Goal: Task Accomplishment & Management: Manage account settings

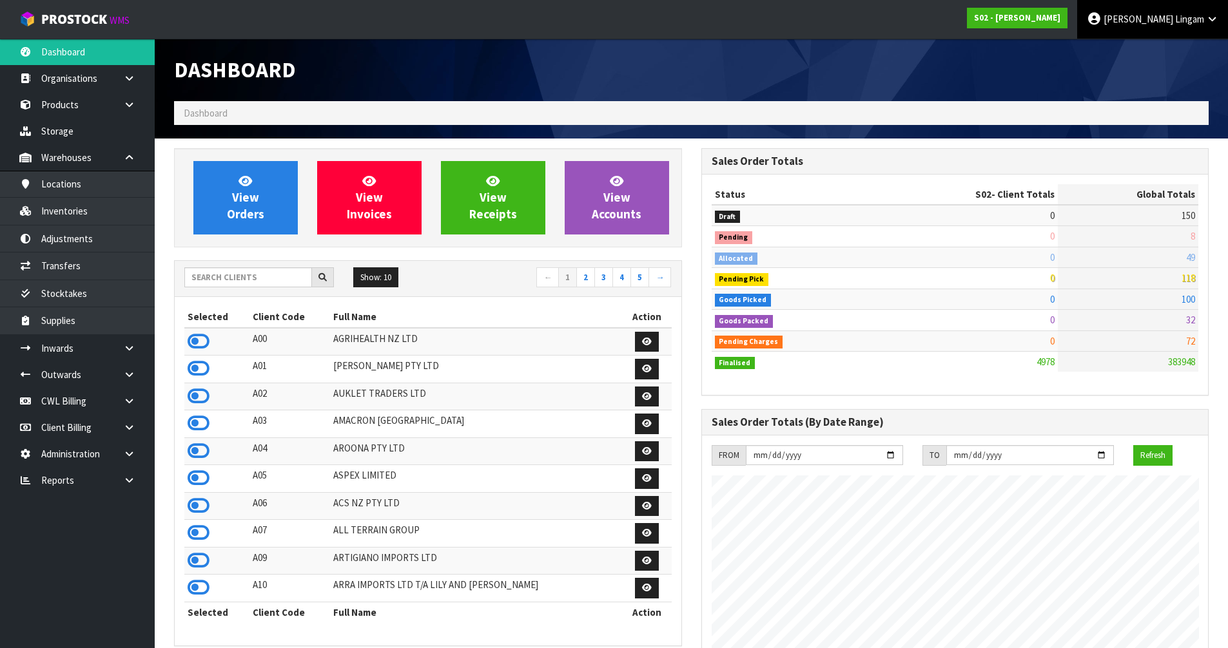
scroll to position [935, 527]
click at [264, 278] on input "text" at bounding box center [248, 278] width 128 height 20
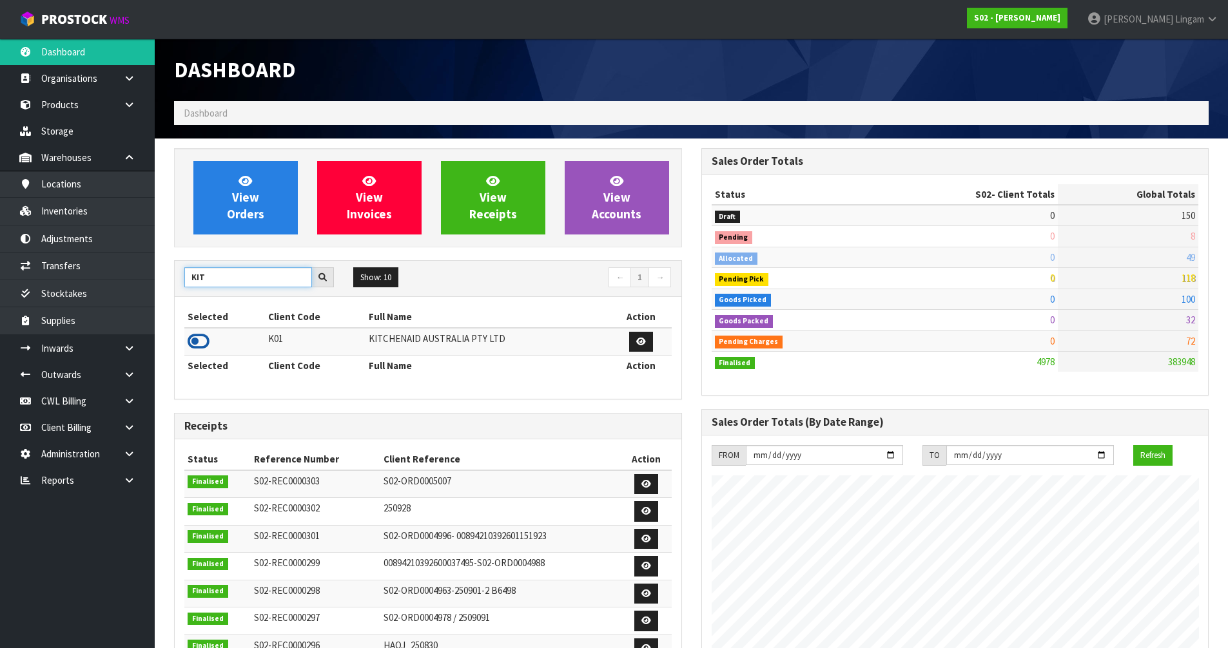
type input "KIT"
click at [202, 335] on icon at bounding box center [199, 341] width 22 height 19
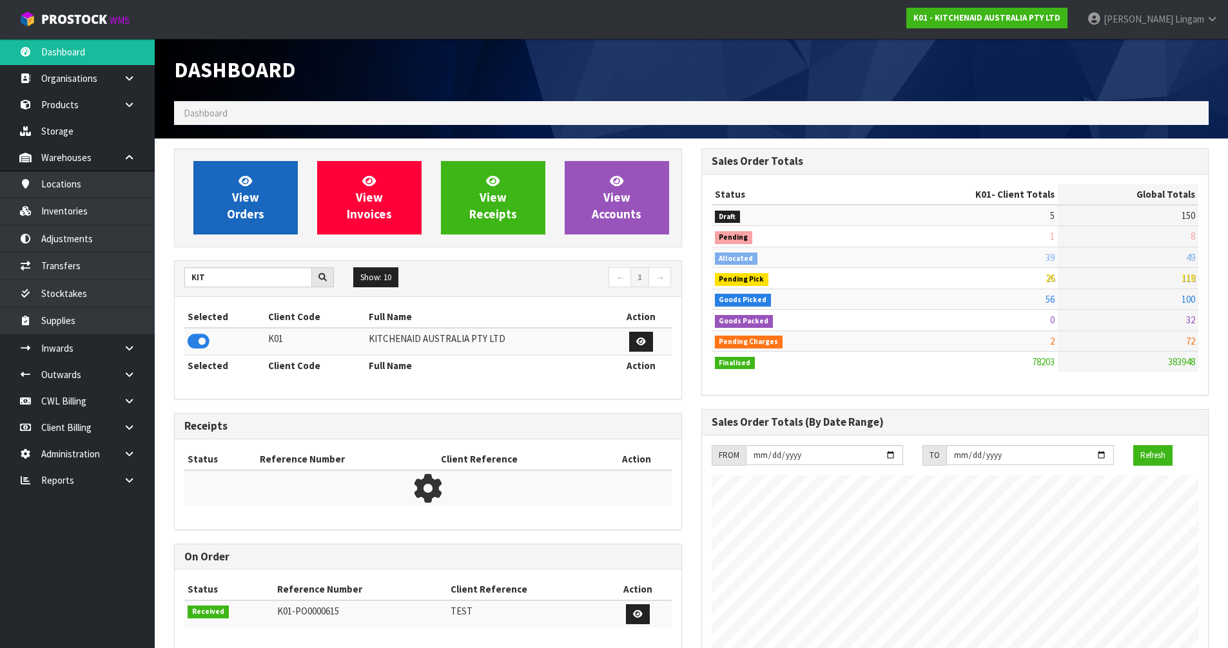
scroll to position [977, 527]
click at [258, 208] on span "View Orders" at bounding box center [245, 197] width 37 height 48
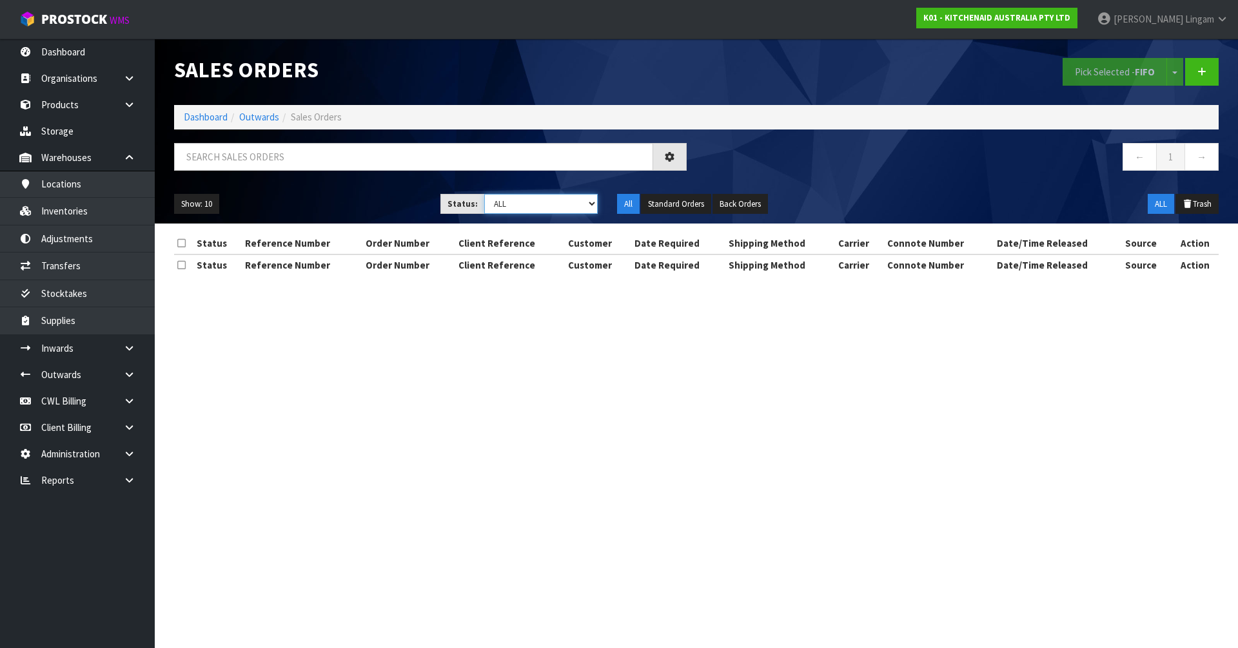
click at [556, 204] on select "Draft Pending Allocated Pending Pick Goods Picked Goods Packed Pending Charges …" at bounding box center [541, 204] width 114 height 20
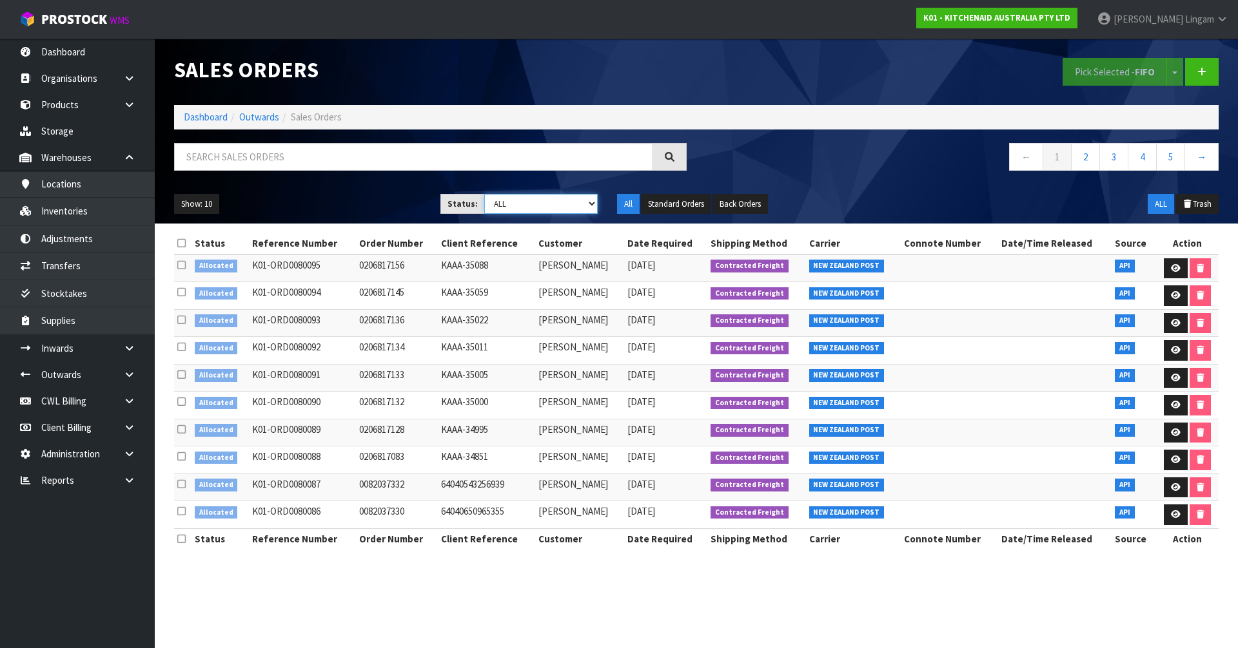
select select "string:2"
click at [484, 194] on select "Draft Pending Allocated Pending Pick Goods Picked Goods Packed Pending Charges …" at bounding box center [541, 204] width 114 height 20
click at [650, 156] on link "4" at bounding box center [1170, 157] width 29 height 28
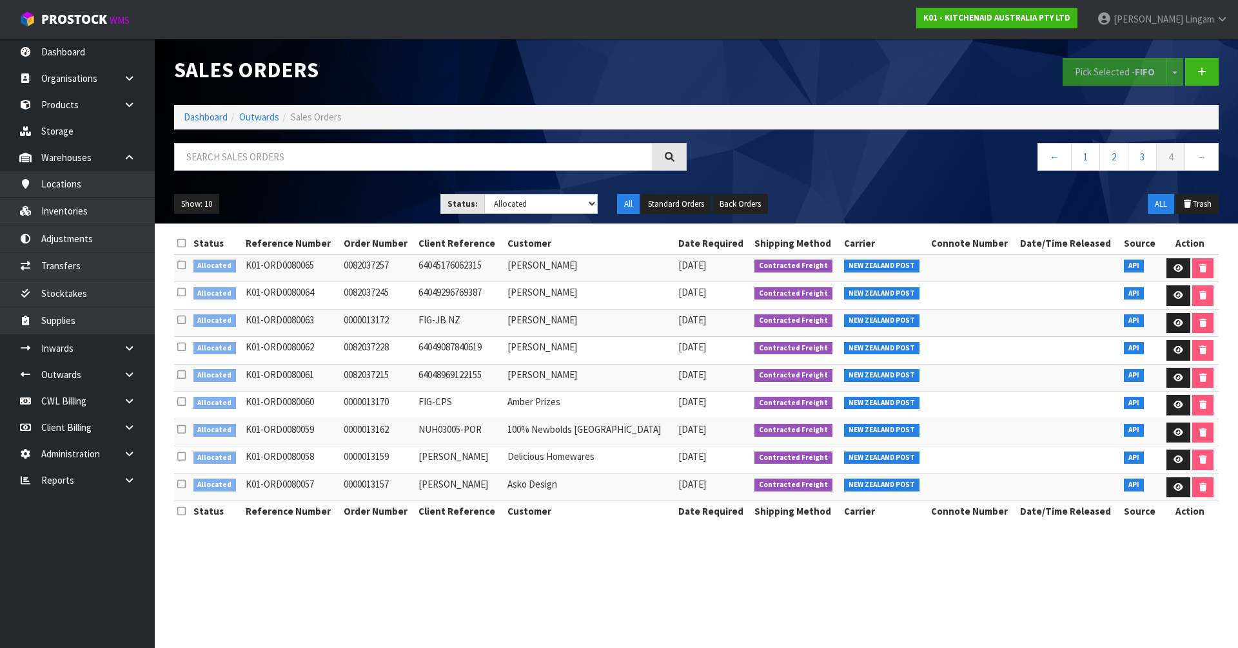
click at [181, 243] on icon at bounding box center [181, 243] width 8 height 10
click at [650, 75] on button "Pick Selected - FIFO" at bounding box center [1114, 72] width 104 height 28
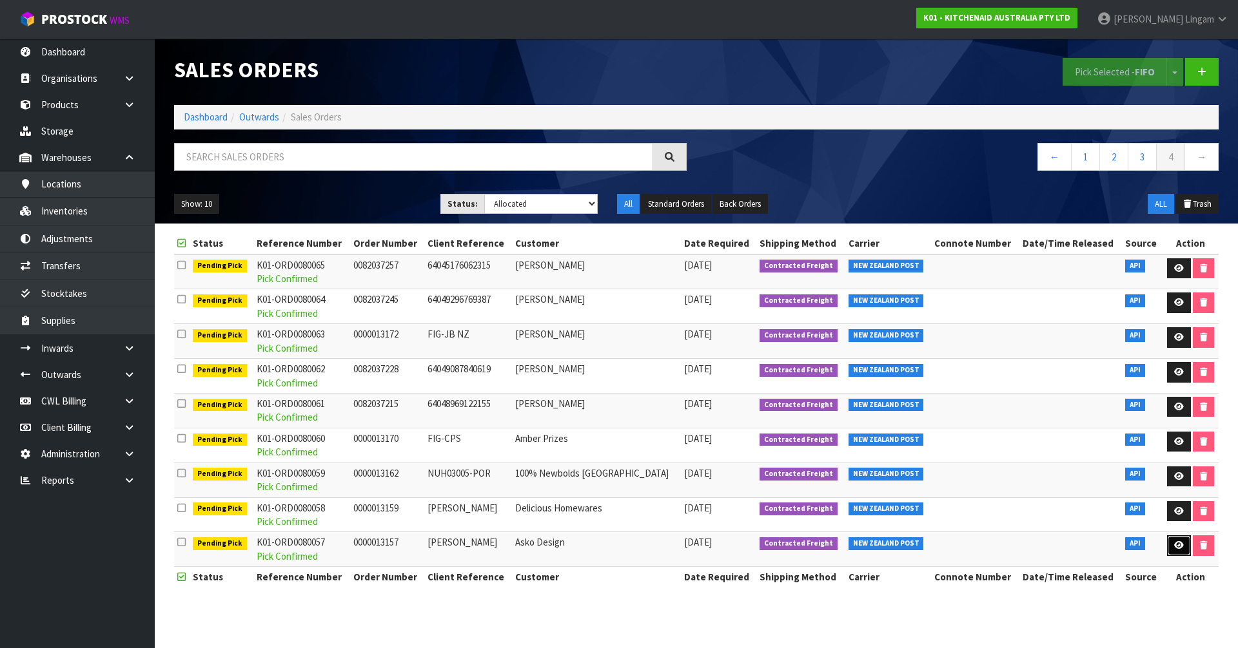
click at [650, 447] on link at bounding box center [1179, 546] width 24 height 21
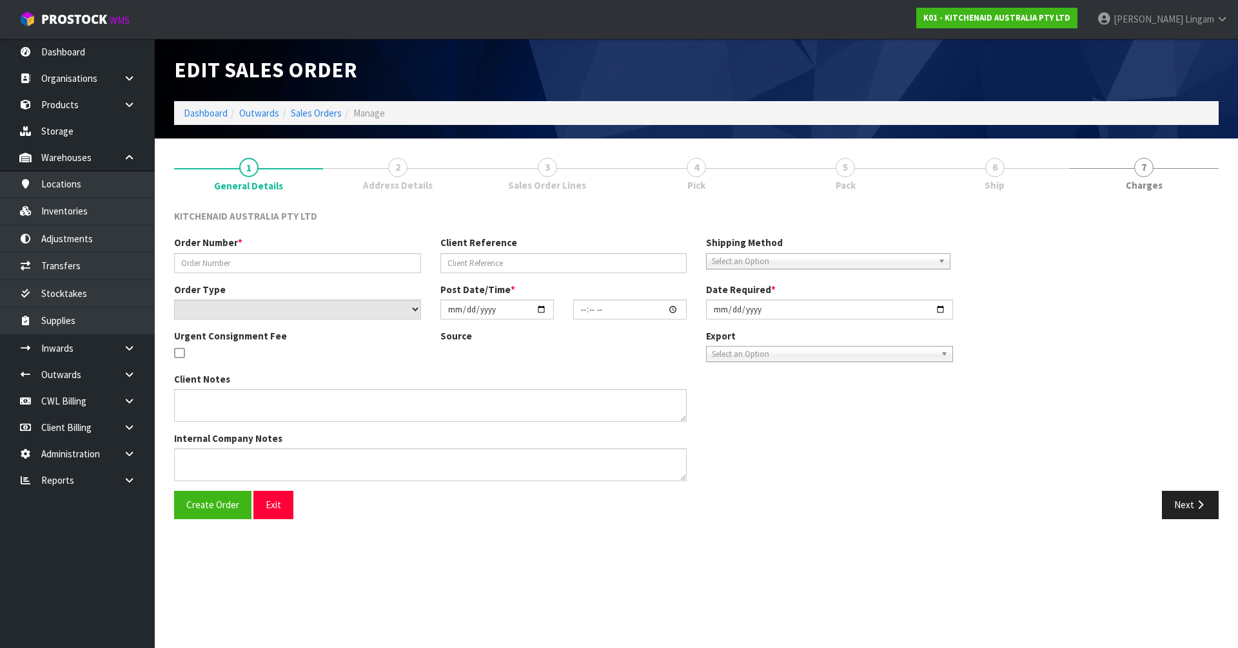
type input "0000013157"
type input "Lois"
select select "number:0"
type input "[DATE]"
type input "16:33:28.000"
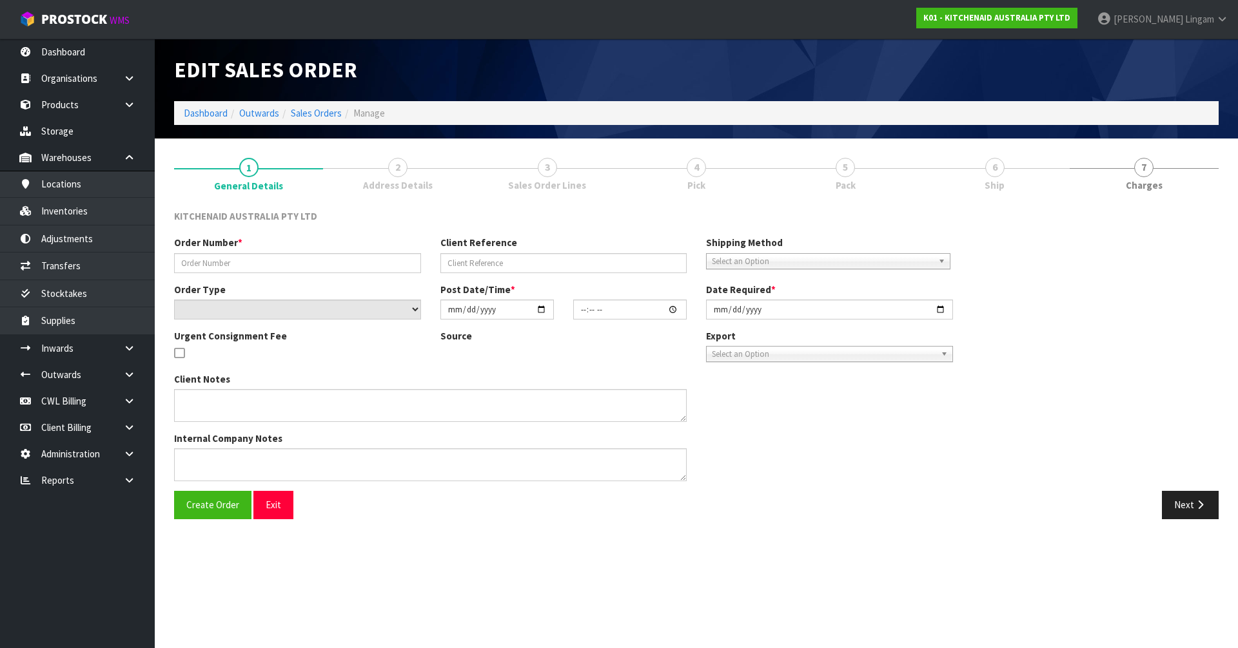
type input "[DATE]"
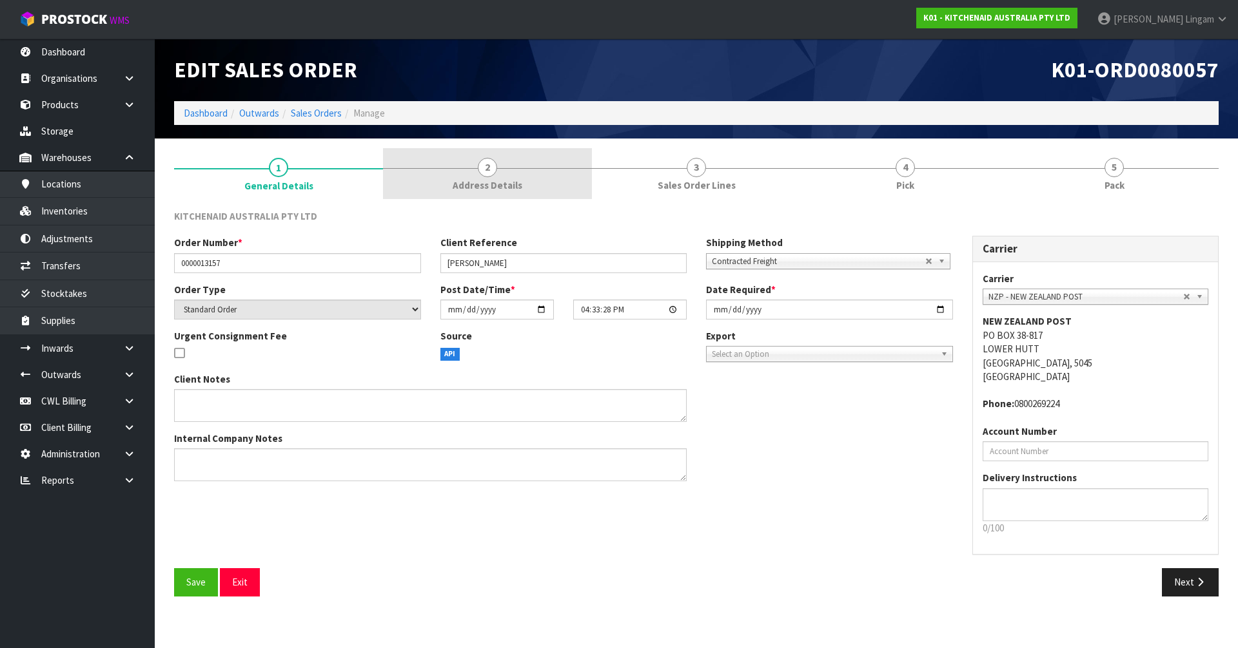
click at [512, 193] on link "2 Address Details" at bounding box center [487, 173] width 209 height 51
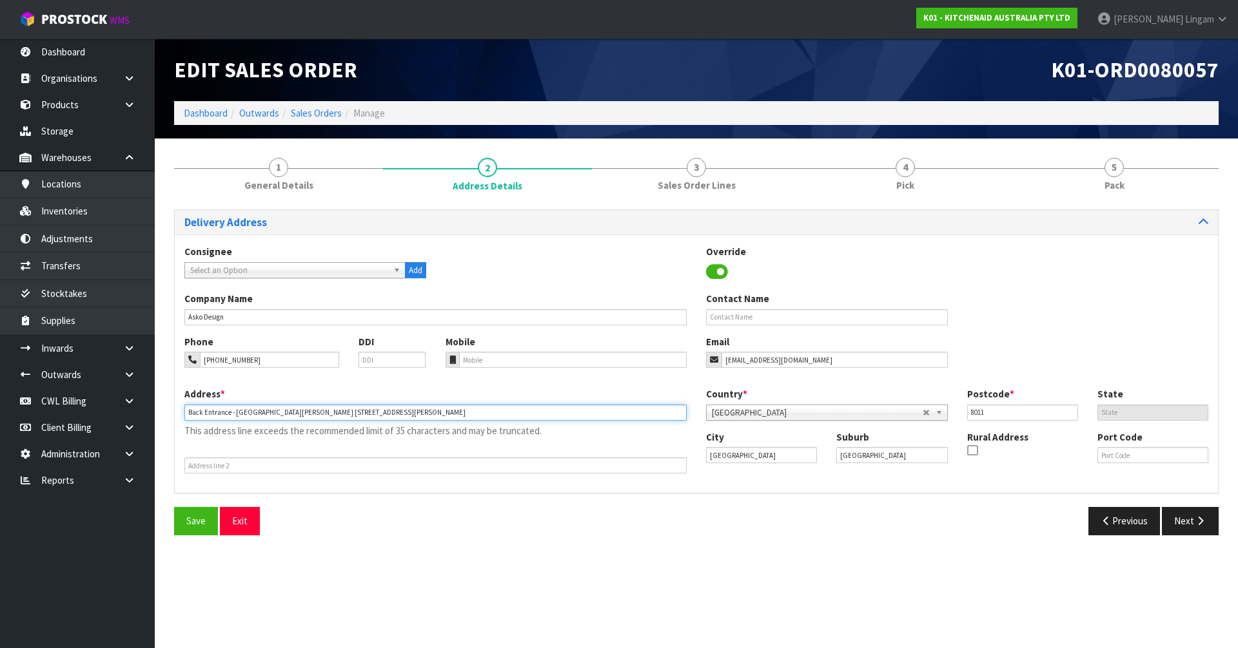
drag, startPoint x: 293, startPoint y: 413, endPoint x: 182, endPoint y: 421, distance: 111.2
click at [182, 421] on div "Address * Back Entrance - Midway Moorhouse 210 Moorhouse Avenue This address li…" at bounding box center [435, 430] width 521 height 86
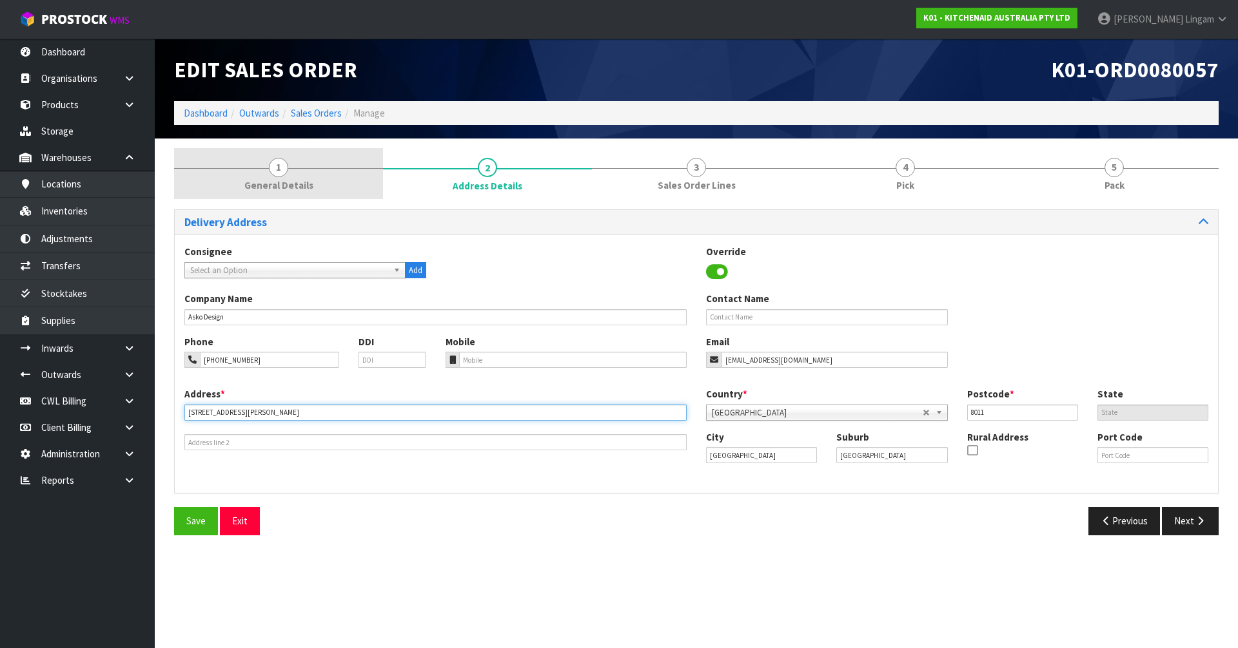
type input "210 MOORHOUSE AVENUE"
drag, startPoint x: 293, startPoint y: 177, endPoint x: 293, endPoint y: 184, distance: 7.7
click at [293, 184] on link "1 General Details" at bounding box center [278, 173] width 209 height 51
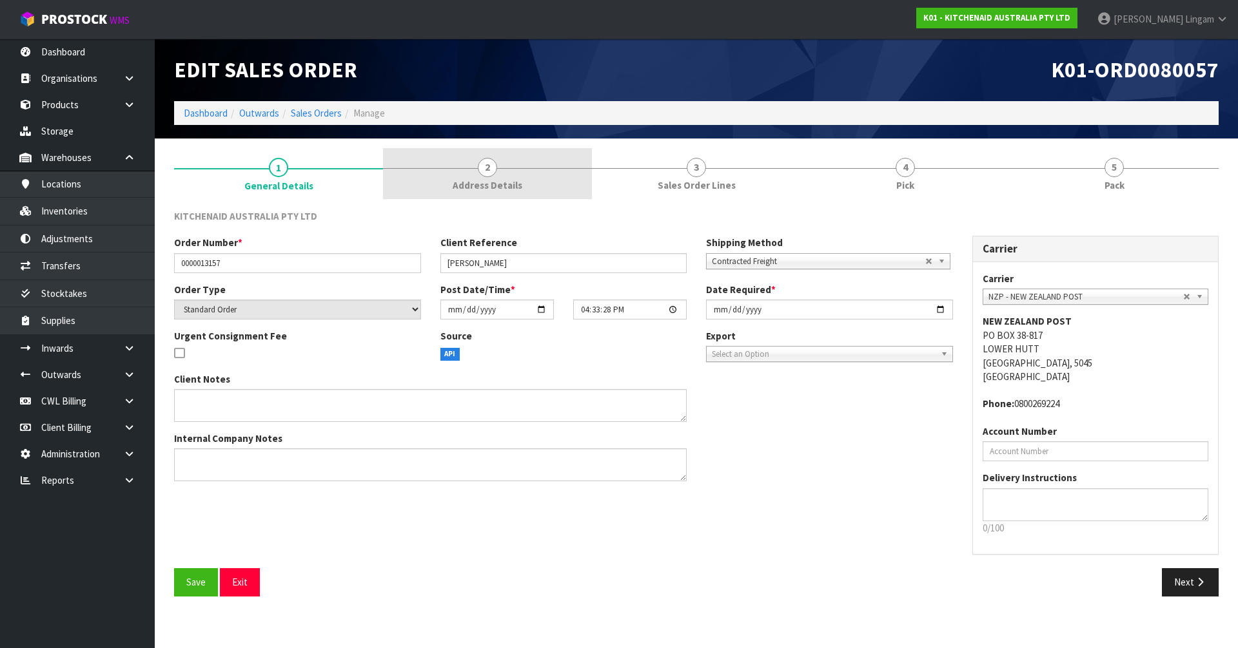
click at [488, 184] on span "Address Details" at bounding box center [488, 186] width 70 height 14
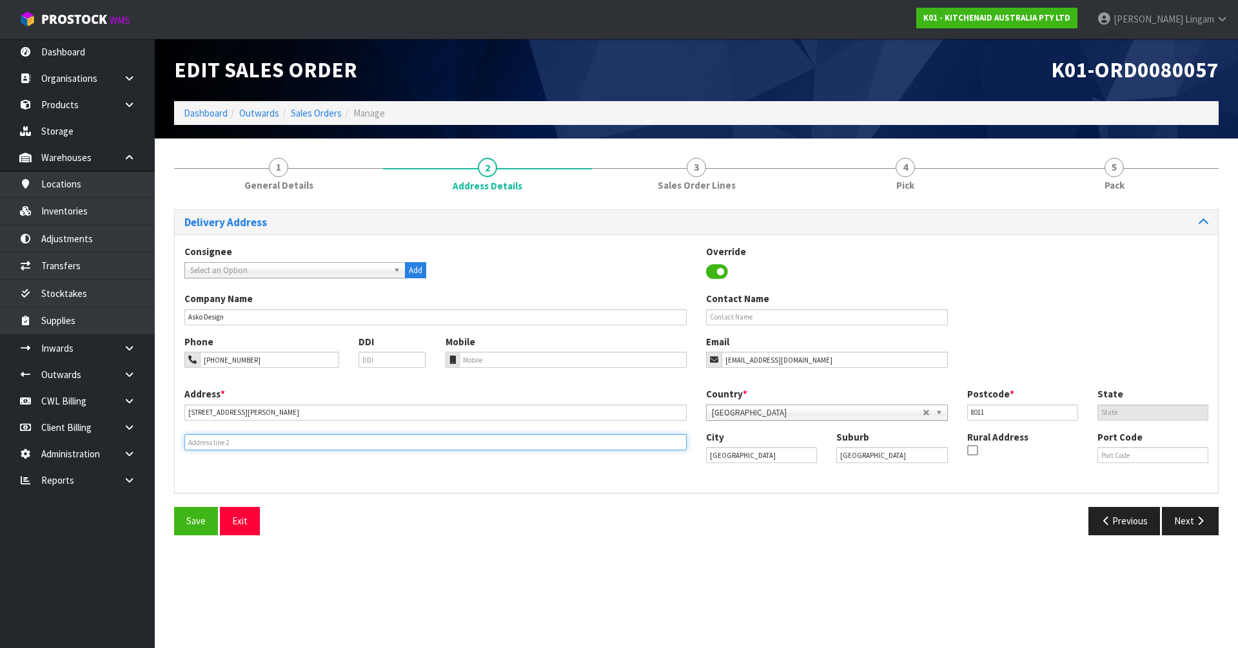
click at [220, 446] on input "text" at bounding box center [435, 442] width 502 height 16
paste input "BACK ENTRANCE - MIDWAY MOORHOUSE"
type input "BACK ENTRANCE - MIDWAY MOORHOUSE"
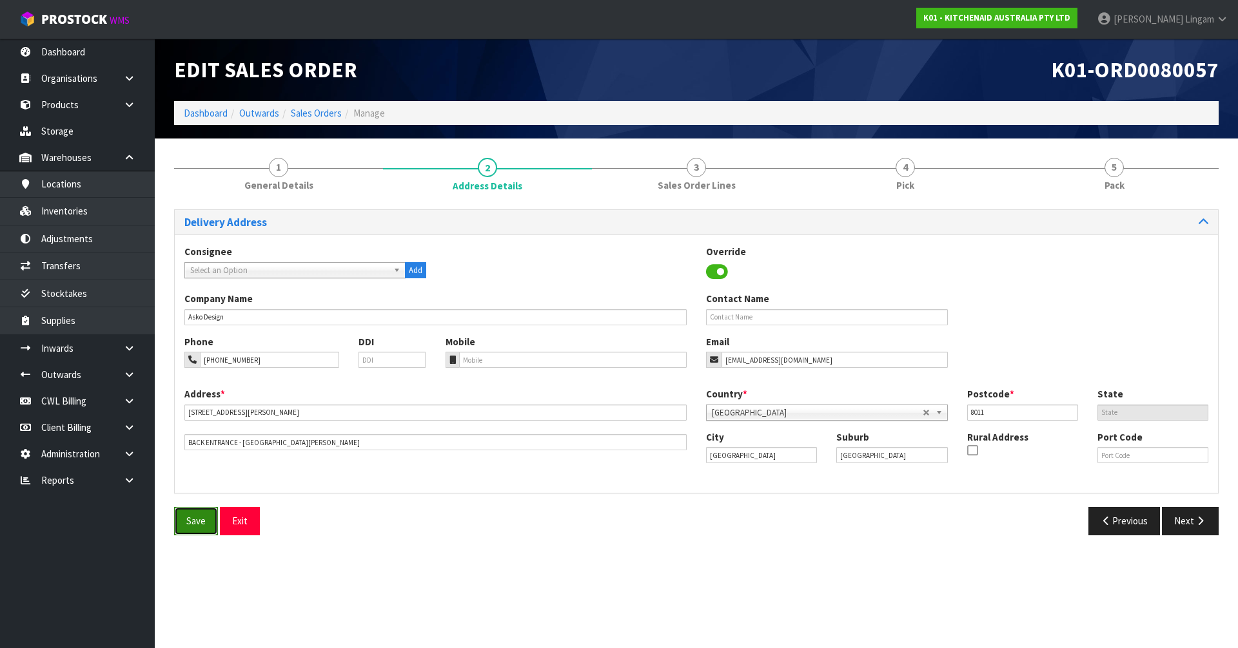
click at [193, 447] on button "Save" at bounding box center [196, 521] width 44 height 28
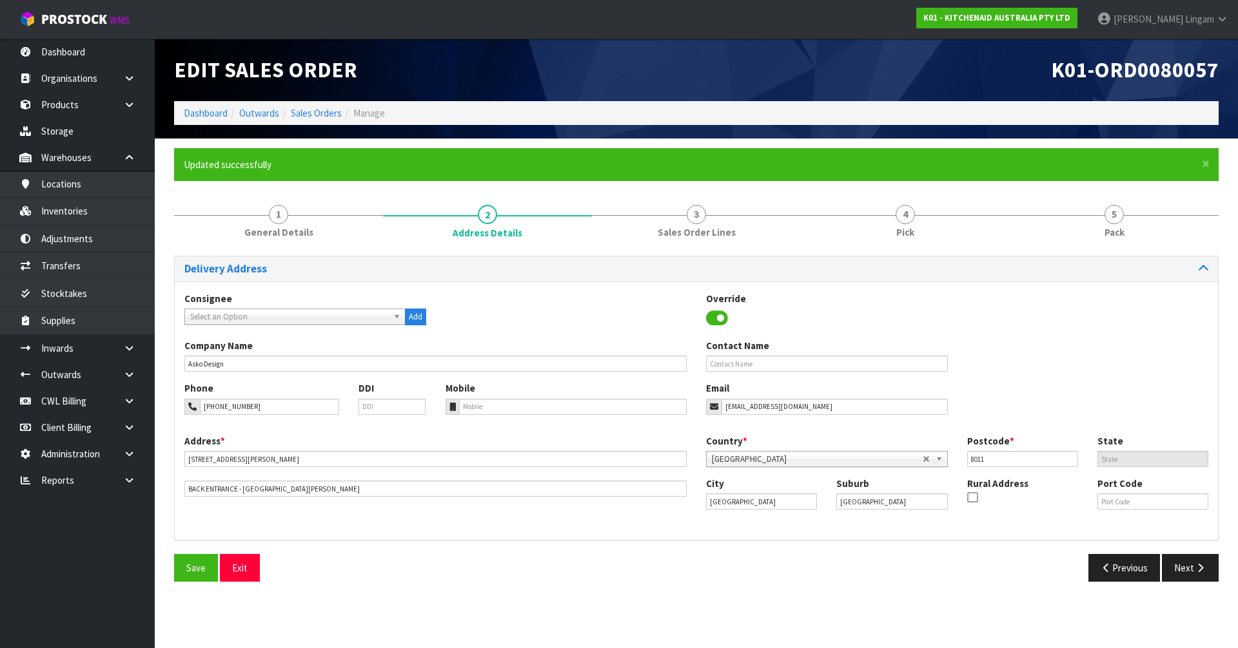
click at [315, 105] on ol "Dashboard Outwards Sales Orders Manage" at bounding box center [696, 113] width 1044 height 24
click at [315, 112] on link "Sales Orders" at bounding box center [316, 113] width 51 height 12
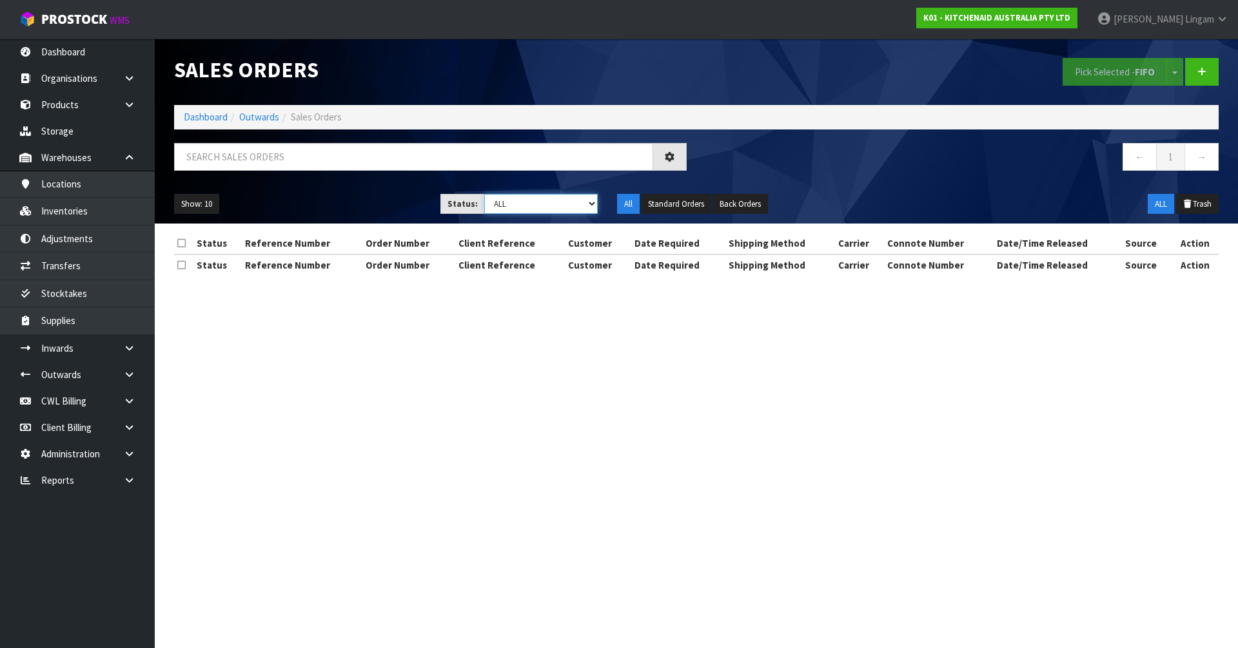
click at [561, 209] on select "Draft Pending Allocated Pending Pick Goods Picked Goods Packed Pending Charges …" at bounding box center [541, 204] width 114 height 20
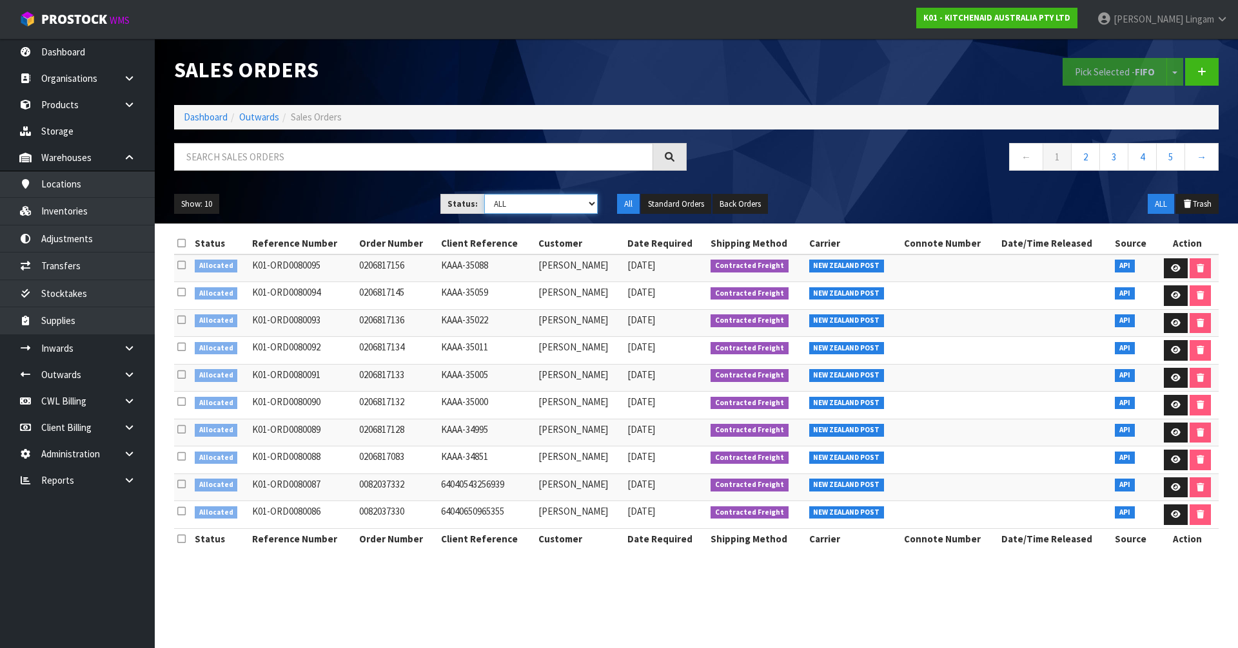
select select "string:2"
click at [484, 194] on select "Draft Pending Allocated Pending Pick Goods Picked Goods Packed Pending Charges …" at bounding box center [541, 204] width 114 height 20
click at [650, 160] on link "3" at bounding box center [1170, 157] width 29 height 28
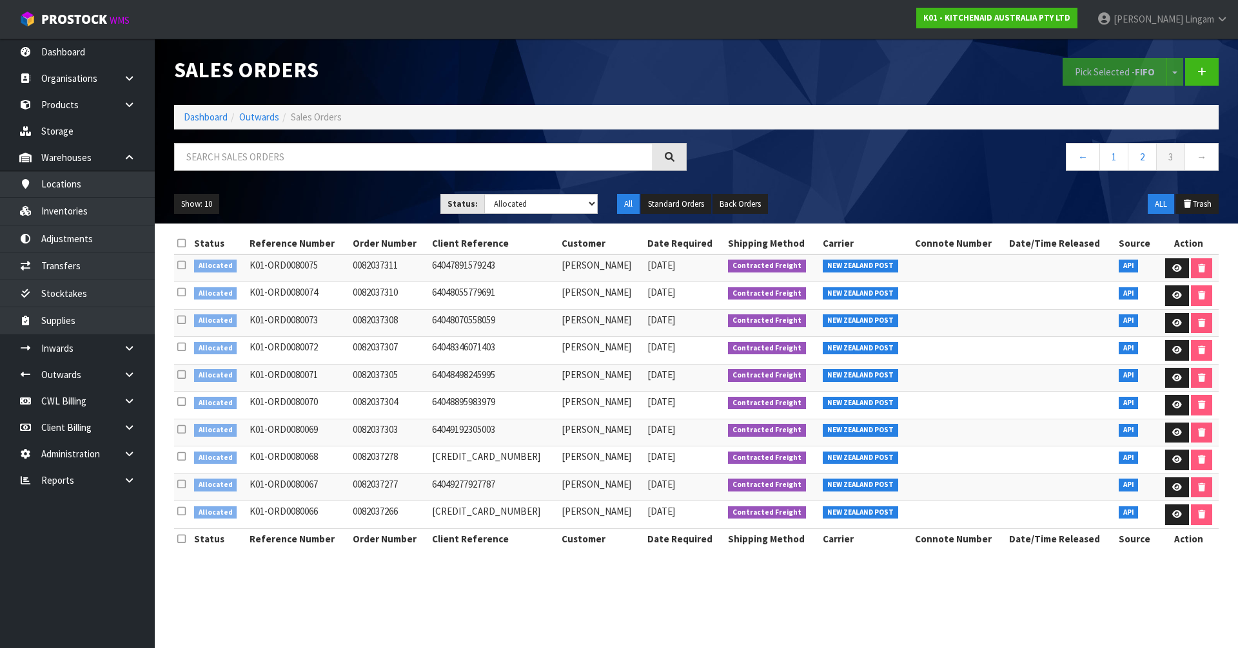
click at [179, 246] on icon at bounding box center [181, 243] width 8 height 10
click at [650, 72] on button "Pick Selected - FIFO" at bounding box center [1114, 72] width 104 height 28
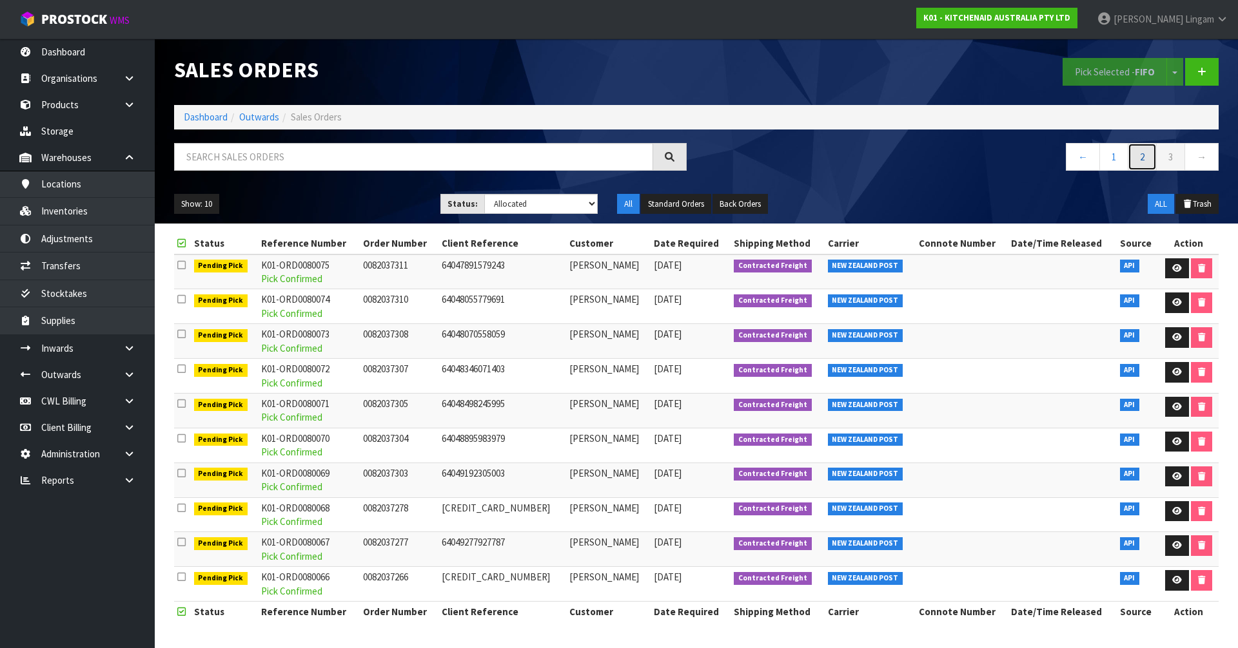
click at [650, 155] on link "2" at bounding box center [1141, 157] width 29 height 28
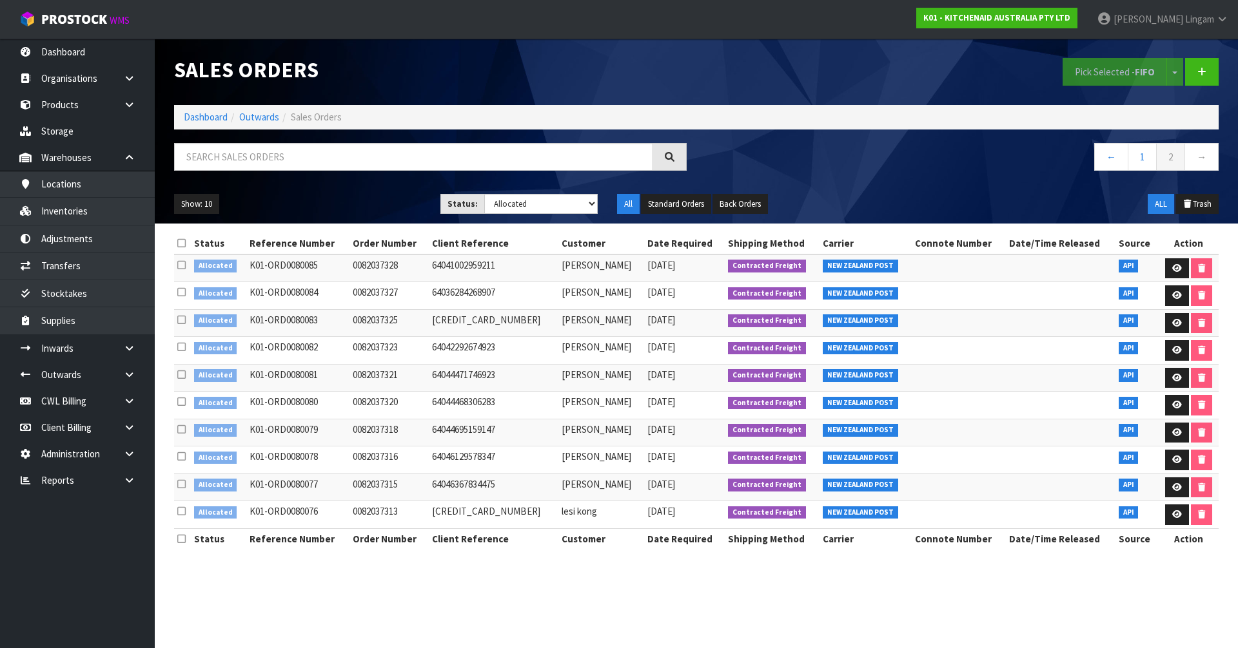
click at [184, 241] on icon at bounding box center [181, 243] width 8 height 10
click at [650, 75] on button "Pick Selected - FIFO" at bounding box center [1114, 72] width 104 height 28
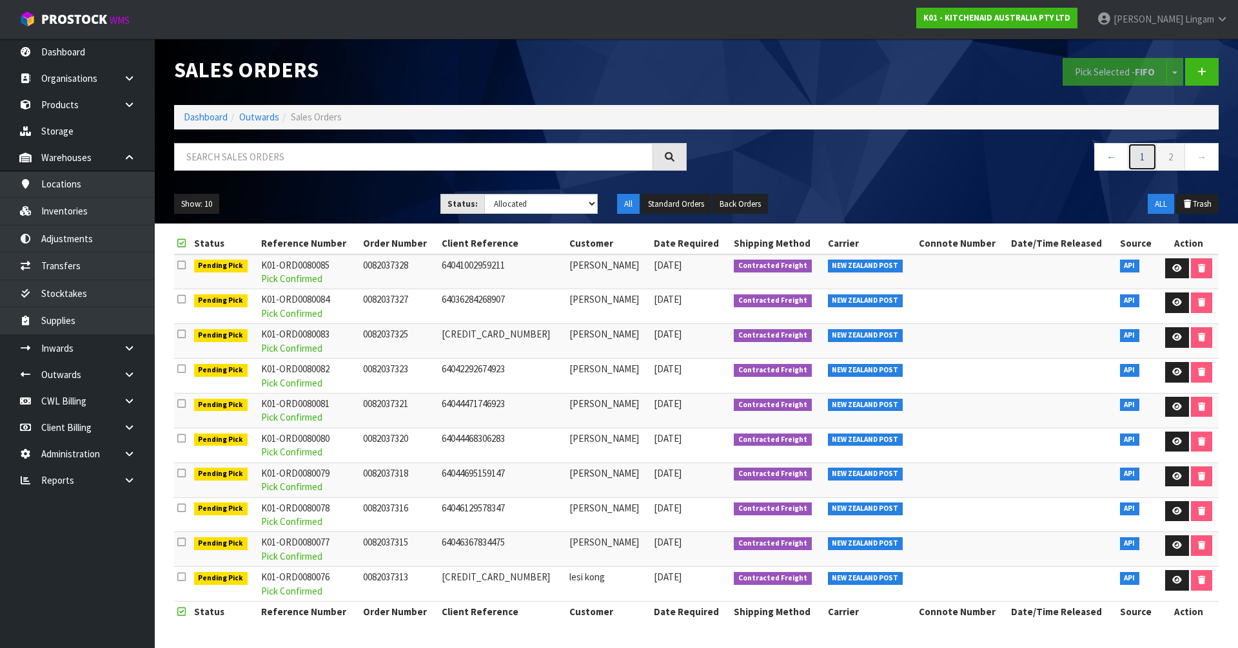
click at [650, 159] on link "1" at bounding box center [1141, 157] width 29 height 28
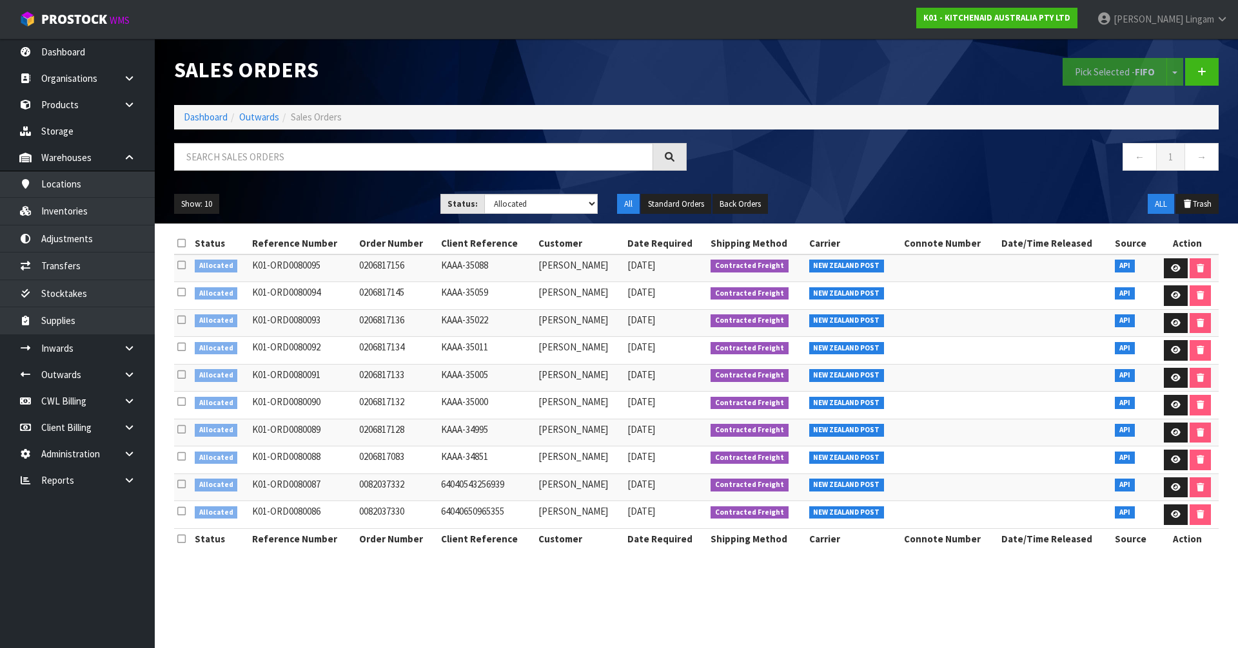
click at [180, 243] on icon at bounding box center [181, 243] width 8 height 10
click at [650, 73] on button "Pick Selected - FIFO" at bounding box center [1114, 72] width 104 height 28
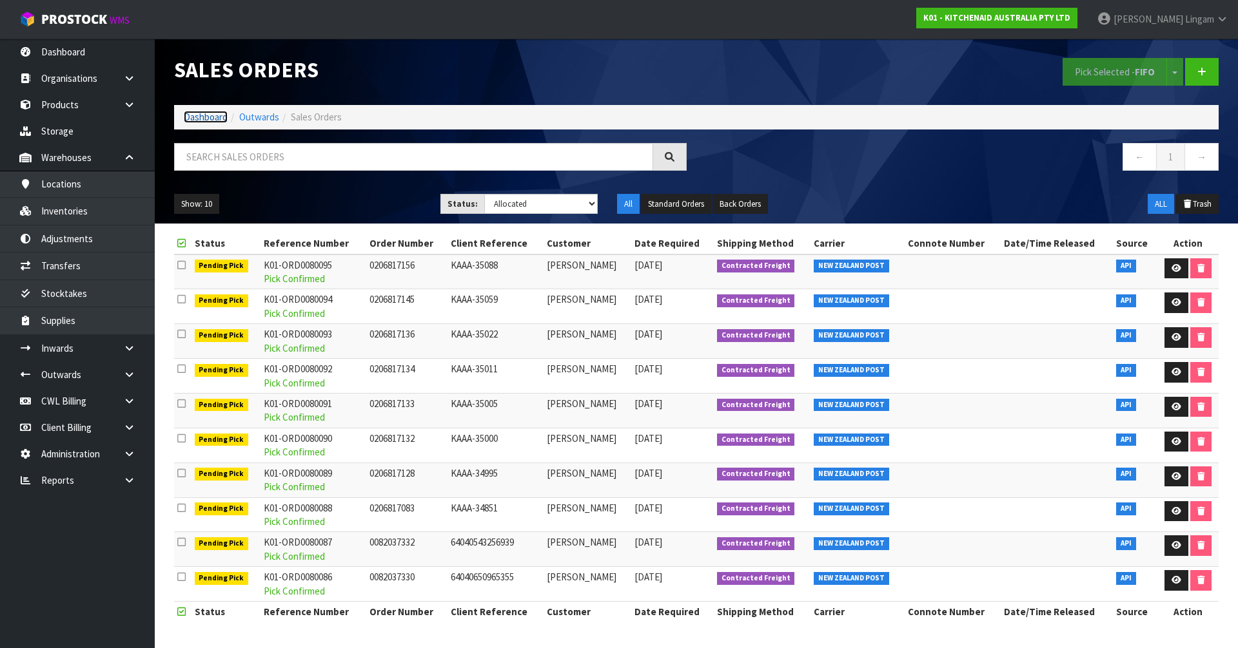
click at [216, 112] on link "Dashboard" at bounding box center [206, 117] width 44 height 12
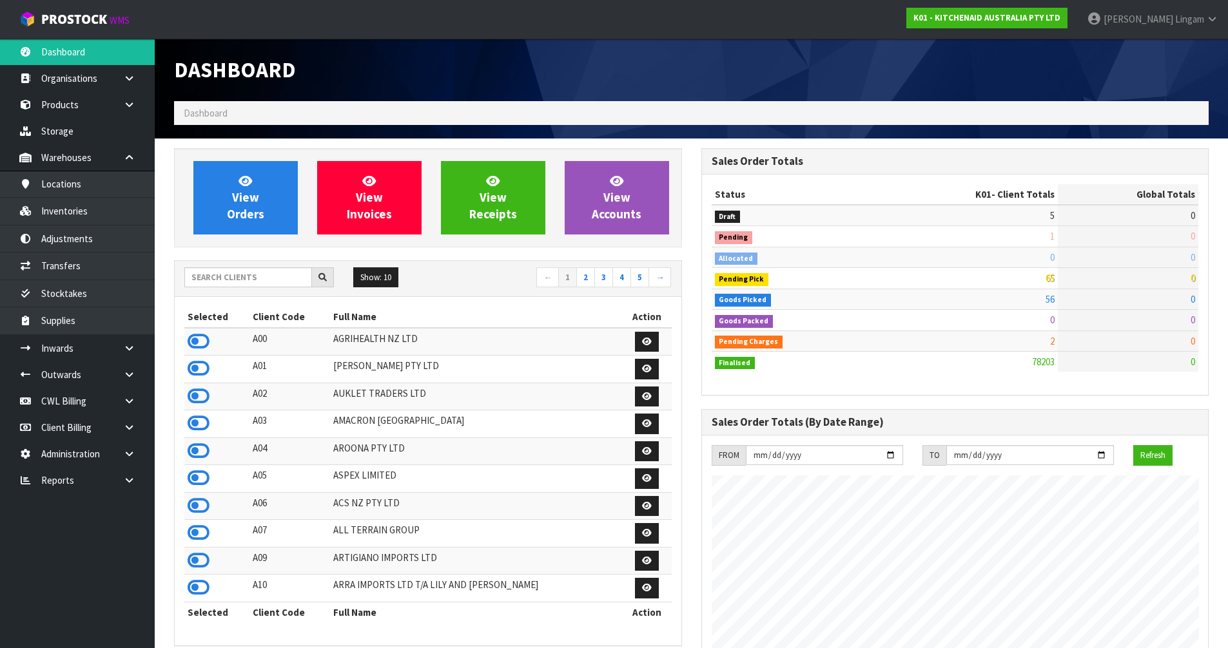
scroll to position [977, 527]
click at [278, 280] on input "text" at bounding box center [248, 278] width 128 height 20
click at [256, 202] on span "View Orders" at bounding box center [245, 197] width 37 height 48
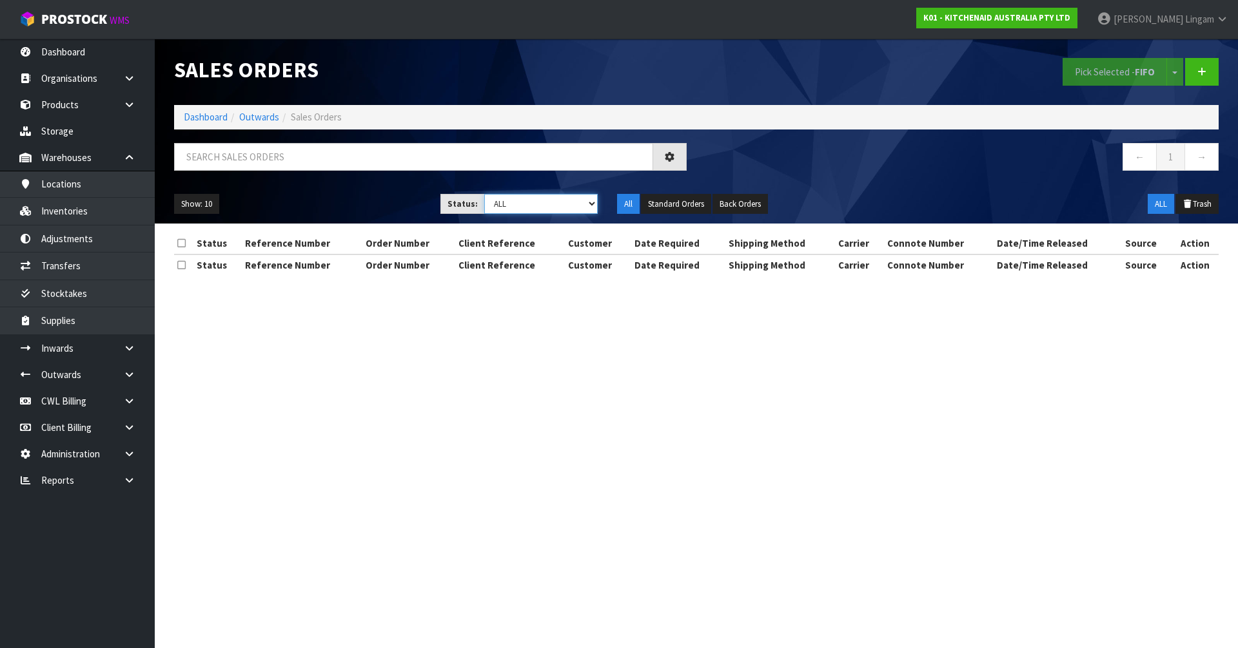
click at [578, 202] on select "Draft Pending Allocated Pending Pick Goods Picked Goods Packed Pending Charges …" at bounding box center [541, 204] width 114 height 20
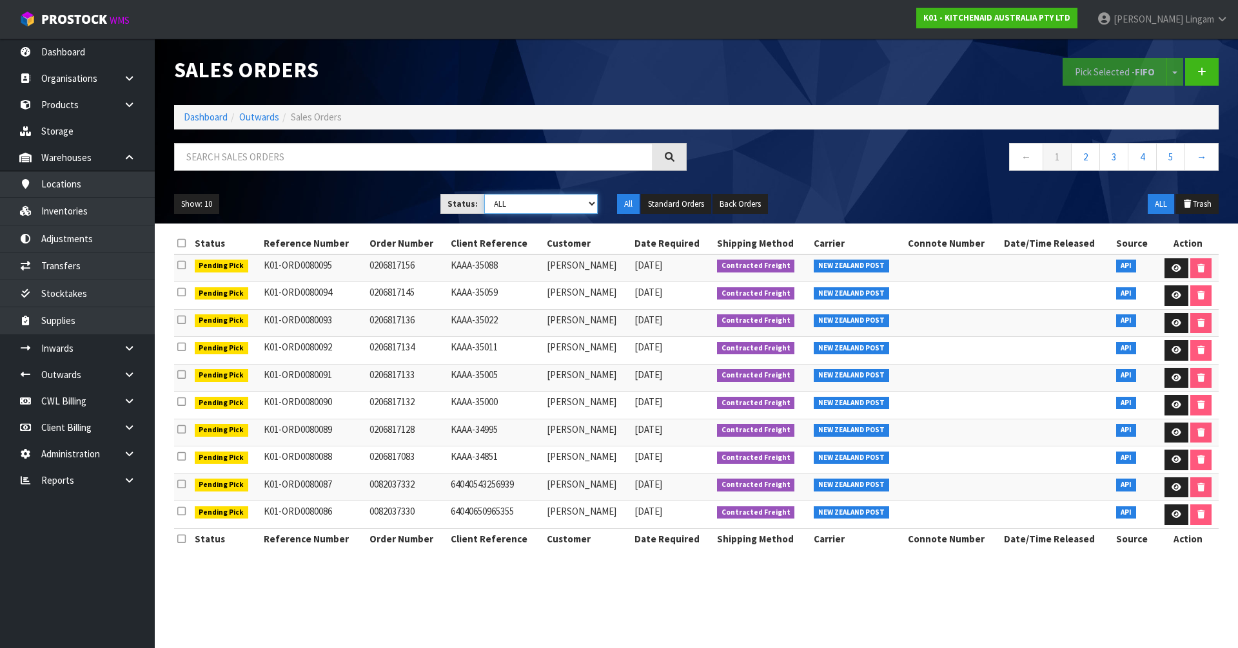
select select "string:6"
click at [484, 194] on select "Draft Pending Allocated Pending Pick Goods Picked Goods Packed Pending Charges …" at bounding box center [541, 204] width 114 height 20
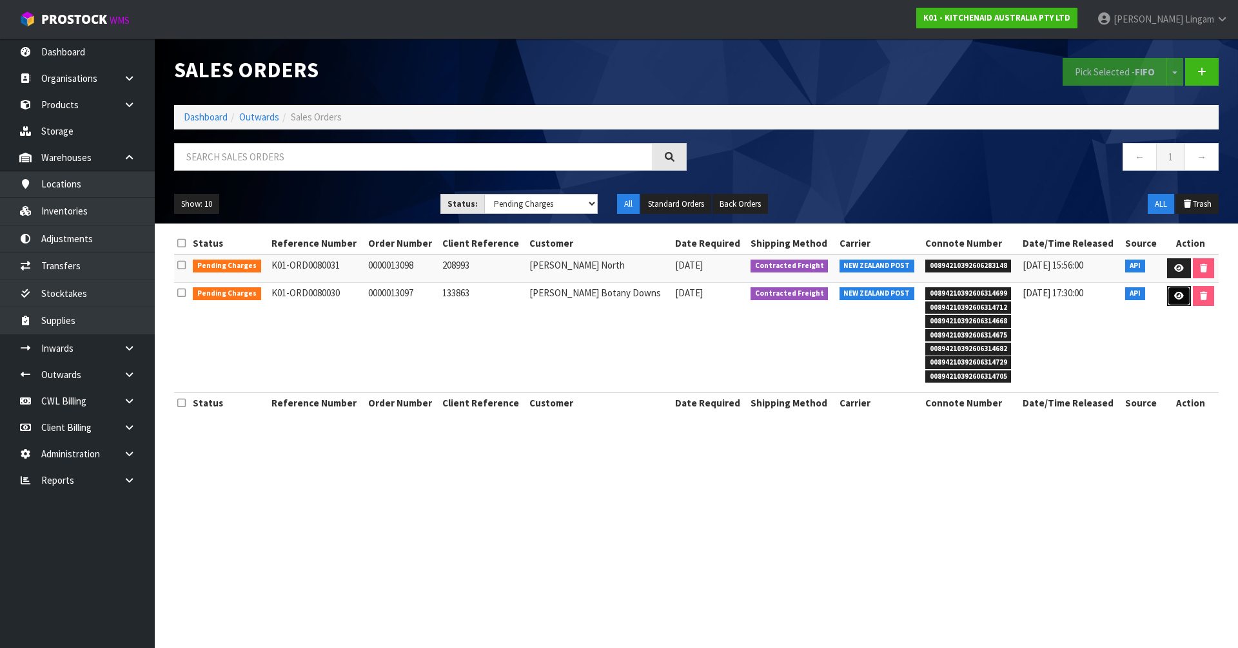
click at [650, 295] on icon at bounding box center [1179, 296] width 10 height 8
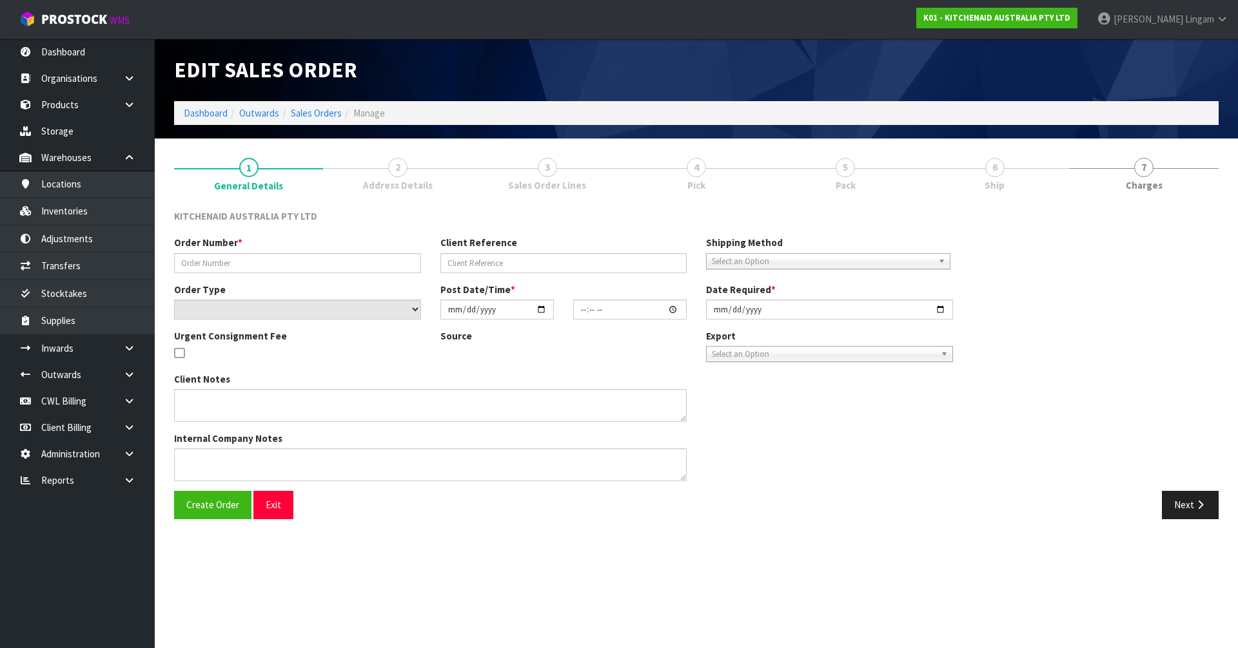
type input "0000013097"
type input "133863"
select select "number:0"
type input "[DATE]"
type input "10:35:37.000"
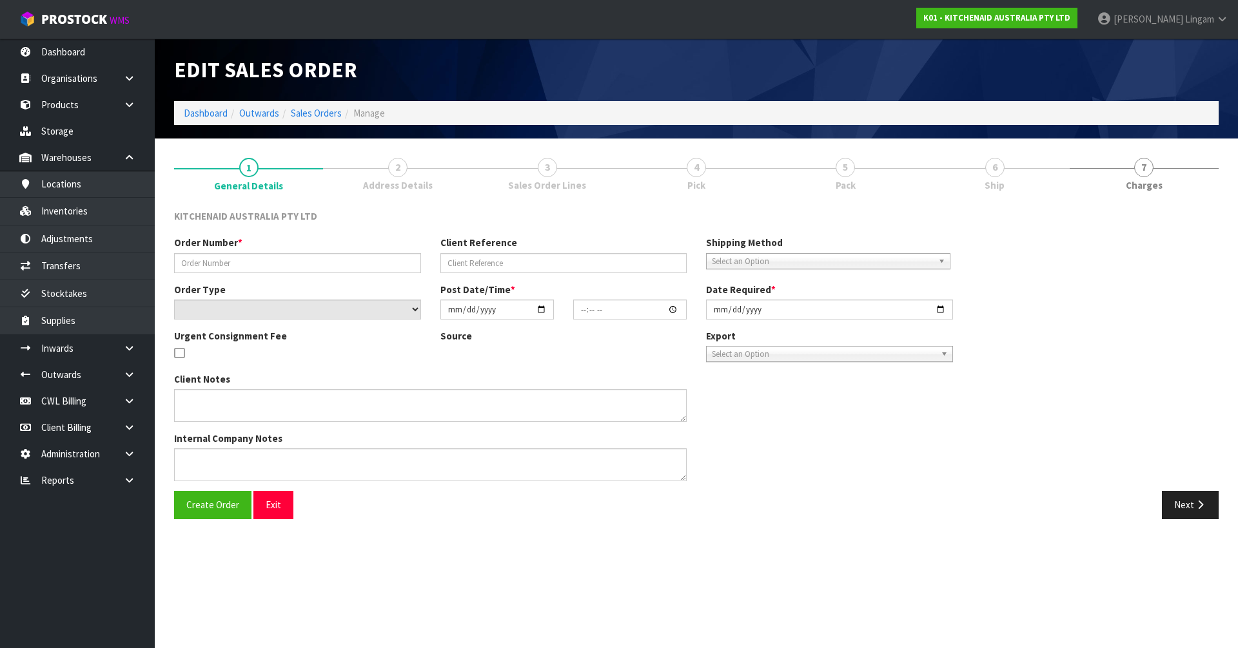
type input "[DATE]"
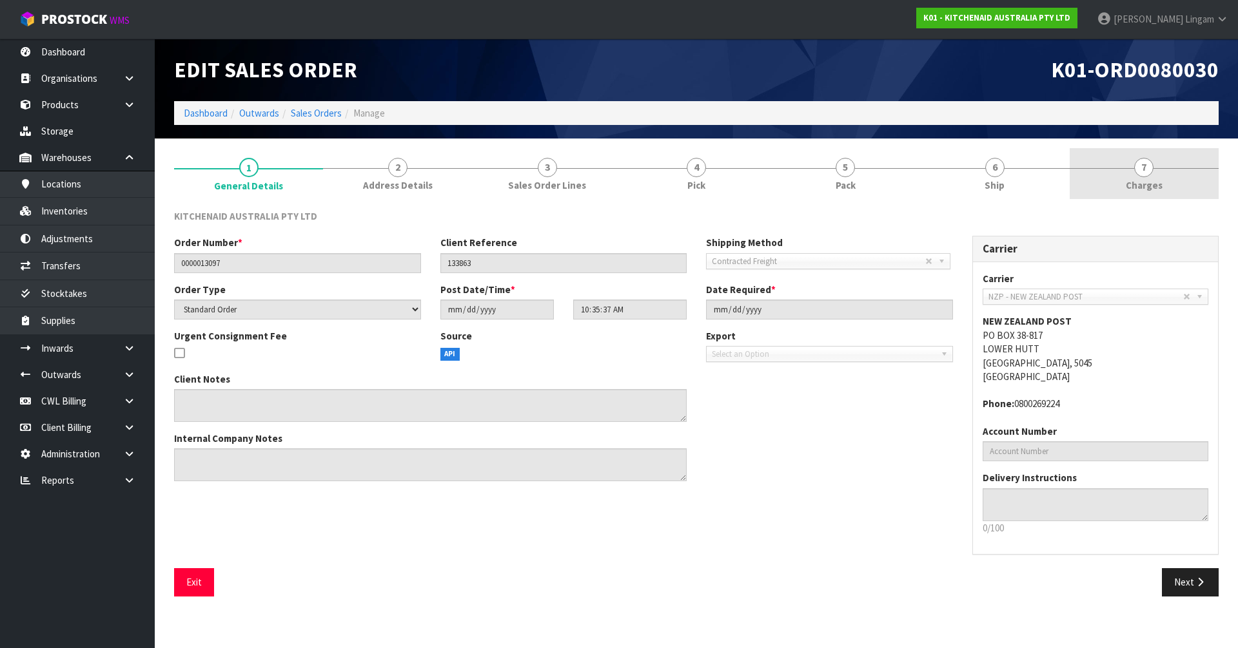
click at [650, 190] on link "7 [GEOGRAPHIC_DATA]" at bounding box center [1143, 173] width 149 height 51
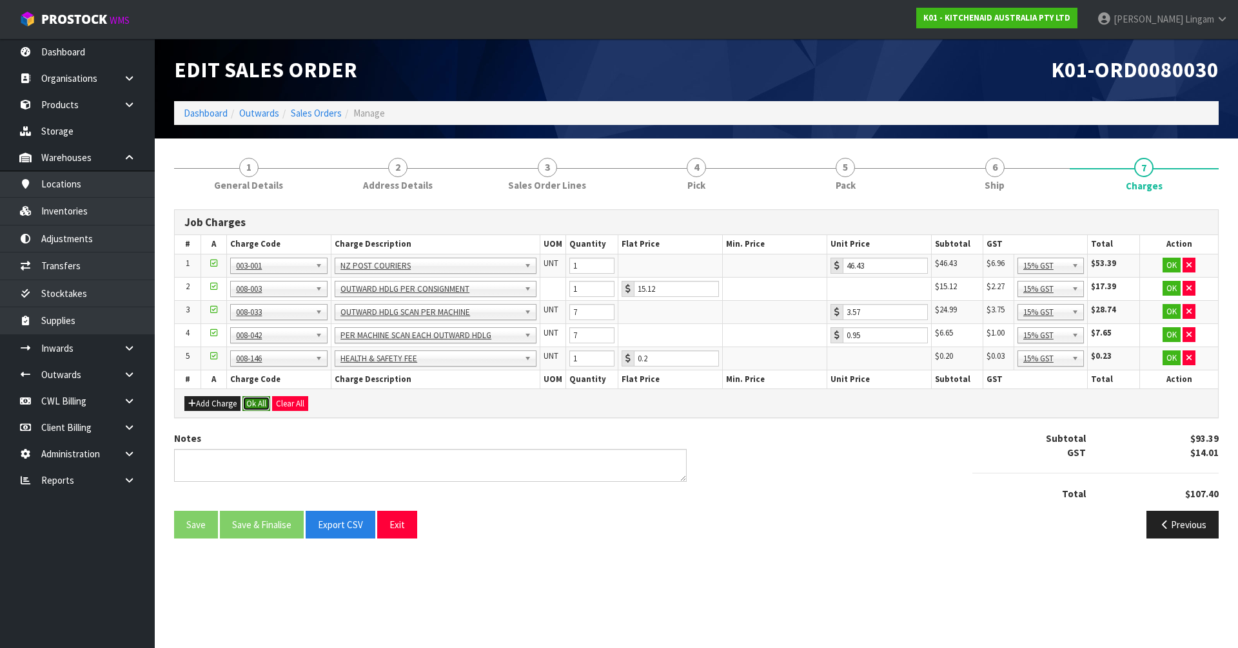
click at [256, 404] on button "Ok All" at bounding box center [256, 403] width 28 height 15
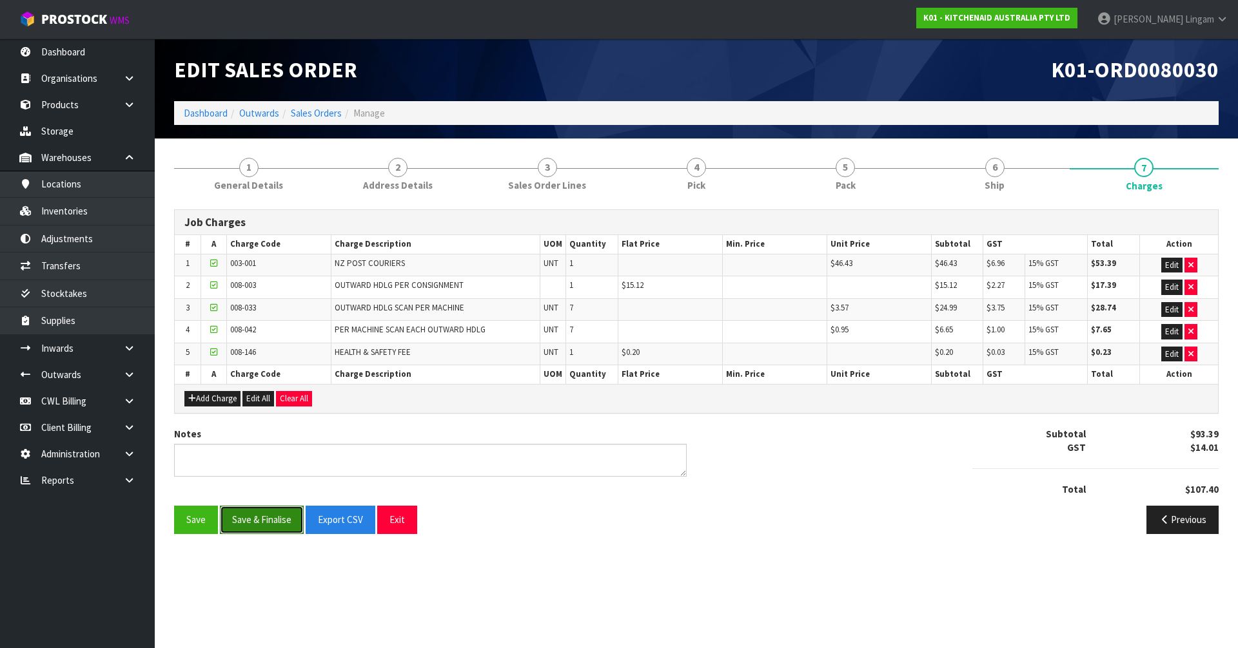
click at [264, 447] on button "Save & Finalise" at bounding box center [262, 520] width 84 height 28
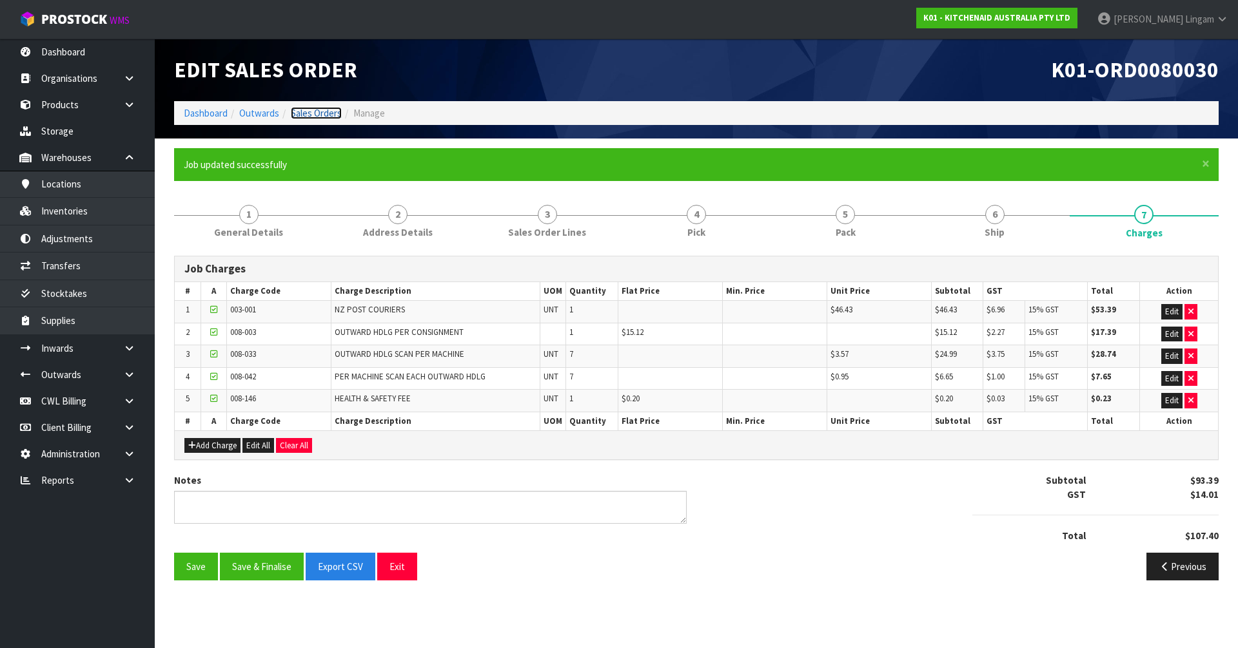
click at [323, 109] on link "Sales Orders" at bounding box center [316, 113] width 51 height 12
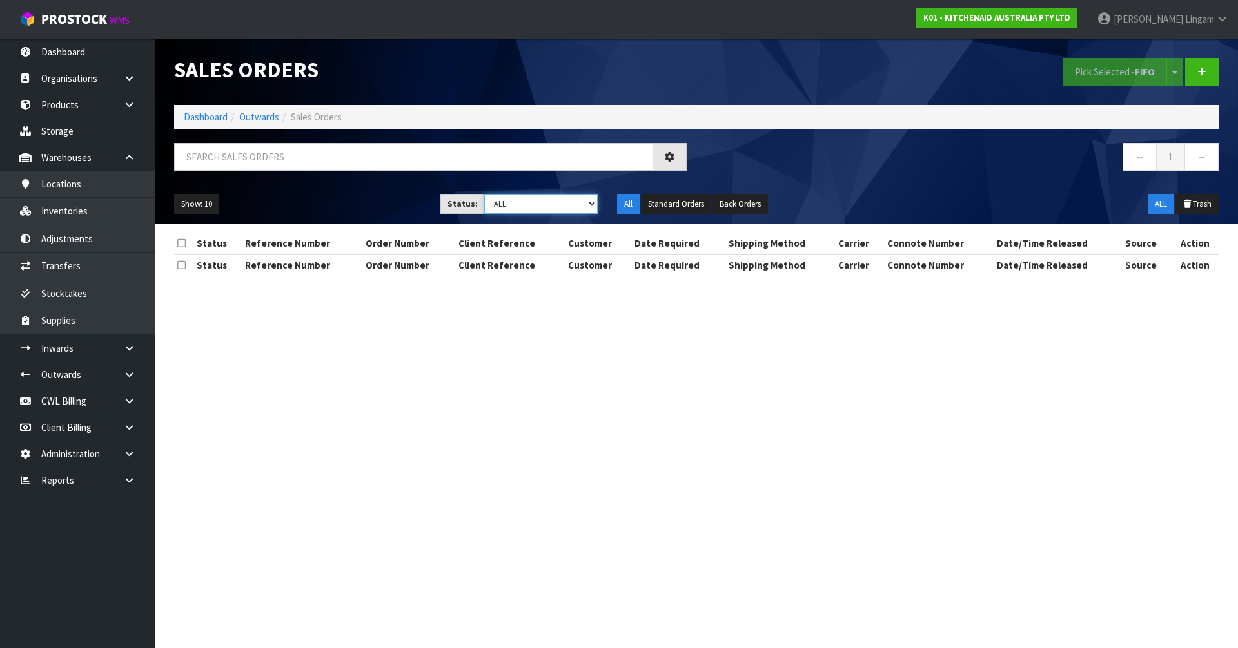
click at [549, 201] on select "Draft Pending Allocated Pending Pick Goods Picked Goods Packed Pending Charges …" at bounding box center [541, 204] width 114 height 20
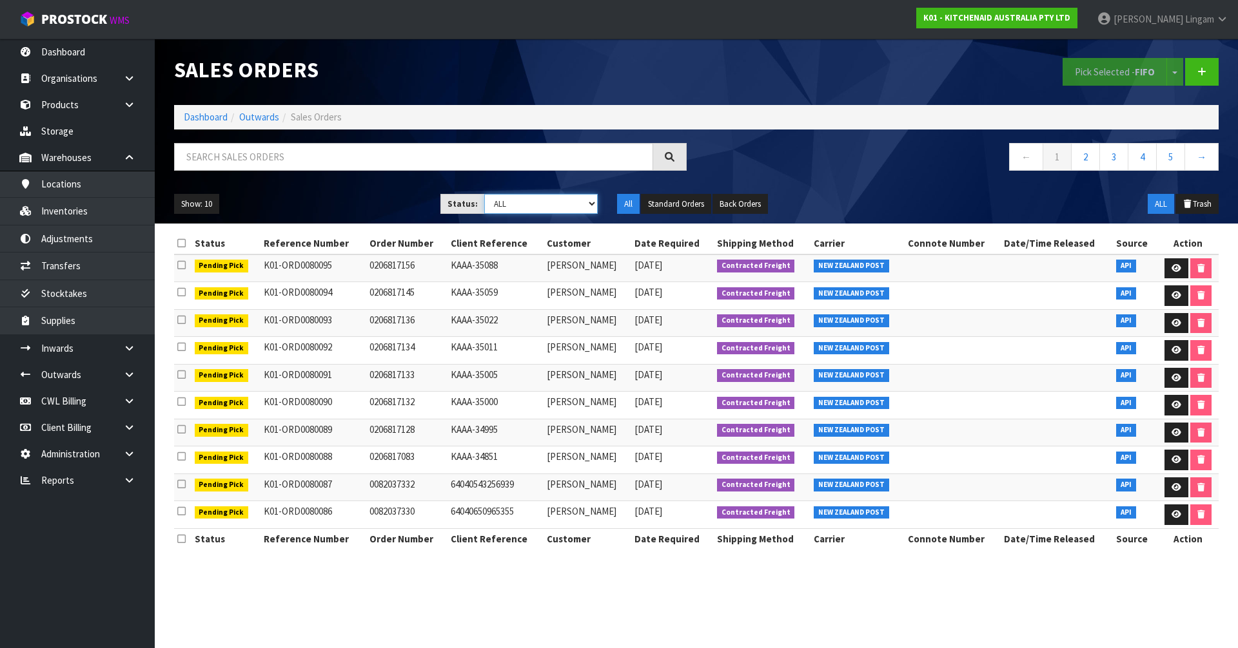
select select "string:6"
click at [484, 194] on select "Draft Pending Allocated Pending Pick Goods Picked Goods Packed Pending Charges …" at bounding box center [541, 204] width 114 height 20
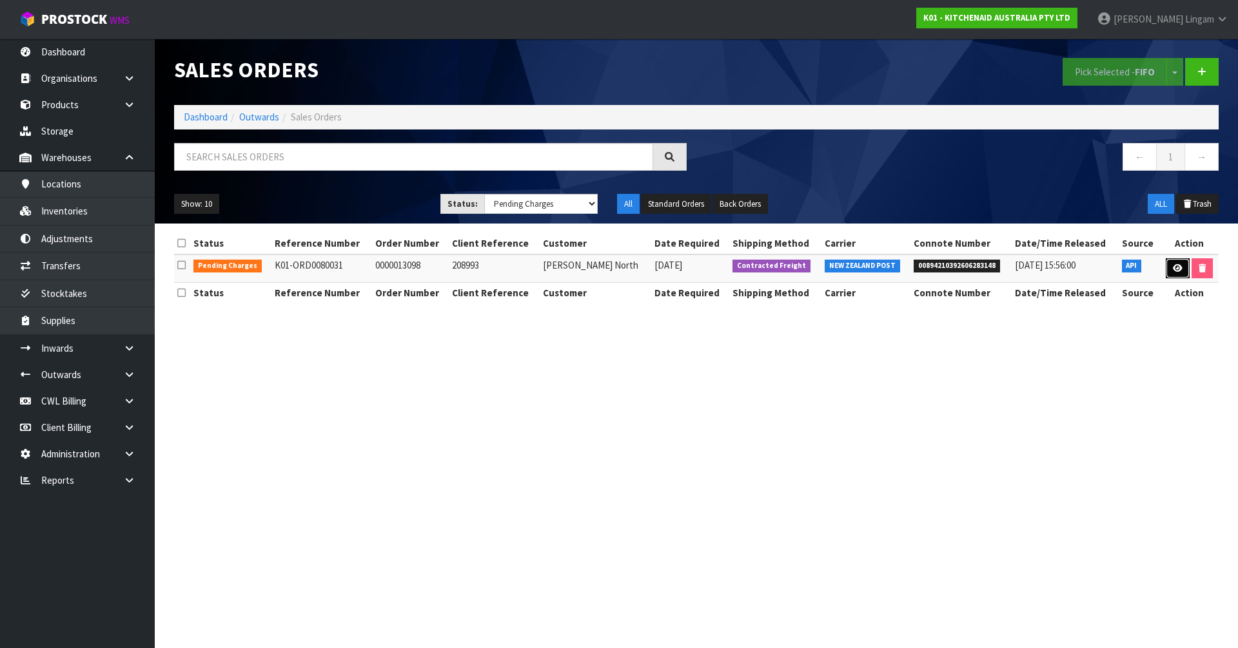
click at [650, 269] on link at bounding box center [1177, 268] width 24 height 21
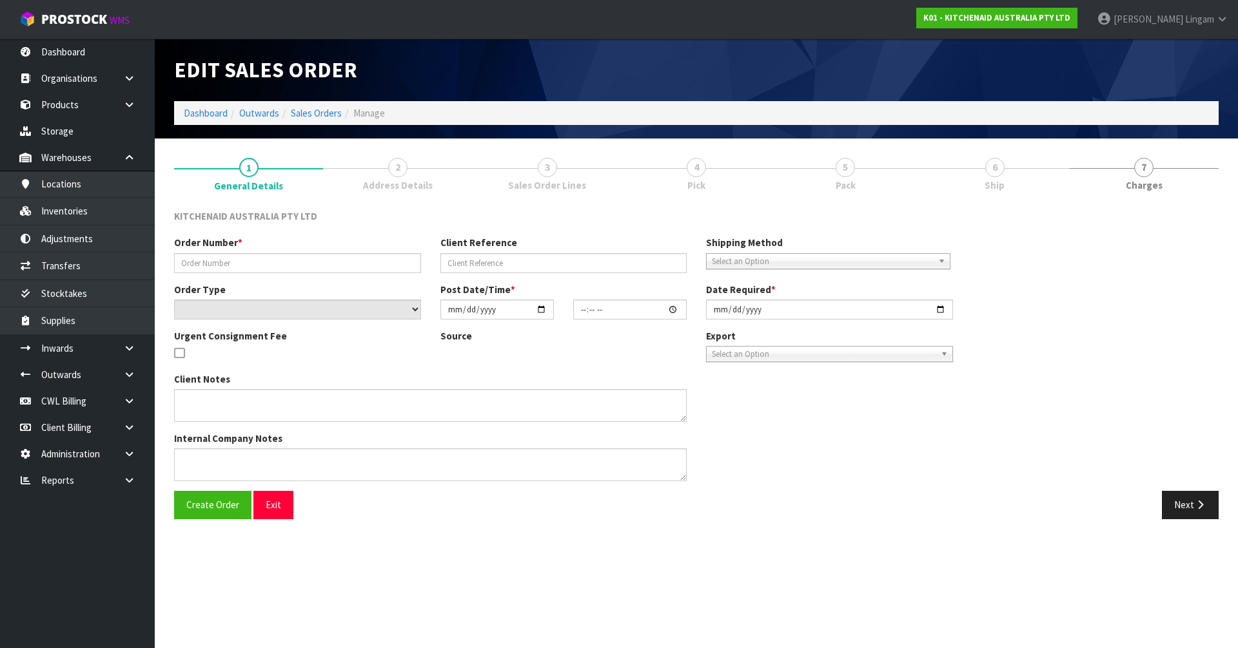
type input "0000013098"
type input "208993"
select select "number:0"
type input "[DATE]"
type input "10:35:40.000"
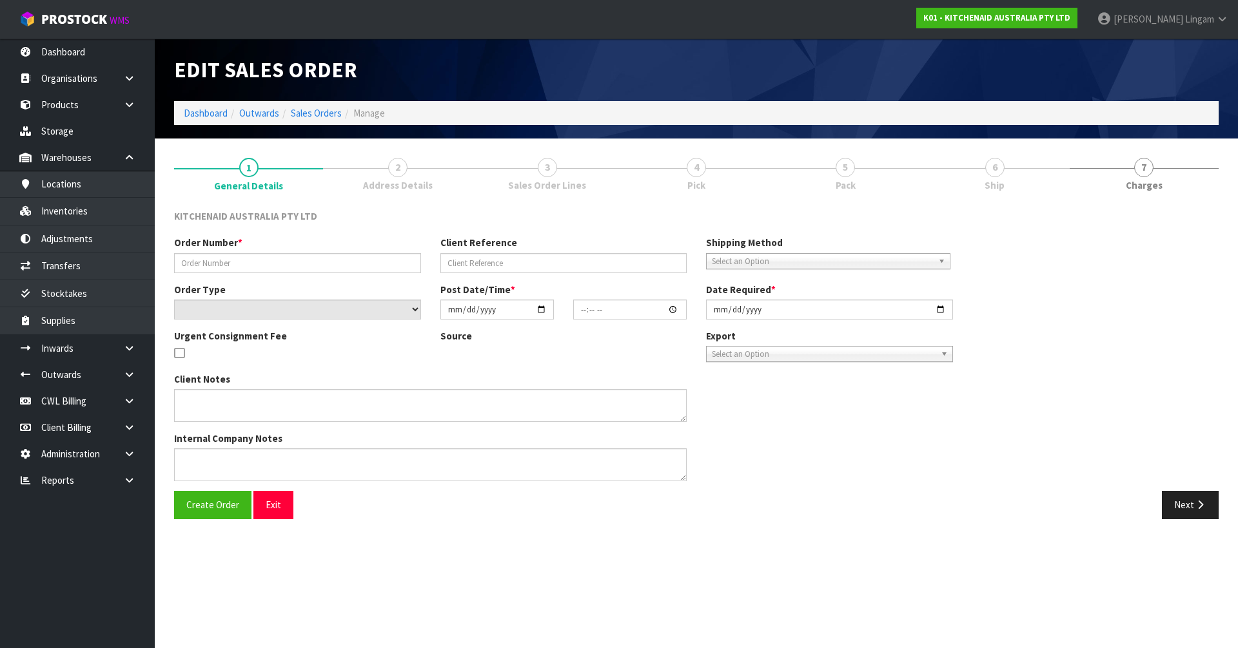
type input "2025-10-03"
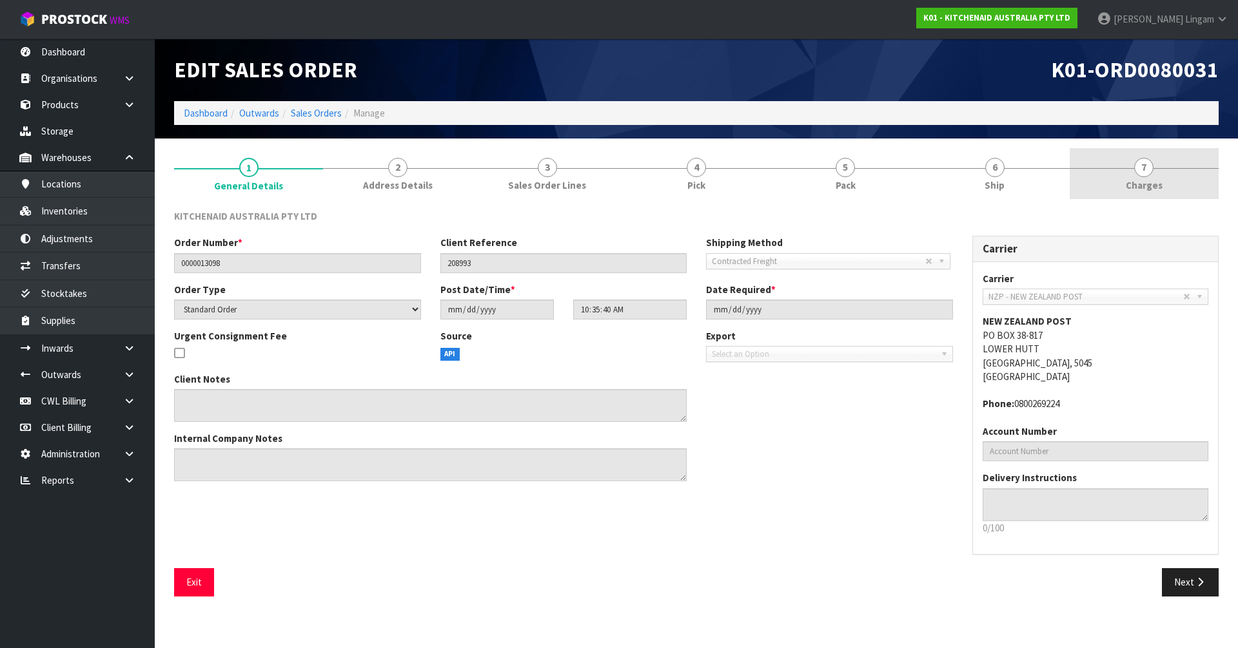
click at [650, 175] on link "7 [GEOGRAPHIC_DATA]" at bounding box center [1143, 173] width 149 height 51
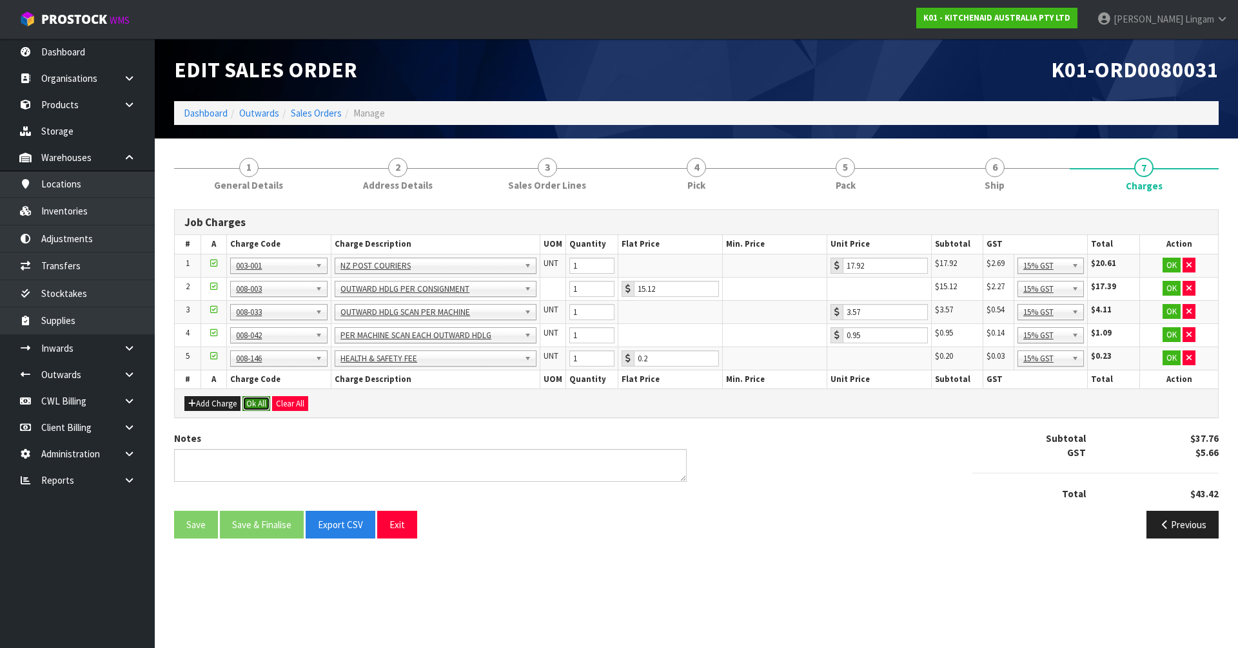
click at [255, 400] on button "Ok All" at bounding box center [256, 403] width 28 height 15
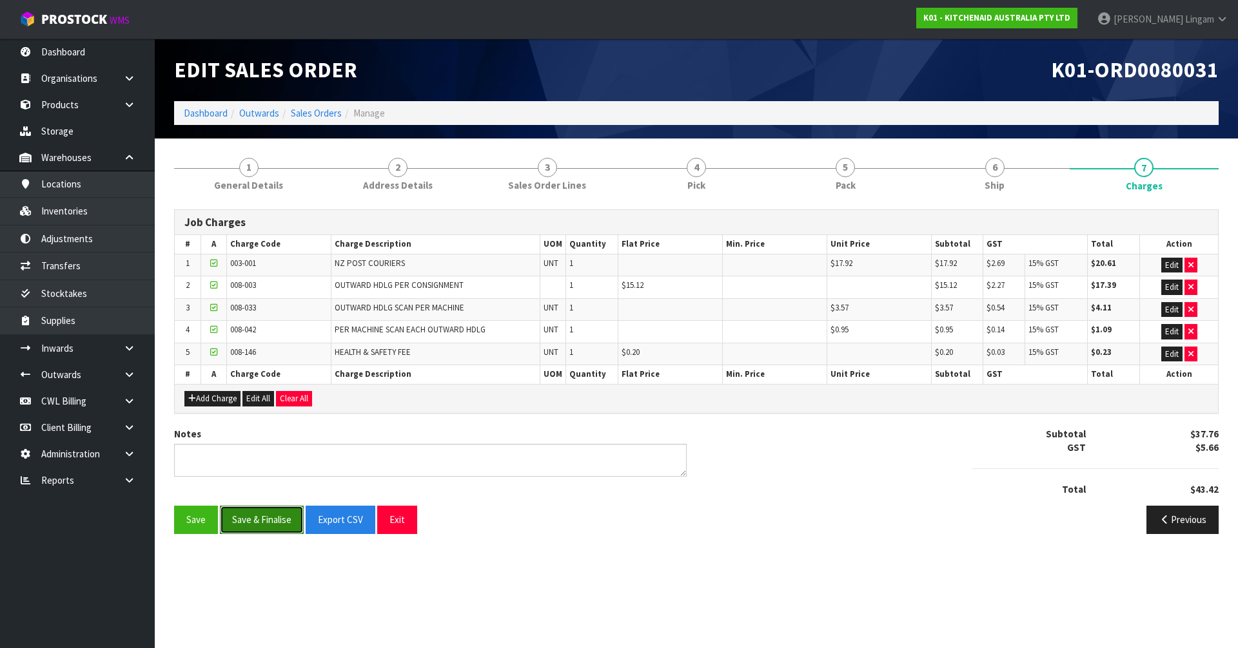
click at [278, 447] on button "Save & Finalise" at bounding box center [262, 520] width 84 height 28
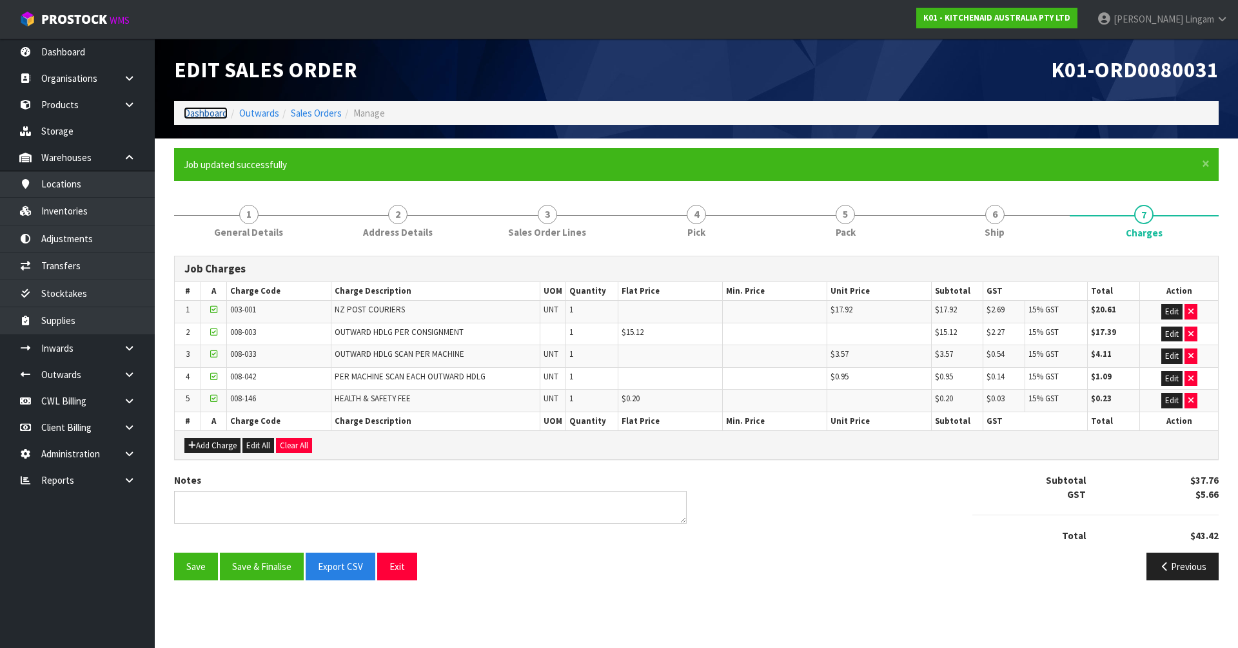
click at [204, 112] on link "Dashboard" at bounding box center [206, 113] width 44 height 12
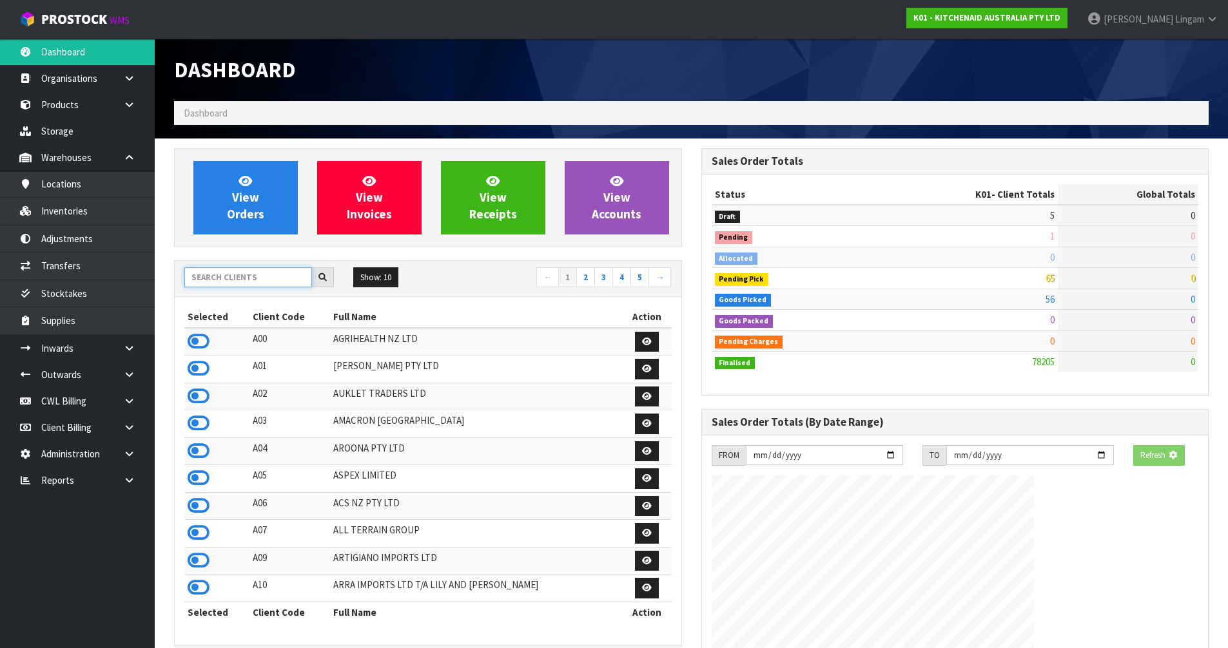
click at [248, 272] on input "text" at bounding box center [248, 278] width 128 height 20
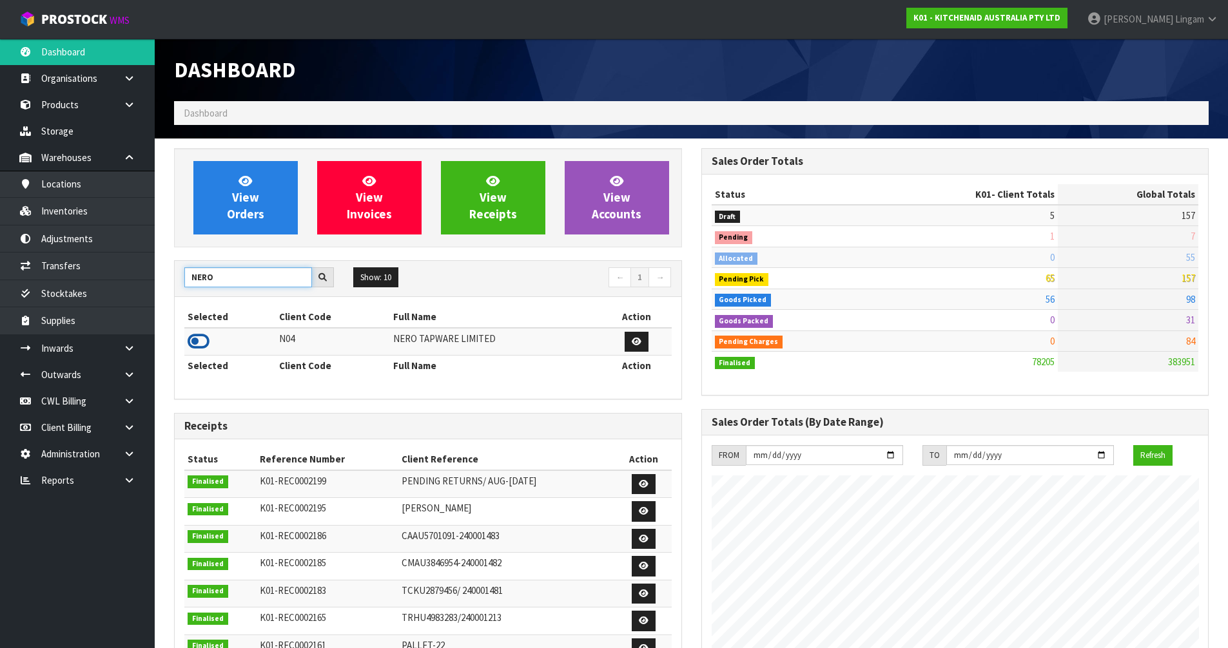
type input "NERO"
click at [192, 335] on icon at bounding box center [199, 341] width 22 height 19
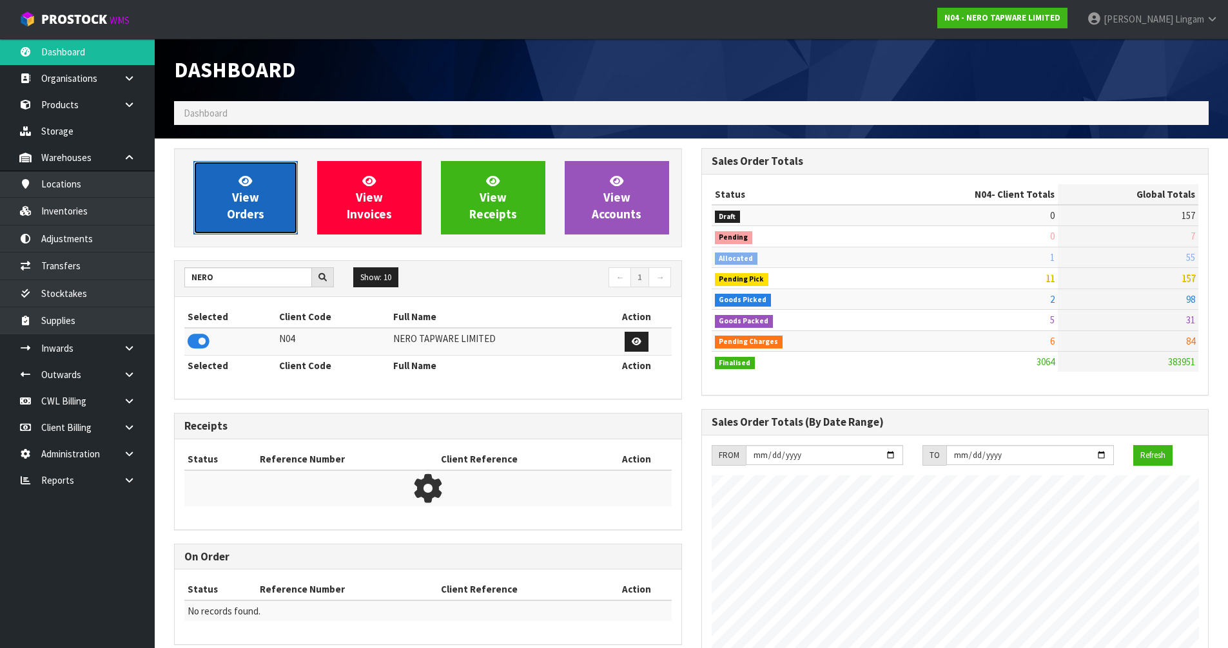
scroll to position [1004, 527]
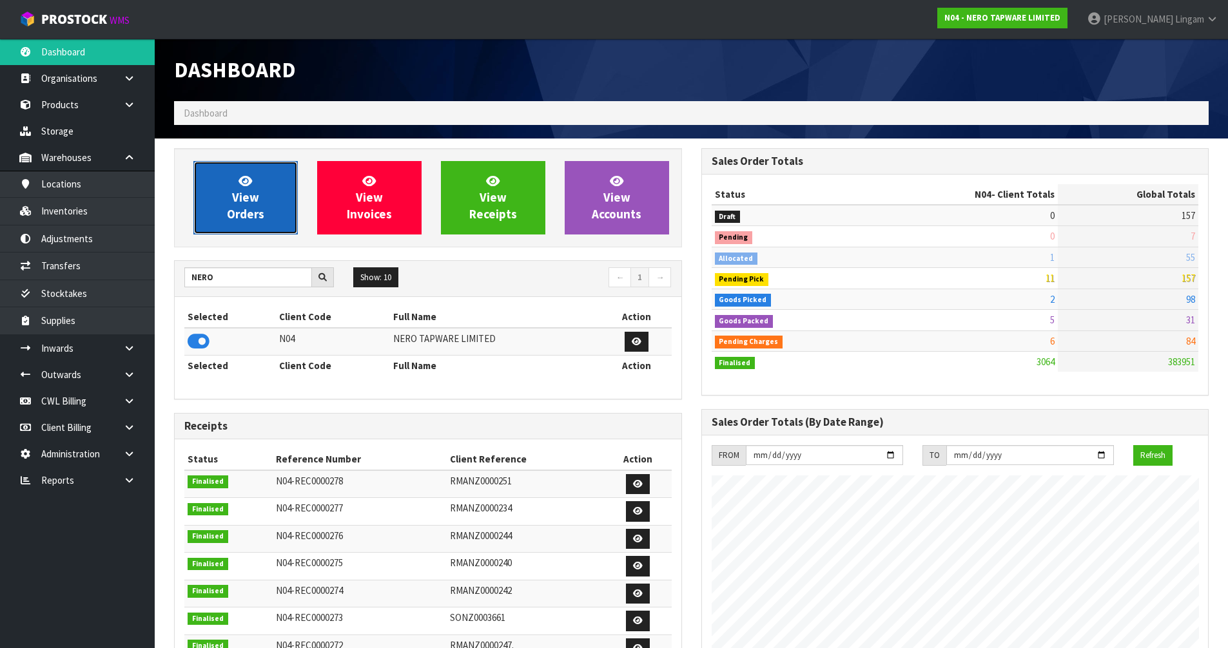
click at [249, 199] on span "View Orders" at bounding box center [245, 197] width 37 height 48
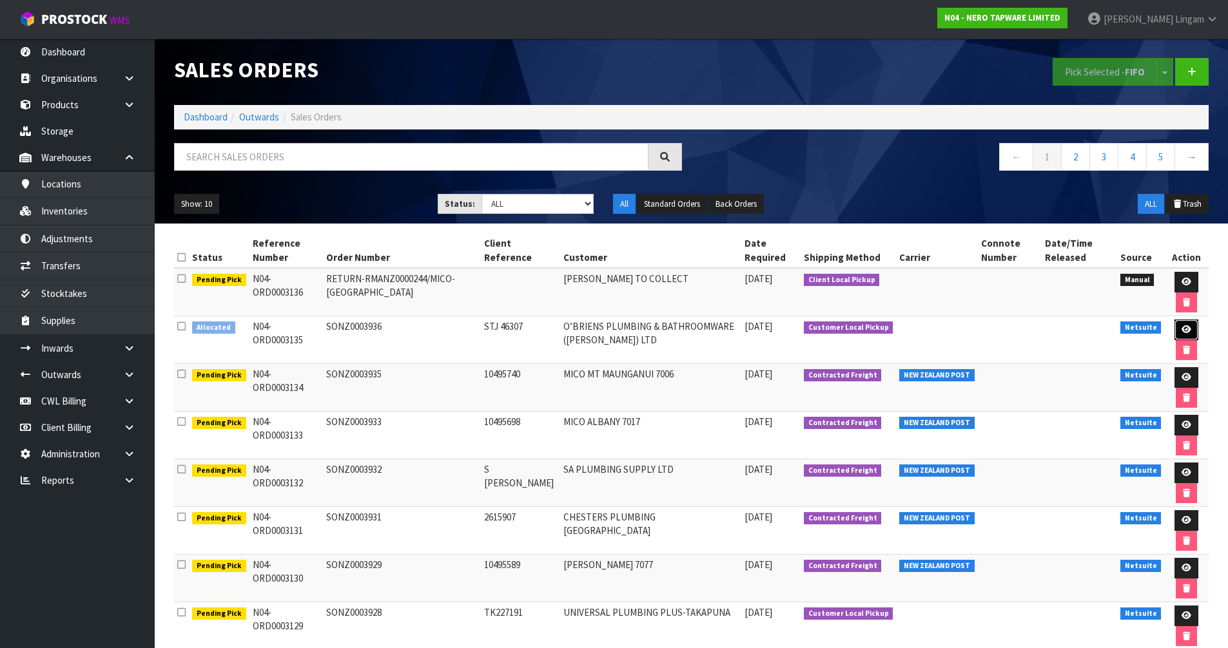
click at [650, 328] on icon at bounding box center [1187, 330] width 10 height 8
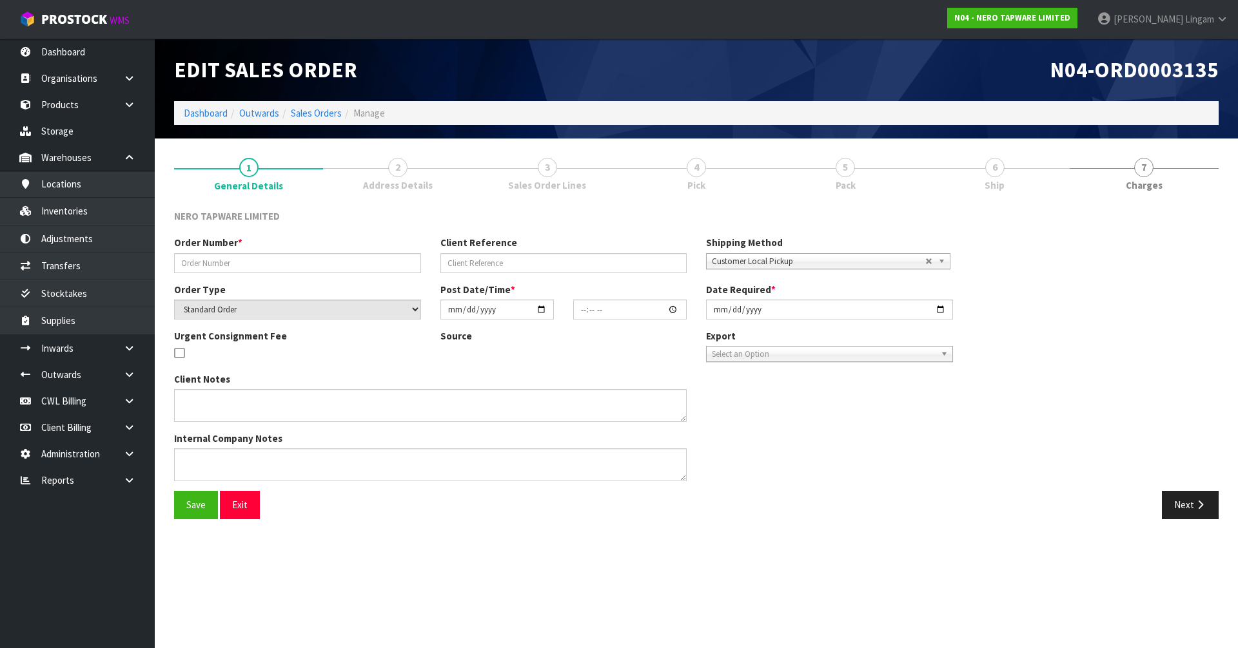
type input "SONZ0003936"
type input "STJ 46307"
select select "number:0"
type input "[DATE]"
type input "16:00:20.000"
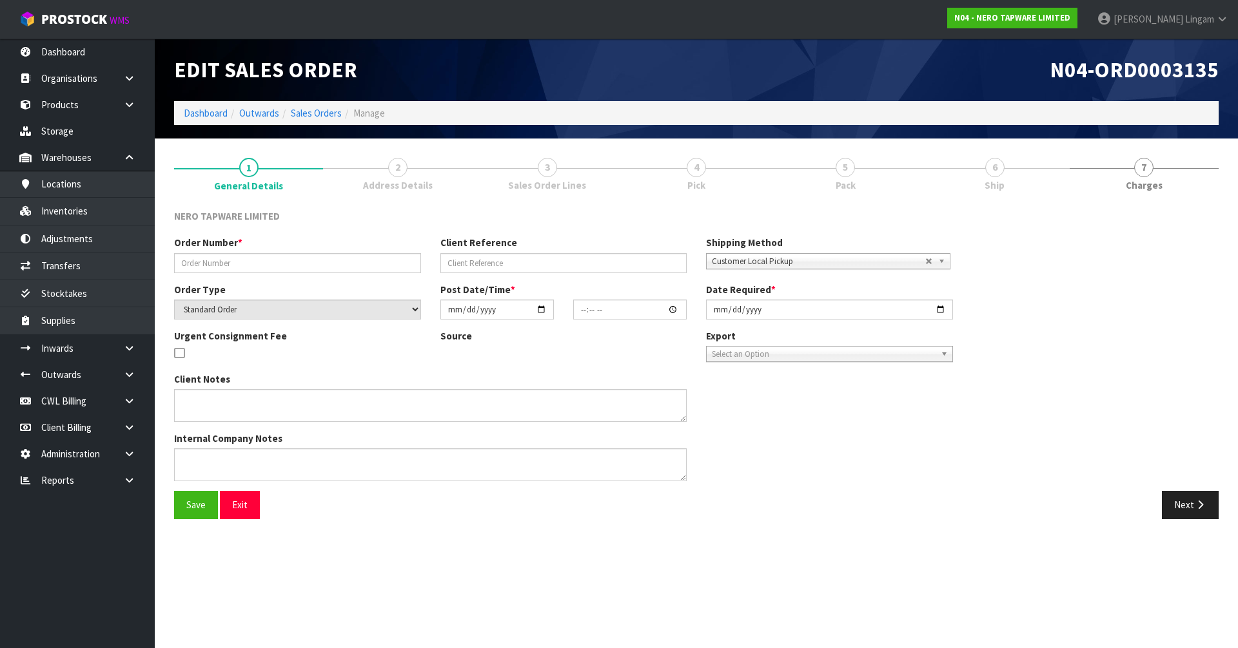
type input "[DATE]"
type textarea "customer pick up 03/10"
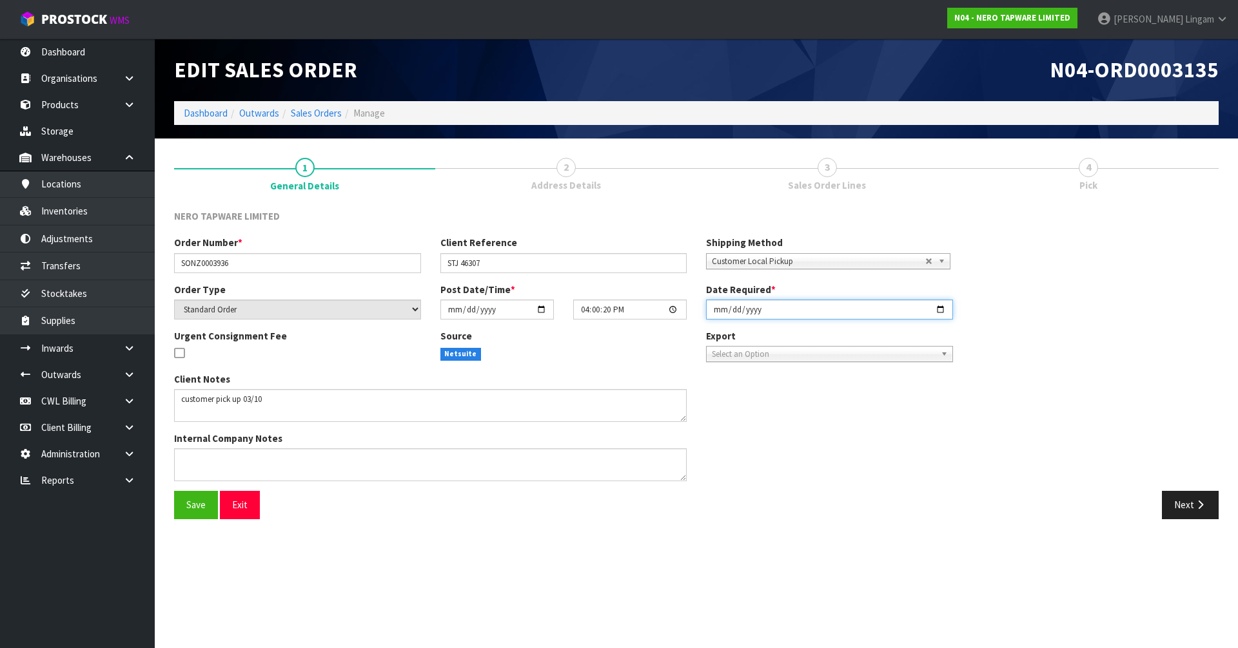
click at [650, 311] on input "[DATE]" at bounding box center [829, 310] width 247 height 20
type input "2025-10-03"
click at [195, 447] on span "Save" at bounding box center [195, 505] width 19 height 12
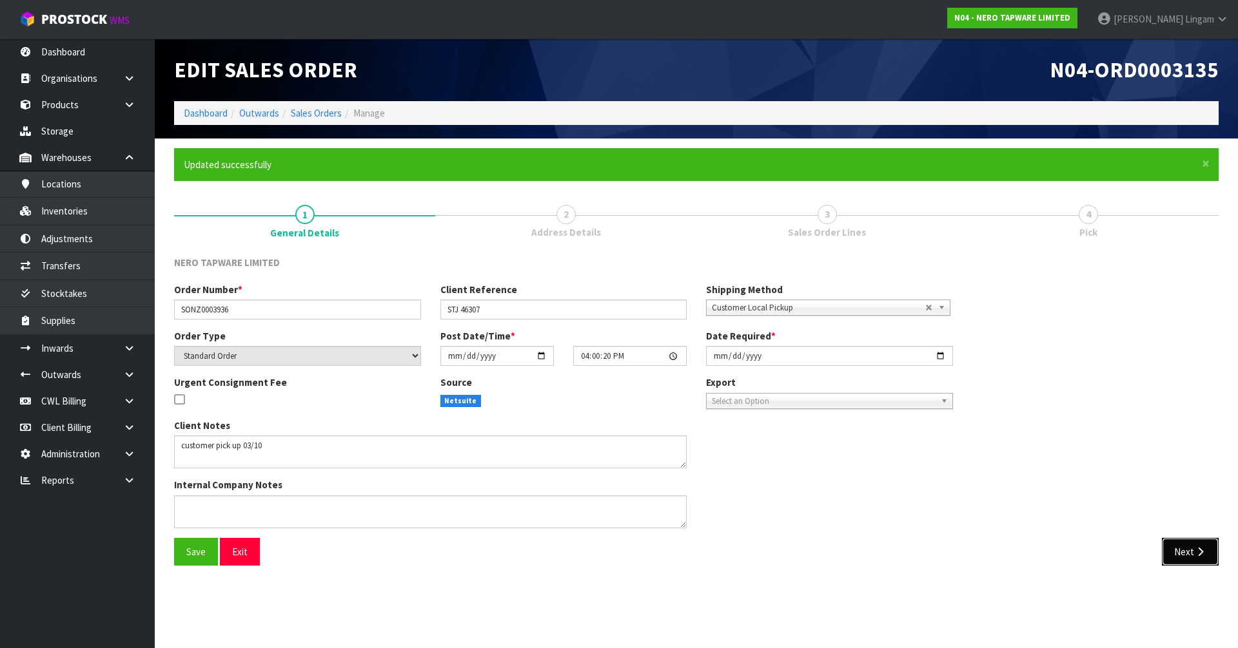
click at [650, 447] on icon "button" at bounding box center [1200, 552] width 12 height 10
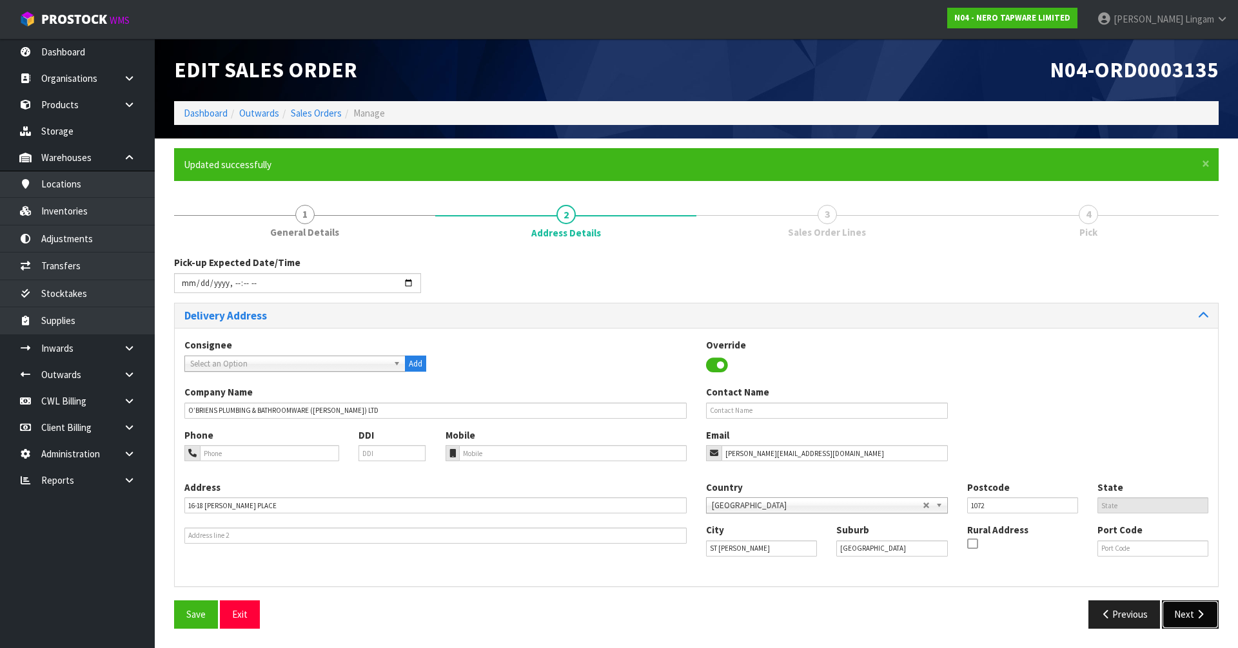
click at [650, 447] on button "Next" at bounding box center [1190, 615] width 57 height 28
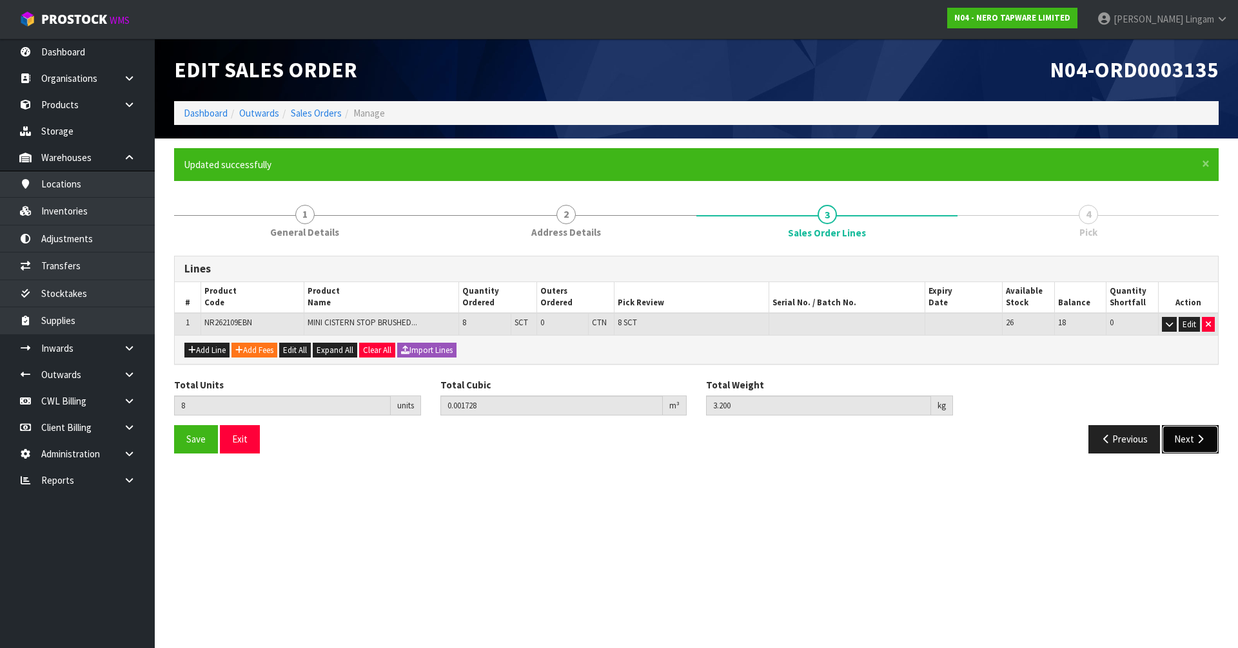
click at [650, 440] on button "Next" at bounding box center [1190, 439] width 57 height 28
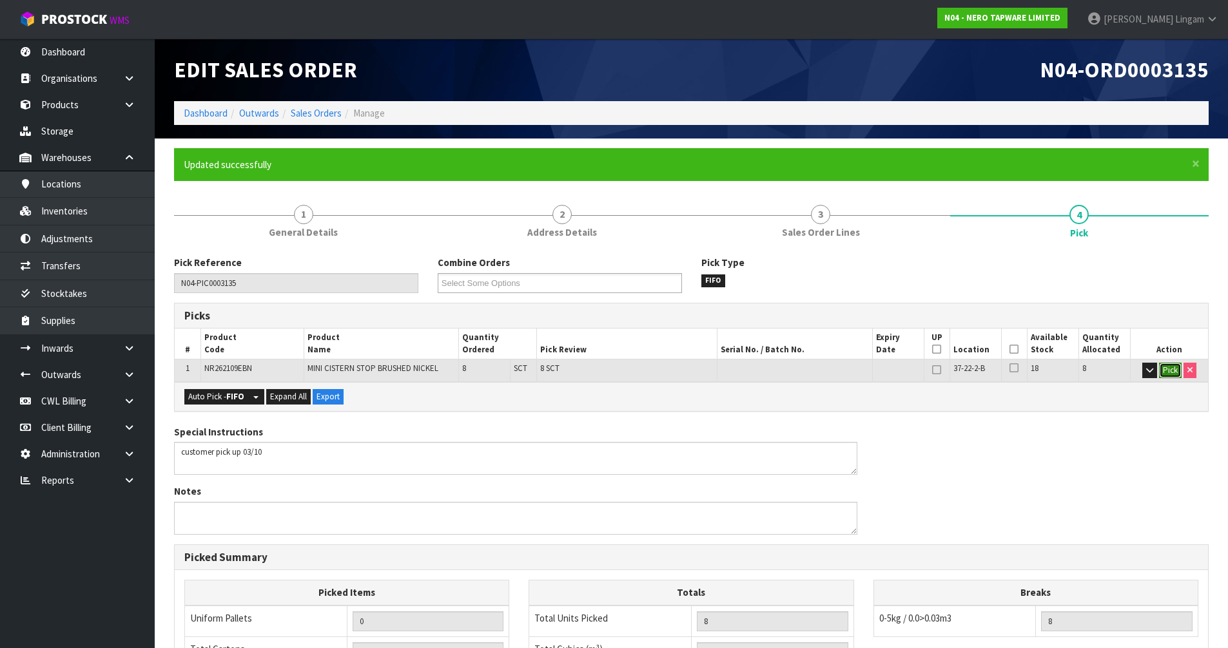
click at [650, 370] on button "Pick" at bounding box center [1170, 370] width 23 height 15
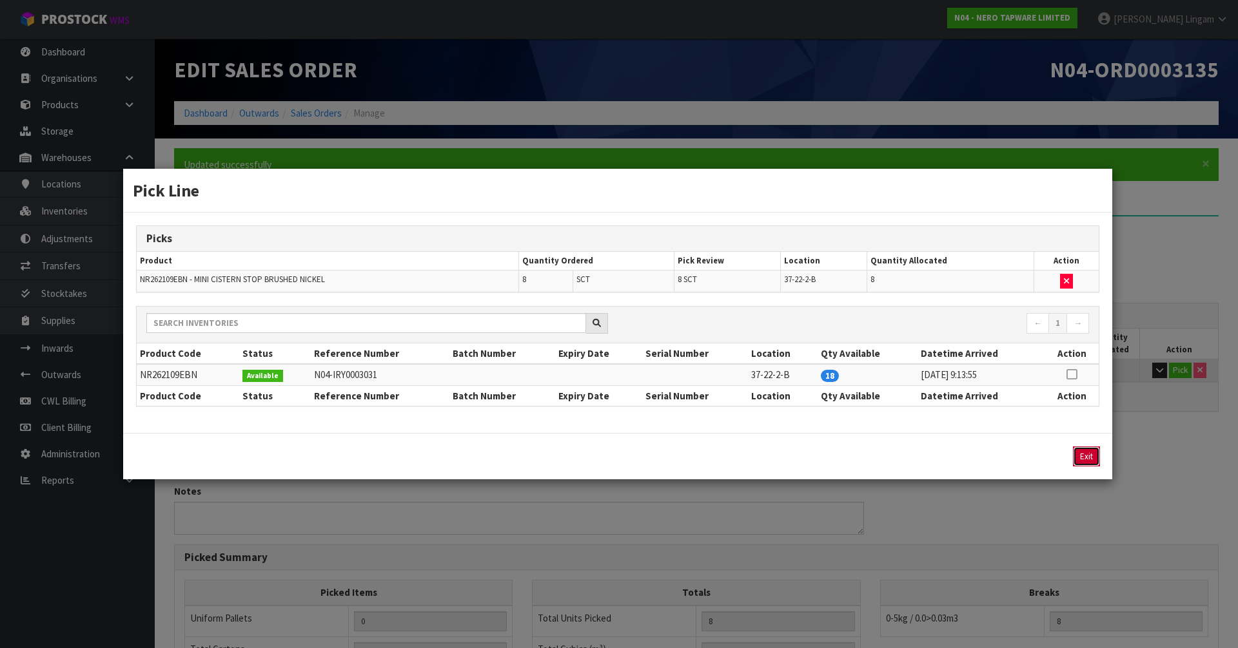
click at [650, 447] on button "Exit" at bounding box center [1086, 457] width 27 height 20
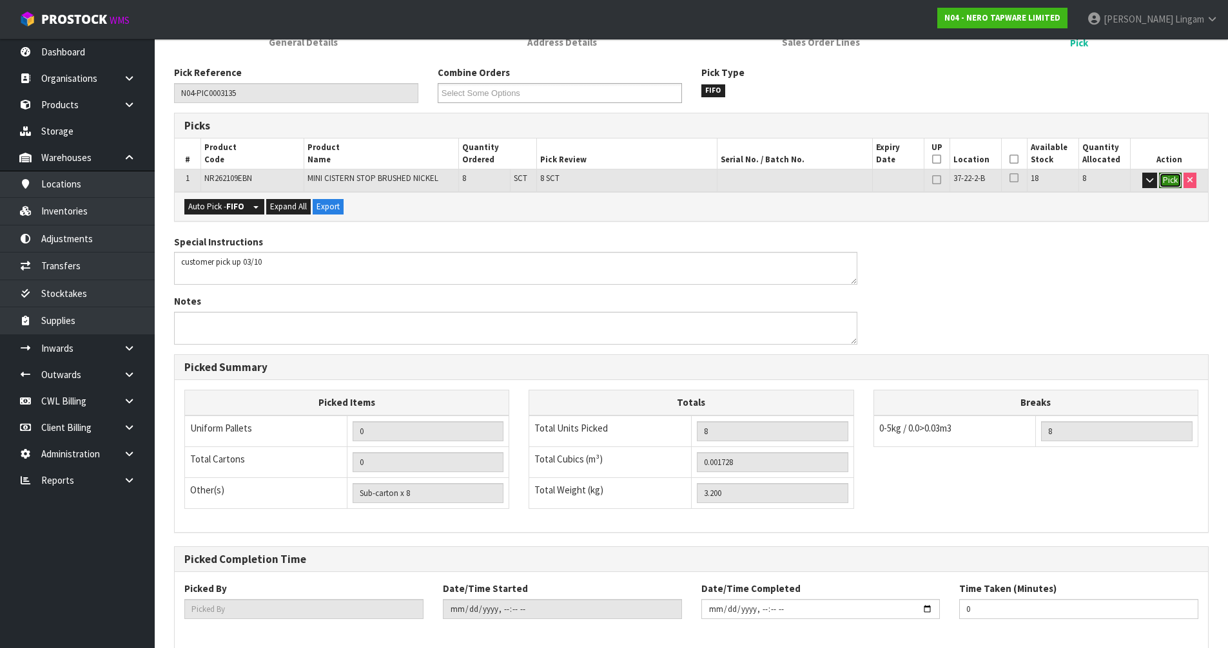
scroll to position [251, 0]
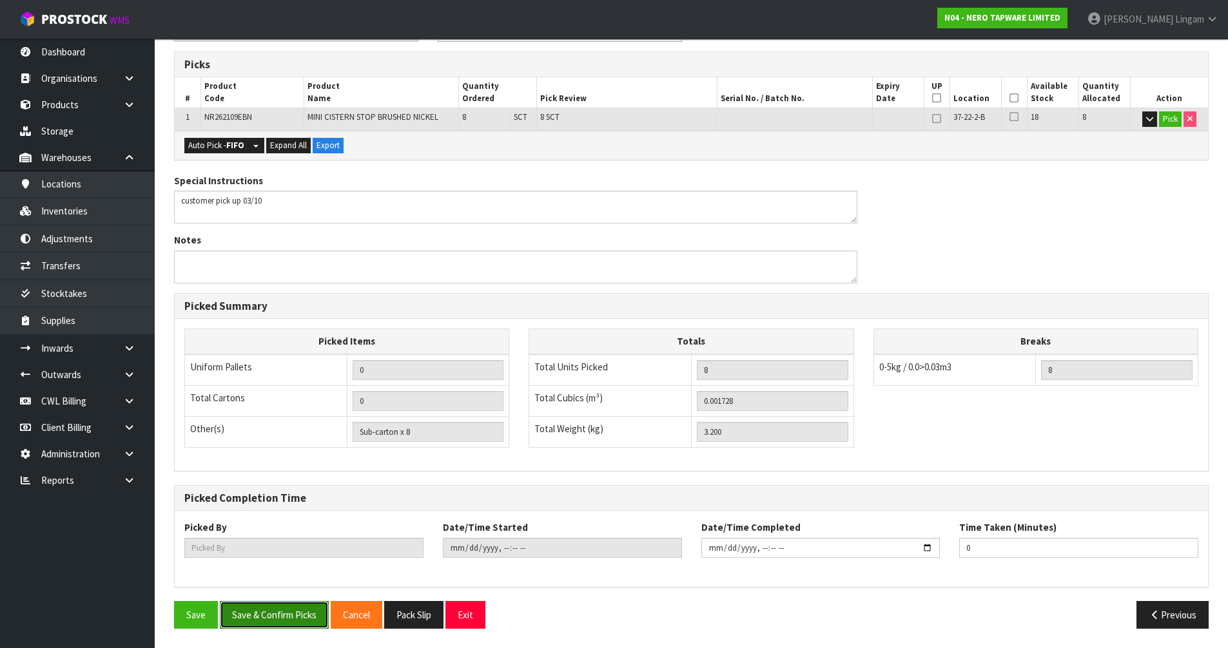
click at [300, 447] on button "Save & Confirm Picks" at bounding box center [274, 615] width 109 height 28
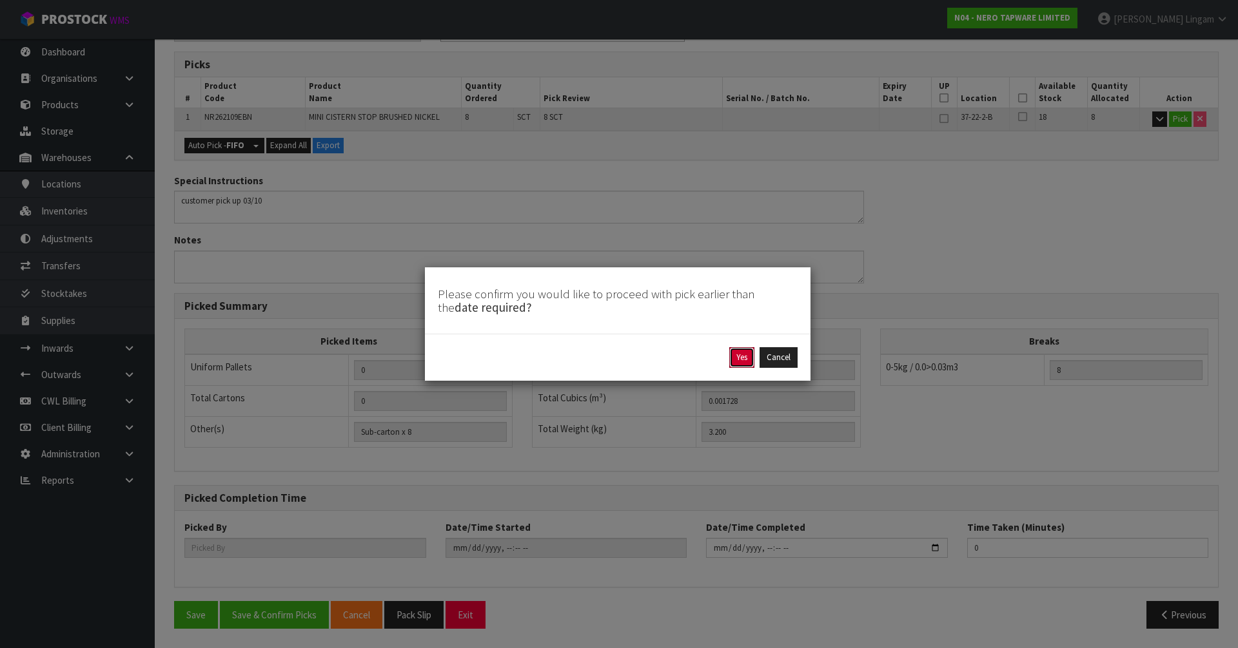
click at [650, 358] on button "Yes" at bounding box center [741, 357] width 25 height 21
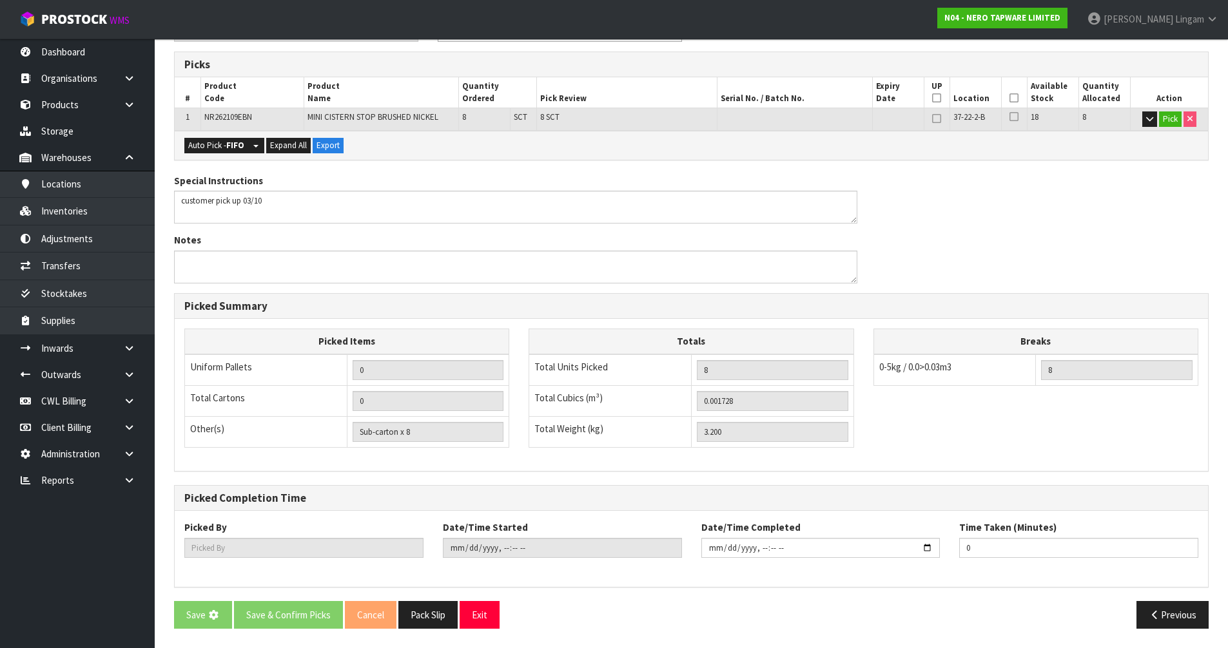
scroll to position [0, 0]
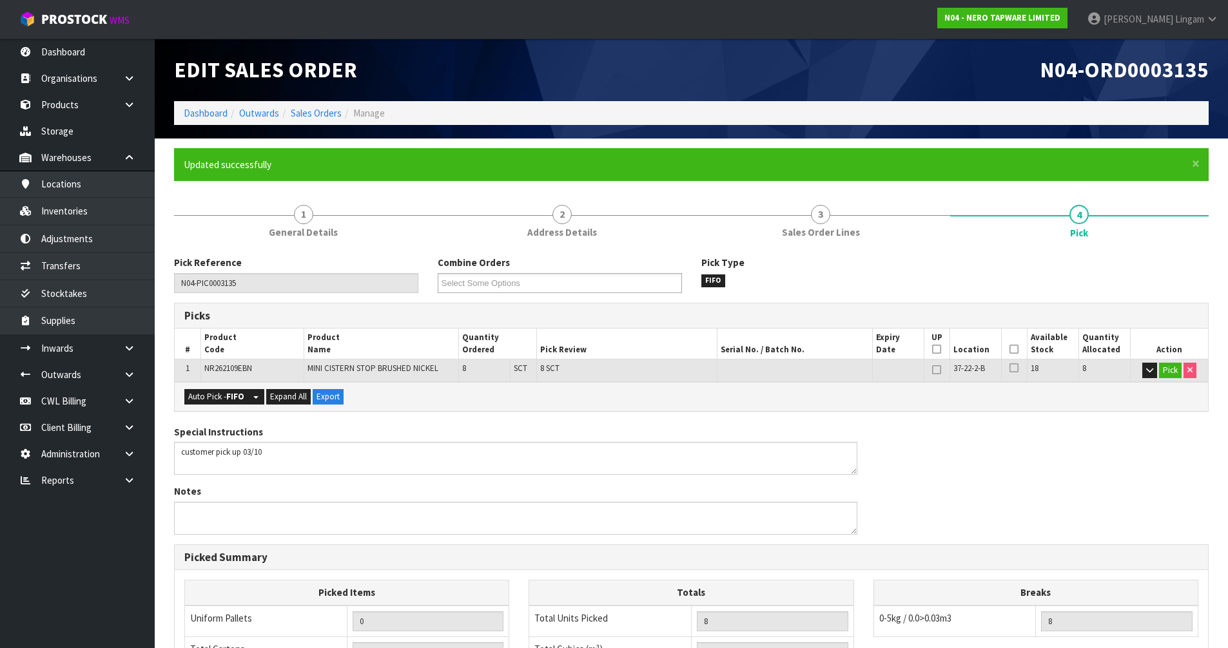
type input "Vineeta Lingam"
type input "2025-10-02T21:15:57"
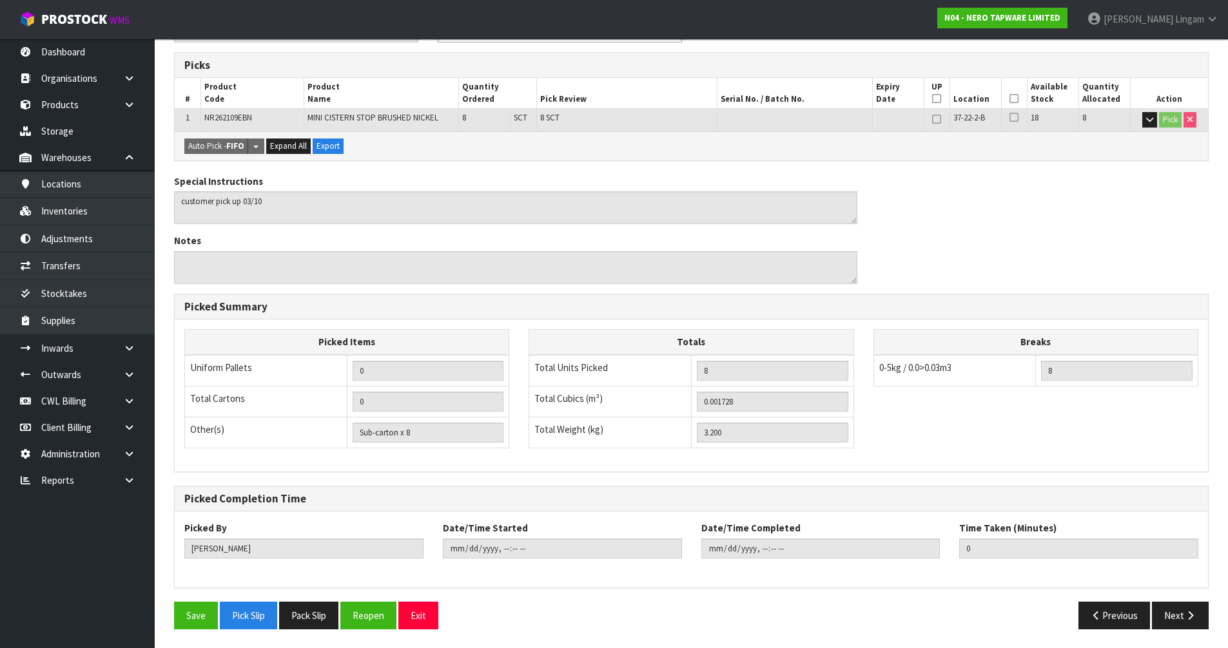
scroll to position [251, 0]
click at [326, 447] on button "Pack Slip" at bounding box center [308, 615] width 59 height 28
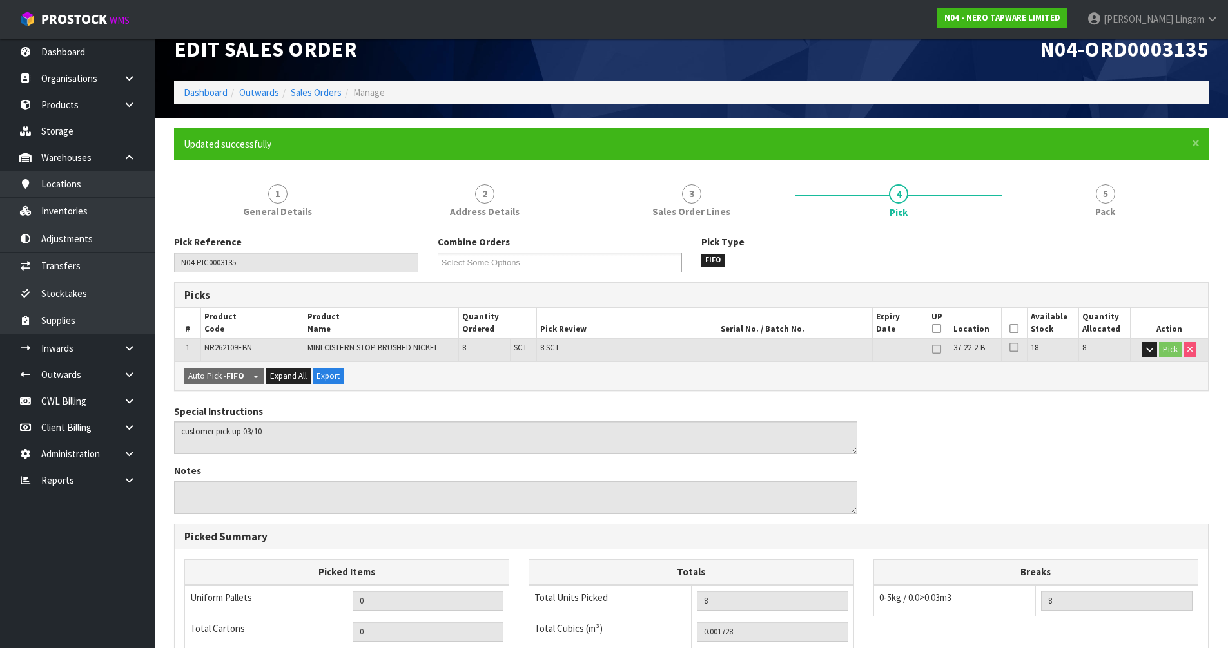
scroll to position [0, 0]
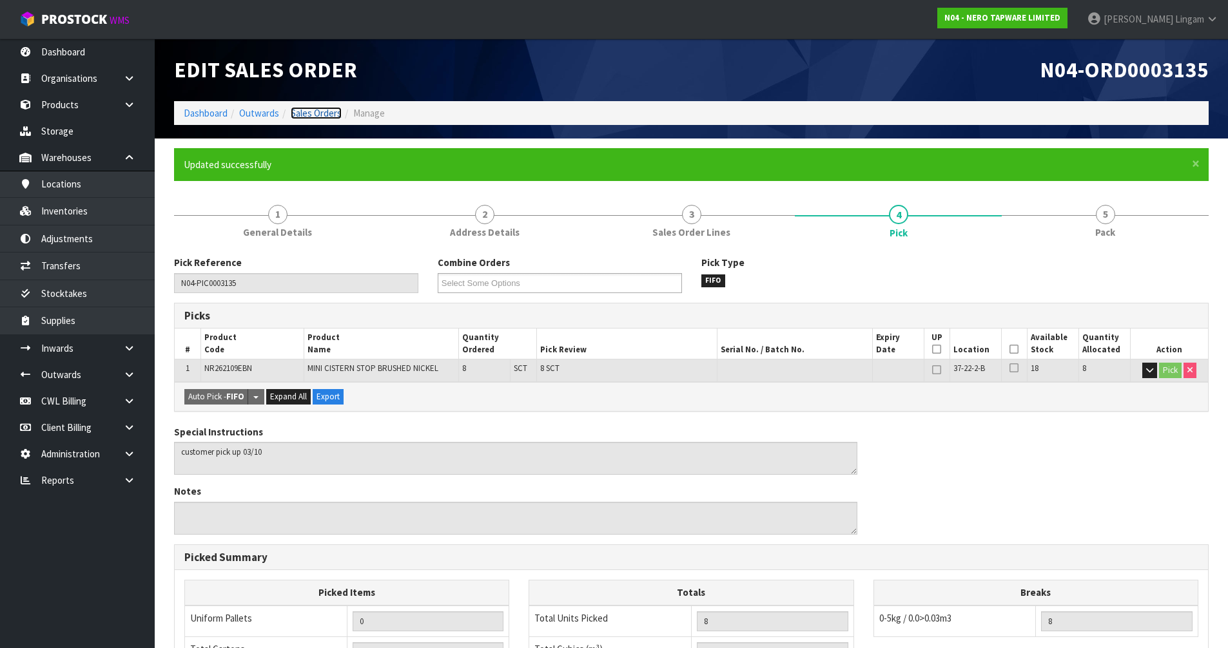
click at [333, 111] on link "Sales Orders" at bounding box center [316, 113] width 51 height 12
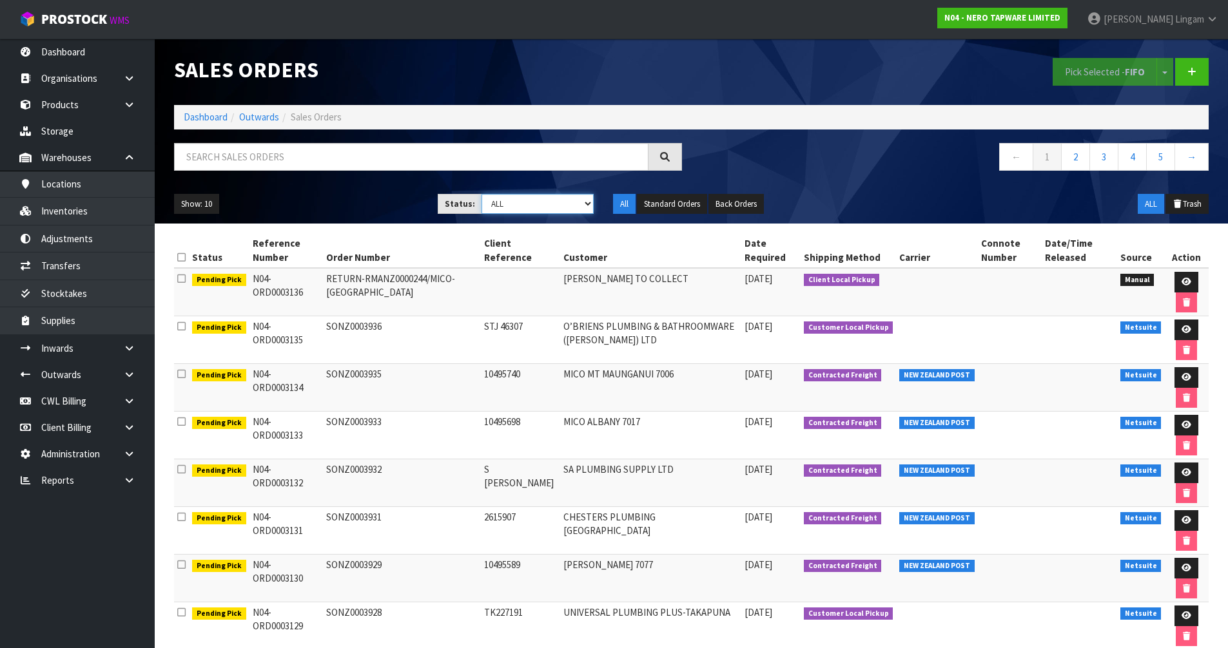
click at [589, 201] on select "Draft Pending Allocated Pending Pick Goods Picked Goods Packed Pending Charges …" at bounding box center [538, 204] width 112 height 20
select select "string:6"
click at [482, 194] on select "Draft Pending Allocated Pending Pick Goods Picked Goods Packed Pending Charges …" at bounding box center [538, 204] width 112 height 20
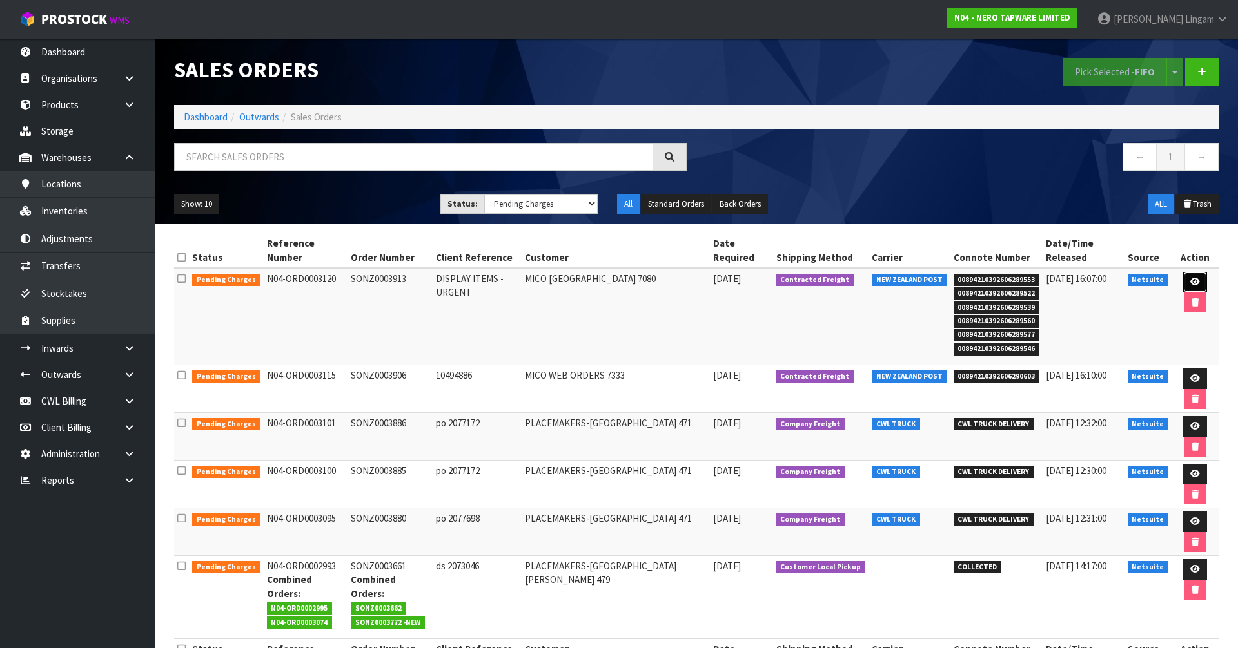
click at [650, 272] on link at bounding box center [1195, 282] width 24 height 21
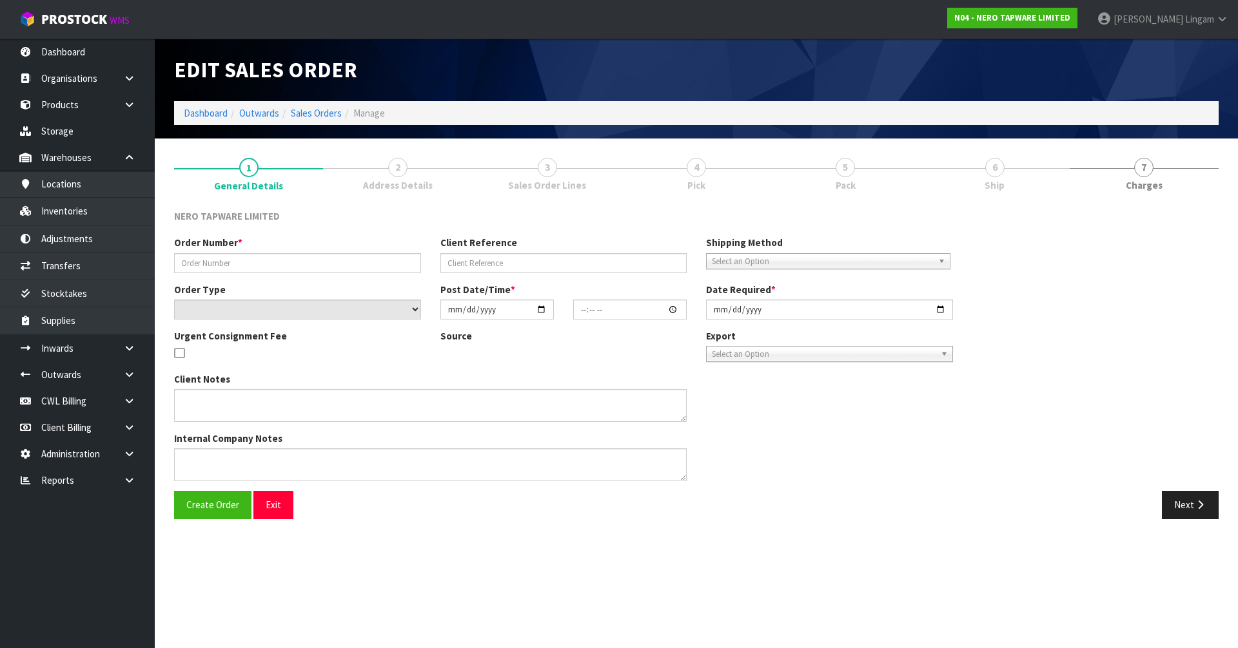
type input "SONZ0003913"
type input "DISPLAY ITEMS -URGENT"
select select "number:0"
type input "[DATE]"
type input "11:45:07.000"
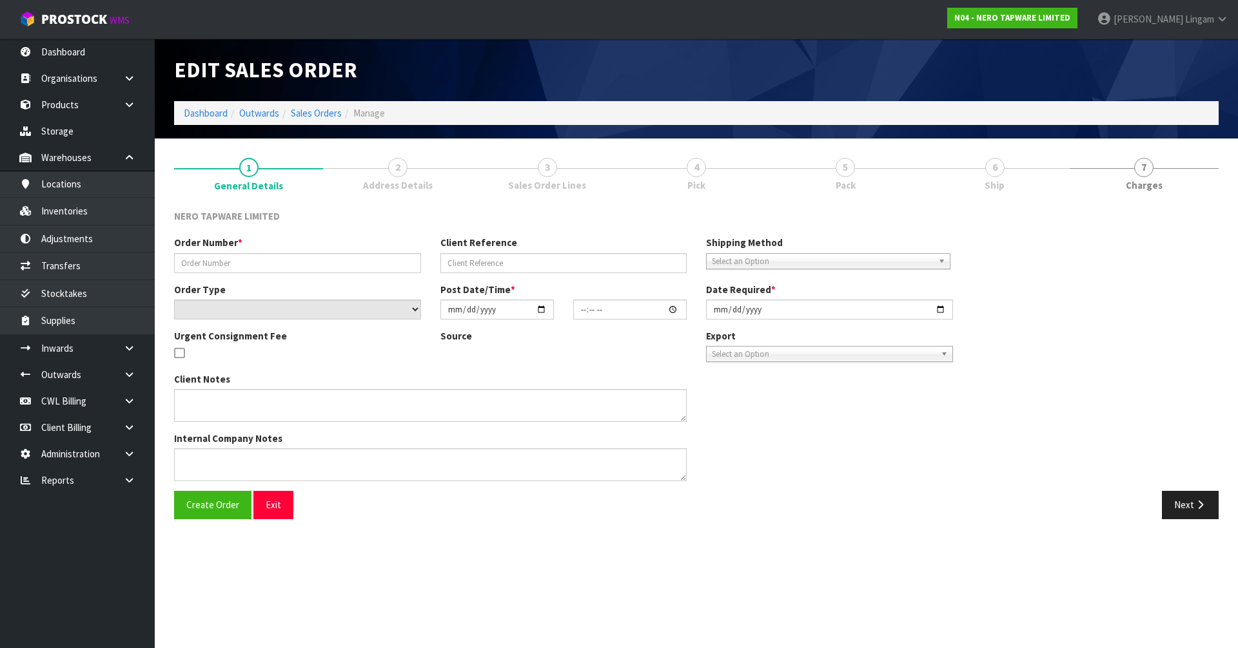
type input "[DATE]"
type textarea "URGENT Please dispatch on overnight"
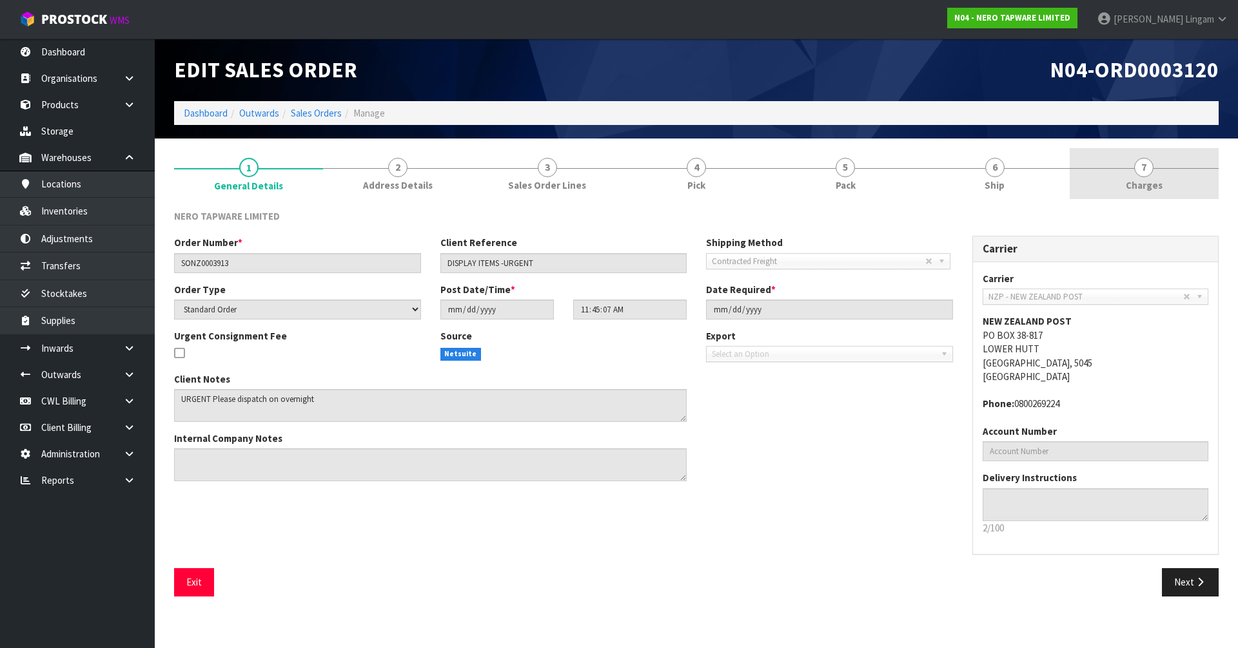
click at [650, 180] on link "7 [GEOGRAPHIC_DATA]" at bounding box center [1143, 173] width 149 height 51
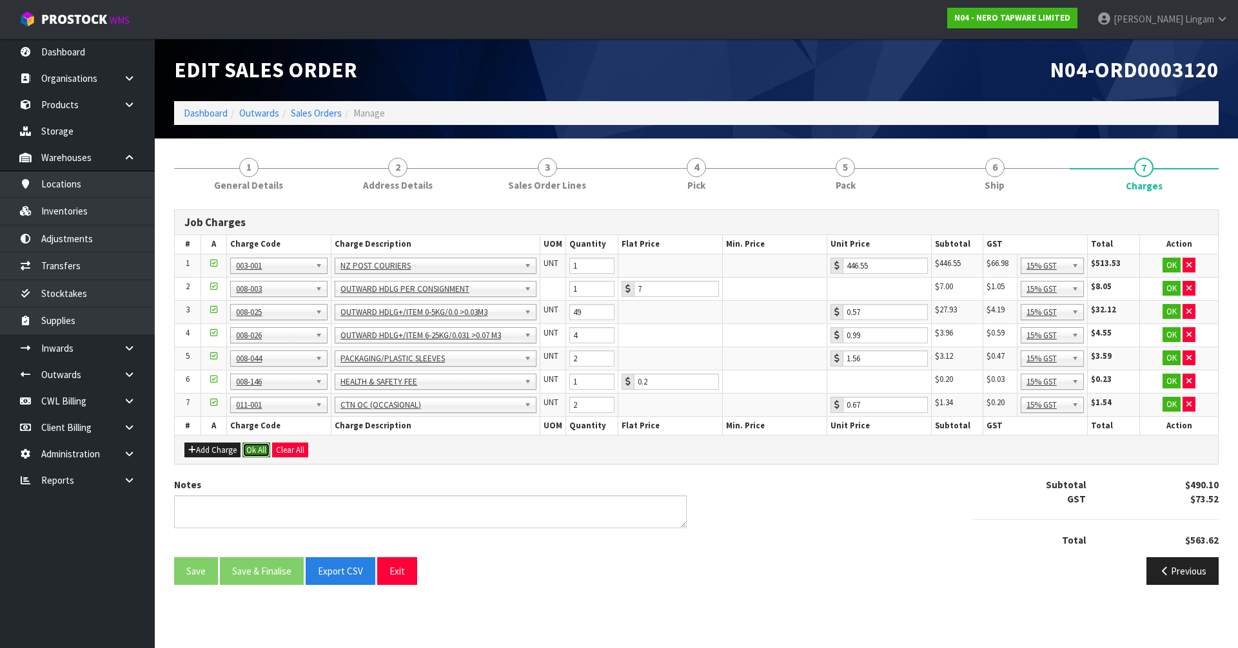
click at [262, 447] on button "Ok All" at bounding box center [256, 450] width 28 height 15
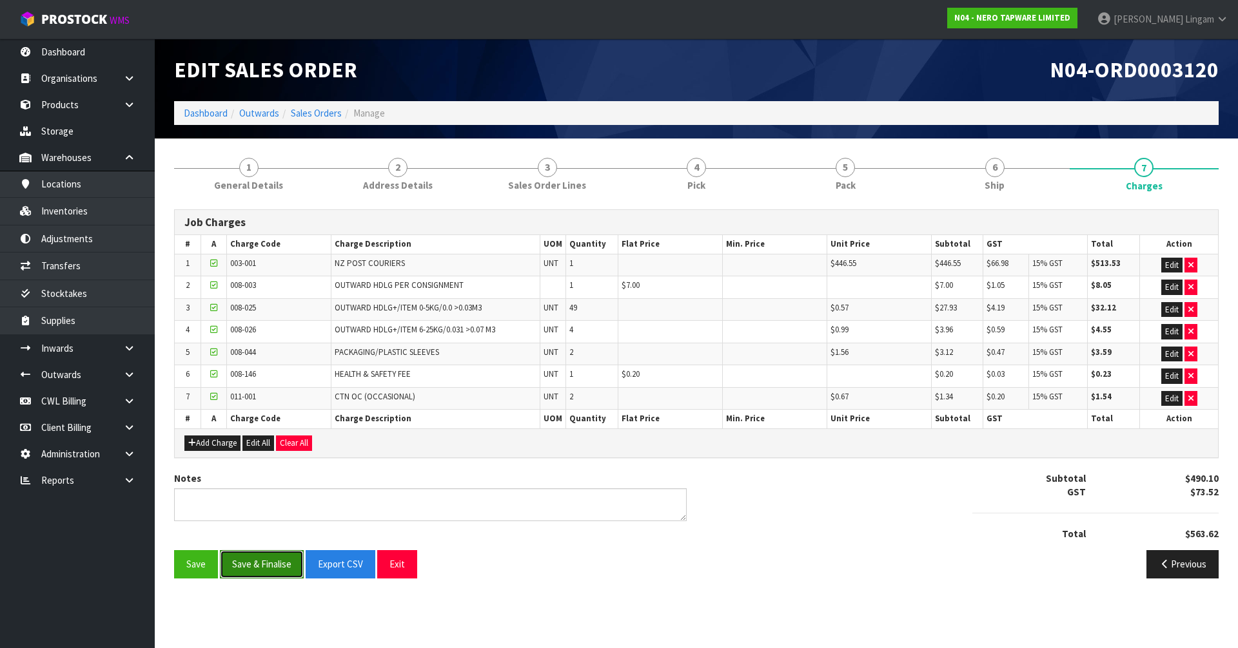
click at [268, 447] on button "Save & Finalise" at bounding box center [262, 564] width 84 height 28
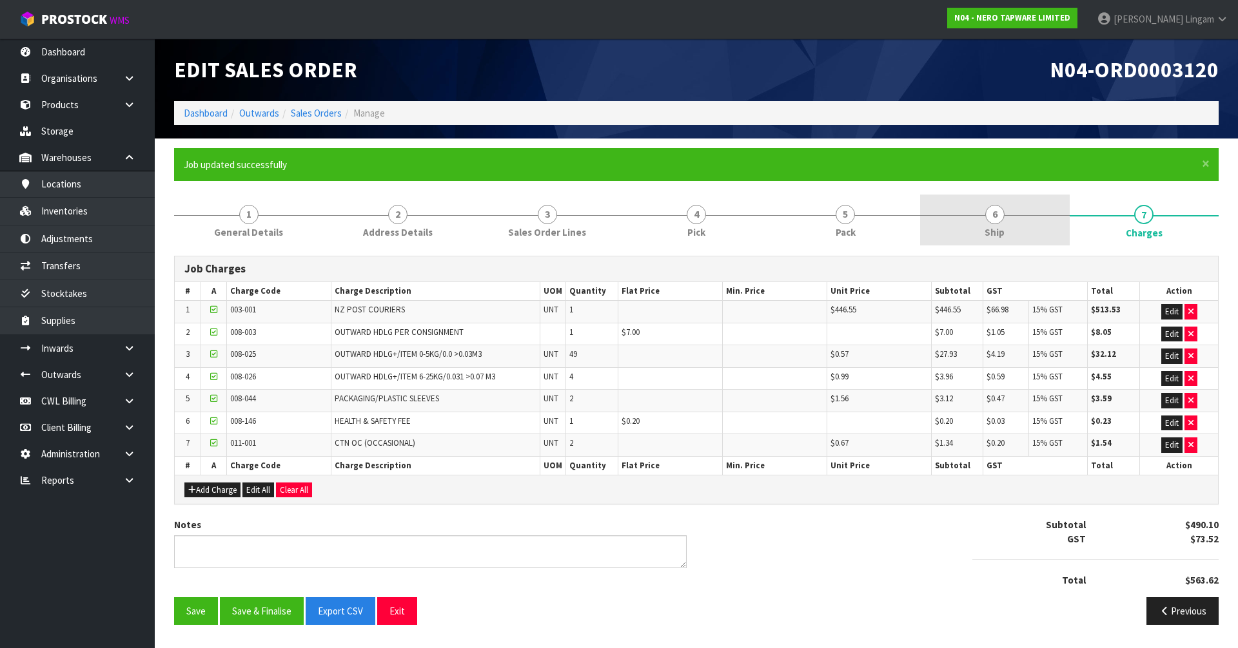
click at [650, 219] on link "6 Ship" at bounding box center [994, 220] width 149 height 51
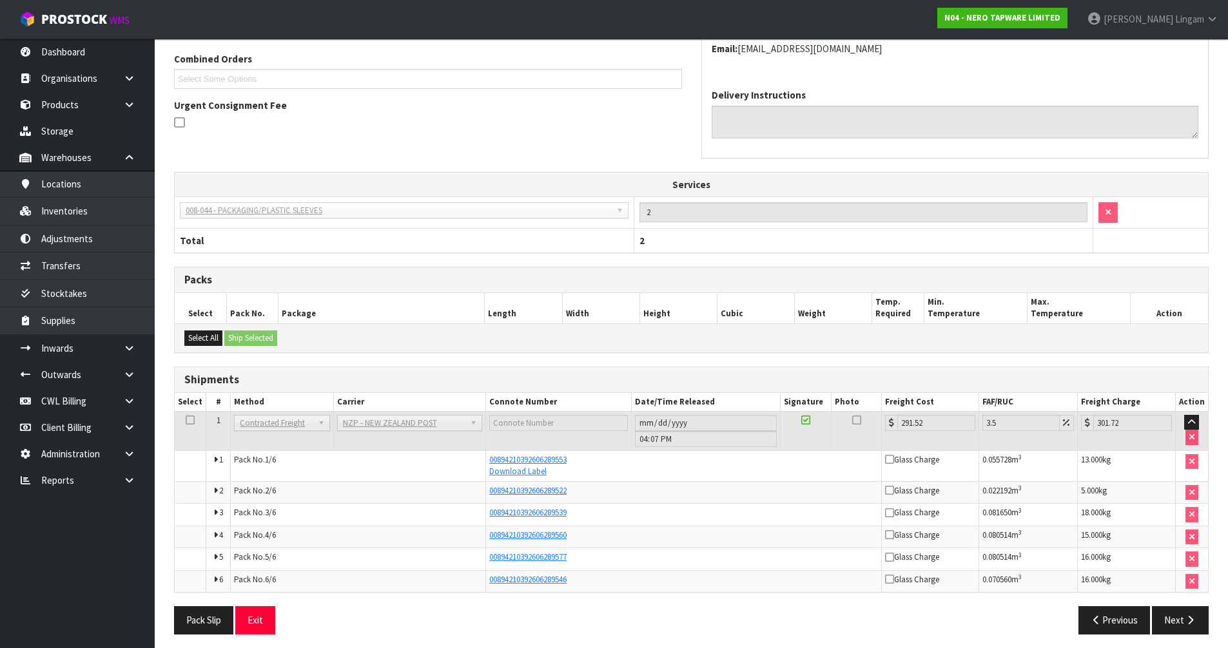
scroll to position [338, 0]
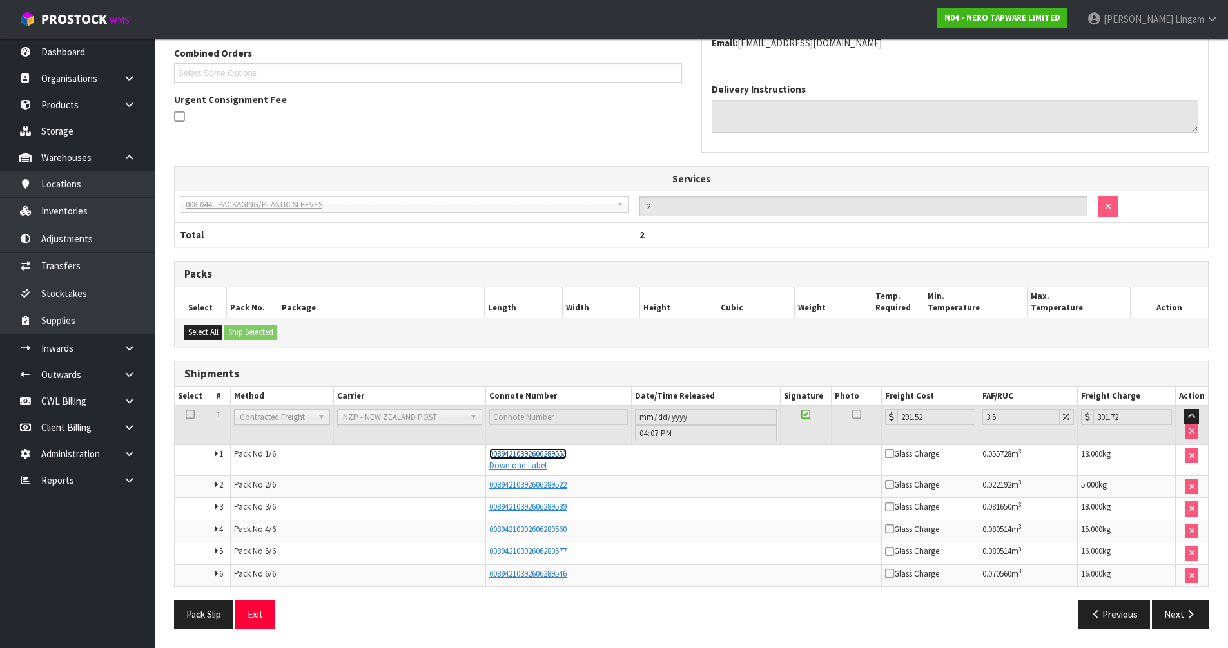
click at [566, 447] on span "00894210392606289553" at bounding box center [527, 454] width 77 height 11
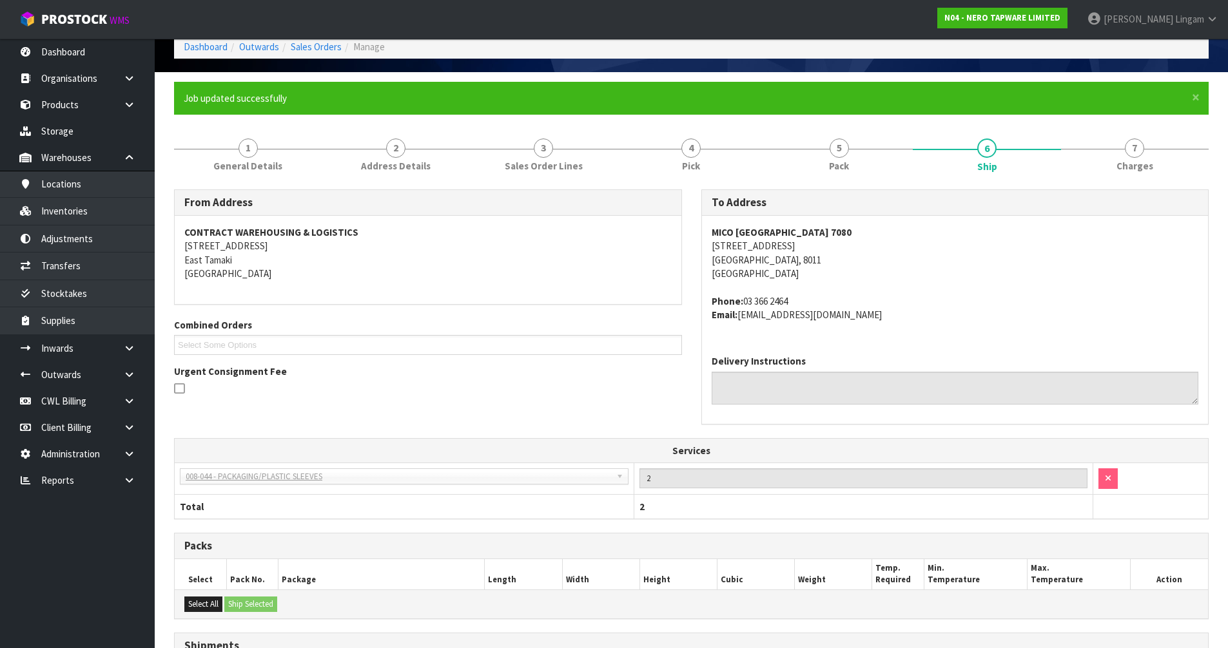
scroll to position [0, 0]
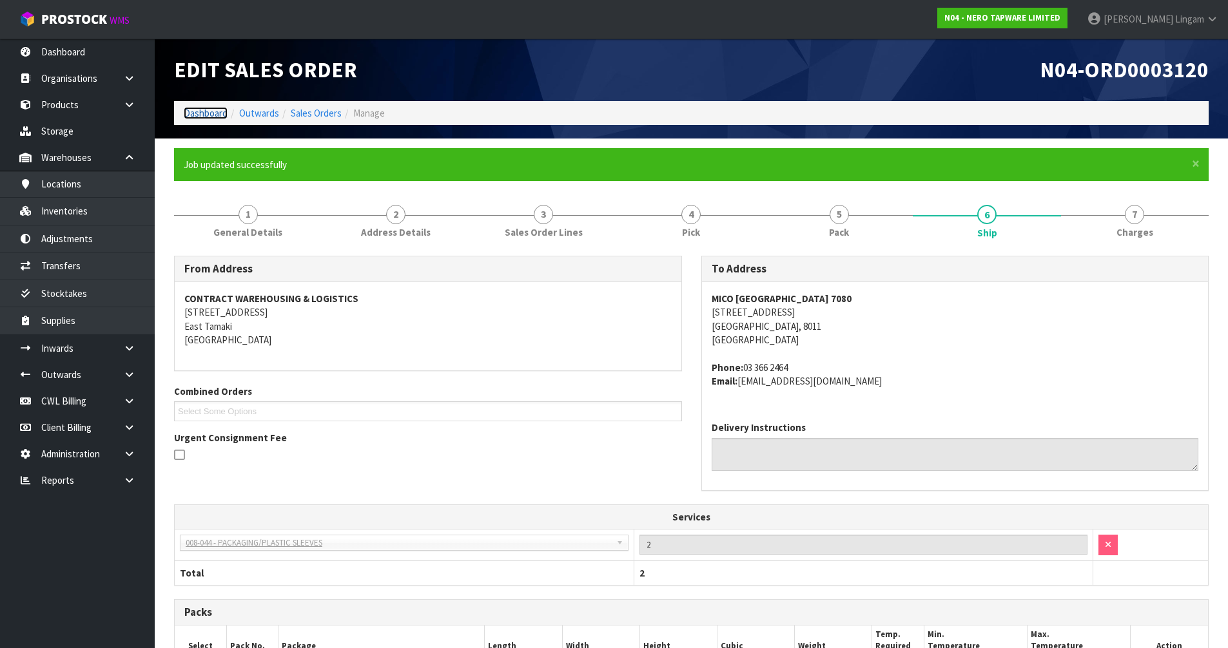
click at [208, 108] on link "Dashboard" at bounding box center [206, 113] width 44 height 12
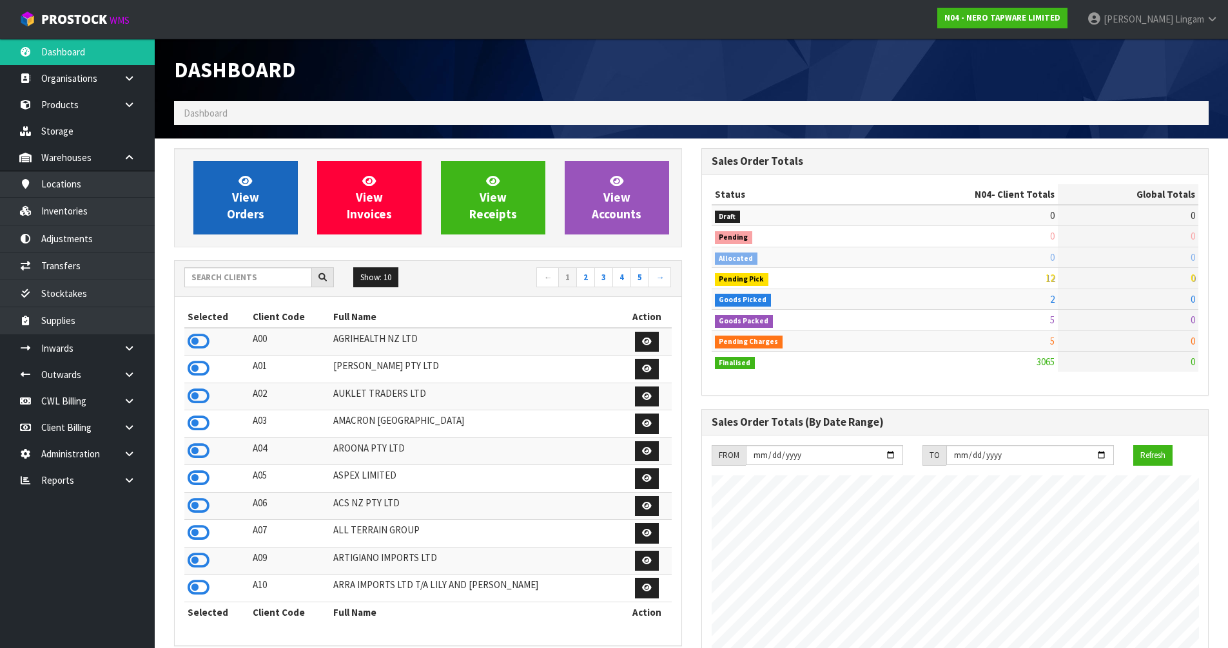
scroll to position [1004, 527]
click at [279, 198] on link "View Orders" at bounding box center [245, 197] width 104 height 73
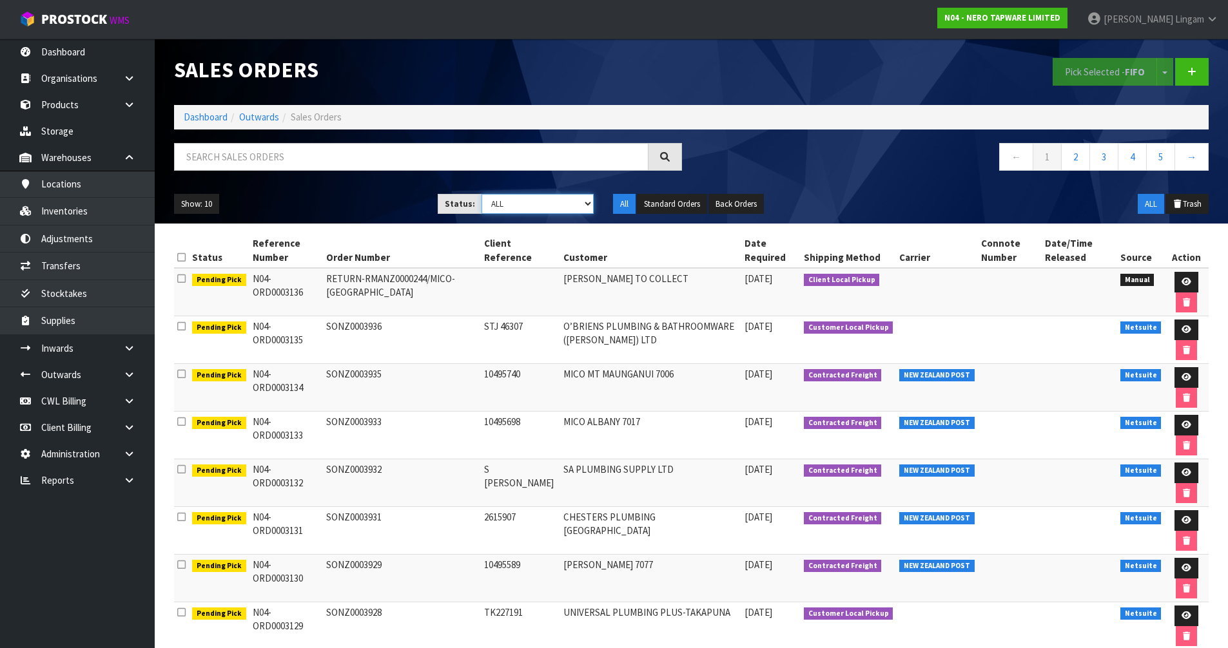
click at [578, 206] on select "Draft Pending Allocated Pending Pick Goods Picked Goods Packed Pending Charges …" at bounding box center [538, 204] width 112 height 20
select select "string:6"
click at [482, 194] on select "Draft Pending Allocated Pending Pick Goods Picked Goods Packed Pending Charges …" at bounding box center [538, 204] width 112 height 20
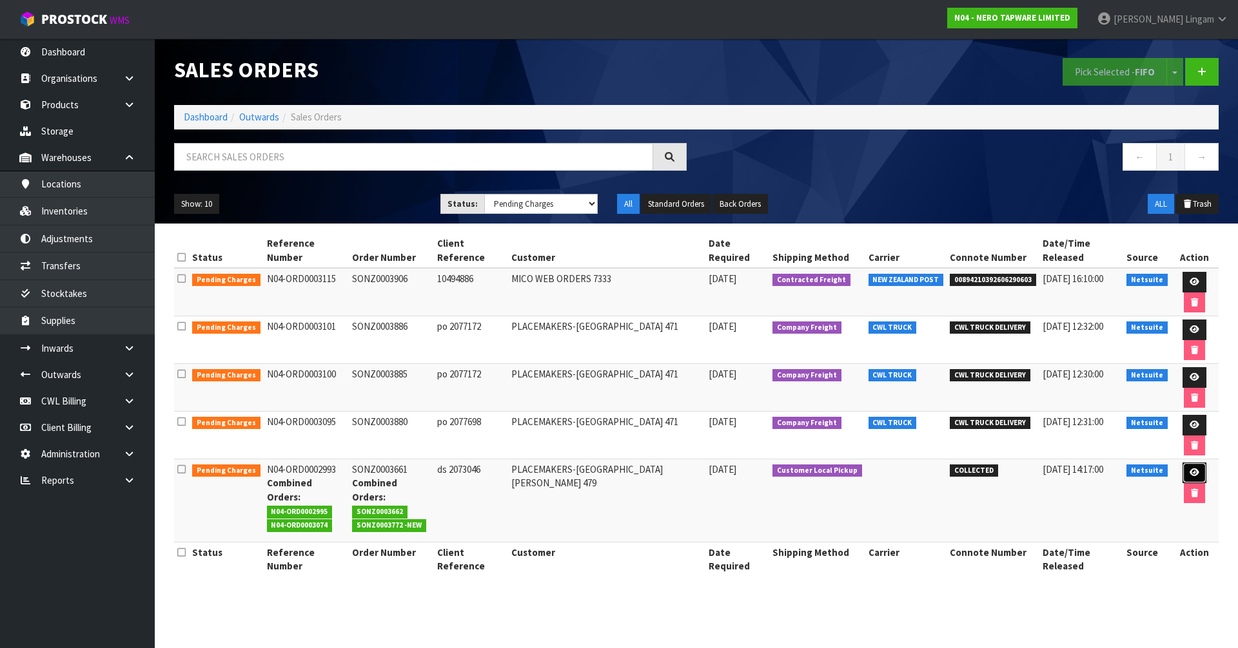
click at [650, 447] on icon at bounding box center [1194, 473] width 10 height 8
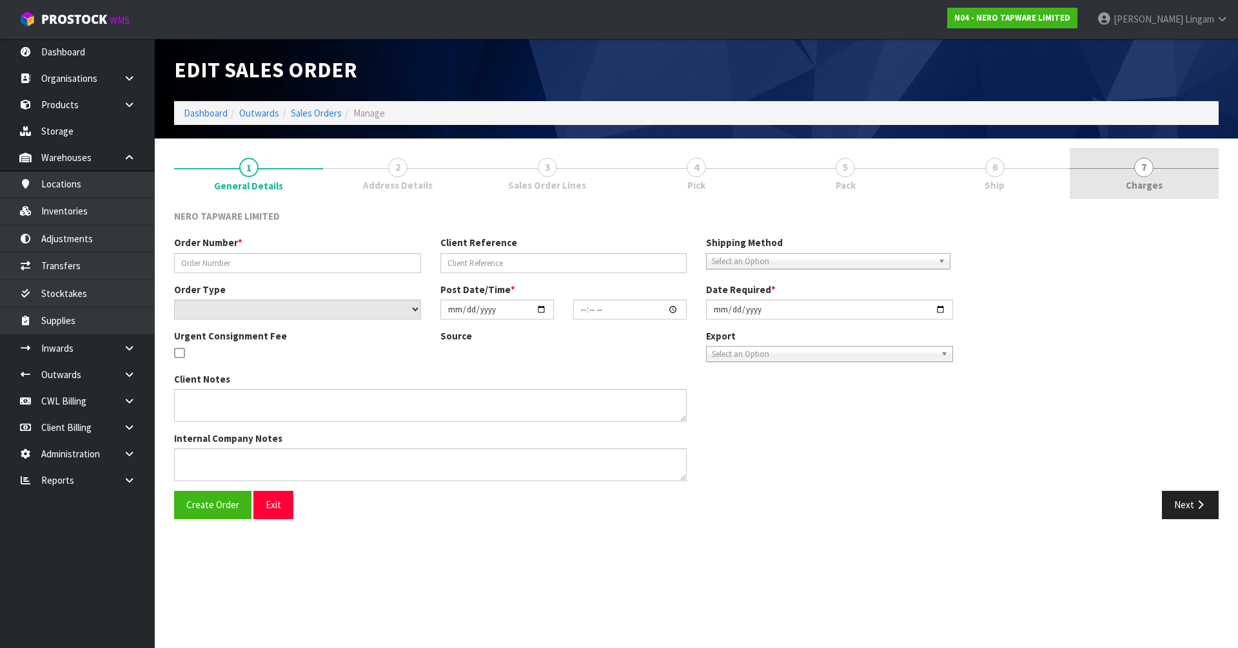
click at [650, 171] on link "7 [GEOGRAPHIC_DATA]" at bounding box center [1143, 173] width 149 height 51
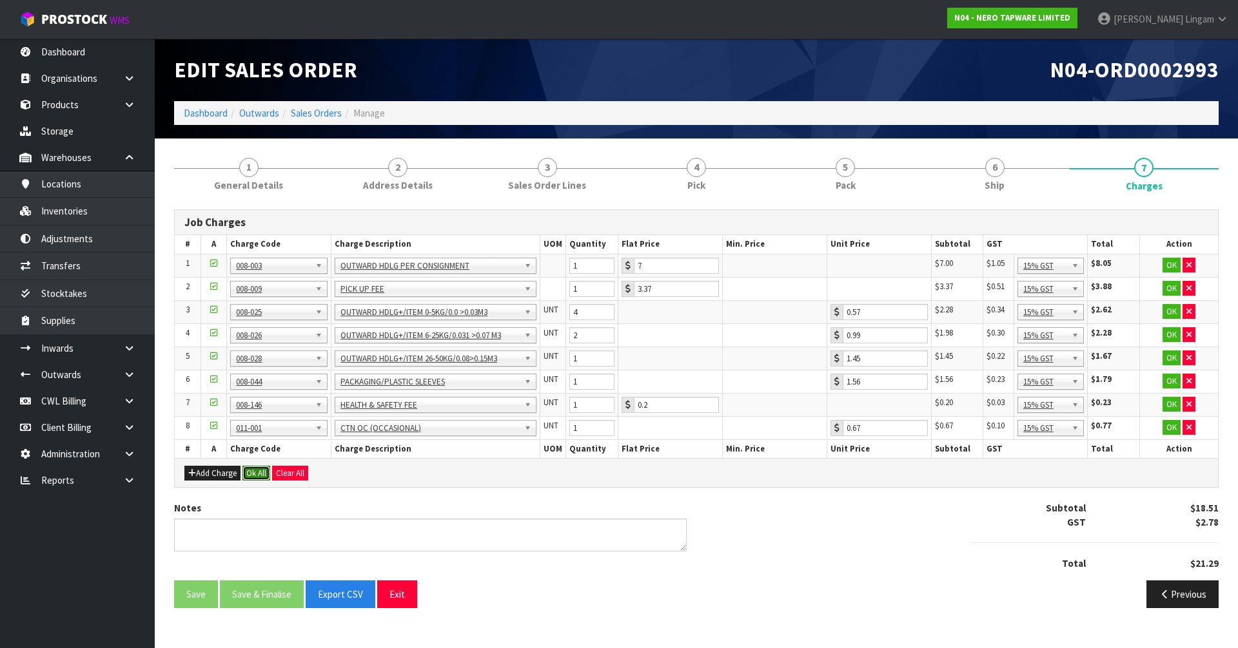
click at [257, 447] on button "Ok All" at bounding box center [256, 473] width 28 height 15
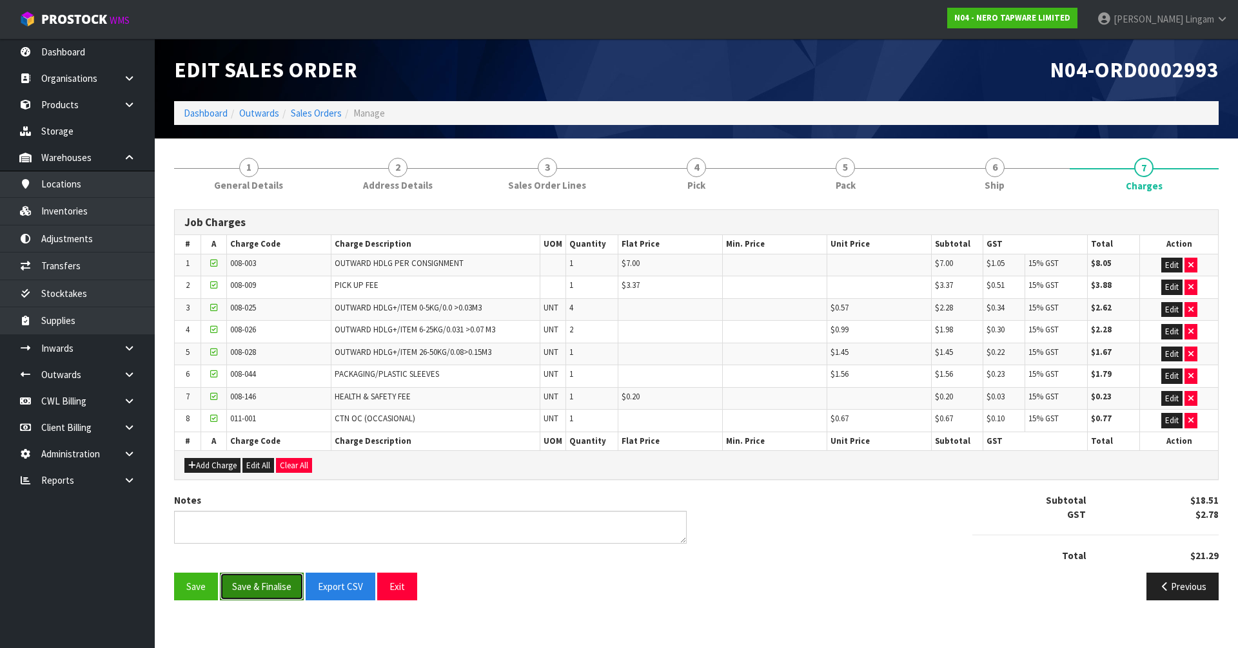
click at [264, 447] on button "Save & Finalise" at bounding box center [262, 587] width 84 height 28
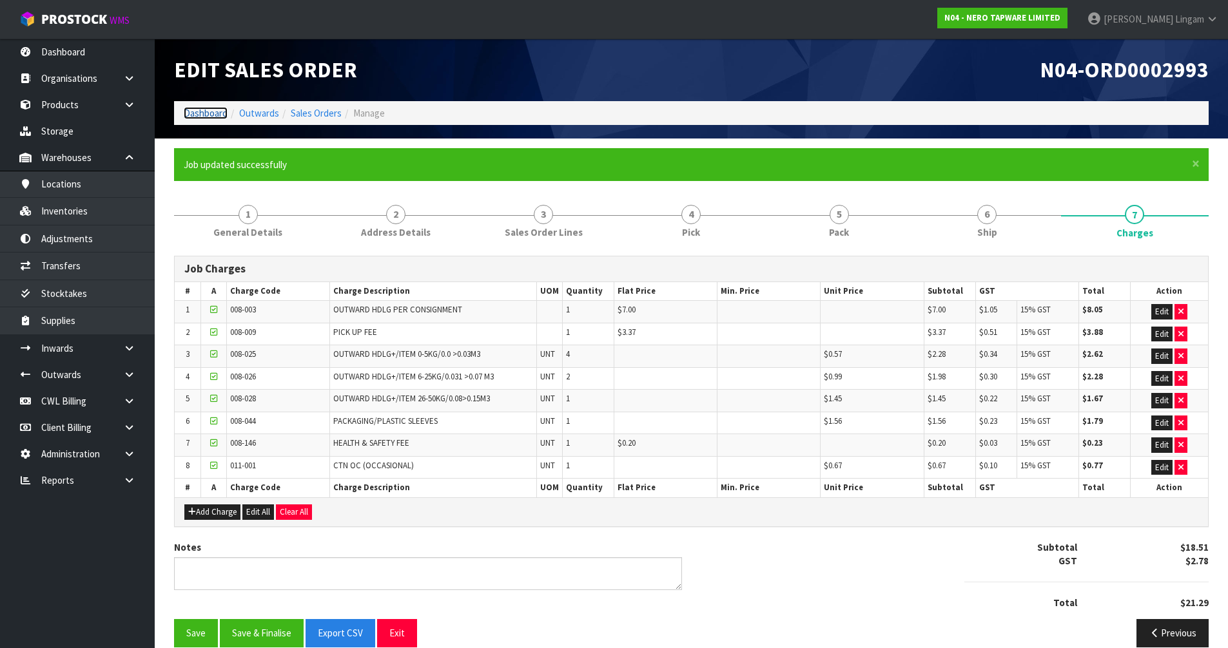
click at [197, 108] on link "Dashboard" at bounding box center [206, 113] width 44 height 12
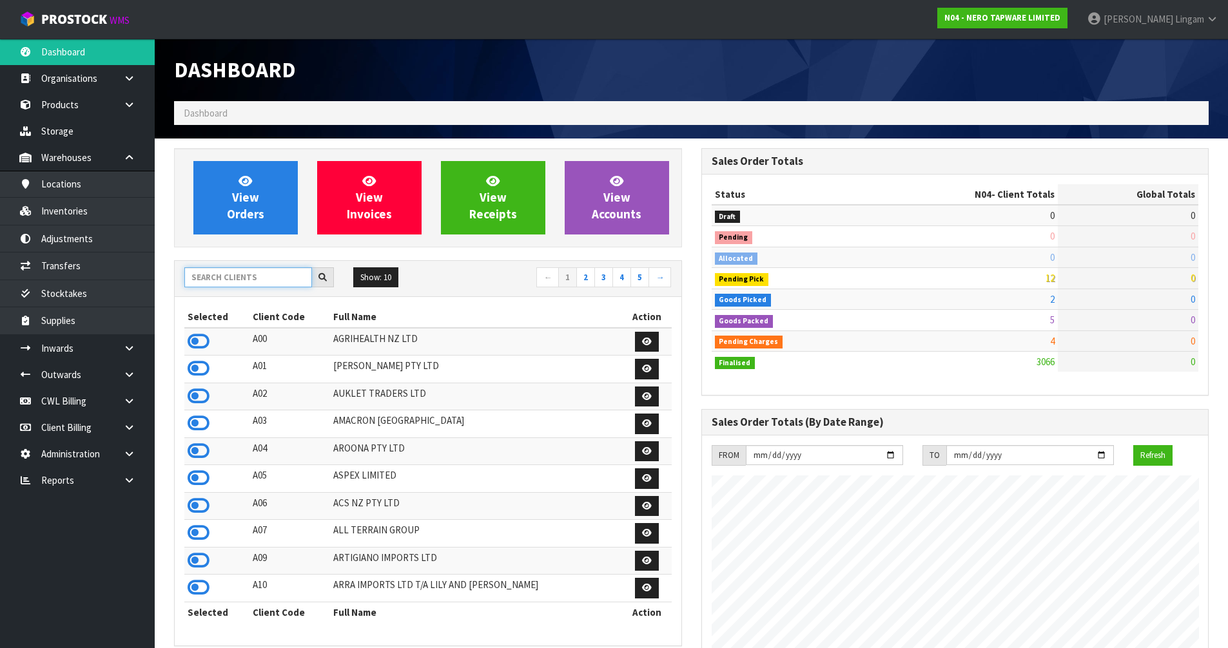
click at [286, 273] on input "text" at bounding box center [248, 278] width 128 height 20
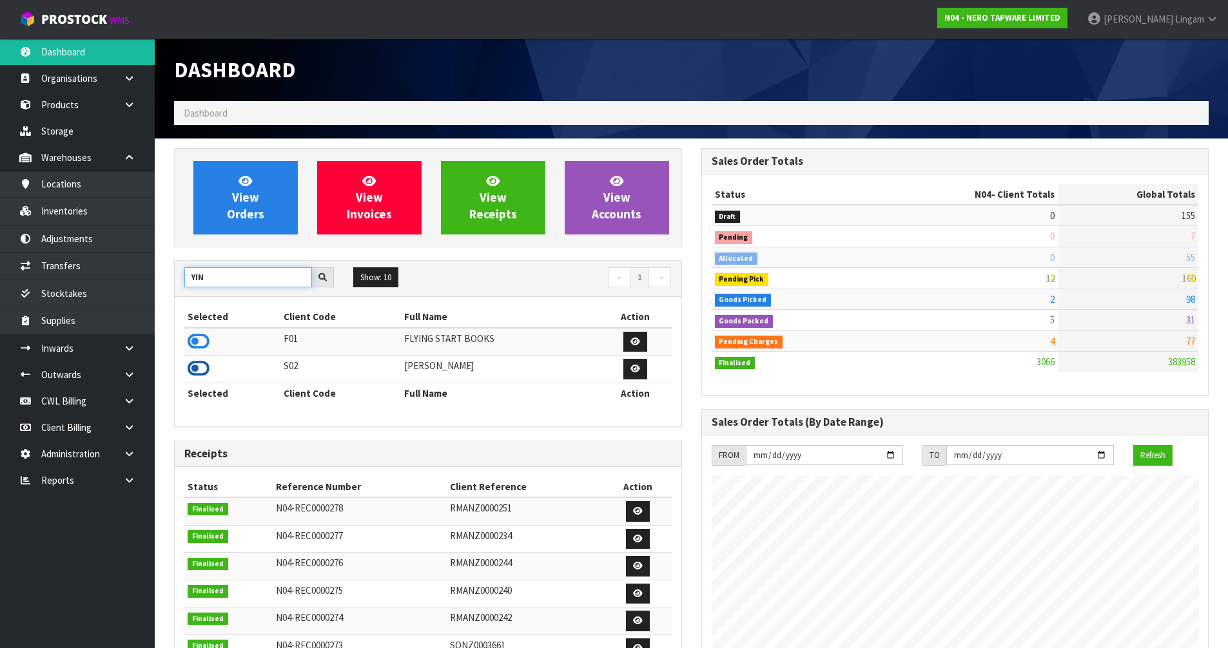
type input "YIN"
click at [197, 366] on icon at bounding box center [199, 368] width 22 height 19
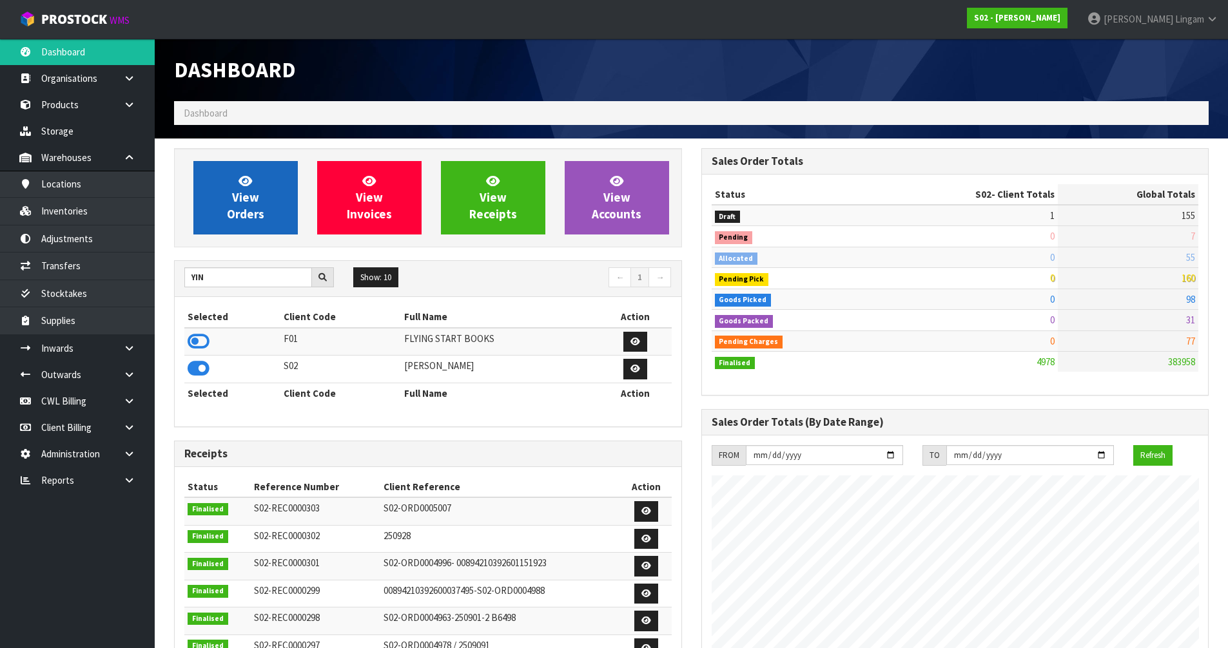
scroll to position [935, 527]
click at [255, 199] on span "View Orders" at bounding box center [245, 197] width 37 height 48
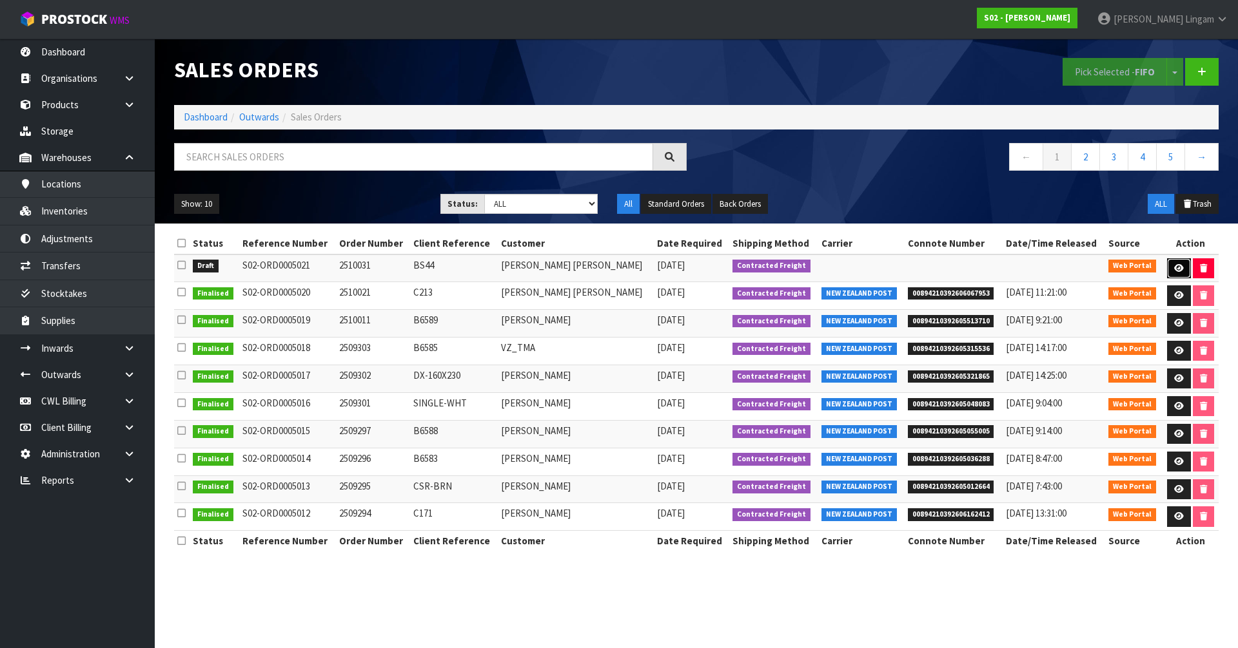
click at [650, 266] on icon at bounding box center [1179, 268] width 10 height 8
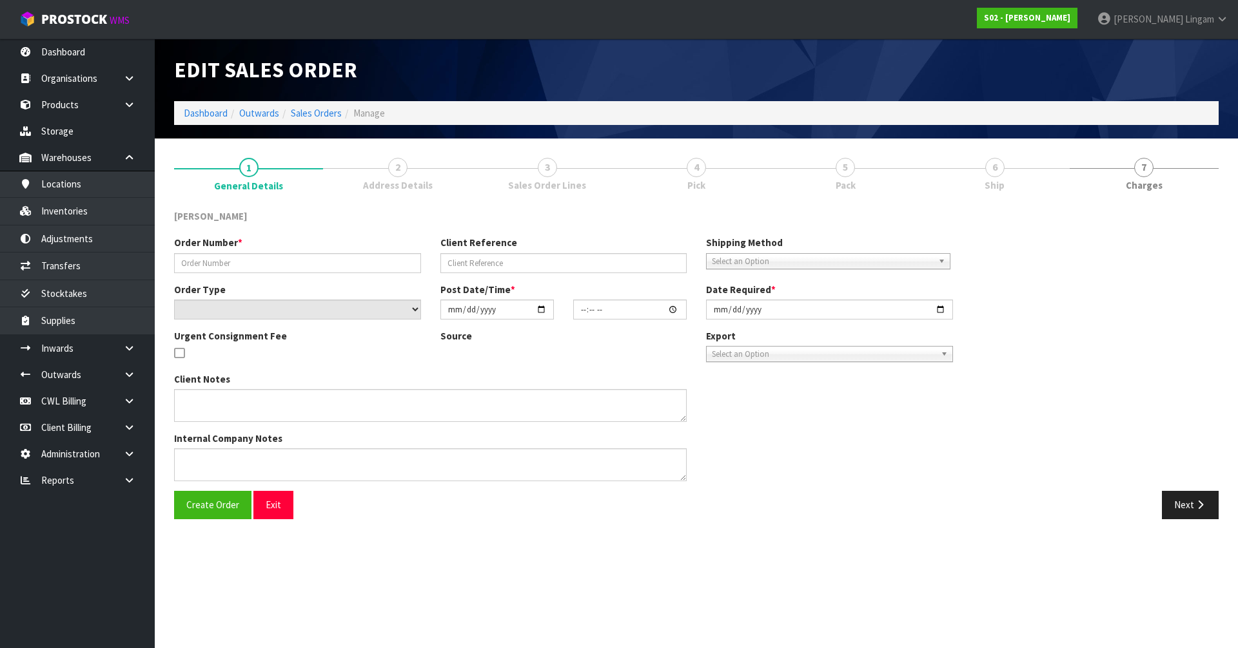
type input "2510031"
type input "BS44"
select select "number:0"
type input "[DATE]"
type input "18:46:00.000"
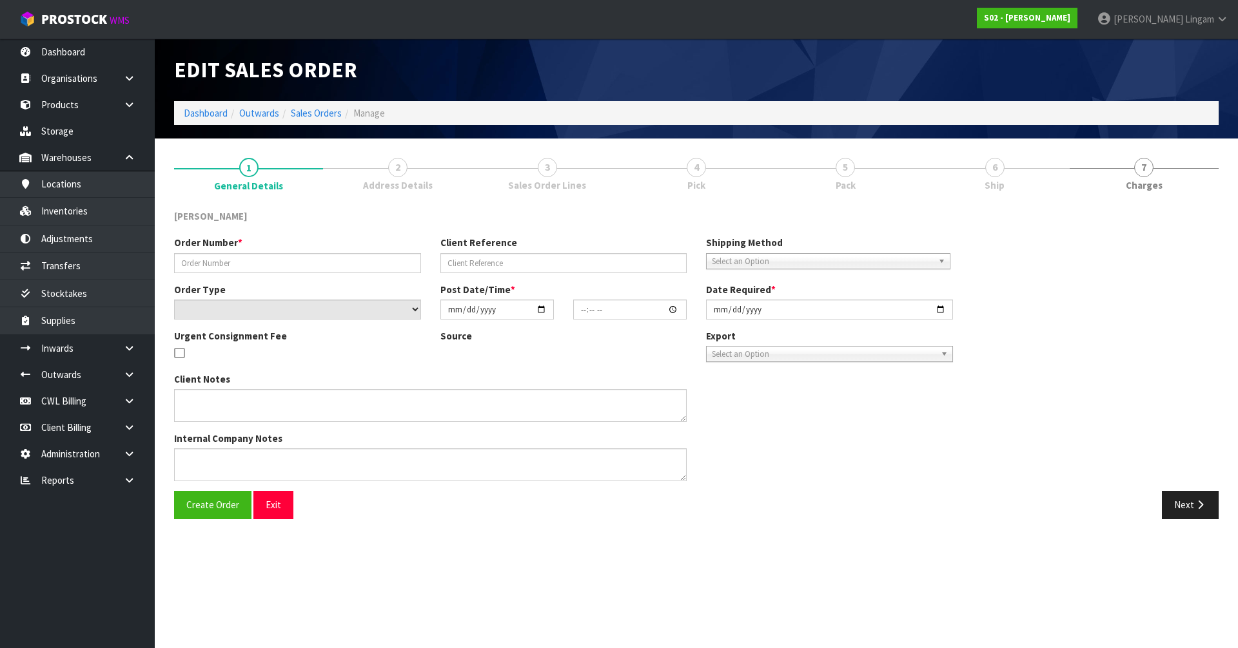
type input "[DATE]"
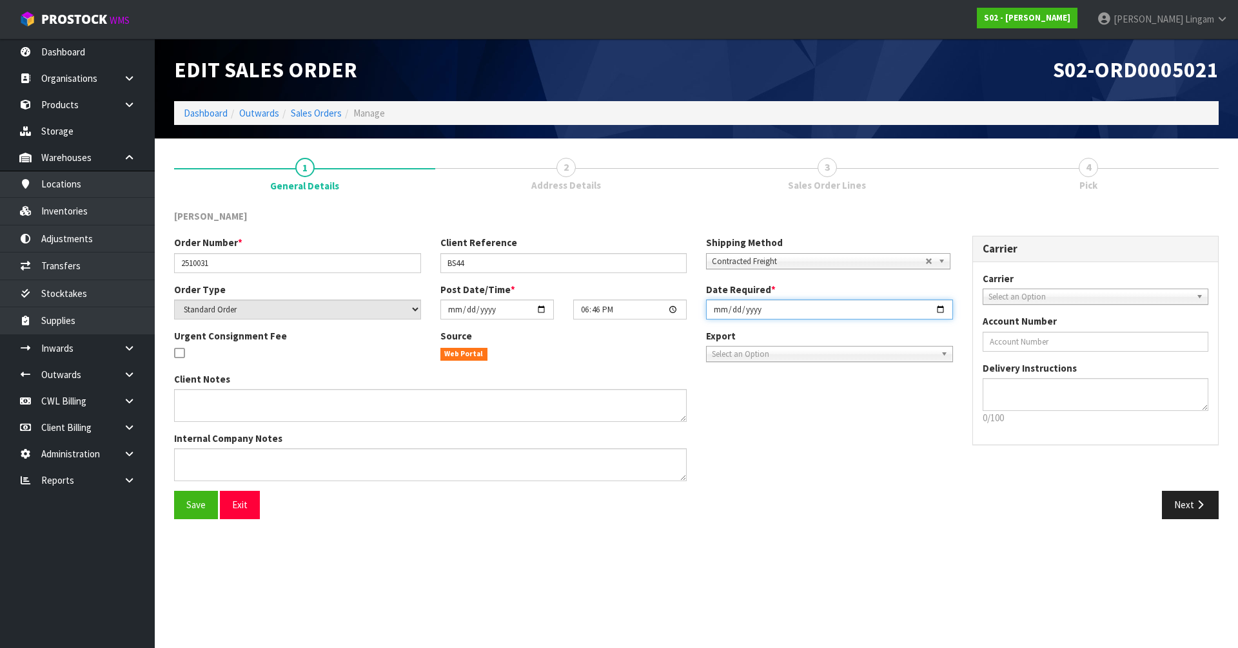
click at [650, 311] on input "[DATE]" at bounding box center [829, 310] width 247 height 20
type input "2025-10-03"
click at [177, 447] on button "Save" at bounding box center [196, 505] width 44 height 28
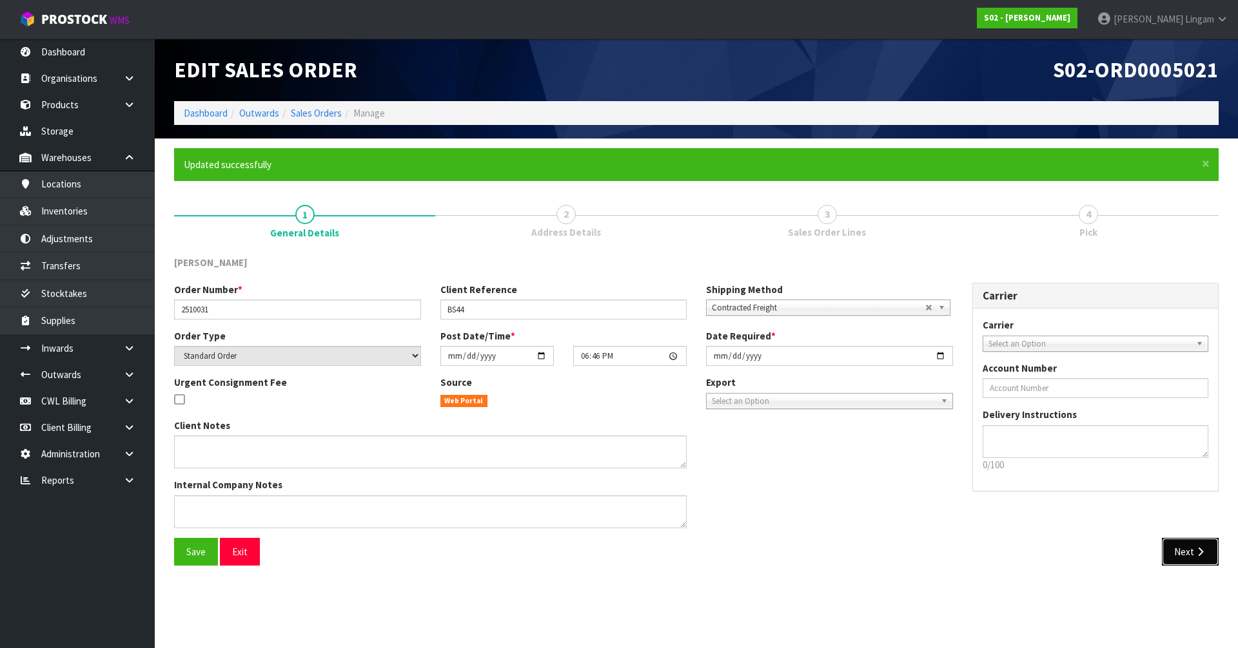
click at [650, 447] on icon "button" at bounding box center [1200, 552] width 12 height 10
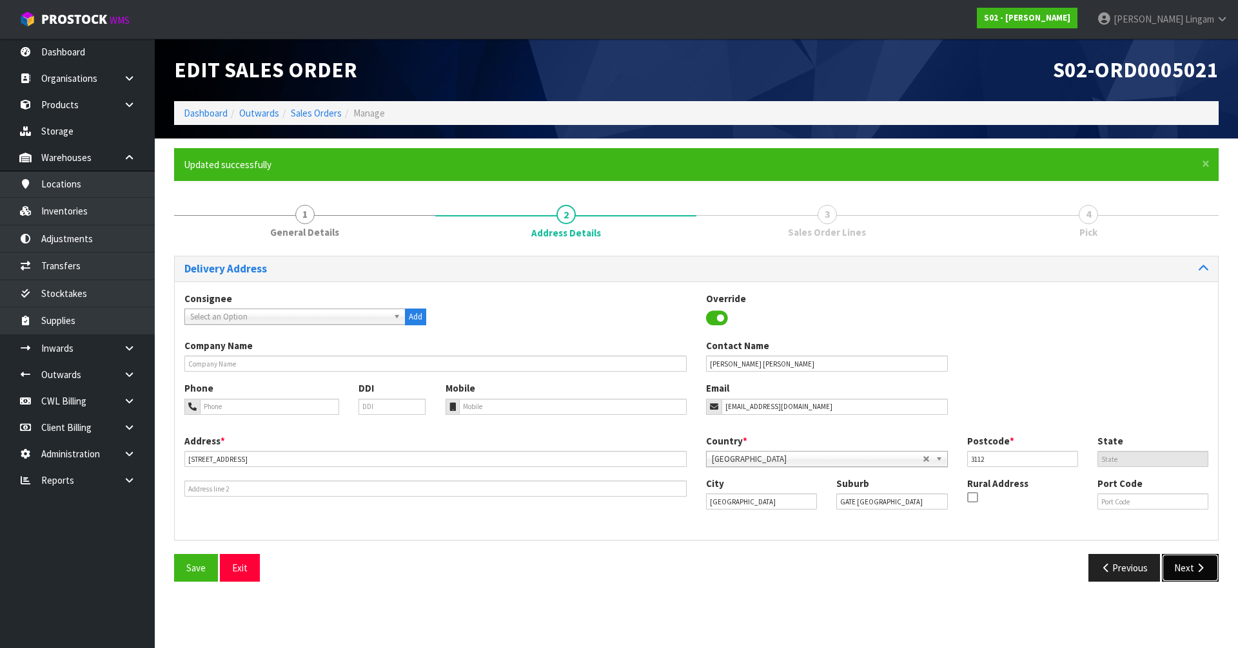
click at [650, 447] on button "Next" at bounding box center [1190, 568] width 57 height 28
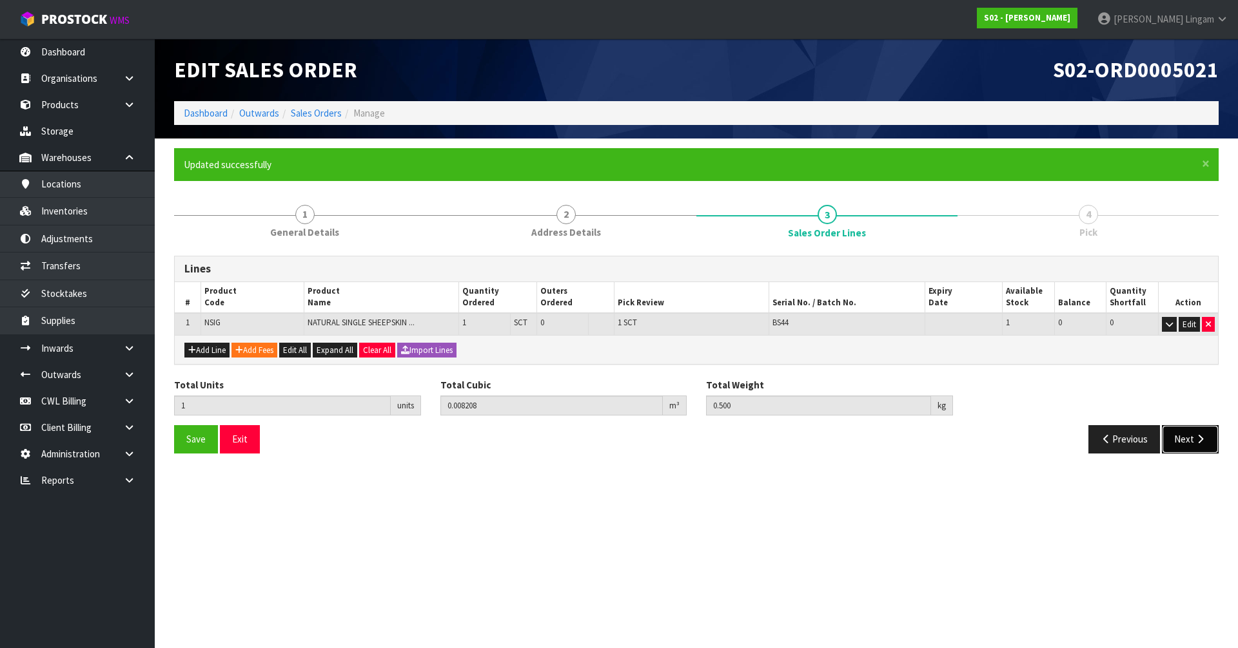
click at [650, 447] on button "Next" at bounding box center [1190, 439] width 57 height 28
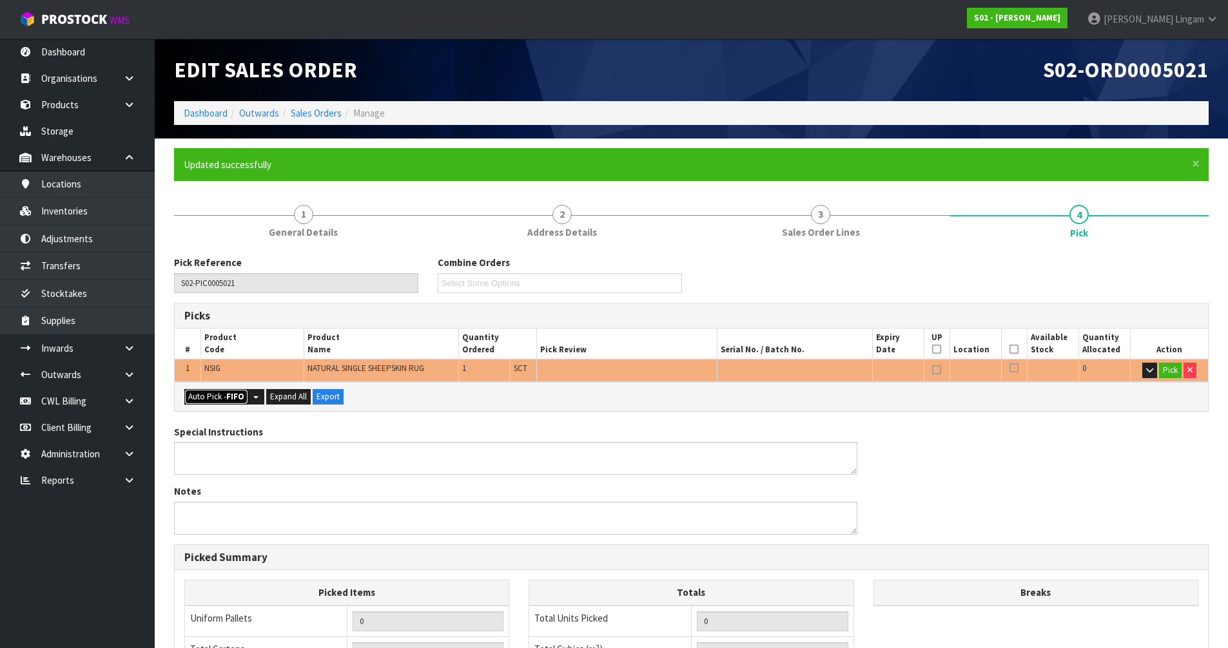
click at [213, 397] on button "Auto Pick - FIFO" at bounding box center [216, 396] width 64 height 15
type input "Sub-carton x 1"
type input "1"
type input "0.008208"
type input "0.500"
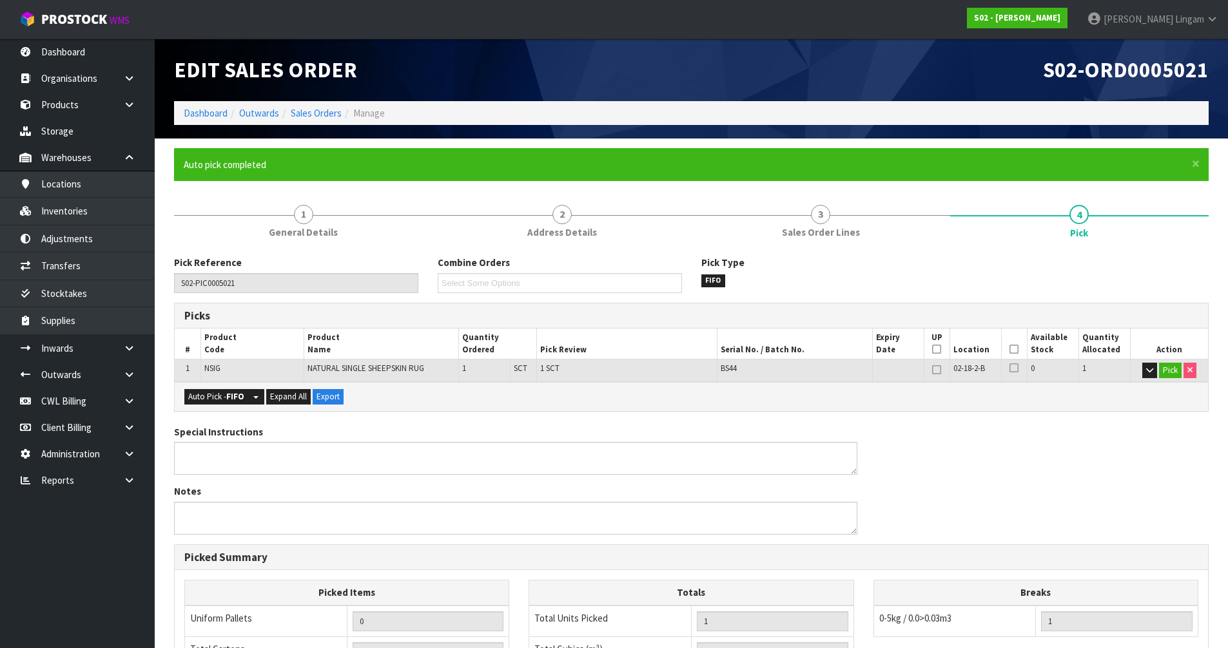
scroll to position [251, 0]
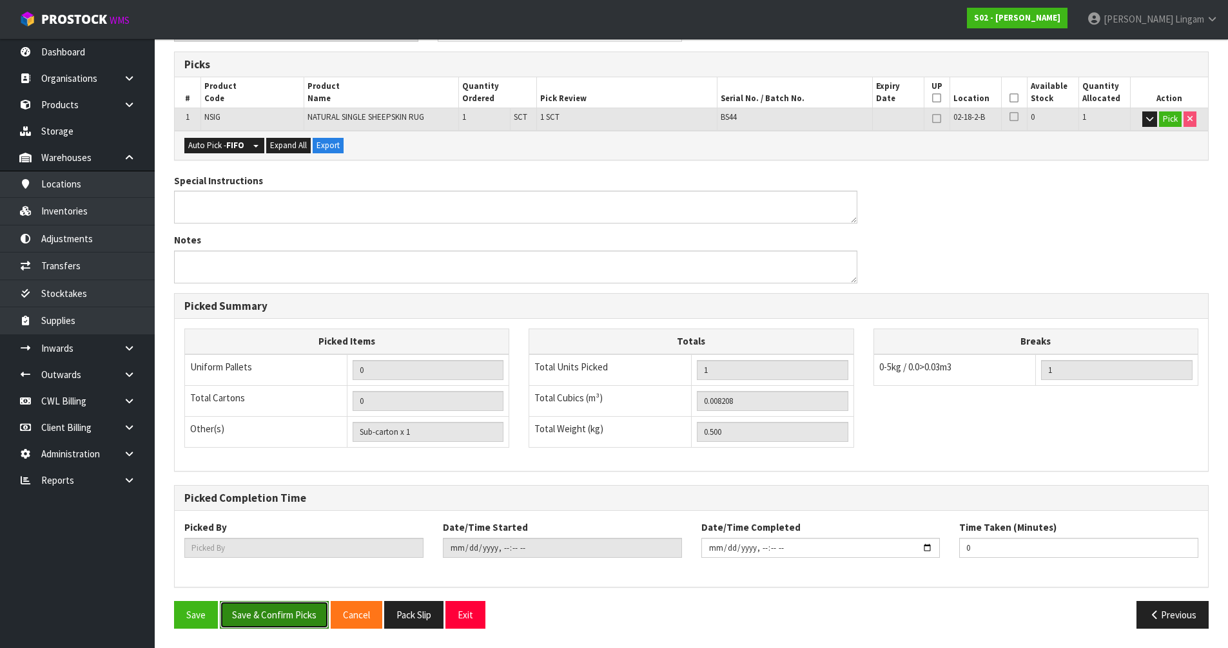
click at [267, 447] on button "Save & Confirm Picks" at bounding box center [274, 615] width 109 height 28
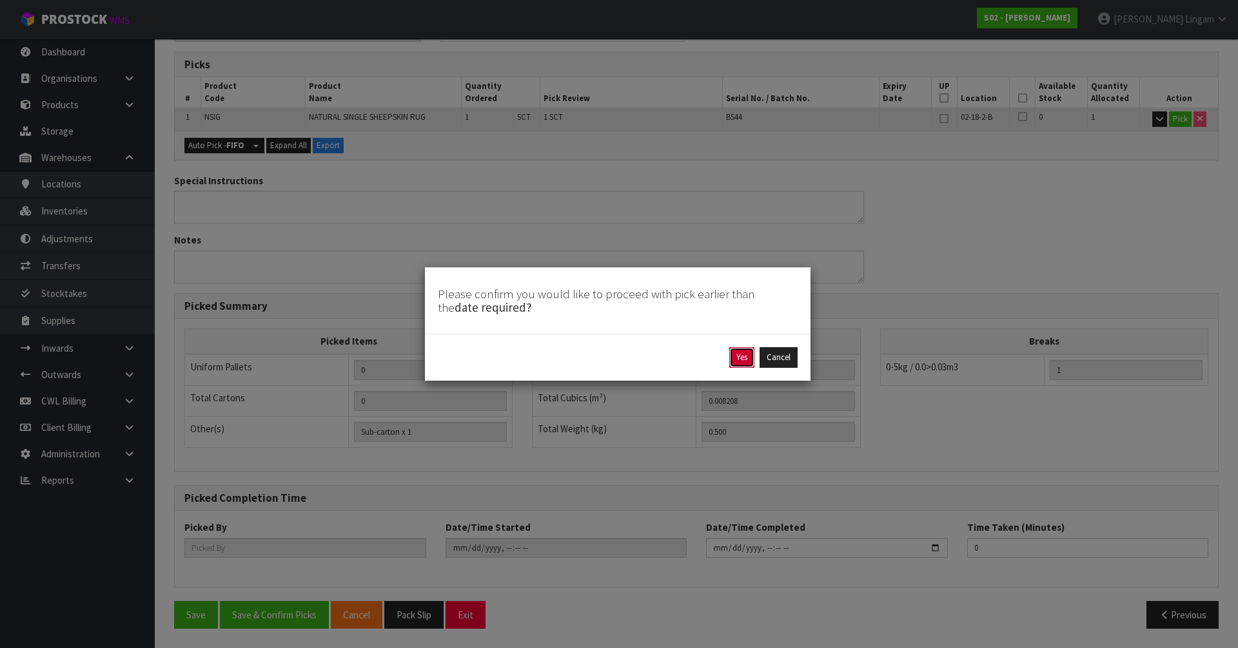
click at [650, 358] on button "Yes" at bounding box center [741, 357] width 25 height 21
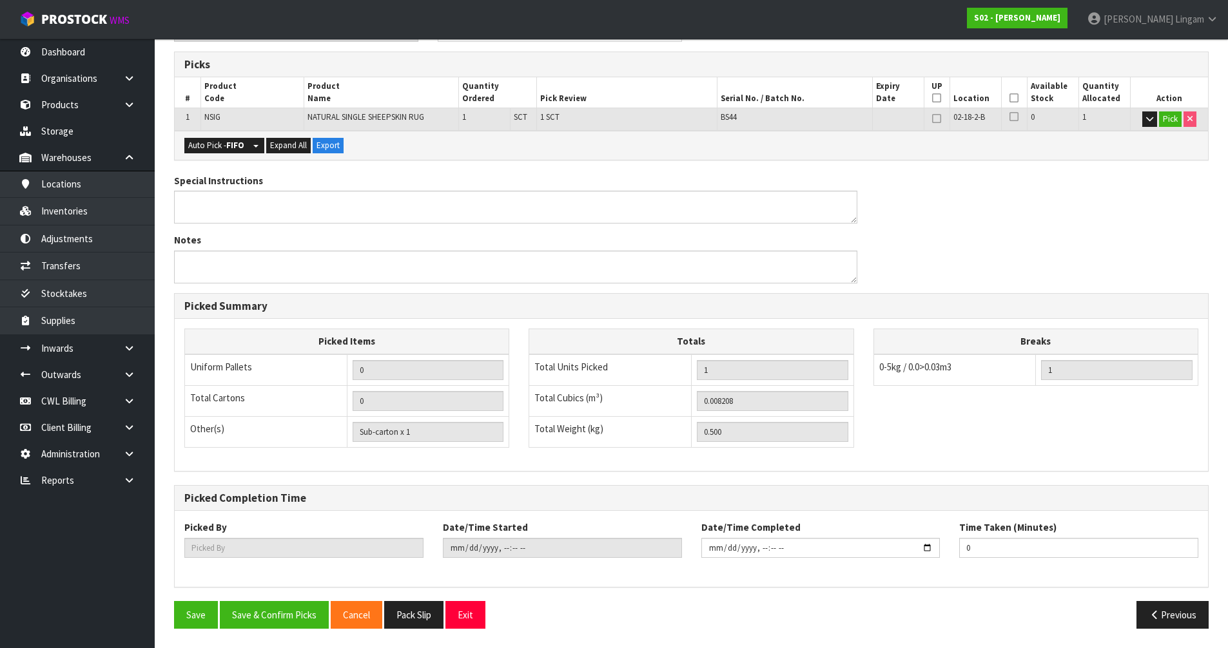
scroll to position [0, 0]
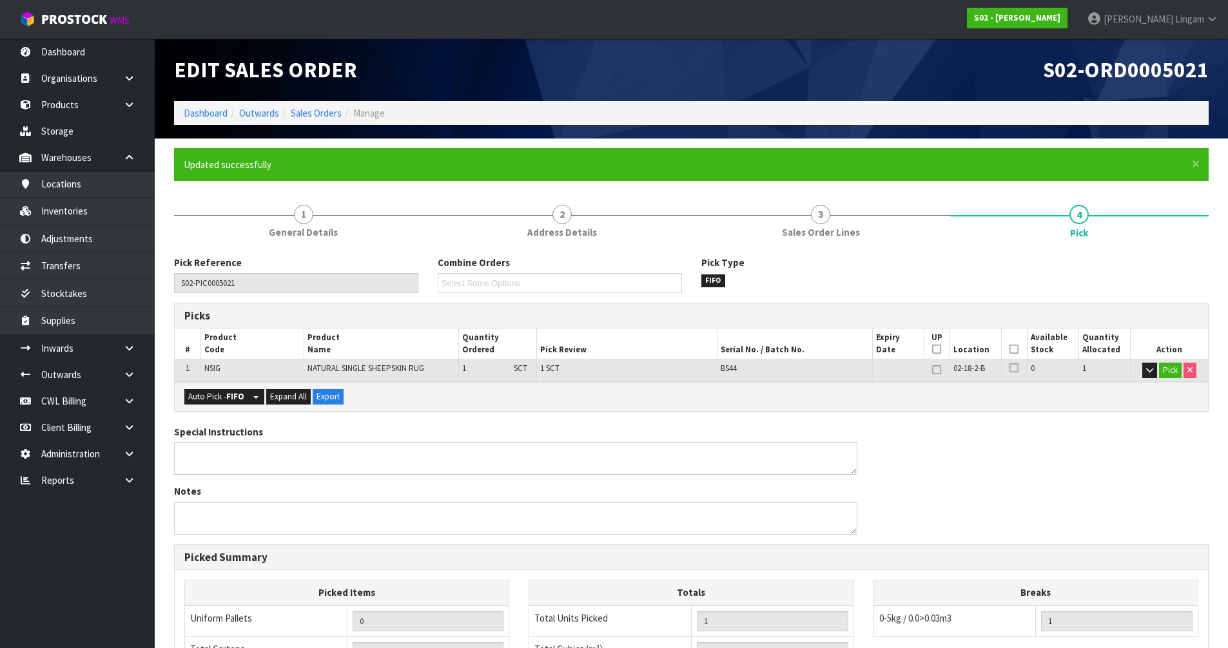
type input "Vineeta Lingam"
type input "2025-10-02T21:22:49"
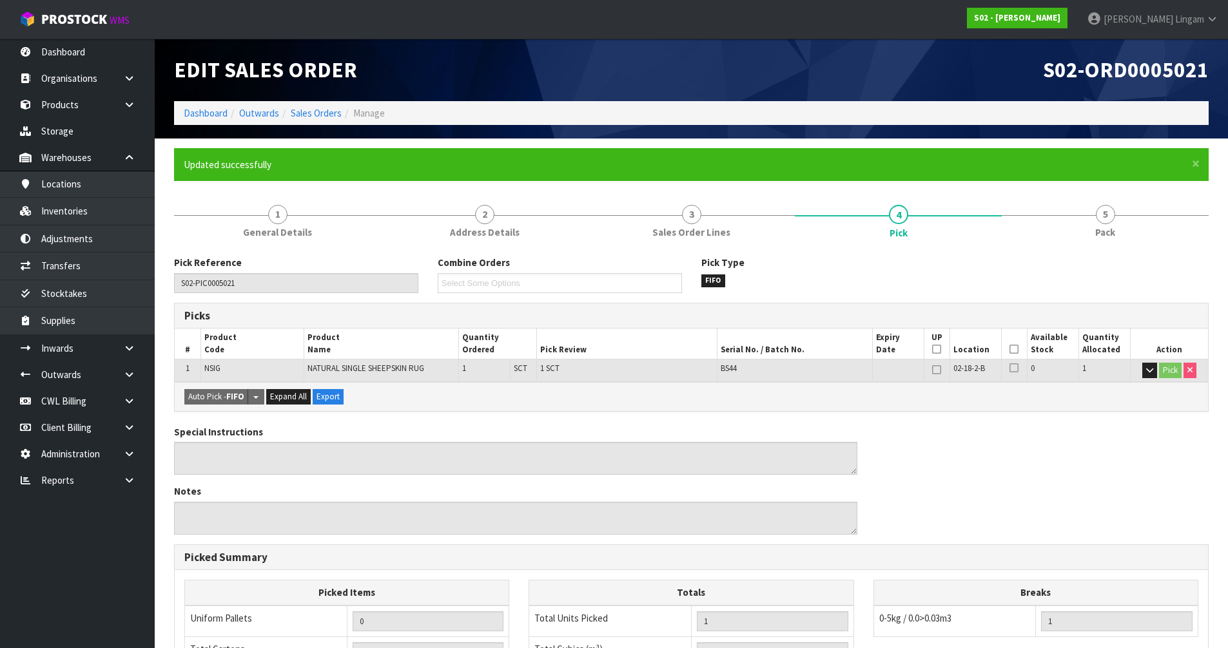
scroll to position [251, 0]
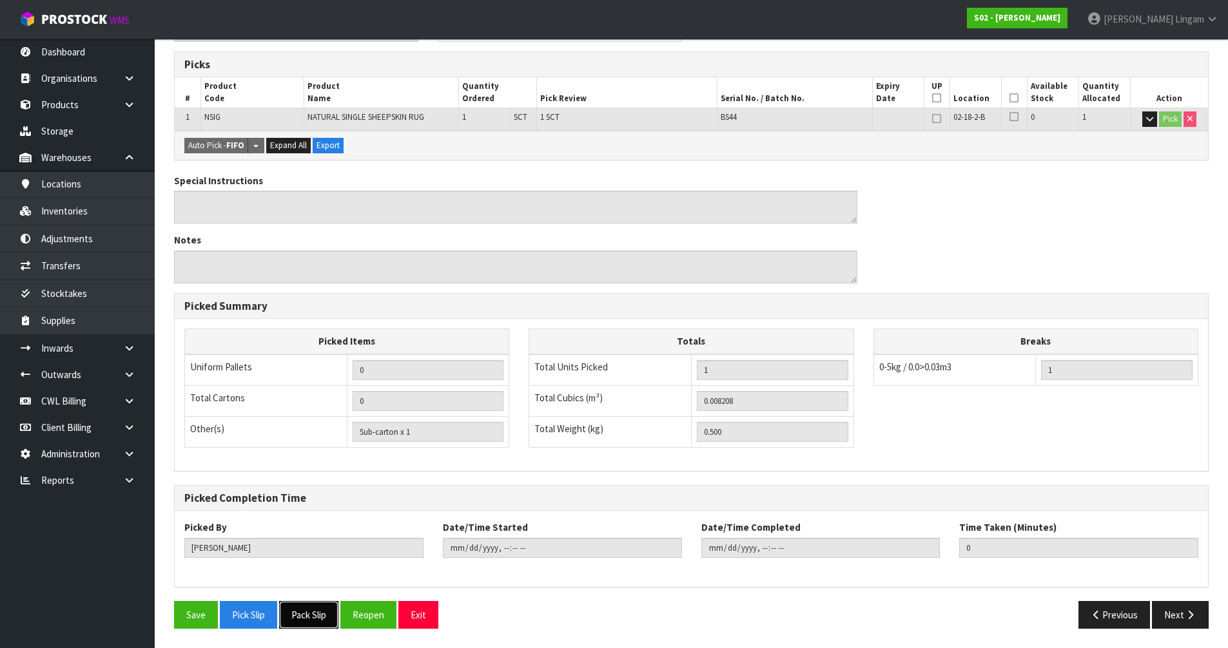
click at [324, 447] on button "Pack Slip" at bounding box center [308, 615] width 59 height 28
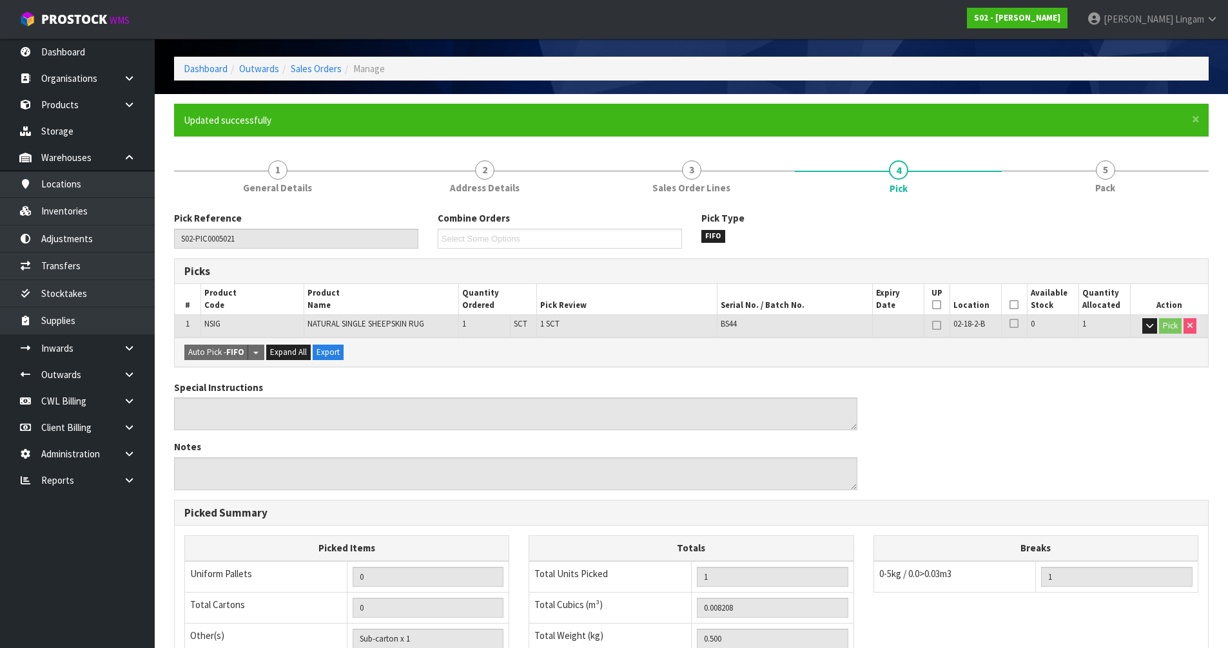
scroll to position [0, 0]
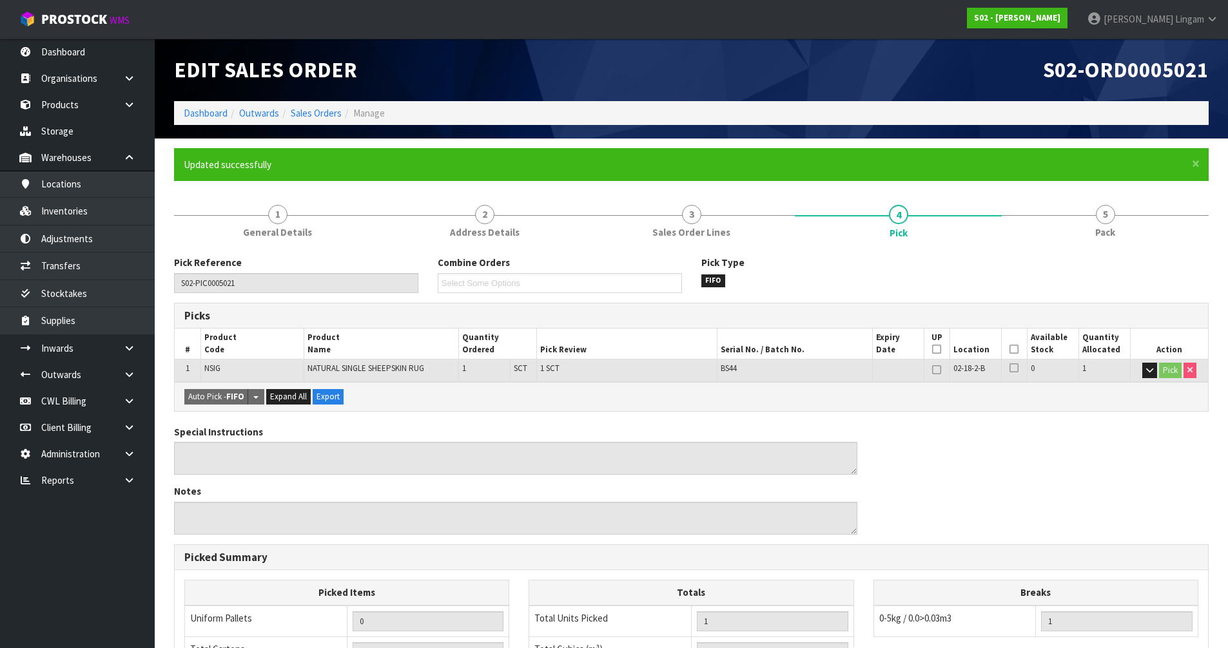
click at [213, 119] on li "Dashboard" at bounding box center [206, 113] width 44 height 14
click at [213, 115] on link "Dashboard" at bounding box center [206, 113] width 44 height 12
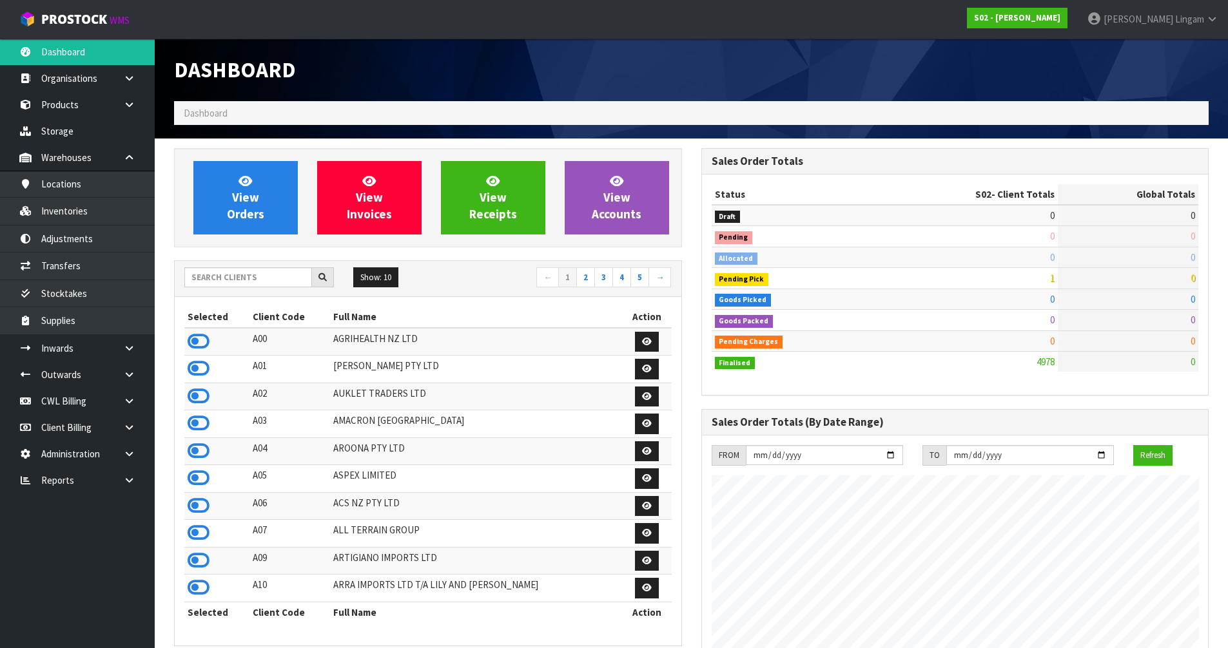
scroll to position [935, 527]
click at [237, 280] on input "text" at bounding box center [248, 278] width 128 height 20
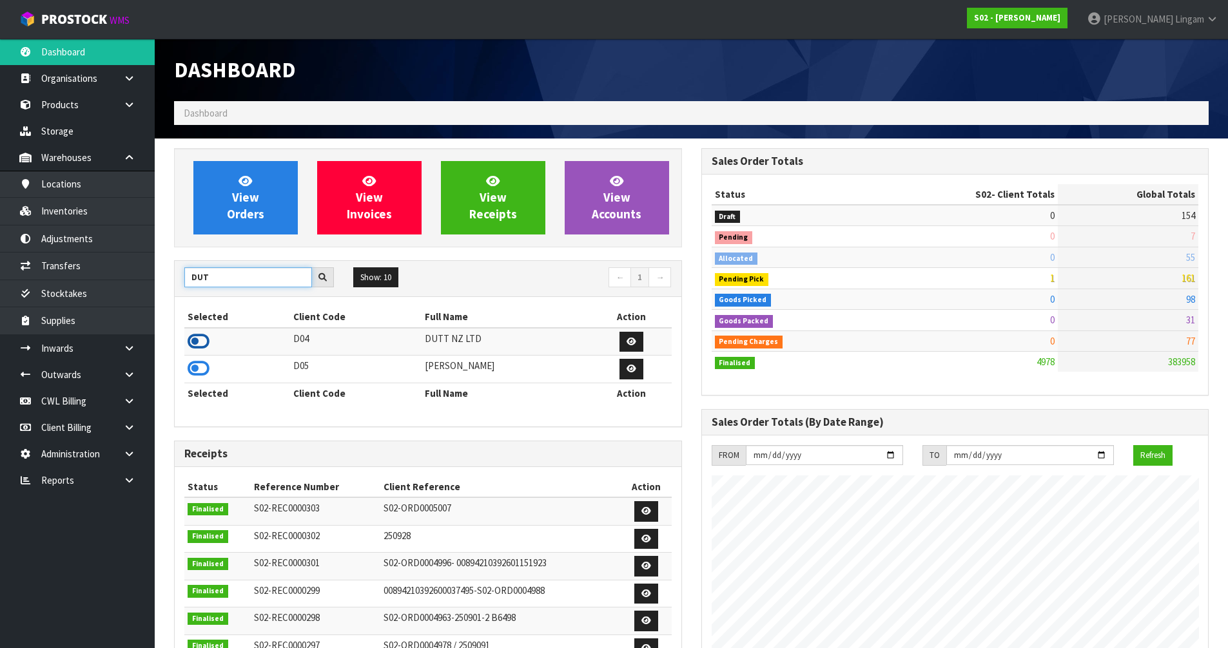
type input "DUT"
click at [192, 332] on icon at bounding box center [199, 341] width 22 height 19
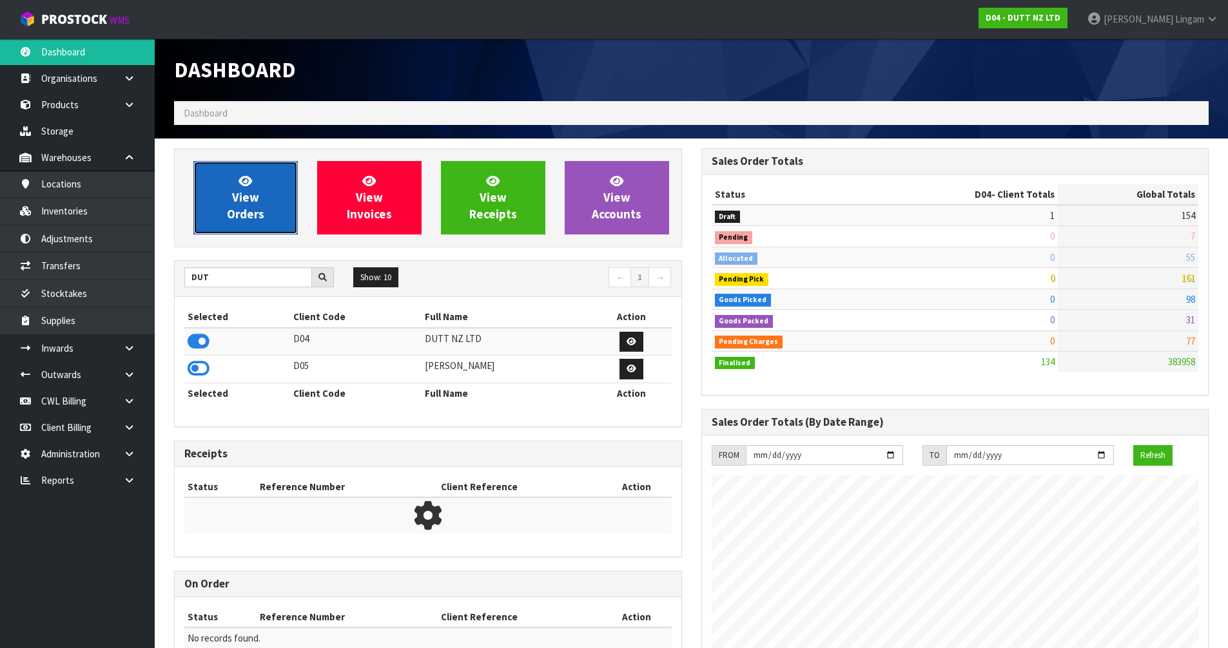
scroll to position [955, 527]
click at [229, 218] on span "View Orders" at bounding box center [245, 197] width 37 height 48
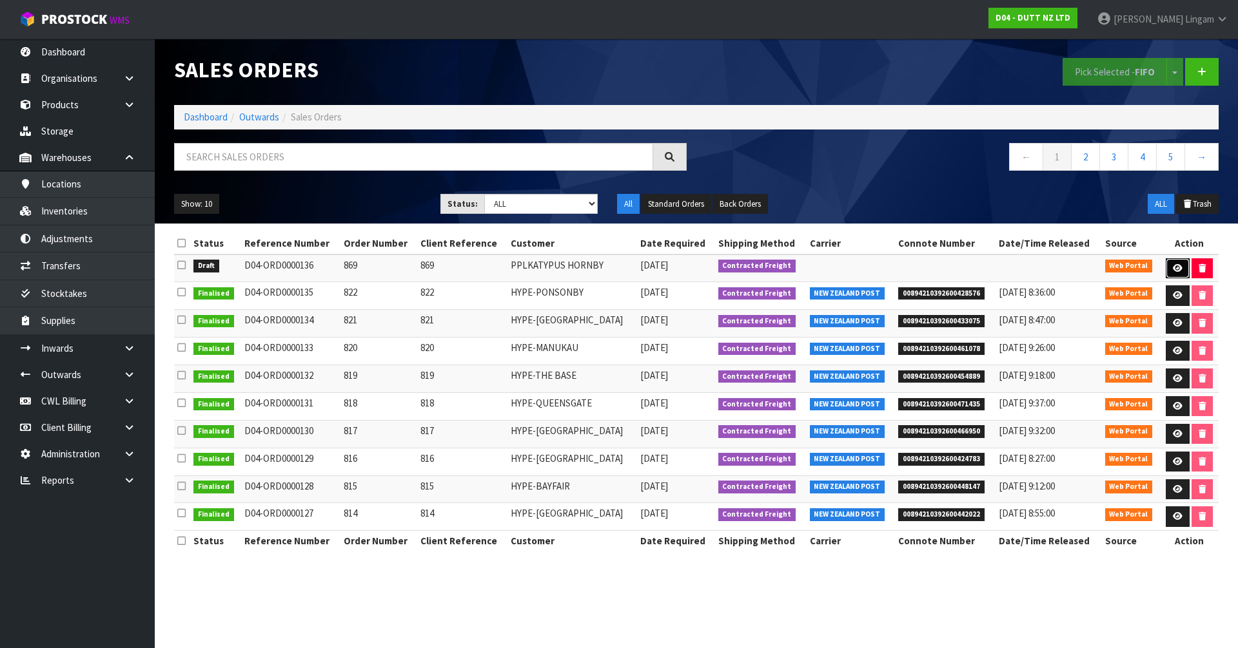
click at [650, 264] on link at bounding box center [1177, 268] width 24 height 21
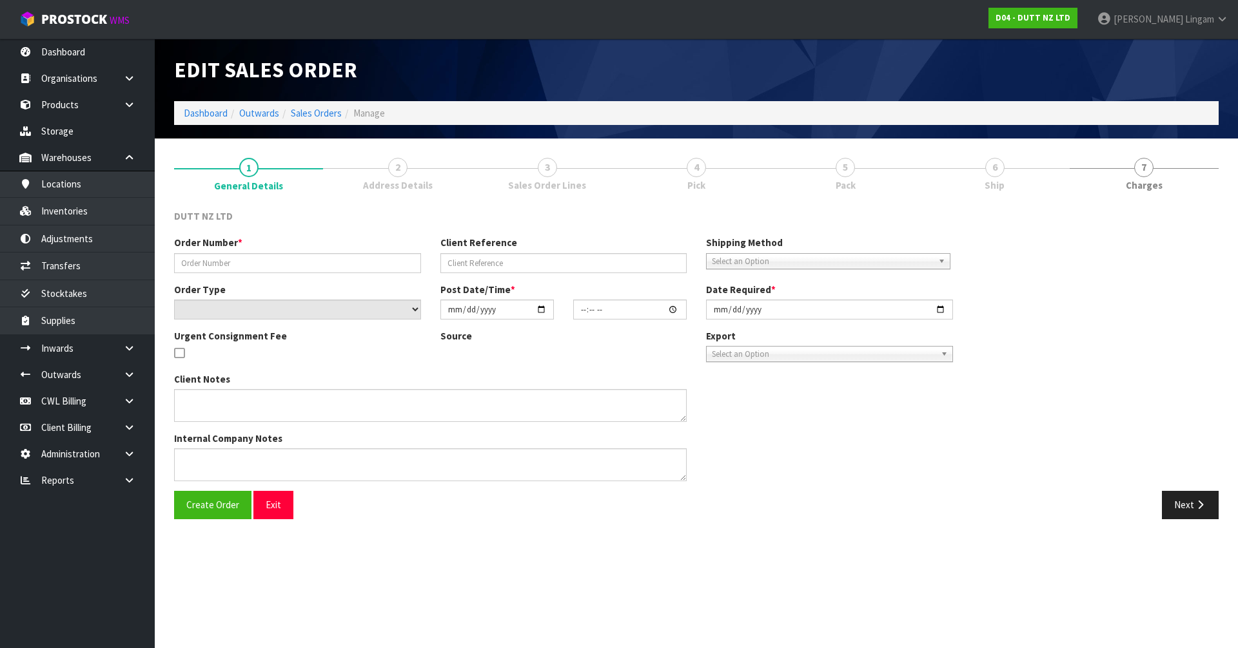
type input "869"
select select "number:0"
type input "2025-10-02"
type input "18:07:00.000"
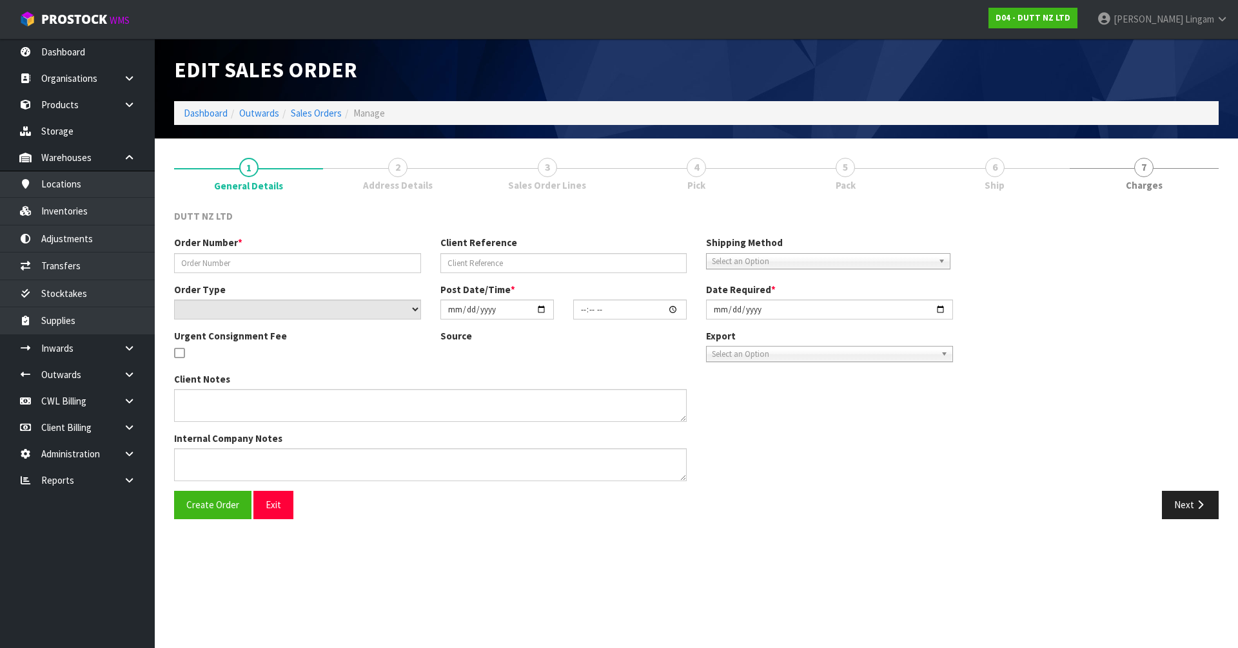
type input "2025-10-10"
type textarea "TAILGATE/ PALLET JACK DELVIERY TO STORE SITE CONTACT - DARREN - 0274356640 DELV…"
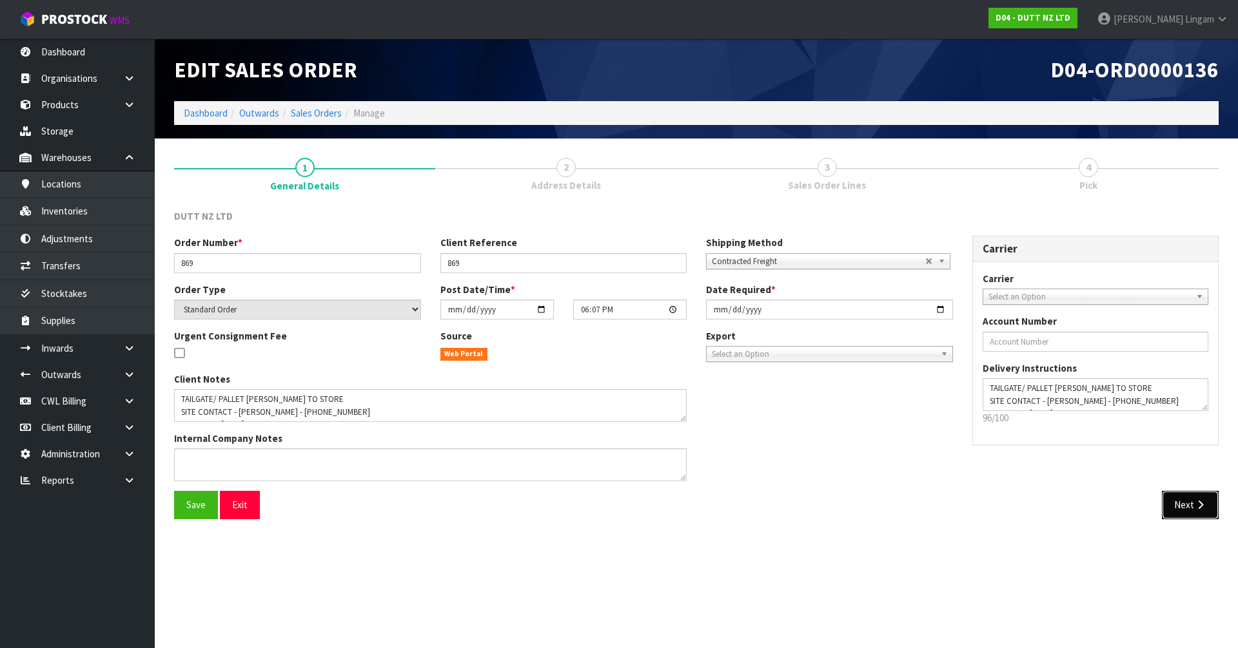
click at [650, 447] on button "Next" at bounding box center [1190, 505] width 57 height 28
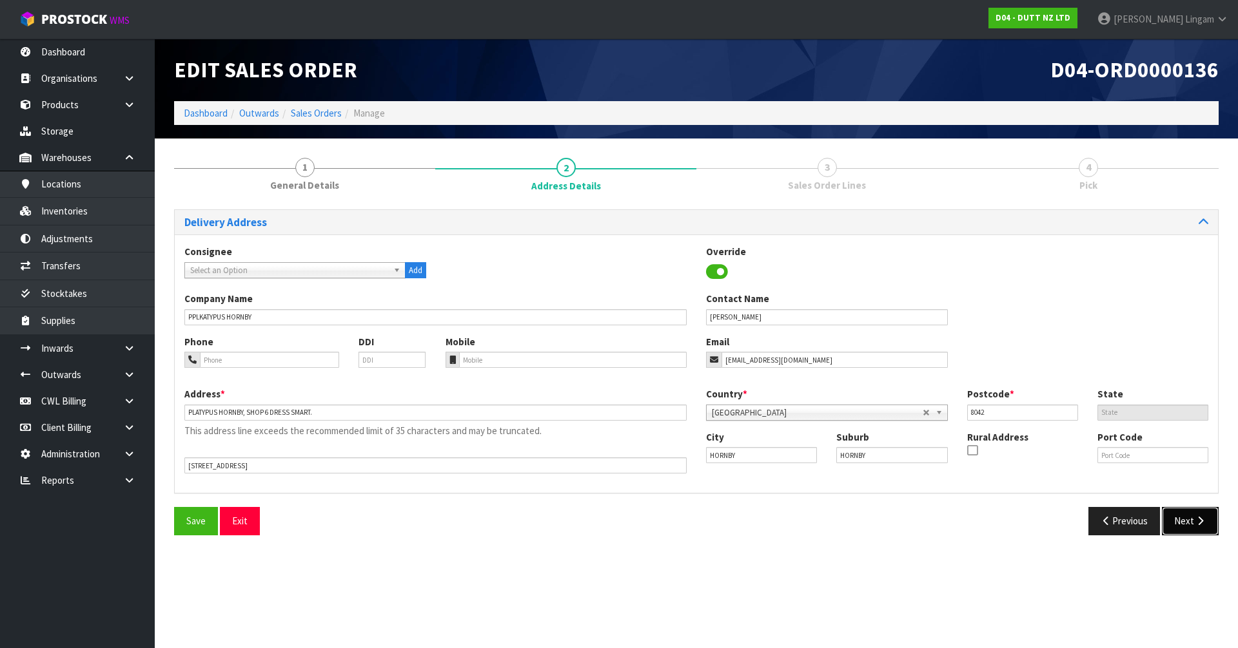
click at [650, 447] on button "Next" at bounding box center [1190, 521] width 57 height 28
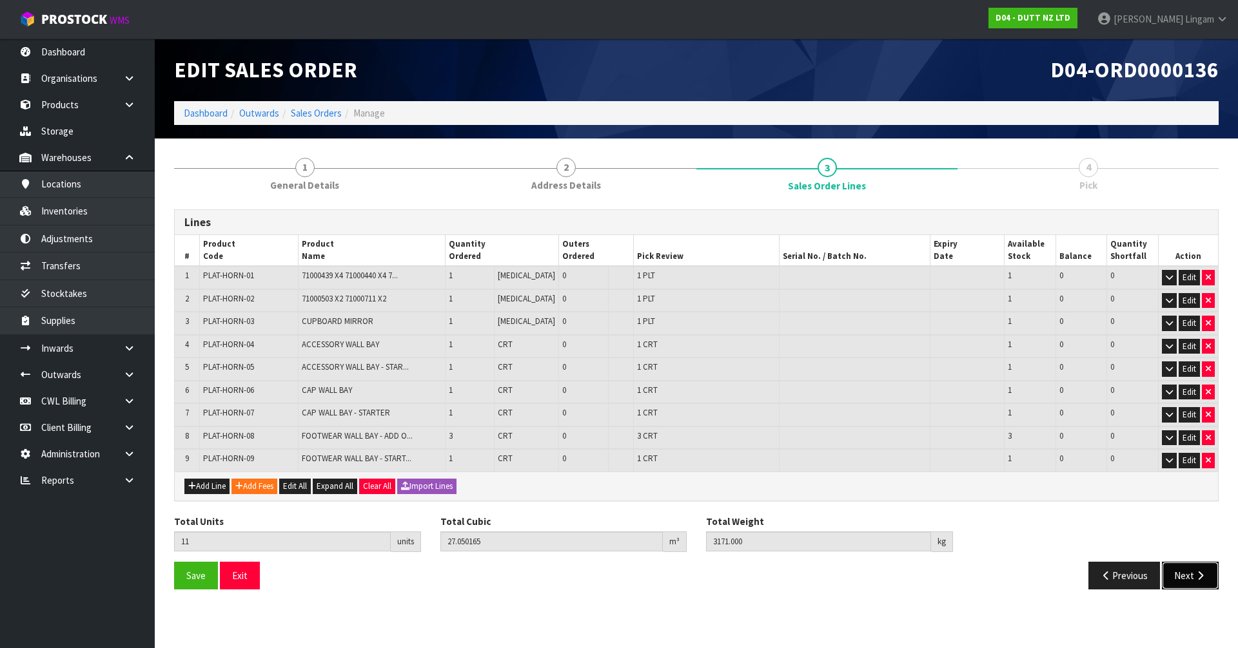
click at [650, 447] on button "Next" at bounding box center [1190, 576] width 57 height 28
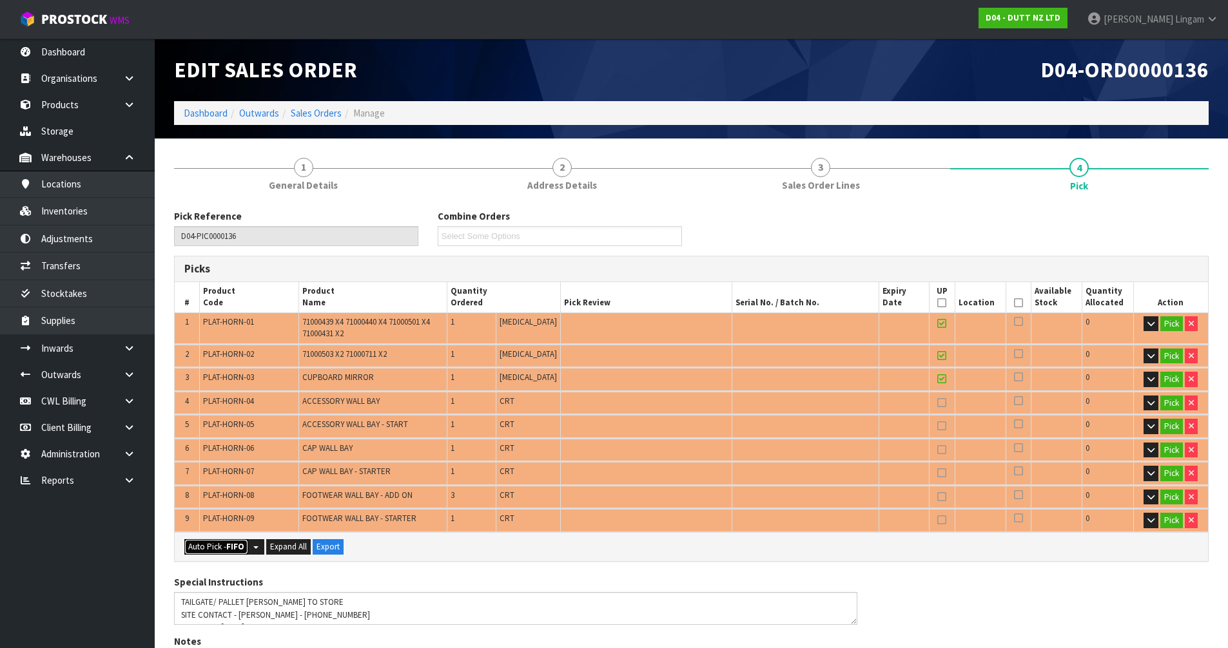
click at [213, 447] on button "Auto Pick - FIFO" at bounding box center [216, 547] width 64 height 15
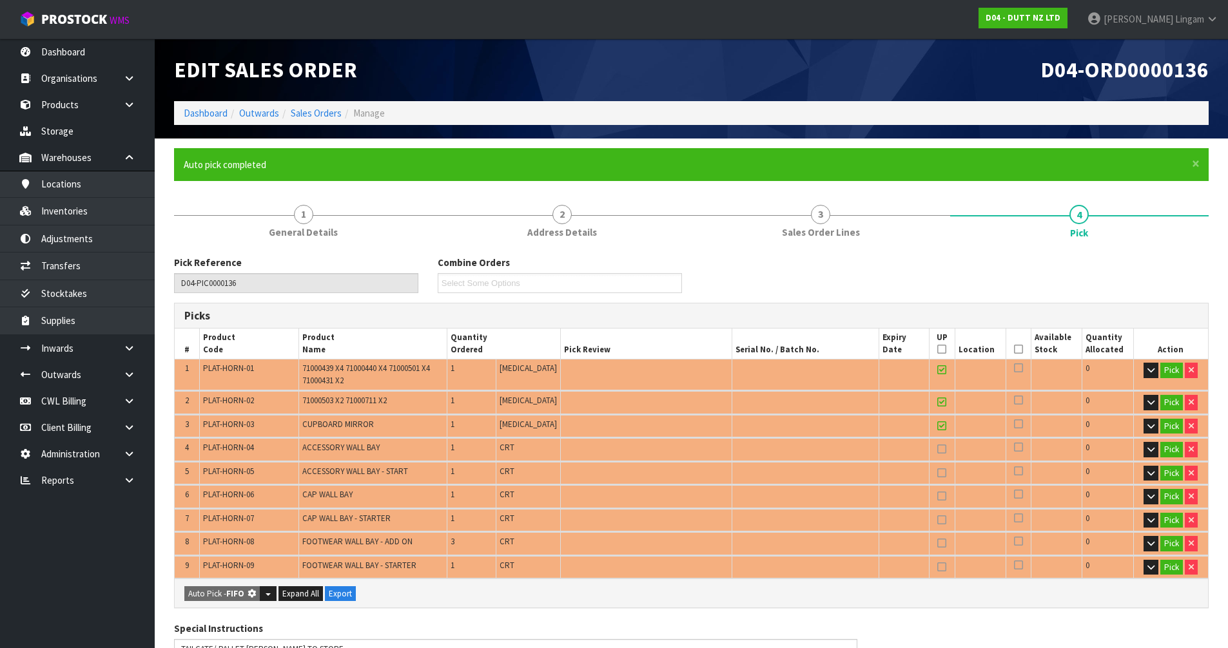
type input "3"
type input "Crate x 8"
type input "11"
type input "27.050165"
type input "3171.000"
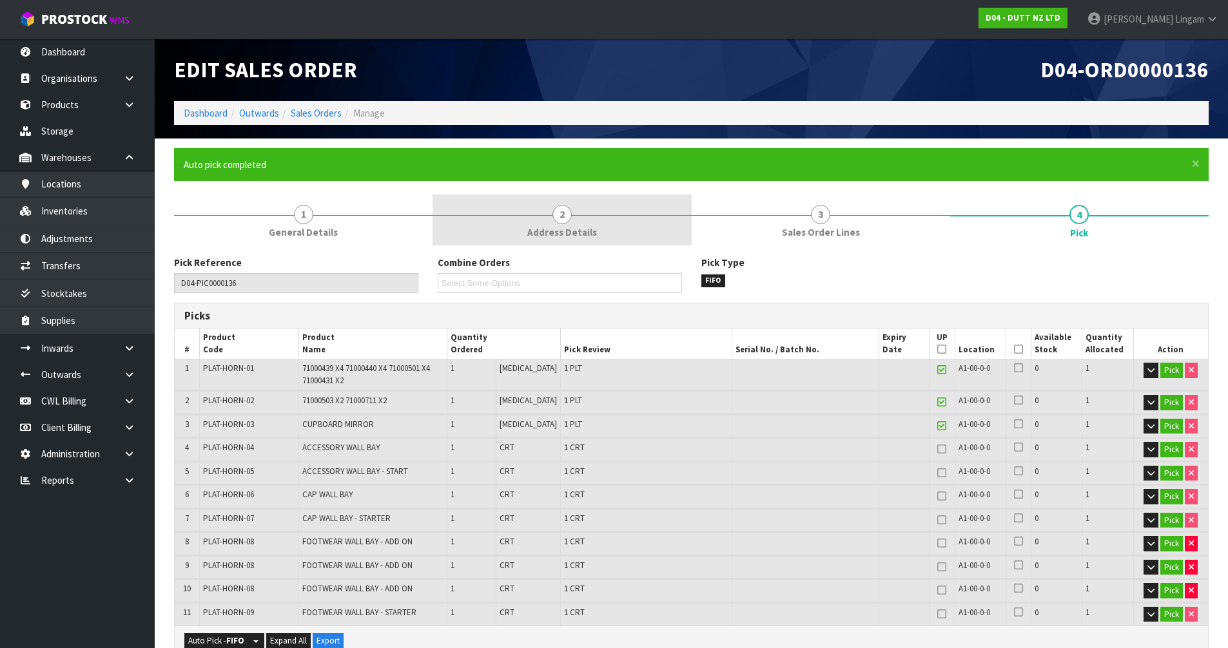
click at [607, 226] on link "2 Address Details" at bounding box center [562, 220] width 258 height 51
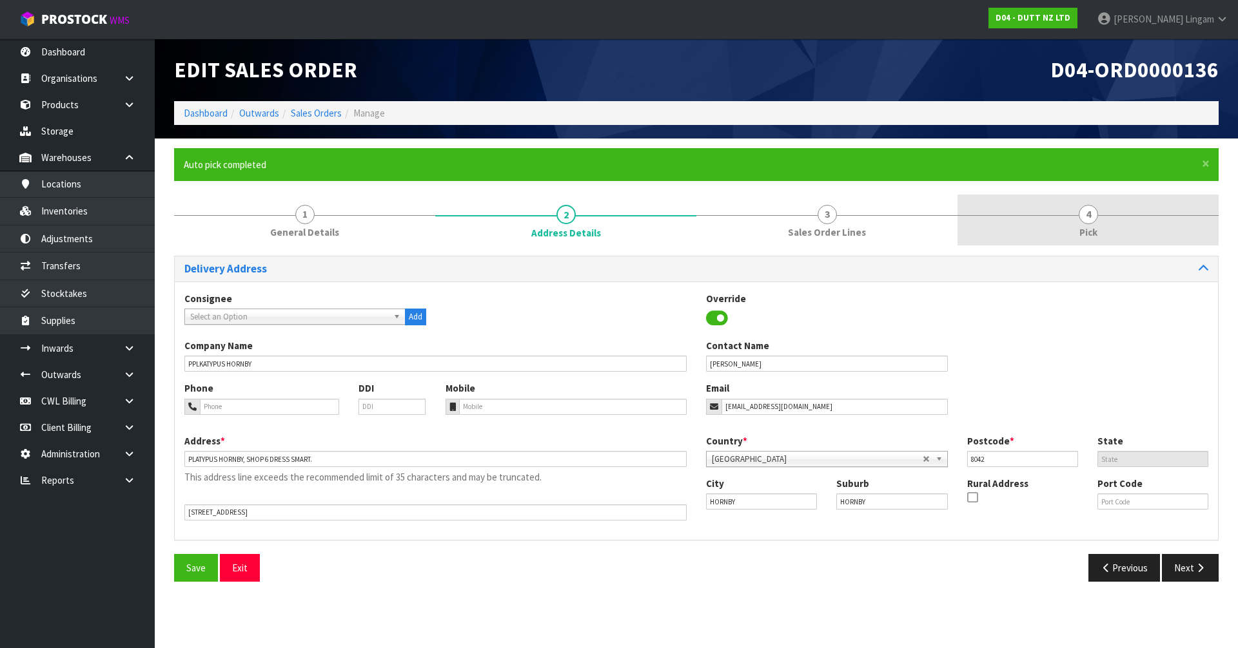
click at [650, 233] on span "Pick" at bounding box center [1088, 233] width 18 height 14
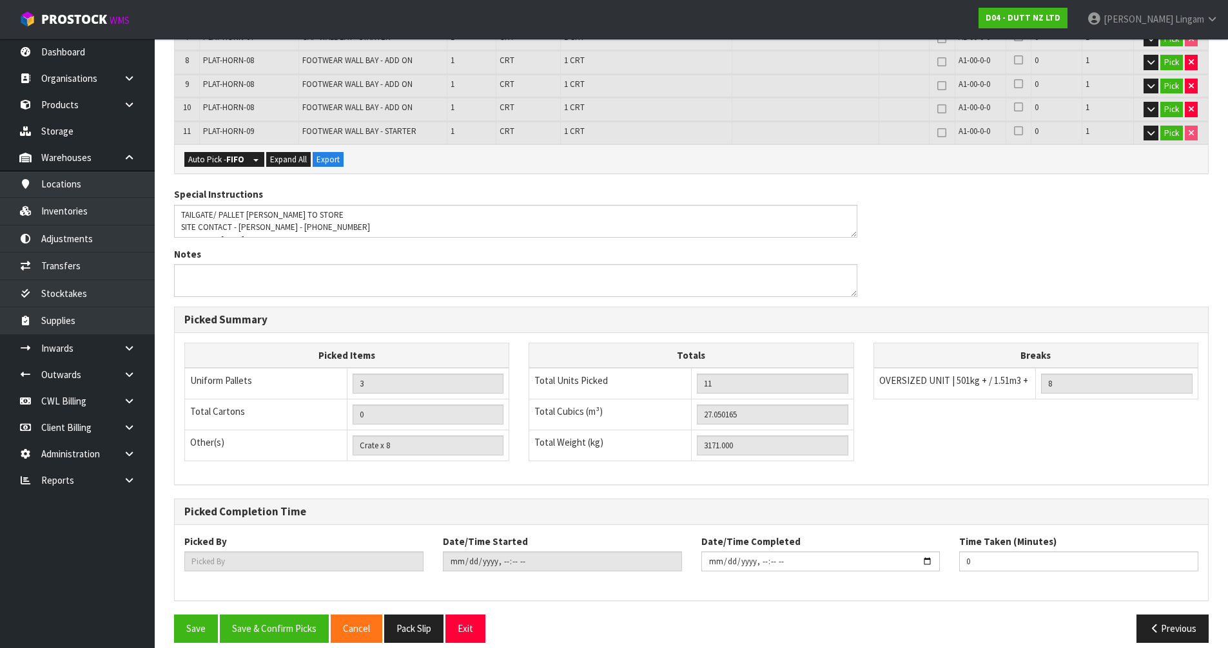
scroll to position [496, 0]
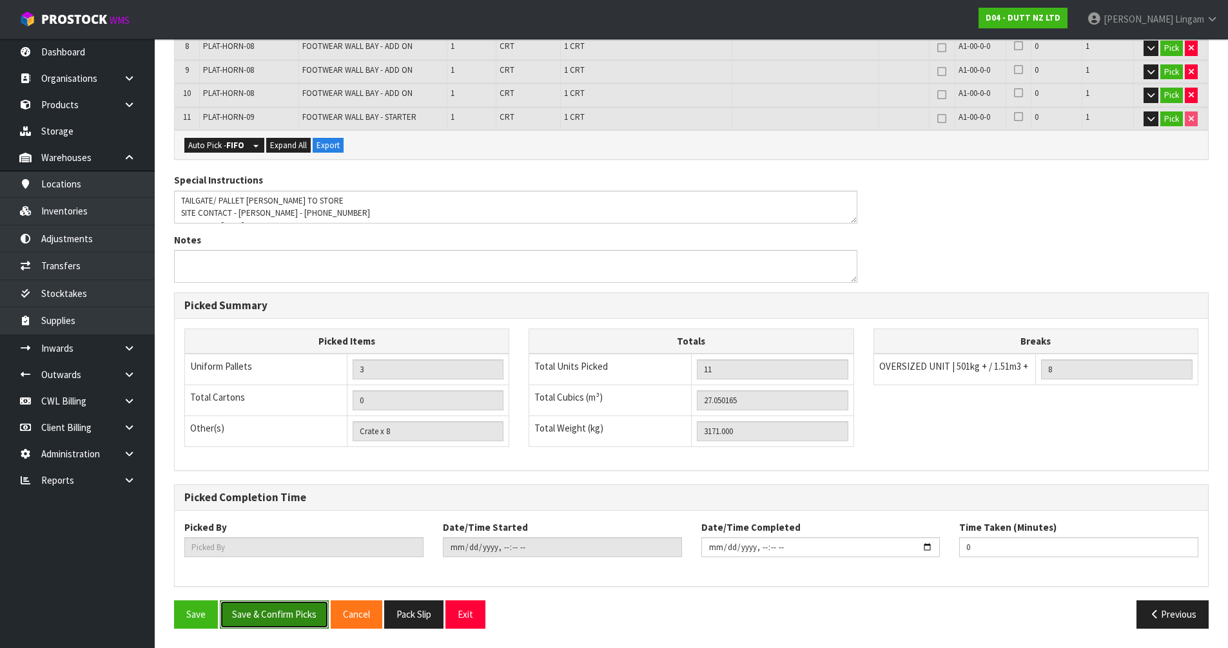
click at [282, 447] on button "Save & Confirm Picks" at bounding box center [274, 615] width 109 height 28
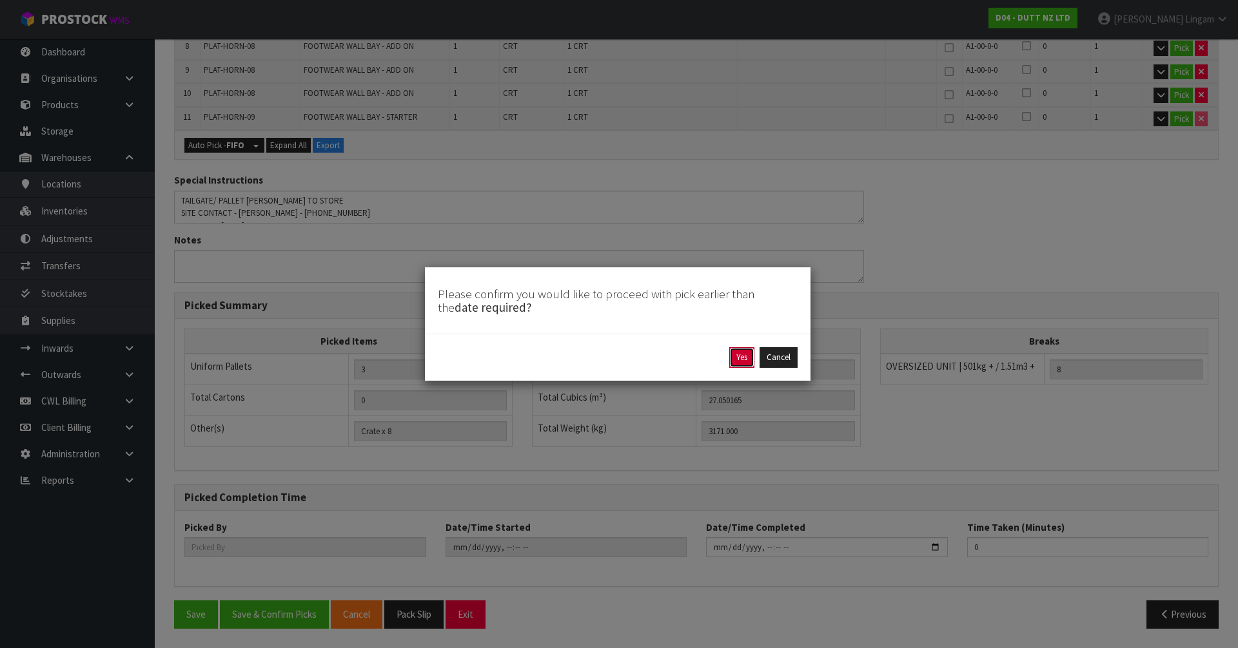
click at [650, 359] on button "Yes" at bounding box center [741, 357] width 25 height 21
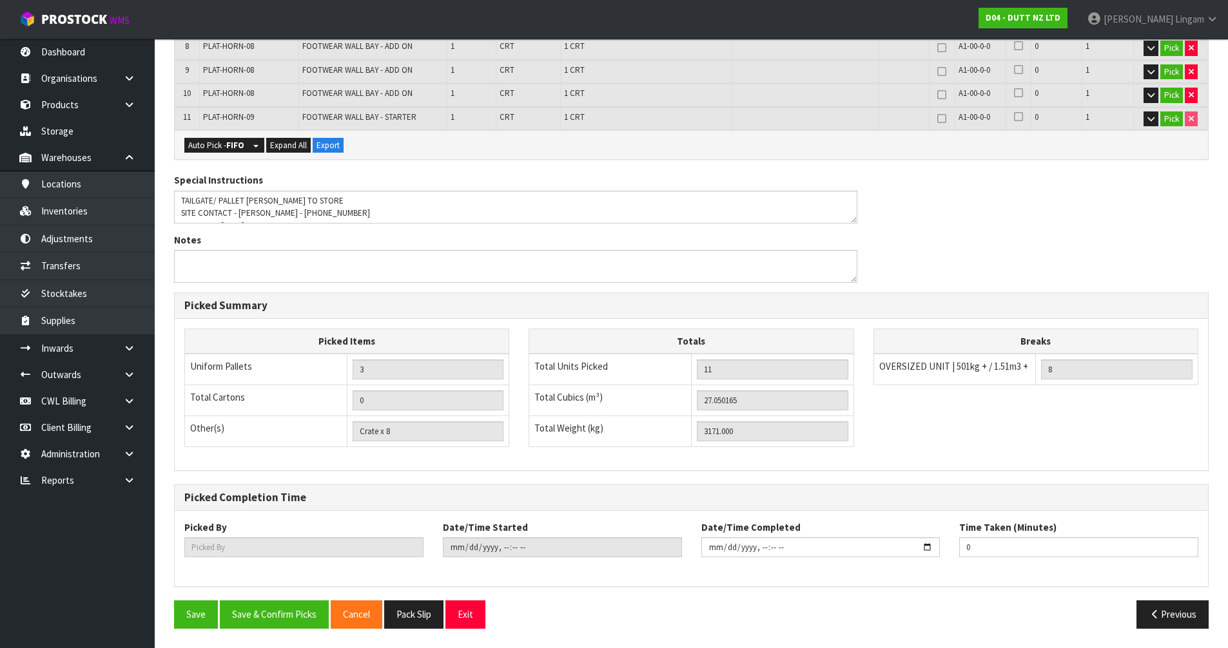
scroll to position [0, 0]
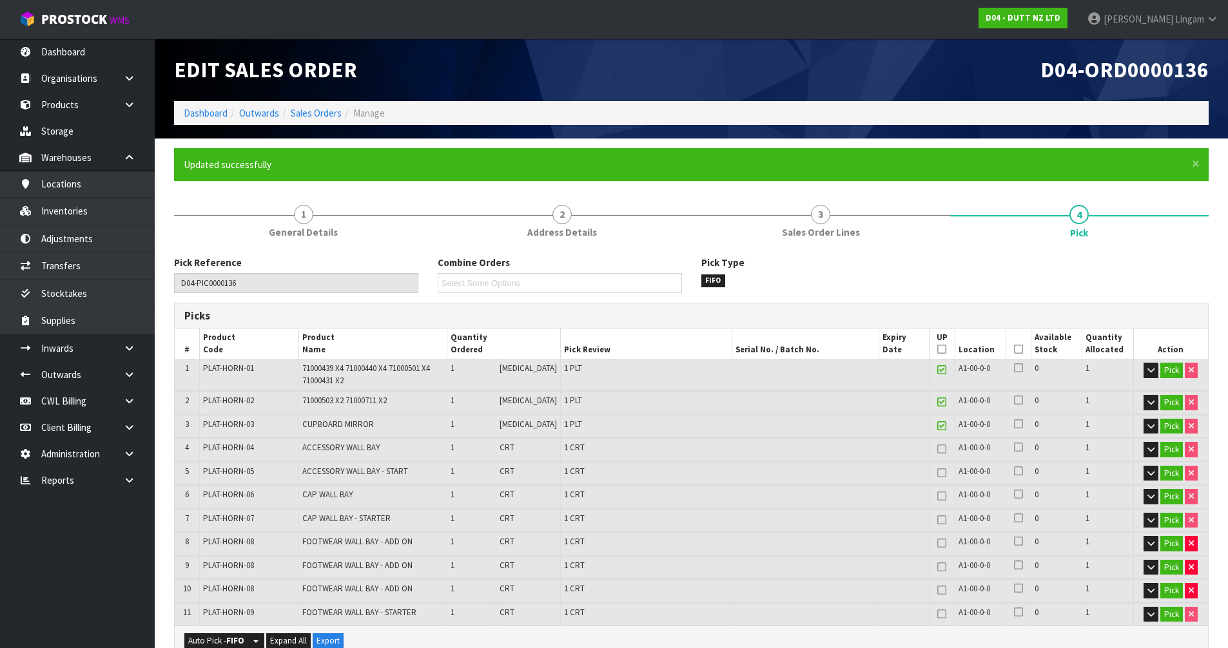
type input "Vineeta Lingam"
type input "2025-10-02T21:24:51"
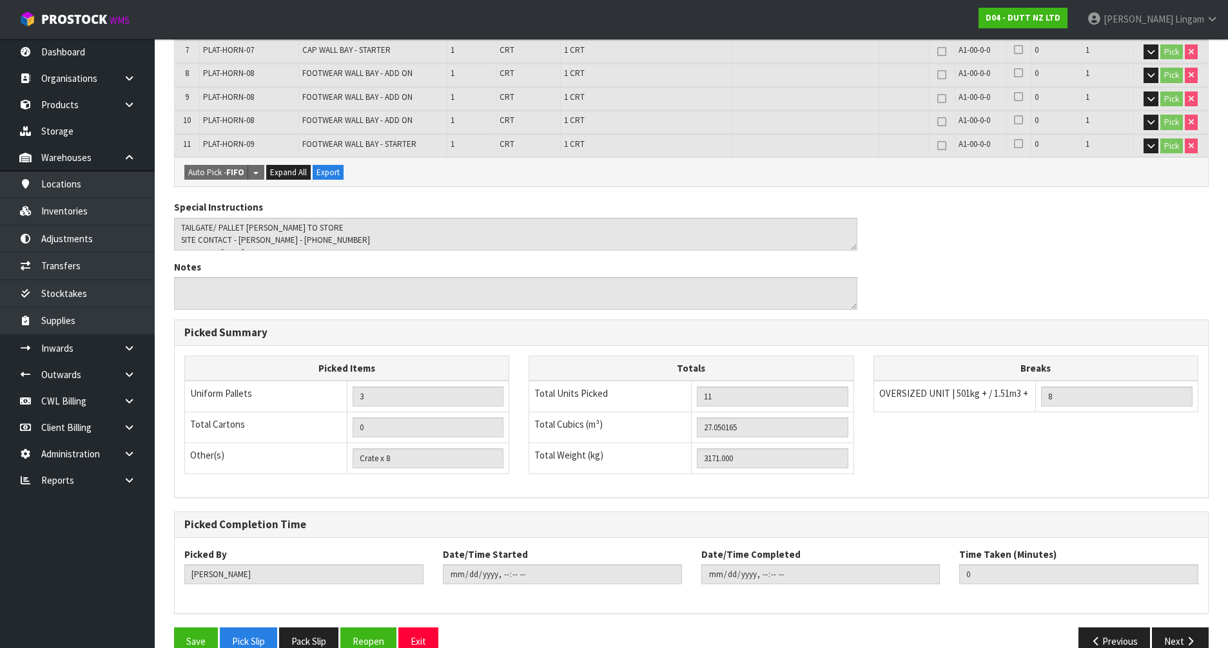
scroll to position [496, 0]
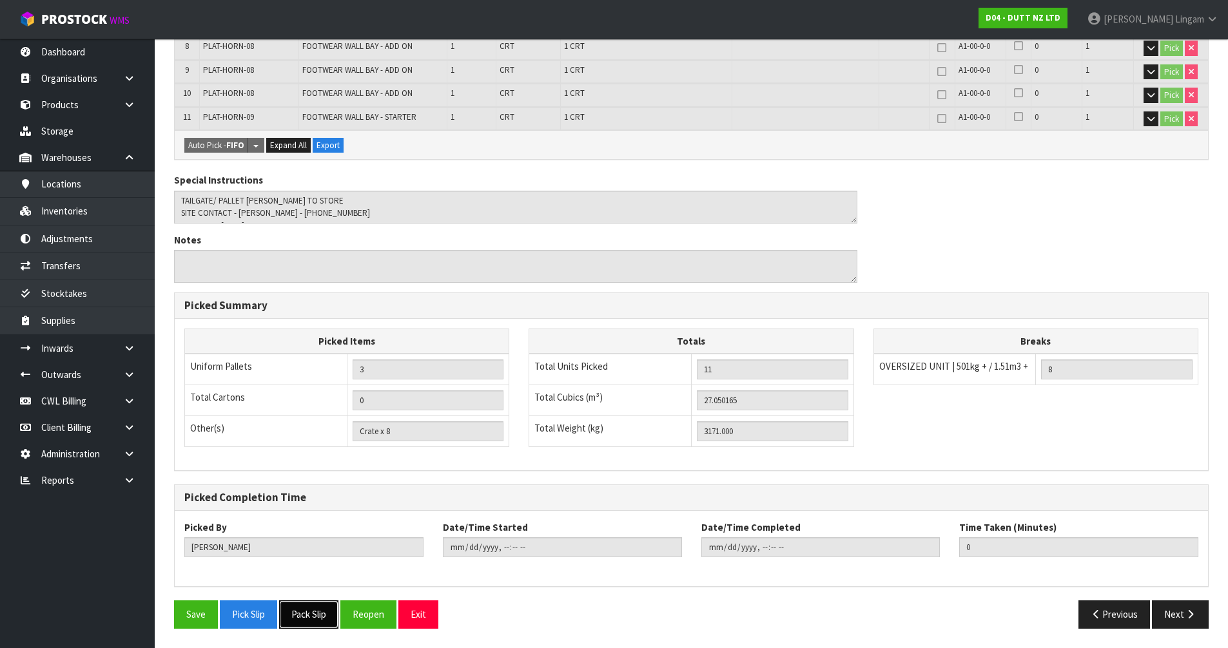
click at [306, 447] on button "Pack Slip" at bounding box center [308, 615] width 59 height 28
click at [246, 447] on button "Pick Slip" at bounding box center [248, 615] width 57 height 28
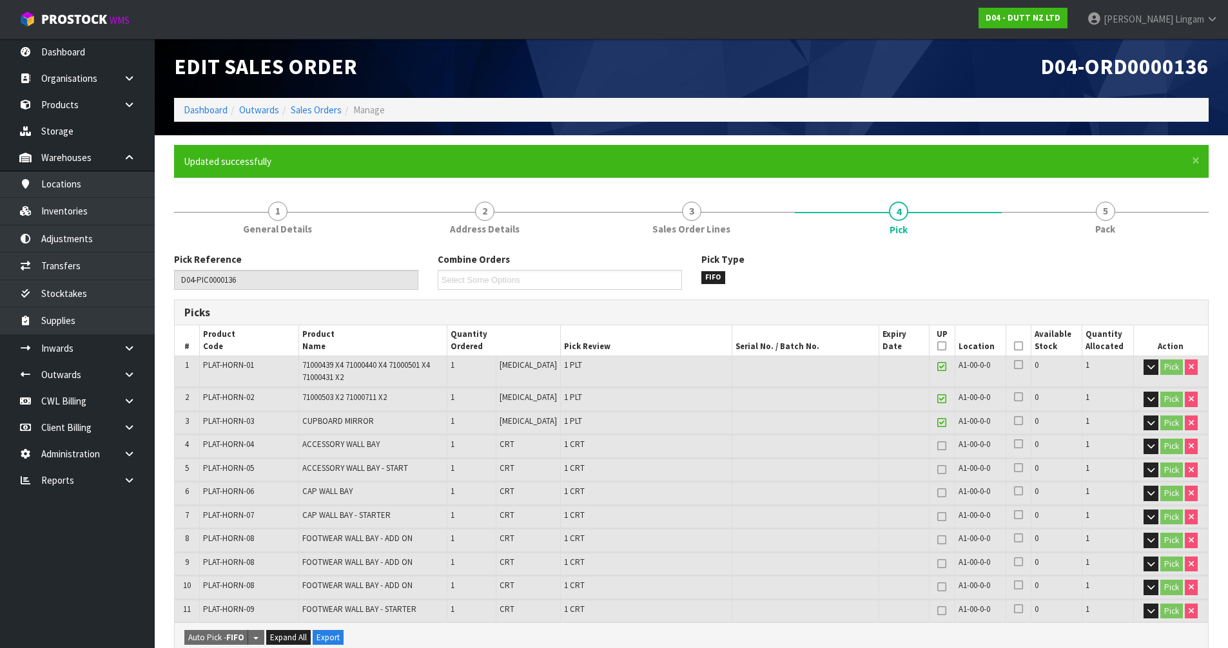
scroll to position [0, 0]
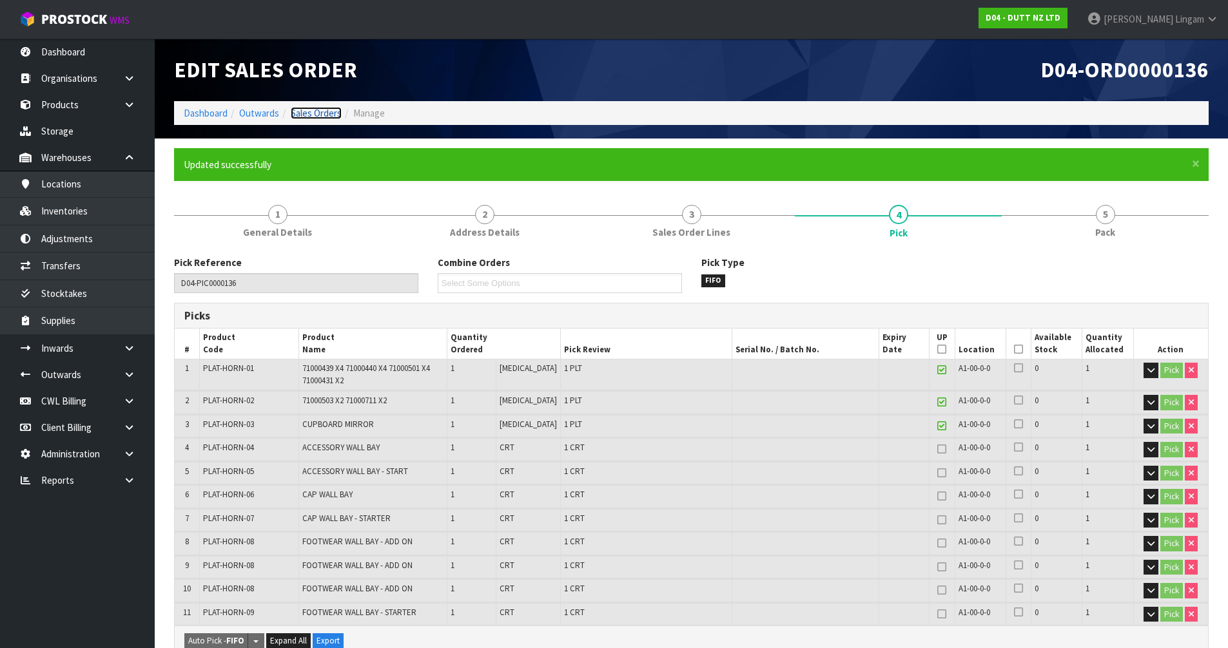
click at [328, 112] on link "Sales Orders" at bounding box center [316, 113] width 51 height 12
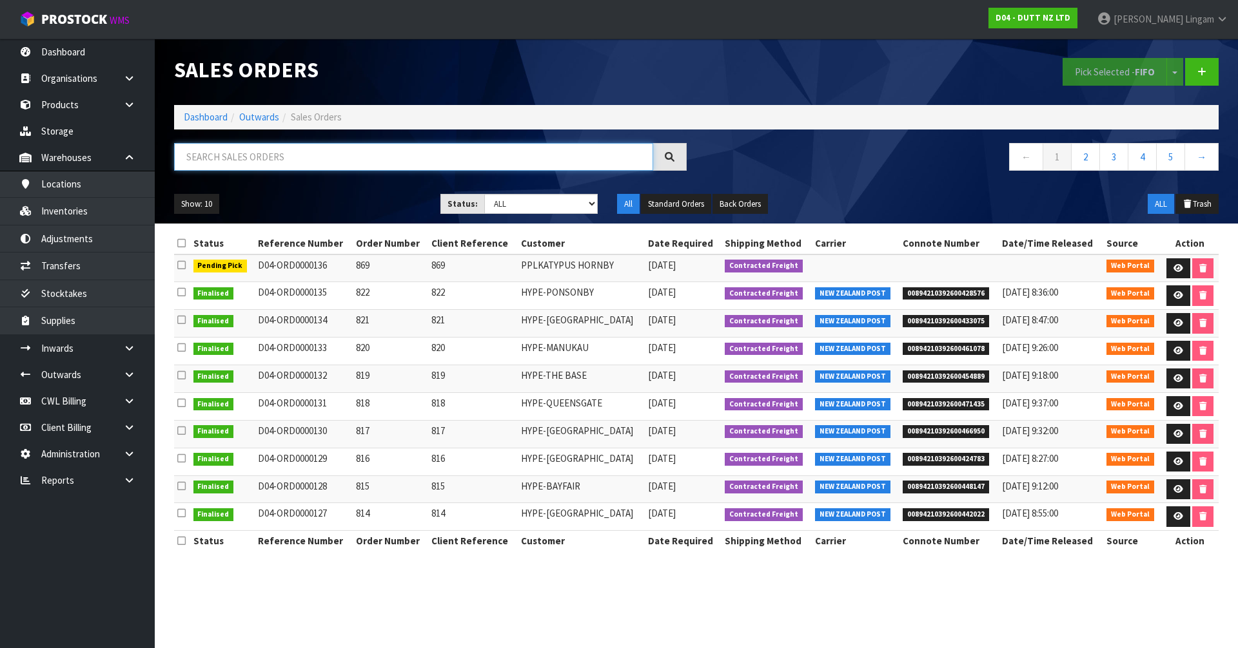
click at [408, 161] on input "text" at bounding box center [413, 157] width 479 height 28
click at [213, 119] on link "Dashboard" at bounding box center [206, 117] width 44 height 12
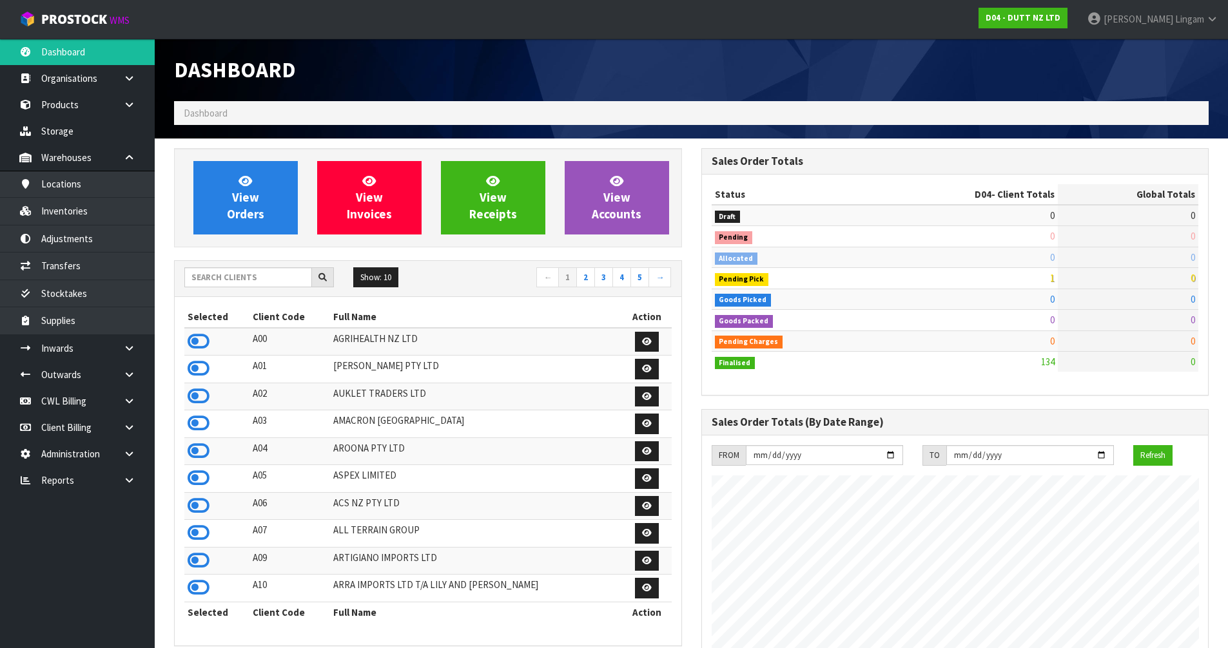
scroll to position [955, 527]
click at [263, 284] on input "text" at bounding box center [248, 278] width 128 height 20
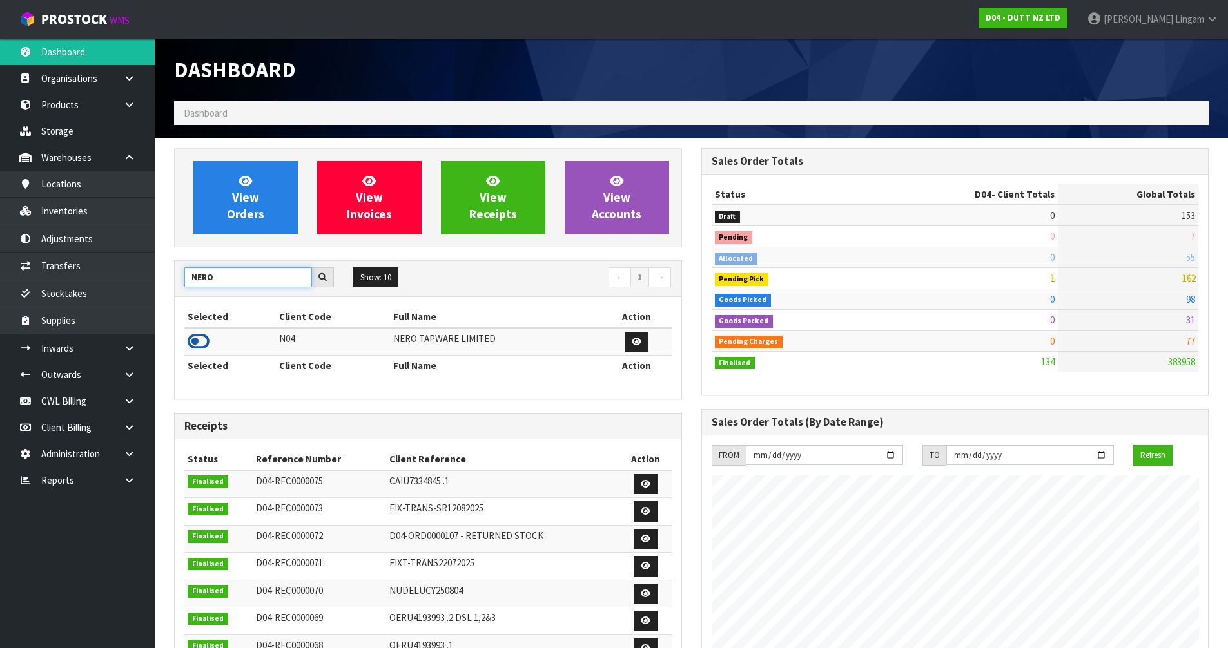
type input "NERO"
click at [209, 340] on icon at bounding box center [199, 341] width 22 height 19
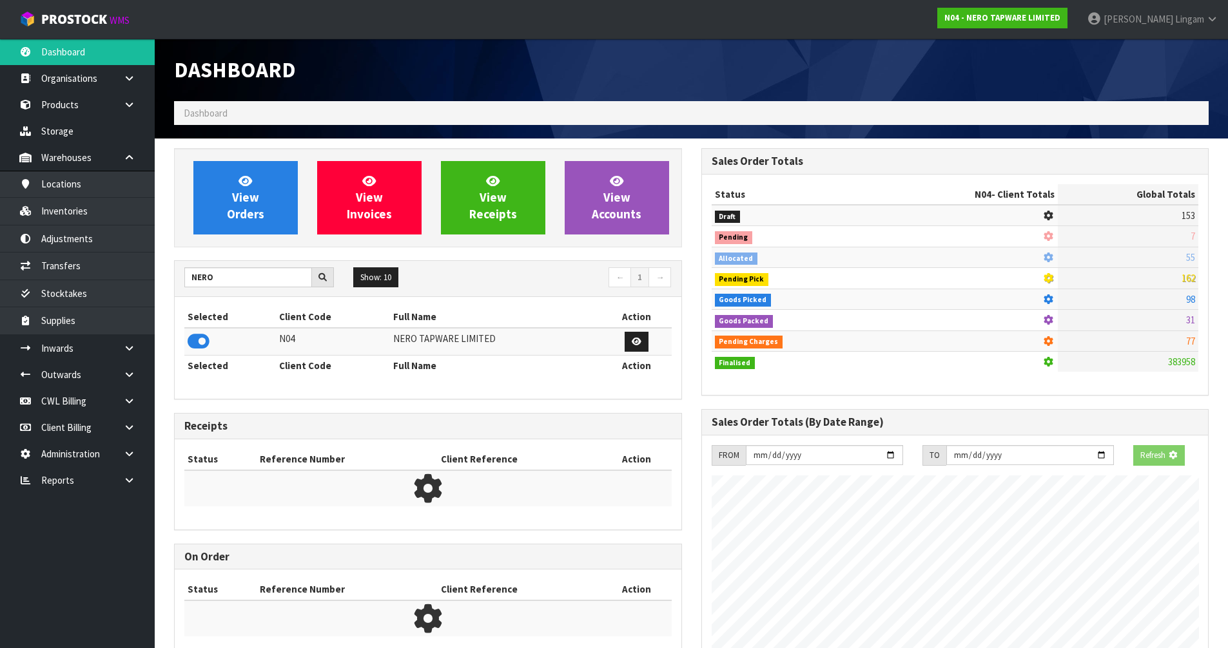
scroll to position [804, 527]
click at [244, 203] on span "View Orders" at bounding box center [245, 197] width 37 height 48
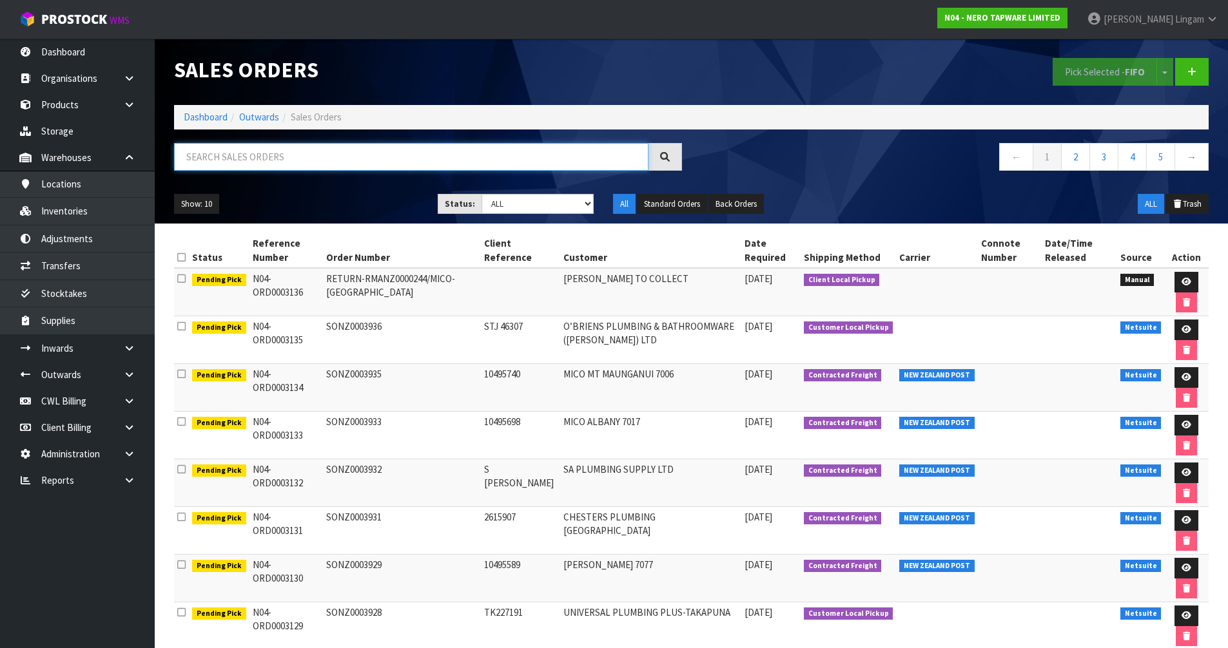
click at [478, 157] on input "text" at bounding box center [411, 157] width 474 height 28
paste input "SONZ0003913"
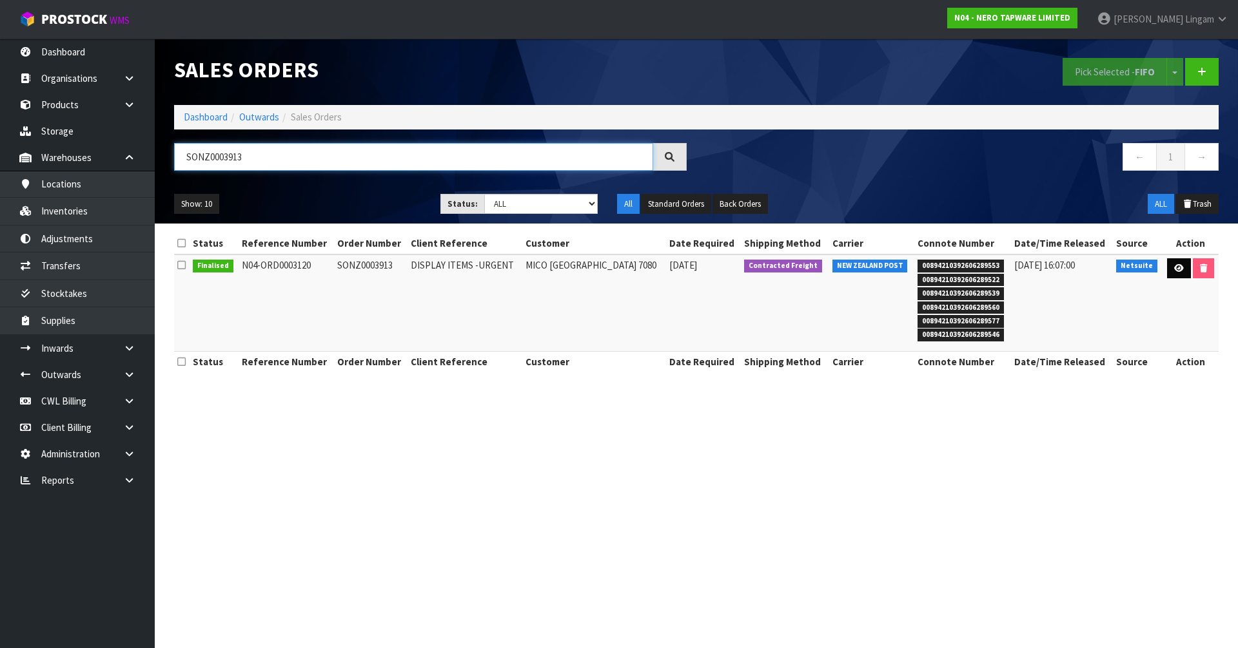
type input "SONZ0003913"
click at [650, 268] on icon at bounding box center [1179, 268] width 10 height 8
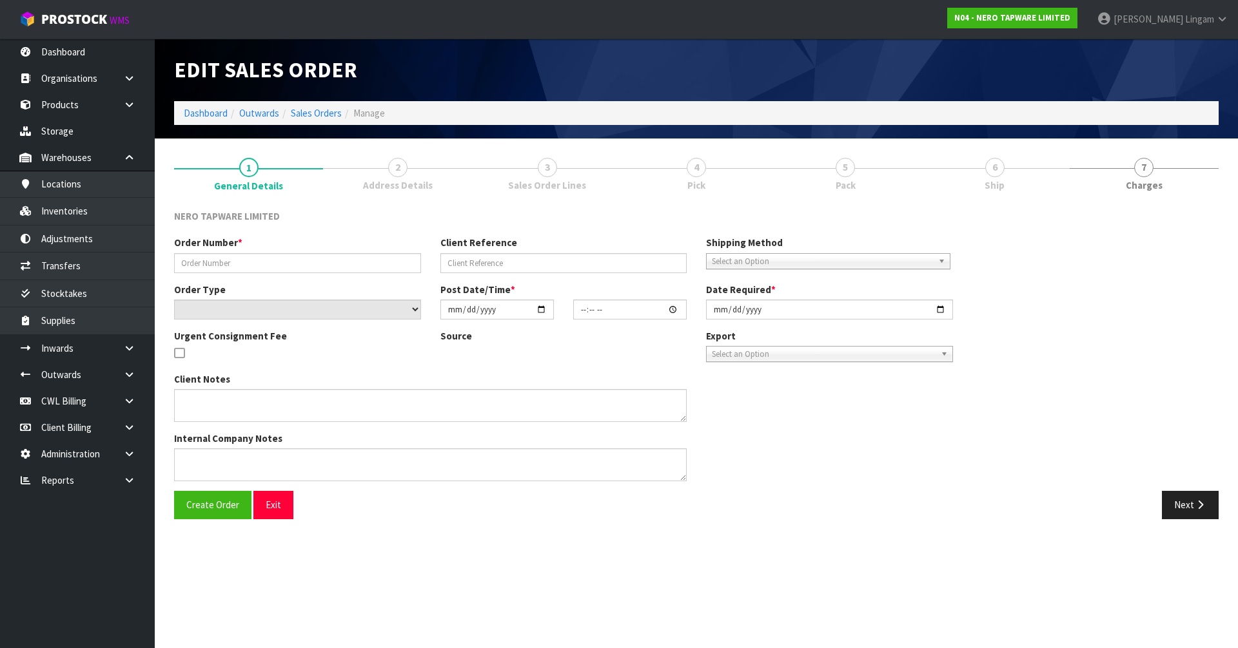
type input "SONZ0003913"
type input "DISPLAY ITEMS -URGENT"
select select "number:0"
type input "2025-10-02"
type input "11:45:07.000"
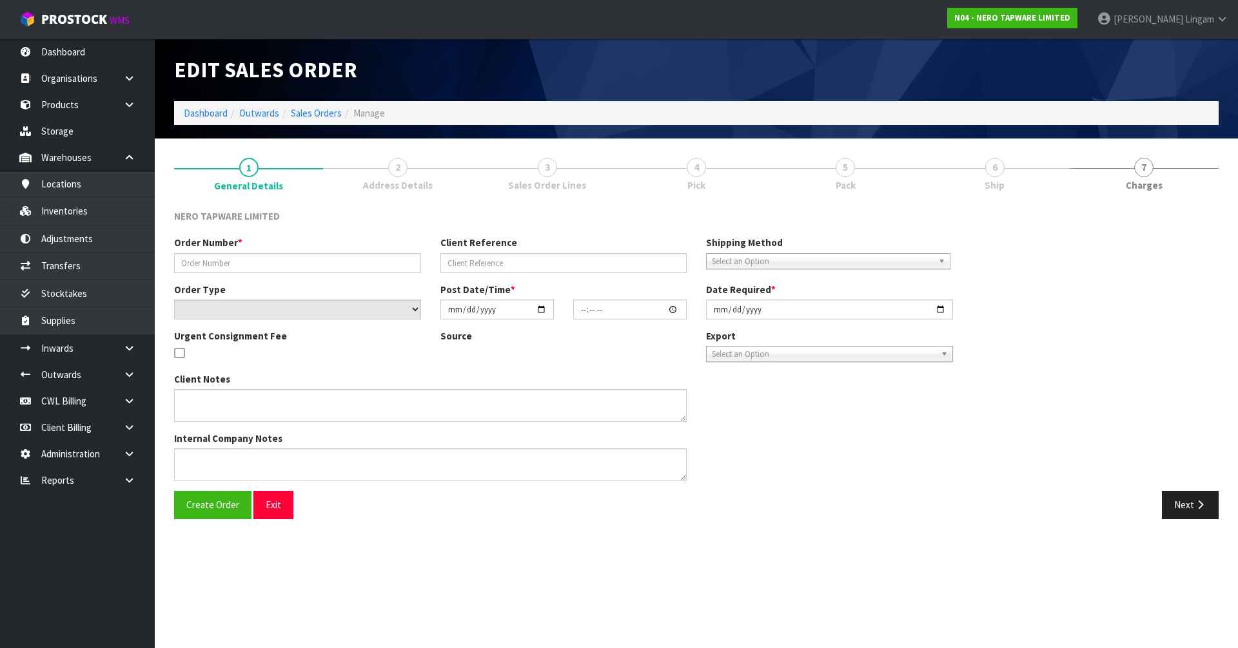
type input "2025-10-02"
type textarea "URGENT Please dispatch on overnight"
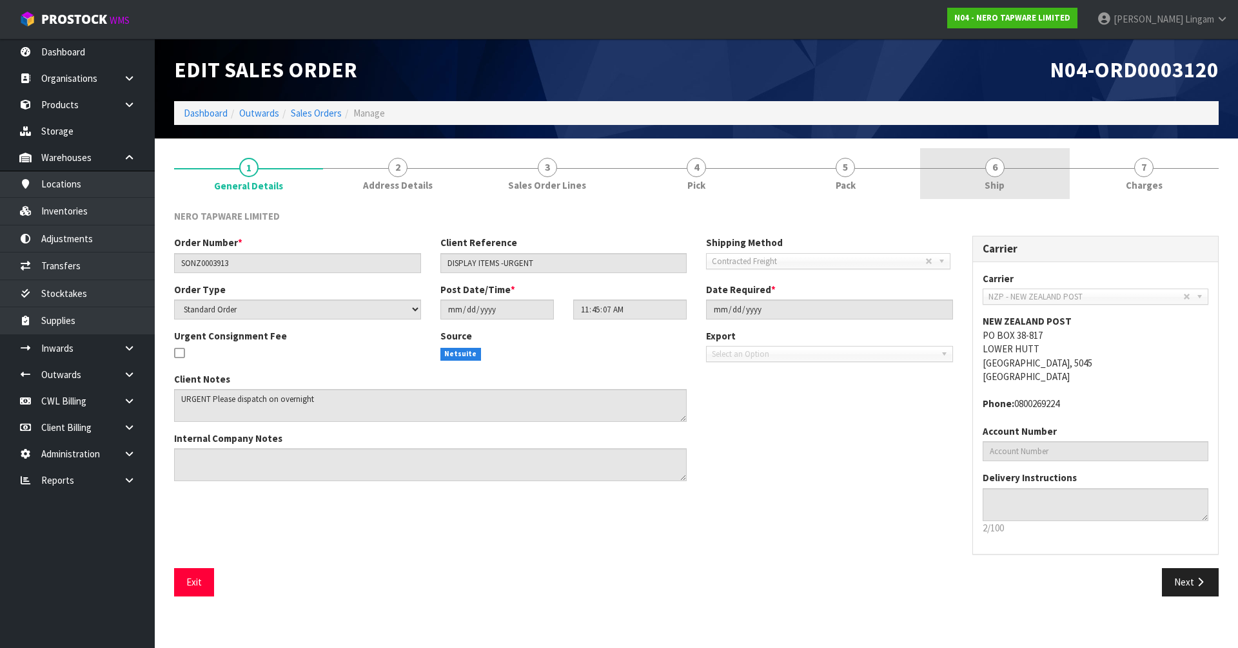
click at [650, 187] on link "6 Ship" at bounding box center [994, 173] width 149 height 51
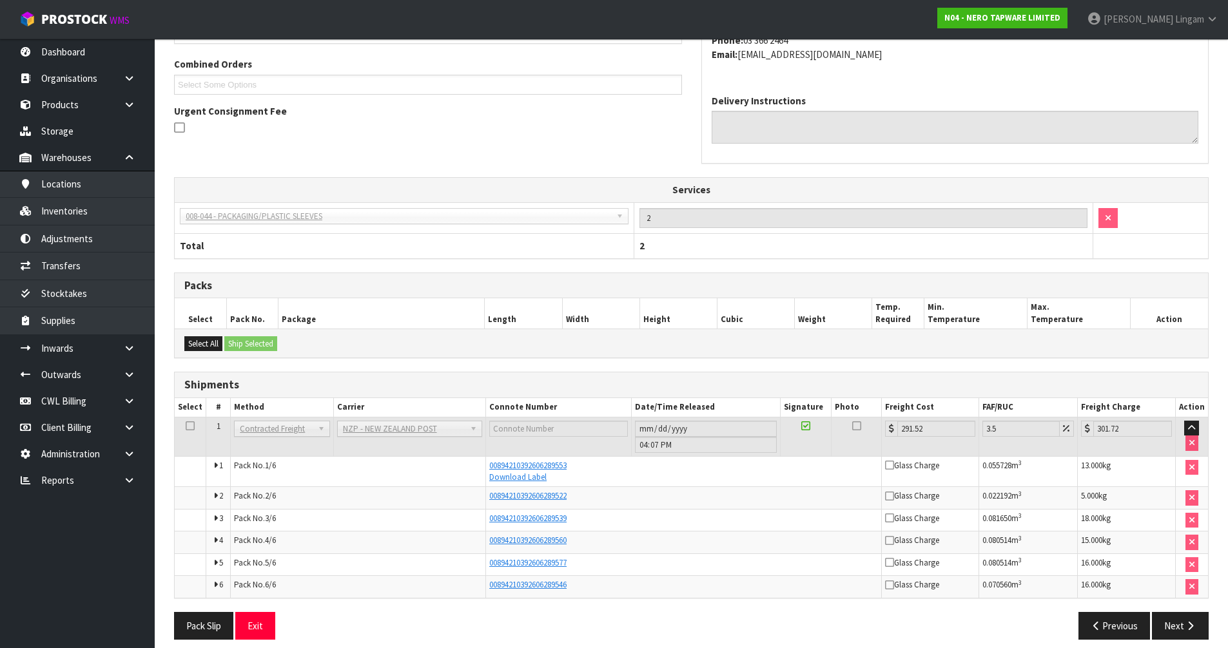
scroll to position [291, 0]
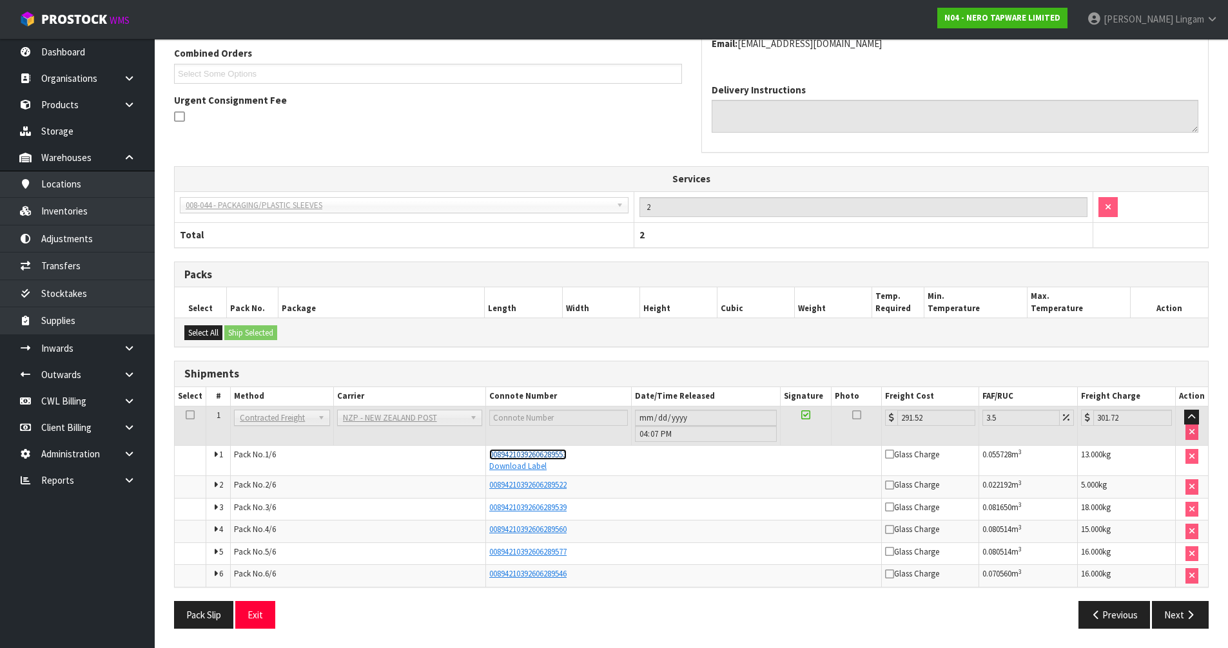
click at [556, 447] on span "00894210392606289553" at bounding box center [527, 454] width 77 height 11
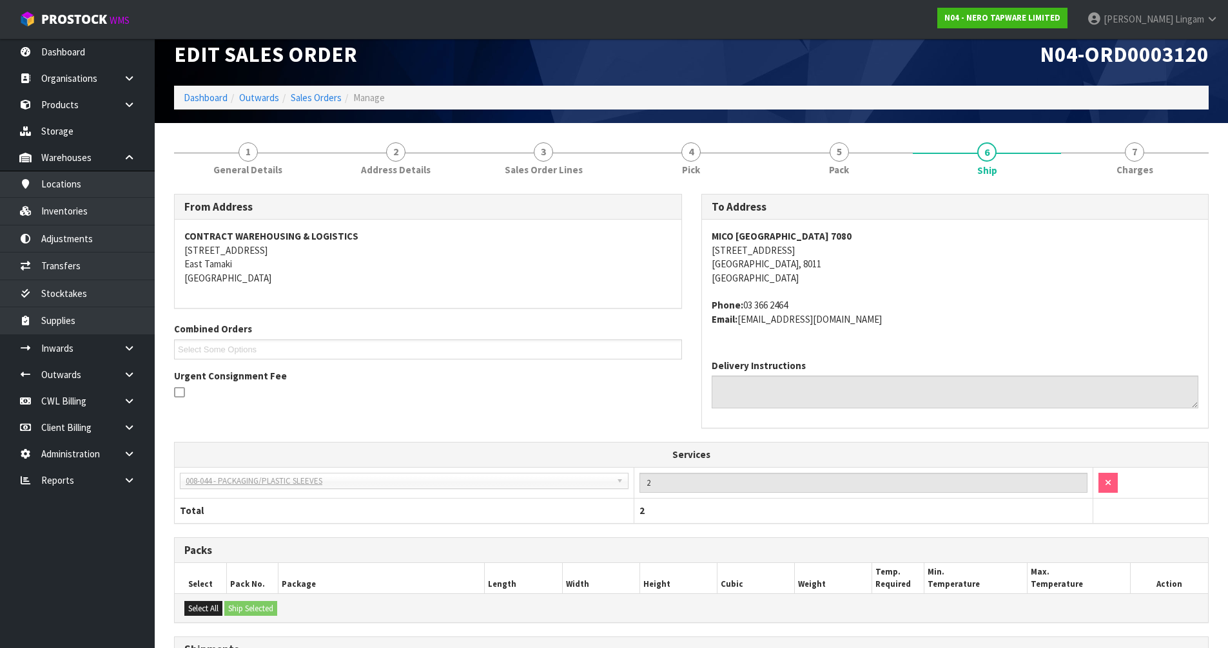
scroll to position [0, 0]
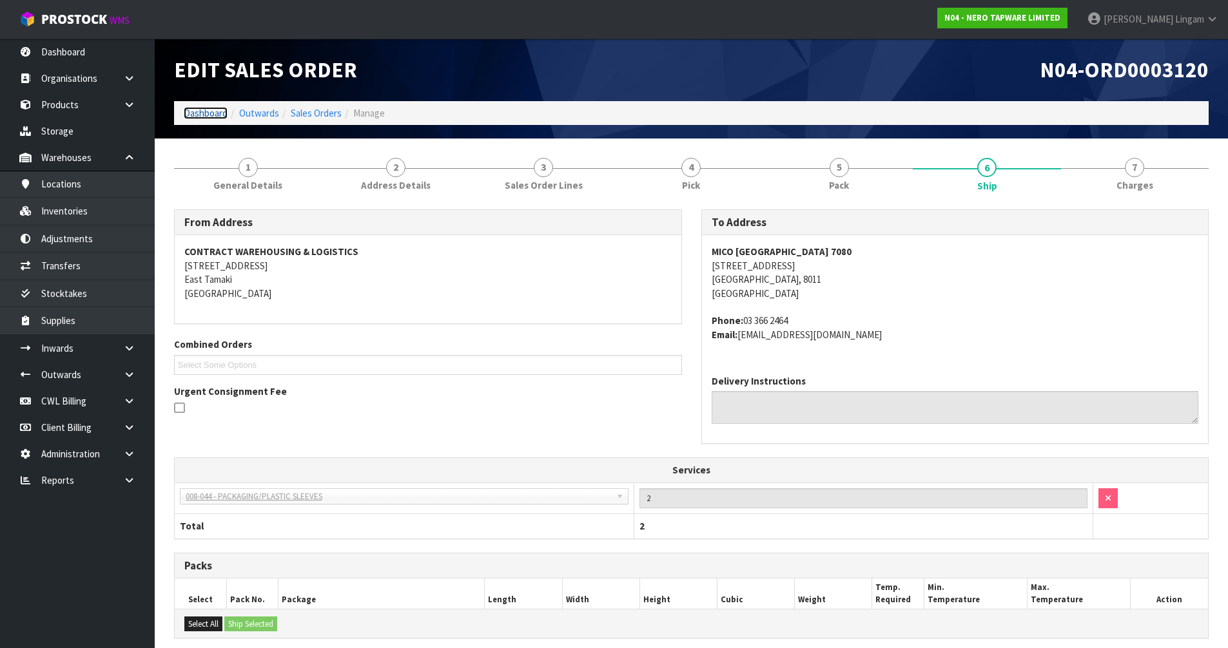
click at [213, 117] on link "Dashboard" at bounding box center [206, 113] width 44 height 12
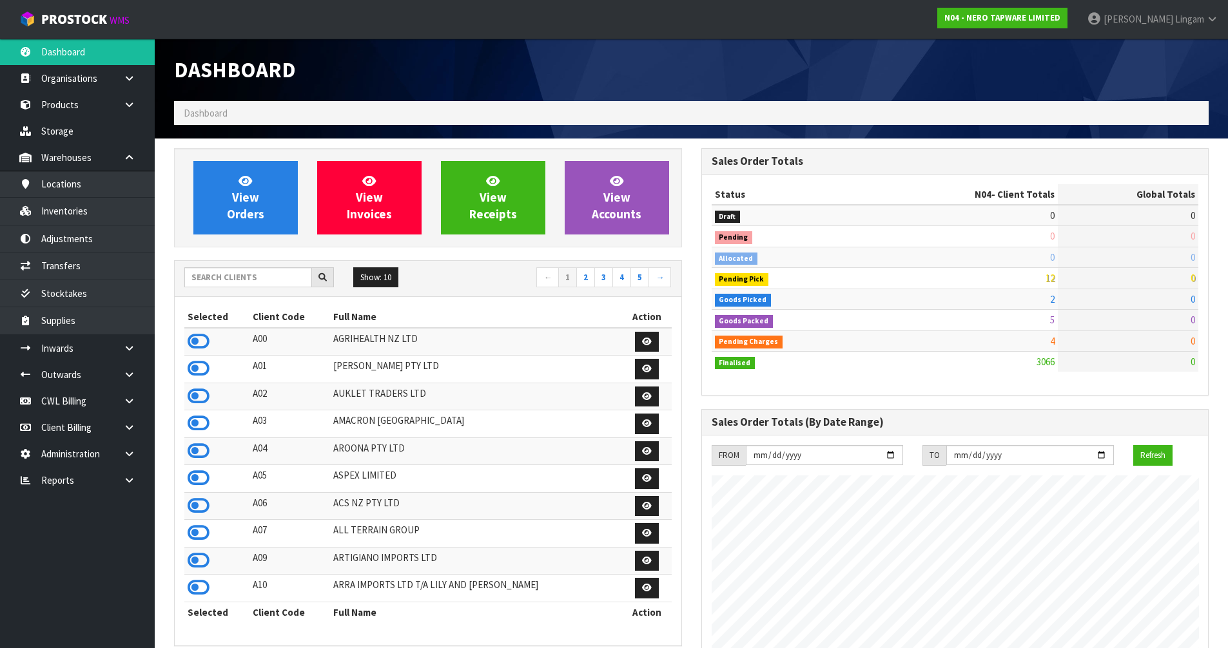
scroll to position [1004, 527]
click at [202, 447] on icon at bounding box center [199, 505] width 22 height 19
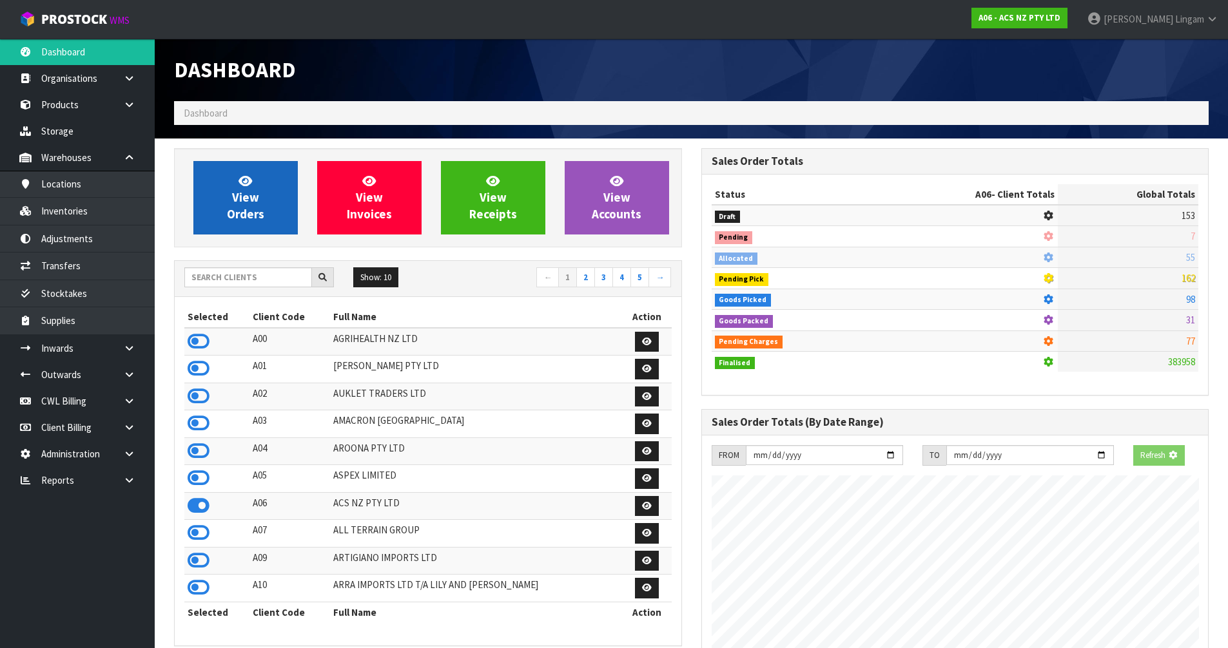
scroll to position [804, 527]
click at [291, 211] on link "View Orders" at bounding box center [245, 197] width 104 height 73
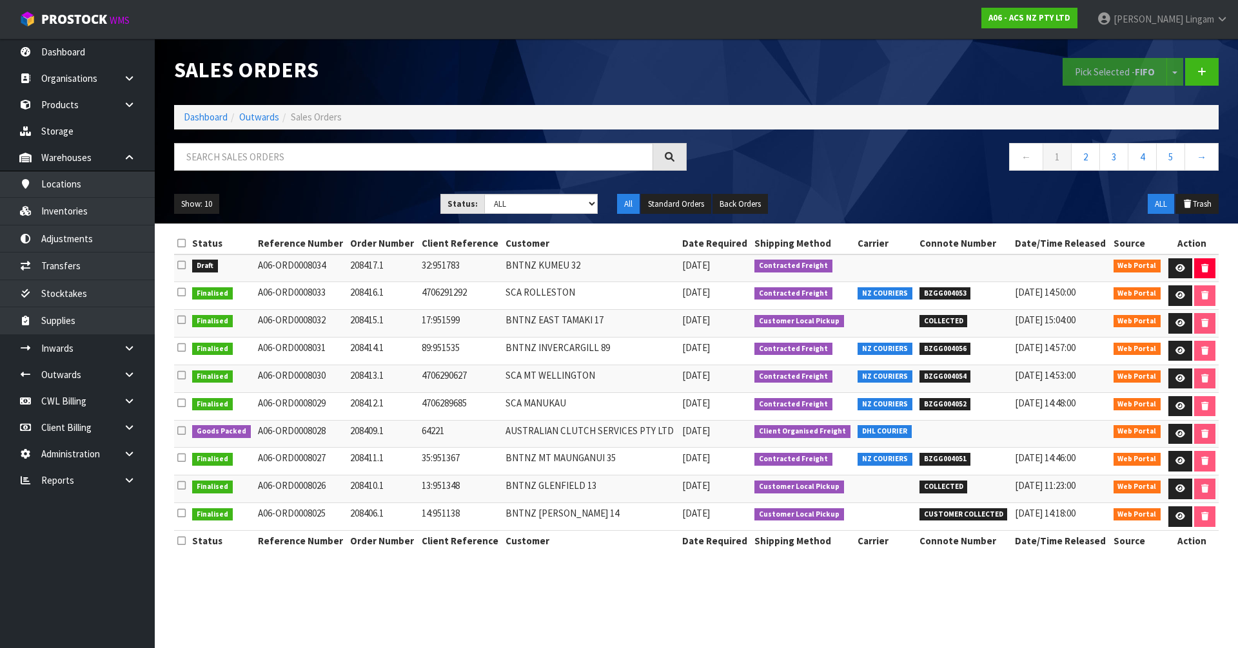
click at [182, 264] on icon at bounding box center [181, 265] width 8 height 10
click at [0, 0] on input "checkbox" at bounding box center [0, 0] width 0 height 0
click at [650, 75] on button "Pick Selected - FIFO" at bounding box center [1114, 72] width 104 height 28
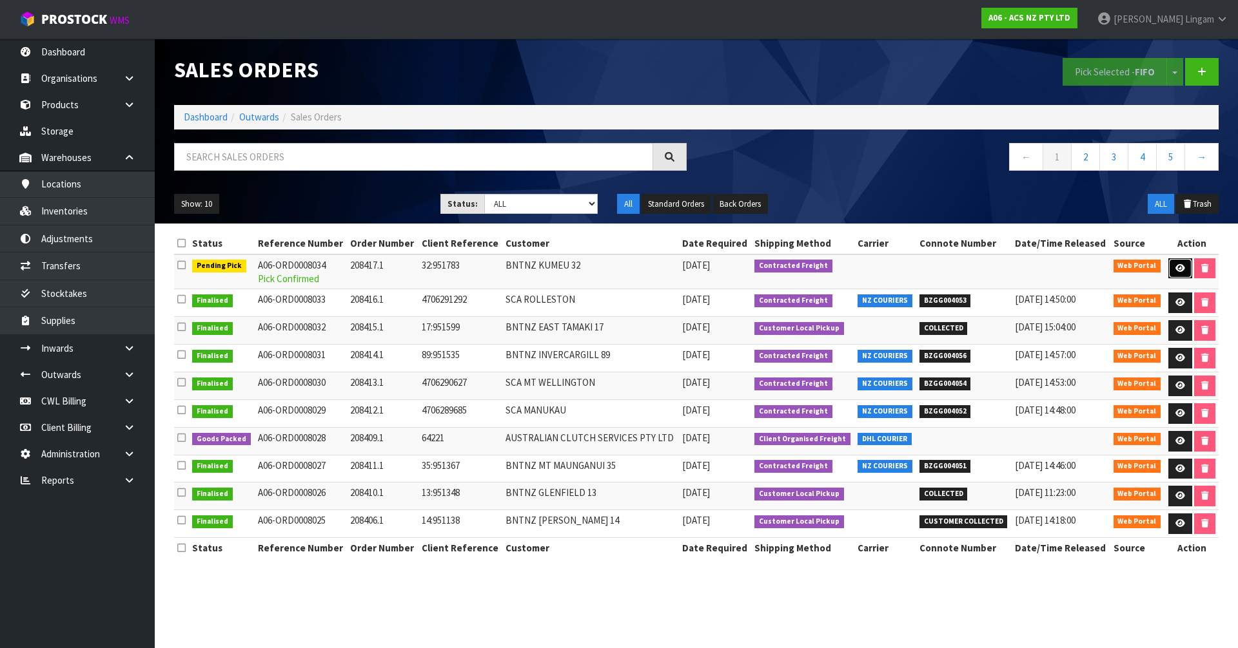
click at [650, 272] on icon at bounding box center [1180, 268] width 10 height 8
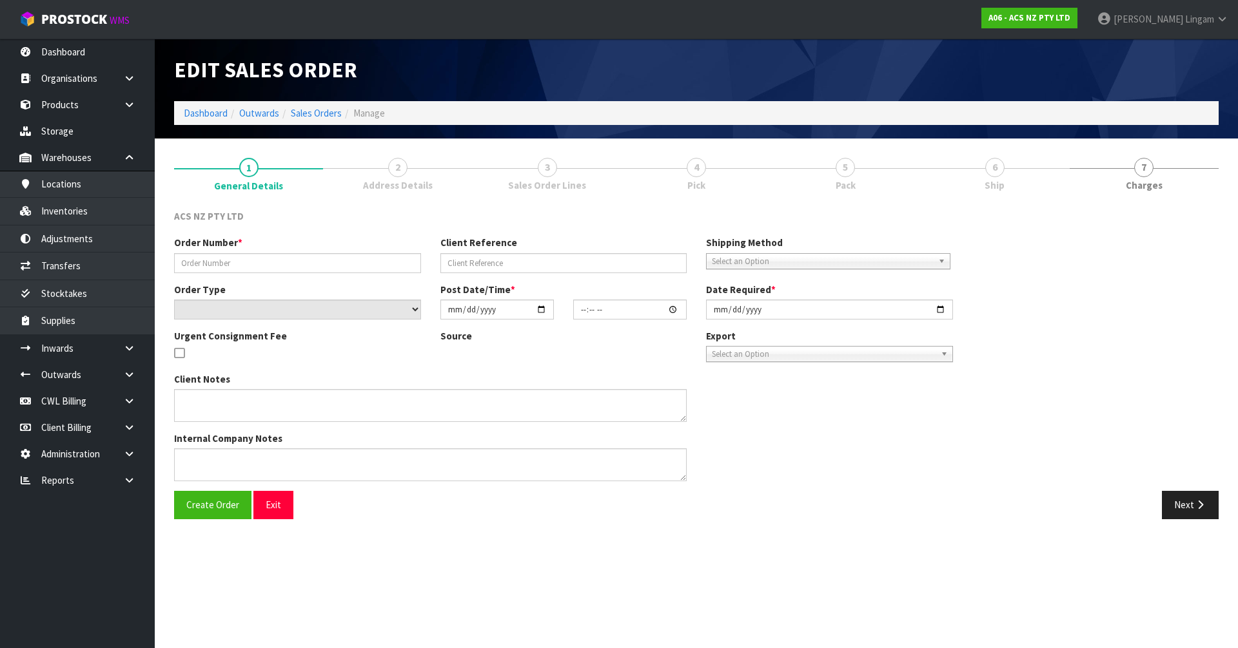
type input "208417.1"
type input "32:951783"
select select "number:0"
type input "2025-10-02"
type input "16:49:00.000"
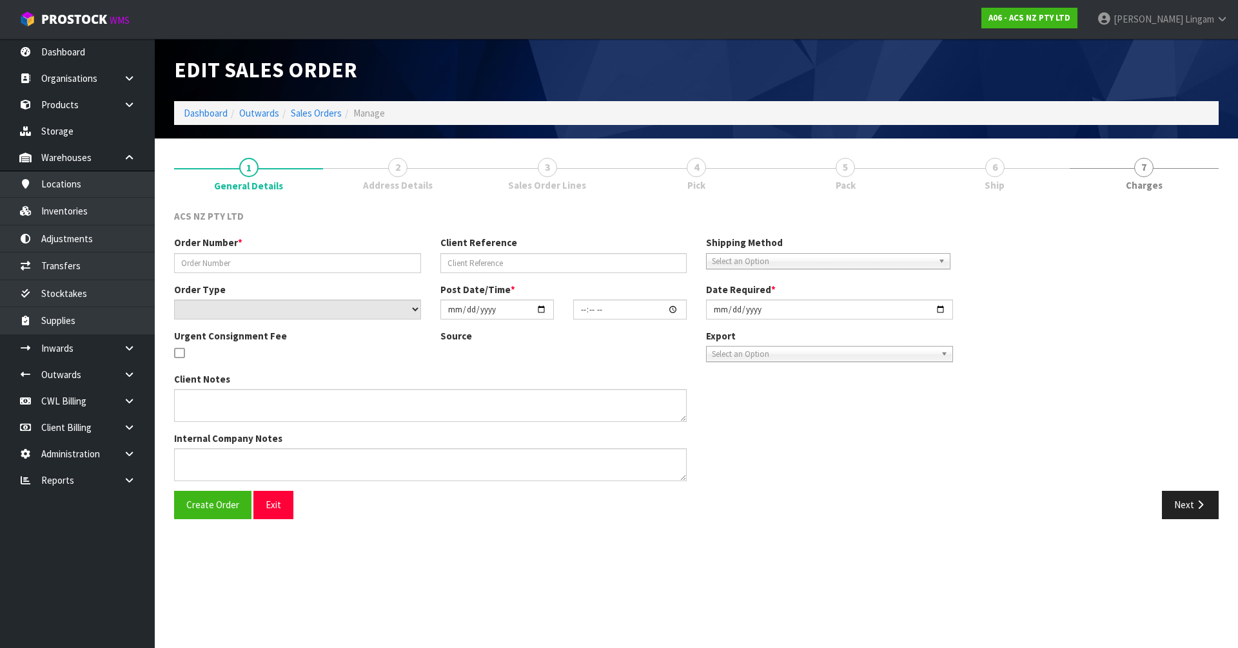
type input "2025-10-02"
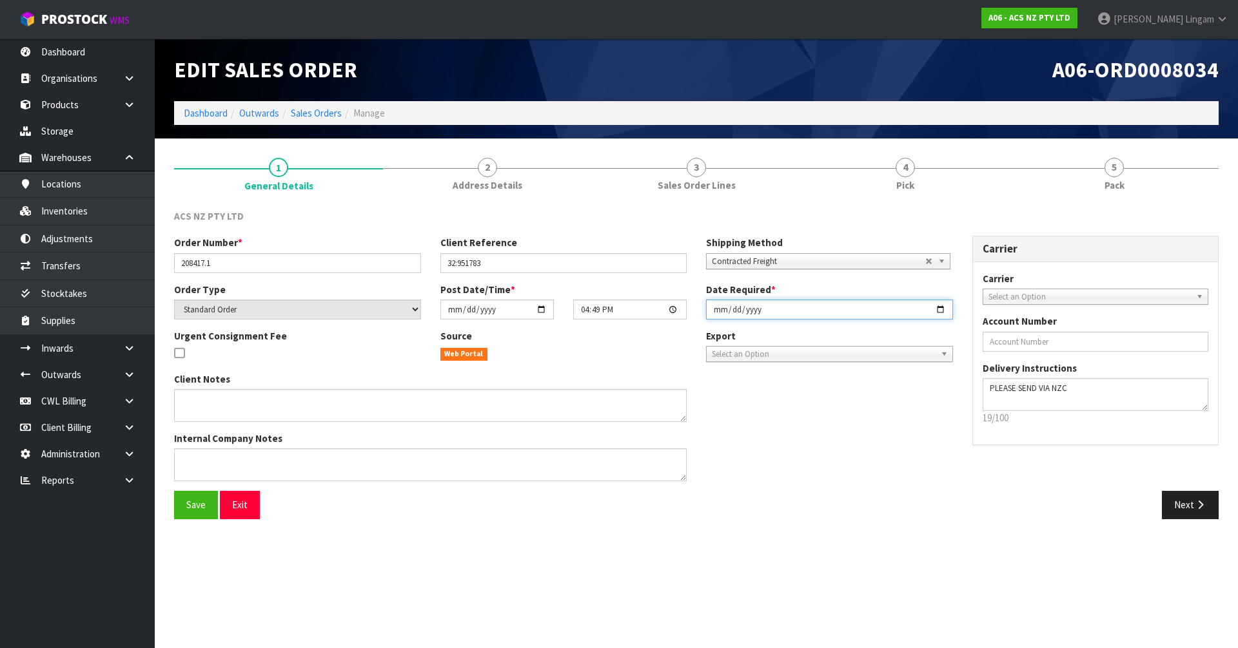
click at [650, 313] on input "2025-10-02" at bounding box center [829, 310] width 247 height 20
type input "2025-10-03"
click at [194, 447] on span "Save" at bounding box center [195, 505] width 19 height 12
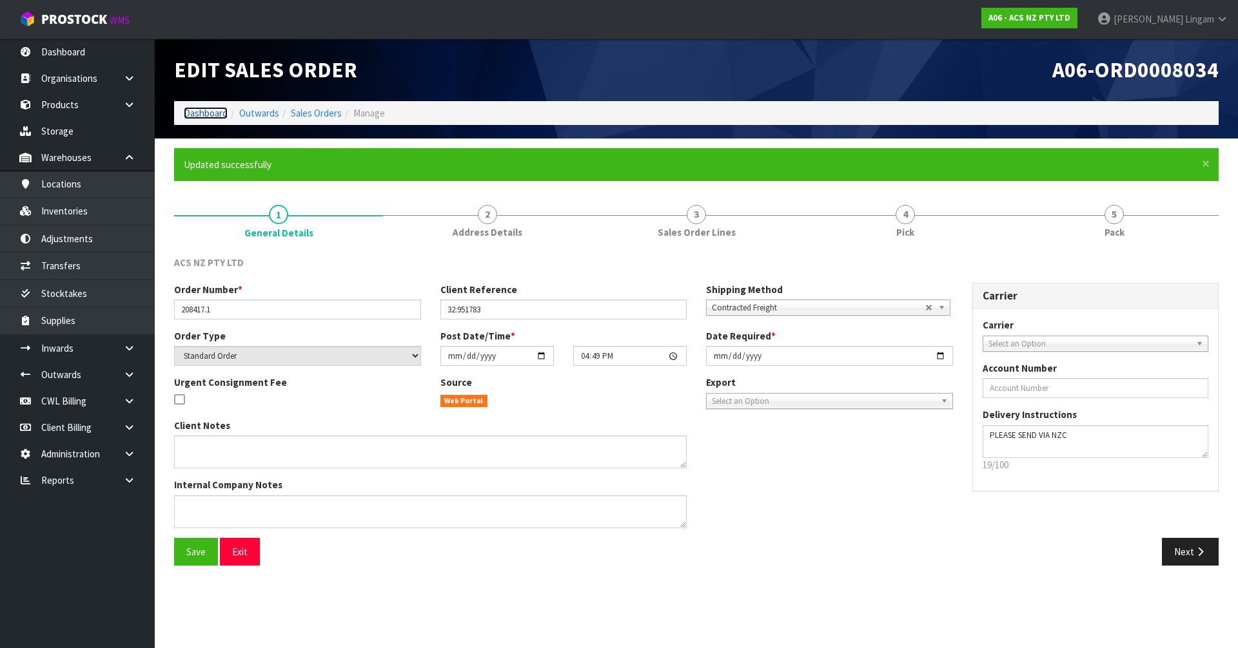
click at [209, 109] on link "Dashboard" at bounding box center [206, 113] width 44 height 12
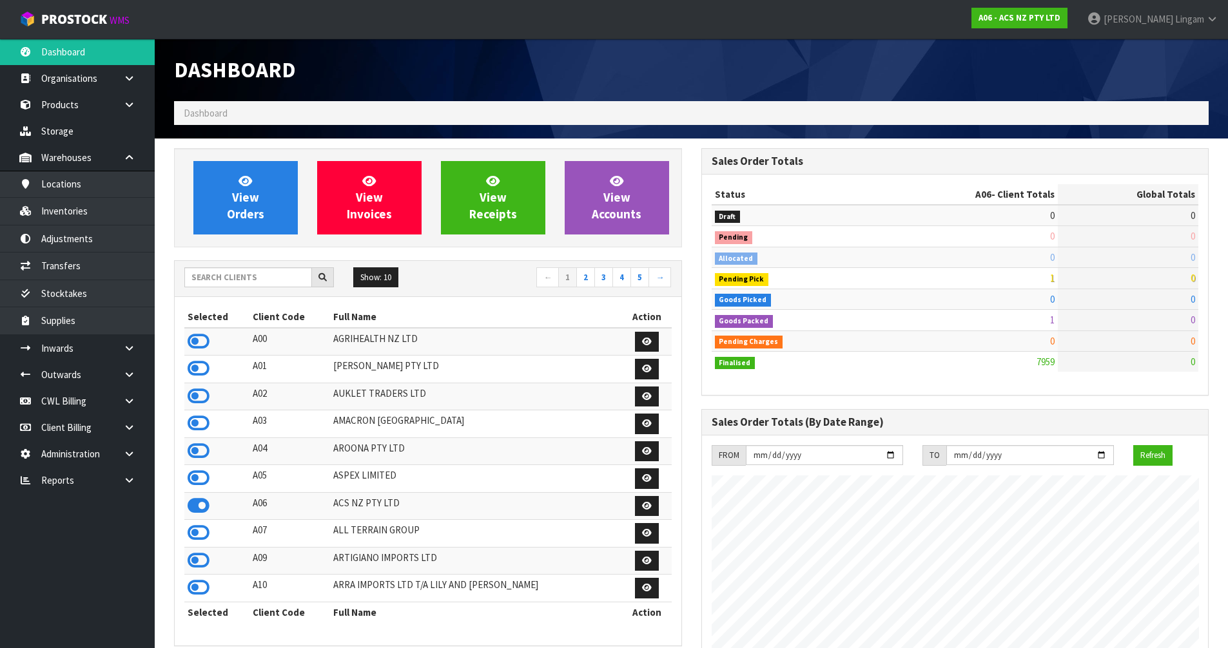
scroll to position [977, 527]
click at [190, 341] on icon at bounding box center [199, 341] width 22 height 19
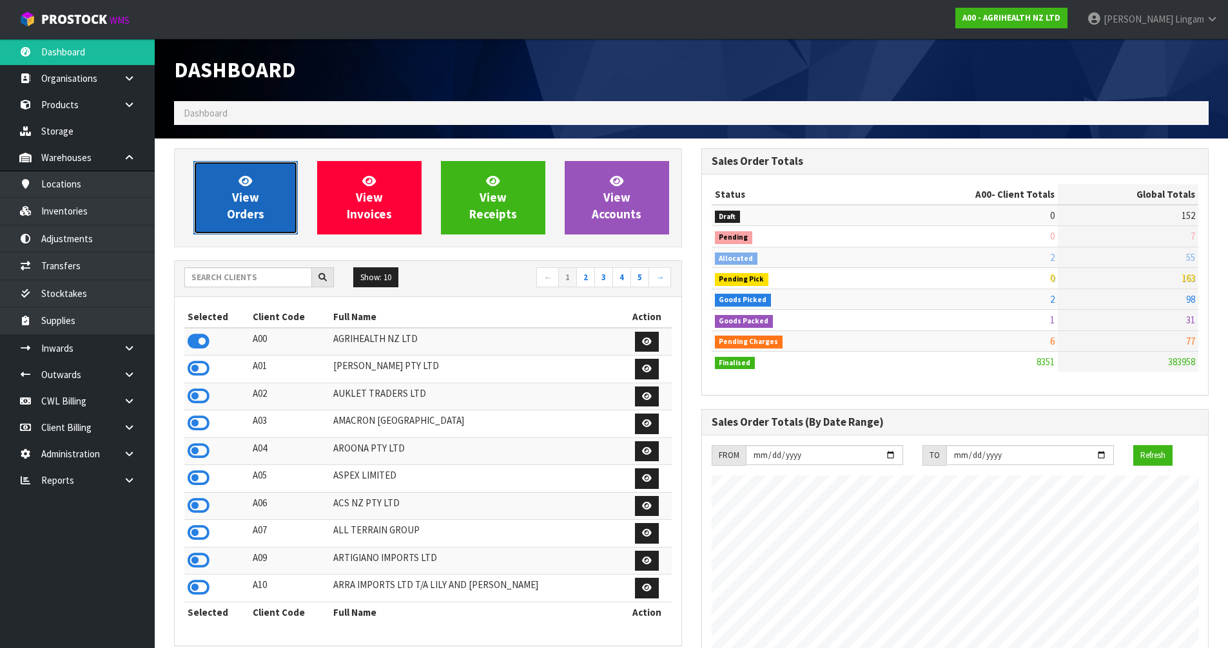
click at [240, 201] on span "View Orders" at bounding box center [245, 197] width 37 height 48
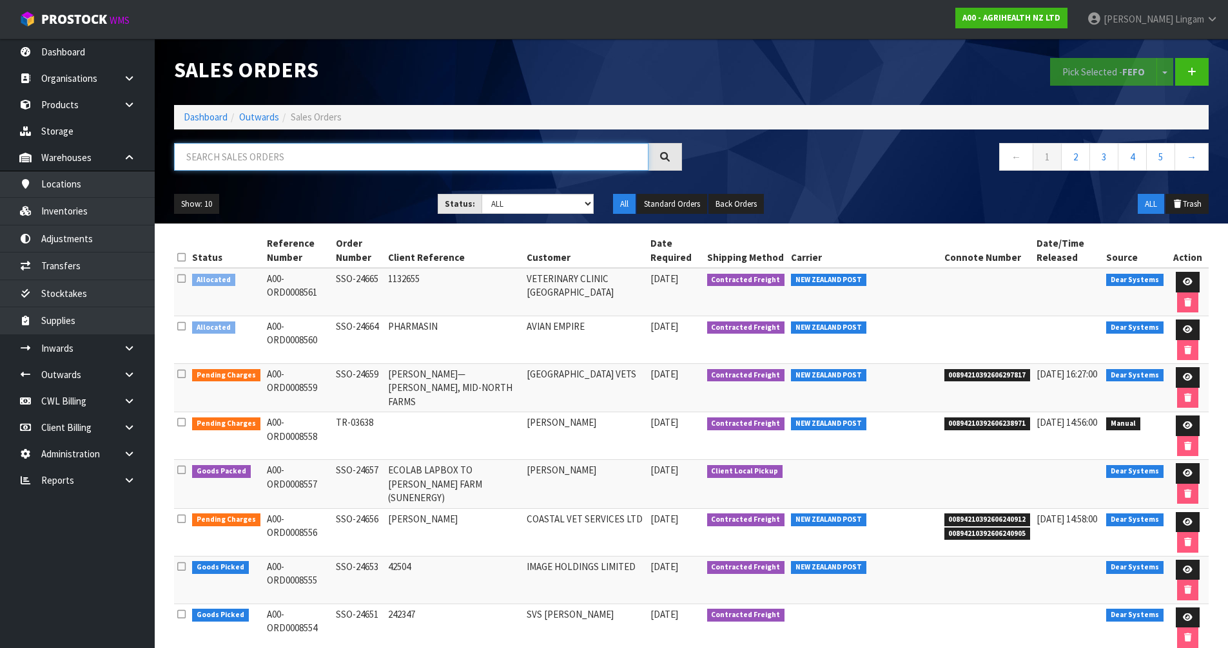
click at [491, 157] on input "text" at bounding box center [411, 157] width 474 height 28
paste input "24664"
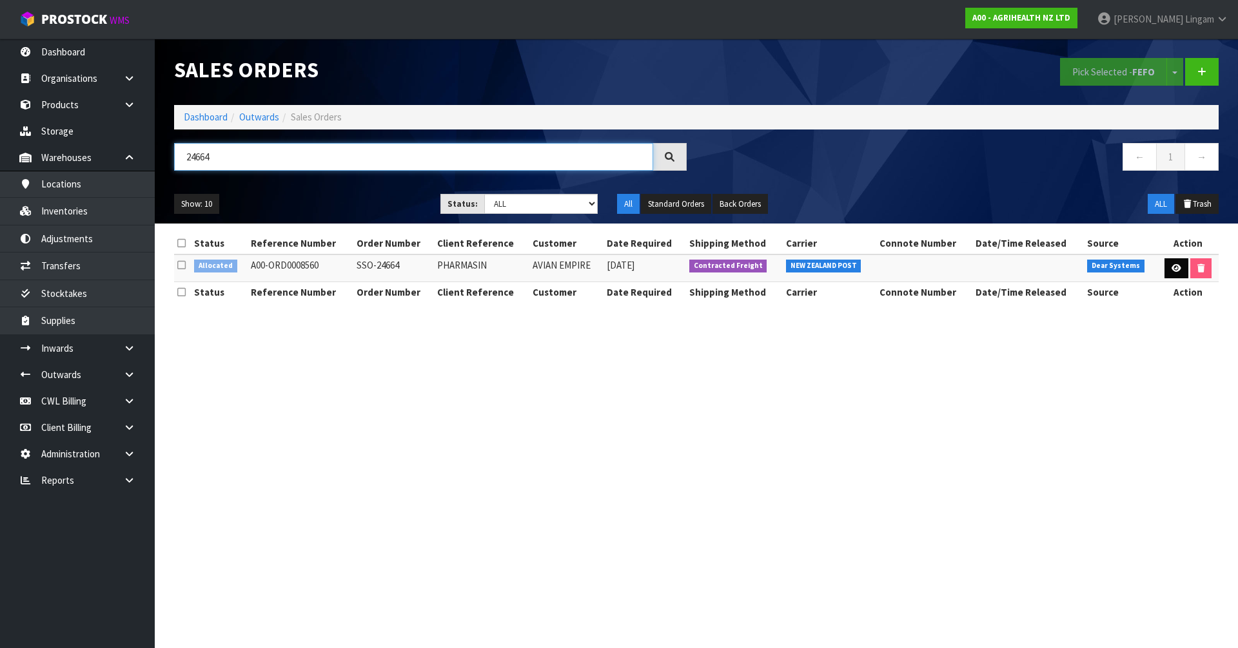
type input "24664"
click at [650, 273] on link at bounding box center [1176, 268] width 24 height 21
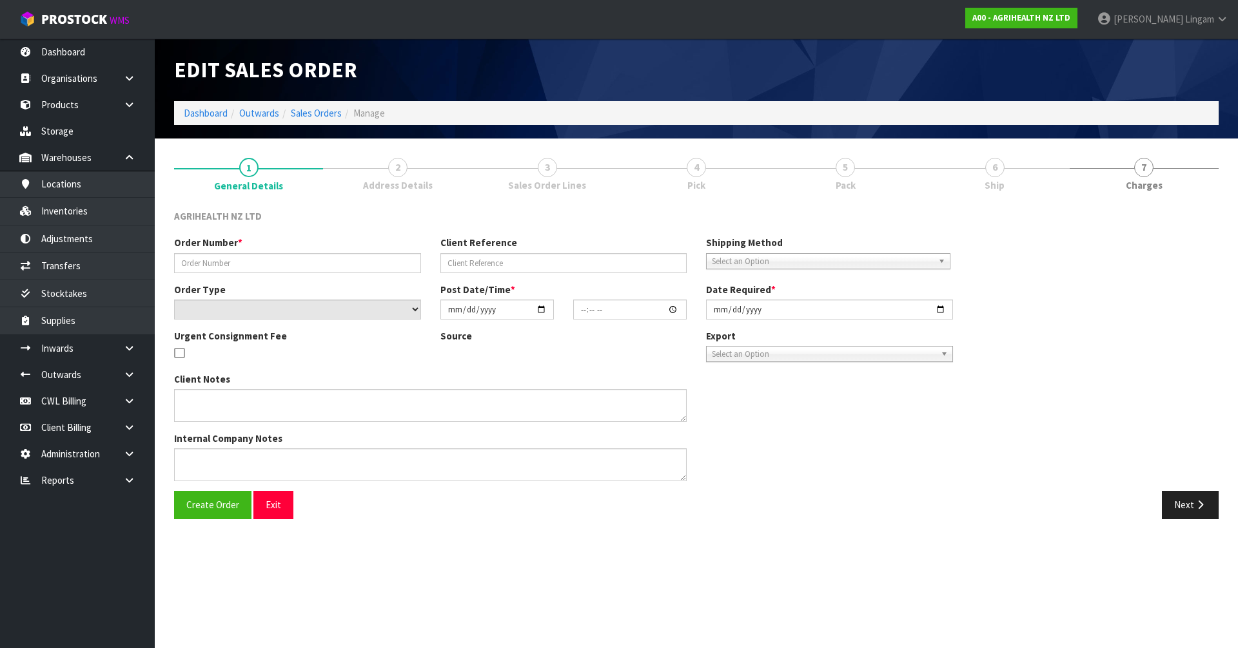
type input "SSO-24664"
type input "PHARMASIN"
select select "number:0"
type input "2025-10-02"
type input "16:04:09.000"
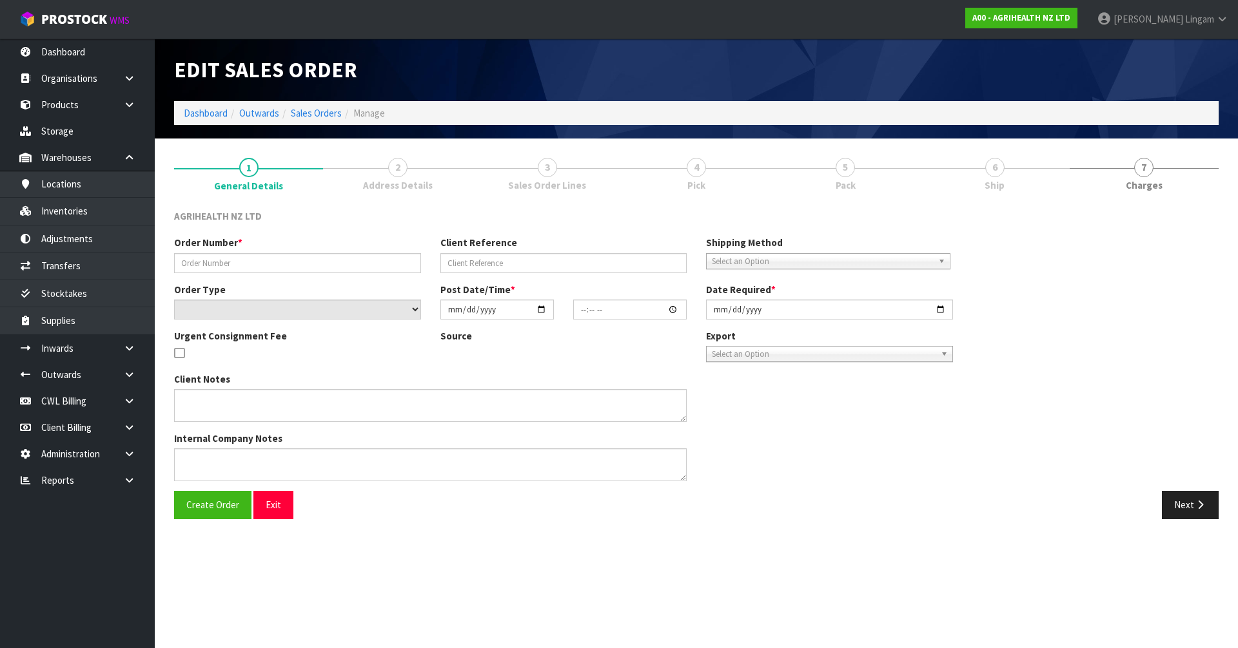
type input "2025-10-02"
type textarea "SHIP BY: Overnight Courier"
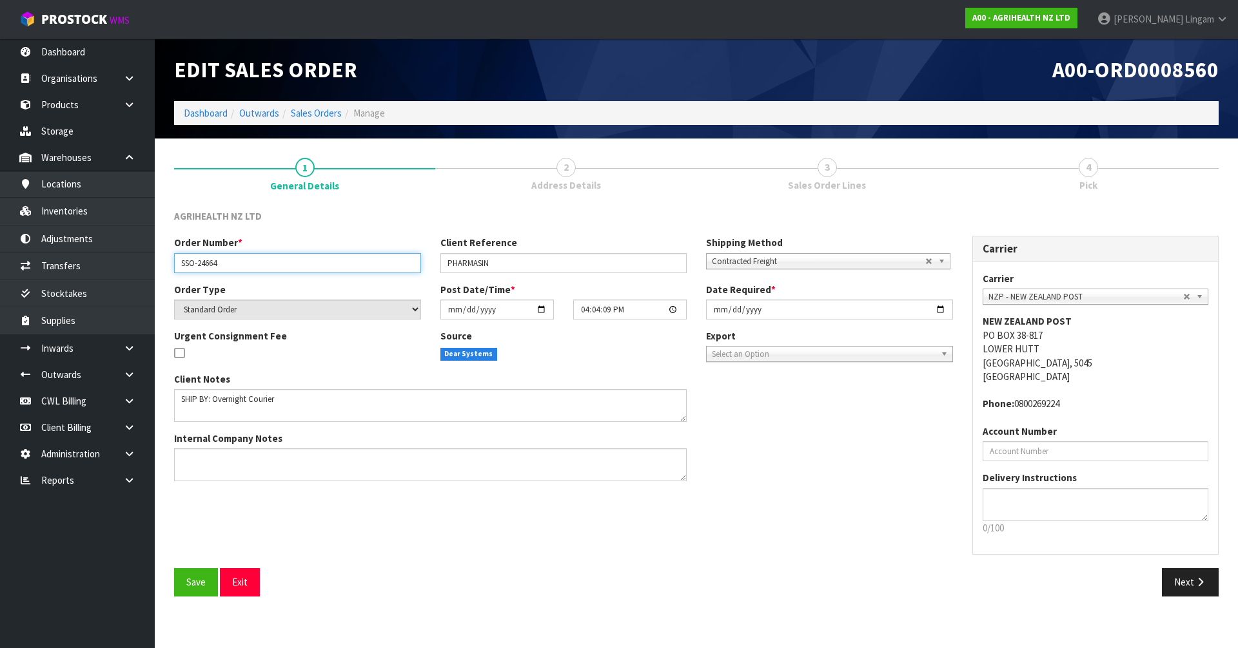
click at [281, 262] on input "SSO-24664" at bounding box center [297, 263] width 247 height 20
type input "SSO-24664 -HOLD"
click at [187, 447] on span "Save" at bounding box center [195, 582] width 19 height 12
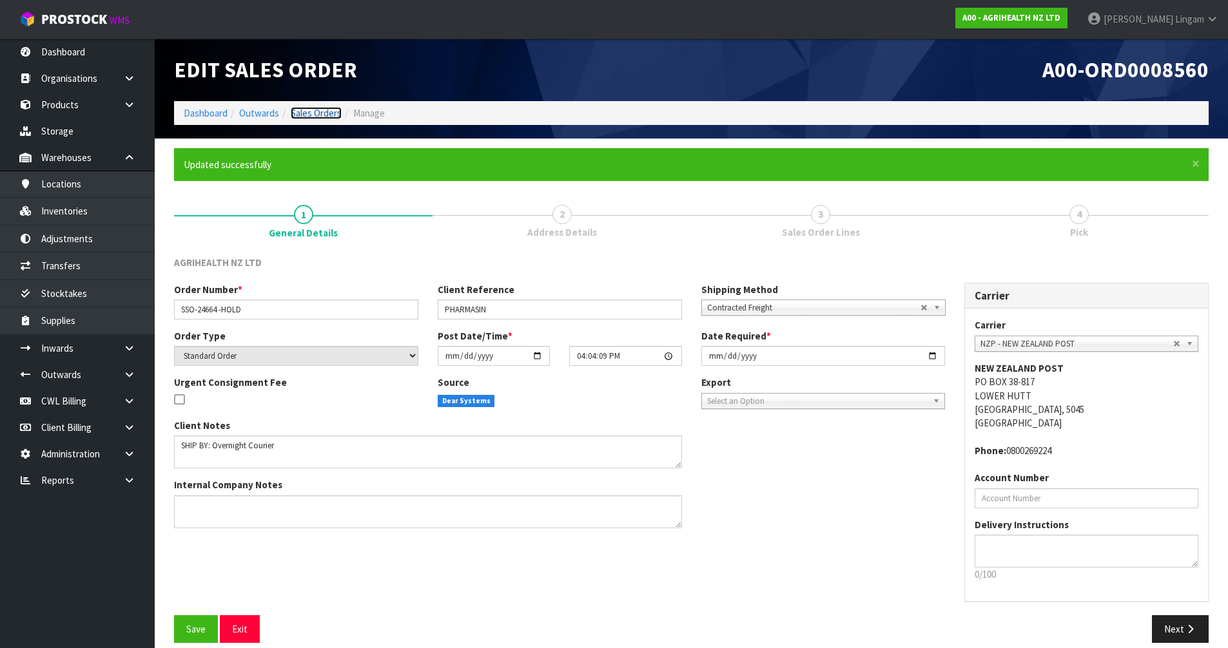
click at [329, 117] on link "Sales Orders" at bounding box center [316, 113] width 51 height 12
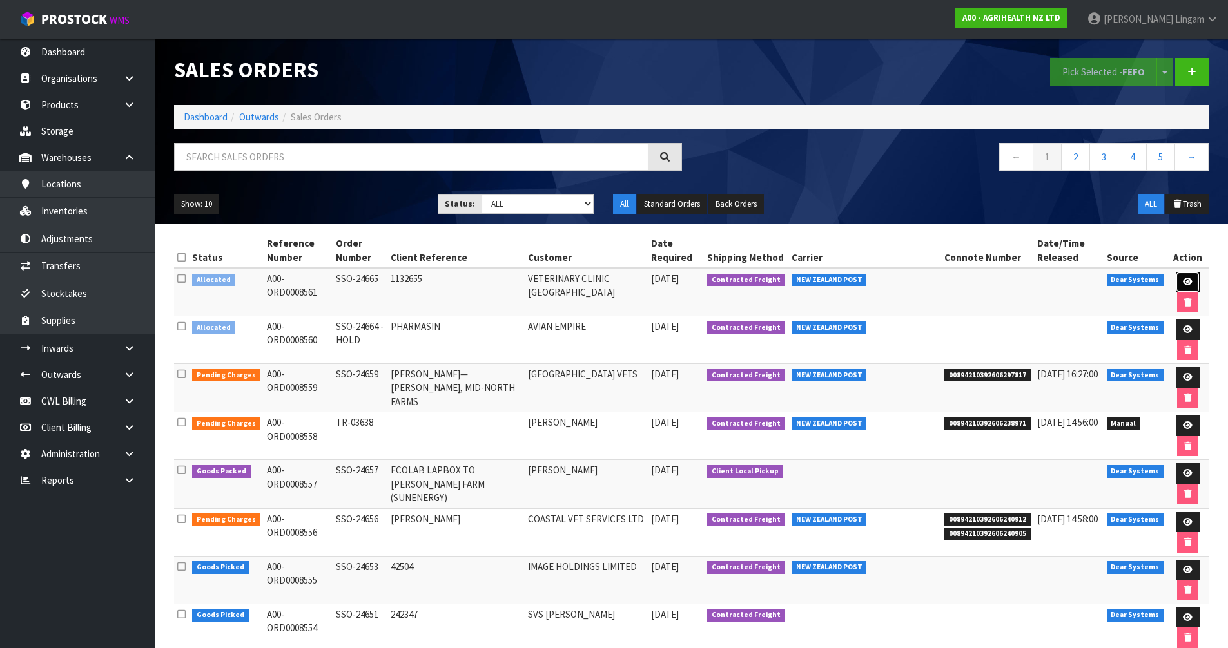
click at [650, 281] on link at bounding box center [1188, 282] width 24 height 21
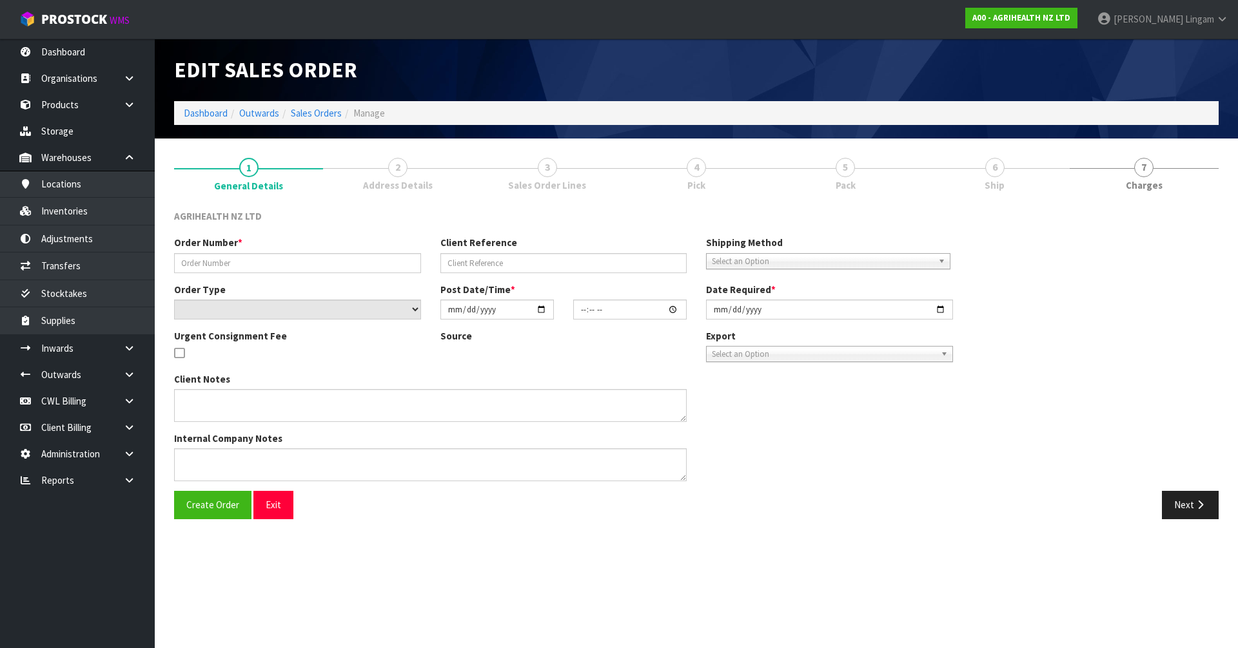
type input "SSO-24665"
type input "1132655"
select select "number:0"
type input "2025-10-02"
type input "16:23:38.000"
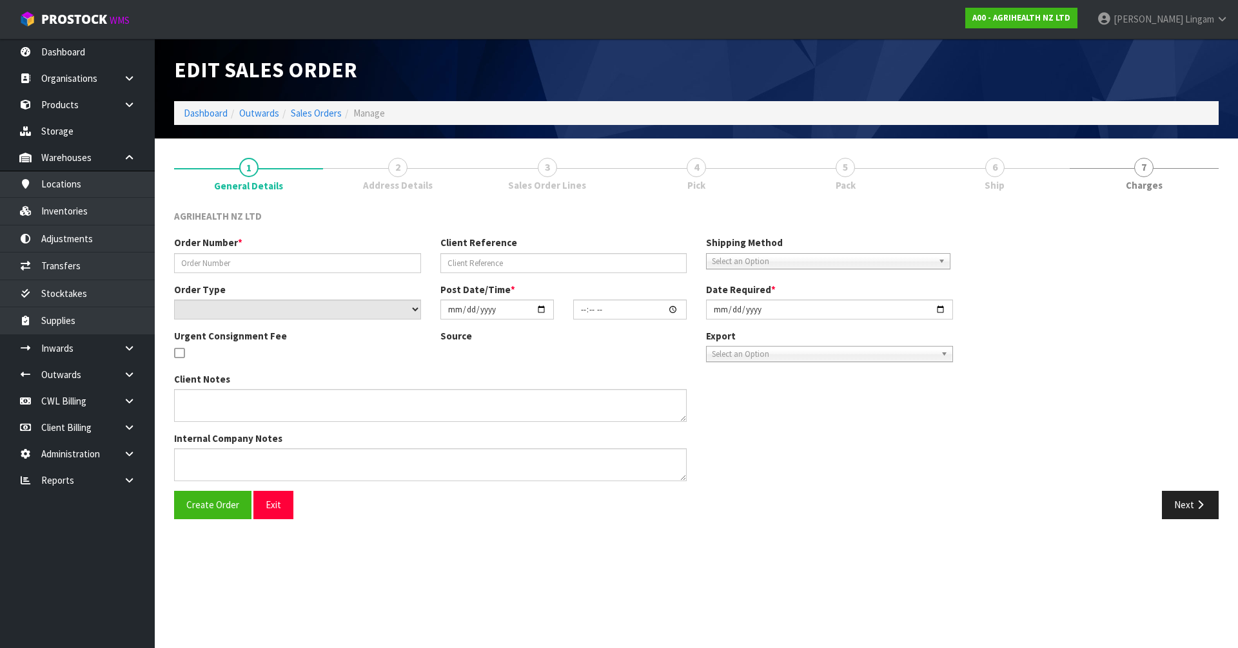
type input "2025-10-02"
type textarea "SHIP BY: Overnight Courier"
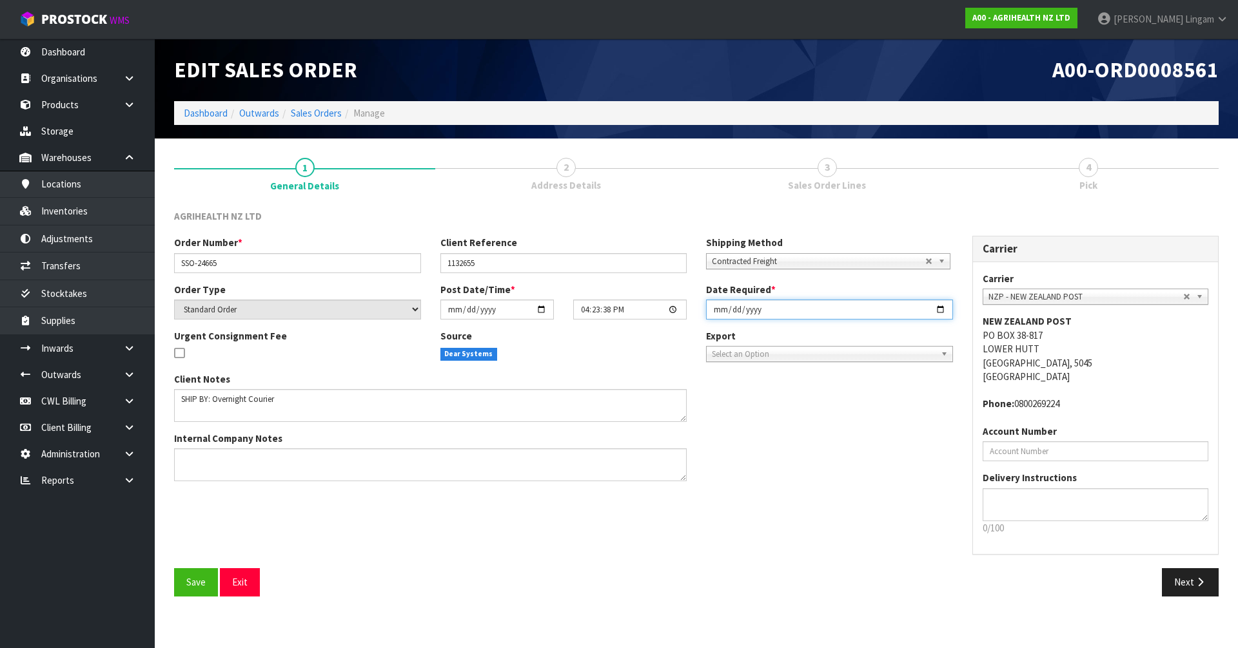
click at [650, 313] on input "2025-10-02" at bounding box center [829, 310] width 247 height 20
type input "2025-10-03"
click at [187, 447] on span "Save" at bounding box center [195, 582] width 19 height 12
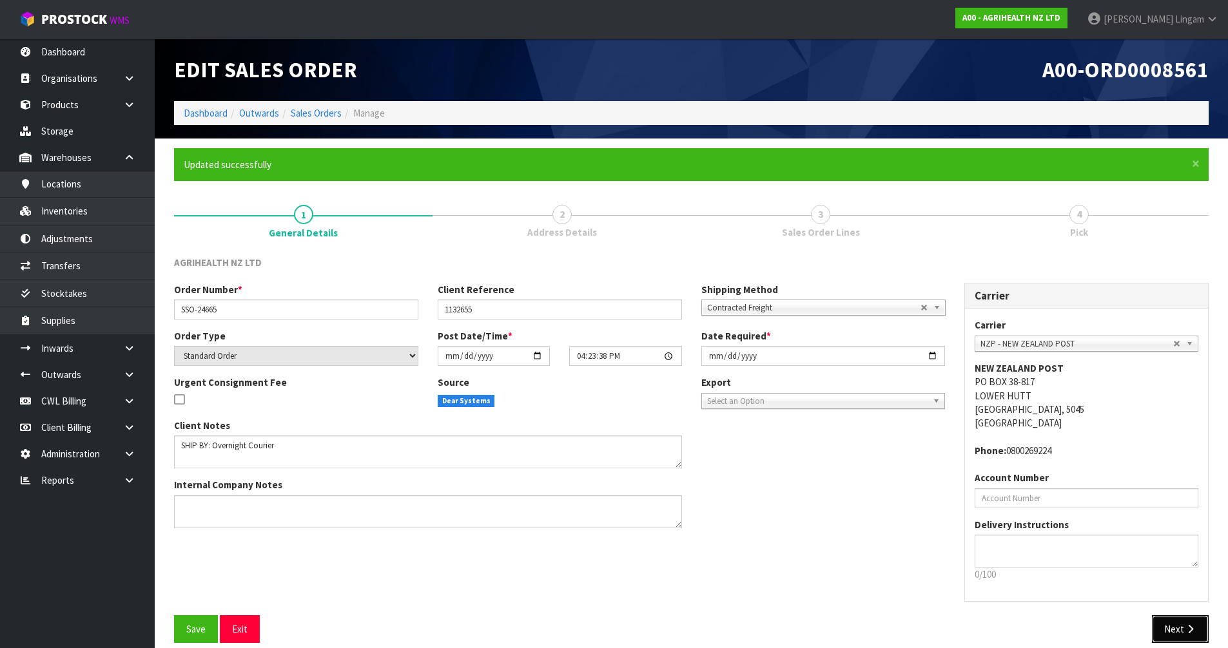
click at [650, 447] on button "Next" at bounding box center [1180, 630] width 57 height 28
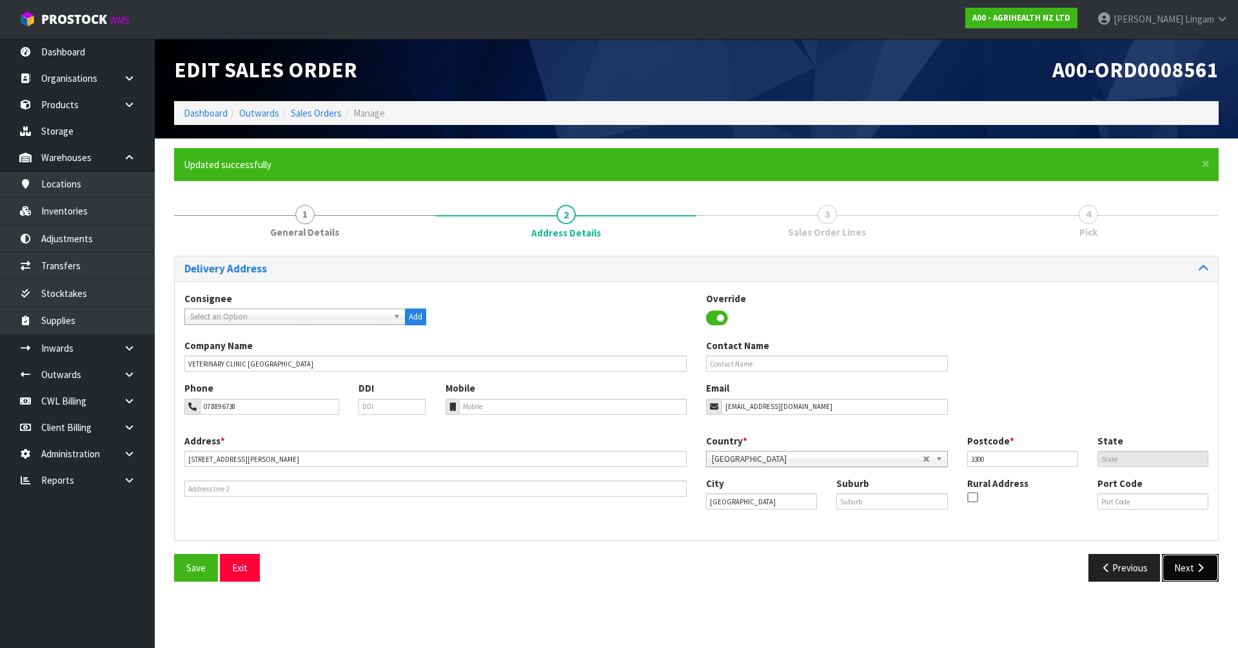
click at [650, 447] on button "Next" at bounding box center [1190, 568] width 57 height 28
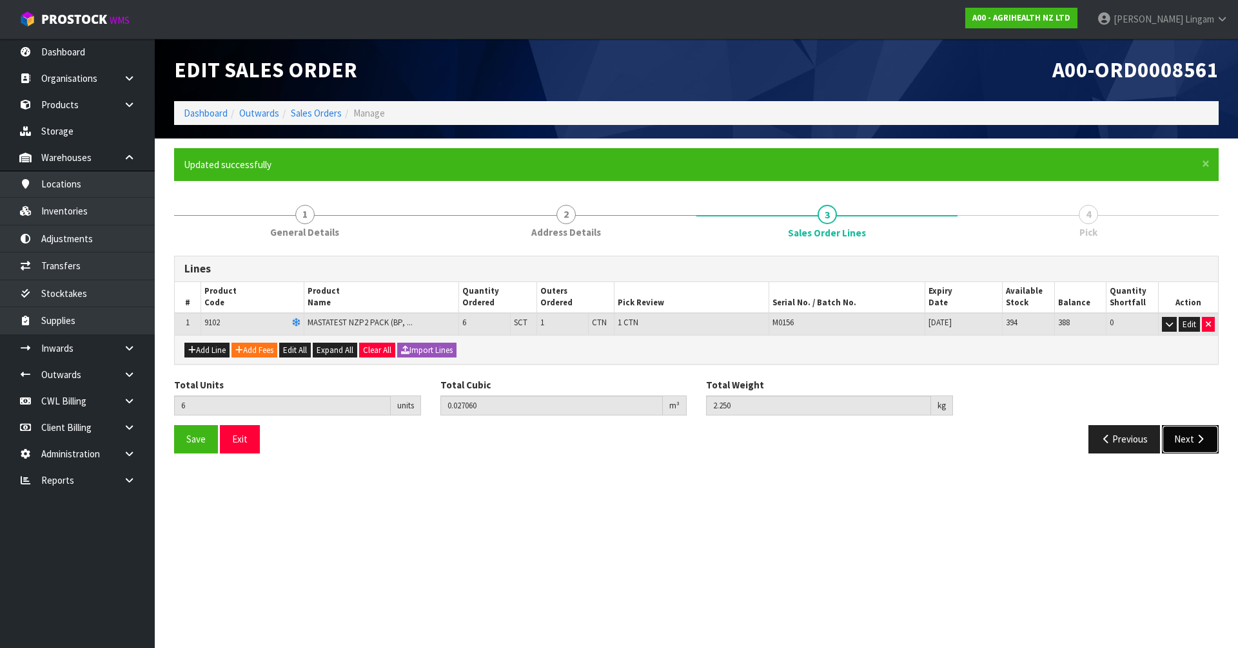
click at [650, 436] on button "Next" at bounding box center [1190, 439] width 57 height 28
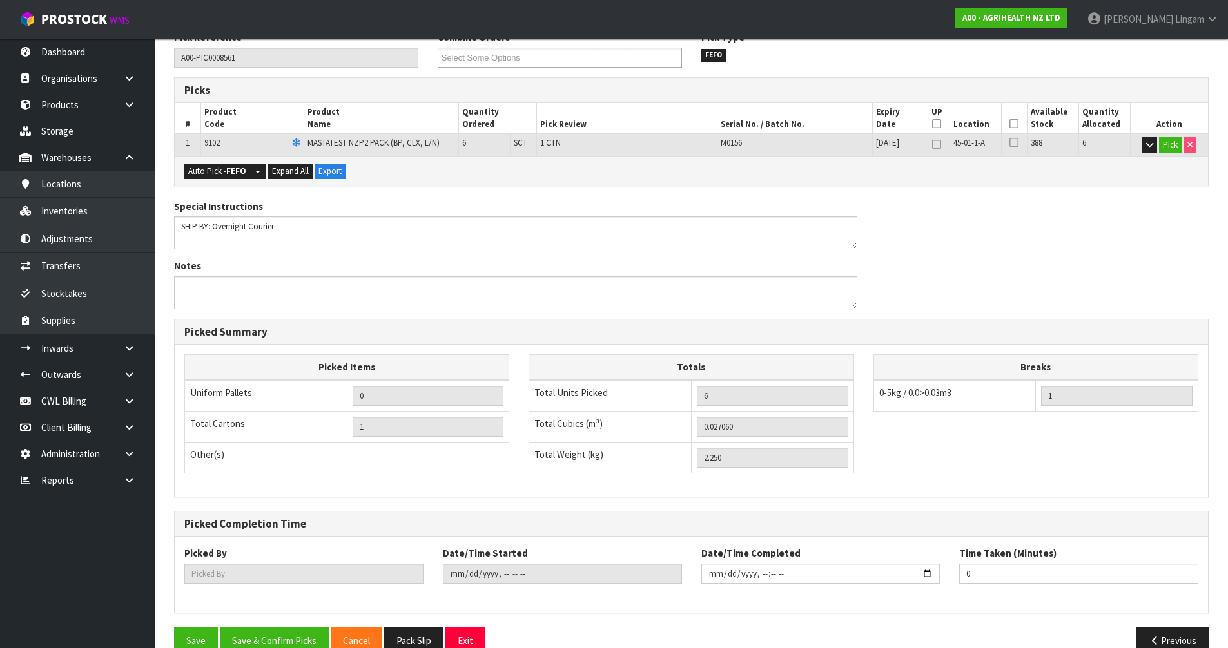
scroll to position [251, 0]
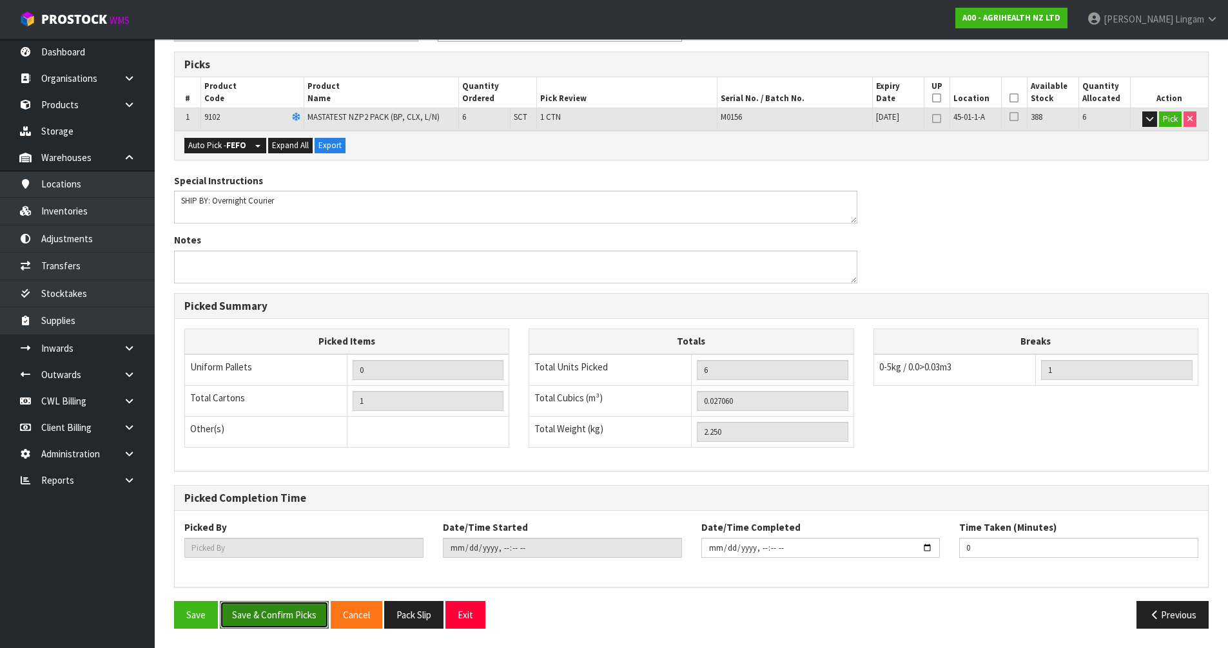
click at [282, 447] on button "Save & Confirm Picks" at bounding box center [274, 615] width 109 height 28
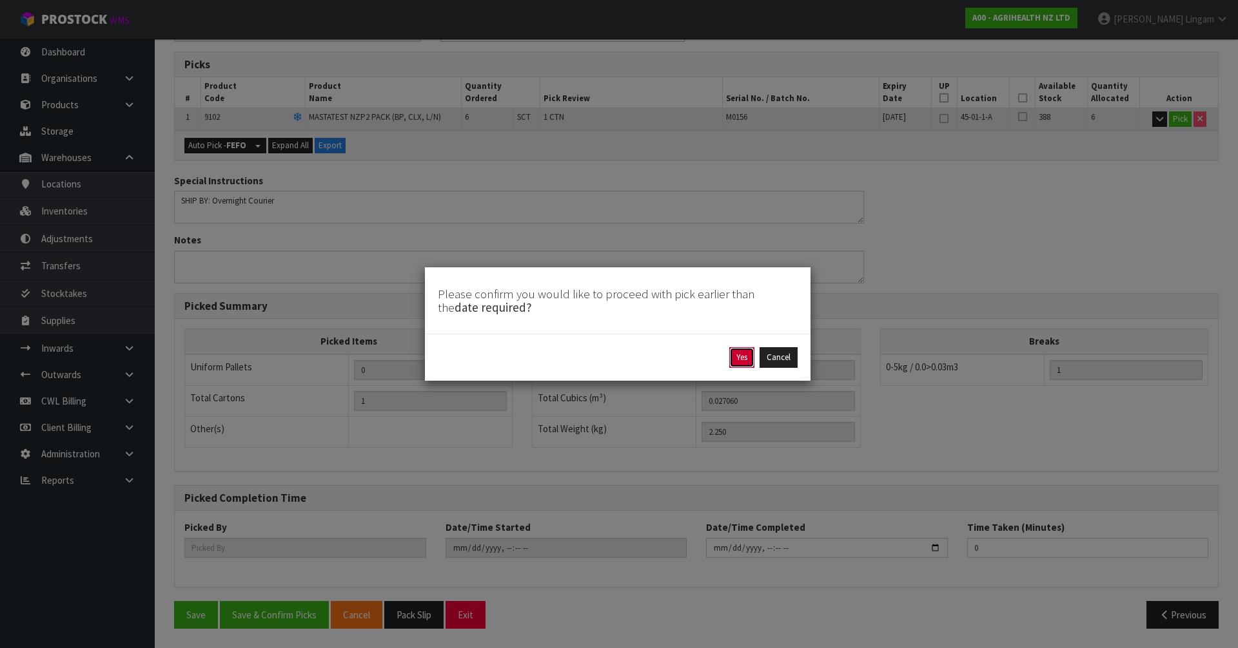
click at [650, 356] on button "Yes" at bounding box center [741, 357] width 25 height 21
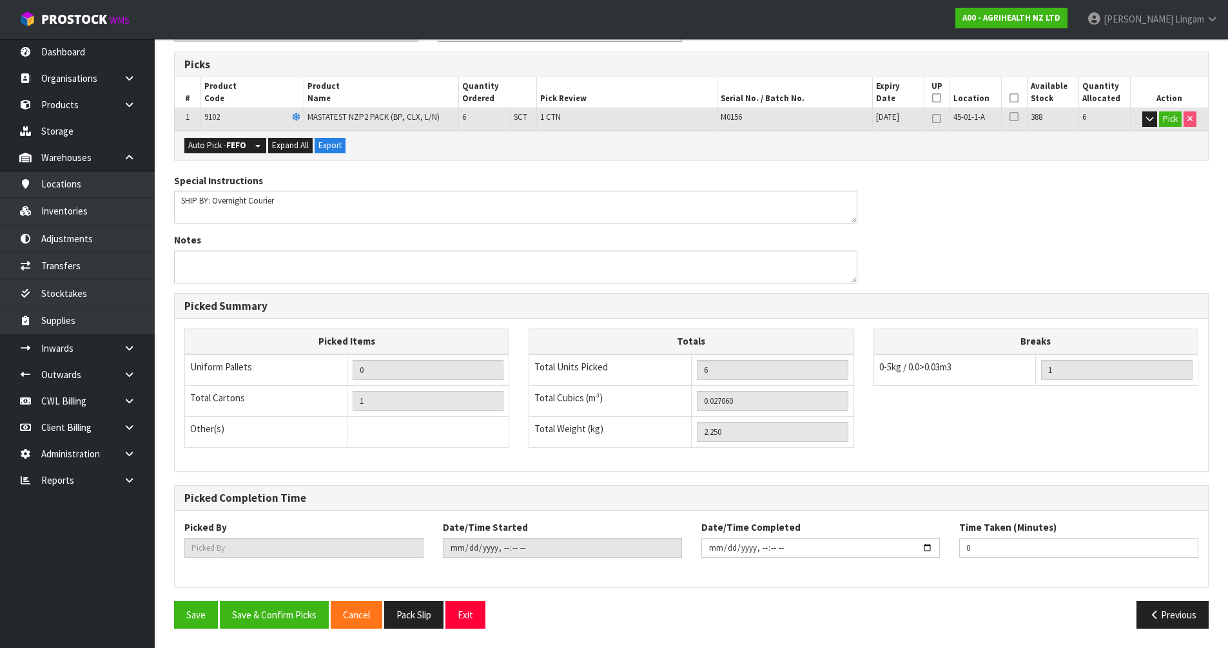
scroll to position [0, 0]
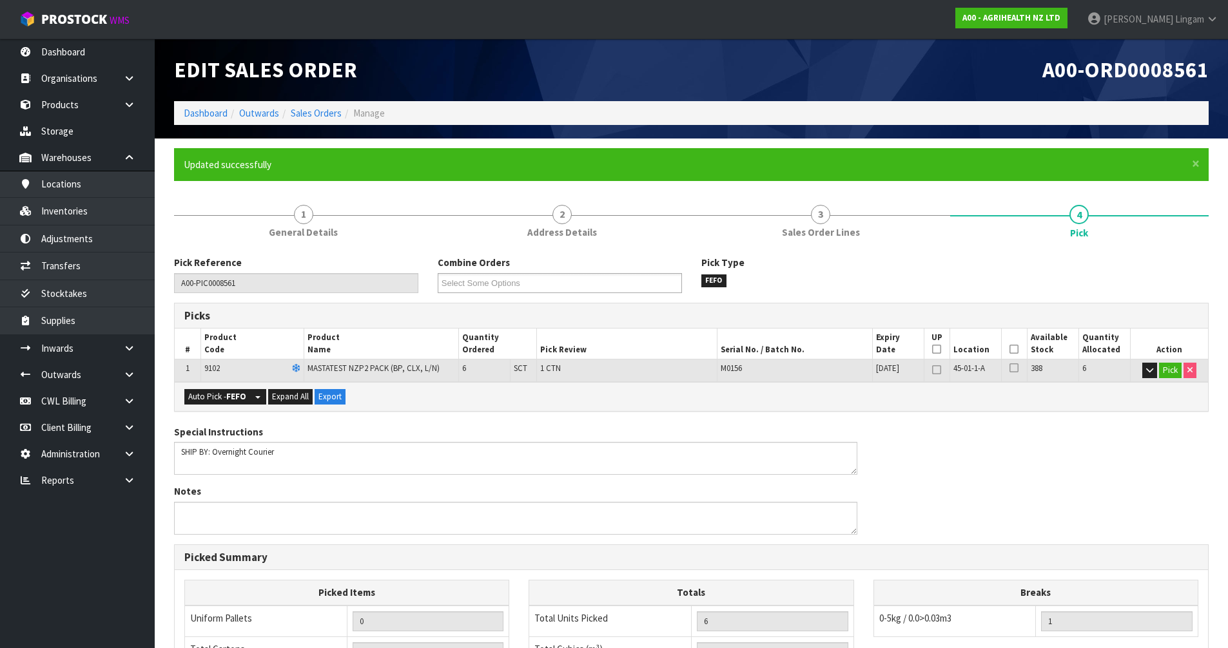
type input "Vineeta Lingam"
type input "2025-10-02T21:43:56"
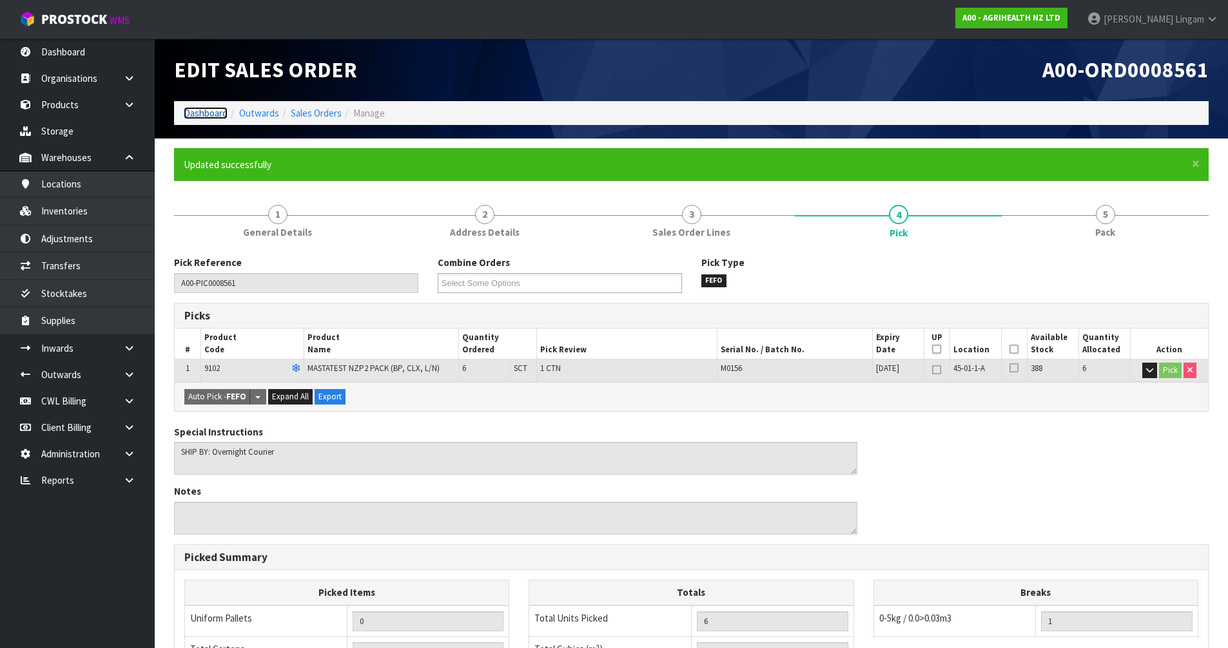
click at [216, 114] on link "Dashboard" at bounding box center [206, 113] width 44 height 12
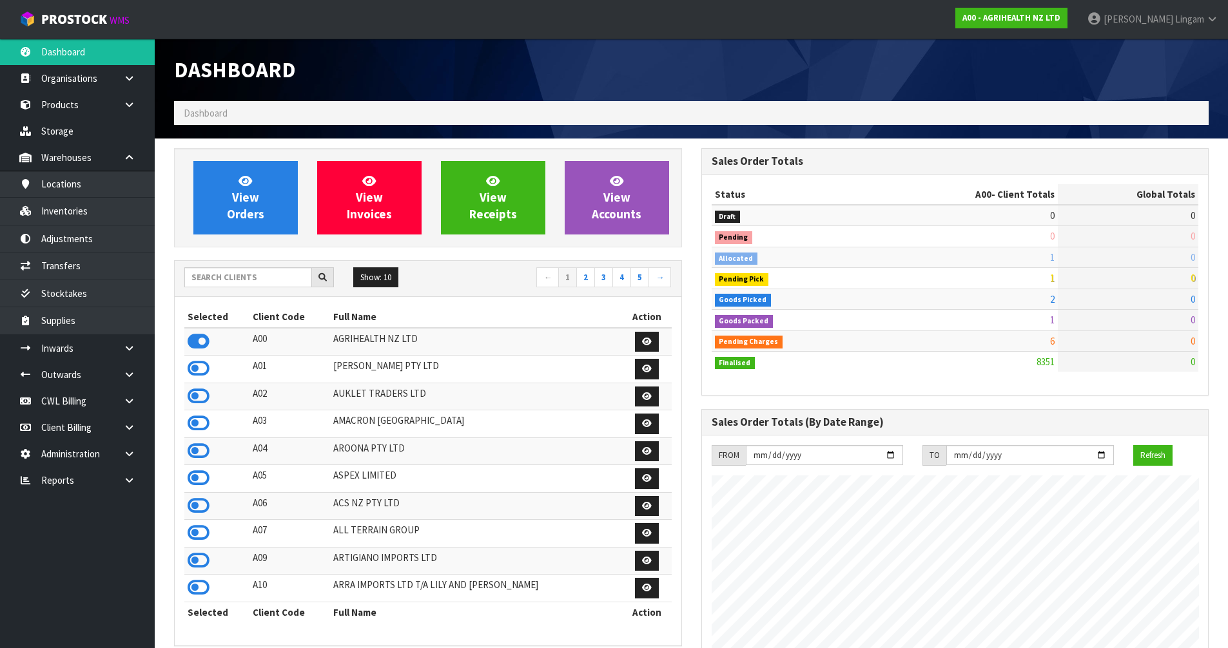
scroll to position [977, 527]
click at [268, 282] on input "text" at bounding box center [248, 278] width 128 height 20
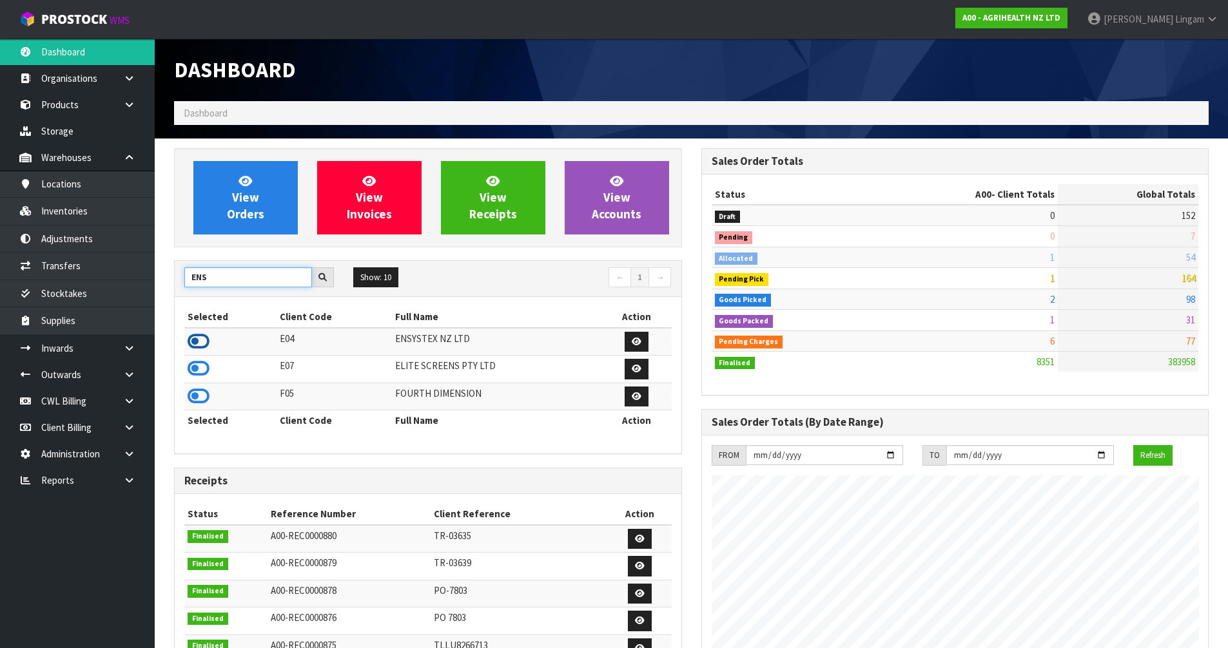
type input "ENS"
click at [199, 342] on icon at bounding box center [199, 341] width 22 height 19
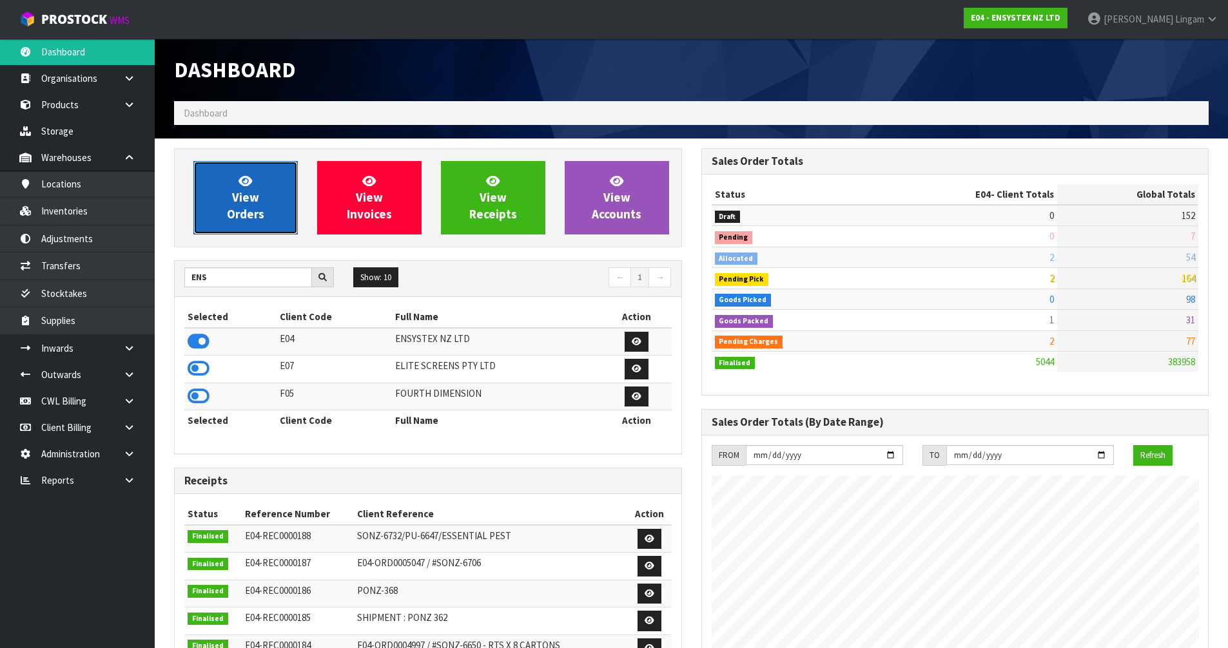
click at [257, 204] on span "View Orders" at bounding box center [245, 197] width 37 height 48
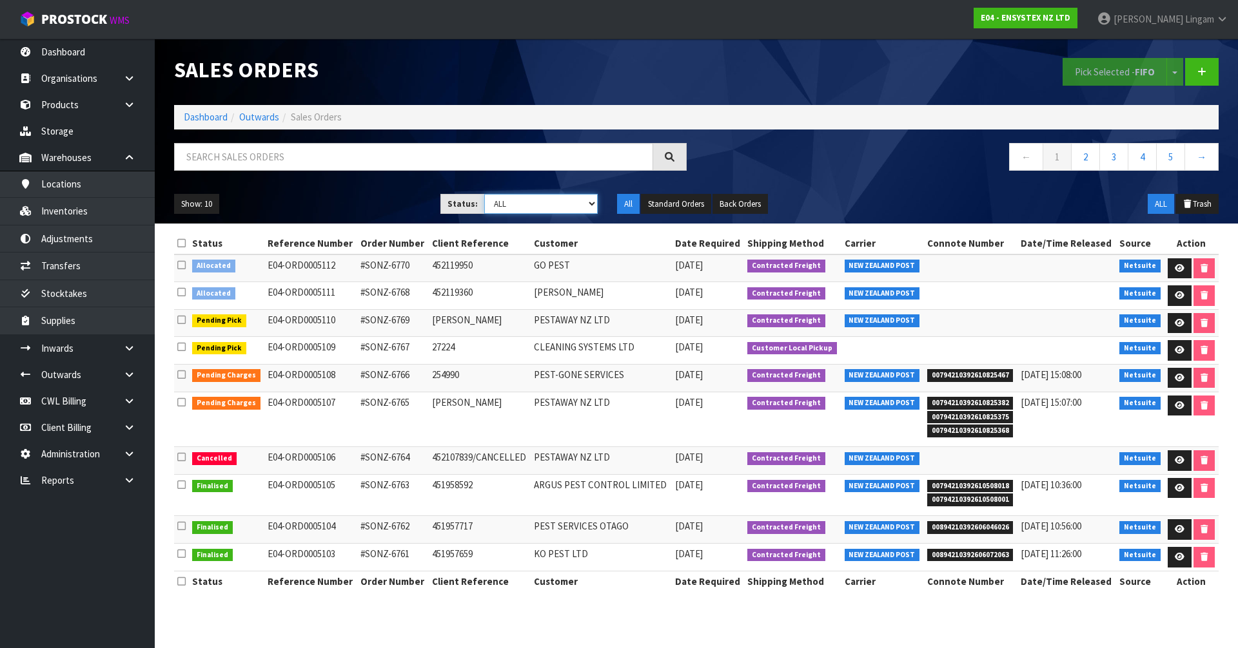
click at [558, 206] on select "Draft Pending Allocated Pending Pick Goods Picked Goods Packed Pending Charges …" at bounding box center [541, 204] width 114 height 20
select select "string:6"
click at [484, 194] on select "Draft Pending Allocated Pending Pick Goods Picked Goods Packed Pending Charges …" at bounding box center [541, 204] width 114 height 20
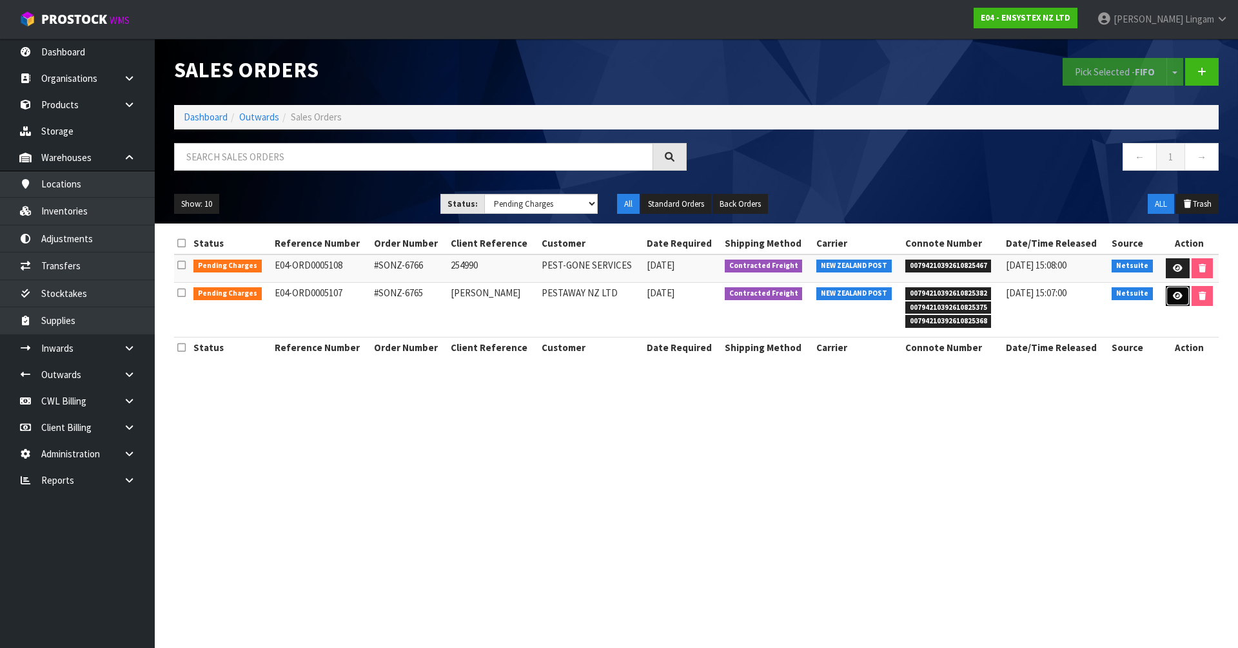
click at [650, 295] on icon at bounding box center [1178, 296] width 10 height 8
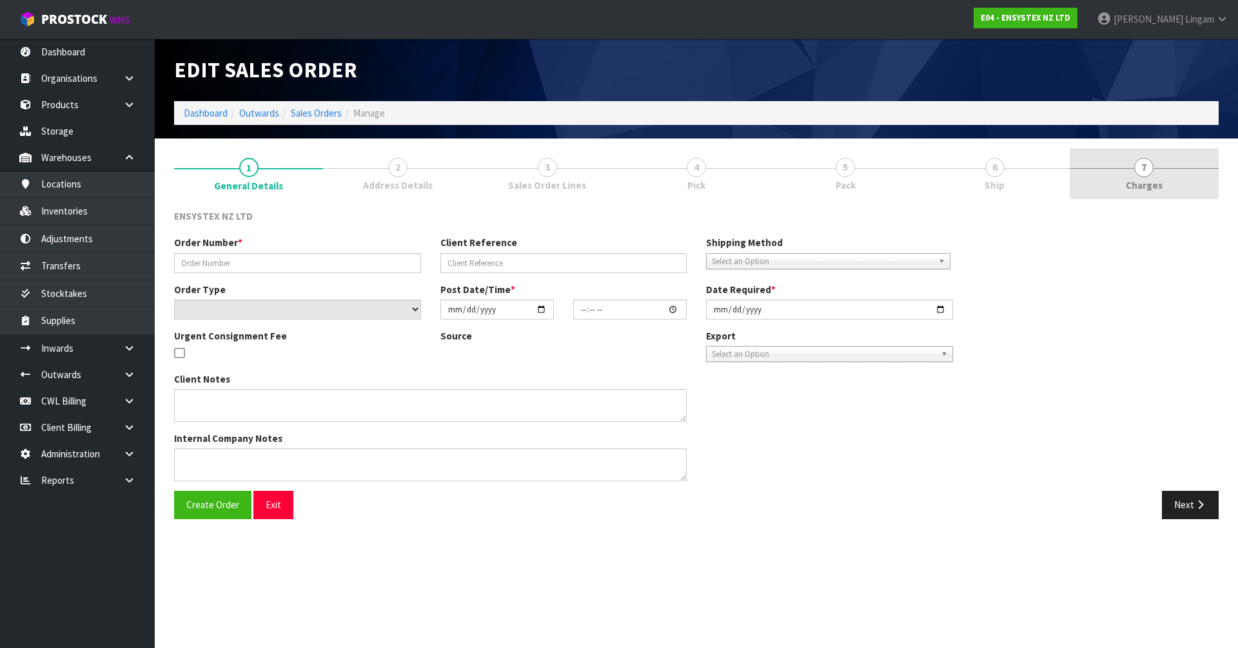
click at [650, 180] on link "7 Charges" at bounding box center [1143, 173] width 149 height 51
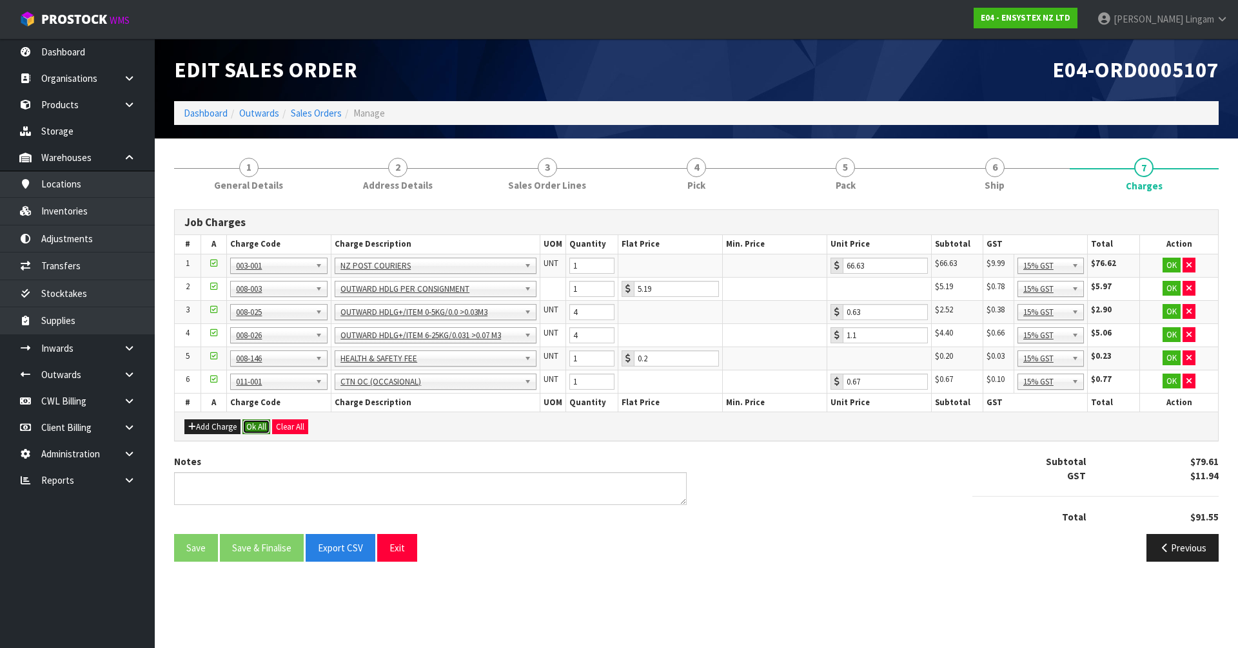
click at [255, 421] on button "Ok All" at bounding box center [256, 427] width 28 height 15
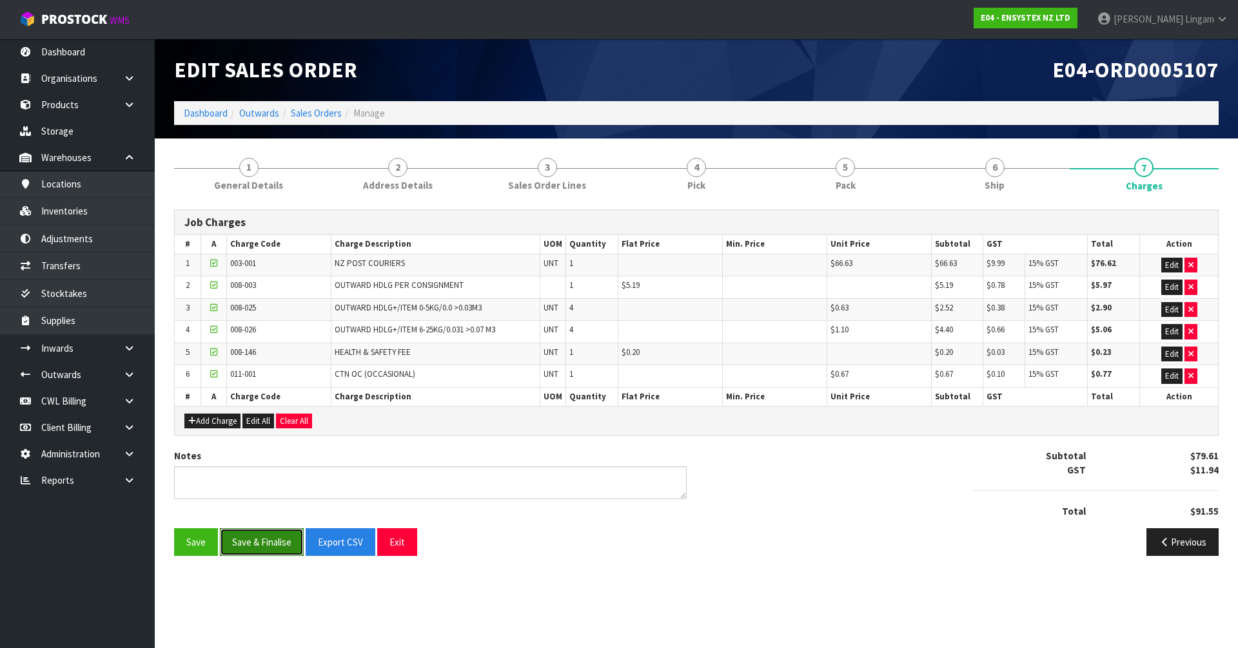
click at [257, 447] on button "Save & Finalise" at bounding box center [262, 543] width 84 height 28
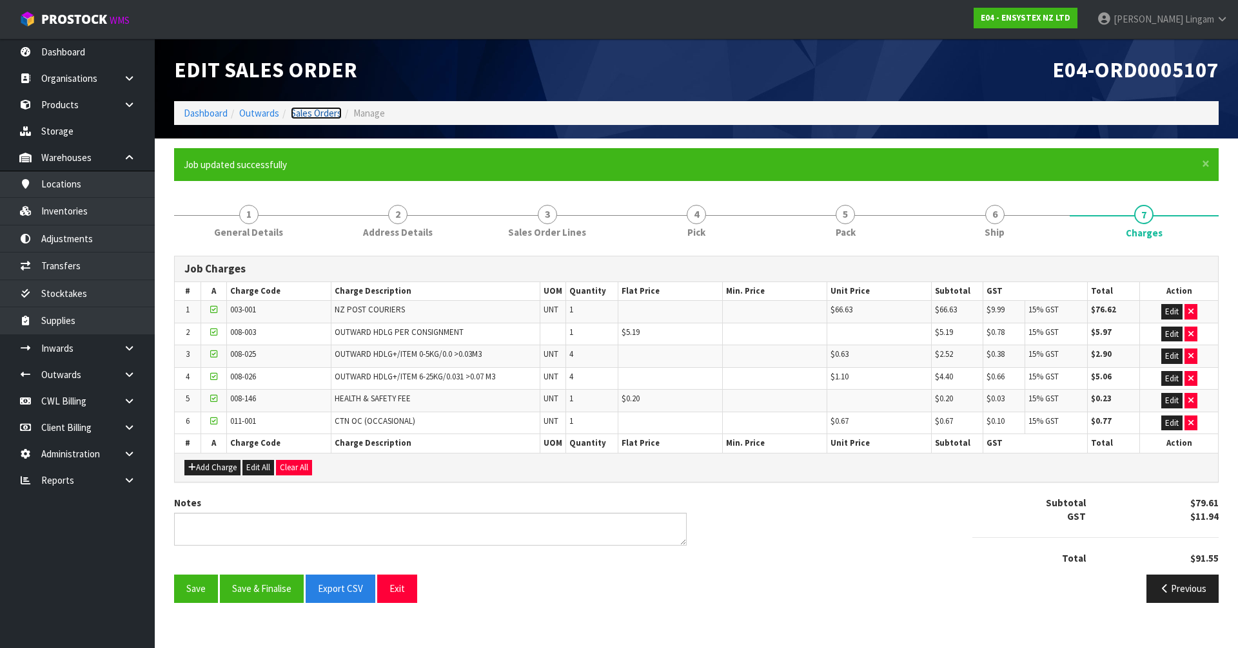
click at [326, 116] on link "Sales Orders" at bounding box center [316, 113] width 51 height 12
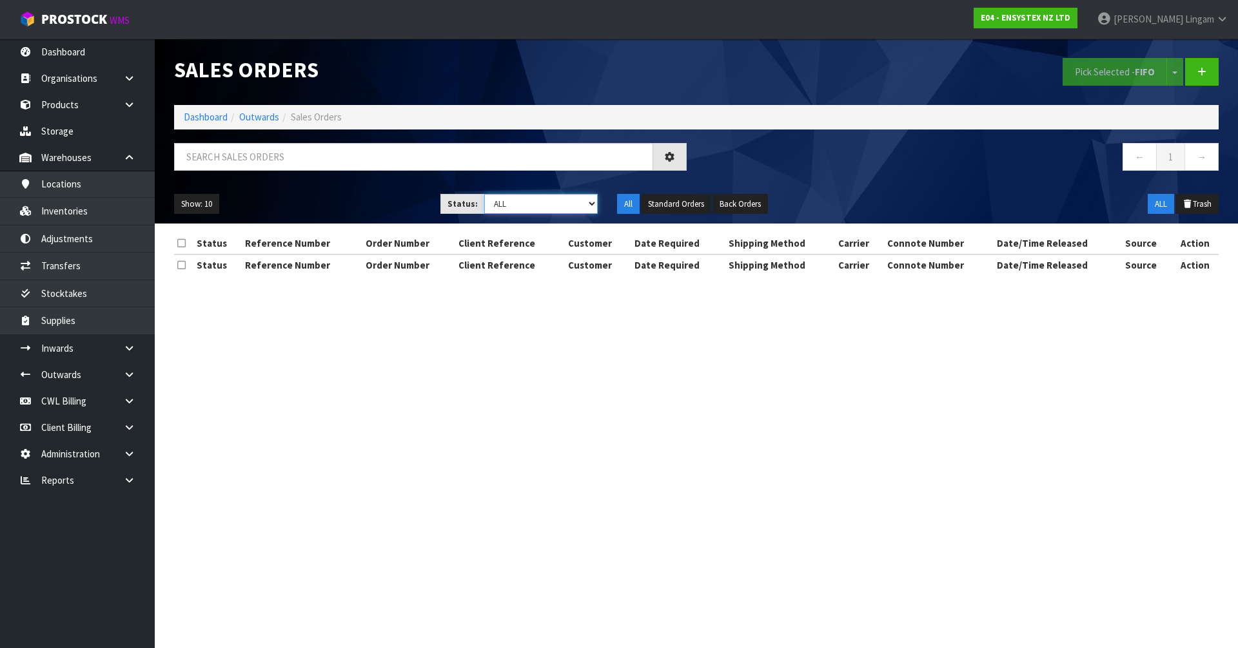
click at [577, 200] on select "Draft Pending Allocated Pending Pick Goods Picked Goods Packed Pending Charges …" at bounding box center [541, 204] width 114 height 20
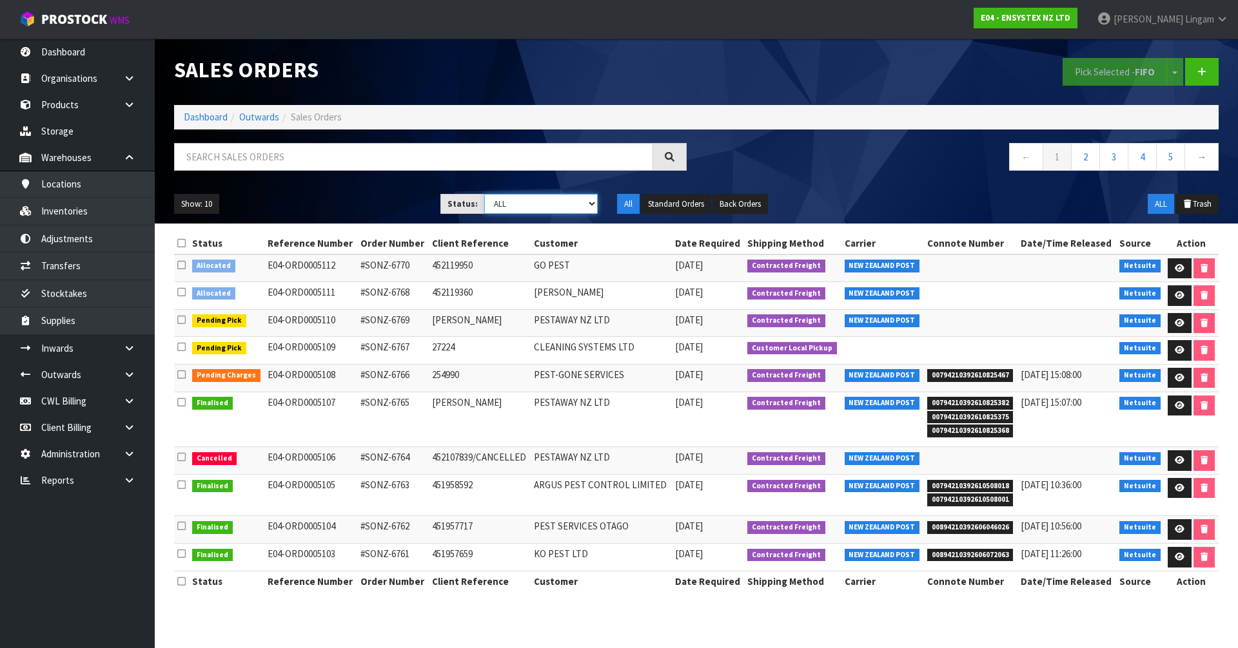
select select "string:6"
click at [484, 194] on select "Draft Pending Allocated Pending Pick Goods Picked Goods Packed Pending Charges …" at bounding box center [541, 204] width 114 height 20
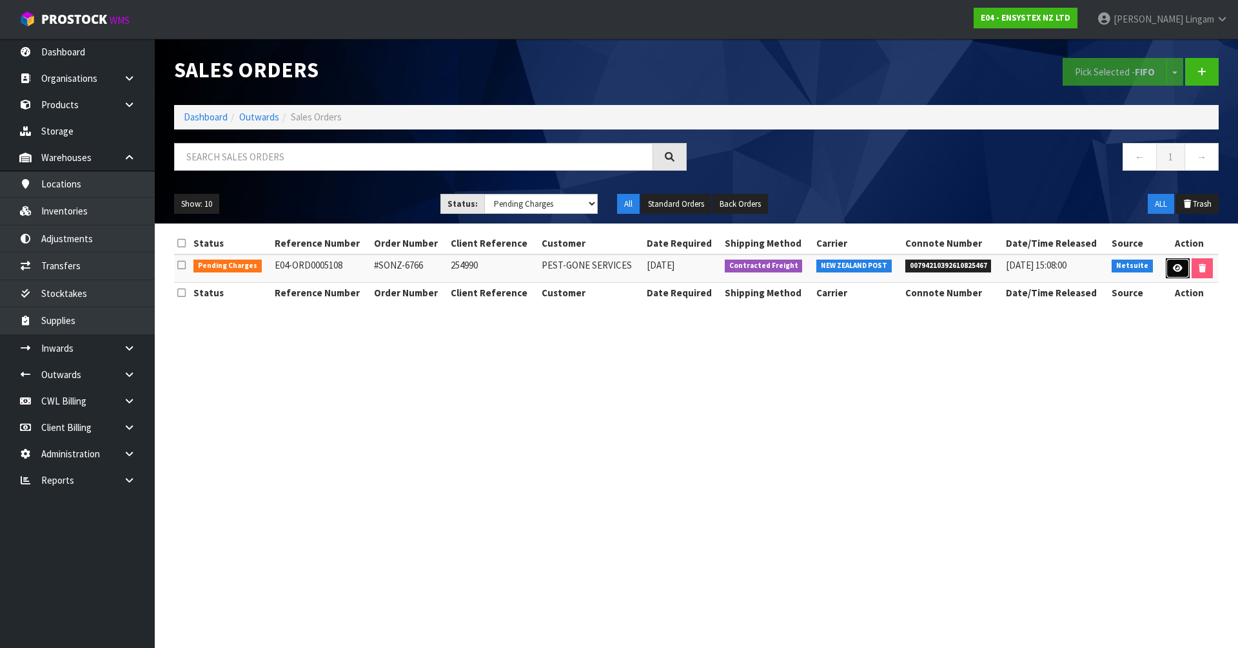
click at [650, 264] on icon at bounding box center [1178, 268] width 10 height 8
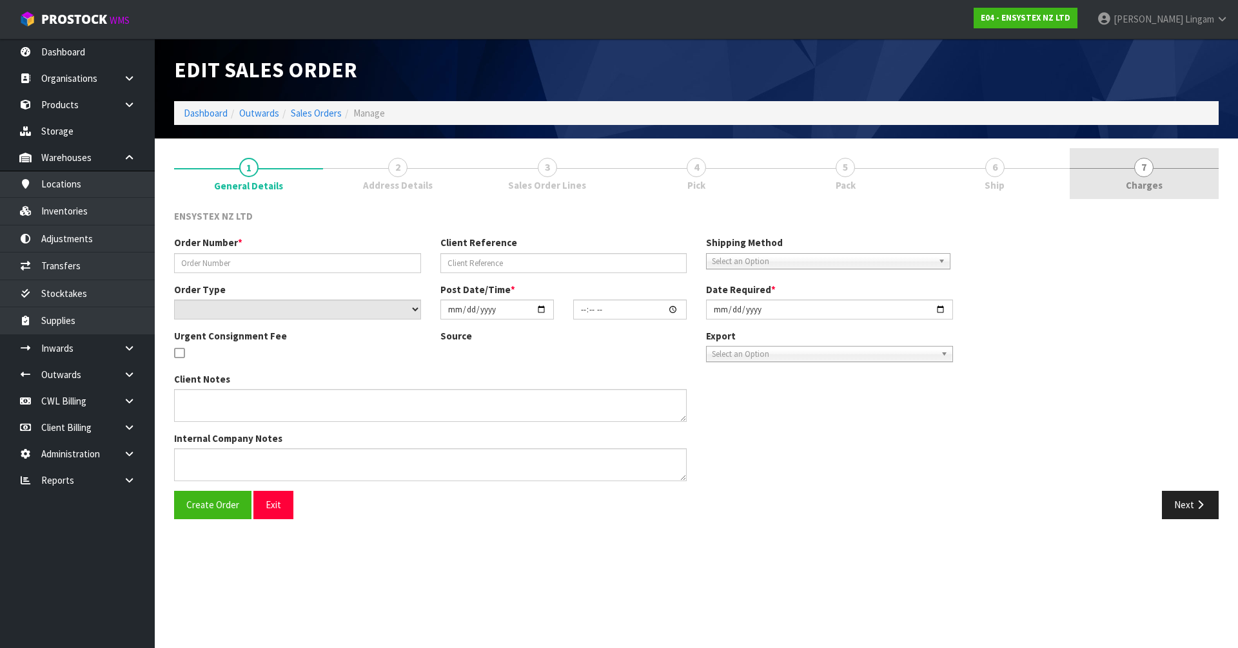
click at [650, 195] on link "7 Charges" at bounding box center [1143, 173] width 149 height 51
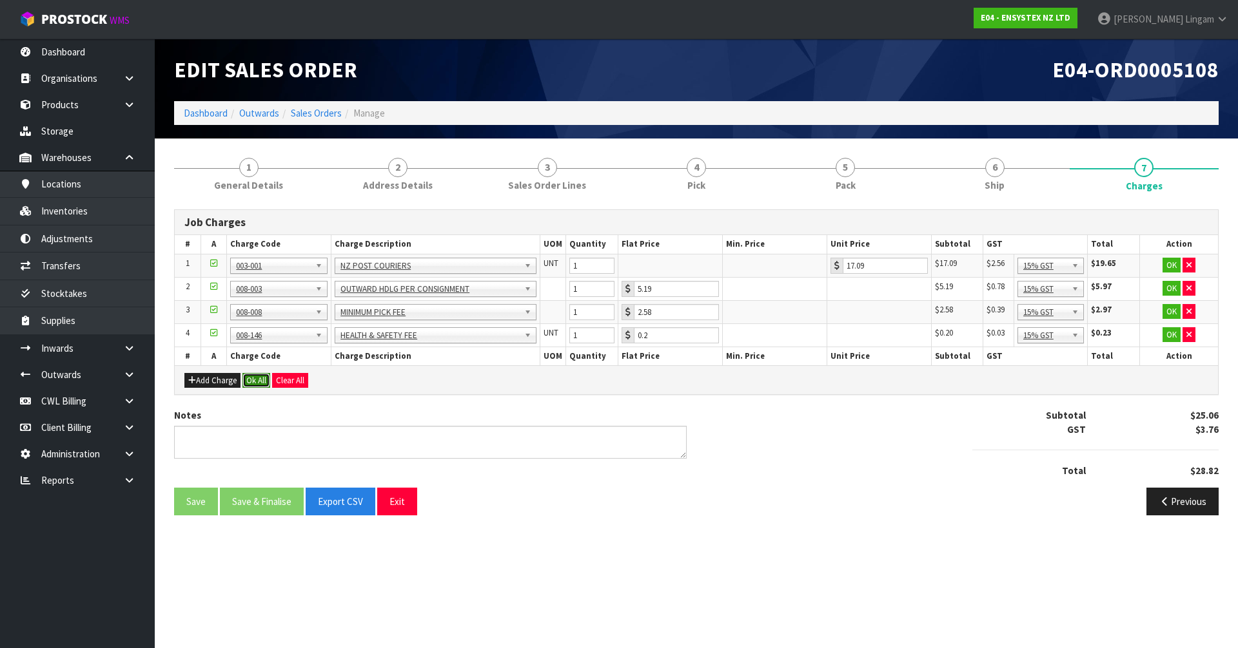
click at [253, 375] on button "Ok All" at bounding box center [256, 380] width 28 height 15
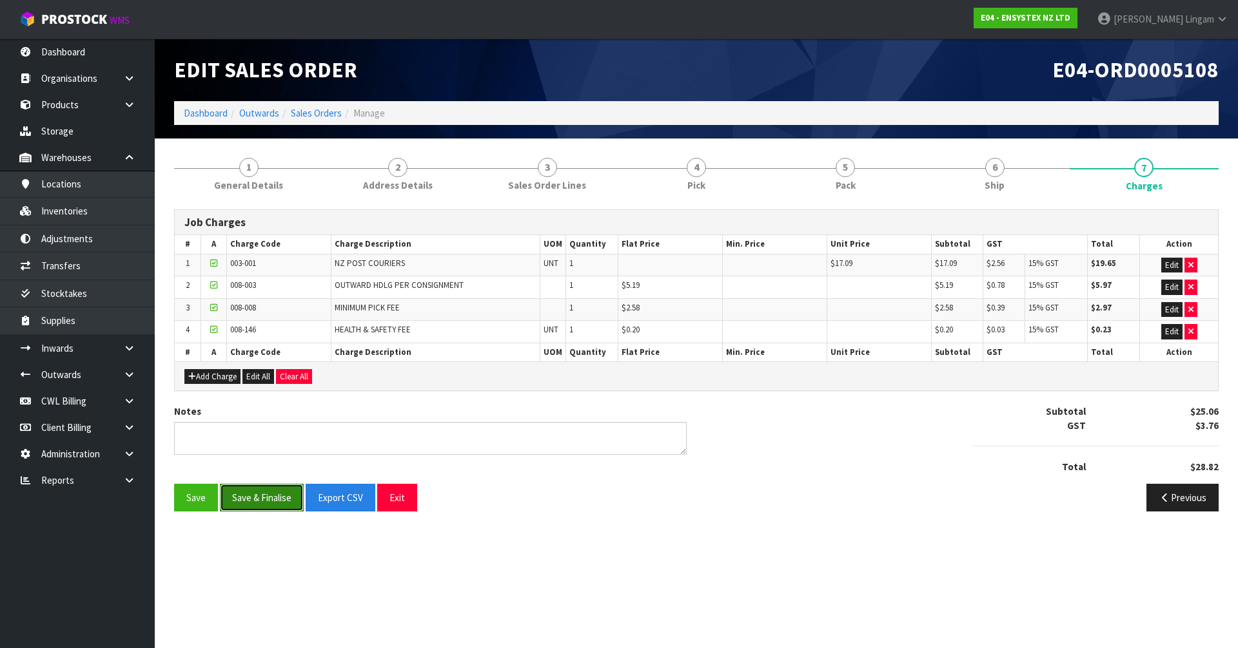
click at [273, 447] on button "Save & Finalise" at bounding box center [262, 498] width 84 height 28
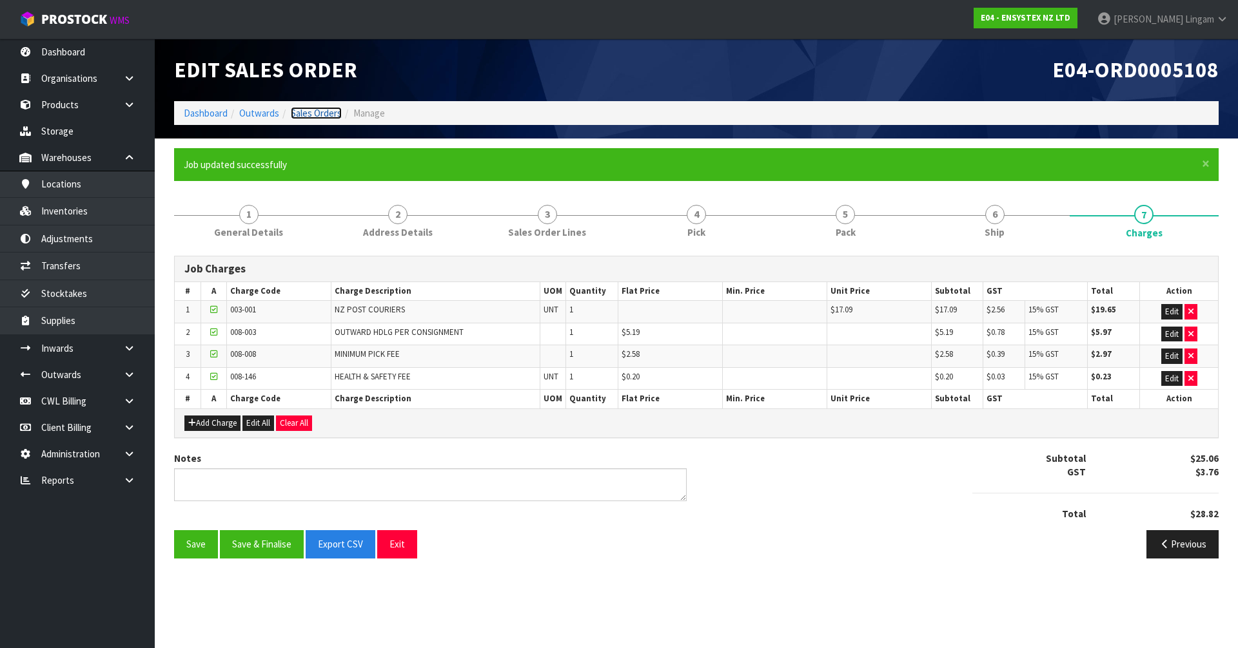
click at [324, 112] on link "Sales Orders" at bounding box center [316, 113] width 51 height 12
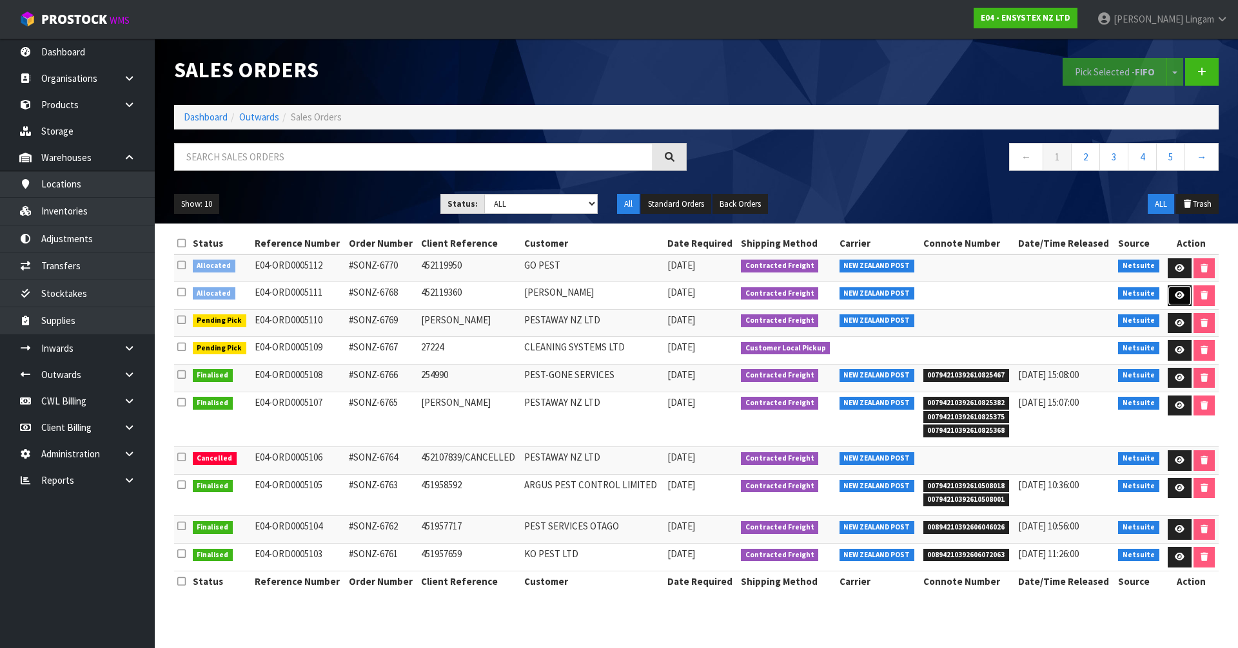
click at [650, 292] on link at bounding box center [1179, 296] width 24 height 21
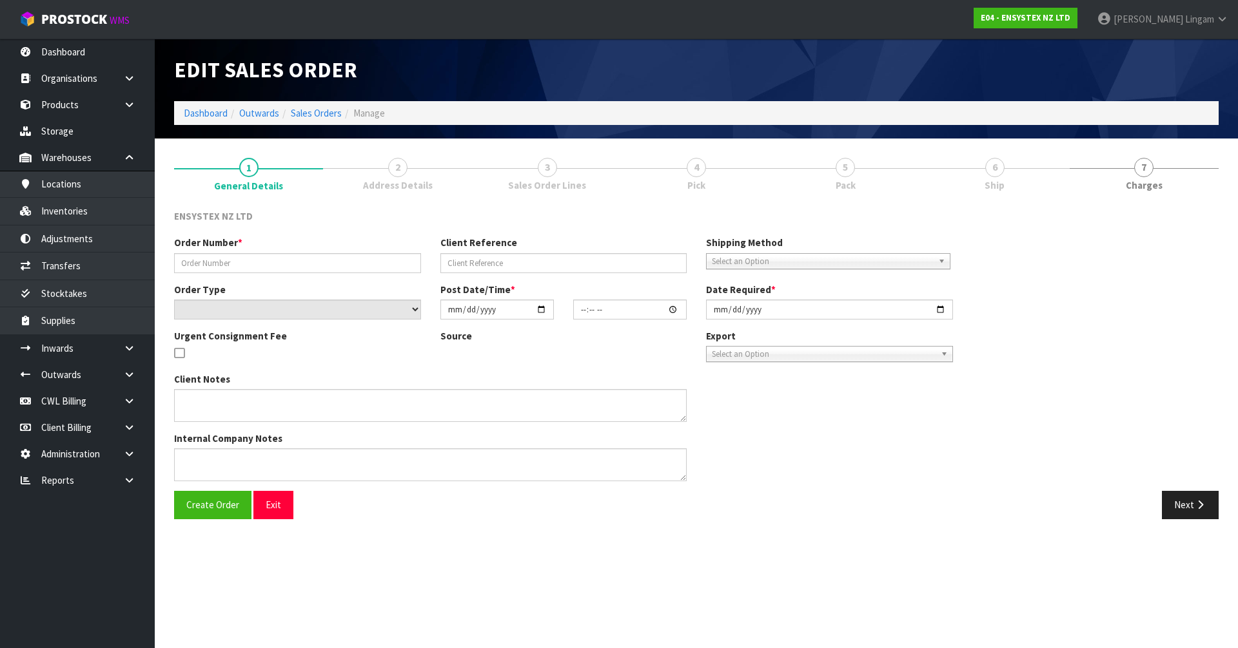
type input "#SONZ-6768"
type input "452119360"
select select "number:0"
type input "2025-10-02"
type input "14:45:08.000"
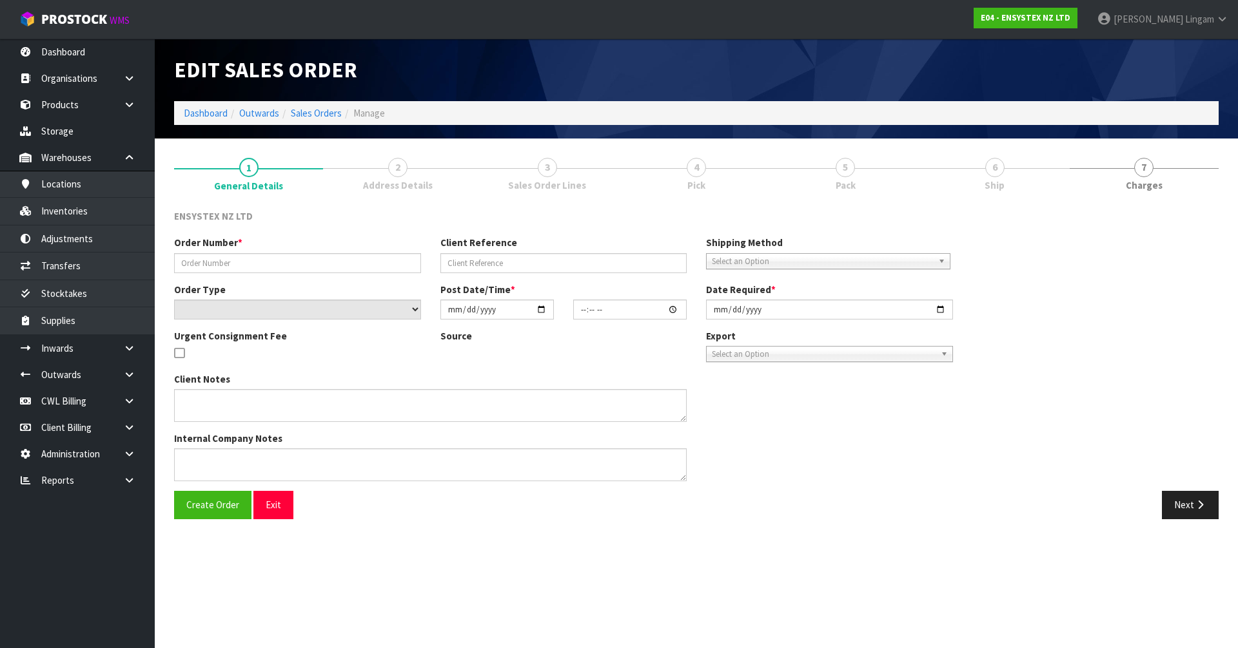
type input "2025-10-02"
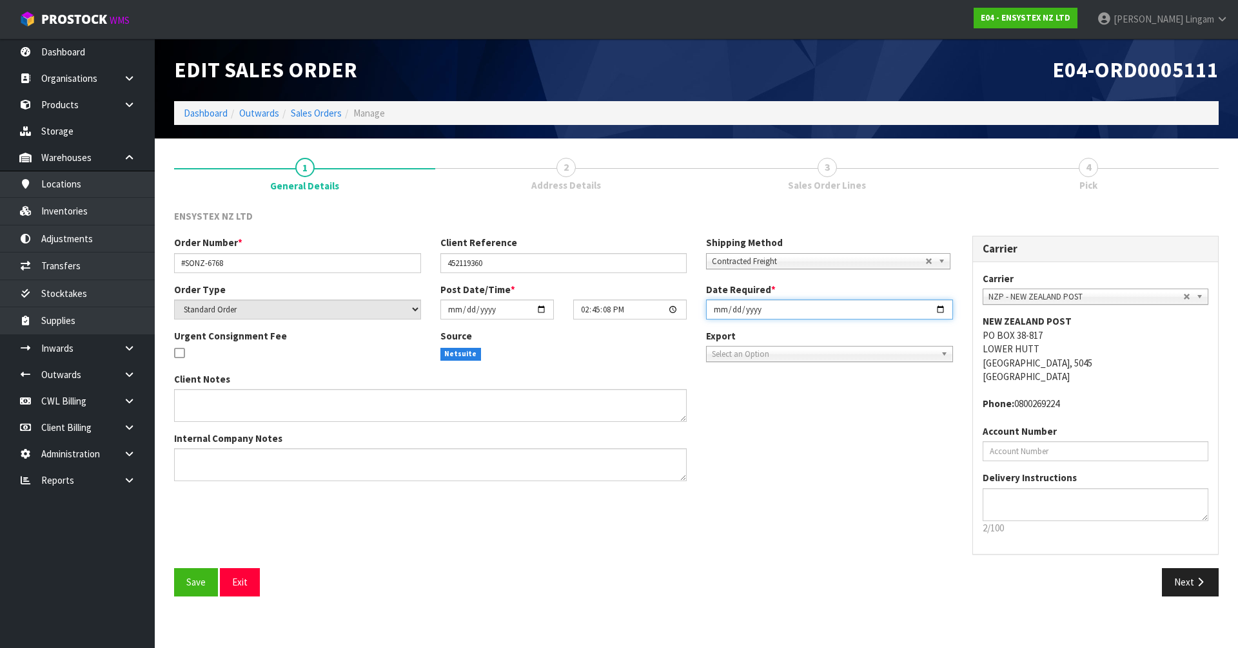
click at [650, 312] on input "2025-10-02" at bounding box center [829, 310] width 247 height 20
type input "2025-10-03"
click at [191, 447] on span "Save" at bounding box center [195, 582] width 19 height 12
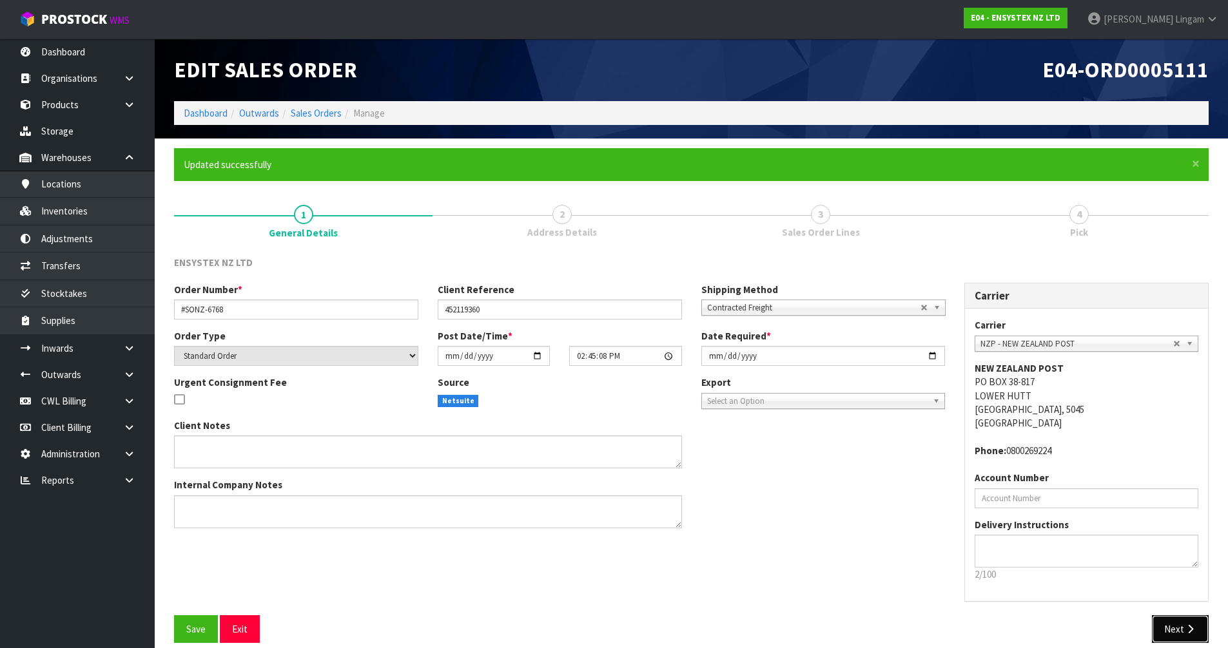
click at [650, 447] on button "Next" at bounding box center [1180, 630] width 57 height 28
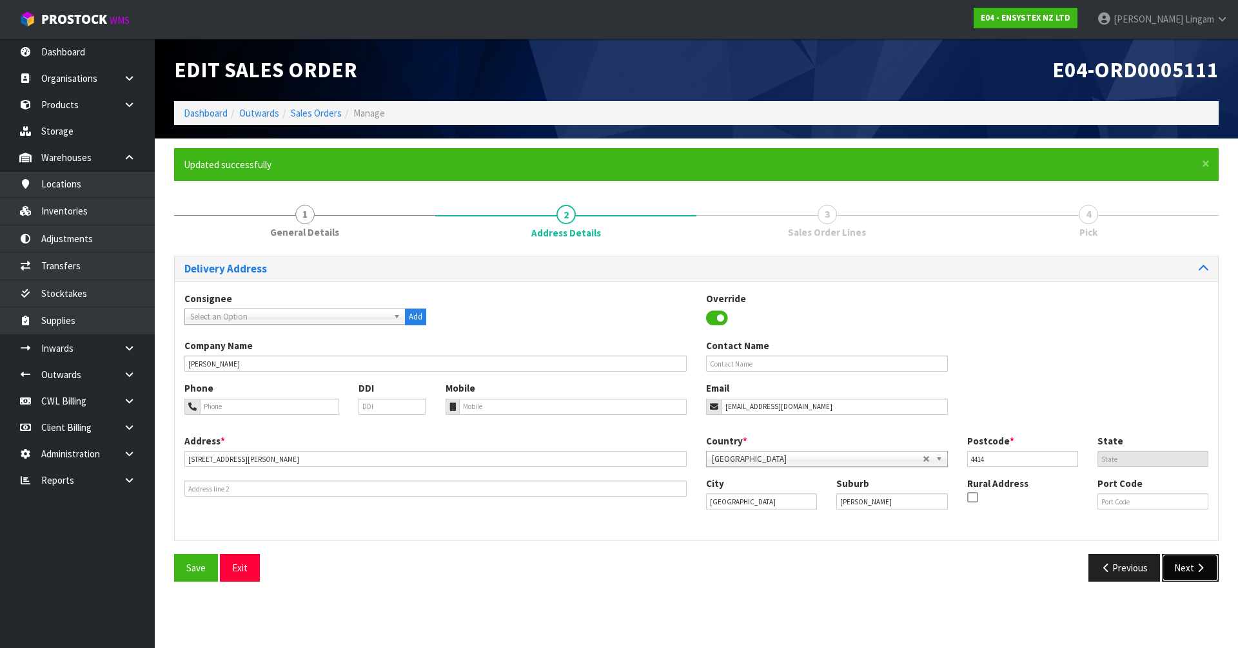
click at [650, 447] on button "Next" at bounding box center [1190, 568] width 57 height 28
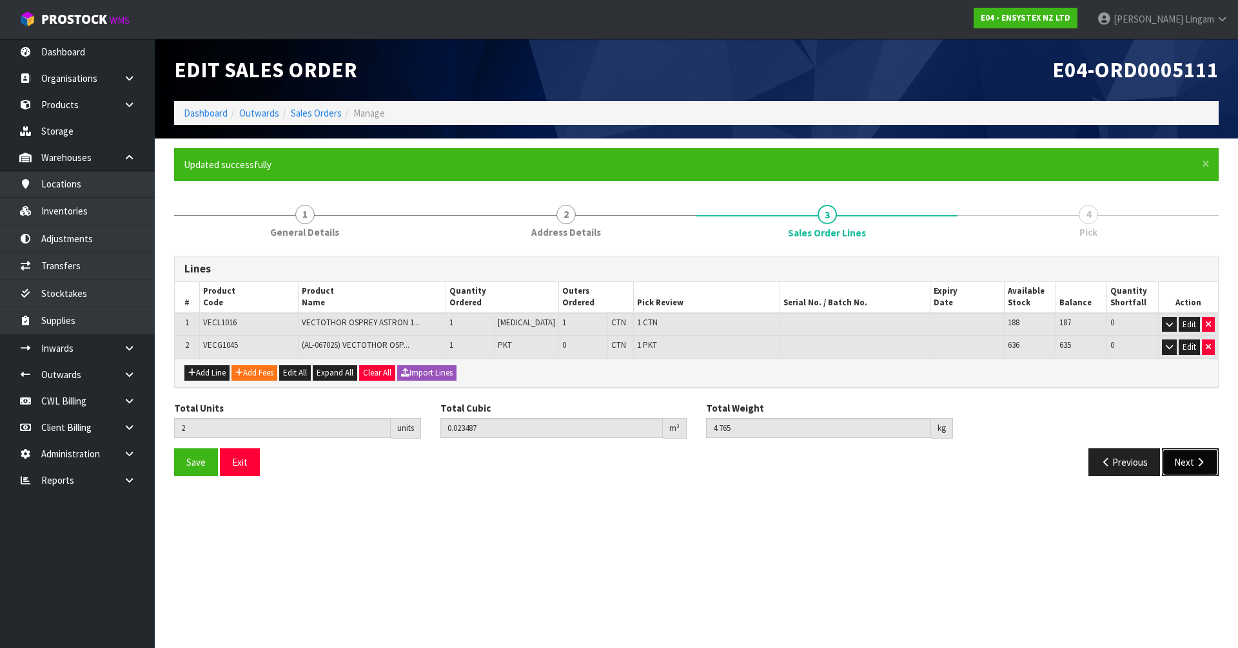
click at [650, 447] on button "Next" at bounding box center [1190, 463] width 57 height 28
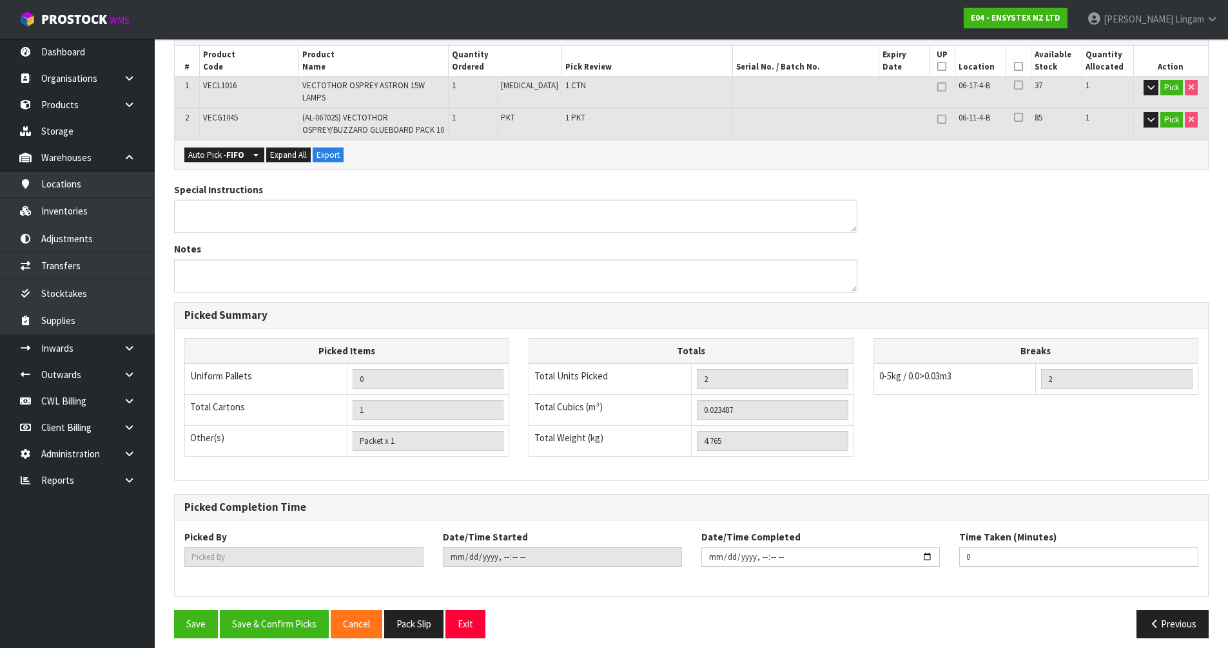
scroll to position [284, 0]
click at [287, 447] on button "Save & Confirm Picks" at bounding box center [274, 624] width 109 height 28
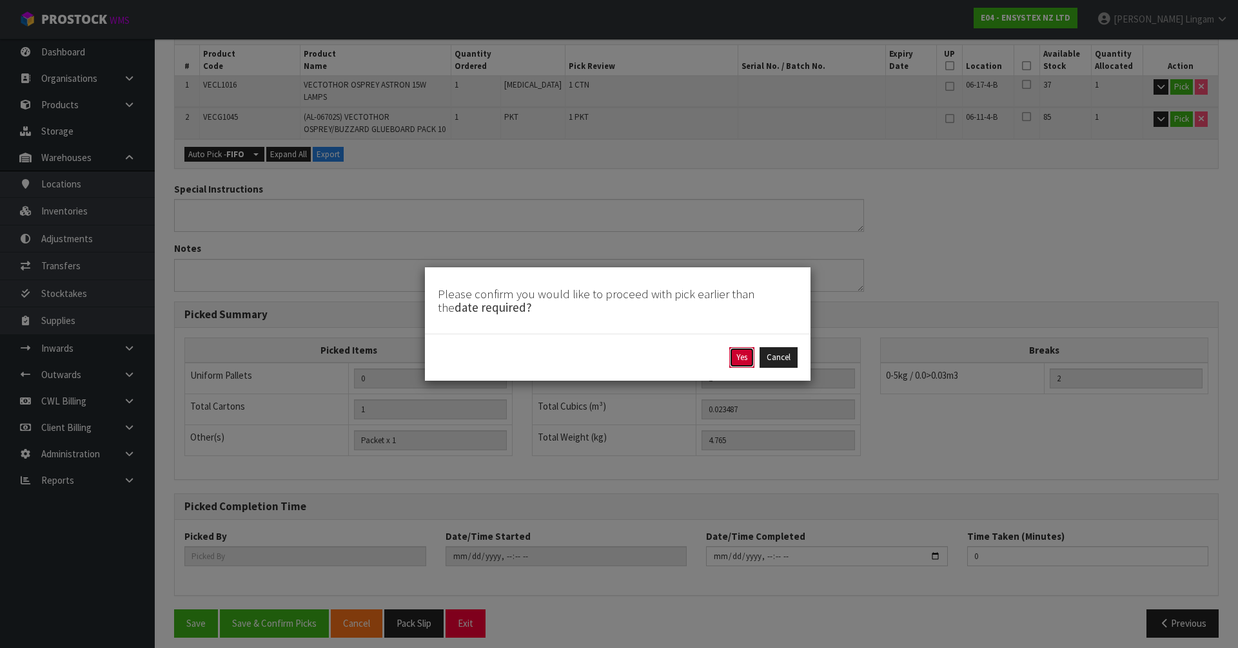
click at [650, 362] on button "Yes" at bounding box center [741, 357] width 25 height 21
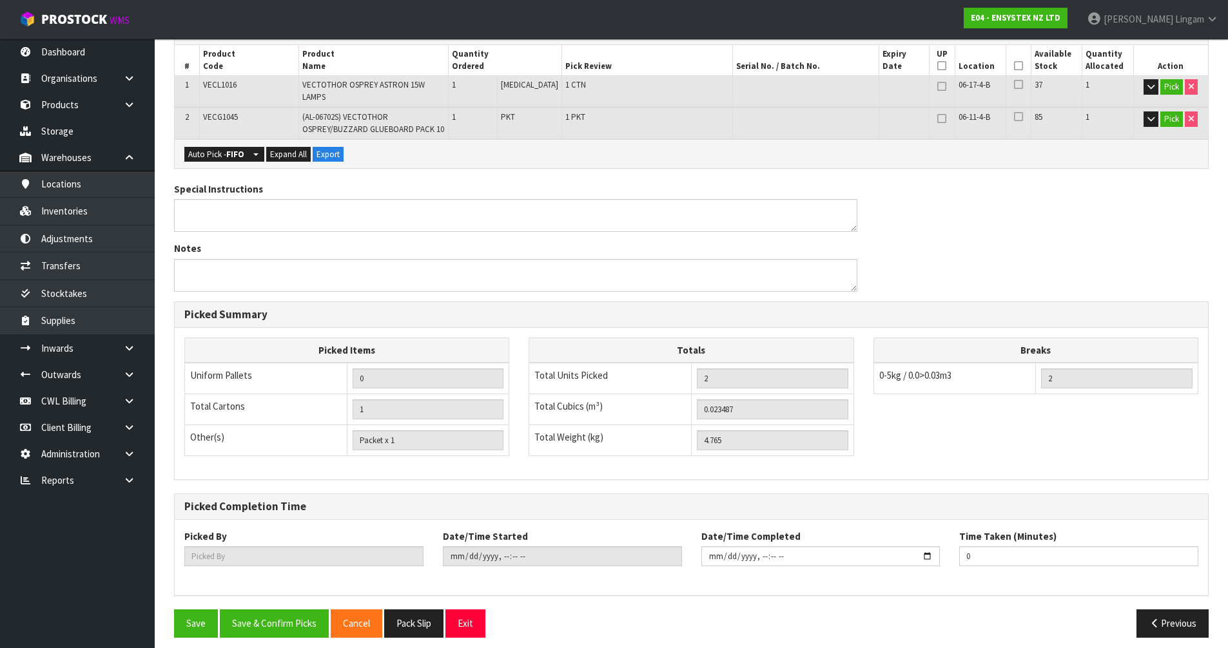
scroll to position [0, 0]
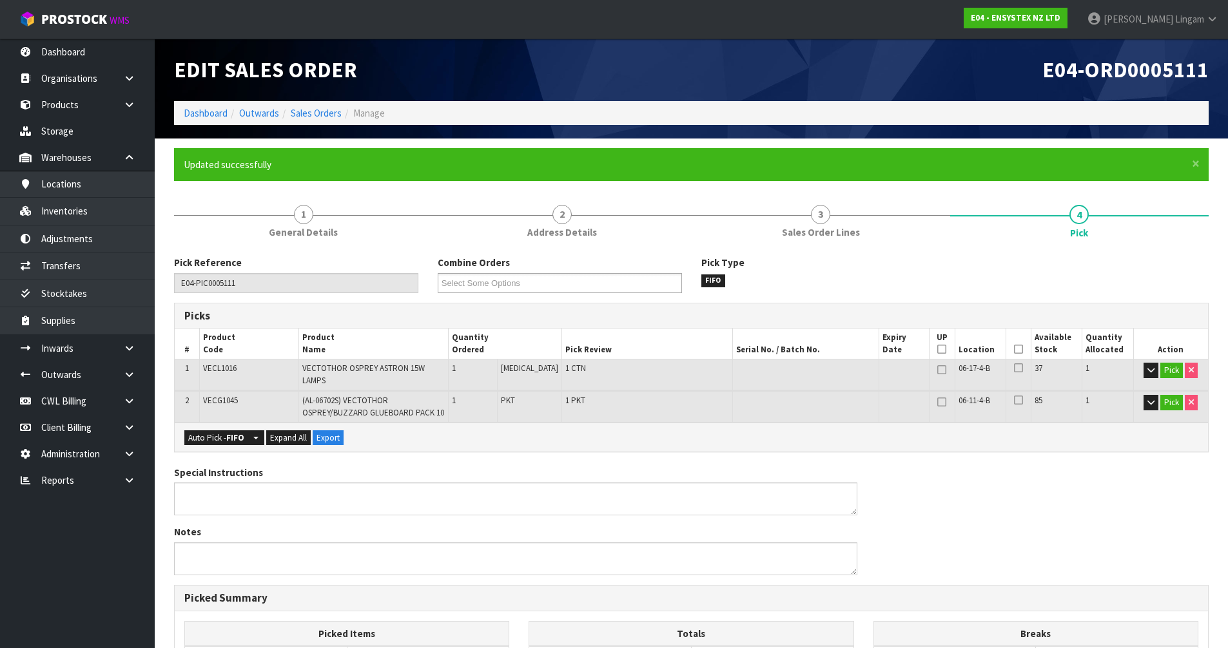
type input "Vineeta Lingam"
type input "2025-10-02T21:47:06"
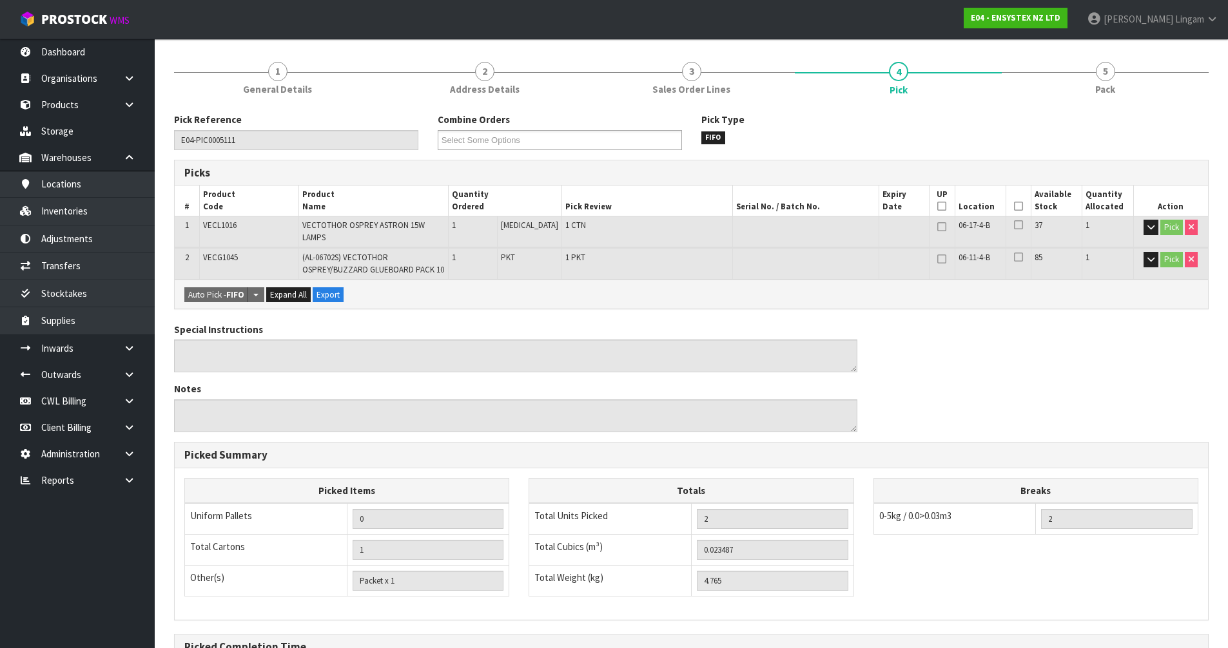
scroll to position [284, 0]
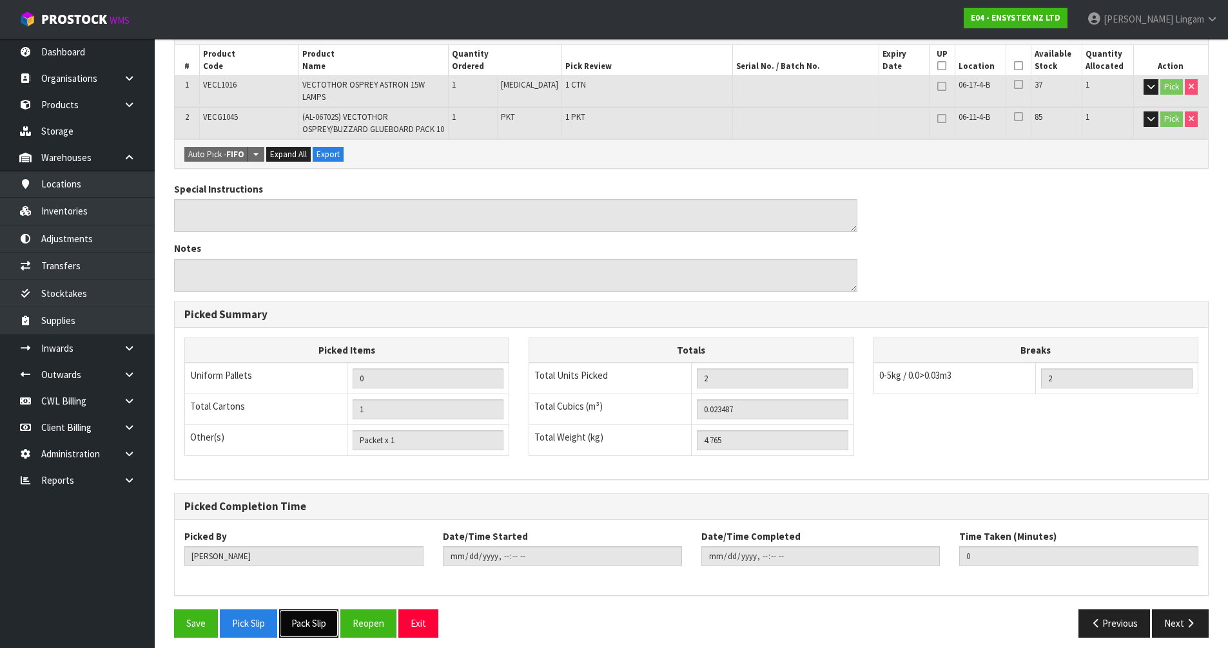
click at [329, 447] on button "Pack Slip" at bounding box center [308, 624] width 59 height 28
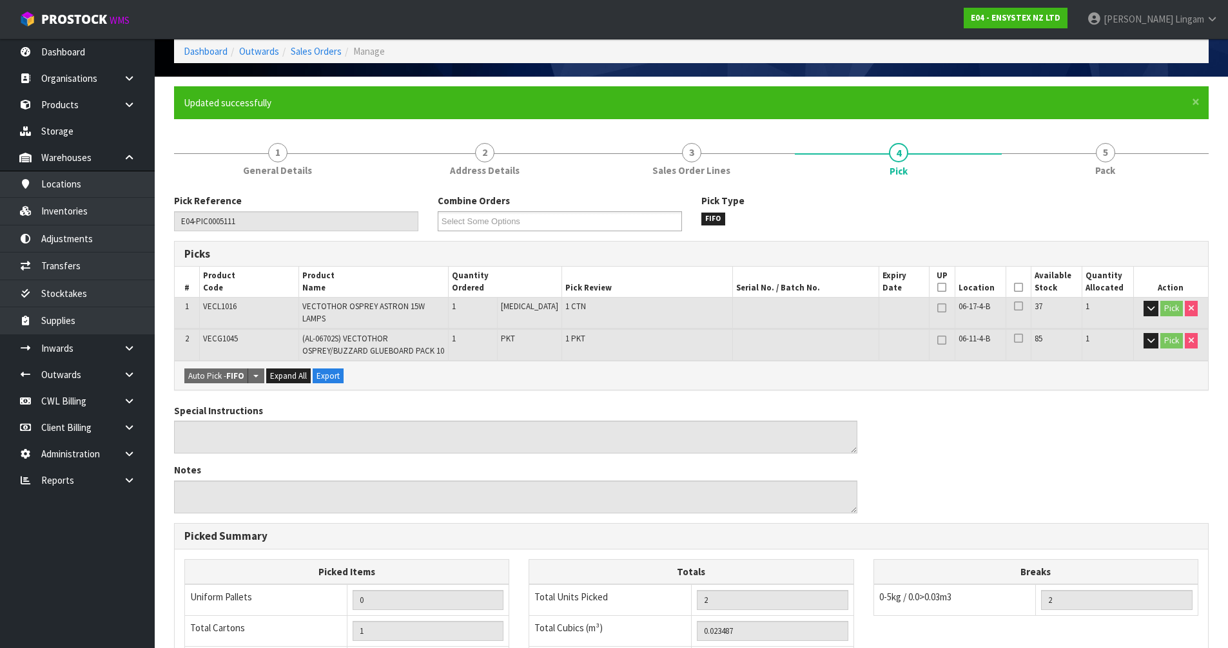
scroll to position [0, 0]
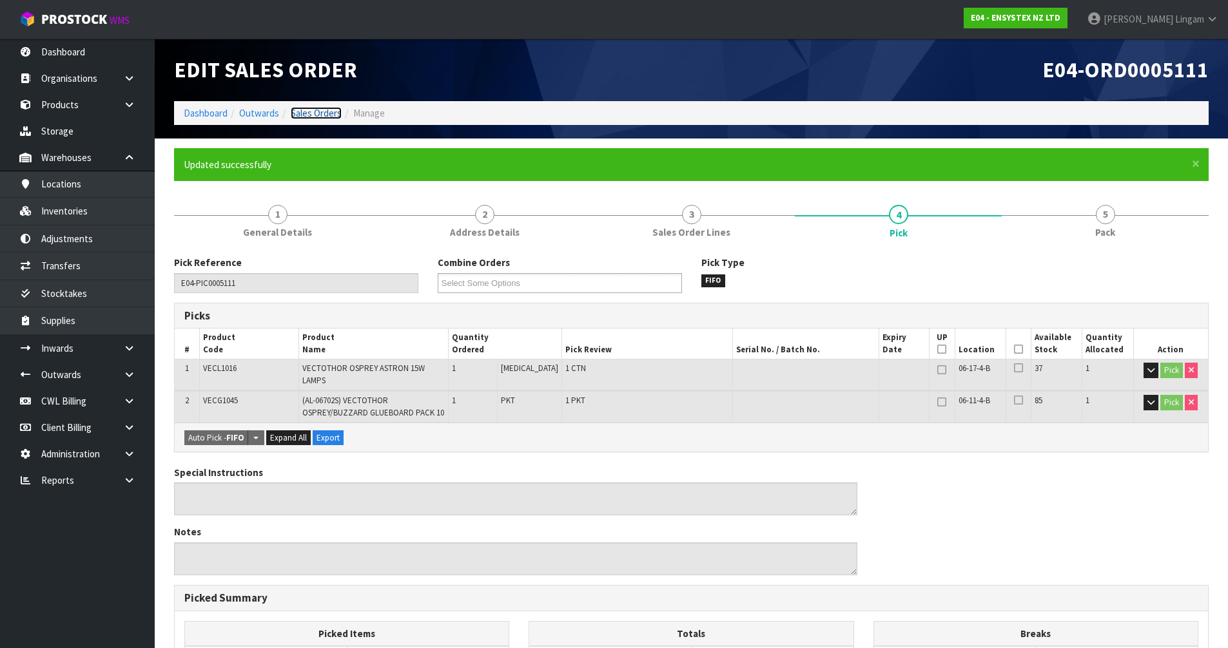
click at [320, 114] on link "Sales Orders" at bounding box center [316, 113] width 51 height 12
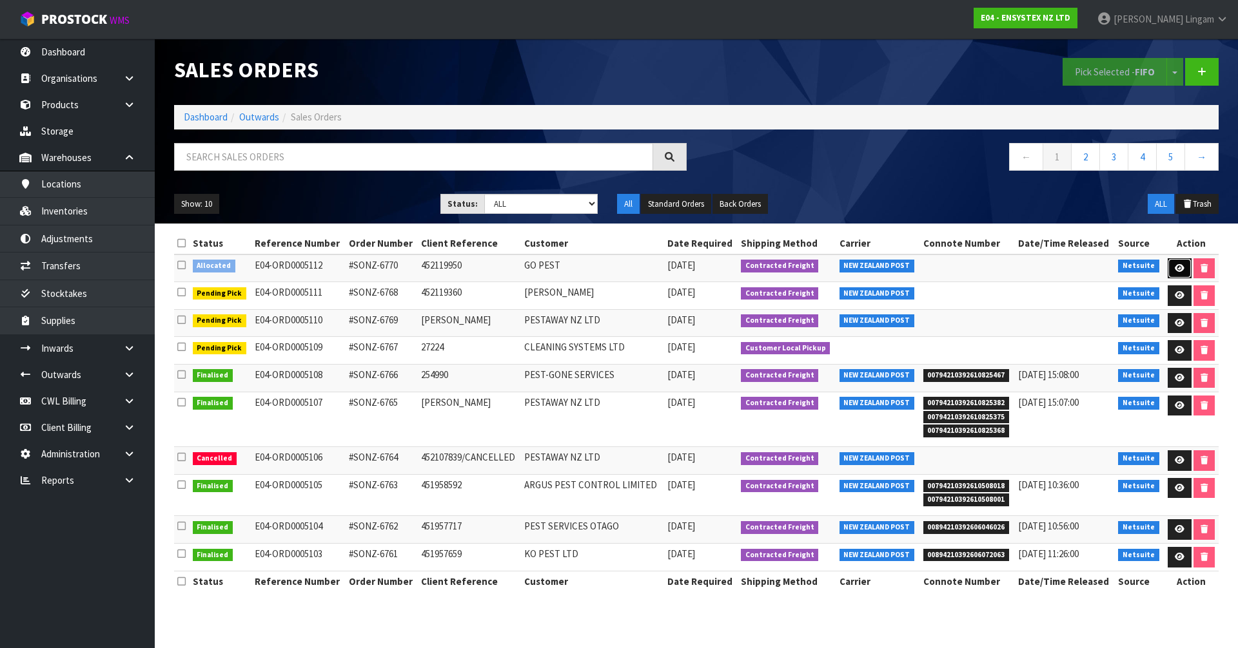
click at [650, 273] on link at bounding box center [1179, 268] width 24 height 21
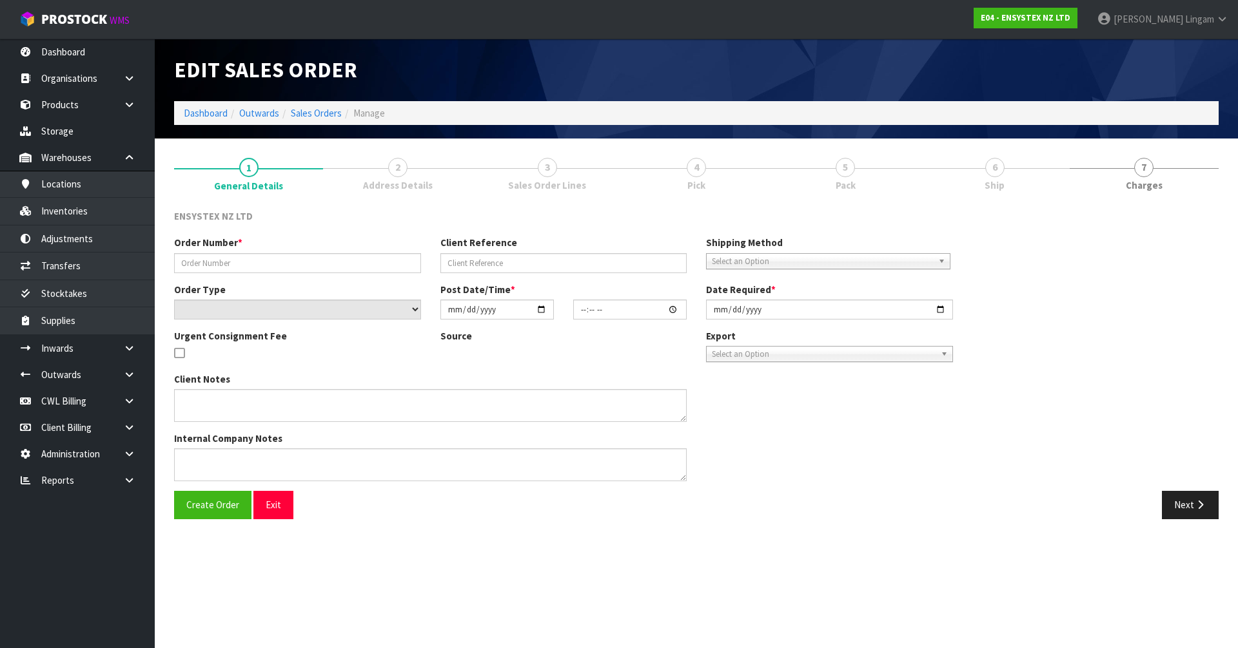
type input "#SONZ-6770"
type input "452119950"
select select "number:0"
type input "2025-10-02"
type input "14:45:10.000"
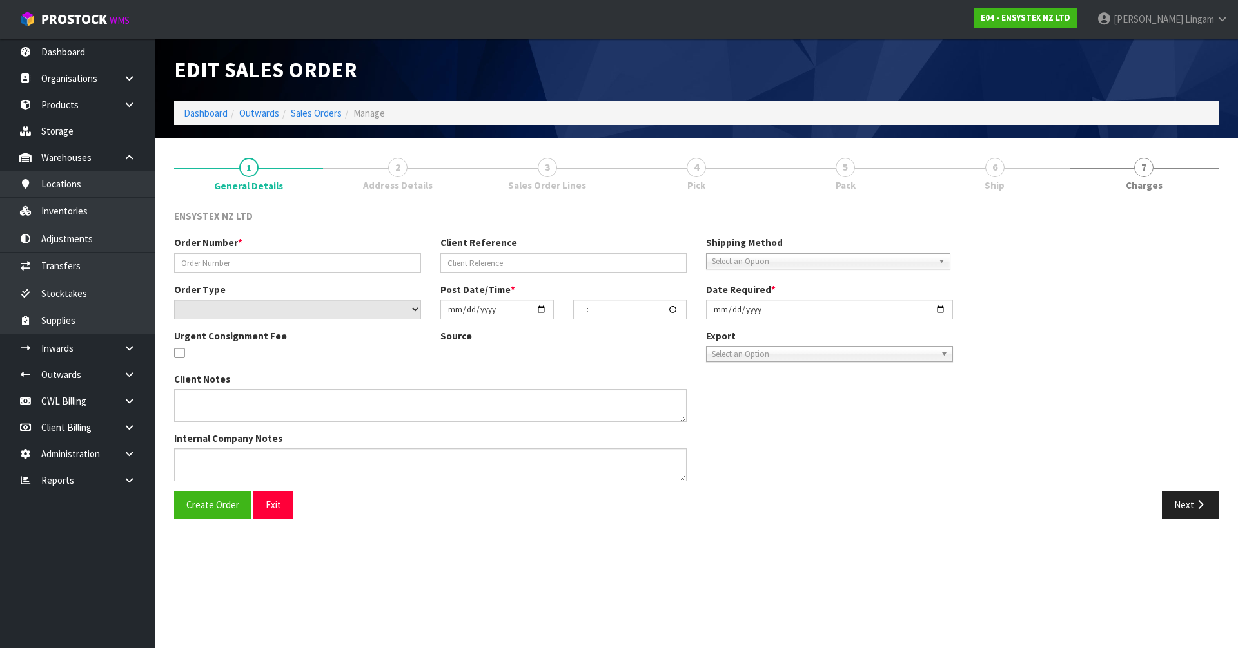
type input "2025-10-02"
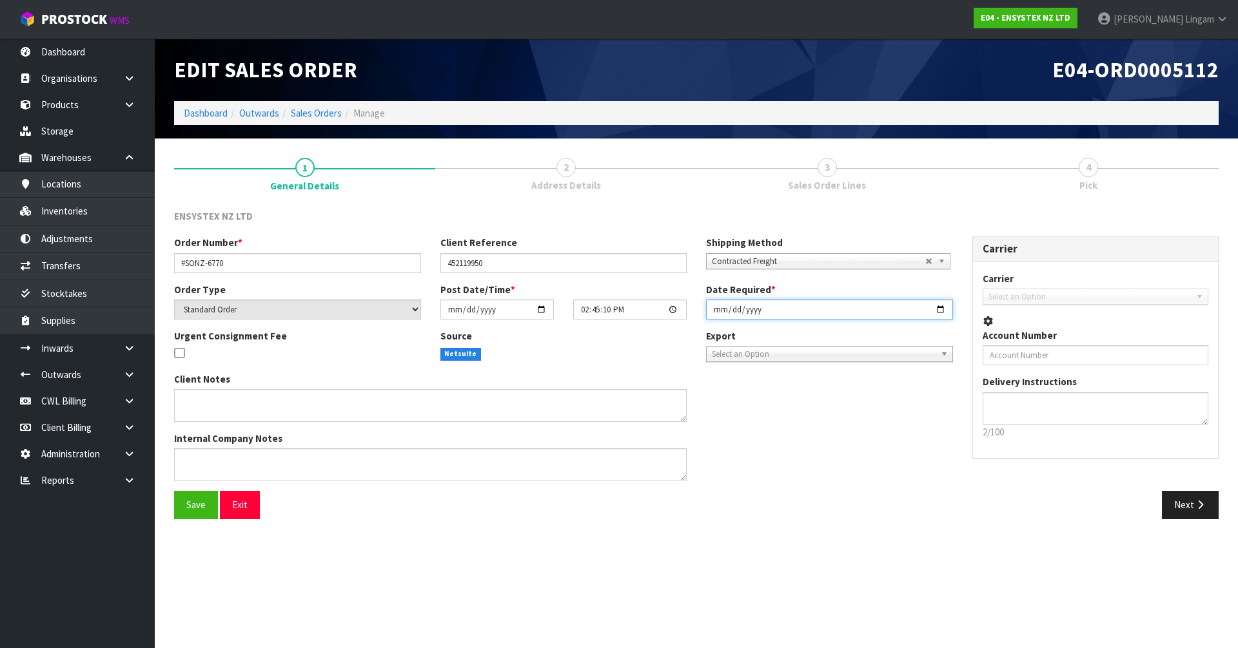
click at [650, 310] on input "2025-10-02" at bounding box center [829, 310] width 247 height 20
type input "2025-10-03"
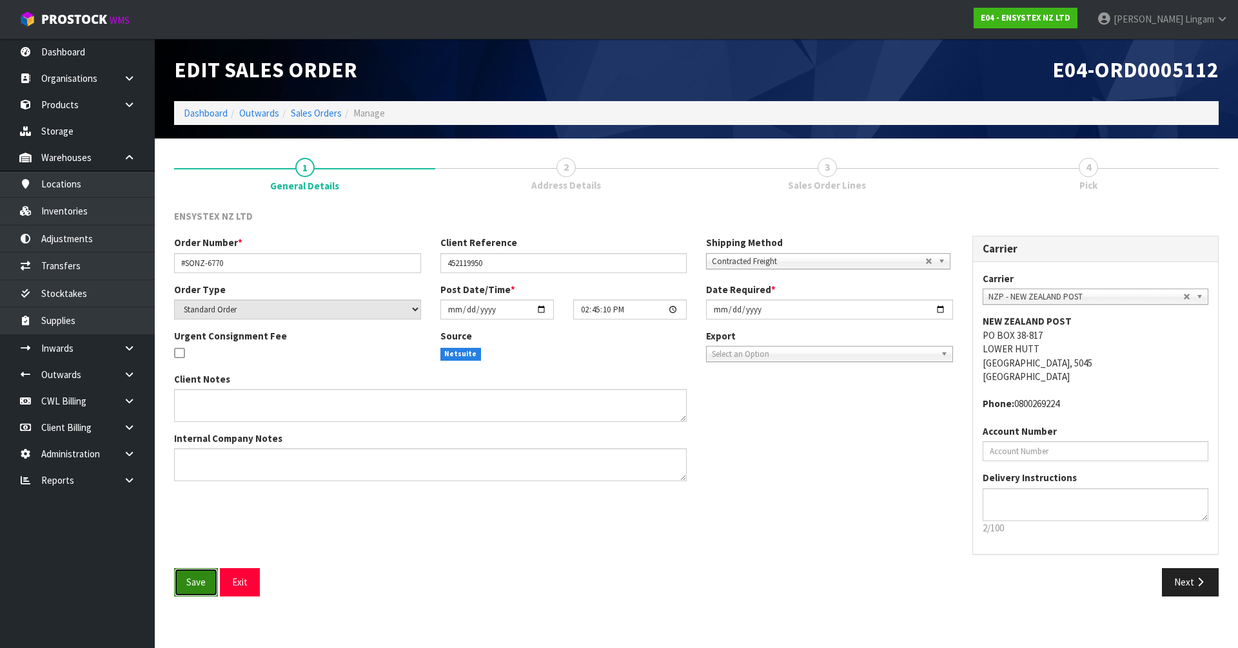
click at [187, 447] on span "Save" at bounding box center [195, 582] width 19 height 12
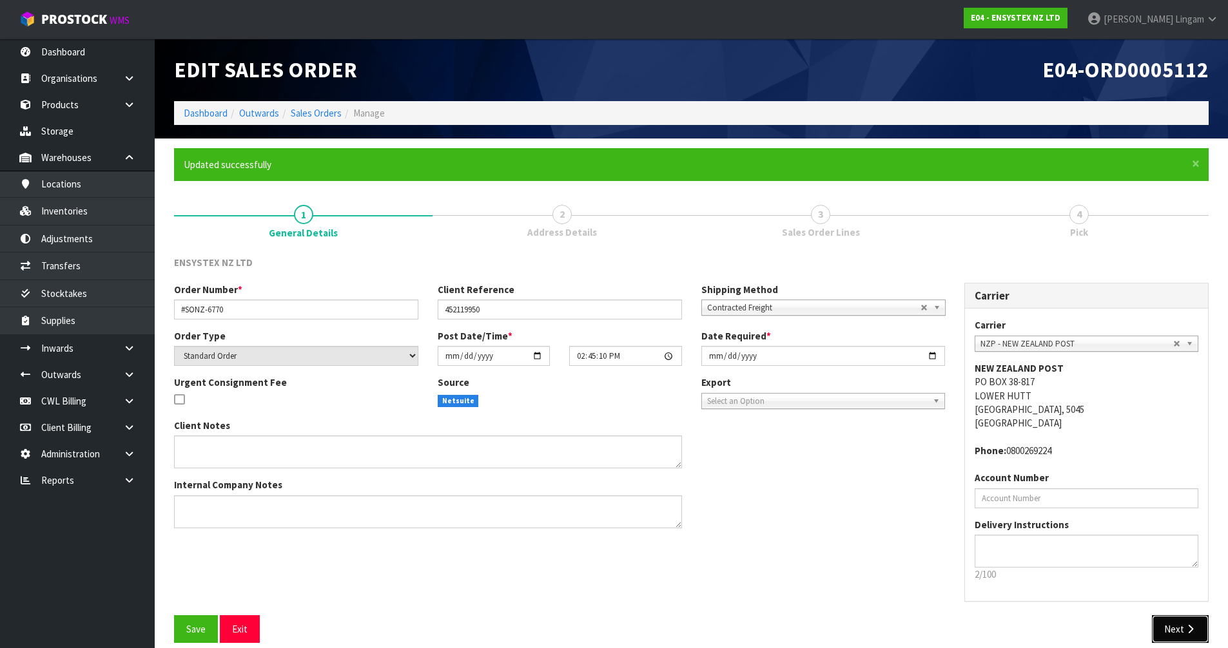
click at [650, 447] on button "Next" at bounding box center [1180, 630] width 57 height 28
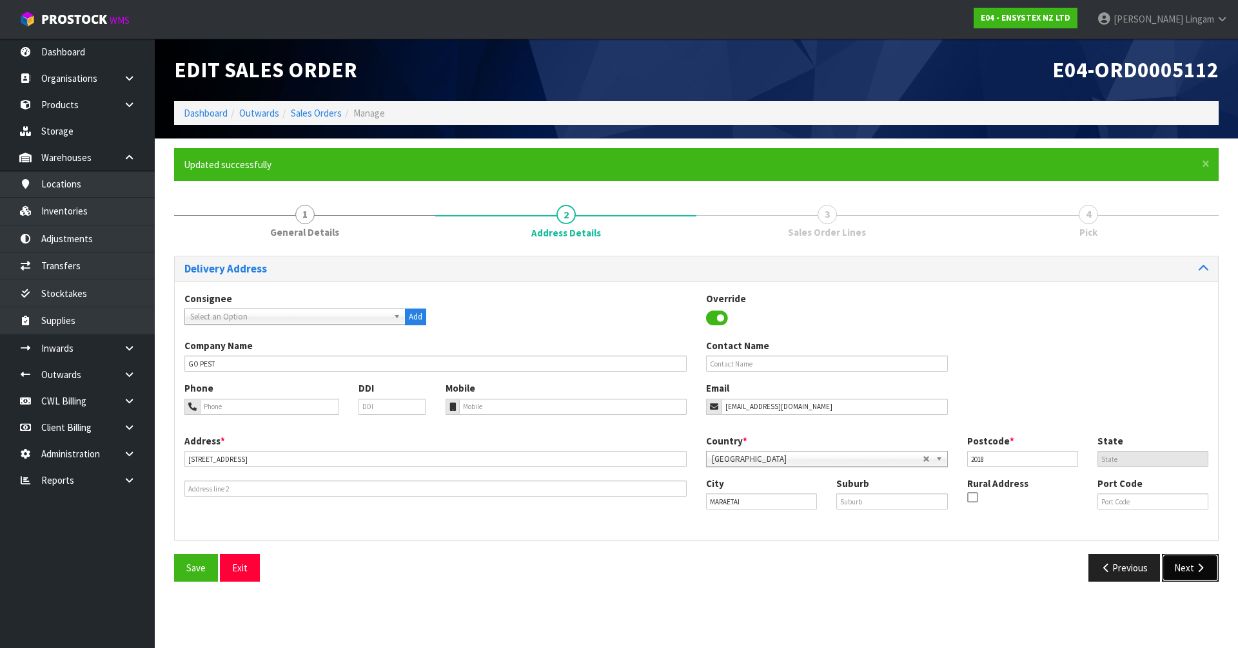
click at [650, 447] on button "Next" at bounding box center [1190, 568] width 57 height 28
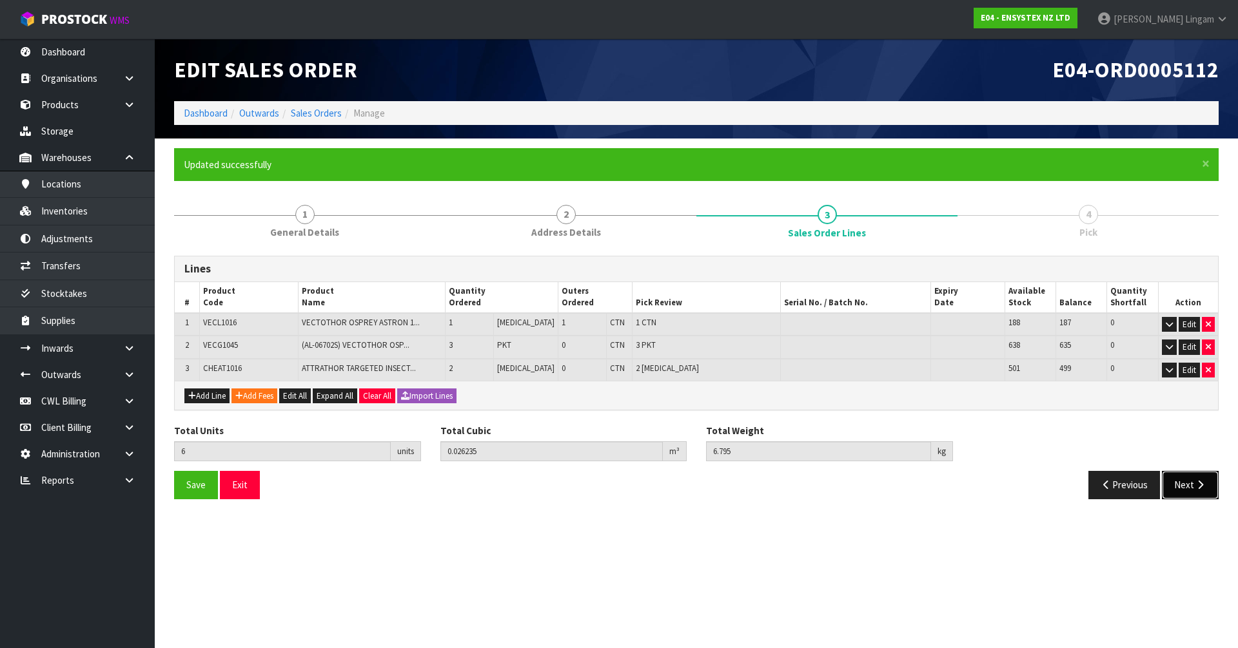
click at [650, 447] on button "Next" at bounding box center [1190, 485] width 57 height 28
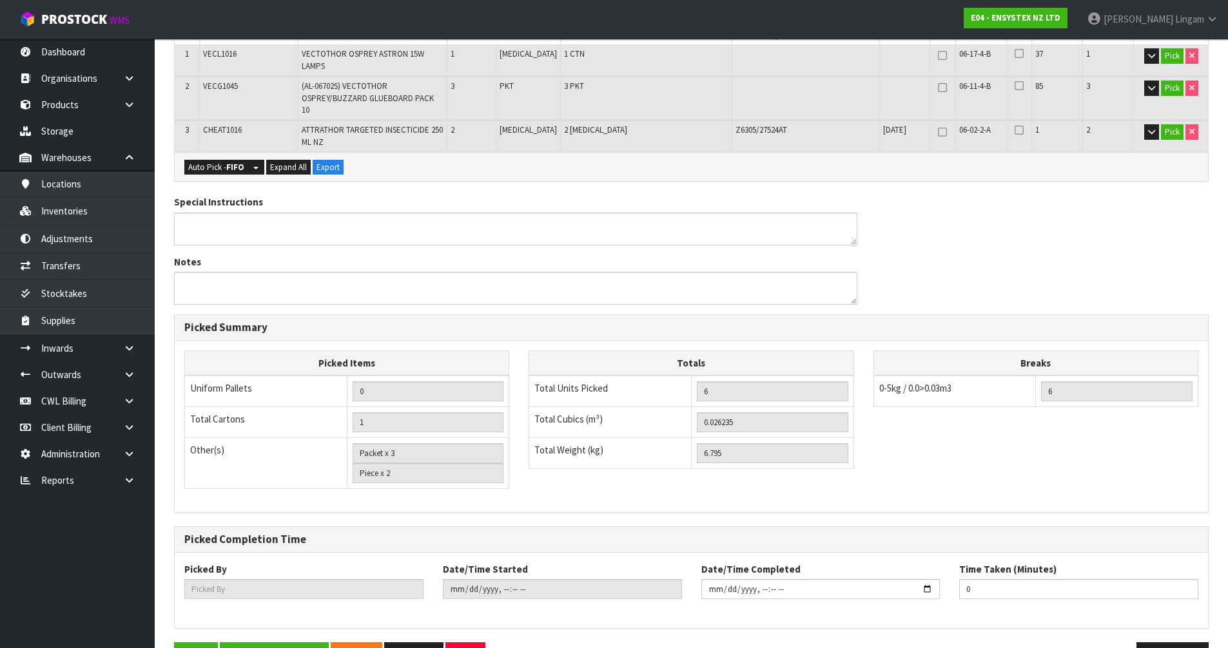
scroll to position [336, 0]
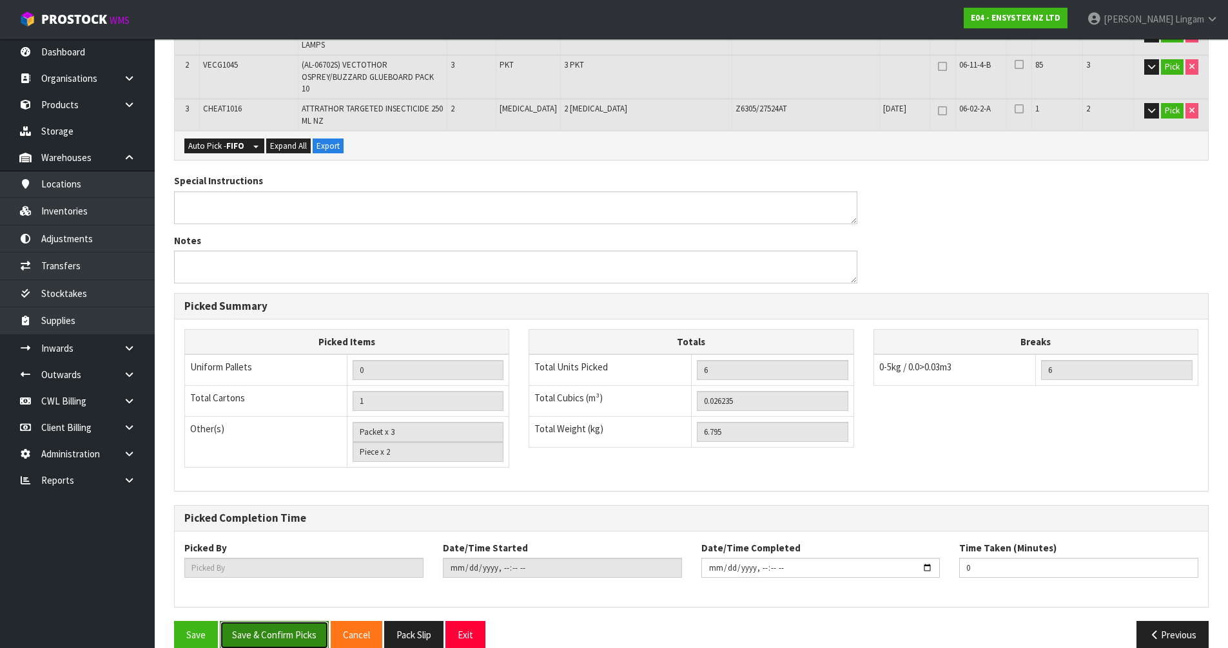
click at [280, 447] on button "Save & Confirm Picks" at bounding box center [274, 635] width 109 height 28
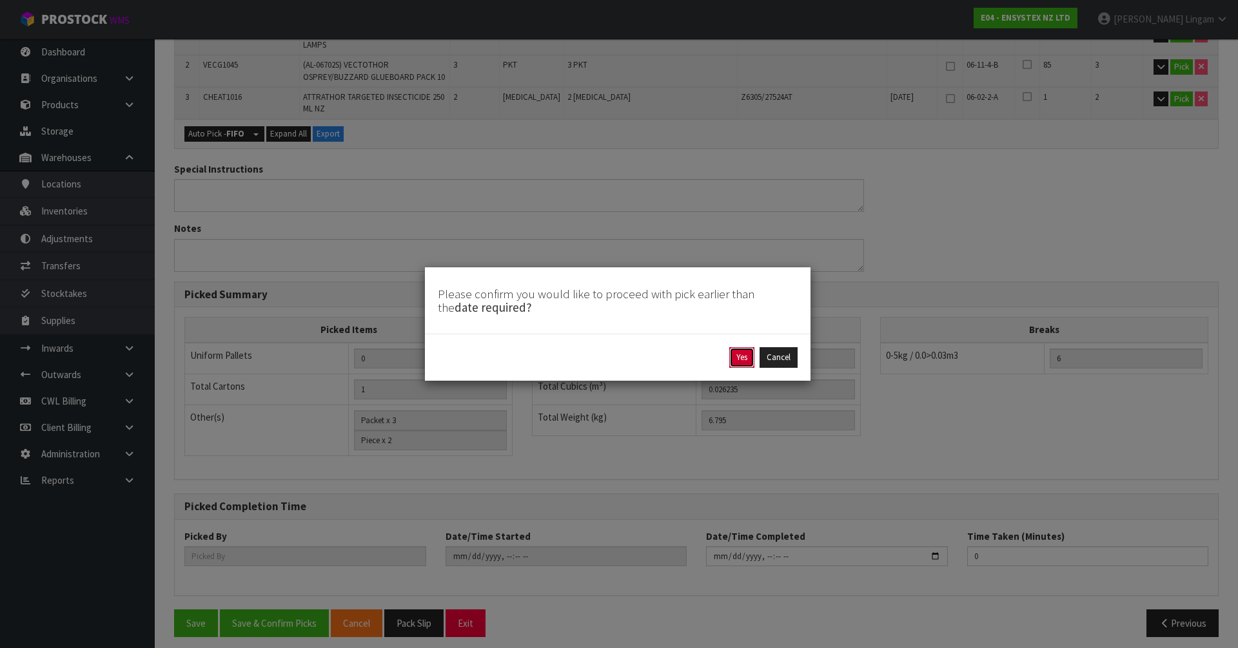
click at [650, 362] on button "Yes" at bounding box center [741, 357] width 25 height 21
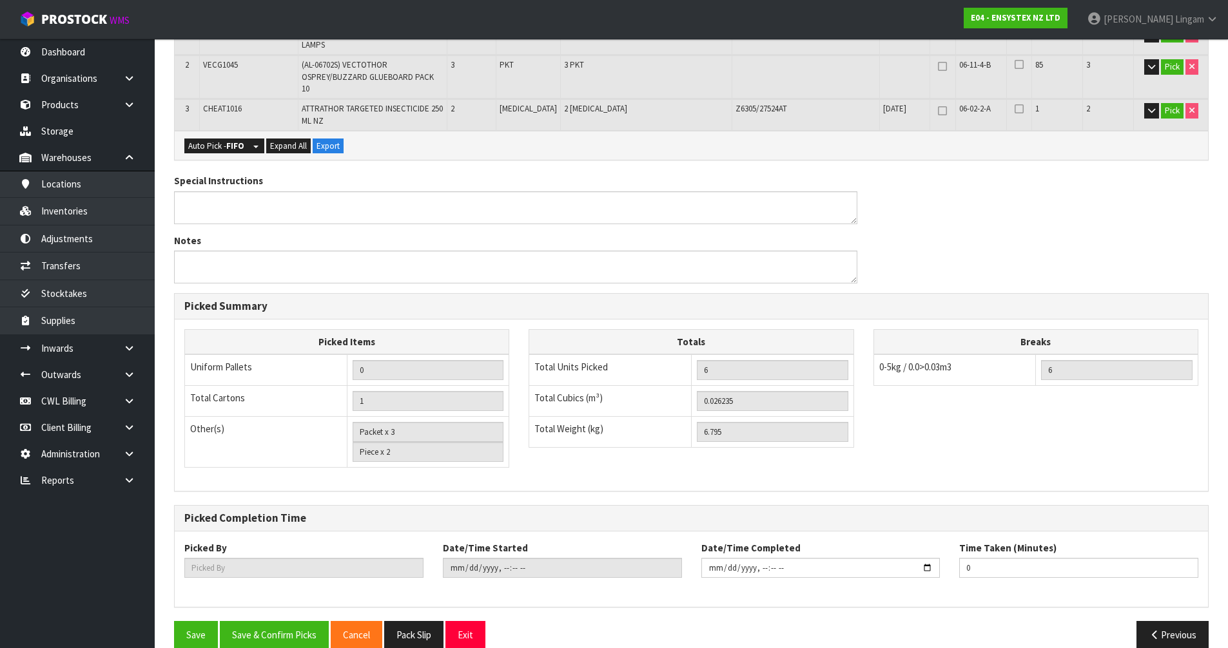
scroll to position [0, 0]
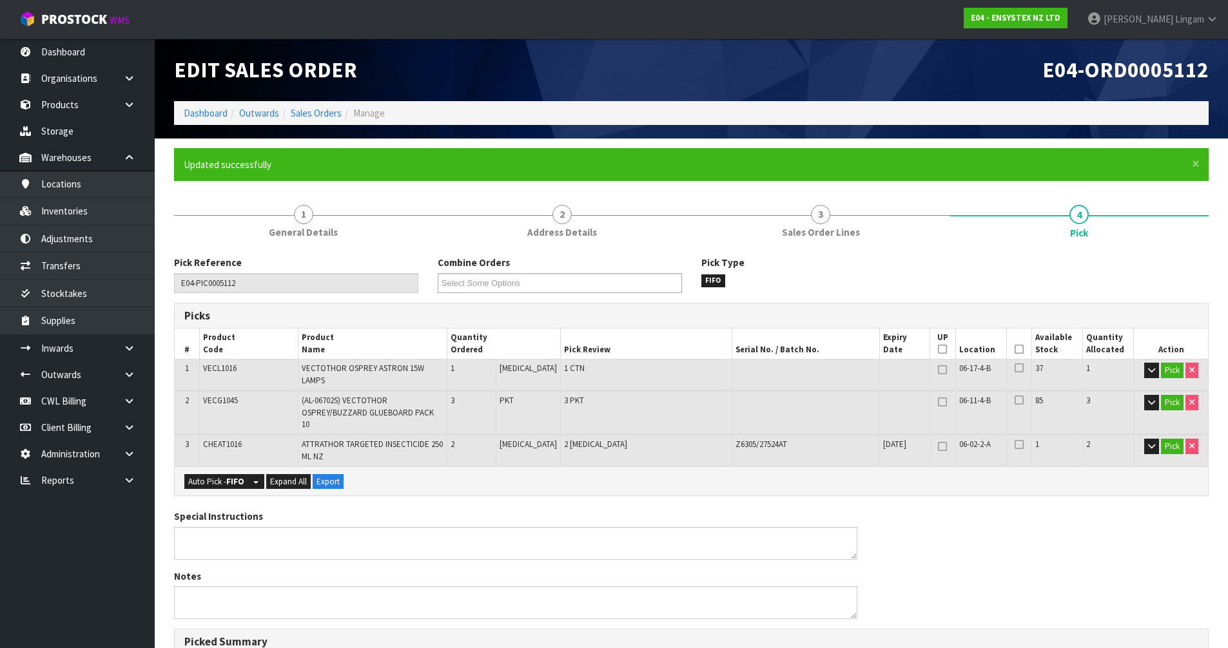
type input "Vineeta Lingam"
type input "2025-10-02T21:48:04"
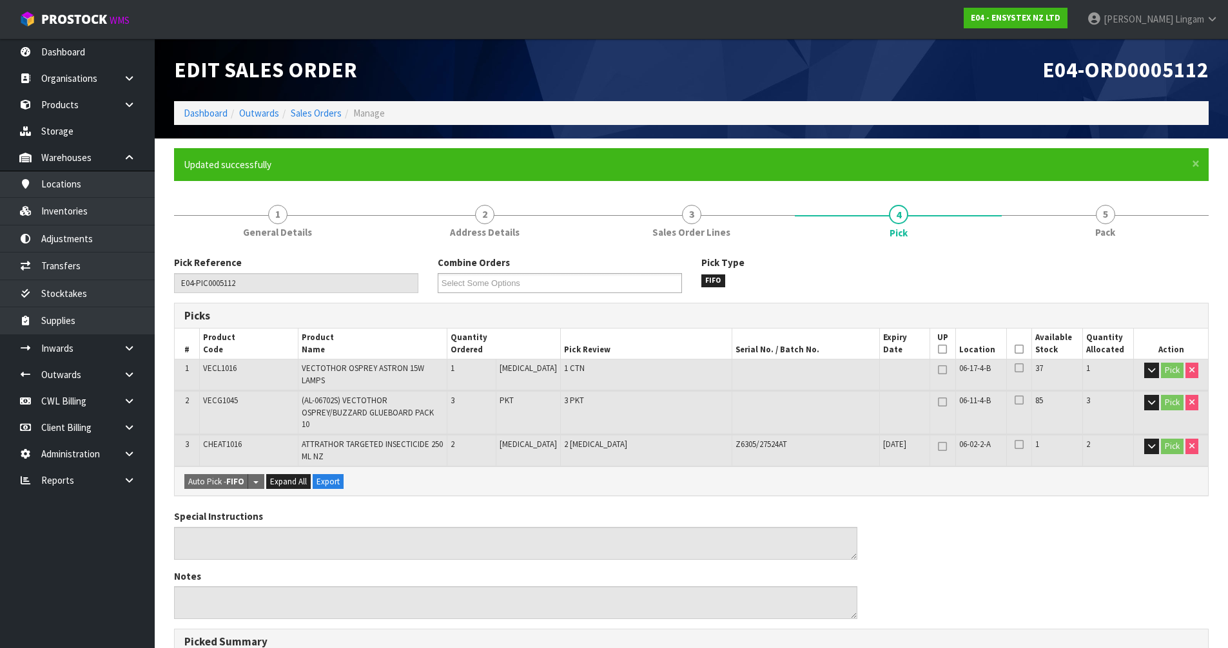
scroll to position [336, 0]
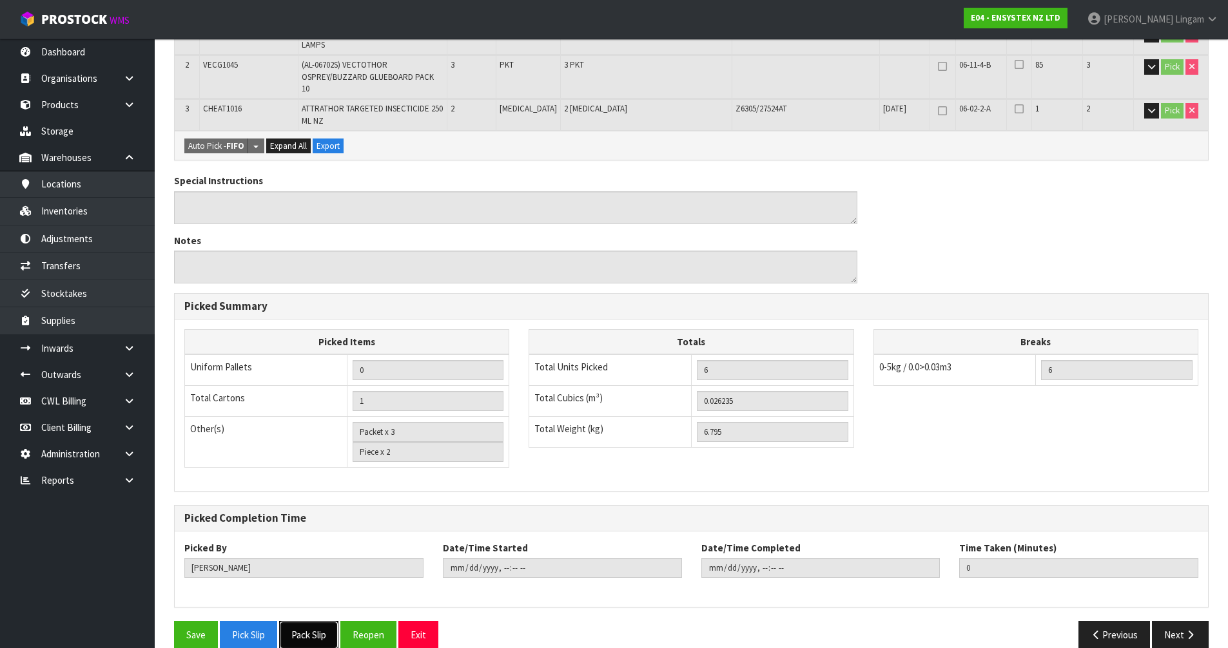
click at [306, 447] on button "Pack Slip" at bounding box center [308, 635] width 59 height 28
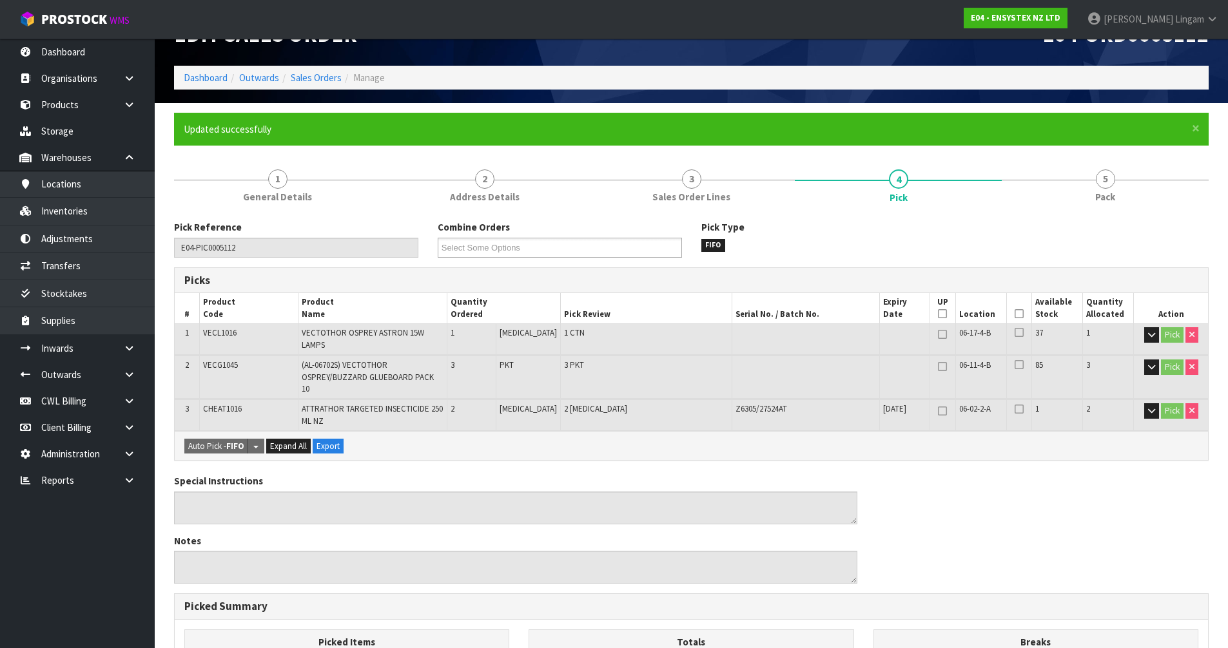
scroll to position [0, 0]
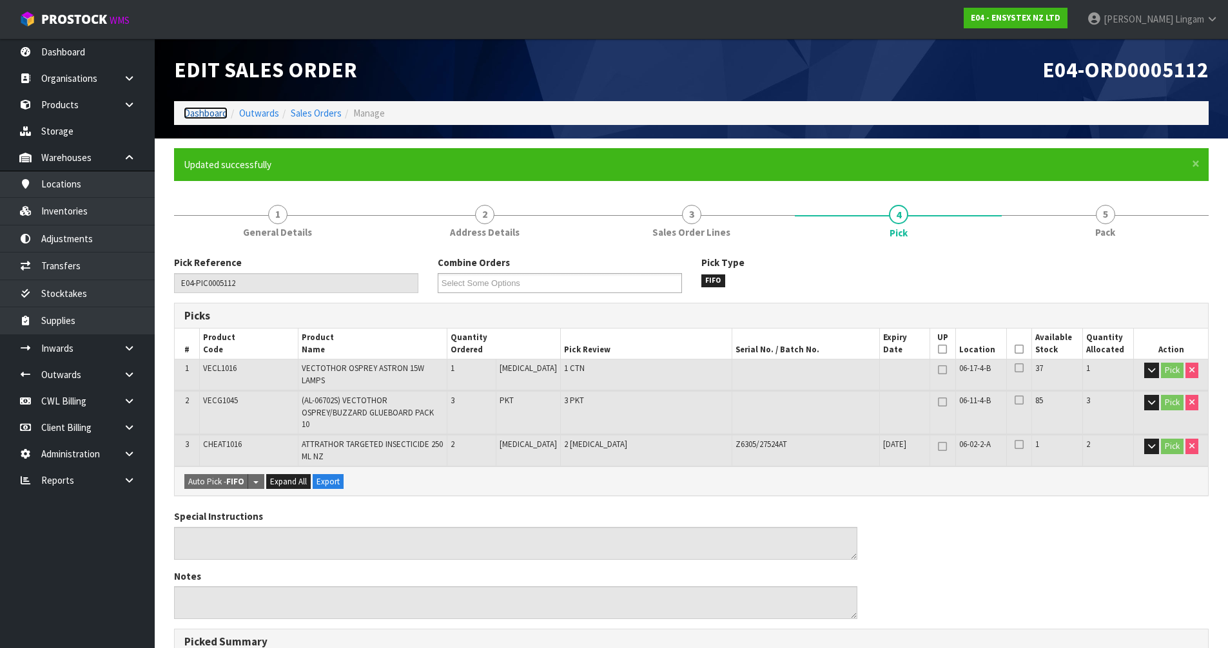
click at [219, 109] on link "Dashboard" at bounding box center [206, 113] width 44 height 12
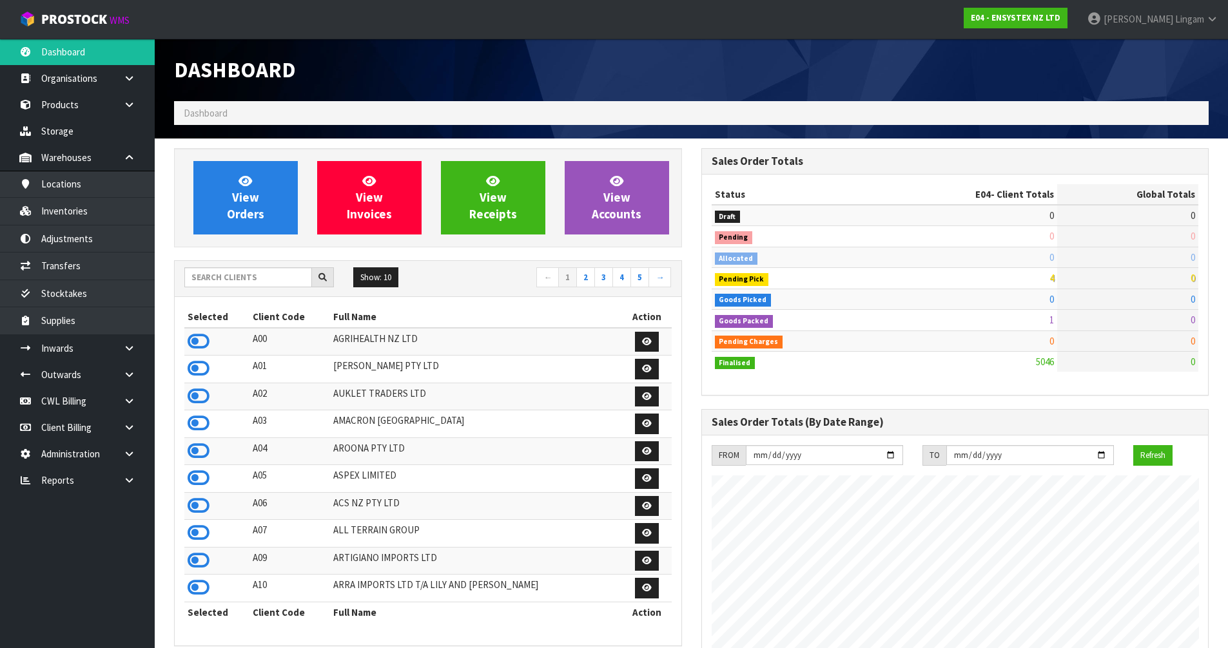
scroll to position [977, 527]
click at [257, 271] on input "text" at bounding box center [248, 278] width 128 height 20
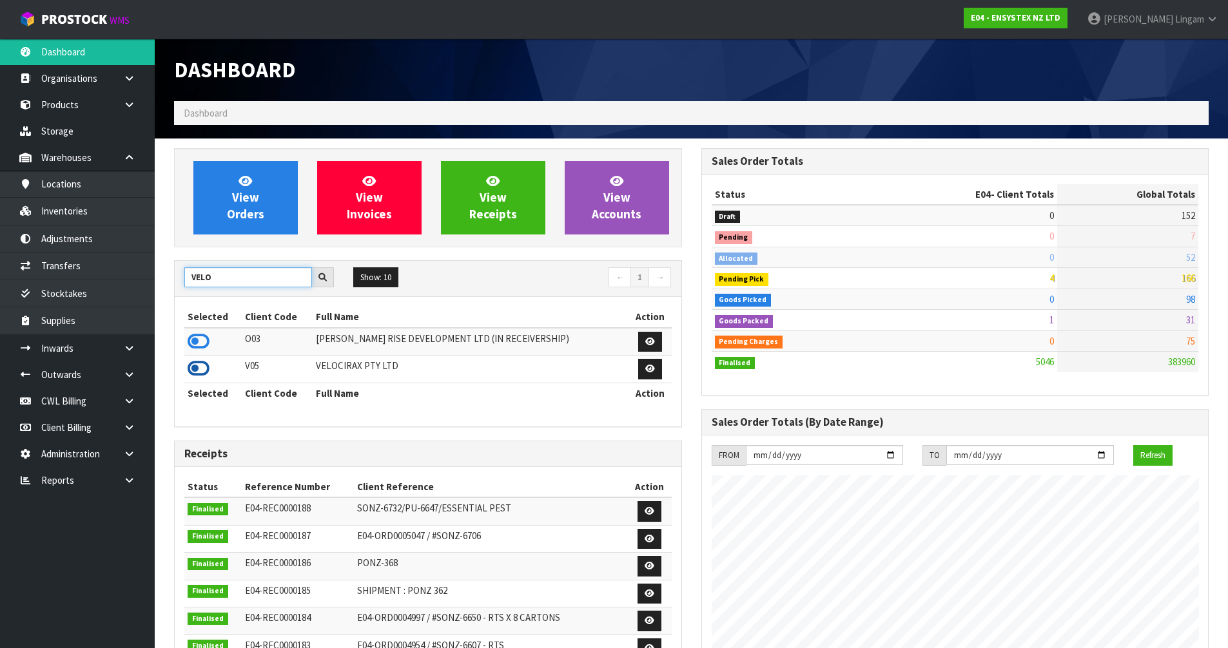
type input "VELO"
click at [202, 365] on icon at bounding box center [199, 368] width 22 height 19
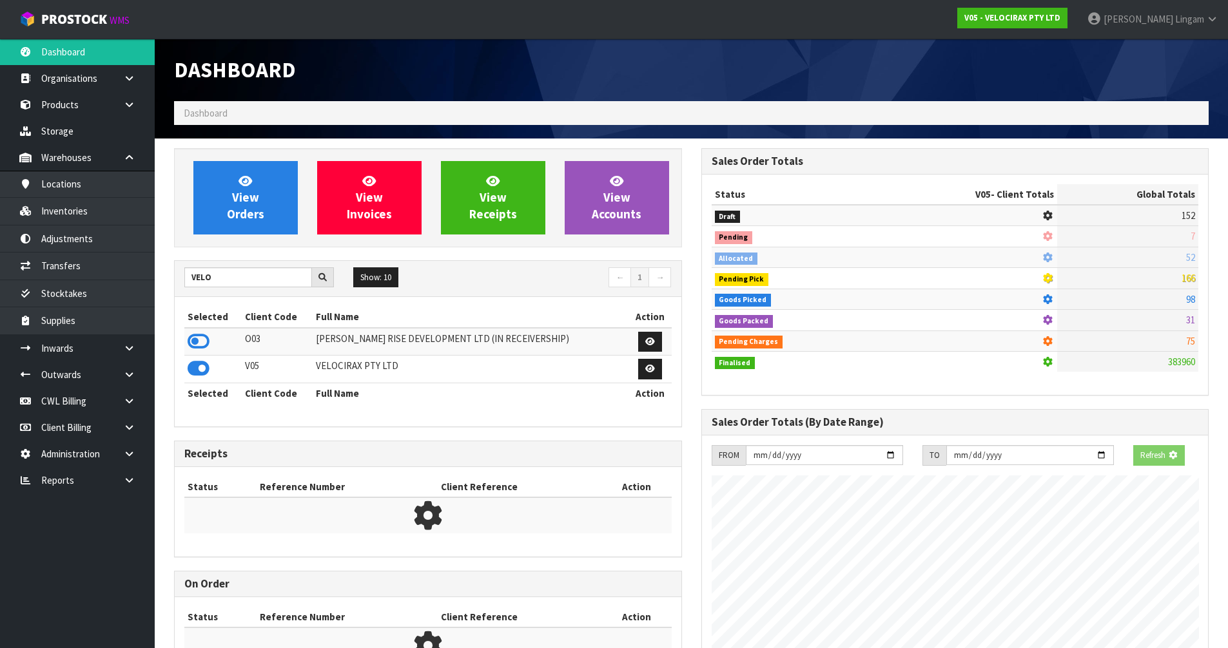
scroll to position [804, 527]
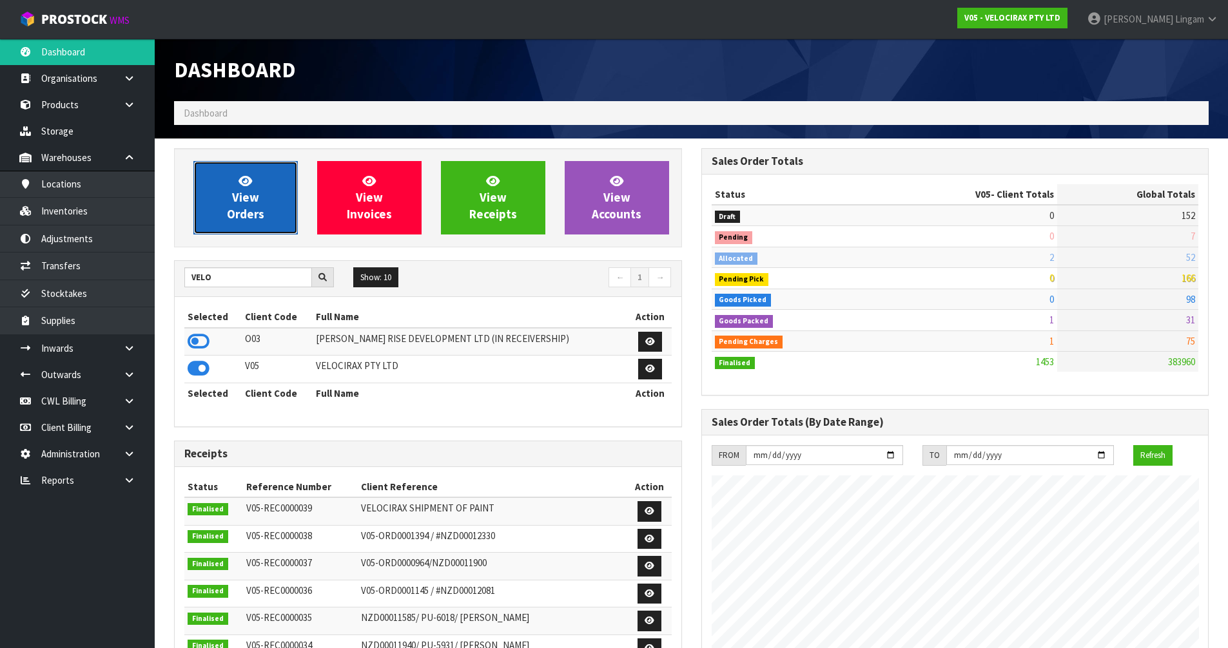
click at [278, 213] on link "View Orders" at bounding box center [245, 197] width 104 height 73
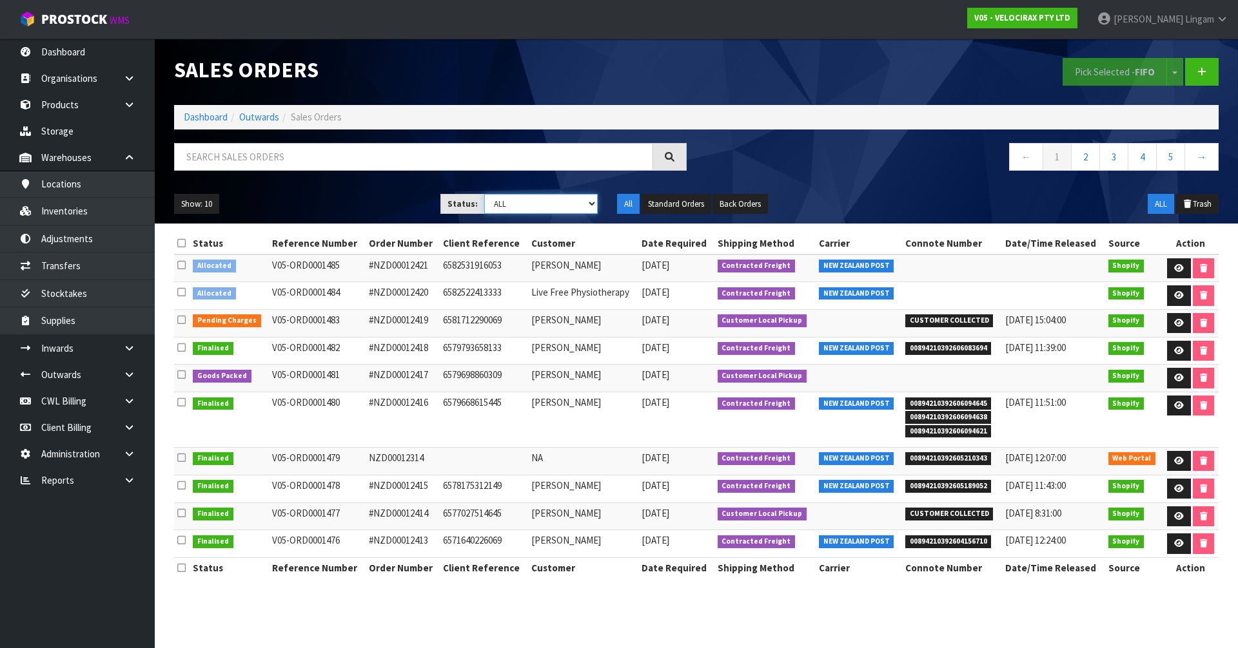
click at [563, 208] on select "Draft Pending Allocated Pending Pick Goods Picked Goods Packed Pending Charges …" at bounding box center [541, 204] width 114 height 20
select select "string:6"
click at [484, 194] on select "Draft Pending Allocated Pending Pick Goods Picked Goods Packed Pending Charges …" at bounding box center [541, 204] width 114 height 20
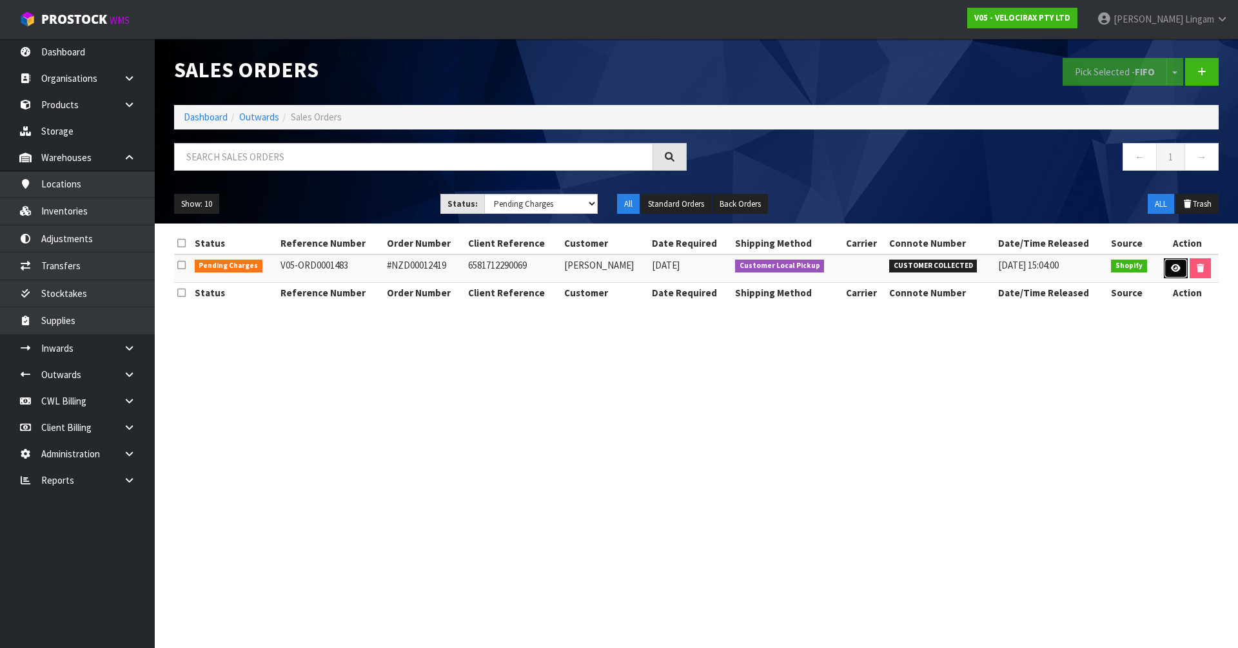
click at [650, 266] on icon at bounding box center [1176, 268] width 10 height 8
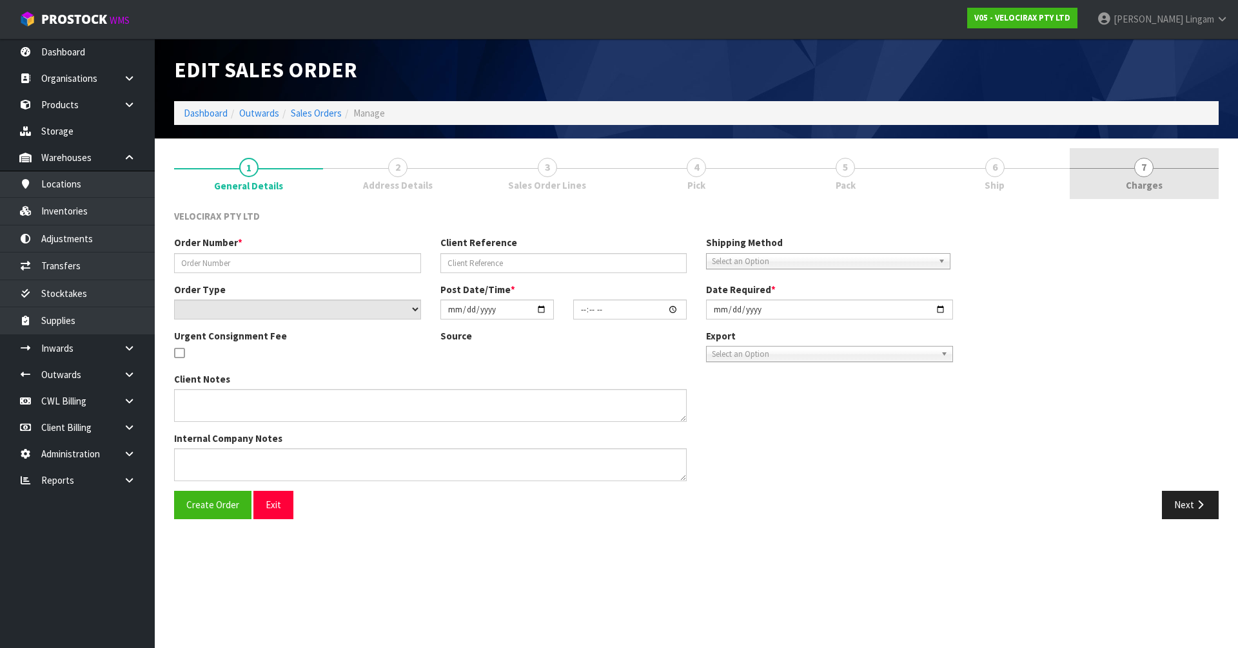
click at [650, 172] on link "7 Charges" at bounding box center [1143, 173] width 149 height 51
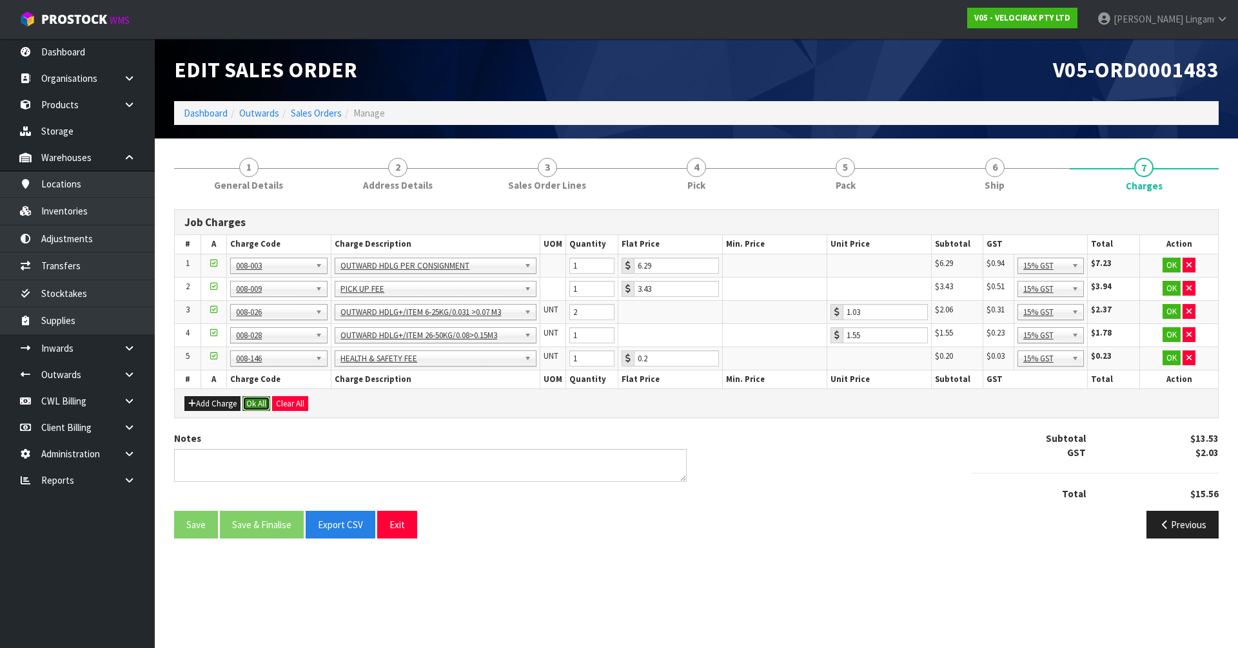
click at [260, 407] on button "Ok All" at bounding box center [256, 403] width 28 height 15
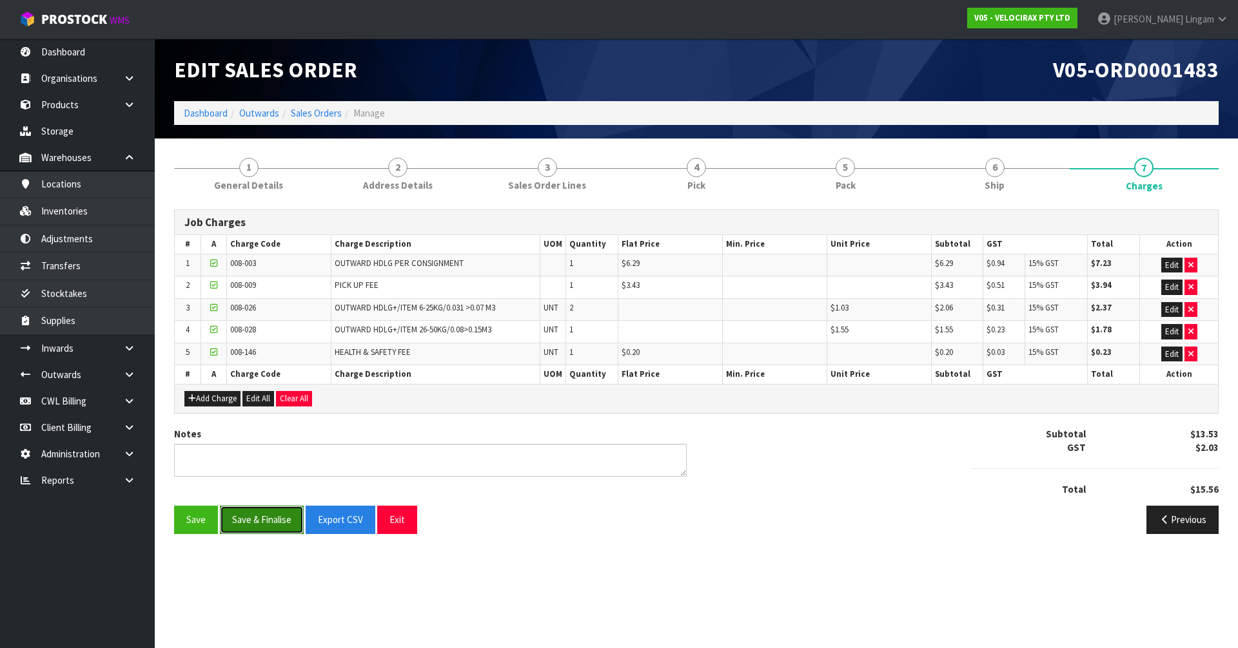
click at [271, 447] on button "Save & Finalise" at bounding box center [262, 520] width 84 height 28
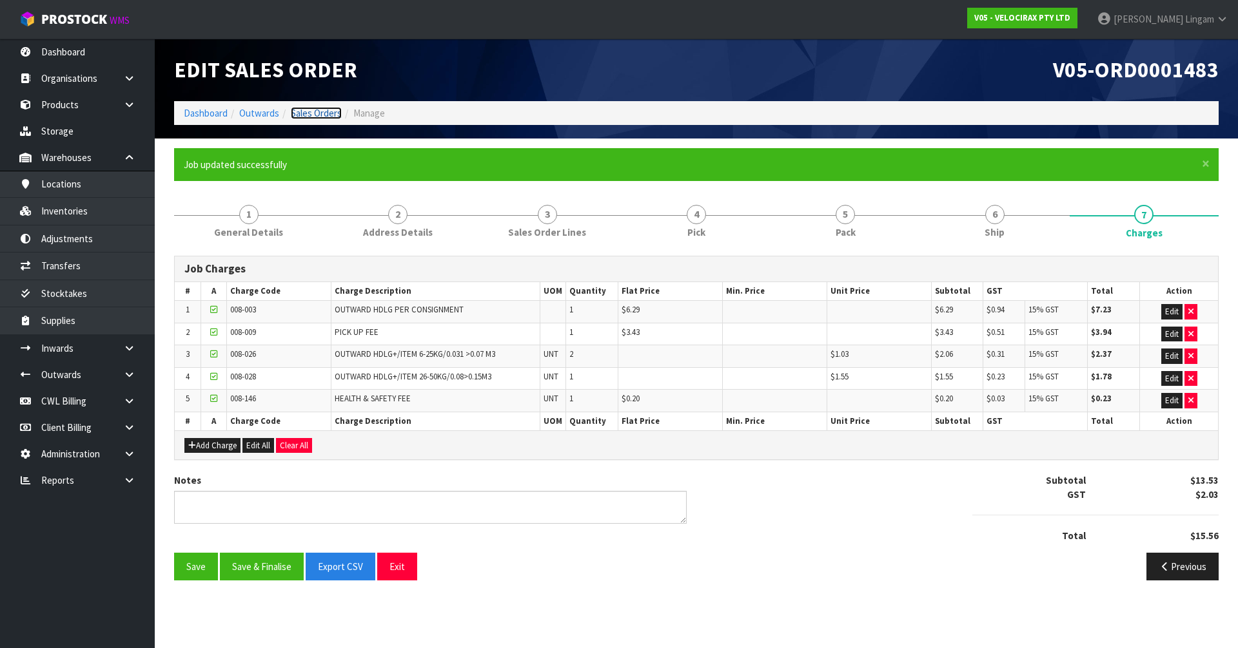
click at [311, 115] on link "Sales Orders" at bounding box center [316, 113] width 51 height 12
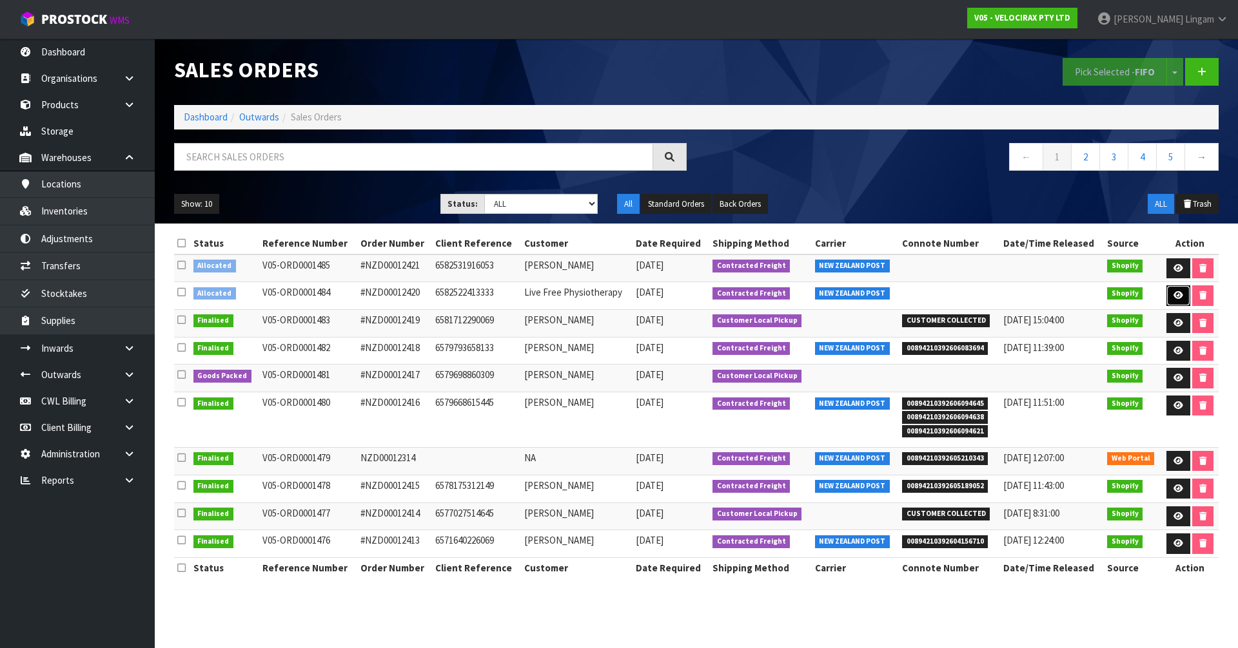
click at [650, 289] on link at bounding box center [1178, 296] width 24 height 21
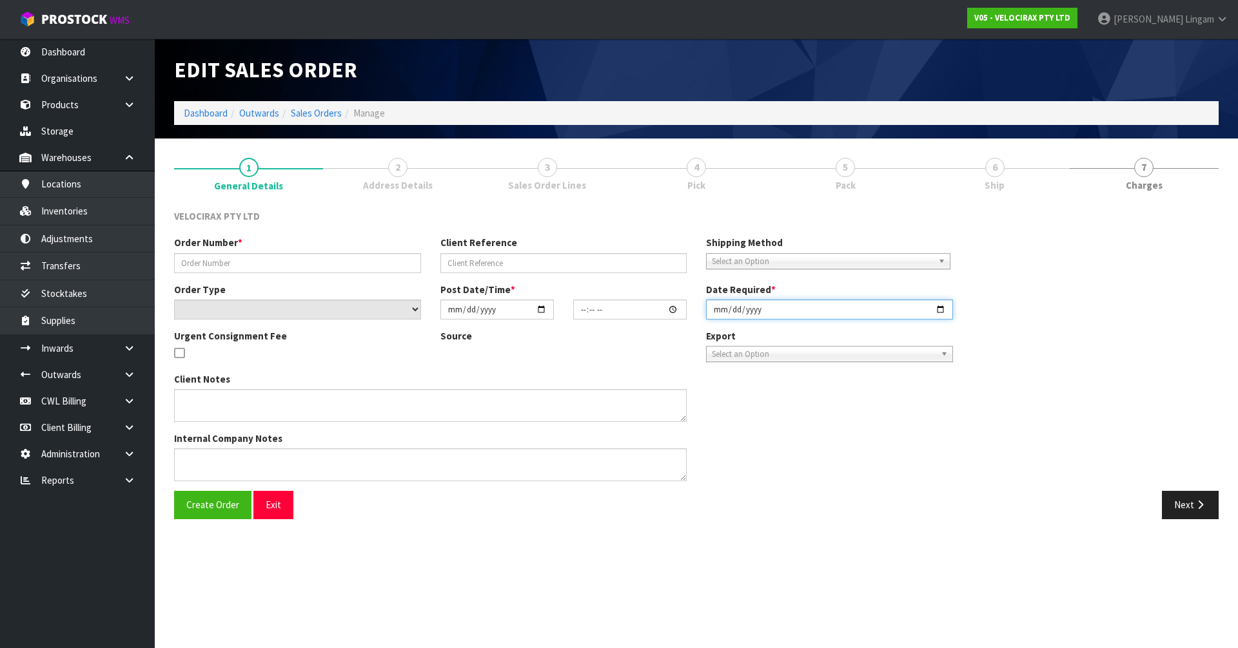
click at [650, 310] on input "date" at bounding box center [829, 310] width 247 height 20
type input "#NZD00012420"
type input "6582522413333"
select select "number:0"
type input "2025-10-02"
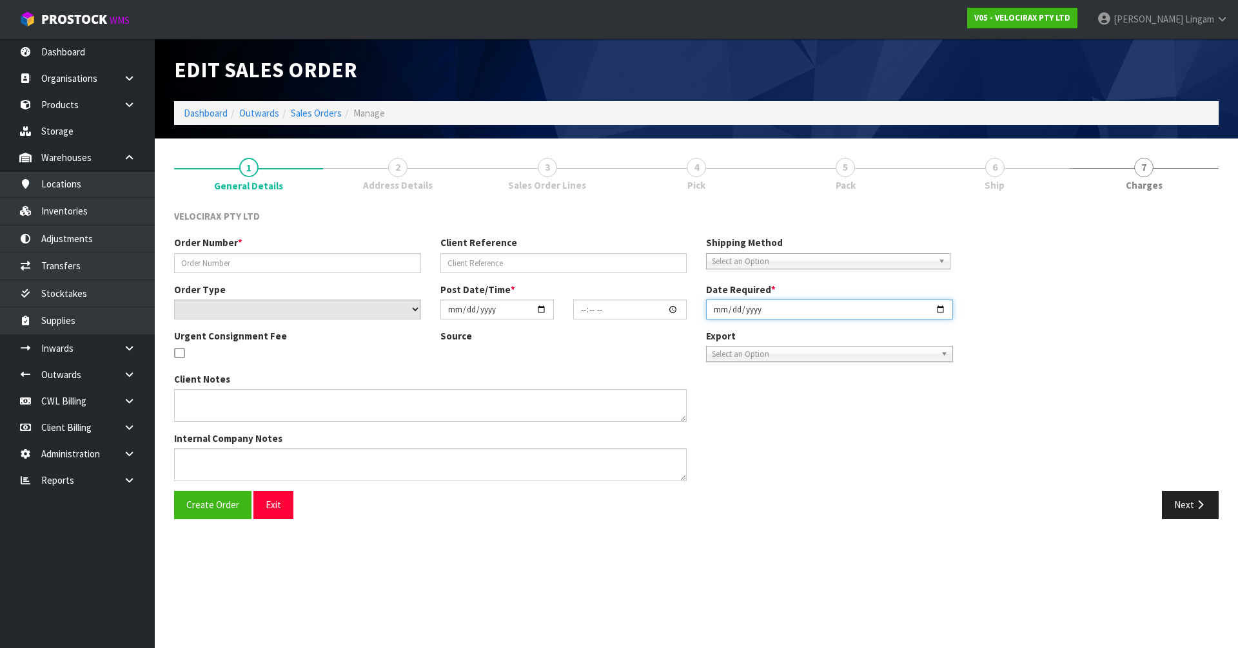
type input "20:56:06.000"
type input "2025-10-02"
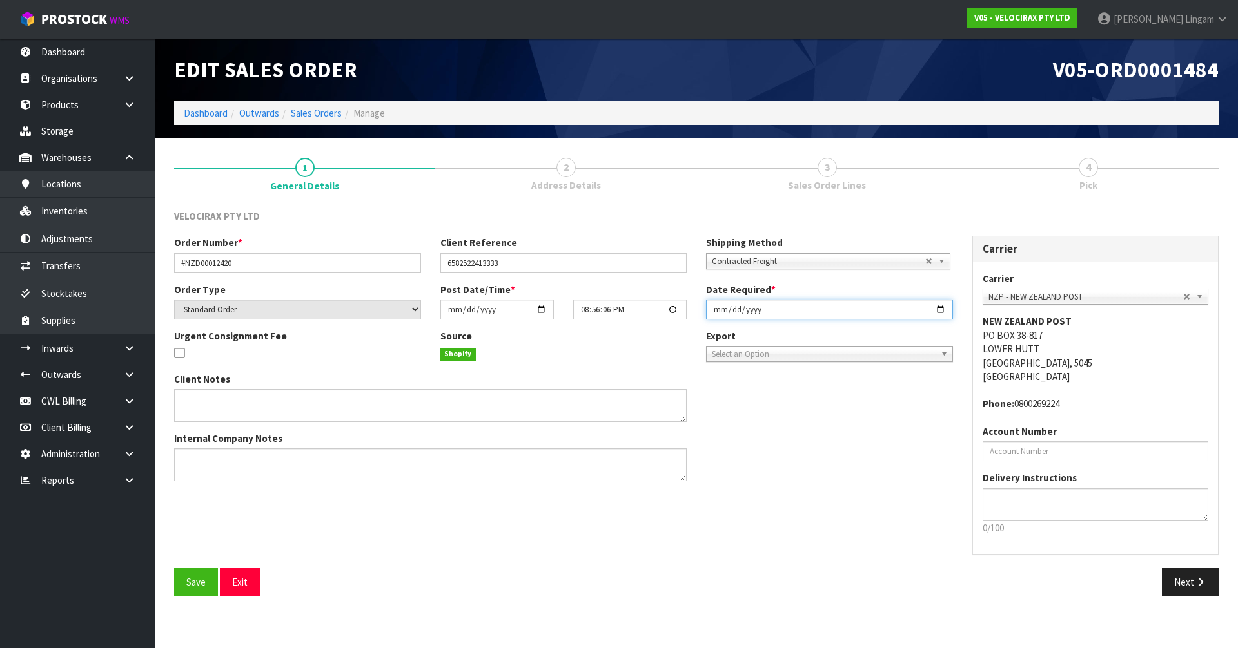
type input "2025-10-03"
click at [187, 447] on span "Save" at bounding box center [195, 582] width 19 height 12
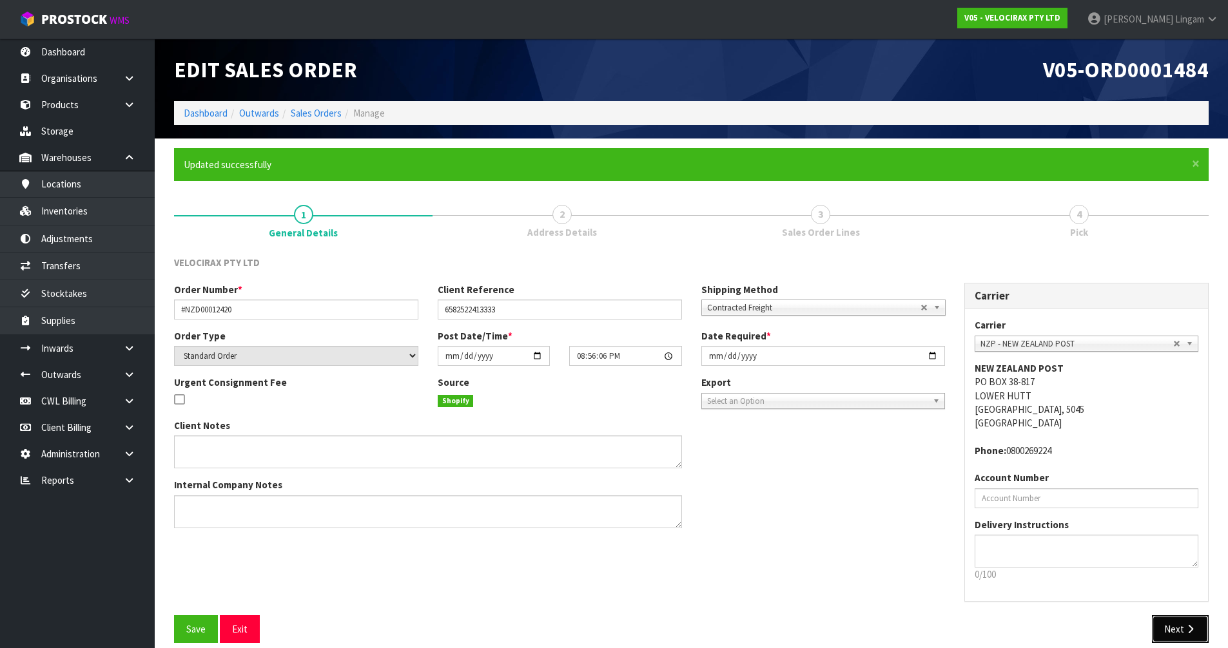
click at [650, 447] on button "Next" at bounding box center [1180, 630] width 57 height 28
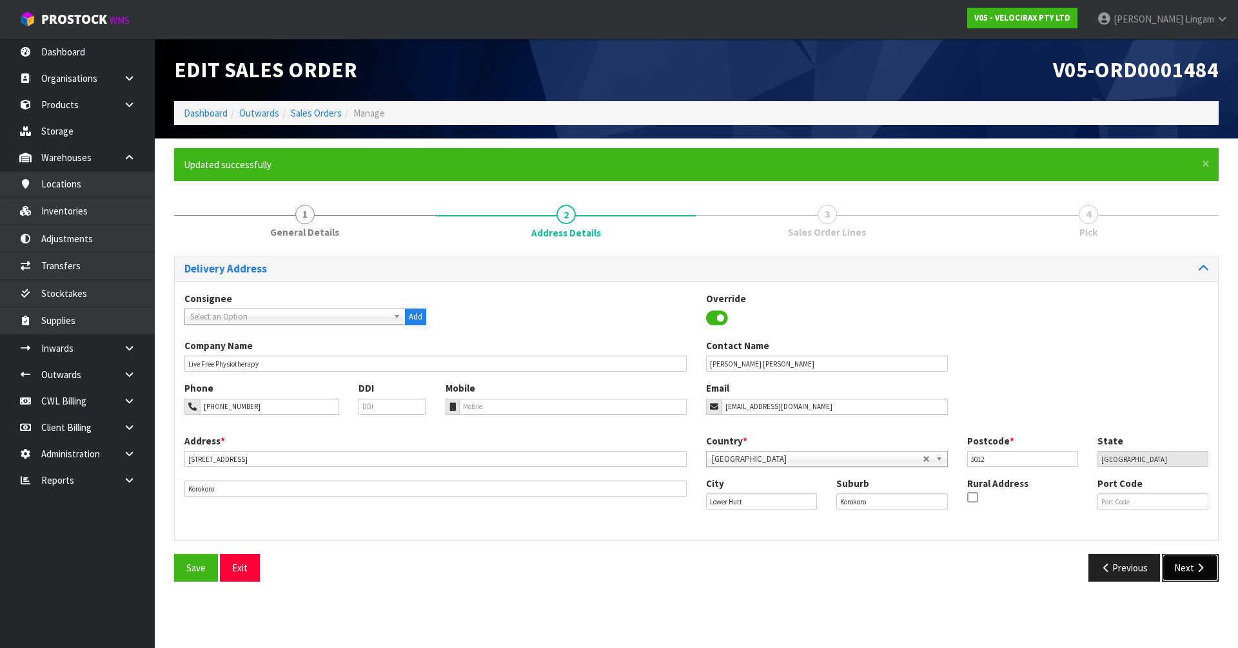
click at [650, 447] on button "Next" at bounding box center [1190, 568] width 57 height 28
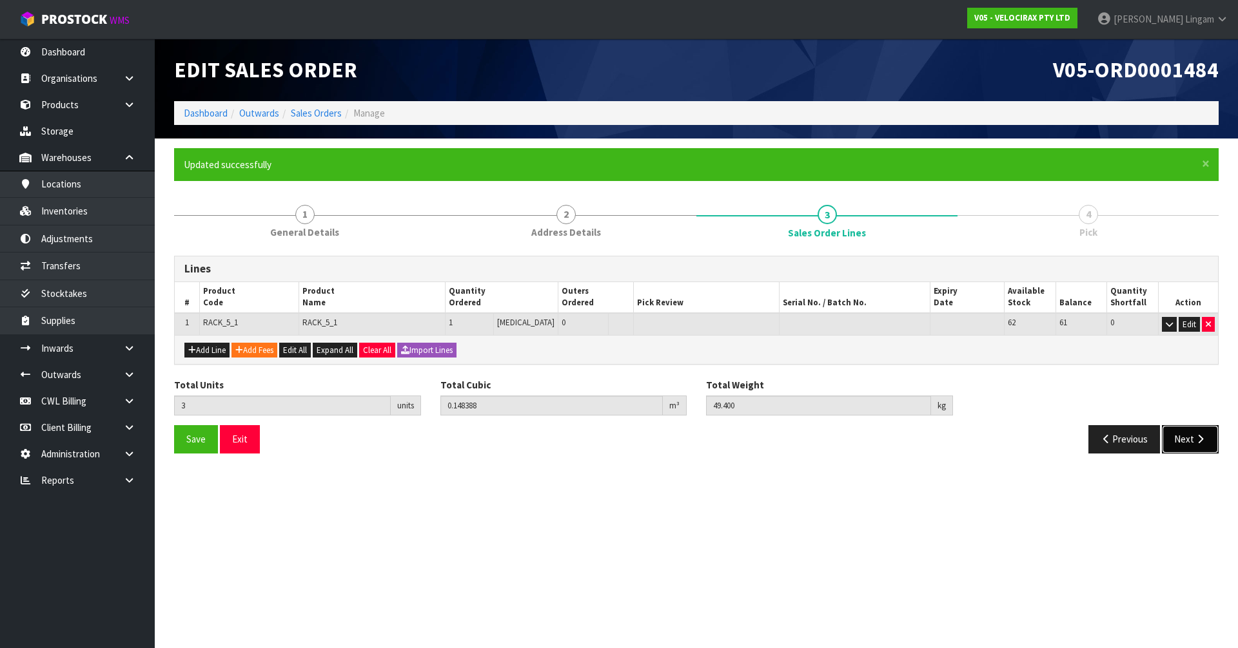
click at [650, 436] on button "Next" at bounding box center [1190, 439] width 57 height 28
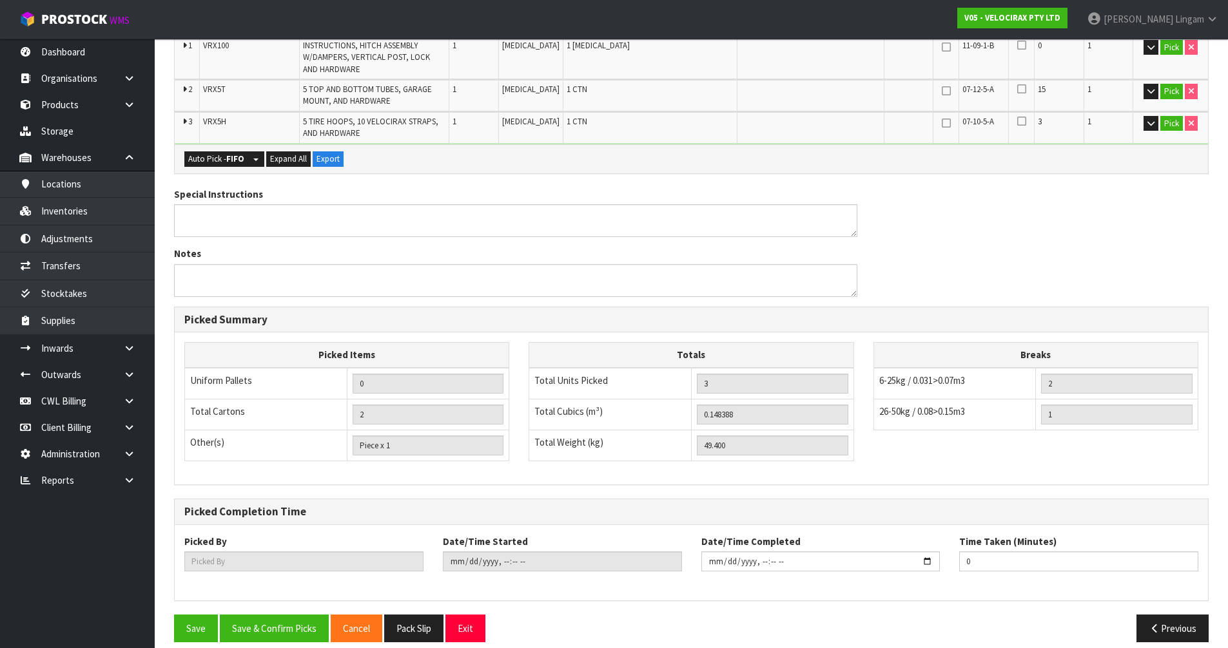
scroll to position [360, 0]
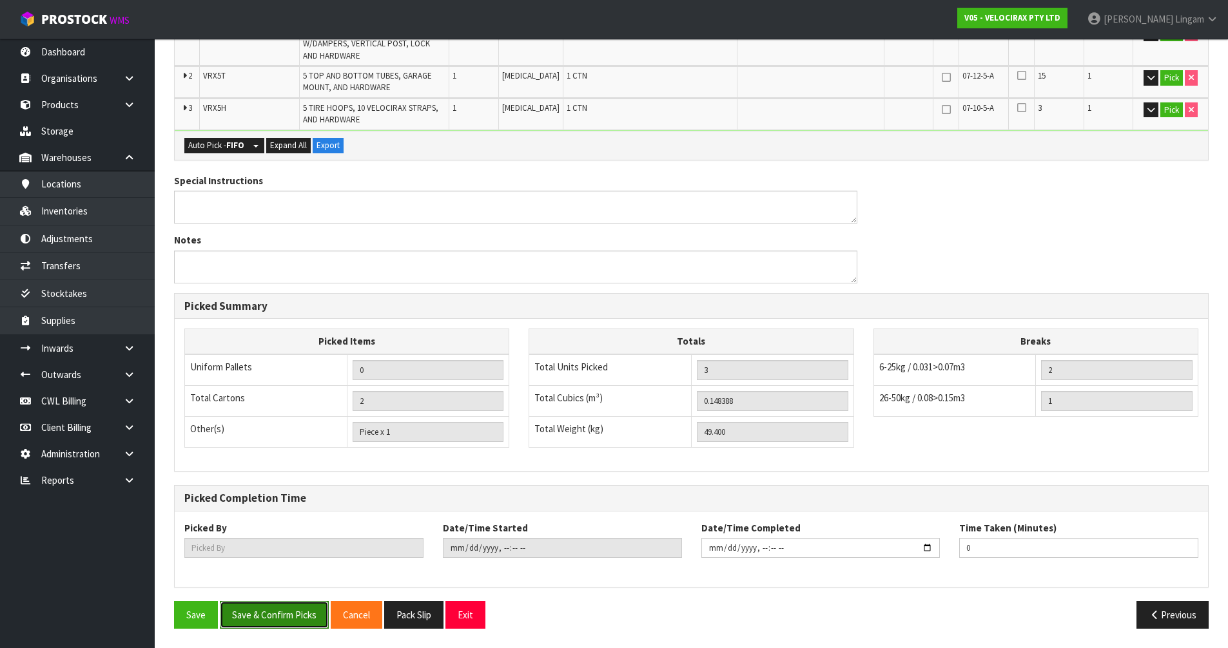
click at [269, 447] on button "Save & Confirm Picks" at bounding box center [274, 615] width 109 height 28
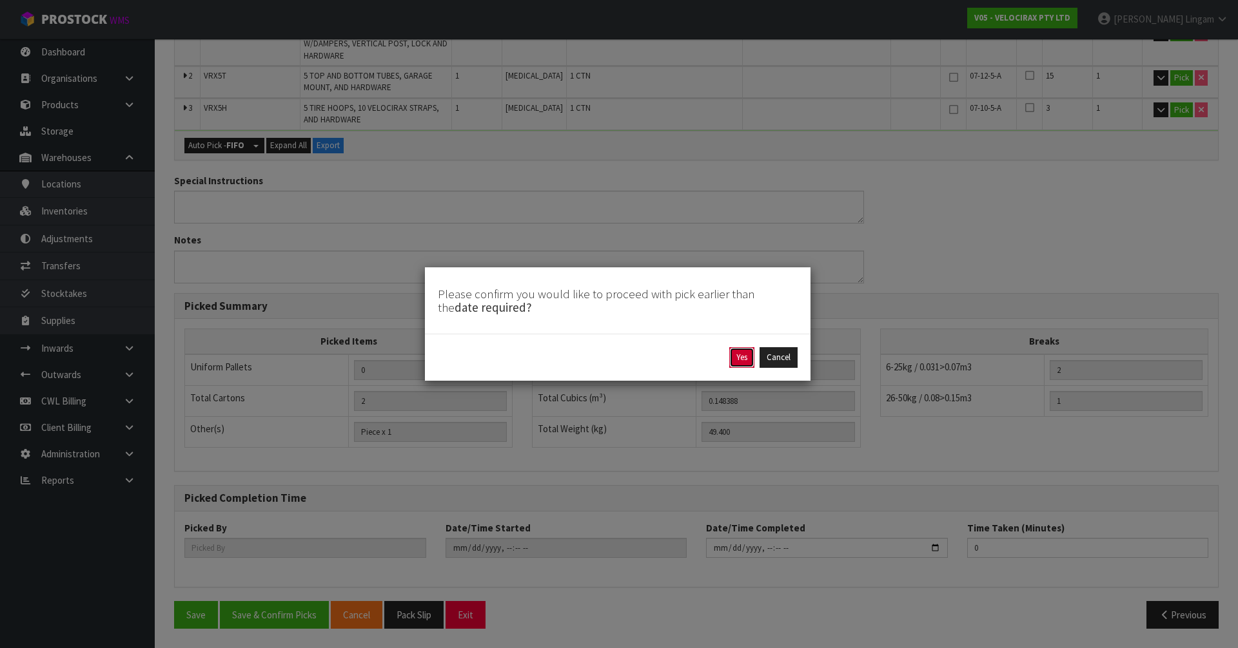
click at [650, 351] on button "Yes" at bounding box center [741, 357] width 25 height 21
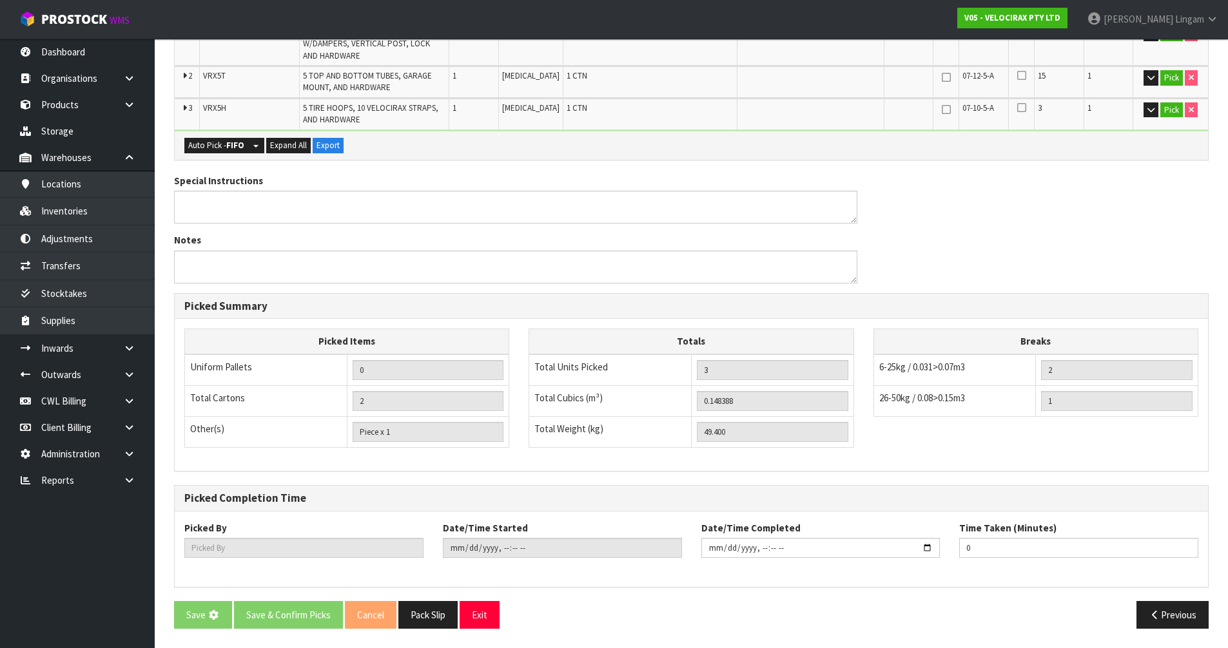
scroll to position [0, 0]
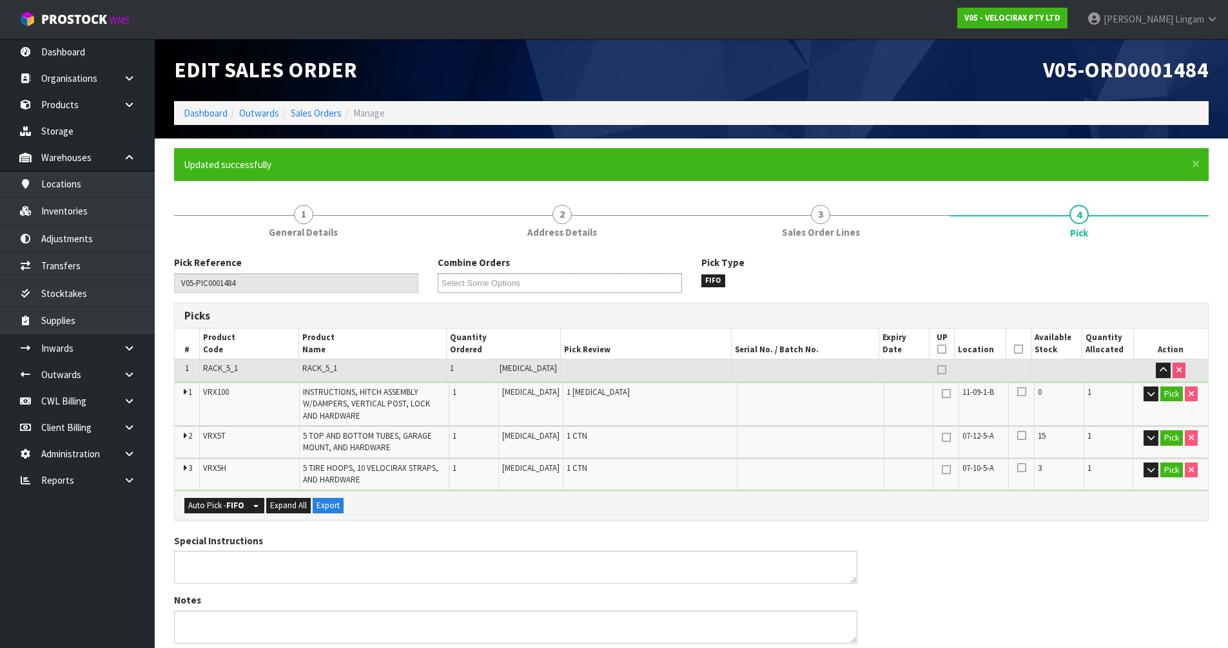
type input "Vineeta Lingam"
type input "2025-10-02T21:49:37"
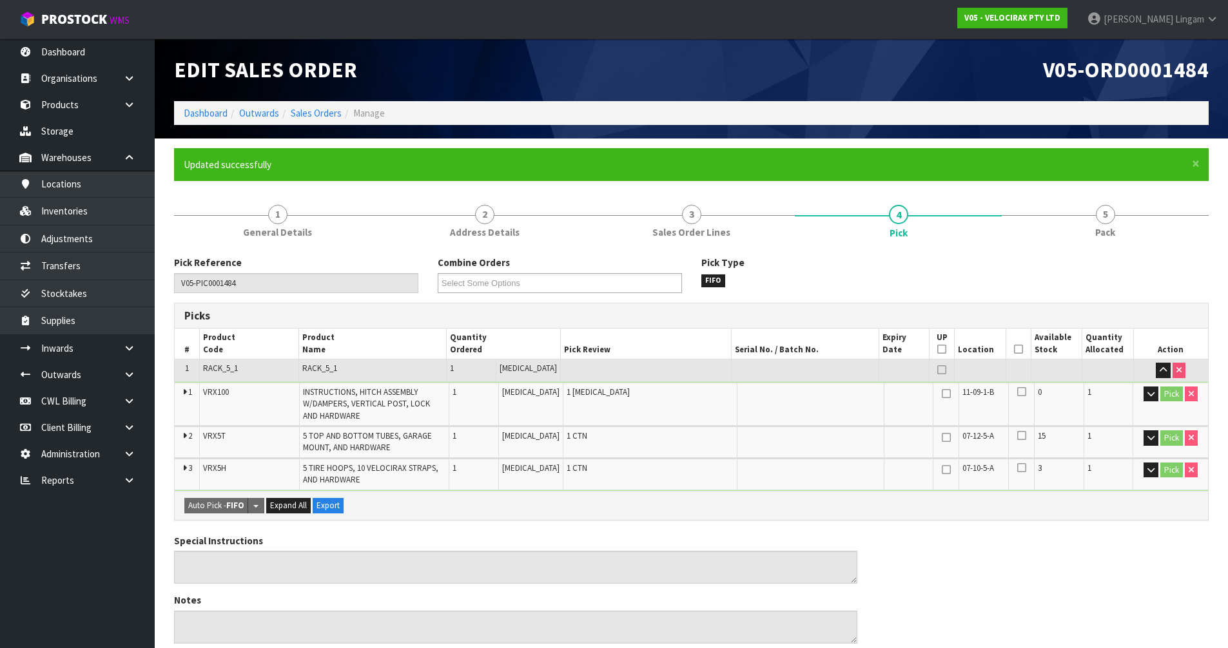
scroll to position [360, 0]
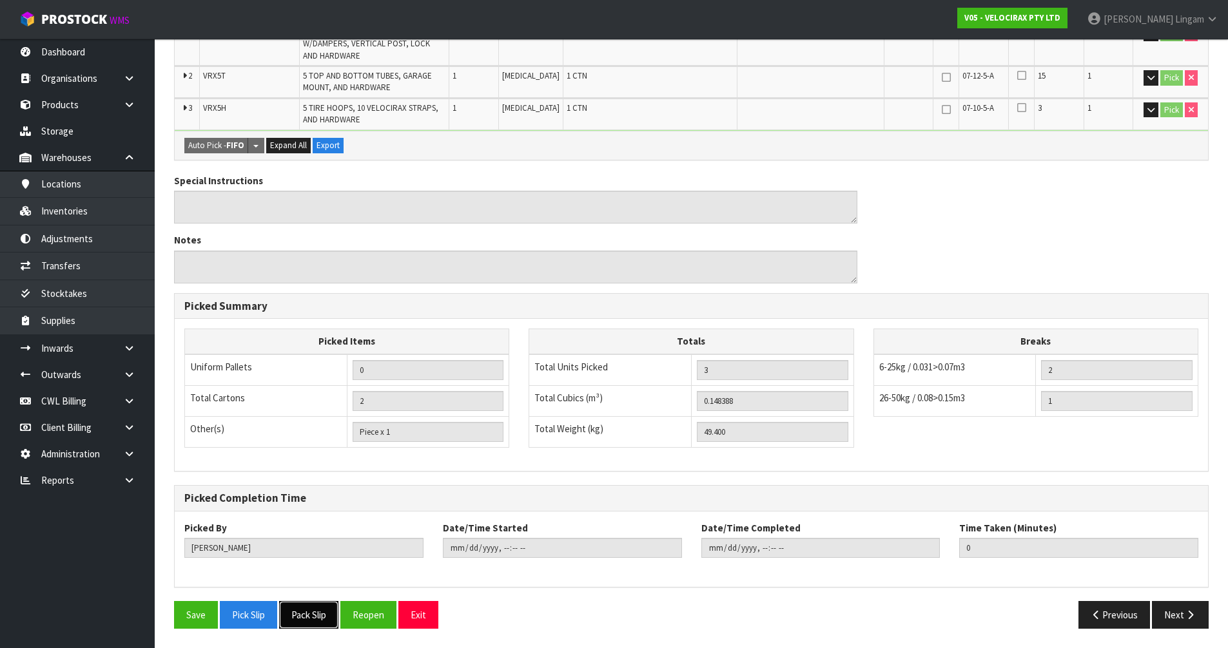
click at [307, 447] on button "Pack Slip" at bounding box center [308, 615] width 59 height 28
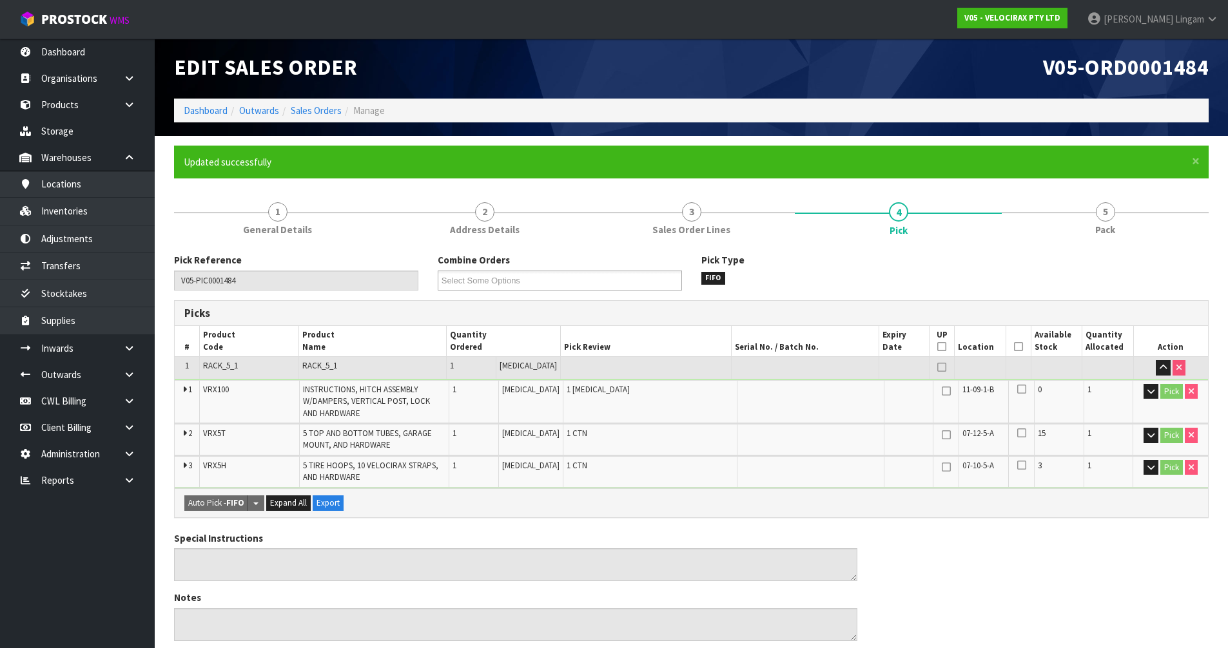
scroll to position [0, 0]
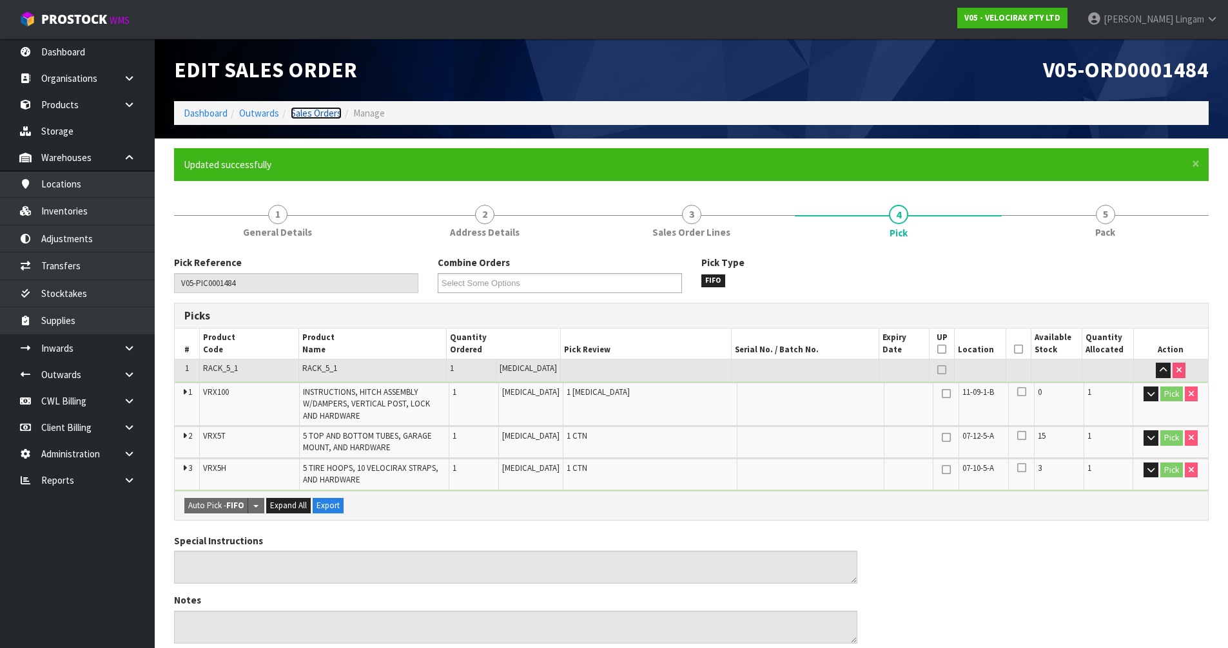
click at [333, 116] on link "Sales Orders" at bounding box center [316, 113] width 51 height 12
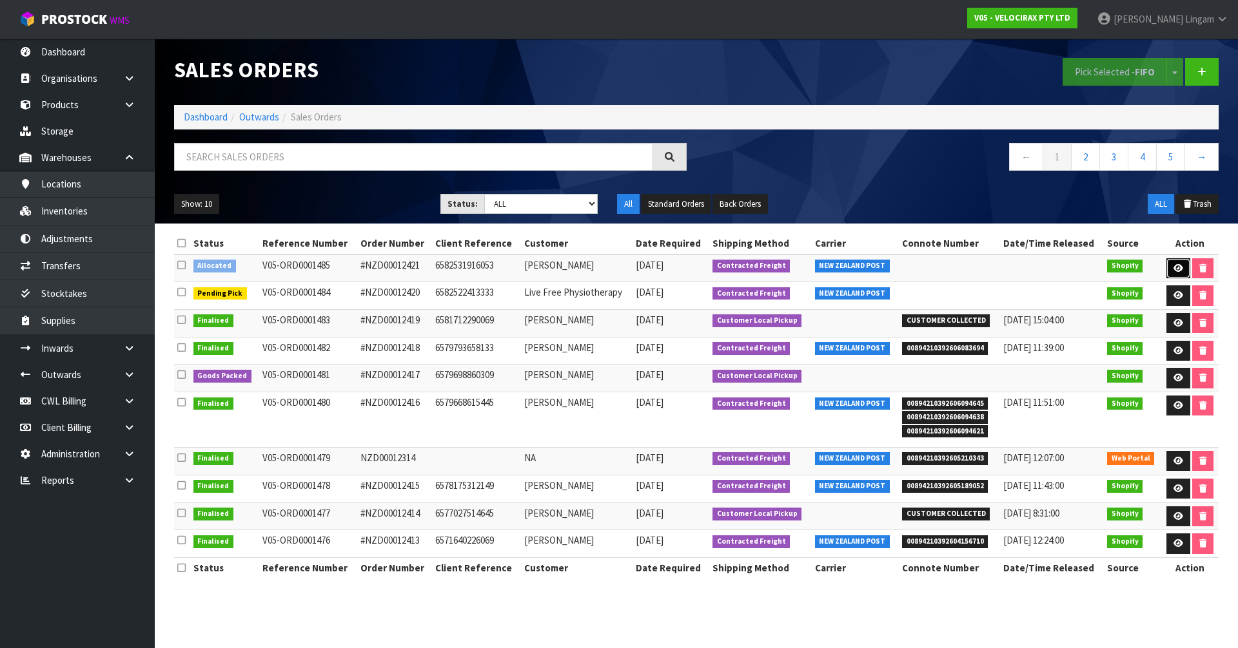
click at [650, 266] on icon at bounding box center [1178, 268] width 10 height 8
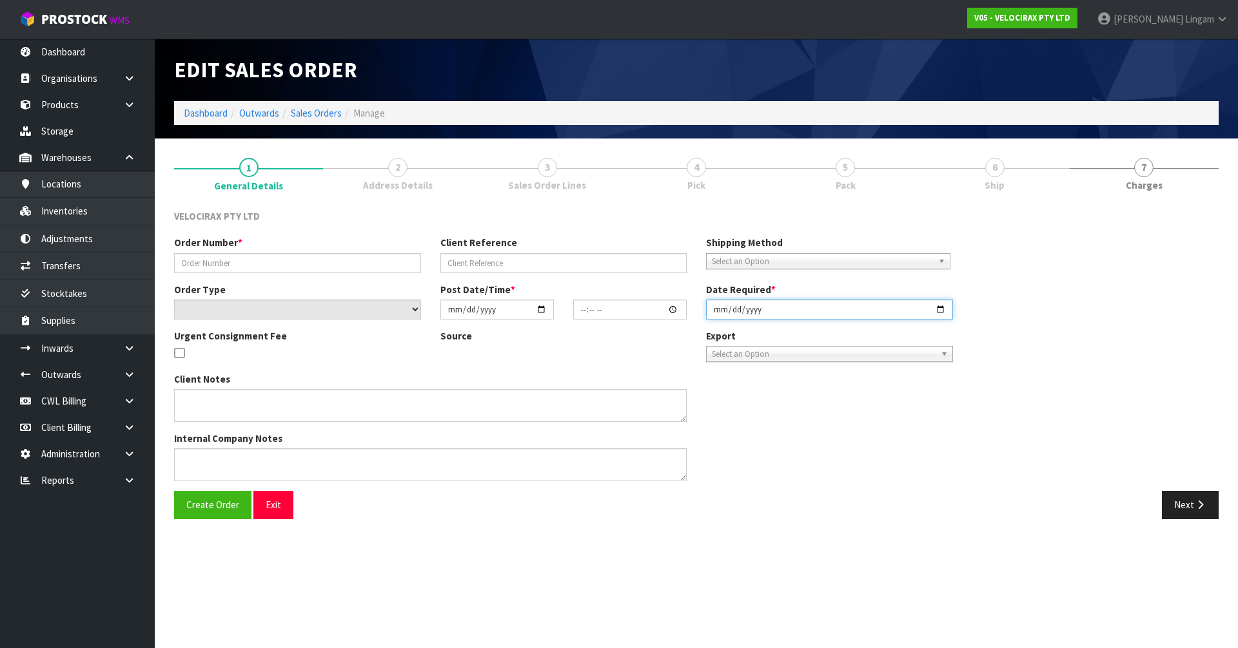
click at [650, 309] on input "date" at bounding box center [829, 310] width 247 height 20
type input "#NZD00012421"
type input "6582531916053"
select select "number:0"
type input "2025-10-02"
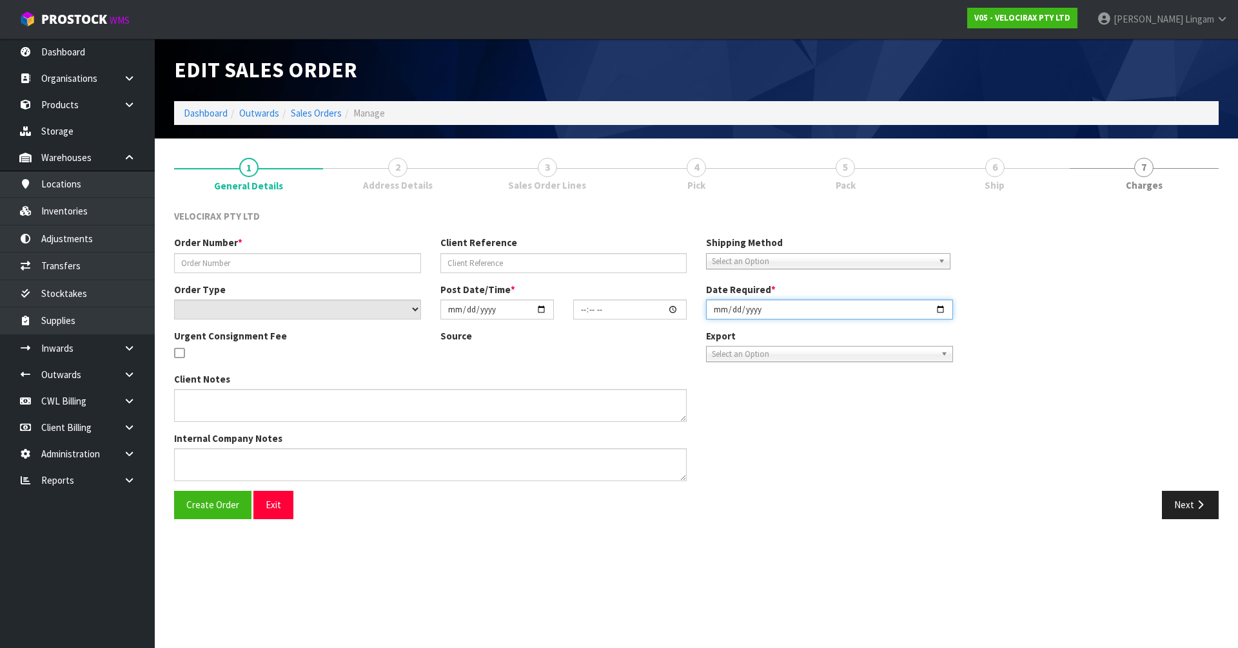
type input "21:16:57.000"
type input "2025-10-02"
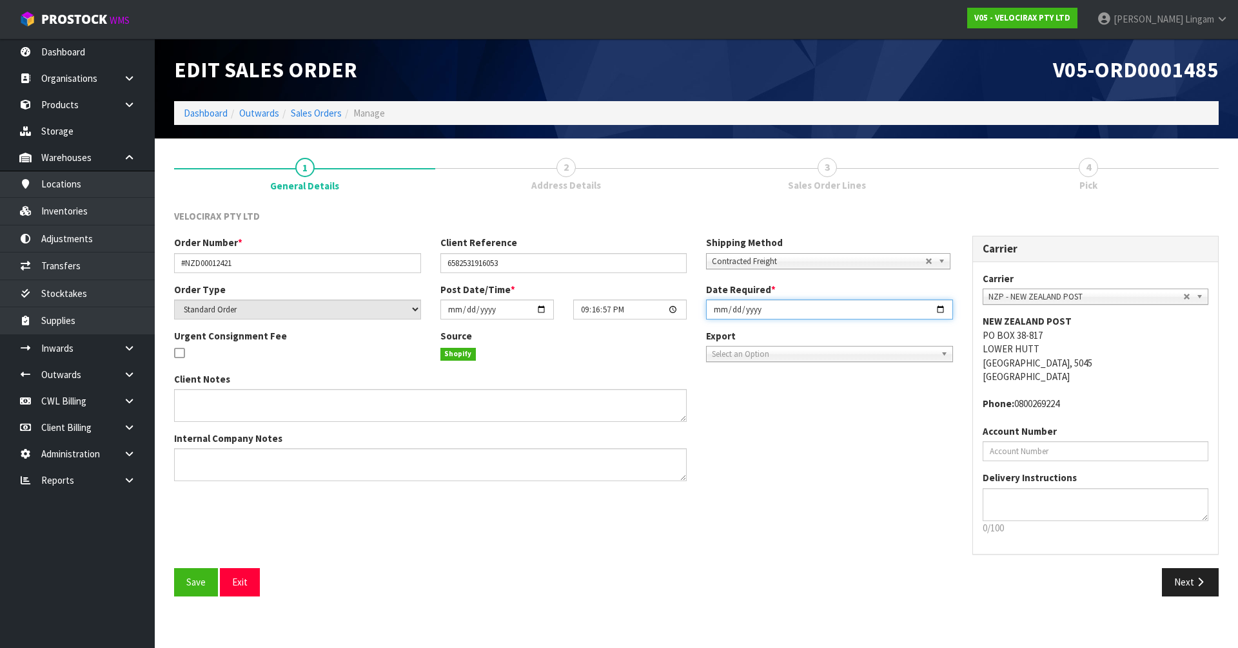
type input "2025-10-03"
click at [199, 447] on span "Save" at bounding box center [195, 582] width 19 height 12
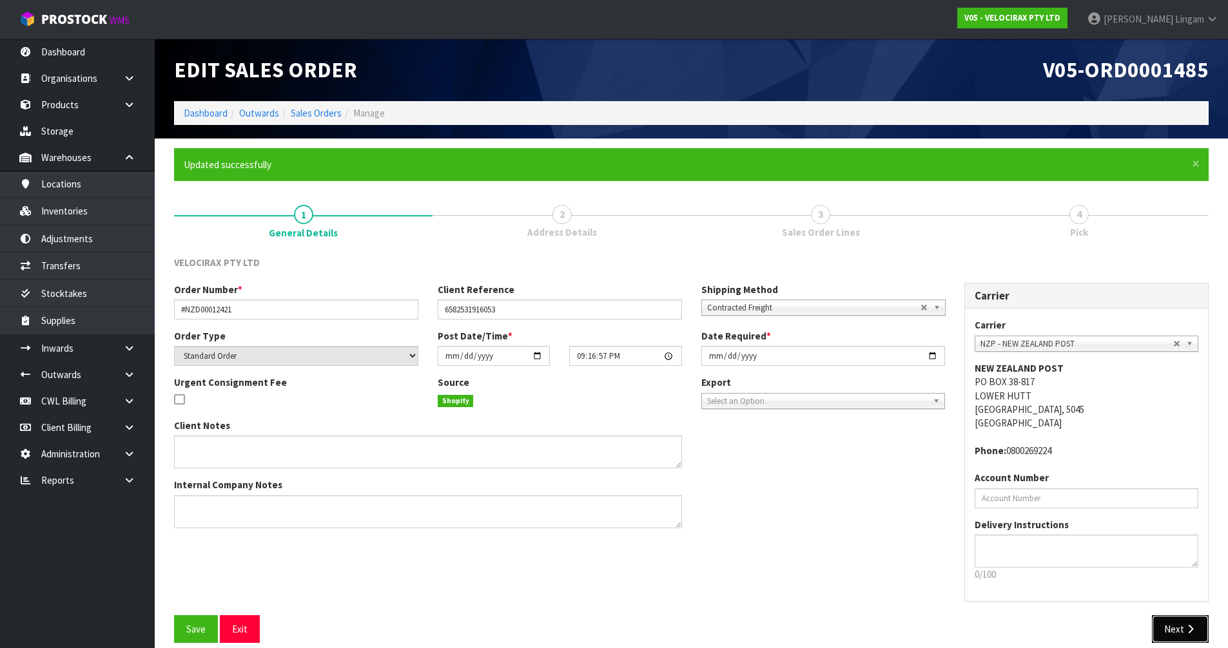
click at [650, 447] on button "Next" at bounding box center [1180, 630] width 57 height 28
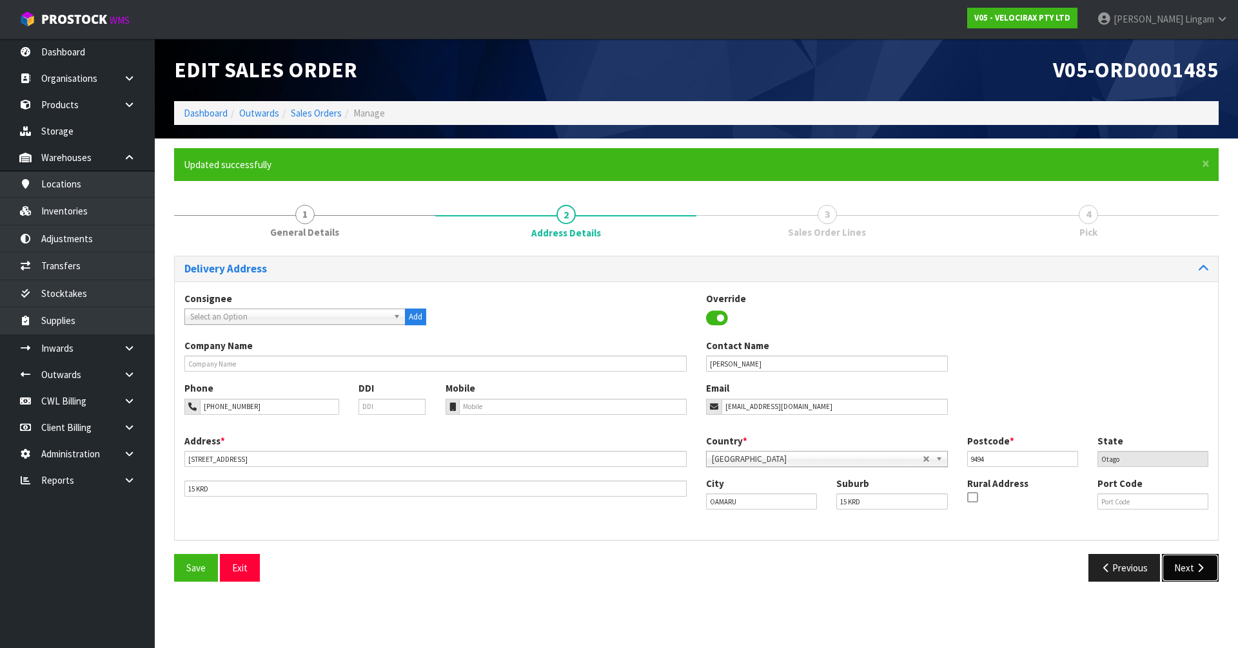
click at [650, 447] on button "Next" at bounding box center [1190, 568] width 57 height 28
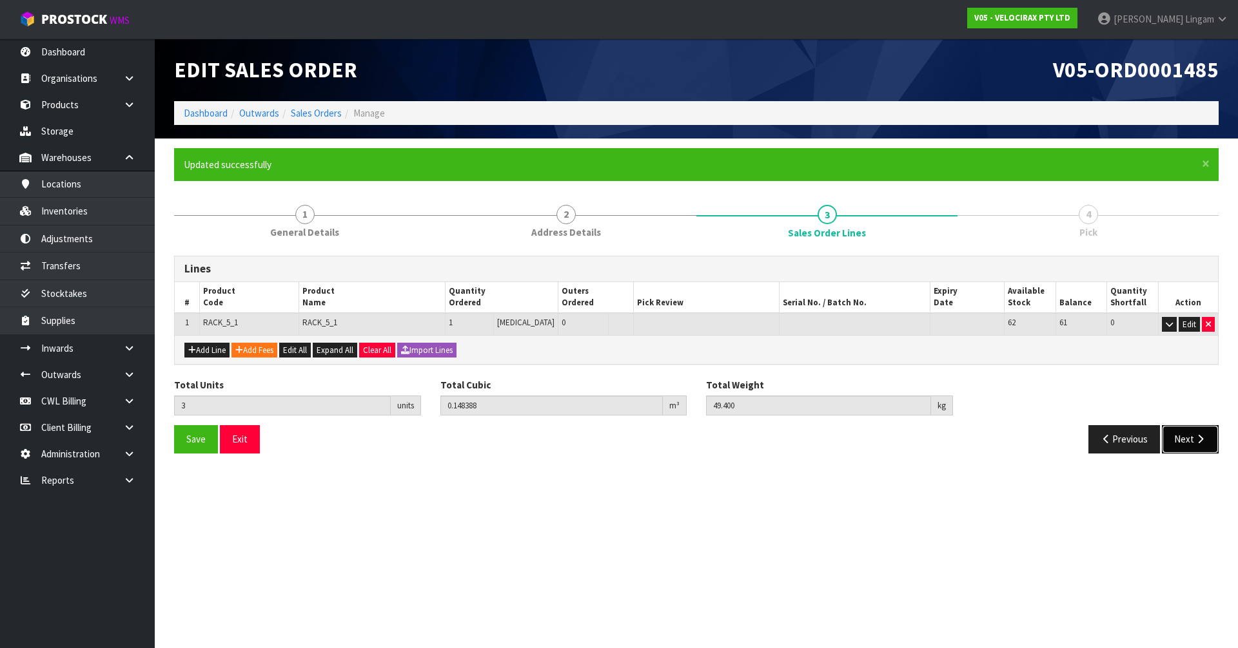
click at [650, 442] on button "Next" at bounding box center [1190, 439] width 57 height 28
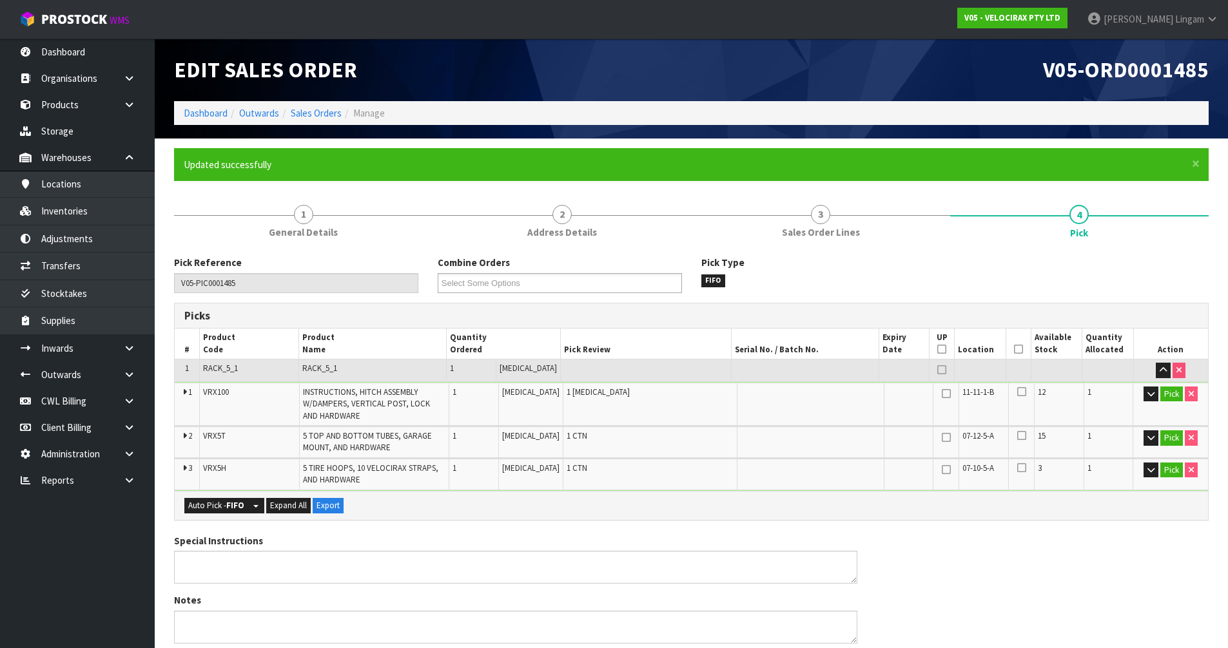
scroll to position [160, 0]
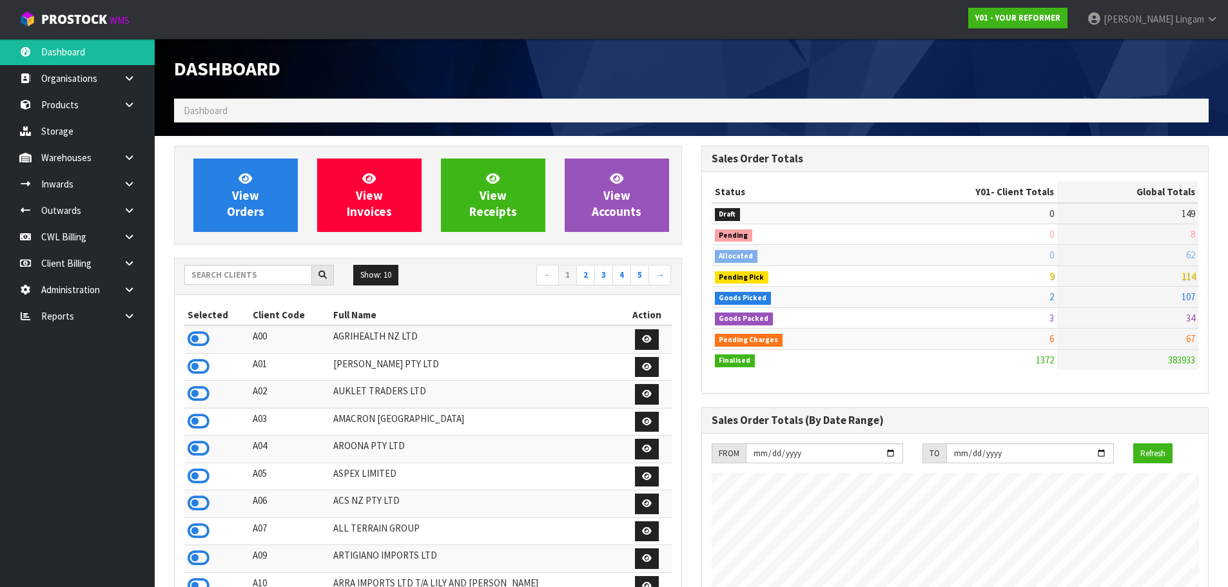
scroll to position [893, 527]
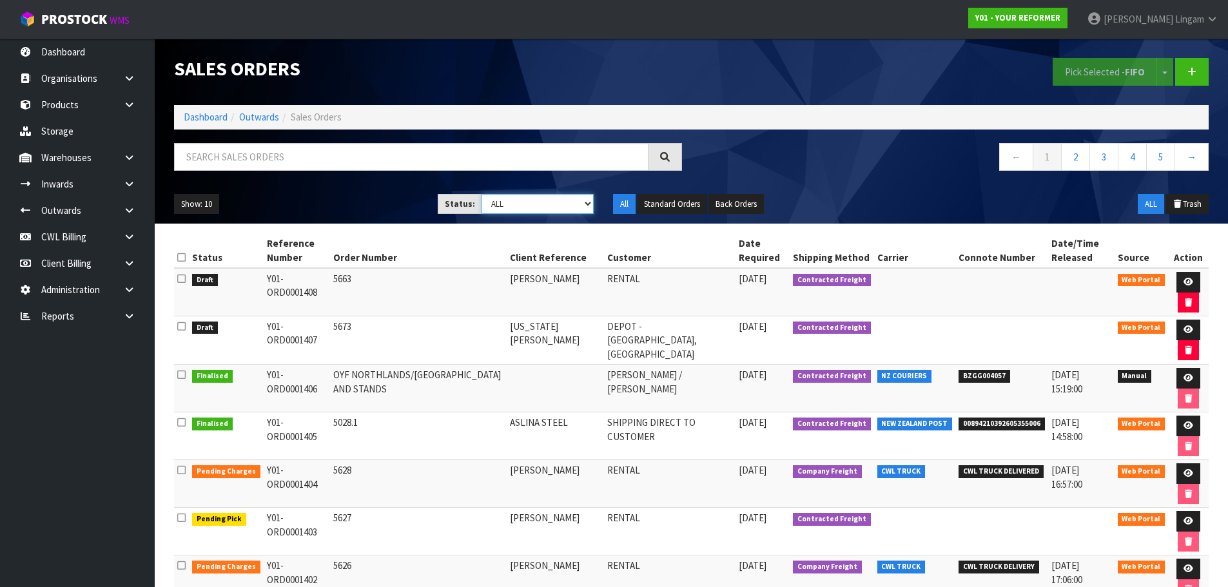
click at [575, 209] on select "Draft Pending Allocated Pending Pick Goods Picked Goods Packed Pending Charges …" at bounding box center [538, 204] width 112 height 20
select select "string:6"
click at [482, 194] on select "Draft Pending Allocated Pending Pick Goods Picked Goods Packed Pending Charges …" at bounding box center [538, 204] width 112 height 20
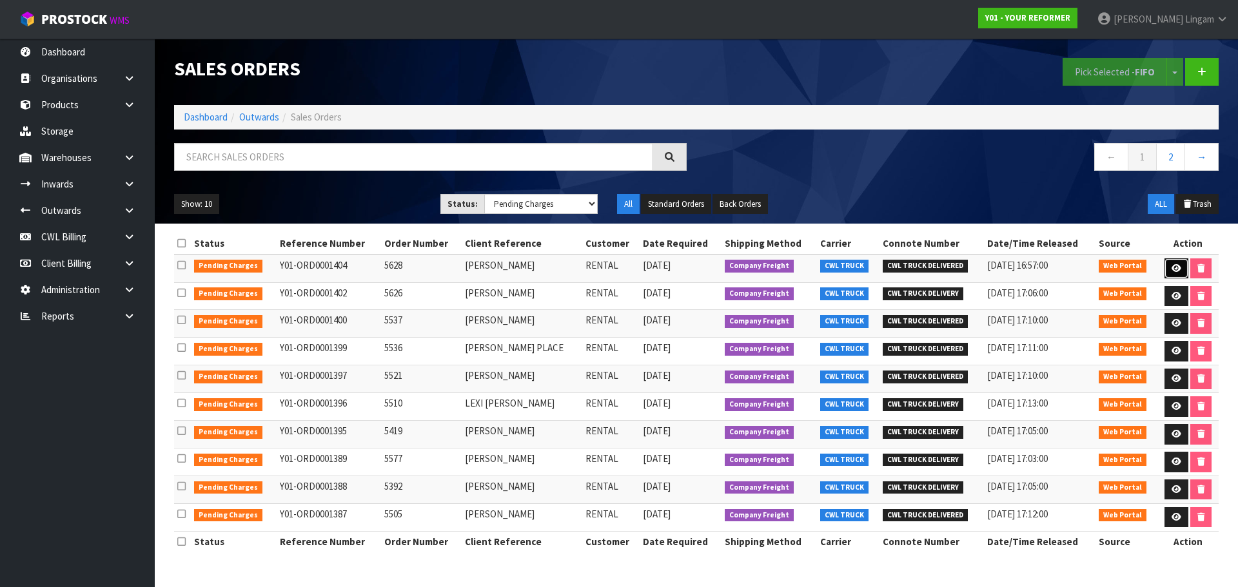
click at [1168, 262] on link at bounding box center [1176, 268] width 24 height 21
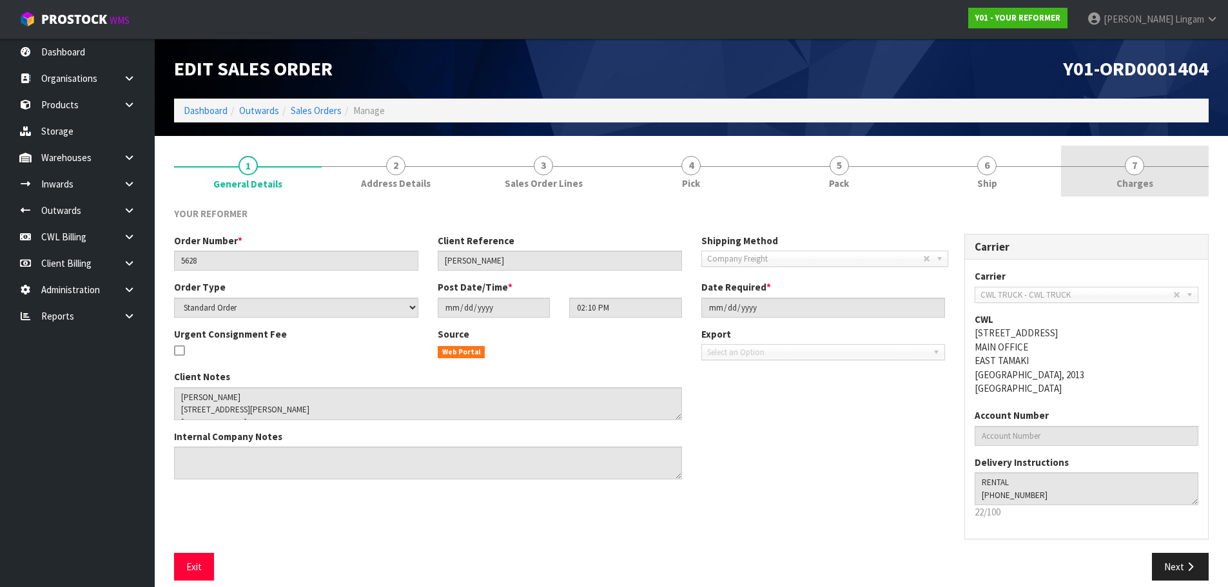
click at [1168, 180] on link "7 [GEOGRAPHIC_DATA]" at bounding box center [1135, 171] width 148 height 51
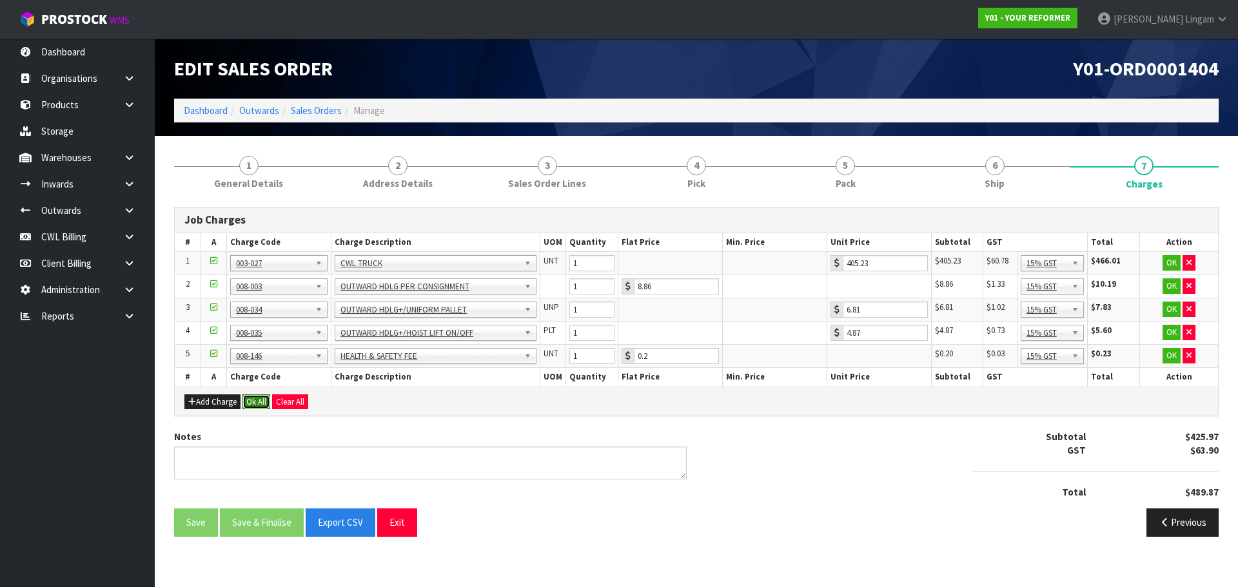
click at [255, 398] on button "Ok All" at bounding box center [256, 401] width 28 height 15
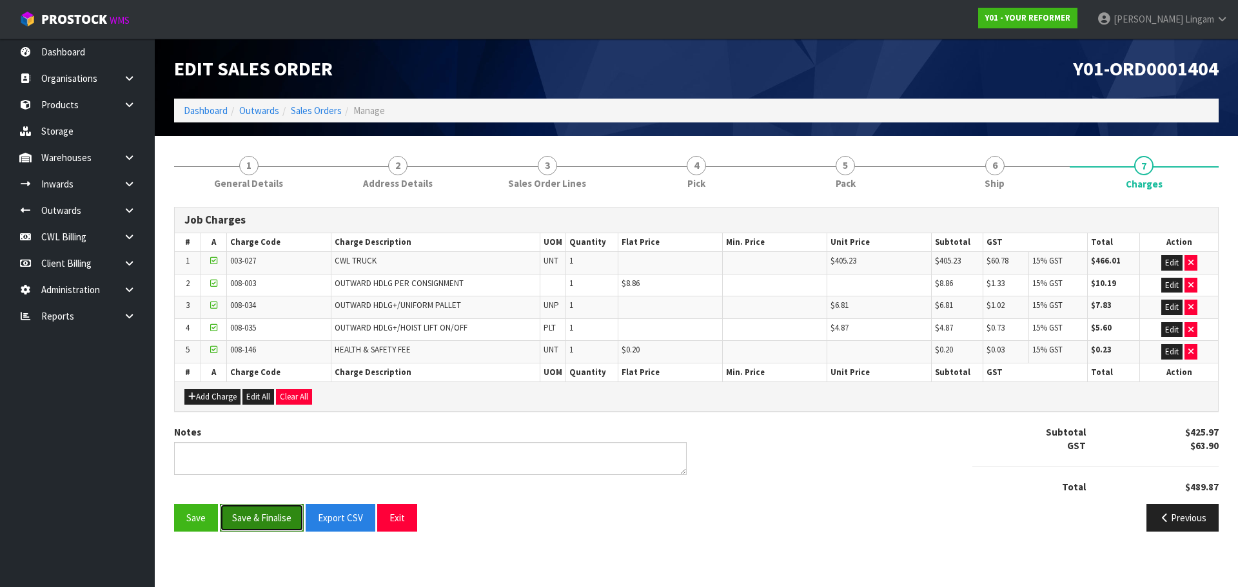
click at [267, 522] on button "Save & Finalise" at bounding box center [262, 518] width 84 height 28
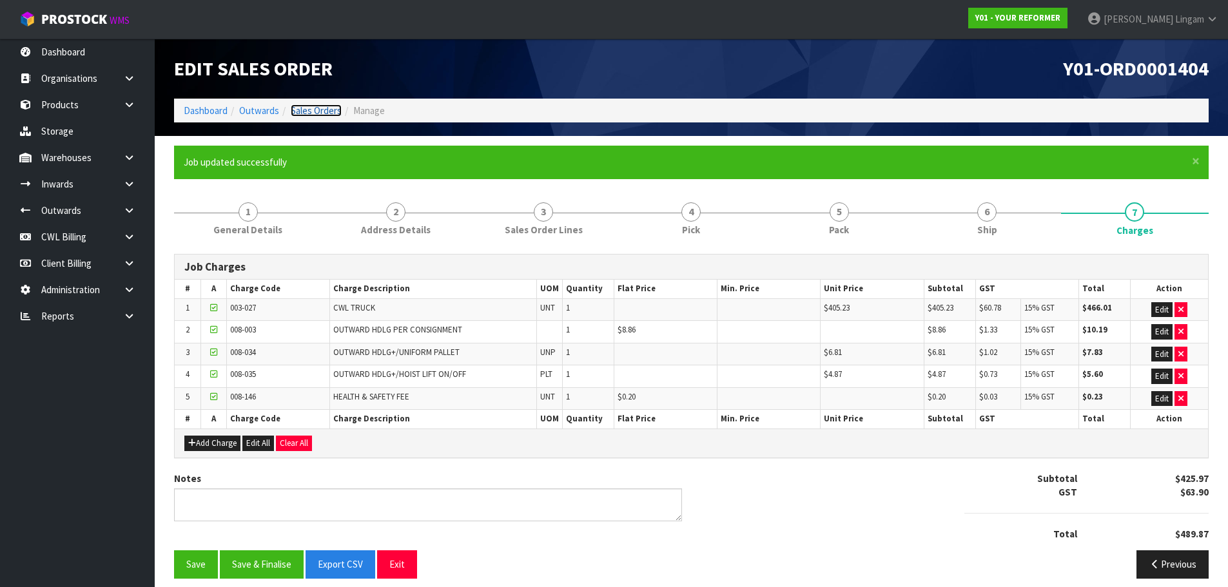
click at [323, 108] on link "Sales Orders" at bounding box center [316, 110] width 51 height 12
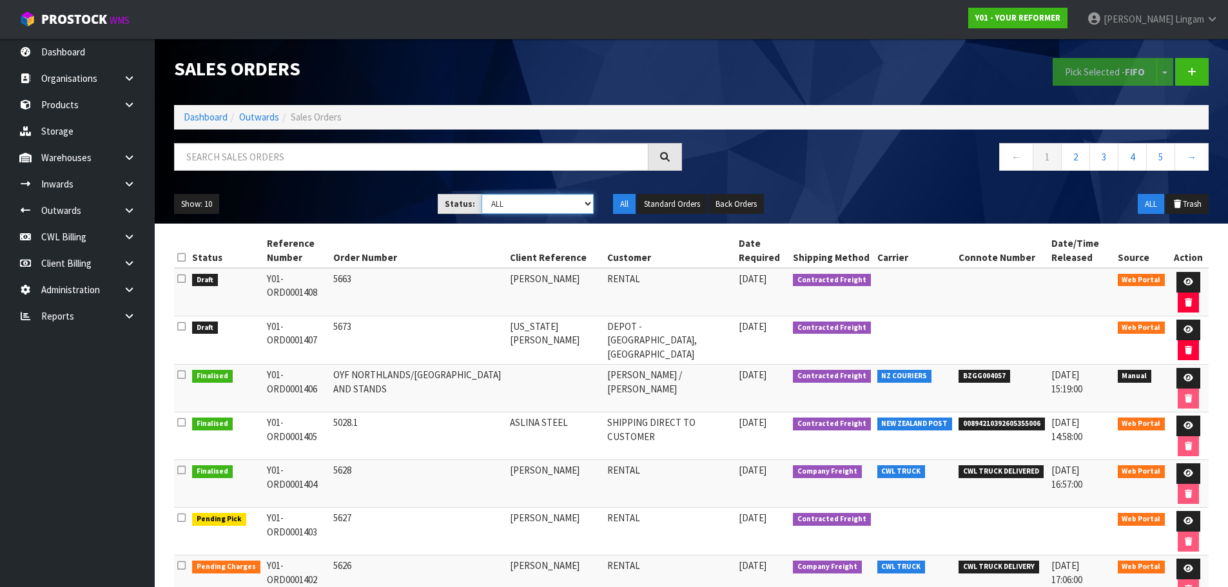
click at [561, 202] on select "Draft Pending Allocated Pending Pick Goods Picked Goods Packed Pending Charges …" at bounding box center [538, 204] width 112 height 20
select select "string:6"
click at [482, 194] on select "Draft Pending Allocated Pending Pick Goods Picked Goods Packed Pending Charges …" at bounding box center [538, 204] width 112 height 20
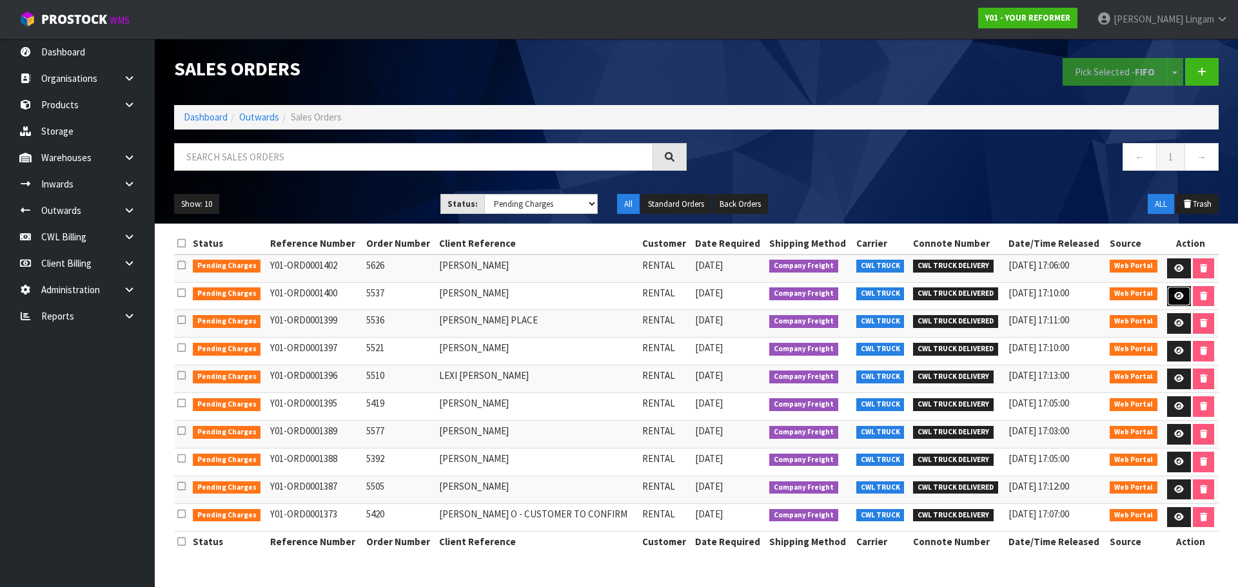
click at [1176, 295] on icon at bounding box center [1179, 296] width 10 height 8
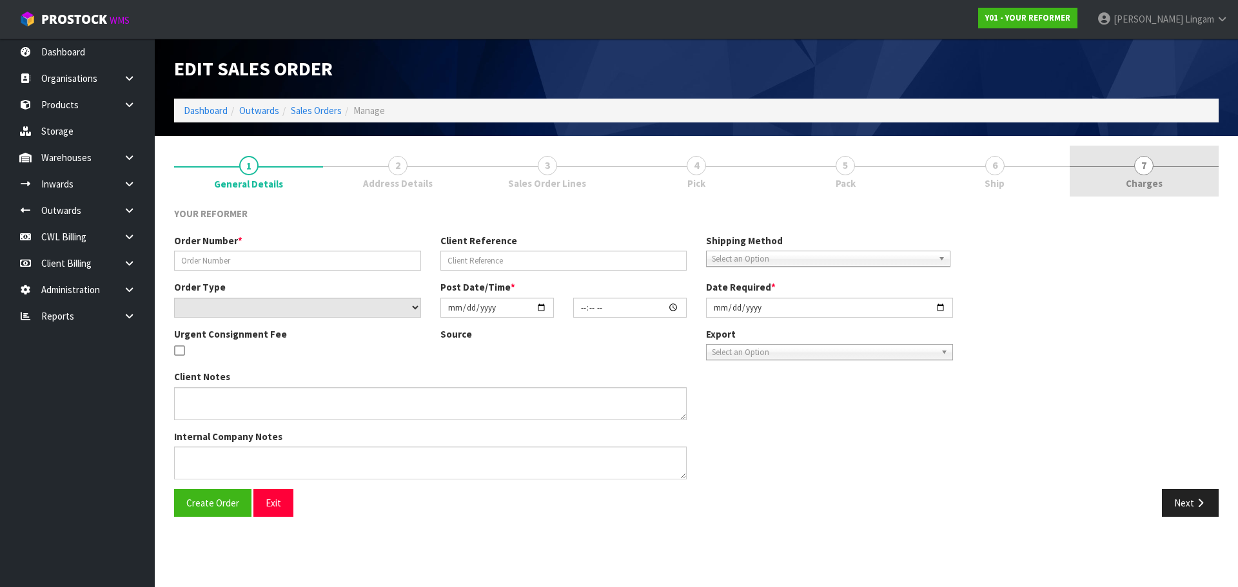
type input "5537"
type input "JADE ALLAN"
select select "number:0"
type input "2025-09-29"
type input "14:01:00.000"
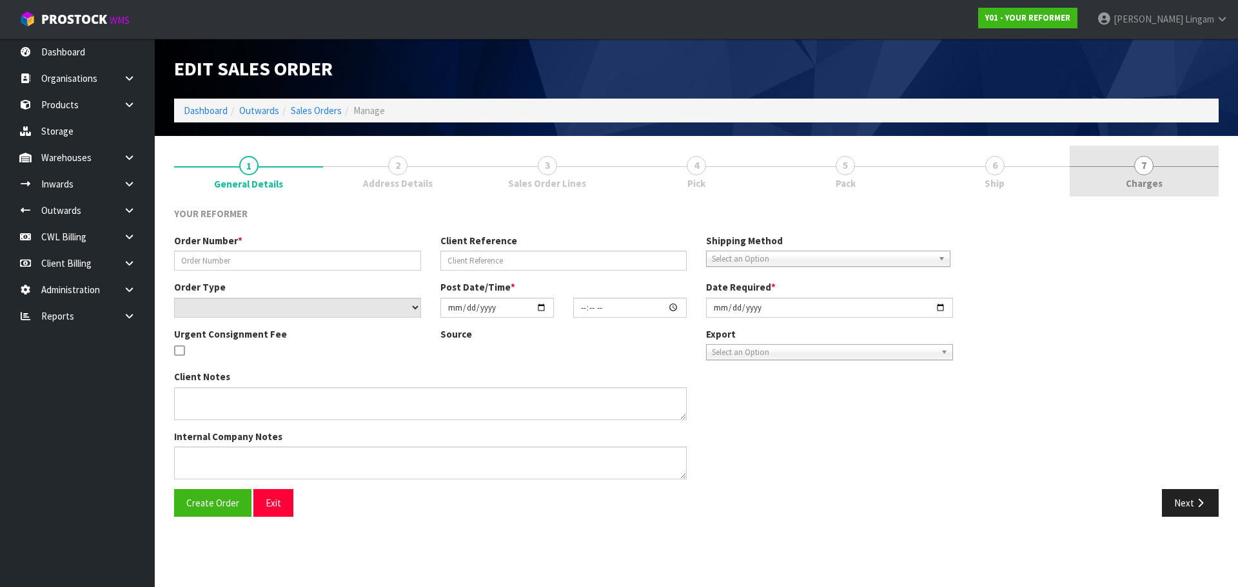
type input "2025-09-29"
type textarea "JADE ALLAN 4 FAIRFIELD STREET AUK PUKEKOHE 2120 NEW ZEALAND +64 27 621 0724"
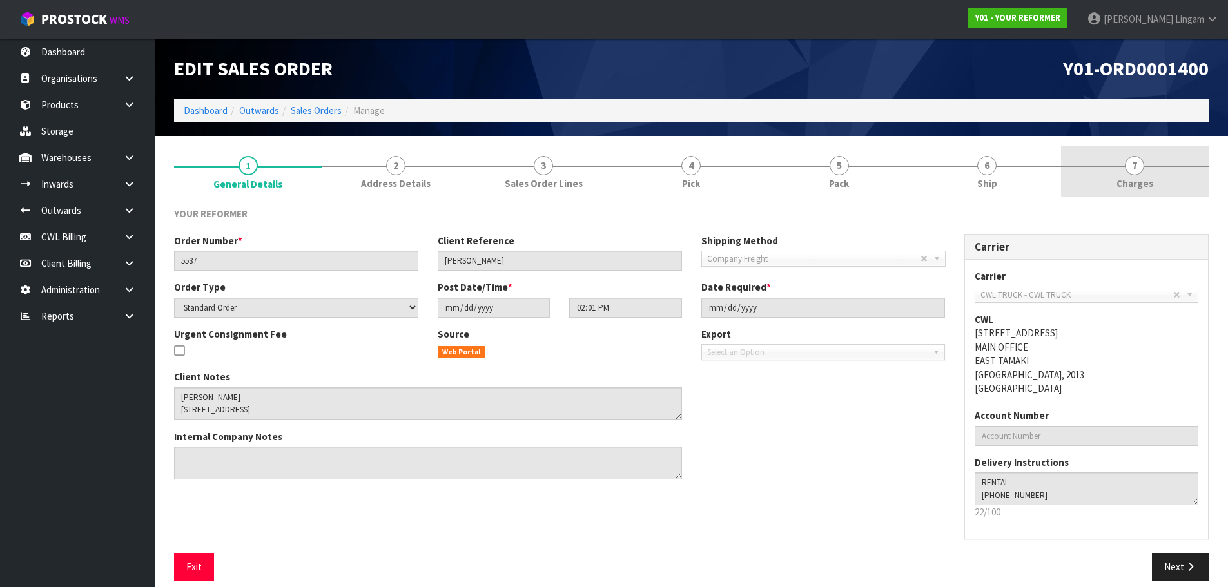
click at [1158, 183] on link "7 [GEOGRAPHIC_DATA]" at bounding box center [1135, 171] width 148 height 51
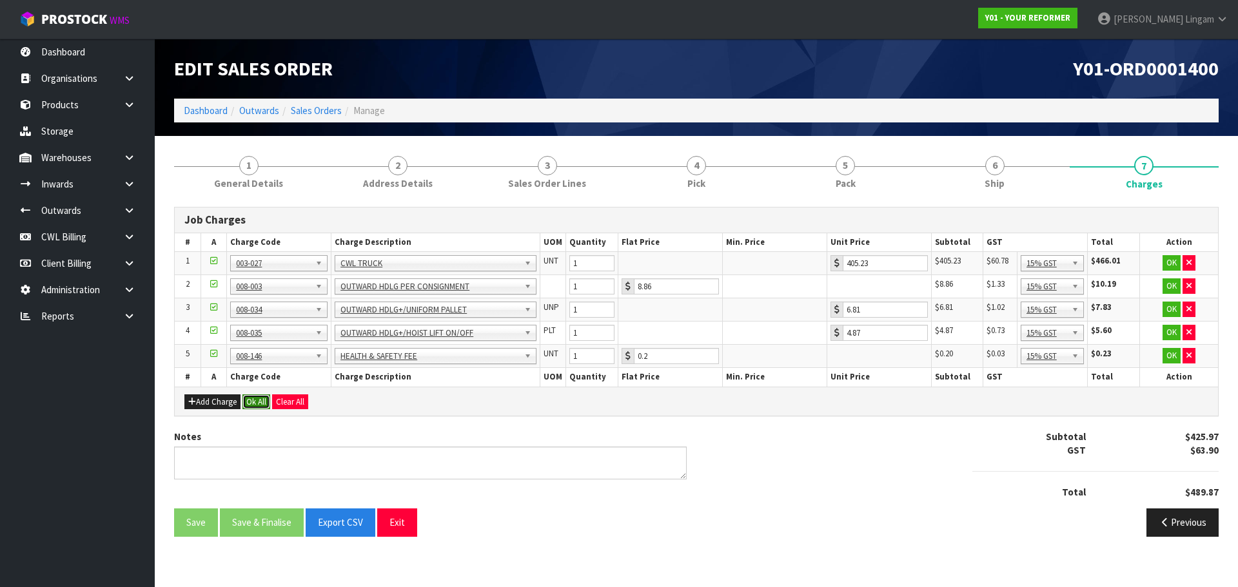
click at [253, 403] on button "Ok All" at bounding box center [256, 401] width 28 height 15
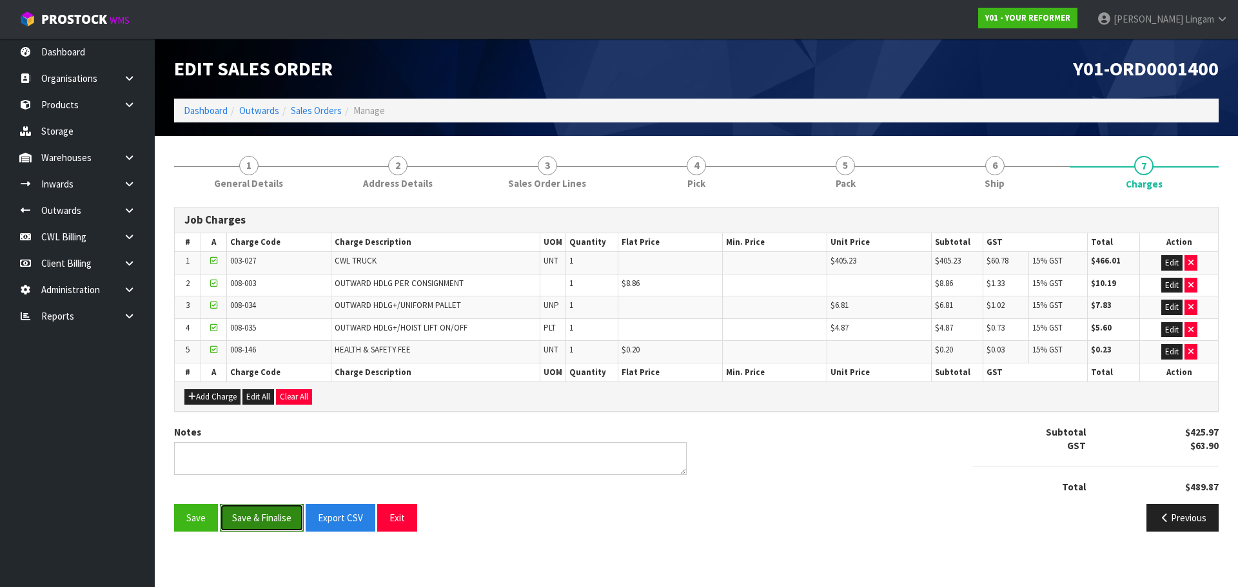
click at [264, 518] on button "Save & Finalise" at bounding box center [262, 518] width 84 height 28
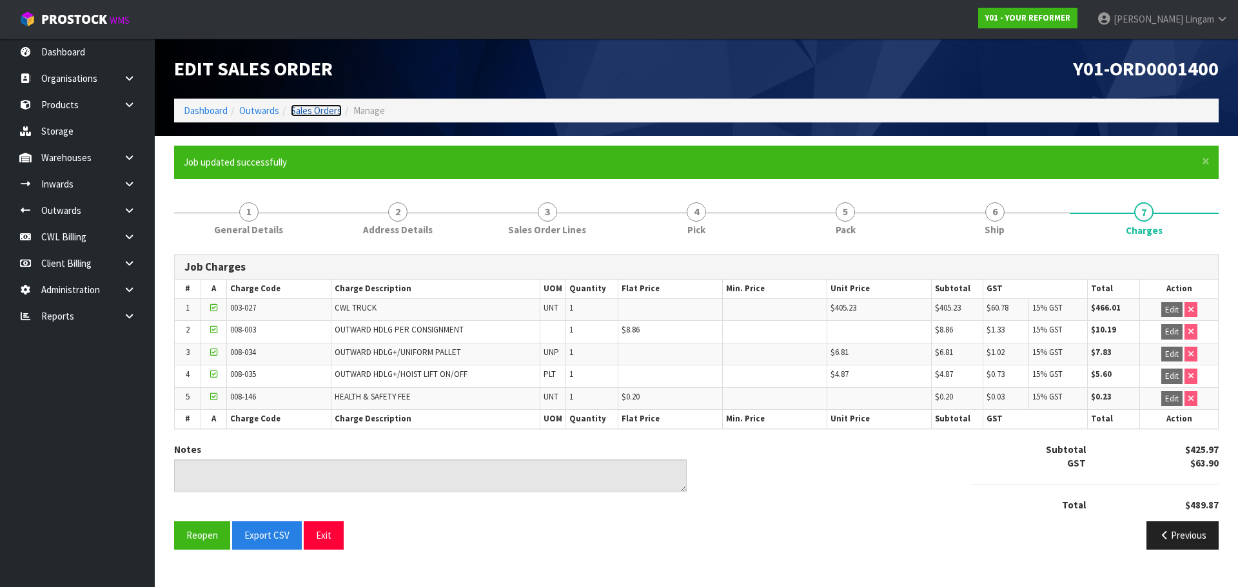
click at [316, 110] on link "Sales Orders" at bounding box center [316, 110] width 51 height 12
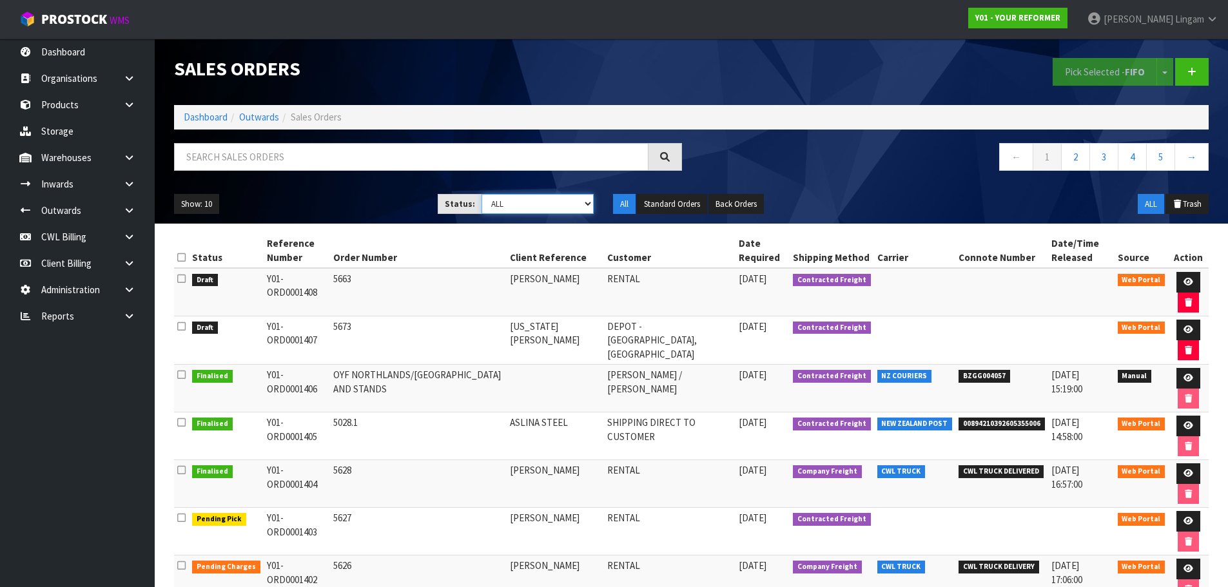
click at [568, 204] on select "Draft Pending Allocated Pending Pick Goods Picked Goods Packed Pending Charges …" at bounding box center [538, 204] width 112 height 20
select select "string:6"
click at [482, 194] on select "Draft Pending Allocated Pending Pick Goods Picked Goods Packed Pending Charges …" at bounding box center [538, 204] width 112 height 20
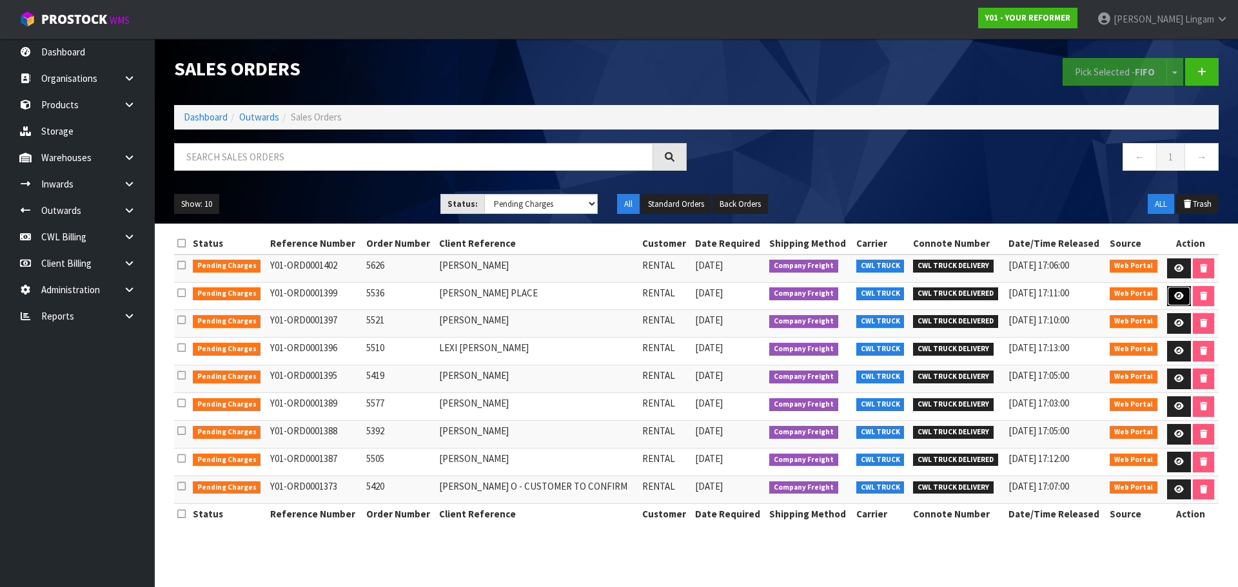
click at [1178, 293] on icon at bounding box center [1179, 296] width 10 height 8
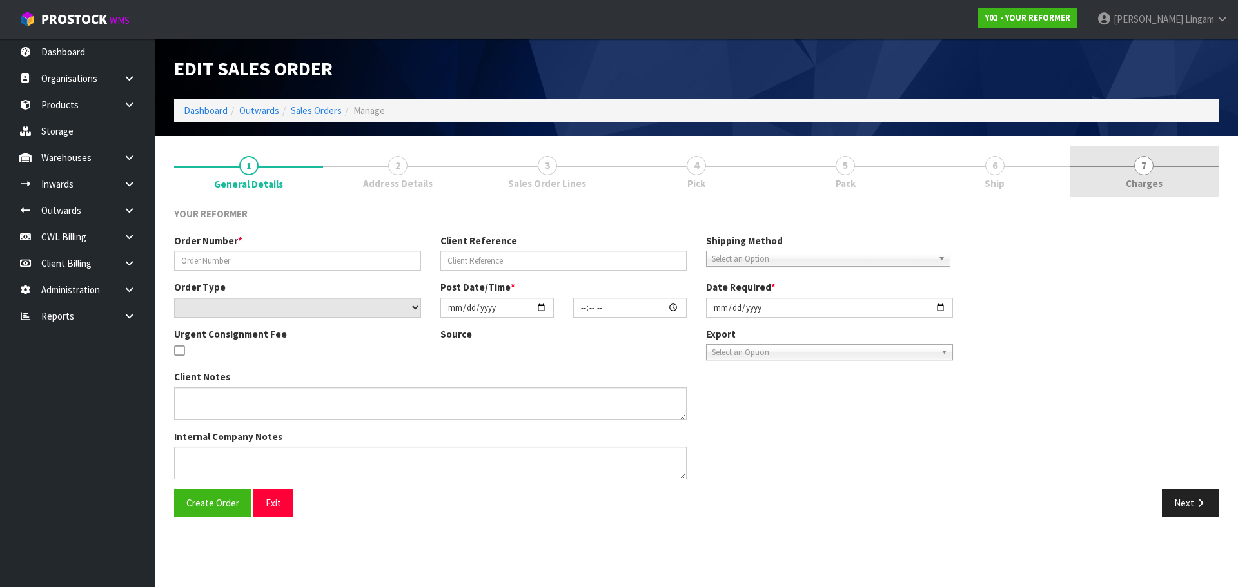
click at [1185, 180] on link "7 [GEOGRAPHIC_DATA]" at bounding box center [1143, 171] width 149 height 51
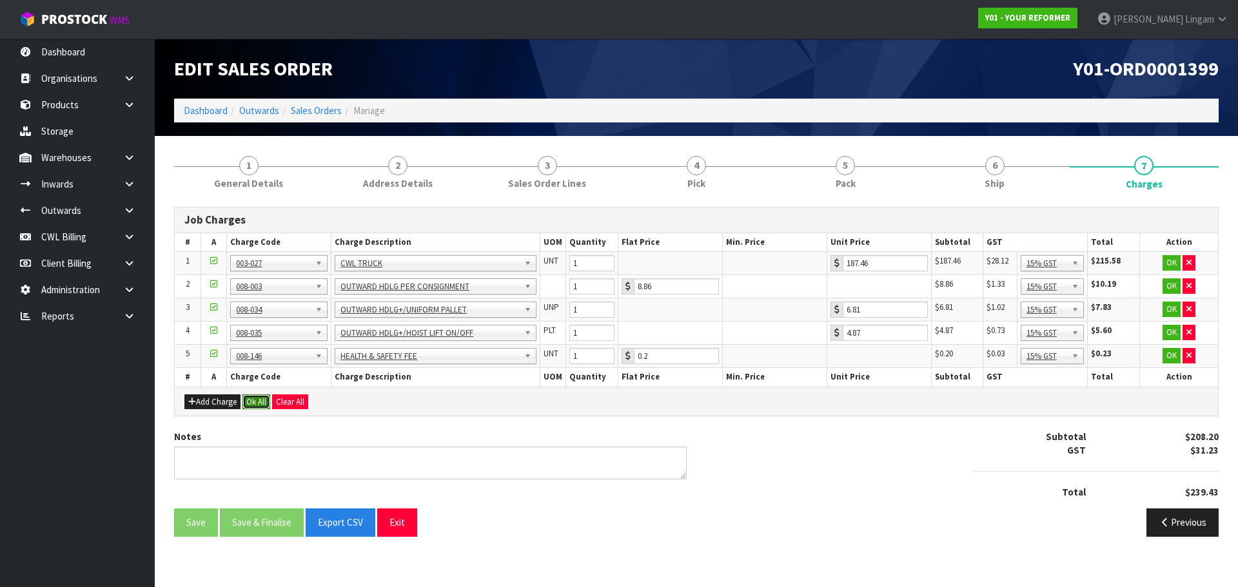
click at [262, 403] on button "Ok All" at bounding box center [256, 401] width 28 height 15
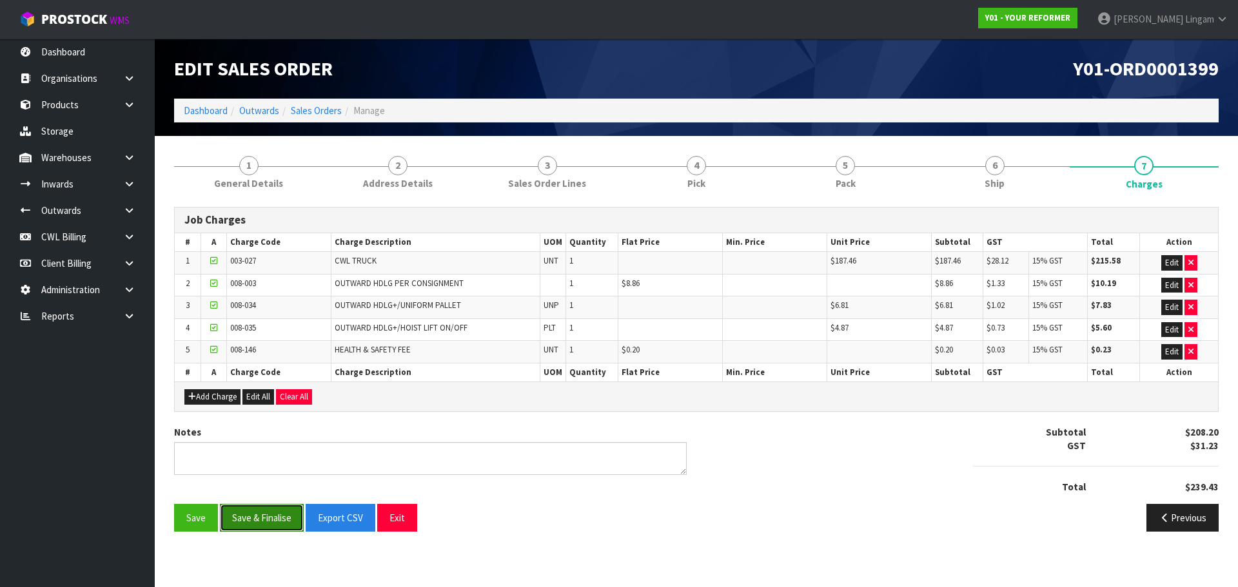
click at [266, 527] on button "Save & Finalise" at bounding box center [262, 518] width 84 height 28
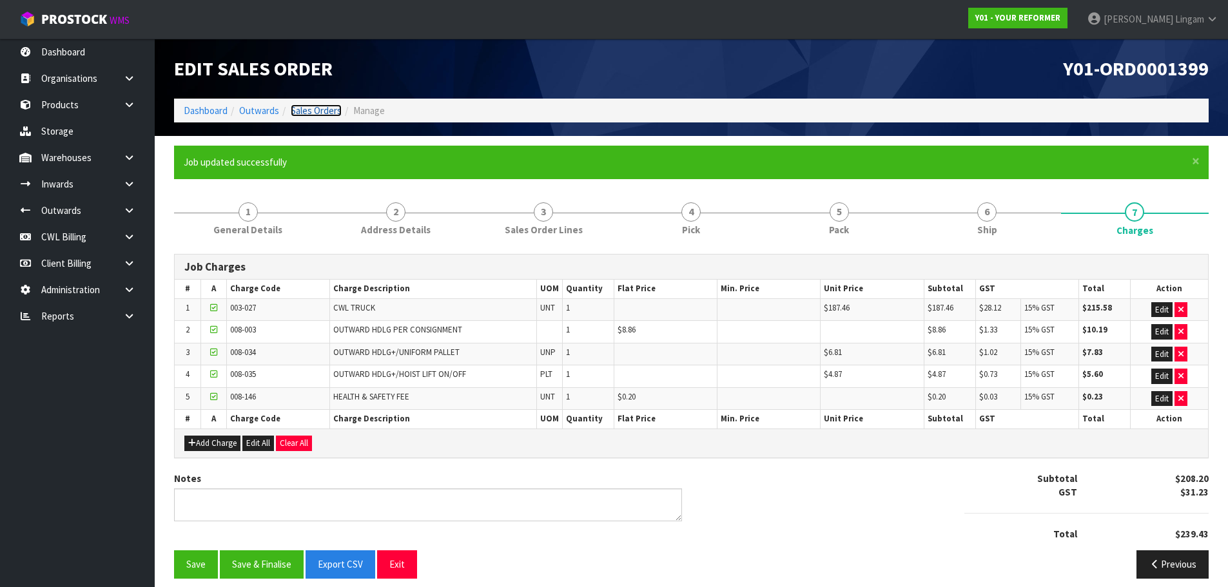
click at [333, 111] on link "Sales Orders" at bounding box center [316, 110] width 51 height 12
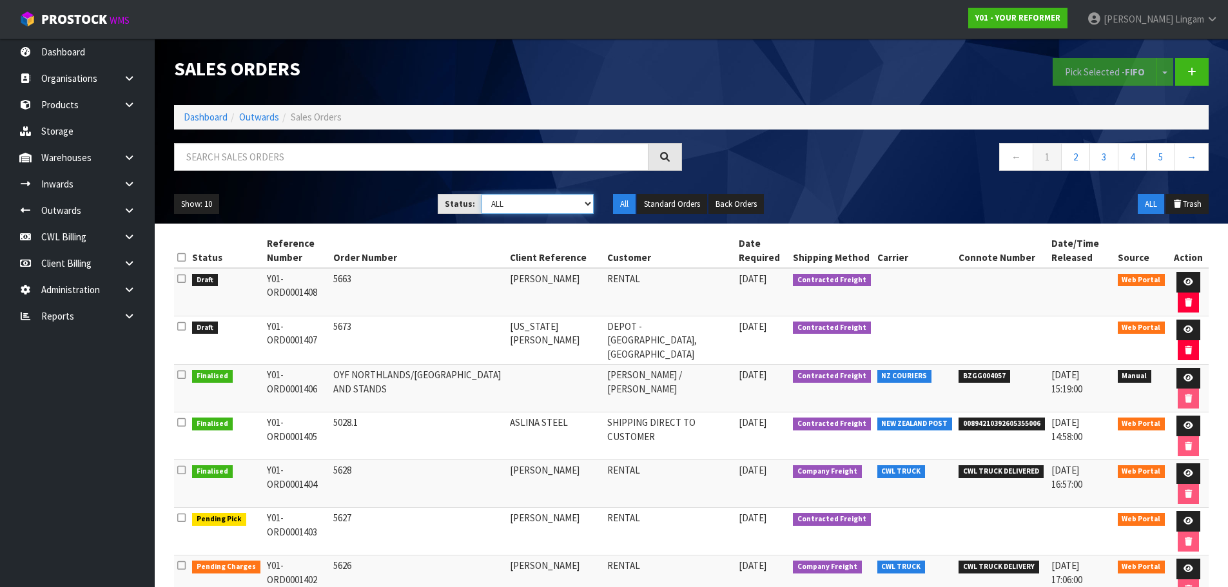
click at [578, 204] on select "Draft Pending Allocated Pending Pick Goods Picked Goods Packed Pending Charges …" at bounding box center [538, 204] width 112 height 20
select select "string:6"
click at [482, 194] on select "Draft Pending Allocated Pending Pick Goods Picked Goods Packed Pending Charges …" at bounding box center [538, 204] width 112 height 20
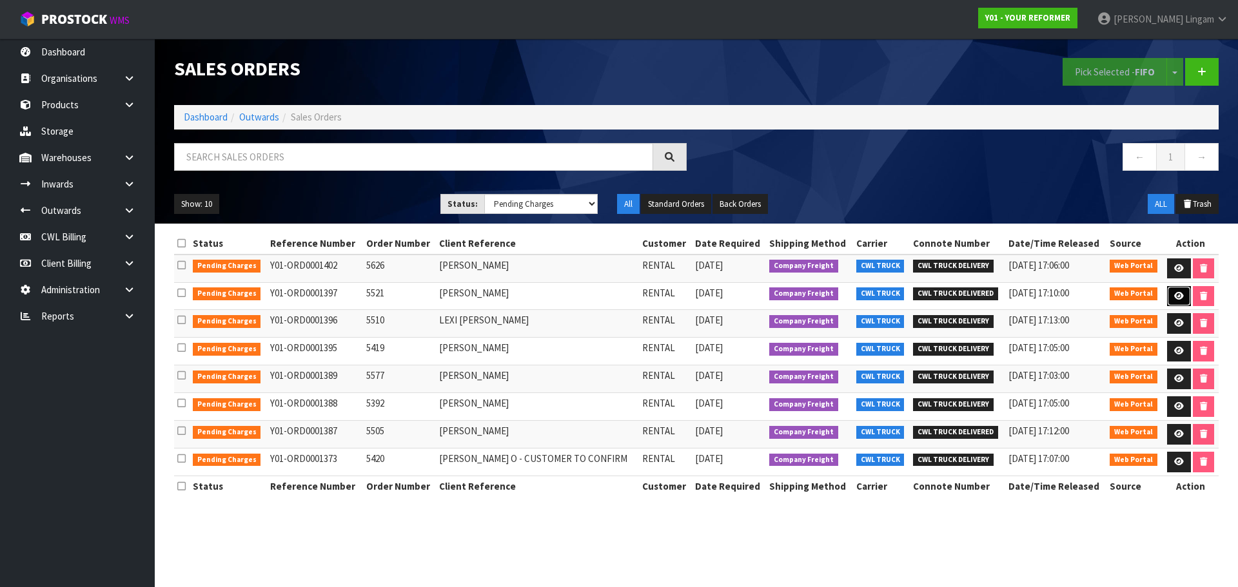
click at [1174, 287] on link at bounding box center [1179, 296] width 24 height 21
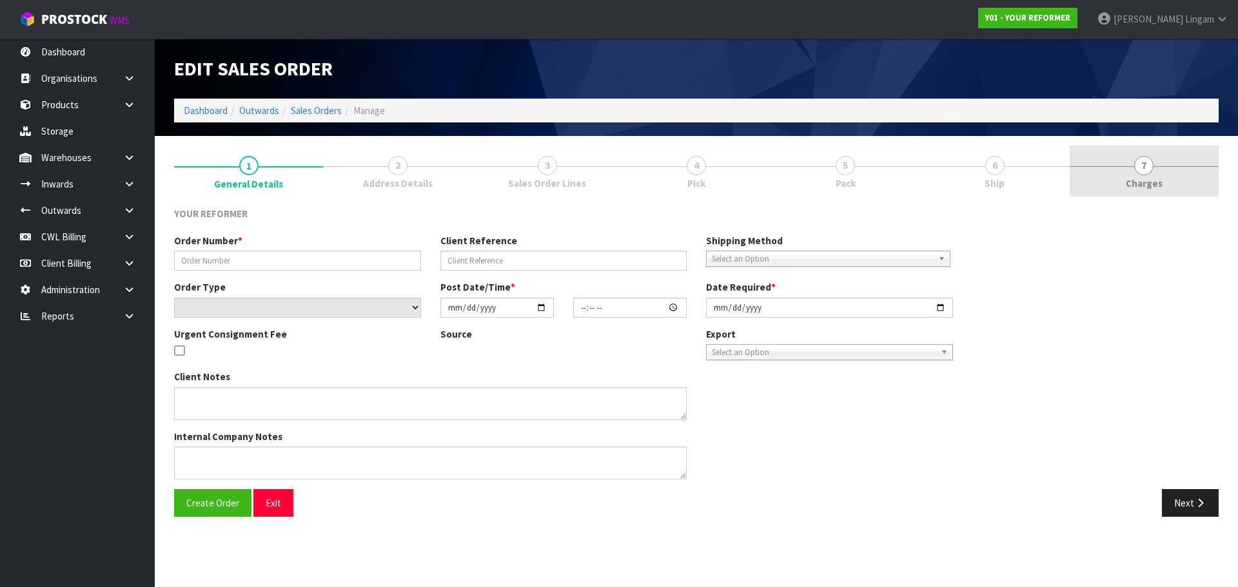
click at [1142, 187] on span "Charges" at bounding box center [1143, 184] width 37 height 14
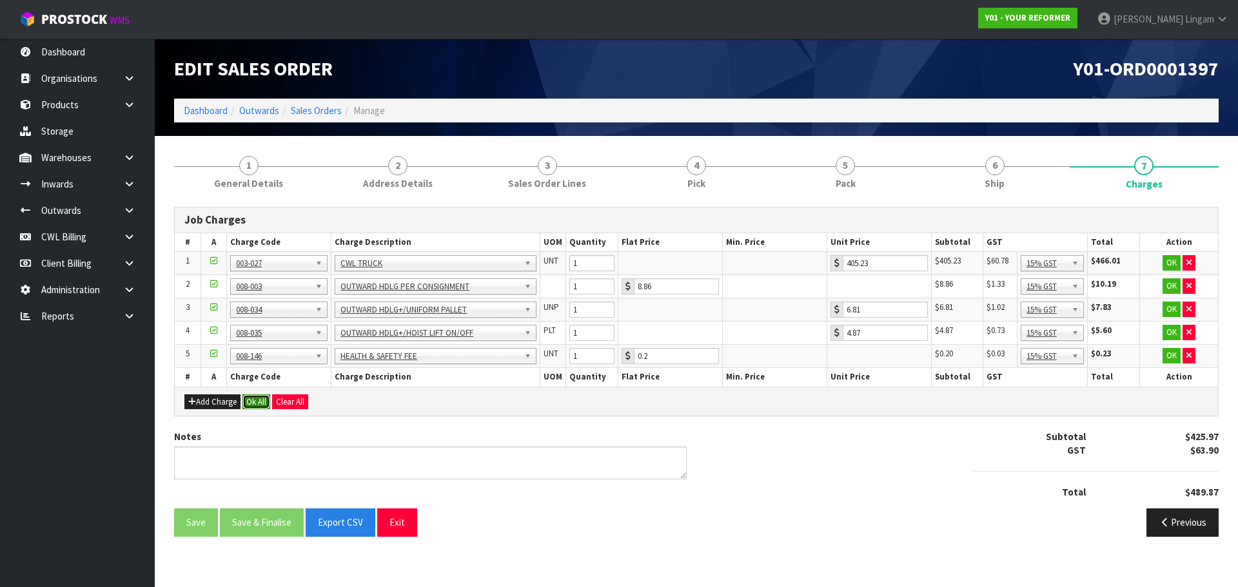
click at [255, 402] on button "Ok All" at bounding box center [256, 401] width 28 height 15
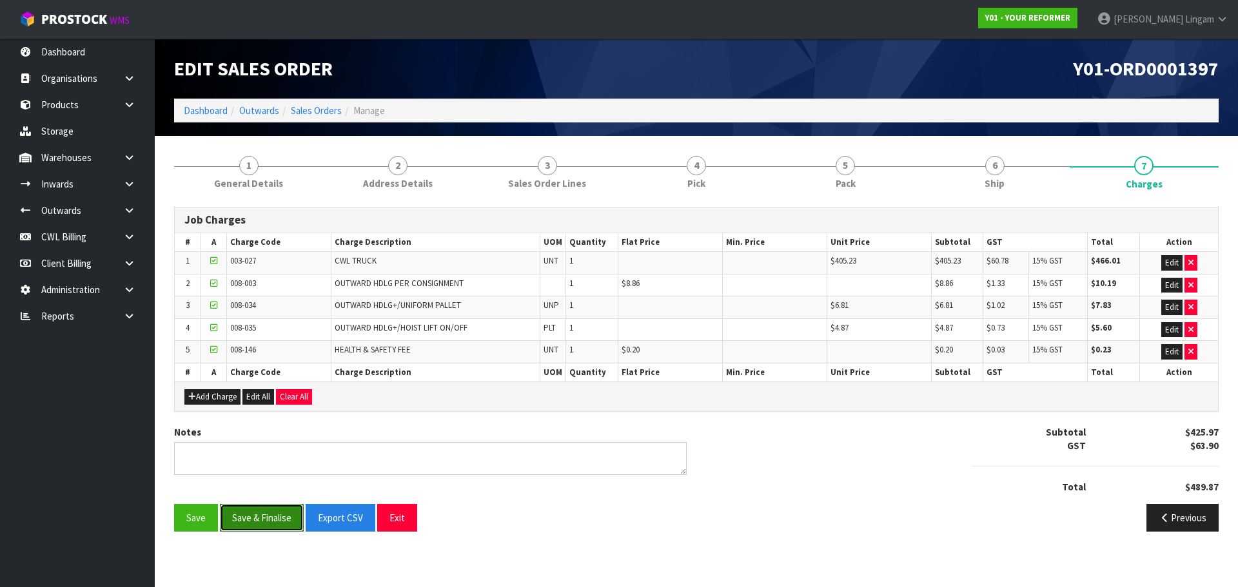
click at [253, 525] on button "Save & Finalise" at bounding box center [262, 518] width 84 height 28
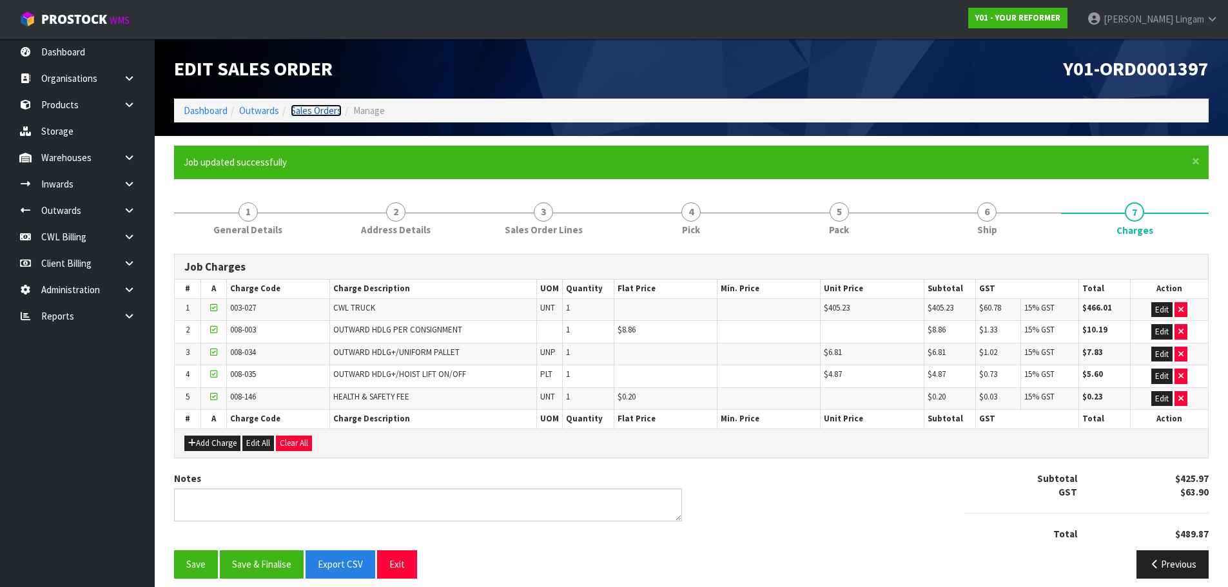
click at [326, 110] on link "Sales Orders" at bounding box center [316, 110] width 51 height 12
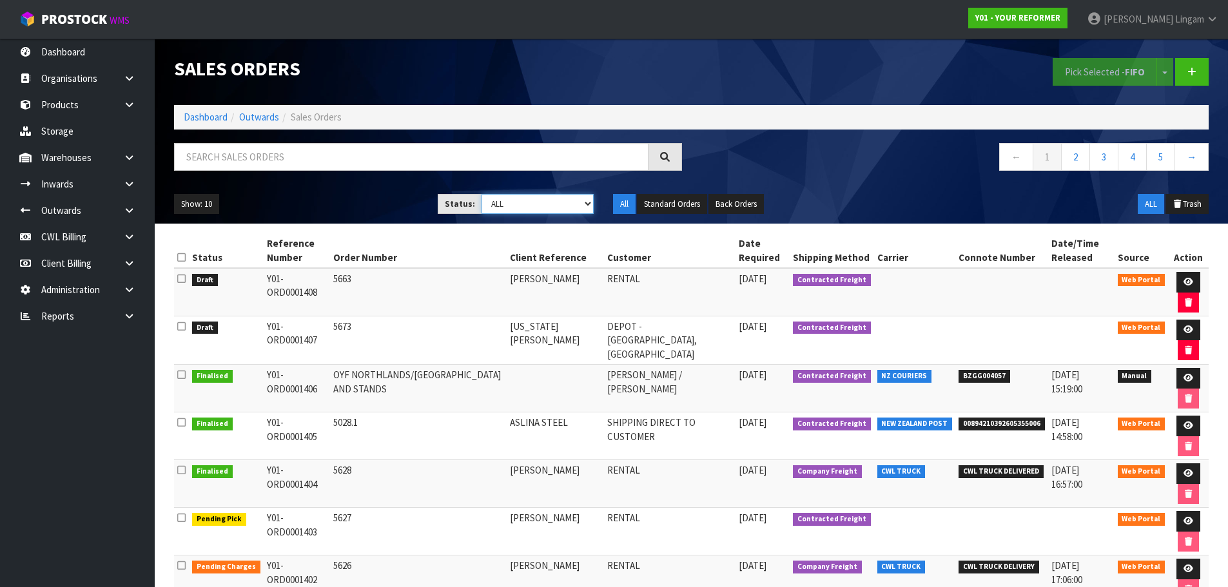
click at [570, 206] on select "Draft Pending Allocated Pending Pick Goods Picked Goods Packed Pending Charges …" at bounding box center [538, 204] width 112 height 20
select select "string:6"
click at [482, 194] on select "Draft Pending Allocated Pending Pick Goods Picked Goods Packed Pending Charges …" at bounding box center [538, 204] width 112 height 20
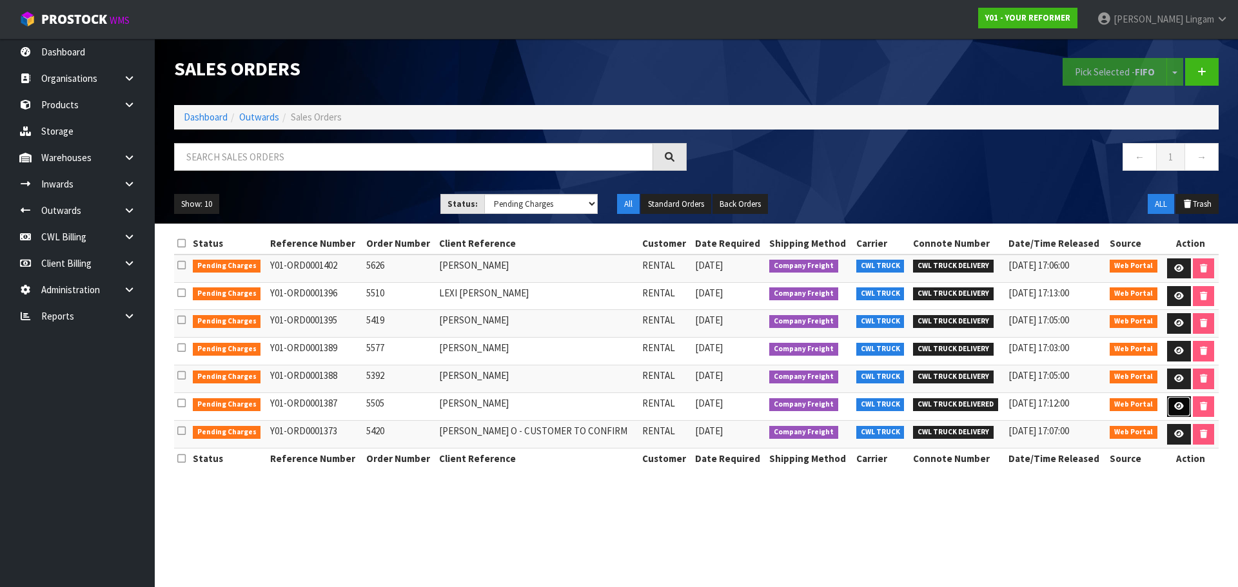
click at [1178, 409] on icon at bounding box center [1179, 406] width 10 height 8
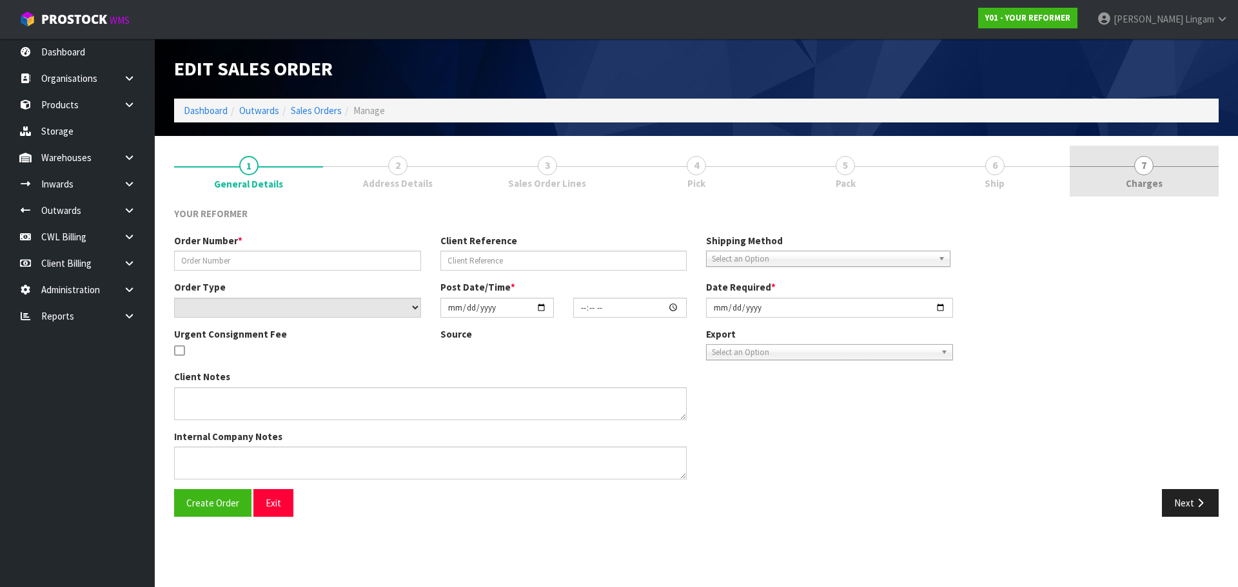
click at [1187, 180] on link "7 [GEOGRAPHIC_DATA]" at bounding box center [1143, 171] width 149 height 51
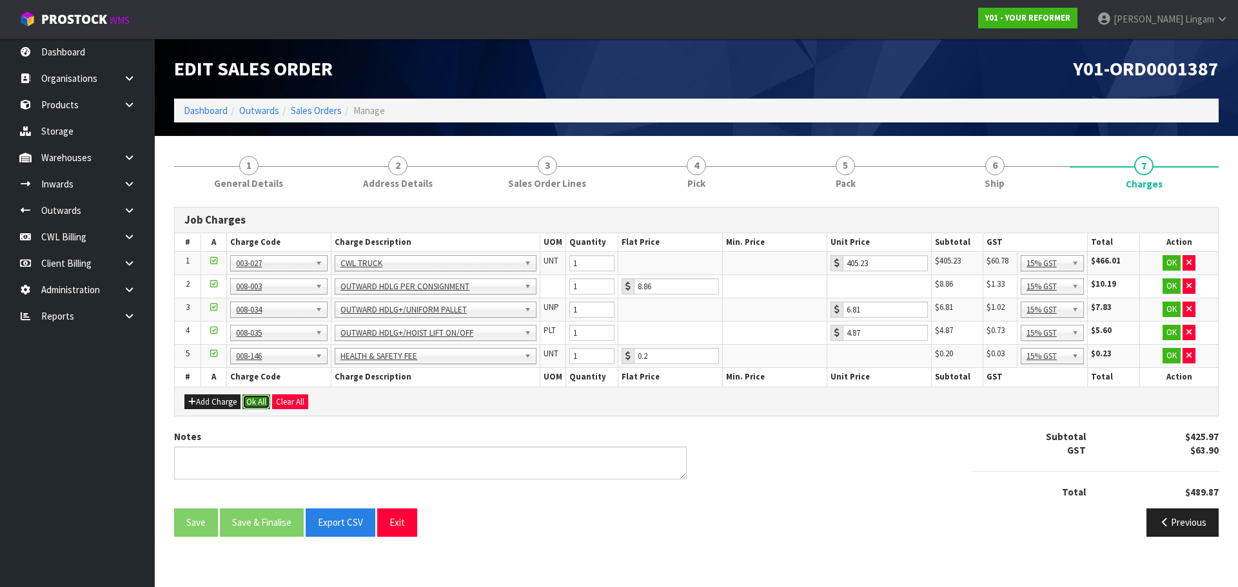
click at [257, 400] on button "Ok All" at bounding box center [256, 401] width 28 height 15
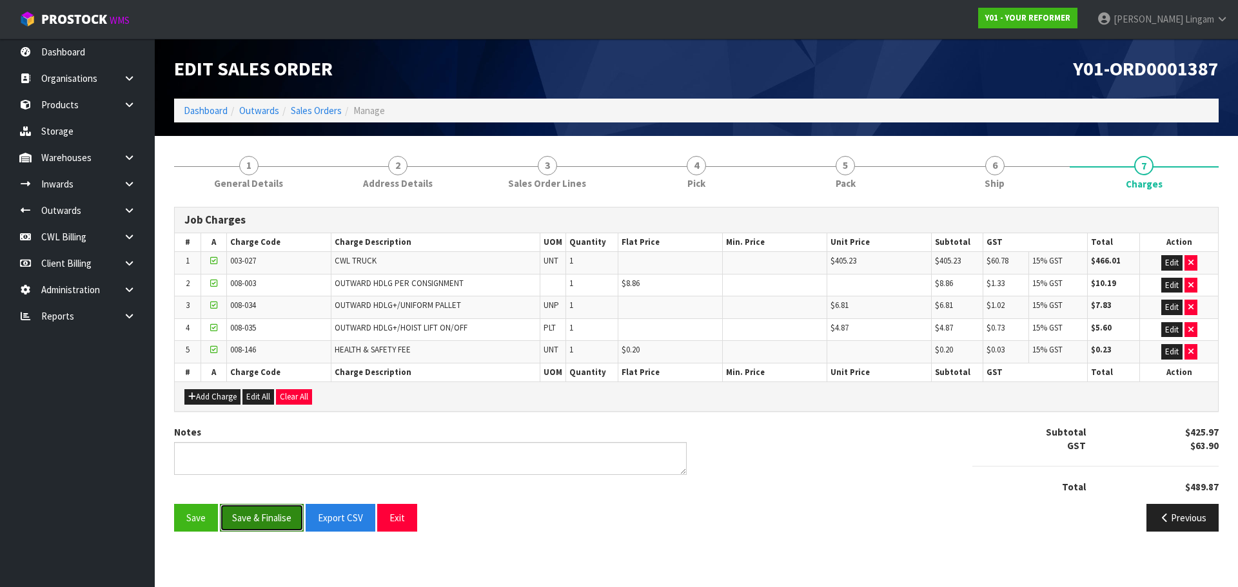
click at [264, 517] on button "Save & Finalise" at bounding box center [262, 518] width 84 height 28
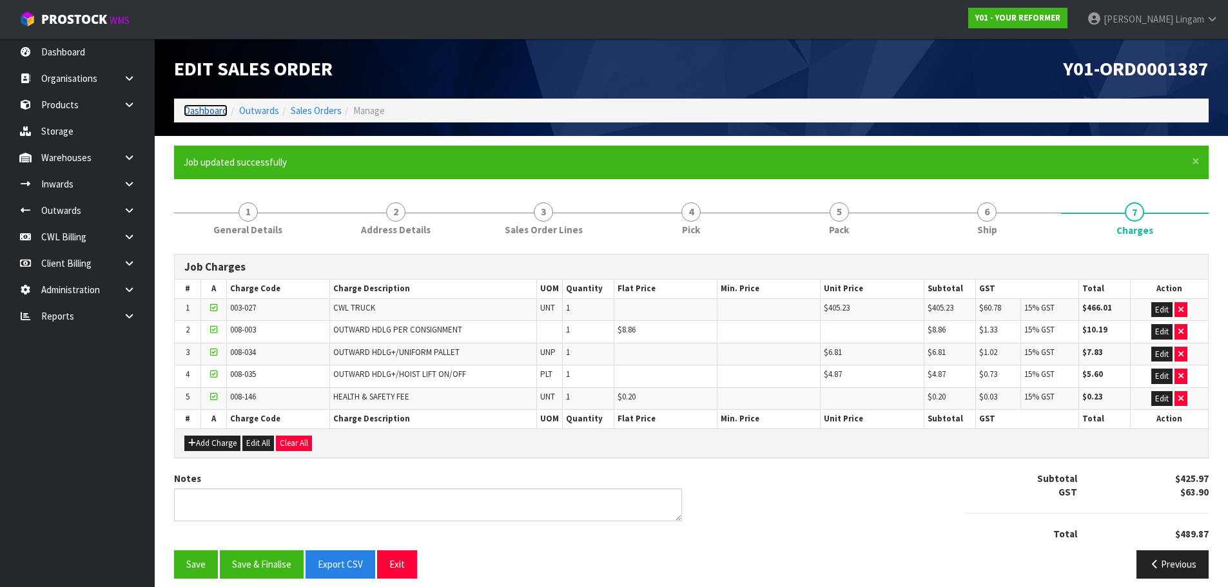
click at [210, 106] on link "Dashboard" at bounding box center [206, 110] width 44 height 12
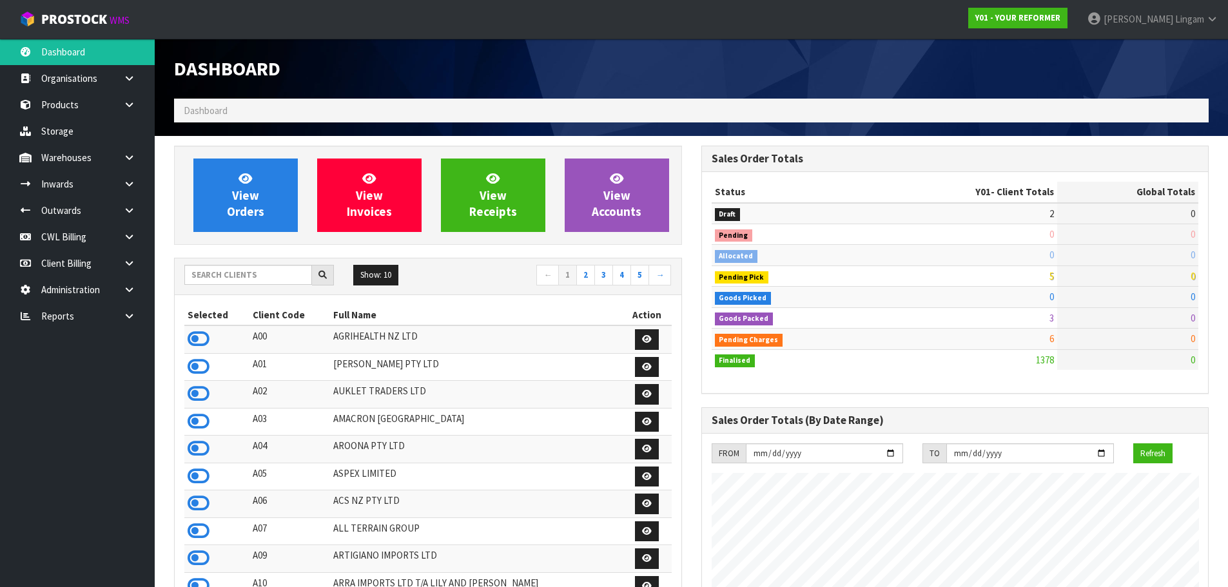
scroll to position [935, 527]
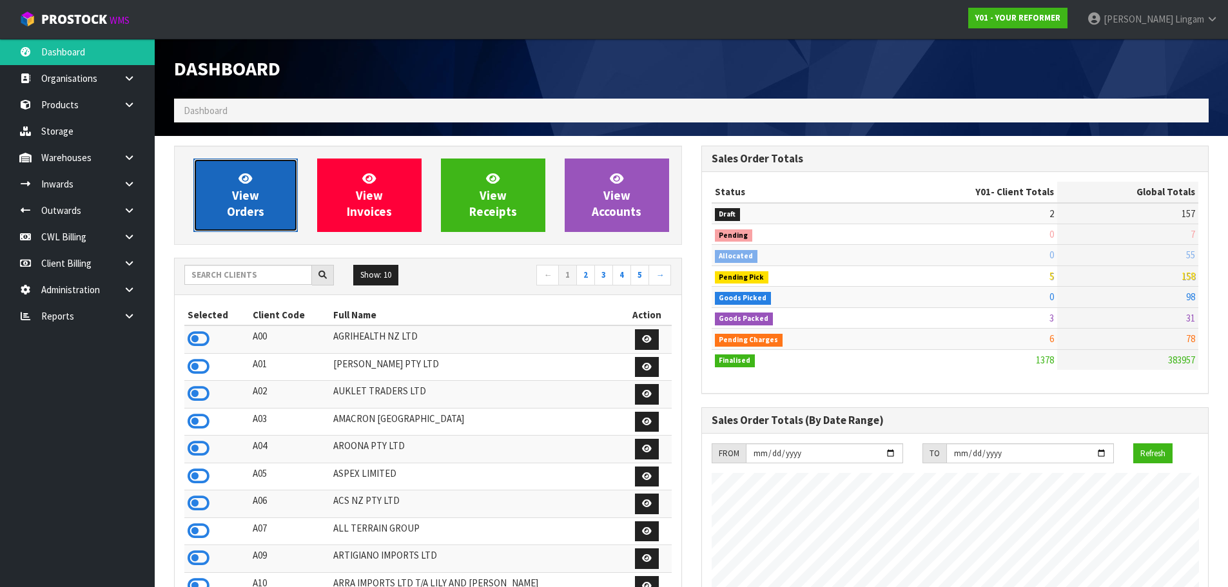
click at [246, 193] on span "View Orders" at bounding box center [245, 195] width 37 height 48
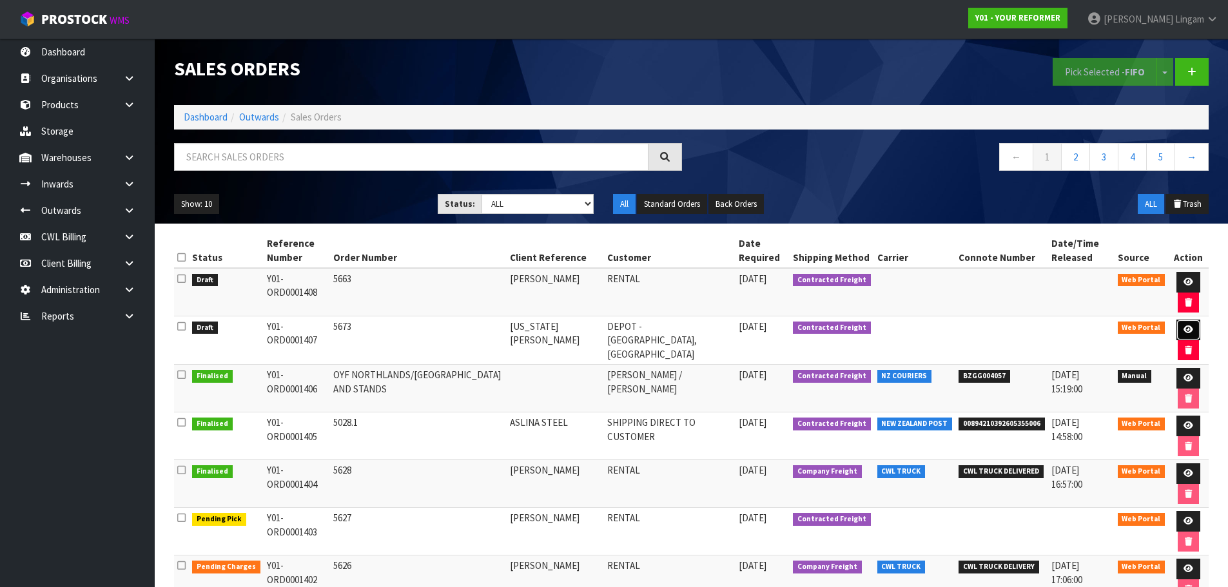
click at [1184, 329] on icon at bounding box center [1188, 330] width 10 height 8
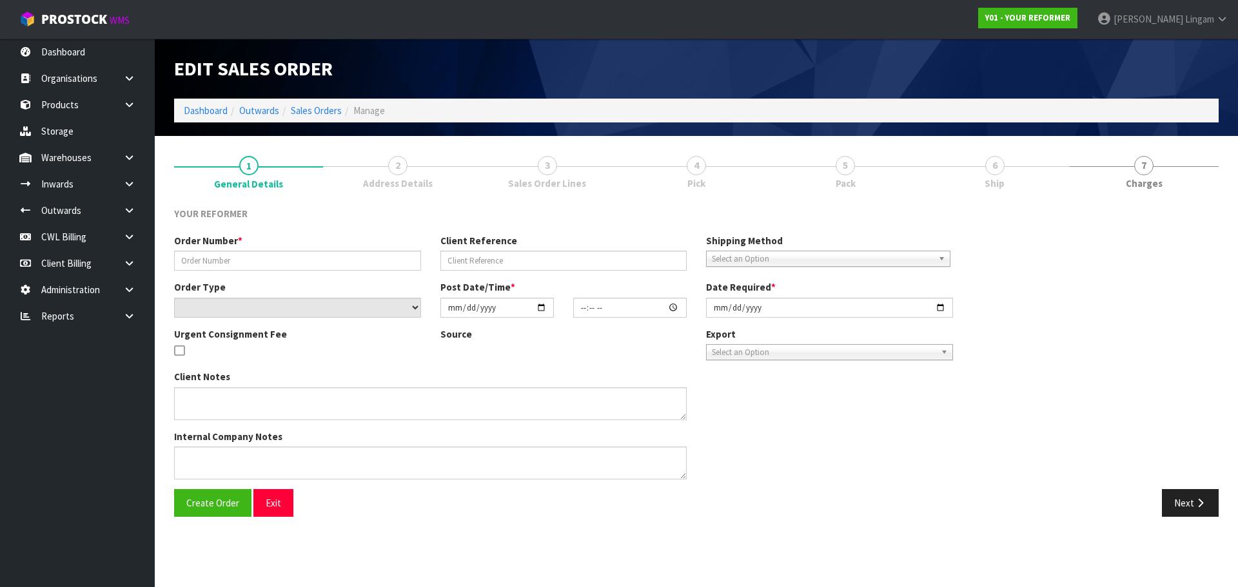
type input "5673"
type input "GEORGIA DOUCE"
select select "number:0"
type input "[DATE]"
type input "20:26:00.000"
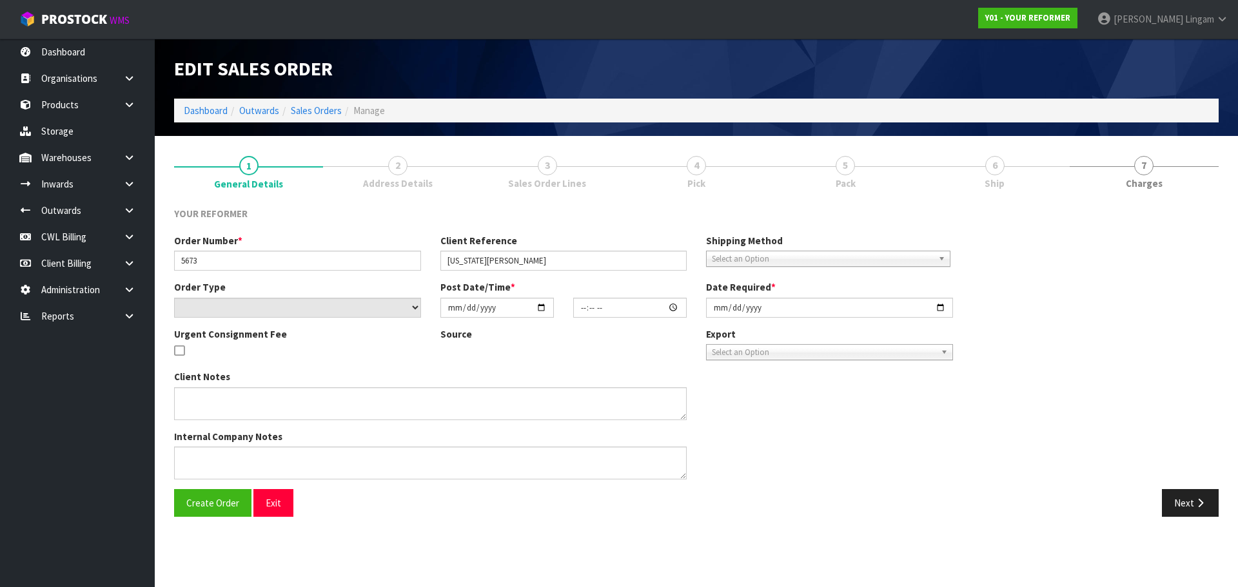
type input "[DATE]"
type textarea "GEORGIA DOUCE 20 TUI ROAD EAST WGN PARAPARAUMU, RAUMATI BEACH 5032 NEW ZEALAND …"
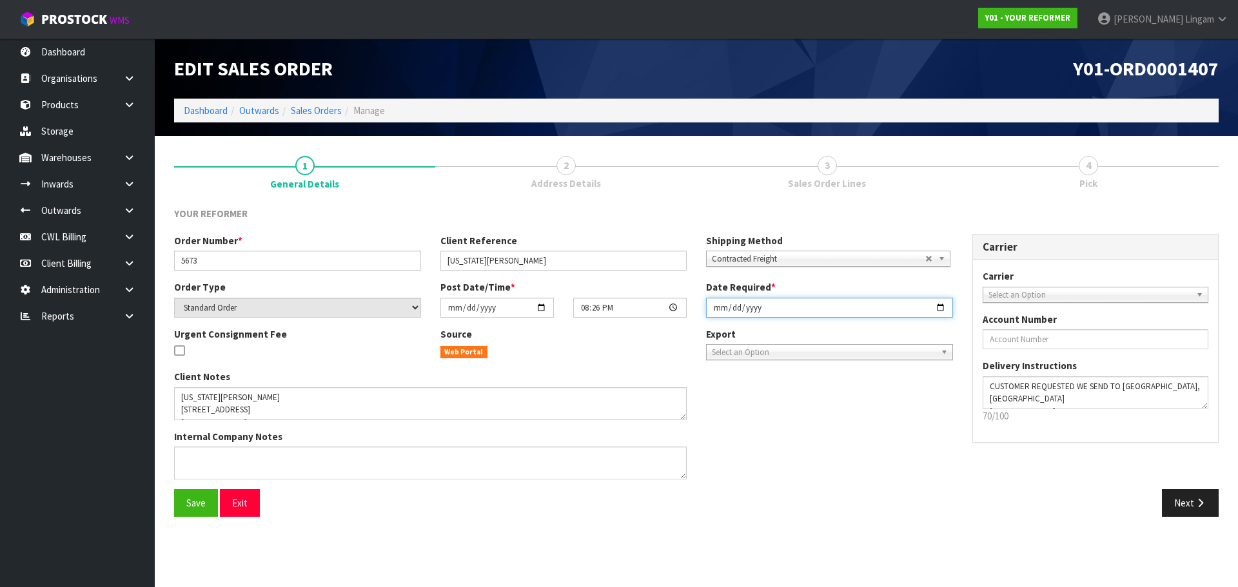
click at [717, 309] on input "[DATE]" at bounding box center [829, 308] width 247 height 20
type input "2025-10-03"
click at [186, 498] on button "Save" at bounding box center [196, 503] width 44 height 28
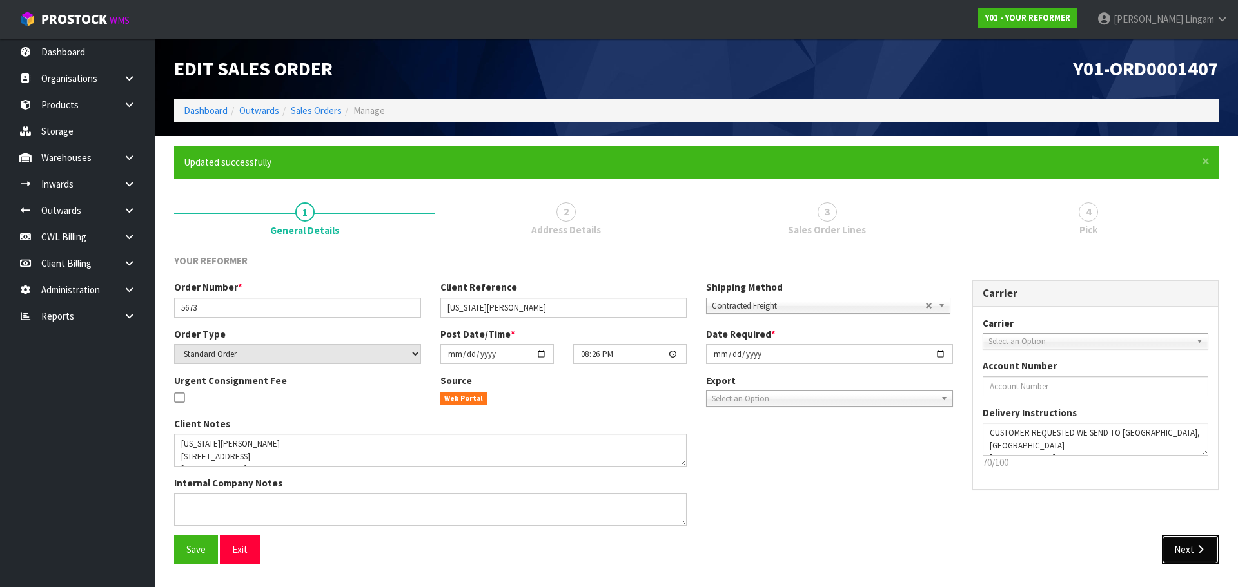
click at [1181, 546] on button "Next" at bounding box center [1190, 550] width 57 height 28
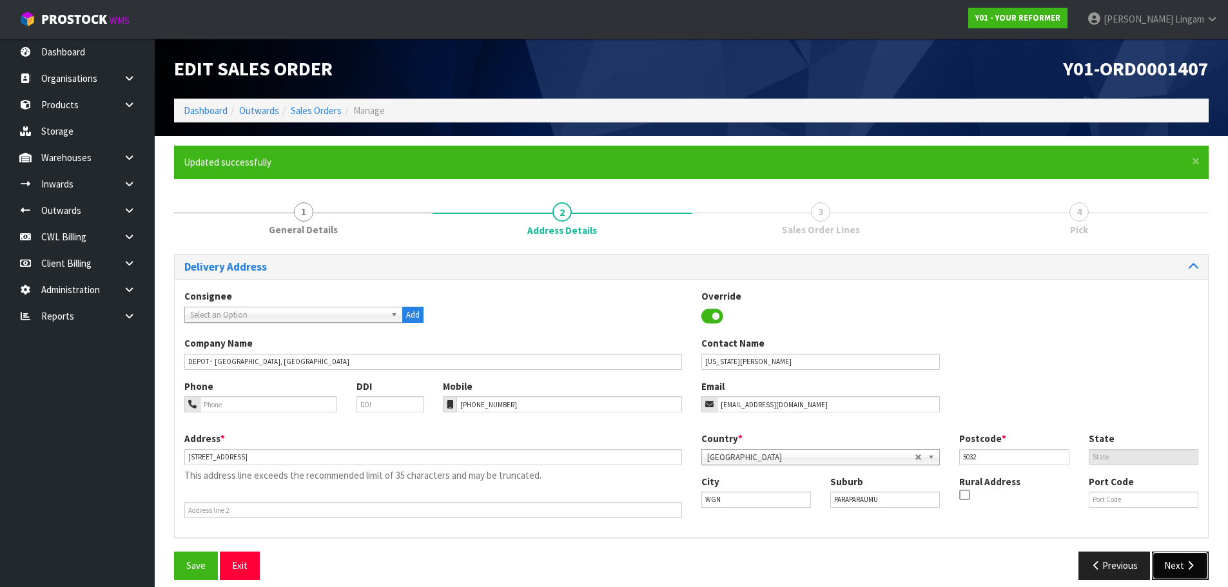
drag, startPoint x: 1174, startPoint y: 561, endPoint x: 1141, endPoint y: 531, distance: 45.2
click at [1141, 531] on div "Delivery Address Consignee 000001.BAY MECHANICS - BAY MECHANICS 000001A - BRAKE…" at bounding box center [691, 422] width 1035 height 336
click at [483, 459] on input "20 TUI ROAD EAST WGN PARAPARAUMU, RAUMATI BEACH 5032 NEW ZEALAND" at bounding box center [433, 457] width 498 height 16
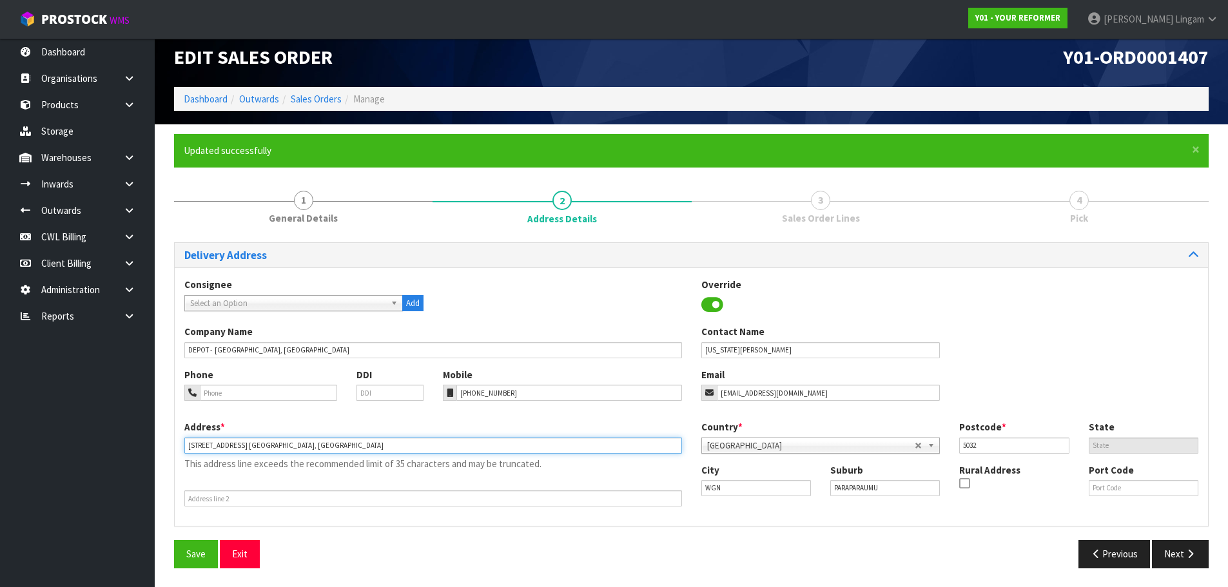
scroll to position [12, 0]
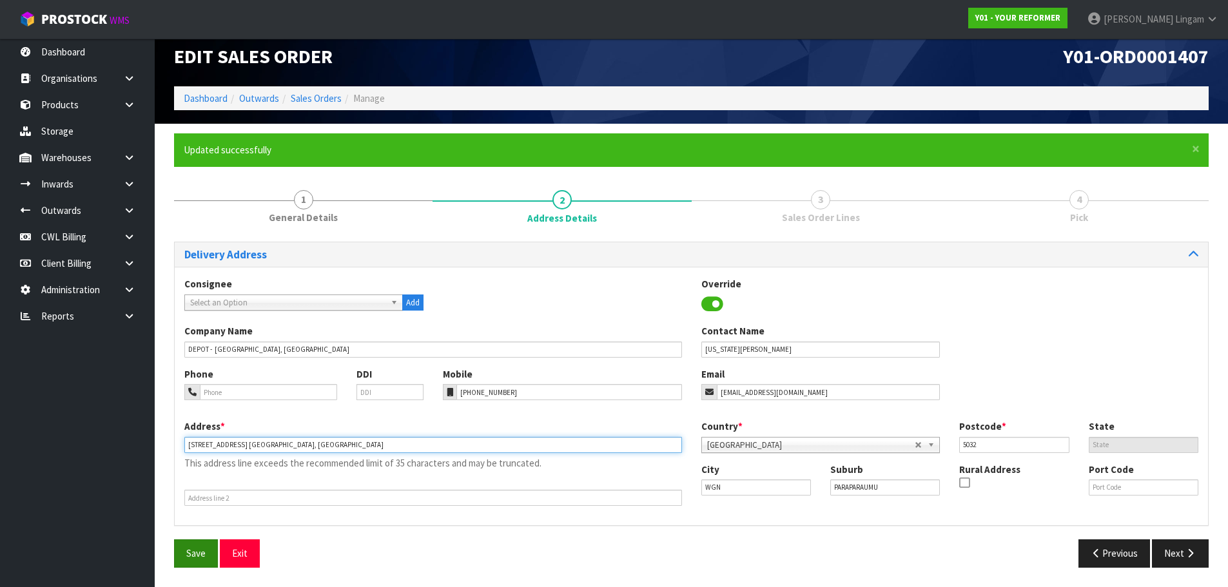
type input "20 TUI ROAD EAST WGN PARAPARAUMU, RAUMATI BEACH"
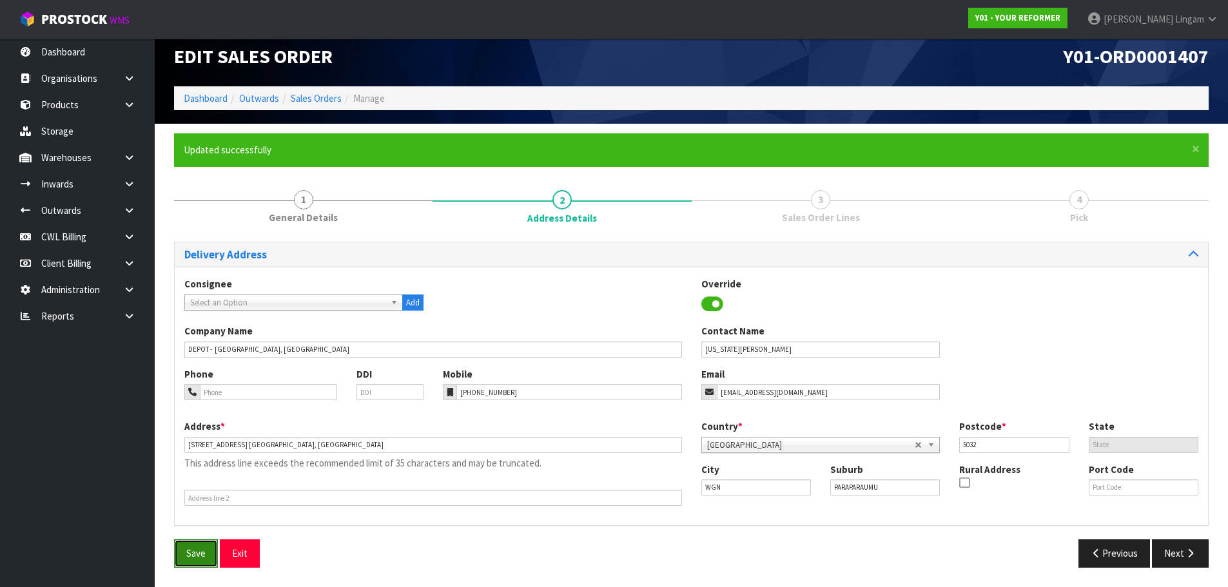
click at [206, 550] on button "Save" at bounding box center [196, 554] width 44 height 28
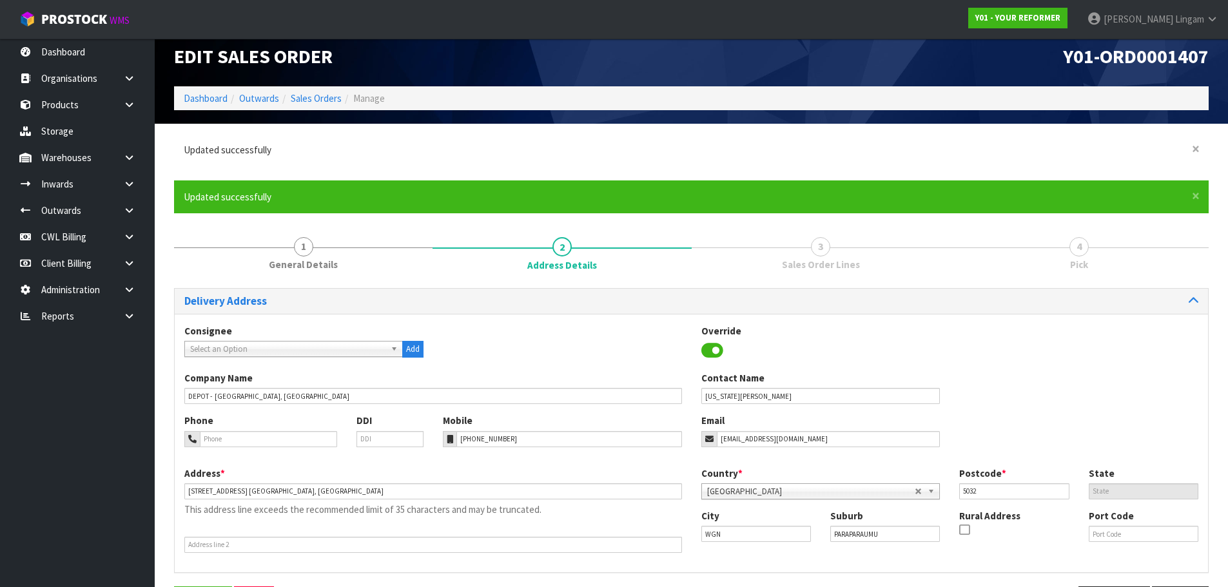
scroll to position [0, 0]
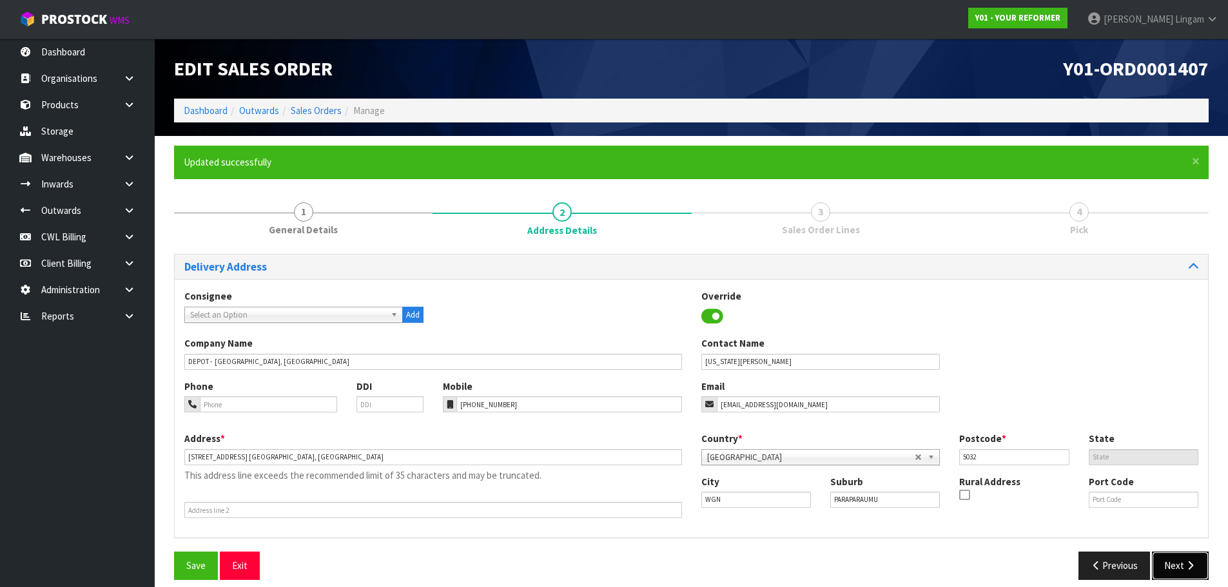
click at [1174, 566] on button "Next" at bounding box center [1180, 566] width 57 height 28
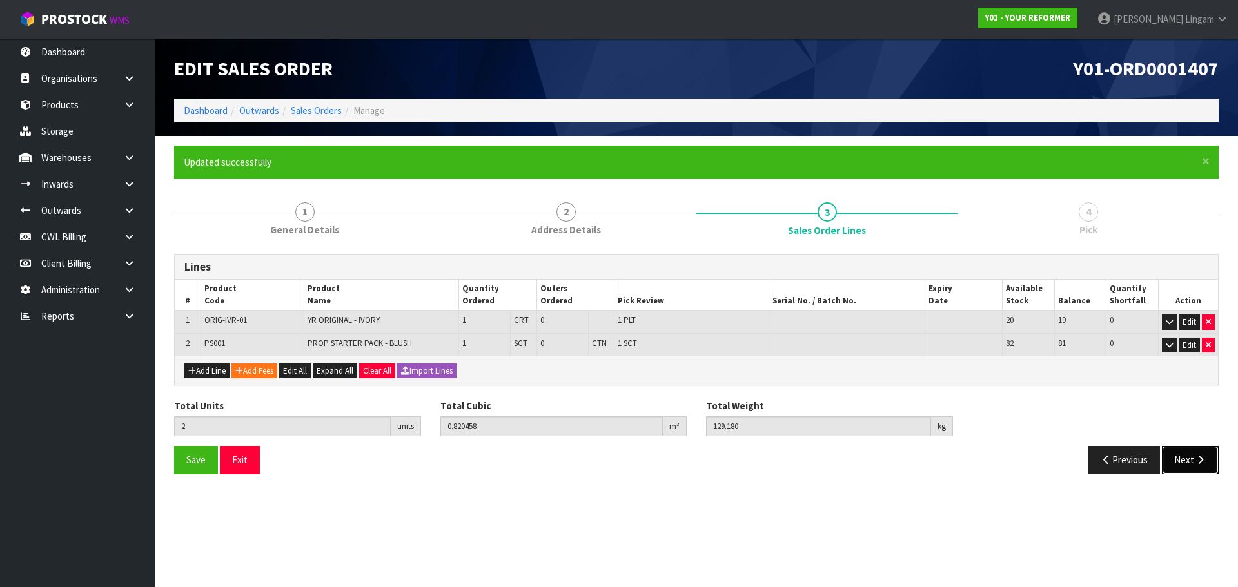
click at [1197, 453] on button "Next" at bounding box center [1190, 460] width 57 height 28
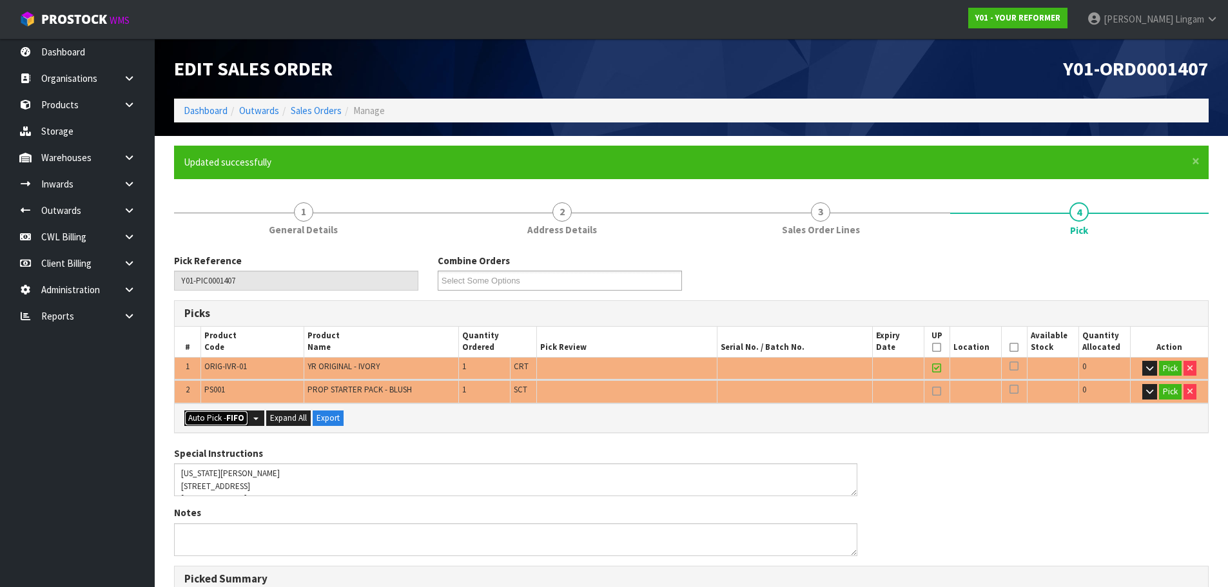
click at [228, 422] on strong "FIFO" at bounding box center [235, 418] width 18 height 11
type input "1"
type input "Sub-carton x 1"
type input "2"
type input "0.820458"
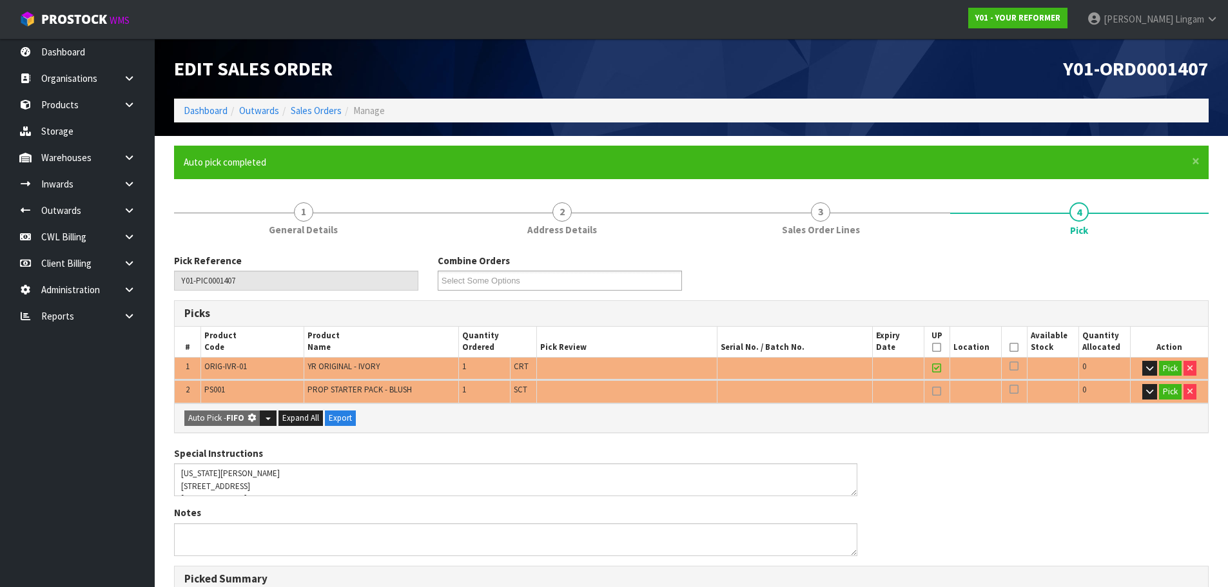
type input "129.180"
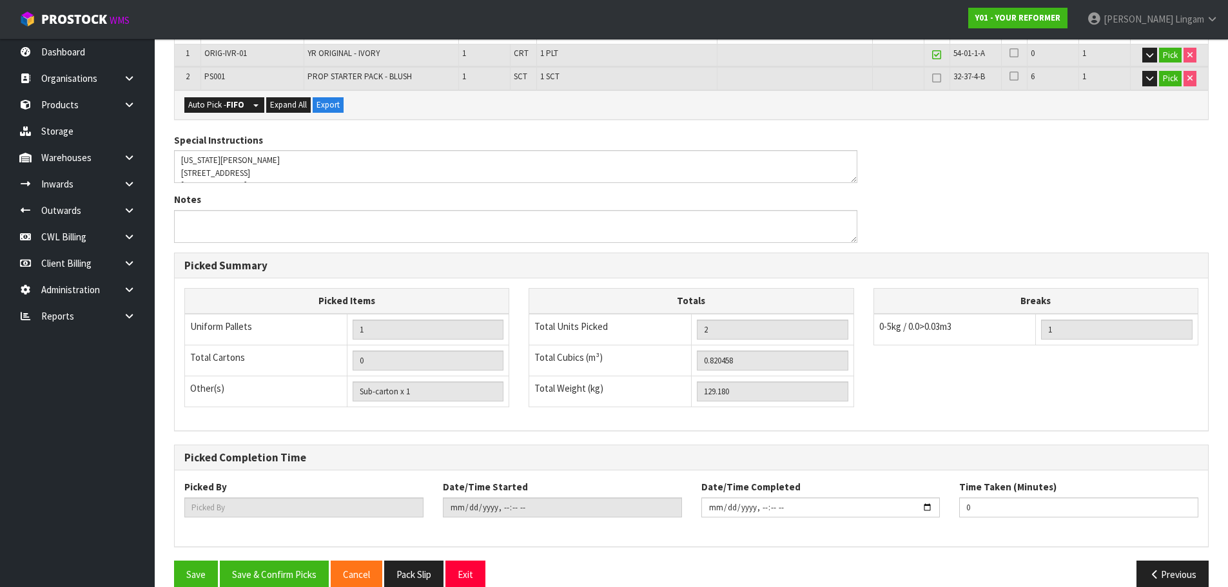
scroll to position [334, 0]
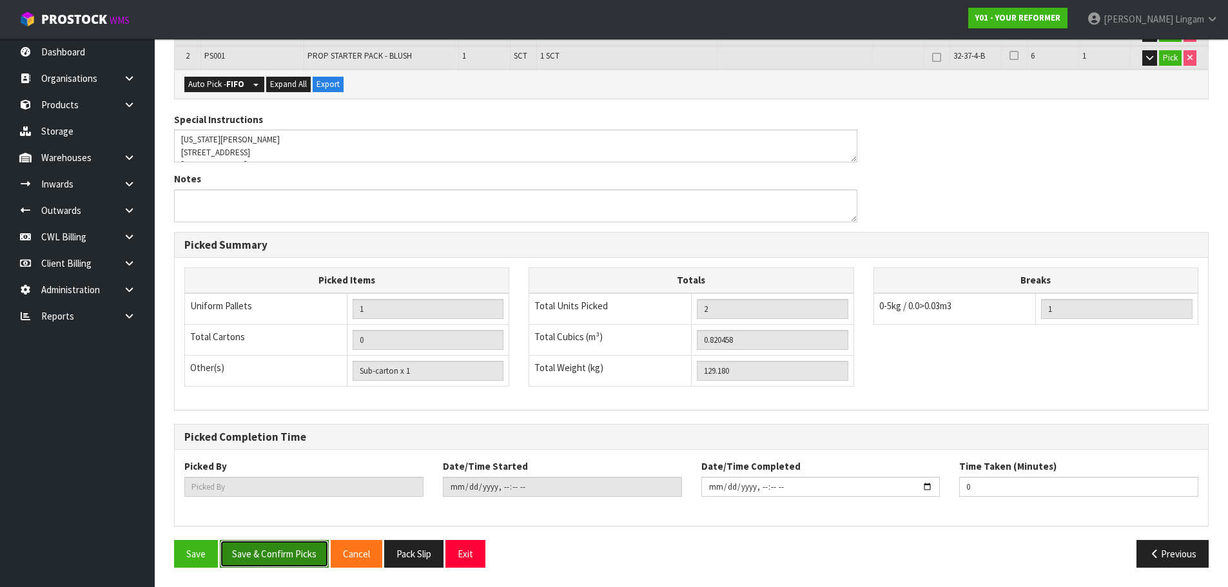
click at [258, 561] on button "Save & Confirm Picks" at bounding box center [274, 554] width 109 height 28
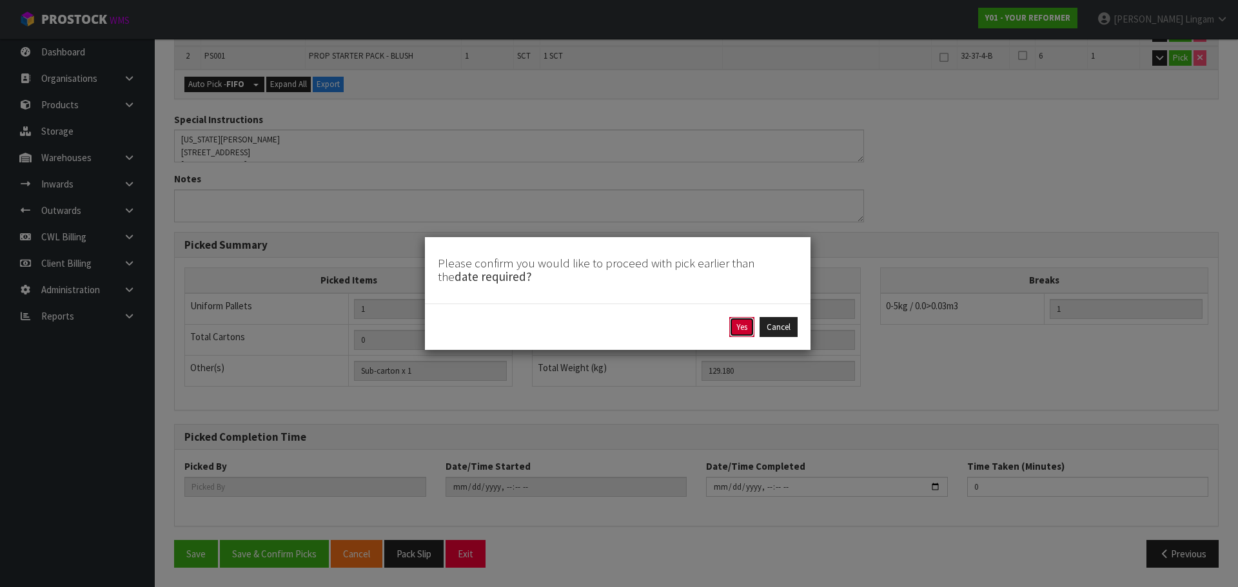
click at [743, 330] on button "Yes" at bounding box center [741, 327] width 25 height 21
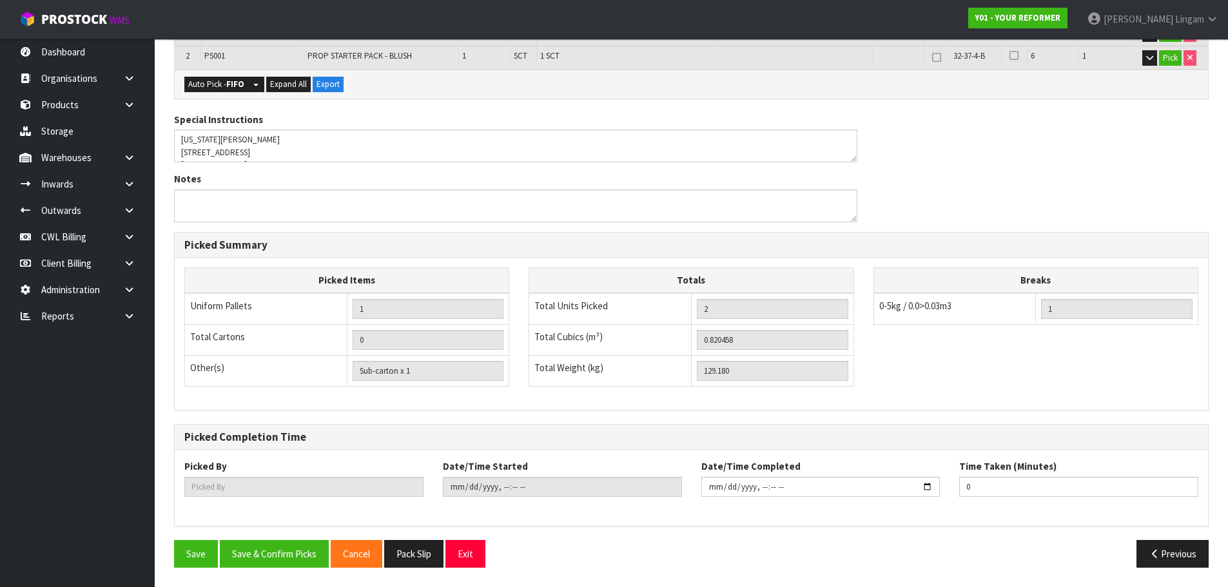
scroll to position [0, 0]
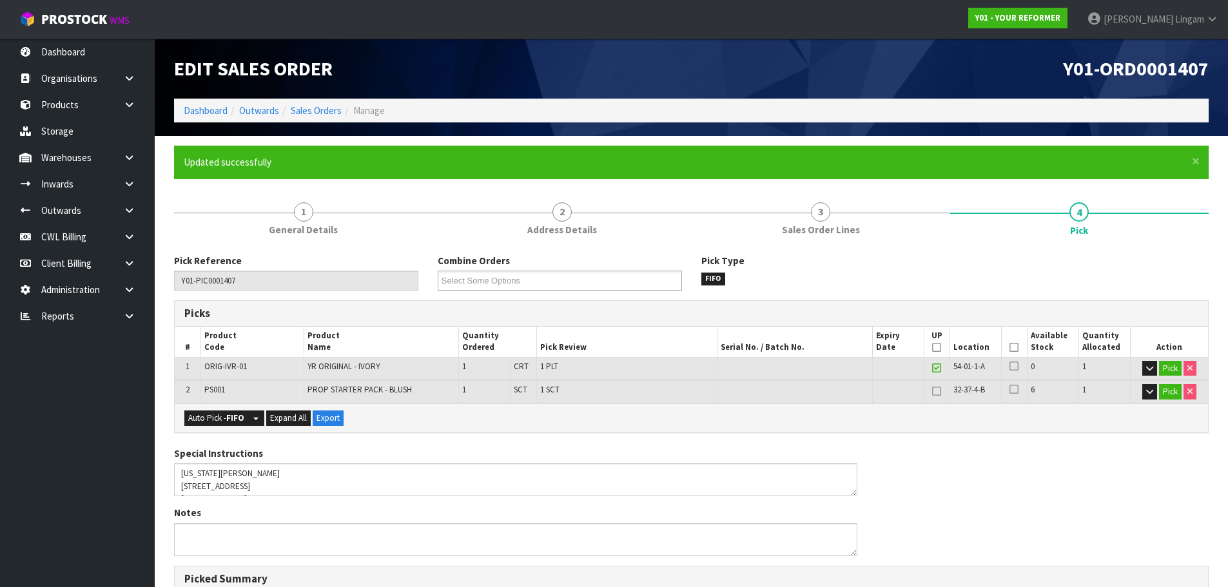
type input "Vineeta Lingam"
type input "2025-10-02T21:19:01"
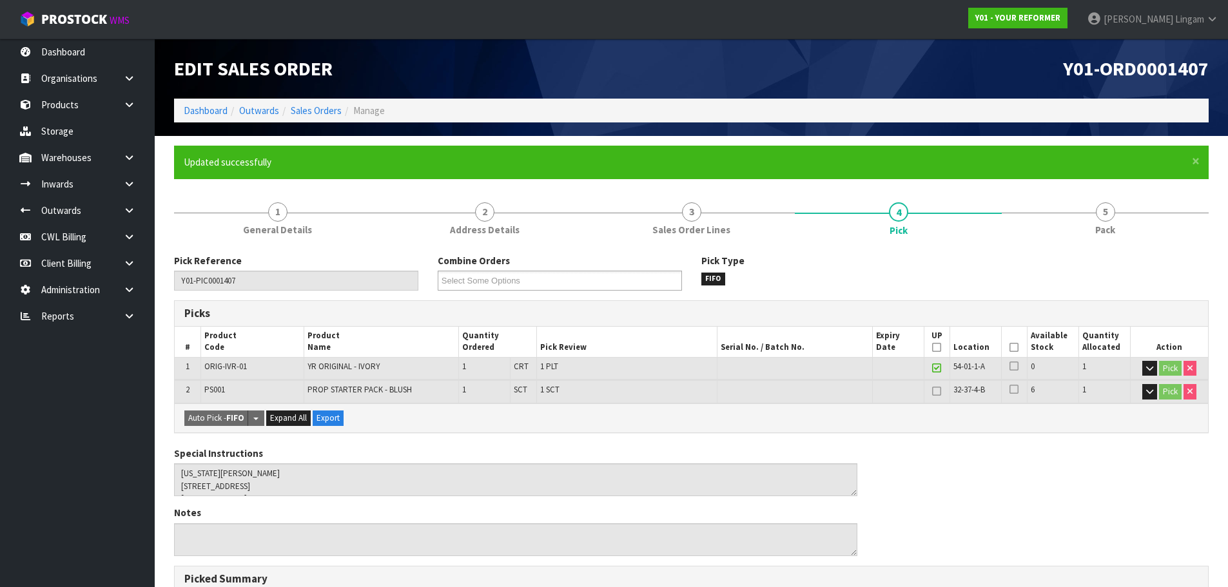
scroll to position [334, 0]
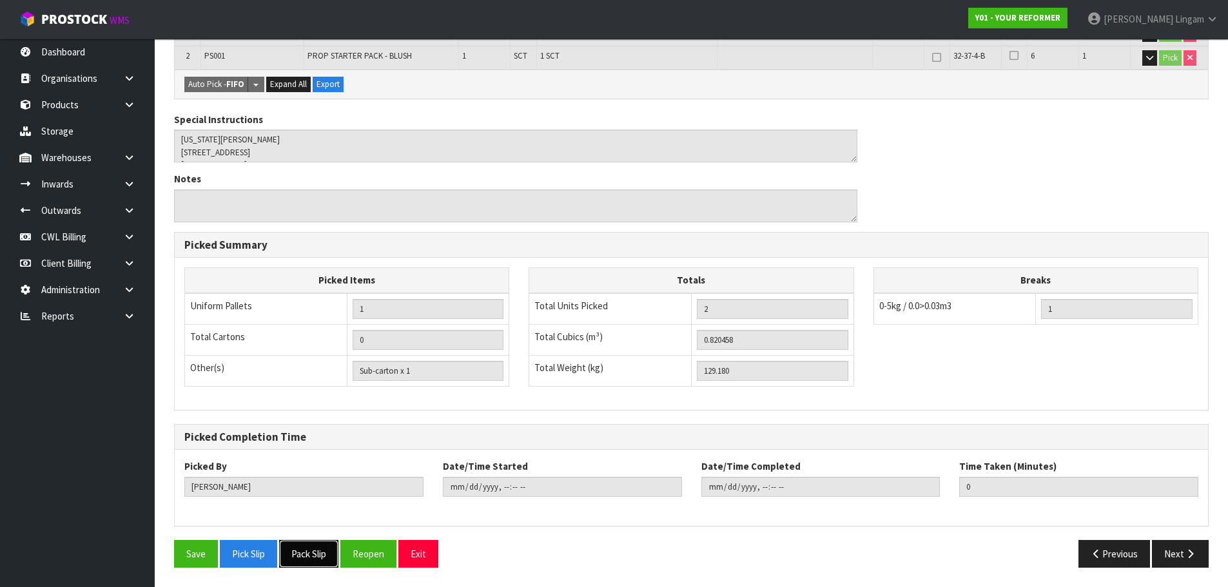
click at [307, 553] on button "Pack Slip" at bounding box center [308, 554] width 59 height 28
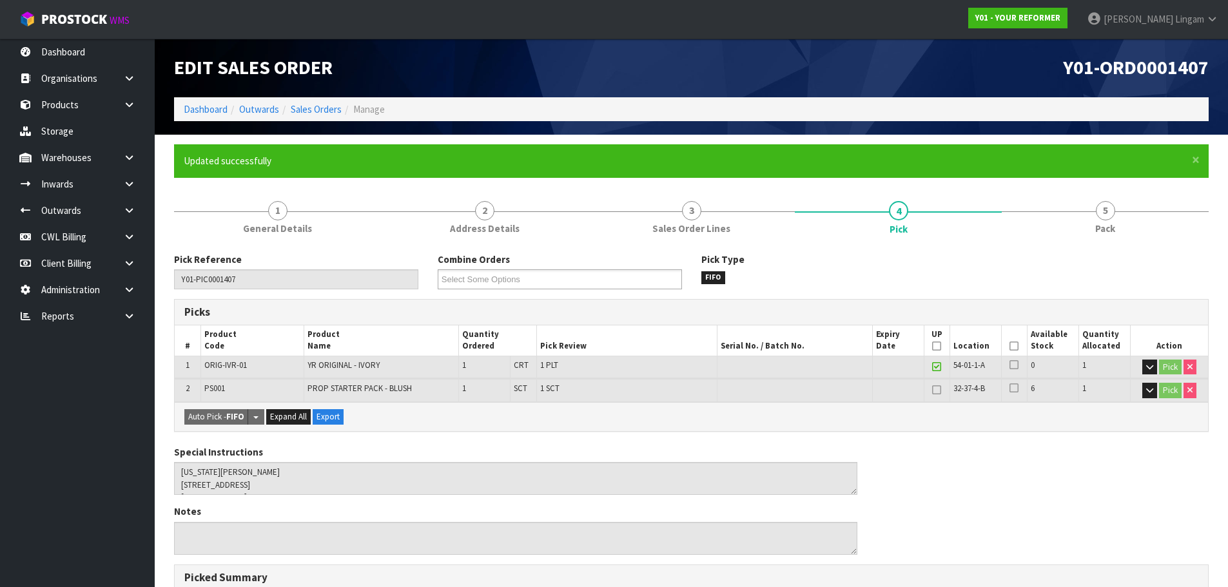
scroll to position [0, 0]
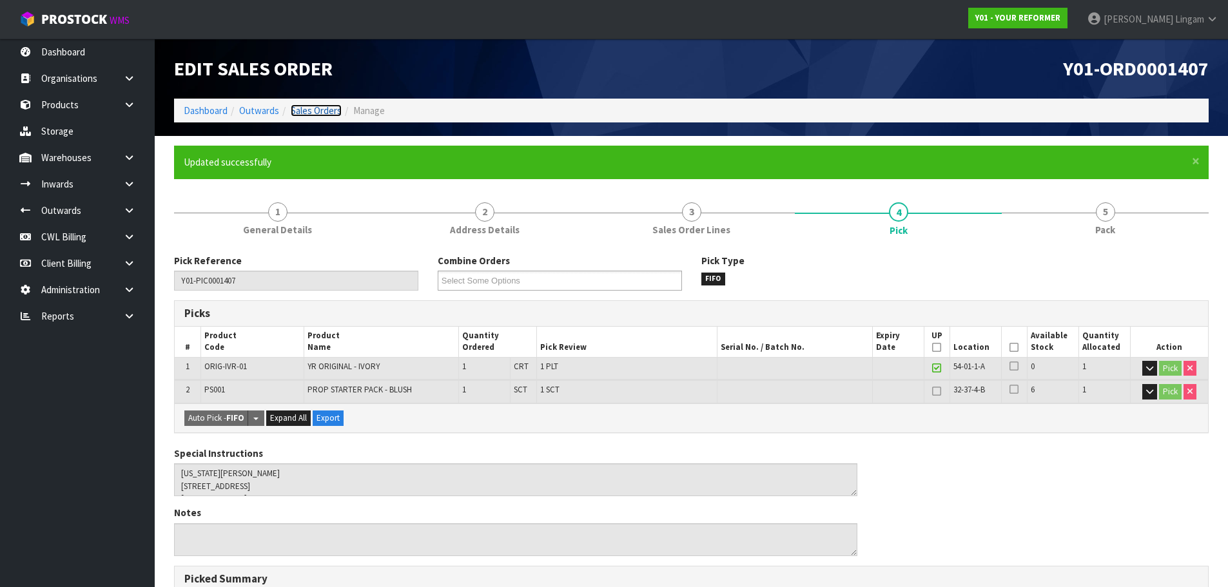
click at [329, 106] on link "Sales Orders" at bounding box center [316, 110] width 51 height 12
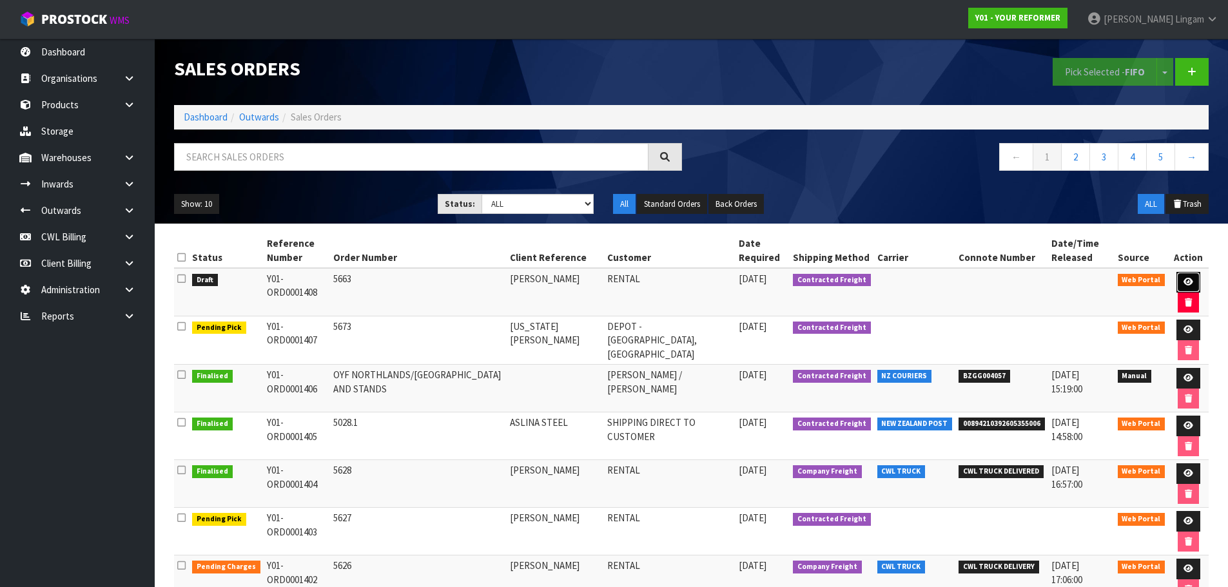
click at [1185, 282] on icon at bounding box center [1188, 282] width 10 height 8
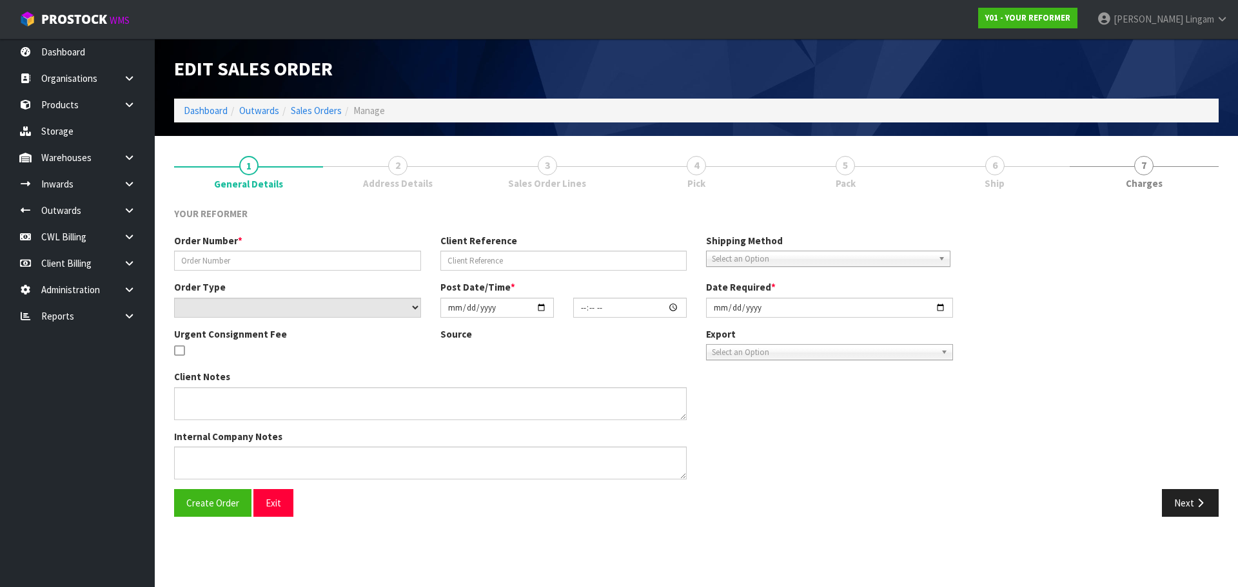
type input "5663"
type input "MARY JOY SABAL"
select select "number:0"
type input "[DATE]"
type input "20:34:00.000"
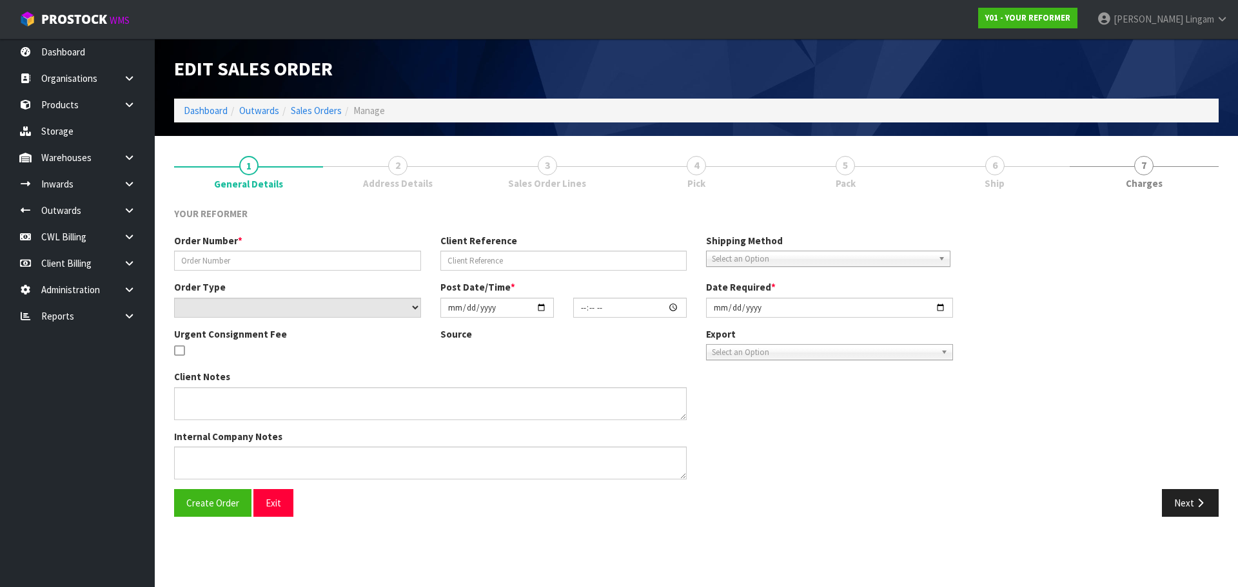
type input "[DATE]"
type textarea "MARY JOY SABAL 201/38D FRASER AVENUE NORTHCOTE AUK AUCKLAND 0627 NEW ZEALAND +6…"
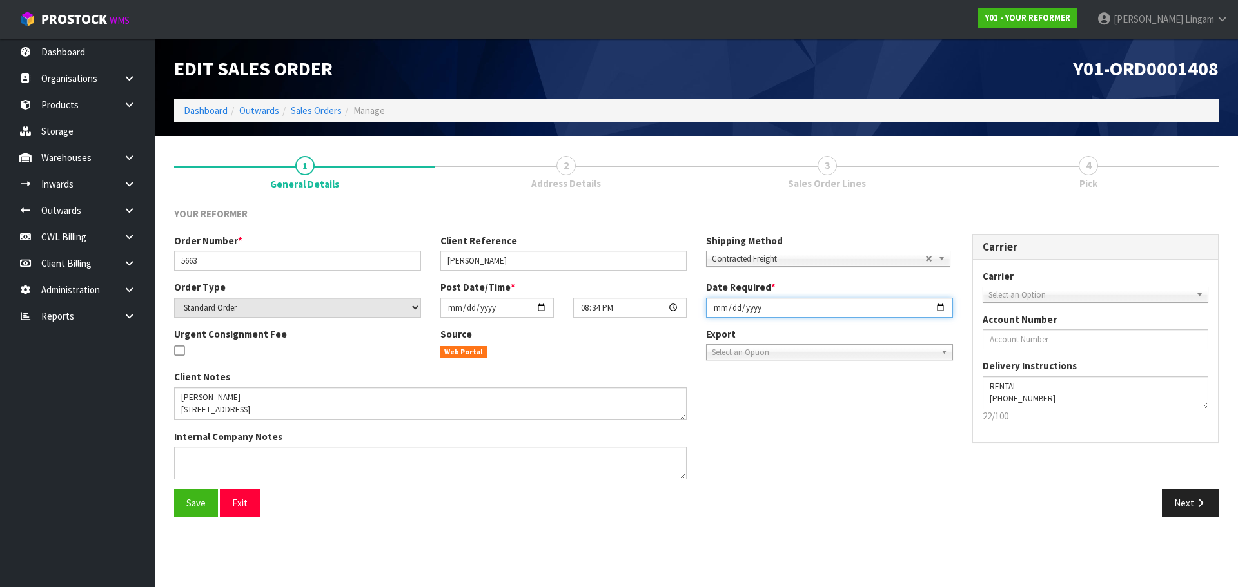
click at [712, 312] on input "[DATE]" at bounding box center [829, 308] width 247 height 20
type input "2025-10-03"
click at [191, 505] on span "Save" at bounding box center [195, 503] width 19 height 12
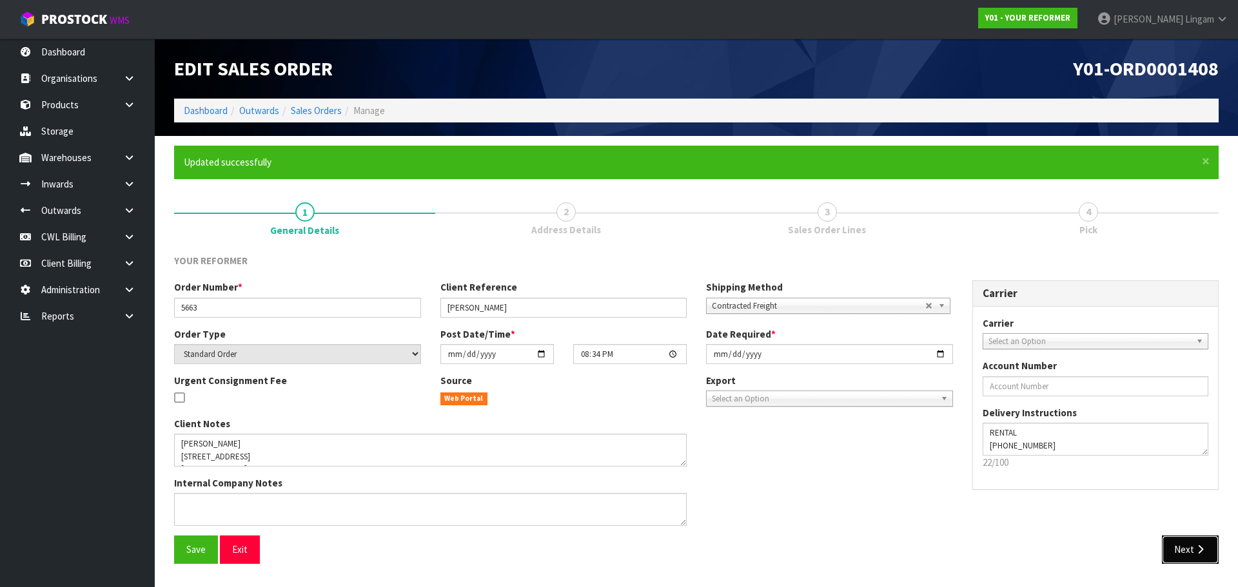
click at [1179, 554] on button "Next" at bounding box center [1190, 550] width 57 height 28
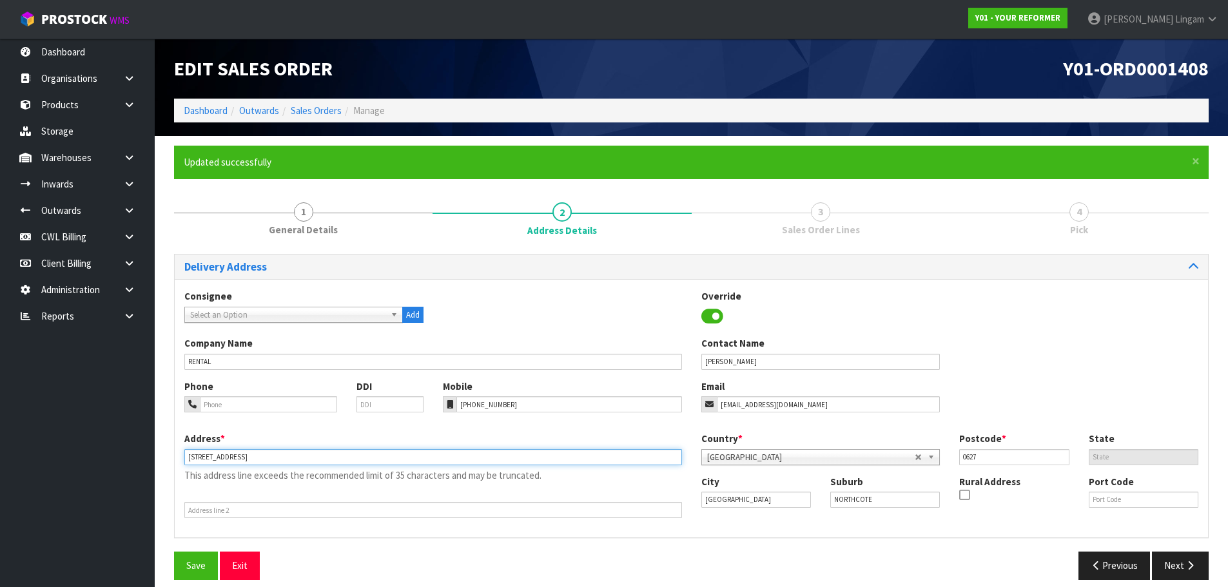
click at [413, 462] on input "201/38D FRASER AVENUE NORTHCOTE AUK AUCKLAND 0627 NEW ZEALAND" at bounding box center [433, 457] width 498 height 16
type input "201/38D FRASER AVENUE NORTHCOTE"
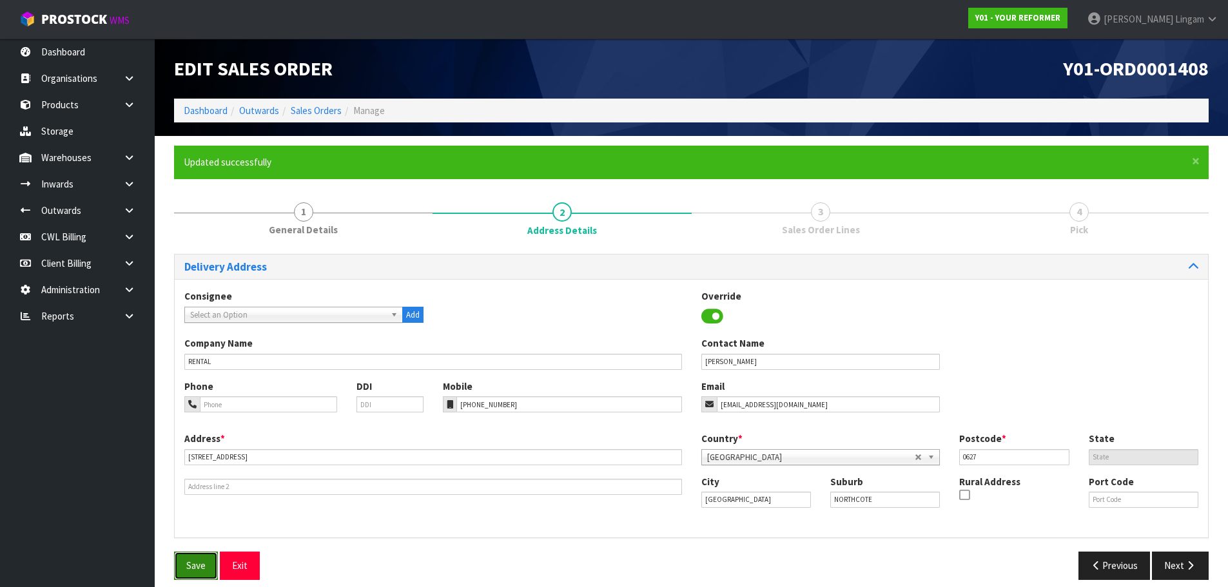
click at [184, 567] on button "Save" at bounding box center [196, 566] width 44 height 28
click at [1169, 567] on button "Next" at bounding box center [1180, 566] width 57 height 28
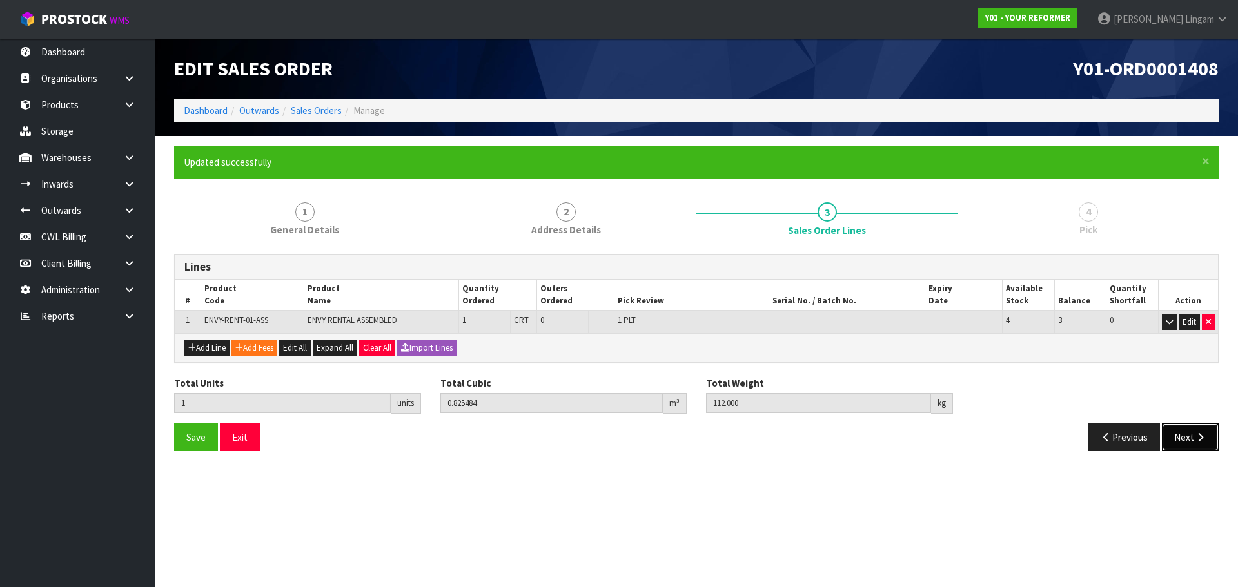
click at [1190, 431] on button "Next" at bounding box center [1190, 437] width 57 height 28
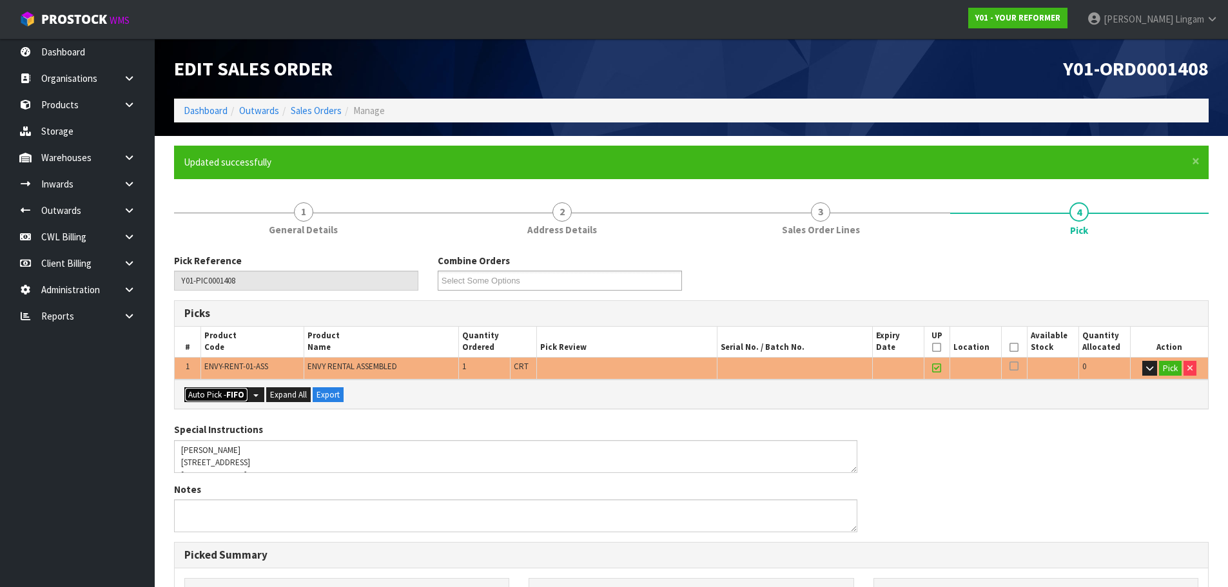
click at [238, 399] on strong "FIFO" at bounding box center [235, 394] width 18 height 11
type input "1"
type input "0.825484"
type input "112.000"
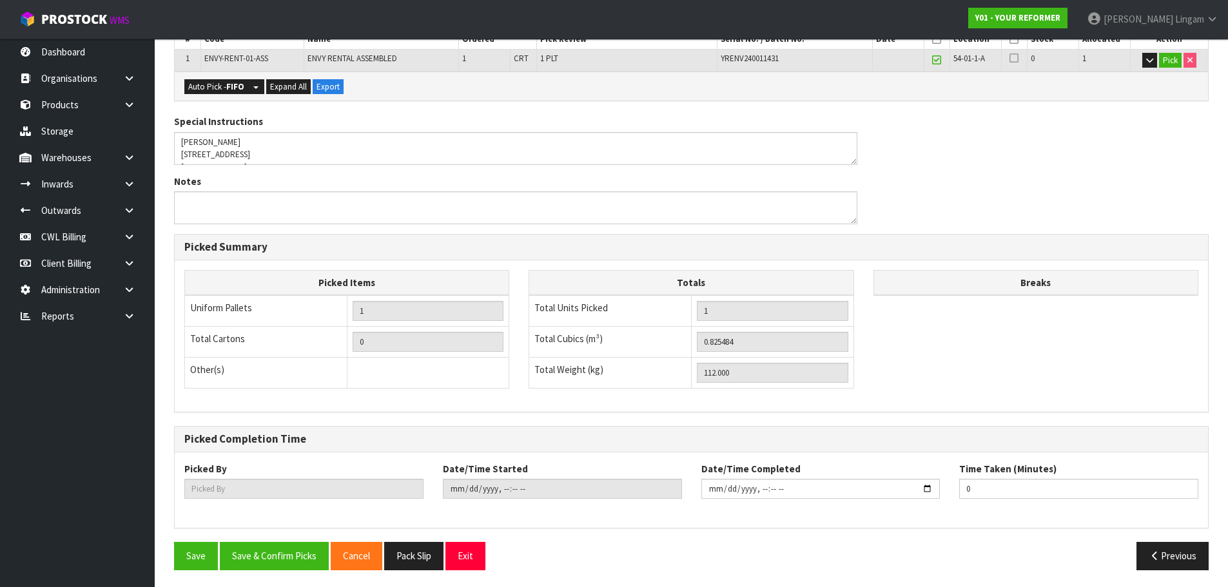
scroll to position [311, 0]
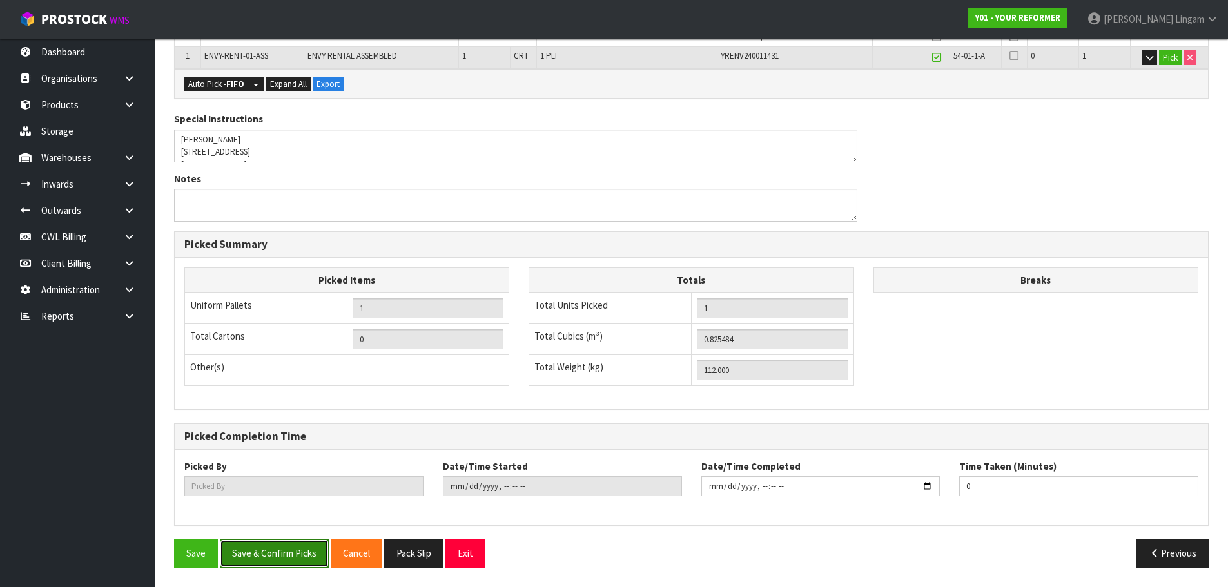
click at [293, 549] on button "Save & Confirm Picks" at bounding box center [274, 554] width 109 height 28
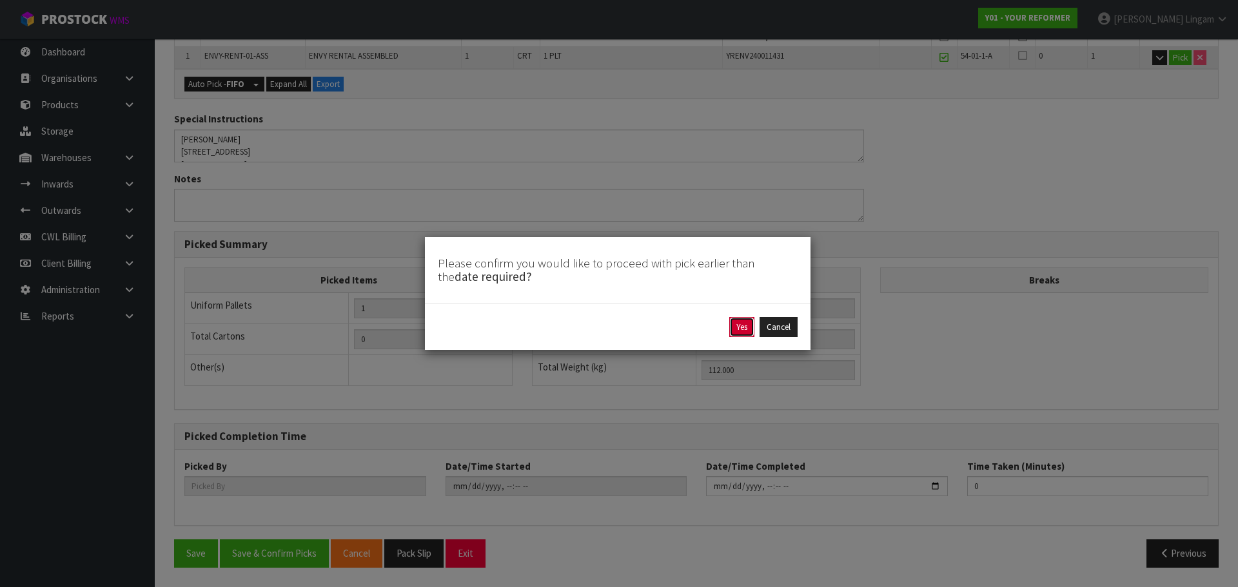
click at [739, 331] on button "Yes" at bounding box center [741, 327] width 25 height 21
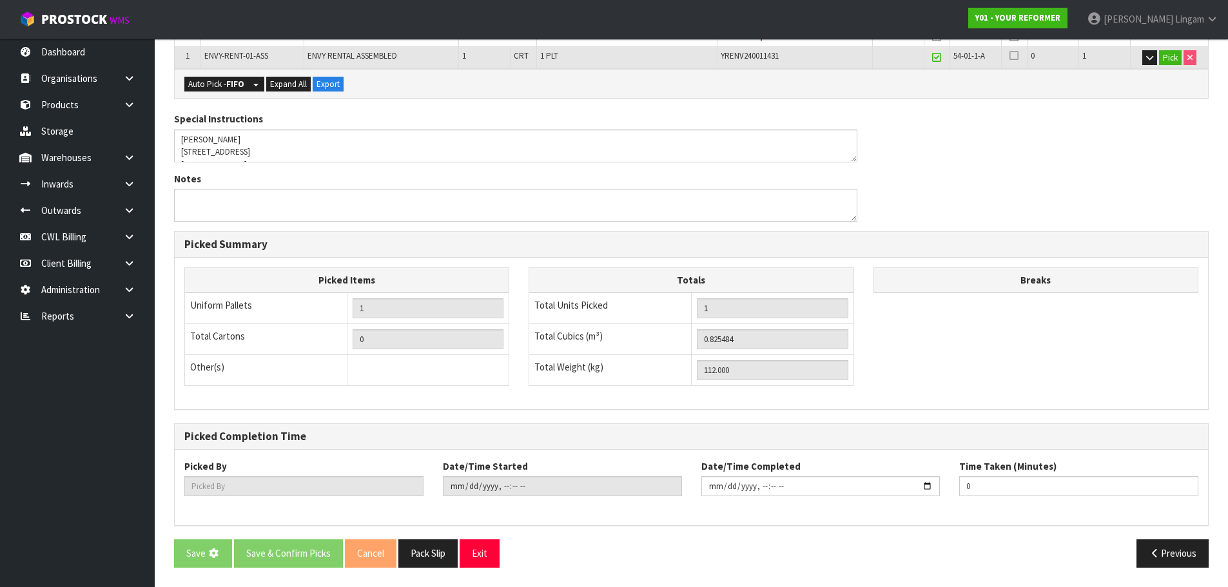
scroll to position [0, 0]
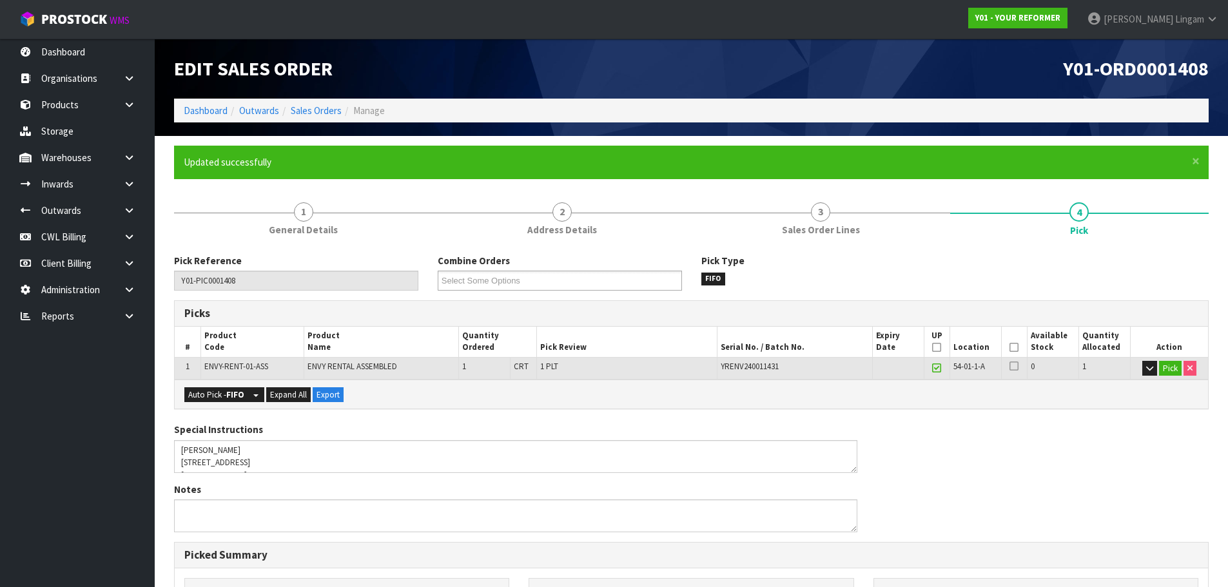
type input "Vineeta Lingam"
type input "2025-10-02T21:19:55"
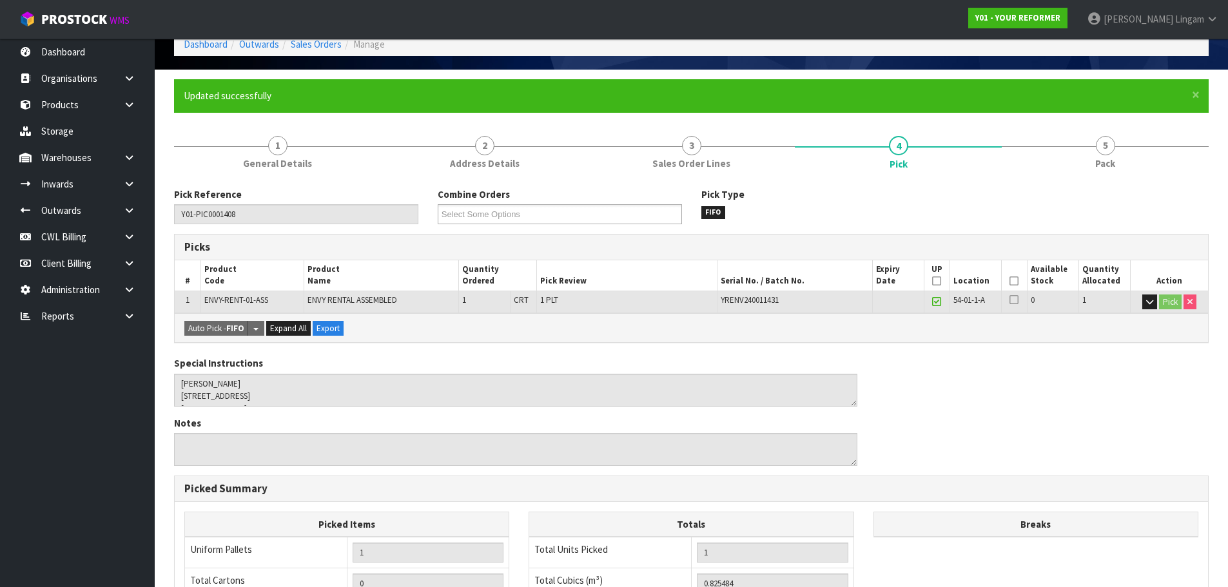
scroll to position [311, 0]
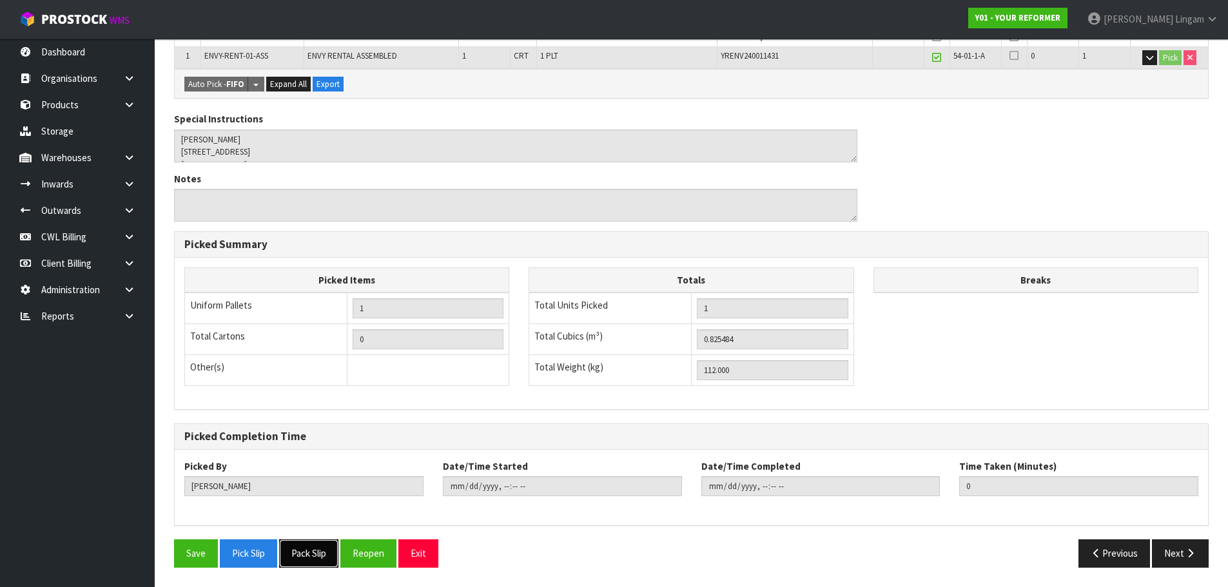
click at [320, 559] on button "Pack Slip" at bounding box center [308, 554] width 59 height 28
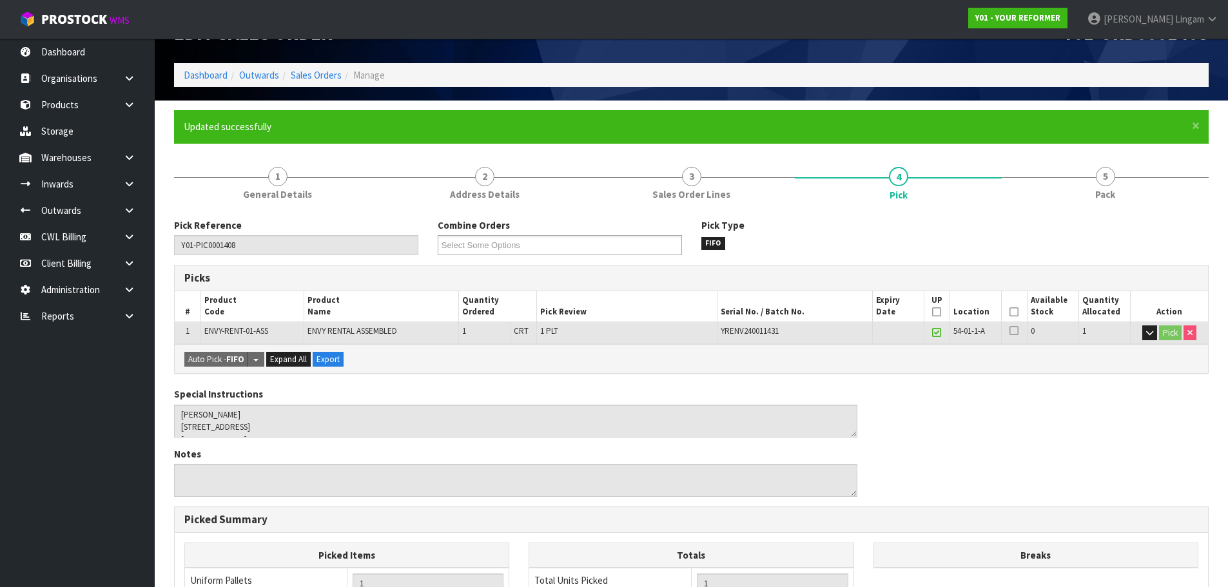
scroll to position [0, 0]
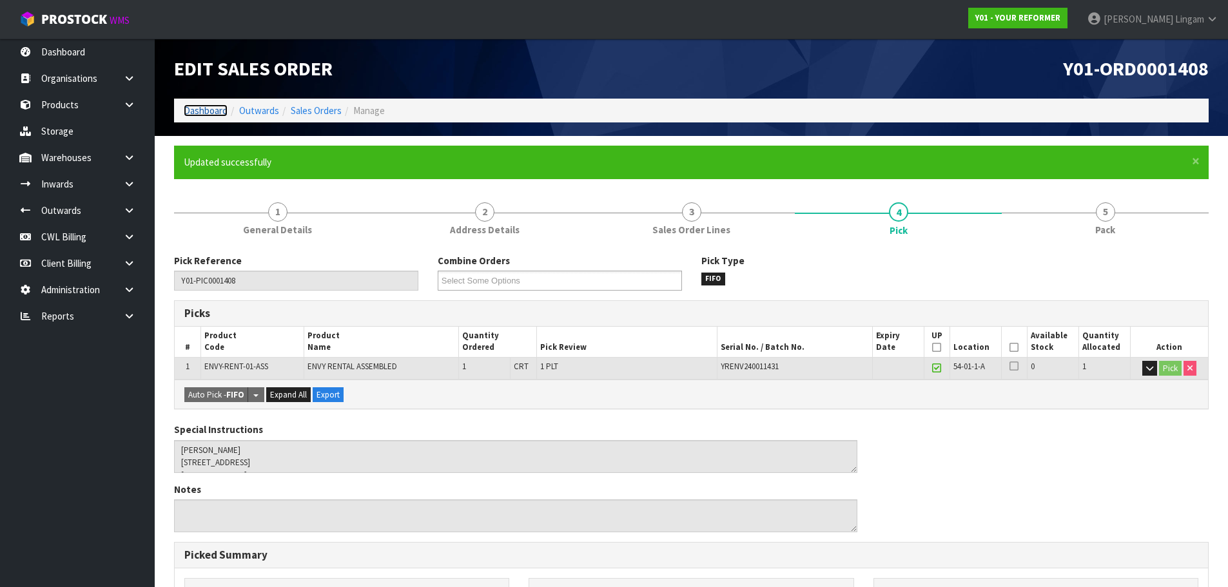
click at [202, 113] on link "Dashboard" at bounding box center [206, 110] width 44 height 12
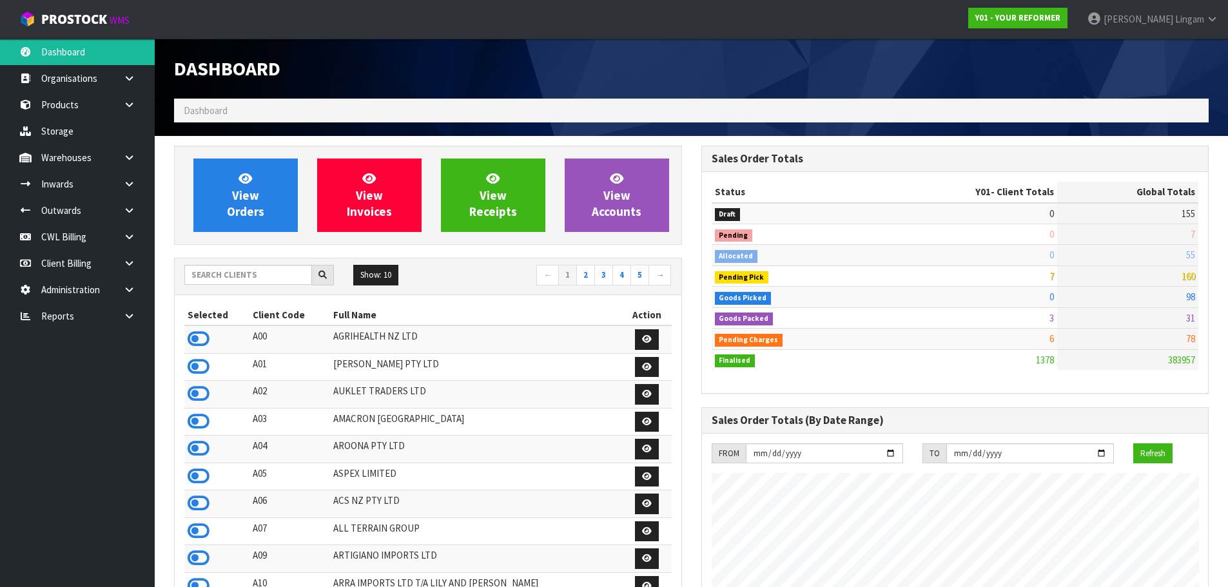
scroll to position [935, 527]
click at [135, 319] on icon at bounding box center [129, 316] width 12 height 10
click at [128, 375] on link "CWL" at bounding box center [77, 369] width 155 height 26
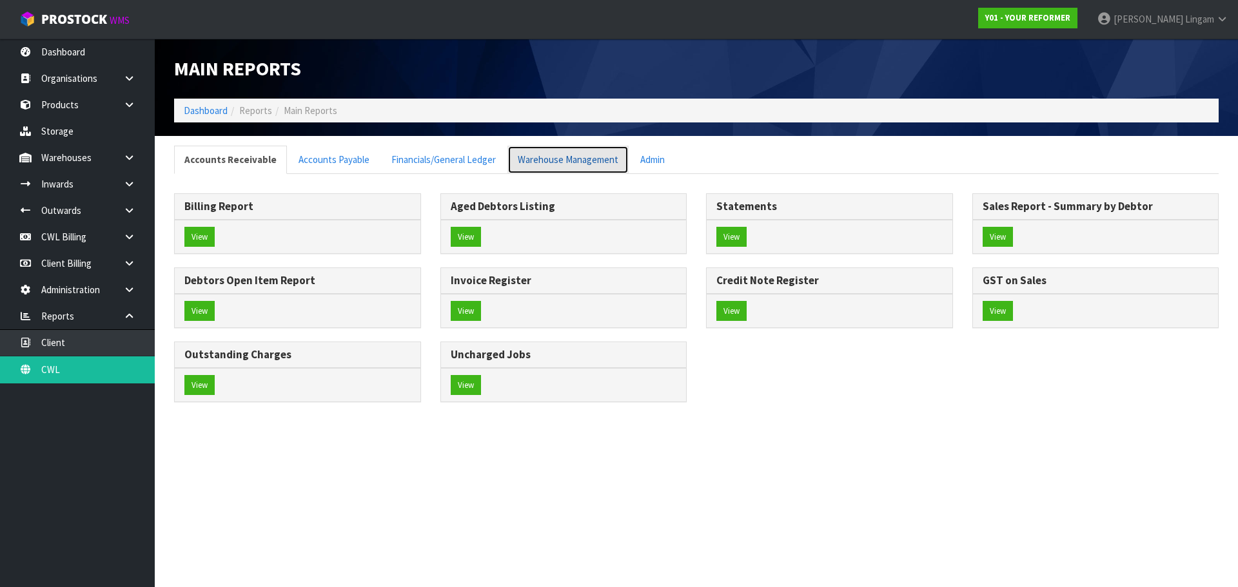
click at [563, 162] on link "Warehouse Management" at bounding box center [567, 160] width 121 height 28
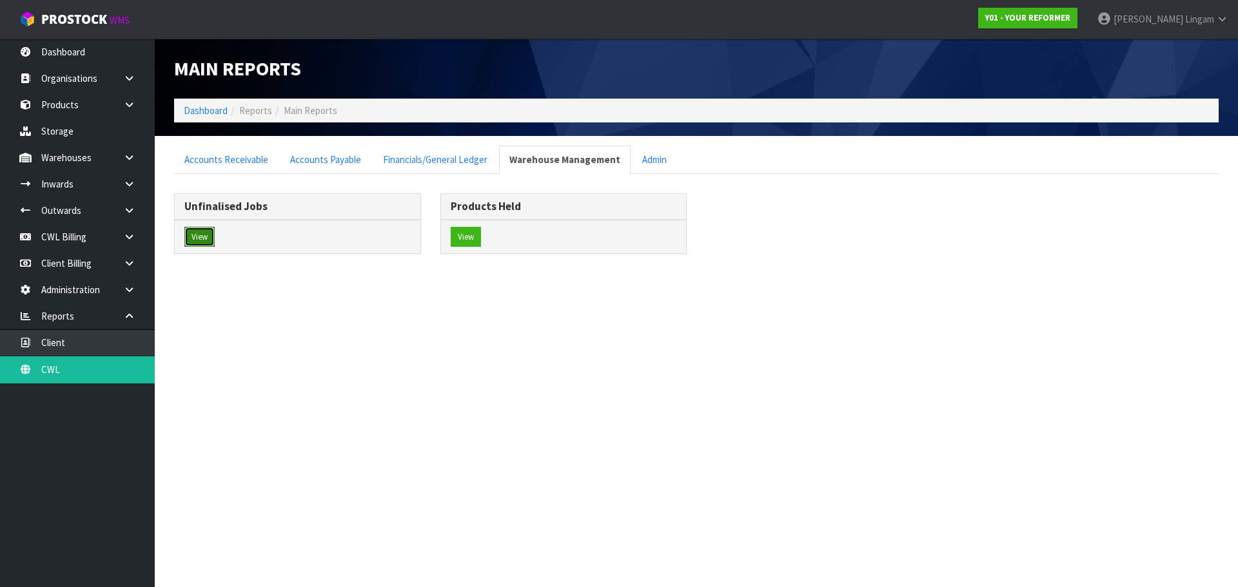
click at [202, 237] on button "View" at bounding box center [199, 237] width 30 height 21
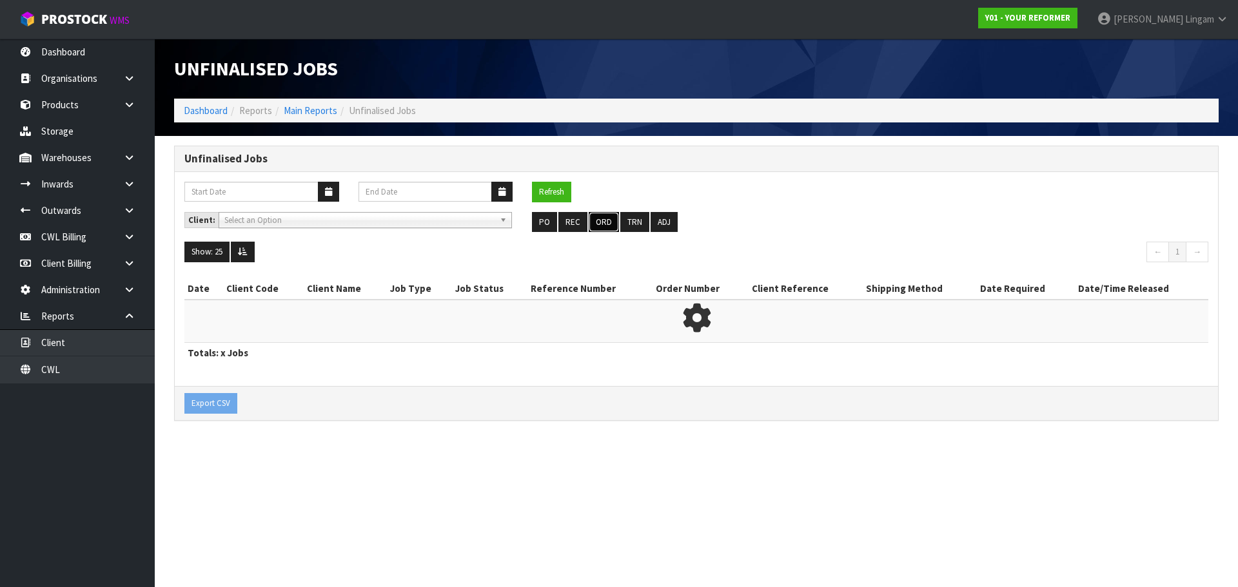
click at [601, 228] on button "ORD" at bounding box center [604, 222] width 30 height 21
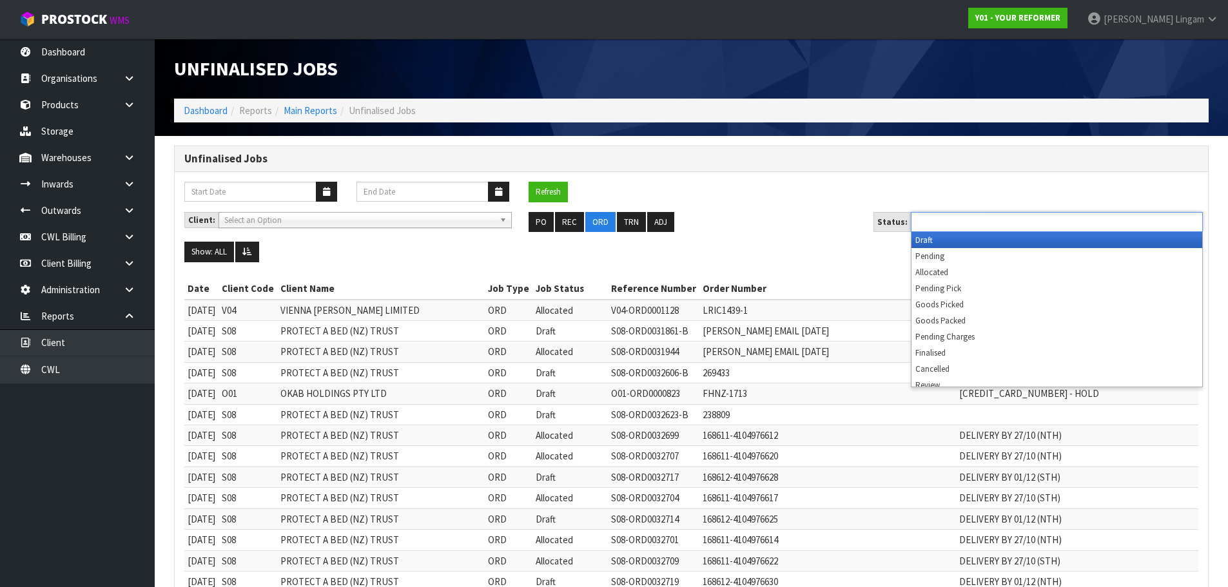
click at [1020, 224] on ul at bounding box center [1057, 222] width 292 height 20
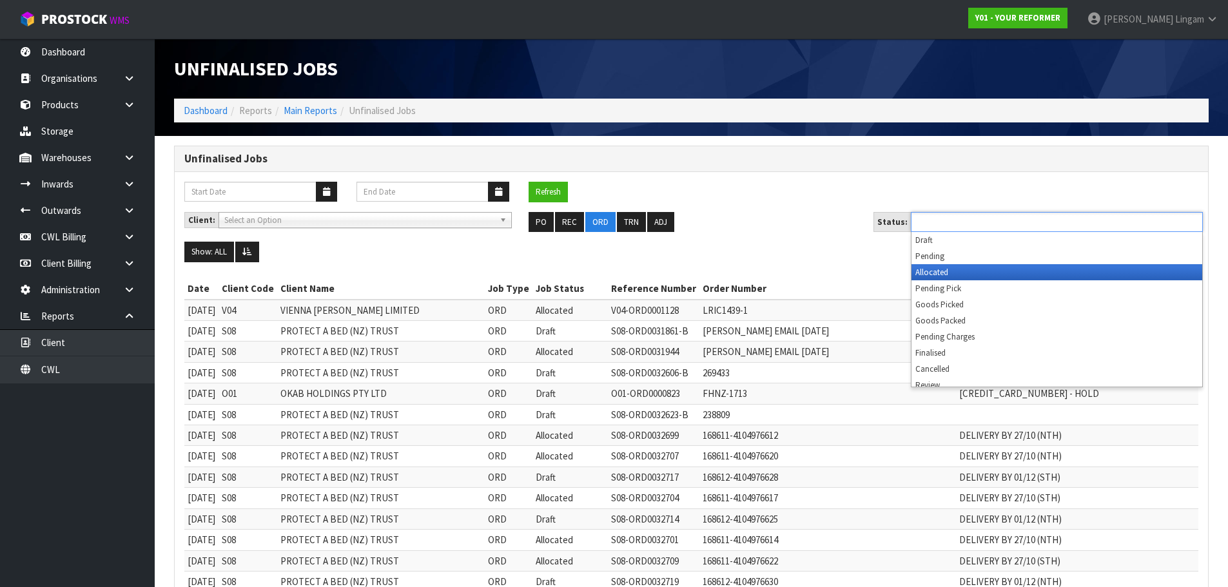
click at [913, 270] on li "Allocated" at bounding box center [1056, 272] width 291 height 16
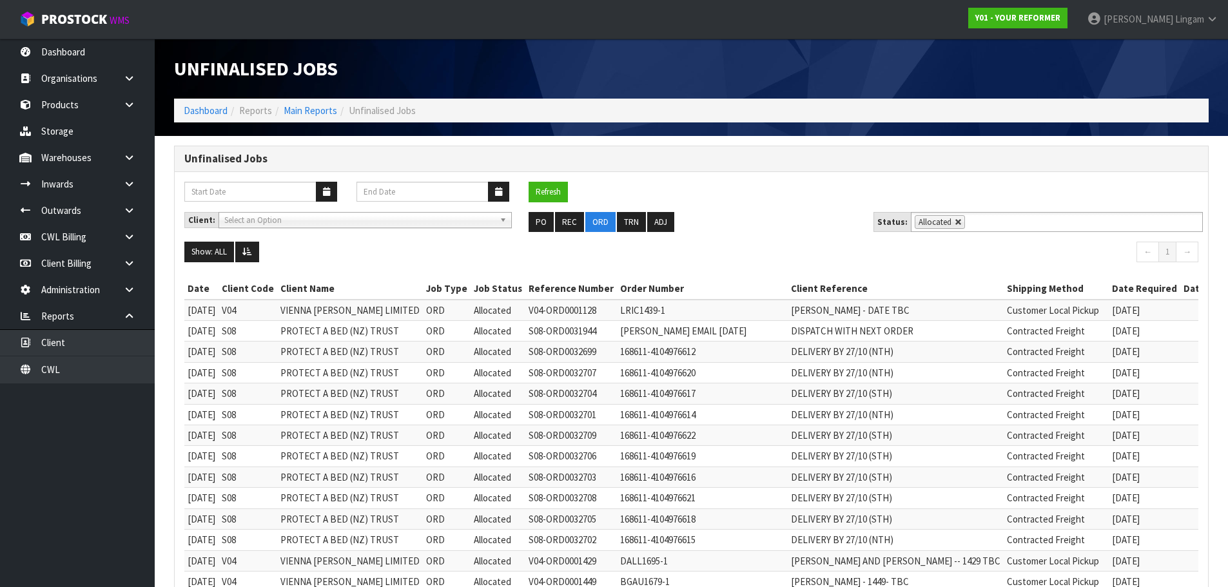
click at [955, 220] on link at bounding box center [959, 223] width 8 height 8
click at [968, 220] on input "text" at bounding box center [976, 222] width 16 height 16
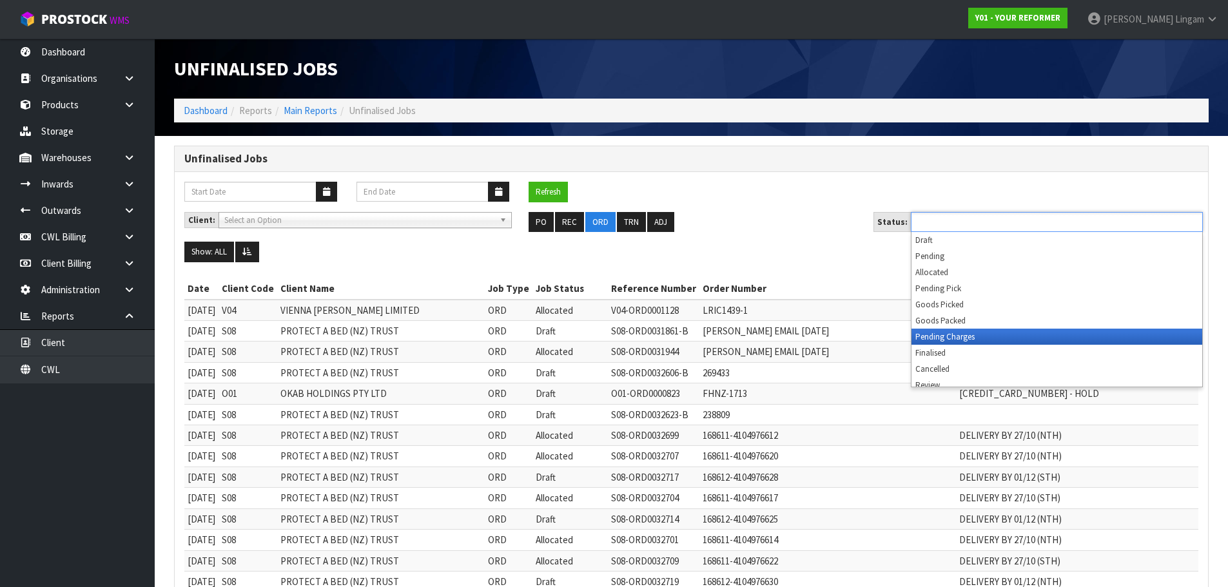
click at [956, 338] on li "Pending Charges" at bounding box center [1056, 337] width 291 height 16
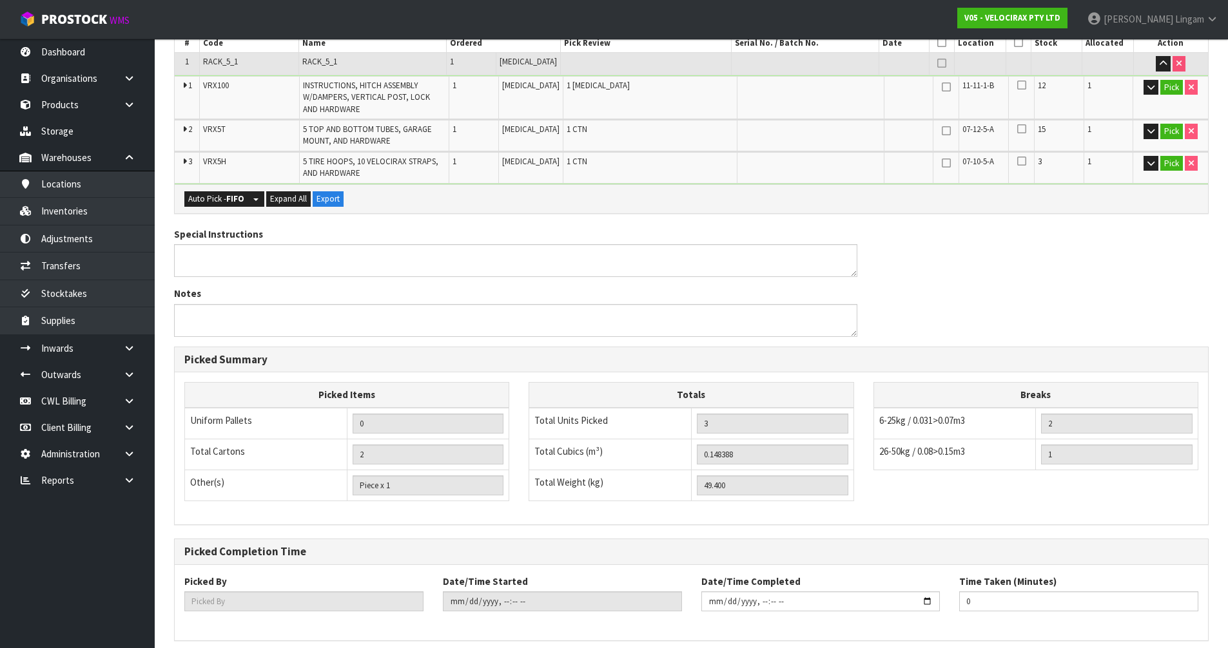
scroll to position [360, 0]
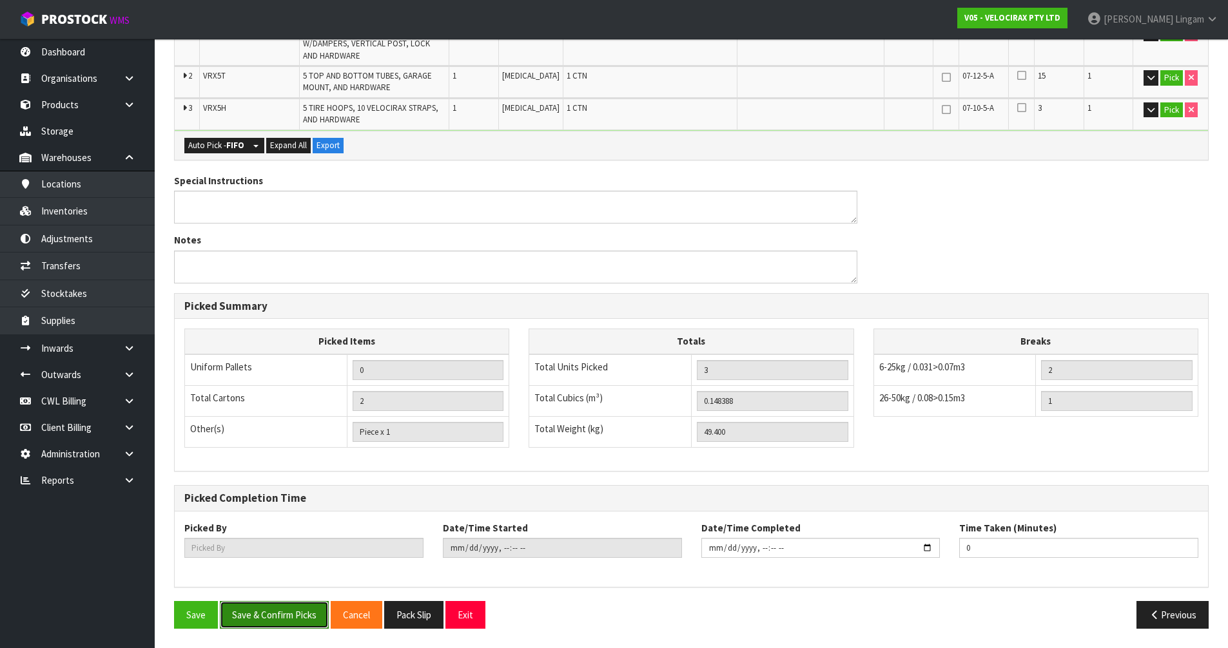
click at [290, 618] on button "Save & Confirm Picks" at bounding box center [274, 615] width 109 height 28
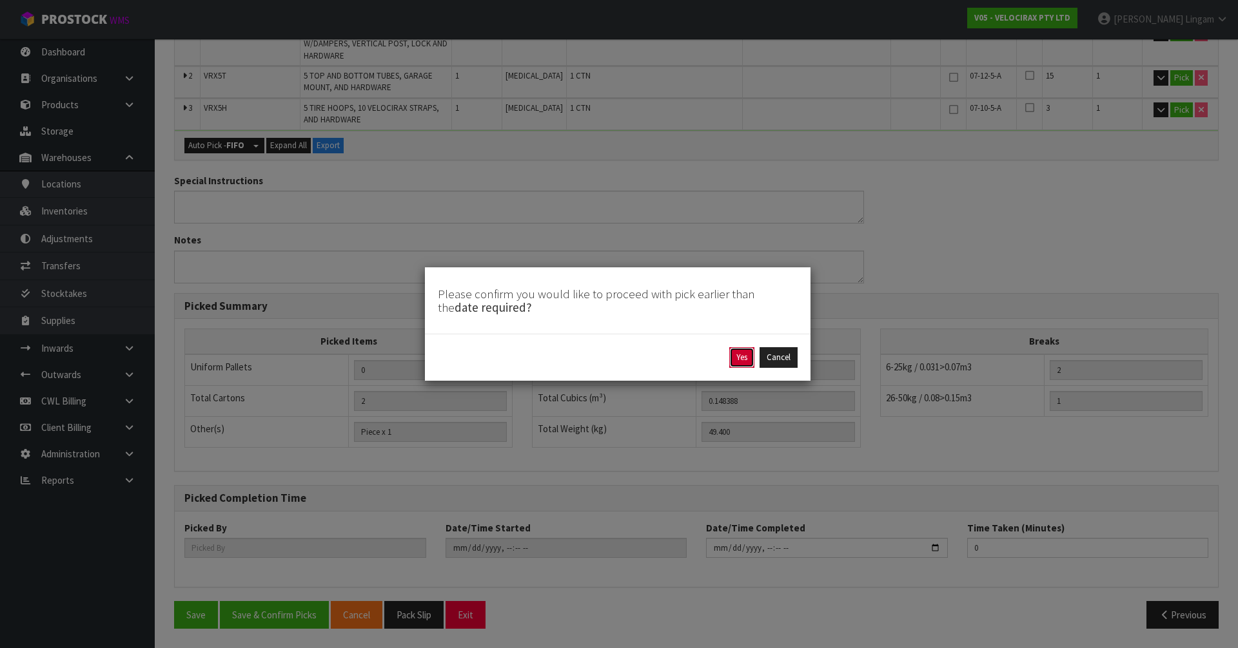
click at [735, 356] on button "Yes" at bounding box center [741, 357] width 25 height 21
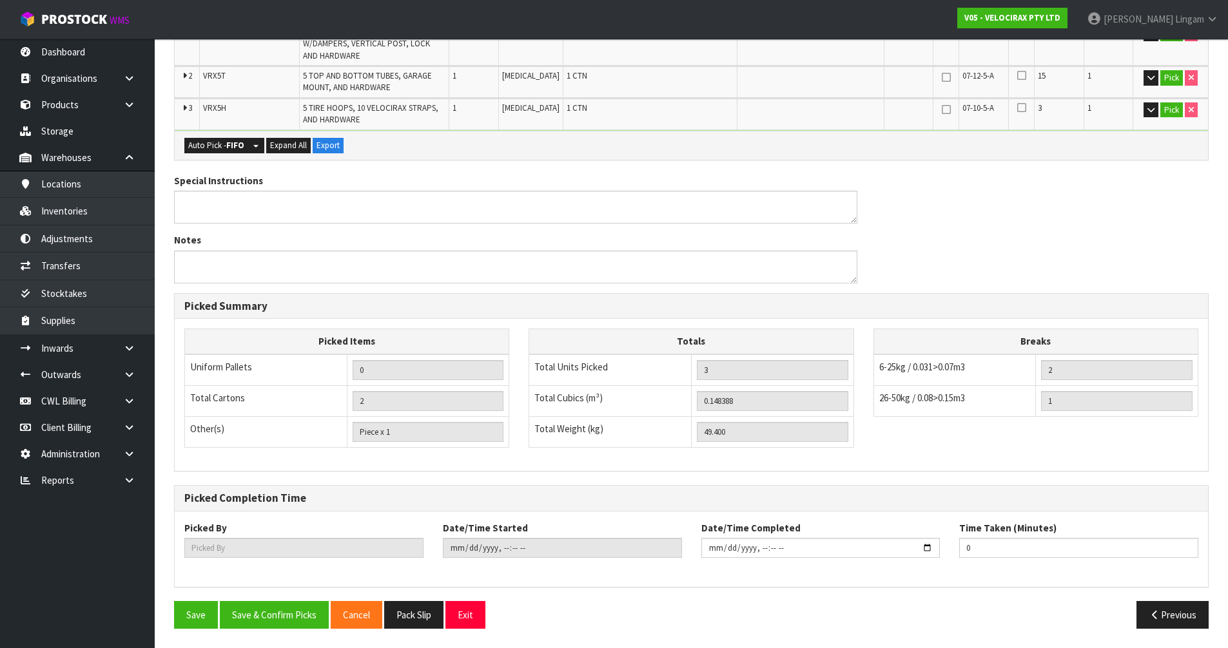
scroll to position [0, 0]
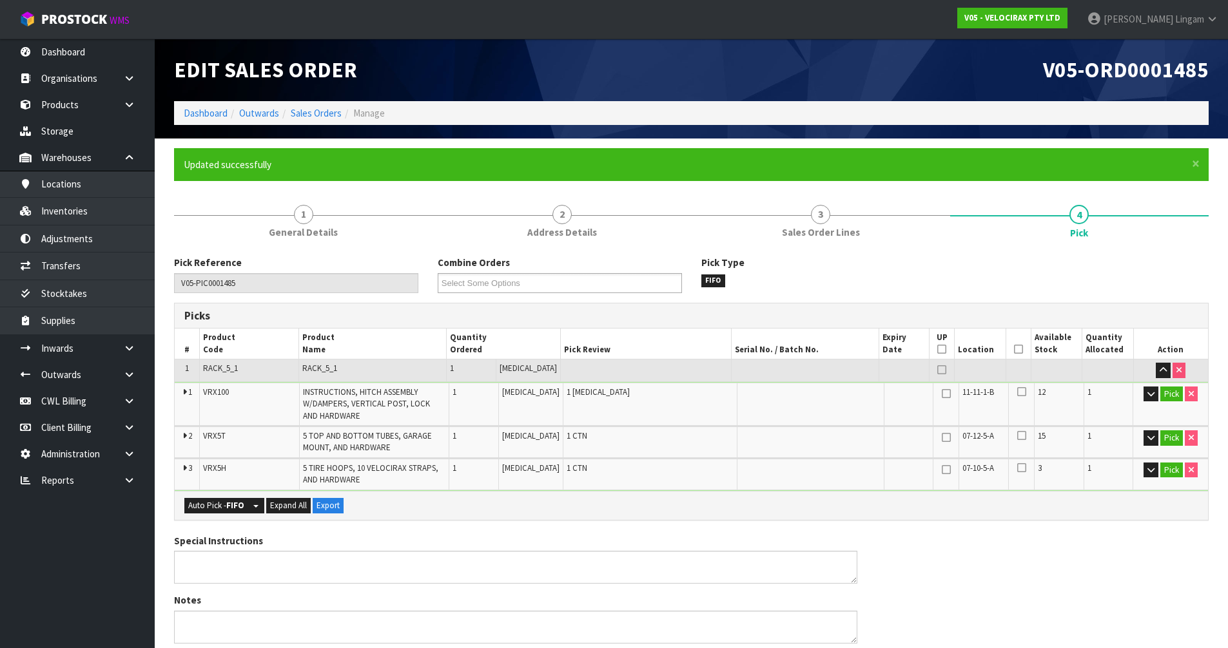
type input "[PERSON_NAME]"
type input "2025-10-02T21:50:27"
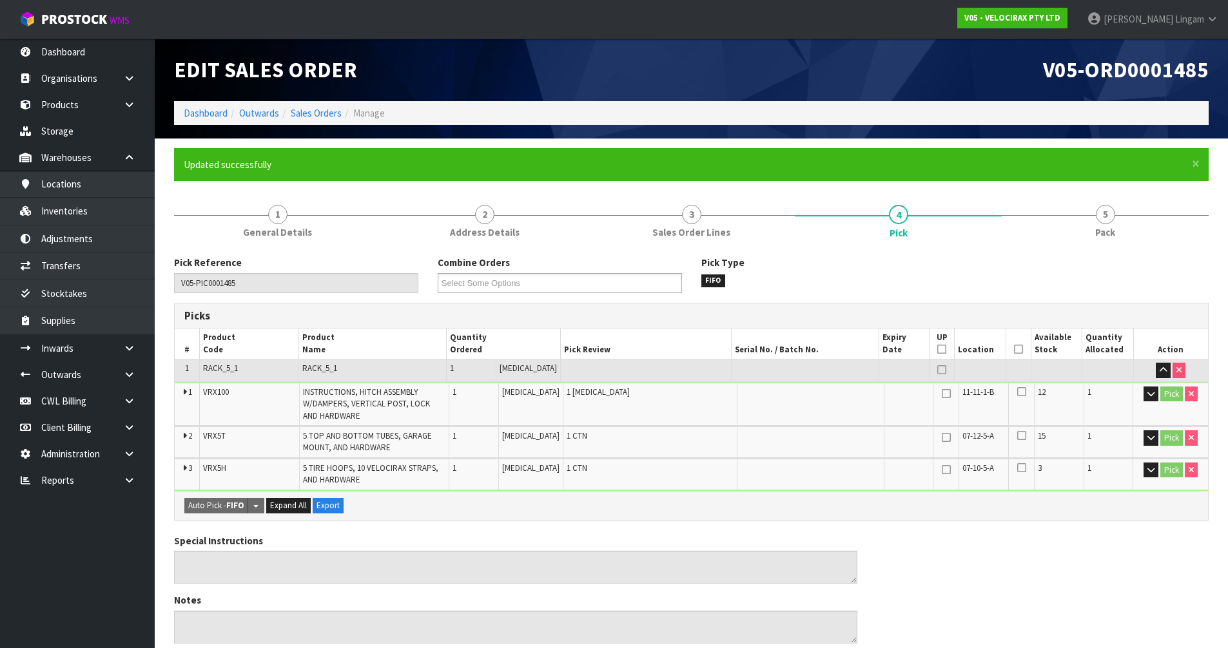
scroll to position [360, 0]
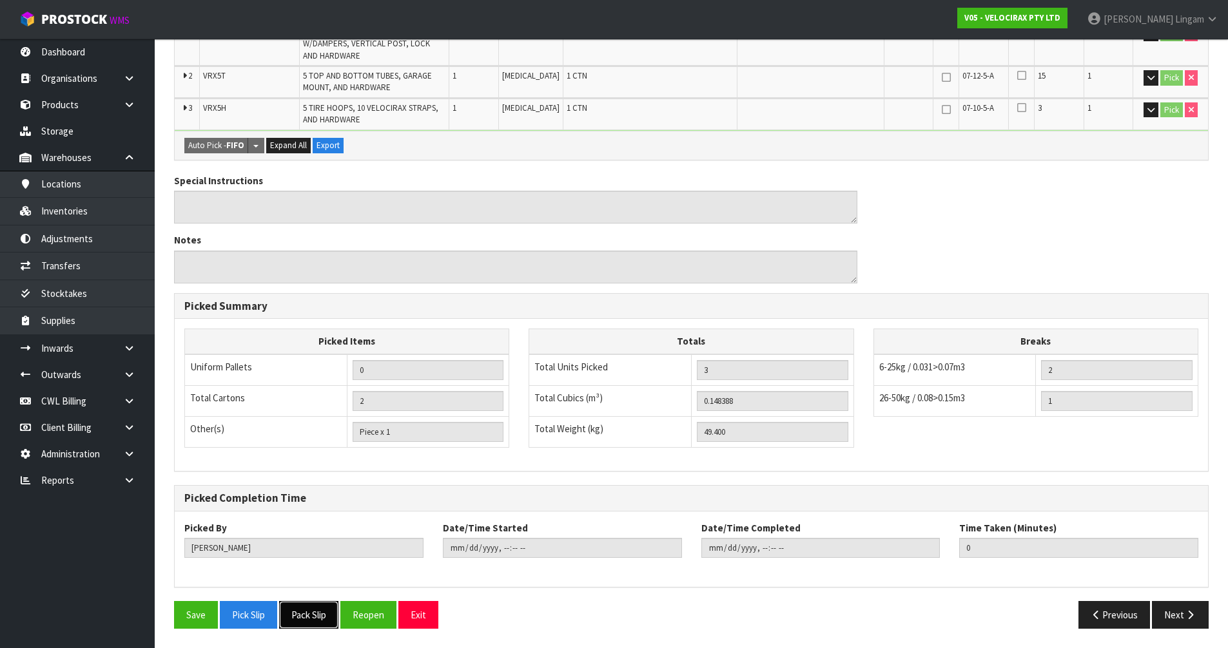
click at [319, 618] on button "Pack Slip" at bounding box center [308, 615] width 59 height 28
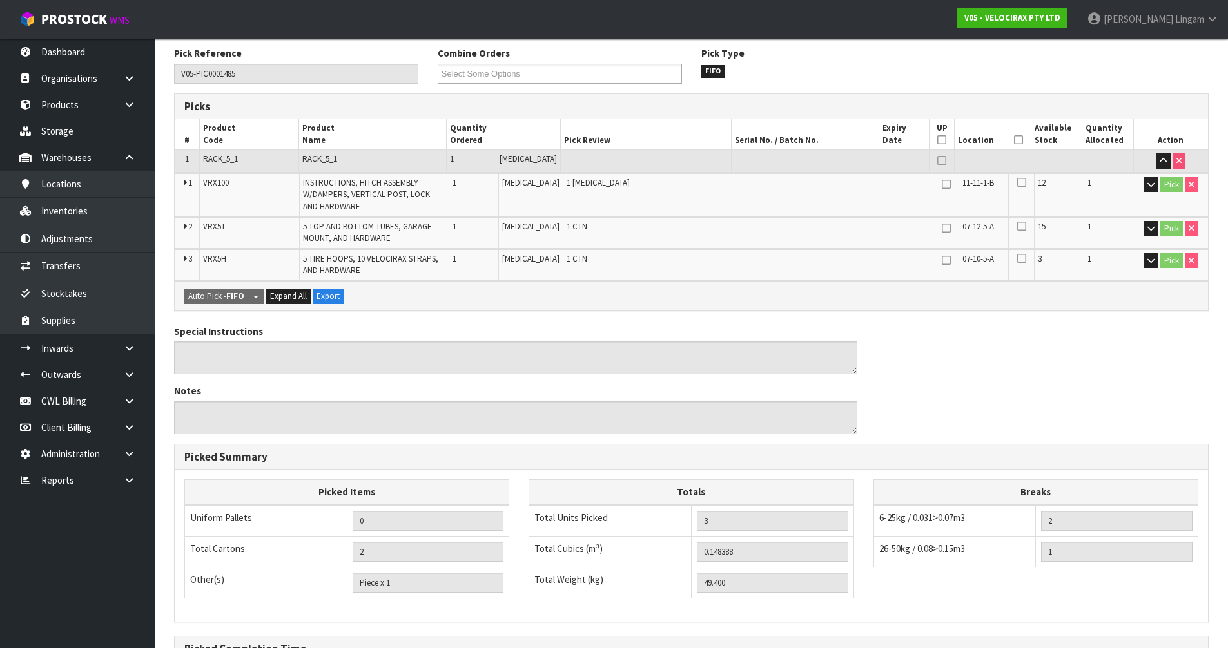
scroll to position [0, 0]
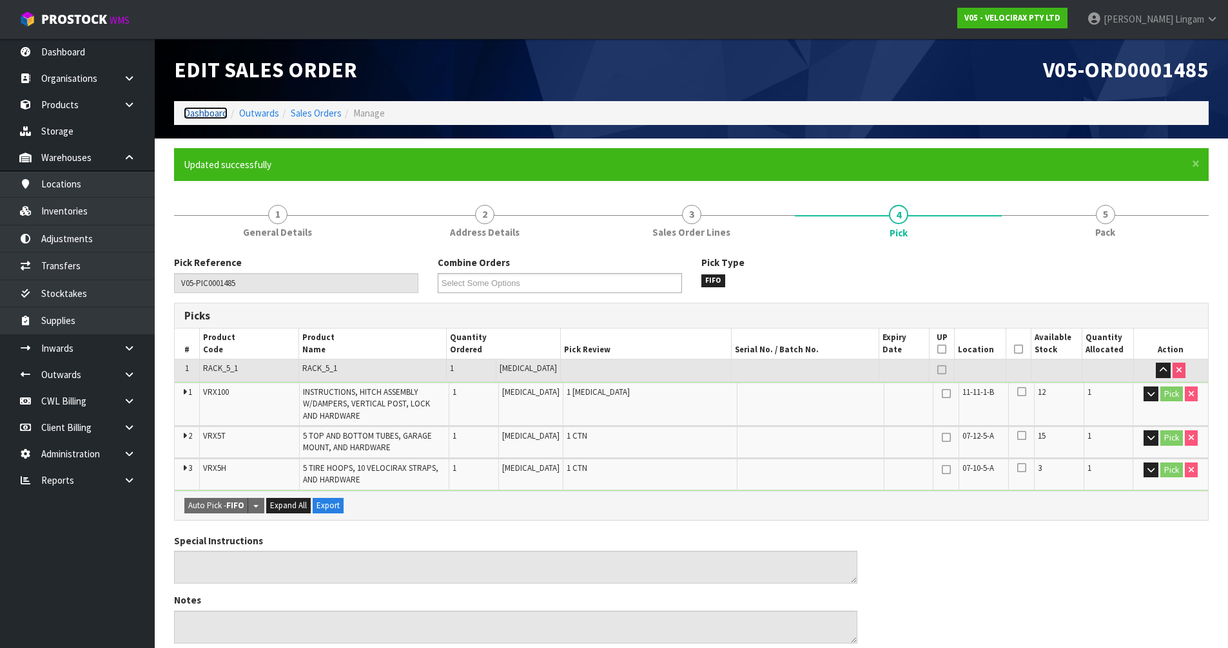
click at [210, 112] on link "Dashboard" at bounding box center [206, 113] width 44 height 12
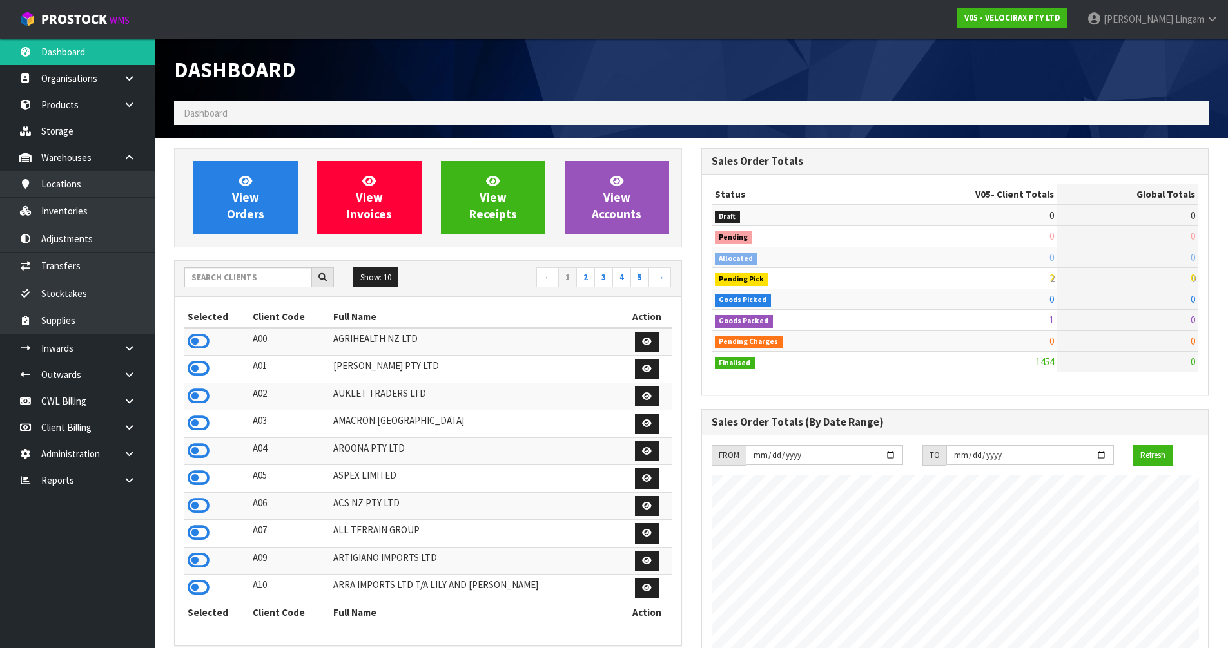
scroll to position [984, 527]
click at [249, 279] on input "text" at bounding box center [248, 278] width 128 height 20
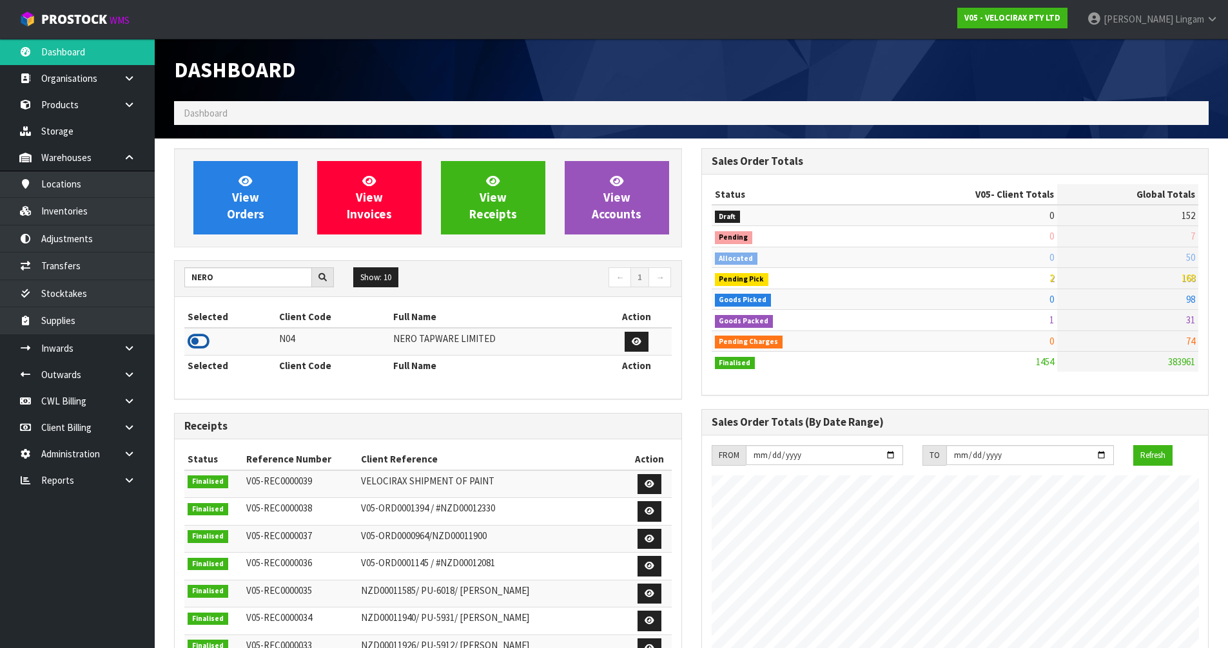
click at [200, 332] on icon at bounding box center [199, 341] width 22 height 19
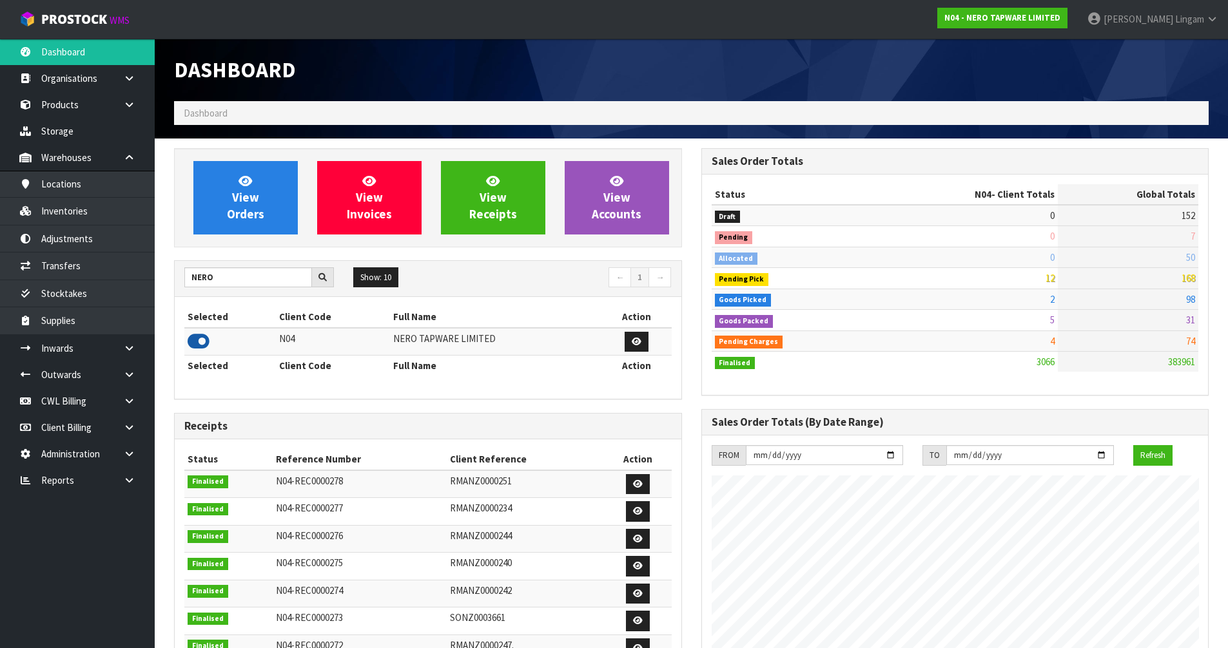
scroll to position [1004, 527]
drag, startPoint x: 226, startPoint y: 280, endPoint x: 186, endPoint y: 282, distance: 40.0
click at [186, 282] on input "NERO" at bounding box center [248, 278] width 128 height 20
type input "LIF"
click at [198, 342] on icon at bounding box center [199, 341] width 22 height 19
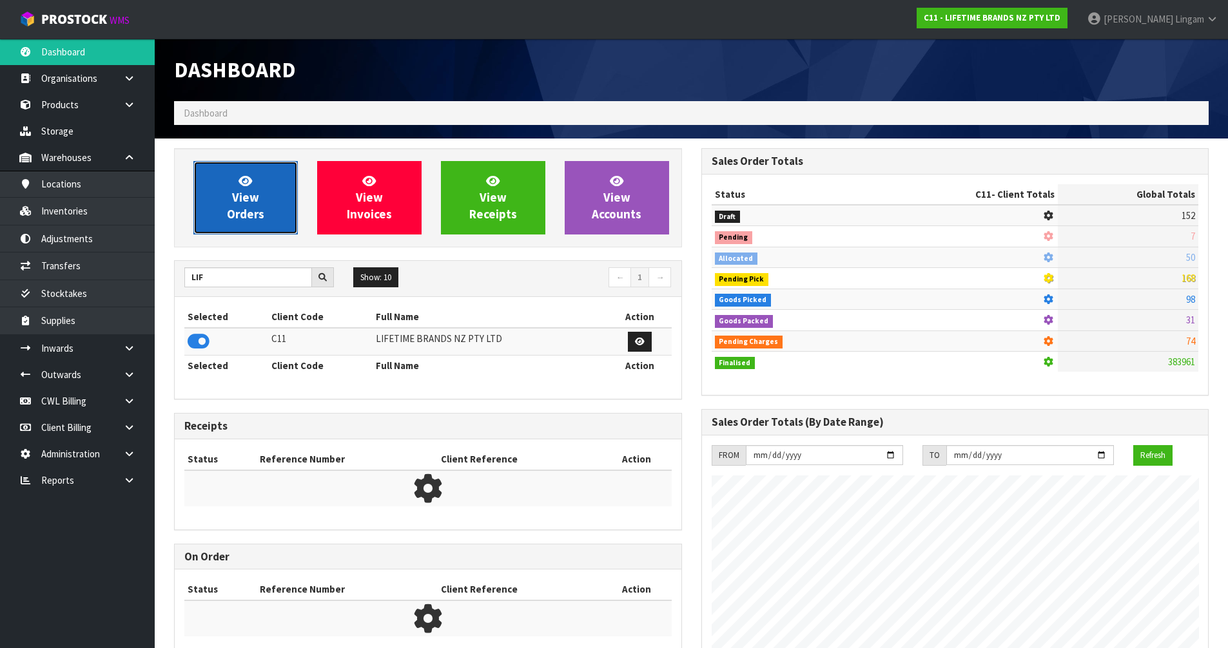
scroll to position [977, 527]
click at [242, 219] on span "View Orders" at bounding box center [245, 197] width 37 height 48
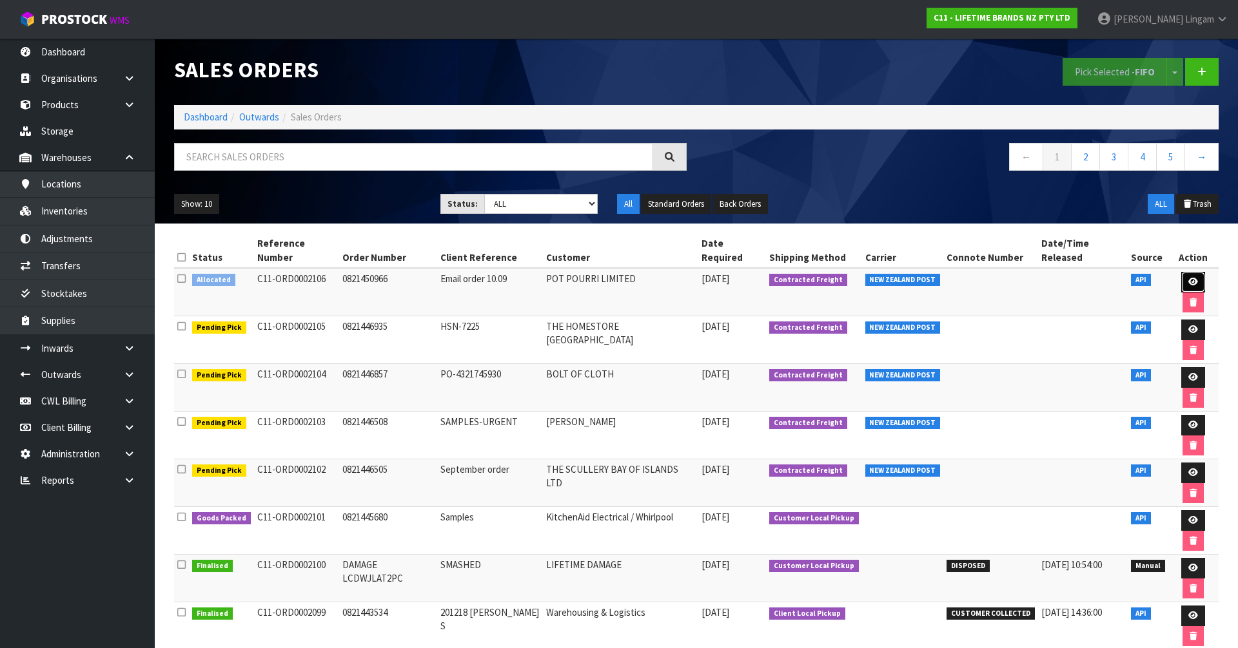
click at [1188, 278] on icon at bounding box center [1193, 282] width 10 height 8
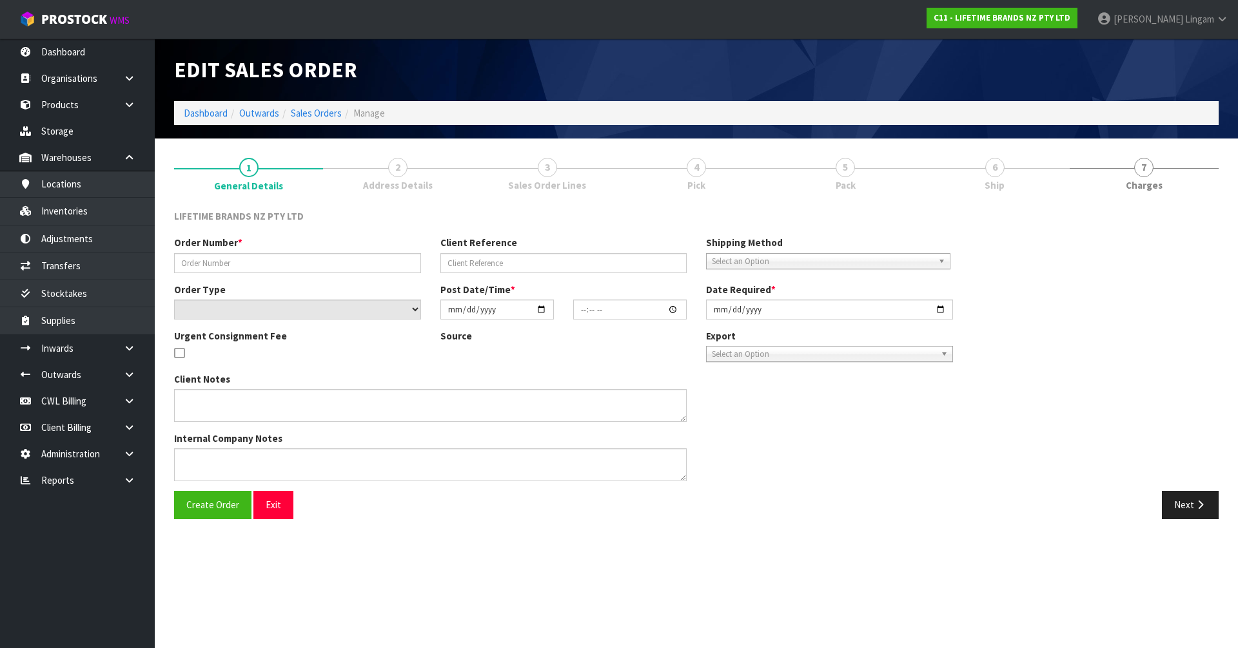
type input "0821450966"
type input "Email order 10.09"
select select "number:0"
type input "[DATE]"
type input "17:04:33.000"
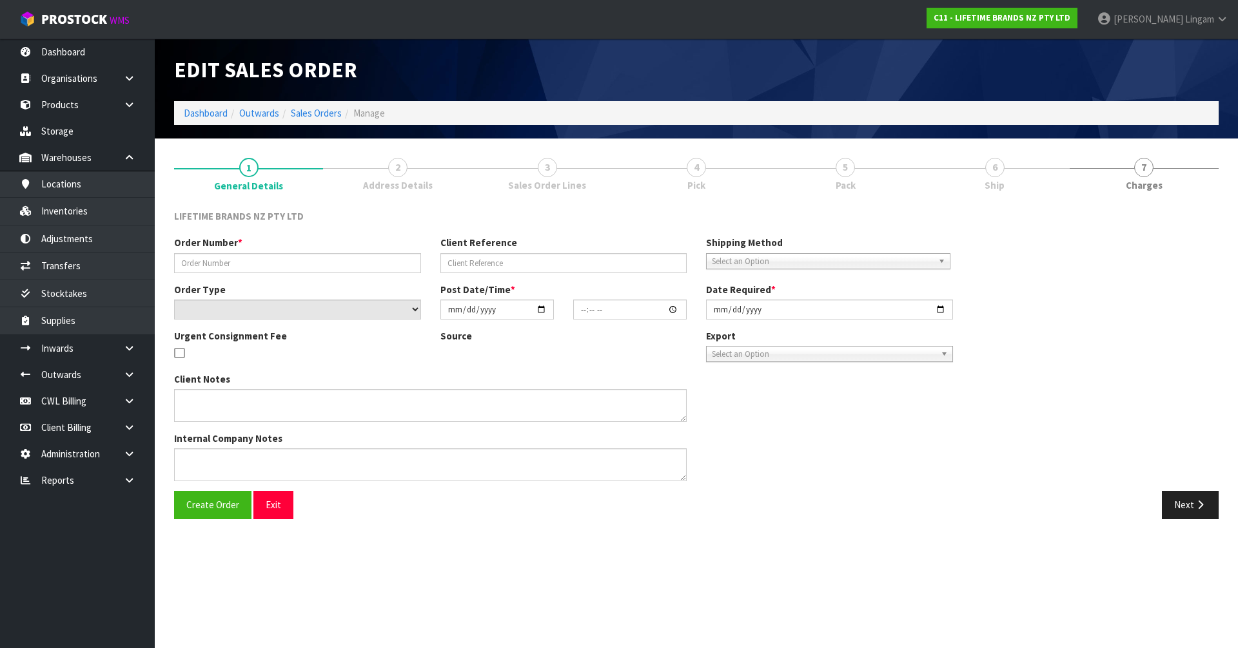
type input "[DATE]"
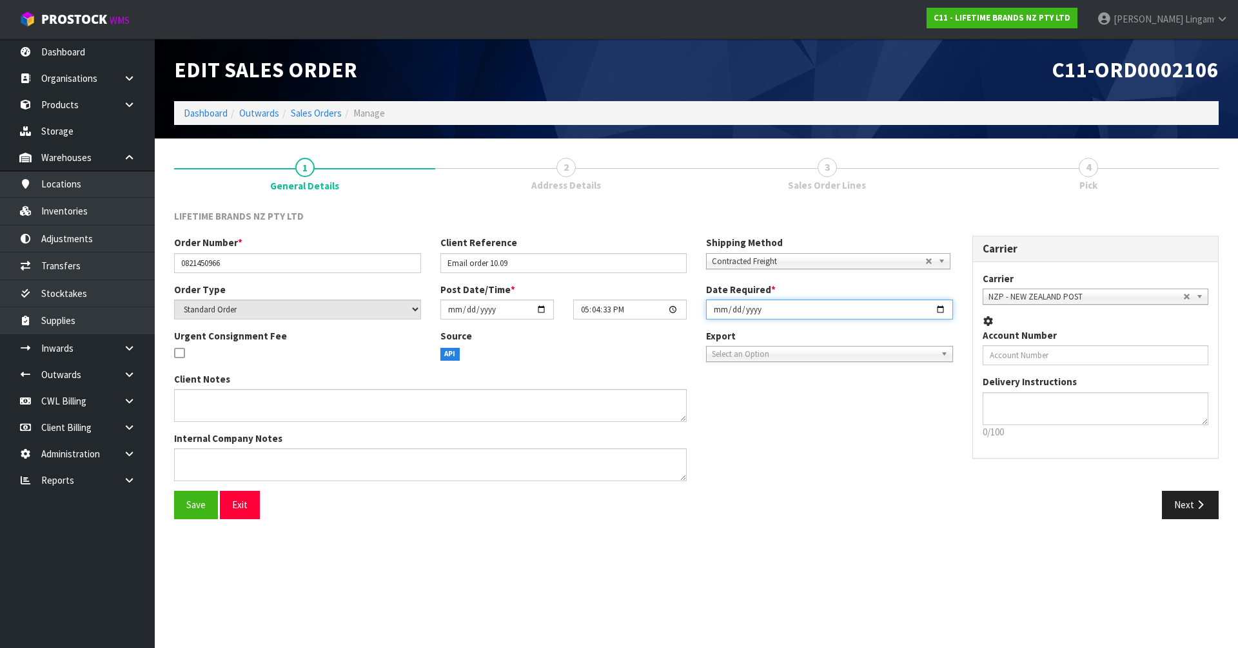
click at [716, 309] on input "[DATE]" at bounding box center [829, 310] width 247 height 20
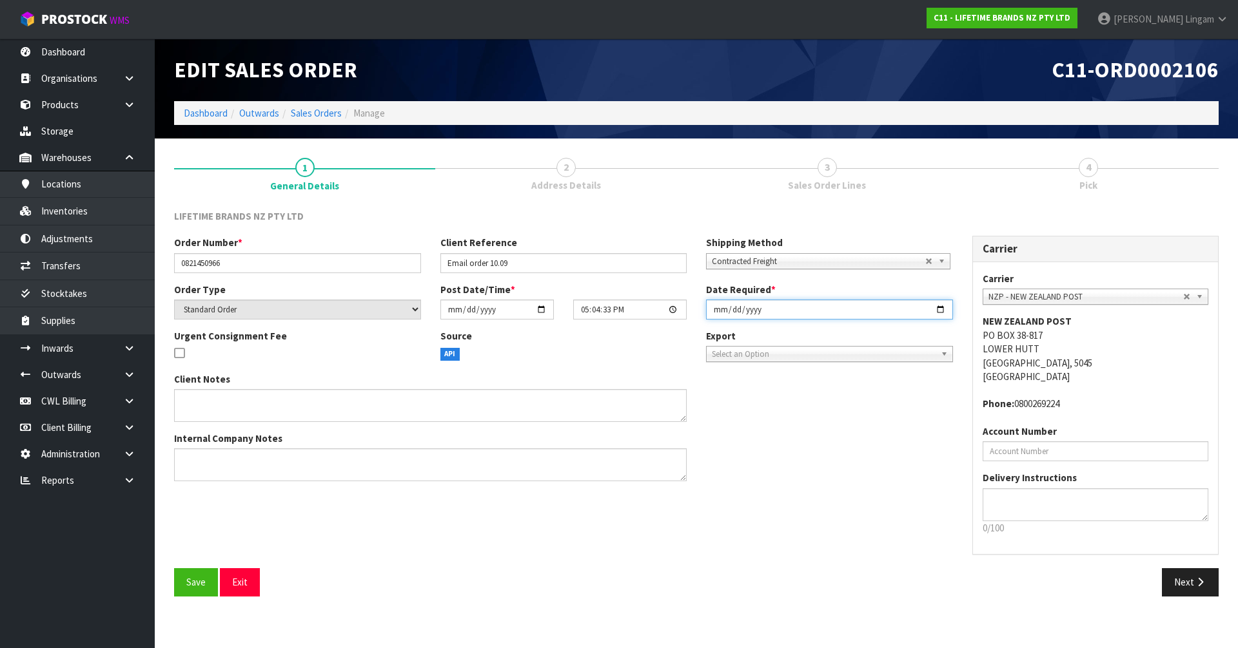
type input "2025-10-03"
click at [186, 585] on button "Save" at bounding box center [196, 583] width 44 height 28
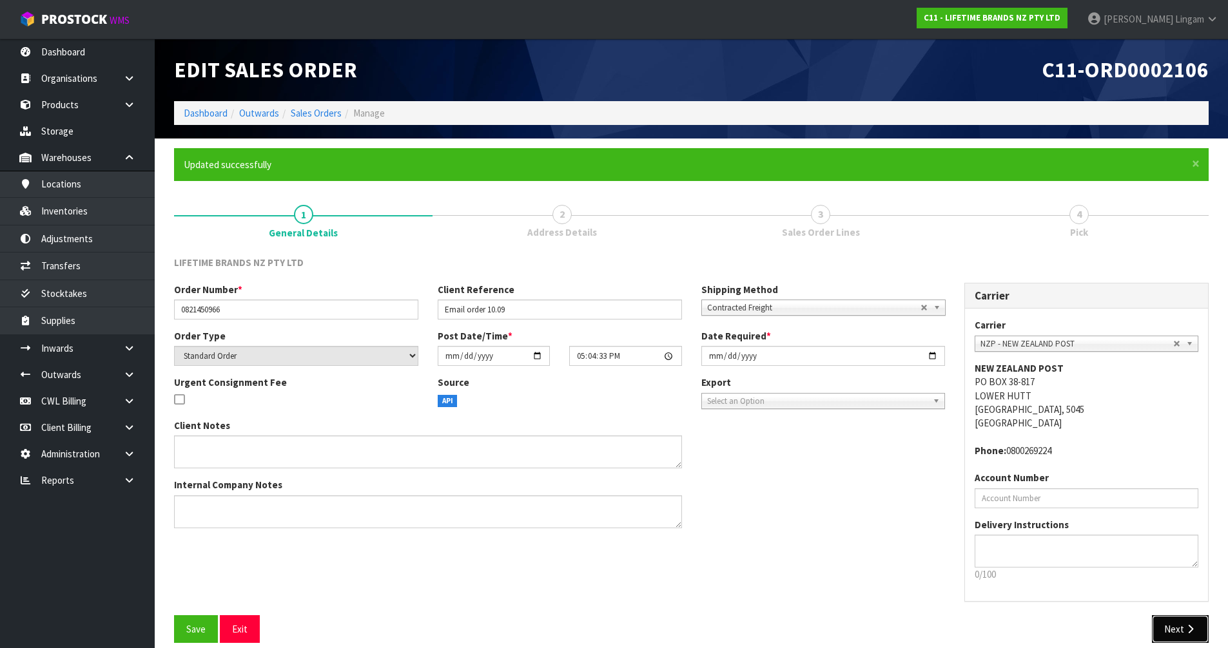
click at [1180, 628] on button "Next" at bounding box center [1180, 630] width 57 height 28
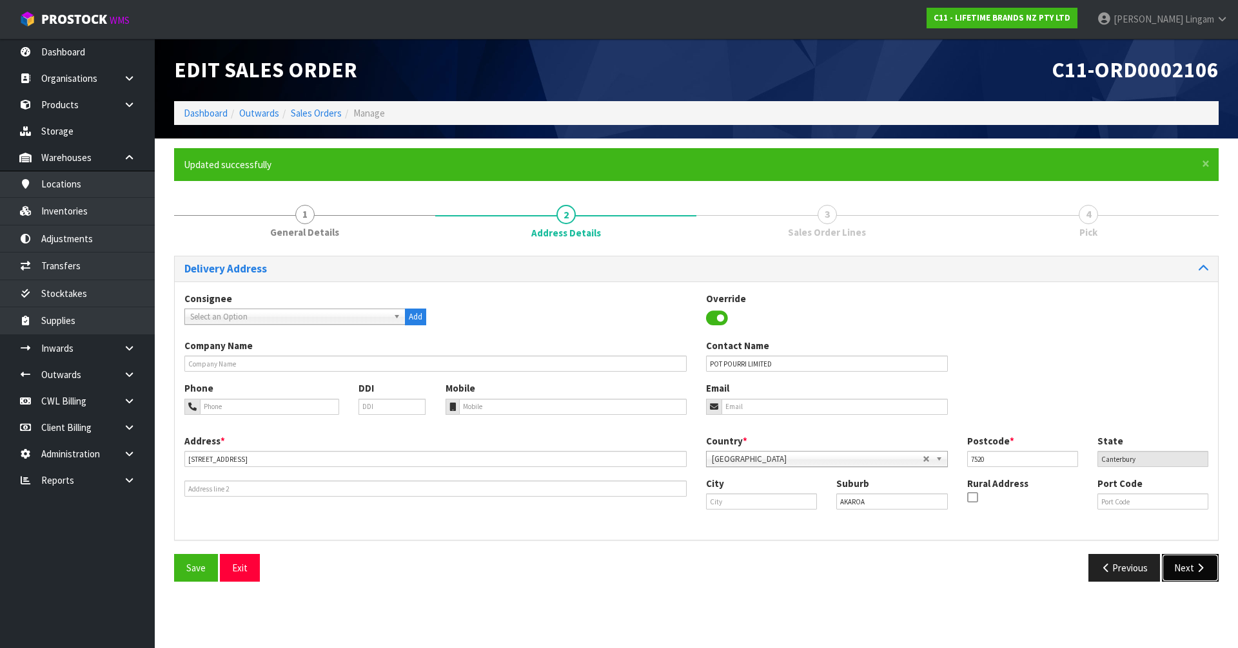
click at [1184, 564] on button "Next" at bounding box center [1190, 568] width 57 height 28
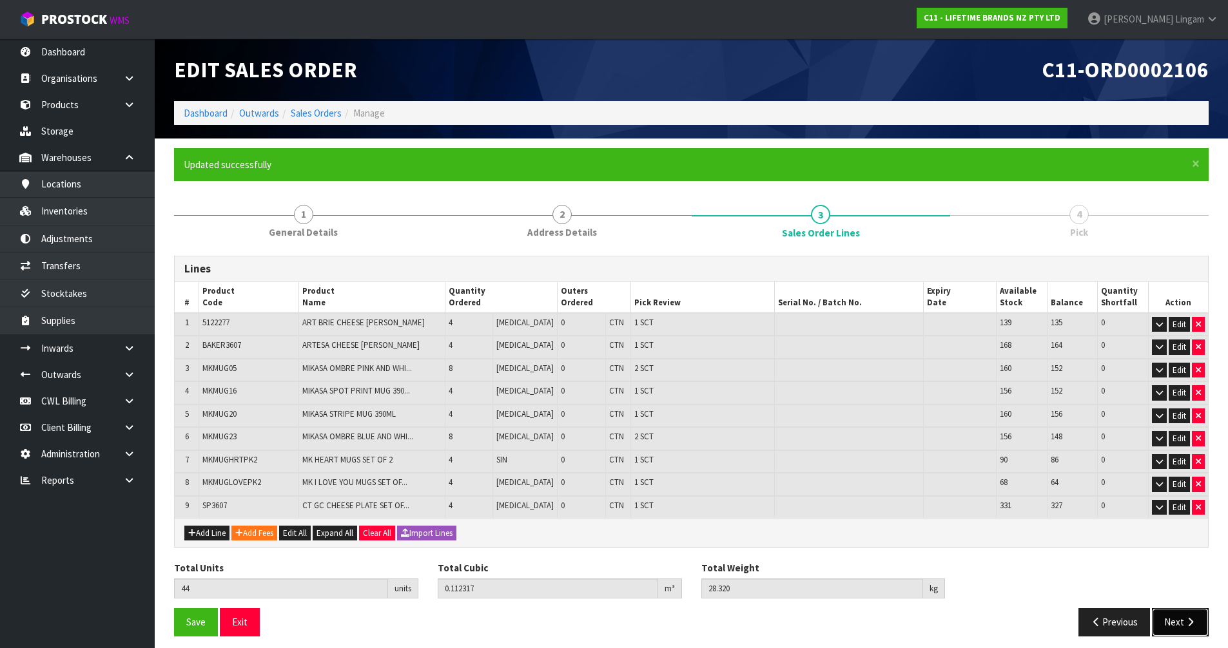
click at [1170, 619] on button "Next" at bounding box center [1180, 622] width 57 height 28
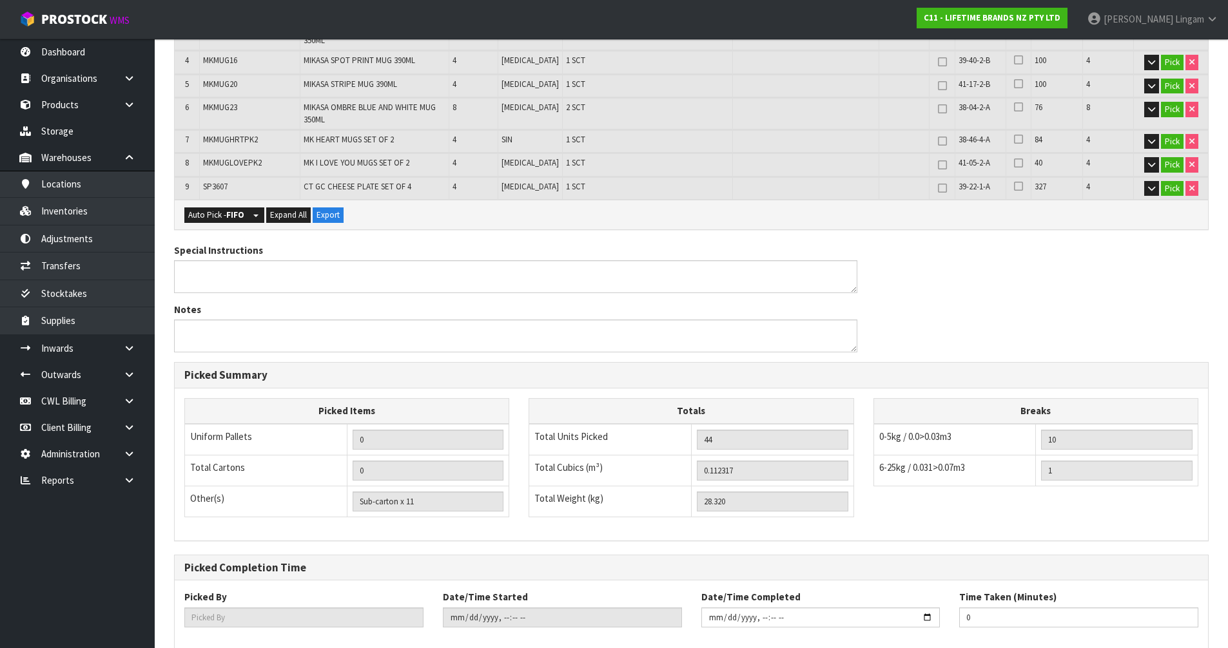
scroll to position [451, 0]
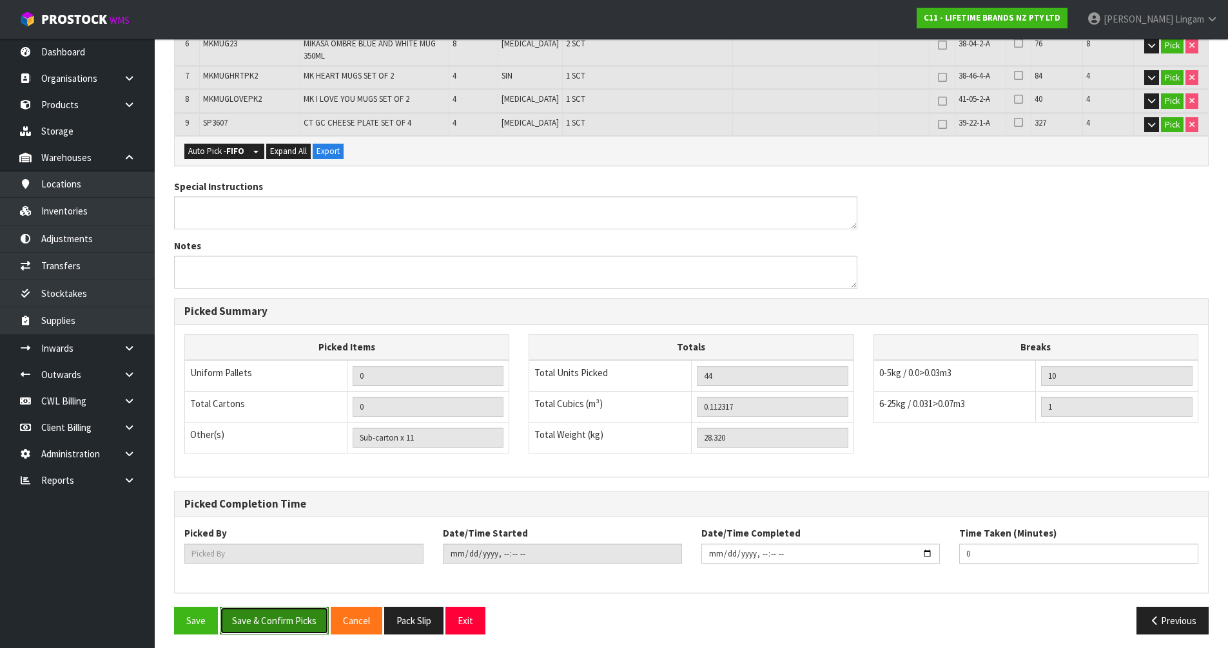
click at [278, 621] on button "Save & Confirm Picks" at bounding box center [274, 621] width 109 height 28
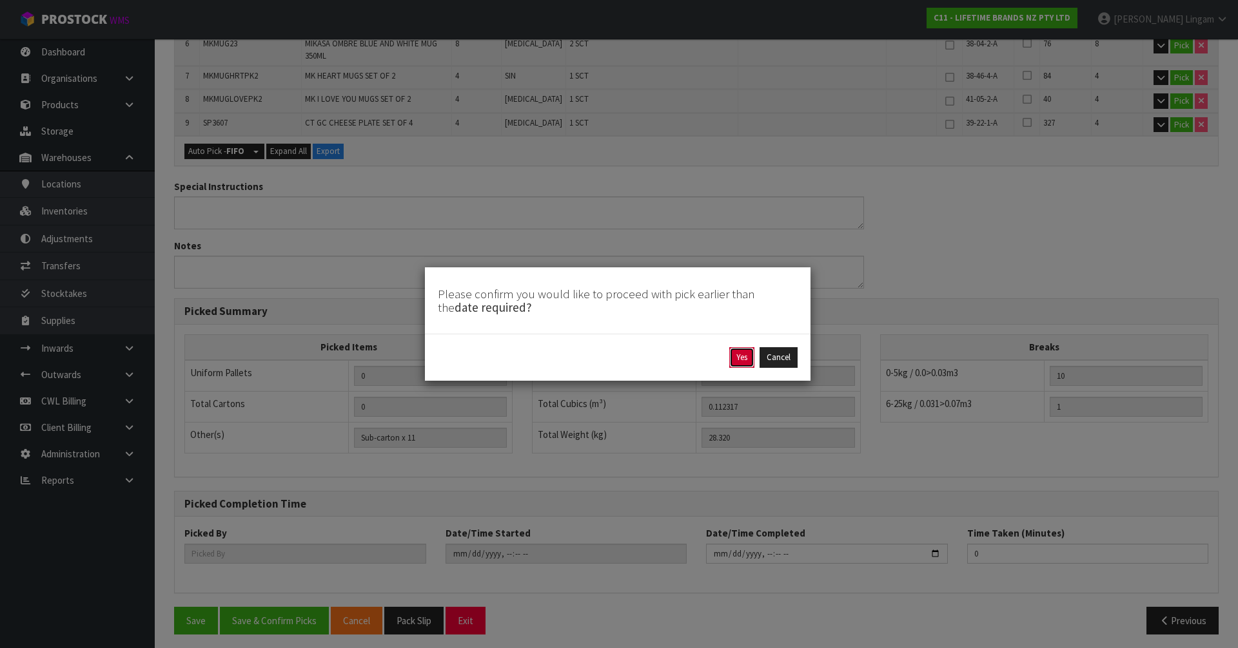
click at [748, 360] on button "Yes" at bounding box center [741, 357] width 25 height 21
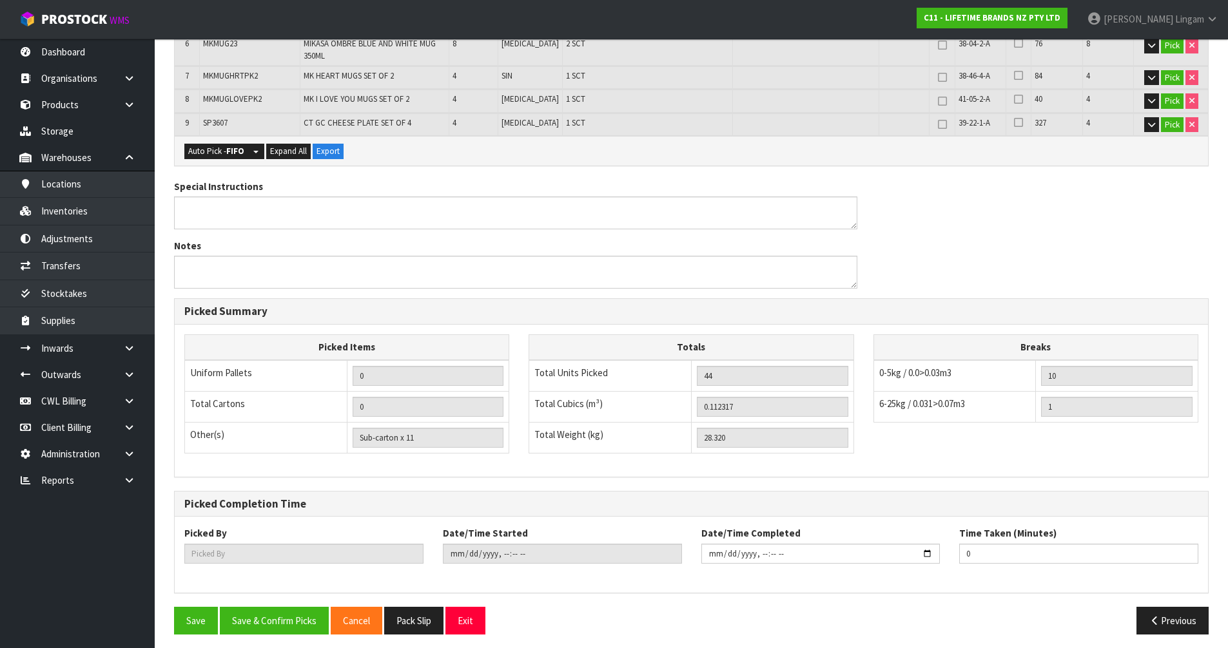
scroll to position [0, 0]
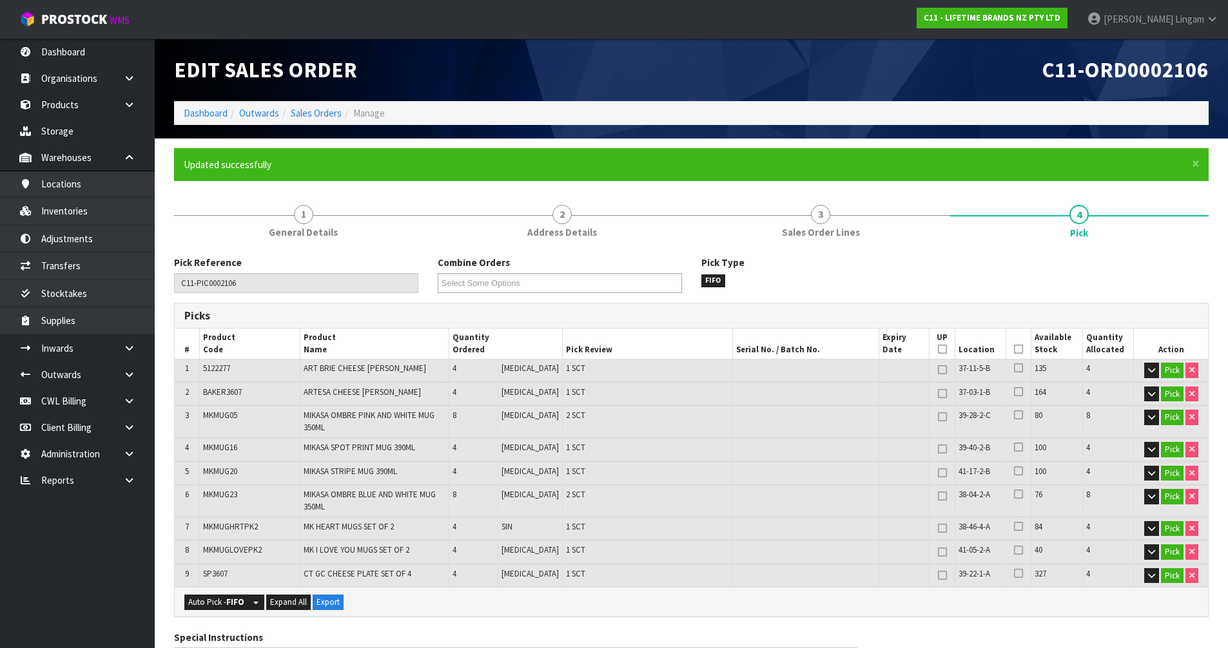
type input "Vineeta Lingam"
type input "2025-10-02T21:51:45"
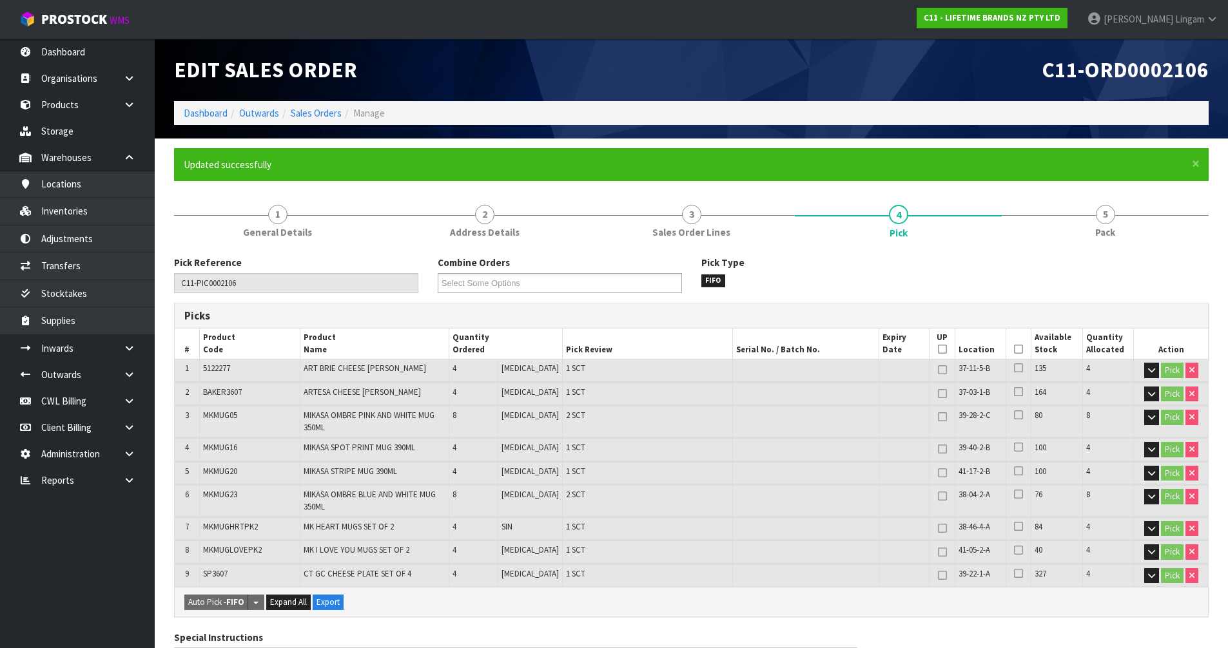
scroll to position [457, 0]
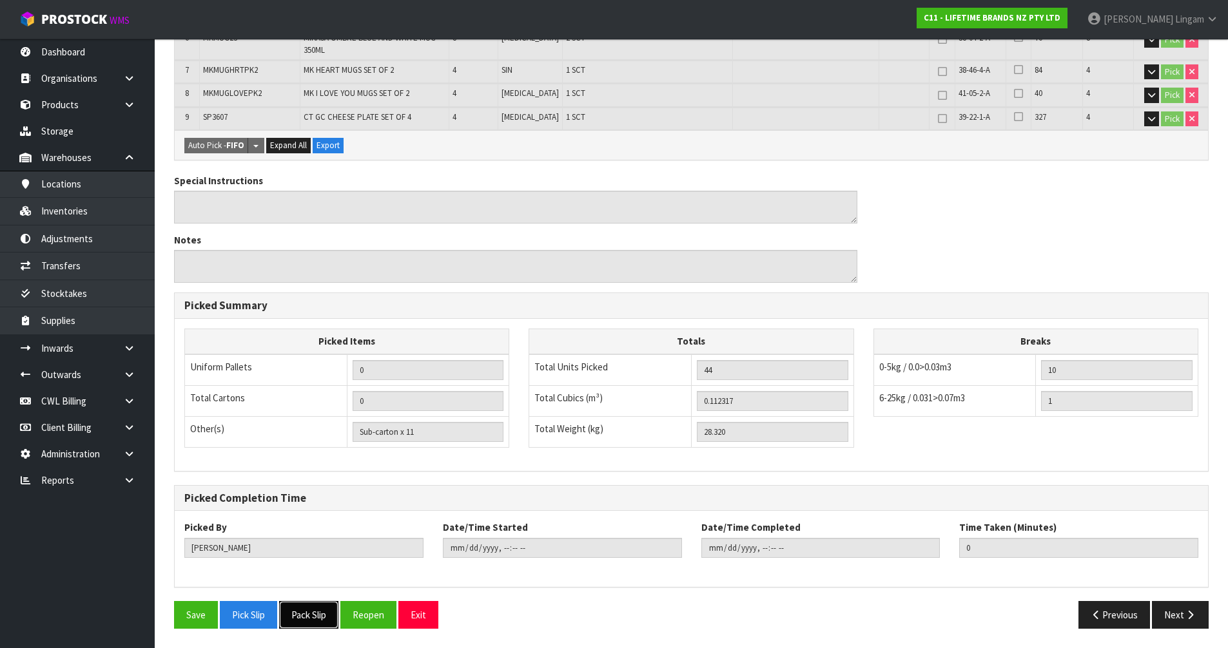
click at [323, 610] on button "Pack Slip" at bounding box center [308, 615] width 59 height 28
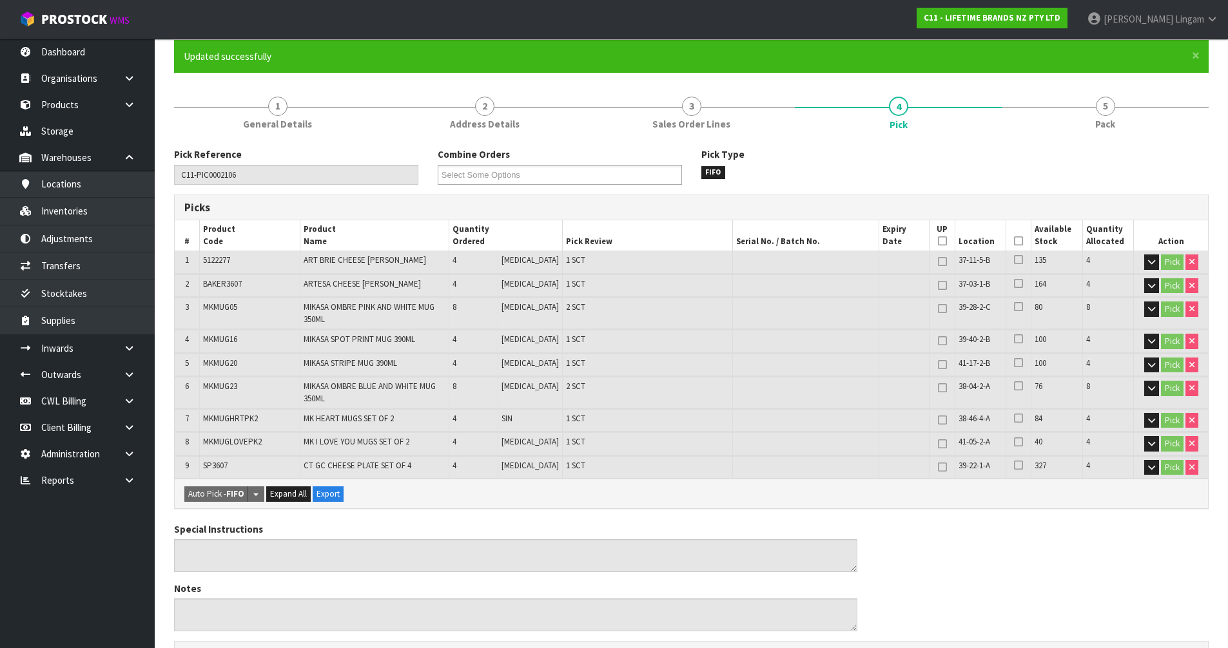
scroll to position [0, 0]
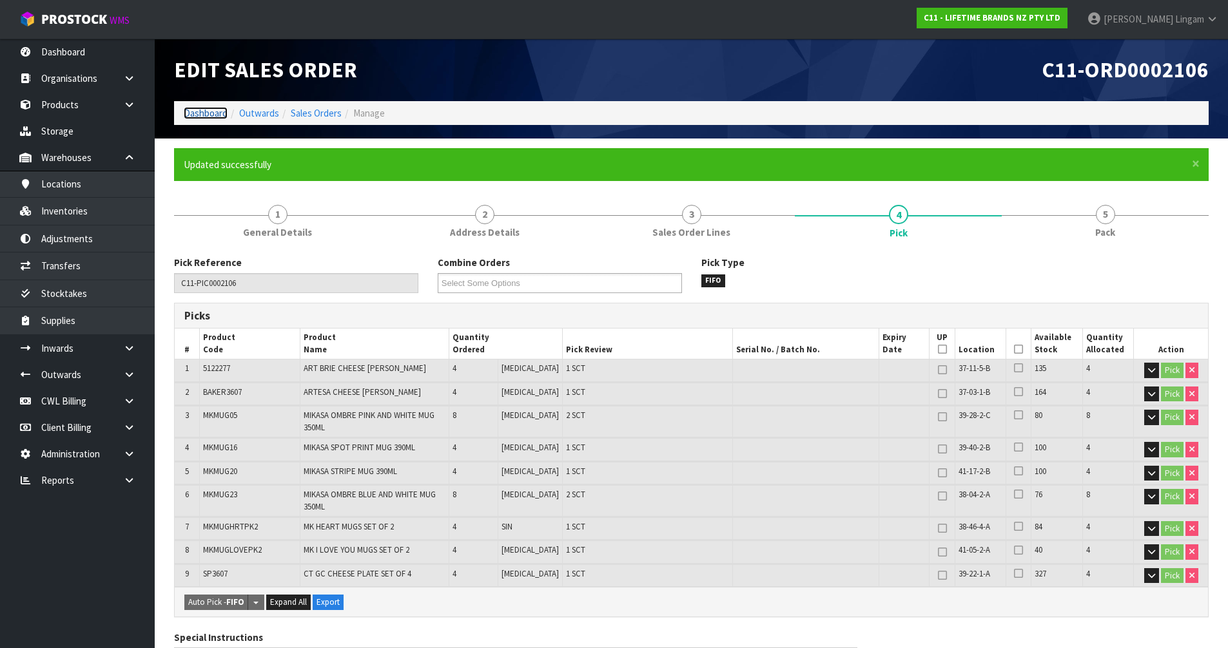
click at [200, 115] on link "Dashboard" at bounding box center [206, 113] width 44 height 12
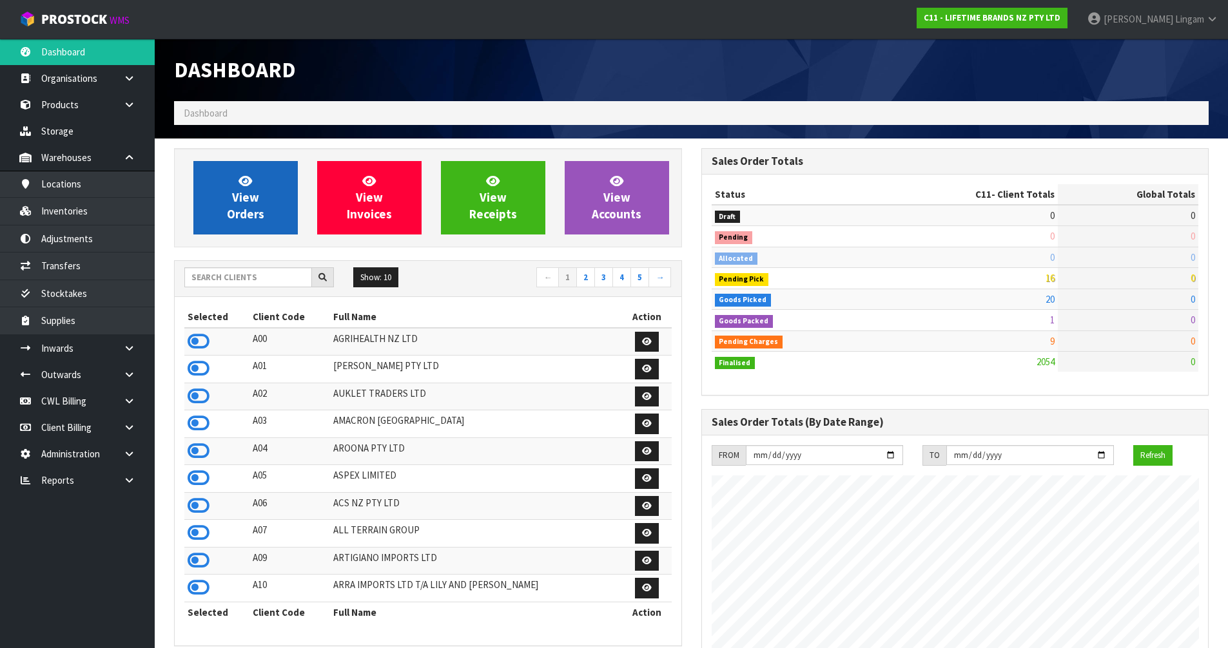
scroll to position [977, 527]
click at [248, 193] on span "View Orders" at bounding box center [245, 197] width 37 height 48
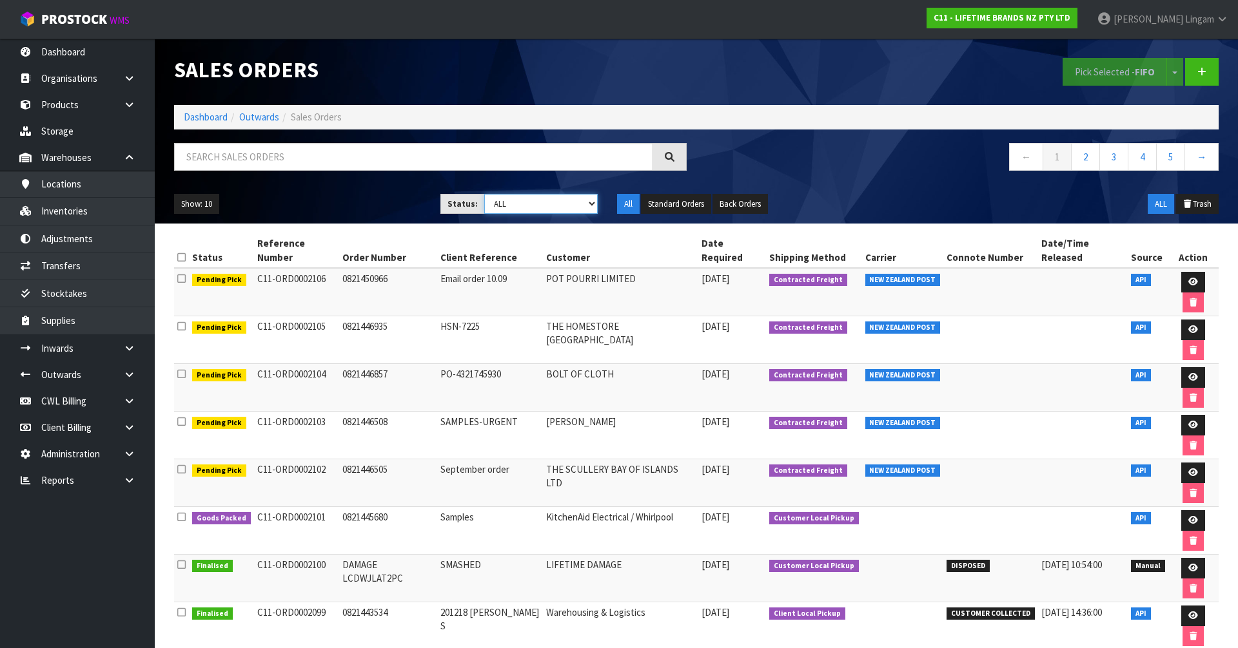
click at [588, 205] on select "Draft Pending Allocated Pending Pick Goods Picked Goods Packed Pending Charges …" at bounding box center [541, 204] width 114 height 20
select select "string:6"
click at [484, 194] on select "Draft Pending Allocated Pending Pick Goods Picked Goods Packed Pending Charges …" at bounding box center [541, 204] width 114 height 20
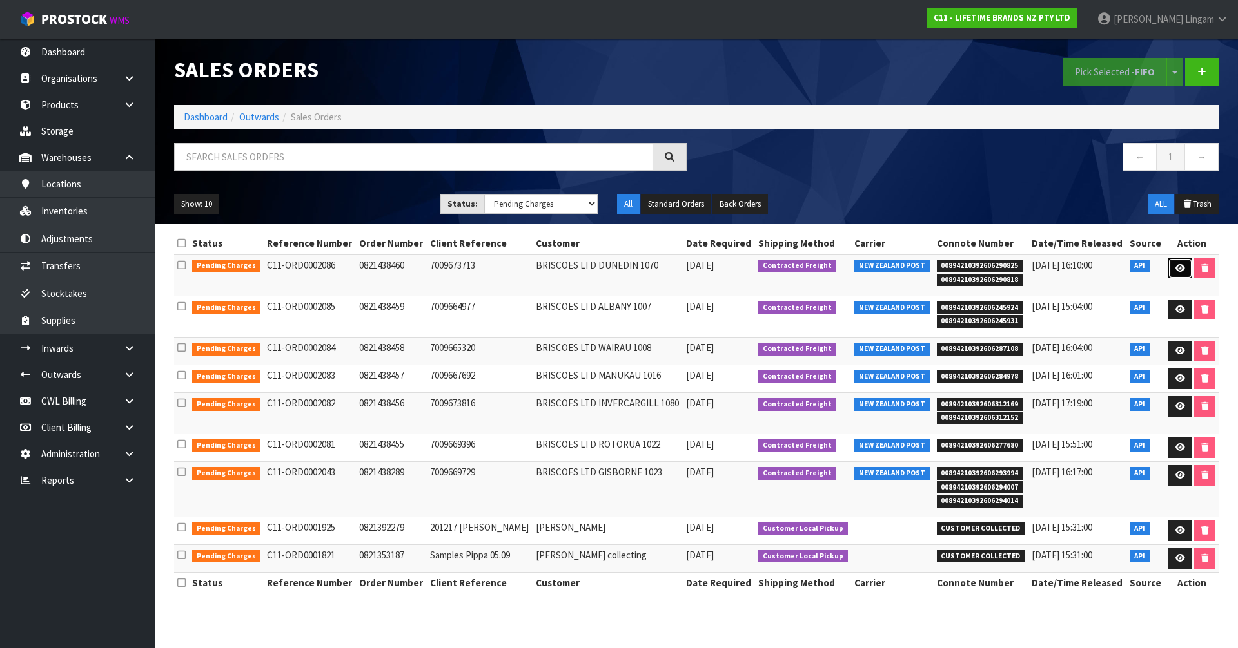
click at [1173, 273] on link at bounding box center [1180, 268] width 24 height 21
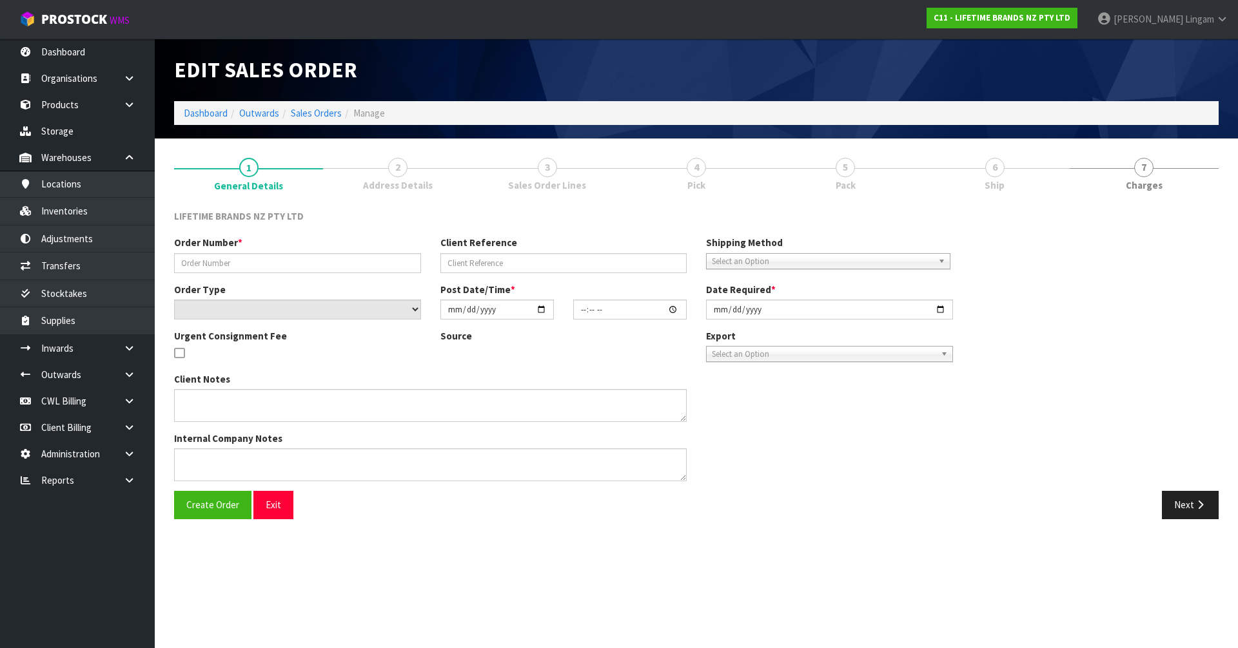
type input "0821438460"
type input "7009673713"
select select "number:0"
type input "2025-09-29"
type input "17:34:26.000"
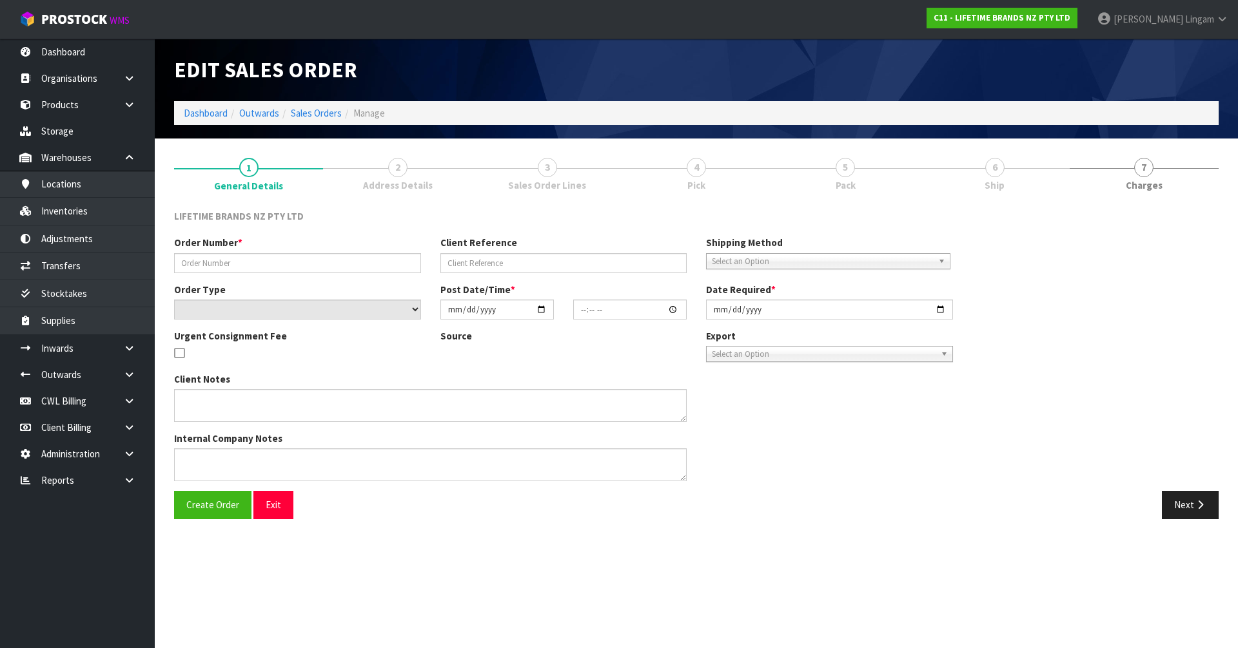
type input "2025-09-30"
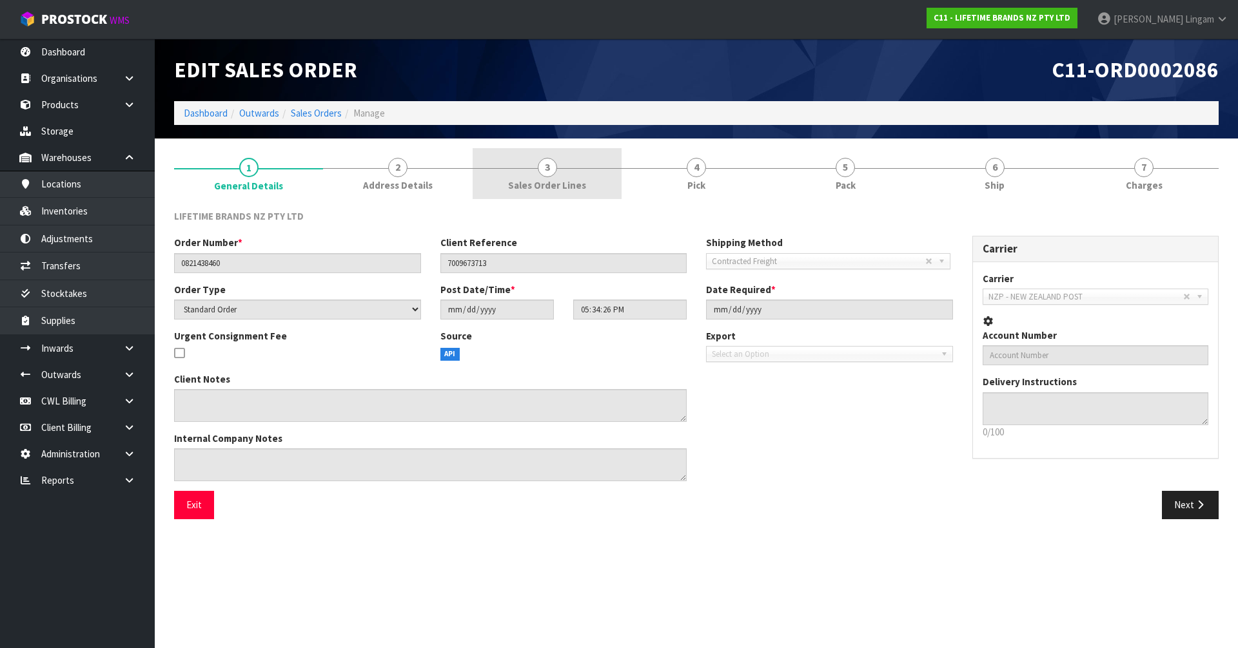
click at [578, 177] on link "3 Sales Order Lines" at bounding box center [546, 173] width 149 height 51
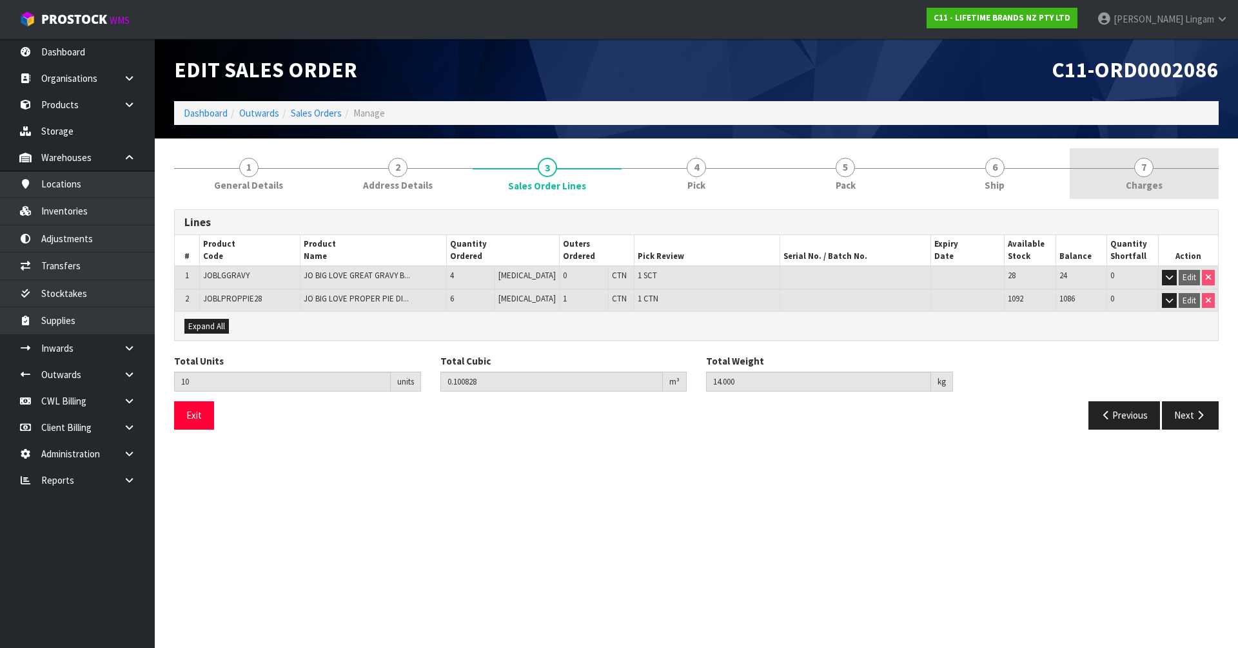
click at [1151, 193] on link "7 [GEOGRAPHIC_DATA]" at bounding box center [1143, 173] width 149 height 51
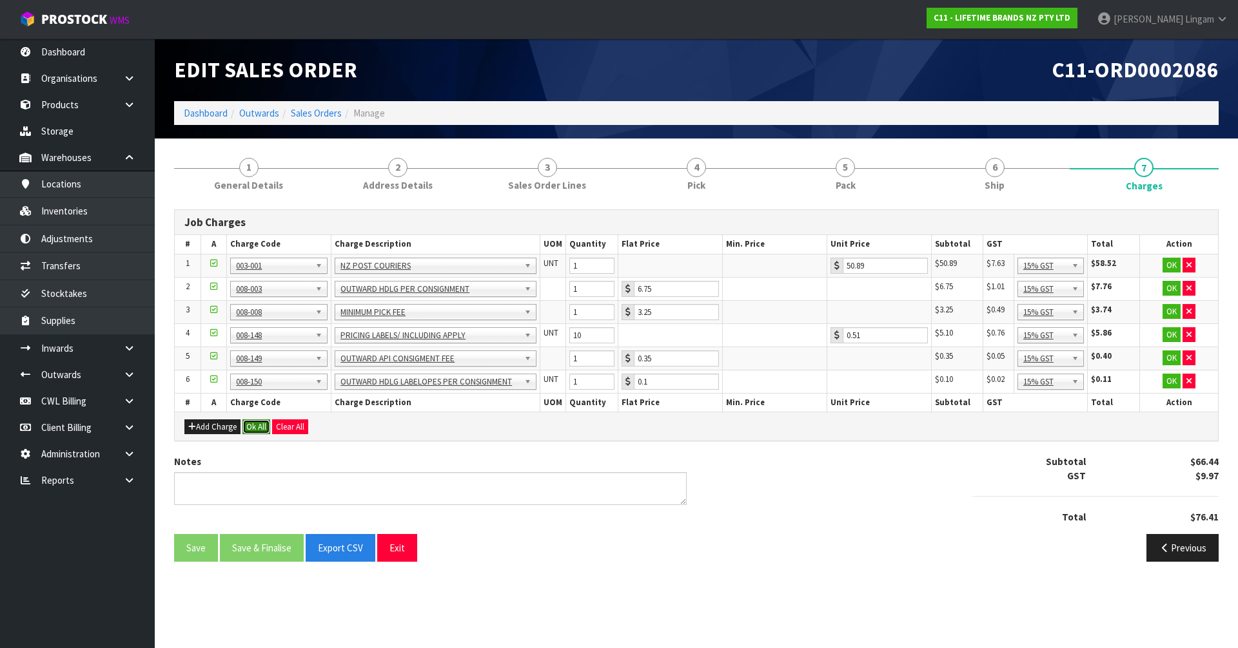
click at [258, 427] on button "Ok All" at bounding box center [256, 427] width 28 height 15
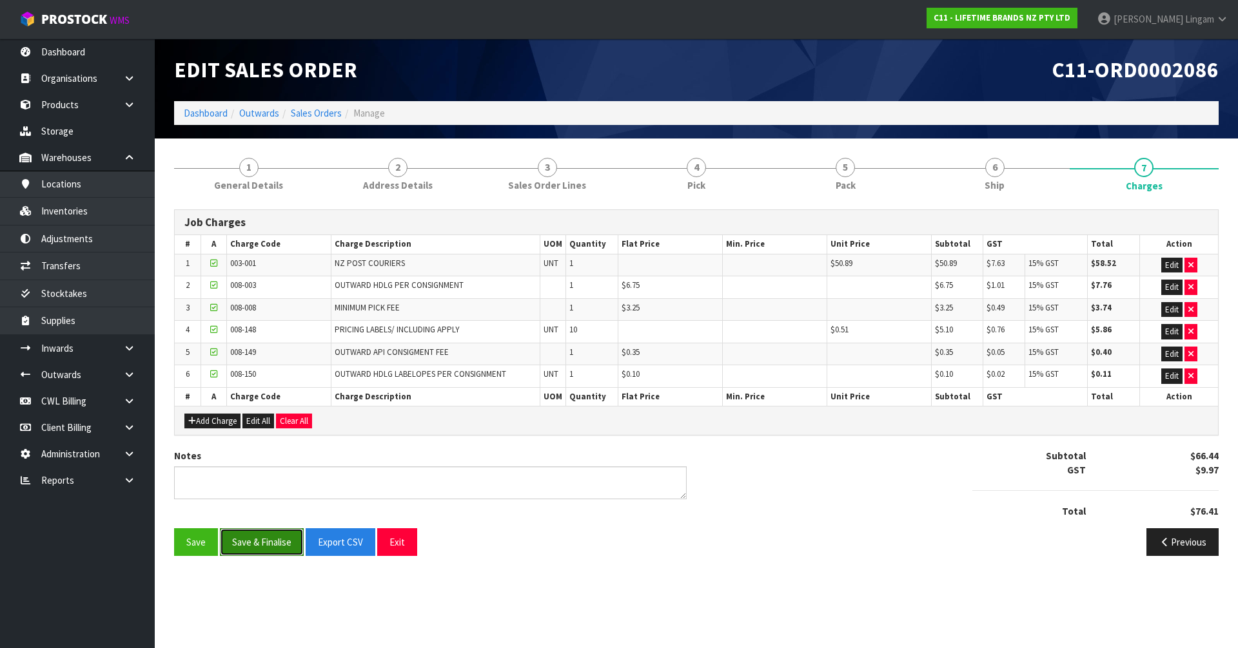
click at [267, 536] on button "Save & Finalise" at bounding box center [262, 543] width 84 height 28
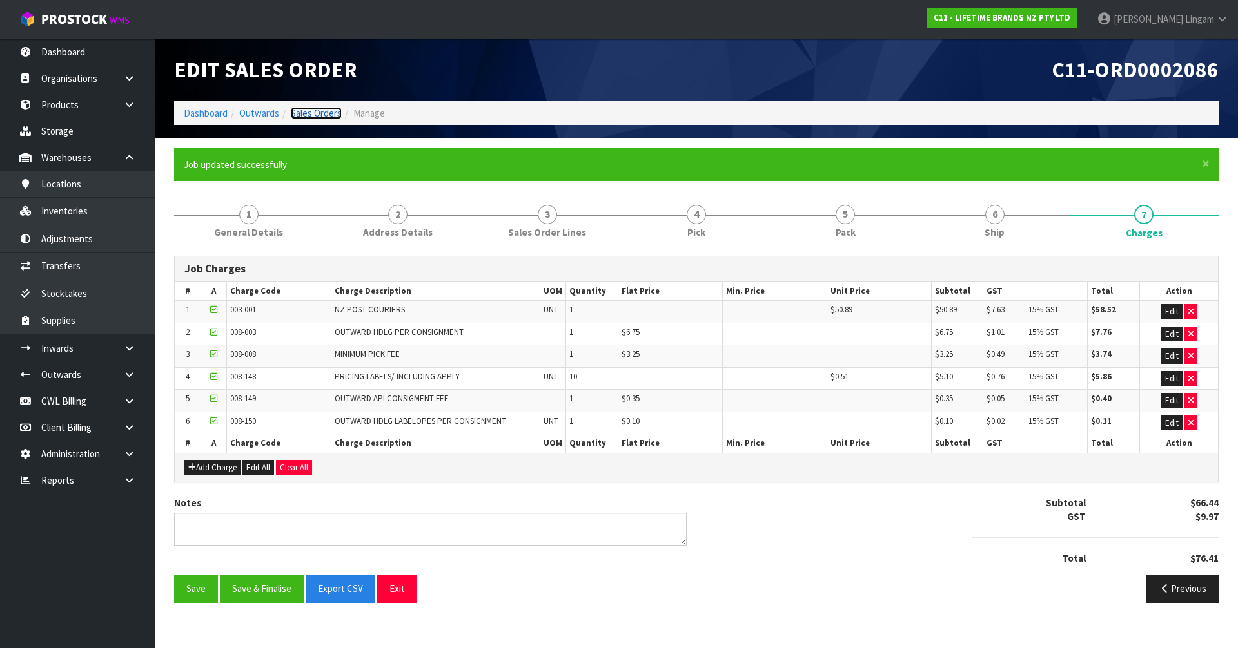
click at [321, 113] on link "Sales Orders" at bounding box center [316, 113] width 51 height 12
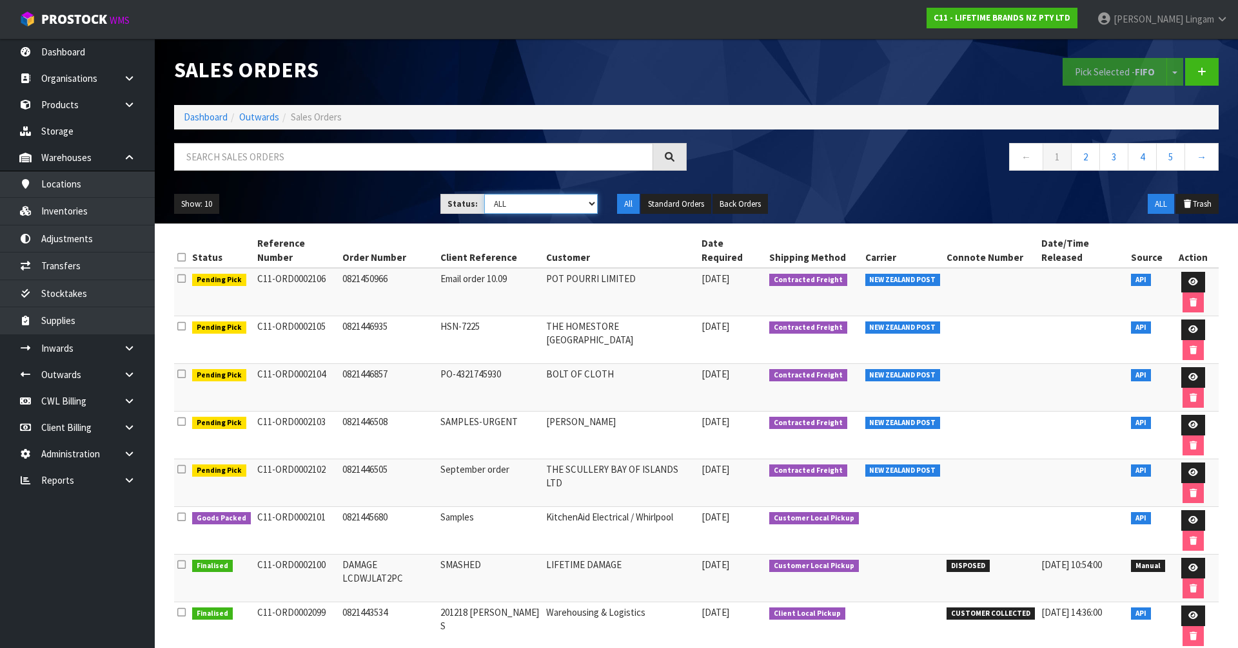
click at [572, 204] on select "Draft Pending Allocated Pending Pick Goods Picked Goods Packed Pending Charges …" at bounding box center [541, 204] width 114 height 20
select select "string:6"
click at [484, 194] on select "Draft Pending Allocated Pending Pick Goods Picked Goods Packed Pending Charges …" at bounding box center [541, 204] width 114 height 20
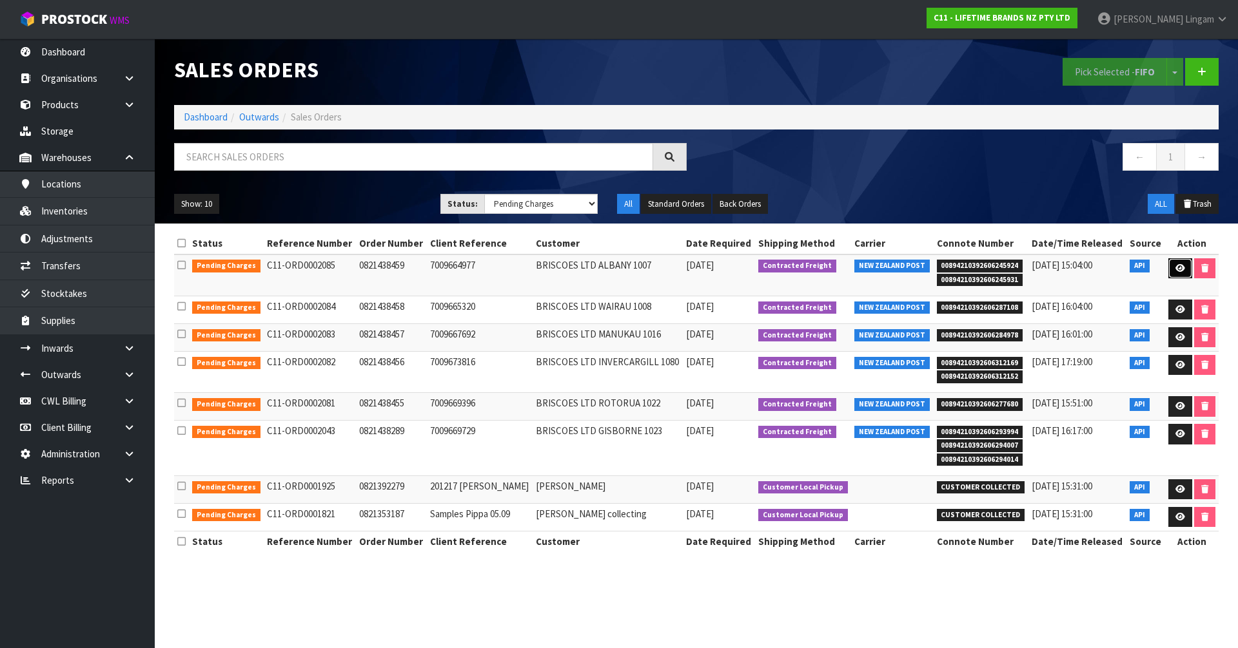
click at [1175, 269] on icon at bounding box center [1180, 268] width 10 height 8
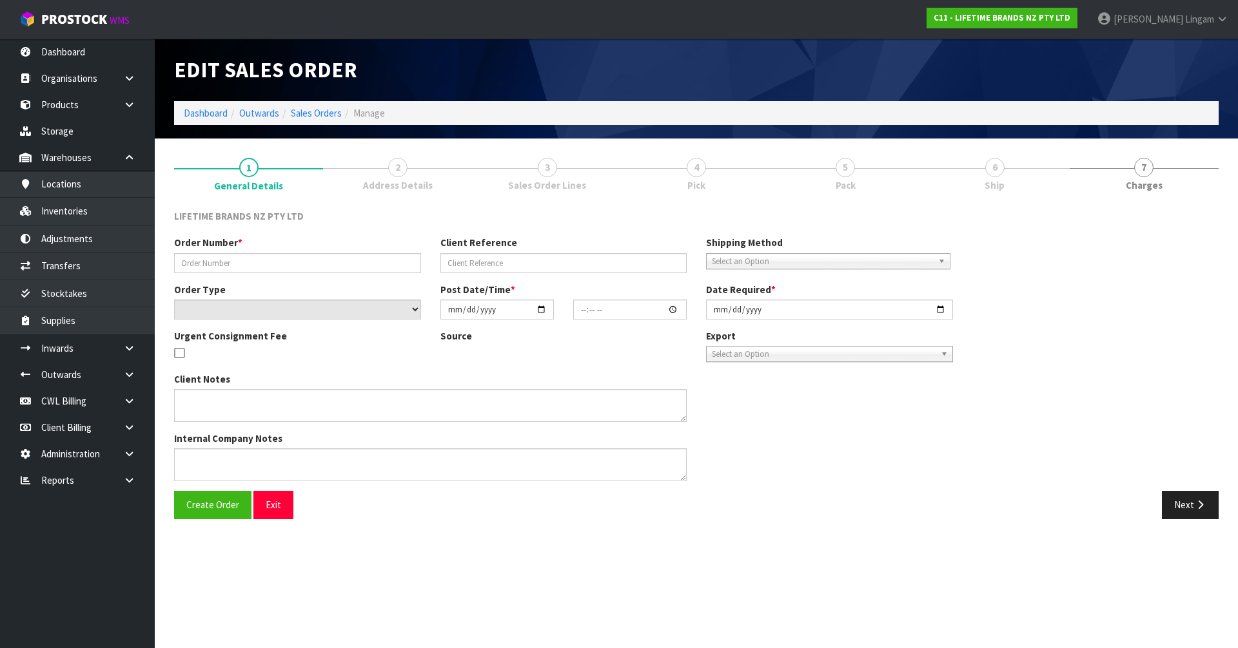
type input "0821438459"
type input "7009664977"
select select "number:0"
type input "2025-09-29"
type input "17:34:25.000"
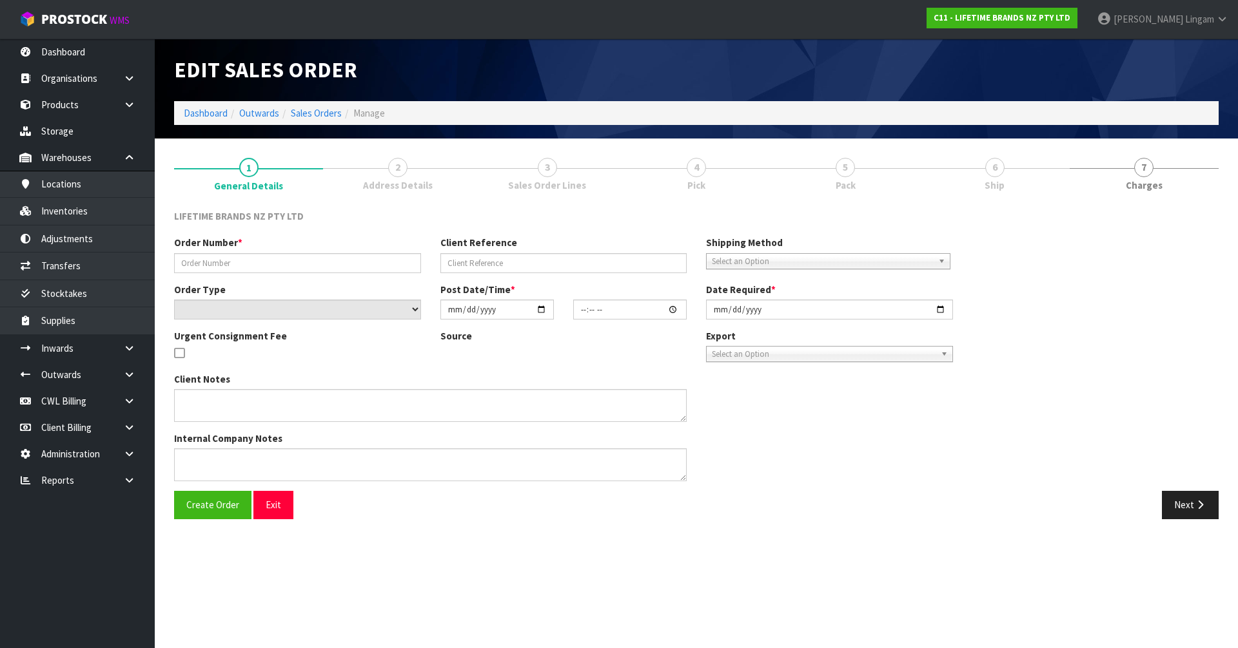
type input "2025-09-30"
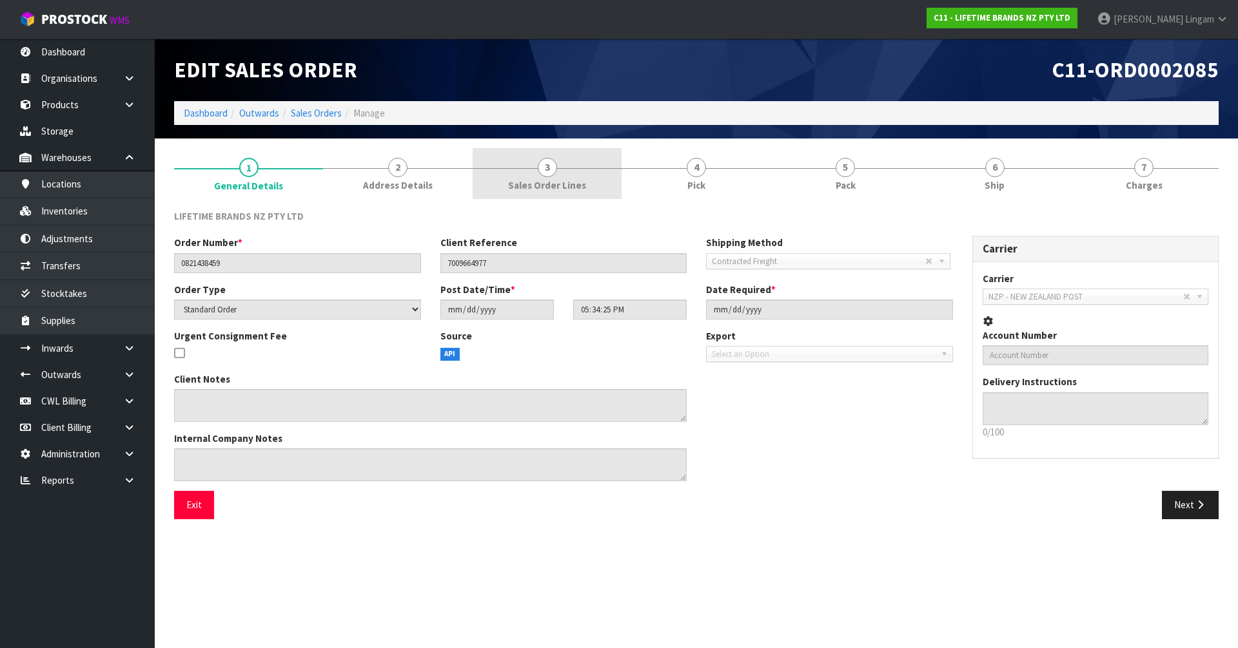
click at [587, 171] on link "3 Sales Order Lines" at bounding box center [546, 173] width 149 height 51
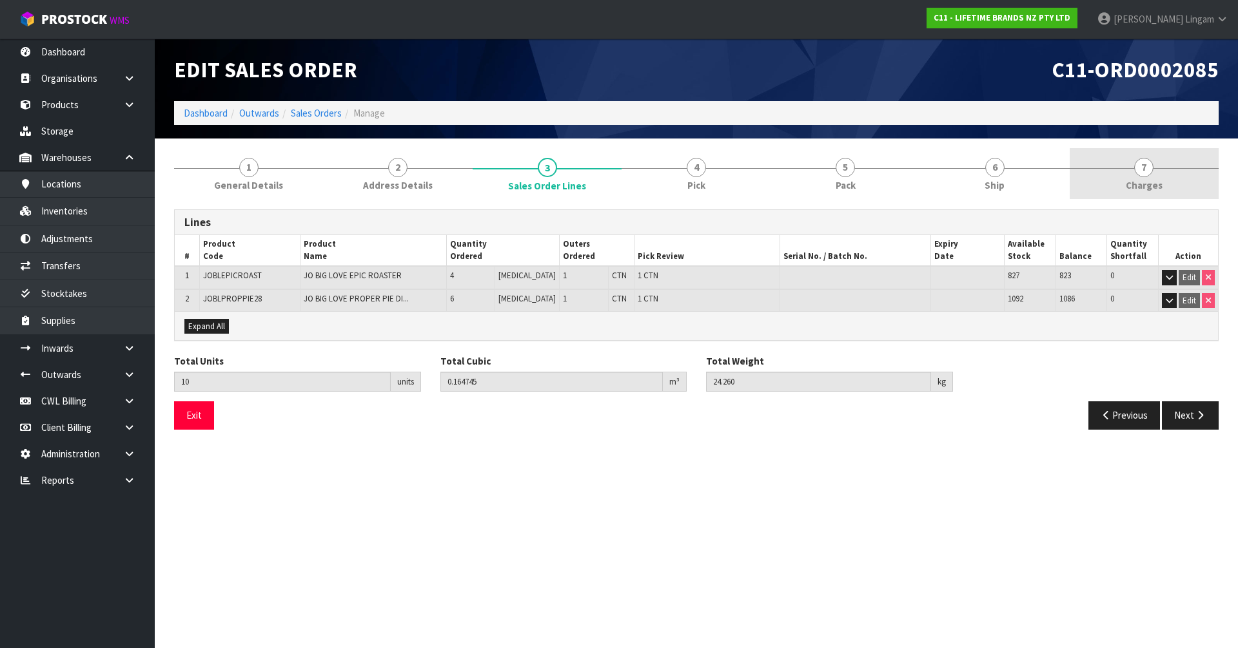
click at [1147, 176] on span "7" at bounding box center [1143, 167] width 19 height 19
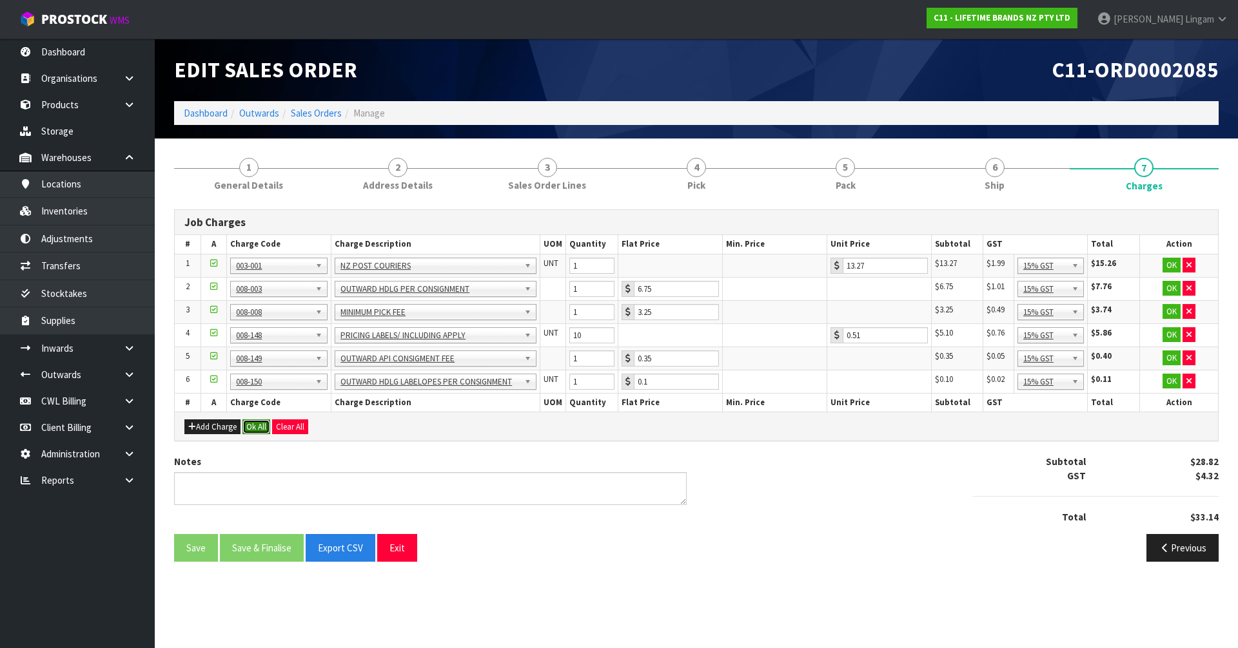
click at [261, 425] on button "Ok All" at bounding box center [256, 427] width 28 height 15
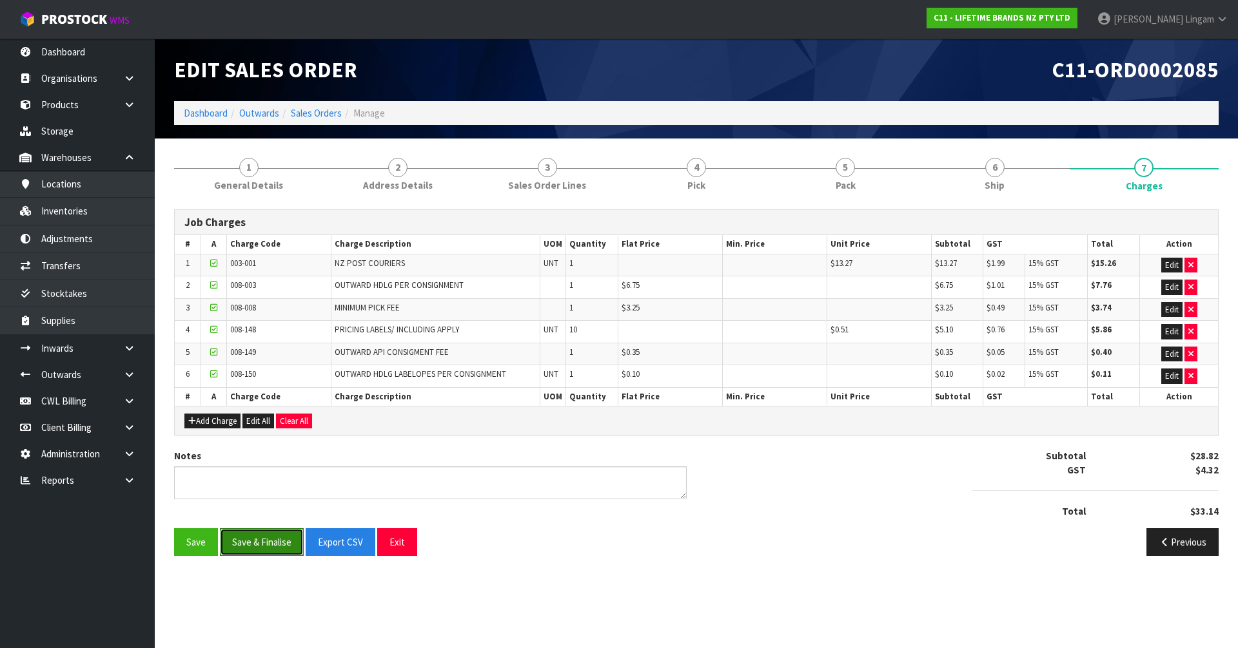
click at [267, 546] on button "Save & Finalise" at bounding box center [262, 543] width 84 height 28
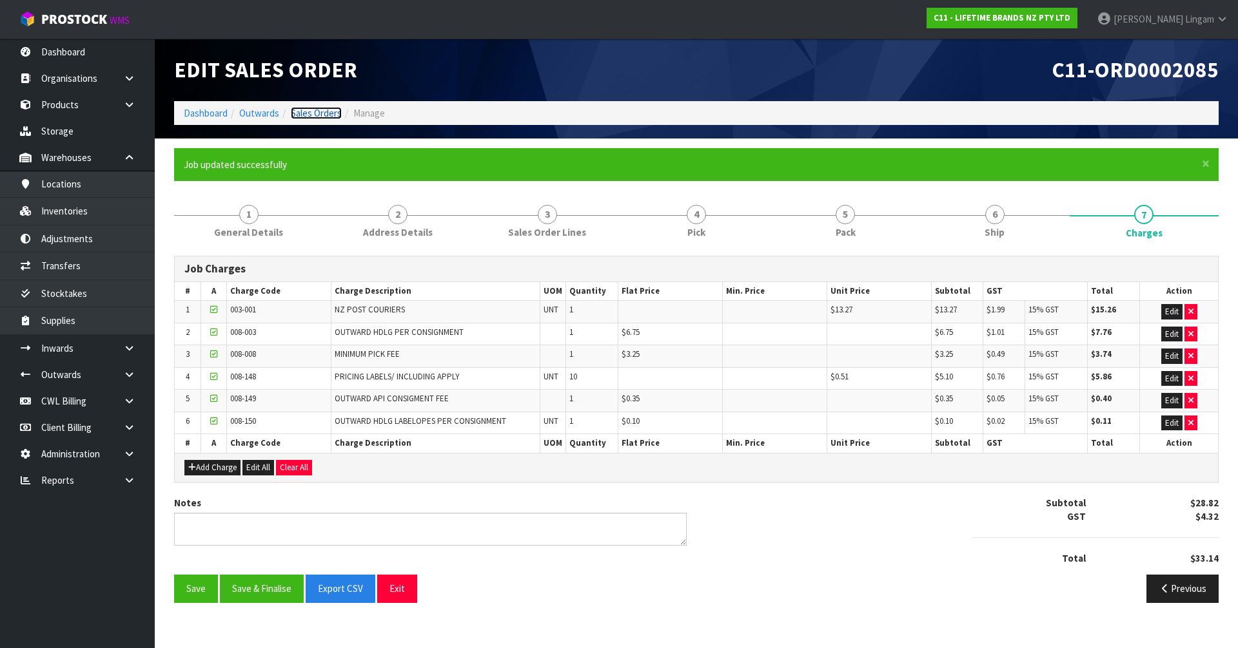
click at [308, 115] on link "Sales Orders" at bounding box center [316, 113] width 51 height 12
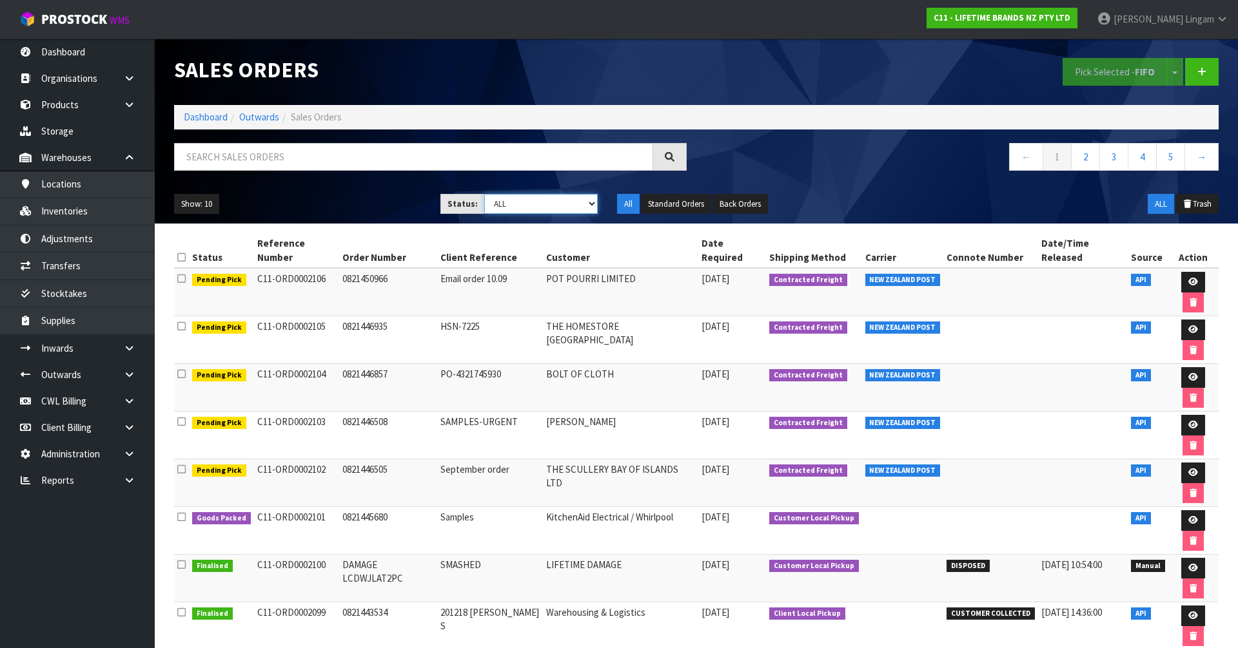
click at [575, 204] on select "Draft Pending Allocated Pending Pick Goods Picked Goods Packed Pending Charges …" at bounding box center [541, 204] width 114 height 20
select select "string:6"
click at [484, 194] on select "Draft Pending Allocated Pending Pick Goods Picked Goods Packed Pending Charges …" at bounding box center [541, 204] width 114 height 20
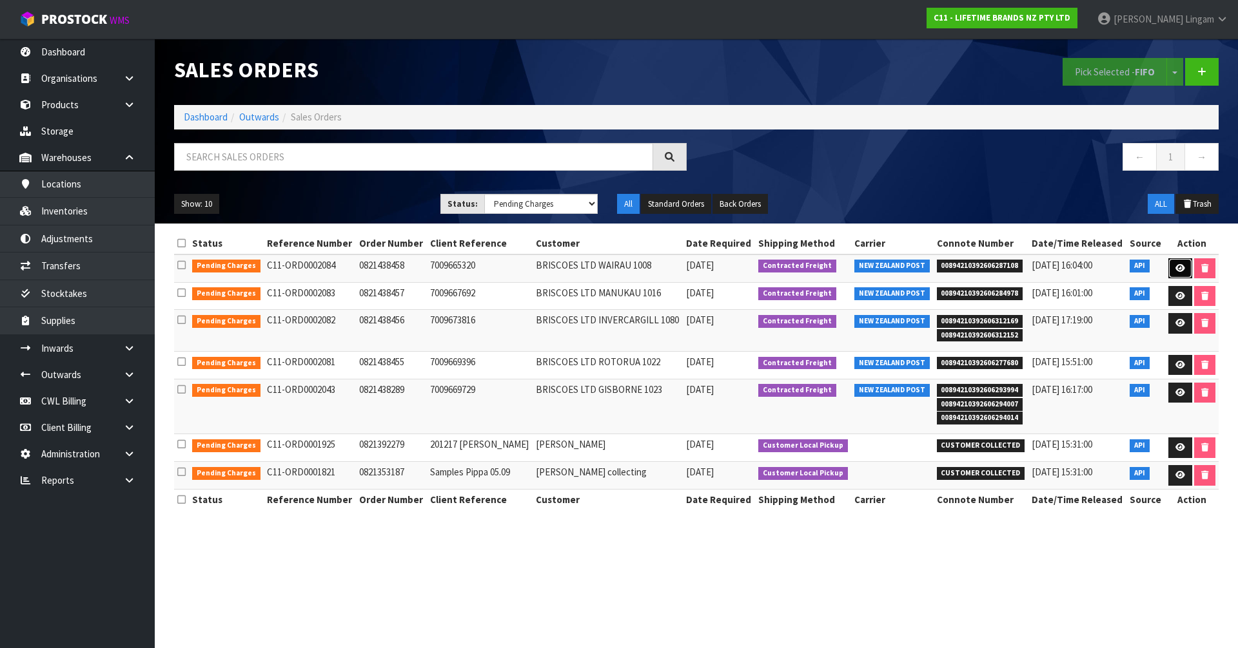
click at [1179, 267] on icon at bounding box center [1180, 268] width 10 height 8
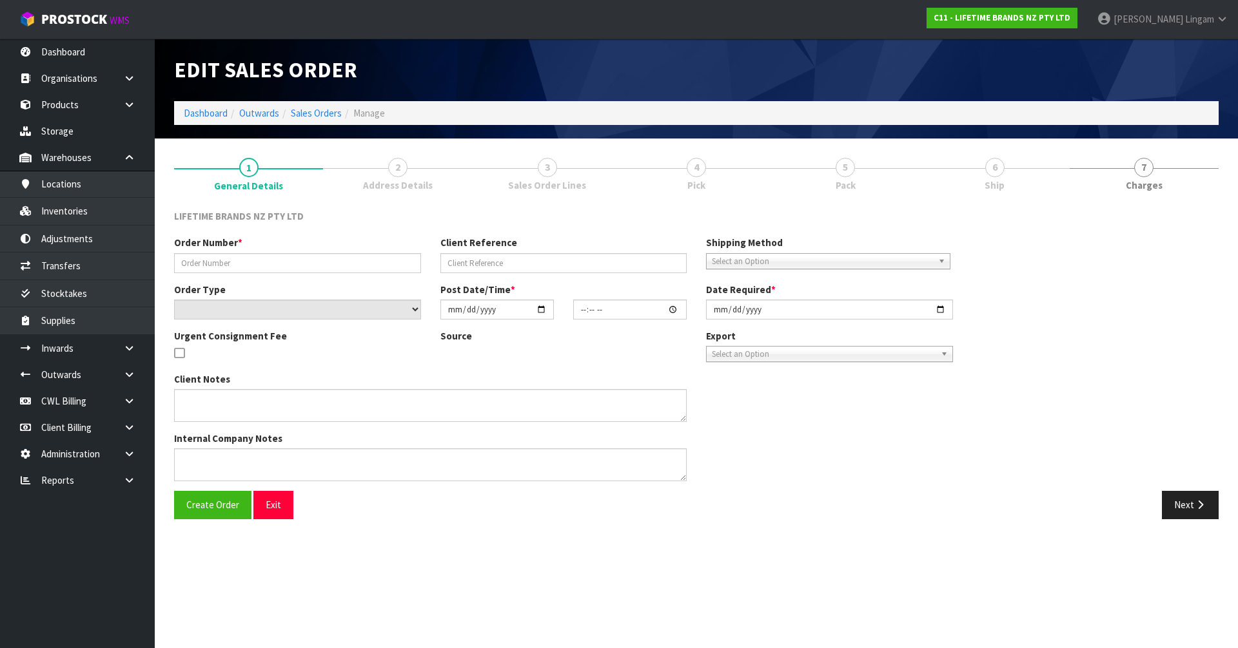
type input "0821438458"
type input "7009665320"
select select "number:0"
type input "2025-09-29"
type input "17:34:24.000"
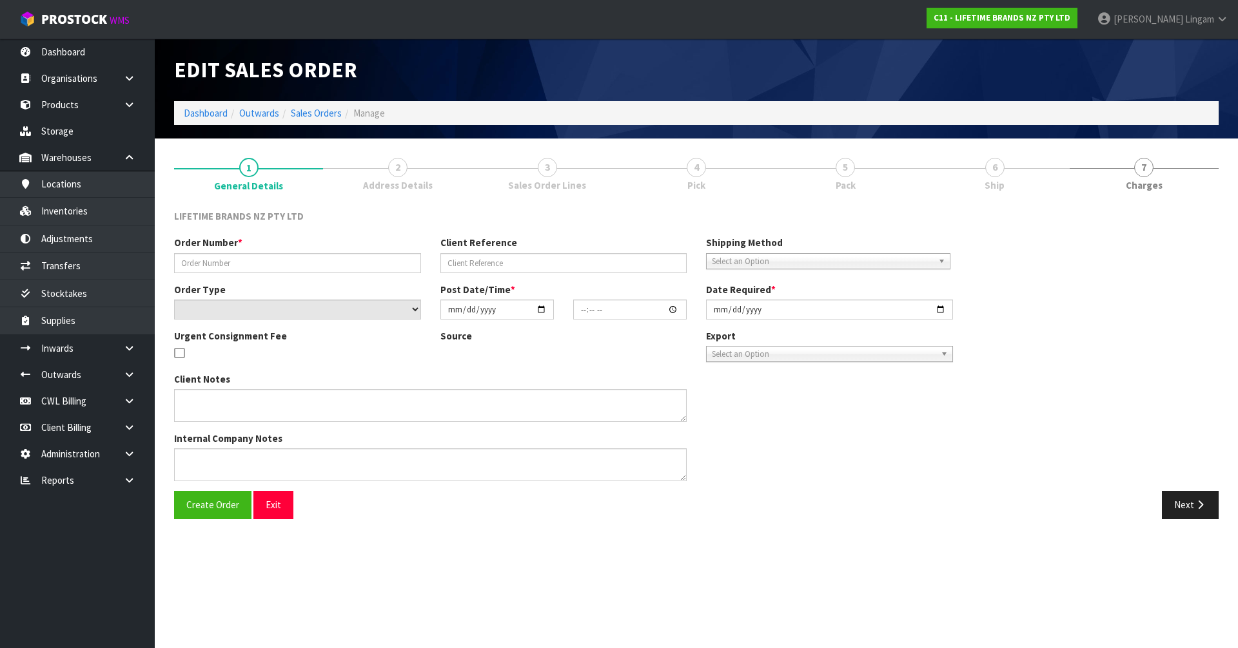
type input "2025-09-30"
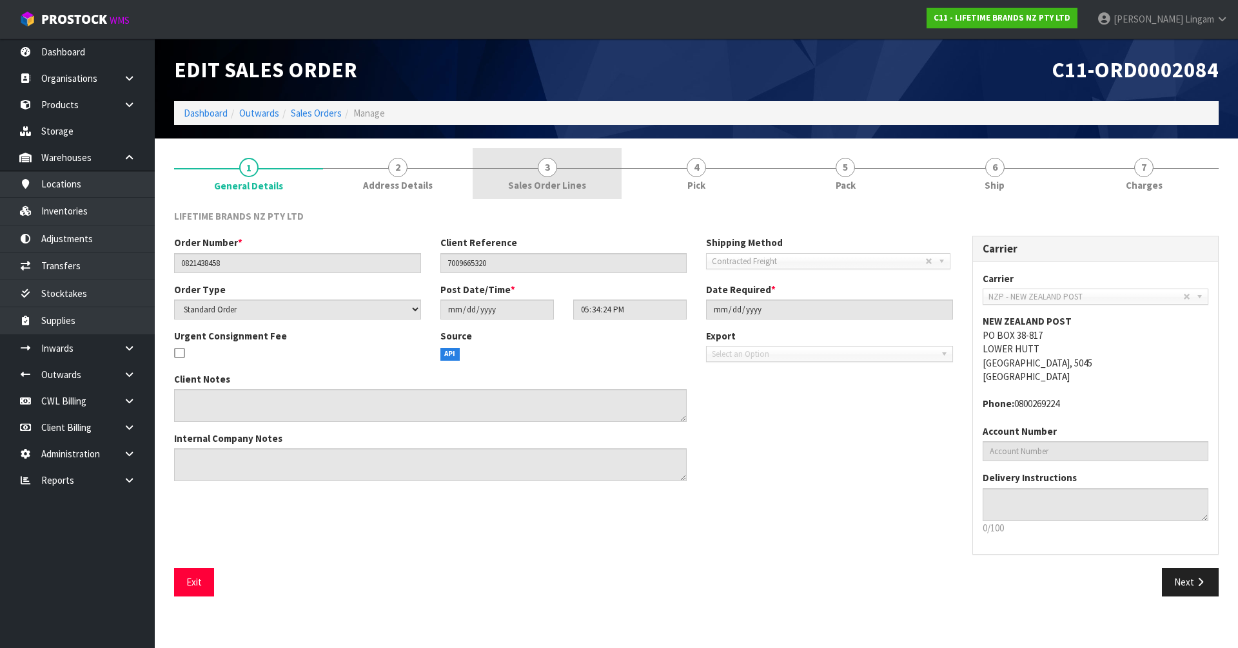
click at [590, 180] on link "3 Sales Order Lines" at bounding box center [546, 173] width 149 height 51
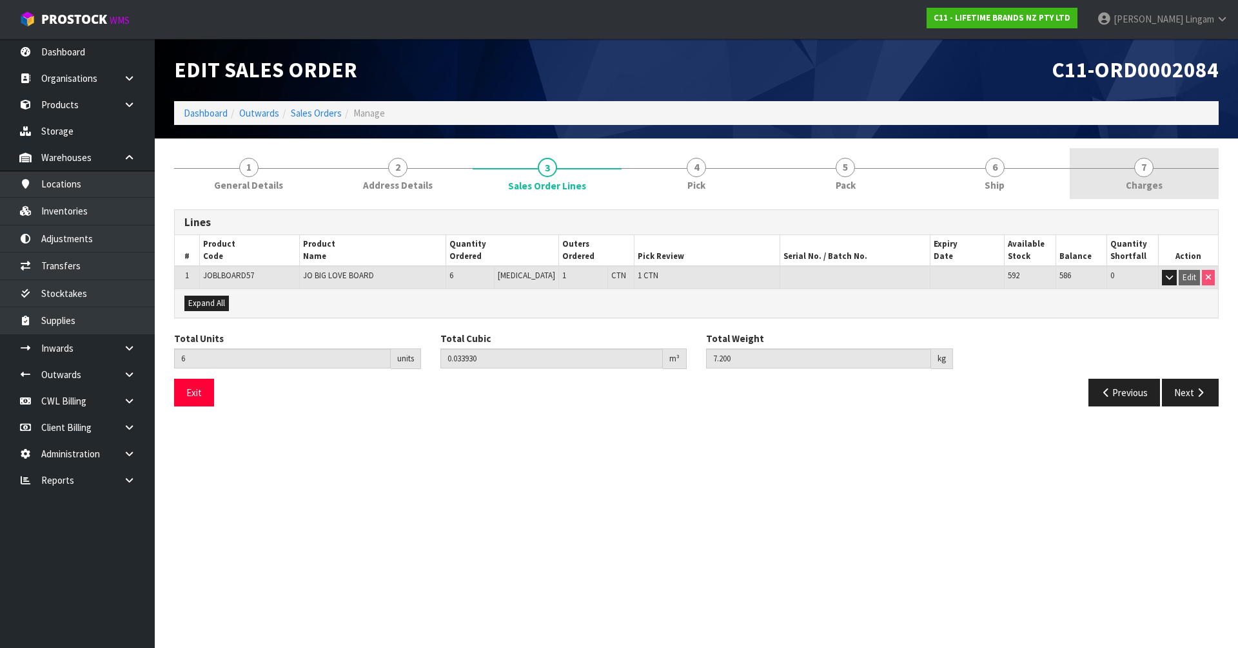
click at [1200, 170] on link "7 [GEOGRAPHIC_DATA]" at bounding box center [1143, 173] width 149 height 51
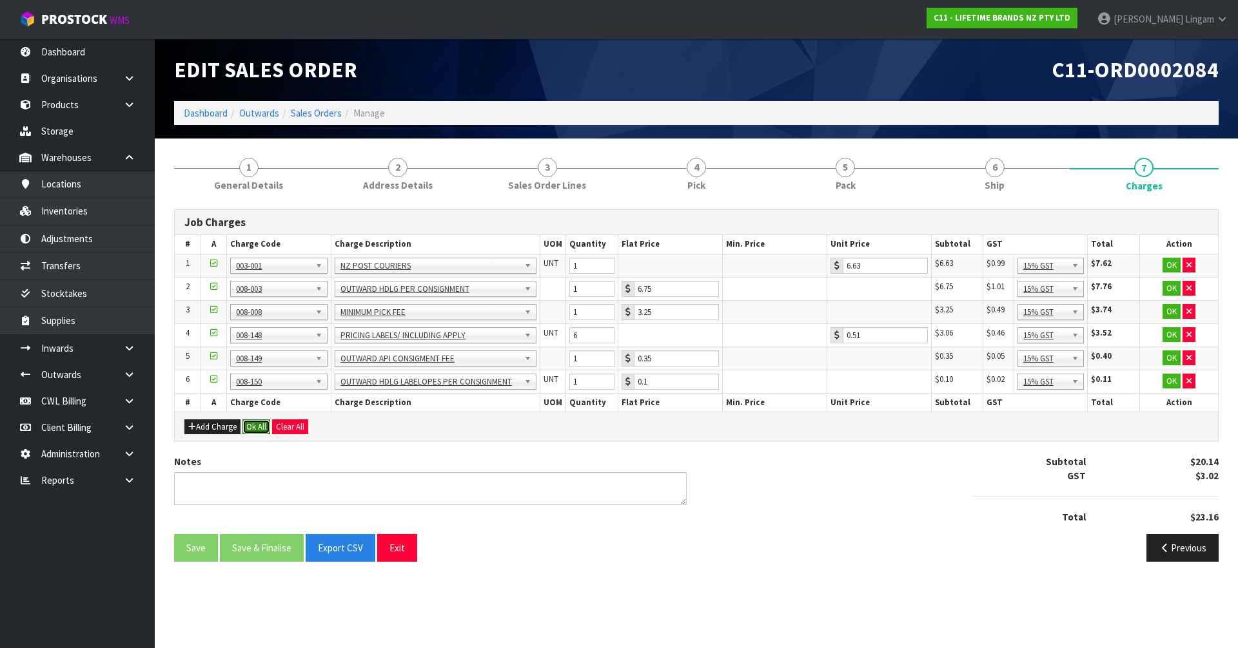
click at [253, 428] on button "Ok All" at bounding box center [256, 427] width 28 height 15
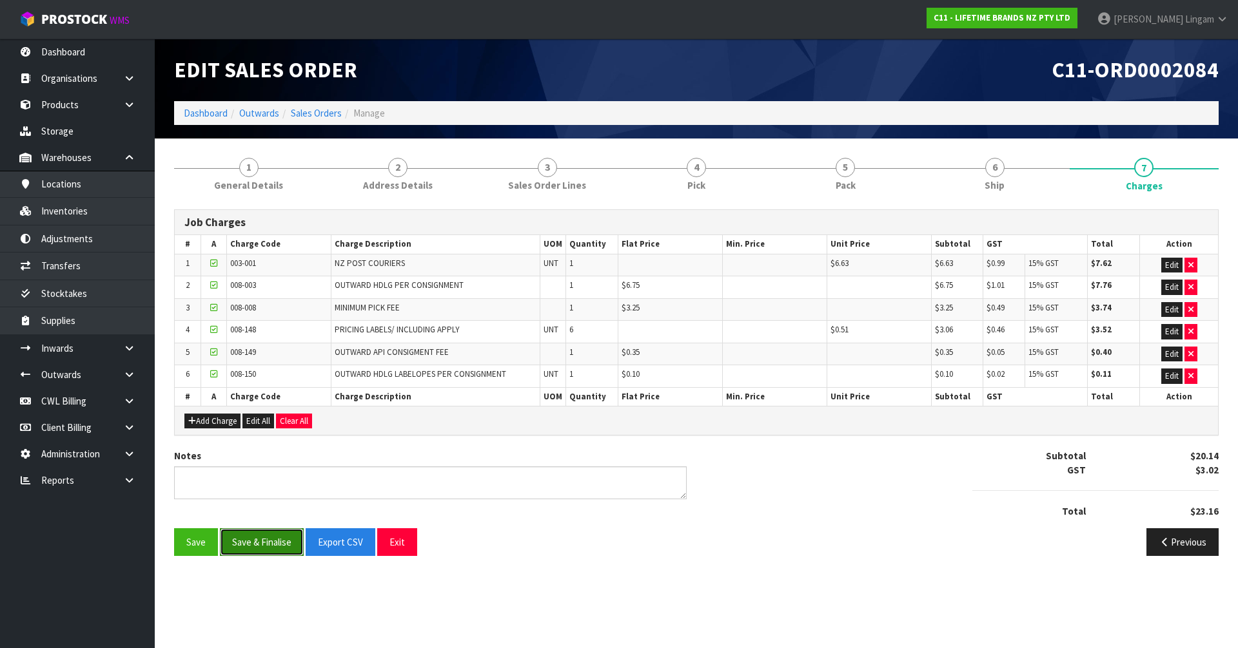
click at [262, 536] on button "Save & Finalise" at bounding box center [262, 543] width 84 height 28
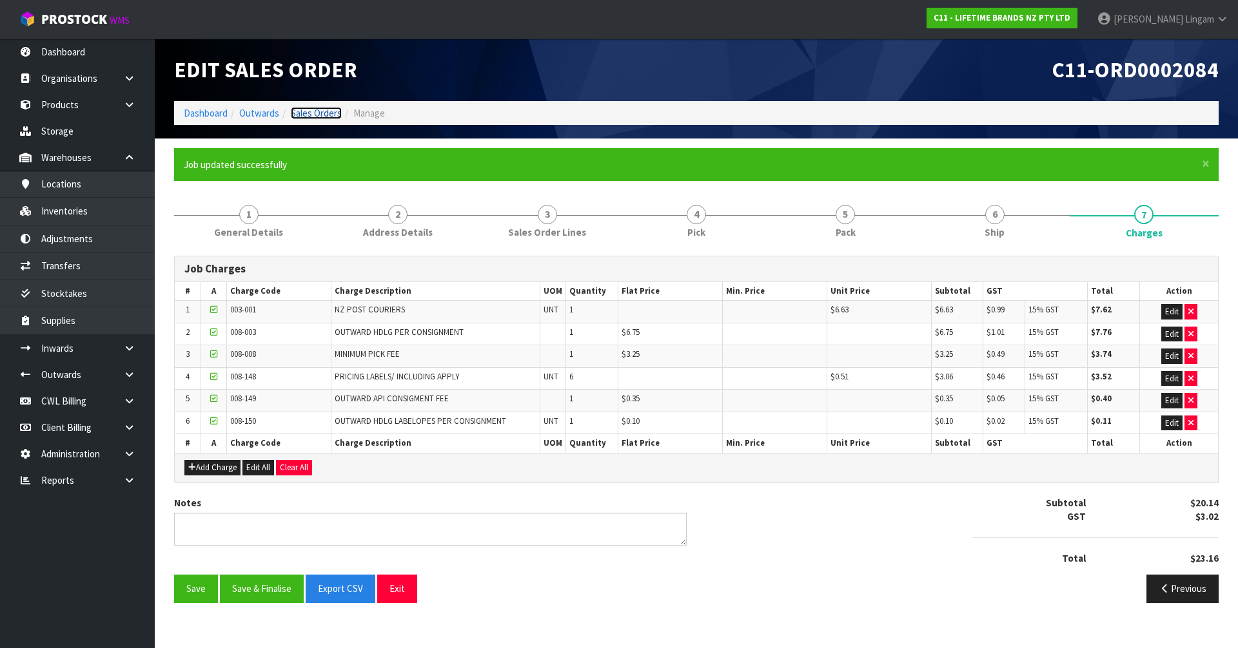
click at [328, 113] on link "Sales Orders" at bounding box center [316, 113] width 51 height 12
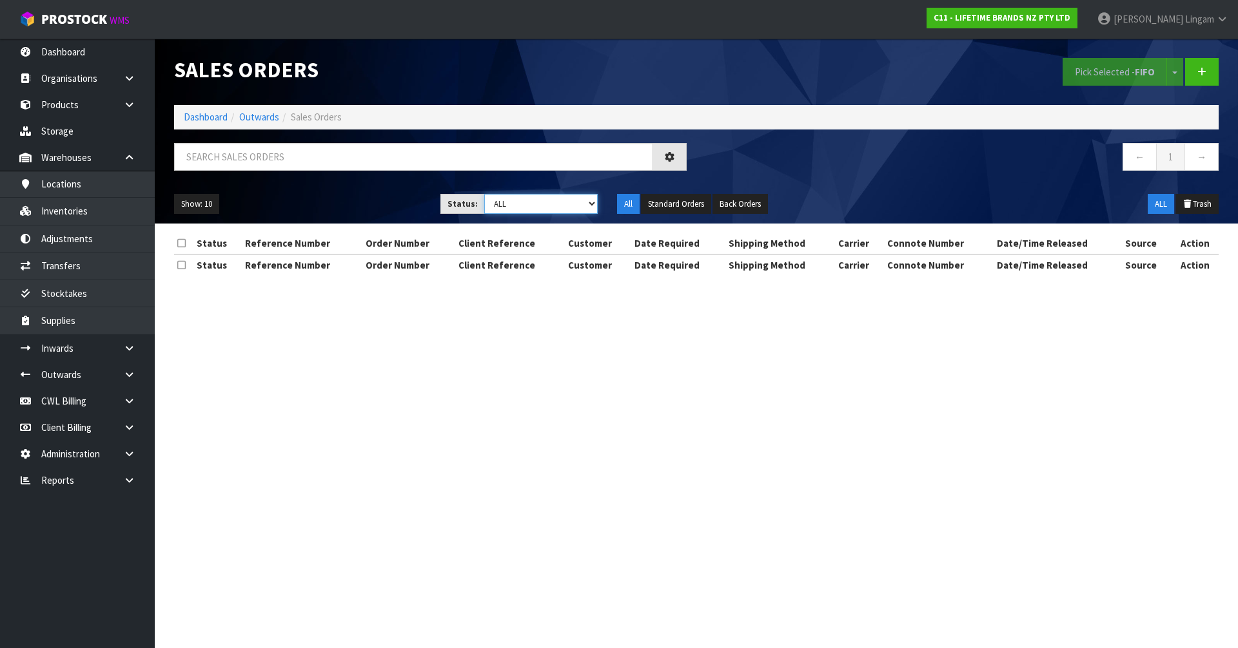
click at [583, 208] on select "Draft Pending Allocated Pending Pick Goods Picked Goods Packed Pending Charges …" at bounding box center [541, 204] width 114 height 20
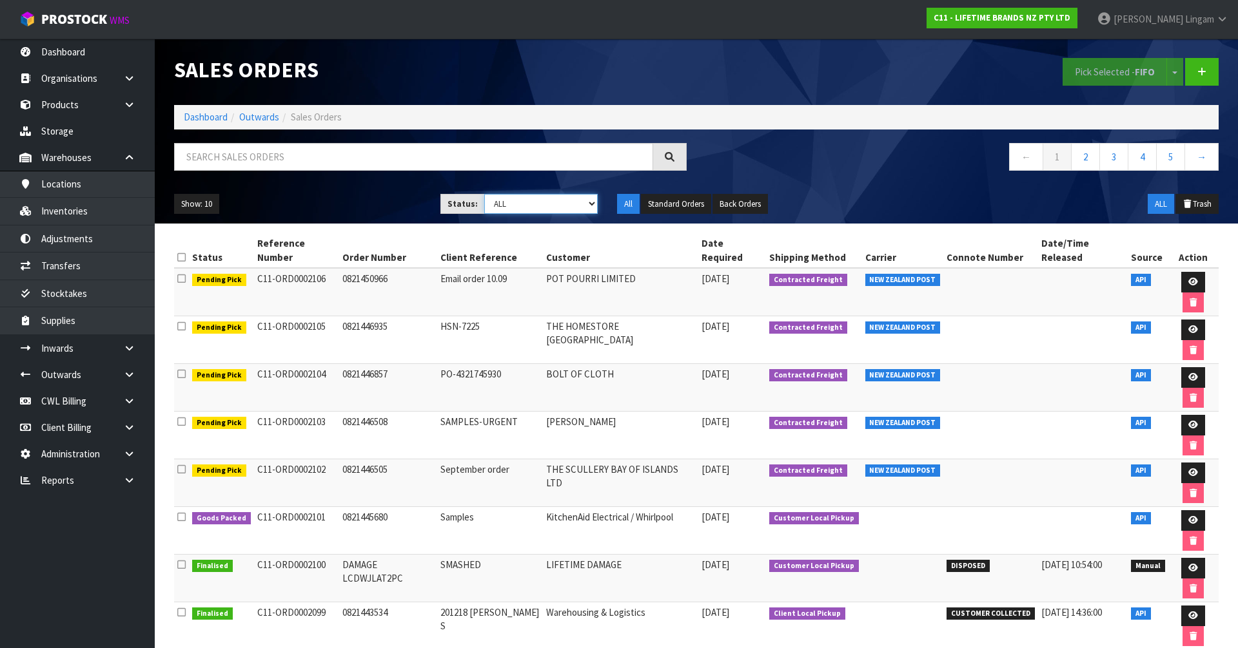
select select "string:6"
click at [484, 194] on select "Draft Pending Allocated Pending Pick Goods Picked Goods Packed Pending Charges …" at bounding box center [541, 204] width 114 height 20
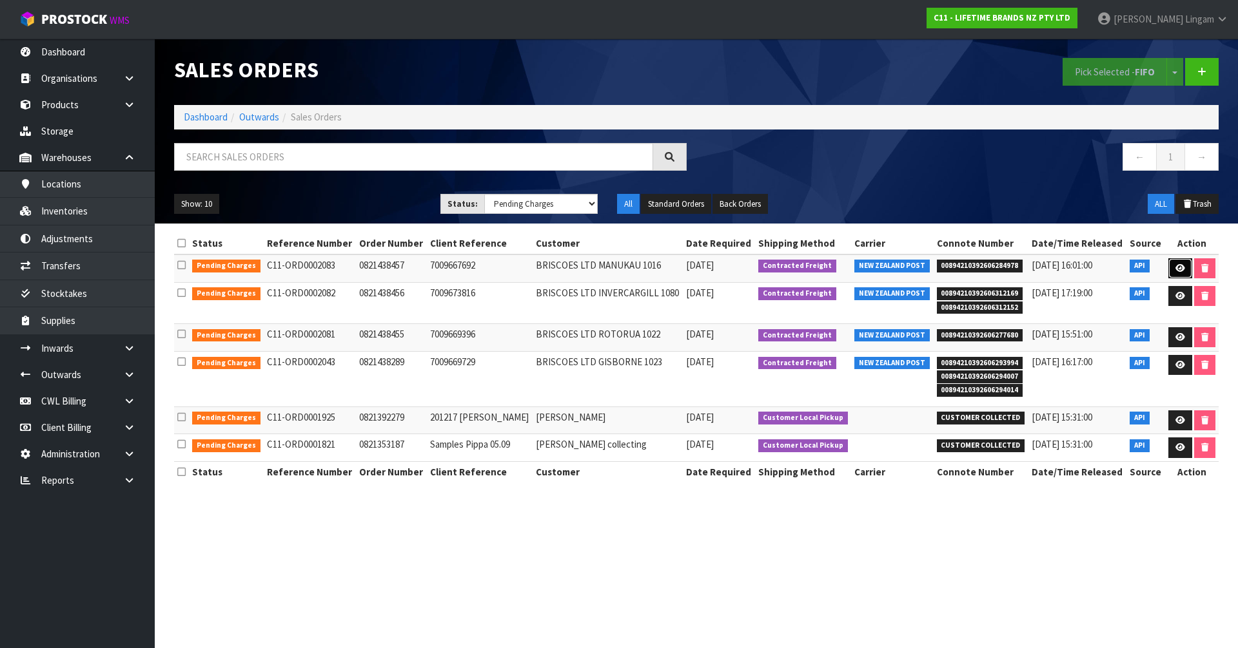
click at [1175, 264] on icon at bounding box center [1180, 268] width 10 height 8
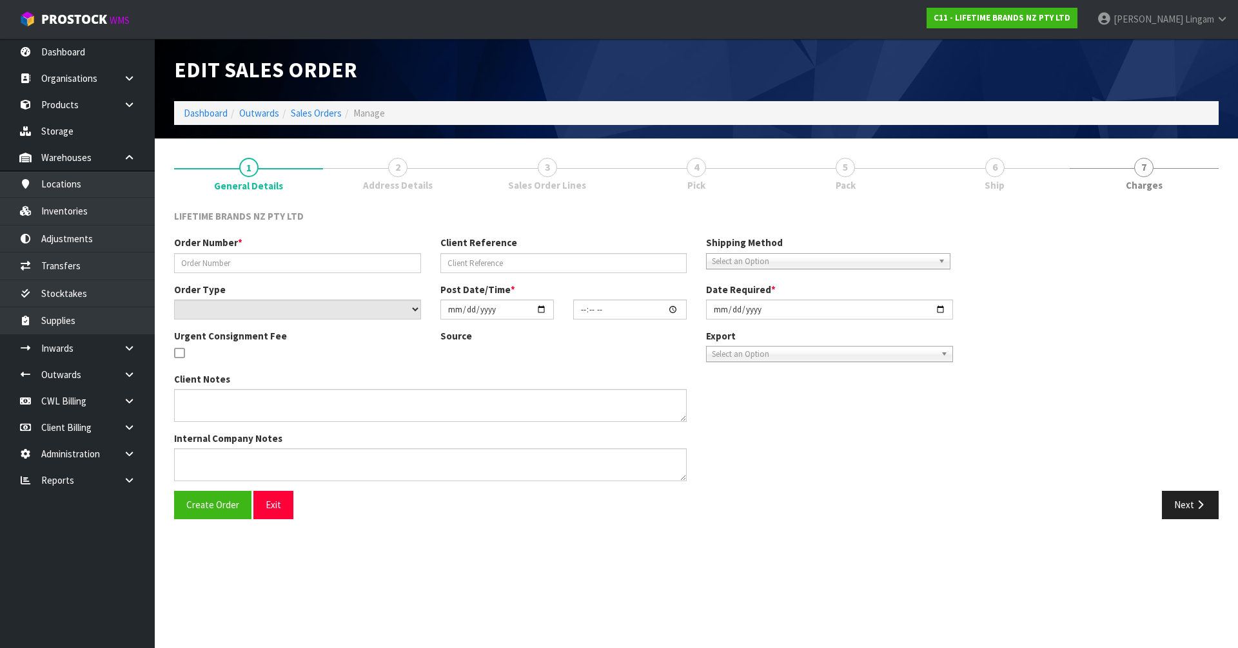
type input "0821438457"
type input "7009667692"
select select "number:0"
type input "2025-09-29"
type input "17:29:33.000"
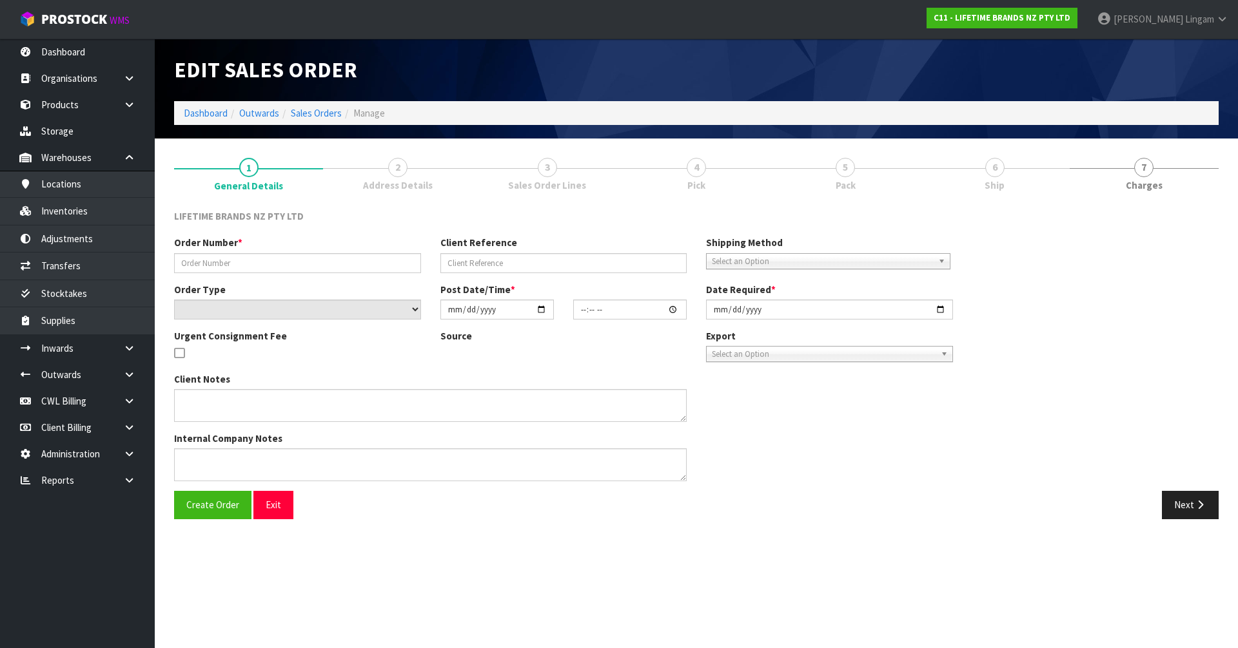
type input "2025-09-30"
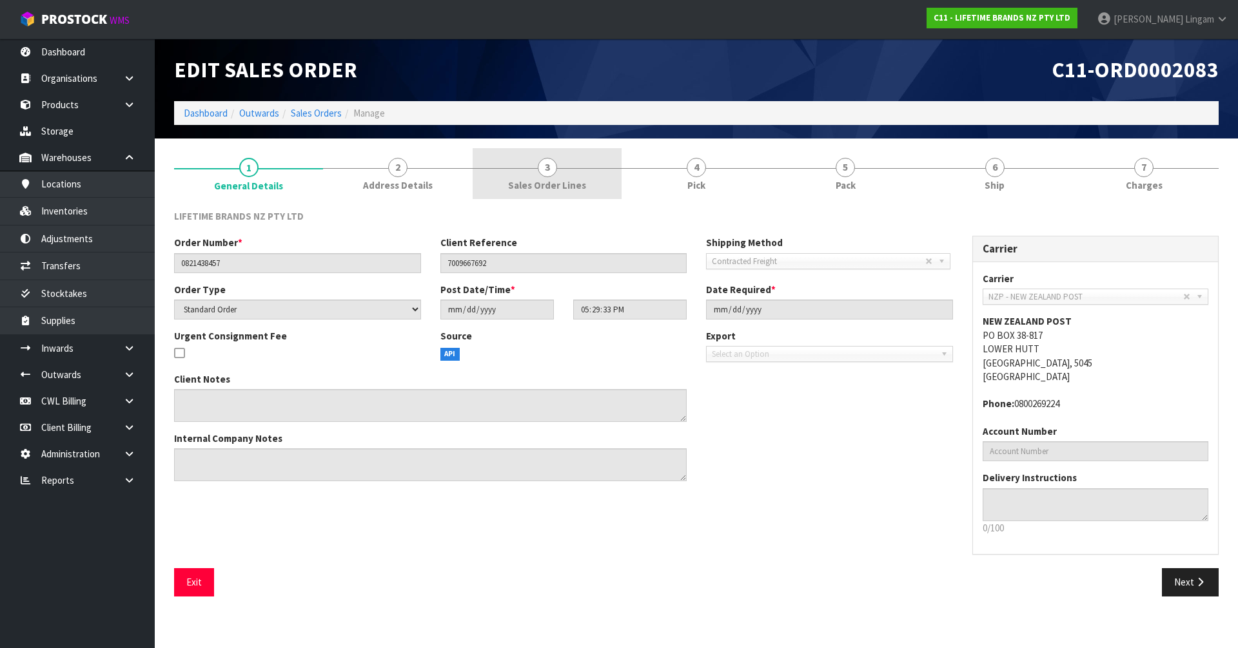
click at [581, 175] on link "3 Sales Order Lines" at bounding box center [546, 173] width 149 height 51
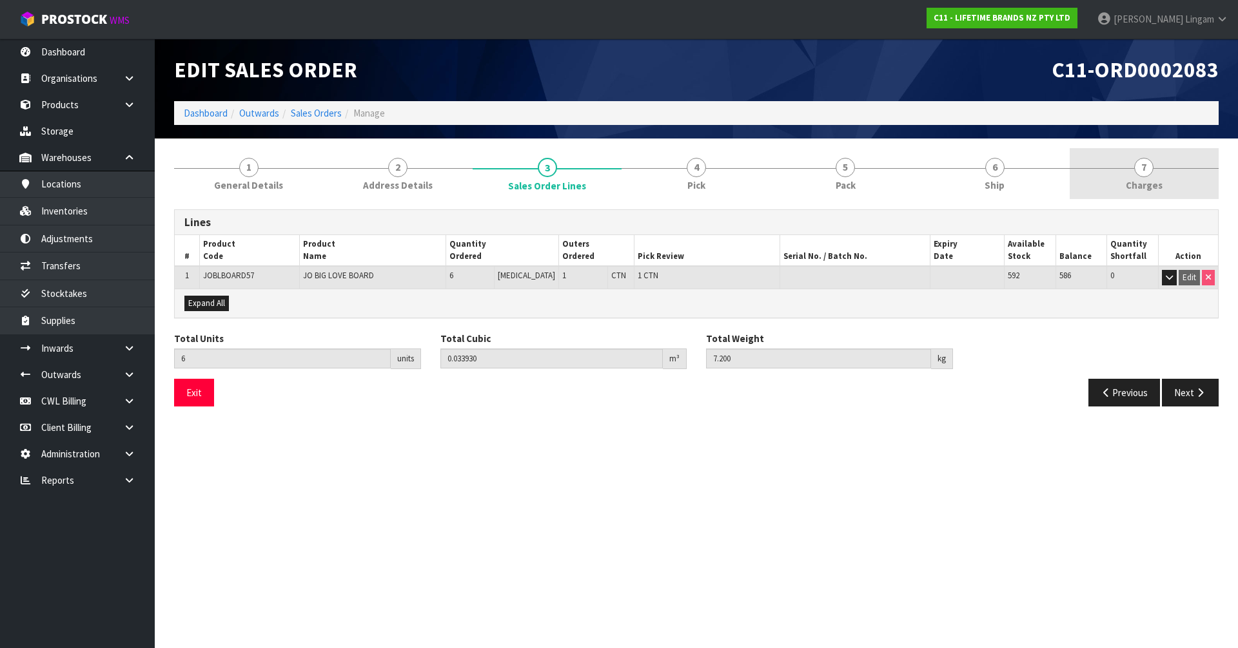
click at [1144, 193] on link "7 [GEOGRAPHIC_DATA]" at bounding box center [1143, 173] width 149 height 51
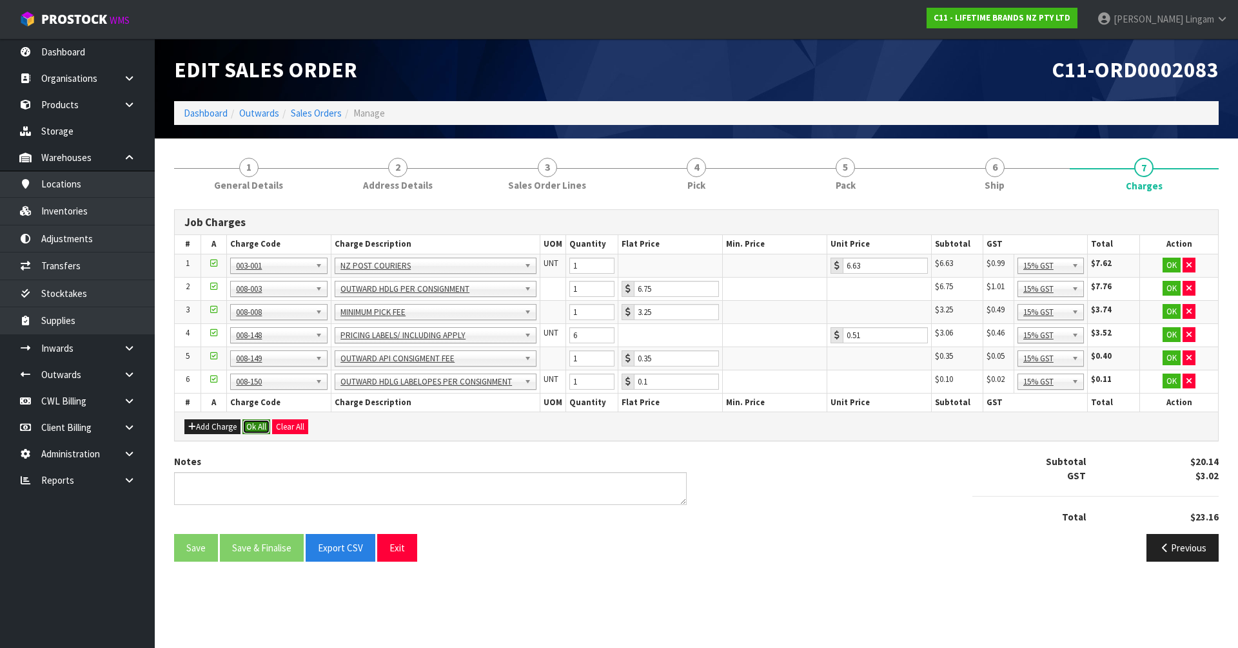
click at [248, 421] on button "Ok All" at bounding box center [256, 427] width 28 height 15
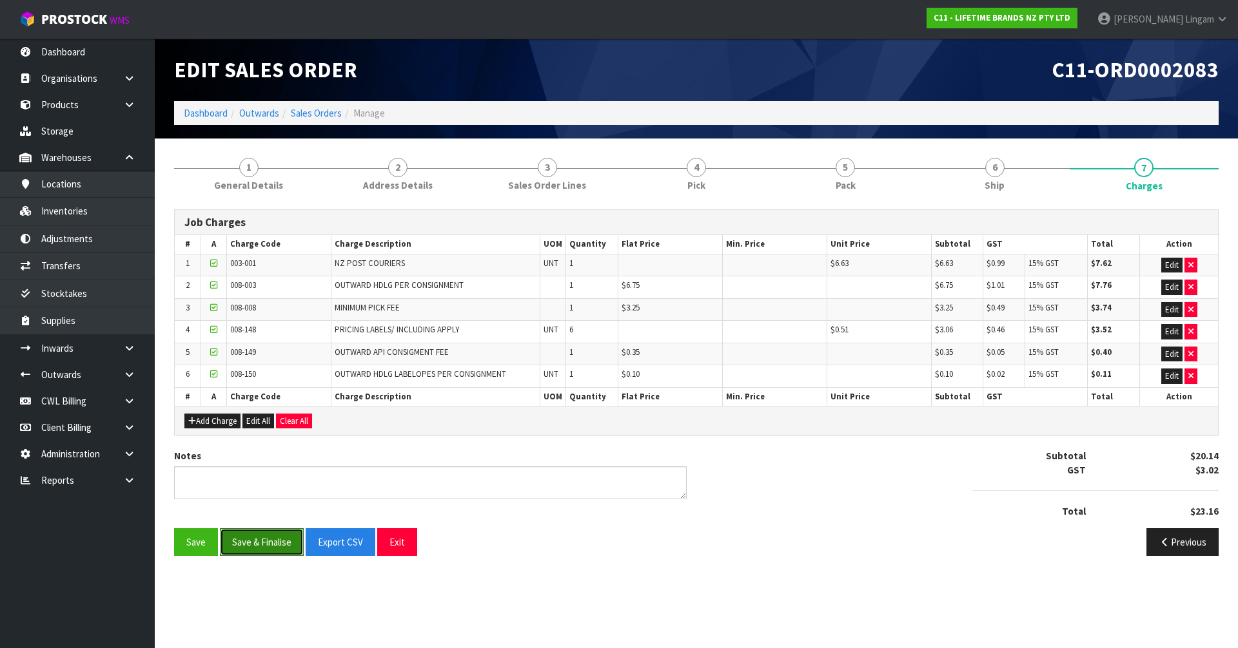
click at [268, 531] on button "Save & Finalise" at bounding box center [262, 543] width 84 height 28
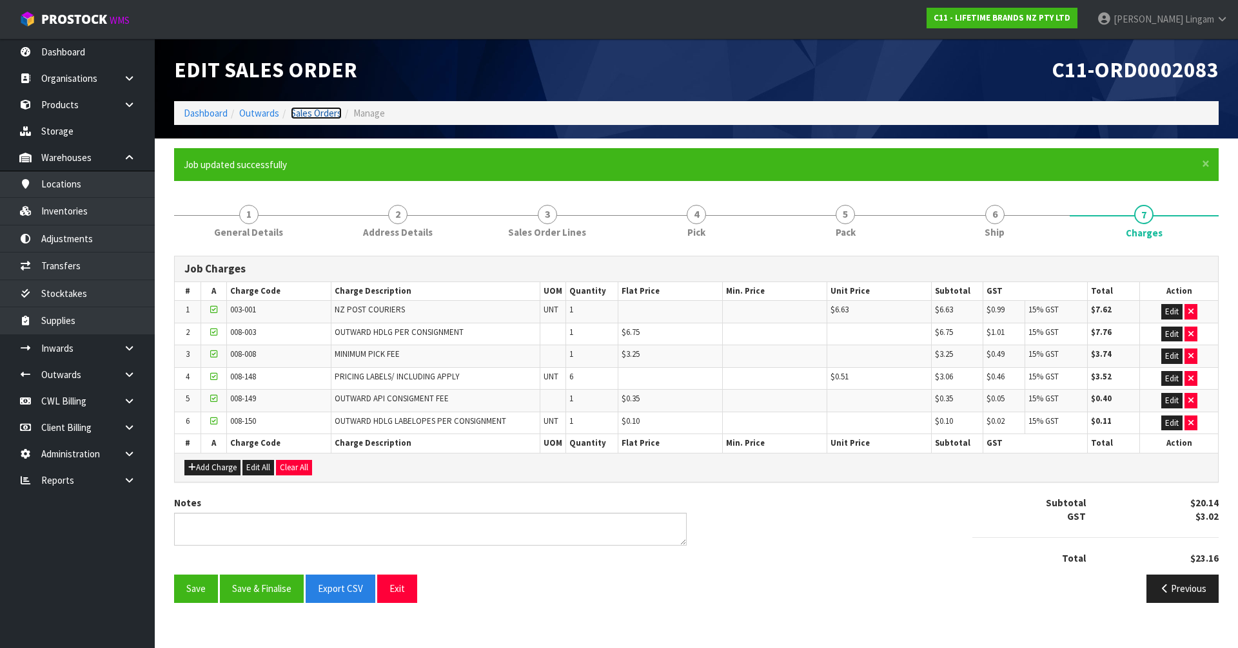
click at [319, 112] on link "Sales Orders" at bounding box center [316, 113] width 51 height 12
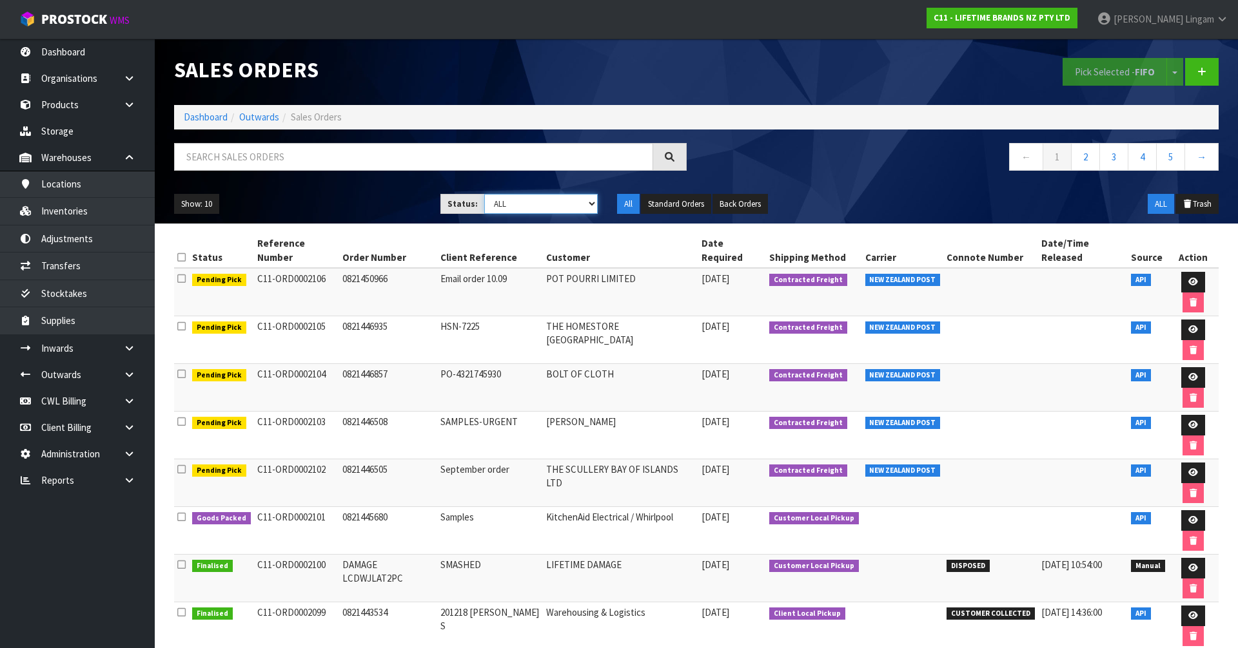
click at [565, 202] on select "Draft Pending Allocated Pending Pick Goods Picked Goods Packed Pending Charges …" at bounding box center [541, 204] width 114 height 20
select select "string:6"
click at [484, 194] on select "Draft Pending Allocated Pending Pick Goods Picked Goods Packed Pending Charges …" at bounding box center [541, 204] width 114 height 20
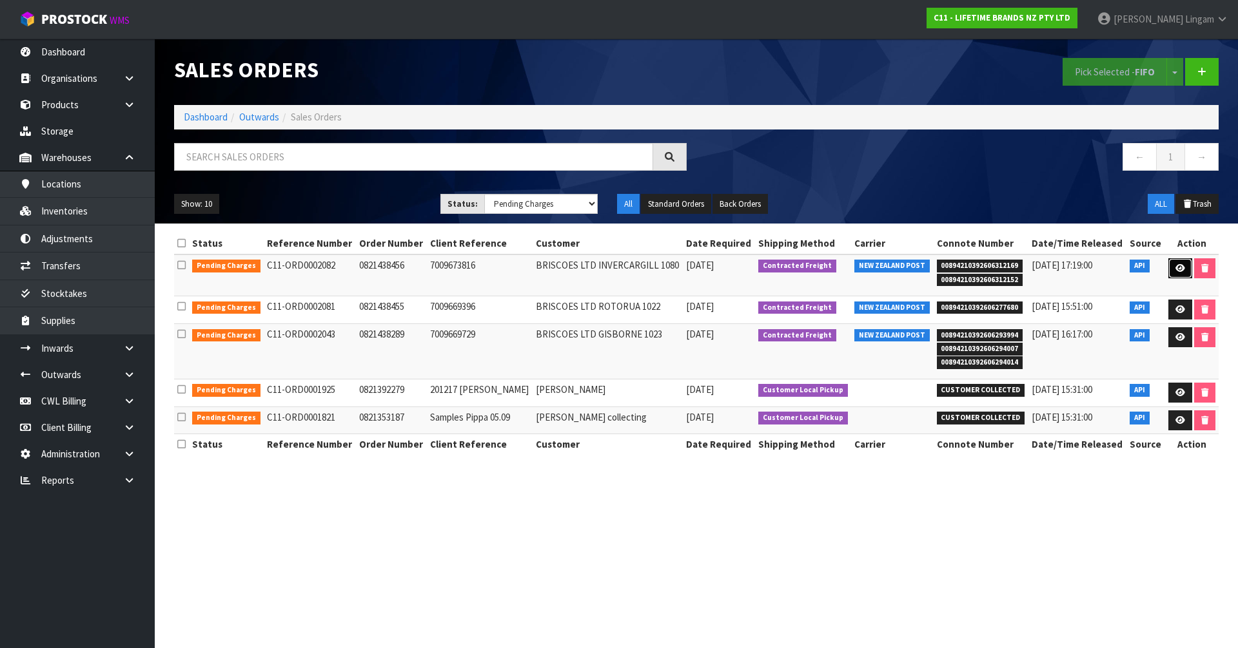
click at [1170, 264] on link at bounding box center [1180, 268] width 24 height 21
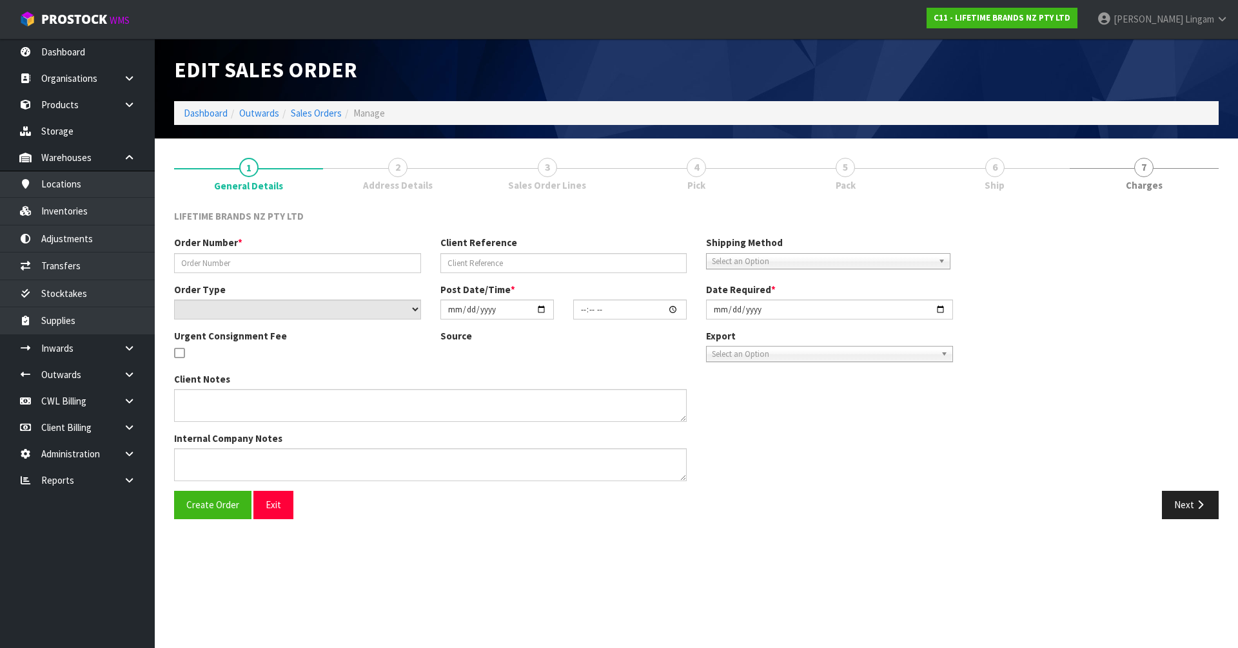
type input "0821438456"
type input "7009673816"
select select "number:0"
type input "2025-09-29"
type input "17:29:32.000"
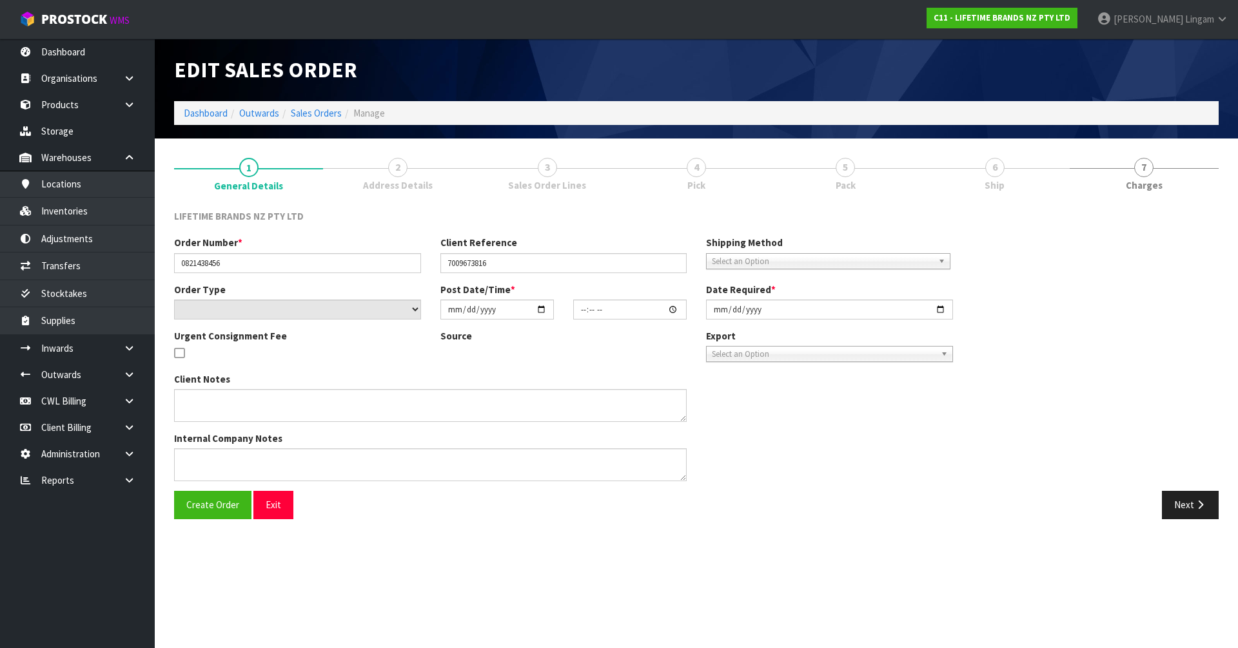
type input "2025-09-30"
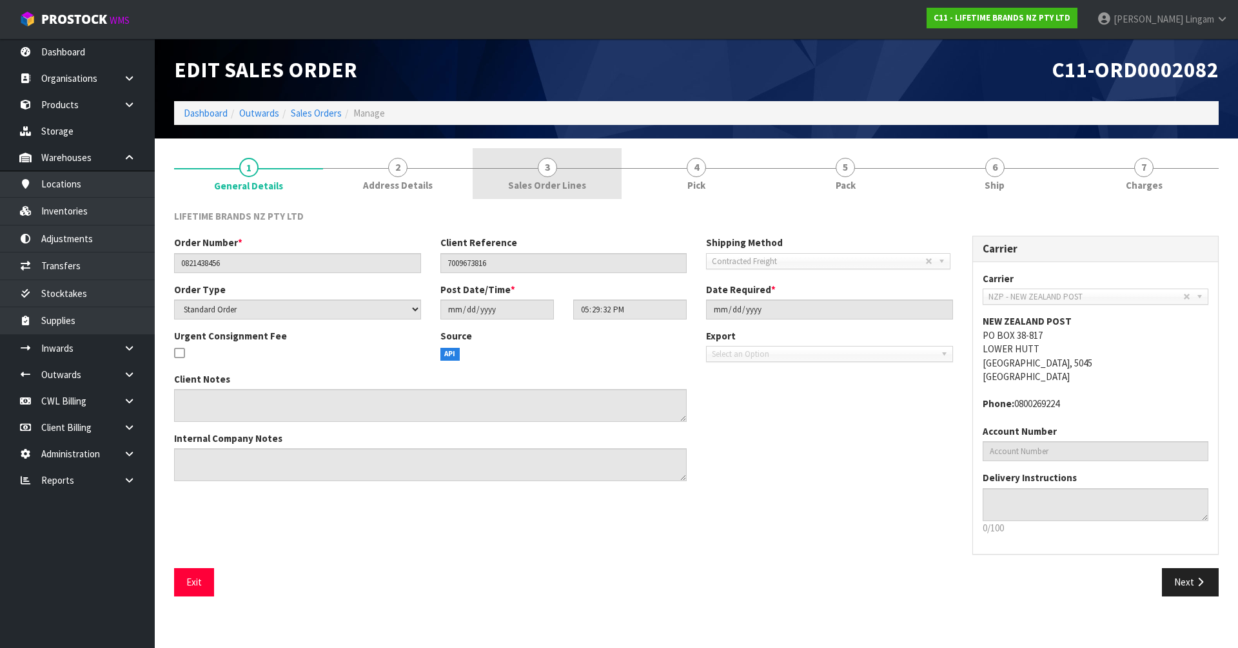
click at [590, 180] on link "3 Sales Order Lines" at bounding box center [546, 173] width 149 height 51
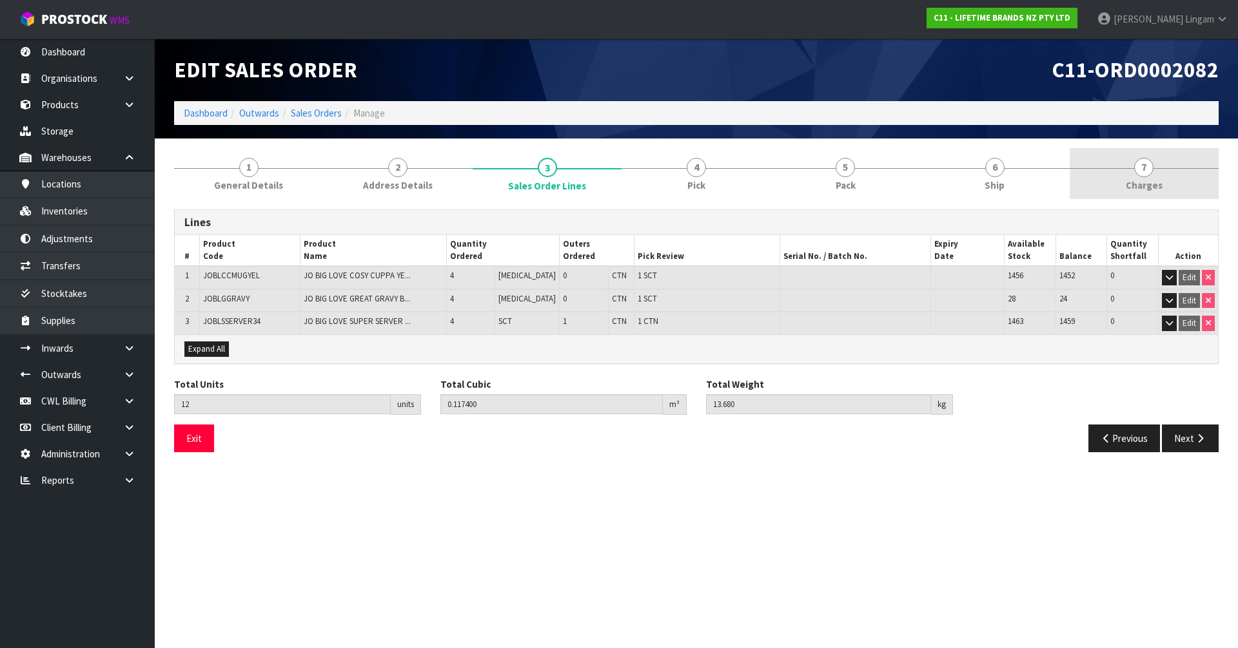
click at [1140, 184] on span "Charges" at bounding box center [1143, 186] width 37 height 14
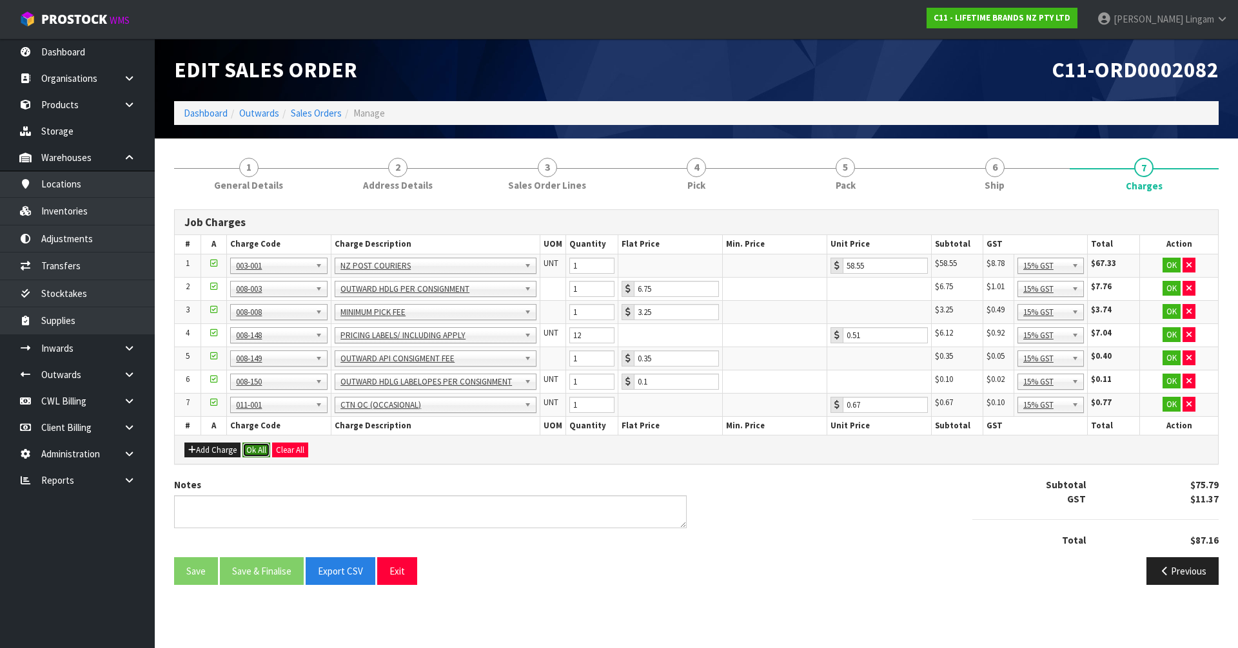
click at [256, 447] on button "Ok All" at bounding box center [256, 450] width 28 height 15
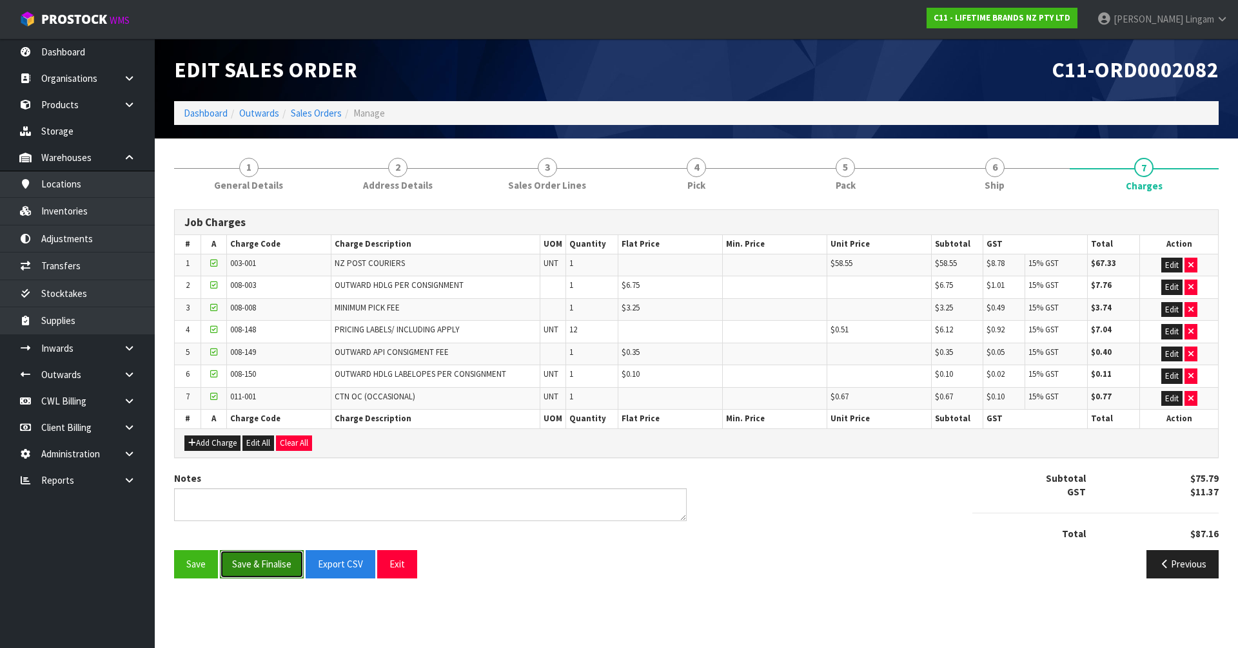
click at [273, 564] on button "Save & Finalise" at bounding box center [262, 564] width 84 height 28
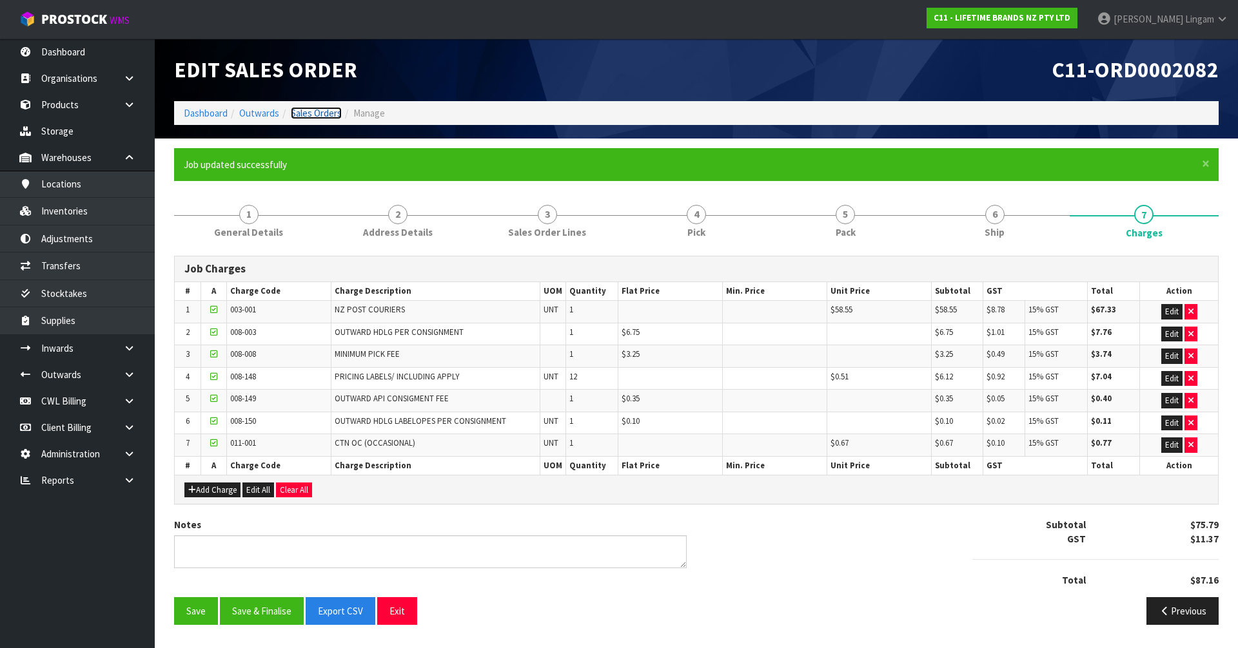
click at [326, 115] on link "Sales Orders" at bounding box center [316, 113] width 51 height 12
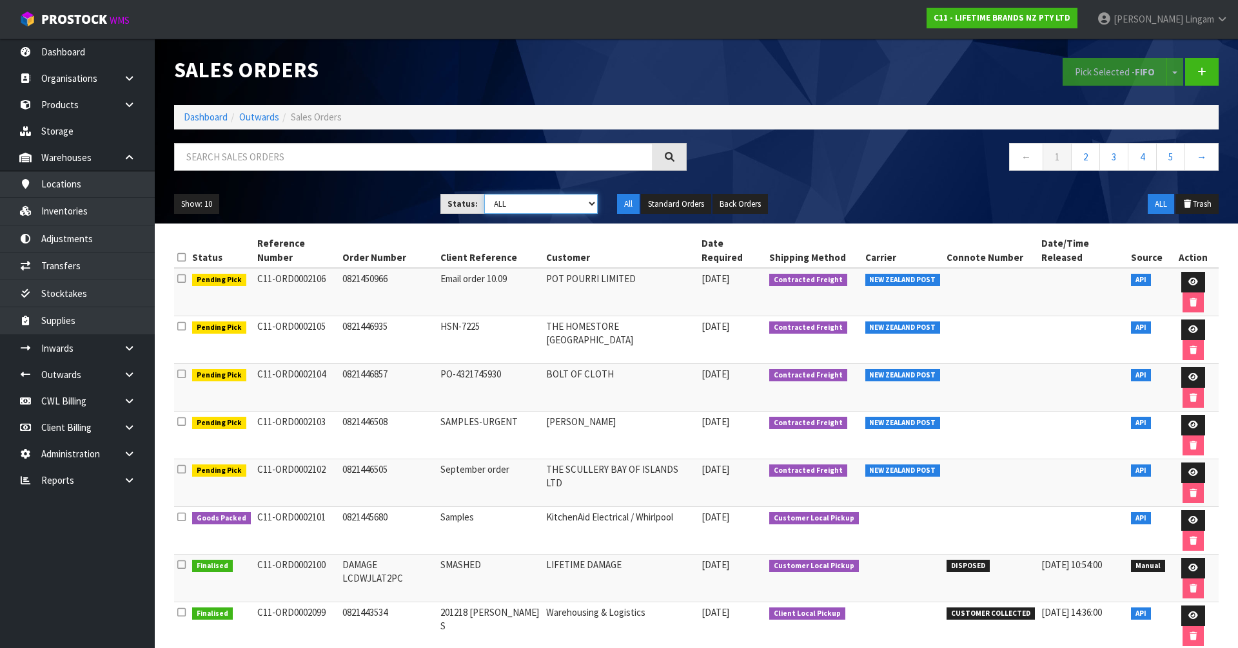
click at [582, 208] on select "Draft Pending Allocated Pending Pick Goods Picked Goods Packed Pending Charges …" at bounding box center [541, 204] width 114 height 20
select select "string:6"
click at [484, 194] on select "Draft Pending Allocated Pending Pick Goods Picked Goods Packed Pending Charges …" at bounding box center [541, 204] width 114 height 20
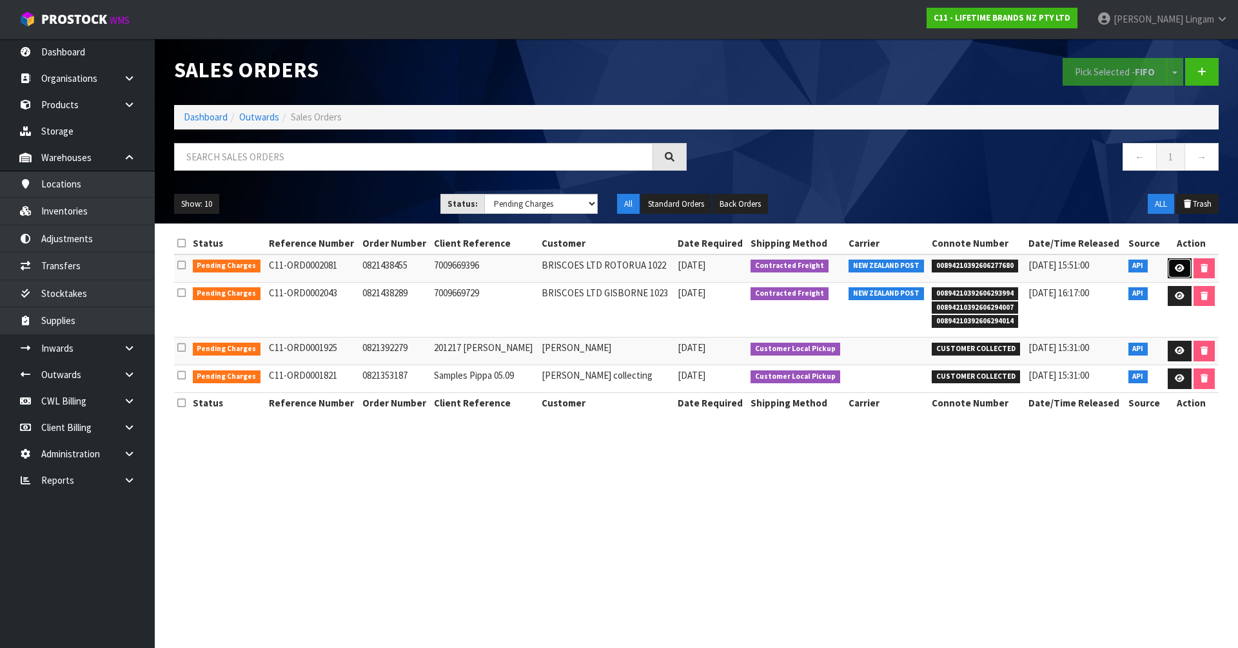
click at [1171, 269] on link at bounding box center [1179, 268] width 24 height 21
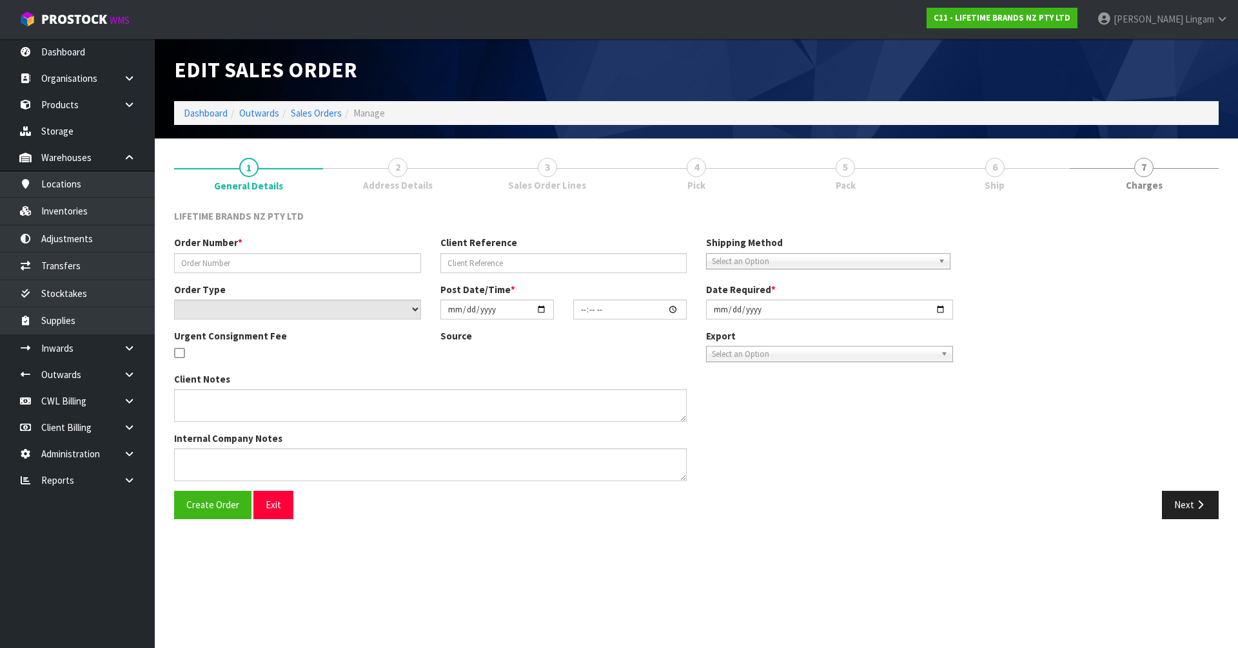
type input "0821438455"
type input "7009669396"
select select "number:0"
type input "2025-09-29"
type input "17:29:31.000"
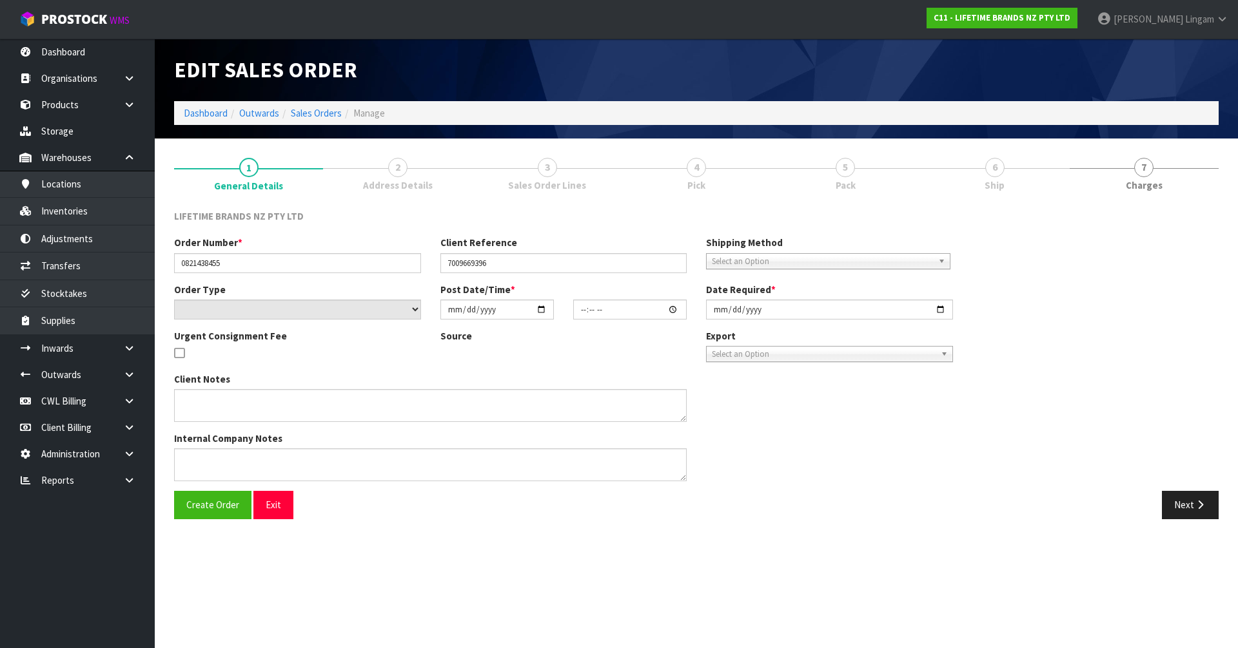
type input "2025-09-30"
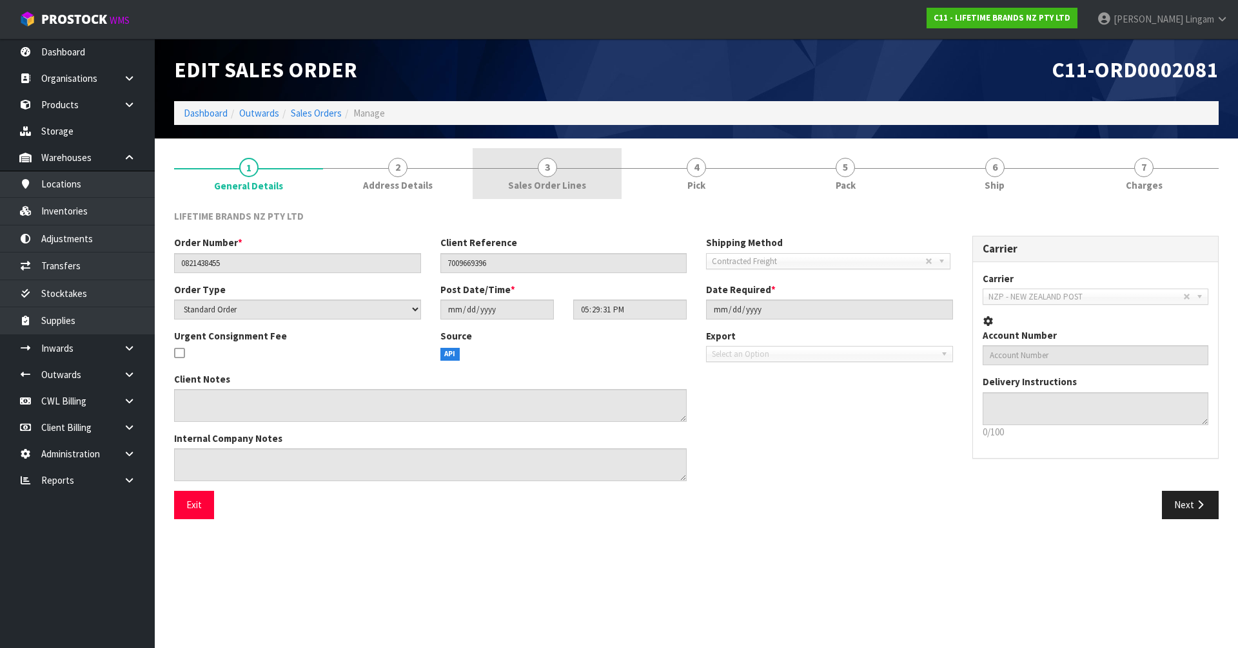
click at [581, 190] on span "Sales Order Lines" at bounding box center [547, 186] width 78 height 14
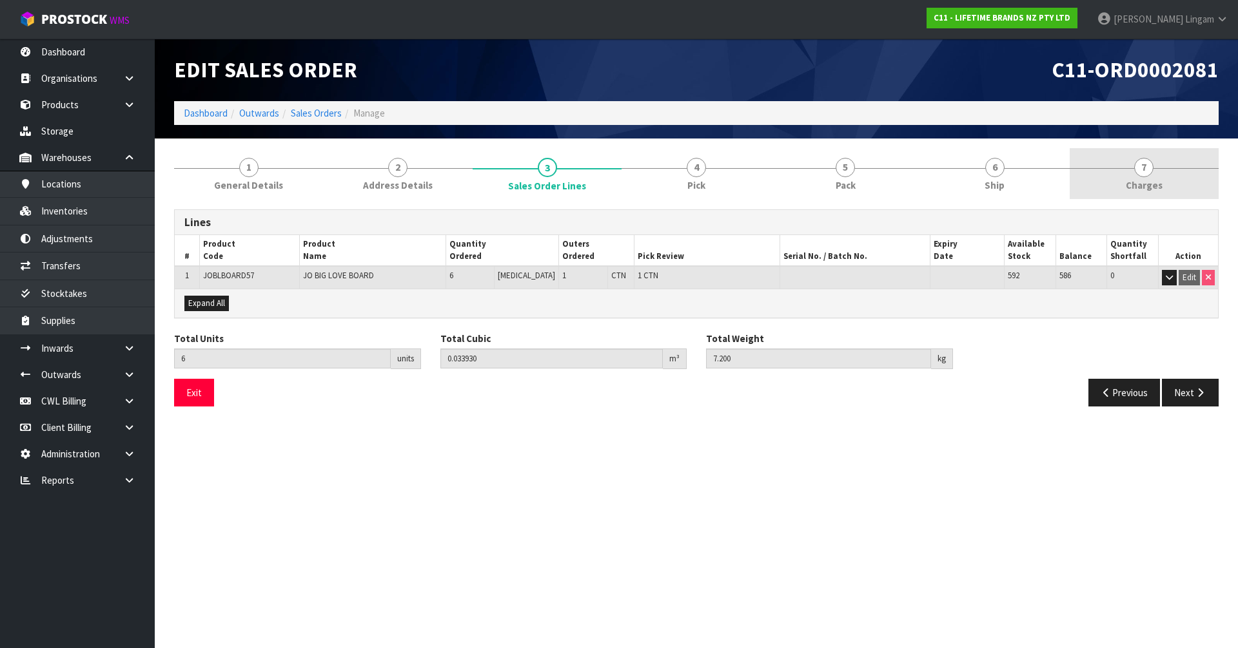
click at [1145, 187] on span "Charges" at bounding box center [1143, 186] width 37 height 14
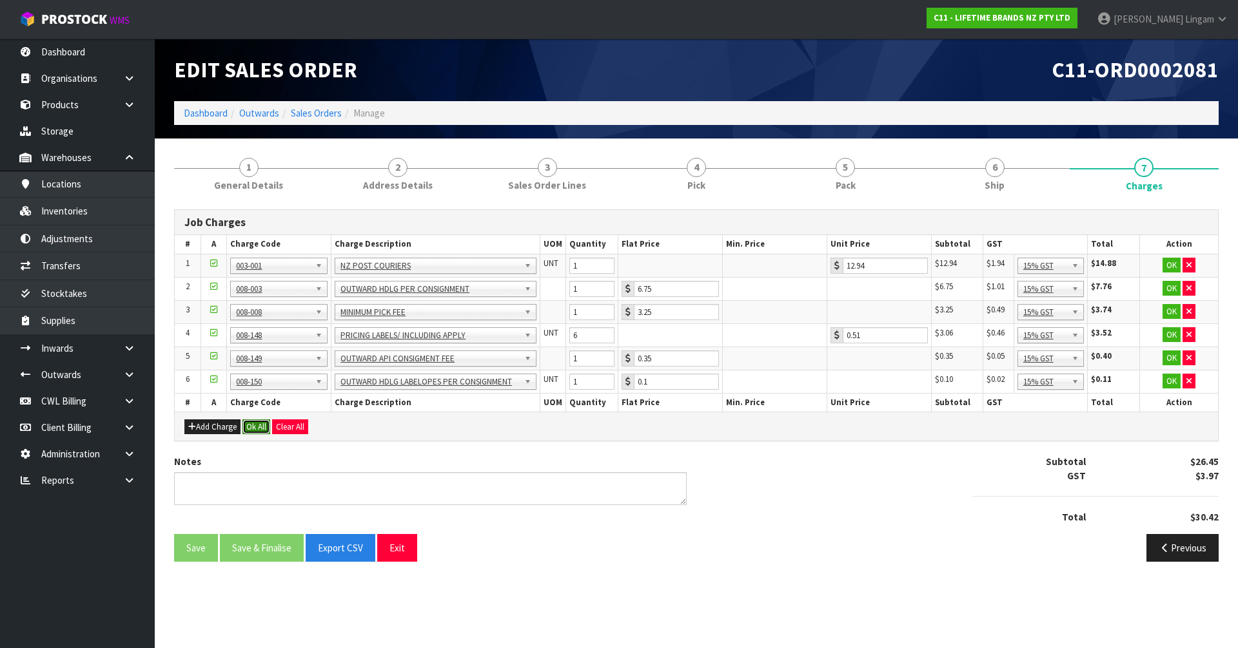
click at [252, 431] on button "Ok All" at bounding box center [256, 427] width 28 height 15
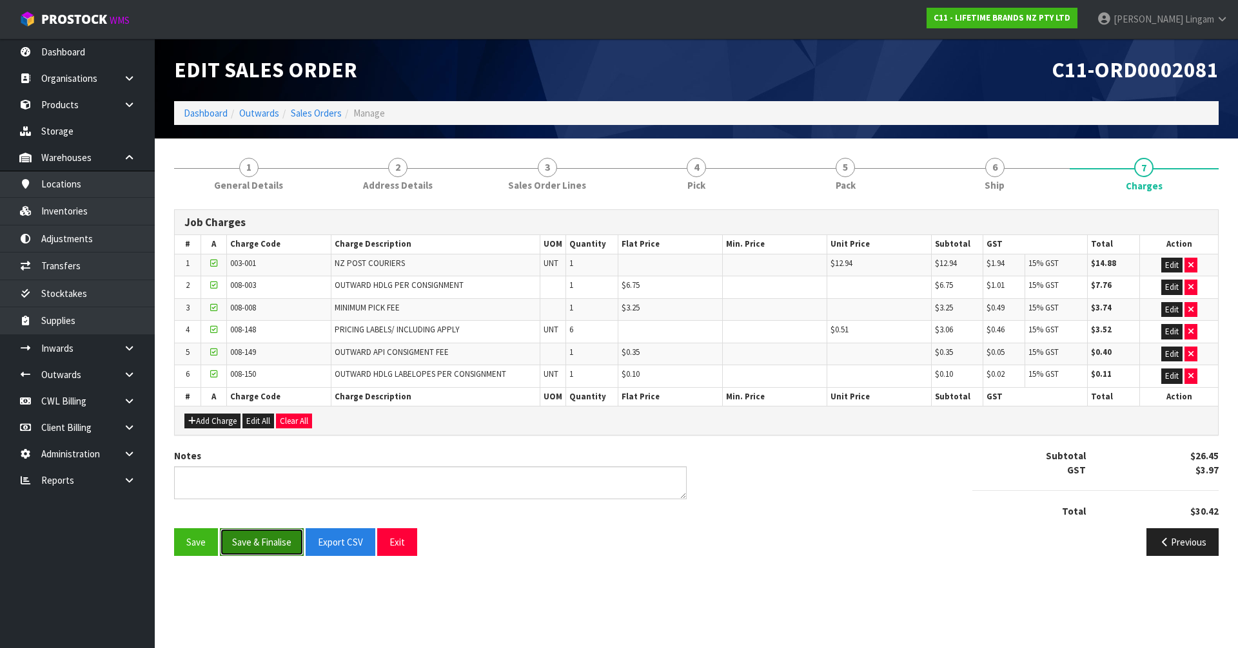
click at [267, 551] on button "Save & Finalise" at bounding box center [262, 543] width 84 height 28
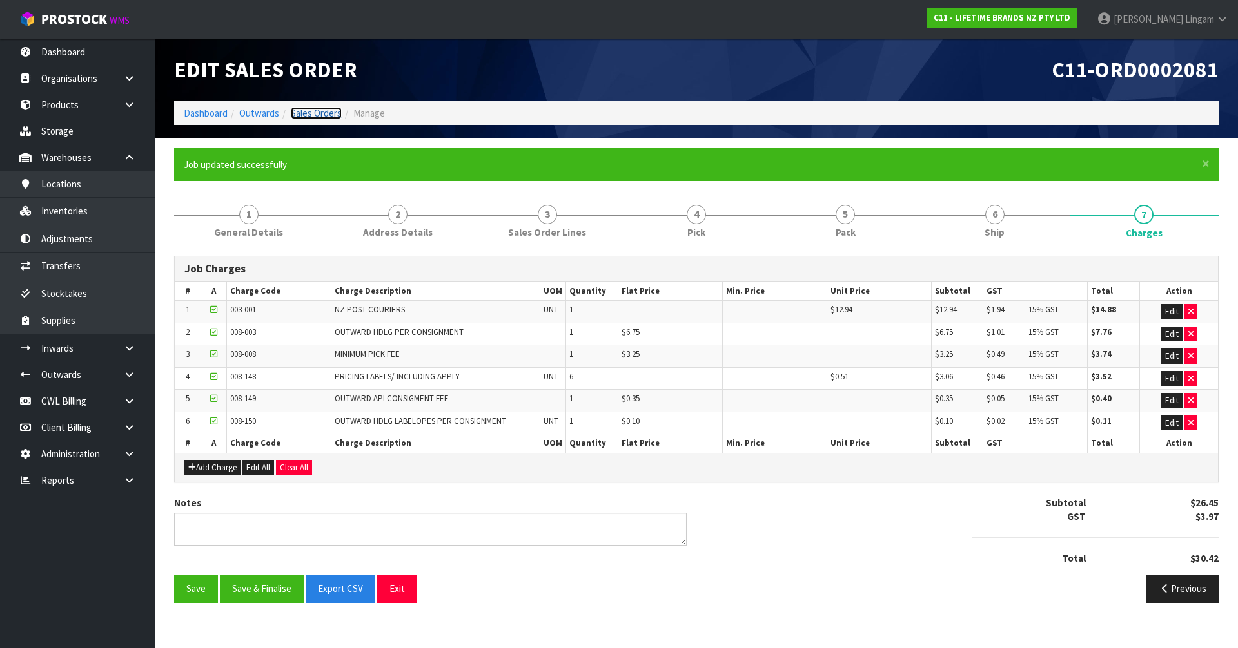
click at [324, 108] on link "Sales Orders" at bounding box center [316, 113] width 51 height 12
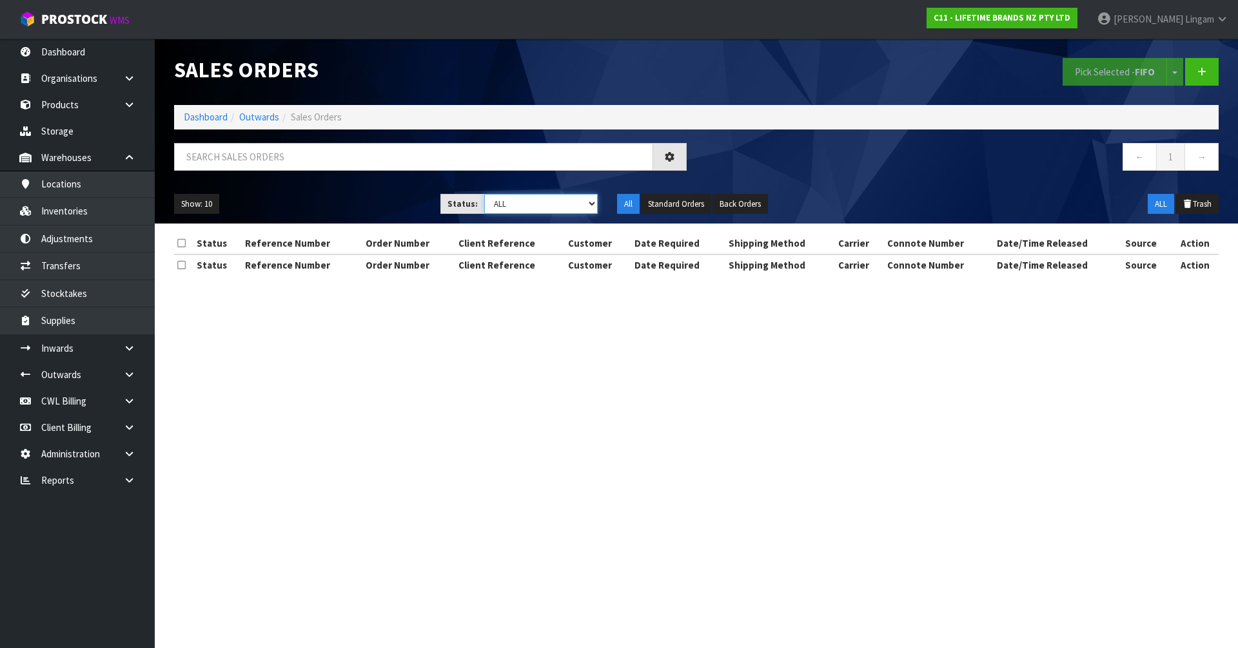
click at [580, 202] on select "Draft Pending Allocated Pending Pick Goods Picked Goods Packed Pending Charges …" at bounding box center [541, 204] width 114 height 20
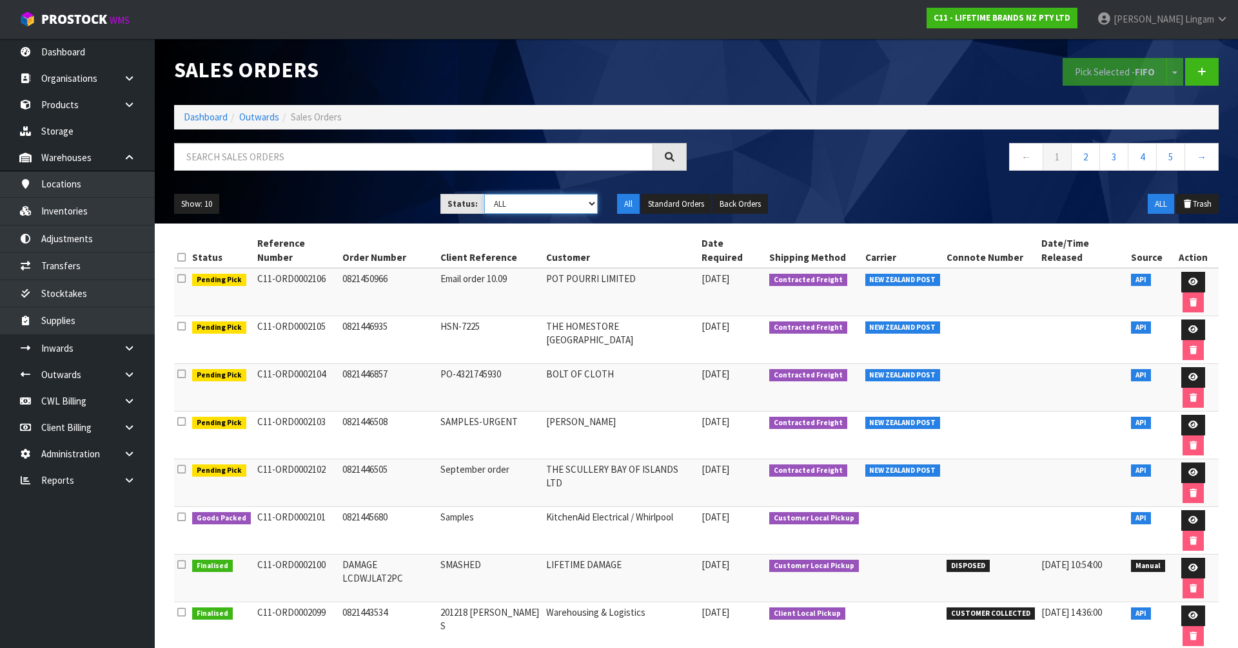
select select "string:6"
click at [484, 194] on select "Draft Pending Allocated Pending Pick Goods Picked Goods Packed Pending Charges …" at bounding box center [541, 204] width 114 height 20
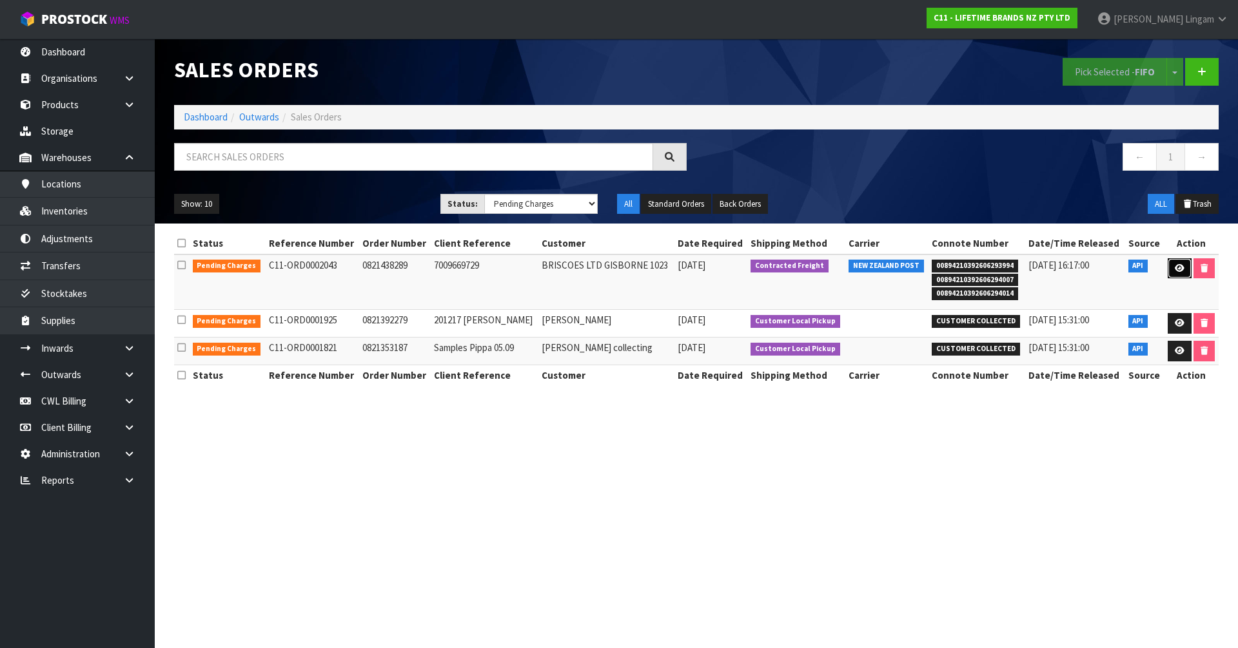
click at [1168, 266] on link at bounding box center [1179, 268] width 24 height 21
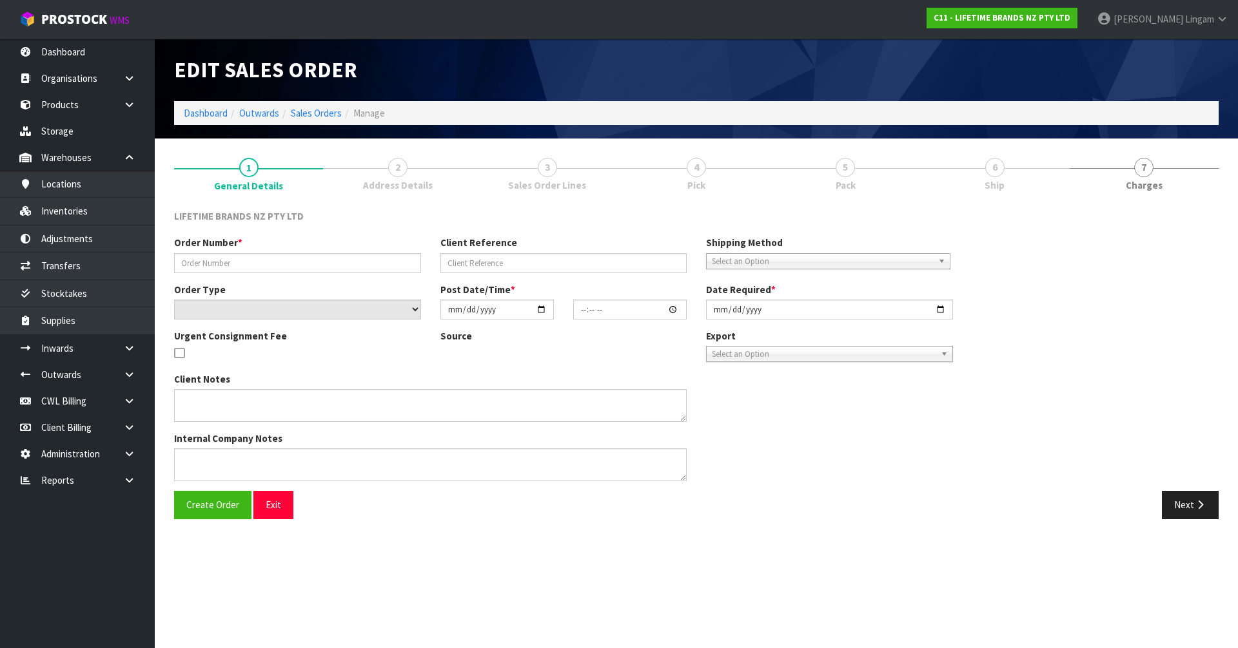
type input "0821438289"
type input "7009669729"
select select "number:0"
type input "2025-09-29"
type input "15:39:25.000"
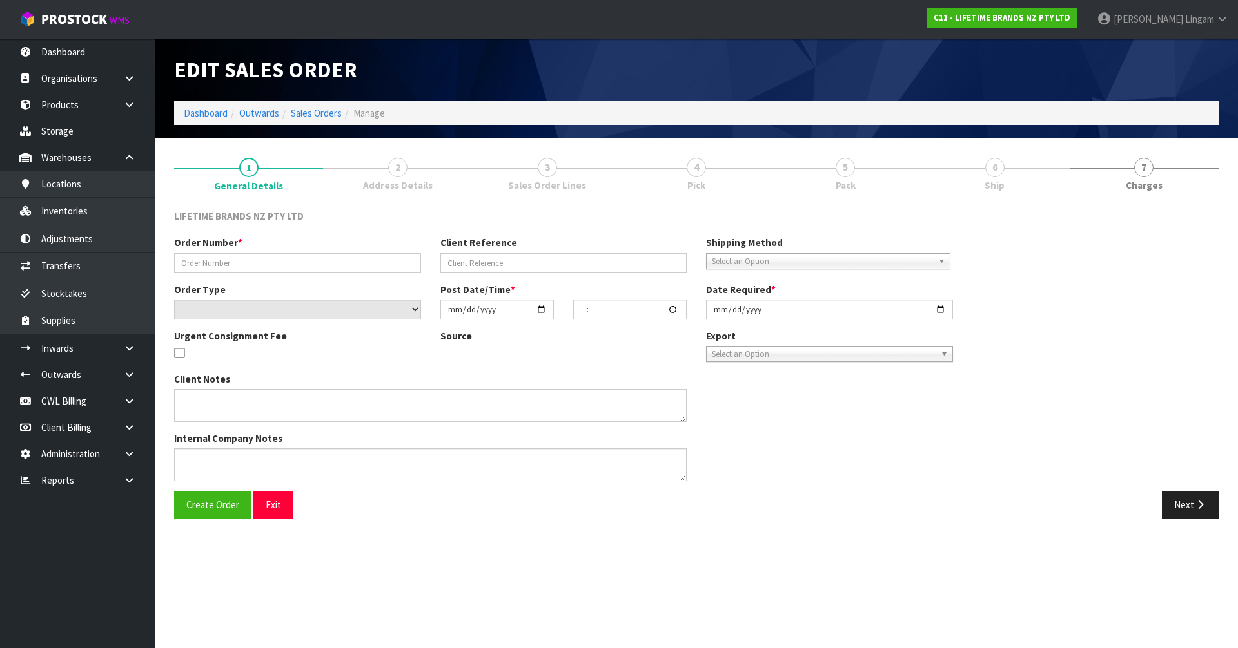
type input "2025-09-30"
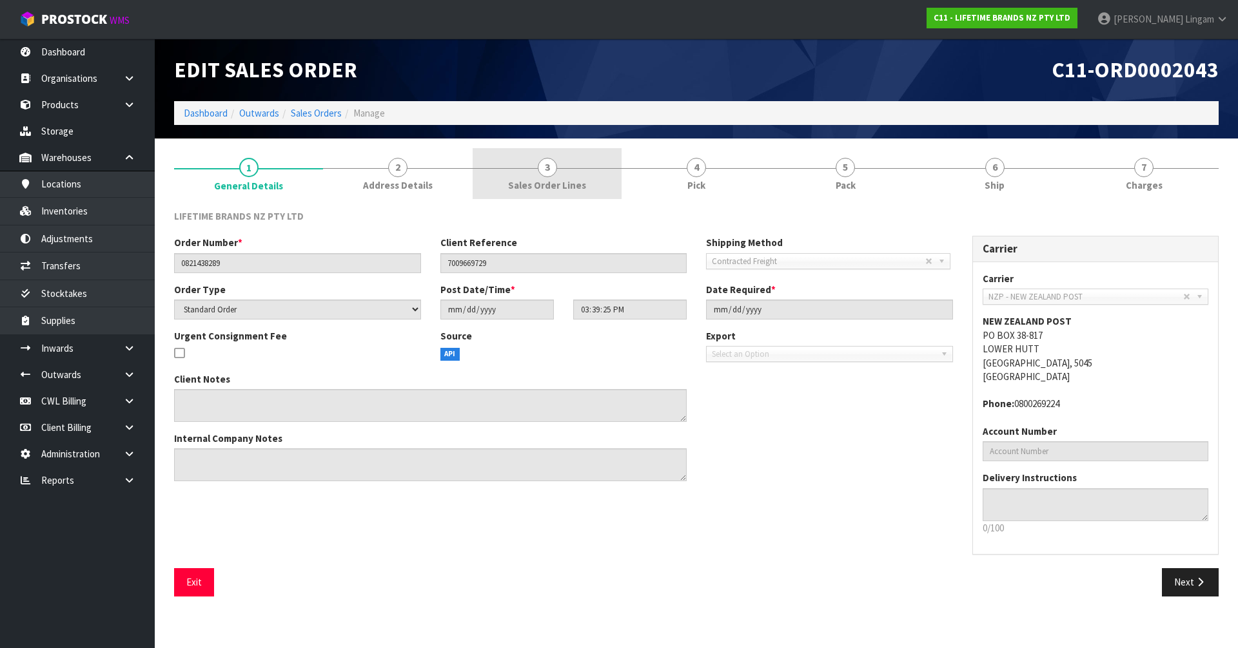
click at [549, 188] on span "Sales Order Lines" at bounding box center [547, 186] width 78 height 14
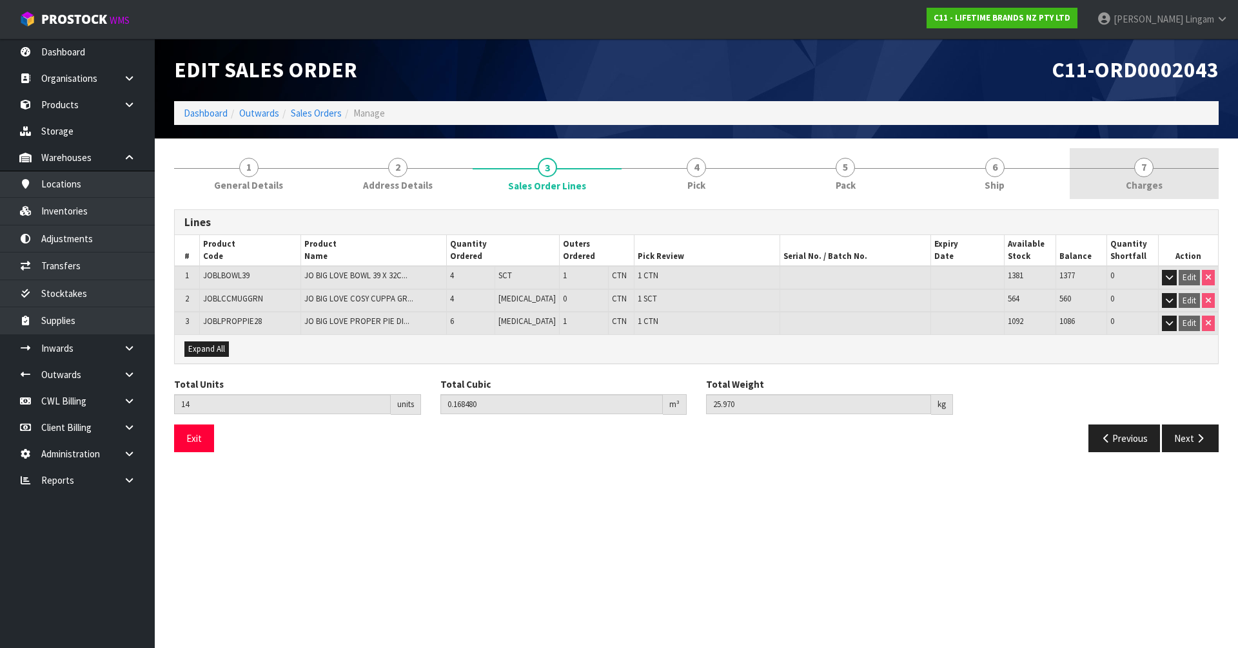
click at [1160, 160] on link "7 [GEOGRAPHIC_DATA]" at bounding box center [1143, 173] width 149 height 51
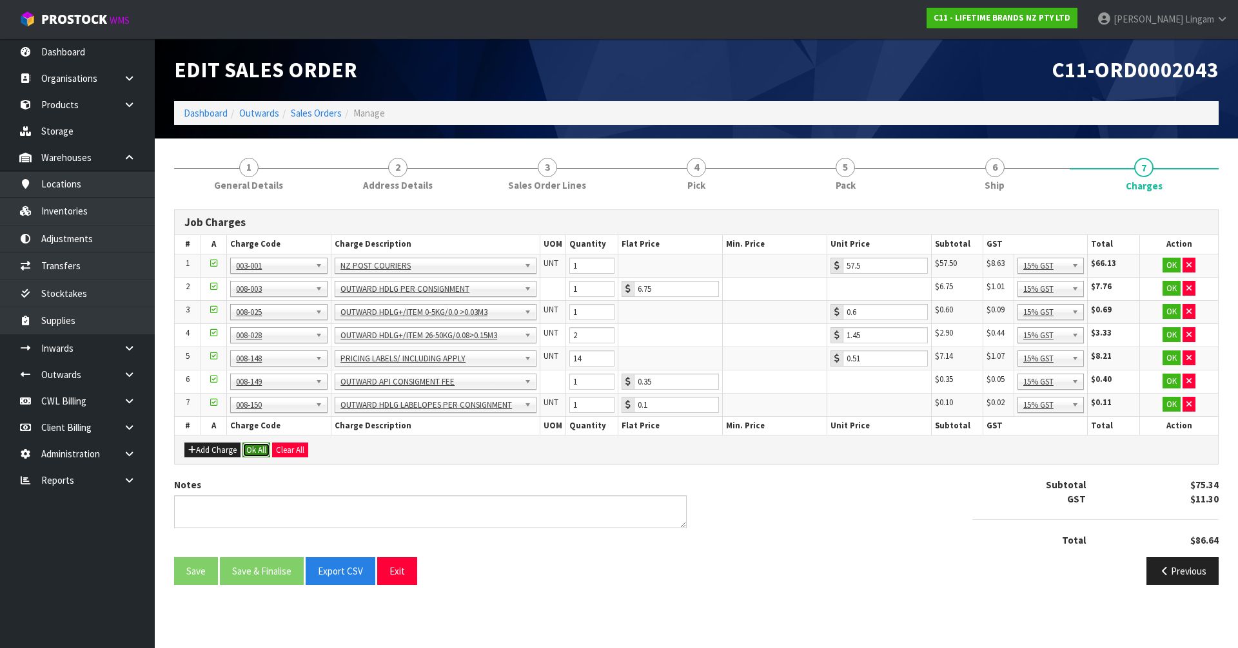
click at [255, 447] on button "Ok All" at bounding box center [256, 450] width 28 height 15
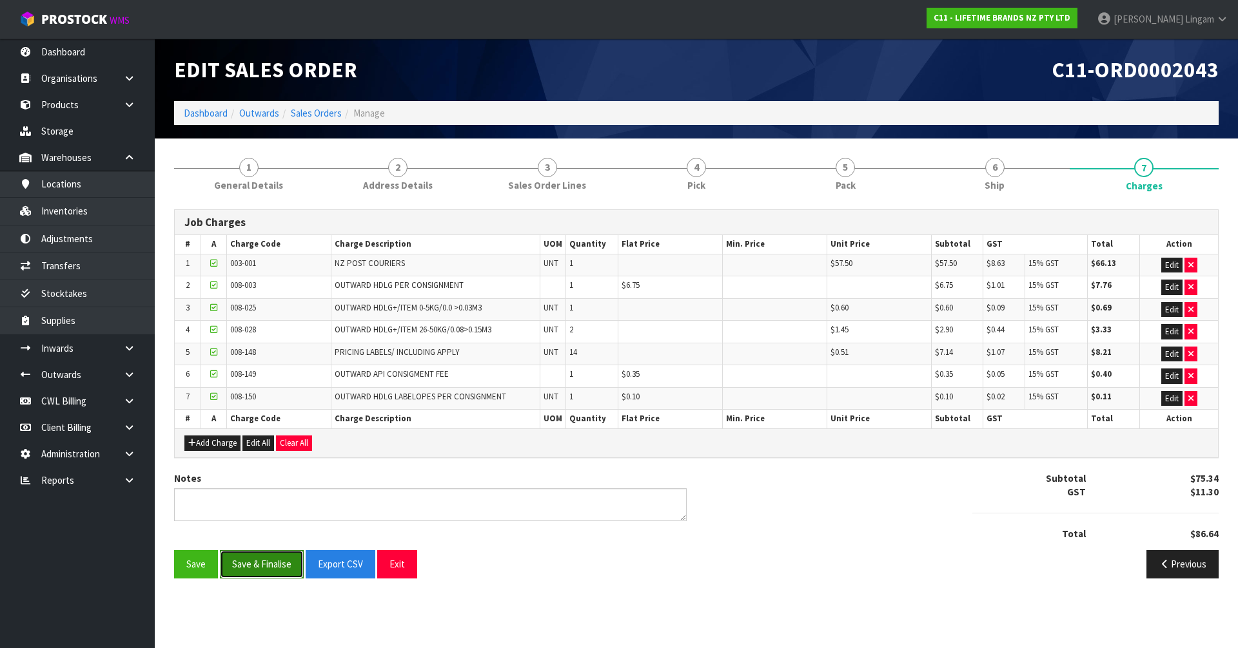
click at [260, 563] on button "Save & Finalise" at bounding box center [262, 564] width 84 height 28
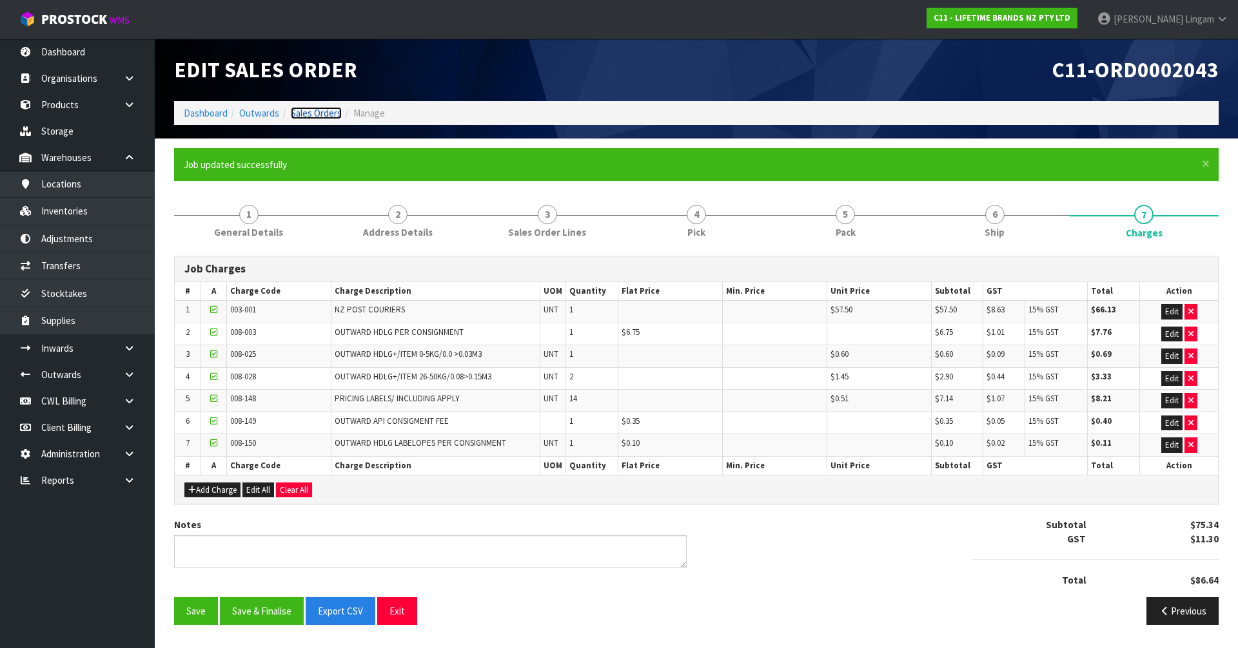
click at [322, 112] on link "Sales Orders" at bounding box center [316, 113] width 51 height 12
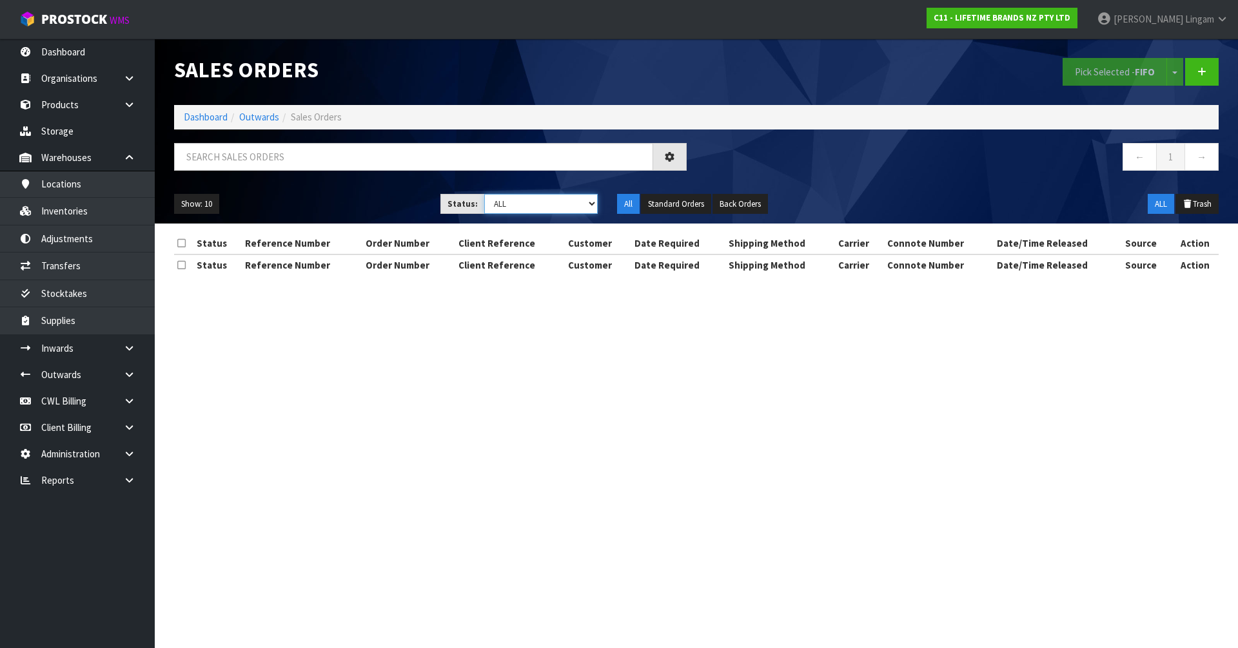
click at [570, 207] on select "Draft Pending Allocated Pending Pick Goods Picked Goods Packed Pending Charges …" at bounding box center [541, 204] width 114 height 20
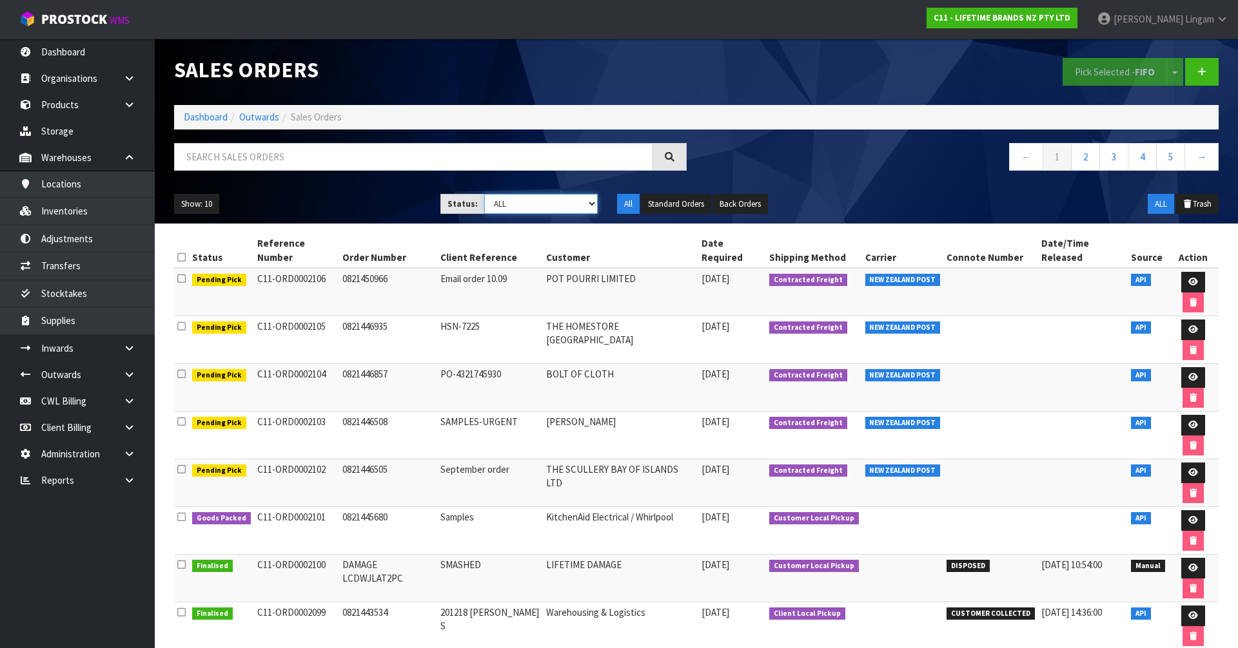
select select "string:6"
click at [484, 194] on select "Draft Pending Allocated Pending Pick Goods Picked Goods Packed Pending Charges …" at bounding box center [541, 204] width 114 height 20
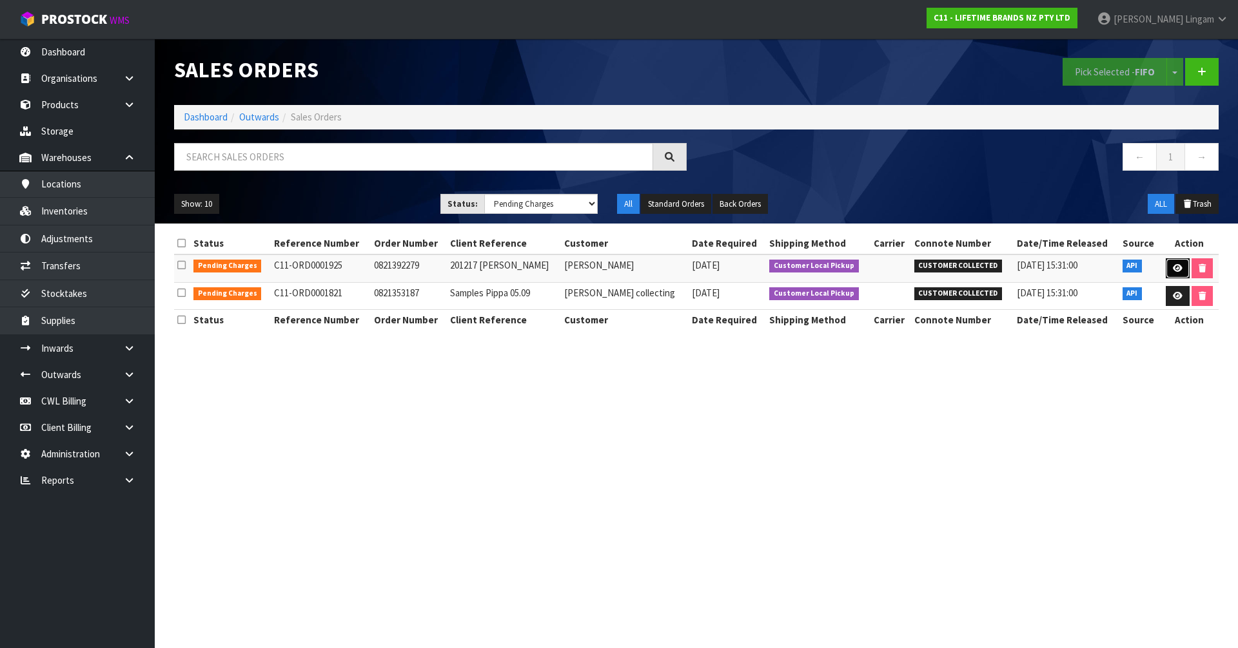
click at [1174, 266] on icon at bounding box center [1178, 268] width 10 height 8
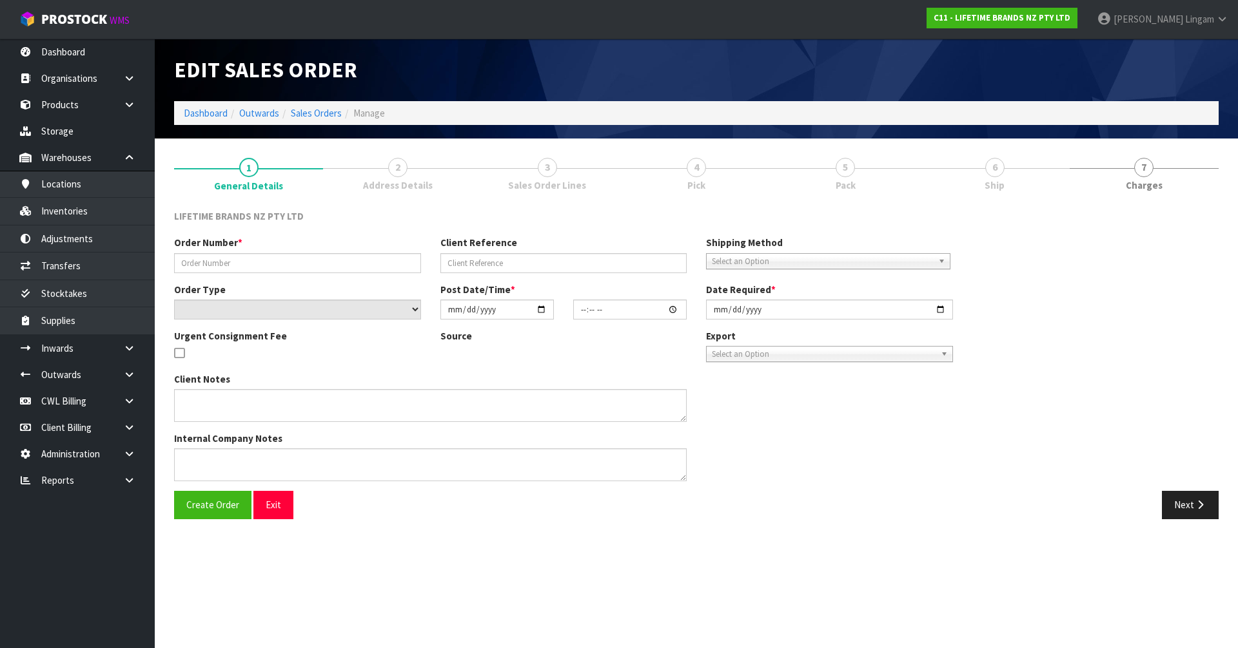
type input "0821392279"
type input "201217 Pippa Tabron"
select select "number:0"
type input "2025-09-16"
type input "07:34:18.000"
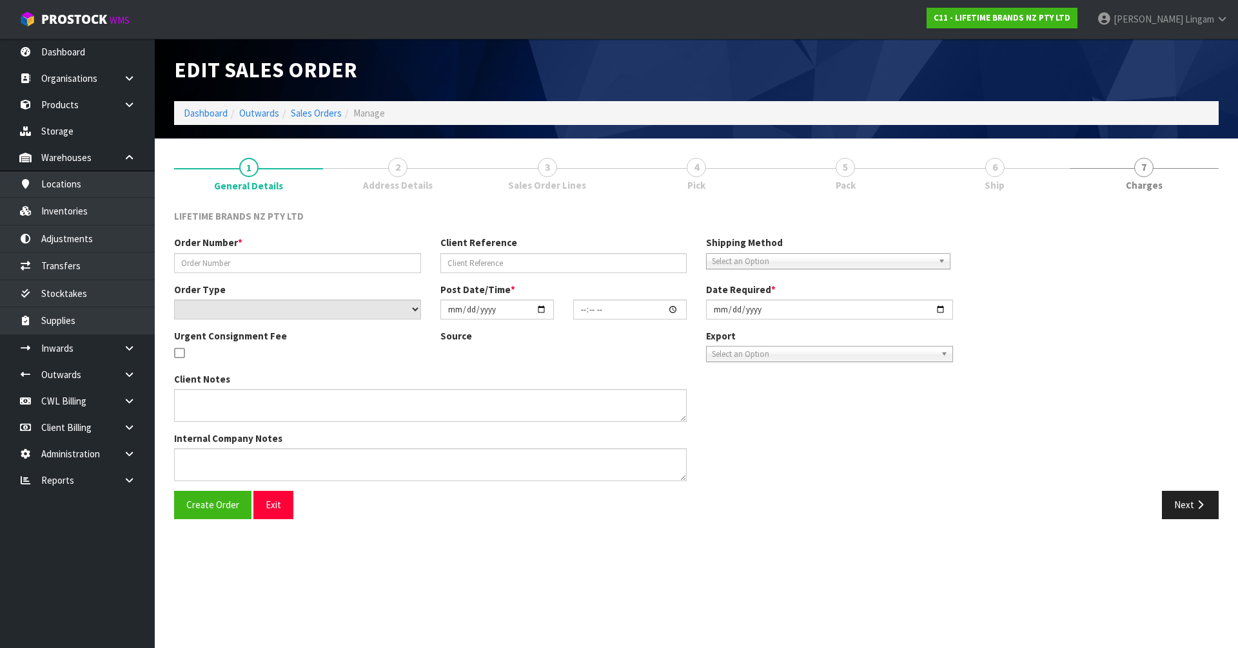
type input "2025-09-16"
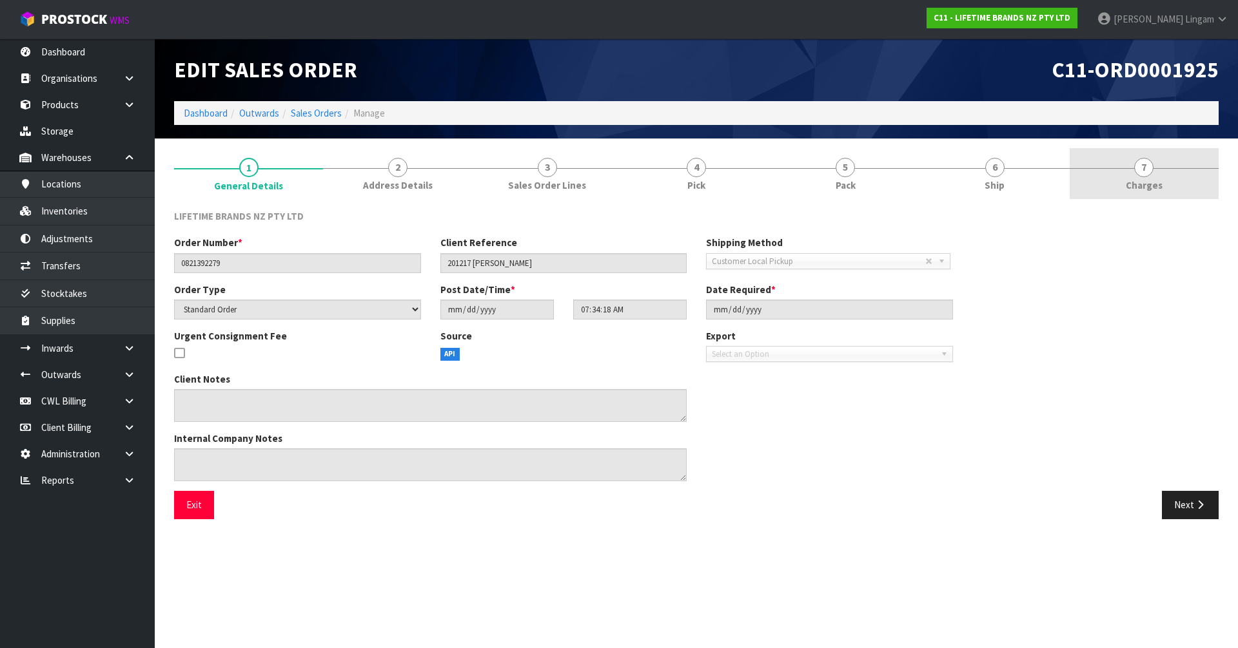
click at [1169, 177] on link "7 [GEOGRAPHIC_DATA]" at bounding box center [1143, 173] width 149 height 51
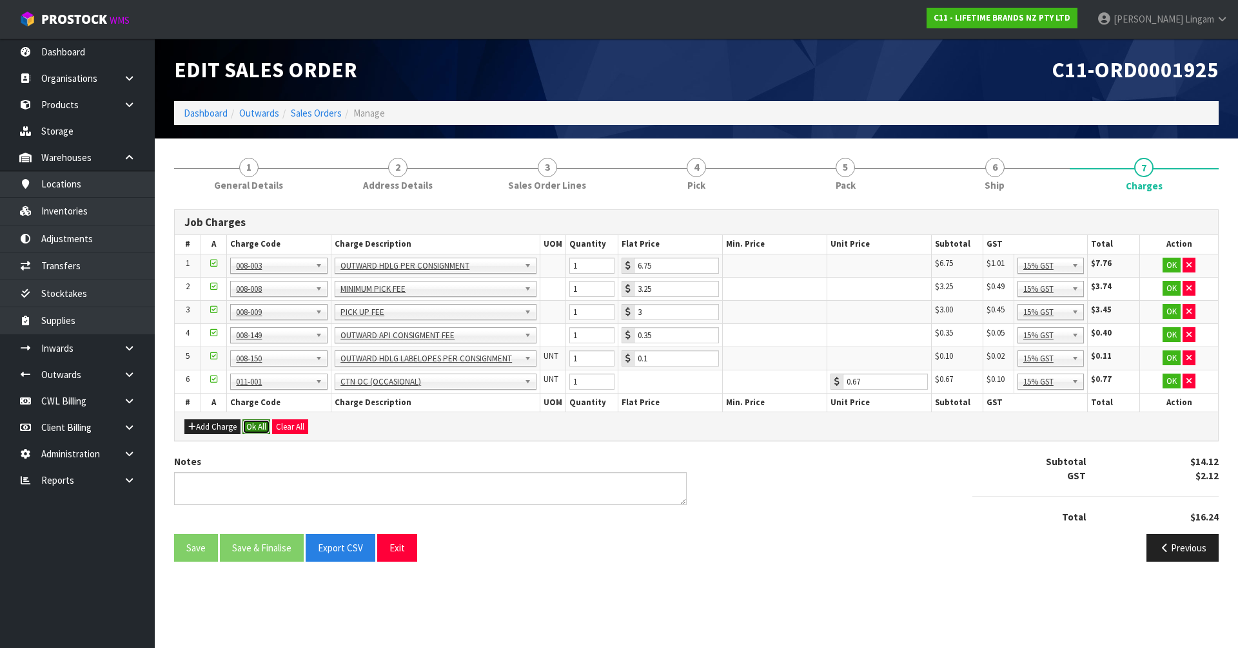
click at [260, 431] on button "Ok All" at bounding box center [256, 427] width 28 height 15
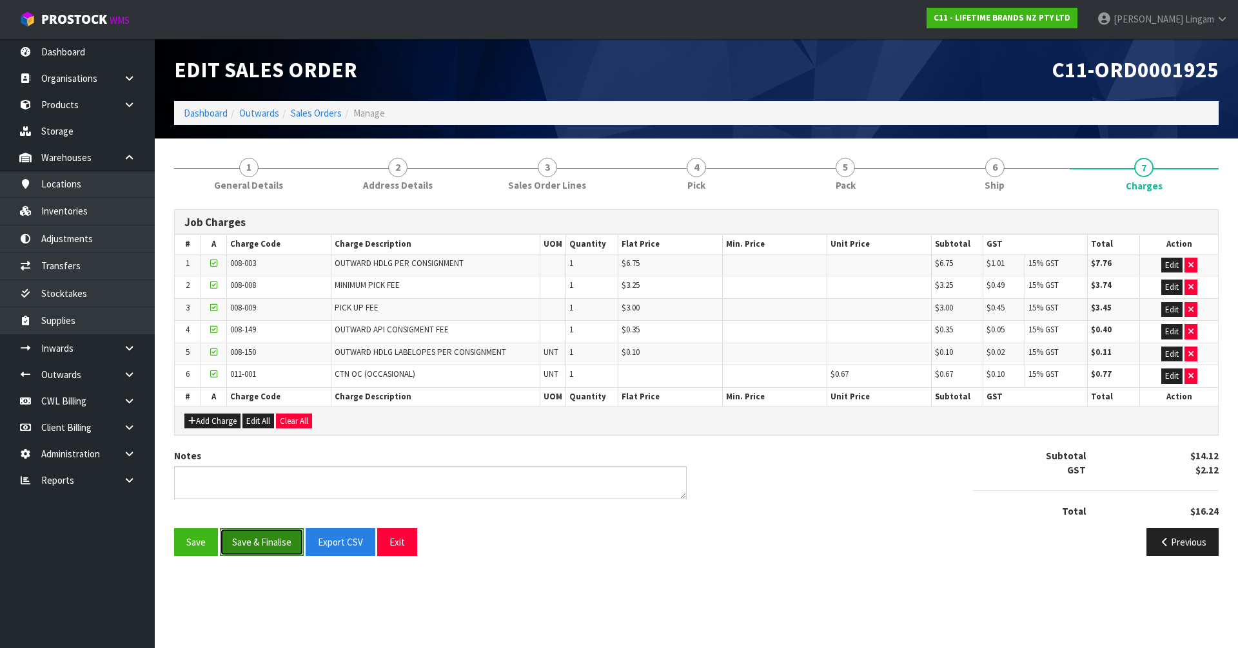
click at [269, 541] on button "Save & Finalise" at bounding box center [262, 543] width 84 height 28
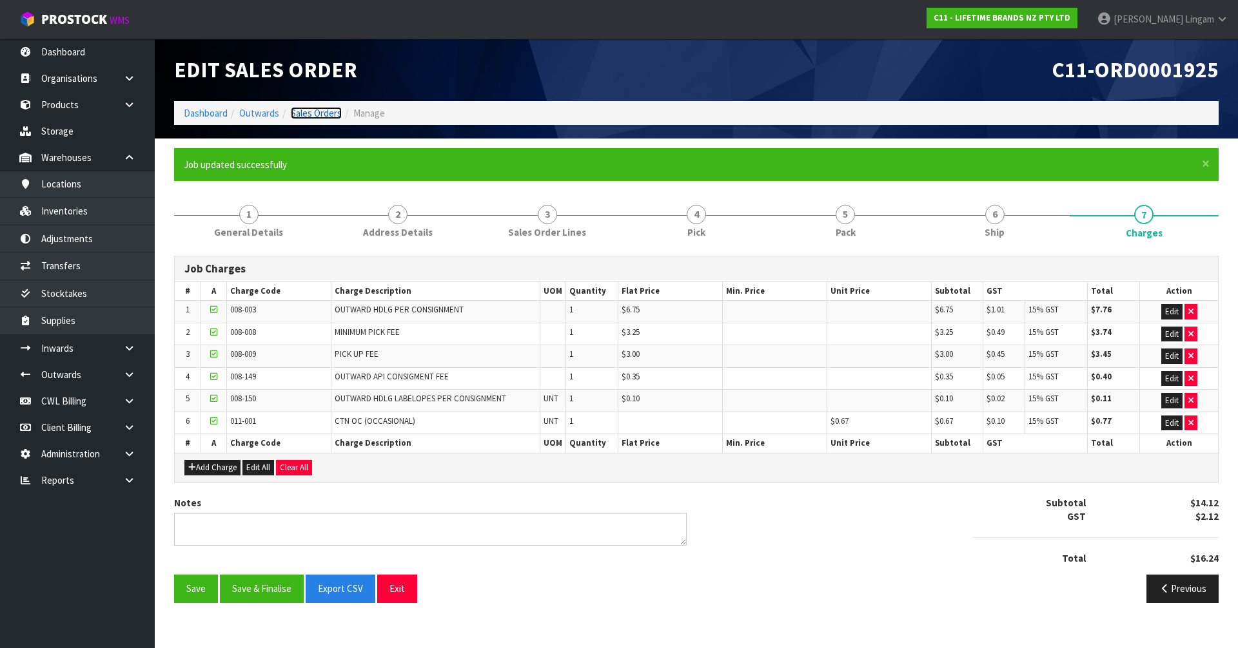
click at [321, 113] on link "Sales Orders" at bounding box center [316, 113] width 51 height 12
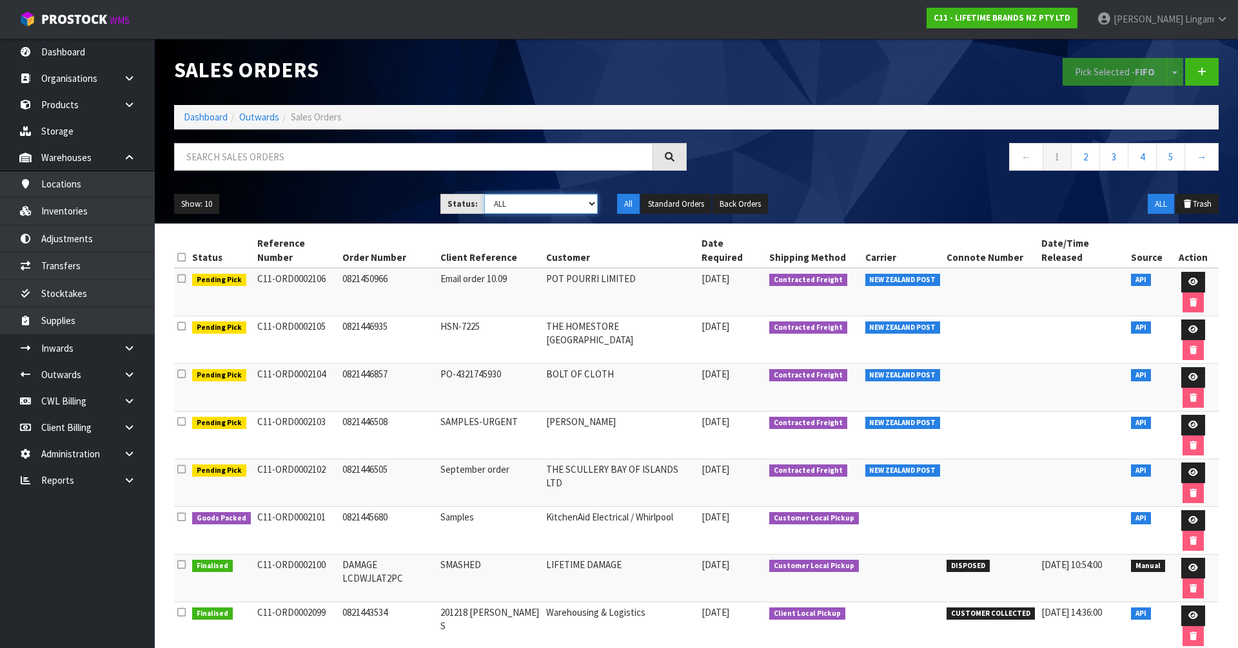
click at [580, 206] on select "Draft Pending Allocated Pending Pick Goods Picked Goods Packed Pending Charges …" at bounding box center [541, 204] width 114 height 20
select select "string:6"
click at [484, 194] on select "Draft Pending Allocated Pending Pick Goods Picked Goods Packed Pending Charges …" at bounding box center [541, 204] width 114 height 20
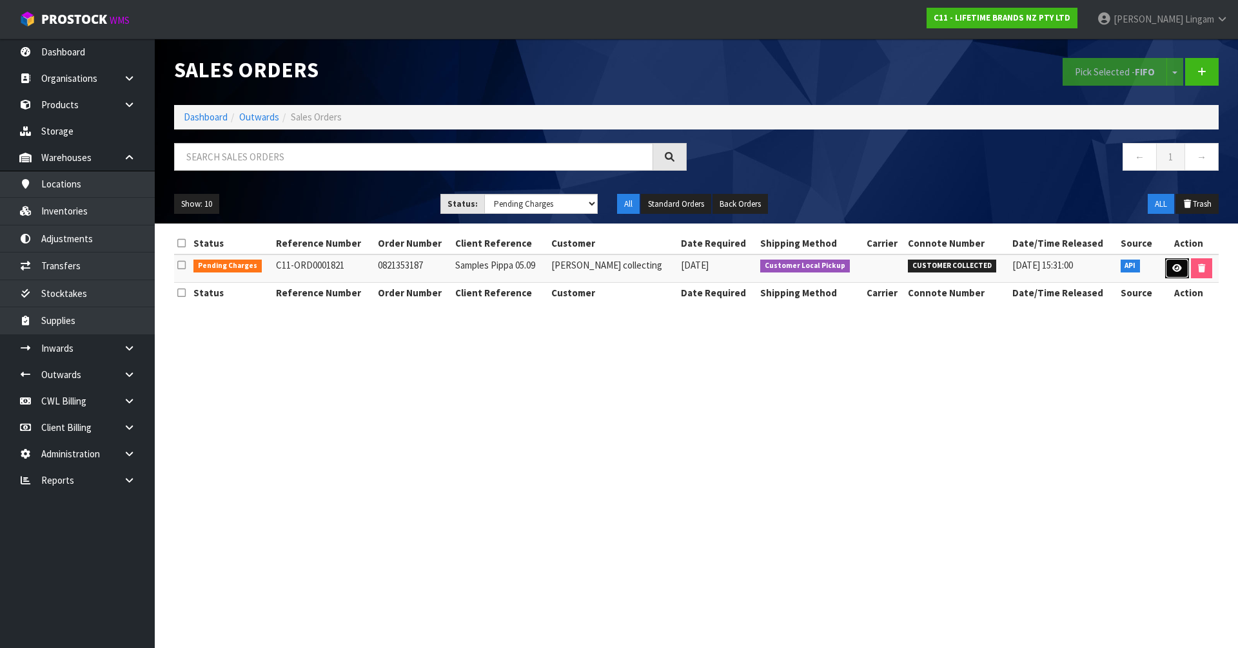
click at [1169, 271] on link at bounding box center [1177, 268] width 24 height 21
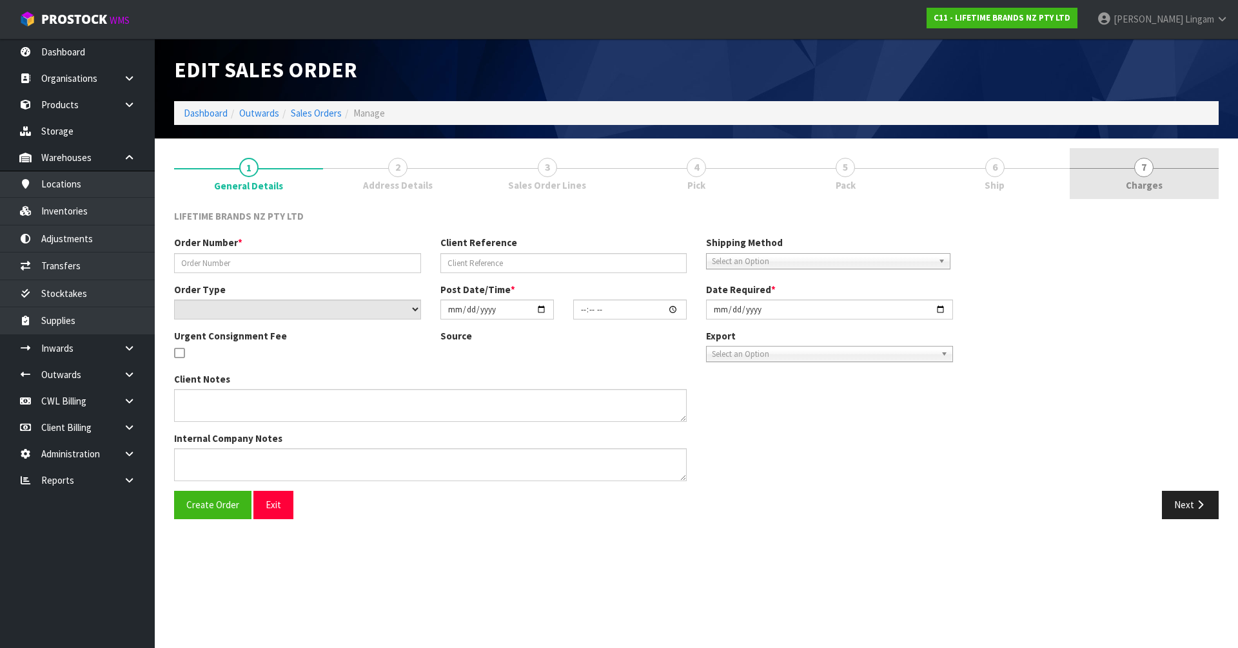
click at [1190, 188] on link "7 [GEOGRAPHIC_DATA]" at bounding box center [1143, 173] width 149 height 51
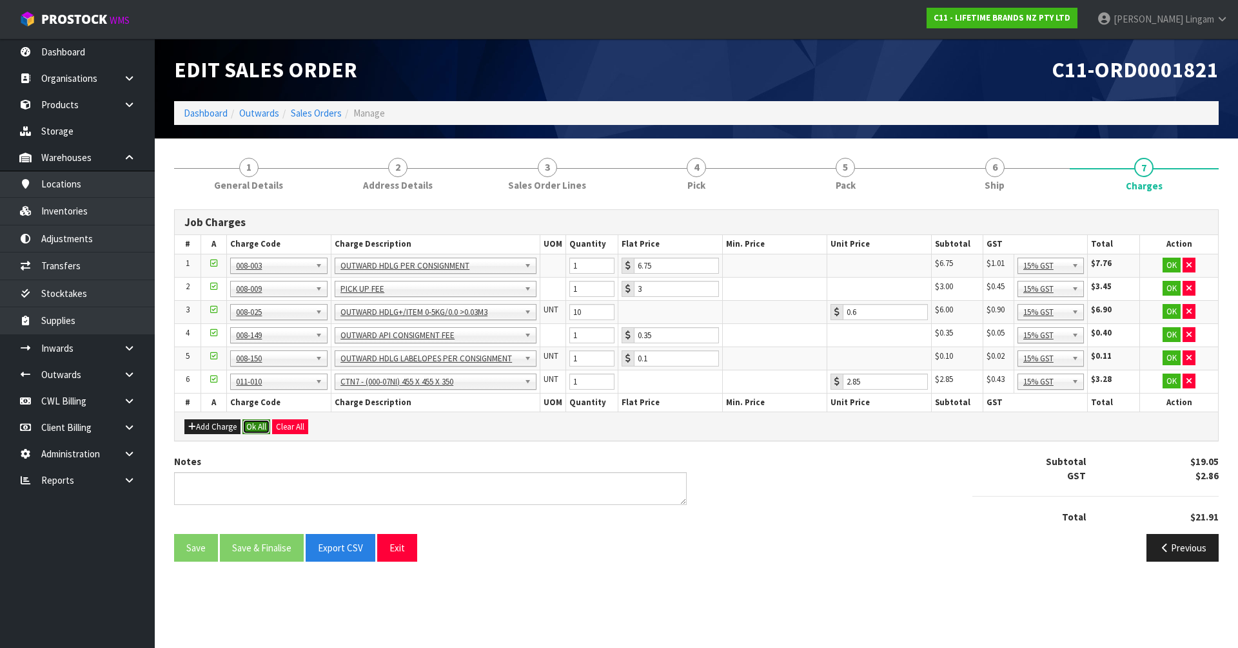
click at [250, 425] on button "Ok All" at bounding box center [256, 427] width 28 height 15
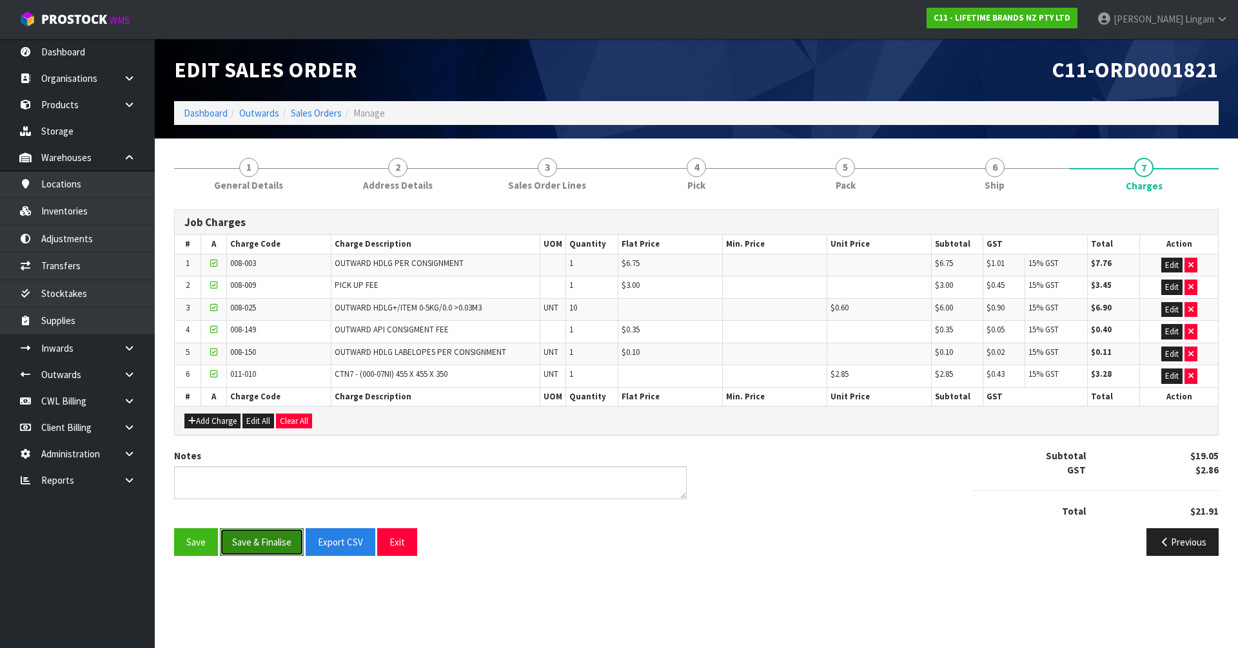
click at [267, 533] on button "Save & Finalise" at bounding box center [262, 543] width 84 height 28
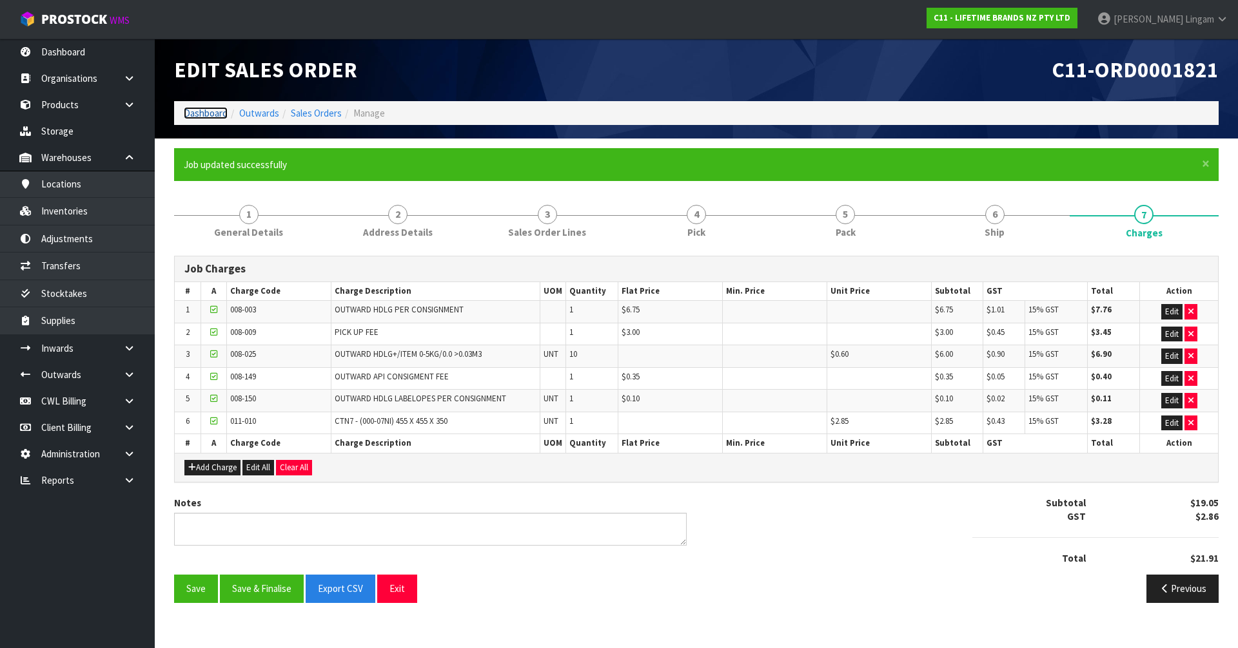
click at [205, 112] on link "Dashboard" at bounding box center [206, 113] width 44 height 12
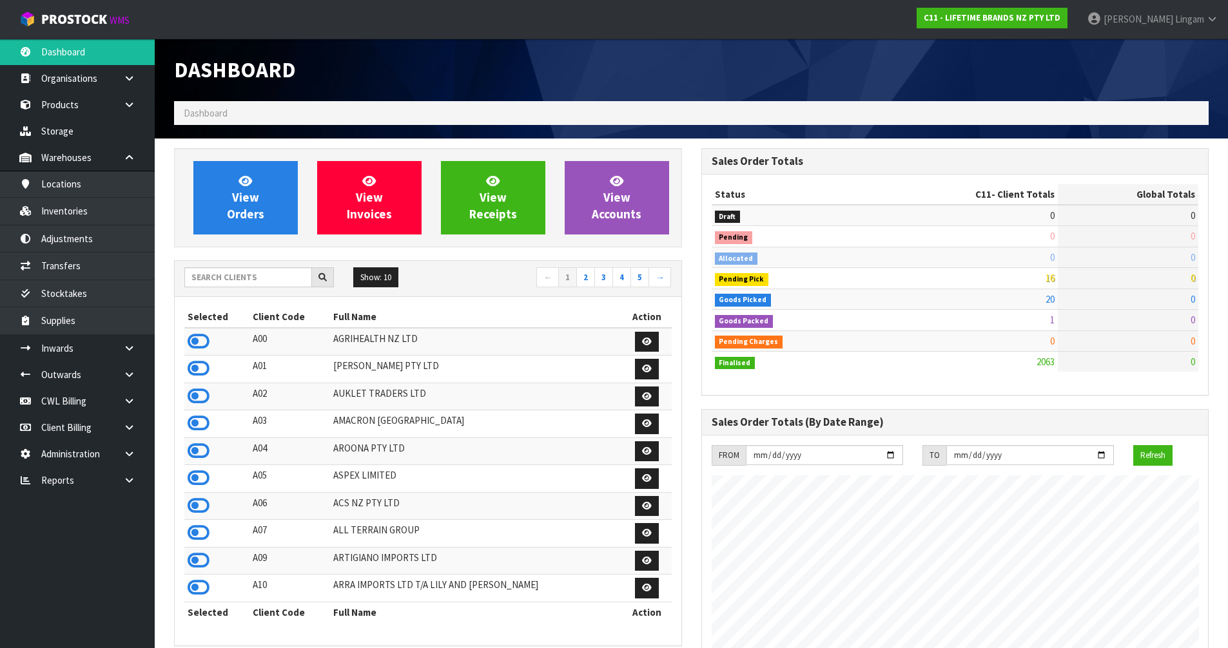
scroll to position [977, 527]
click at [279, 283] on input "text" at bounding box center [248, 278] width 128 height 20
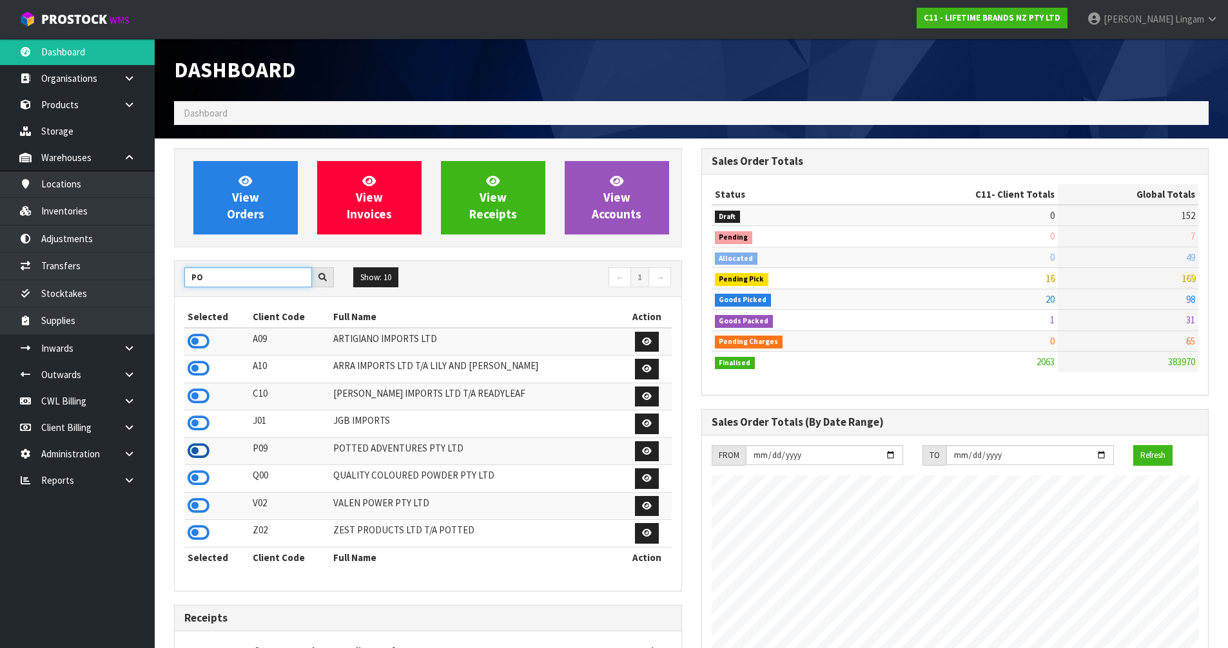
type input "PO"
click at [202, 449] on icon at bounding box center [199, 451] width 22 height 19
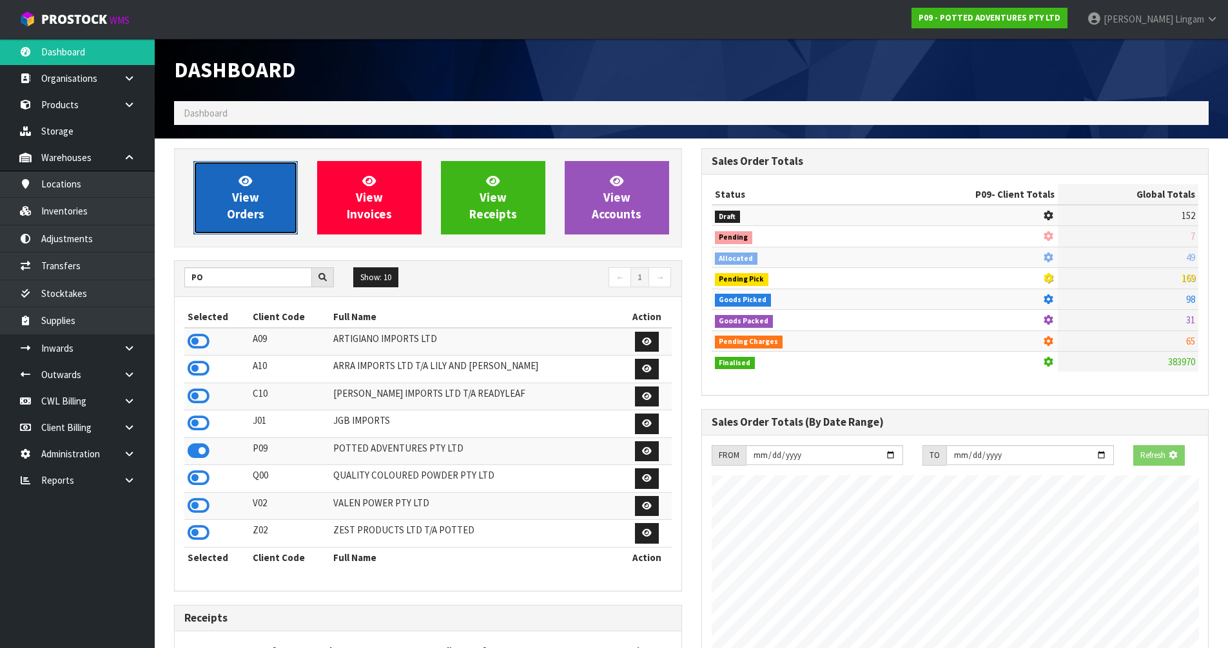
click at [261, 187] on link "View Orders" at bounding box center [245, 197] width 104 height 73
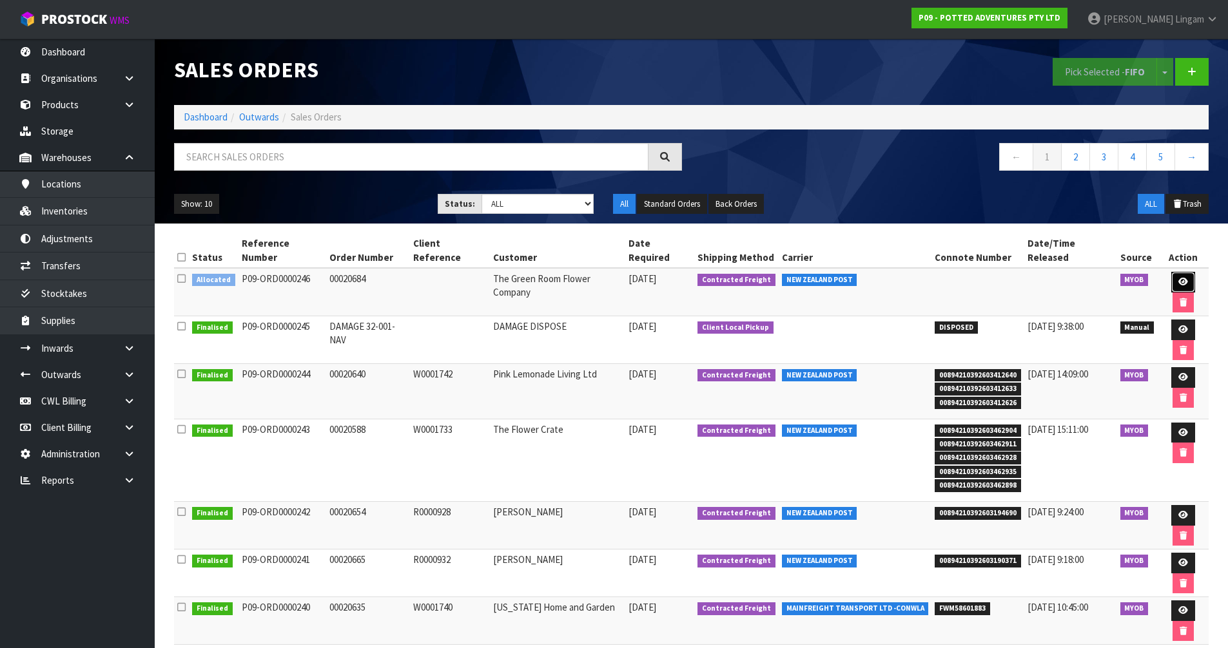
click at [1178, 278] on icon at bounding box center [1183, 282] width 10 height 8
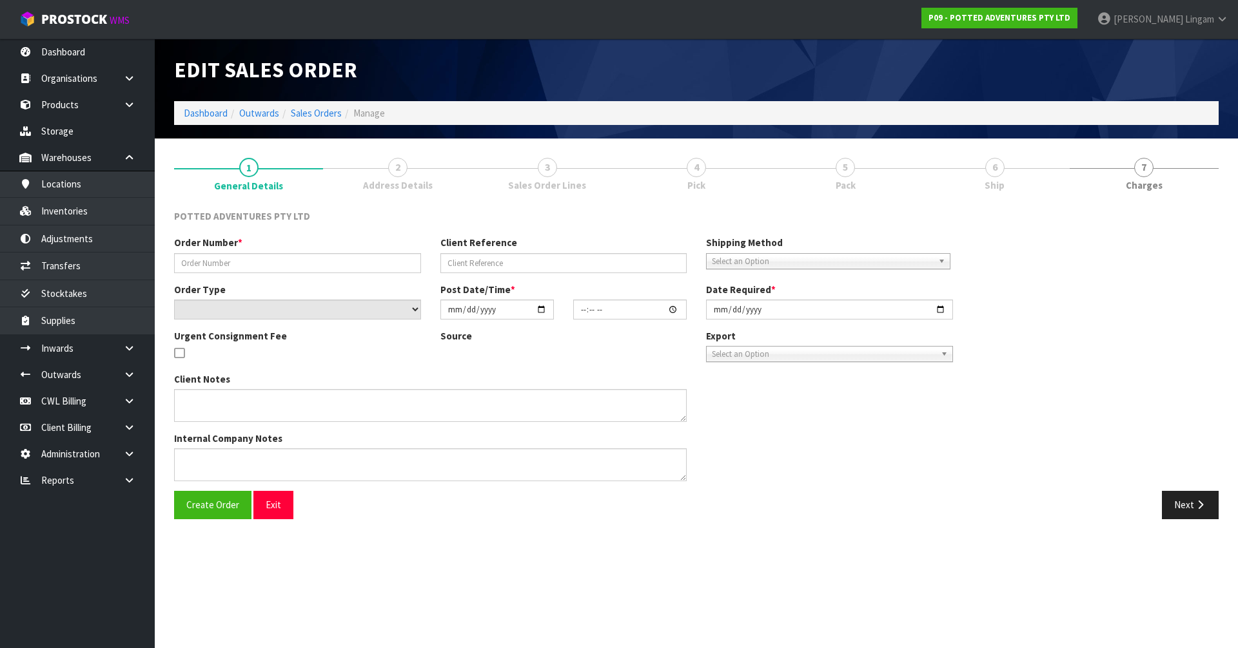
type input "00020684"
select select "number:0"
type input "[DATE]"
type input "15:30:21.000"
type input "[DATE]"
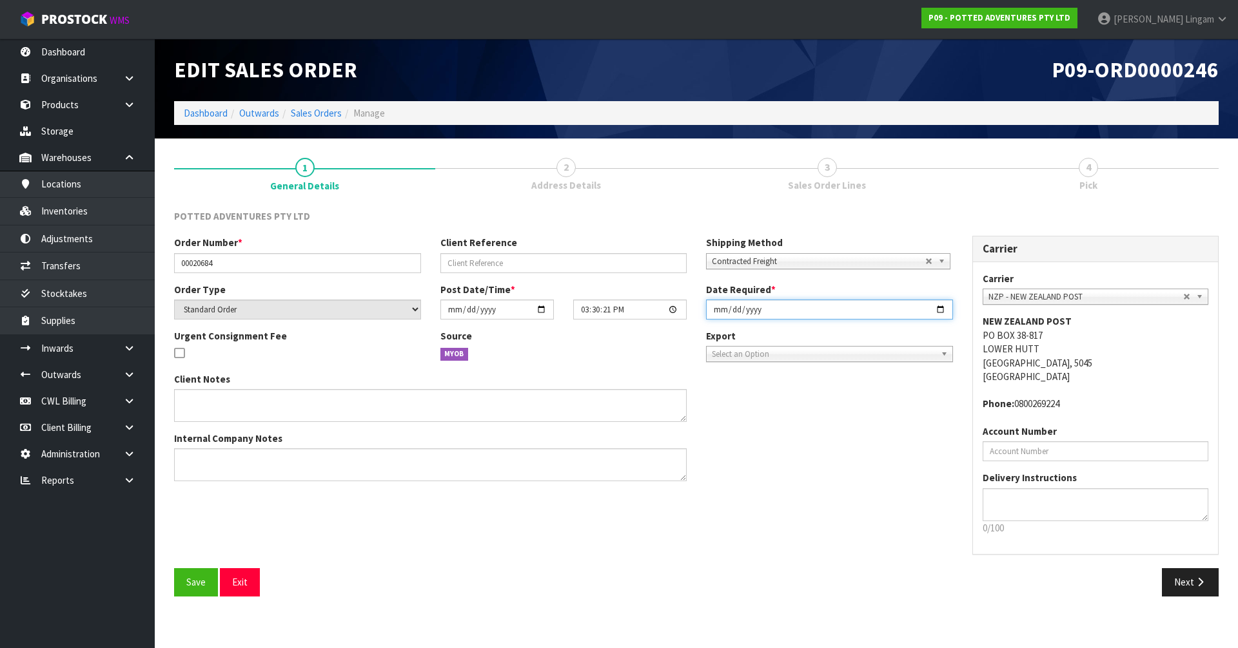
click at [715, 309] on input "[DATE]" at bounding box center [829, 310] width 247 height 20
type input "2025-10-03"
click at [197, 579] on span "Save" at bounding box center [195, 582] width 19 height 12
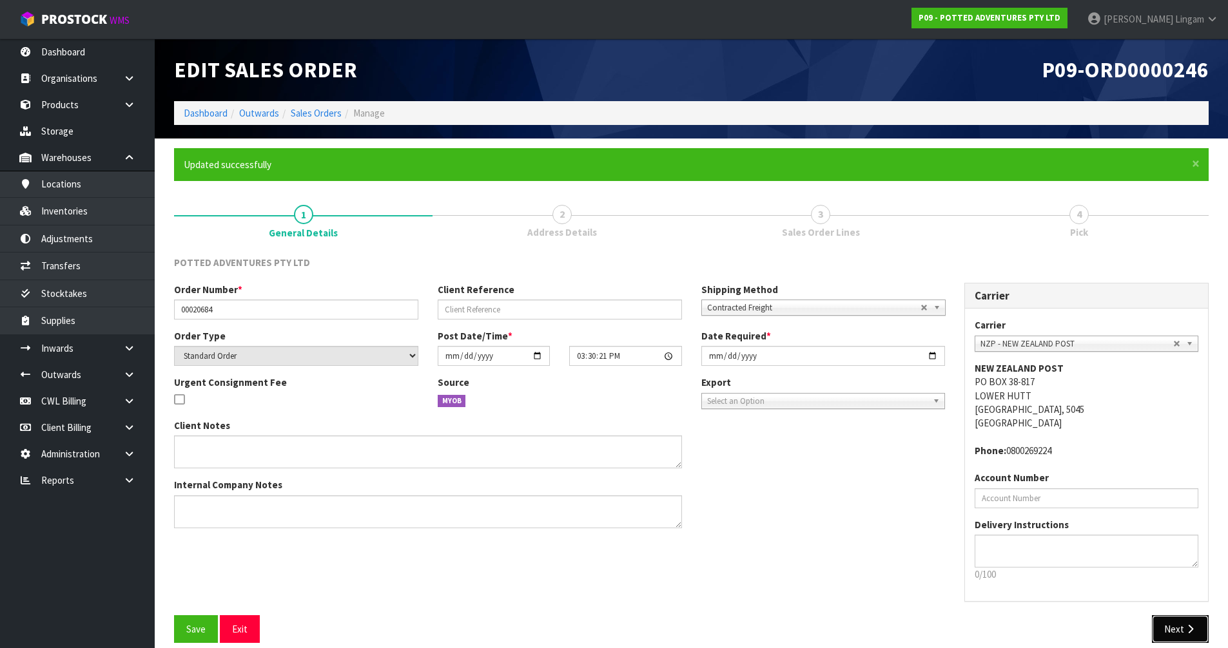
click at [1190, 625] on icon "button" at bounding box center [1190, 630] width 12 height 10
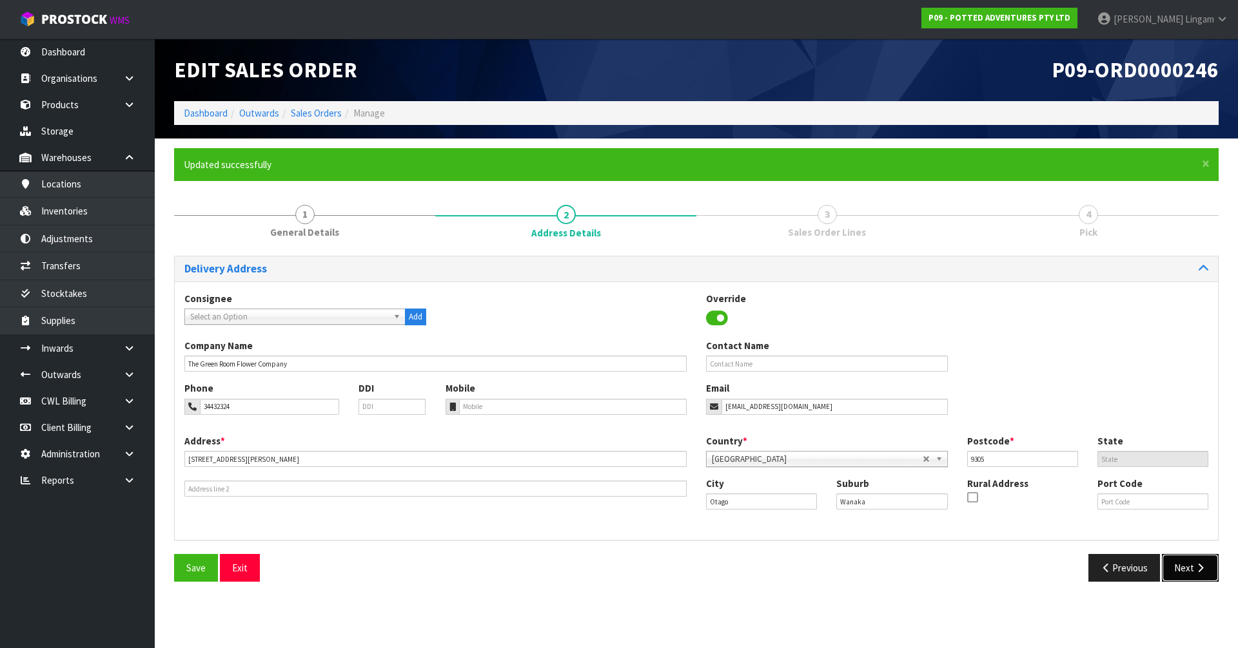
click at [1186, 572] on button "Next" at bounding box center [1190, 568] width 57 height 28
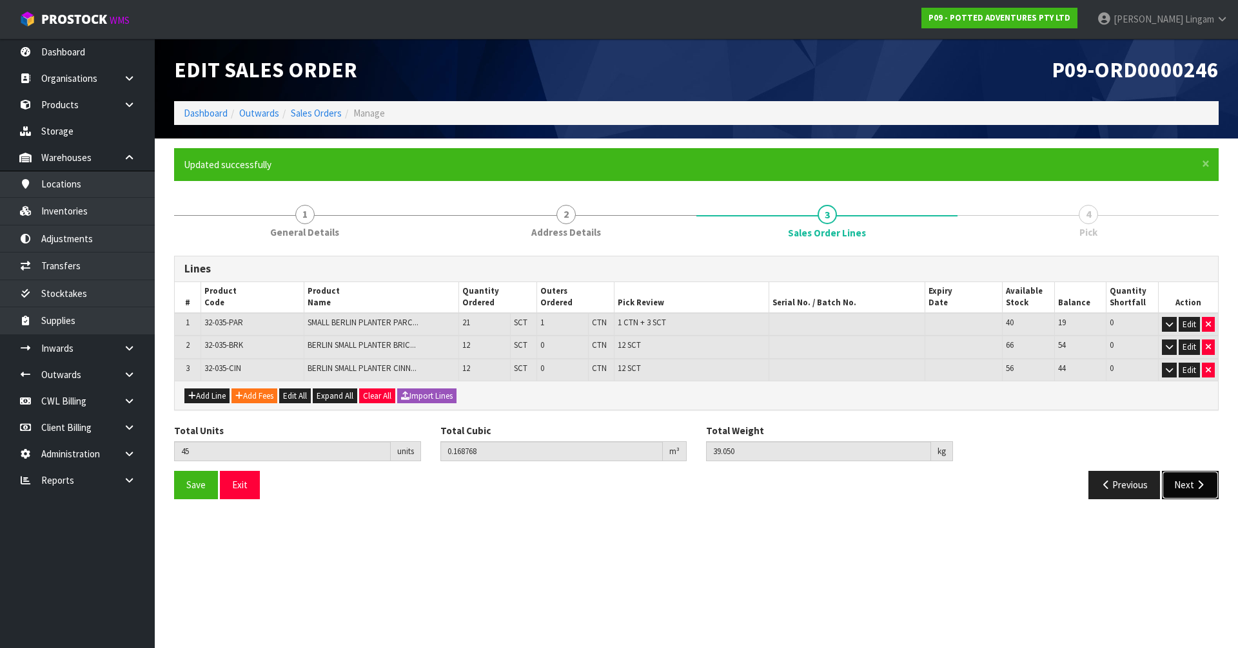
click at [1186, 492] on button "Next" at bounding box center [1190, 485] width 57 height 28
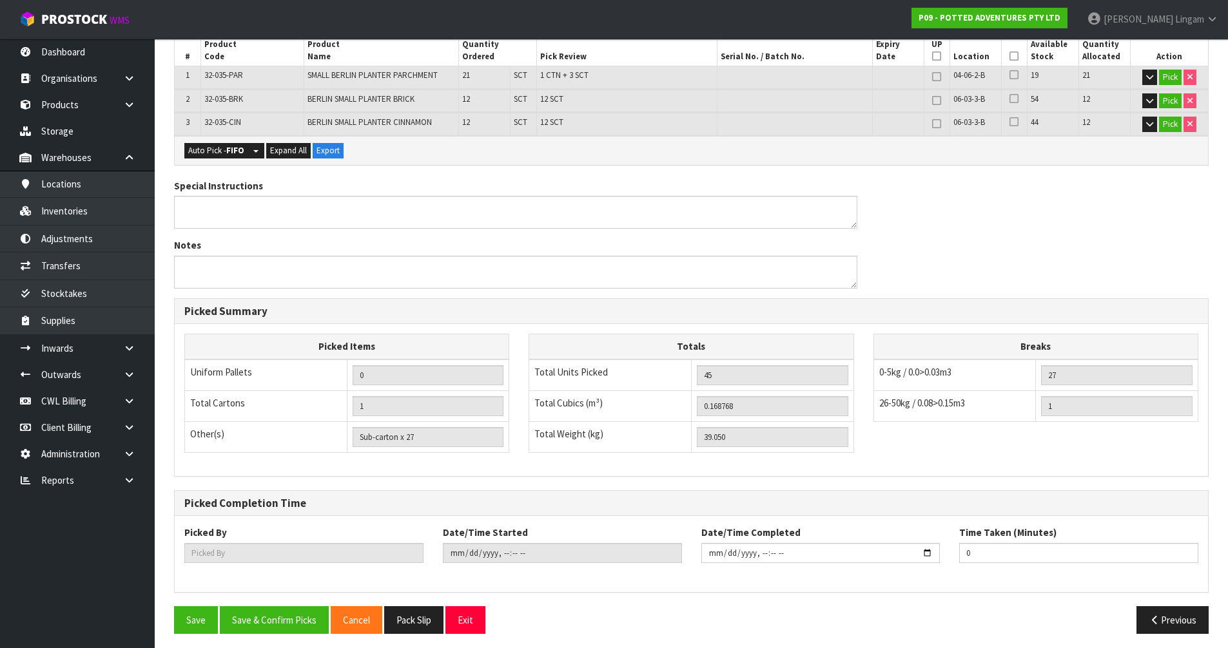
scroll to position [298, 0]
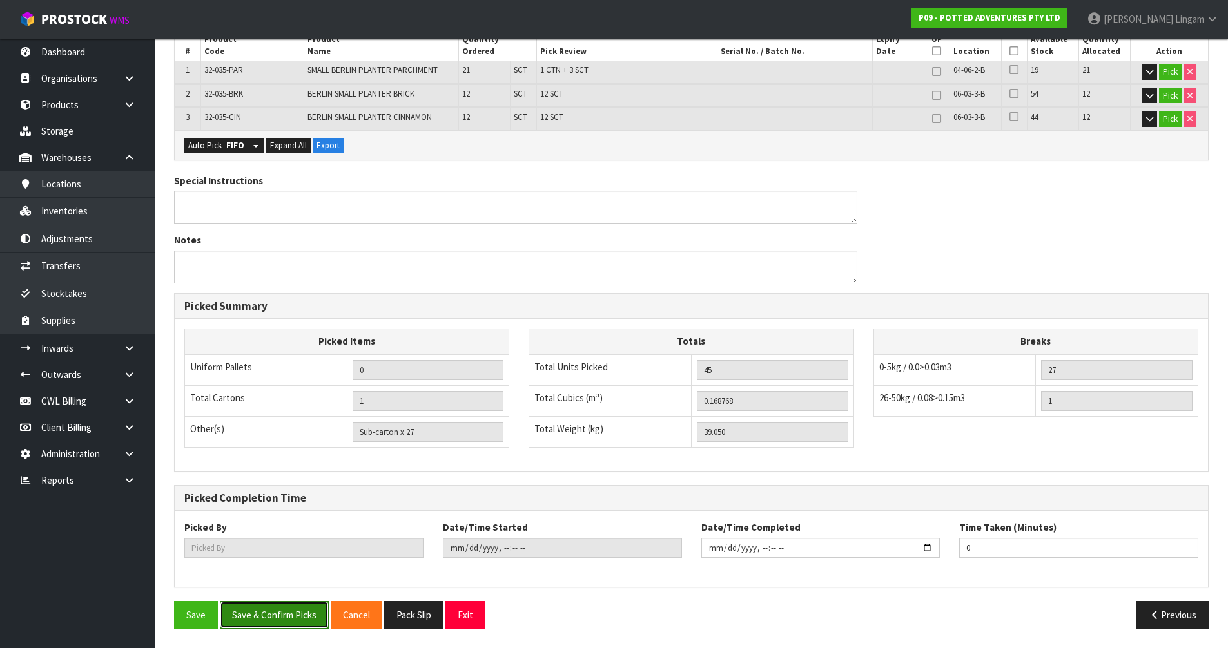
click at [291, 609] on button "Save & Confirm Picks" at bounding box center [274, 615] width 109 height 28
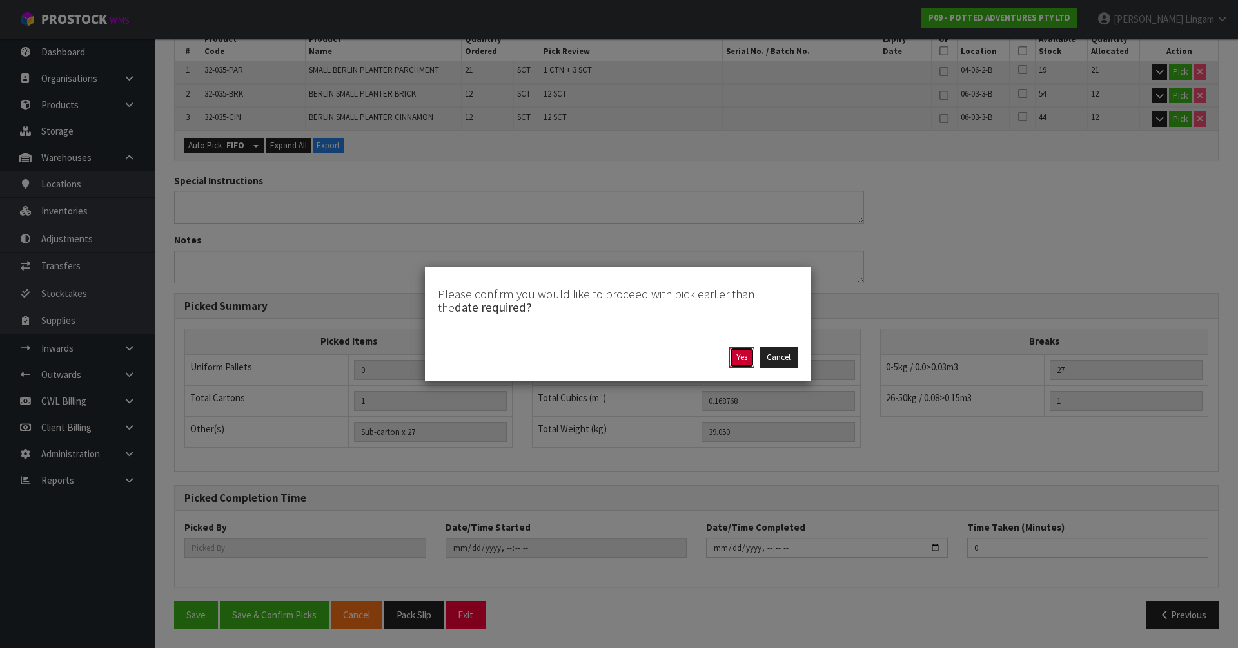
click at [748, 360] on button "Yes" at bounding box center [741, 357] width 25 height 21
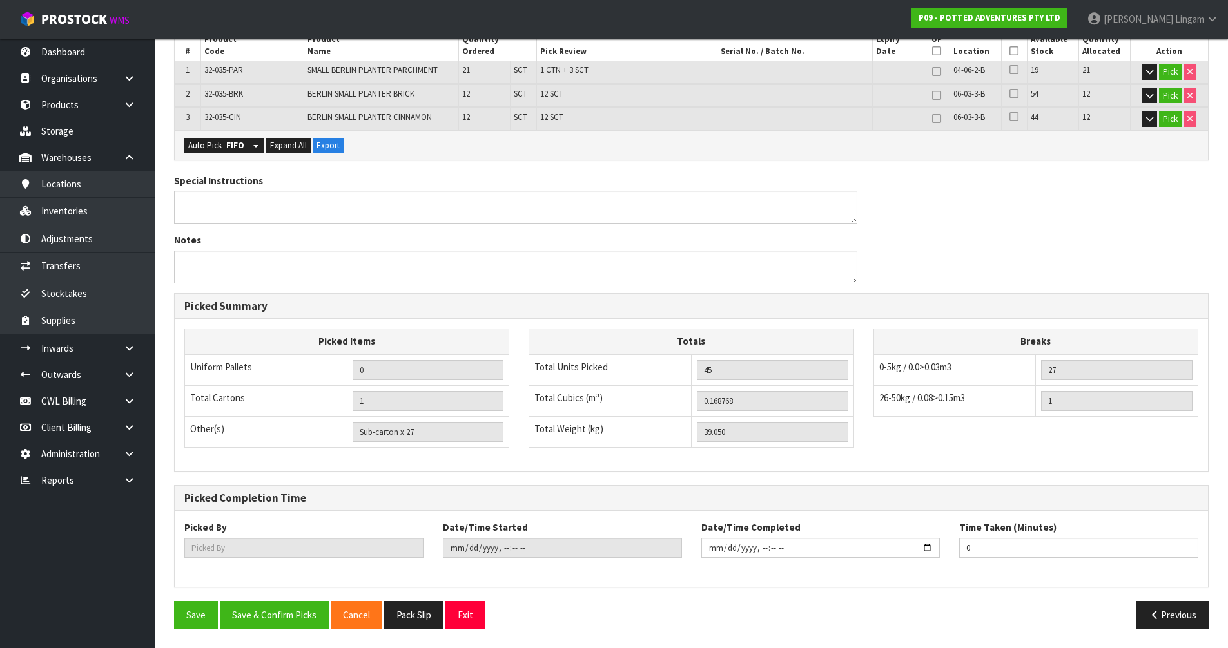
scroll to position [0, 0]
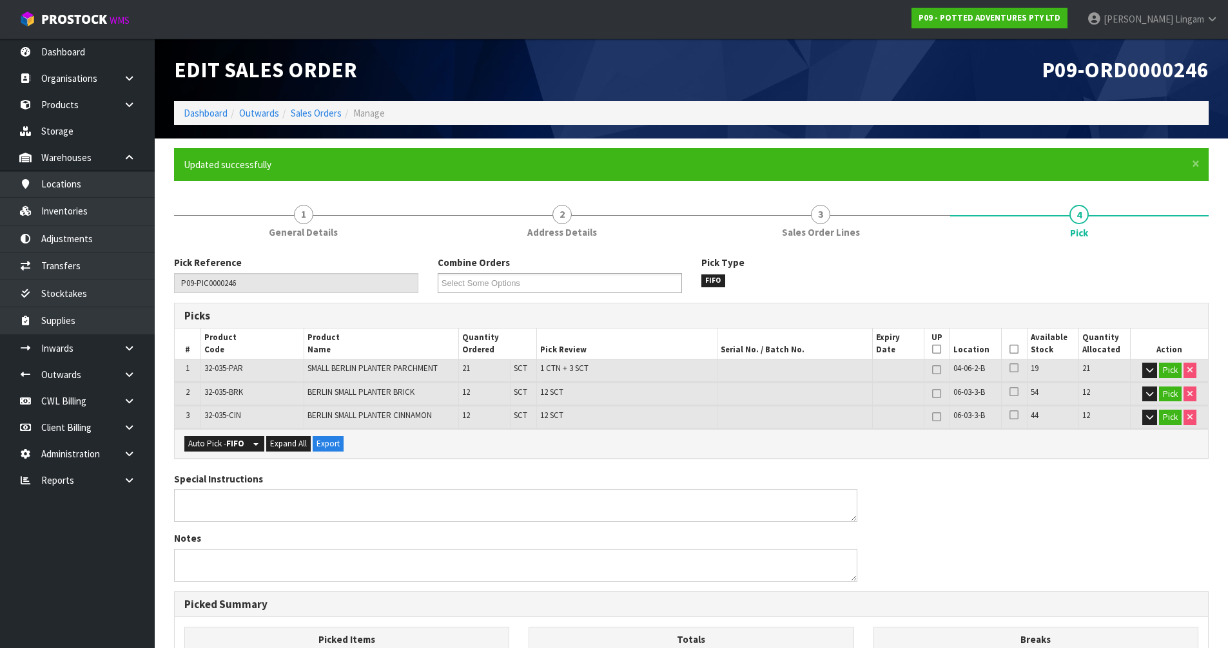
type input "Vineeta Lingam"
type input "2025-10-02T21:54:44"
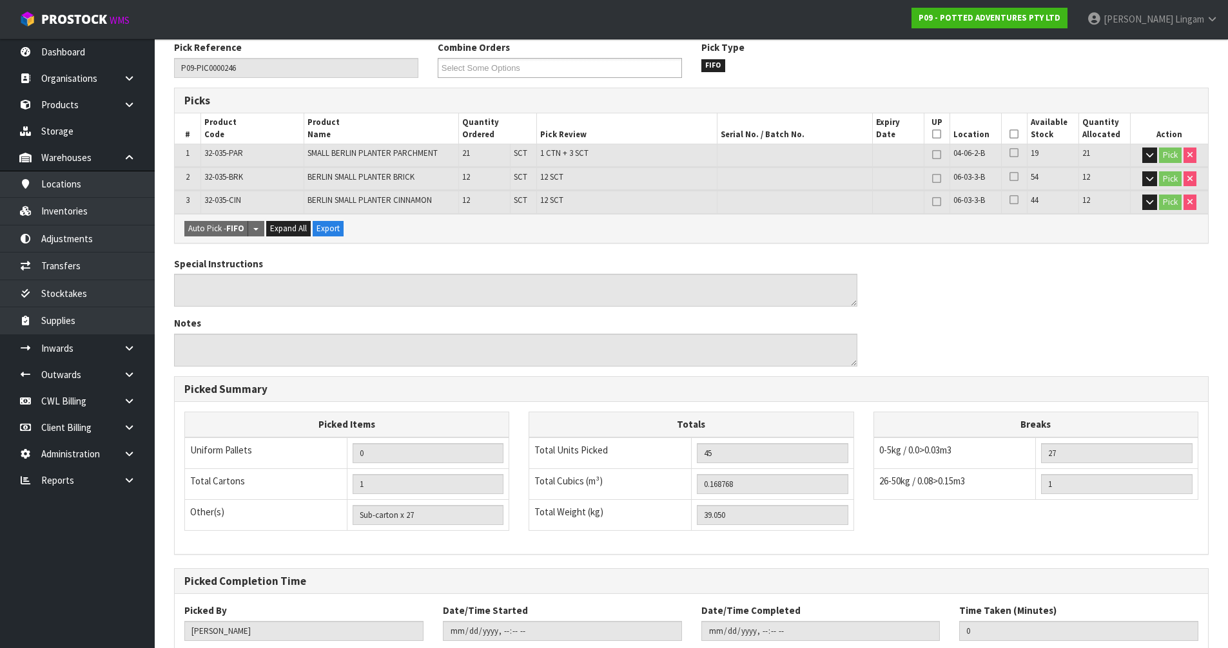
scroll to position [298, 0]
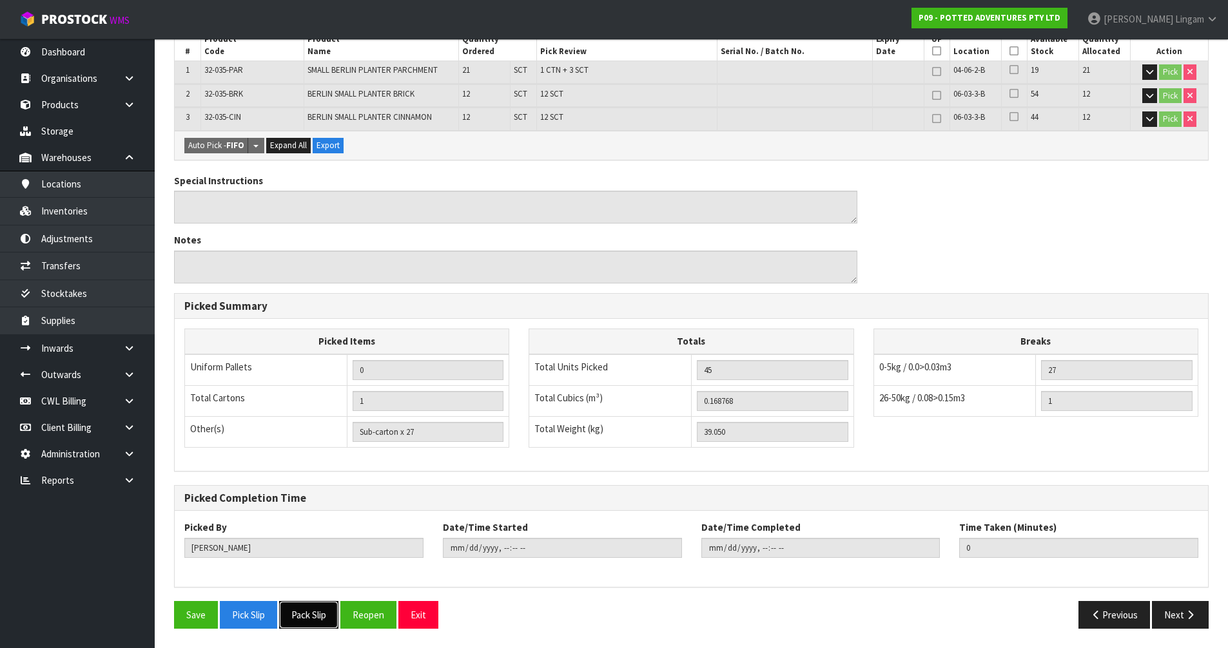
click at [321, 614] on button "Pack Slip" at bounding box center [308, 615] width 59 height 28
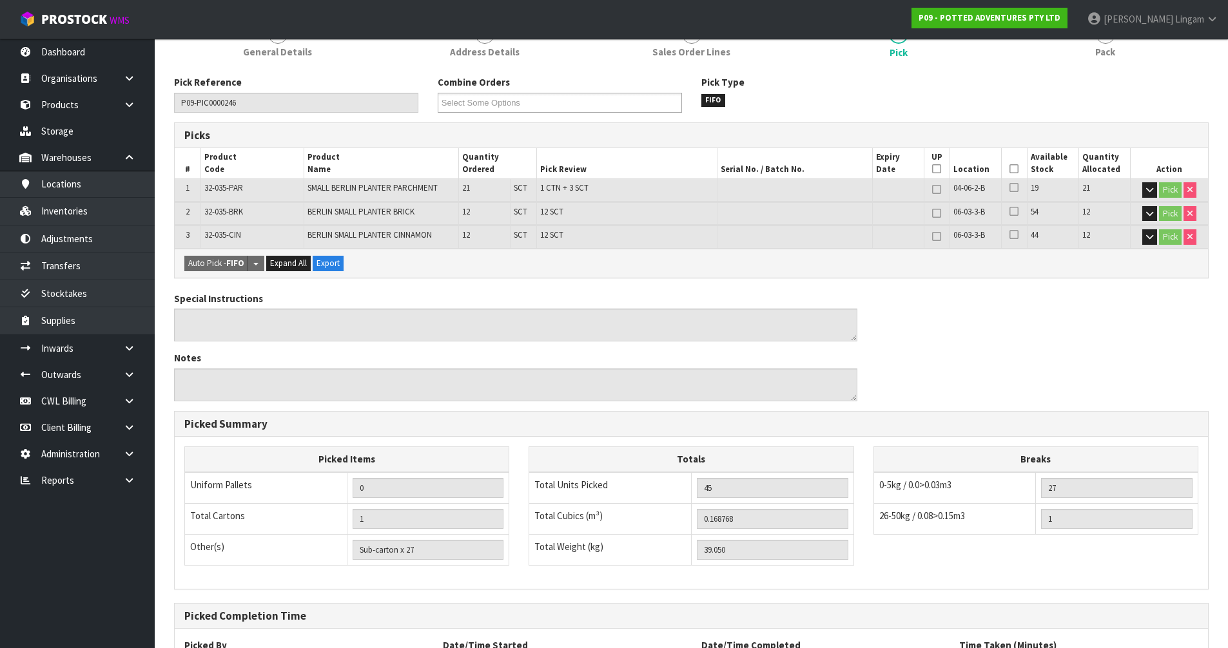
scroll to position [0, 0]
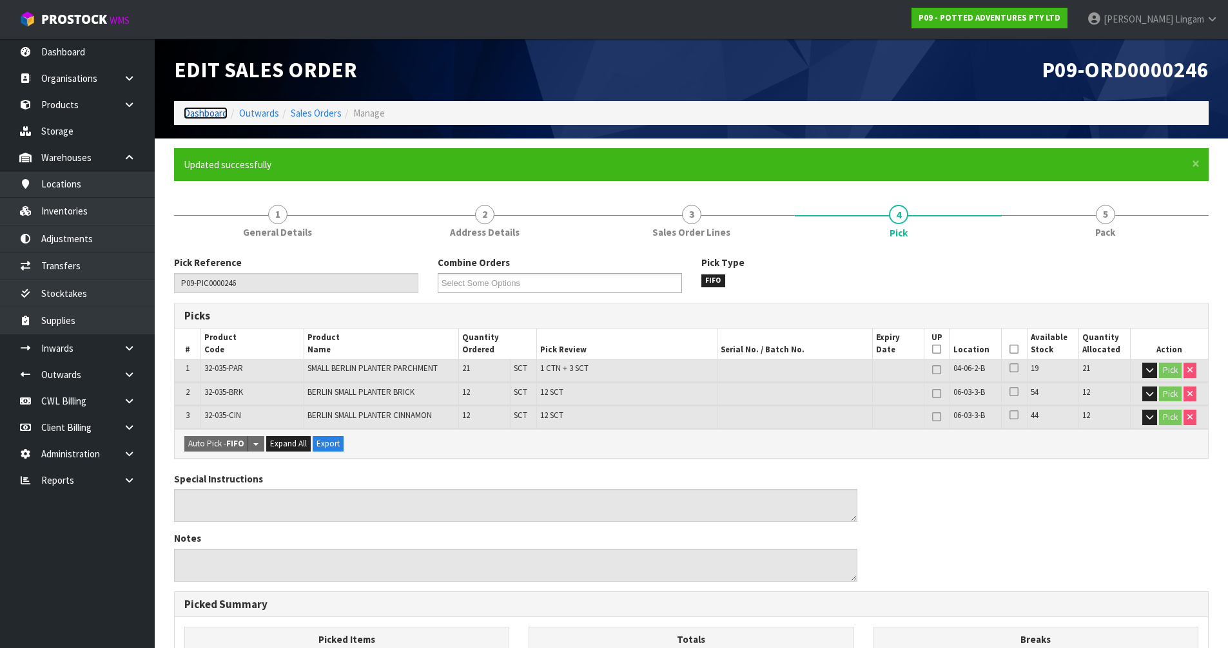
click at [210, 114] on link "Dashboard" at bounding box center [206, 113] width 44 height 12
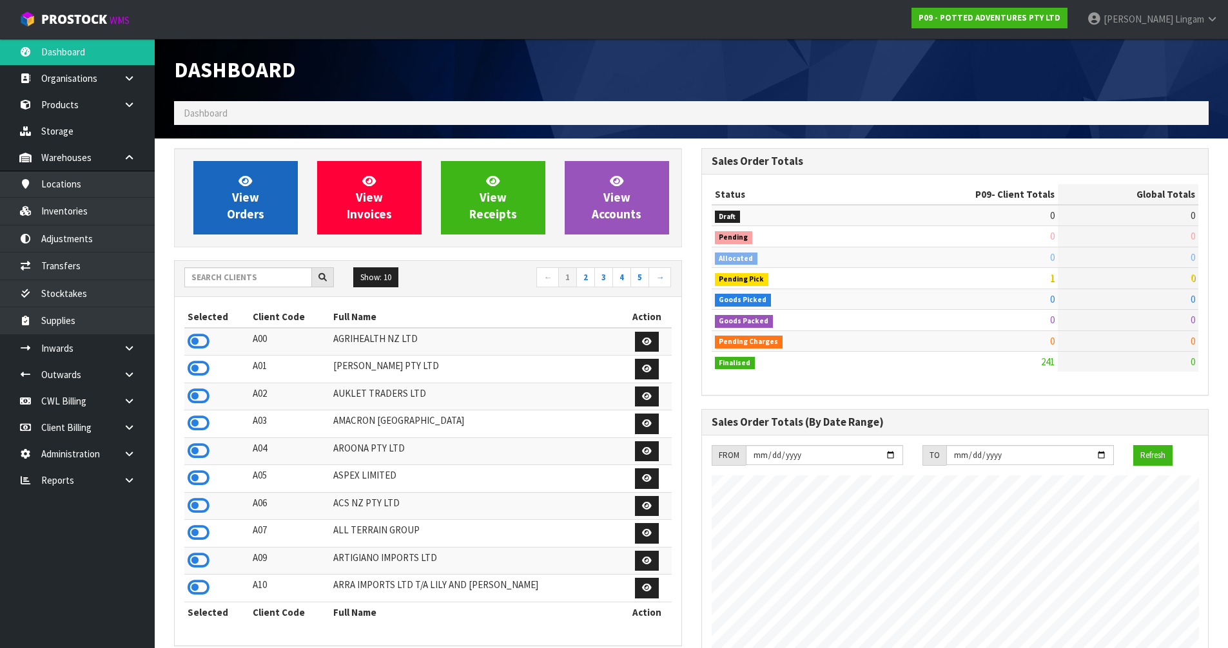
scroll to position [830, 527]
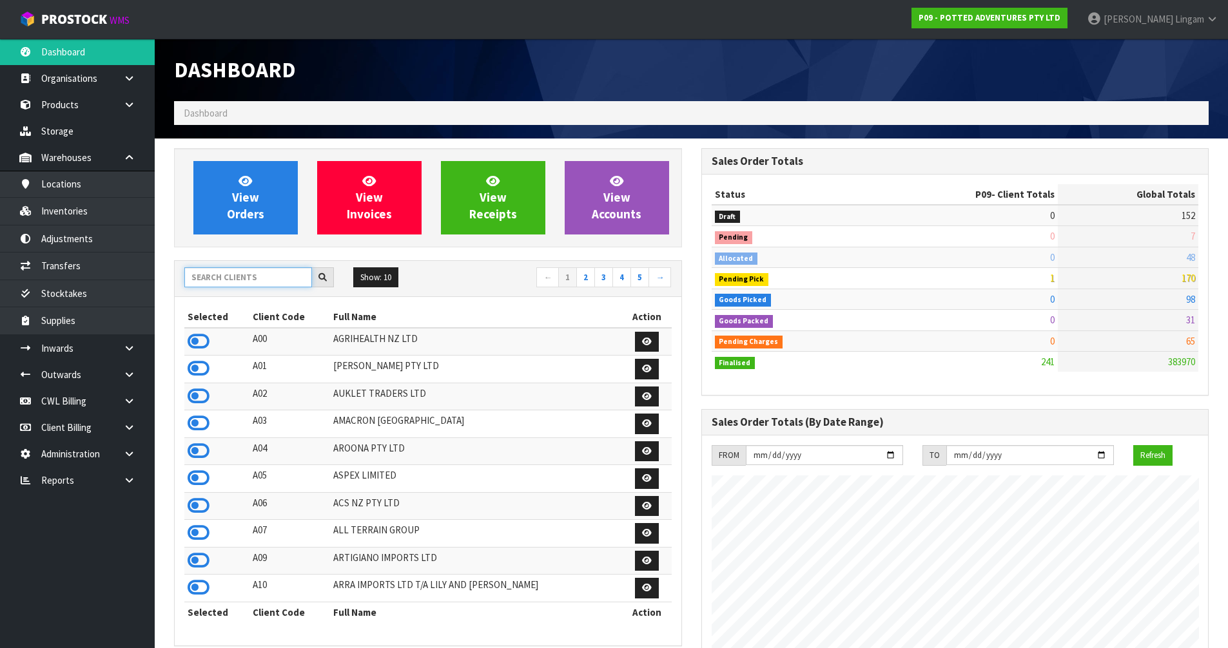
click at [264, 280] on input "text" at bounding box center [248, 278] width 128 height 20
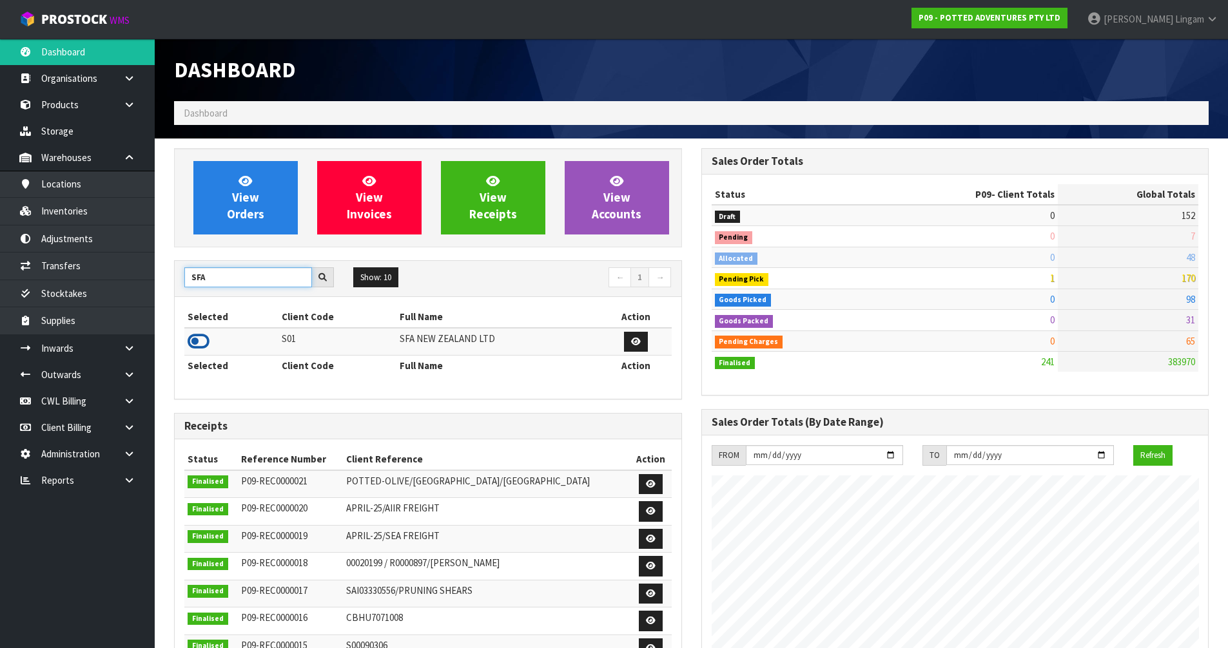
type input "SFA"
click at [205, 341] on icon at bounding box center [199, 341] width 22 height 19
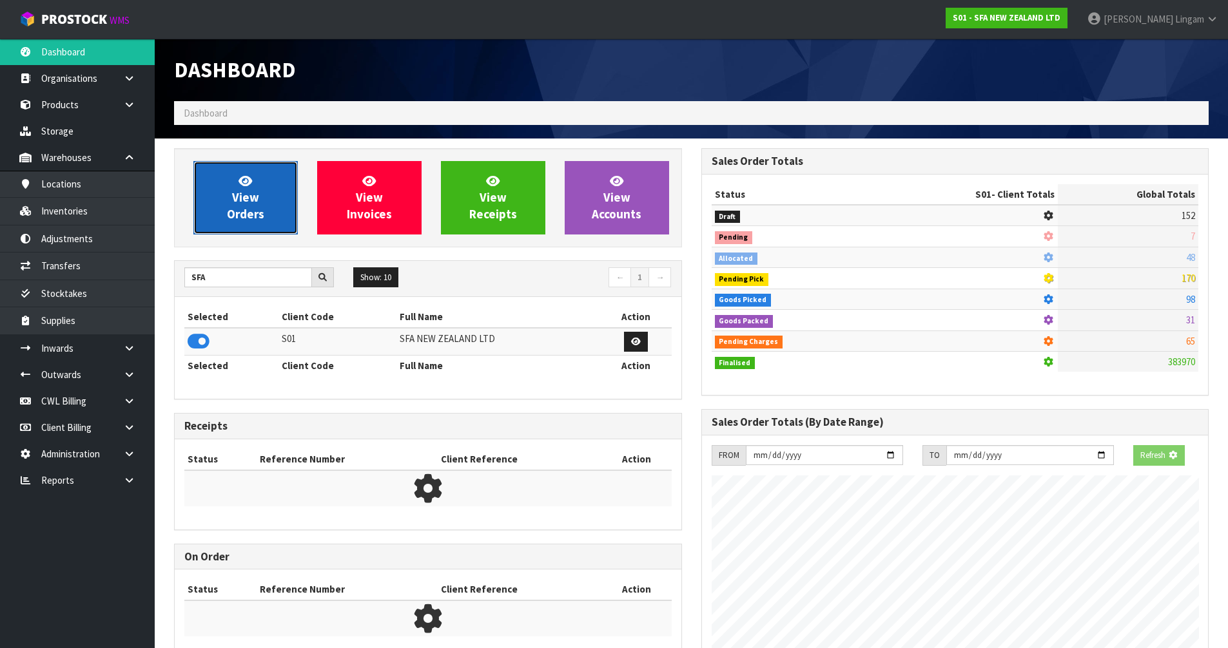
click at [239, 204] on span "View Orders" at bounding box center [245, 197] width 37 height 48
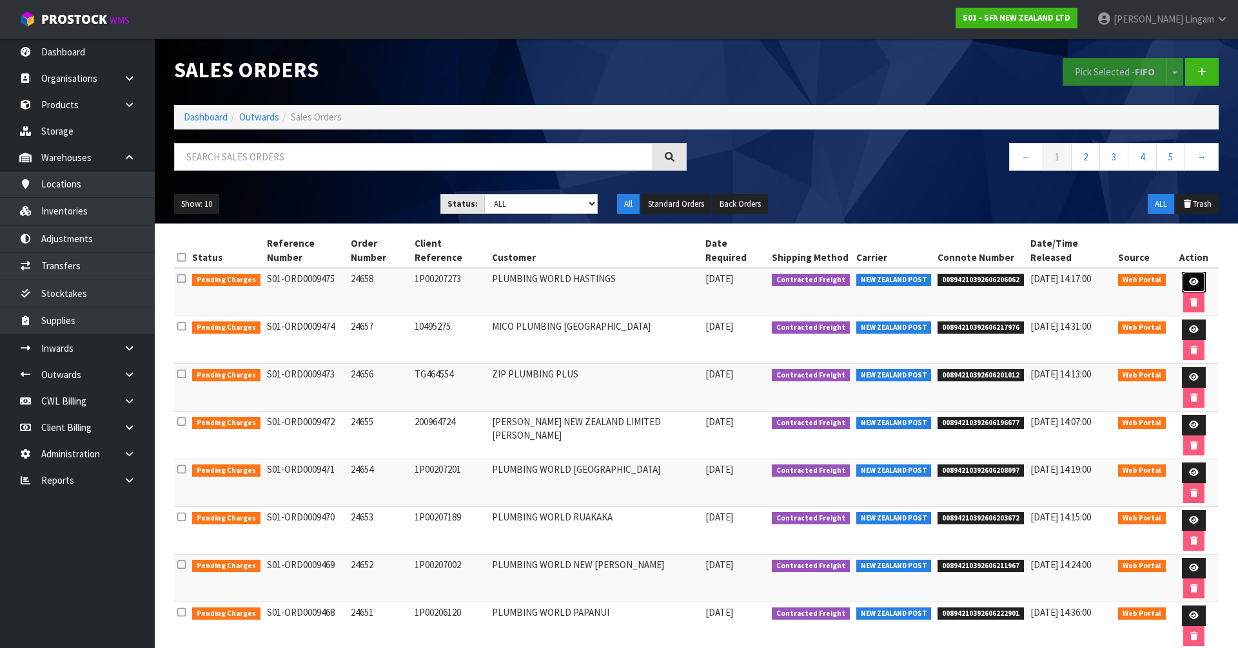
click at [1189, 278] on icon at bounding box center [1194, 282] width 10 height 8
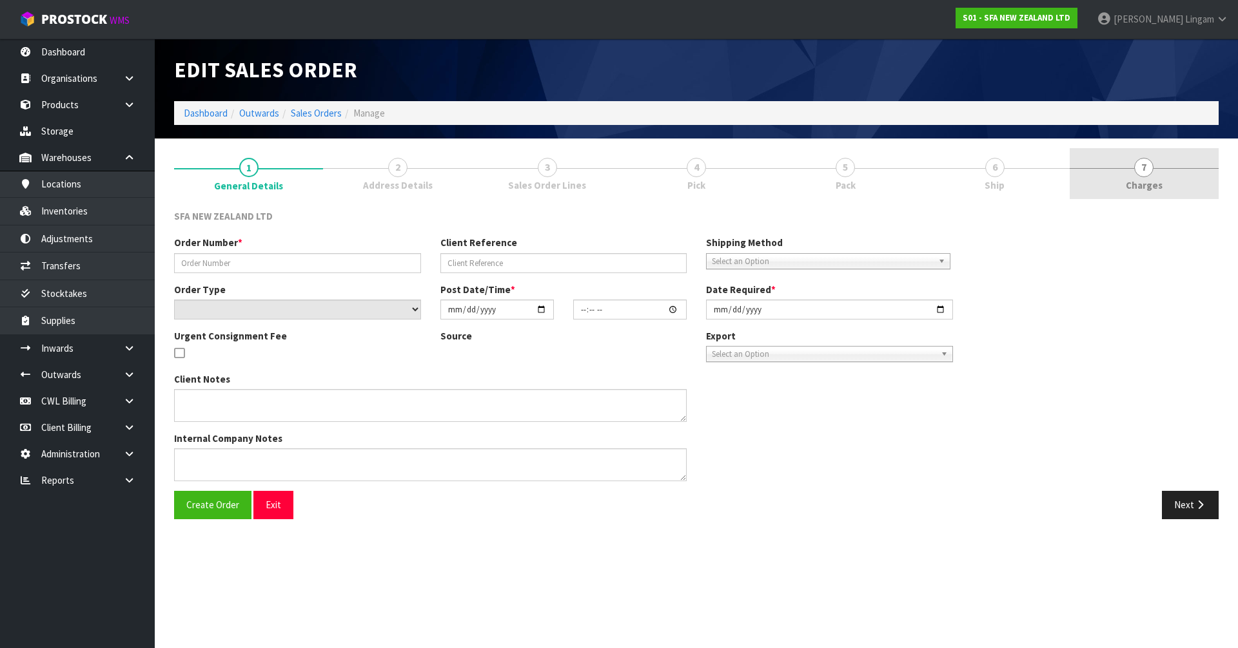
type input "24658"
type input "1P00207273"
select select "number:0"
type input "[DATE]"
type input "12:15:00.000"
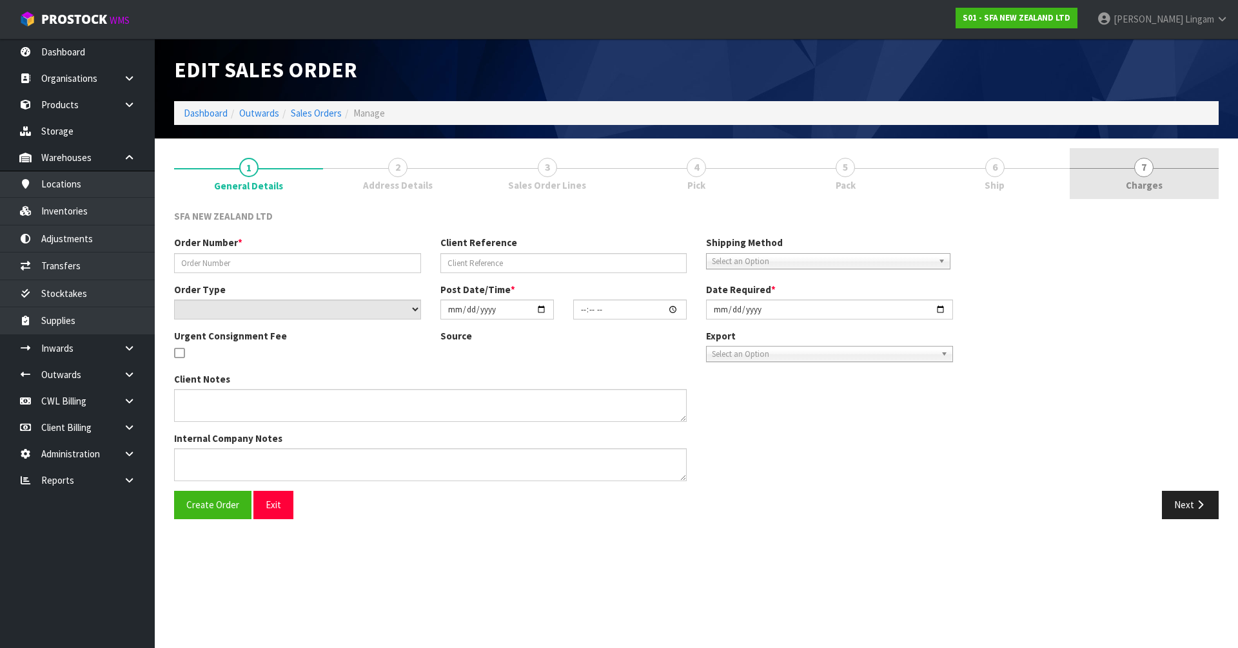
type input "[DATE]"
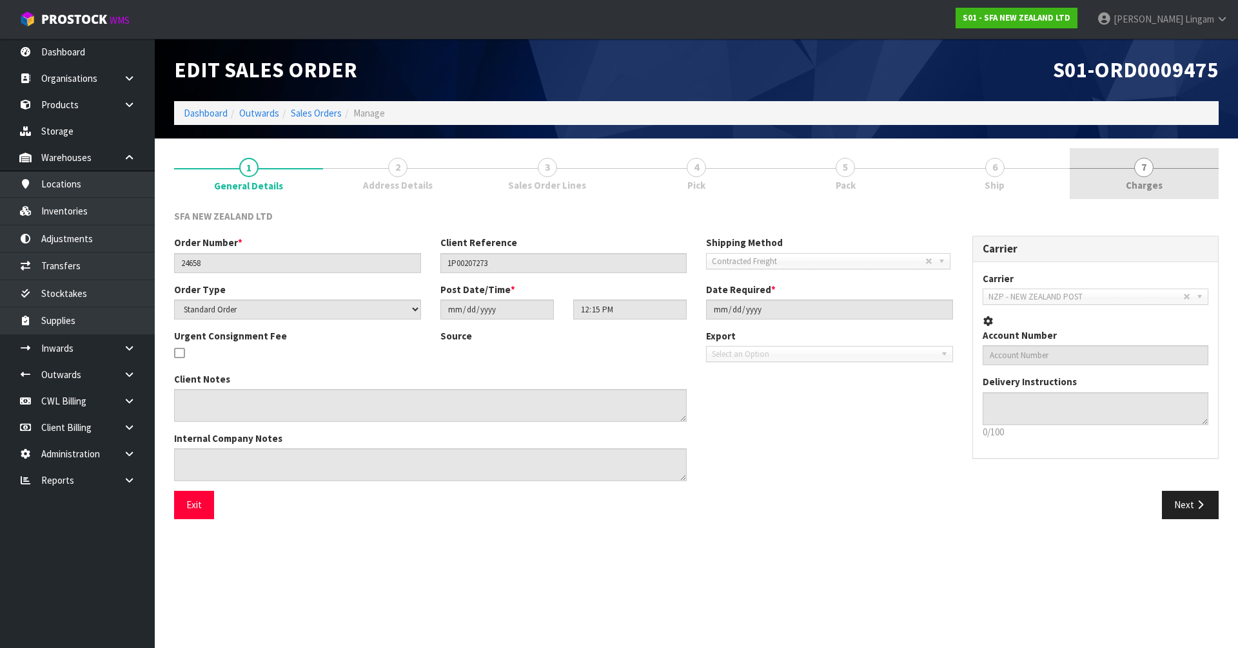
click at [1186, 184] on link "7 [GEOGRAPHIC_DATA]" at bounding box center [1143, 173] width 149 height 51
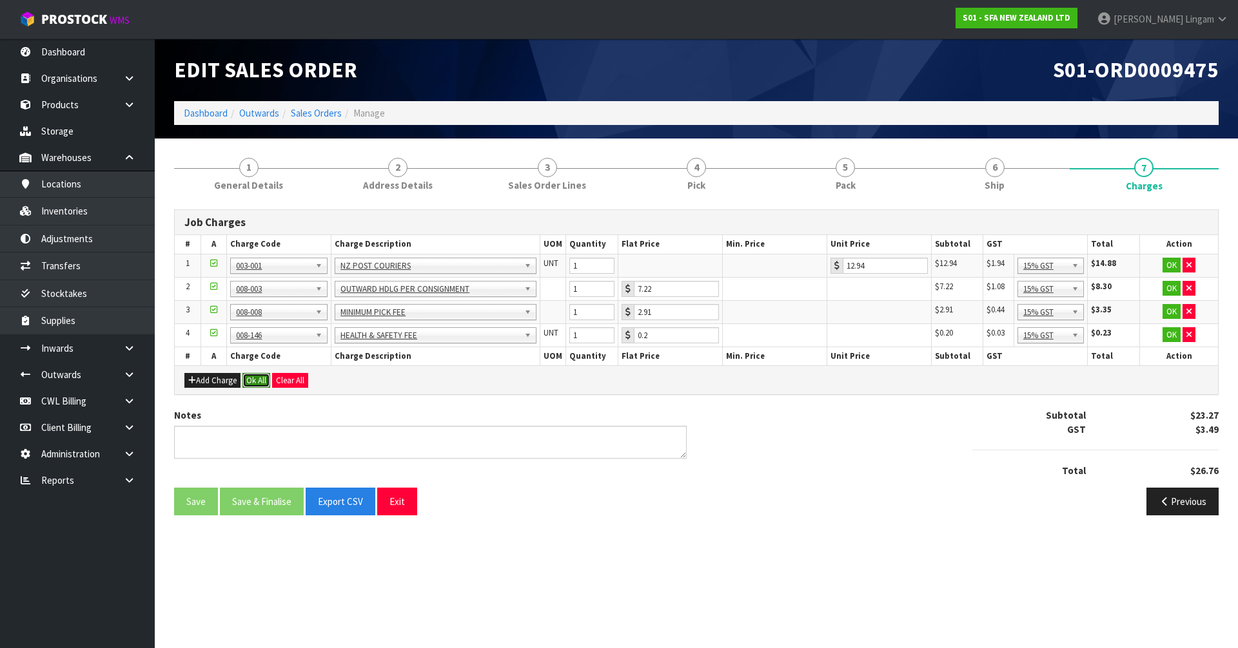
click at [253, 373] on button "Ok All" at bounding box center [256, 380] width 28 height 15
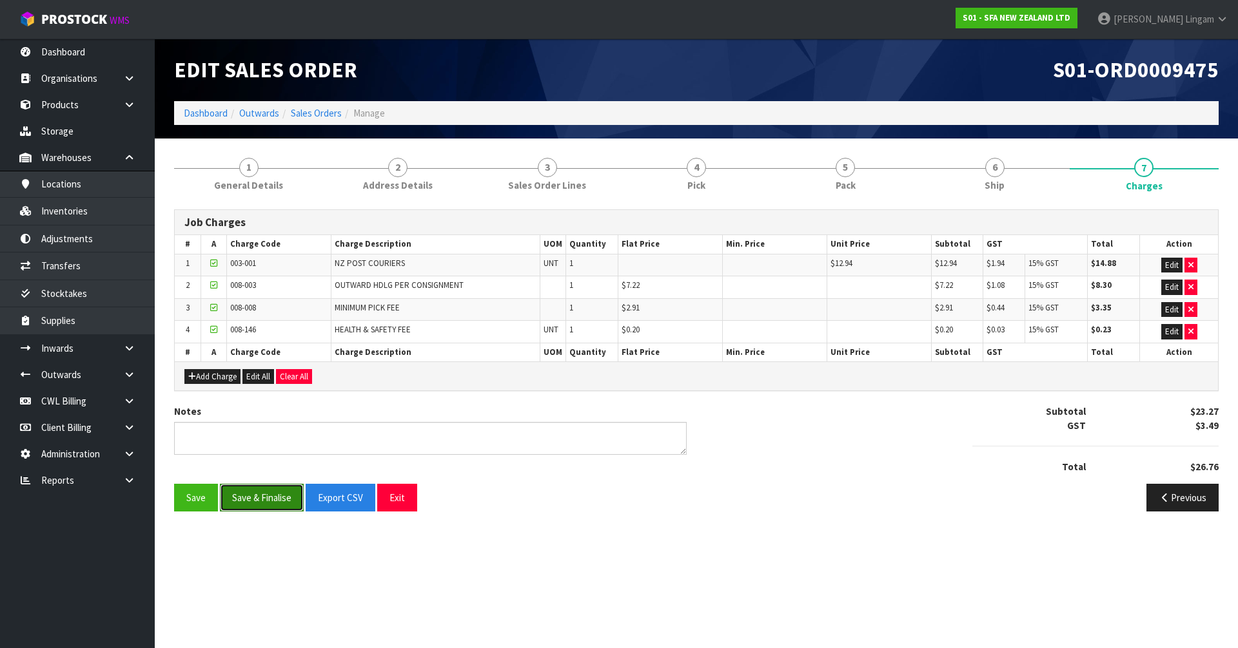
click at [278, 502] on button "Save & Finalise" at bounding box center [262, 498] width 84 height 28
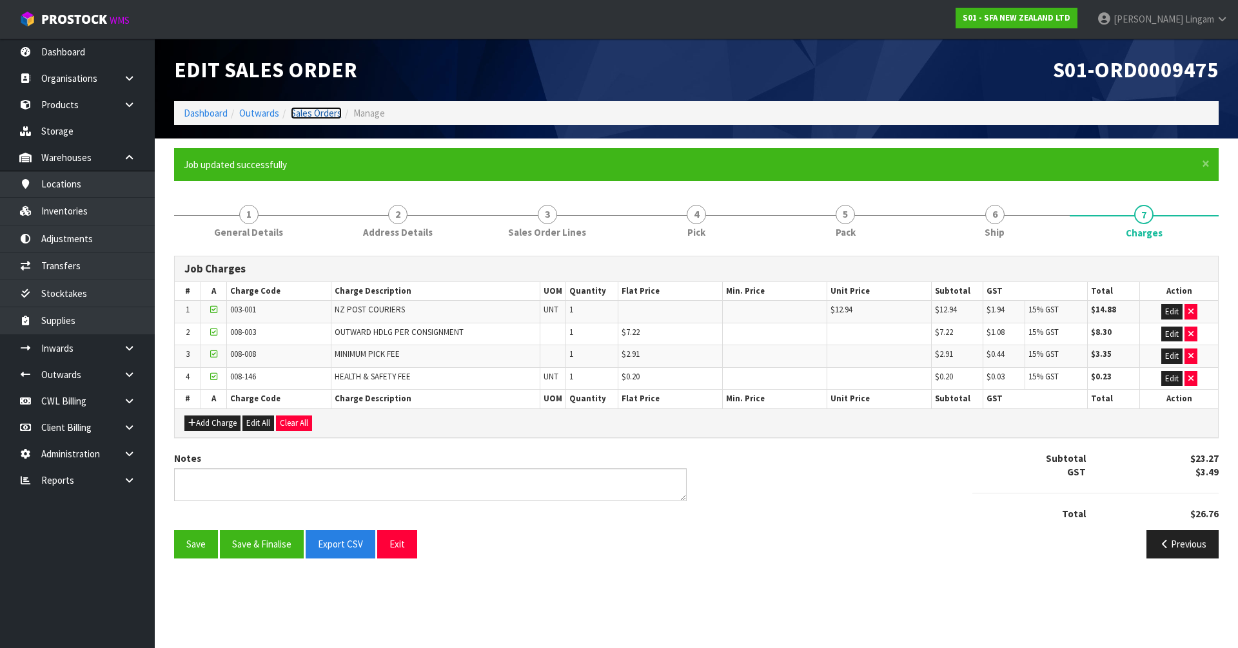
click at [324, 112] on link "Sales Orders" at bounding box center [316, 113] width 51 height 12
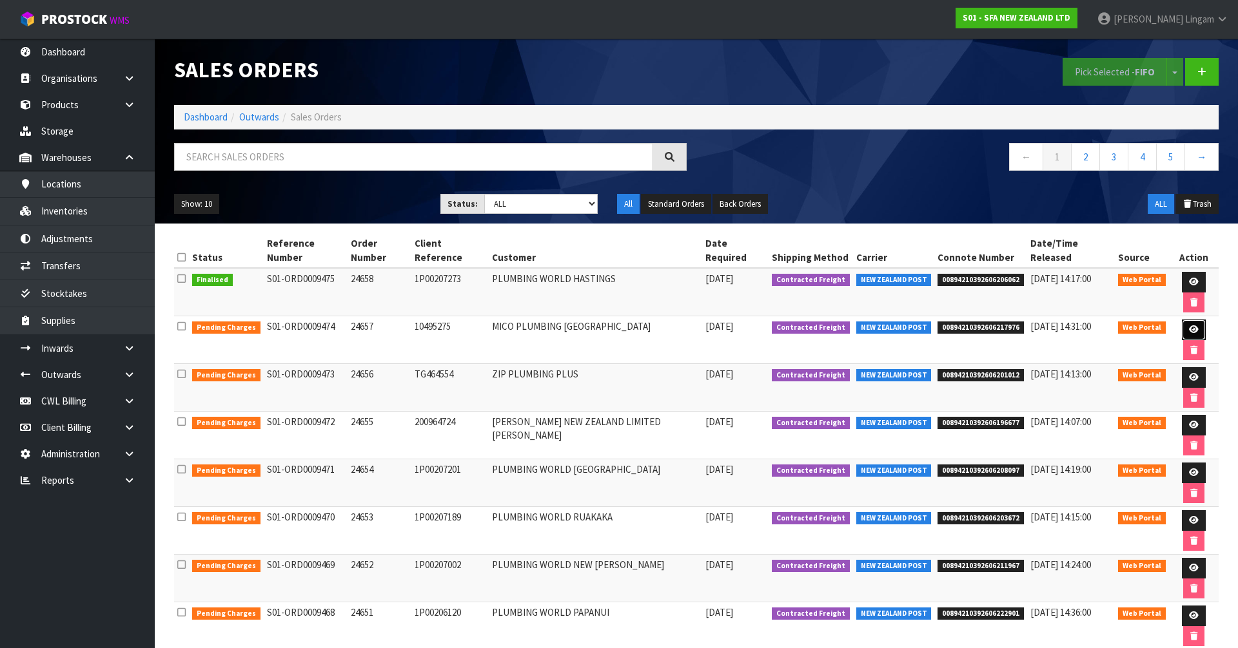
click at [1189, 326] on icon at bounding box center [1194, 330] width 10 height 8
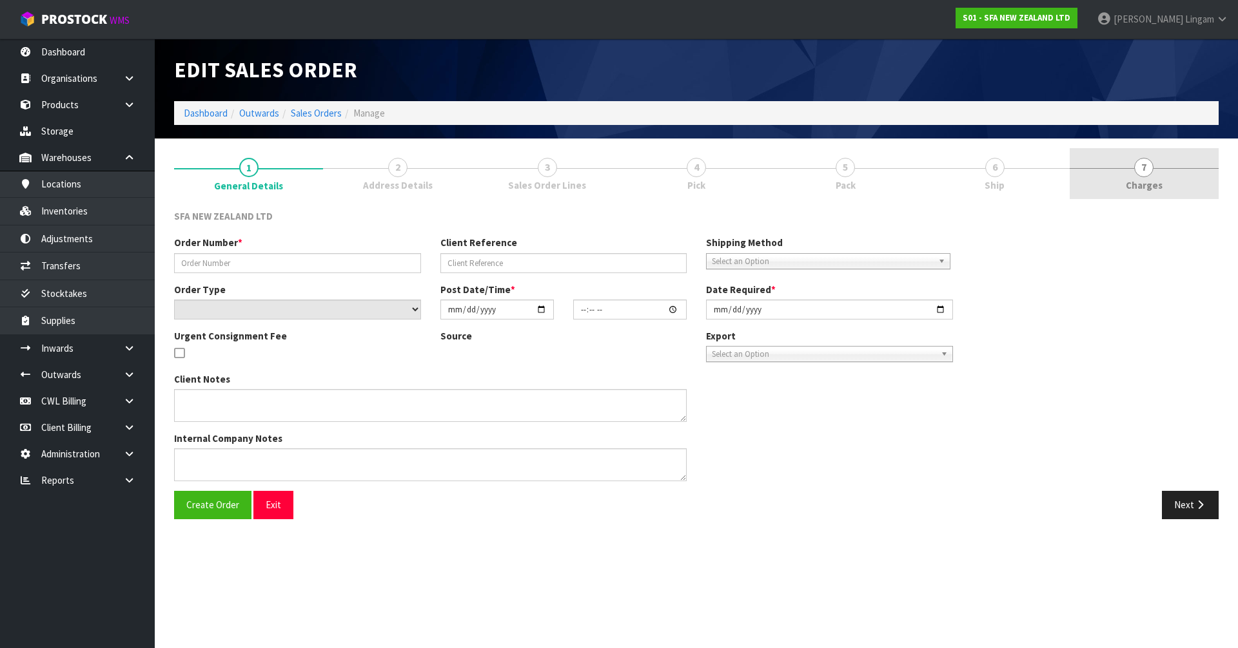
type input "24657"
type input "10495275"
select select "number:0"
type input "[DATE]"
type input "12:14:00.000"
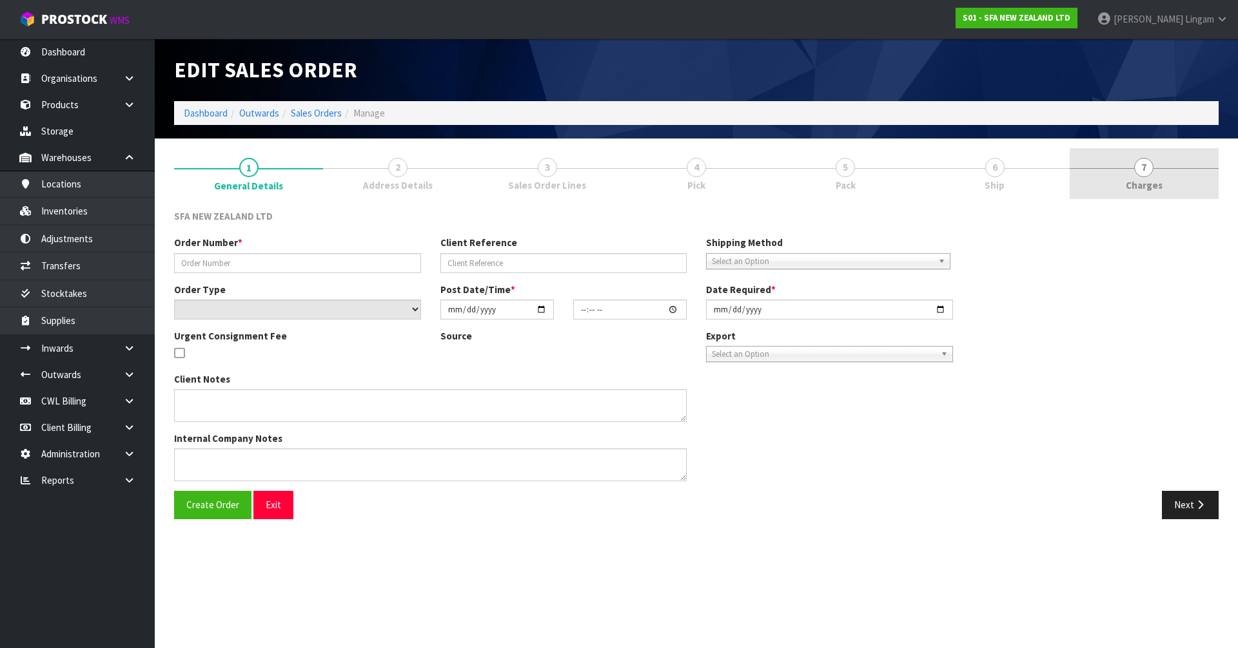
type input "[DATE]"
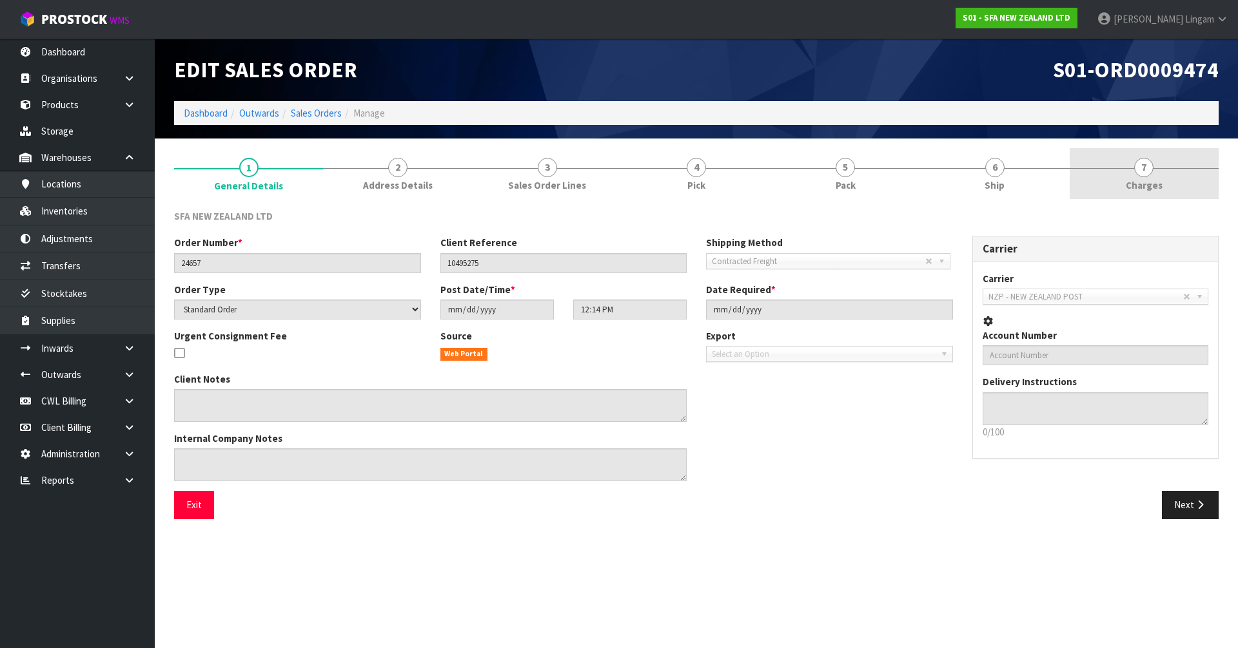
click at [1186, 182] on link "7 [GEOGRAPHIC_DATA]" at bounding box center [1143, 173] width 149 height 51
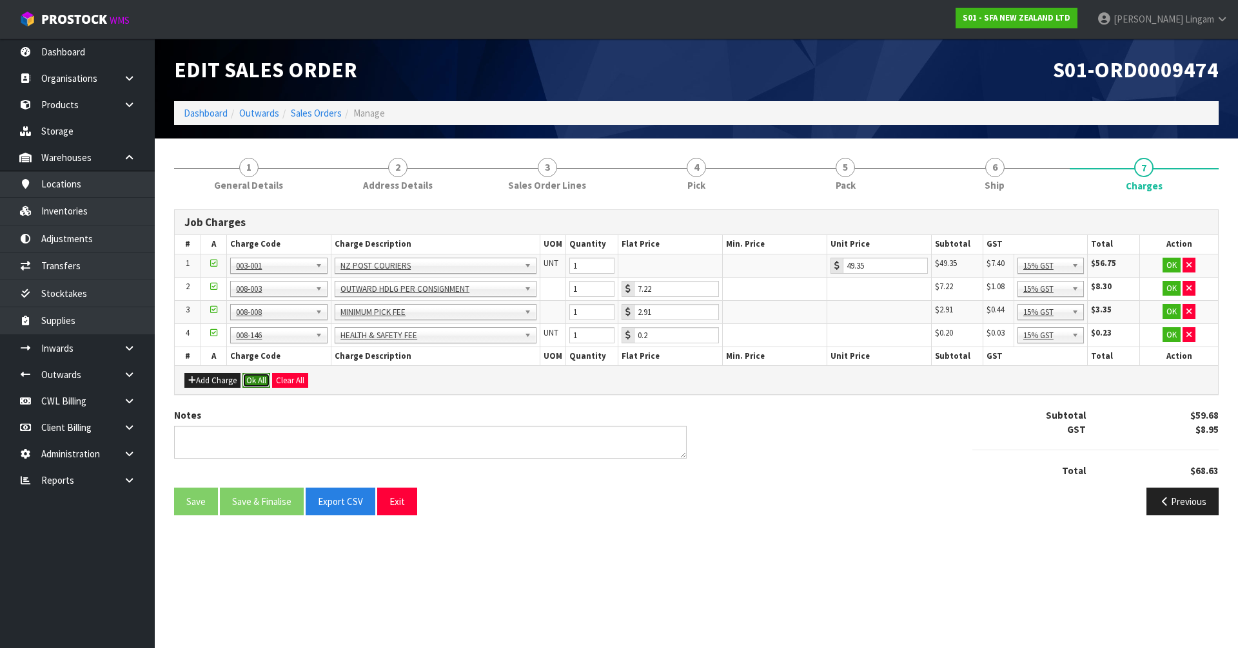
click at [257, 380] on button "Ok All" at bounding box center [256, 380] width 28 height 15
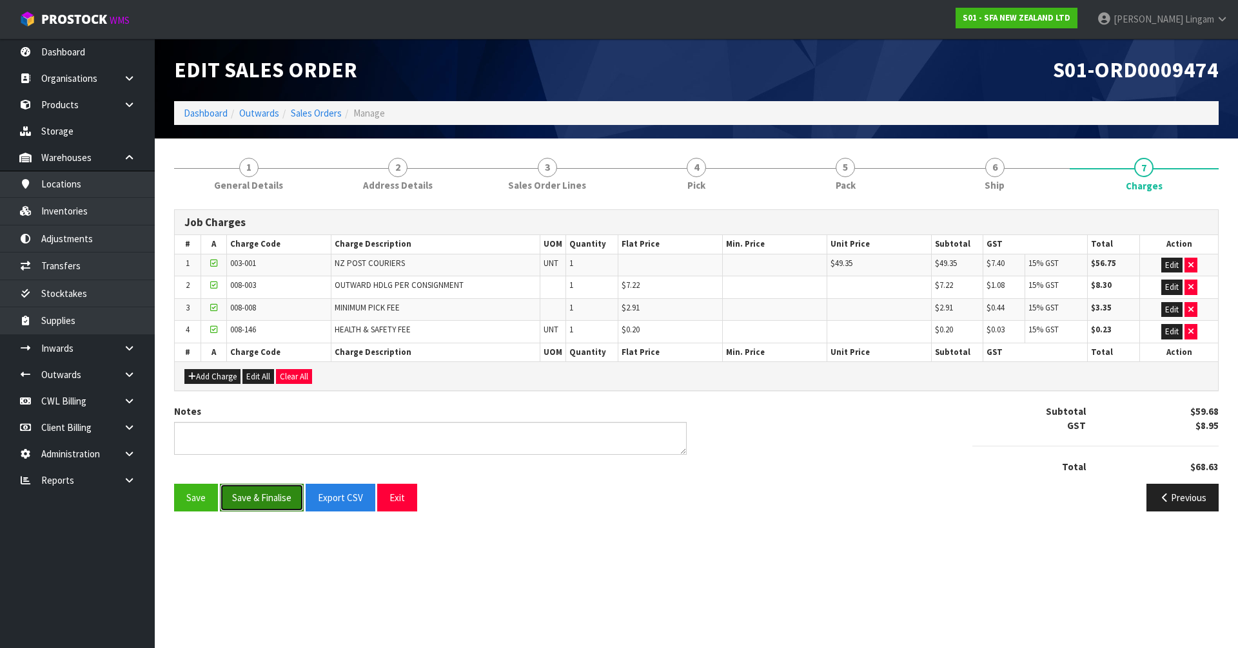
click at [268, 500] on button "Save & Finalise" at bounding box center [262, 498] width 84 height 28
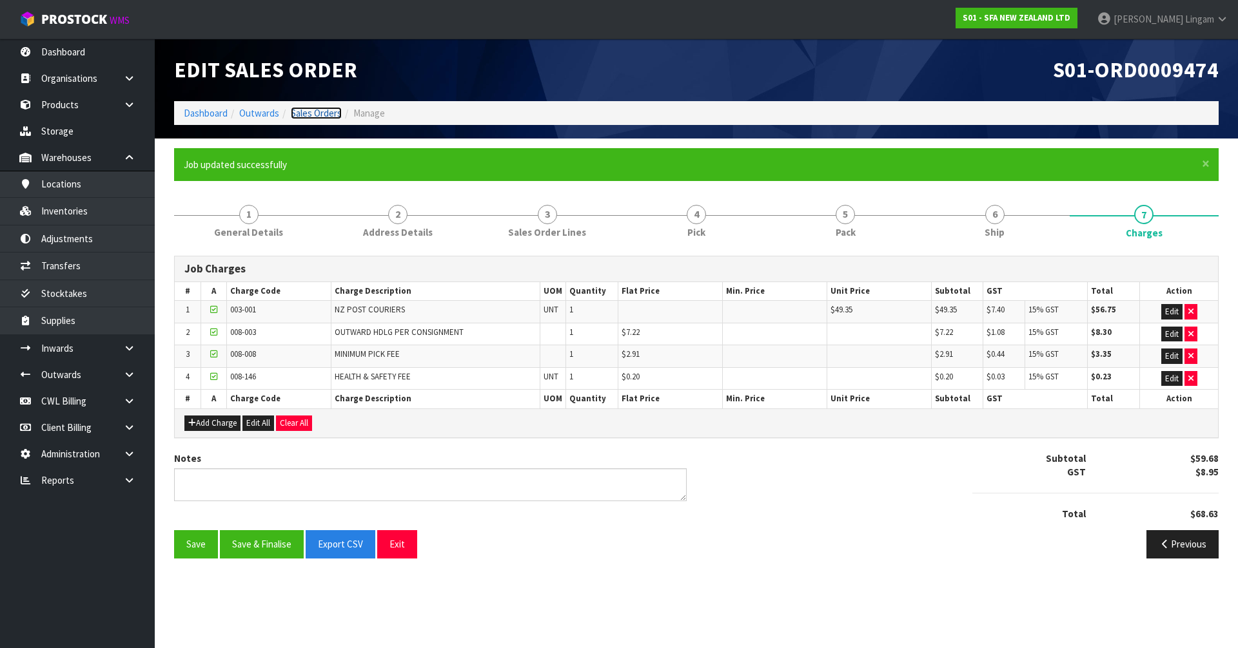
click at [306, 109] on link "Sales Orders" at bounding box center [316, 113] width 51 height 12
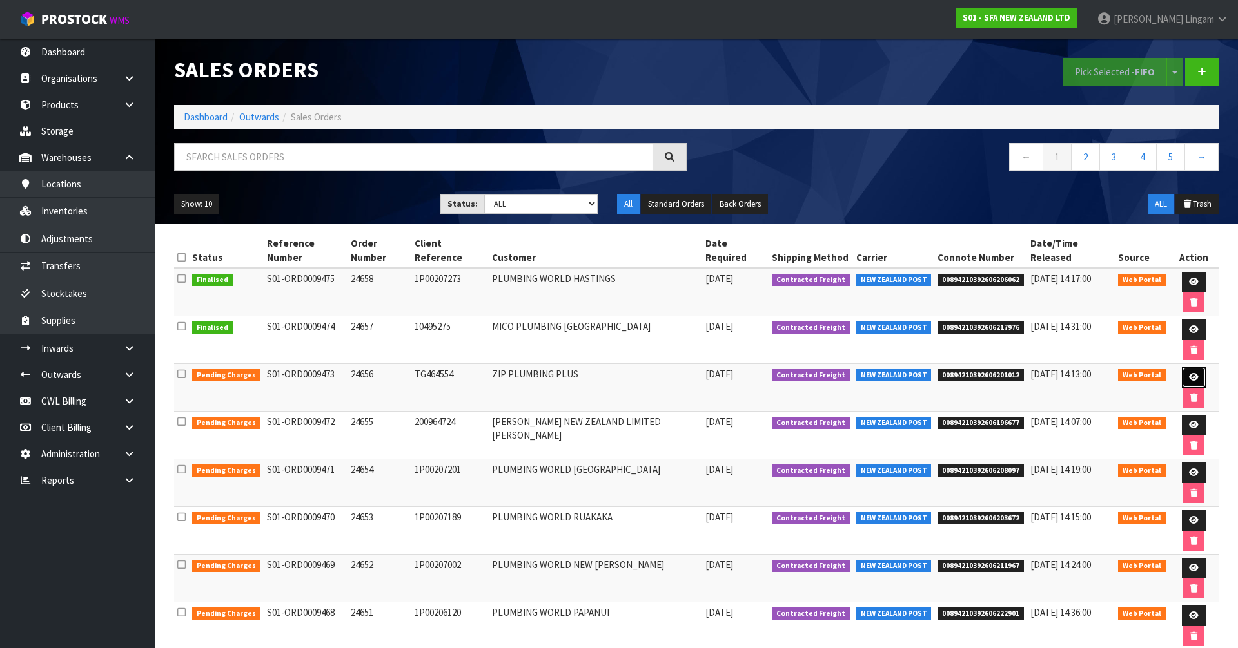
click at [1189, 367] on link at bounding box center [1194, 377] width 24 height 21
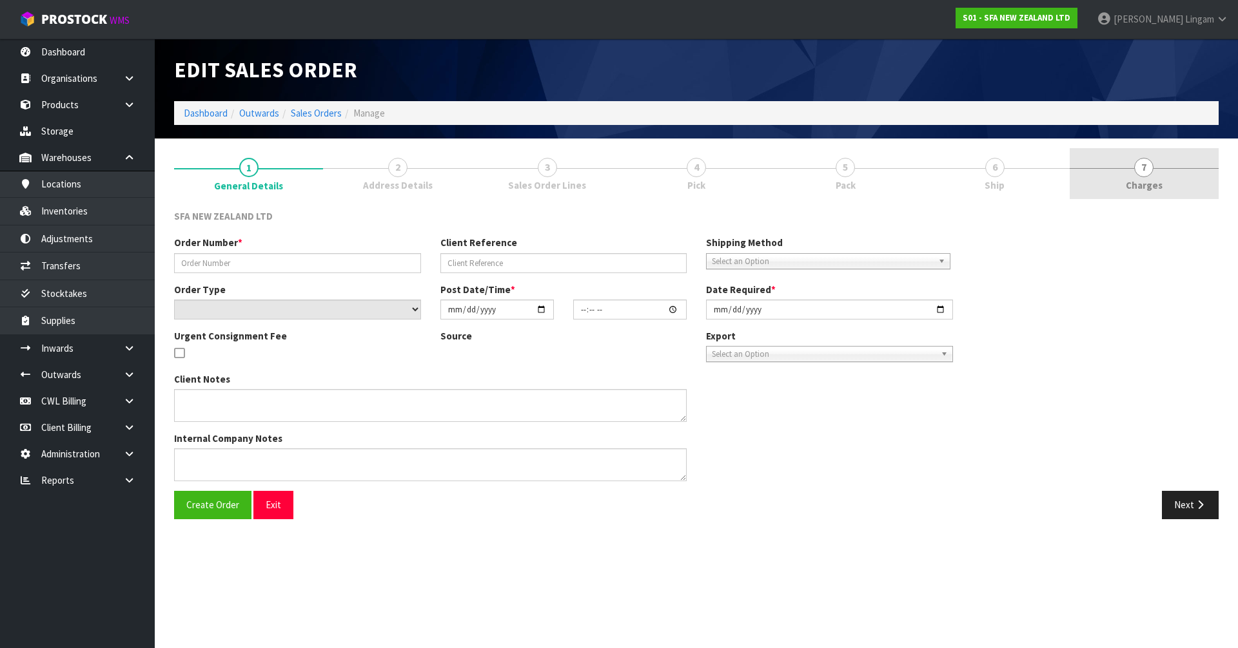
type input "24656"
type input "TG464554"
select select "number:0"
type input "[DATE]"
type input "12:03:00.000"
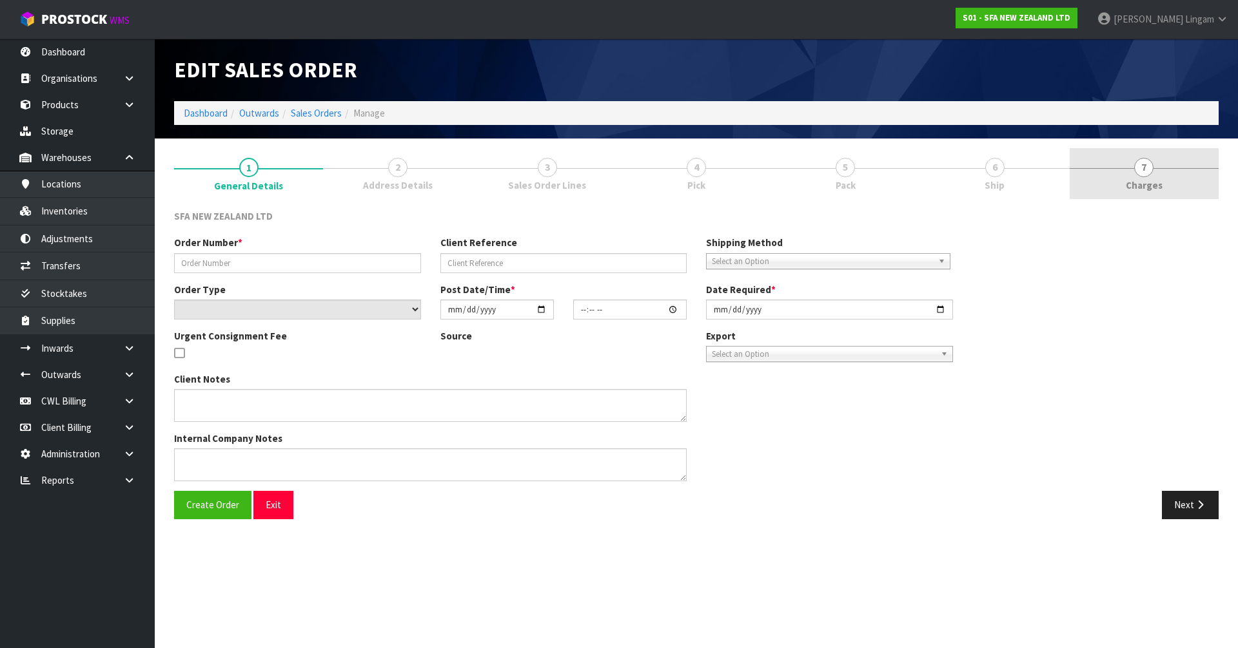
type input "[DATE]"
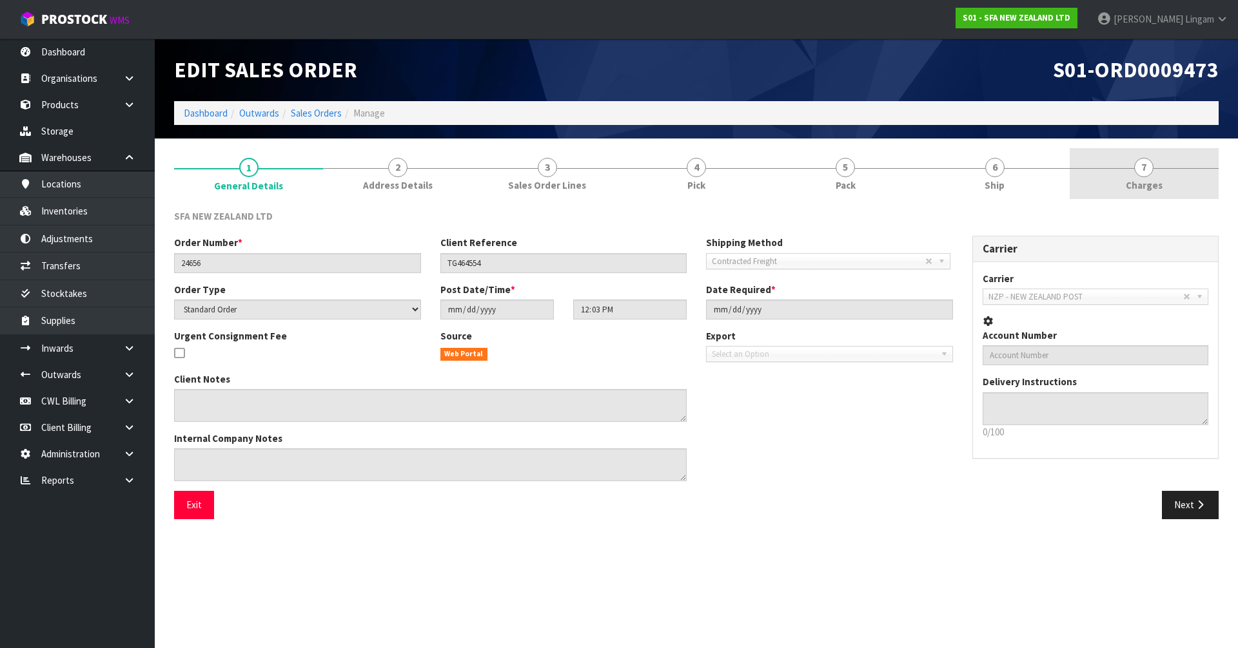
click at [1187, 179] on link "7 [GEOGRAPHIC_DATA]" at bounding box center [1143, 173] width 149 height 51
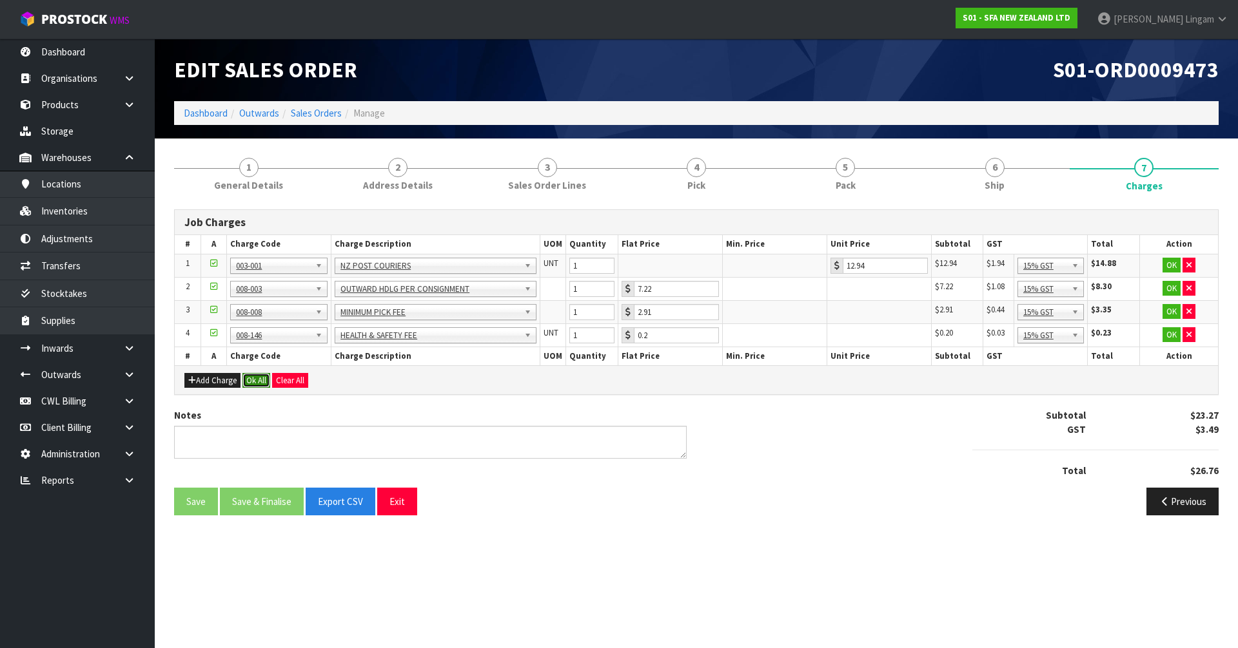
click at [261, 376] on button "Ok All" at bounding box center [256, 380] width 28 height 15
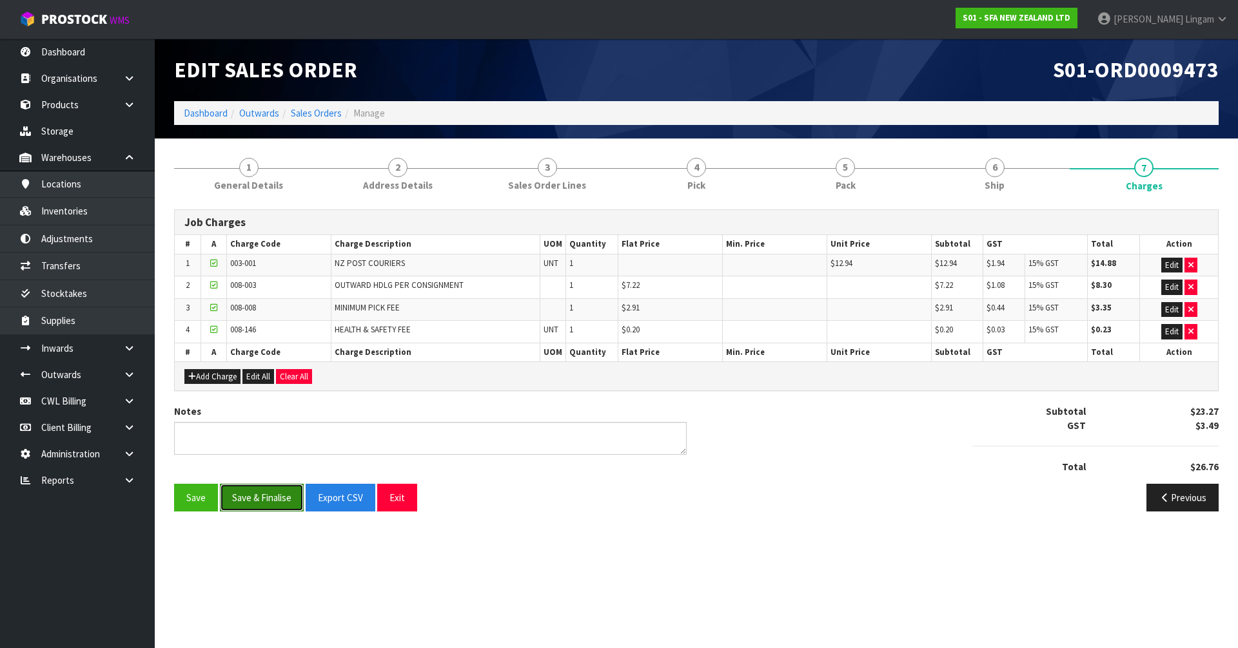
click at [281, 496] on button "Save & Finalise" at bounding box center [262, 498] width 84 height 28
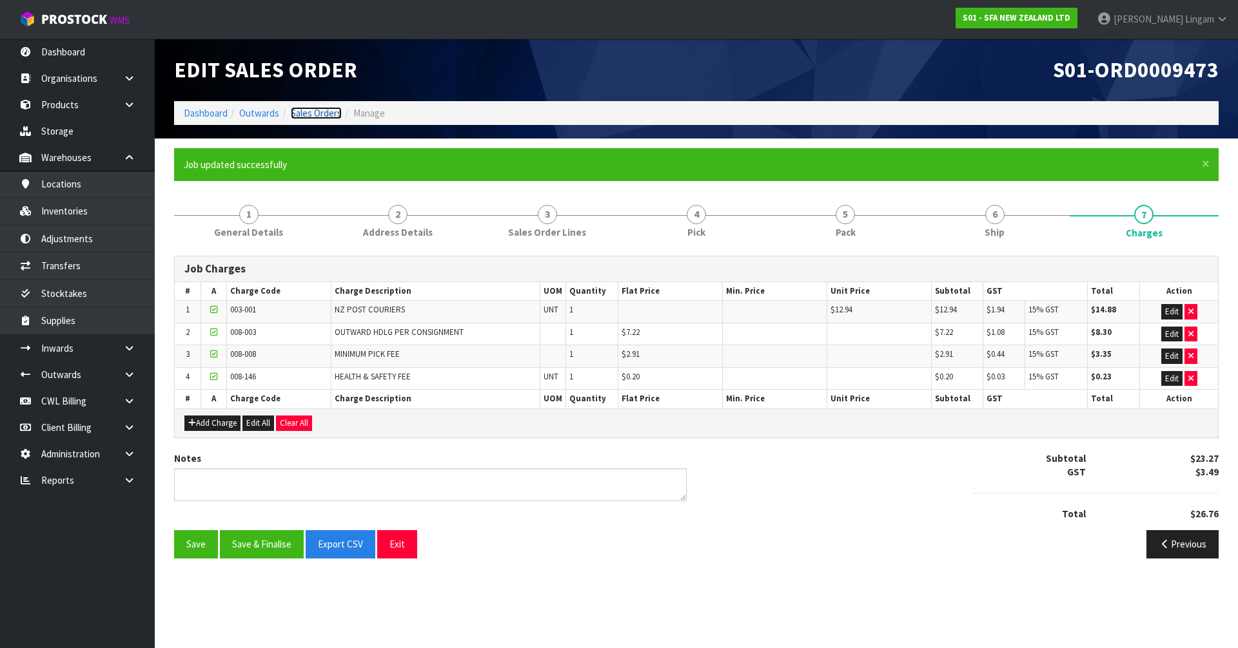
click at [319, 110] on link "Sales Orders" at bounding box center [316, 113] width 51 height 12
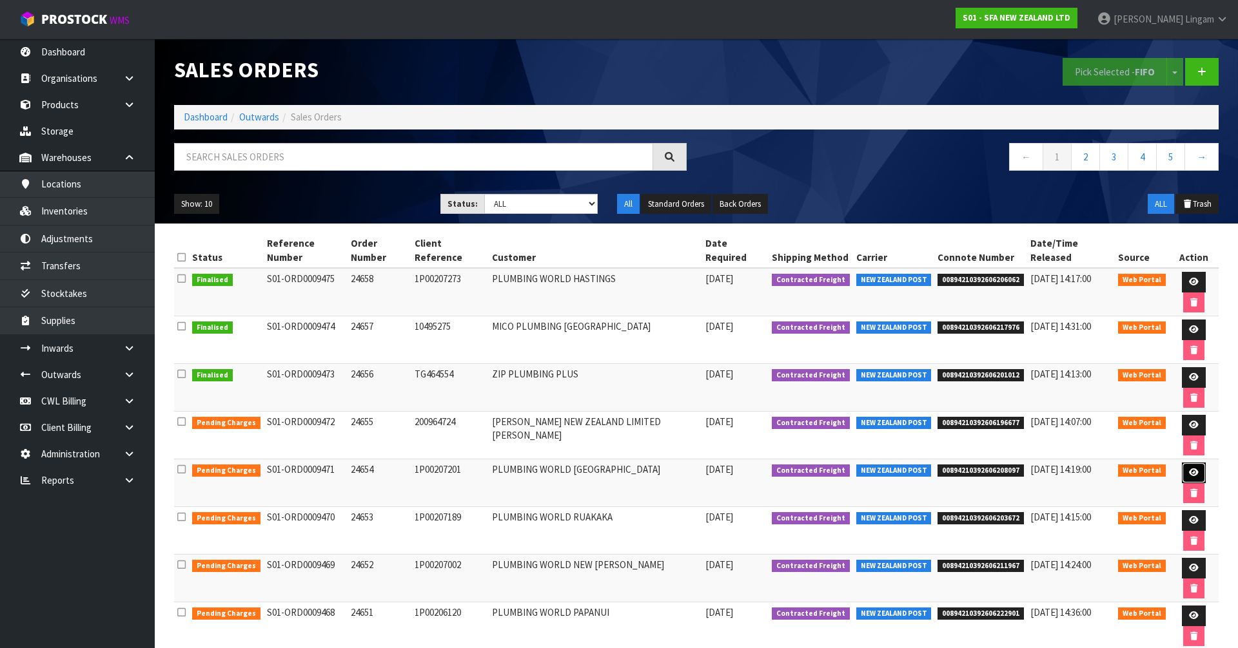
click at [1189, 469] on icon at bounding box center [1194, 473] width 10 height 8
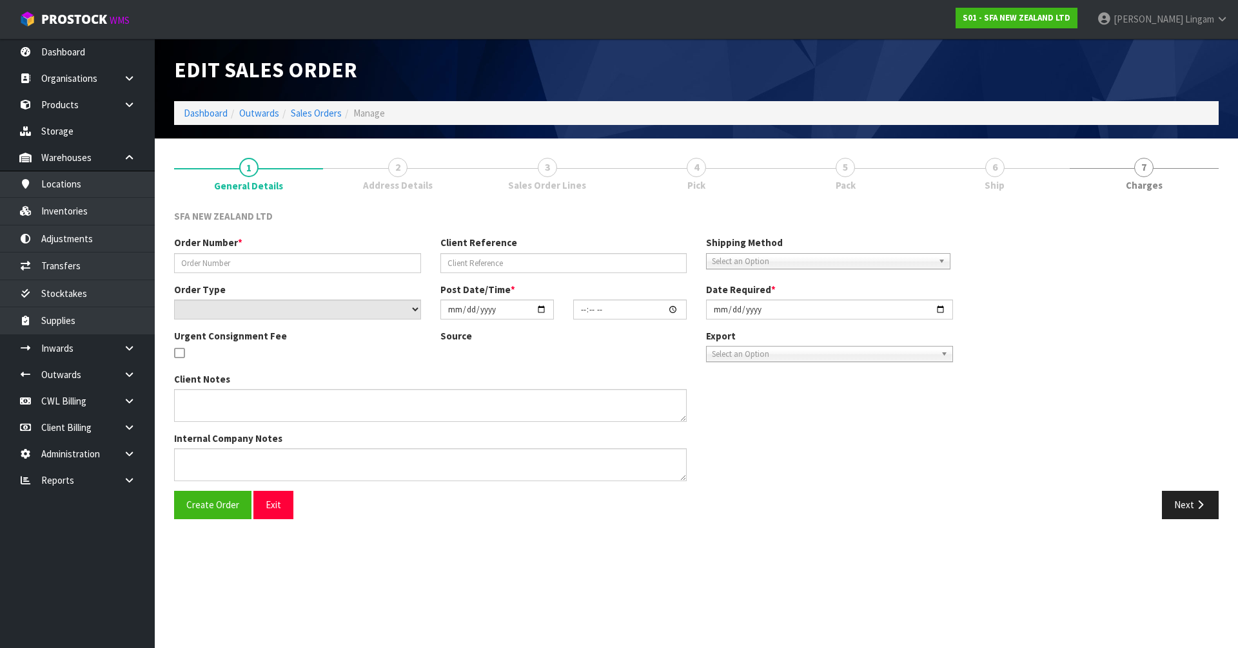
type input "24654"
type input "1P00207201"
select select "number:0"
type input "[DATE]"
type input "11:03:00.000"
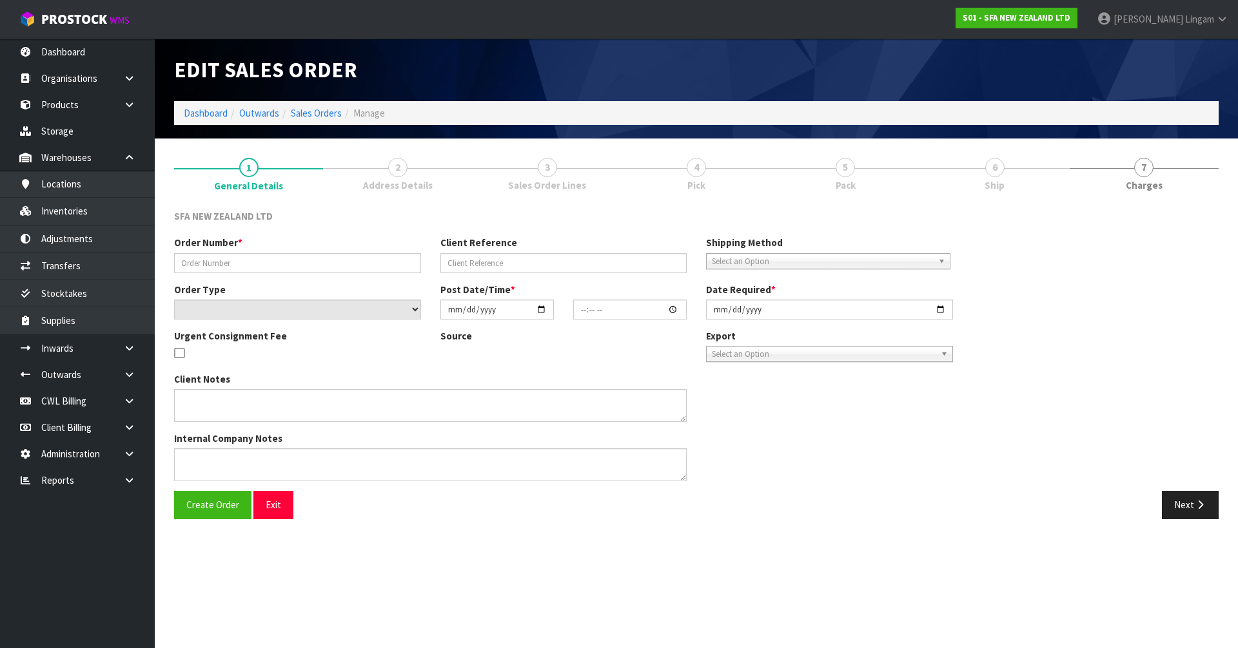
type input "[DATE]"
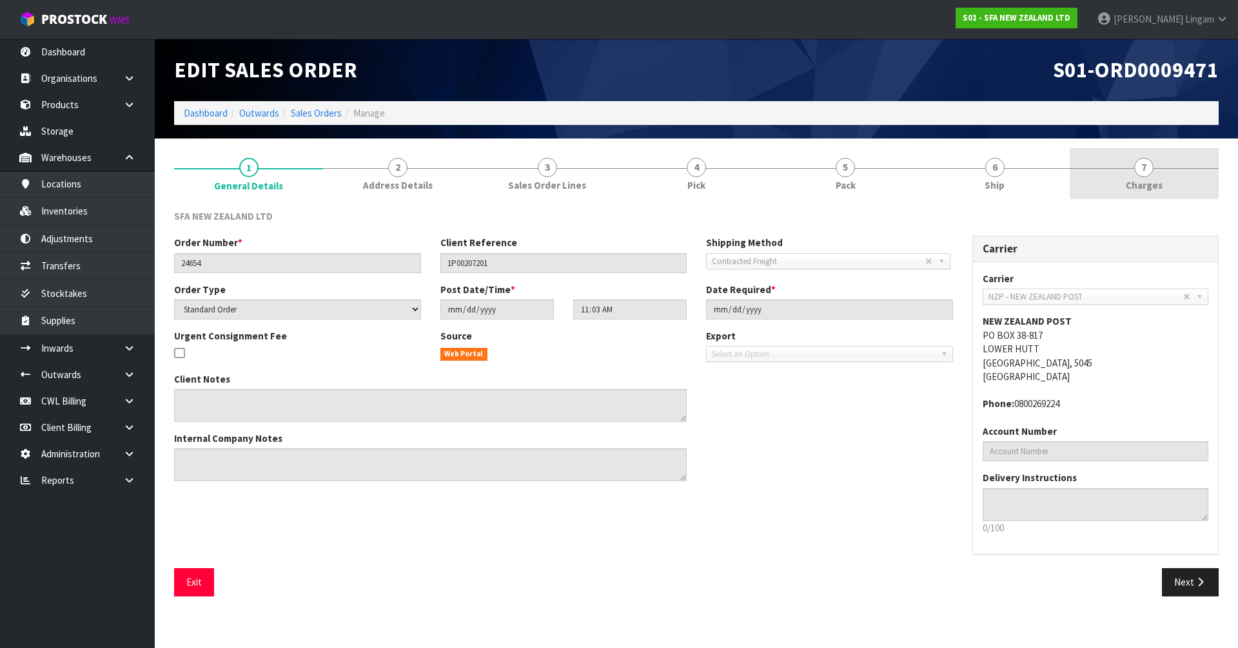
click at [1171, 173] on link "7 [GEOGRAPHIC_DATA]" at bounding box center [1143, 173] width 149 height 51
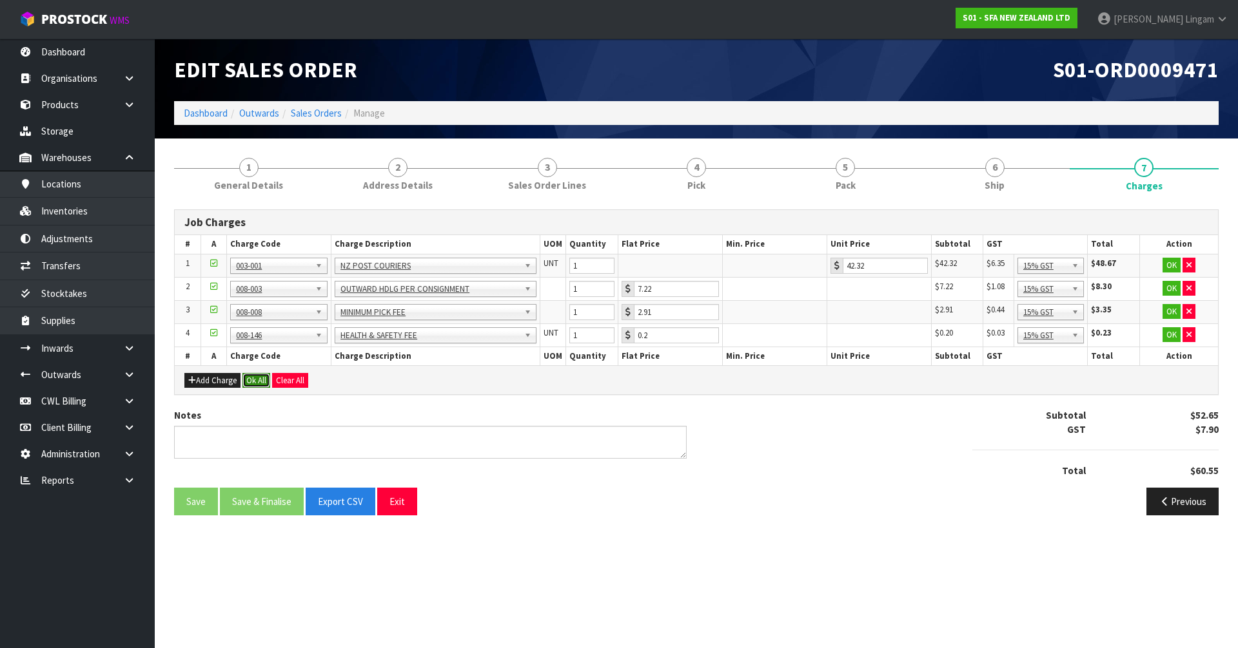
click at [253, 376] on button "Ok All" at bounding box center [256, 380] width 28 height 15
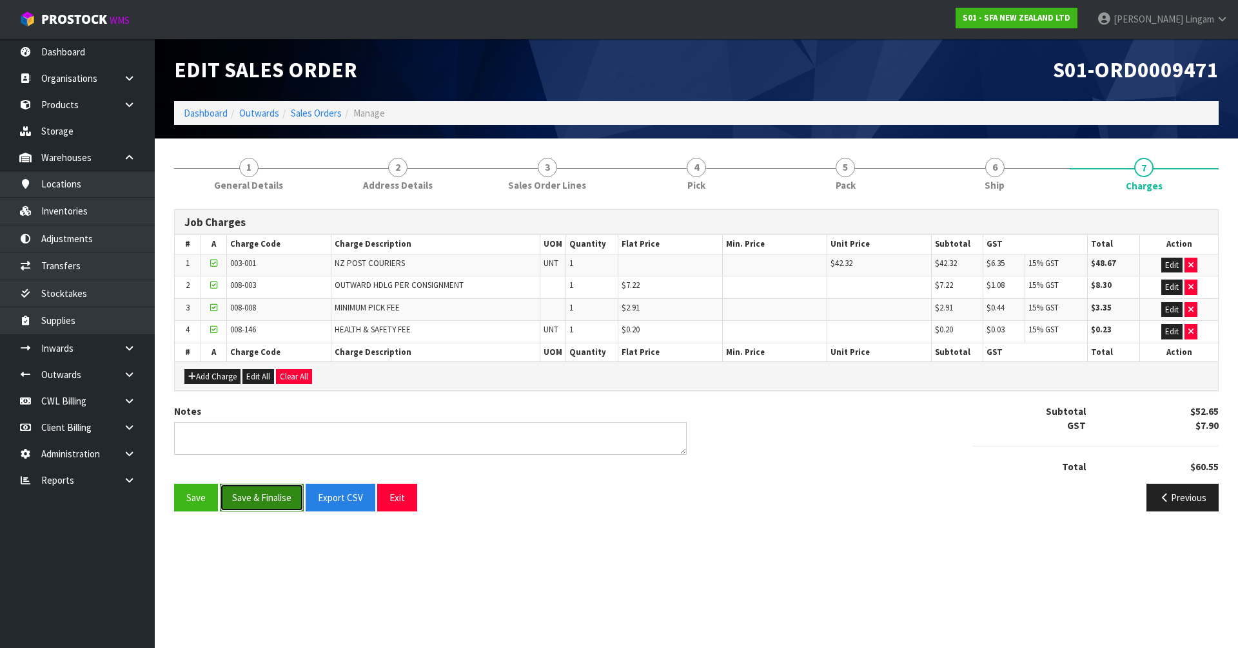
click at [268, 503] on button "Save & Finalise" at bounding box center [262, 498] width 84 height 28
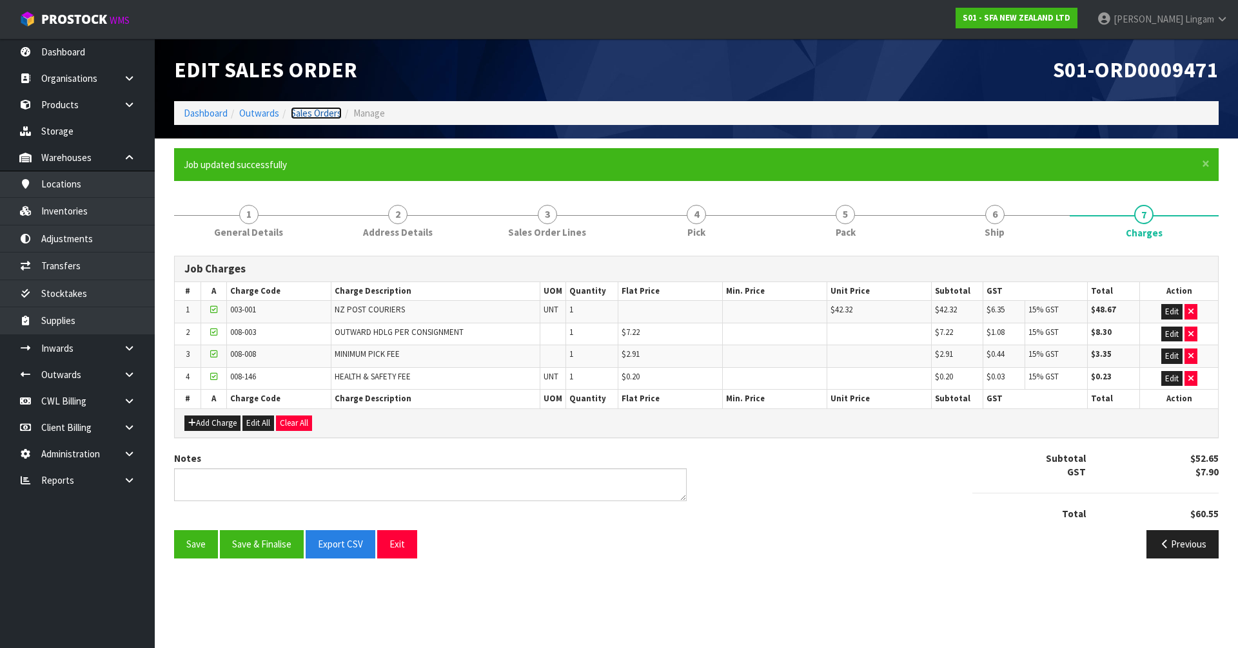
click at [329, 115] on link "Sales Orders" at bounding box center [316, 113] width 51 height 12
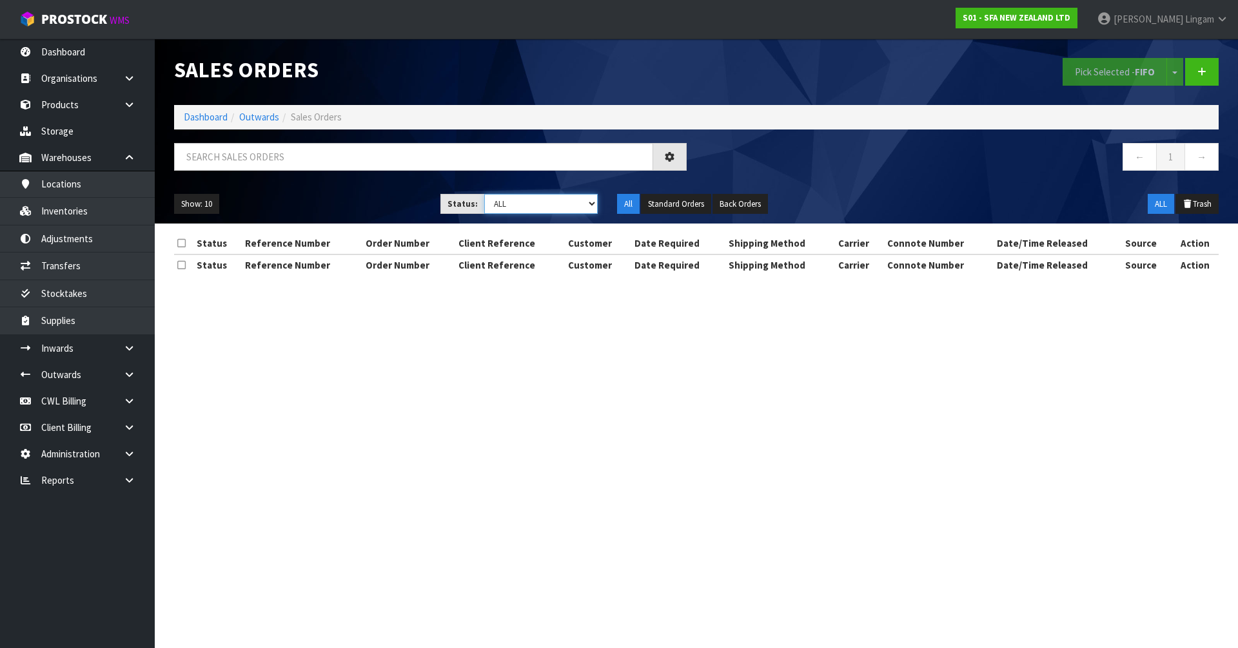
click at [576, 200] on select "Draft Pending Allocated Pending Pick Goods Picked Goods Packed Pending Charges …" at bounding box center [541, 204] width 114 height 20
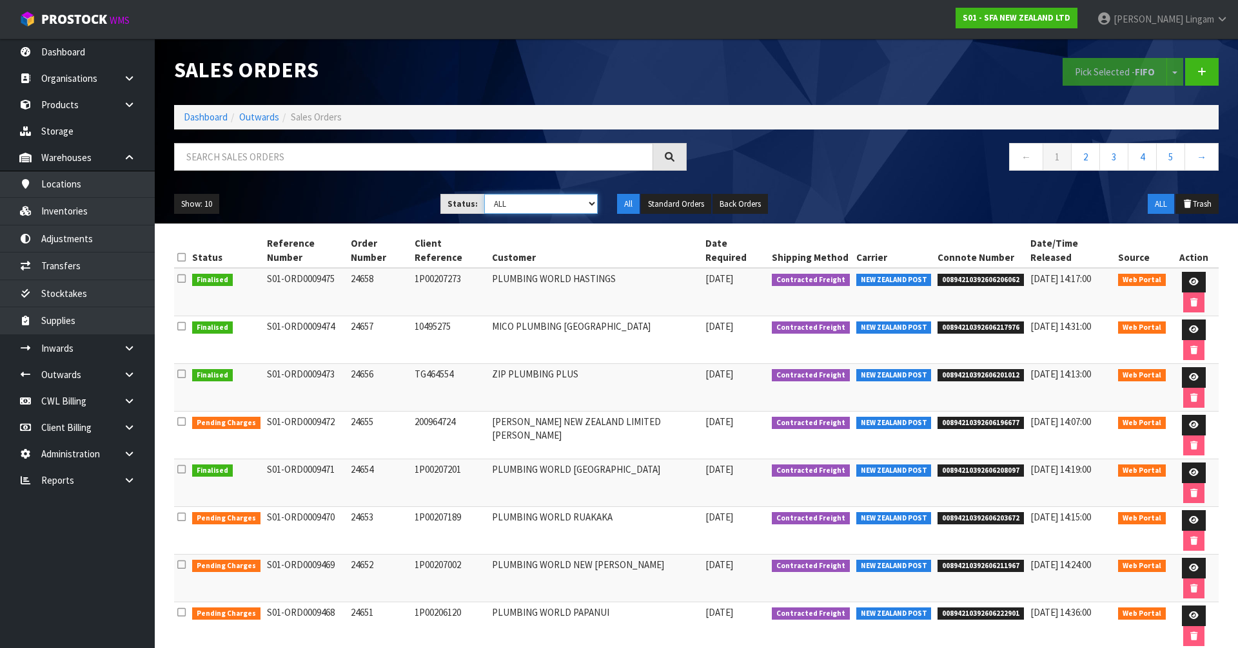
select select "string:6"
click at [484, 194] on select "Draft Pending Allocated Pending Pick Goods Picked Goods Packed Pending Charges …" at bounding box center [541, 204] width 114 height 20
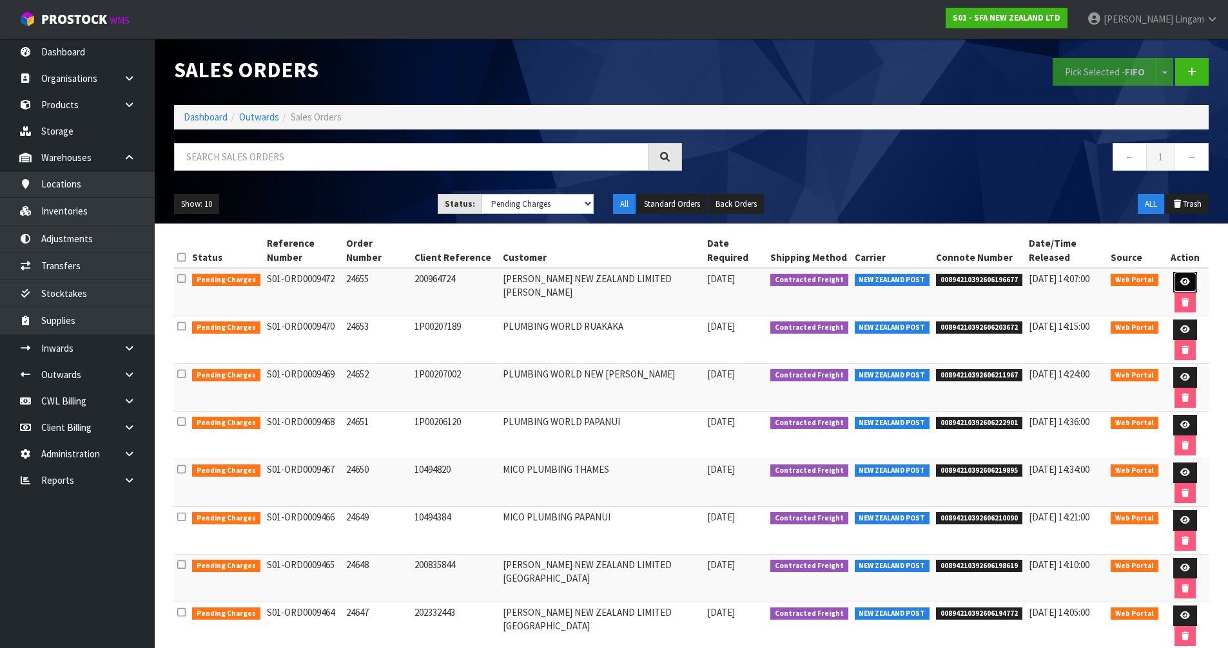
click at [1184, 279] on icon at bounding box center [1185, 282] width 10 height 8
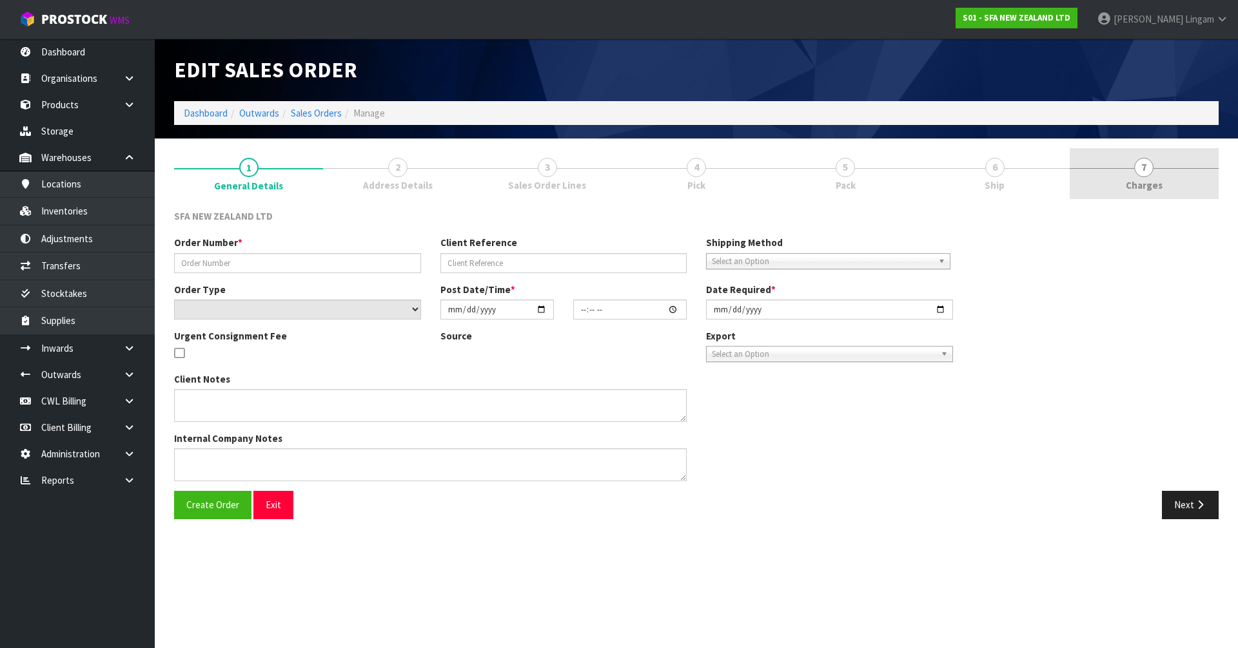
click at [1180, 195] on link "7 [GEOGRAPHIC_DATA]" at bounding box center [1143, 173] width 149 height 51
type input "24655"
type input "200964724"
select select "number:0"
type input "[DATE]"
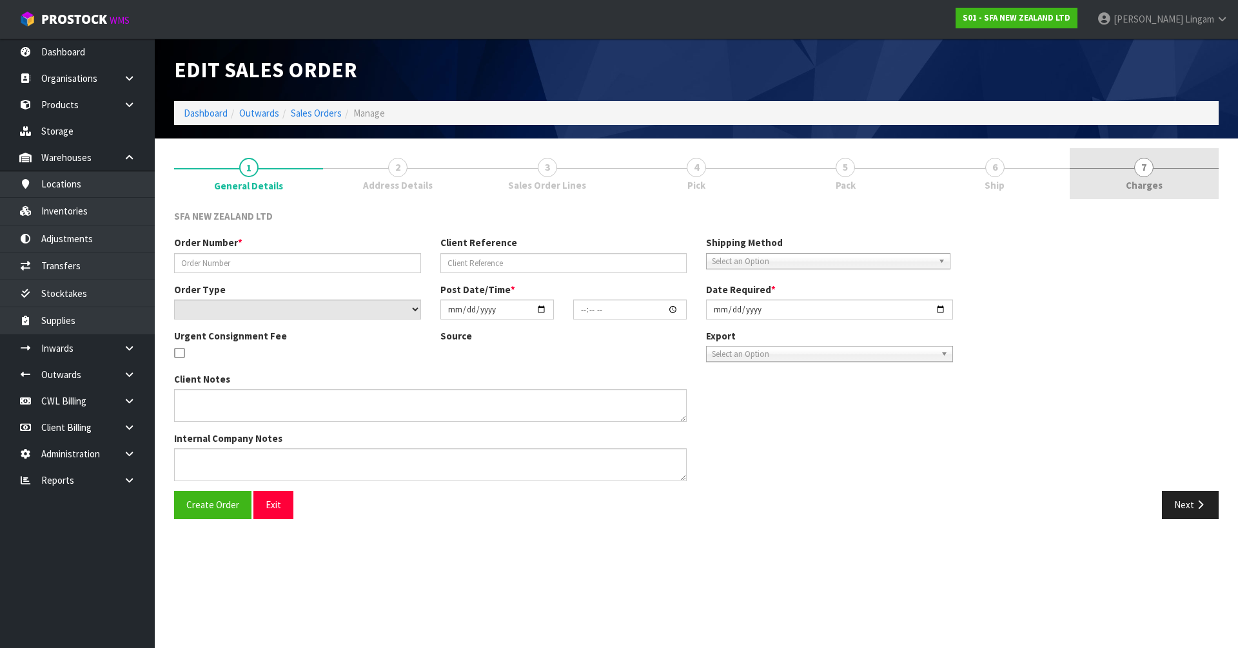
type input "11:17:00.000"
type input "[DATE]"
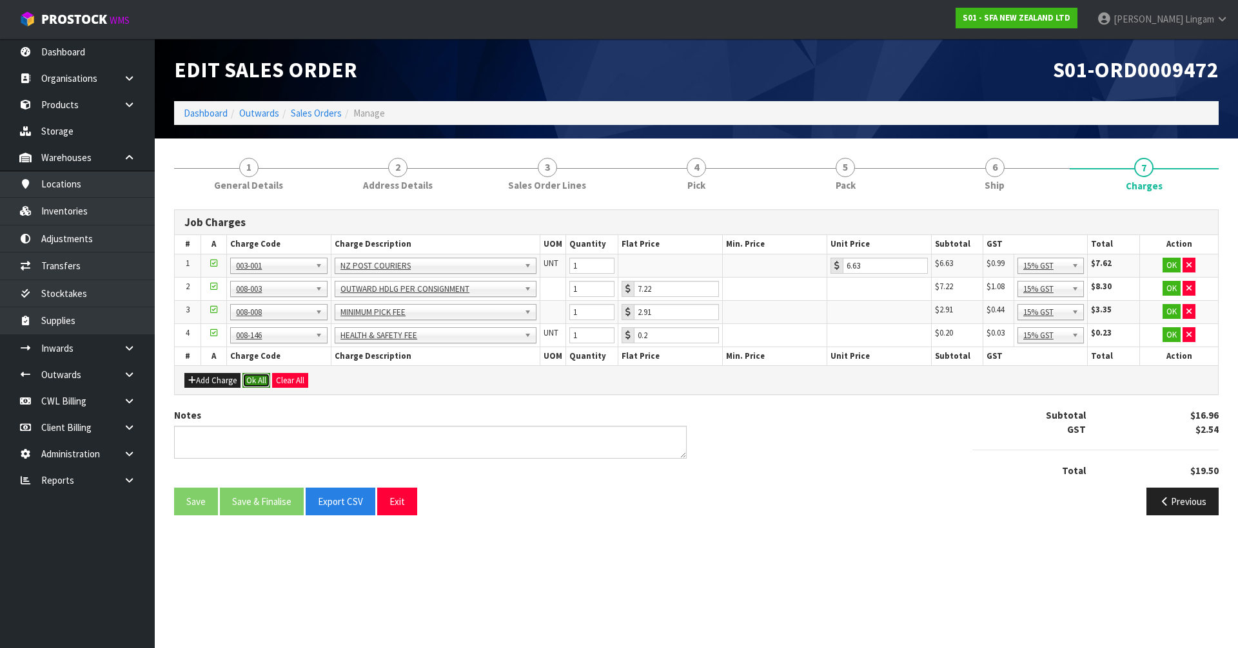
click at [260, 382] on button "Ok All" at bounding box center [256, 380] width 28 height 15
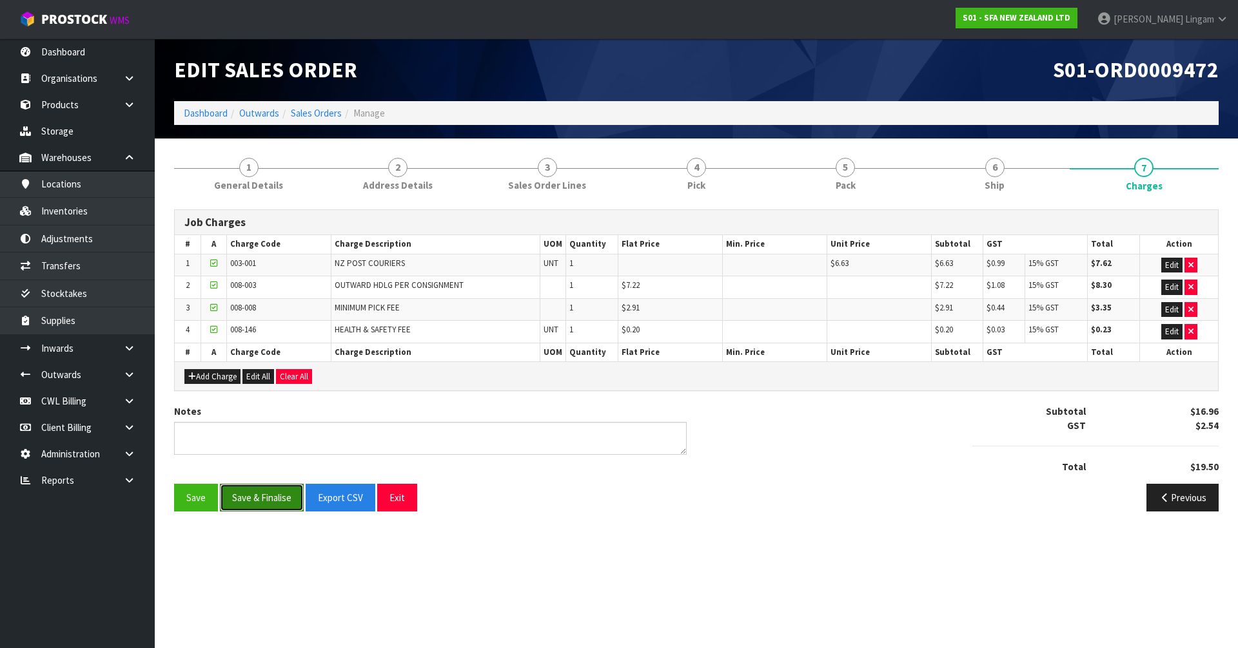
click at [285, 494] on button "Save & Finalise" at bounding box center [262, 498] width 84 height 28
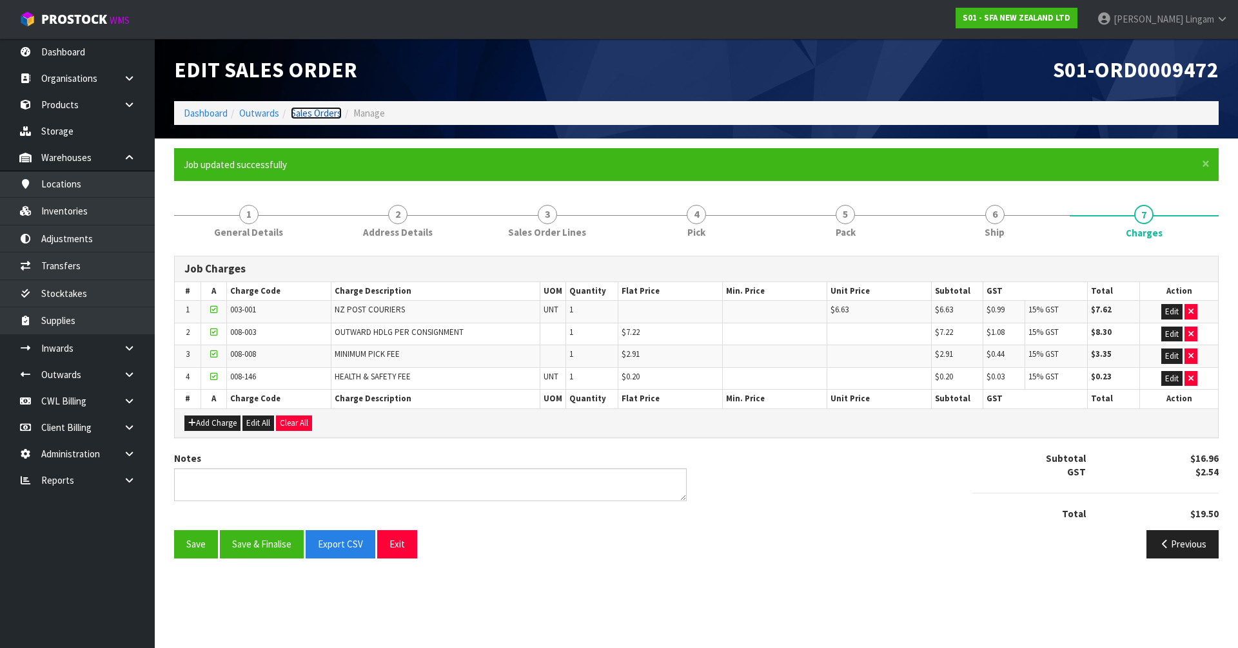
click at [323, 111] on link "Sales Orders" at bounding box center [316, 113] width 51 height 12
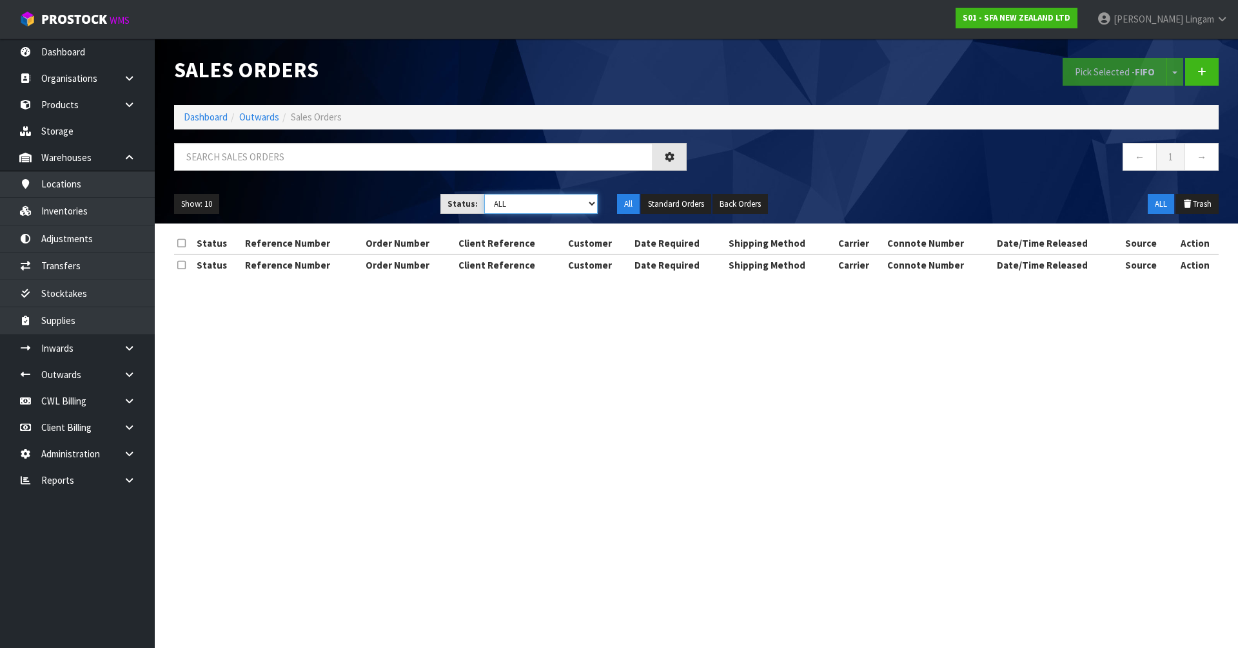
click at [578, 202] on select "Draft Pending Allocated Pending Pick Goods Picked Goods Packed Pending Charges …" at bounding box center [541, 204] width 114 height 20
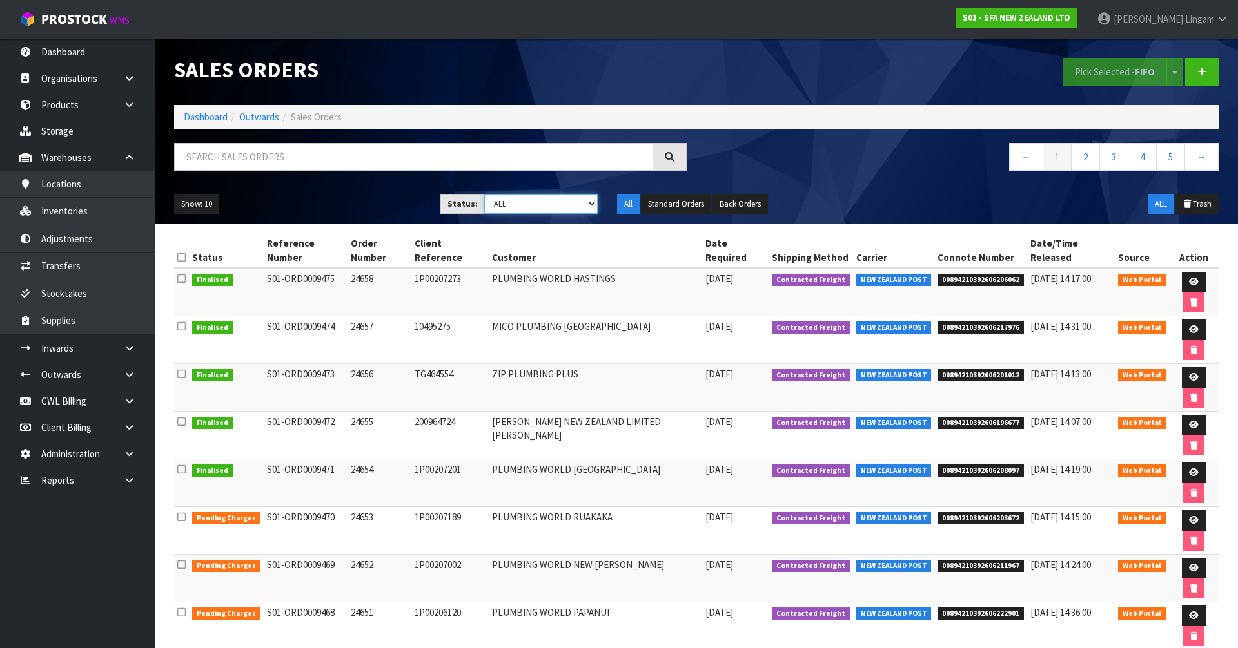
select select "string:6"
click at [484, 194] on select "Draft Pending Allocated Pending Pick Goods Picked Goods Packed Pending Charges …" at bounding box center [541, 204] width 114 height 20
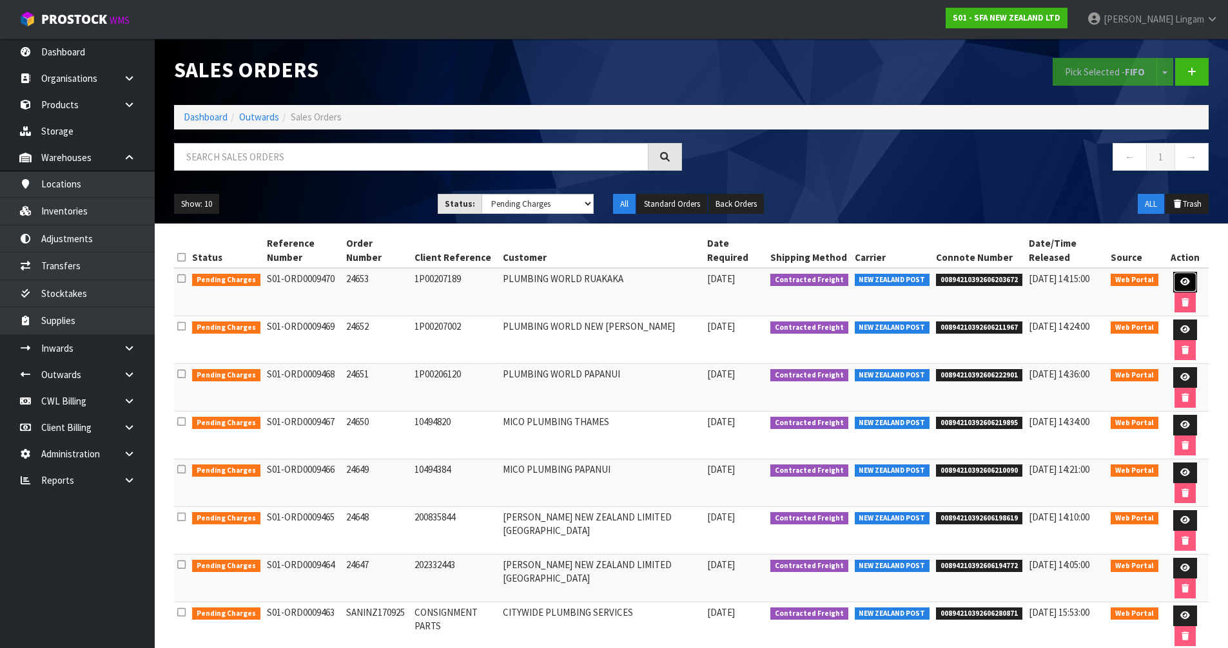
click at [1180, 280] on icon at bounding box center [1185, 282] width 10 height 8
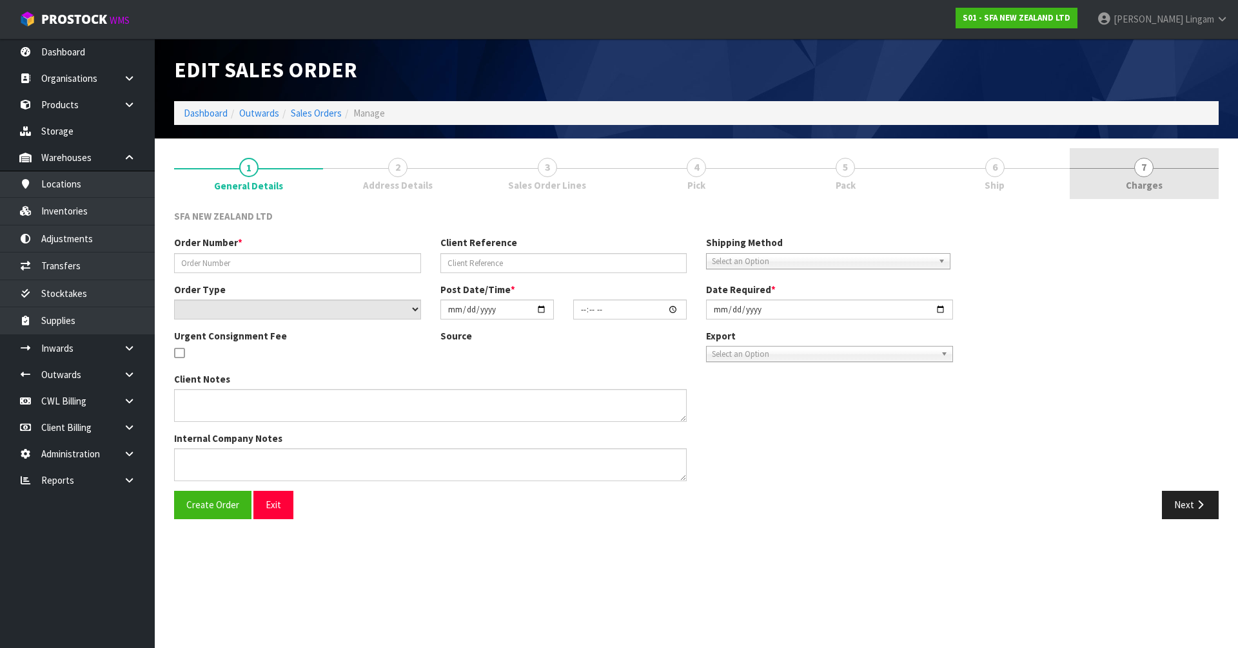
click at [1174, 192] on link "7 [GEOGRAPHIC_DATA]" at bounding box center [1143, 173] width 149 height 51
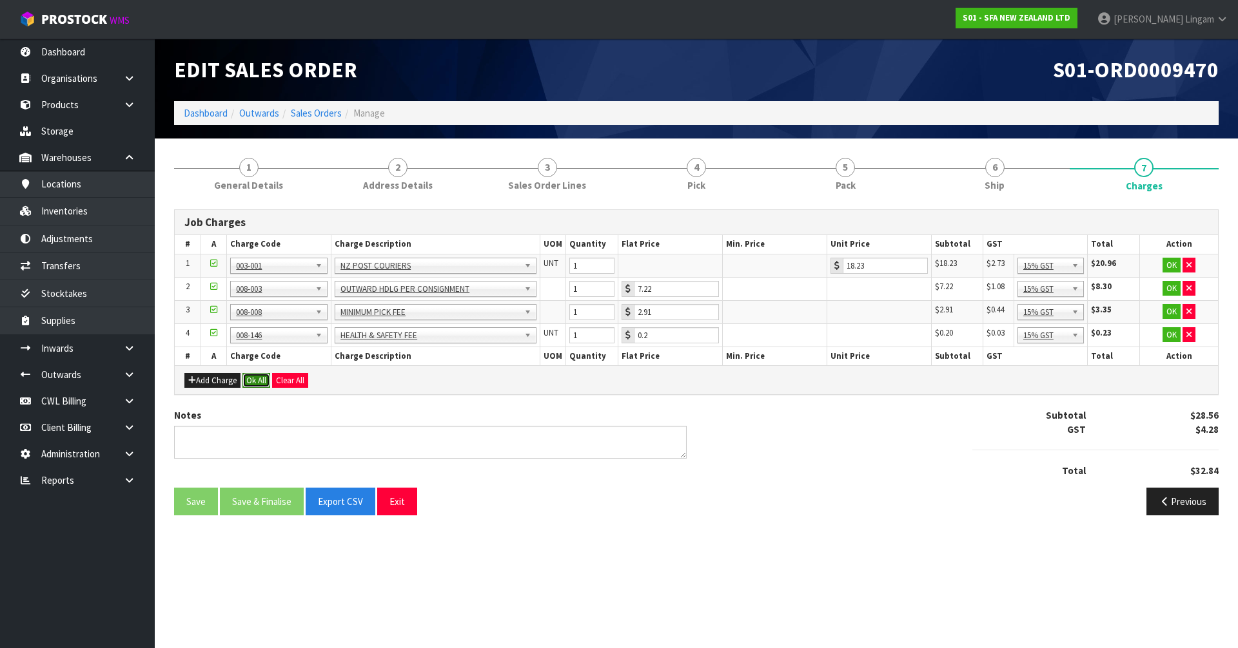
click at [258, 379] on button "Ok All" at bounding box center [256, 380] width 28 height 15
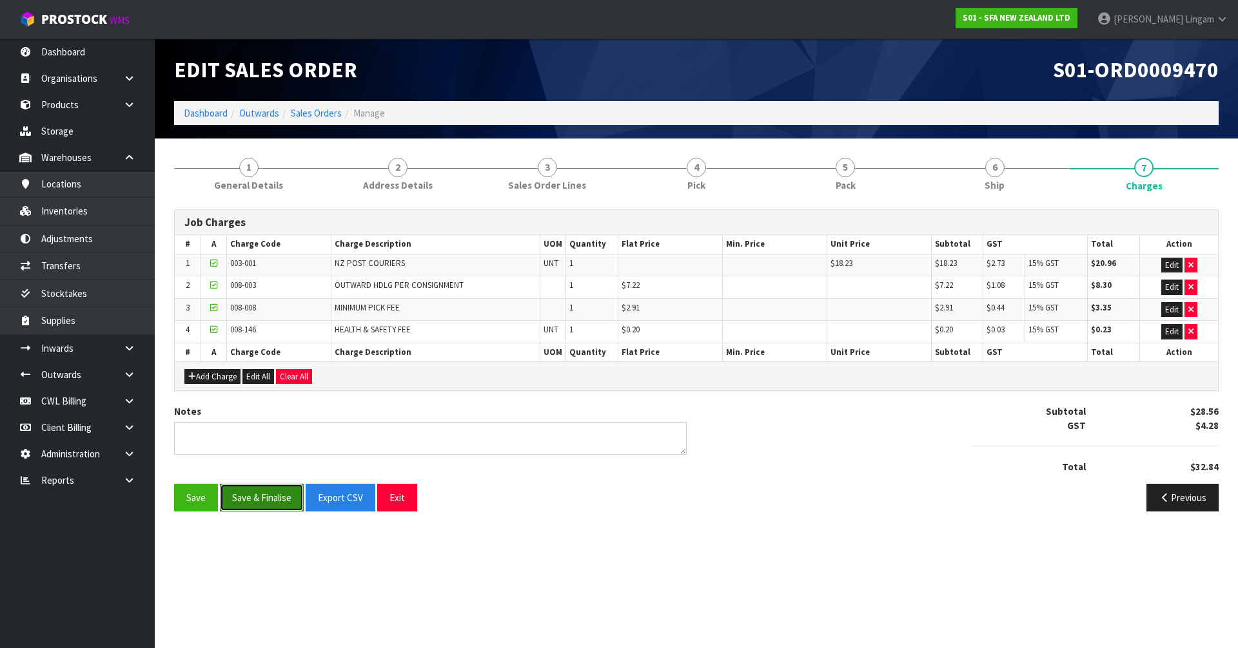
click at [267, 488] on button "Save & Finalise" at bounding box center [262, 498] width 84 height 28
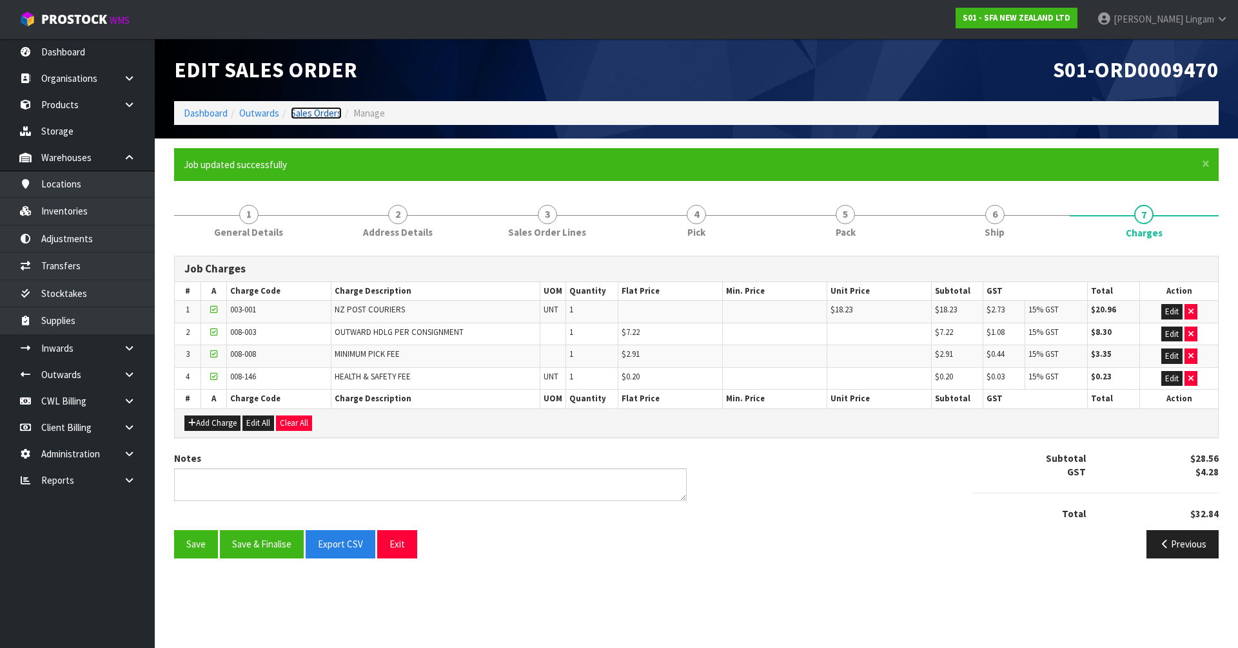
click at [331, 115] on link "Sales Orders" at bounding box center [316, 113] width 51 height 12
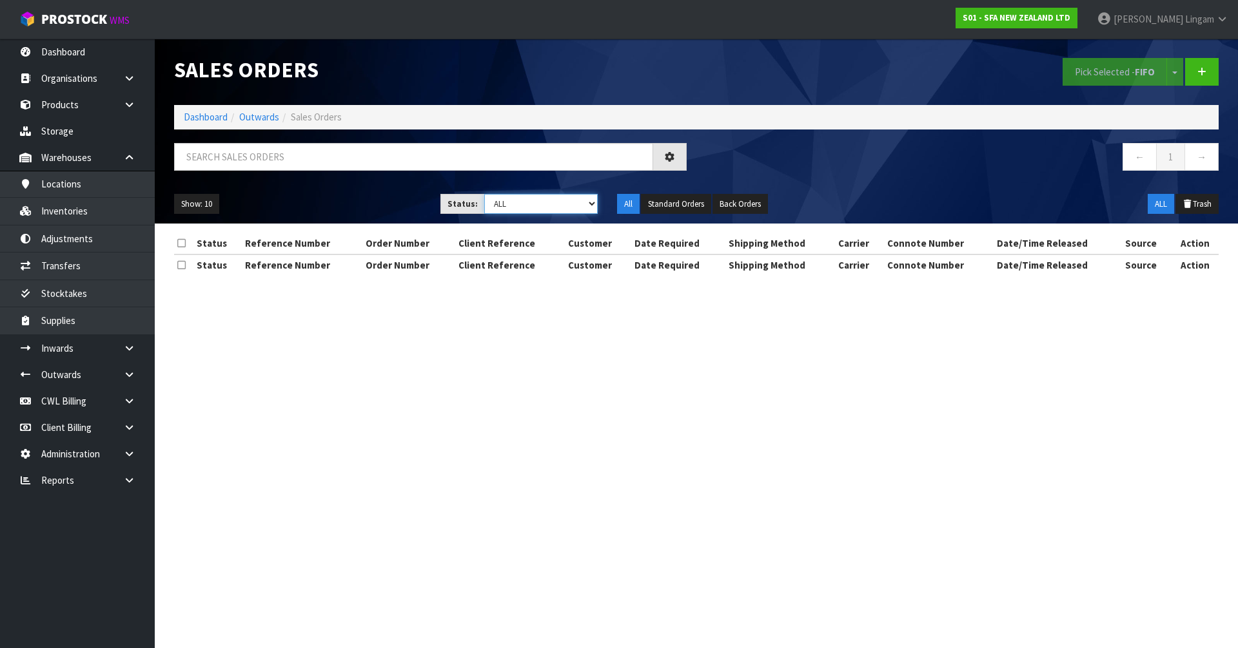
drag, startPoint x: 572, startPoint y: 203, endPoint x: 570, endPoint y: 211, distance: 8.6
click at [572, 203] on select "Draft Pending Allocated Pending Pick Goods Picked Goods Packed Pending Charges …" at bounding box center [541, 204] width 114 height 20
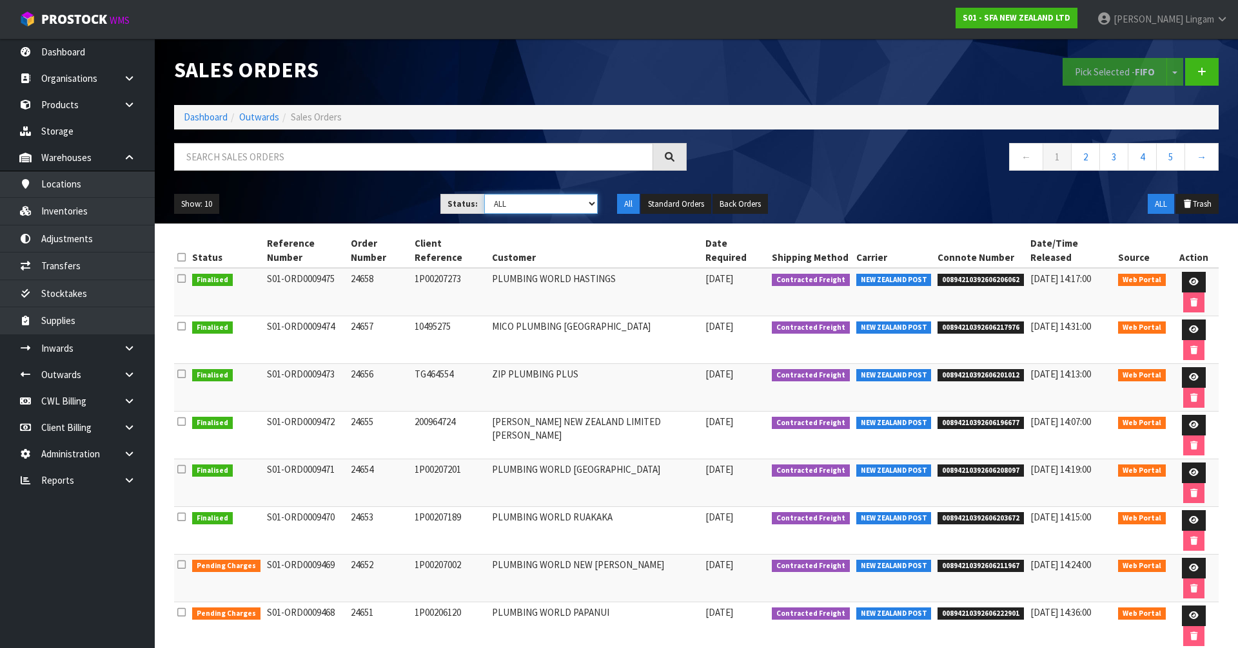
select select "string:6"
click at [484, 194] on select "Draft Pending Allocated Pending Pick Goods Picked Goods Packed Pending Charges …" at bounding box center [541, 204] width 114 height 20
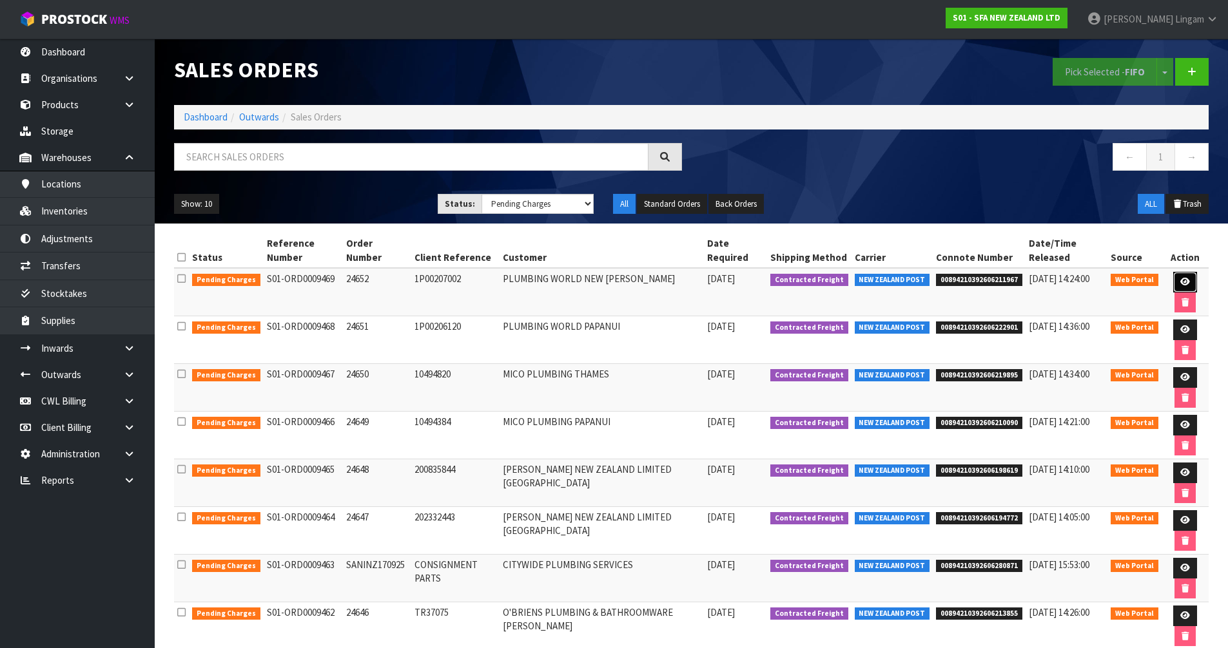
click at [1180, 278] on icon at bounding box center [1185, 282] width 10 height 8
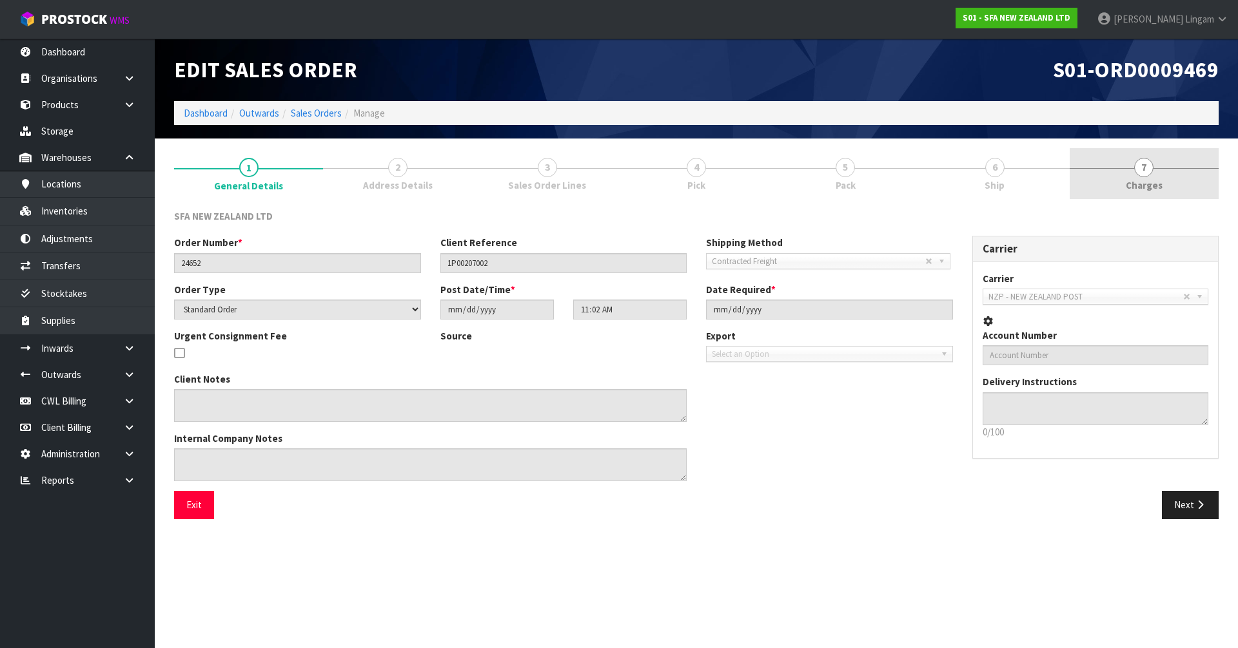
click at [1182, 183] on link "7 [GEOGRAPHIC_DATA]" at bounding box center [1143, 173] width 149 height 51
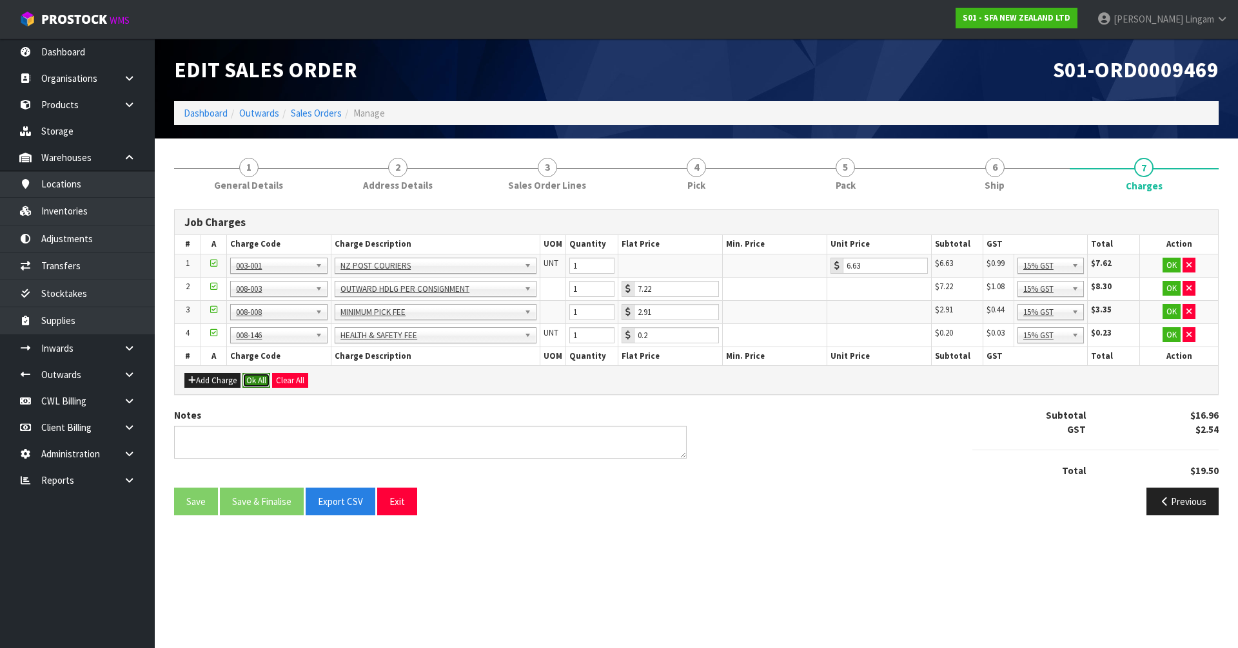
click at [256, 382] on button "Ok All" at bounding box center [256, 380] width 28 height 15
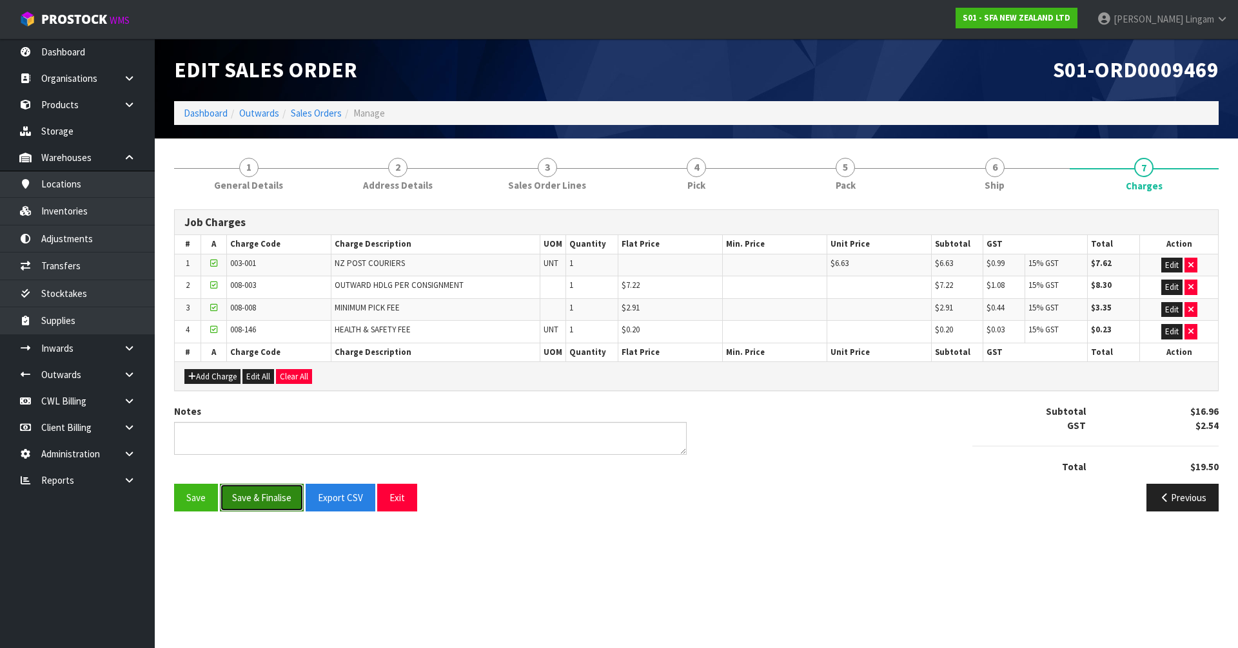
click at [267, 494] on button "Save & Finalise" at bounding box center [262, 498] width 84 height 28
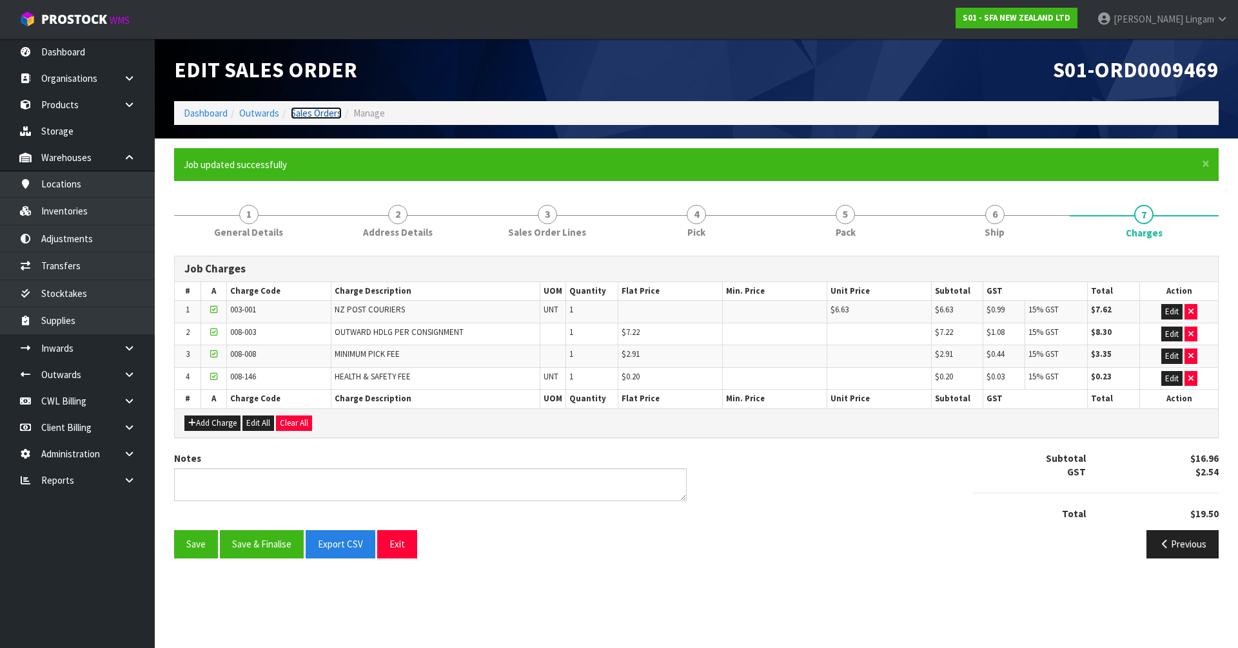
click at [326, 116] on link "Sales Orders" at bounding box center [316, 113] width 51 height 12
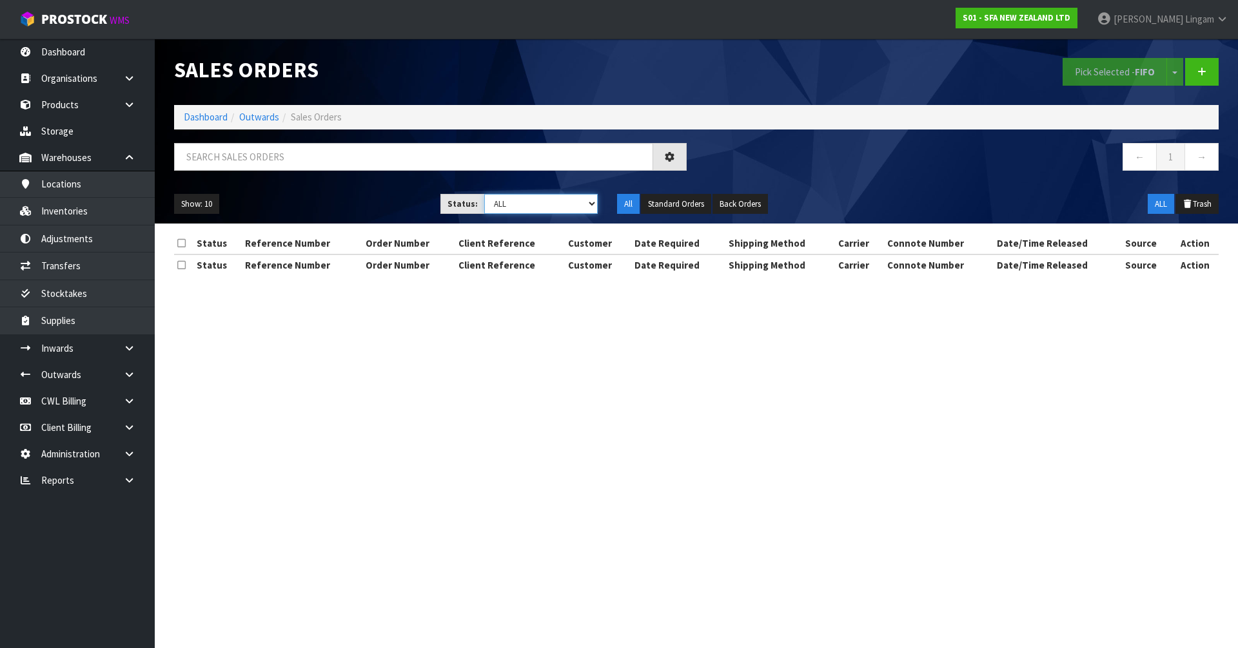
click at [582, 209] on select "Draft Pending Allocated Pending Pick Goods Picked Goods Packed Pending Charges …" at bounding box center [541, 204] width 114 height 20
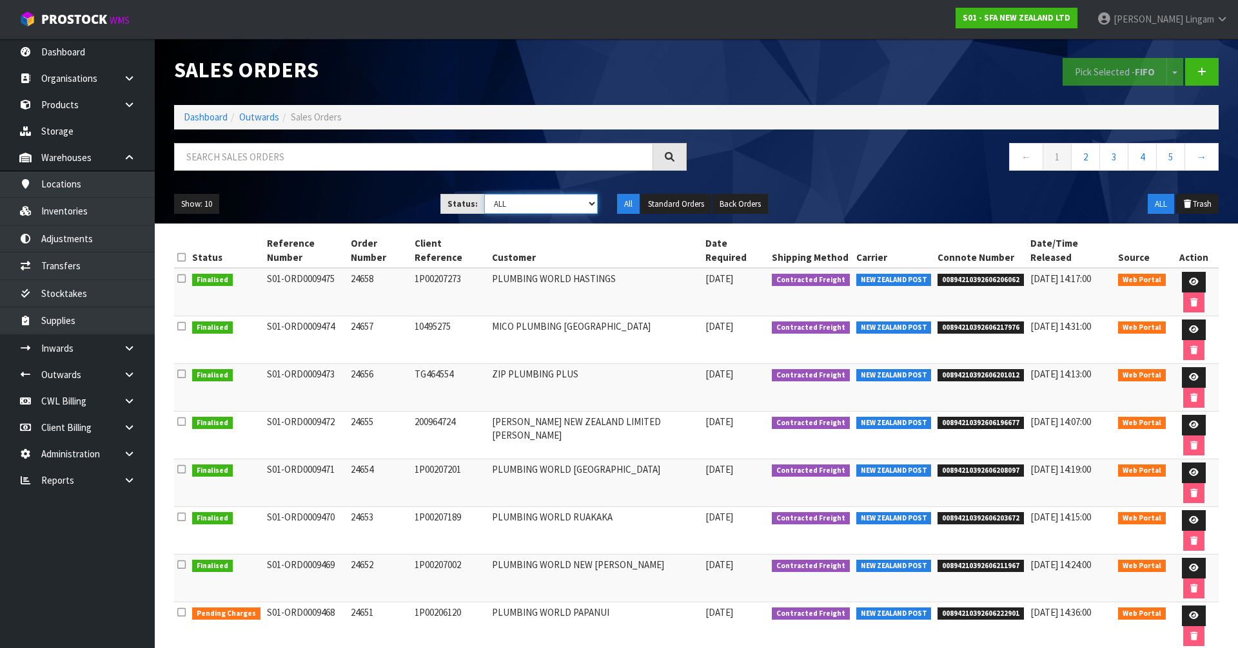
select select "string:6"
click at [484, 194] on select "Draft Pending Allocated Pending Pick Goods Picked Goods Packed Pending Charges …" at bounding box center [541, 204] width 114 height 20
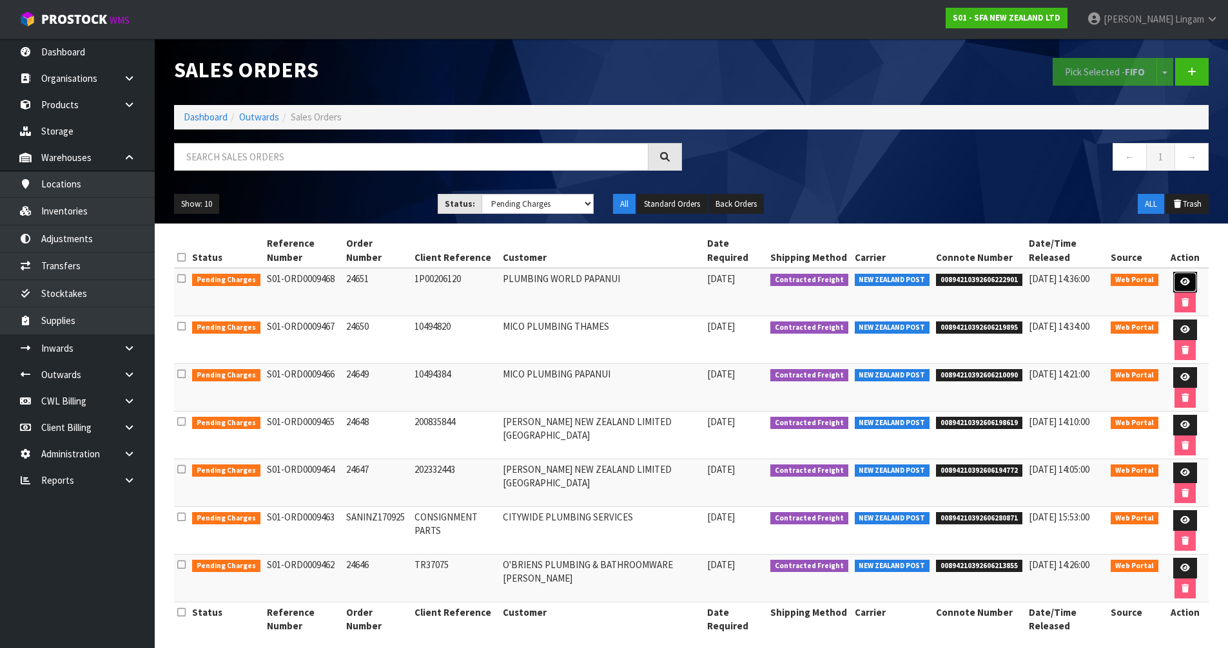
click at [1180, 285] on icon at bounding box center [1185, 282] width 10 height 8
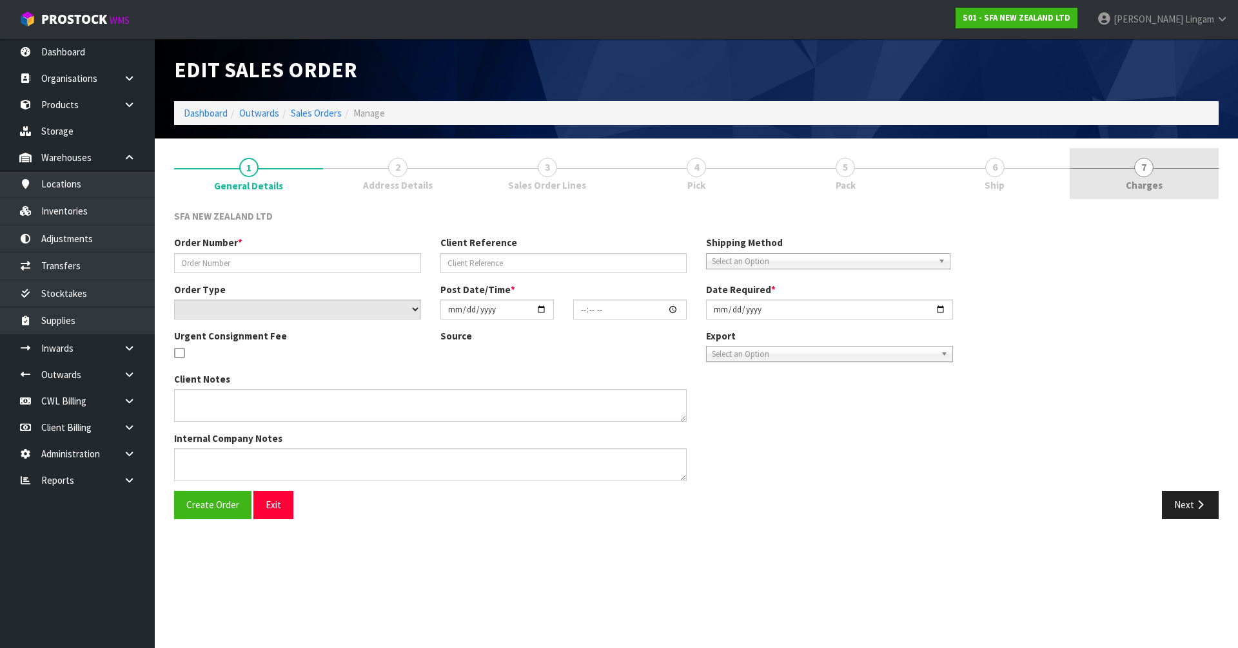
click at [1162, 181] on link "7 [GEOGRAPHIC_DATA]" at bounding box center [1143, 173] width 149 height 51
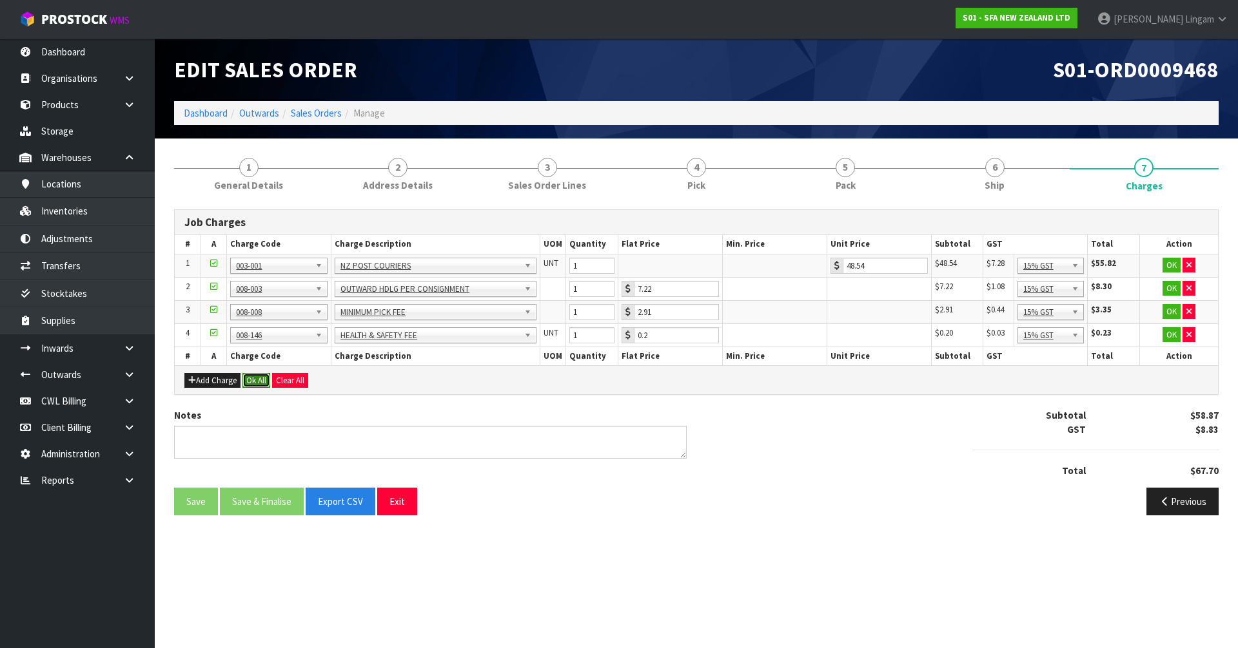
click at [261, 373] on button "Ok All" at bounding box center [256, 380] width 28 height 15
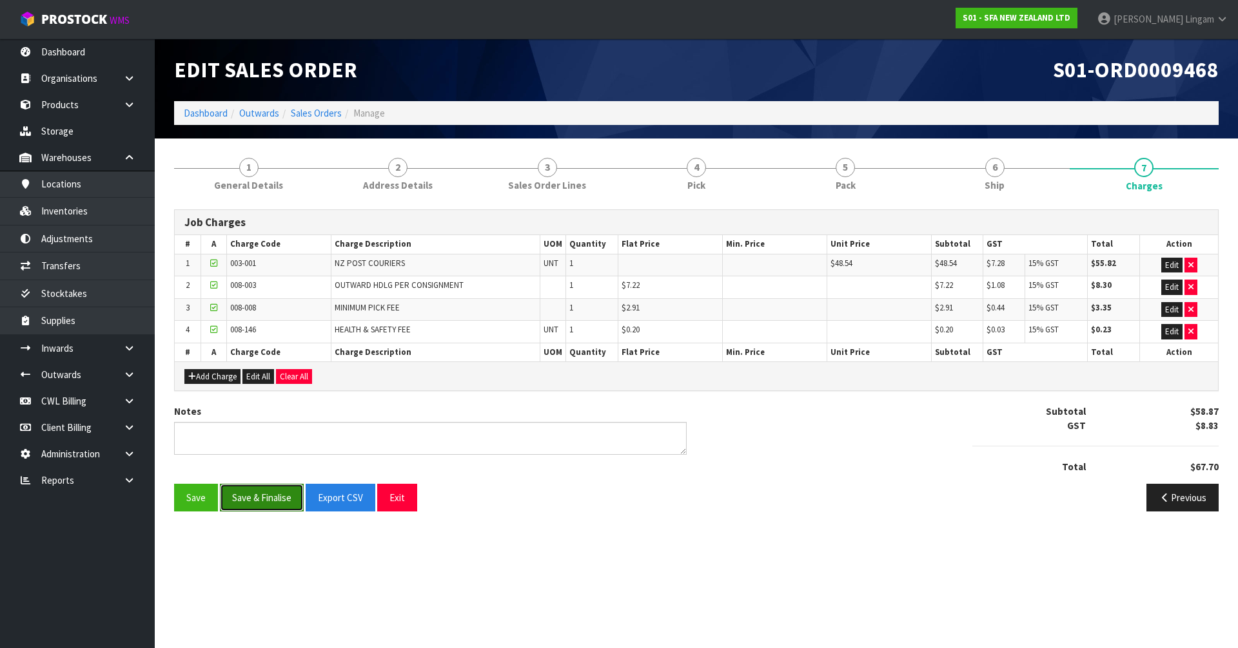
click at [258, 498] on button "Save & Finalise" at bounding box center [262, 498] width 84 height 28
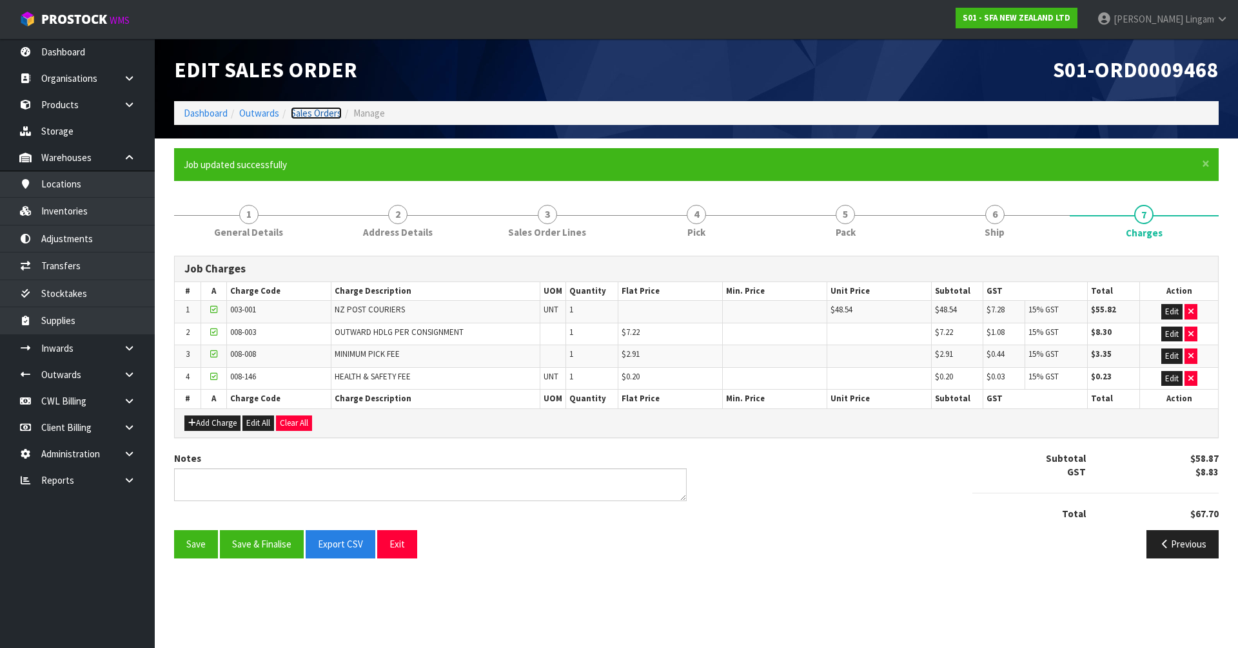
click at [316, 112] on link "Sales Orders" at bounding box center [316, 113] width 51 height 12
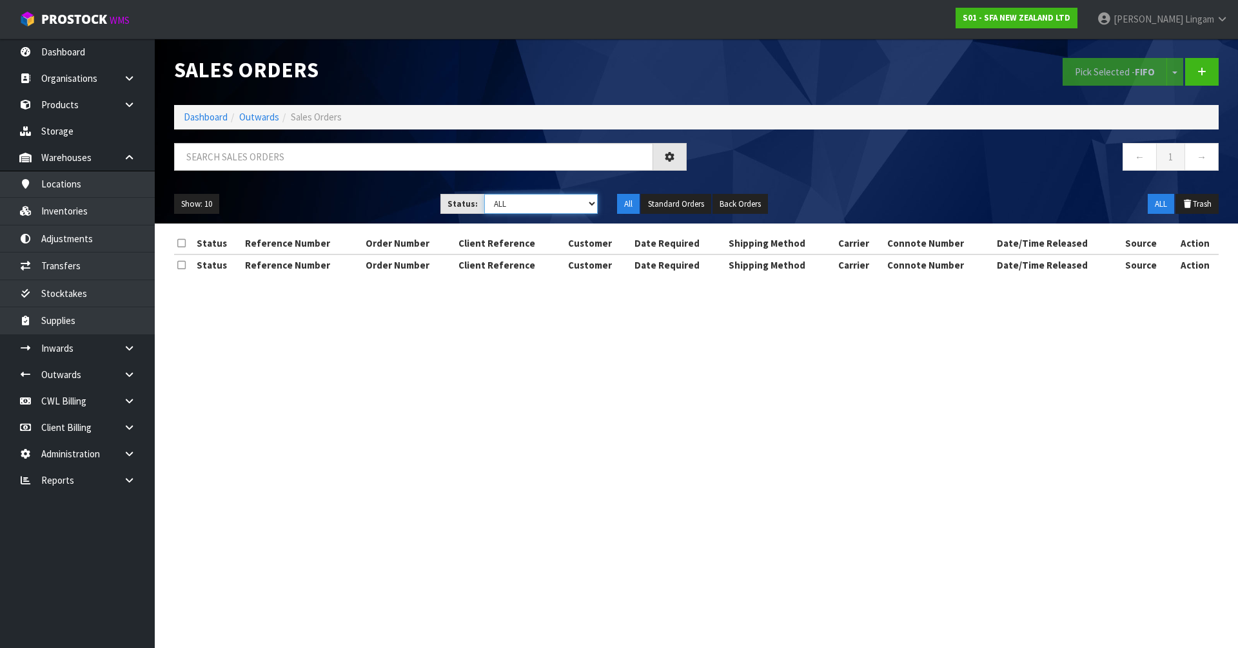
click at [582, 208] on select "Draft Pending Allocated Pending Pick Goods Picked Goods Packed Pending Charges …" at bounding box center [541, 204] width 114 height 20
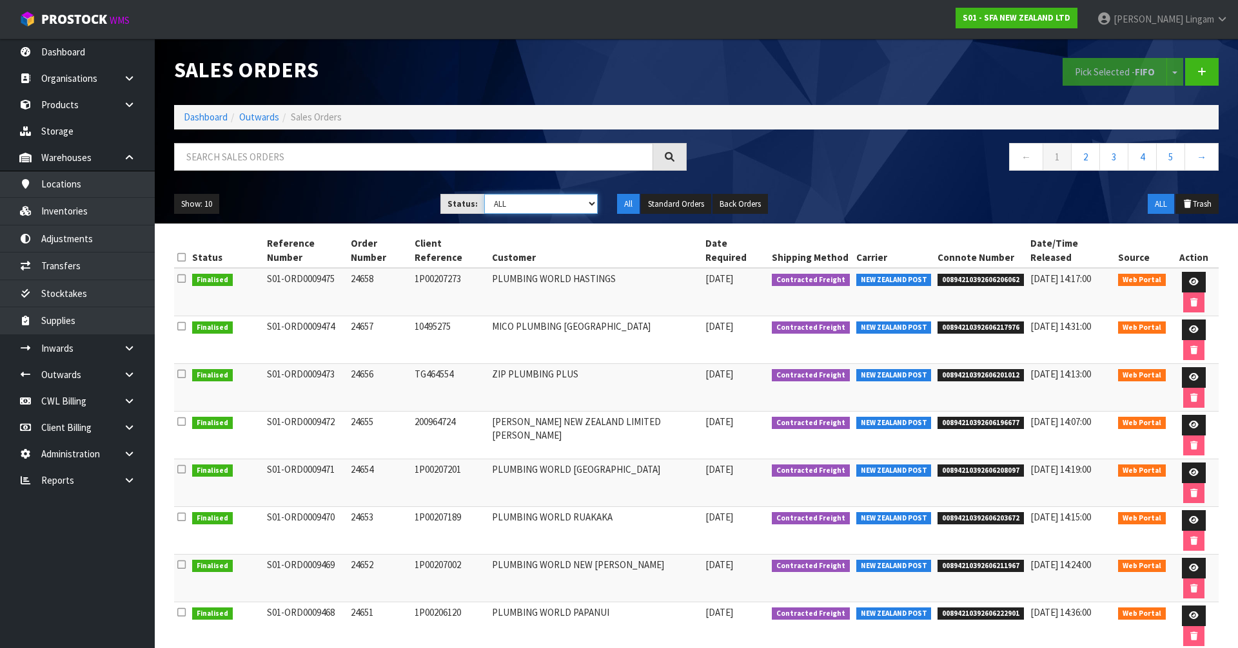
select select "string:6"
click at [484, 194] on select "Draft Pending Allocated Pending Pick Goods Picked Goods Packed Pending Charges …" at bounding box center [541, 204] width 114 height 20
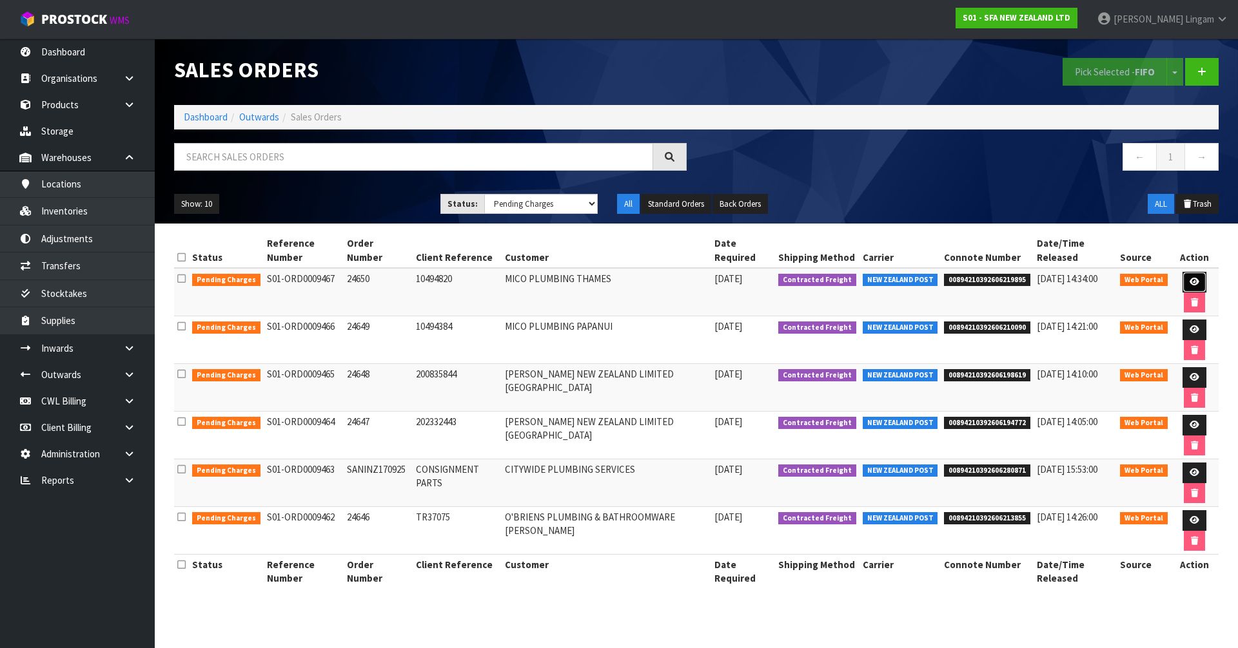
click at [1193, 279] on icon at bounding box center [1194, 282] width 10 height 8
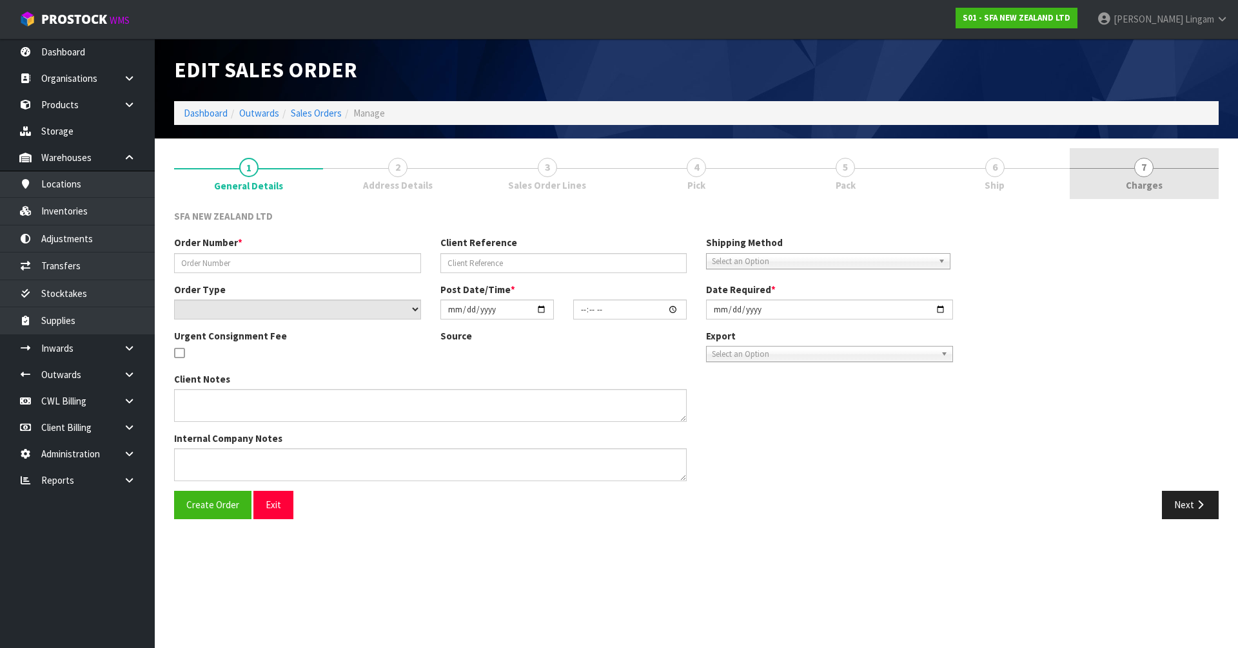
click at [1174, 190] on link "7 [GEOGRAPHIC_DATA]" at bounding box center [1143, 173] width 149 height 51
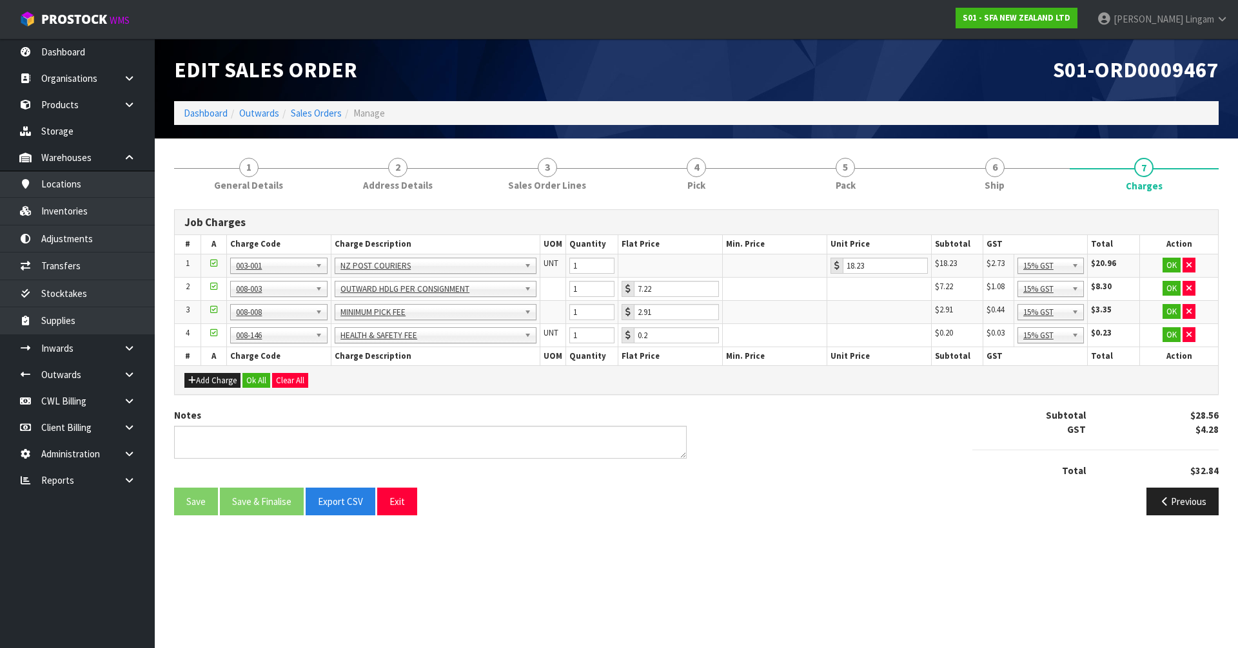
click at [256, 372] on div "Add Charge Ok All Clear All" at bounding box center [696, 379] width 1043 height 29
click at [257, 383] on button "Ok All" at bounding box center [256, 380] width 28 height 15
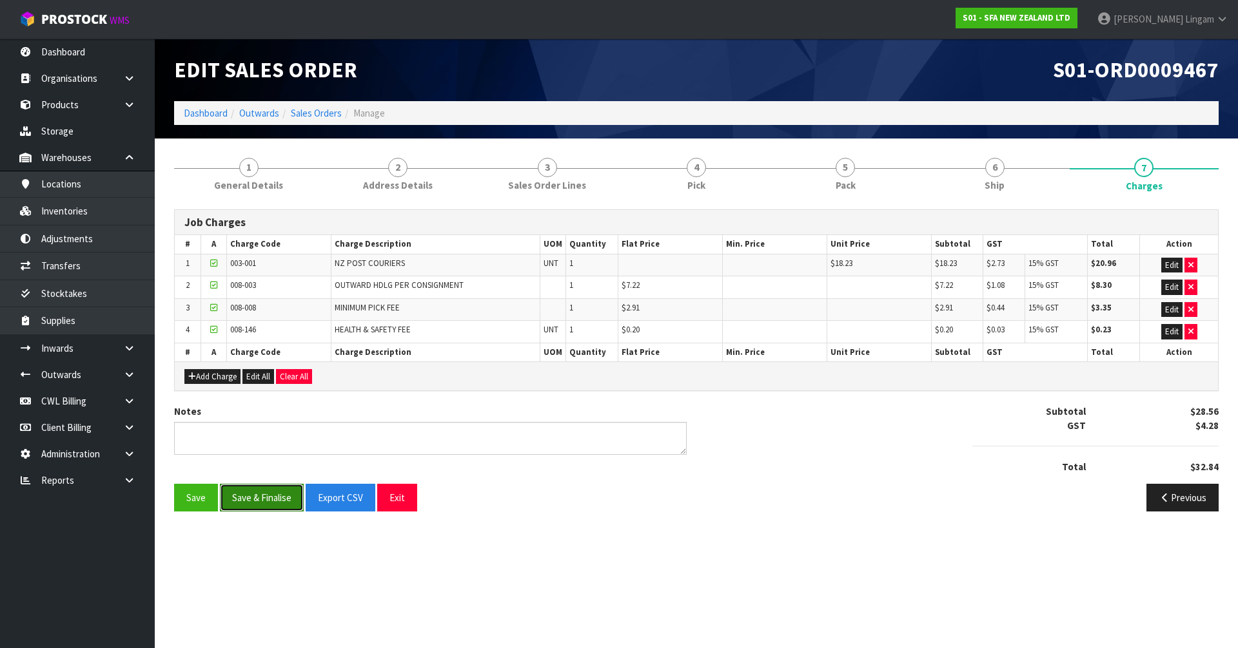
click at [257, 496] on button "Save & Finalise" at bounding box center [262, 498] width 84 height 28
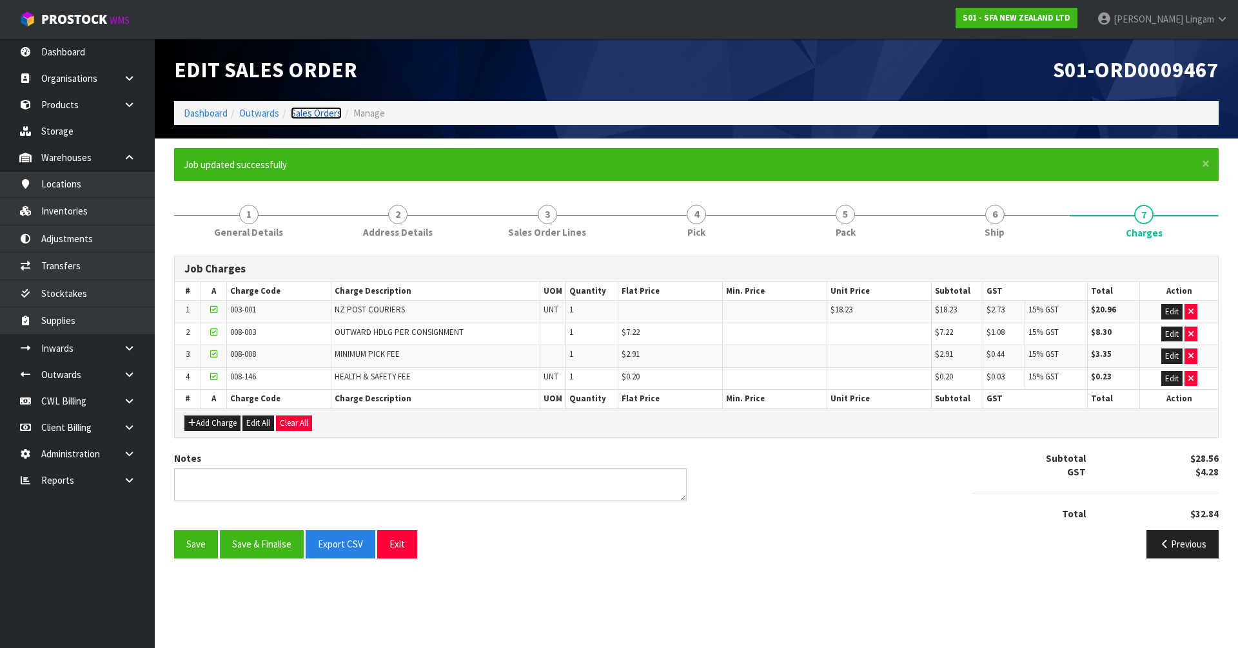
click at [326, 110] on link "Sales Orders" at bounding box center [316, 113] width 51 height 12
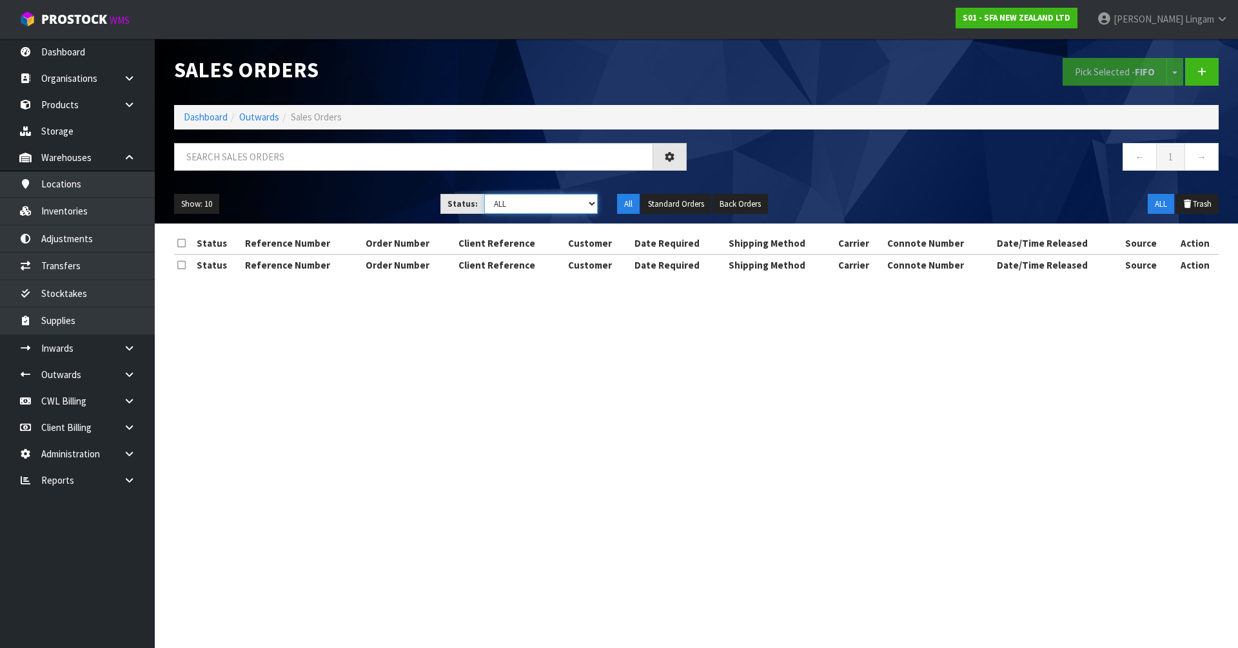
click at [570, 211] on select "Draft Pending Allocated Pending Pick Goods Picked Goods Packed Pending Charges …" at bounding box center [541, 204] width 114 height 20
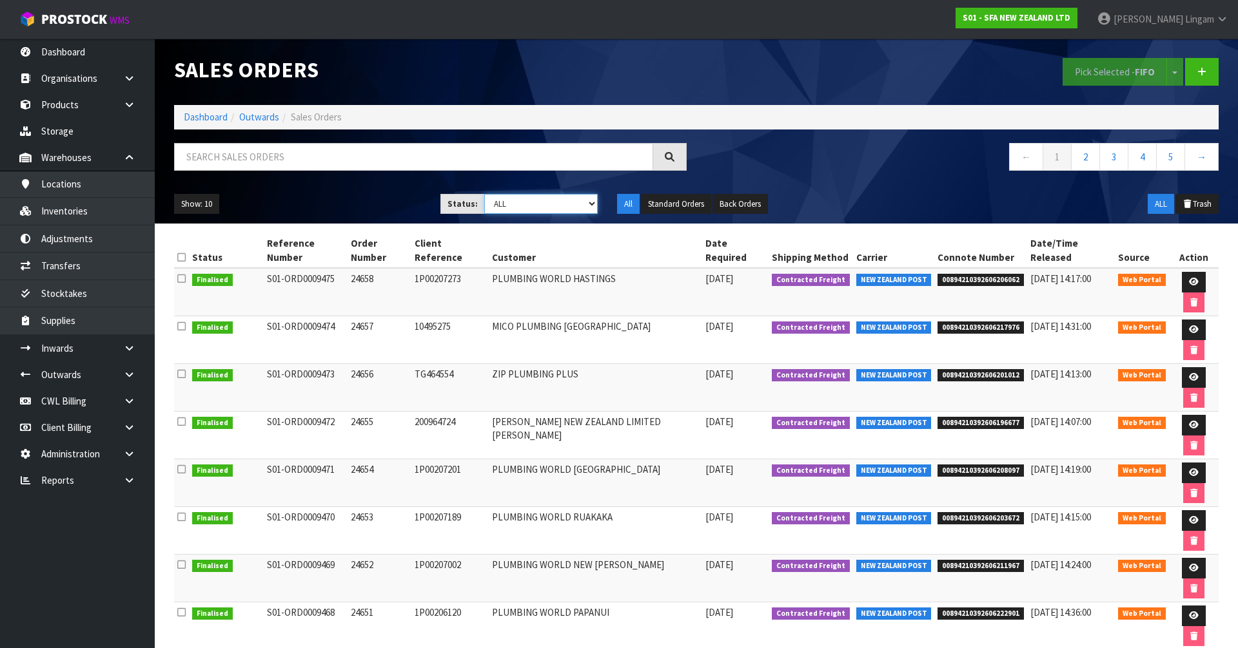
select select "string:6"
click at [484, 194] on select "Draft Pending Allocated Pending Pick Goods Picked Goods Packed Pending Charges …" at bounding box center [541, 204] width 114 height 20
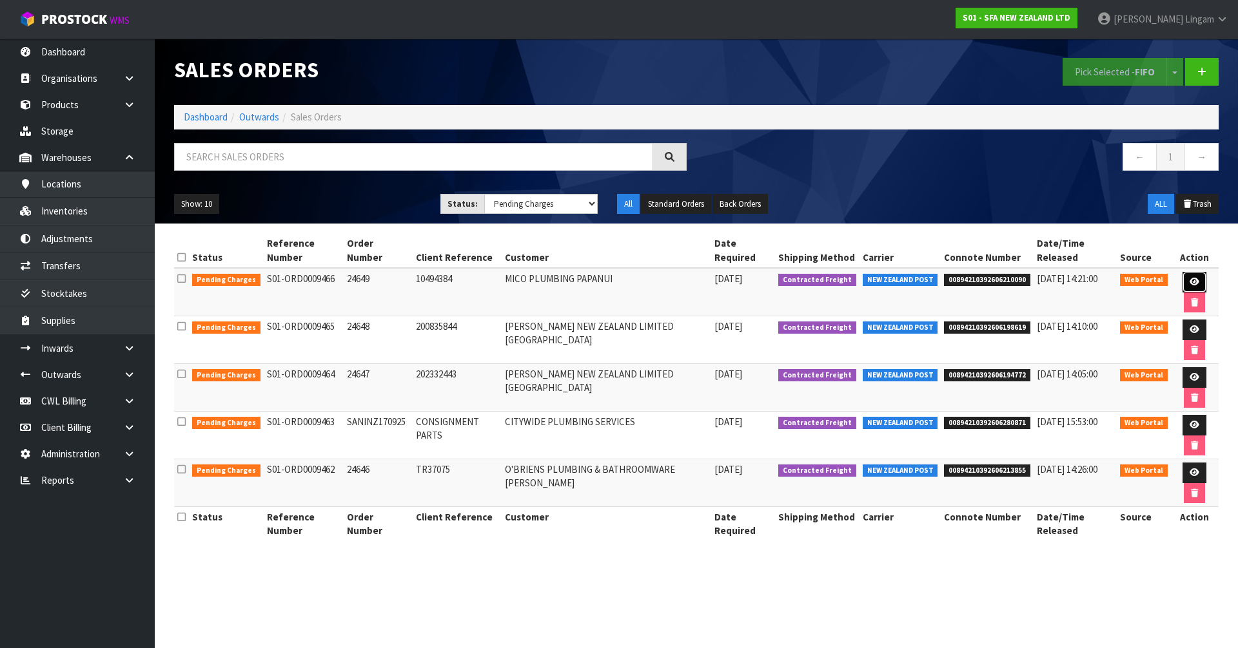
click at [1184, 278] on link at bounding box center [1194, 282] width 24 height 21
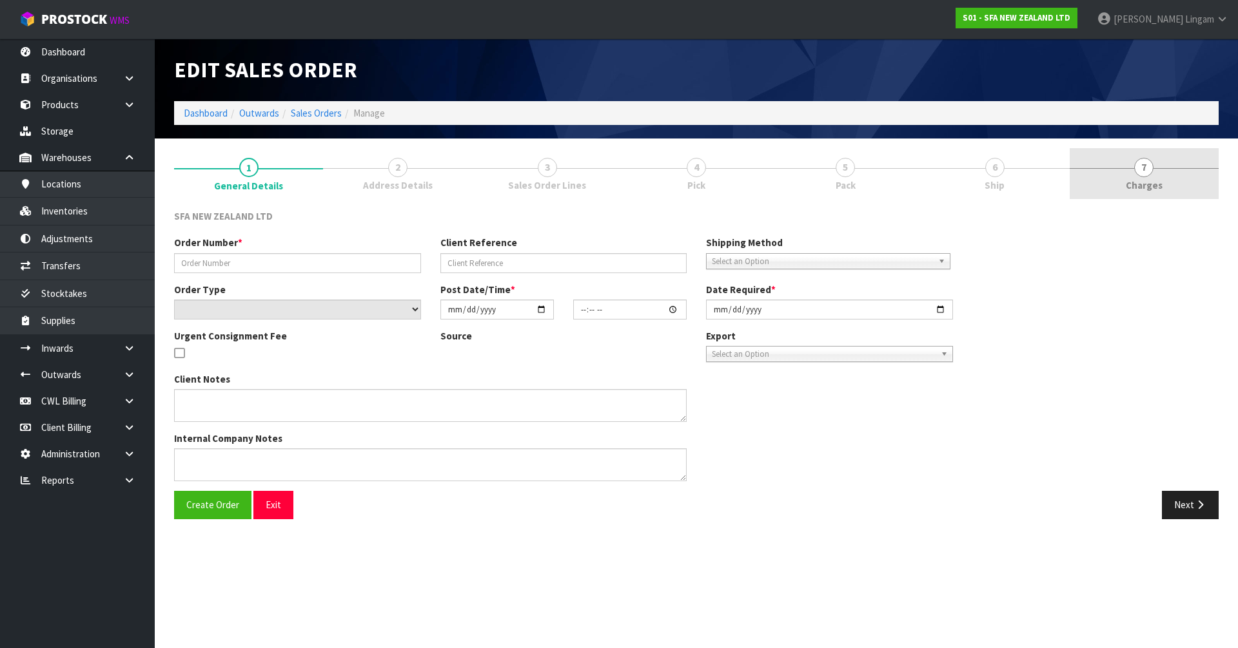
click at [1184, 190] on link "7 [GEOGRAPHIC_DATA]" at bounding box center [1143, 173] width 149 height 51
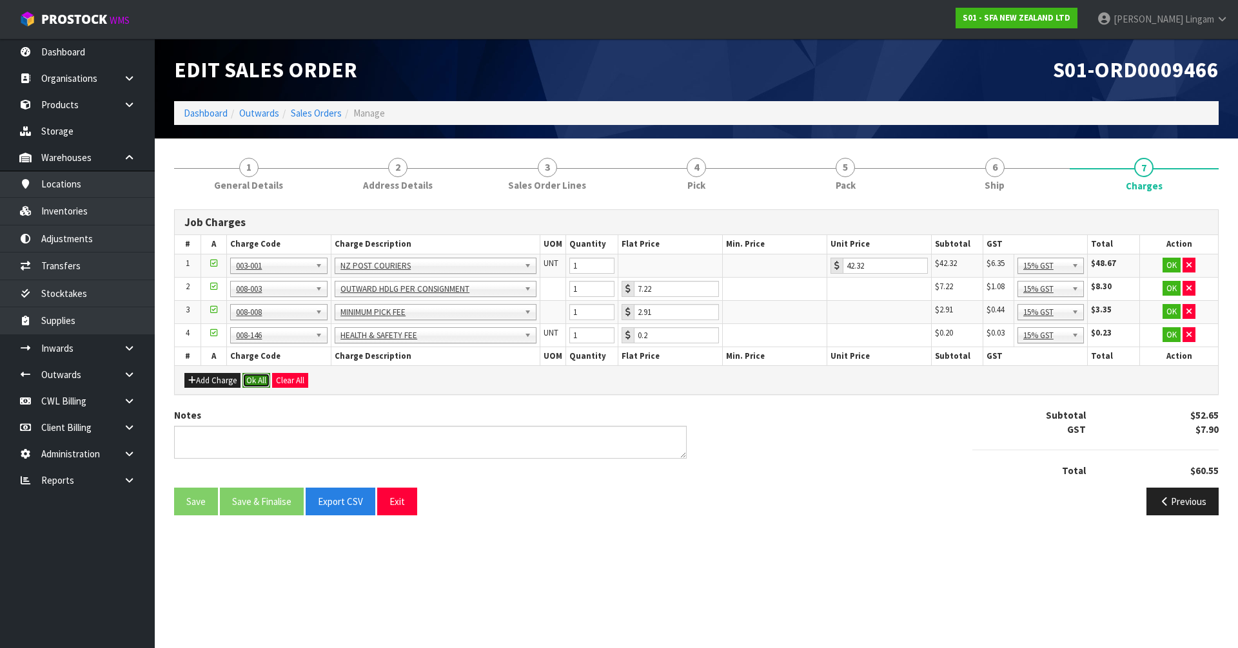
click at [250, 377] on button "Ok All" at bounding box center [256, 380] width 28 height 15
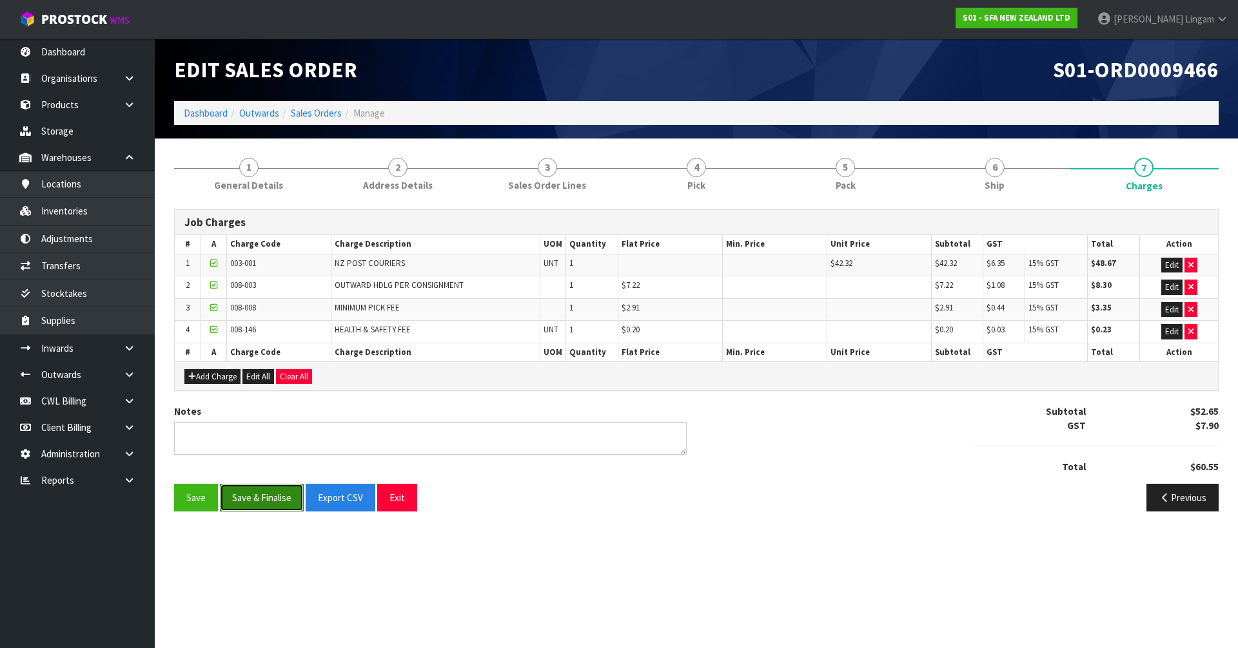
click at [277, 492] on button "Save & Finalise" at bounding box center [262, 498] width 84 height 28
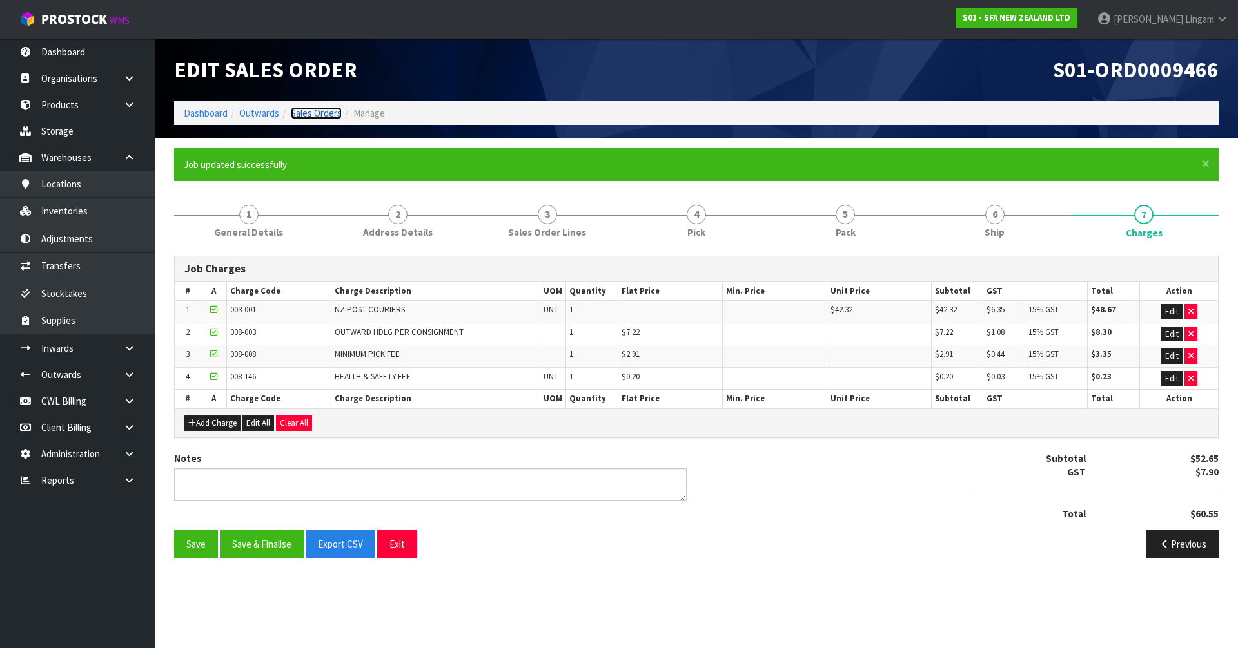
click at [302, 115] on link "Sales Orders" at bounding box center [316, 113] width 51 height 12
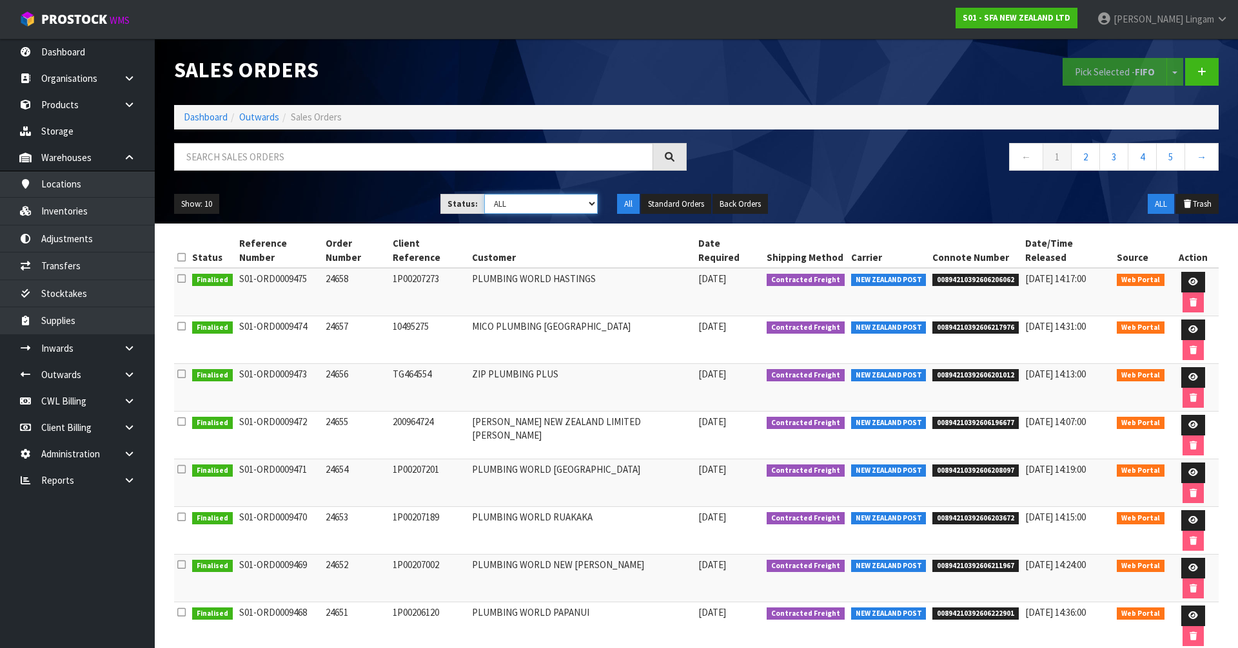
click at [572, 202] on select "Draft Pending Allocated Pending Pick Goods Picked Goods Packed Pending Charges …" at bounding box center [541, 204] width 114 height 20
select select "string:6"
click at [484, 194] on select "Draft Pending Allocated Pending Pick Goods Picked Goods Packed Pending Charges …" at bounding box center [541, 204] width 114 height 20
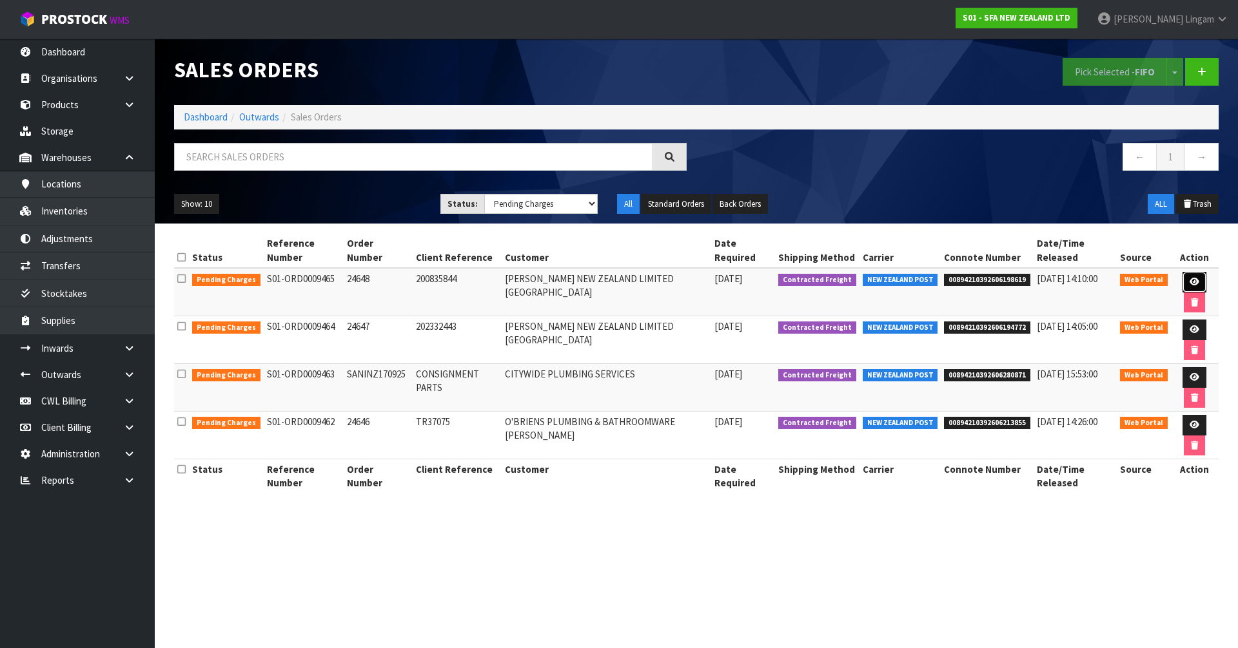
click at [1186, 280] on link at bounding box center [1194, 282] width 24 height 21
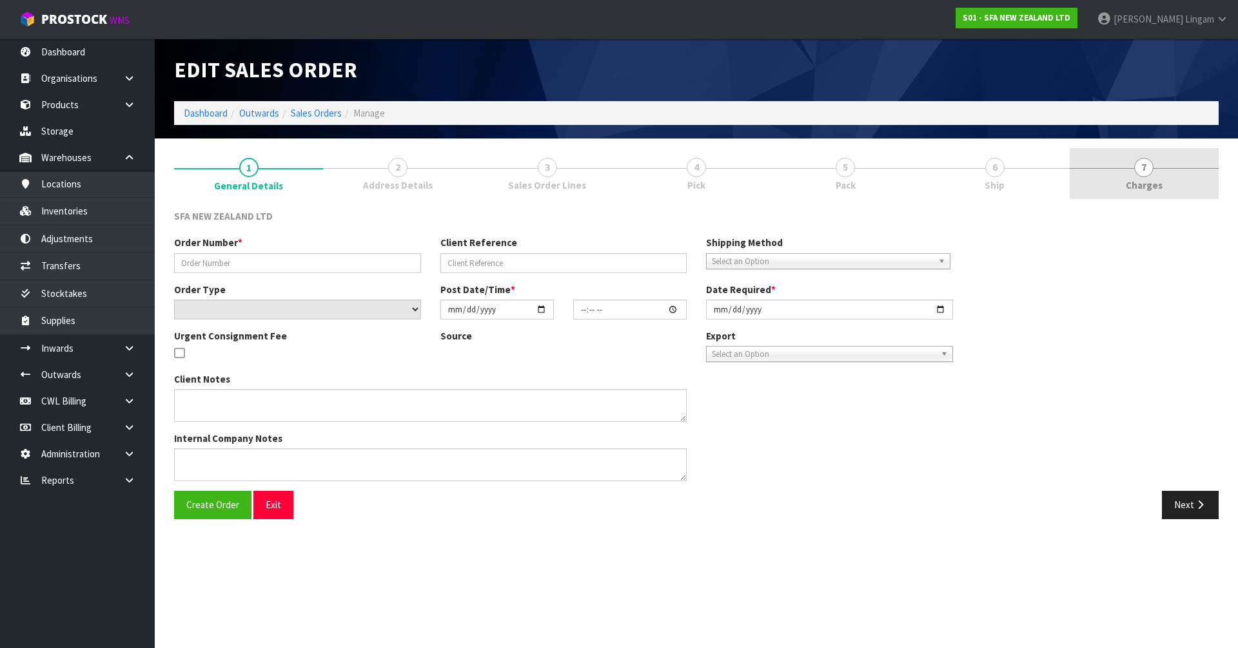
click at [1174, 188] on link "7 [GEOGRAPHIC_DATA]" at bounding box center [1143, 173] width 149 height 51
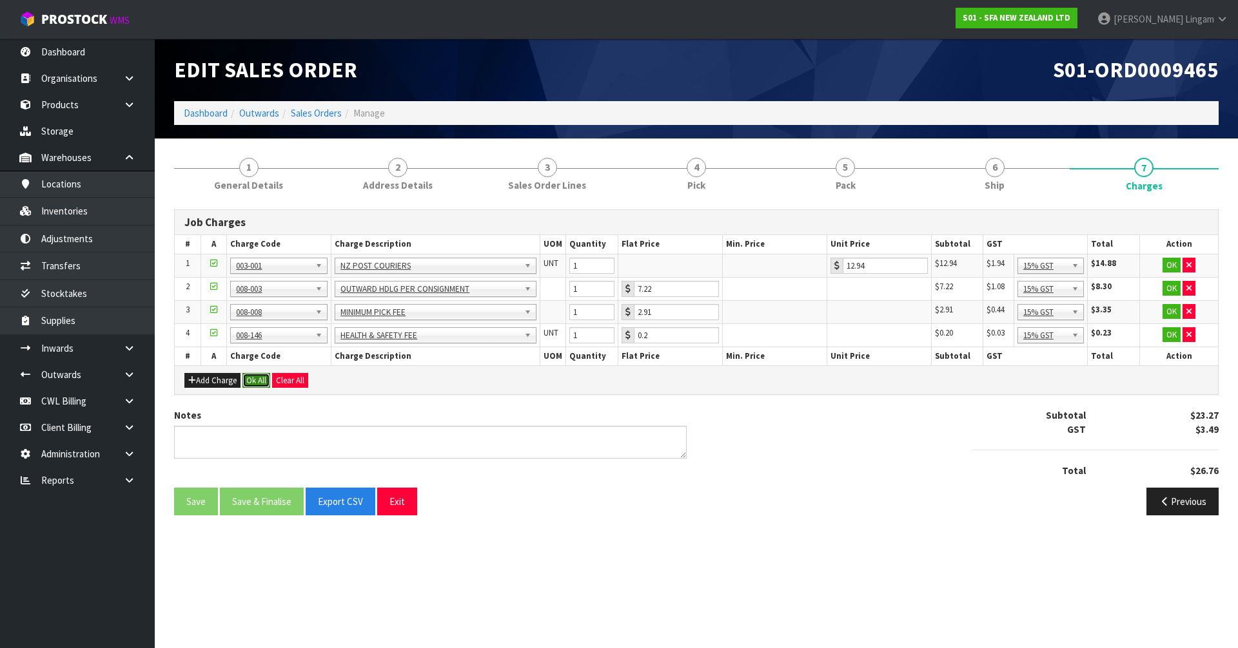
click at [255, 377] on button "Ok All" at bounding box center [256, 380] width 28 height 15
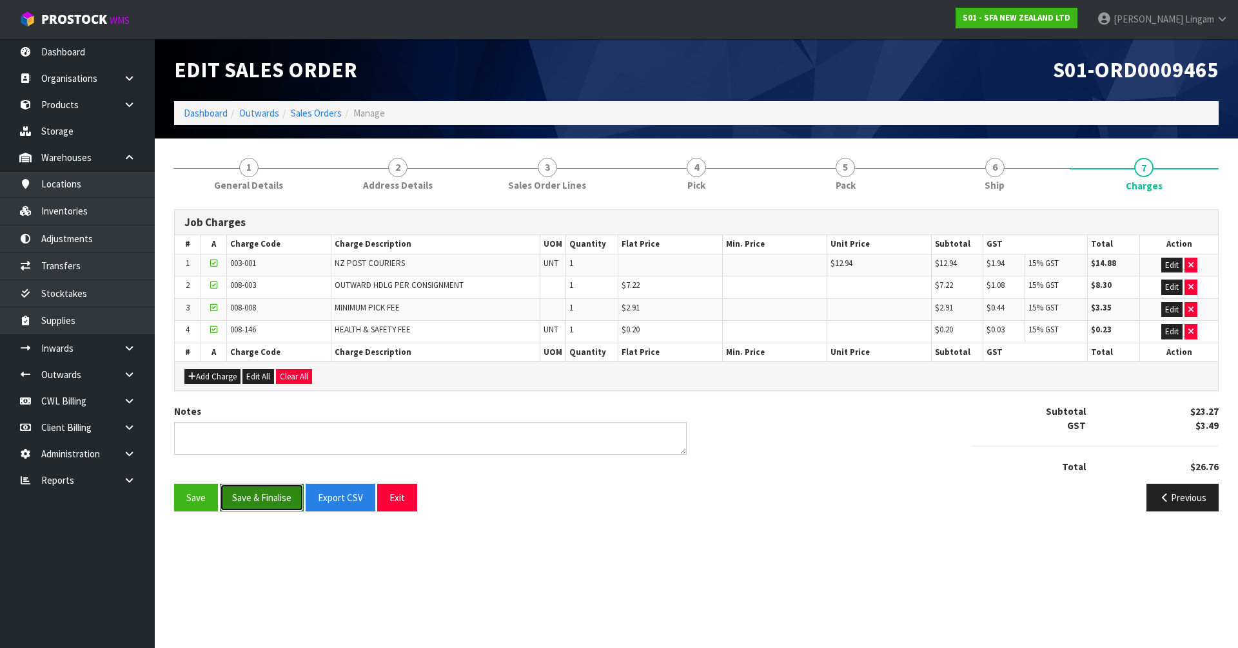
click at [262, 491] on button "Save & Finalise" at bounding box center [262, 498] width 84 height 28
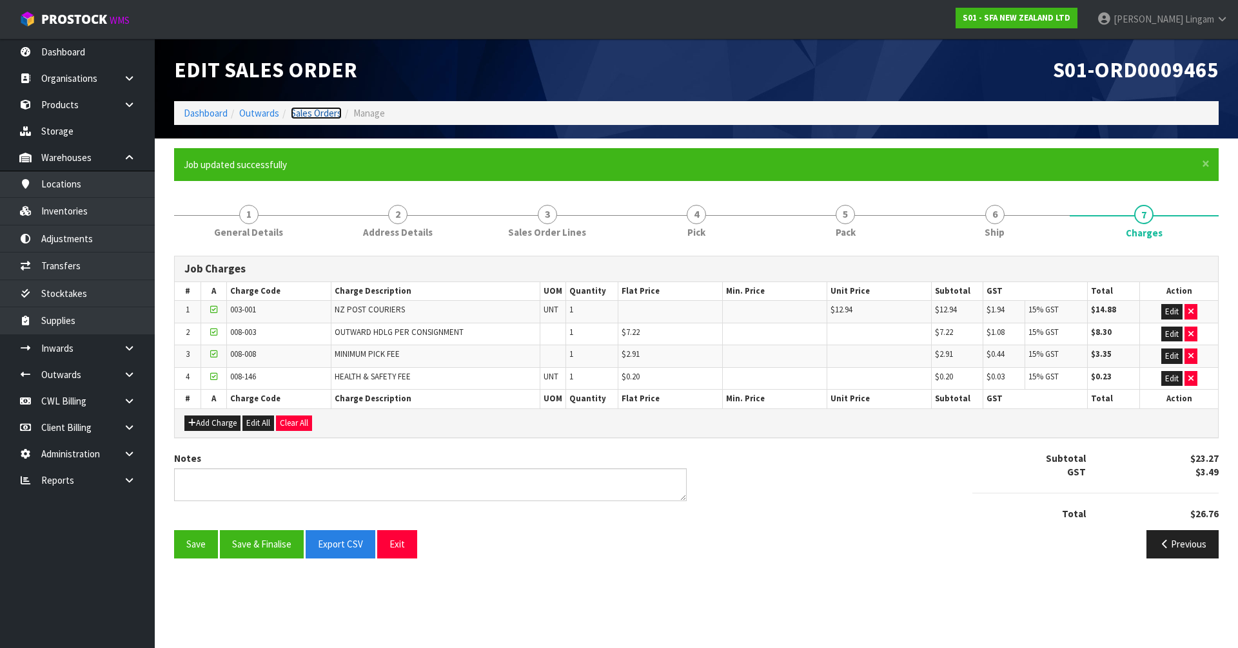
click at [329, 115] on link "Sales Orders" at bounding box center [316, 113] width 51 height 12
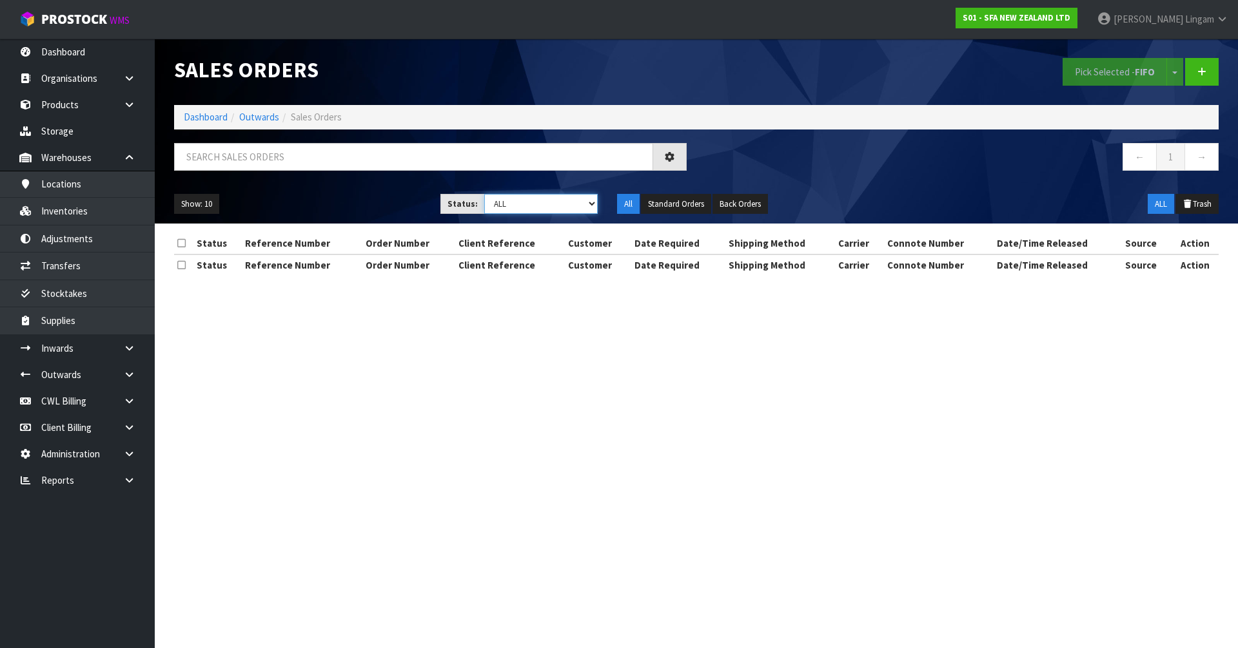
click at [575, 200] on select "Draft Pending Allocated Pending Pick Goods Picked Goods Packed Pending Charges …" at bounding box center [541, 204] width 114 height 20
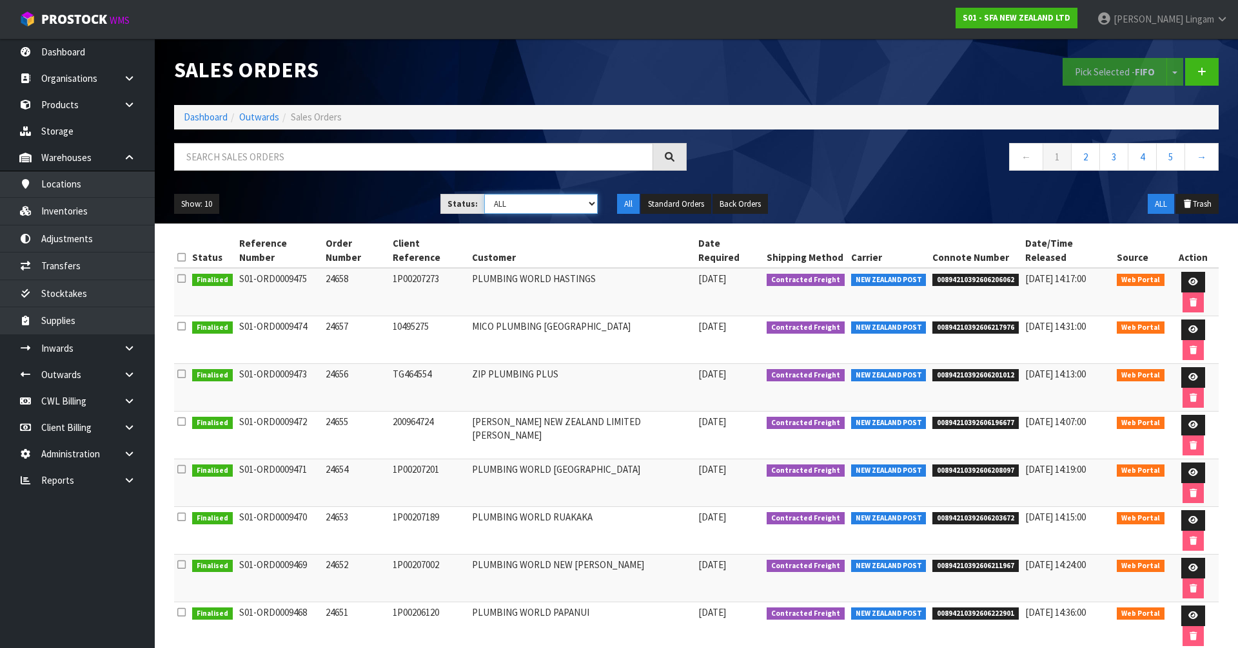
select select "string:6"
click at [484, 194] on select "Draft Pending Allocated Pending Pick Goods Picked Goods Packed Pending Charges …" at bounding box center [541, 204] width 114 height 20
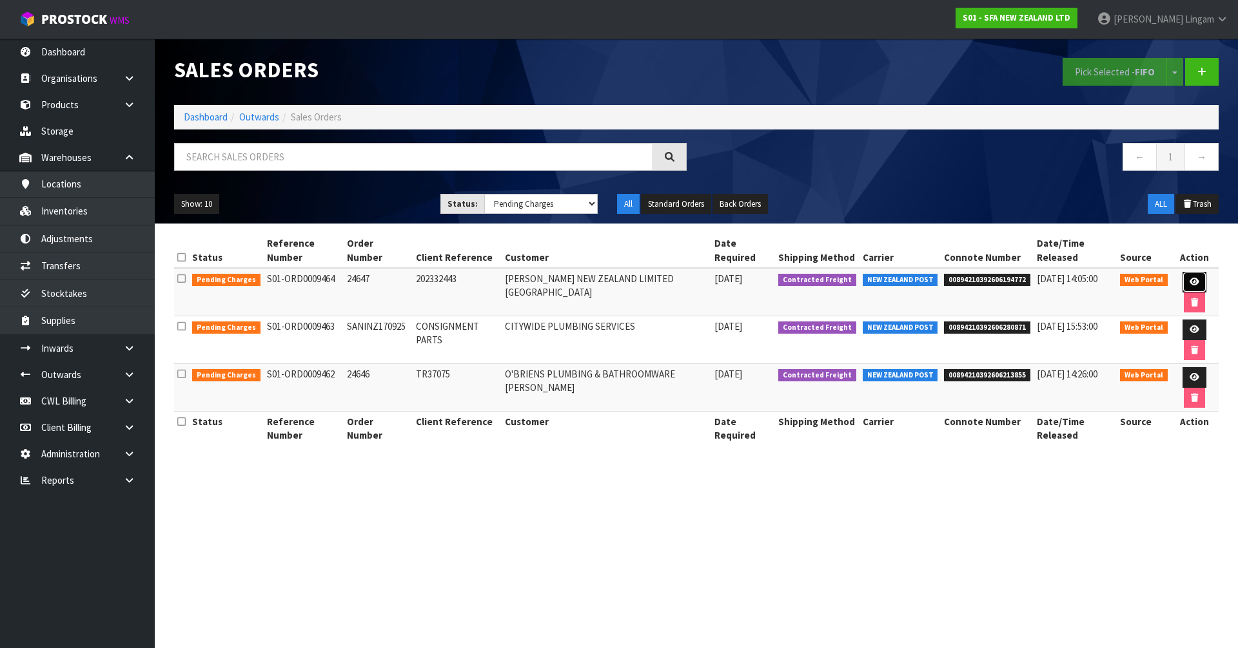
click at [1184, 275] on link at bounding box center [1194, 282] width 24 height 21
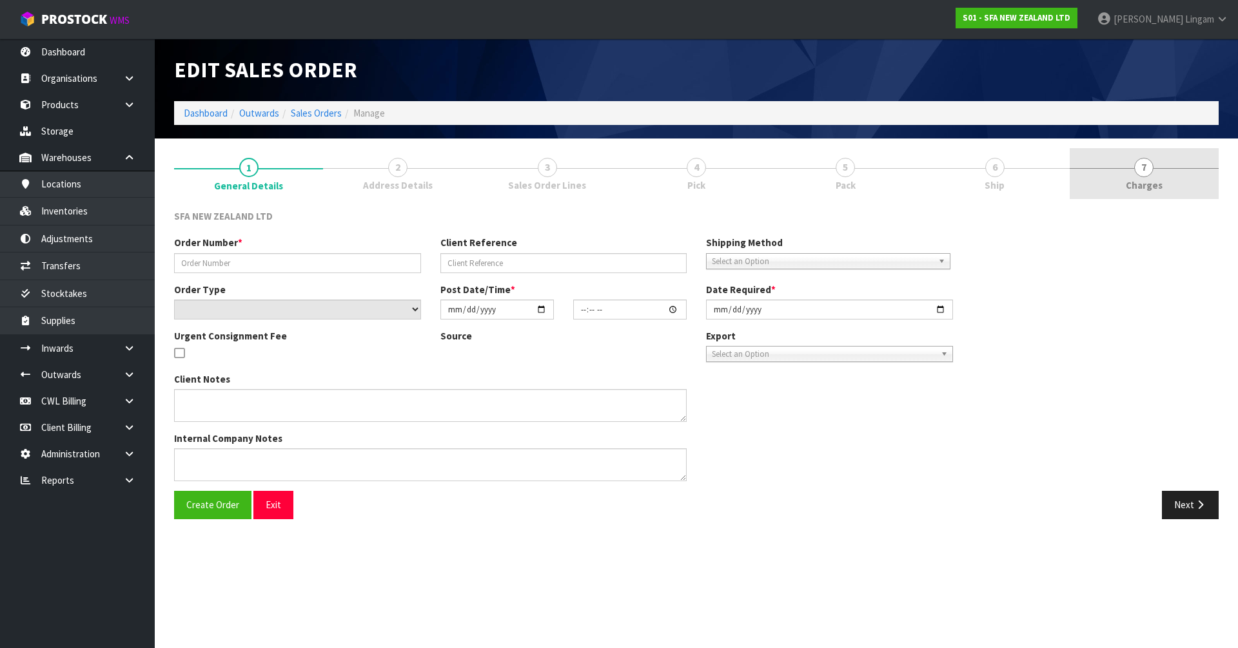
click at [1183, 187] on link "7 [GEOGRAPHIC_DATA]" at bounding box center [1143, 173] width 149 height 51
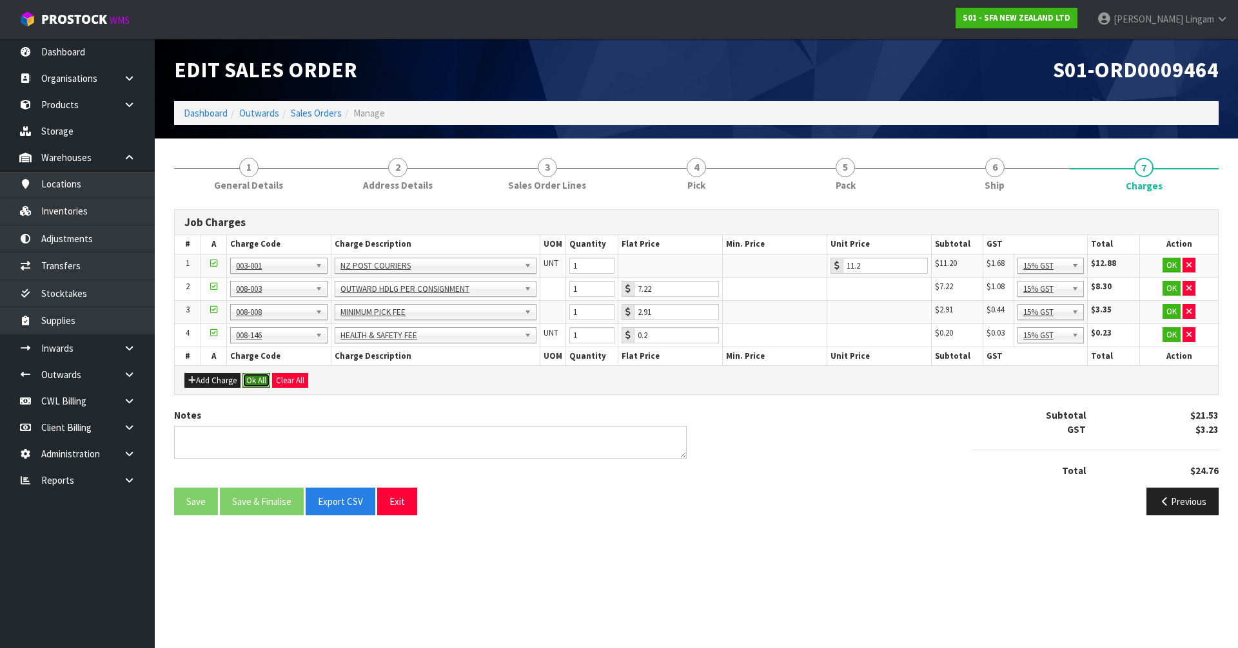
drag, startPoint x: 257, startPoint y: 375, endPoint x: 260, endPoint y: 394, distance: 19.5
click at [257, 373] on button "Ok All" at bounding box center [256, 380] width 28 height 15
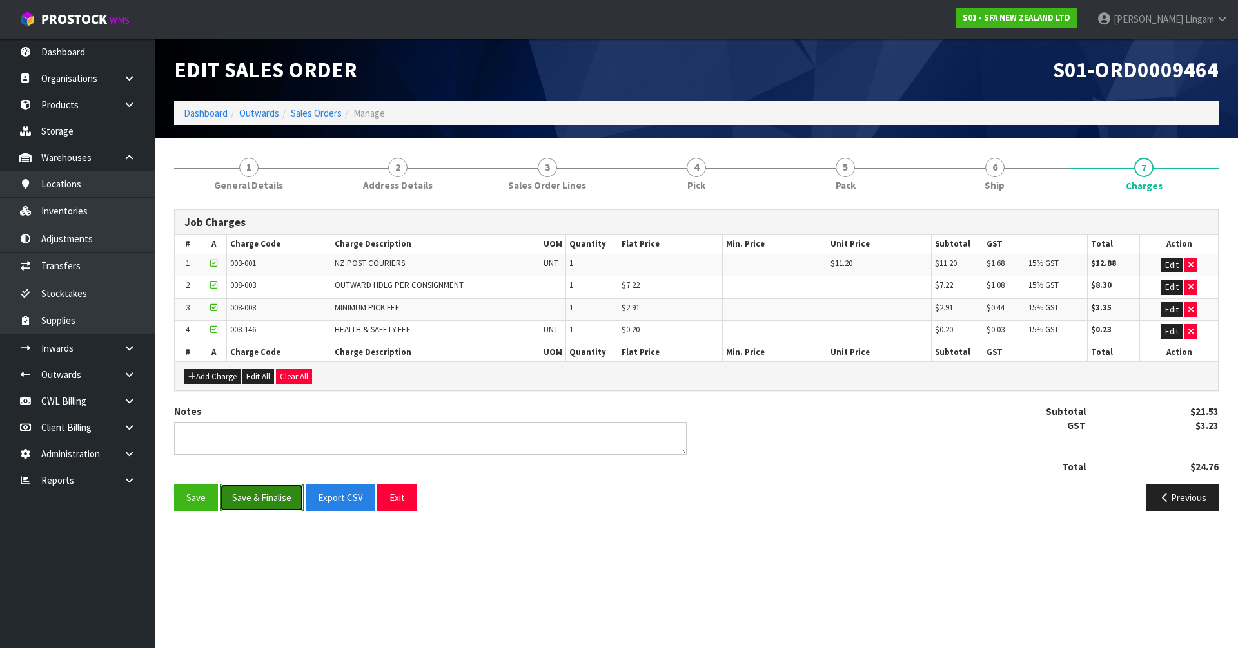
click at [253, 505] on button "Save & Finalise" at bounding box center [262, 498] width 84 height 28
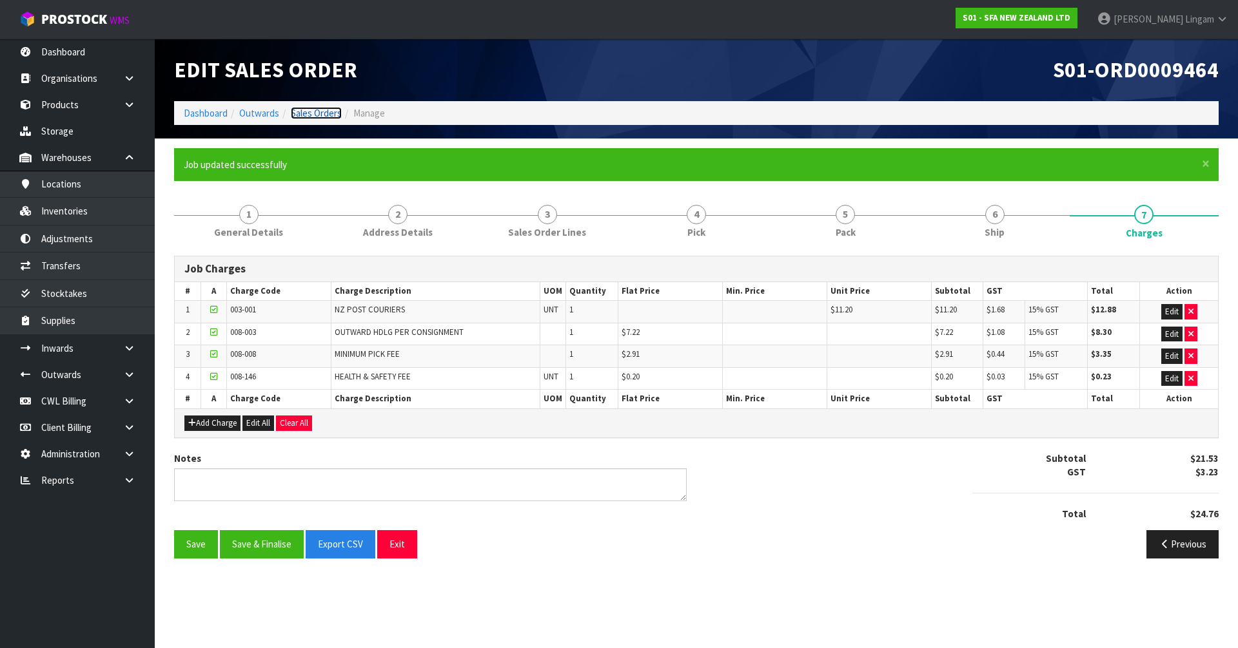
click at [320, 108] on link "Sales Orders" at bounding box center [316, 113] width 51 height 12
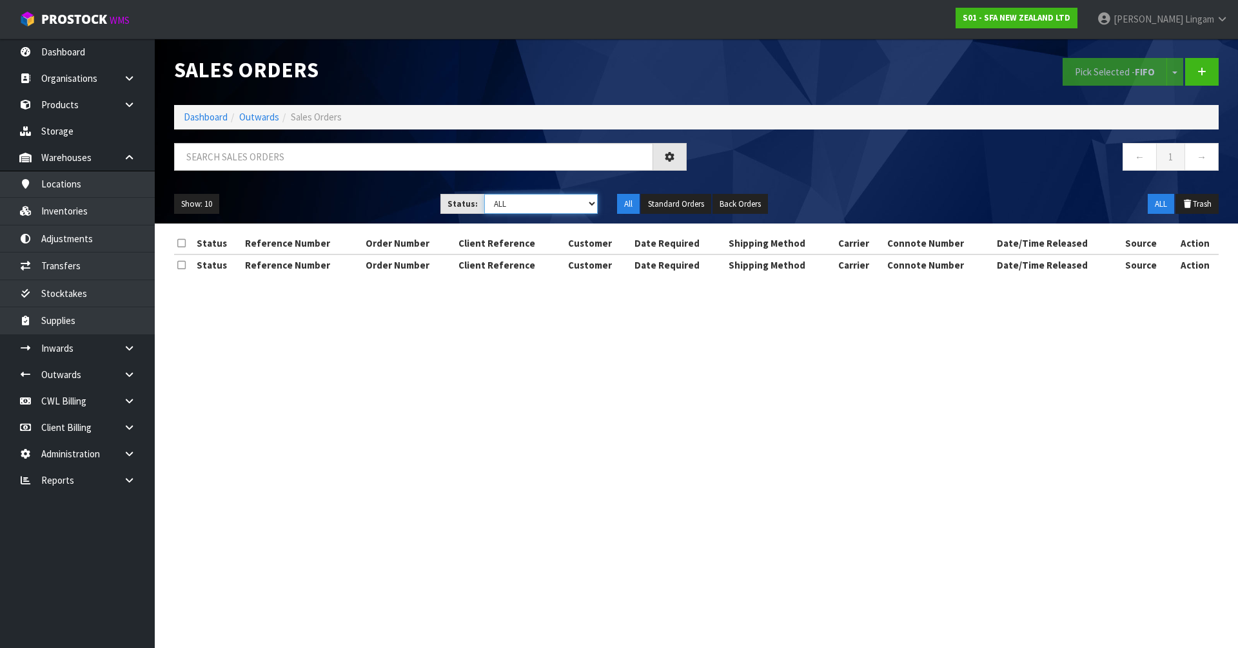
click at [565, 203] on select "Draft Pending Allocated Pending Pick Goods Picked Goods Packed Pending Charges …" at bounding box center [541, 204] width 114 height 20
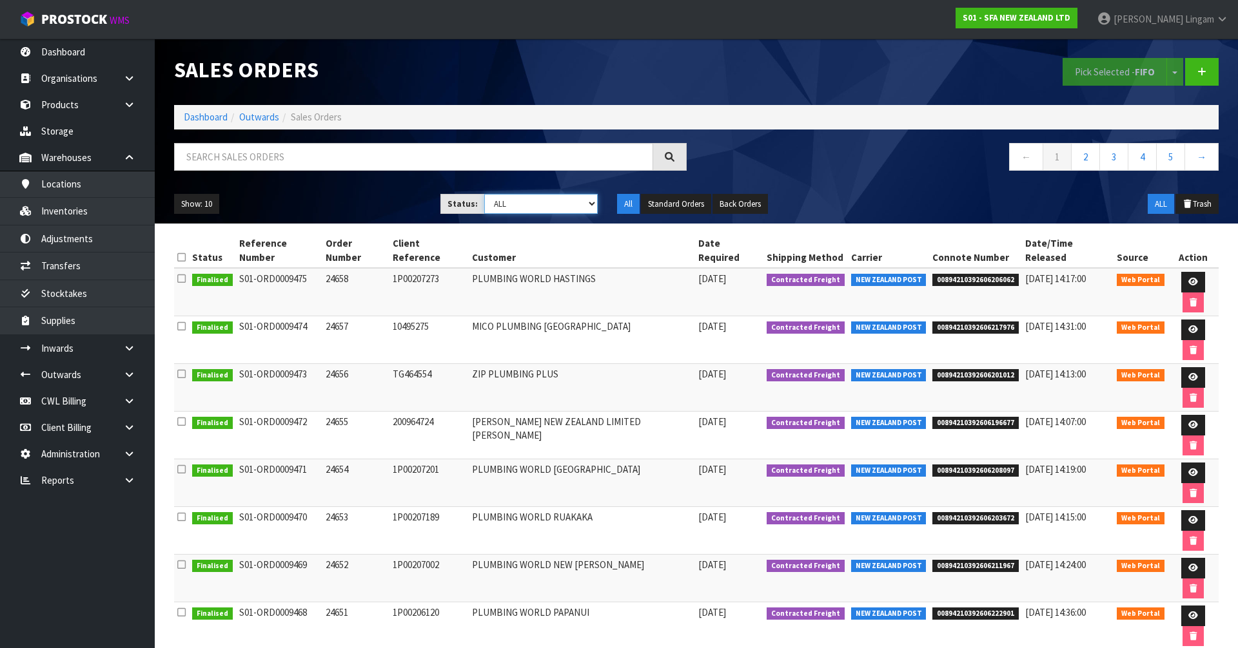
select select "string:6"
click at [484, 194] on select "Draft Pending Allocated Pending Pick Goods Picked Goods Packed Pending Charges …" at bounding box center [541, 204] width 114 height 20
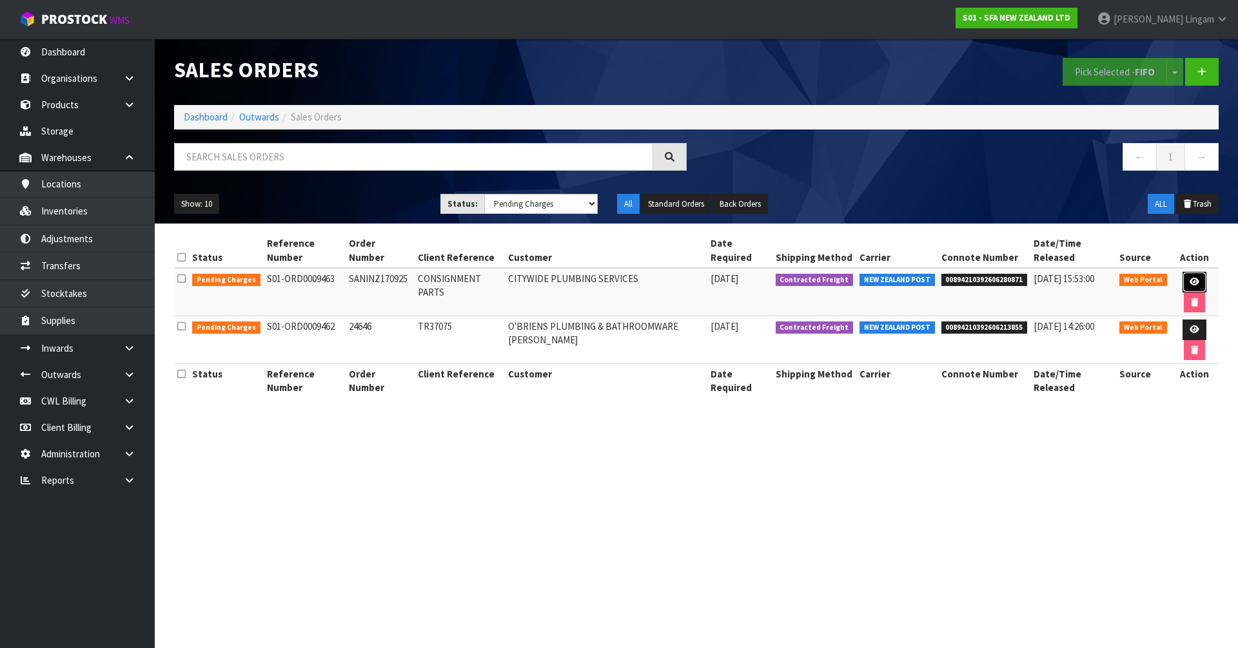
click at [1184, 279] on link at bounding box center [1194, 282] width 24 height 21
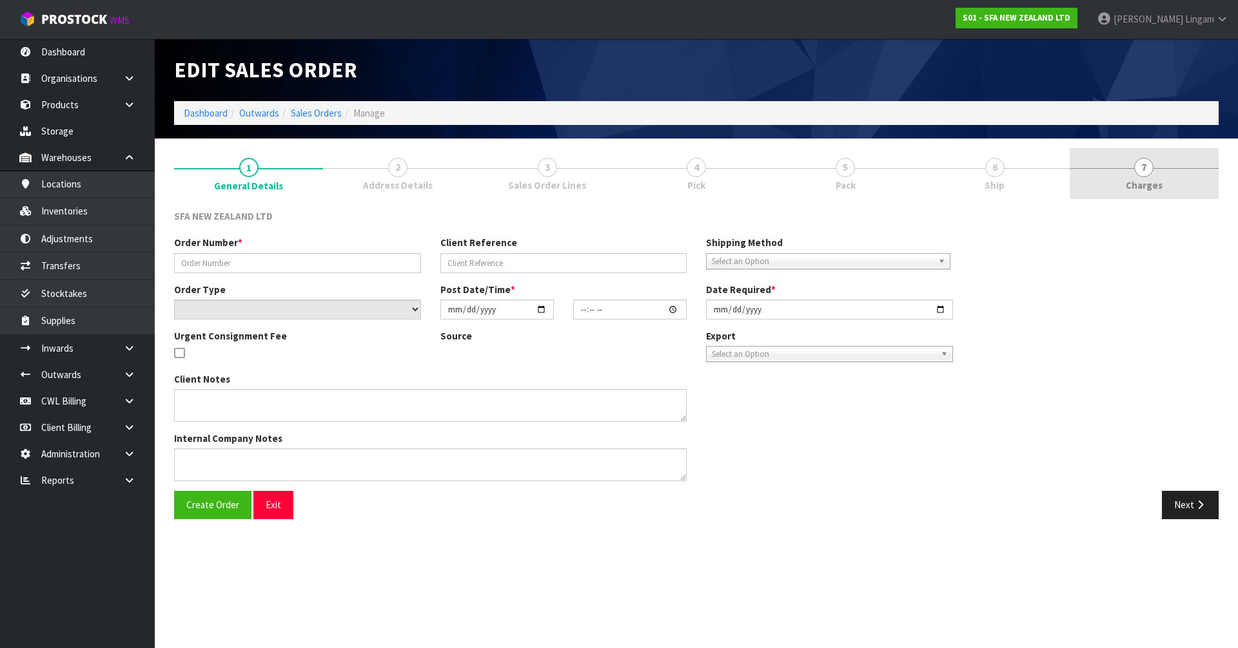
click at [1180, 191] on link "7 [GEOGRAPHIC_DATA]" at bounding box center [1143, 173] width 149 height 51
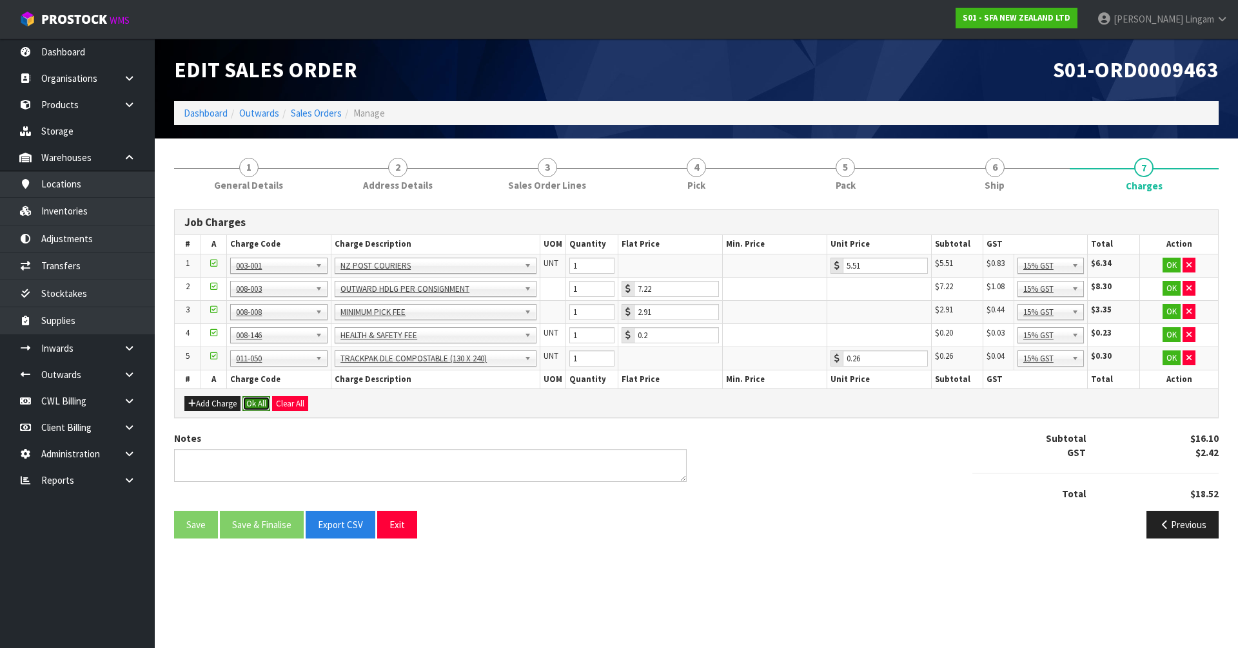
click at [255, 405] on button "Ok All" at bounding box center [256, 403] width 28 height 15
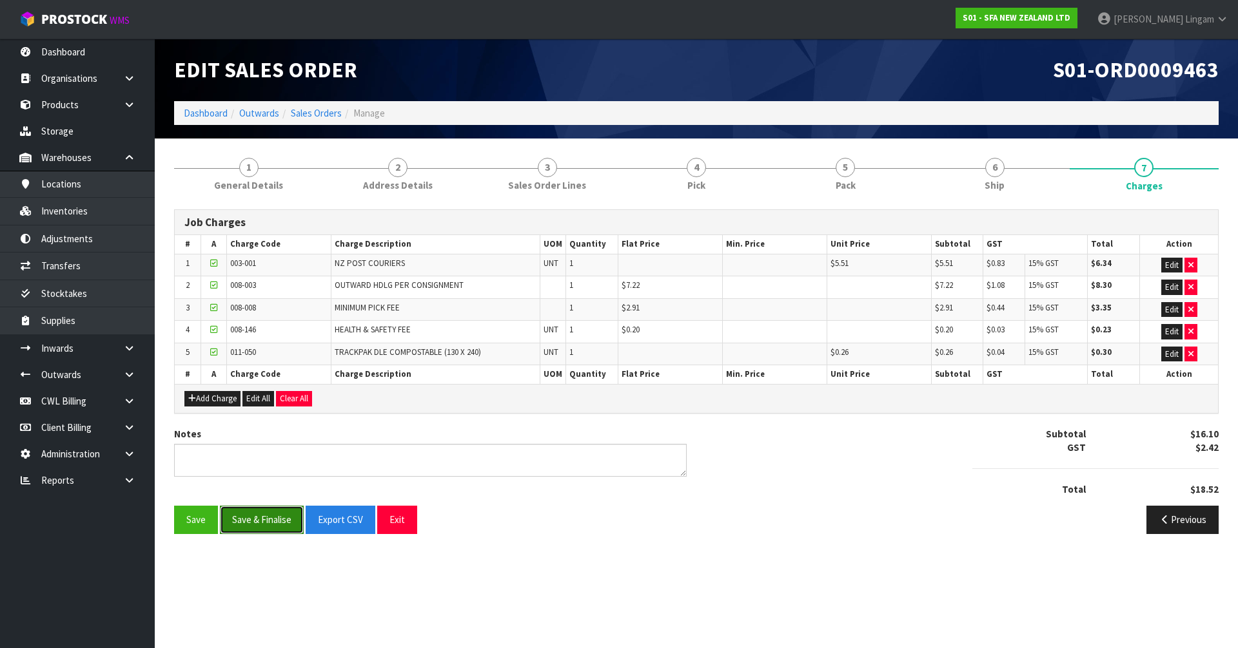
click at [278, 522] on button "Save & Finalise" at bounding box center [262, 520] width 84 height 28
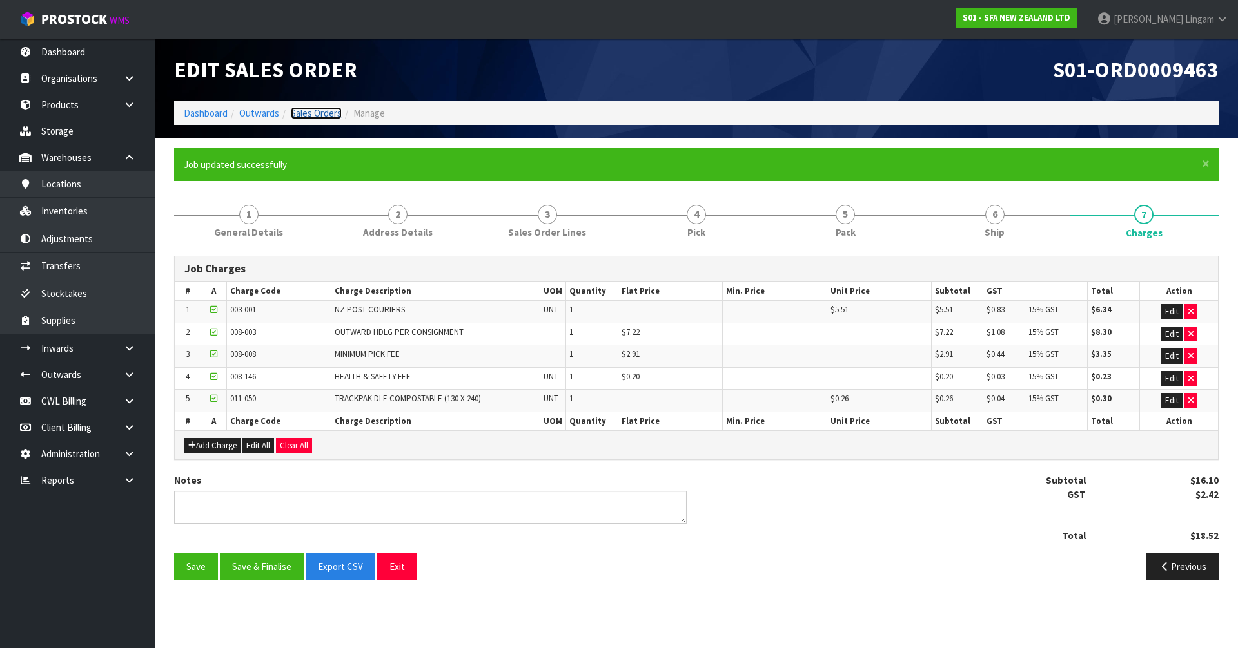
click at [321, 111] on link "Sales Orders" at bounding box center [316, 113] width 51 height 12
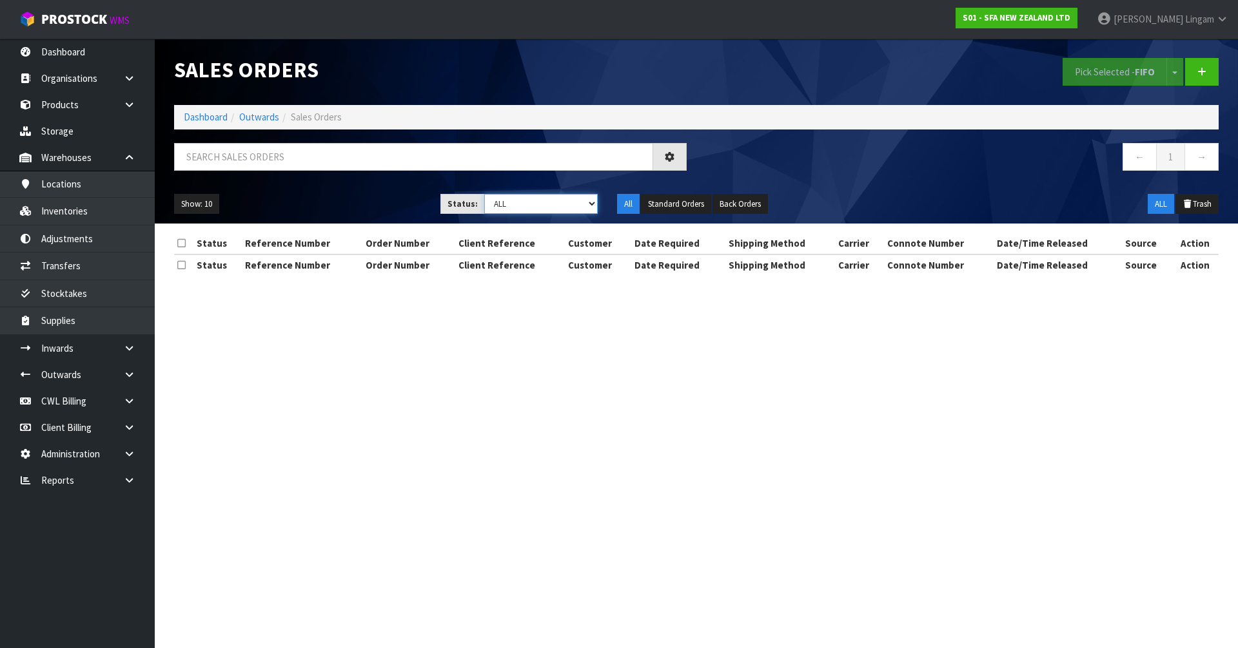
click at [583, 211] on select "Draft Pending Allocated Pending Pick Goods Picked Goods Packed Pending Charges …" at bounding box center [541, 204] width 114 height 20
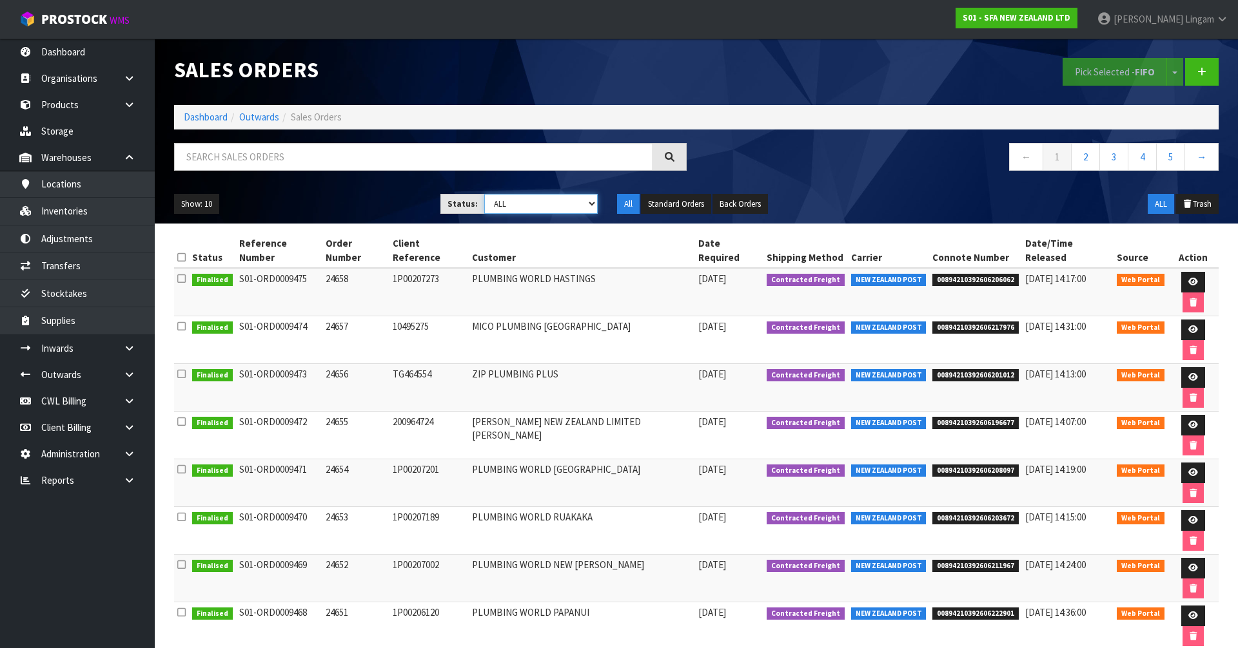
select select "string:6"
click at [484, 194] on select "Draft Pending Allocated Pending Pick Goods Picked Goods Packed Pending Charges …" at bounding box center [541, 204] width 114 height 20
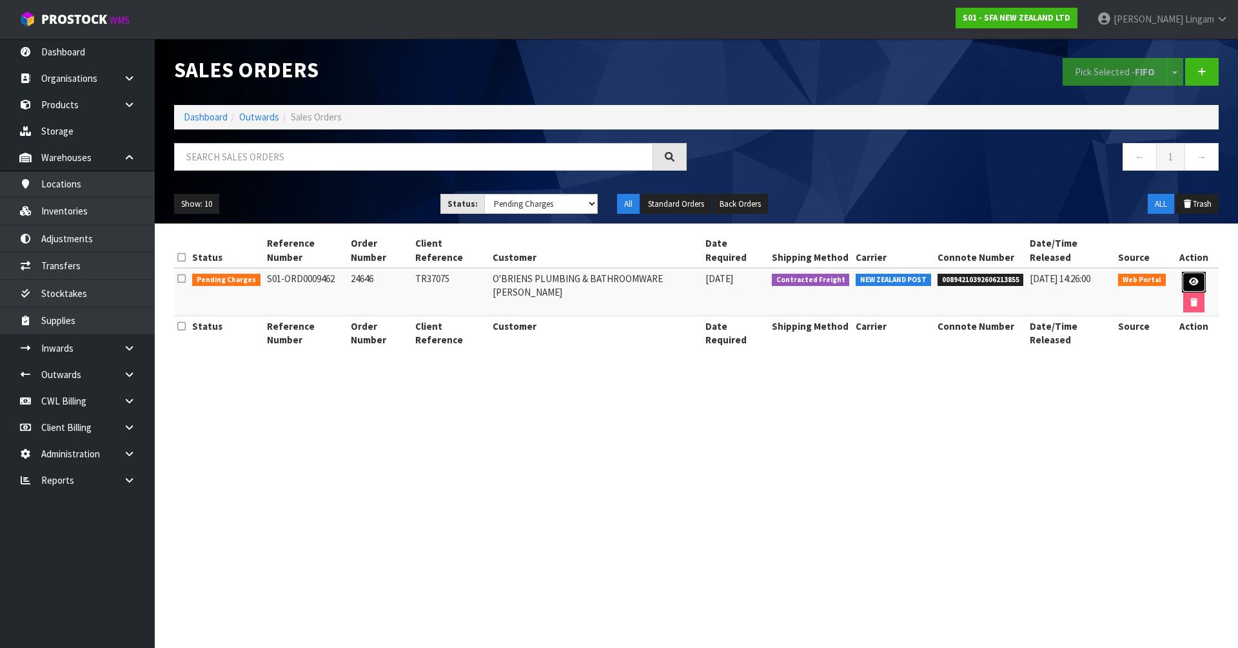
click at [1189, 278] on icon at bounding box center [1194, 282] width 10 height 8
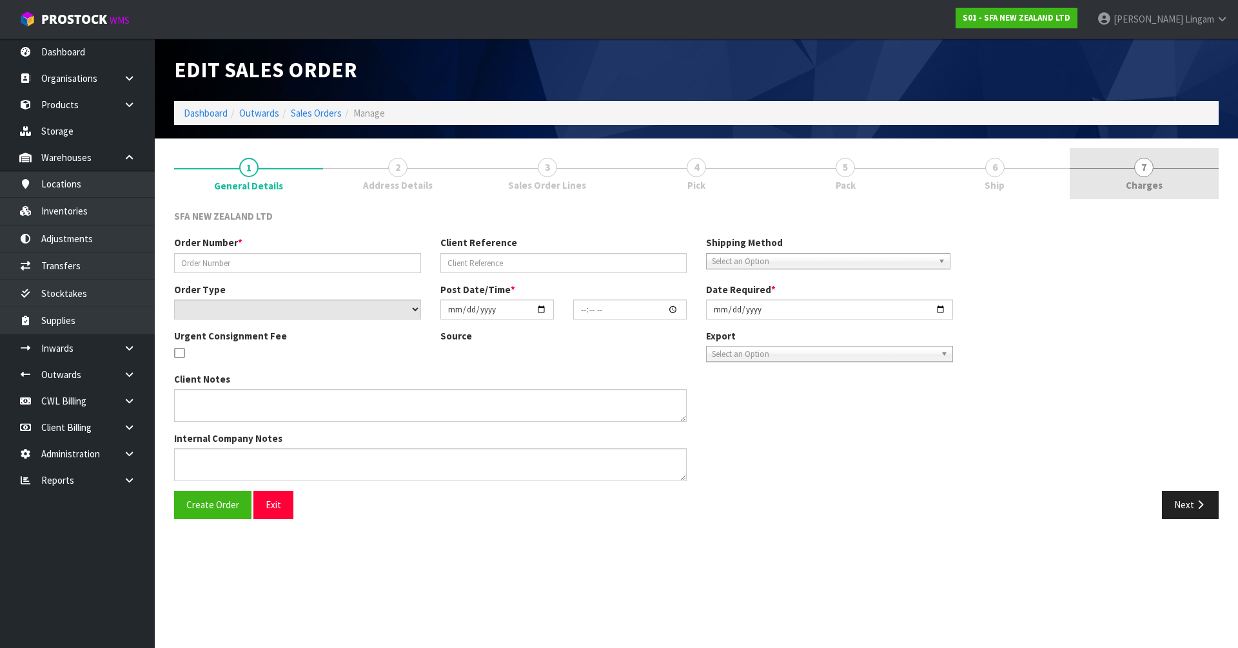
click at [1168, 178] on link "7 Charges" at bounding box center [1143, 173] width 149 height 51
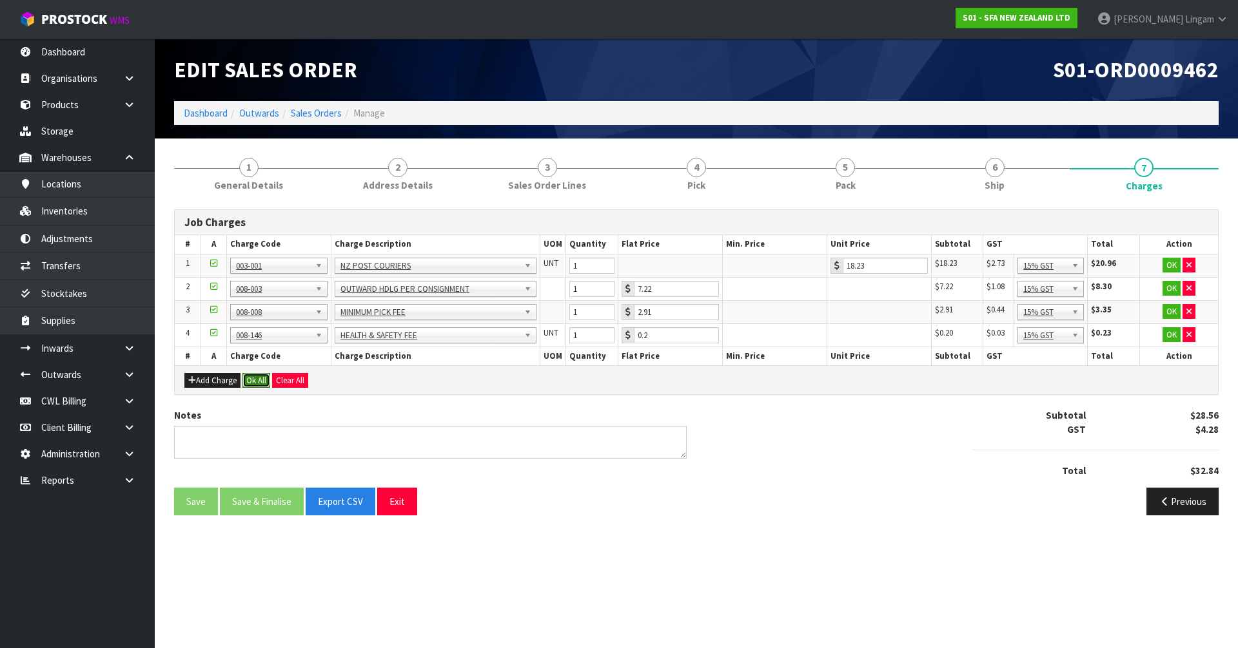
click at [255, 382] on button "Ok All" at bounding box center [256, 380] width 28 height 15
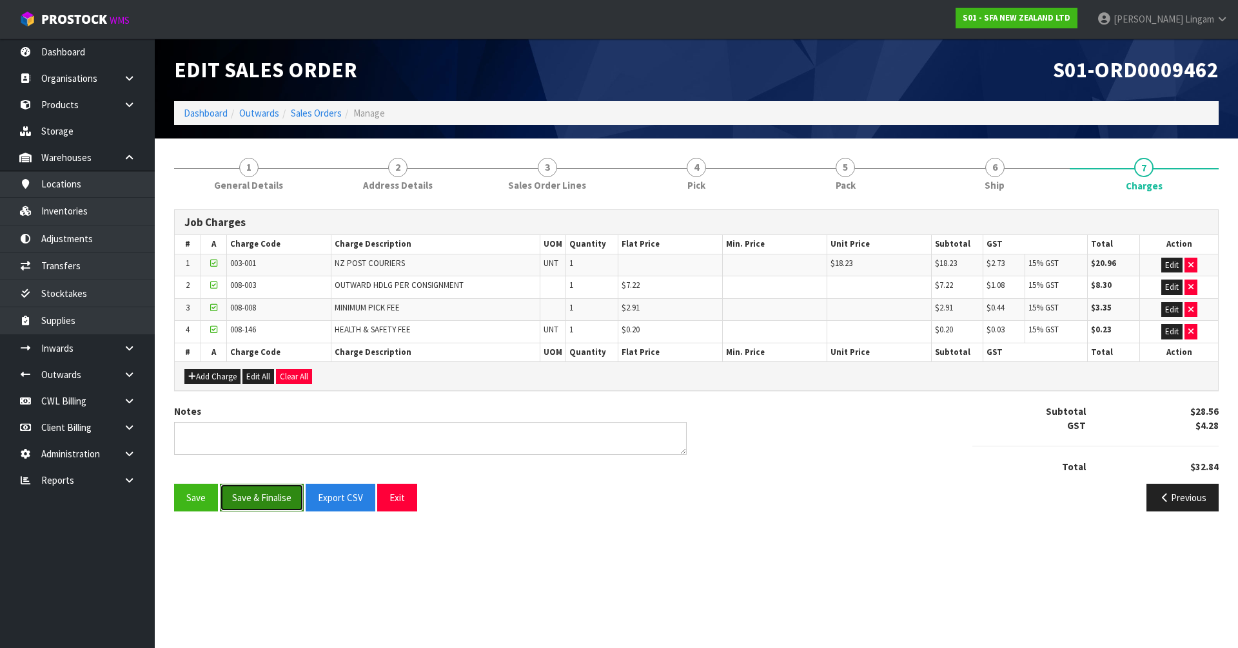
click at [268, 500] on button "Save & Finalise" at bounding box center [262, 498] width 84 height 28
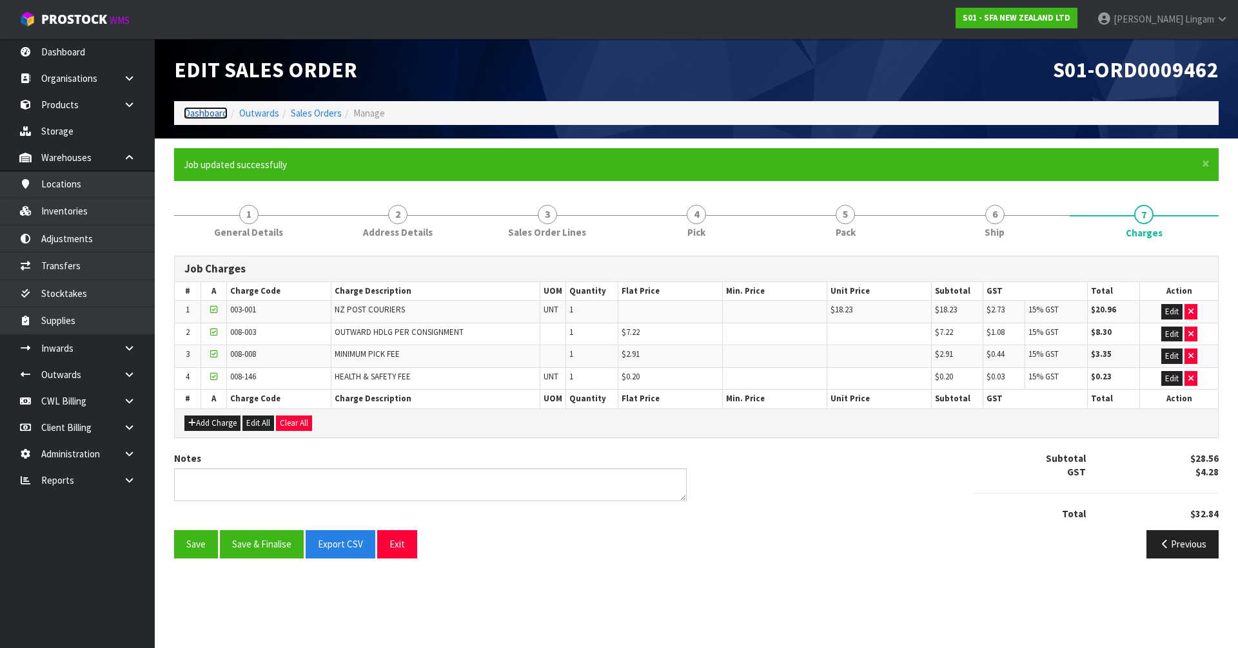
click at [202, 110] on link "Dashboard" at bounding box center [206, 113] width 44 height 12
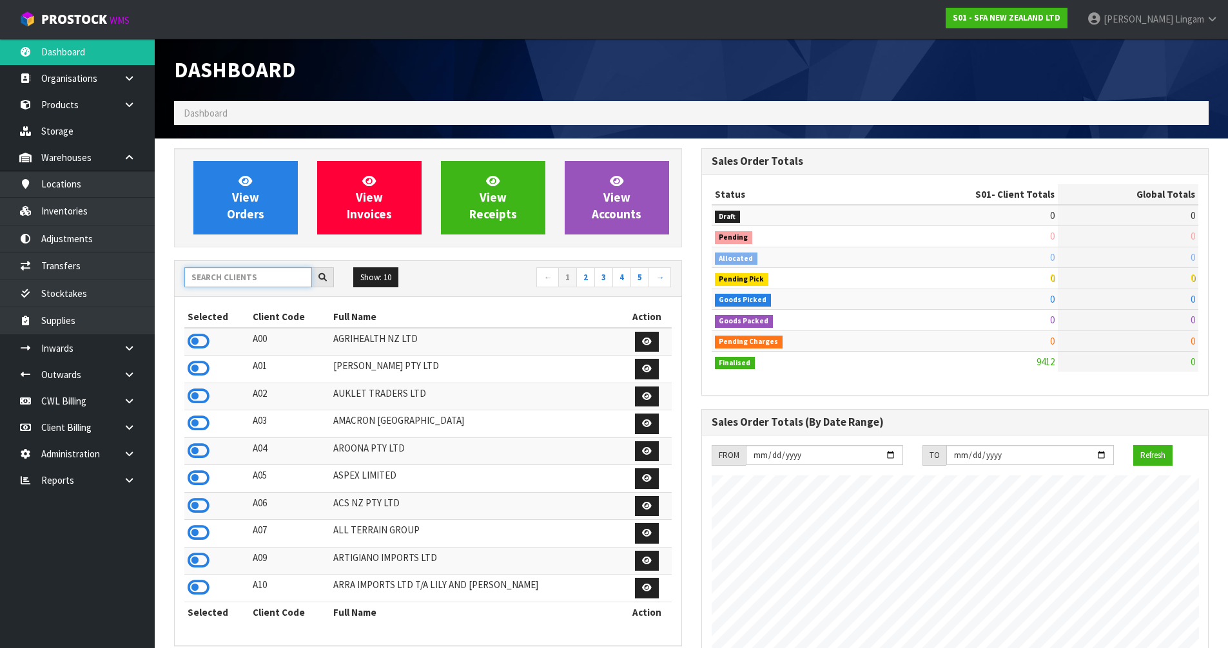
click at [263, 280] on input "text" at bounding box center [248, 278] width 128 height 20
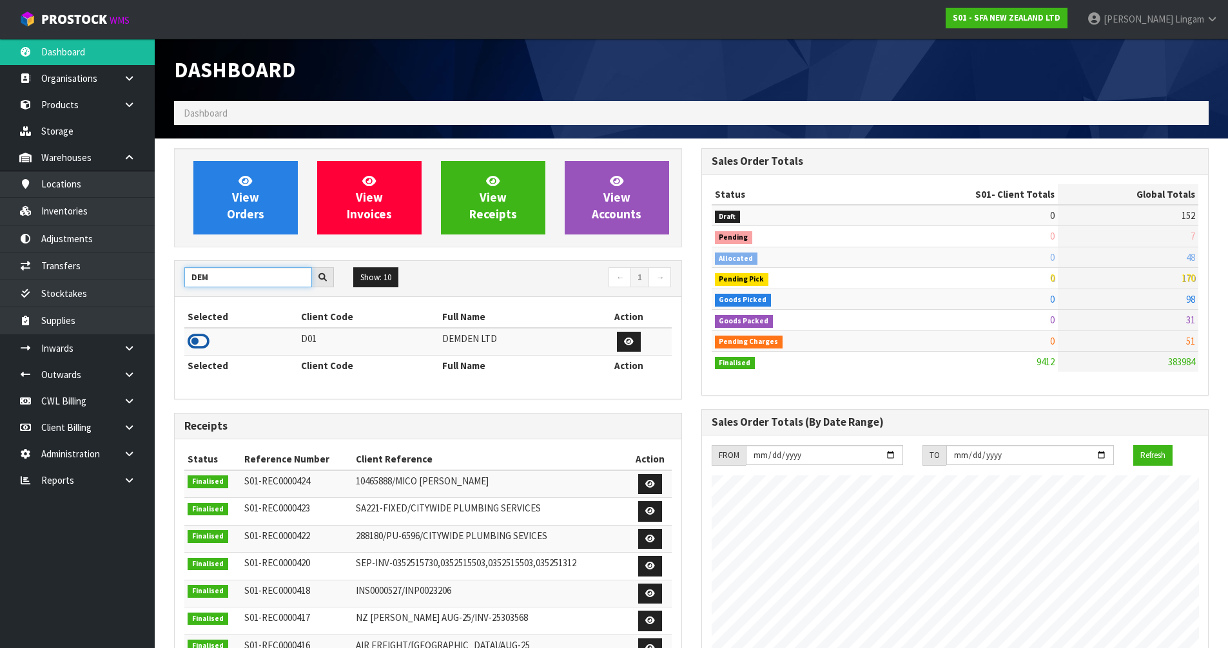
type input "DEM"
click at [199, 341] on icon at bounding box center [199, 341] width 22 height 19
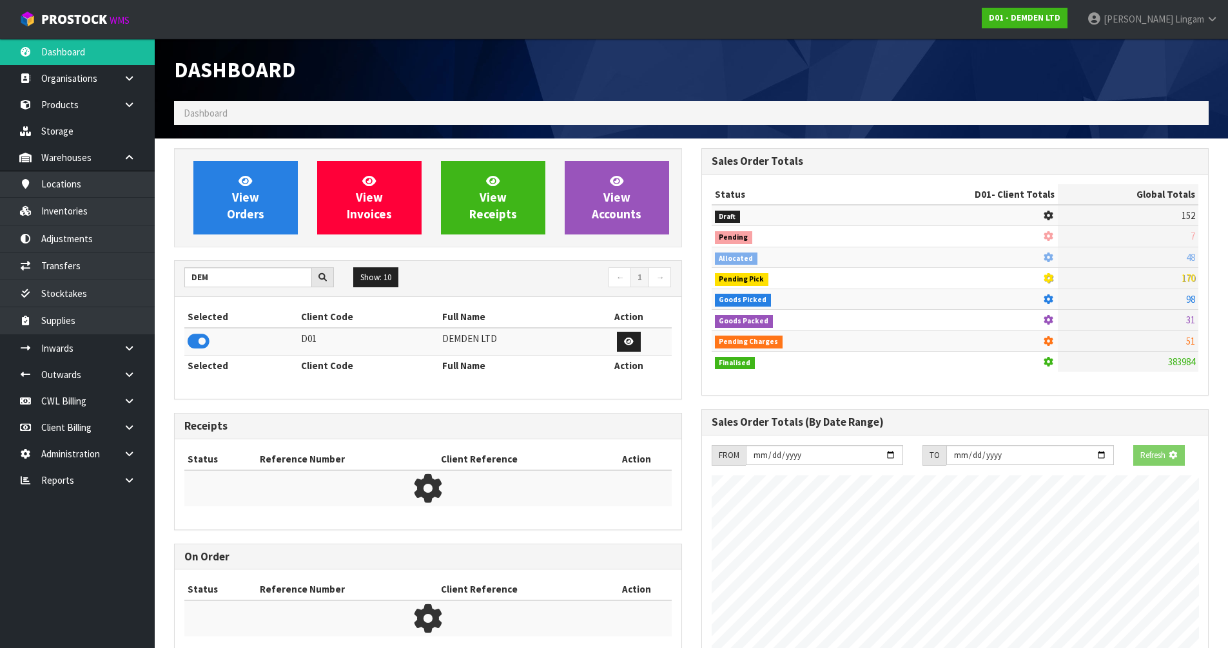
scroll to position [804, 527]
click at [252, 220] on span "View Orders" at bounding box center [245, 197] width 37 height 48
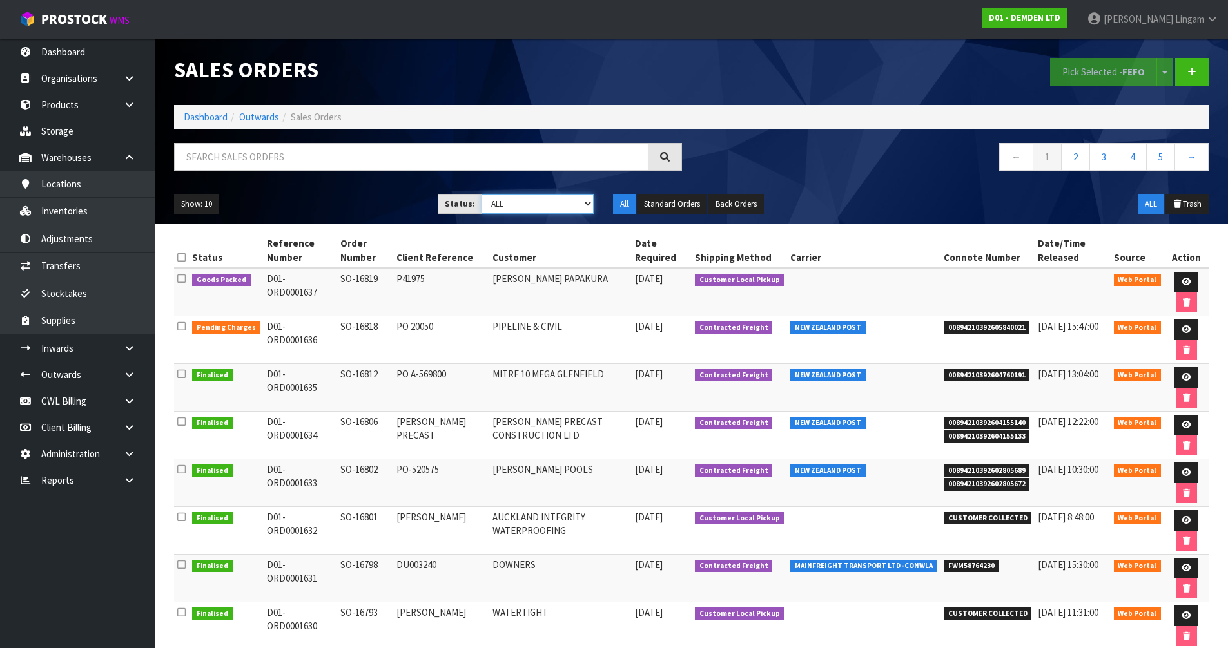
click at [565, 199] on select "Draft Pending Allocated Pending Pick Goods Picked Goods Packed Pending Charges …" at bounding box center [538, 204] width 112 height 20
select select "string:6"
click at [482, 194] on select "Draft Pending Allocated Pending Pick Goods Picked Goods Packed Pending Charges …" at bounding box center [538, 204] width 112 height 20
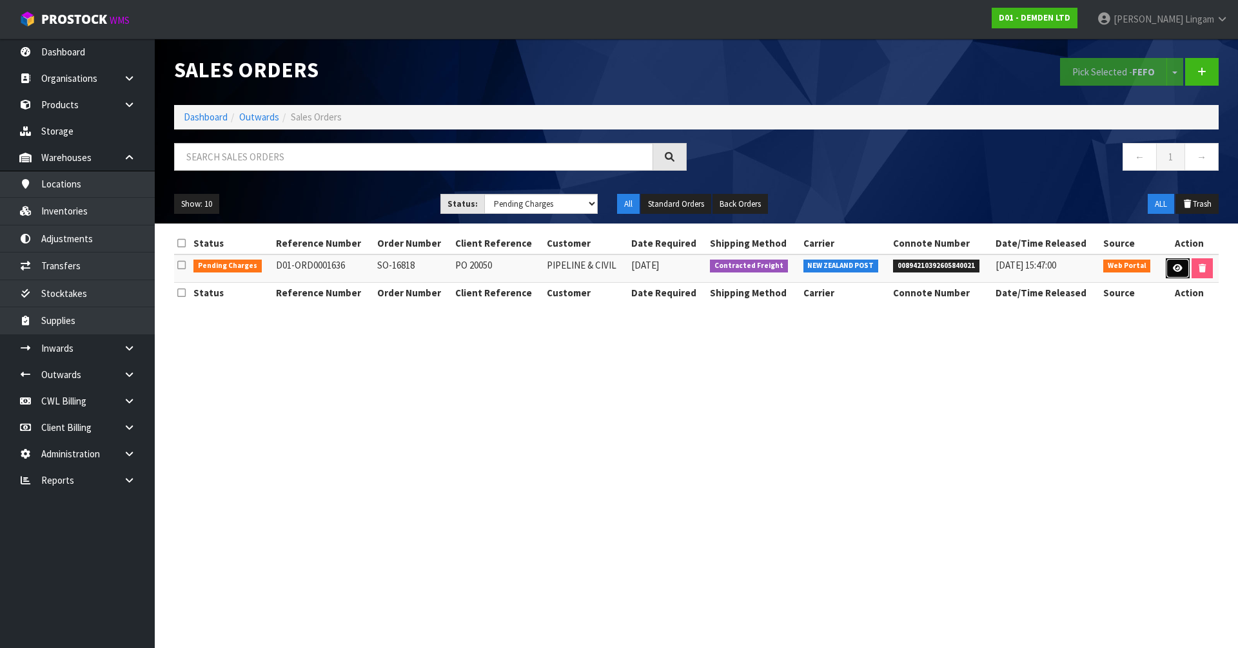
click at [1180, 268] on link at bounding box center [1177, 268] width 24 height 21
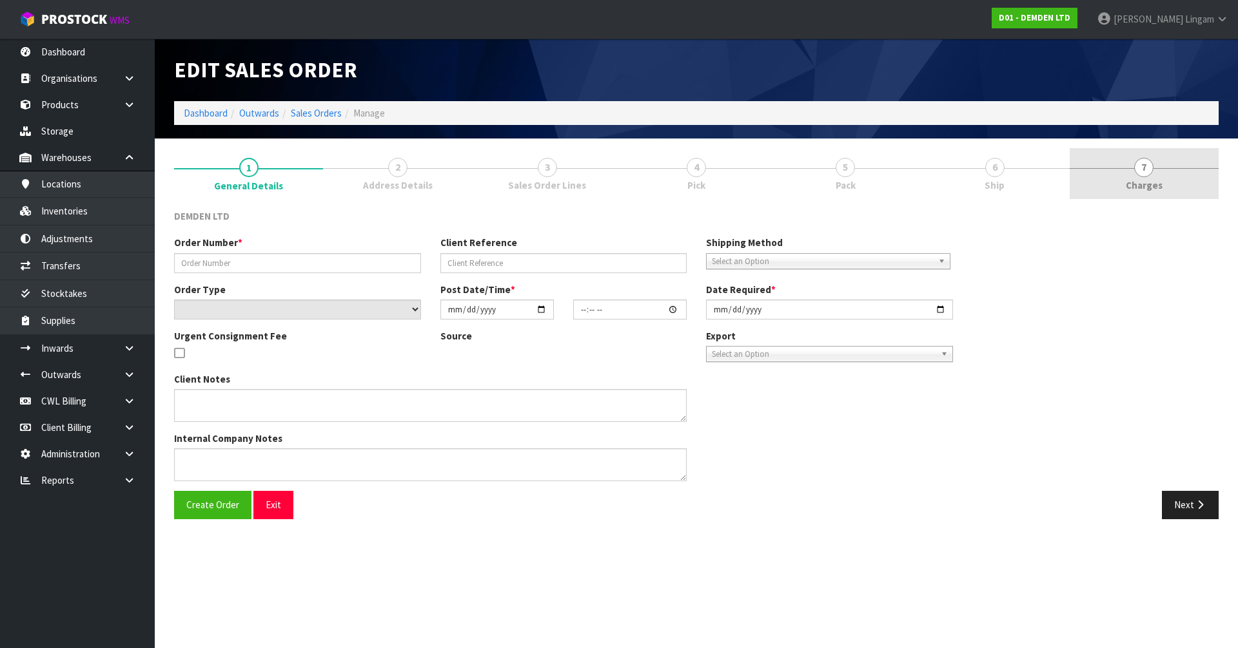
click at [1173, 191] on link "7 Charges" at bounding box center [1143, 173] width 149 height 51
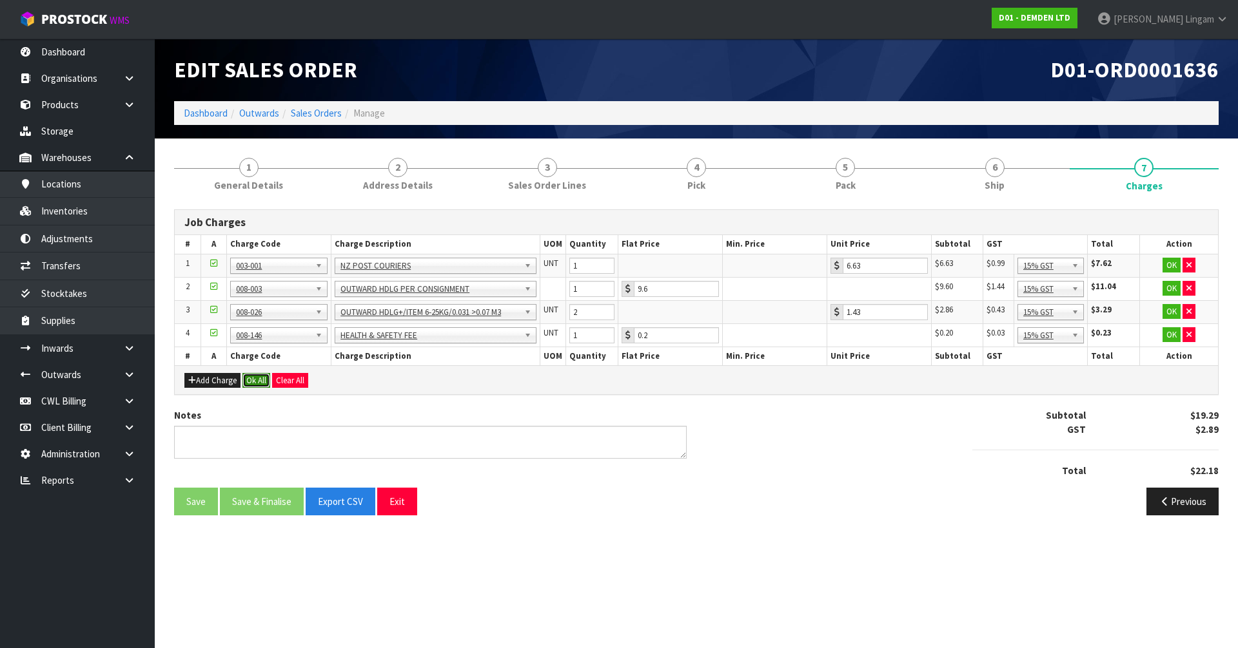
click at [255, 380] on button "Ok All" at bounding box center [256, 380] width 28 height 15
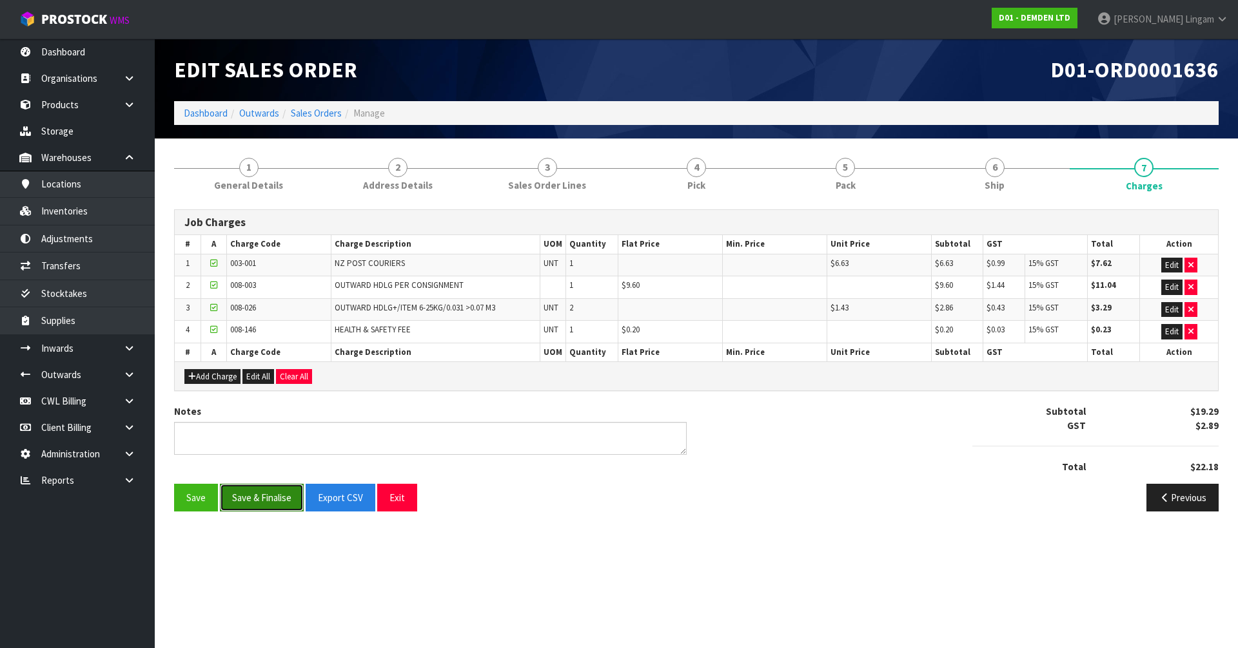
click at [281, 505] on button "Save & Finalise" at bounding box center [262, 498] width 84 height 28
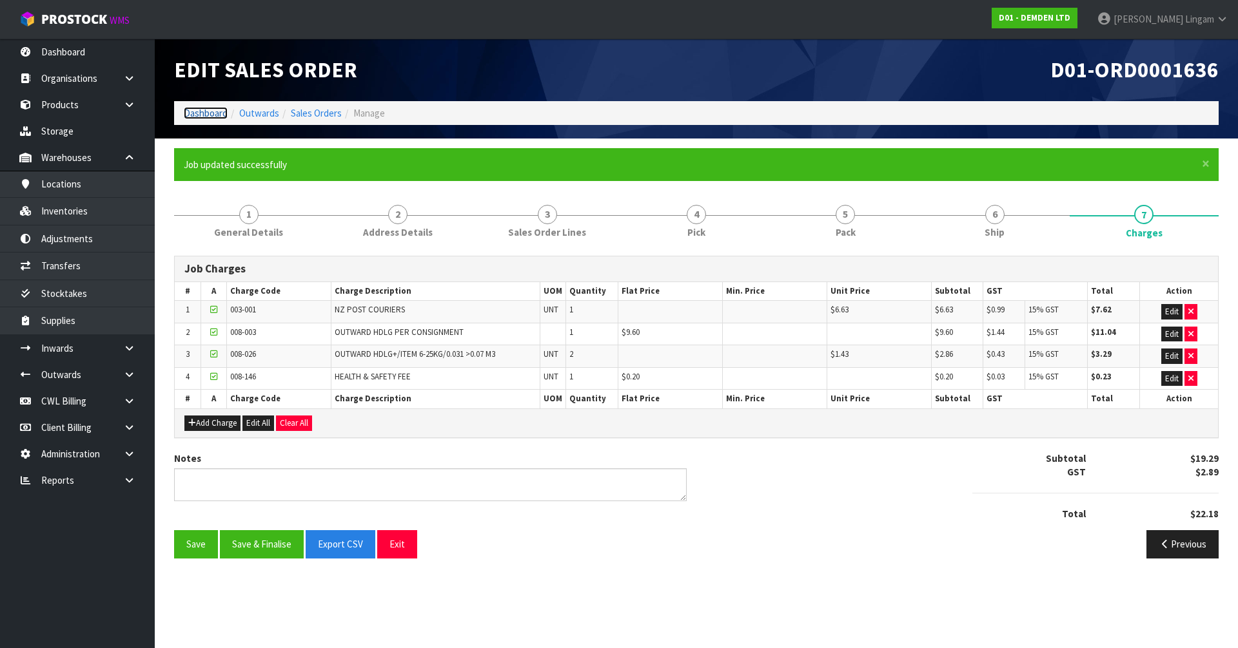
click at [209, 110] on link "Dashboard" at bounding box center [206, 113] width 44 height 12
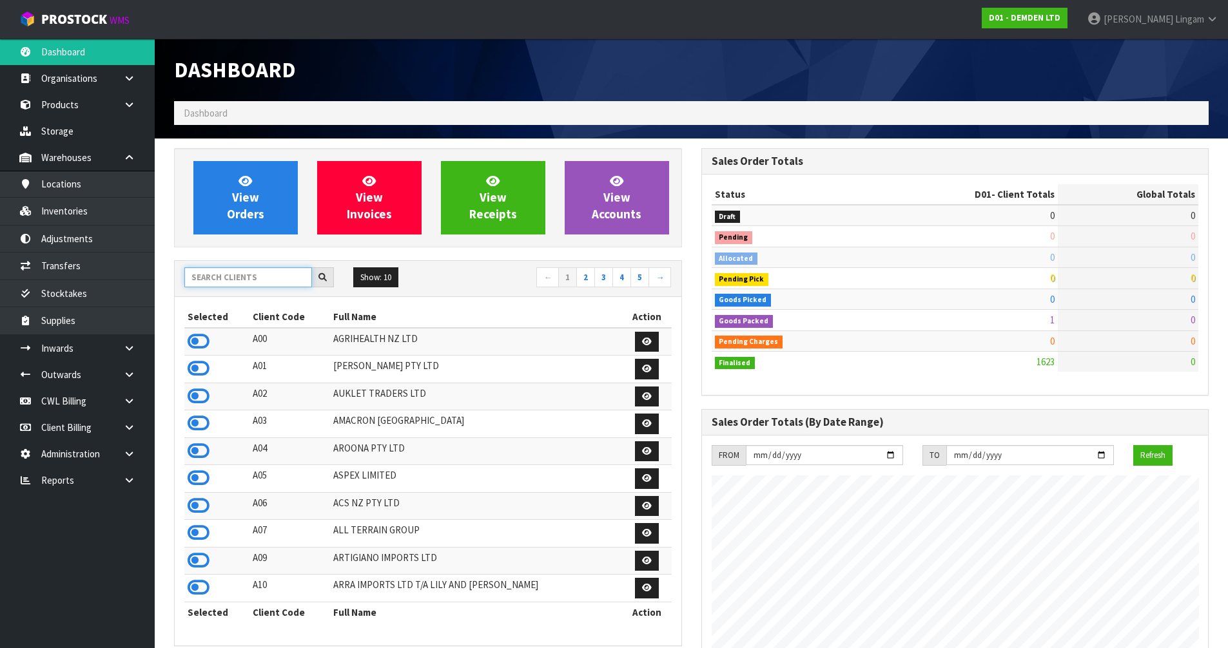
click at [253, 285] on input "text" at bounding box center [248, 278] width 128 height 20
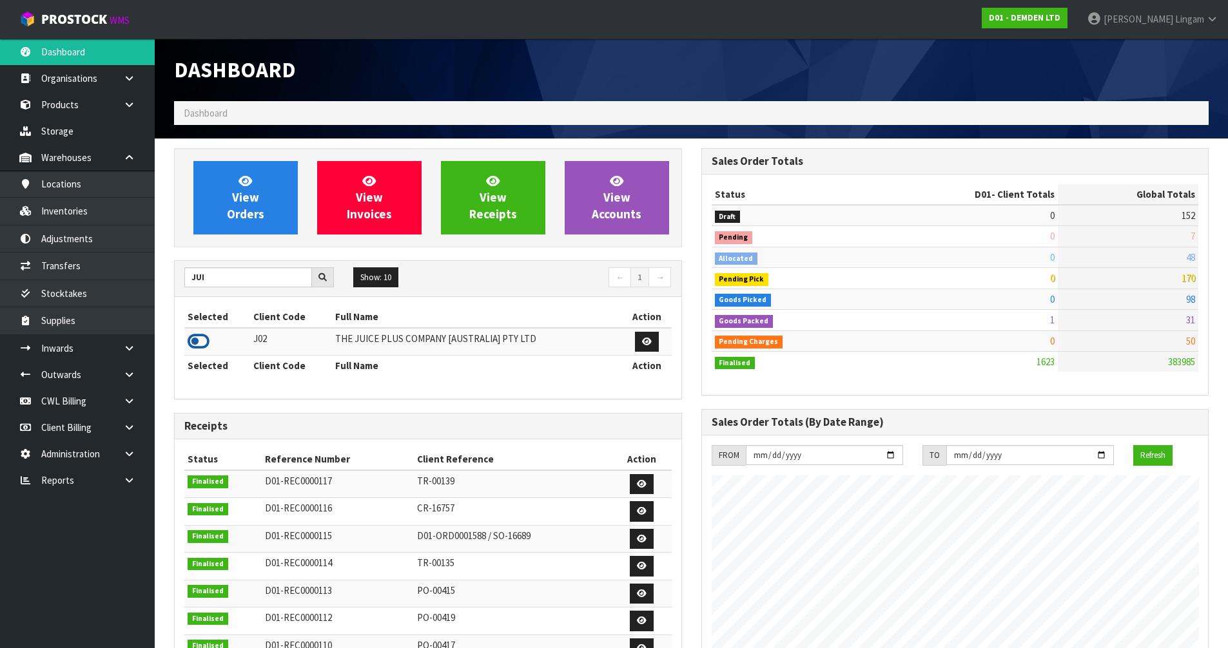
click at [191, 338] on icon at bounding box center [199, 341] width 22 height 19
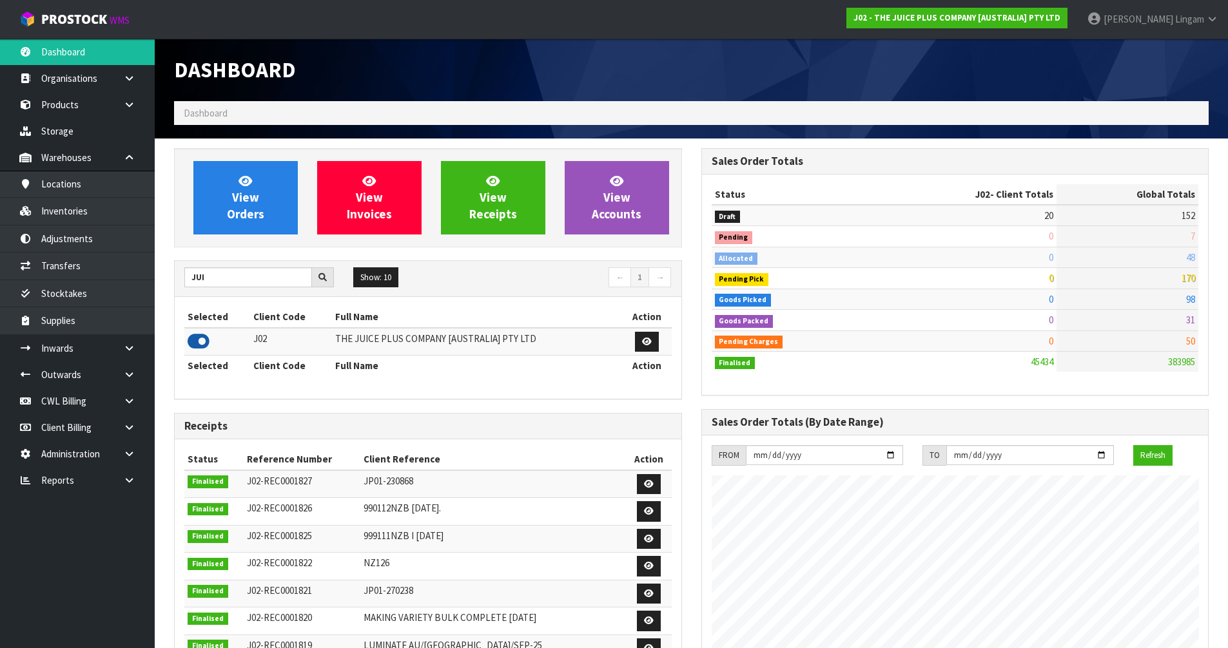
scroll to position [977, 527]
drag, startPoint x: 220, startPoint y: 281, endPoint x: 169, endPoint y: 287, distance: 51.3
click at [169, 287] on div "View Orders View Invoices View Receipts View Accounts JUI Show: 10 5 10 25 50 ←…" at bounding box center [427, 522] width 527 height 748
type input "CAN"
click at [197, 342] on icon at bounding box center [199, 341] width 22 height 19
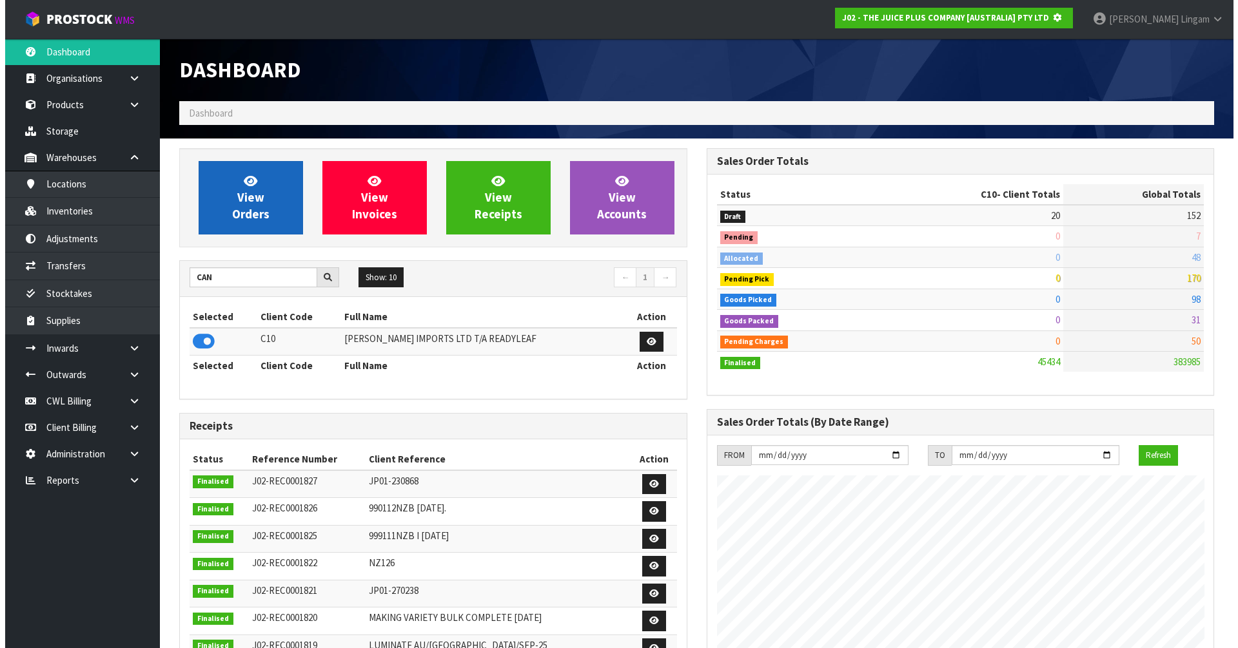
scroll to position [643789, 644066]
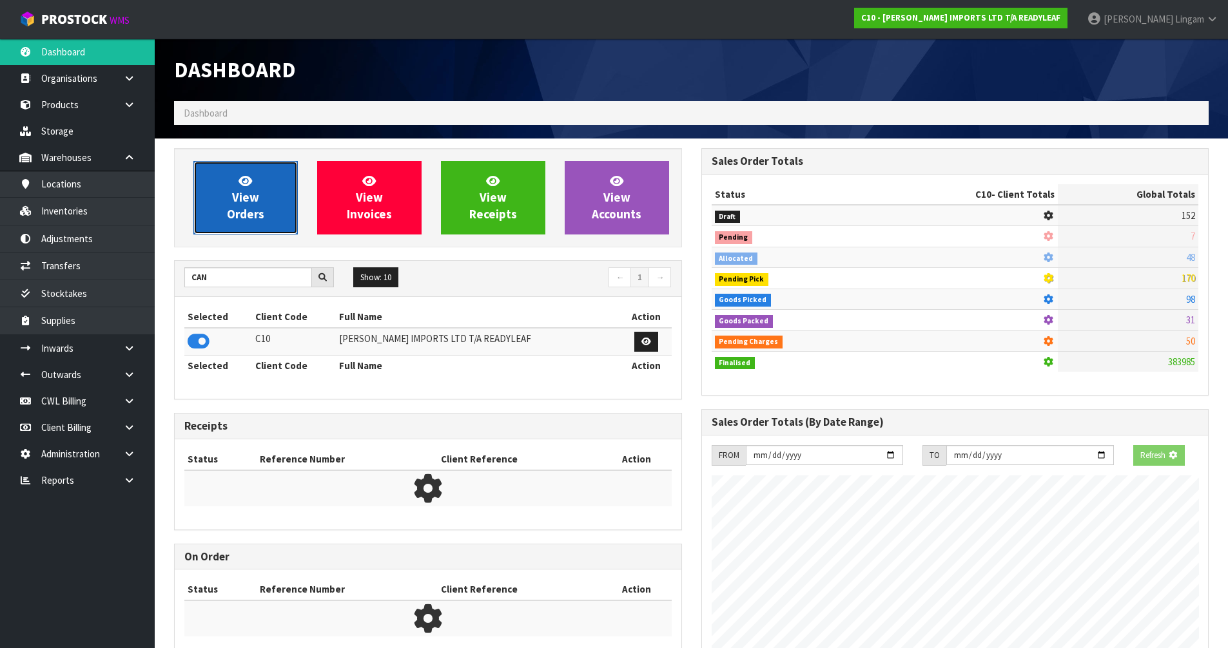
click at [263, 208] on span "View Orders" at bounding box center [245, 197] width 37 height 48
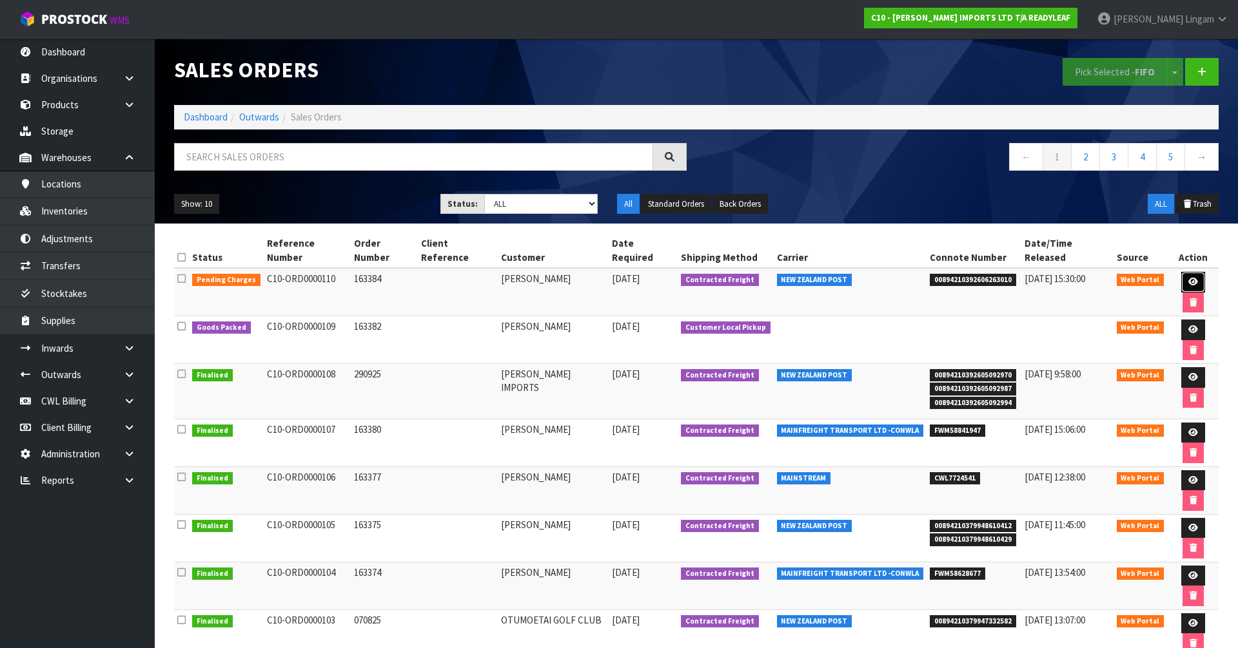
click at [1188, 278] on icon at bounding box center [1193, 282] width 10 height 8
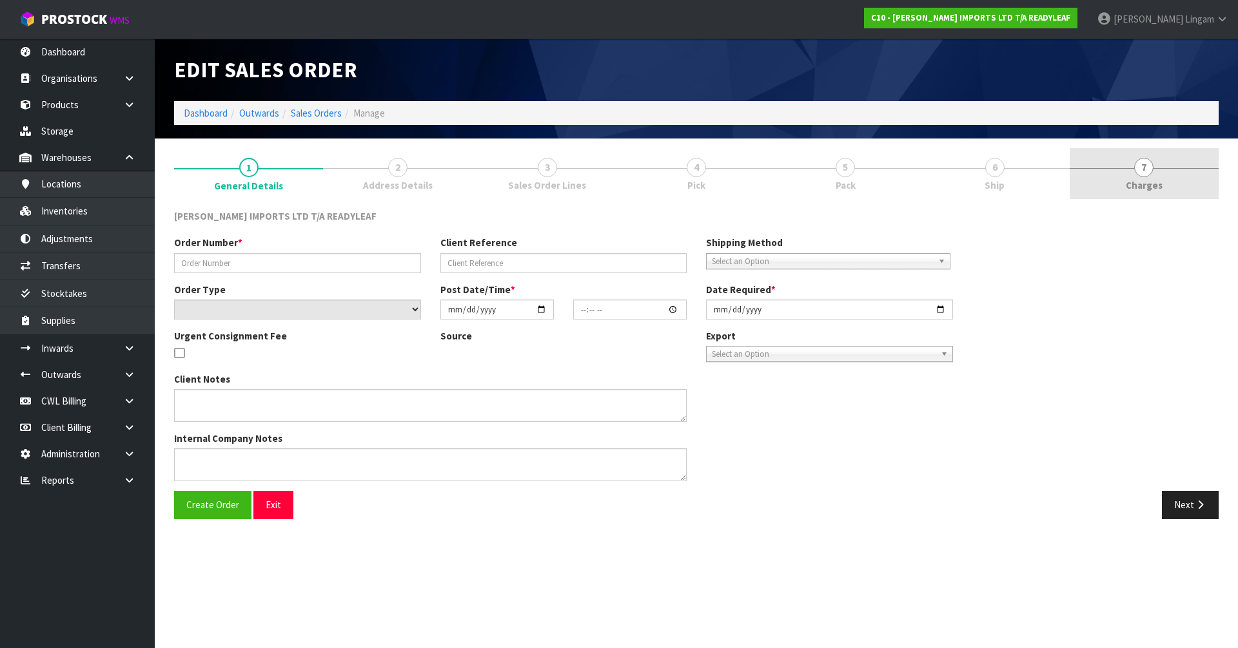
type input "163384"
select select "number:0"
type input "2025-10-01"
type input "12:58:00.000"
type input "2025-10-02"
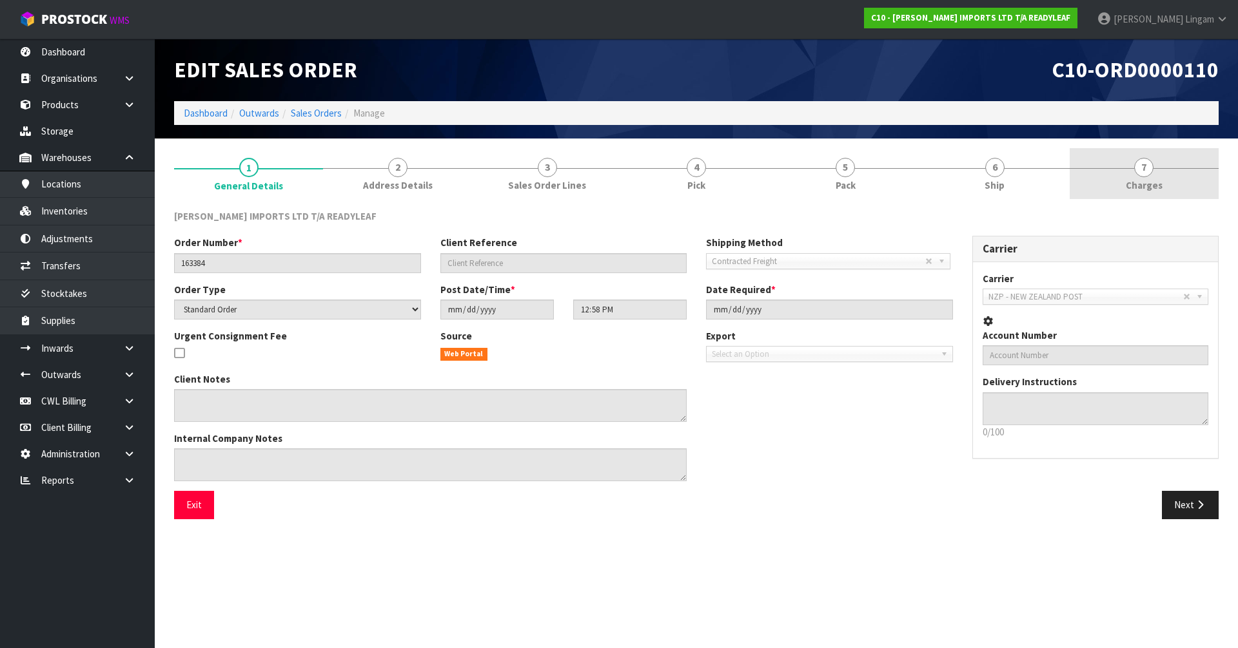
click at [1195, 169] on link "7 Charges" at bounding box center [1143, 173] width 149 height 51
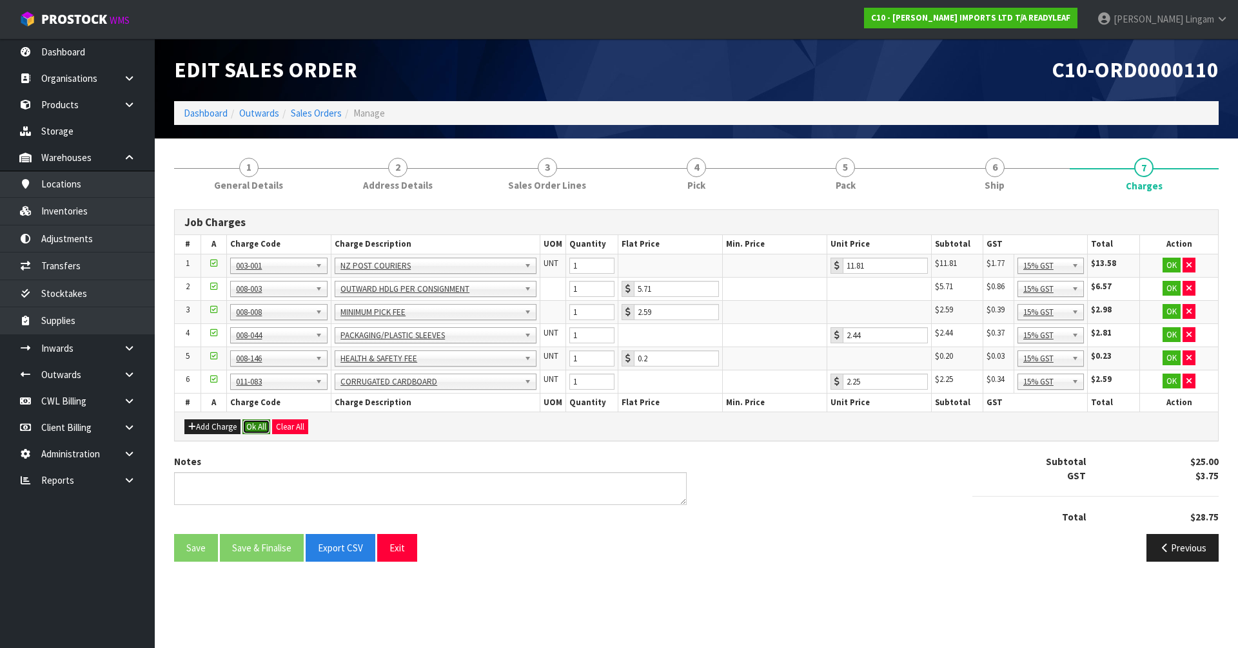
click at [257, 422] on button "Ok All" at bounding box center [256, 427] width 28 height 15
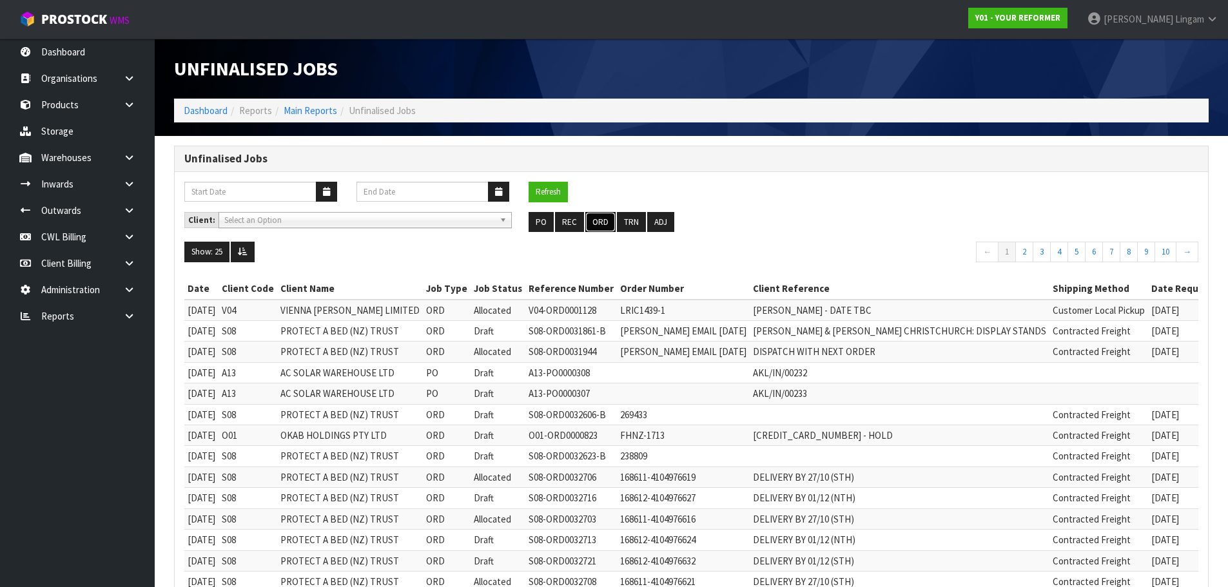
click at [598, 224] on button "ORD" at bounding box center [600, 222] width 30 height 21
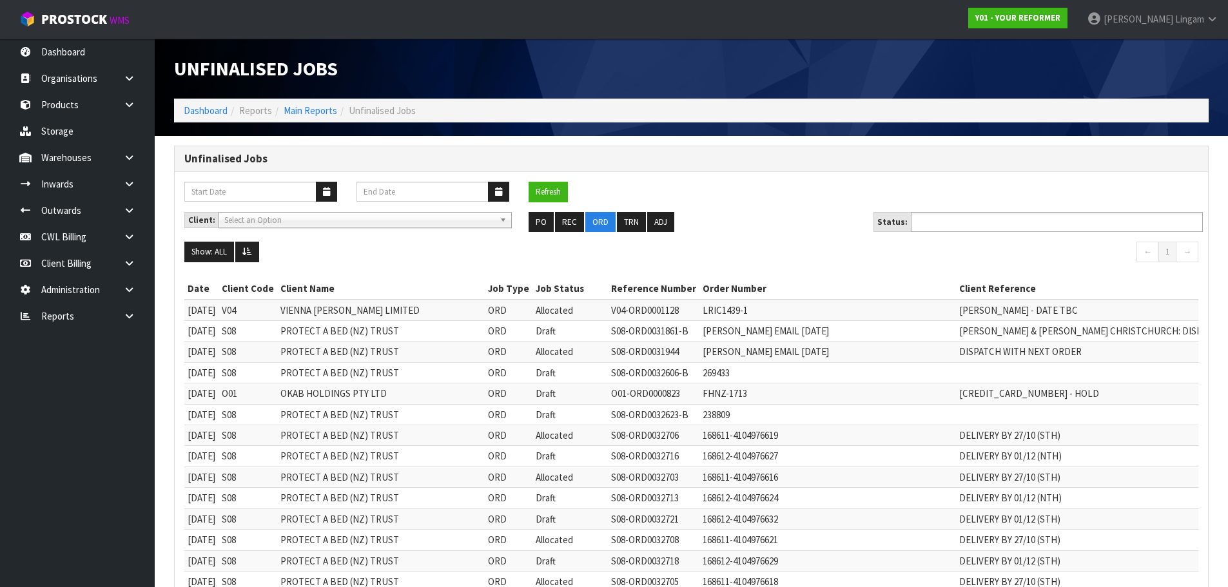
click at [982, 222] on input "text" at bounding box center [962, 222] width 95 height 16
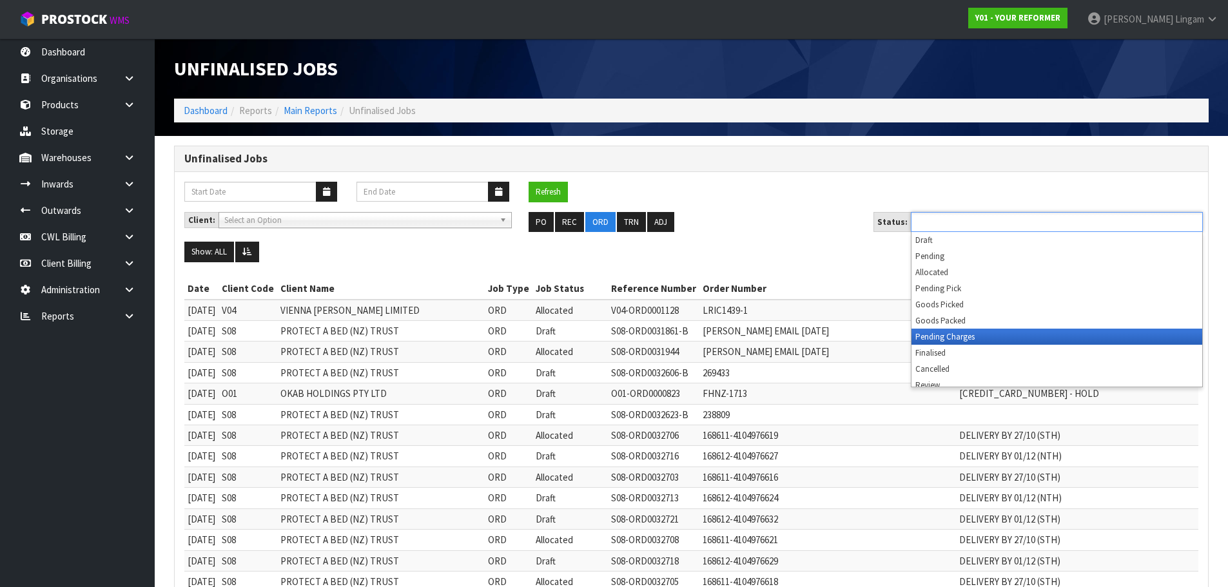
click at [982, 333] on li "Pending Charges" at bounding box center [1056, 337] width 291 height 16
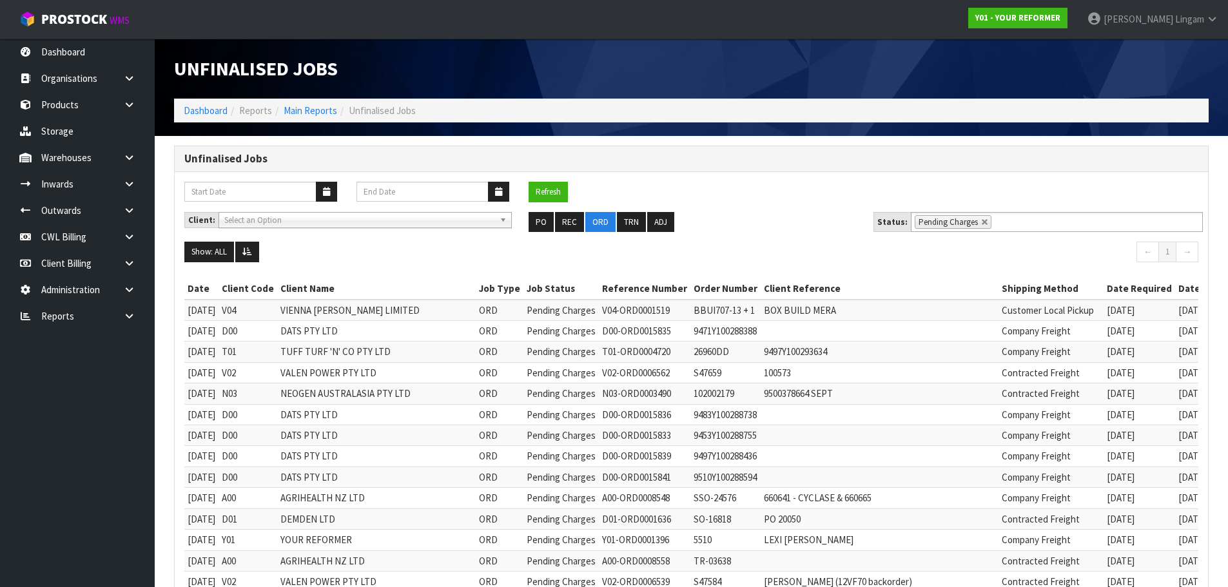
click at [764, 220] on ul "PO REC ORD TRN ADJ" at bounding box center [691, 222] width 325 height 21
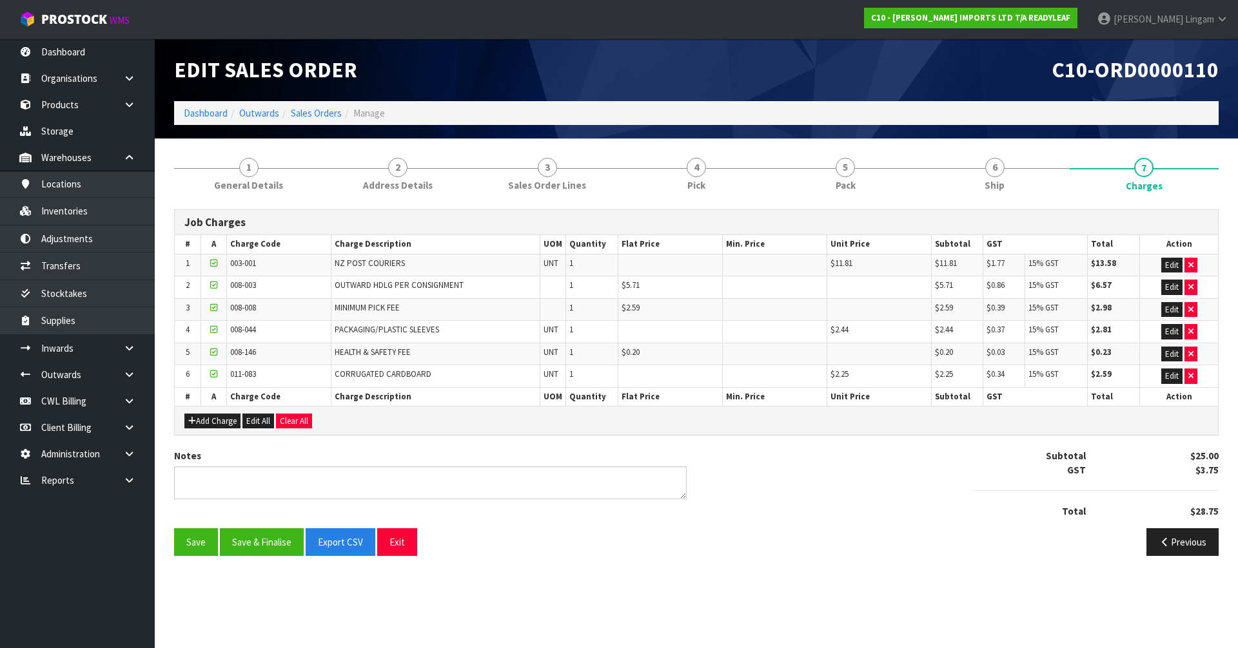
click at [267, 540] on button "Save & Finalise" at bounding box center [262, 543] width 84 height 28
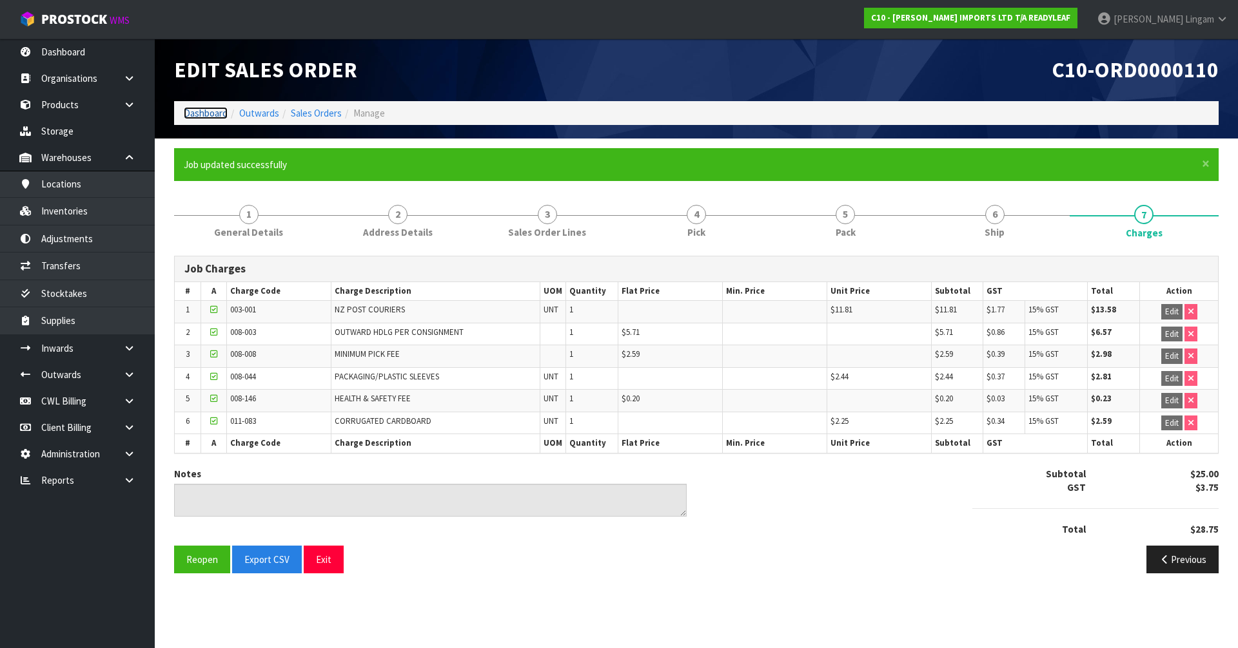
click at [209, 109] on link "Dashboard" at bounding box center [206, 113] width 44 height 12
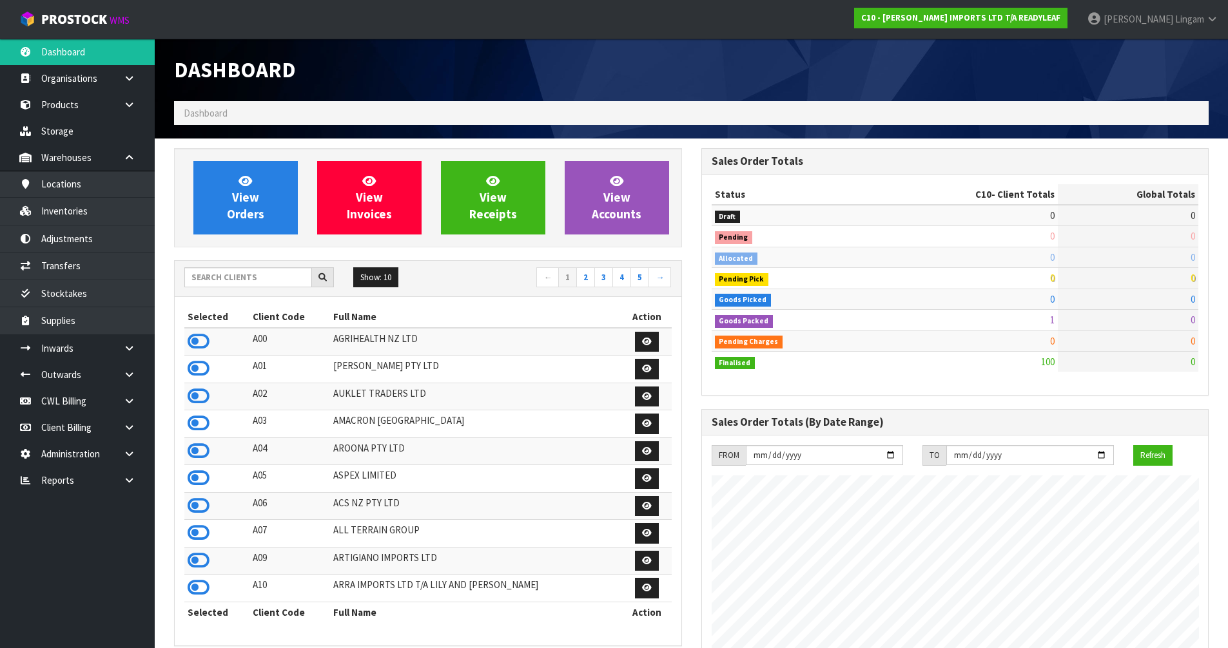
scroll to position [830, 527]
click at [293, 282] on input "text" at bounding box center [248, 278] width 128 height 20
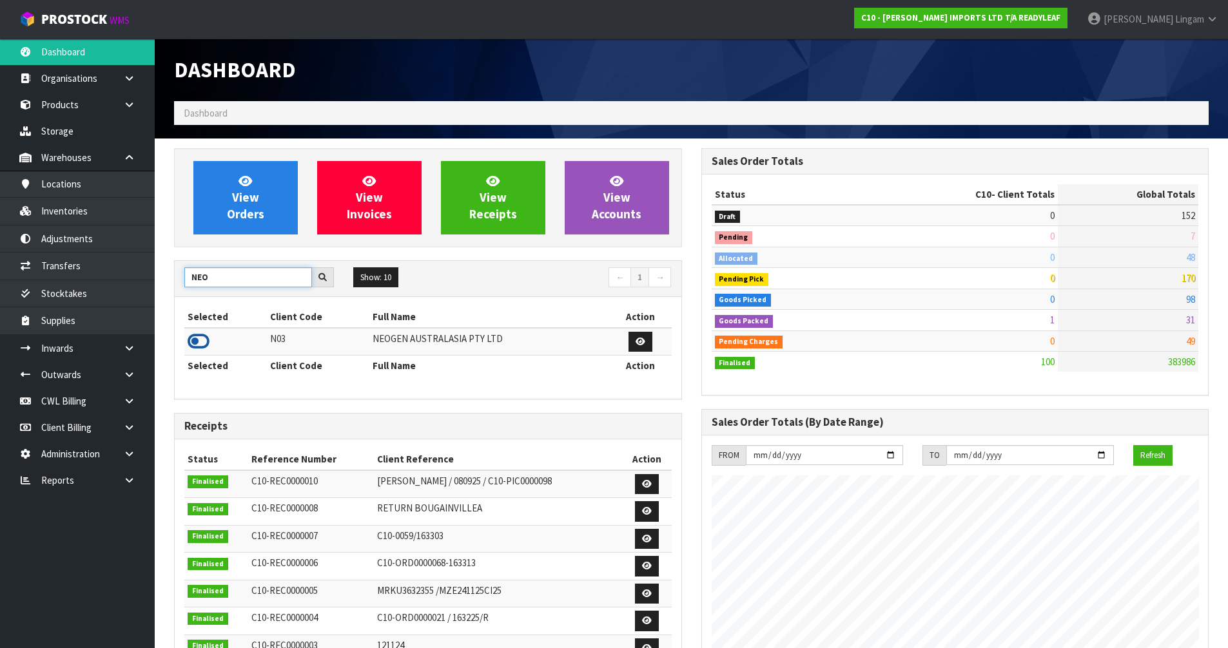
type input "NEO"
click at [203, 341] on icon at bounding box center [199, 341] width 22 height 19
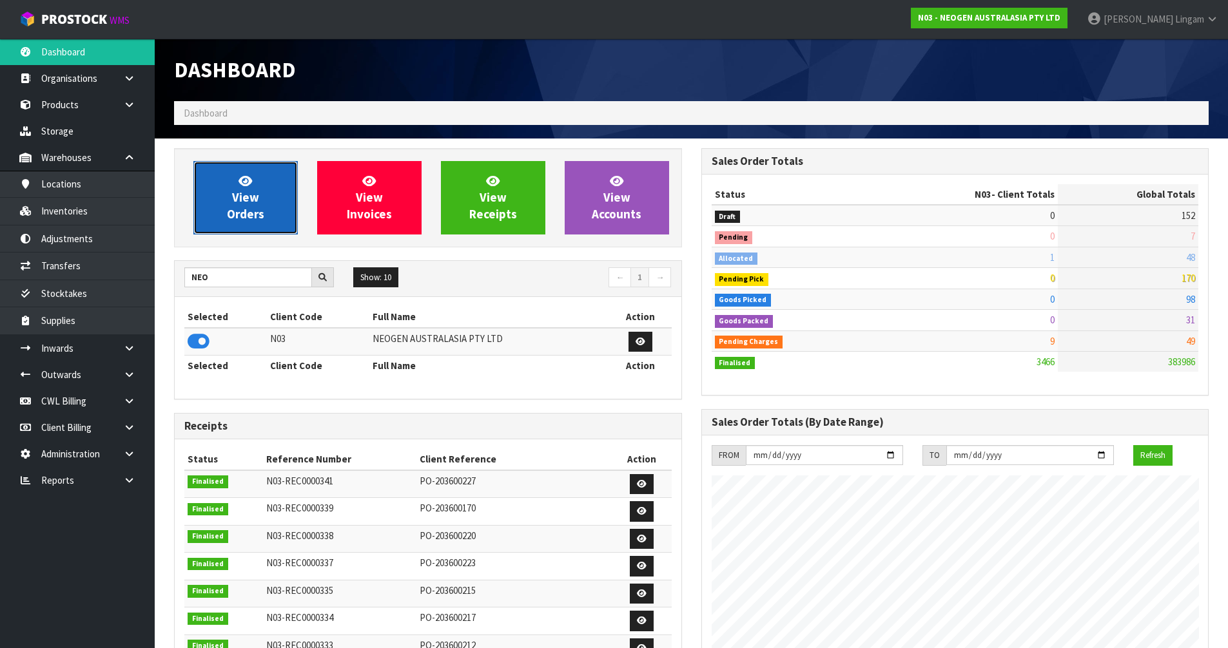
scroll to position [977, 527]
click at [242, 215] on span "View Orders" at bounding box center [245, 197] width 37 height 48
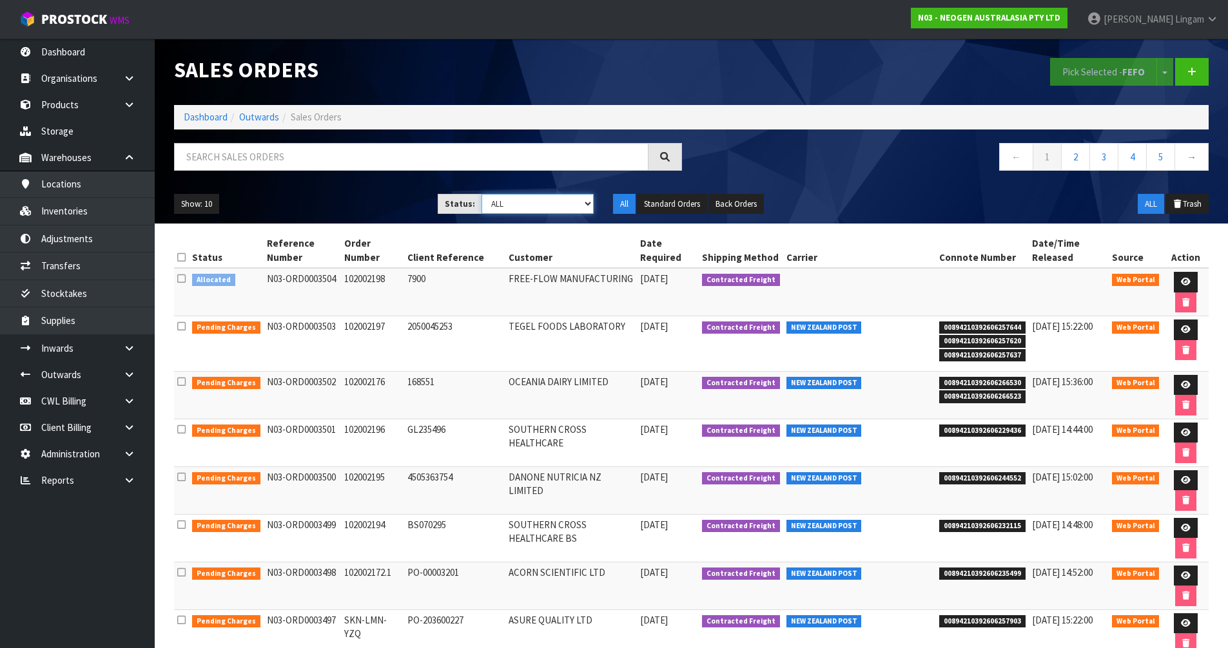
click at [574, 195] on select "Draft Pending Allocated Pending Pick Goods Picked Goods Packed Pending Charges …" at bounding box center [538, 204] width 112 height 20
select select "string:6"
click at [482, 194] on select "Draft Pending Allocated Pending Pick Goods Picked Goods Packed Pending Charges …" at bounding box center [538, 204] width 112 height 20
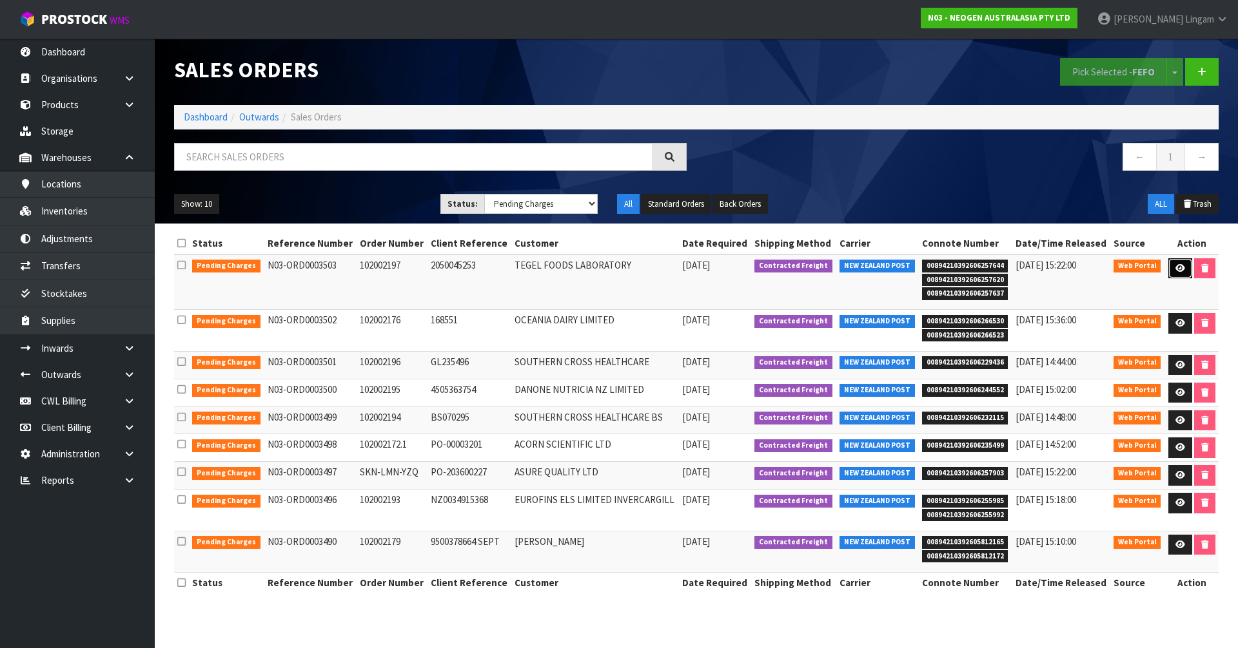
click at [1173, 268] on link at bounding box center [1180, 268] width 24 height 21
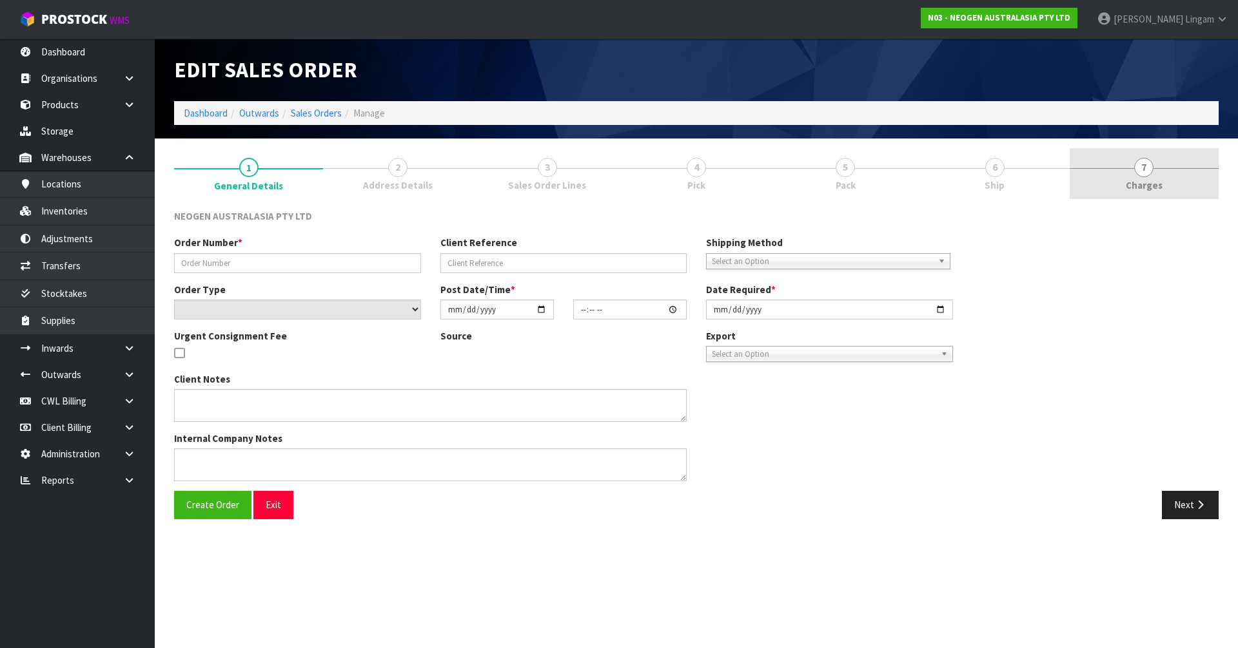
click at [1174, 180] on link "7 [GEOGRAPHIC_DATA]" at bounding box center [1143, 173] width 149 height 51
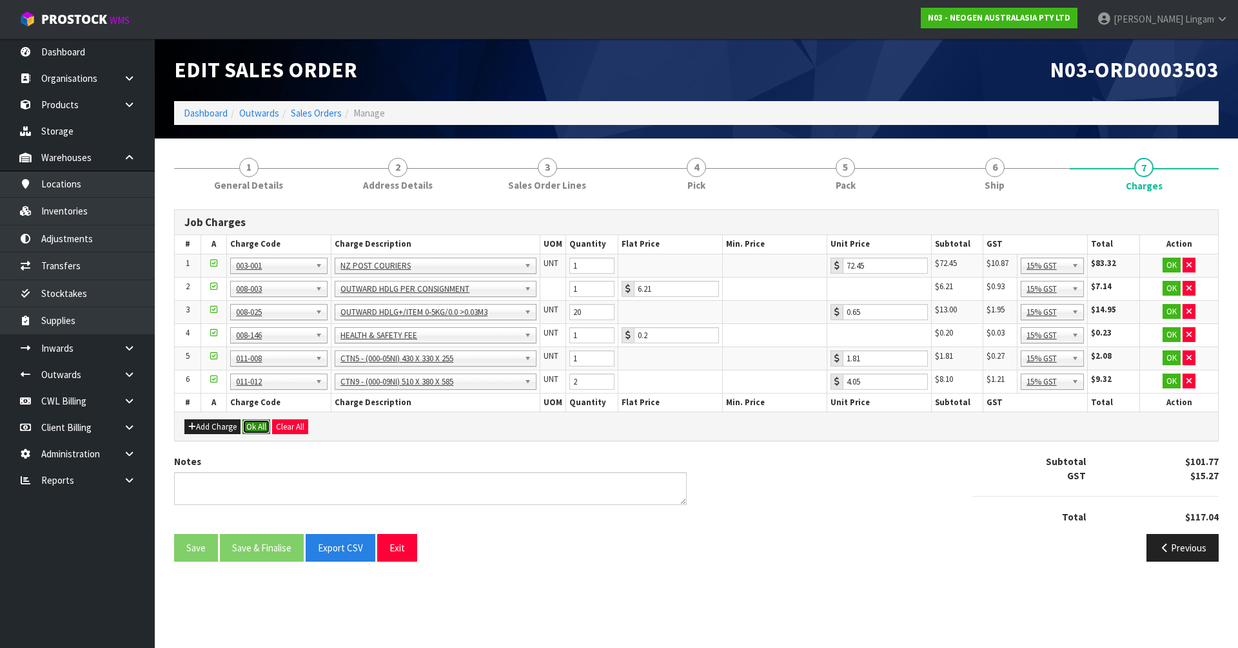
click at [266, 422] on button "Ok All" at bounding box center [256, 427] width 28 height 15
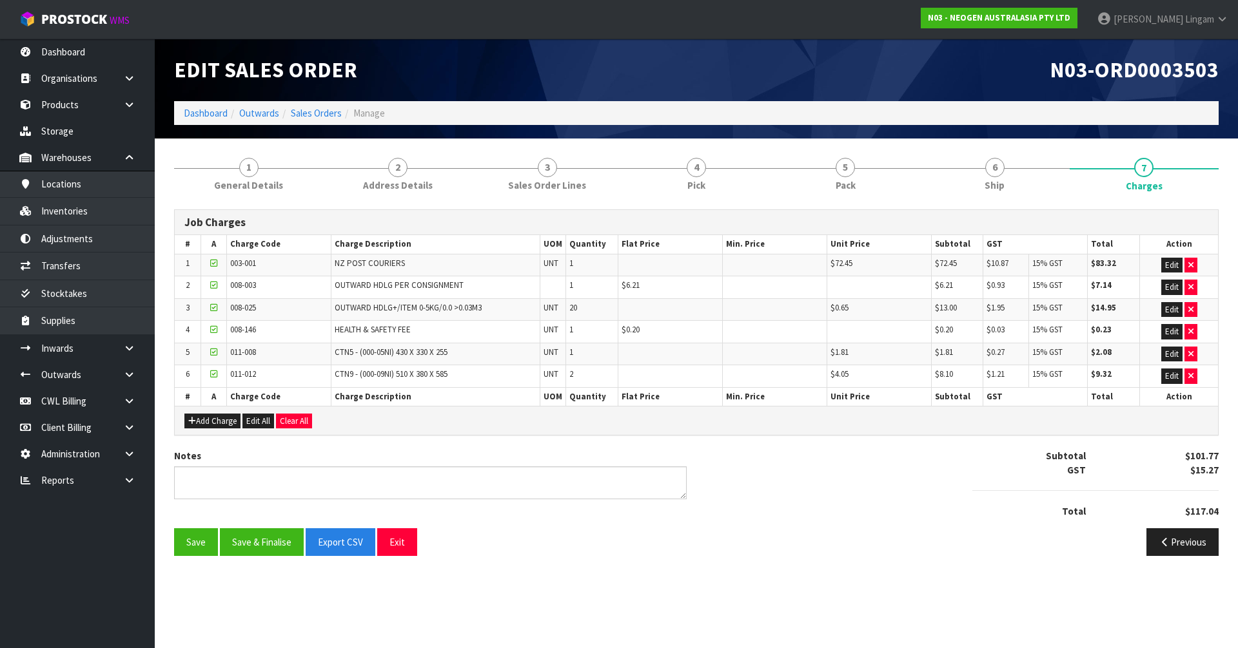
click at [279, 519] on div "Notes Subtotal $101.77 GST $15.27 Total $117.04" at bounding box center [696, 488] width 1064 height 79
click at [271, 536] on button "Save & Finalise" at bounding box center [262, 543] width 84 height 28
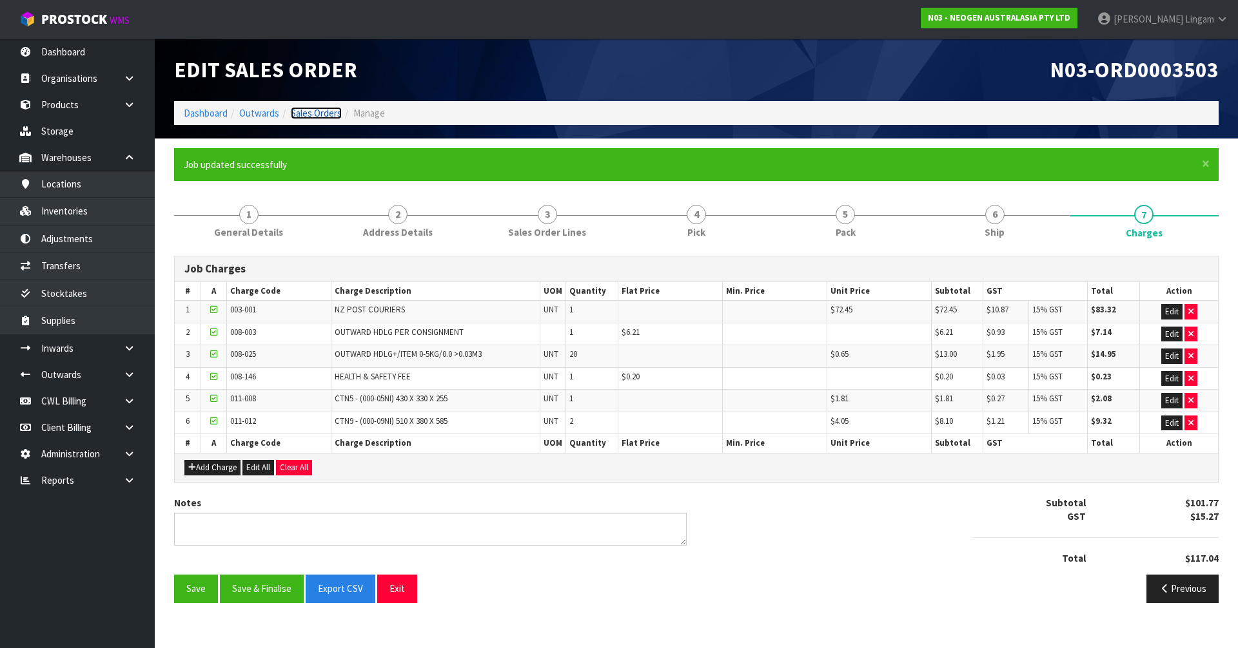
click at [315, 114] on link "Sales Orders" at bounding box center [316, 113] width 51 height 12
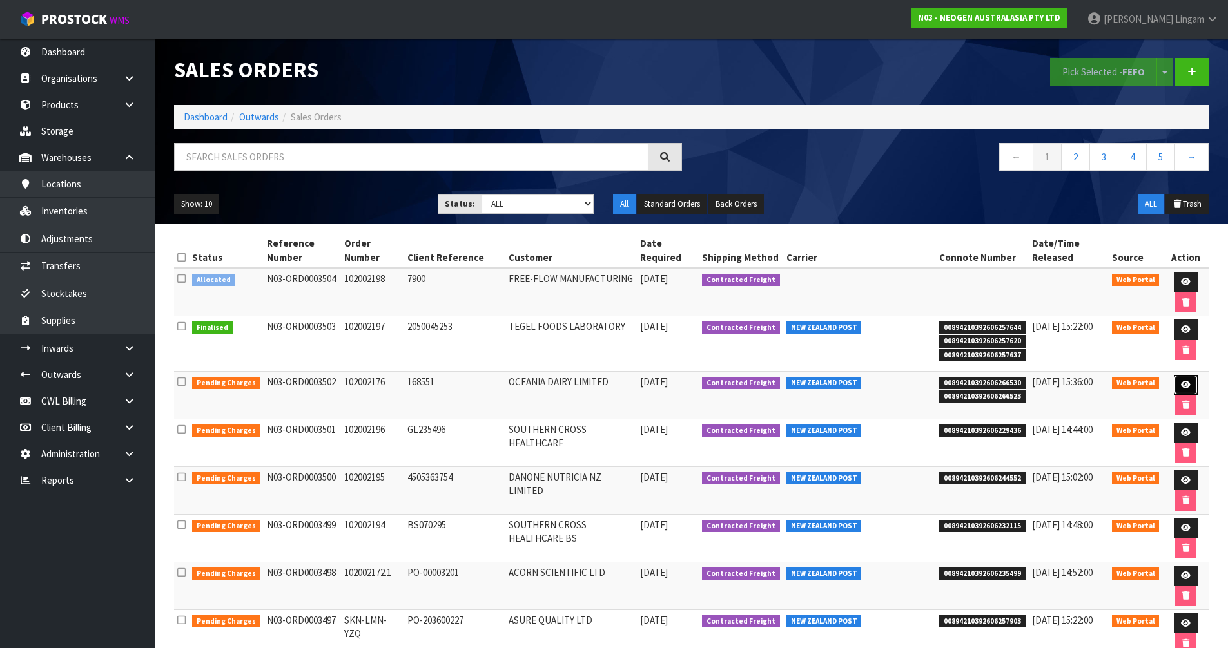
click at [1174, 385] on link at bounding box center [1186, 385] width 24 height 21
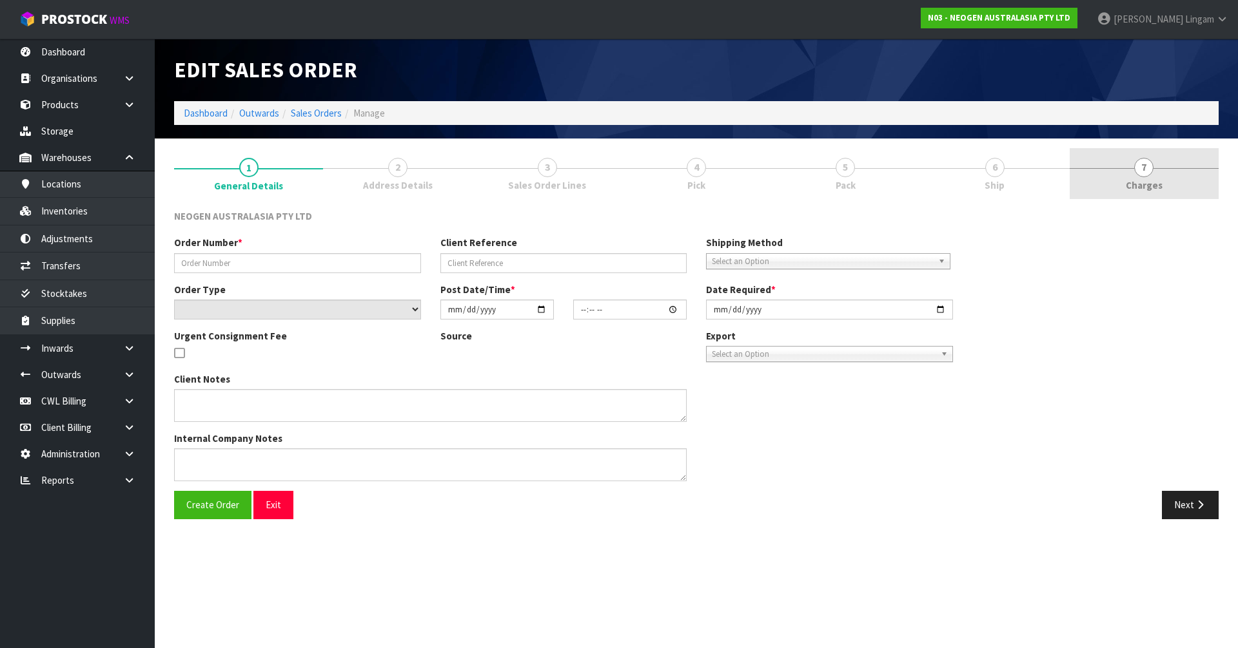
type input "102002176"
type input "168551"
select select "number:0"
type input "[DATE]"
type input "11:22:00.000"
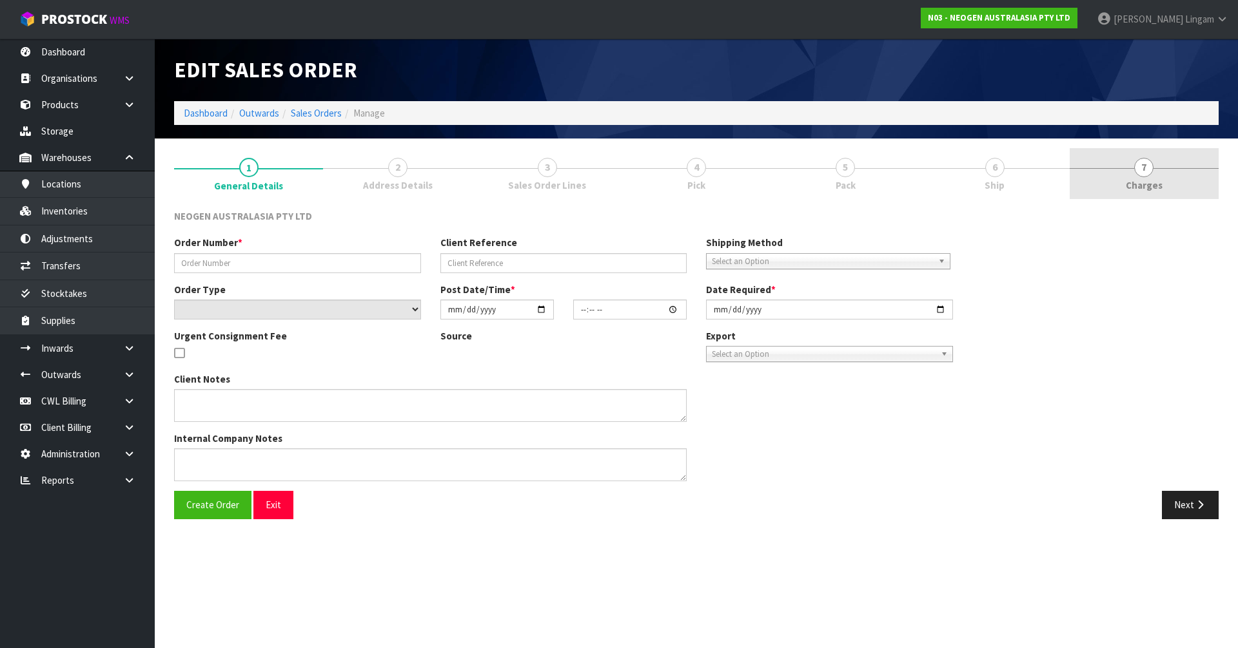
type input "[DATE]"
type textarea "ATTN: SITE STORE"
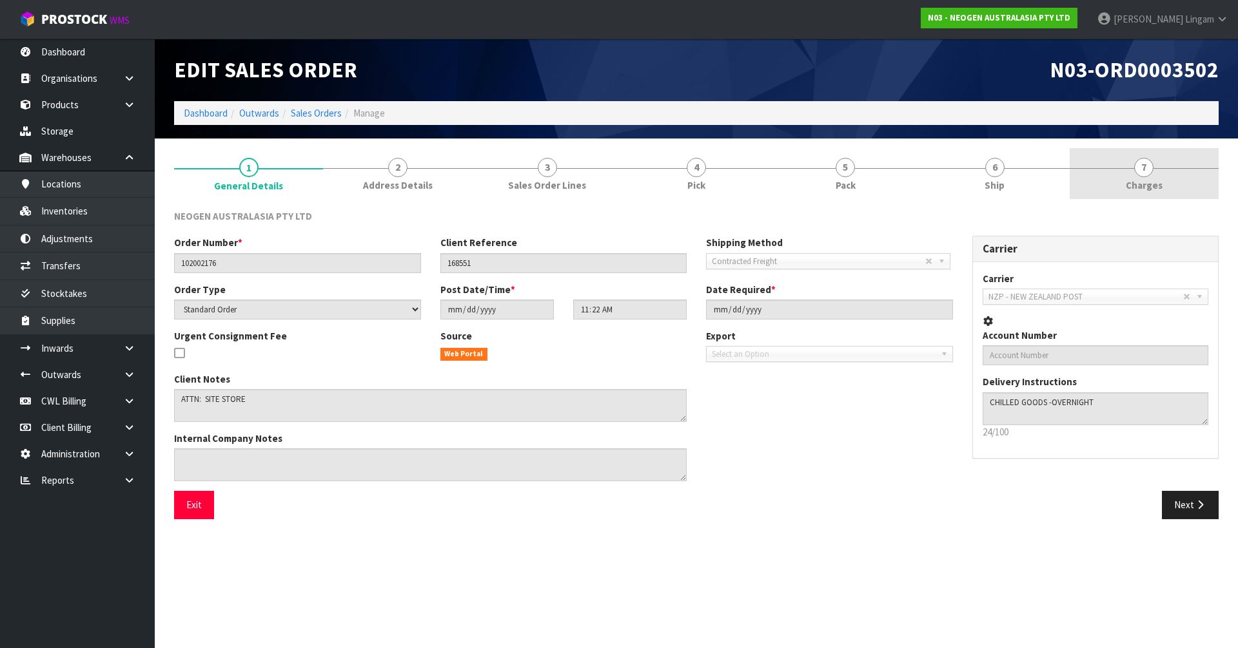
click at [1183, 184] on link "7 [GEOGRAPHIC_DATA]" at bounding box center [1143, 173] width 149 height 51
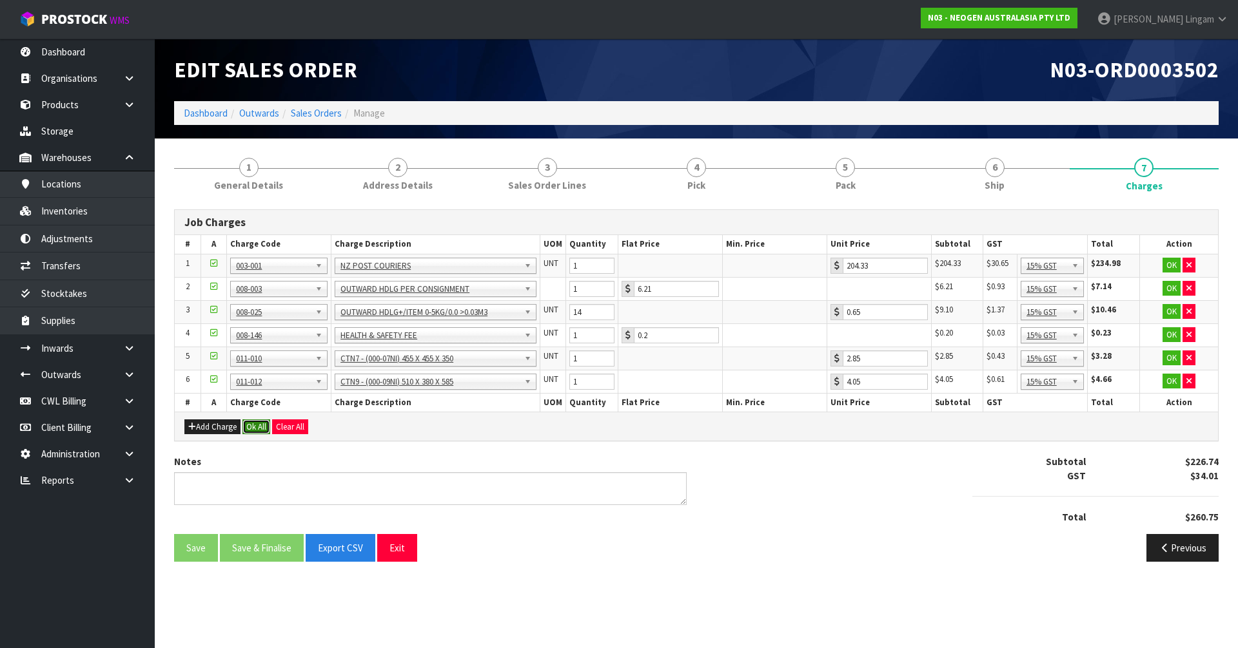
click at [258, 429] on button "Ok All" at bounding box center [256, 427] width 28 height 15
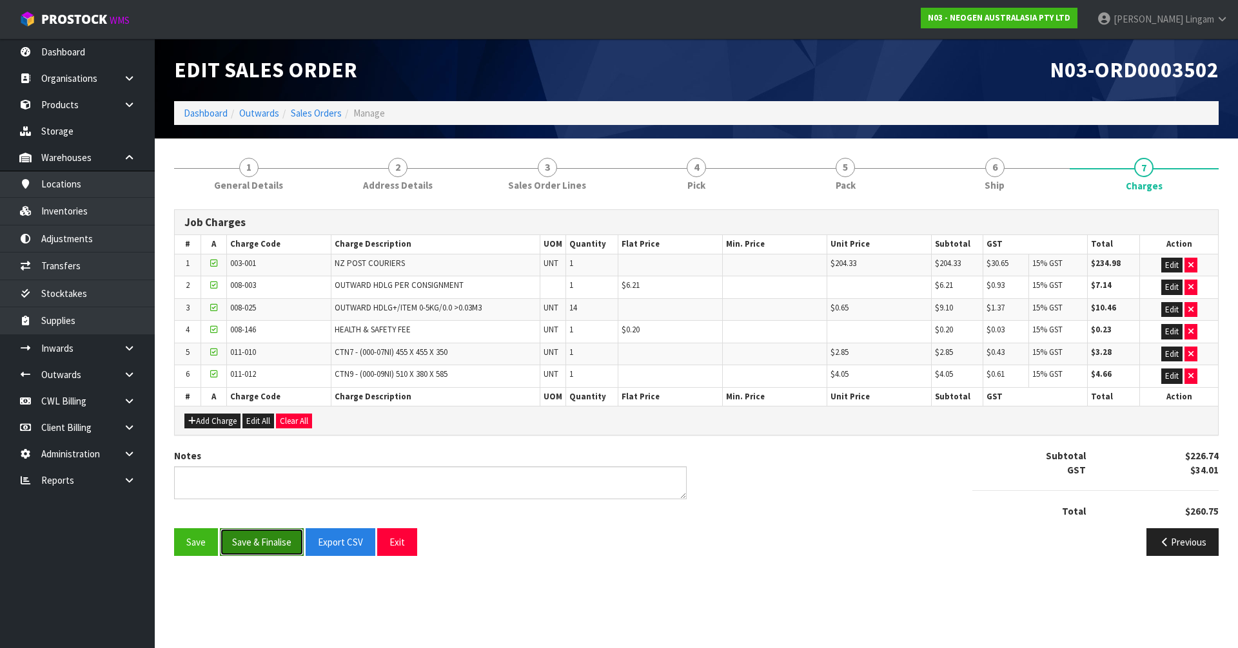
click at [262, 543] on button "Save & Finalise" at bounding box center [262, 543] width 84 height 28
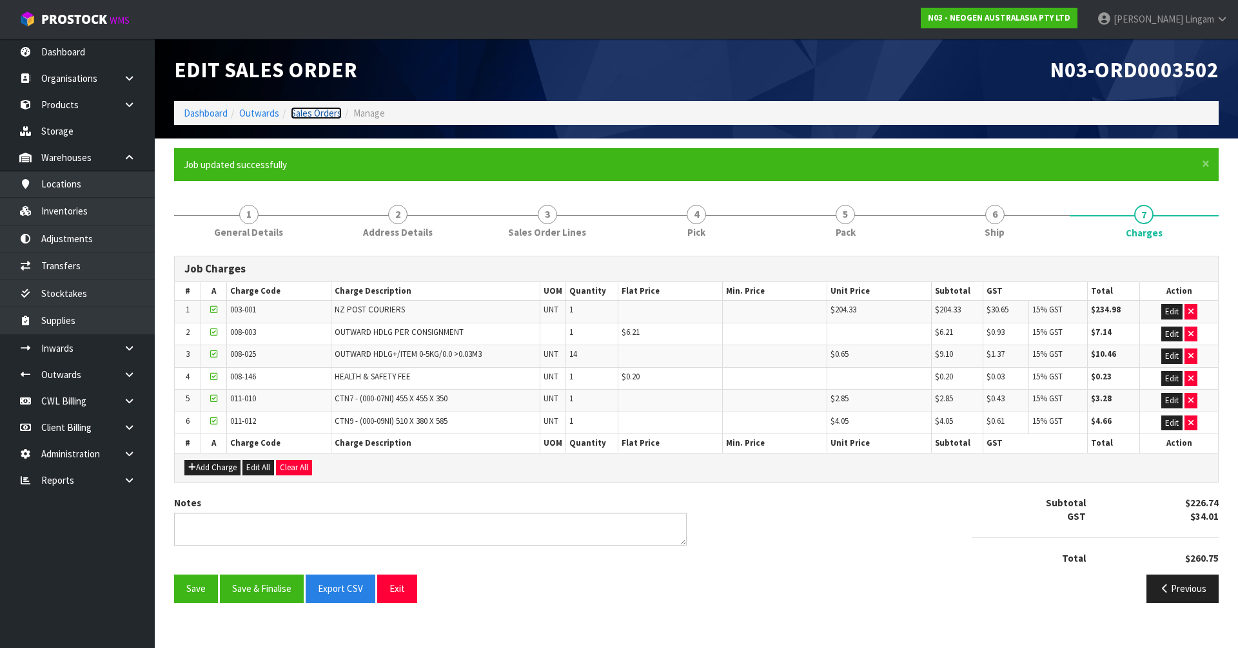
click at [314, 112] on link "Sales Orders" at bounding box center [316, 113] width 51 height 12
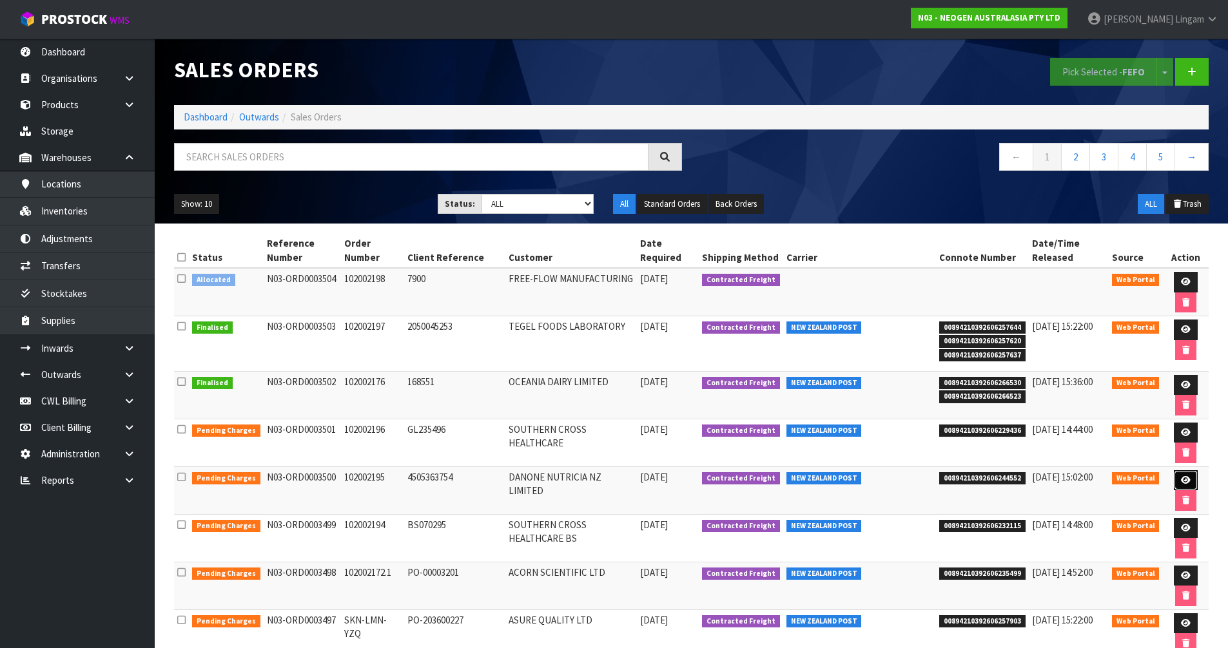
click at [1180, 473] on link at bounding box center [1186, 481] width 24 height 21
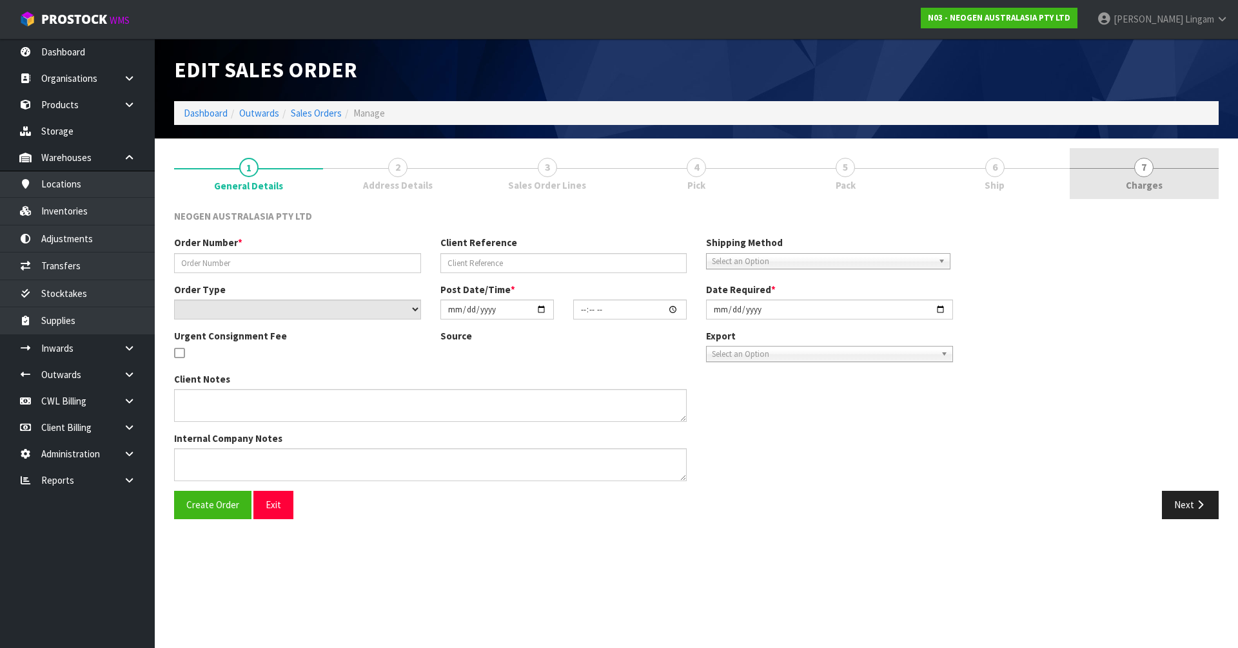
type input "102002195"
type input "4505363754"
select select "number:0"
type input "[DATE]"
type input "17:59:00.000"
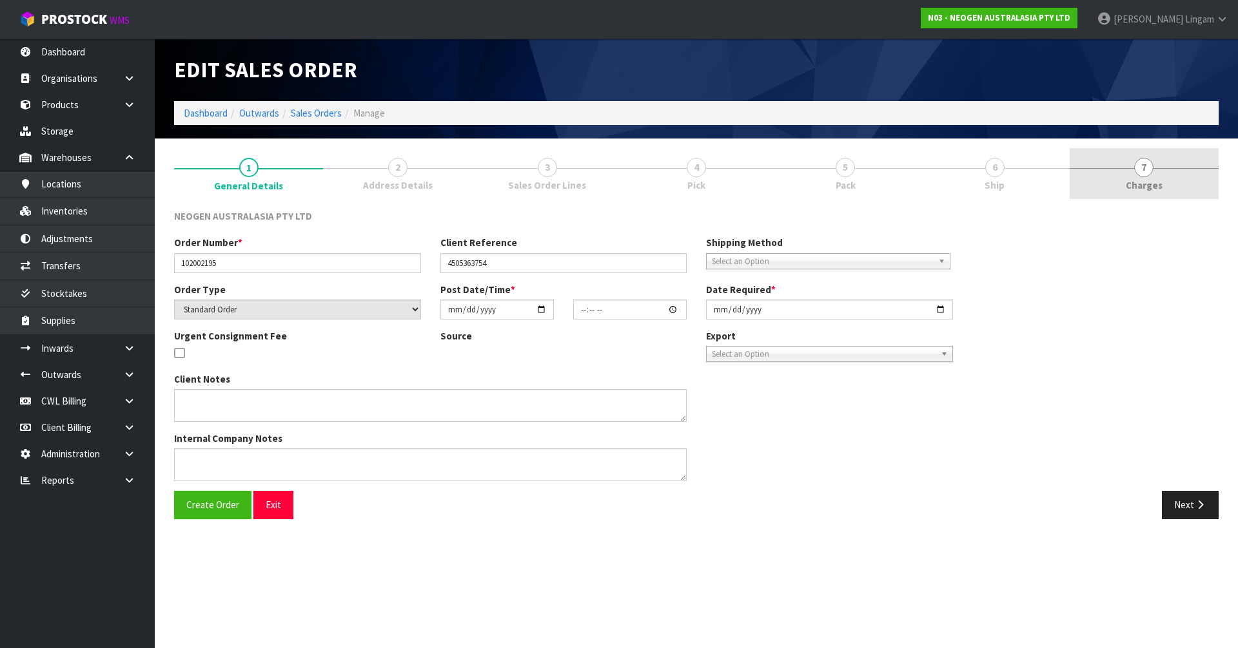
type input "[DATE]"
type textarea "ATTN: (DRIVEWAY NEXT TO WATERCARE BLDG)"
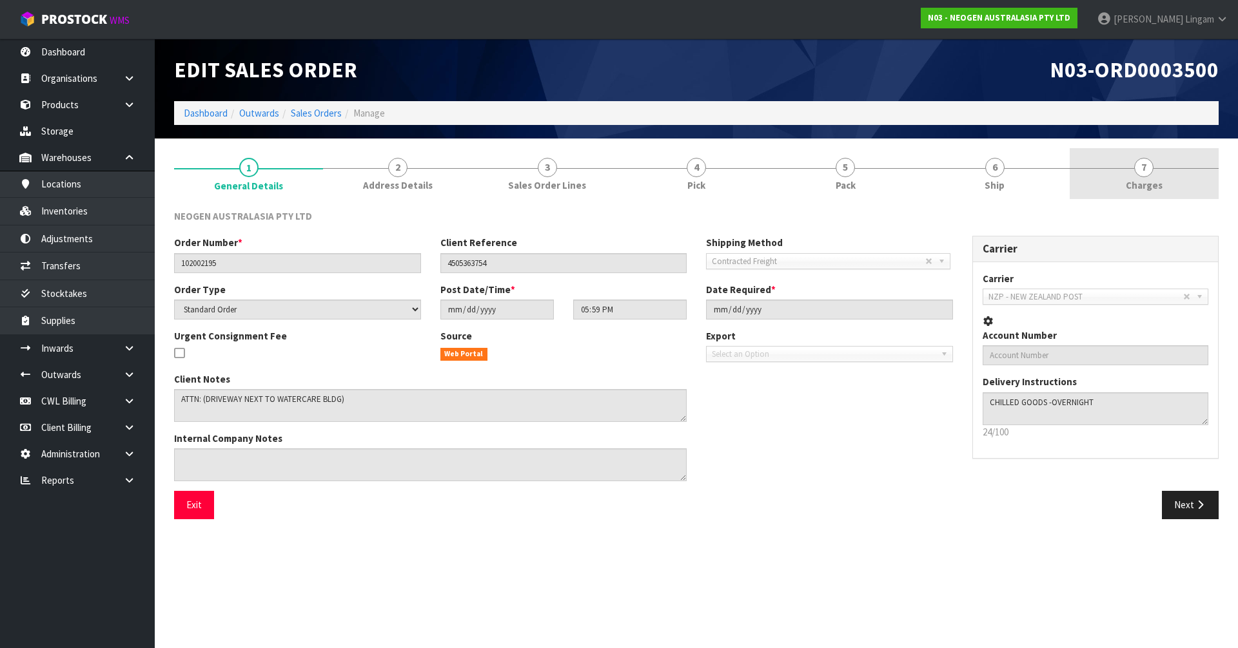
click at [1170, 183] on link "7 [GEOGRAPHIC_DATA]" at bounding box center [1143, 173] width 149 height 51
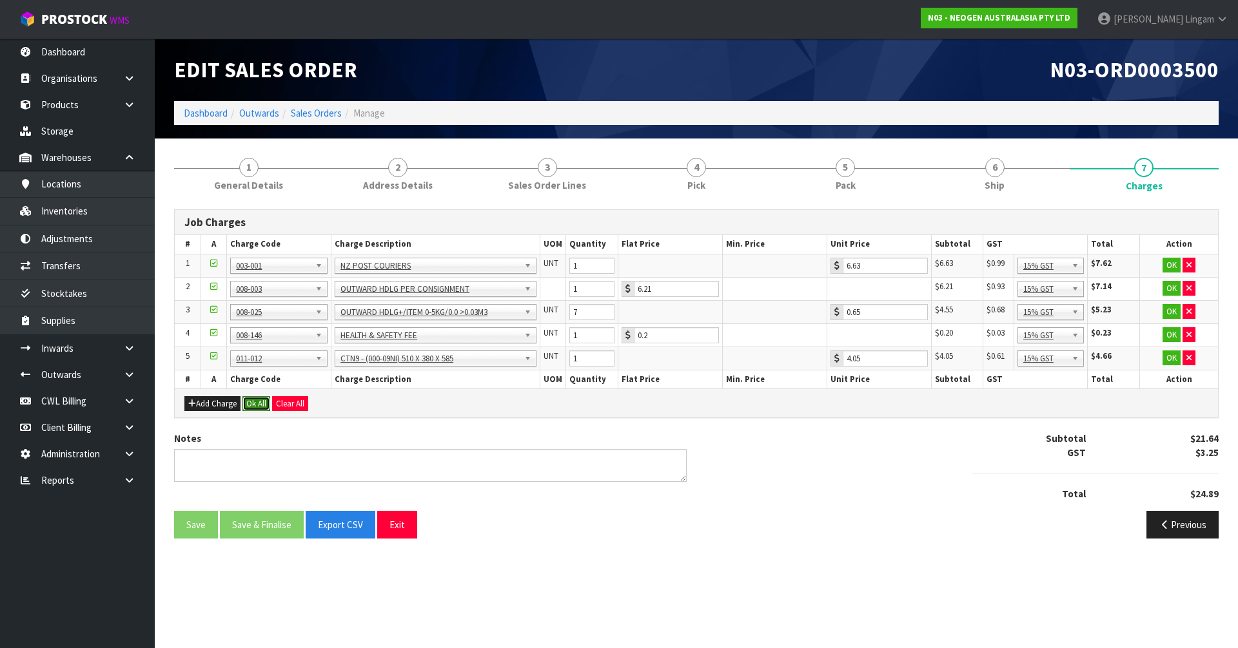
click at [253, 403] on button "Ok All" at bounding box center [256, 403] width 28 height 15
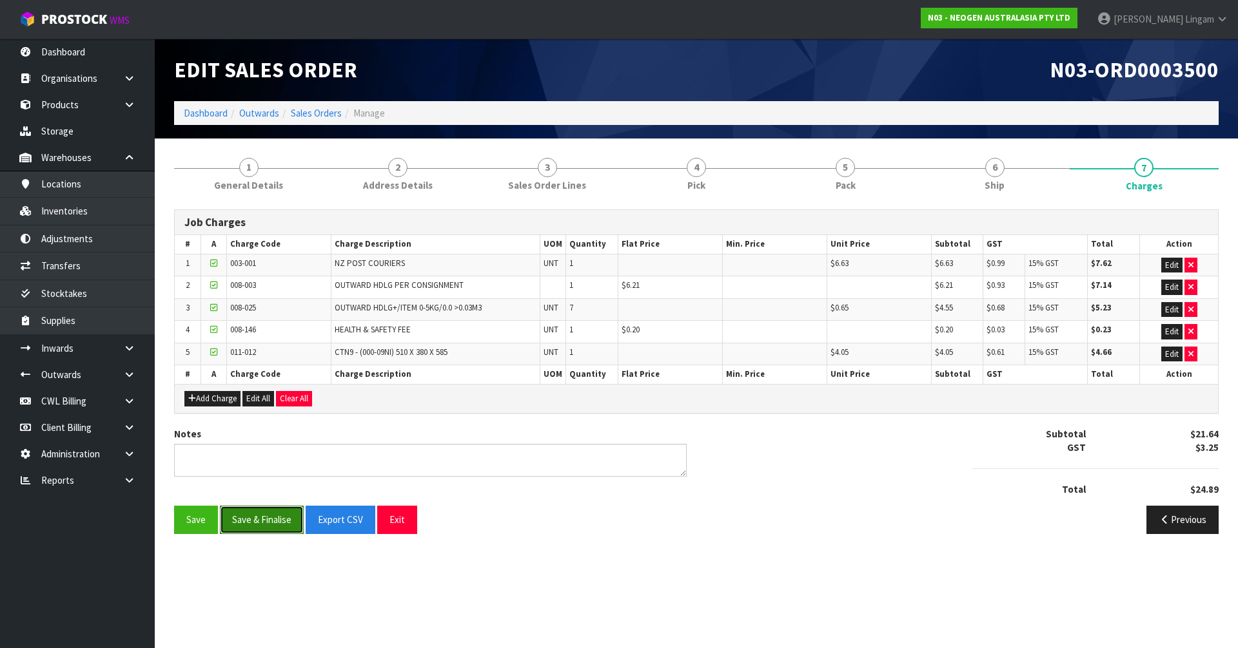
click at [277, 512] on button "Save & Finalise" at bounding box center [262, 520] width 84 height 28
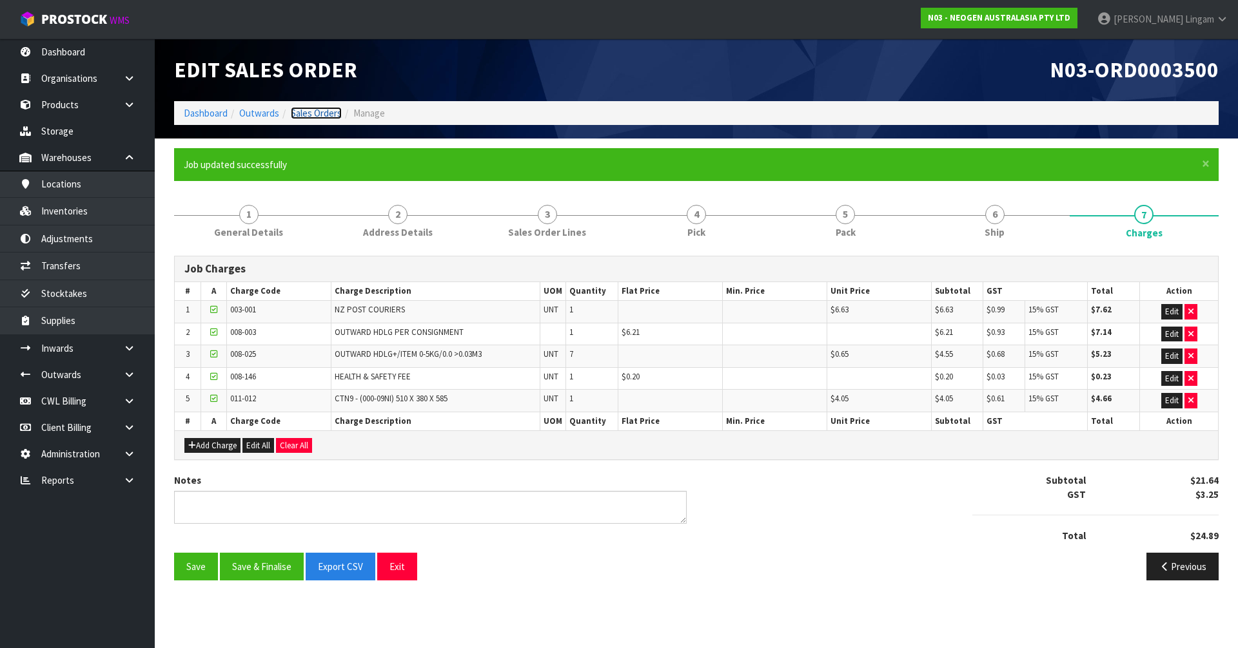
click at [331, 114] on link "Sales Orders" at bounding box center [316, 113] width 51 height 12
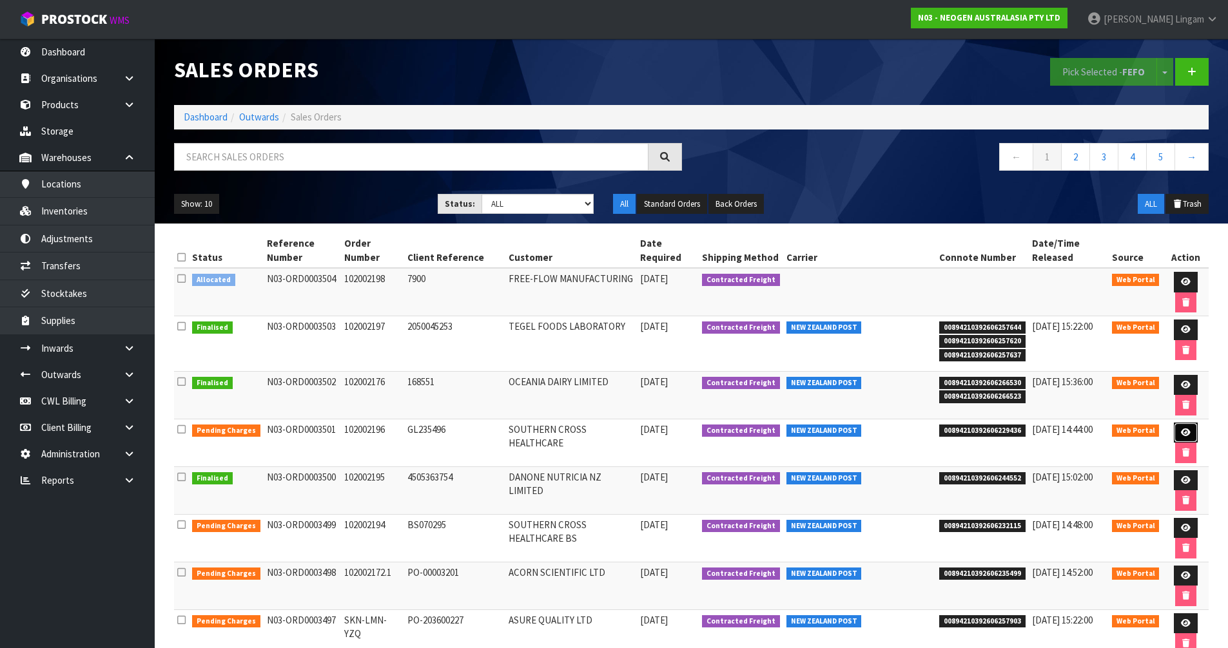
click at [1185, 429] on icon at bounding box center [1186, 433] width 10 height 8
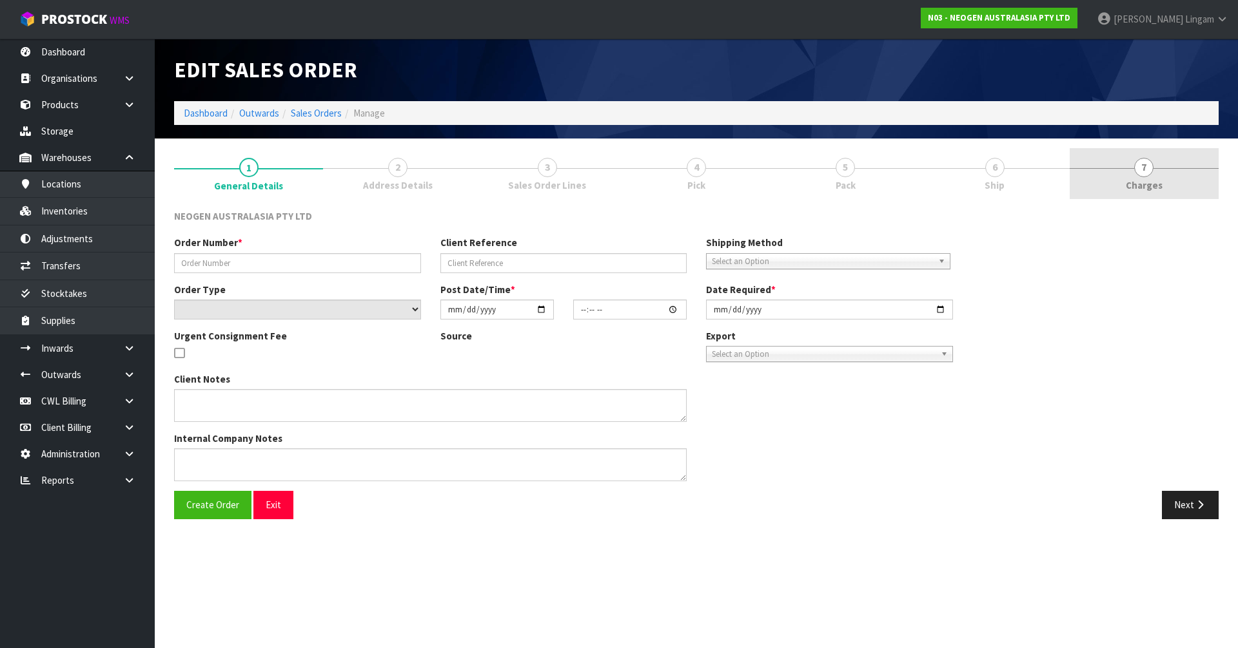
type input "102002196"
type input "GL235496"
select select "number:0"
type input "[DATE]"
type input "10:59:00.000"
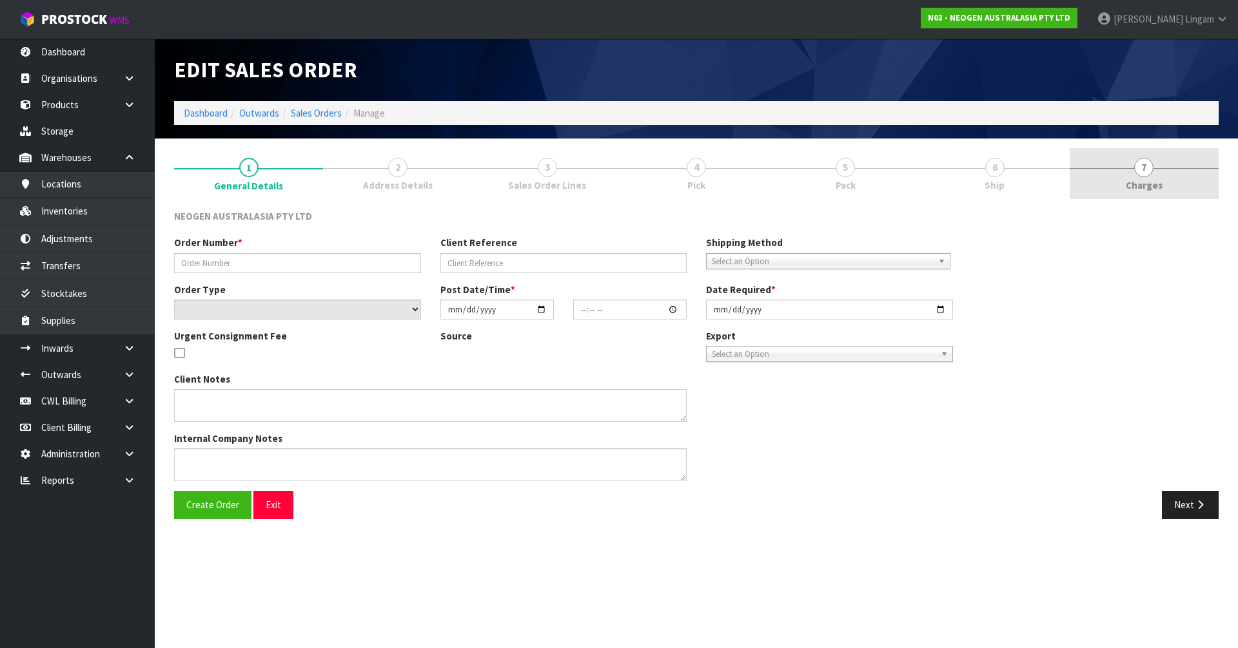
type input "[DATE]"
type textarea "ATTN: [GEOGRAPHIC_DATA] MS UPSTAIRS, GLUP - UPSTAIRS"
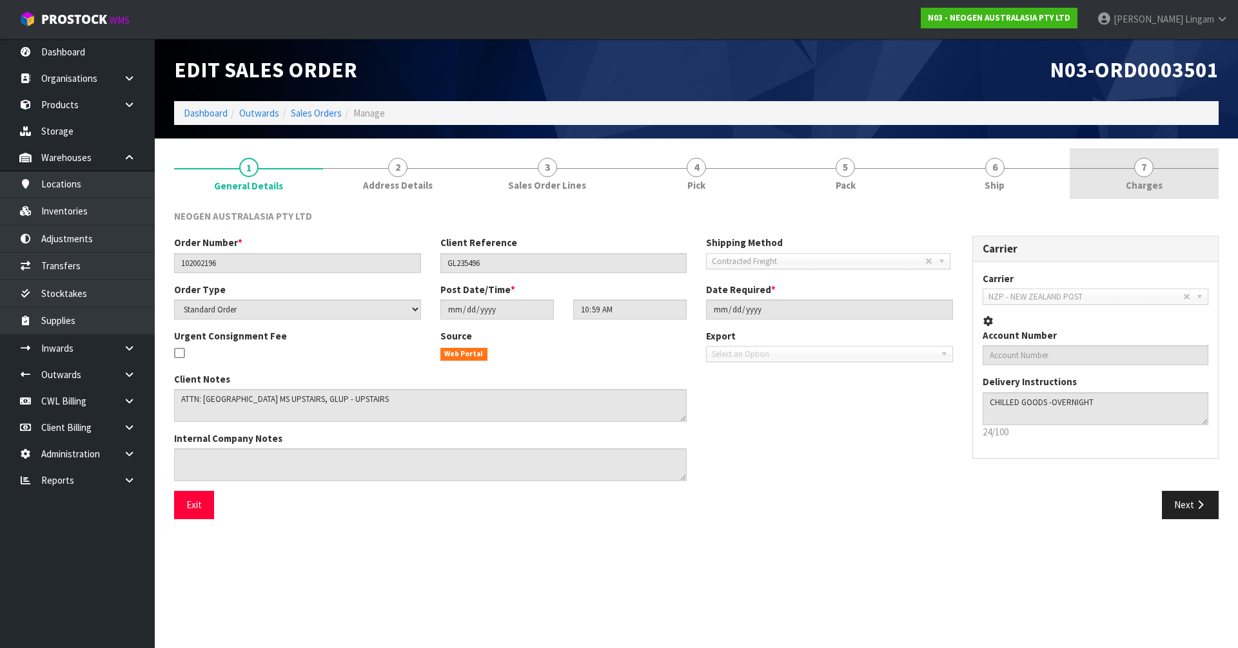
click at [1160, 184] on span "Charges" at bounding box center [1143, 186] width 37 height 14
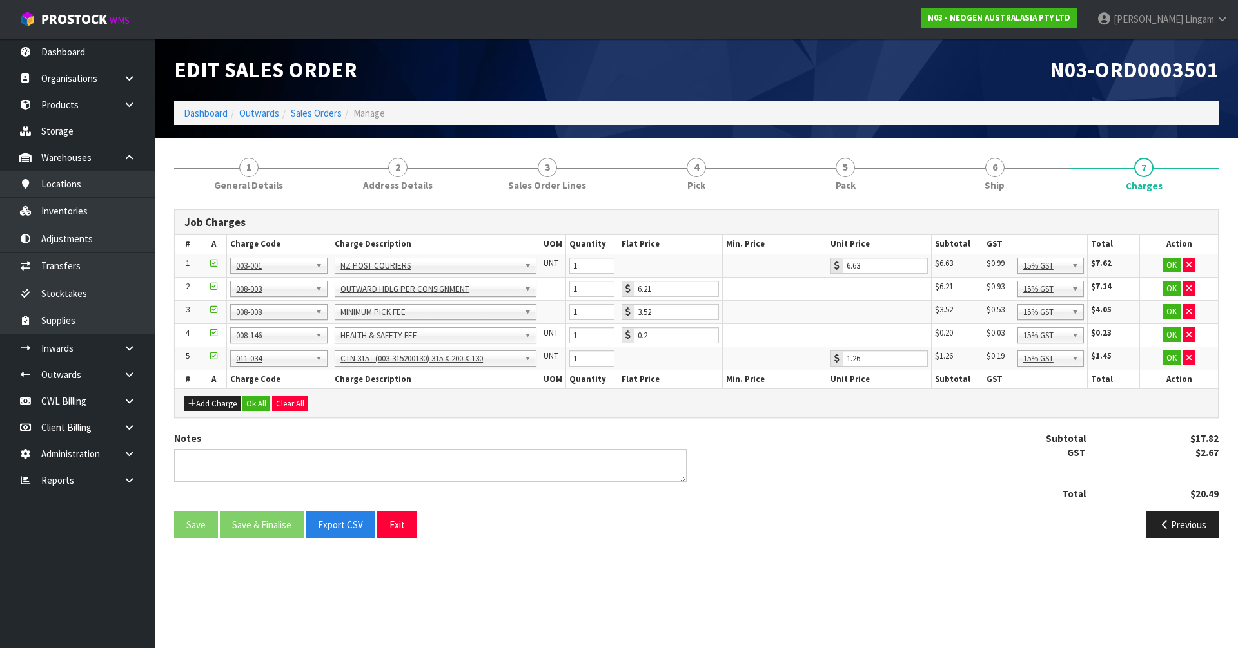
click at [253, 394] on div "Add Charge Ok All Clear All" at bounding box center [696, 403] width 1043 height 29
click at [253, 408] on button "Ok All" at bounding box center [256, 403] width 28 height 15
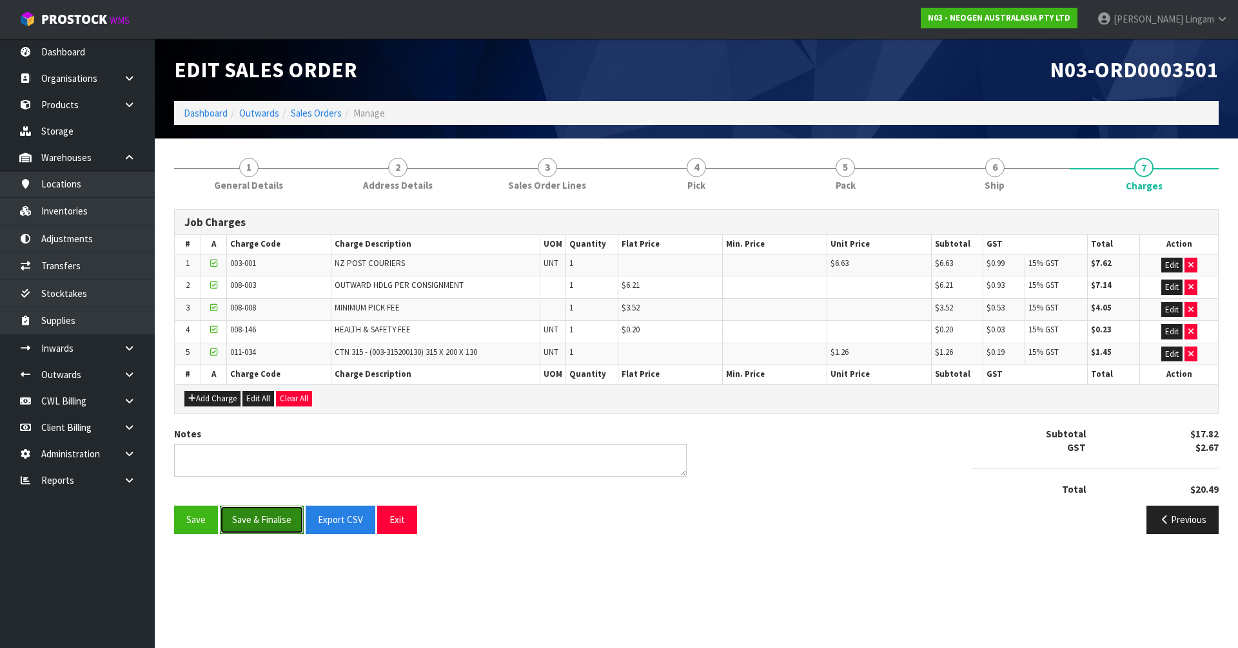
click at [273, 507] on button "Save & Finalise" at bounding box center [262, 520] width 84 height 28
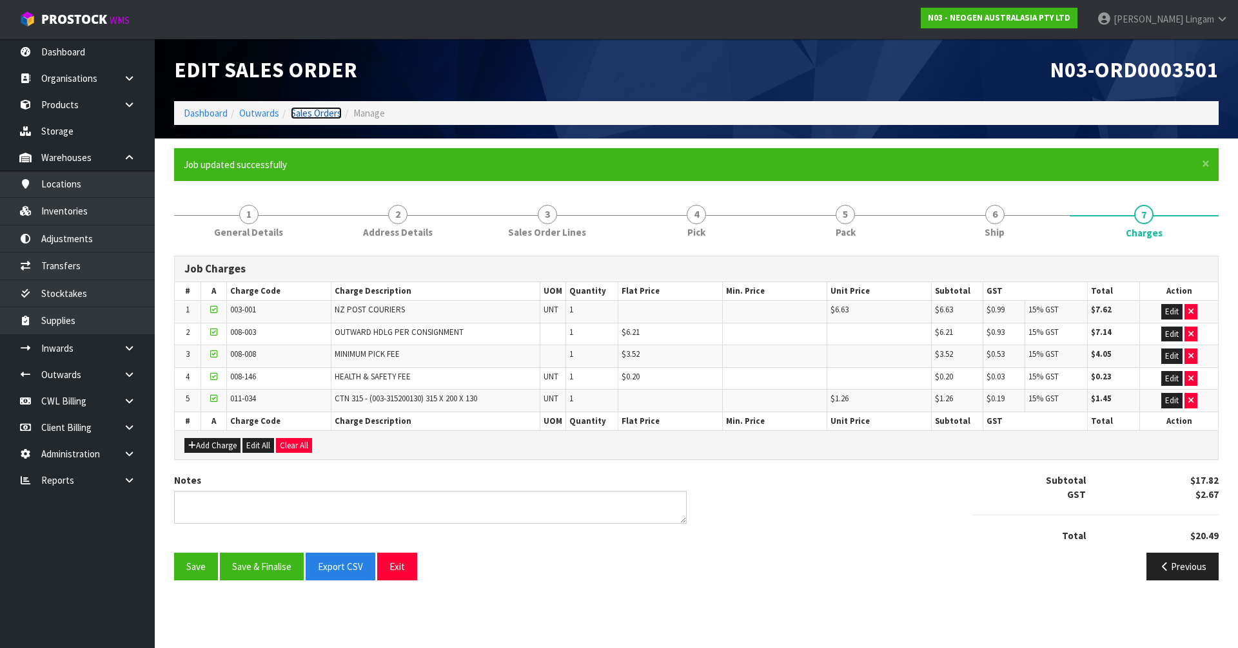
click at [327, 112] on link "Sales Orders" at bounding box center [316, 113] width 51 height 12
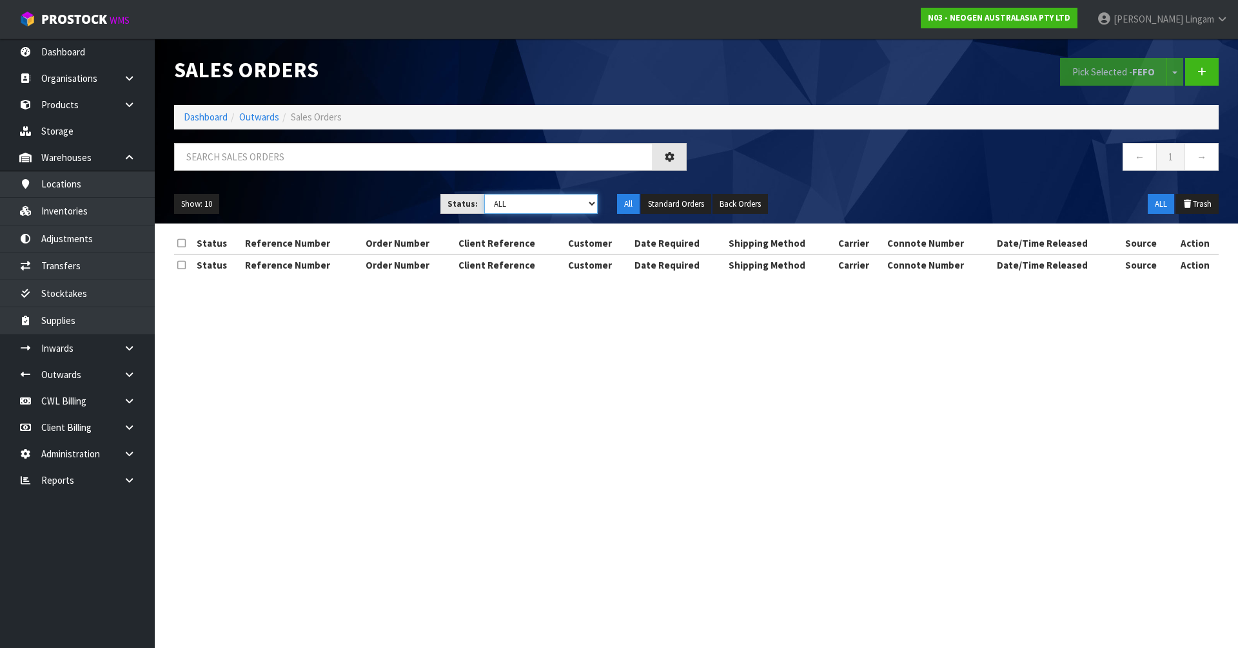
click at [572, 206] on select "Draft Pending Allocated Pending Pick Goods Picked Goods Packed Pending Charges …" at bounding box center [541, 204] width 114 height 20
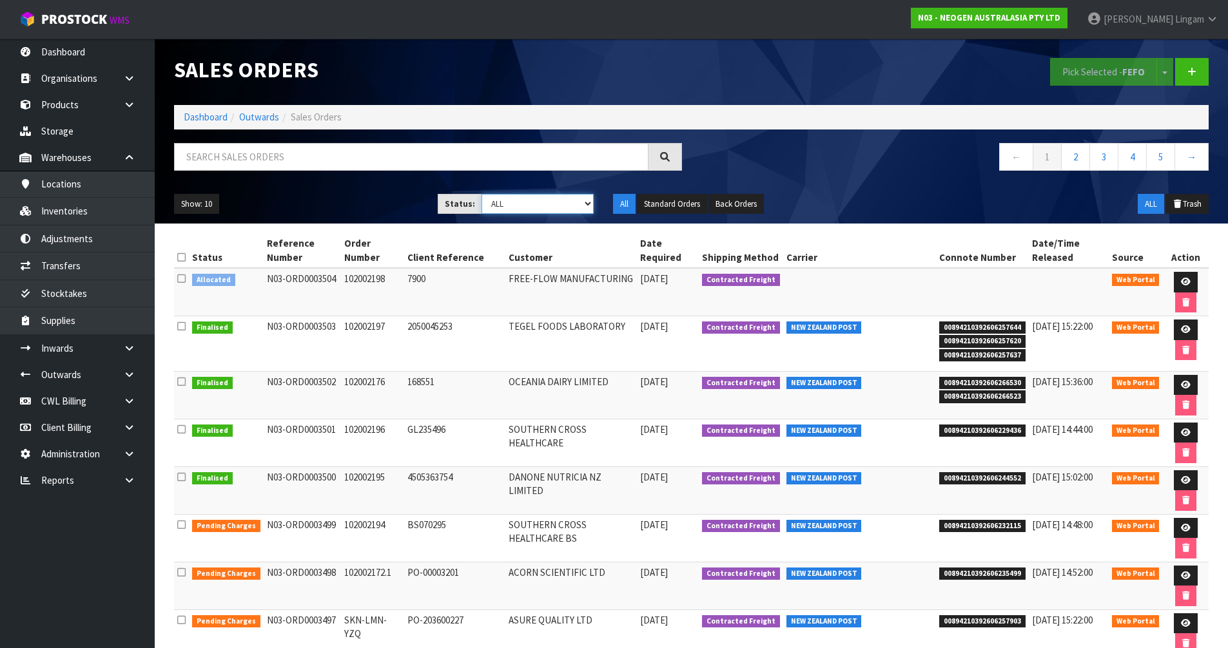
select select "string:6"
click at [482, 194] on select "Draft Pending Allocated Pending Pick Goods Picked Goods Packed Pending Charges …" at bounding box center [538, 204] width 112 height 20
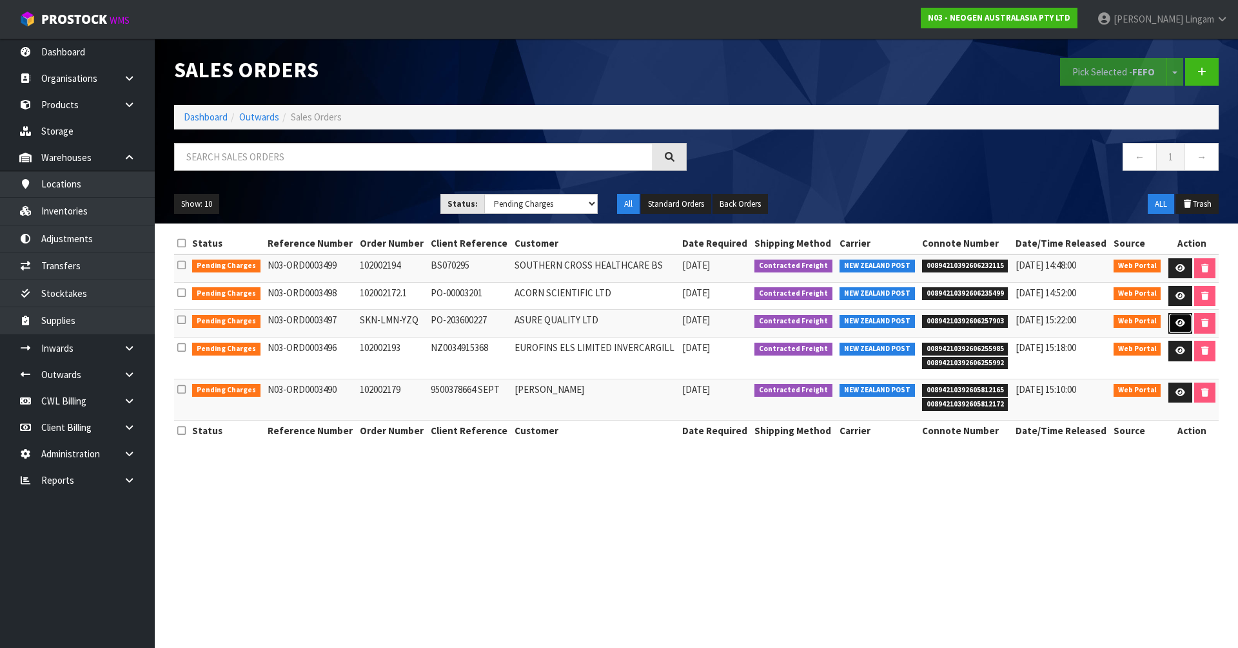
click at [1176, 327] on icon at bounding box center [1180, 323] width 10 height 8
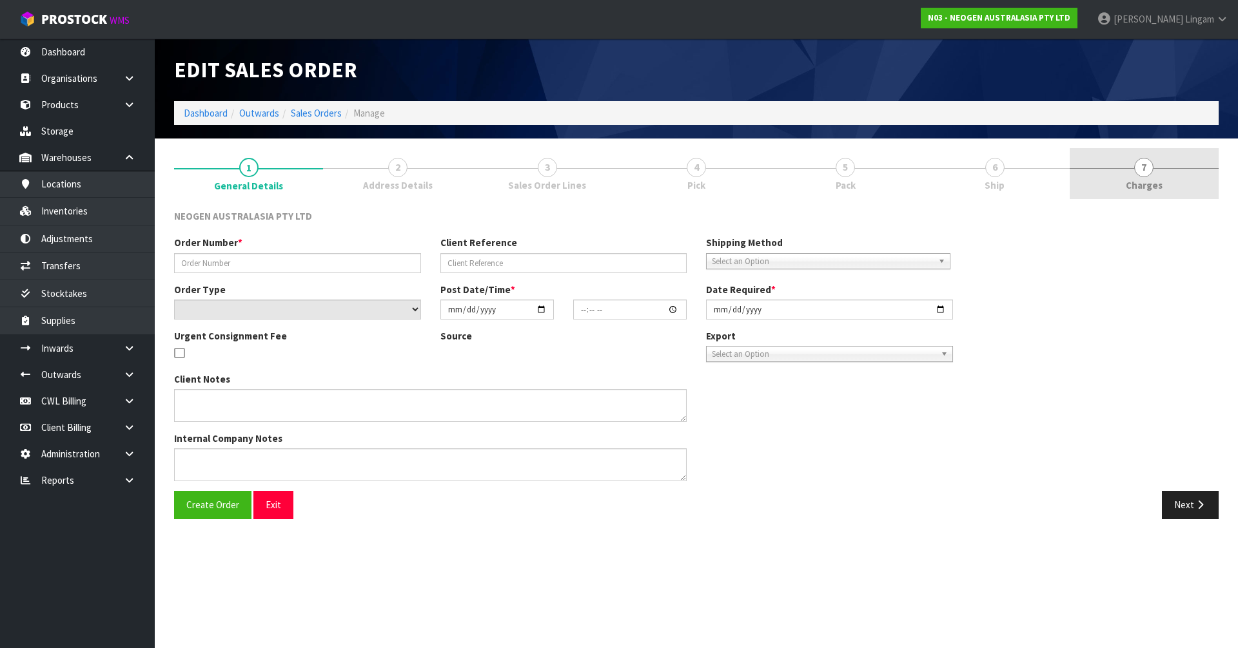
type input "SKN-LMN-YZQ"
type input "PO-203600227"
select select "number:0"
type input "[DATE]"
type input "15:18:00.000"
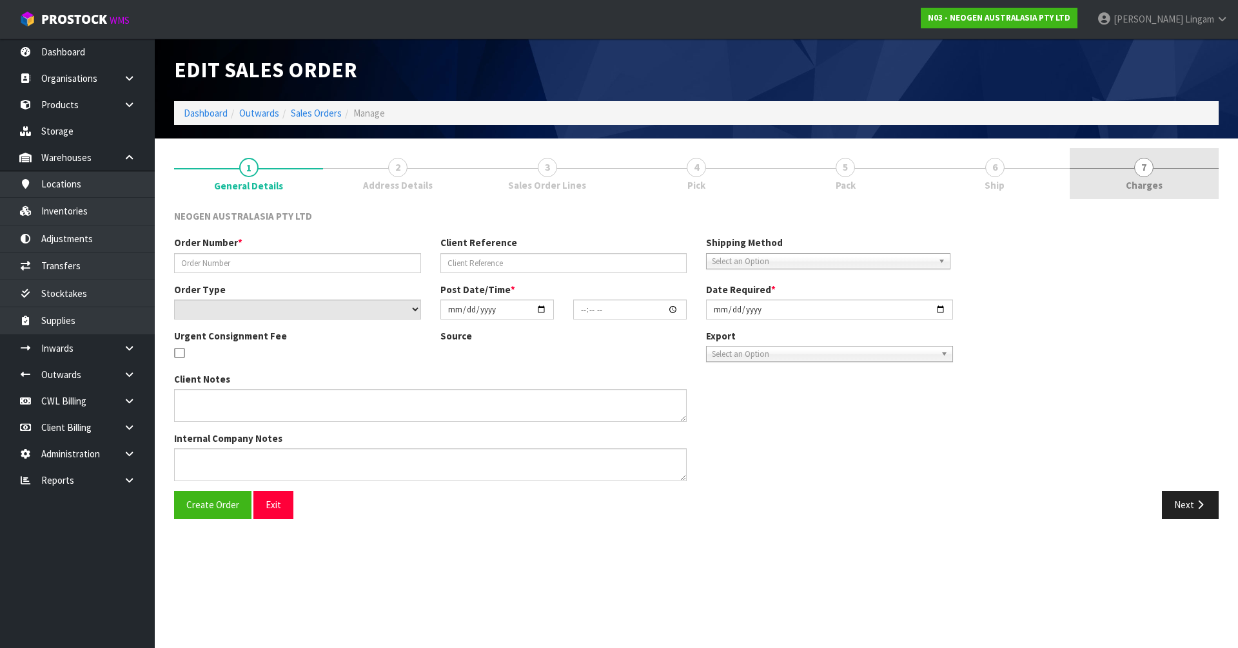
type input "[DATE]"
type textarea "PLEASE NOTE - THIS BOX MUST COME FROM HELD WAREHOUSE – BATCH # 418325135C A BAR…"
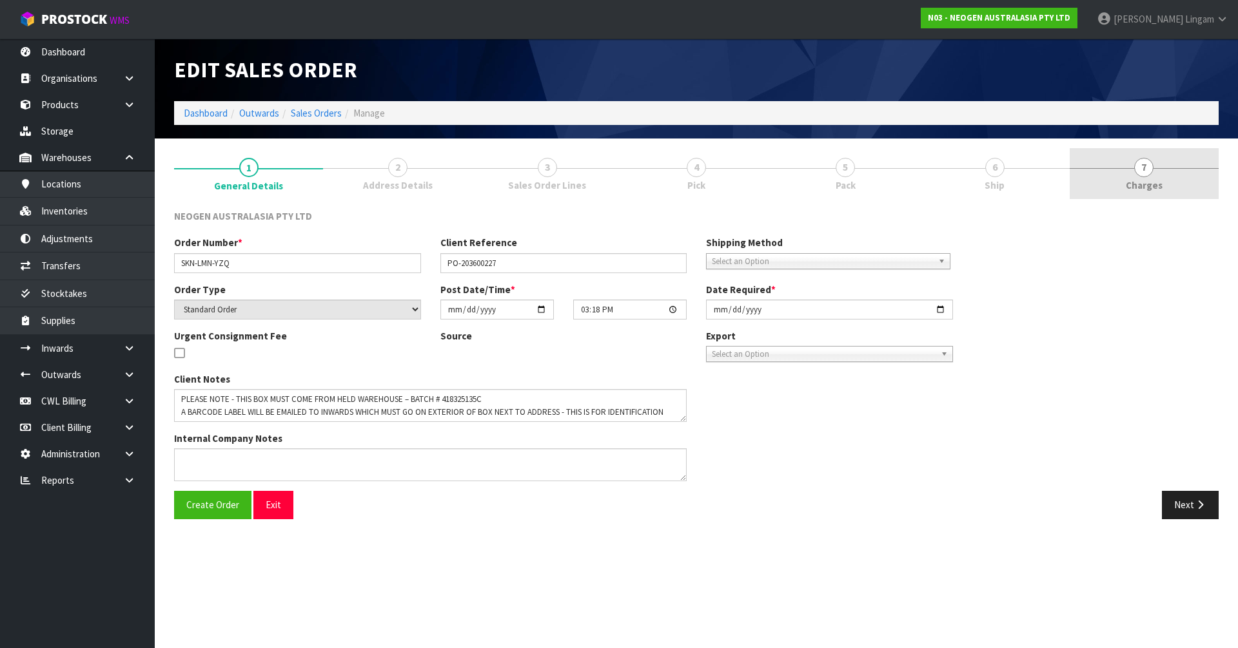
click at [1176, 175] on link "7 [GEOGRAPHIC_DATA]" at bounding box center [1143, 173] width 149 height 51
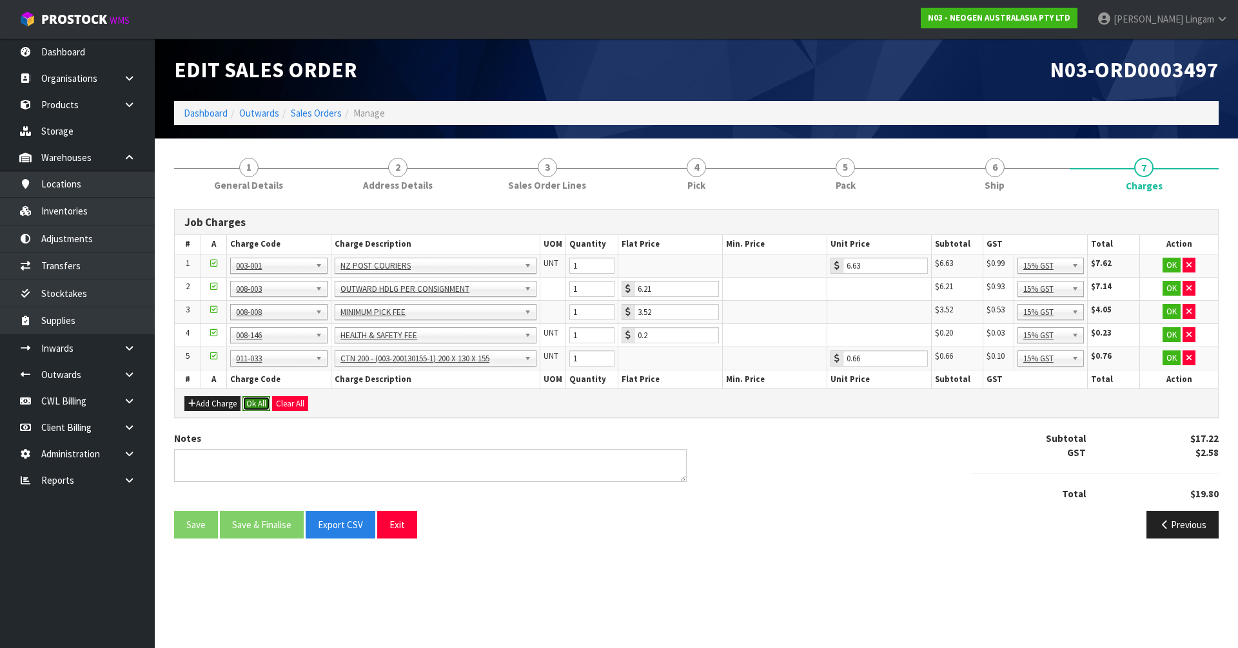
click at [255, 404] on button "Ok All" at bounding box center [256, 403] width 28 height 15
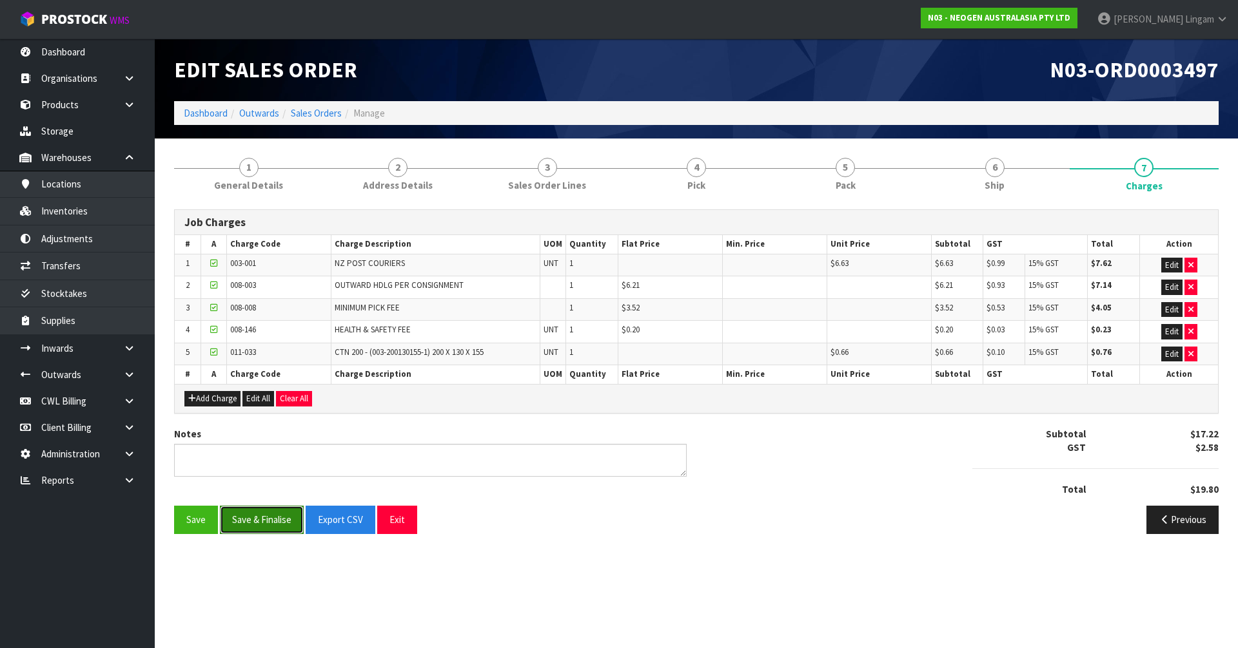
click at [269, 520] on button "Save & Finalise" at bounding box center [262, 520] width 84 height 28
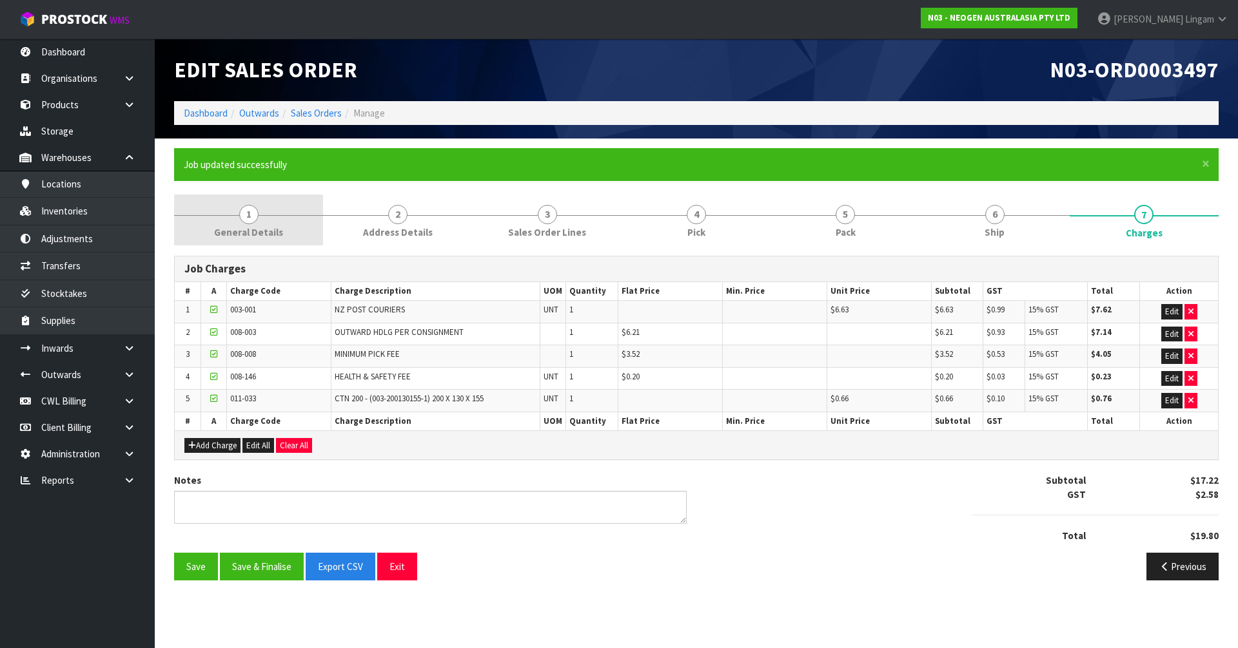
click at [269, 220] on link "1 General Details" at bounding box center [248, 220] width 149 height 51
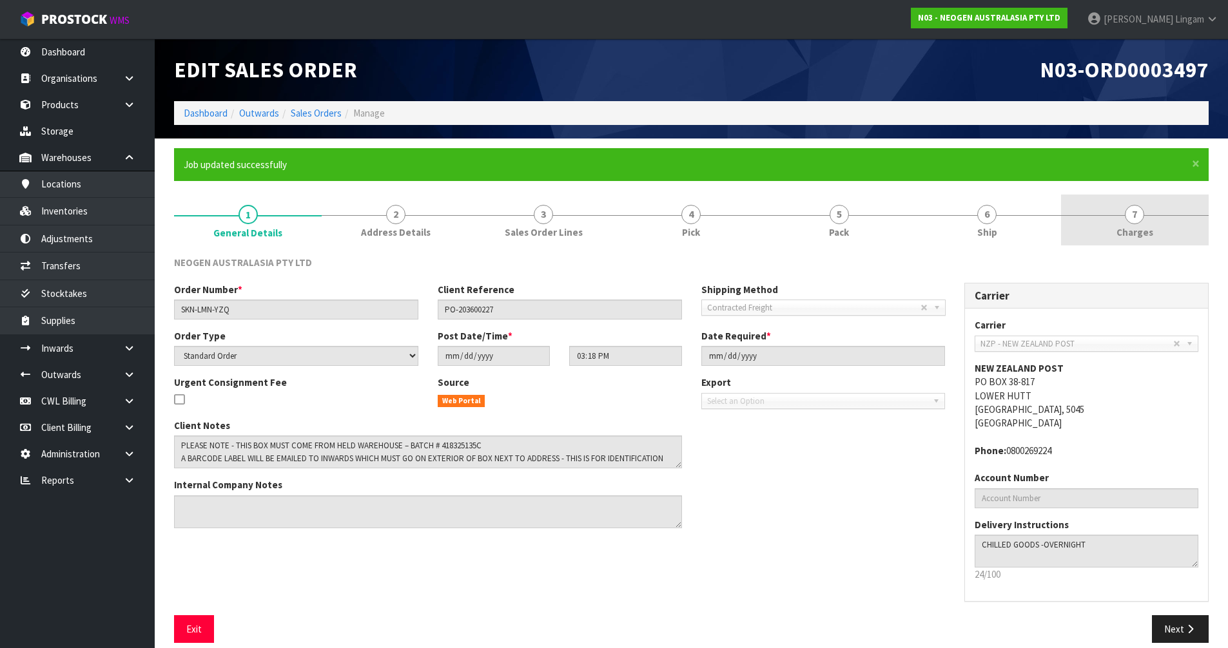
click at [1183, 240] on link "7 [GEOGRAPHIC_DATA]" at bounding box center [1135, 220] width 148 height 51
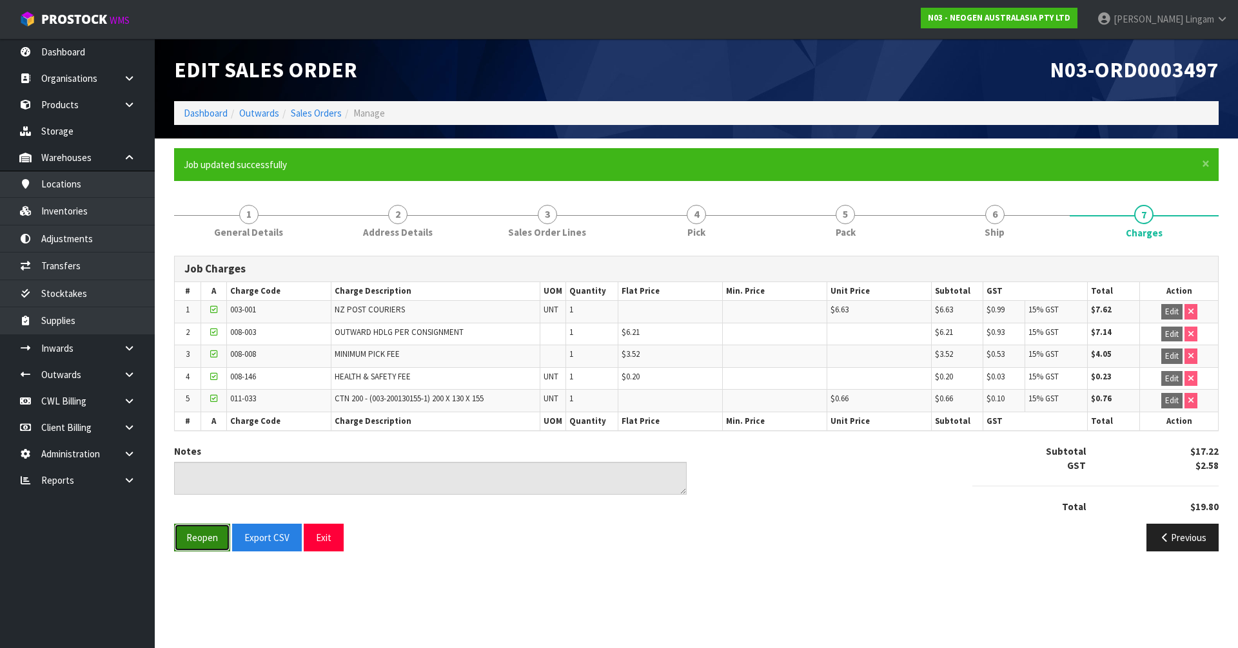
click at [188, 546] on button "Reopen" at bounding box center [202, 538] width 56 height 28
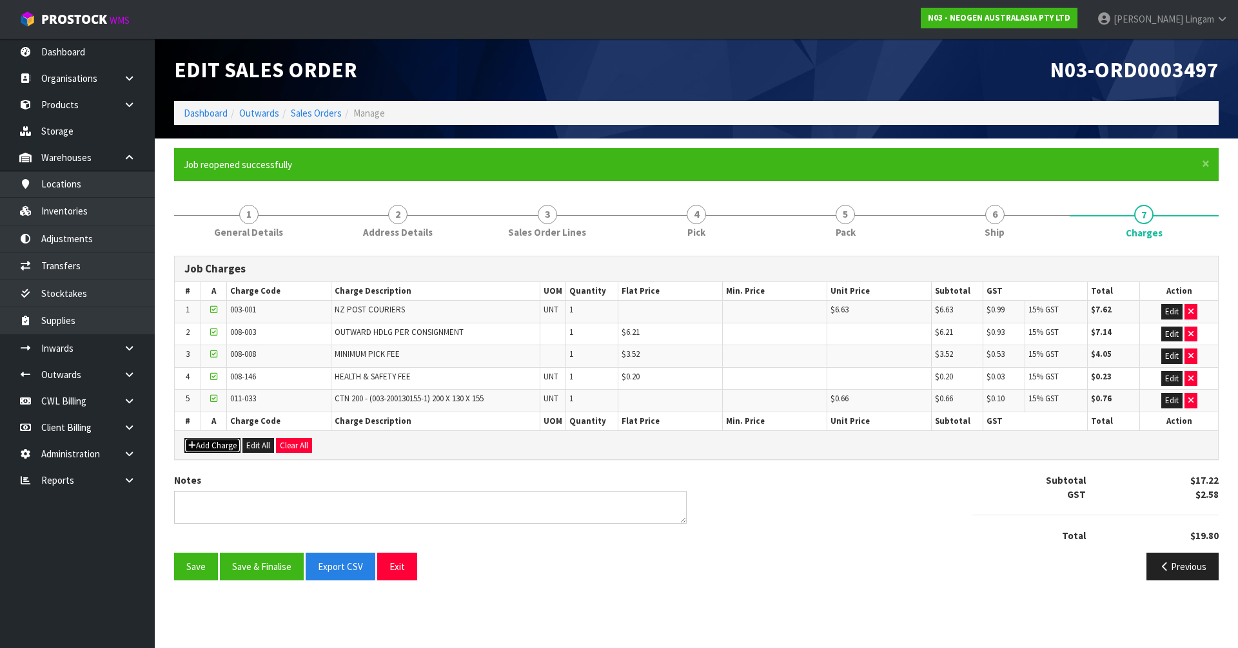
click at [222, 445] on button "Add Charge" at bounding box center [212, 445] width 56 height 15
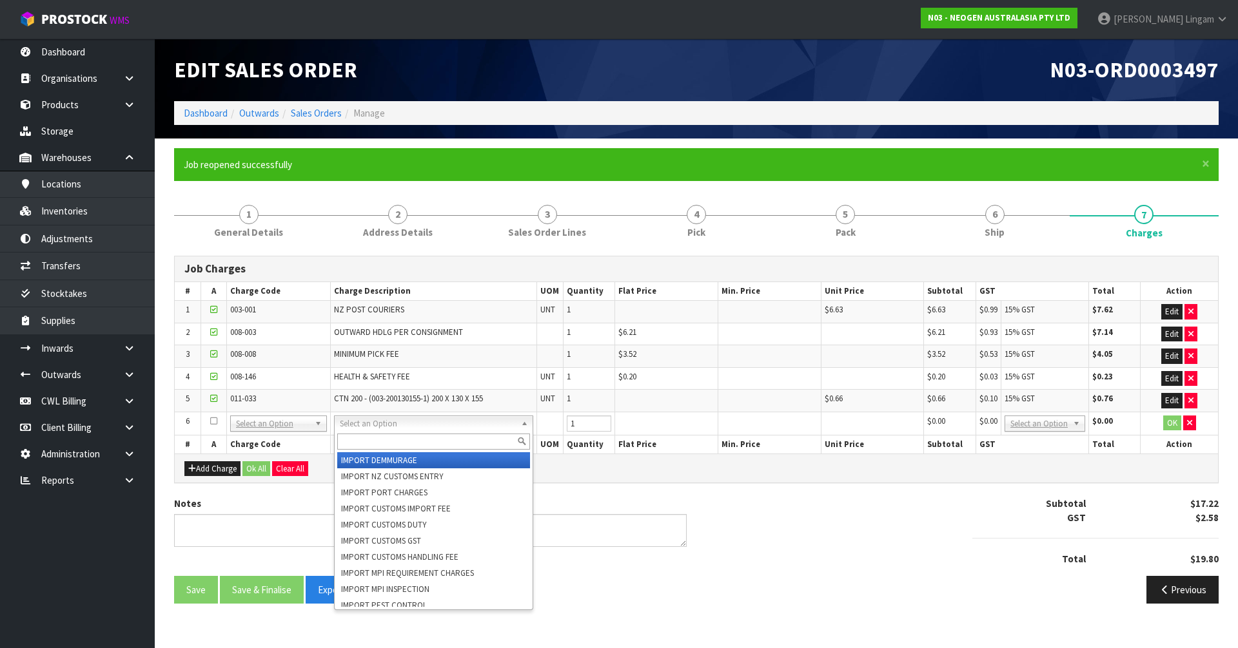
click at [362, 438] on input "text" at bounding box center [433, 442] width 193 height 16
type input "LABE"
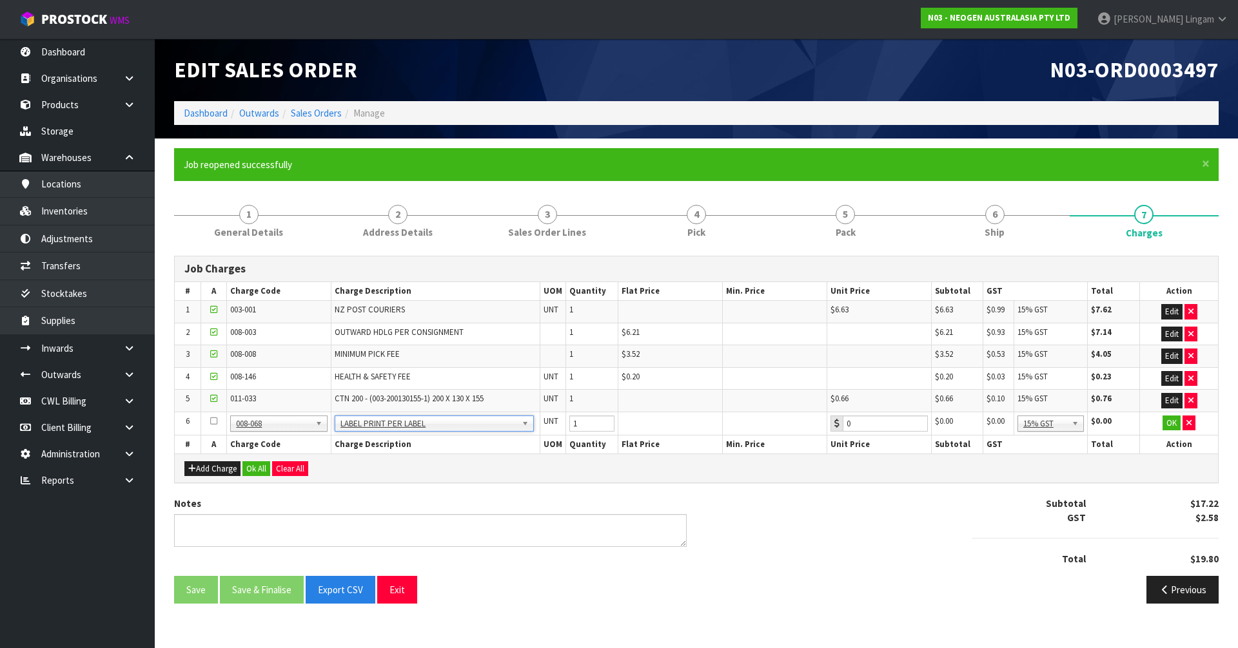
type input "0.22"
click at [258, 466] on button "Ok All" at bounding box center [256, 469] width 28 height 15
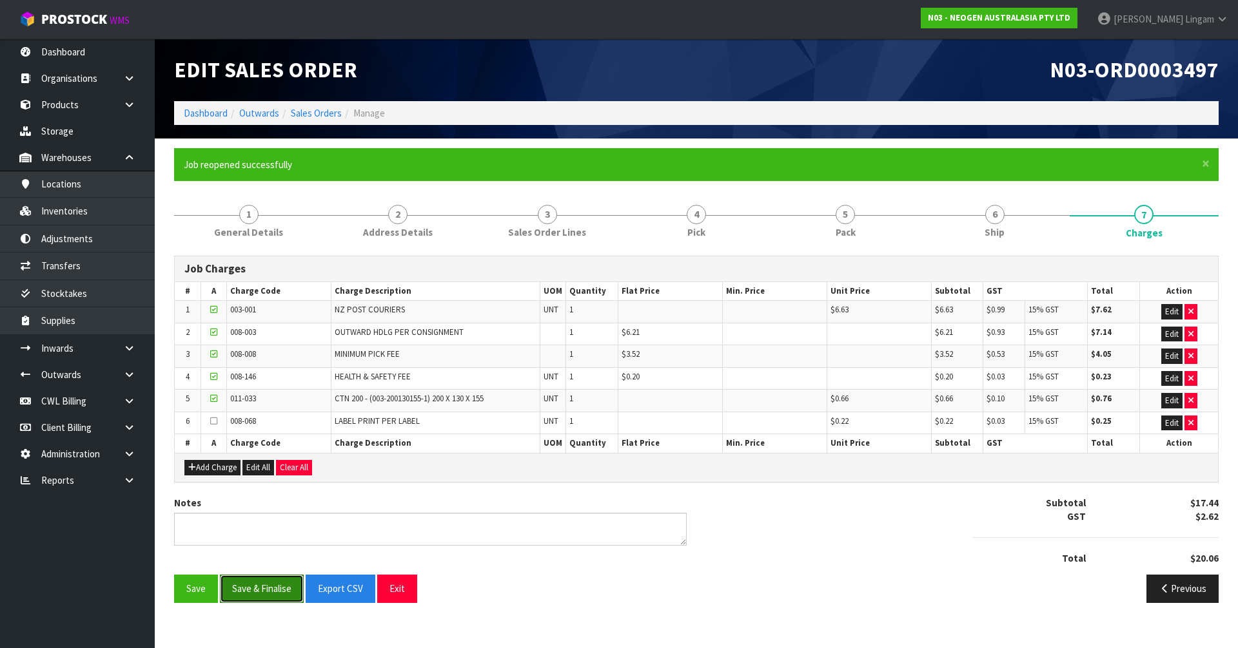
click at [281, 590] on button "Save & Finalise" at bounding box center [262, 589] width 84 height 28
click at [322, 111] on link "Sales Orders" at bounding box center [316, 113] width 51 height 12
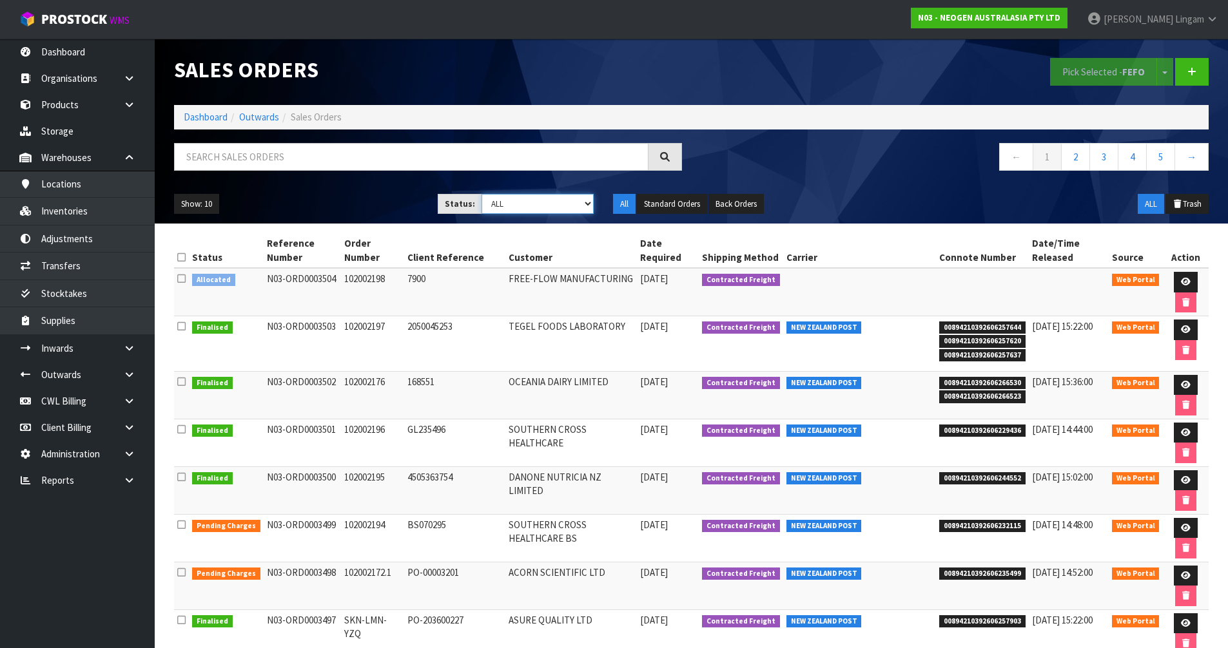
click at [572, 208] on select "Draft Pending Allocated Pending Pick Goods Picked Goods Packed Pending Charges …" at bounding box center [538, 204] width 112 height 20
select select "string:6"
click at [482, 194] on select "Draft Pending Allocated Pending Pick Goods Picked Goods Packed Pending Charges …" at bounding box center [538, 204] width 112 height 20
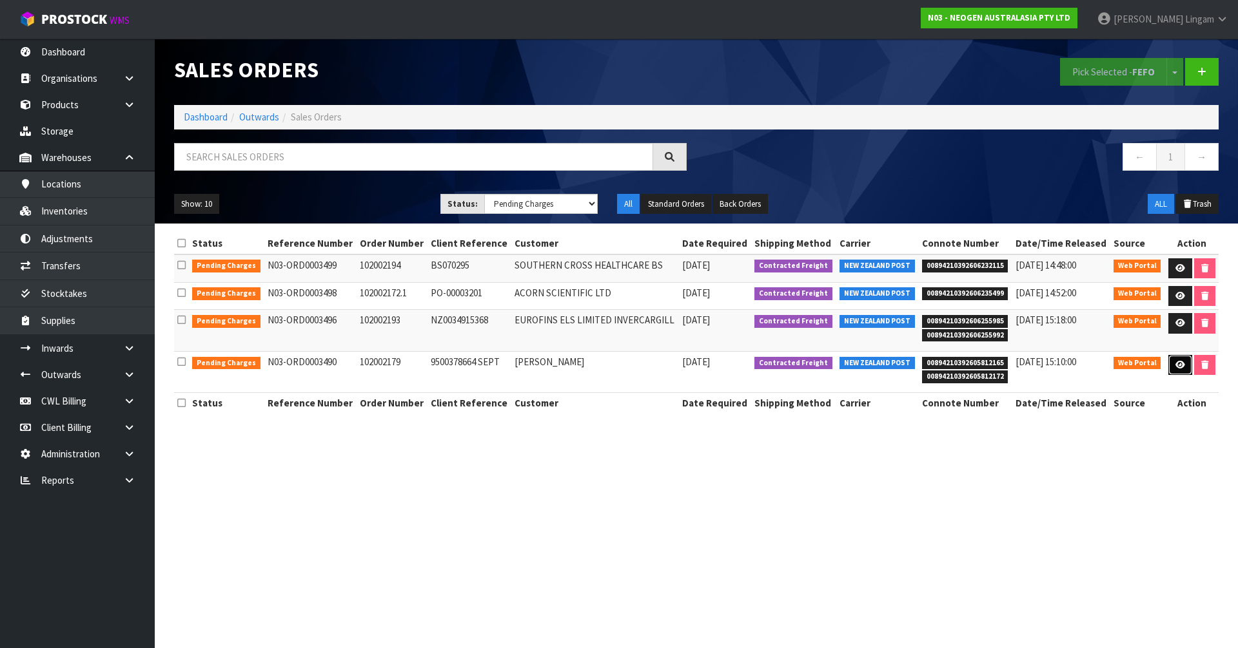
click at [1175, 361] on icon at bounding box center [1180, 365] width 10 height 8
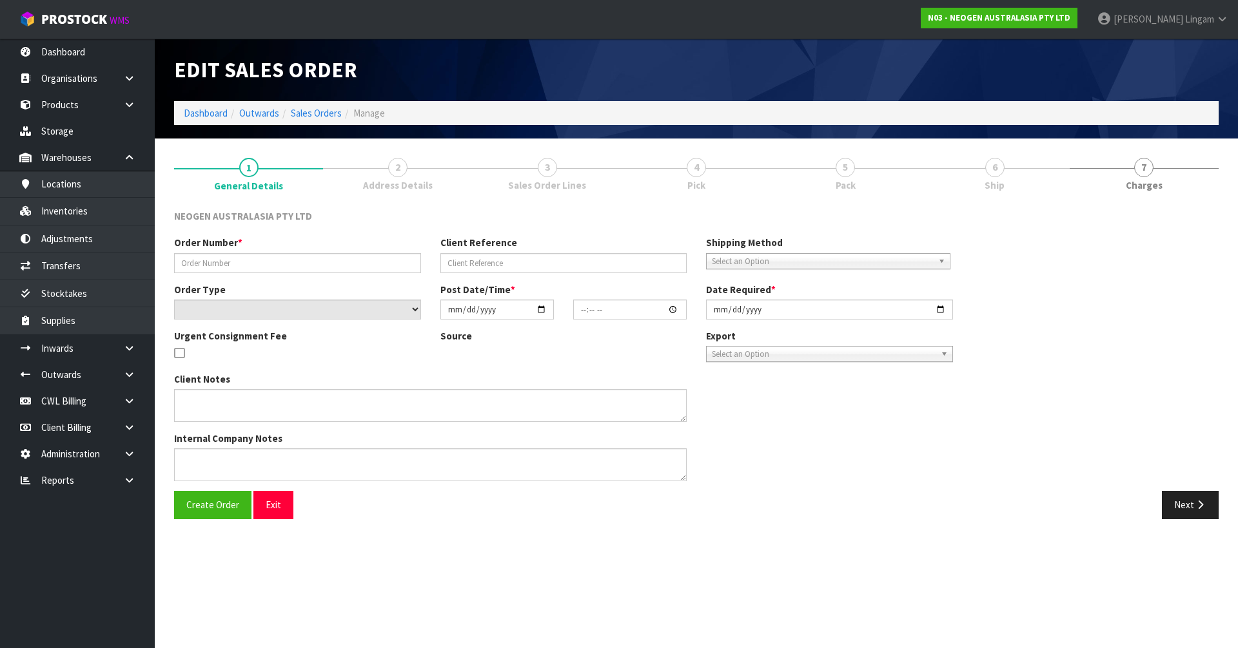
type input "102002179"
type input "9500378664 SEPT"
select select "number:0"
type input "[DATE]"
type input "10:47:00.000"
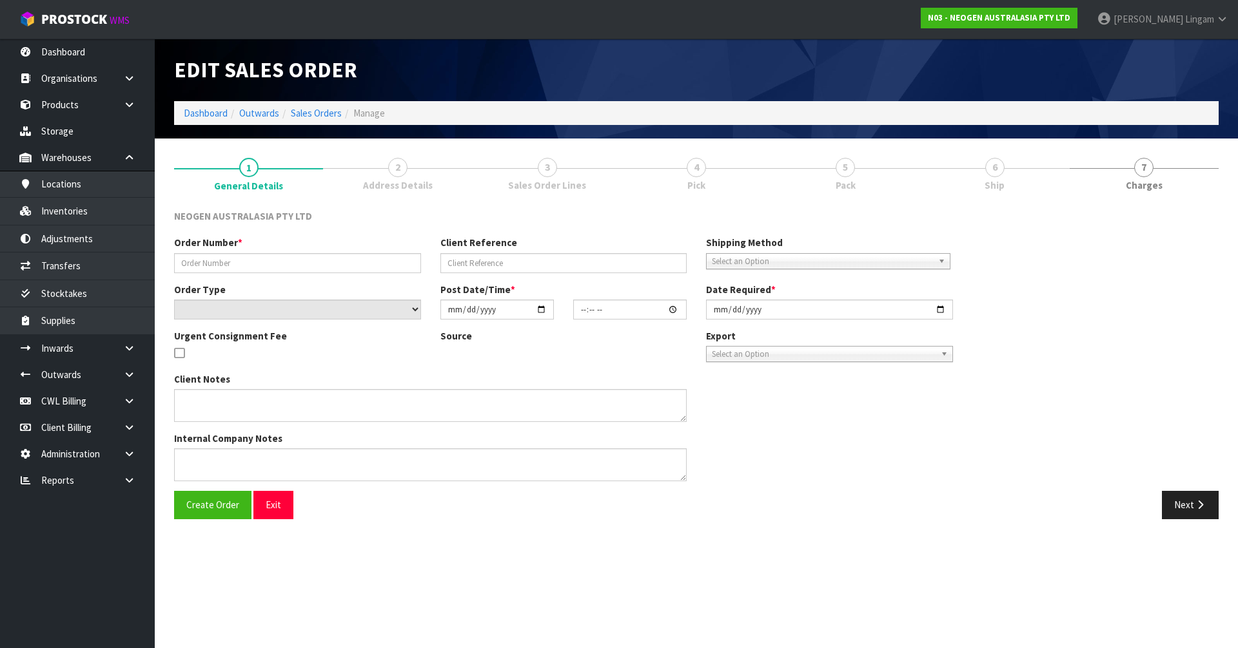
type input "[DATE]"
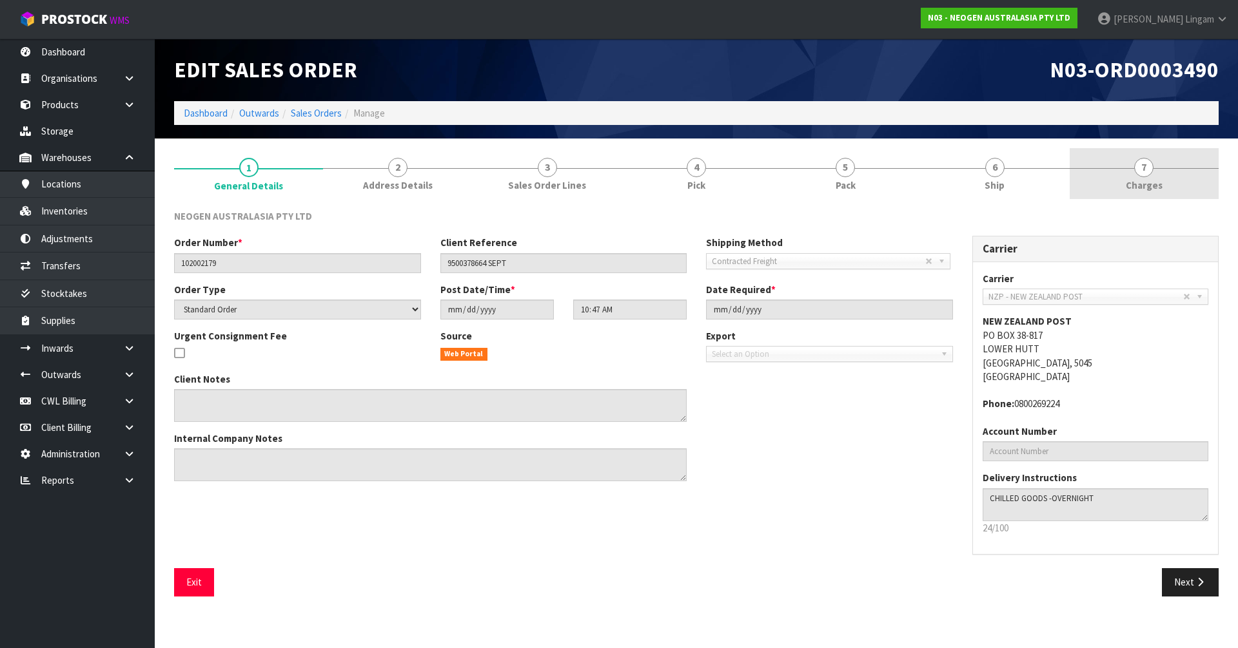
click at [1173, 177] on link "7 [GEOGRAPHIC_DATA]" at bounding box center [1143, 173] width 149 height 51
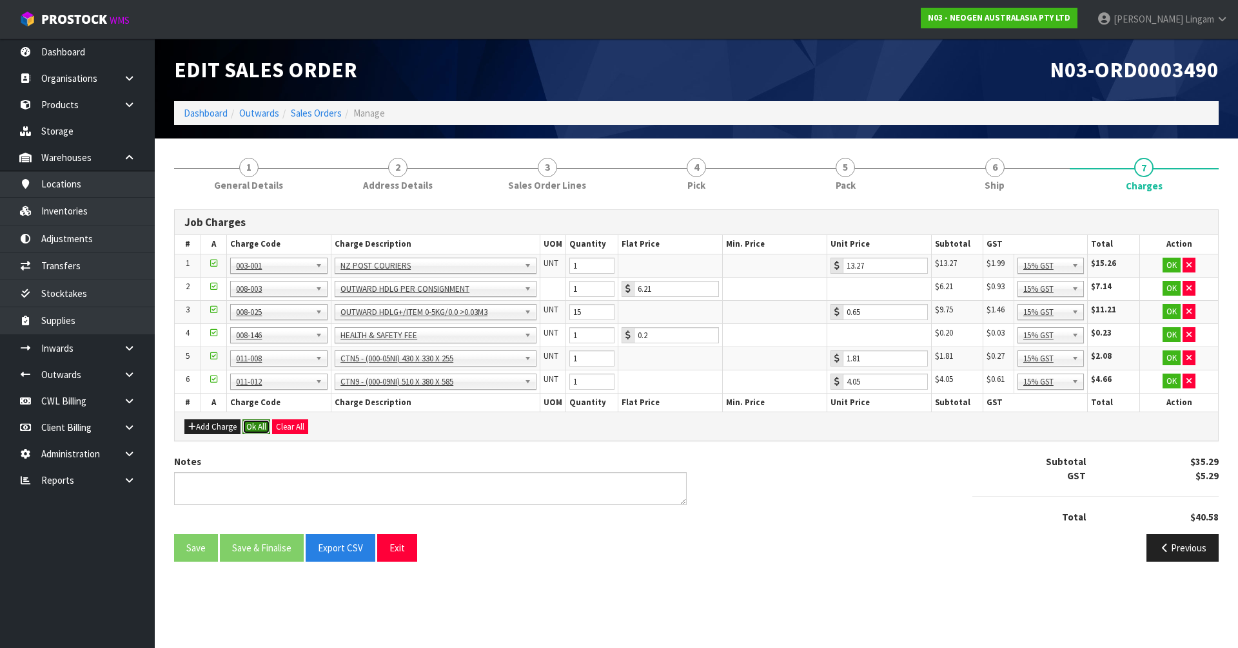
click at [262, 428] on button "Ok All" at bounding box center [256, 427] width 28 height 15
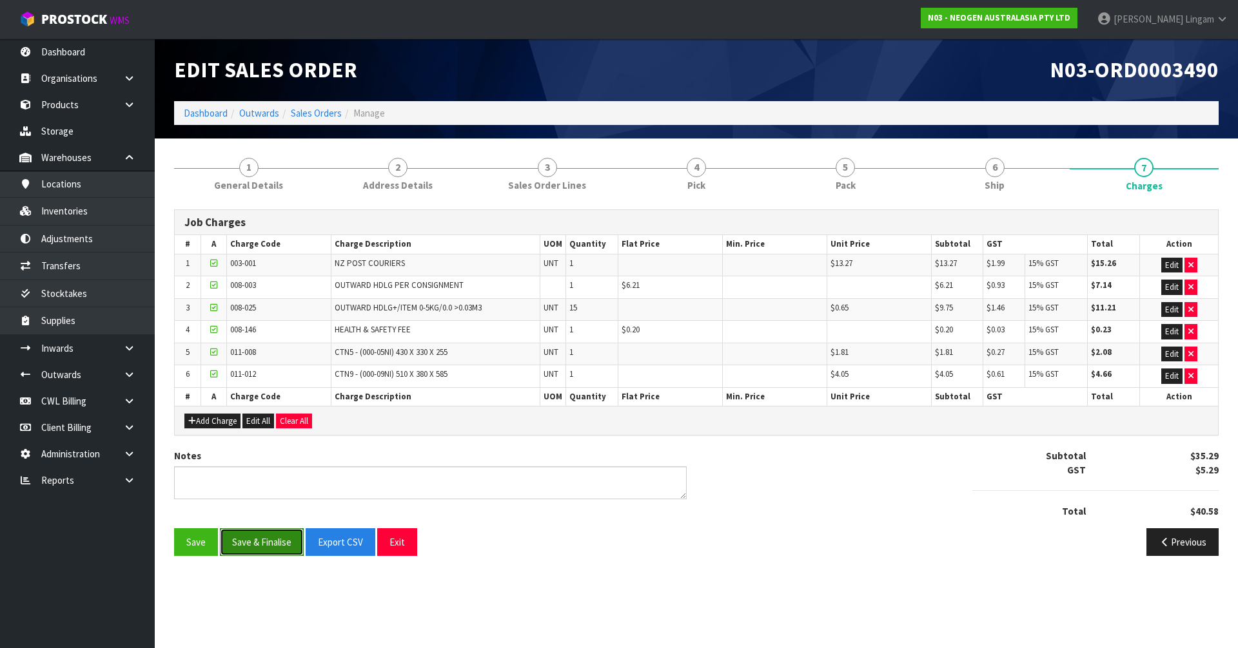
click at [277, 534] on button "Save & Finalise" at bounding box center [262, 543] width 84 height 28
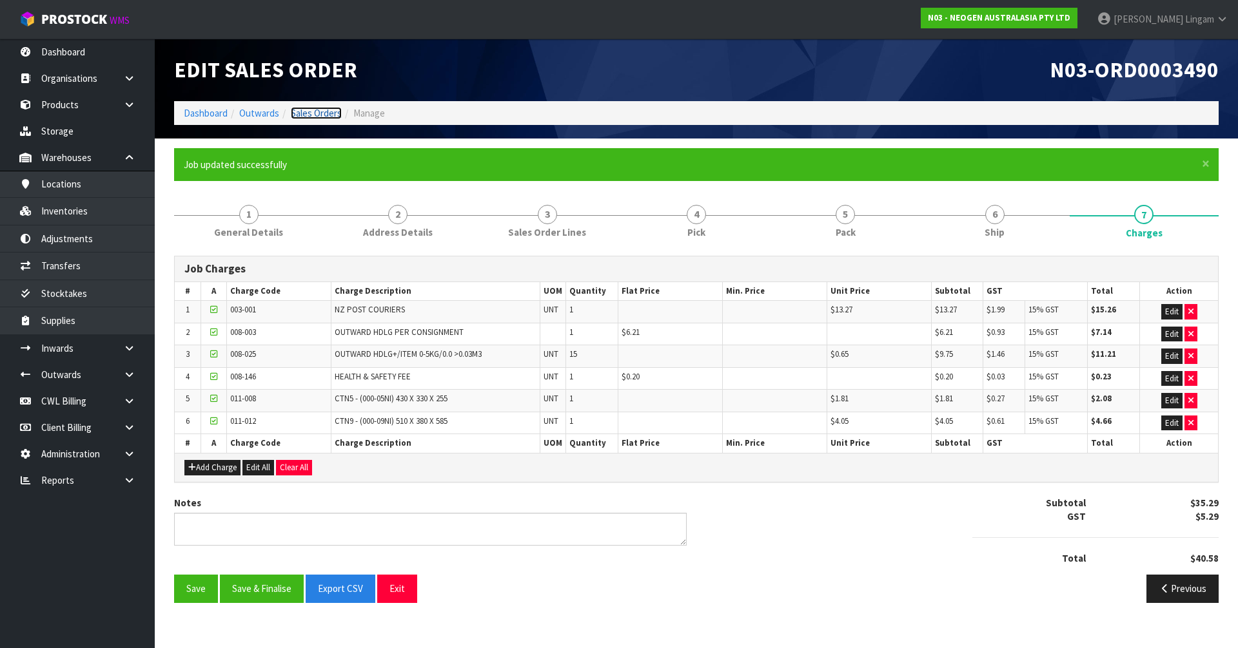
click at [324, 115] on link "Sales Orders" at bounding box center [316, 113] width 51 height 12
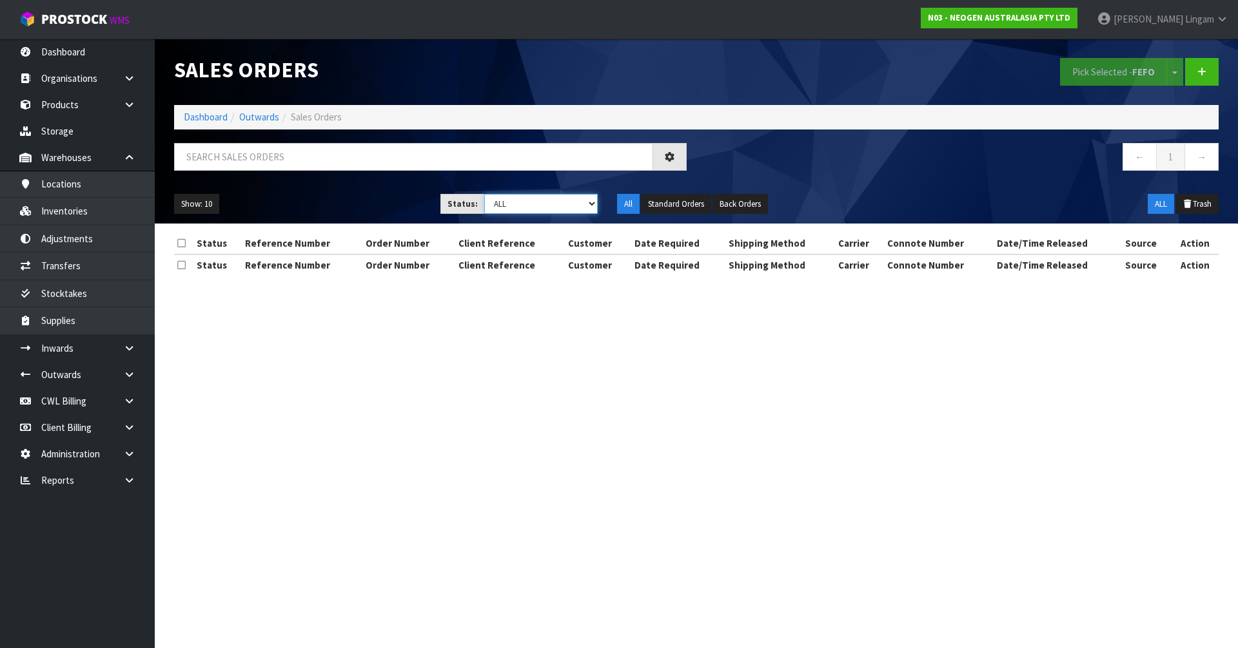
click at [568, 202] on select "Draft Pending Allocated Pending Pick Goods Picked Goods Packed Pending Charges …" at bounding box center [541, 204] width 114 height 20
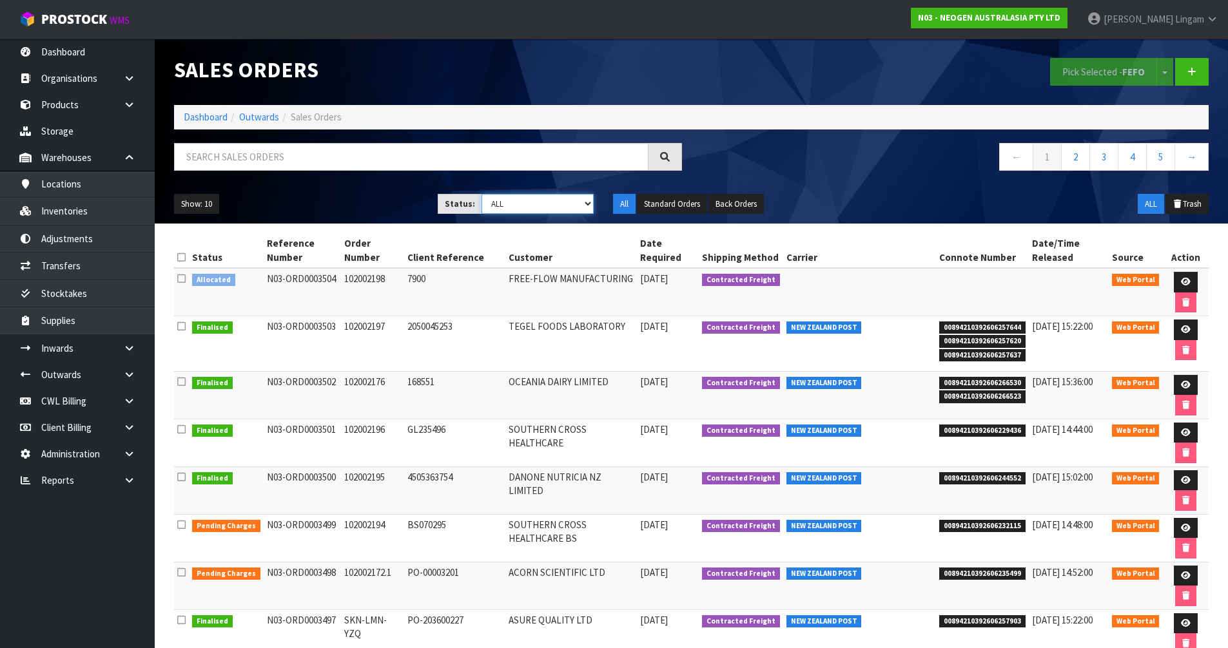
select select "string:6"
click at [482, 194] on select "Draft Pending Allocated Pending Pick Goods Picked Goods Packed Pending Charges …" at bounding box center [538, 204] width 112 height 20
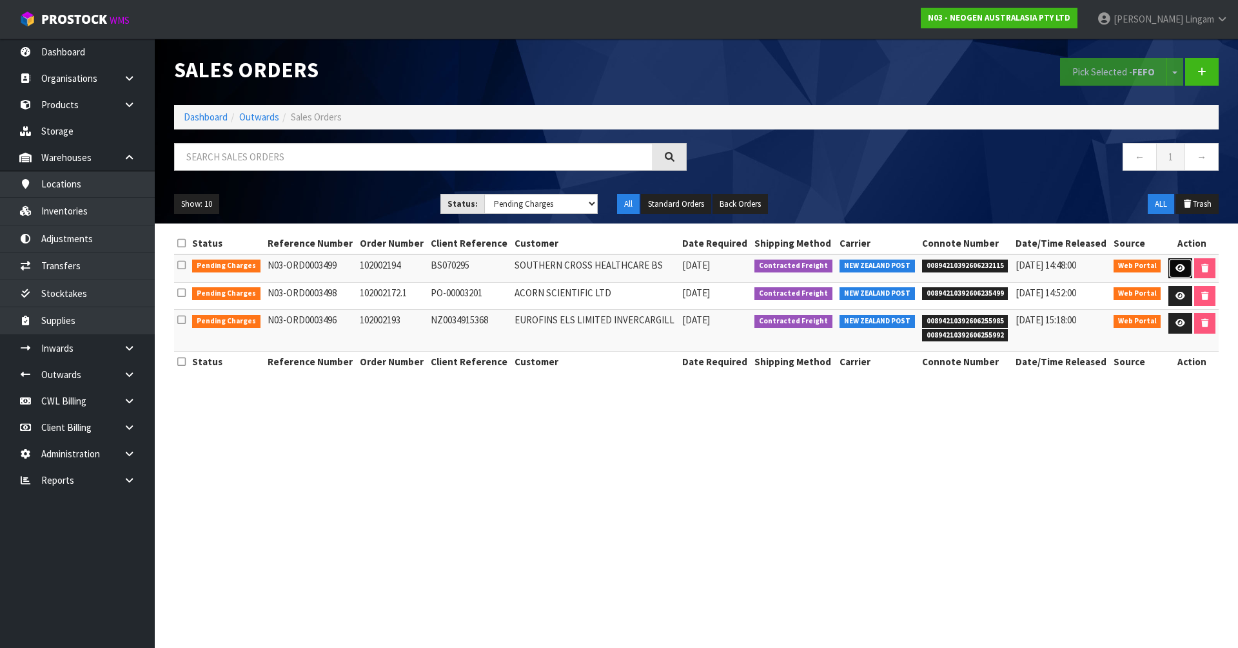
click at [1175, 271] on icon at bounding box center [1180, 268] width 10 height 8
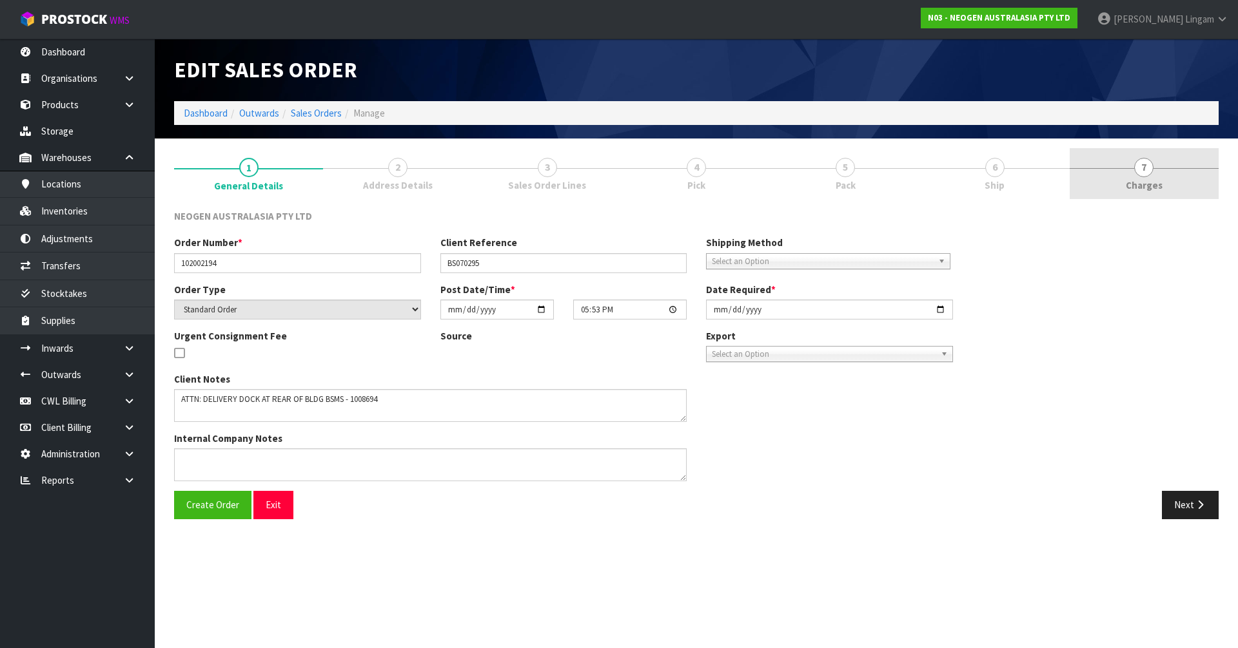
click at [1183, 177] on link "7 [GEOGRAPHIC_DATA]" at bounding box center [1143, 173] width 149 height 51
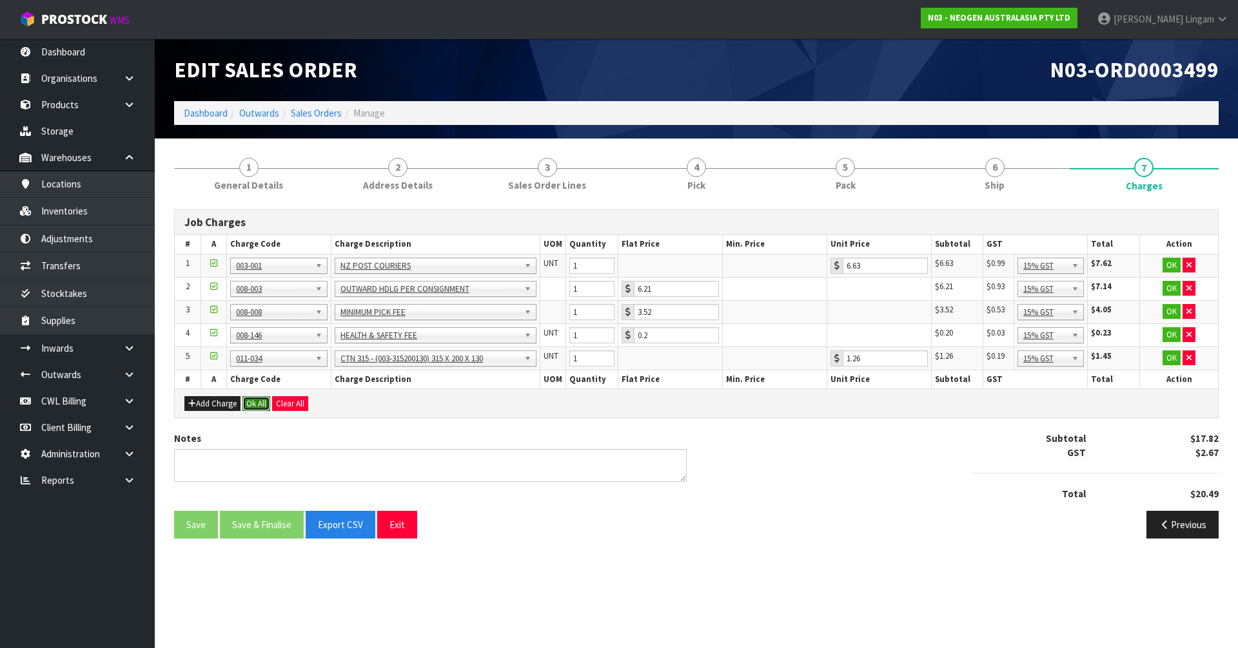
click at [257, 401] on button "Ok All" at bounding box center [256, 403] width 28 height 15
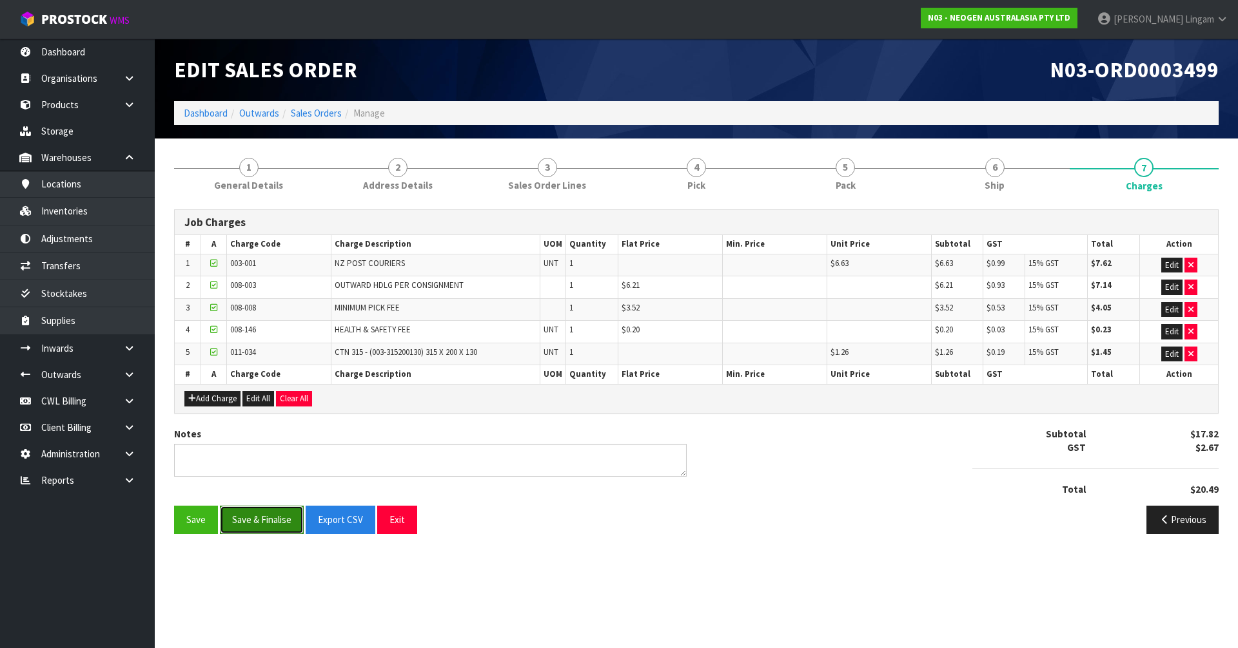
click at [277, 518] on button "Save & Finalise" at bounding box center [262, 520] width 84 height 28
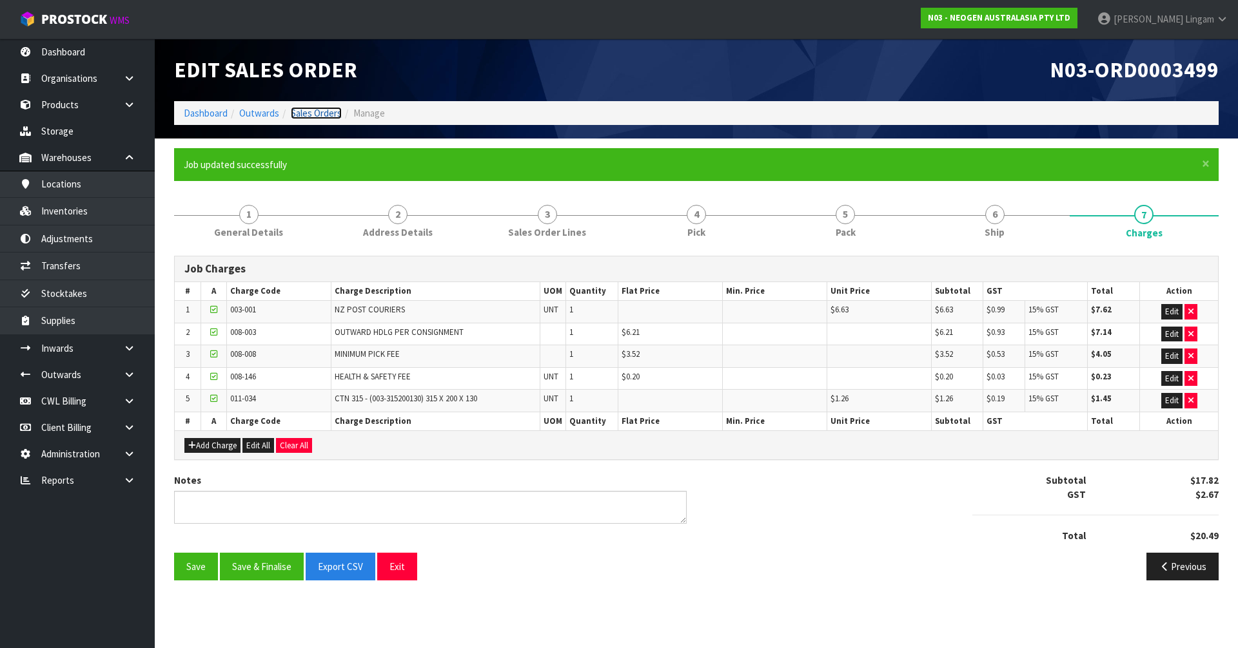
click at [304, 111] on link "Sales Orders" at bounding box center [316, 113] width 51 height 12
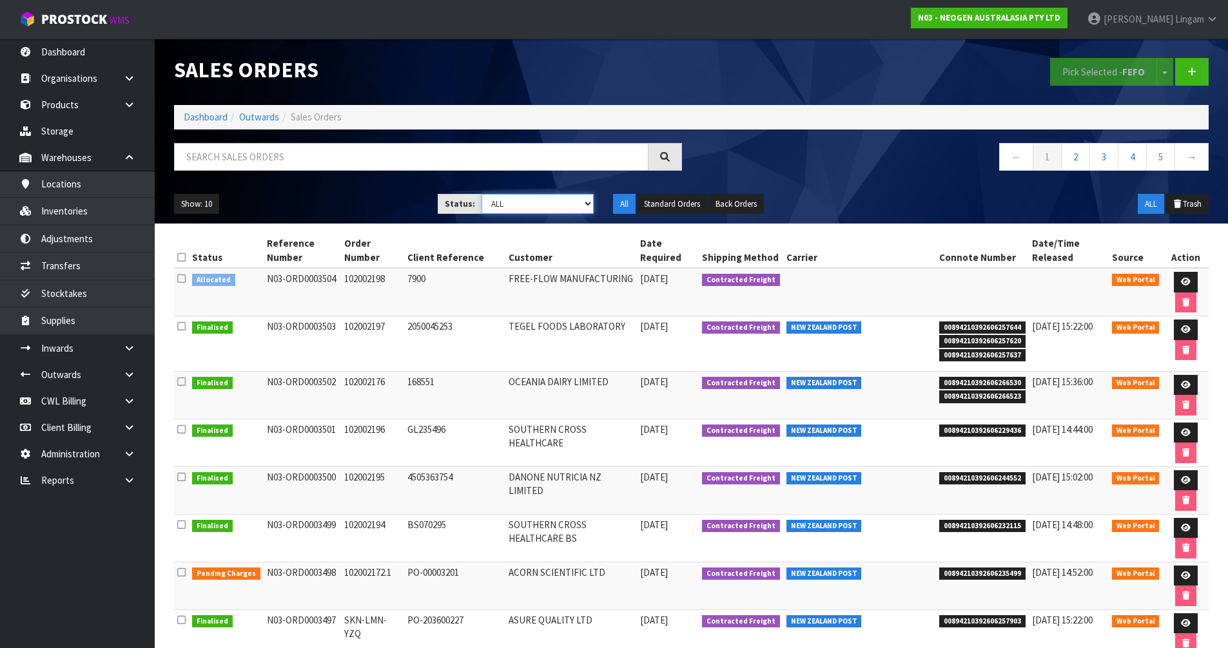
drag, startPoint x: 551, startPoint y: 199, endPoint x: 551, endPoint y: 209, distance: 10.3
click at [551, 199] on select "Draft Pending Allocated Pending Pick Goods Picked Goods Packed Pending Charges …" at bounding box center [538, 204] width 112 height 20
select select "string:6"
click at [482, 194] on select "Draft Pending Allocated Pending Pick Goods Picked Goods Packed Pending Charges …" at bounding box center [538, 204] width 112 height 20
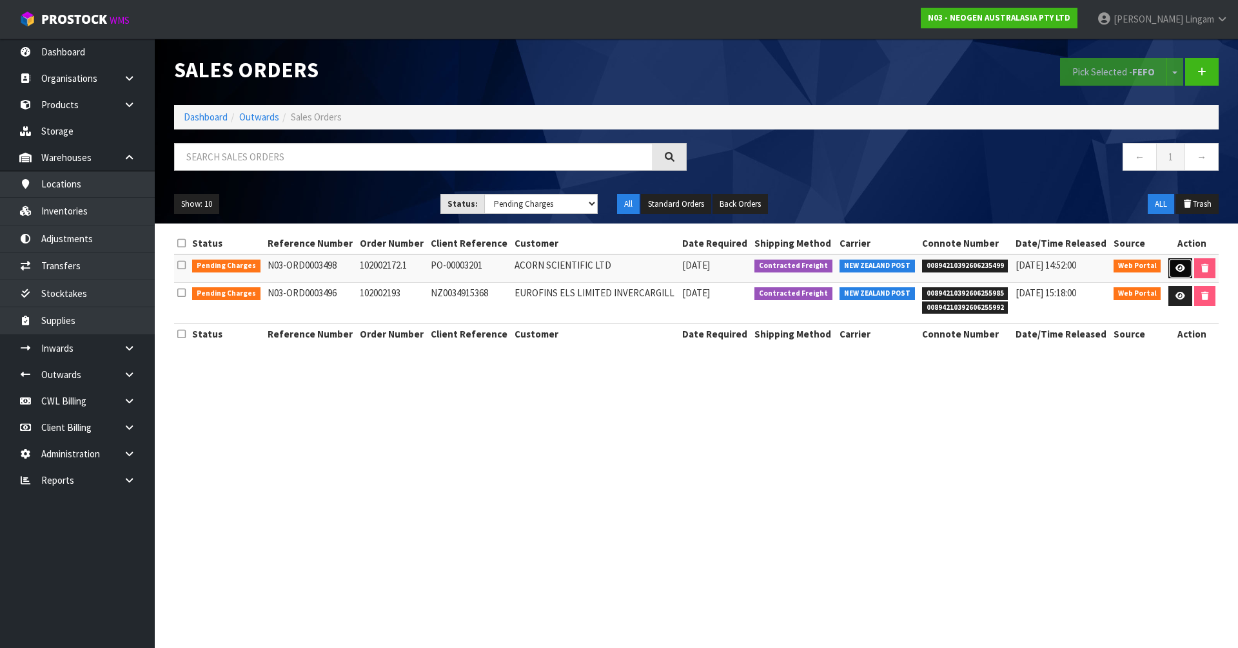
click at [1178, 273] on link at bounding box center [1180, 268] width 24 height 21
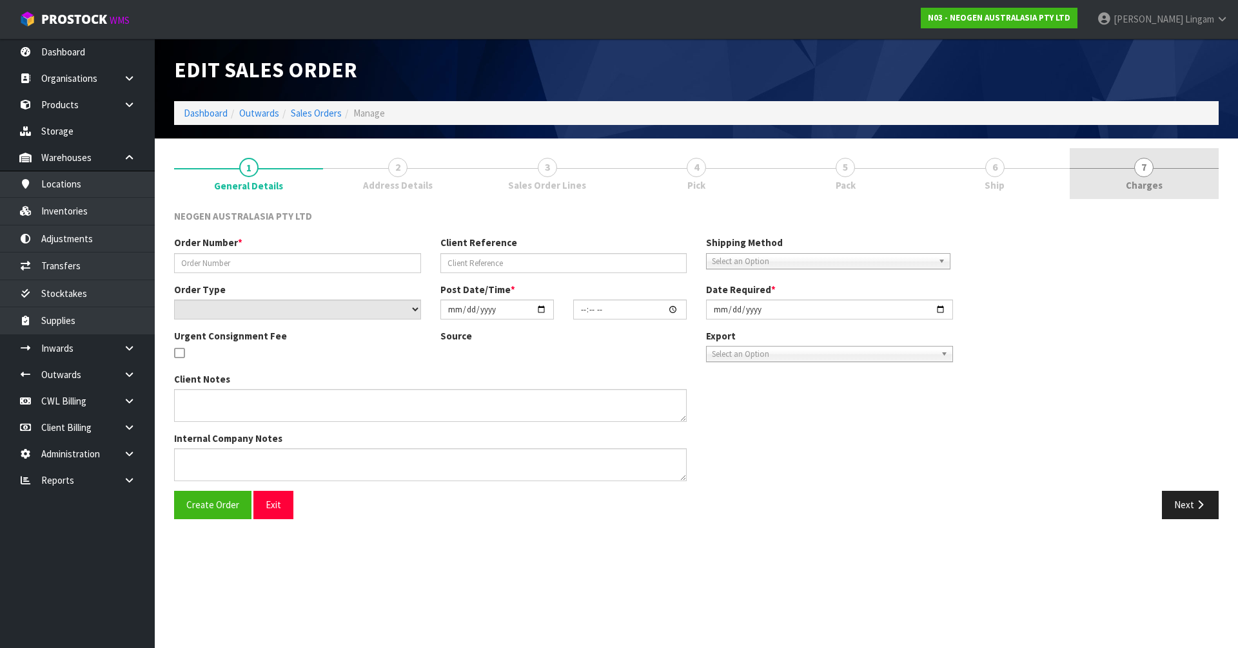
click at [1174, 158] on link "7 [GEOGRAPHIC_DATA]" at bounding box center [1143, 173] width 149 height 51
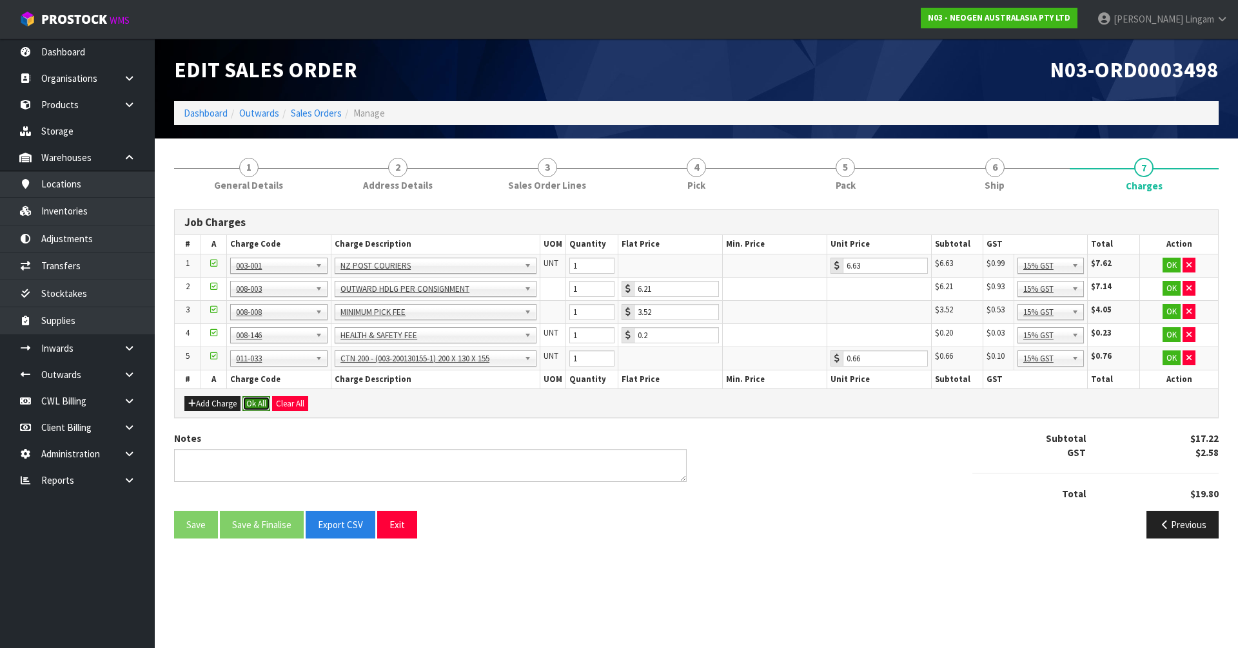
click at [253, 400] on button "Ok All" at bounding box center [256, 403] width 28 height 15
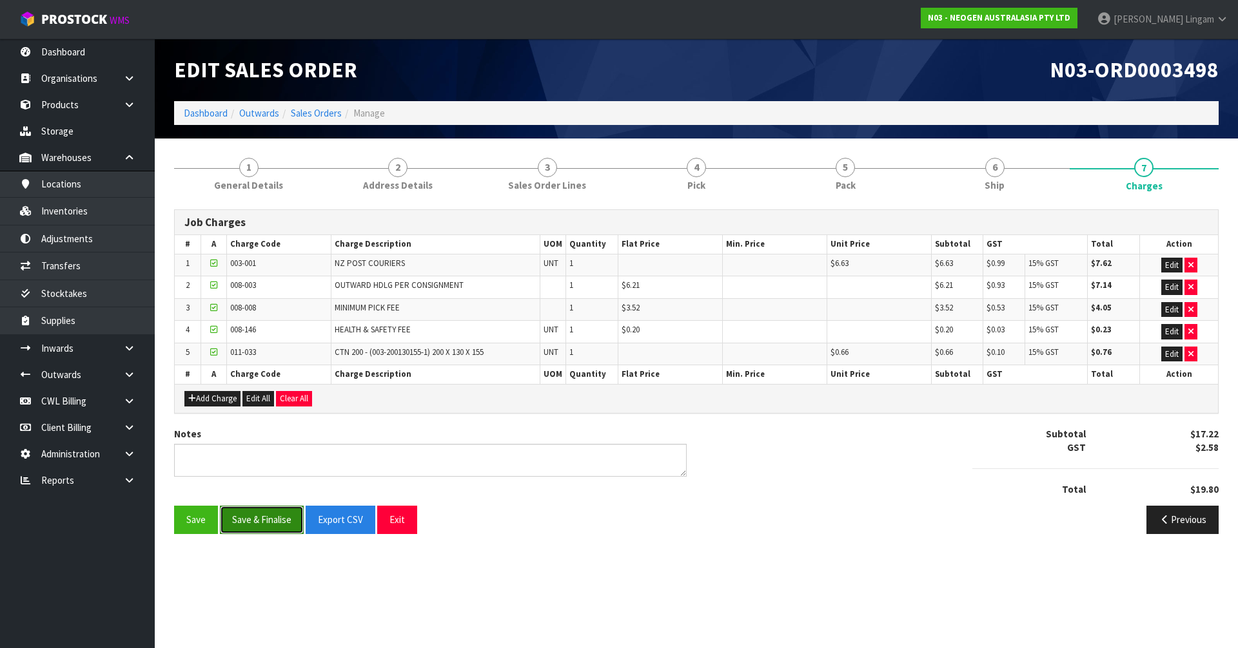
click at [274, 515] on button "Save & Finalise" at bounding box center [262, 520] width 84 height 28
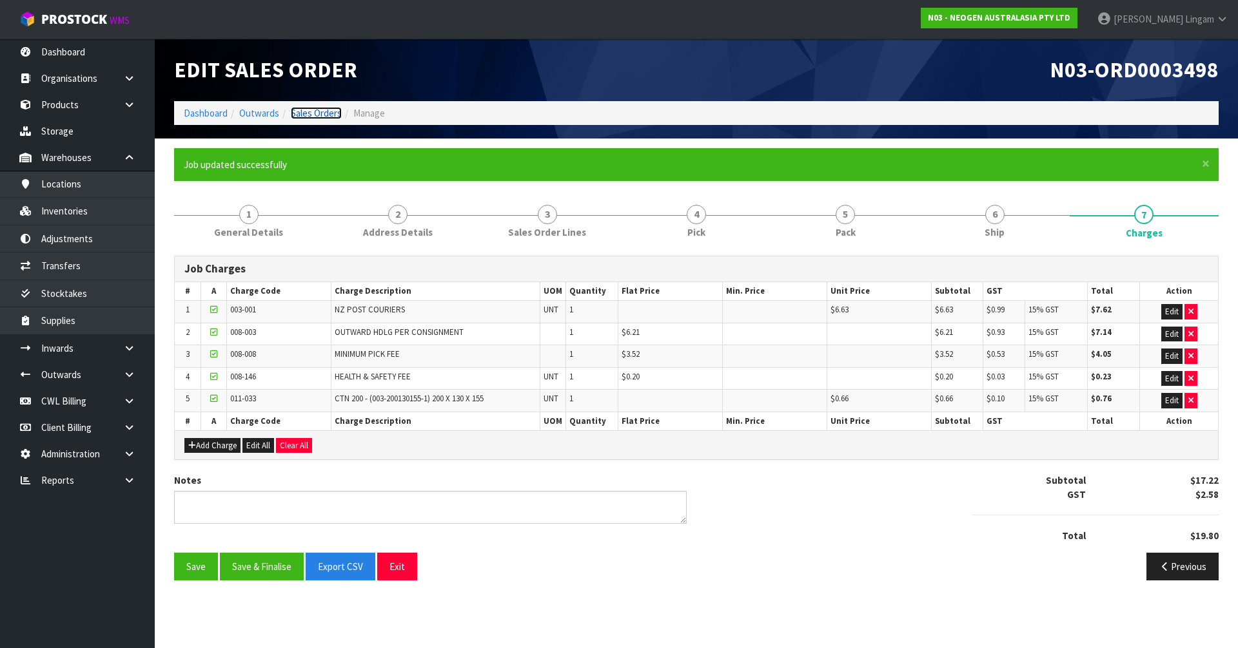
click at [321, 113] on link "Sales Orders" at bounding box center [316, 113] width 51 height 12
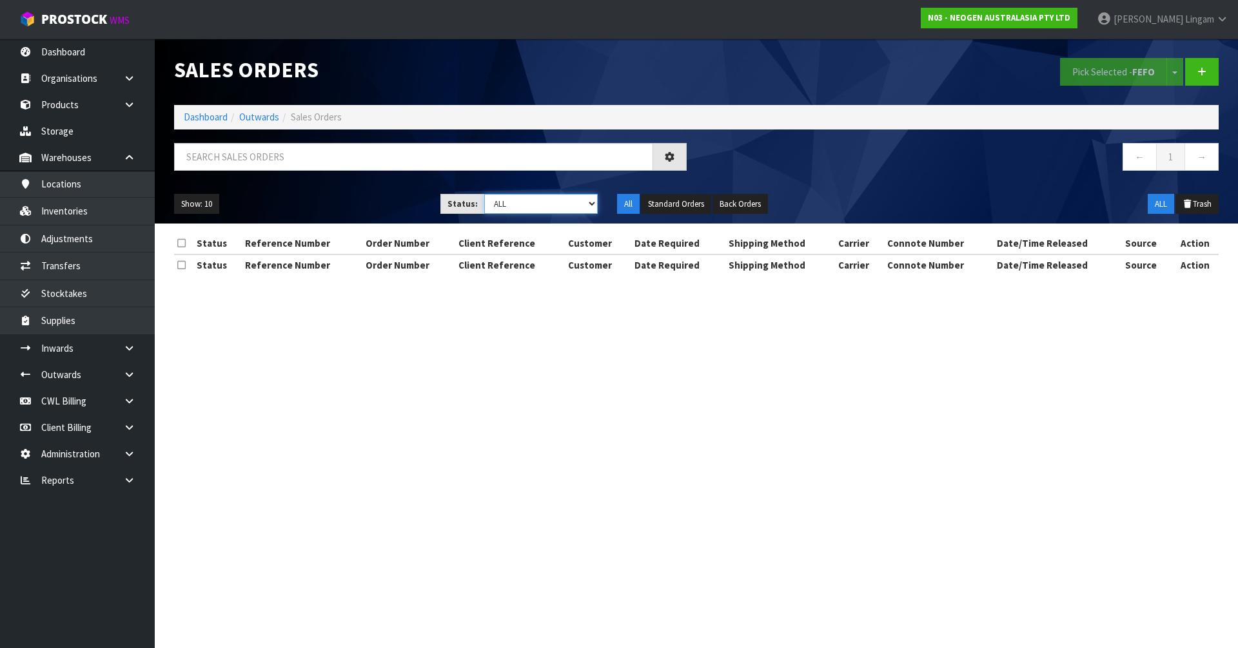
click at [585, 195] on select "Draft Pending Allocated Pending Pick Goods Picked Goods Packed Pending Charges …" at bounding box center [541, 204] width 114 height 20
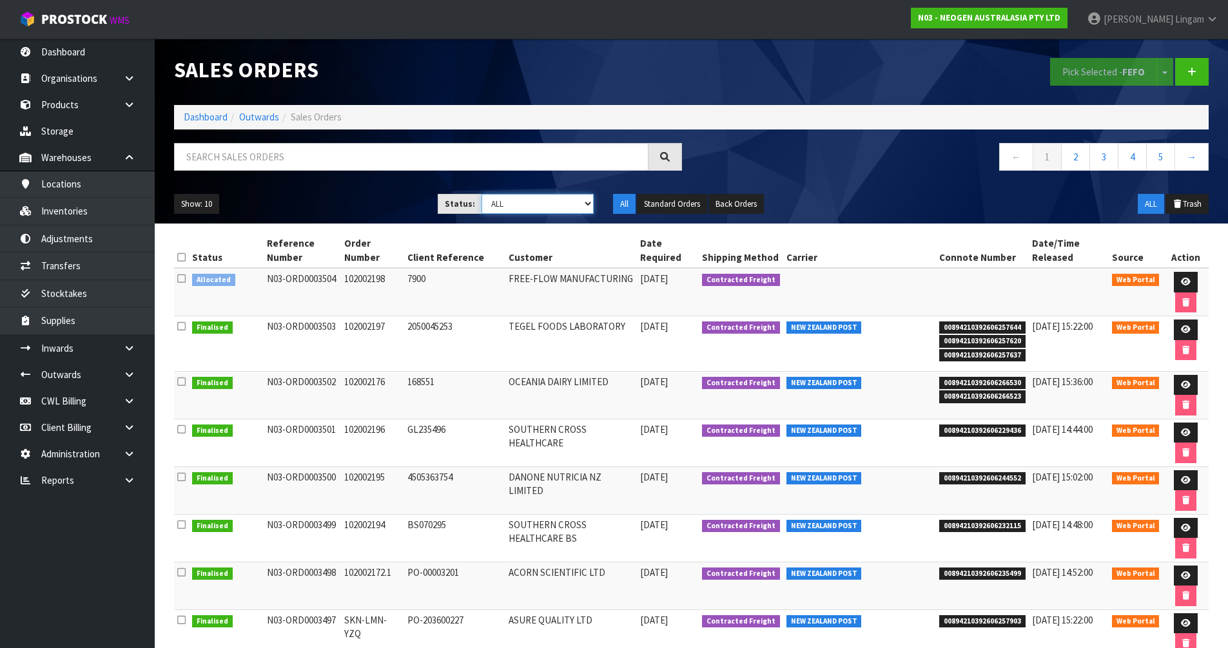
select select "string:6"
click at [482, 194] on select "Draft Pending Allocated Pending Pick Goods Picked Goods Packed Pending Charges …" at bounding box center [538, 204] width 112 height 20
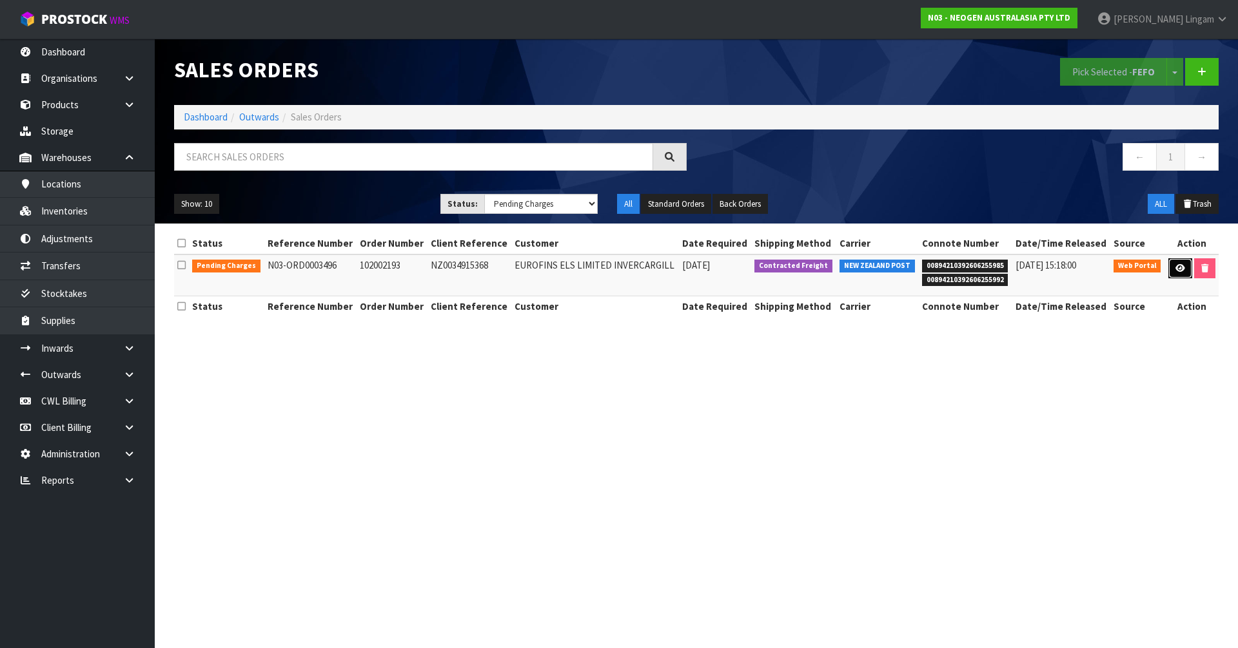
click at [1173, 271] on link at bounding box center [1180, 268] width 24 height 21
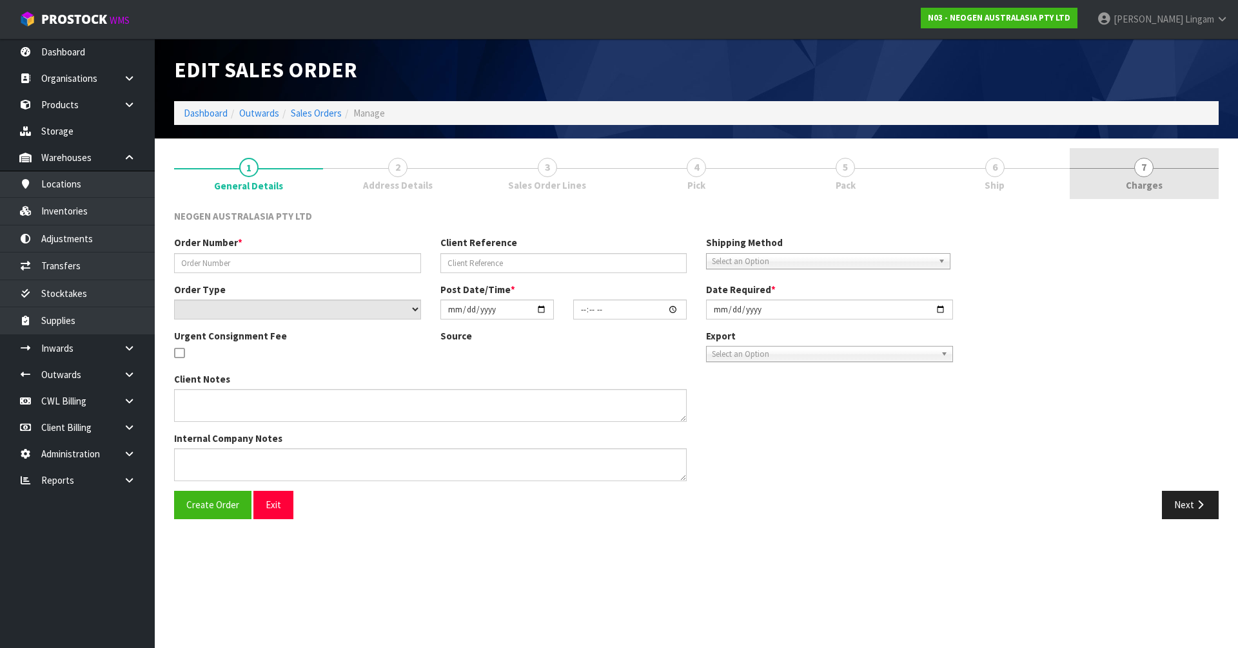
type input "102002193"
type input "NZ0034915368"
select select "number:0"
type input "[DATE]"
type input "12:12:00.000"
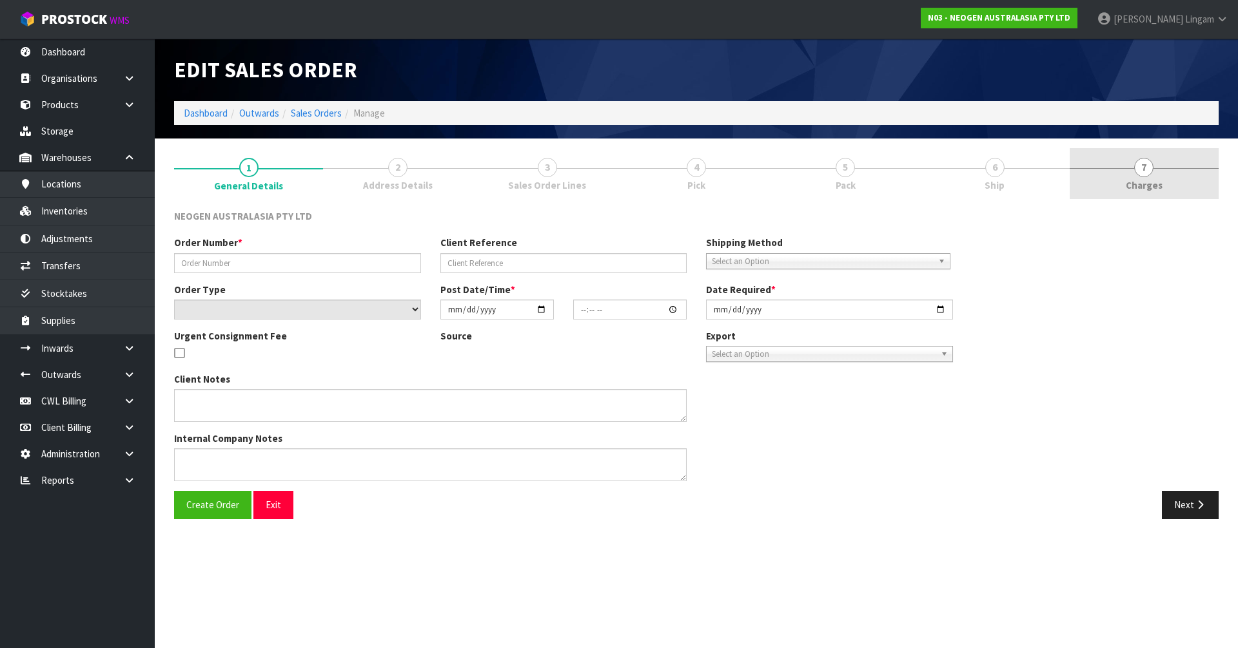
type input "[DATE]"
type textarea "ATTN: DELIVERY CONTACT"
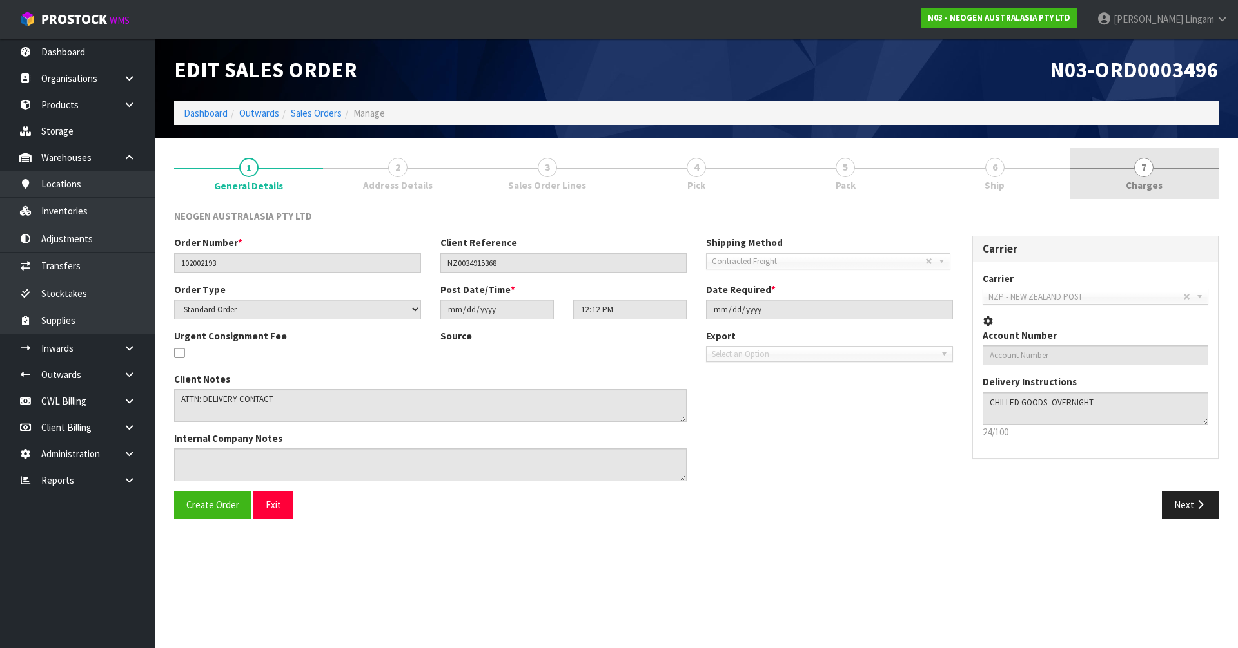
click at [1191, 194] on link "7 [GEOGRAPHIC_DATA]" at bounding box center [1143, 173] width 149 height 51
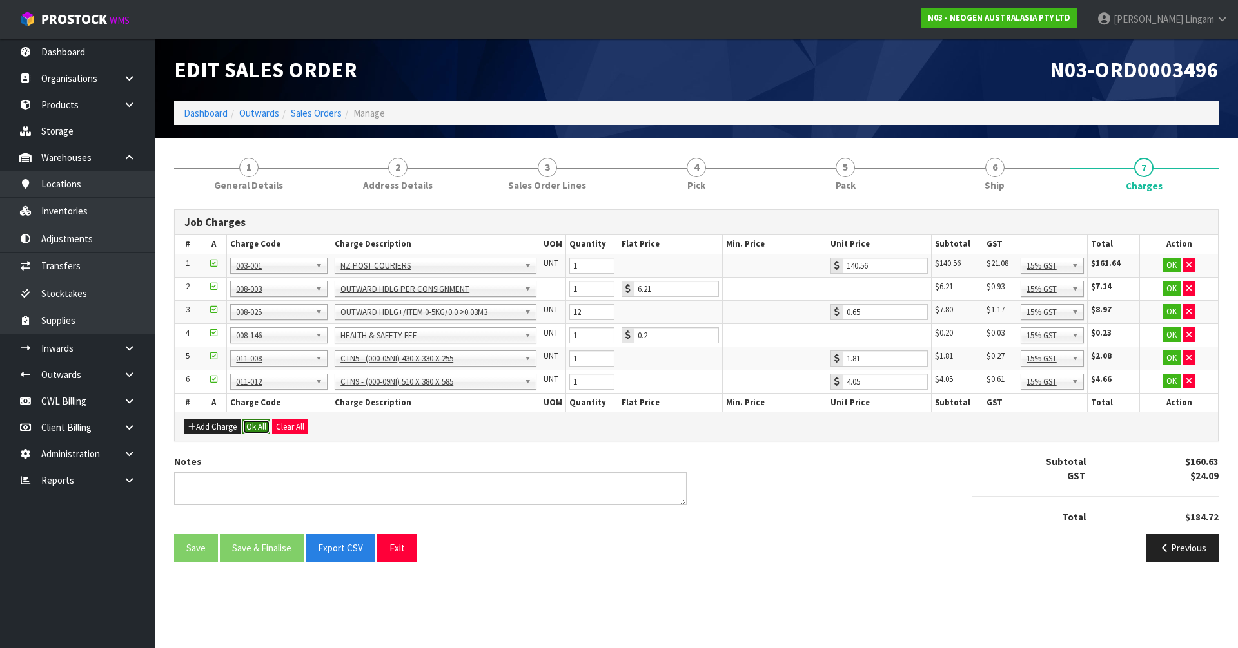
click at [256, 431] on button "Ok All" at bounding box center [256, 427] width 28 height 15
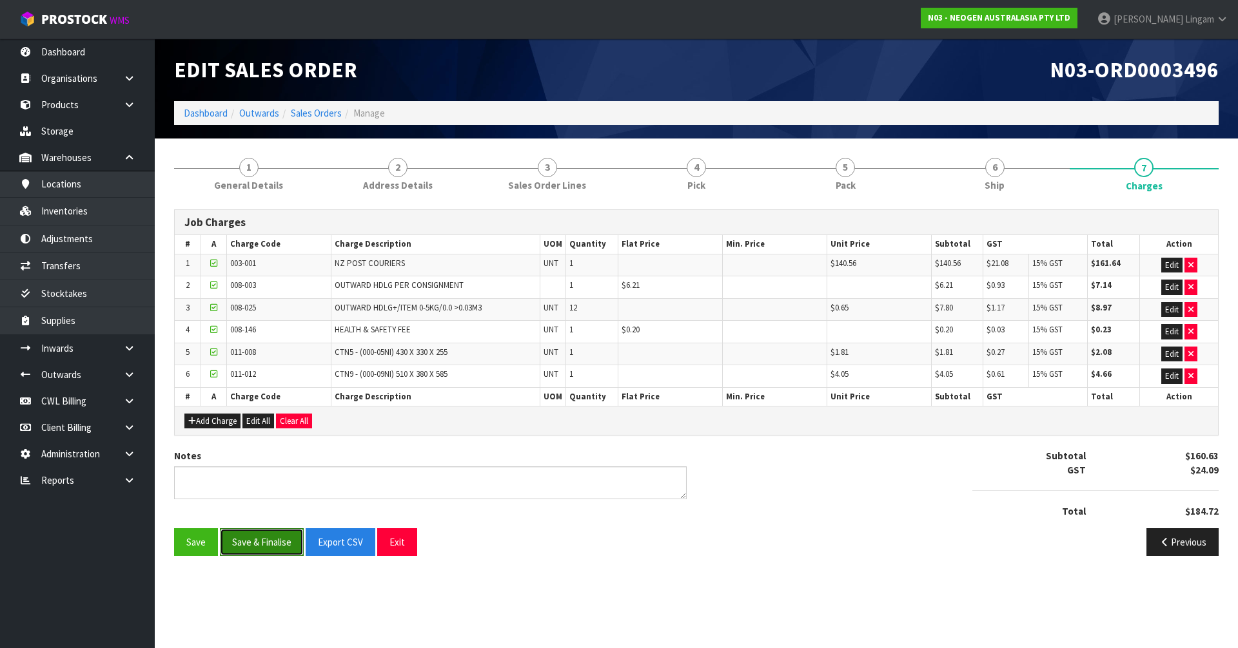
click at [277, 550] on button "Save & Finalise" at bounding box center [262, 543] width 84 height 28
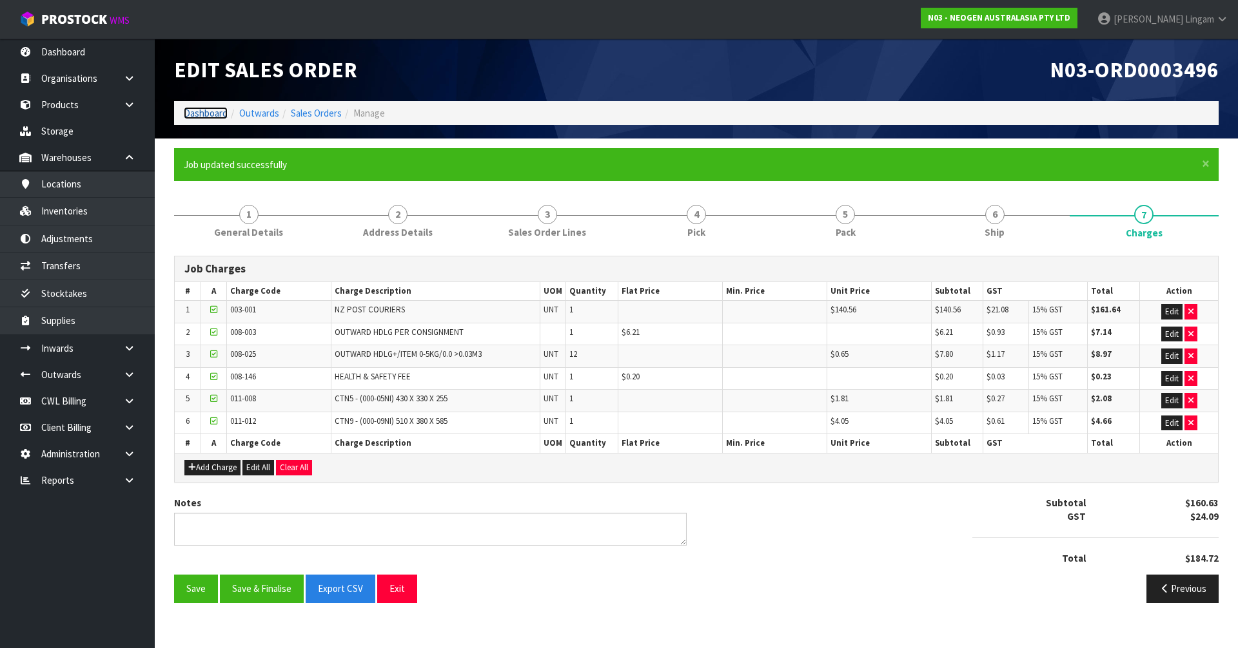
click at [200, 115] on link "Dashboard" at bounding box center [206, 113] width 44 height 12
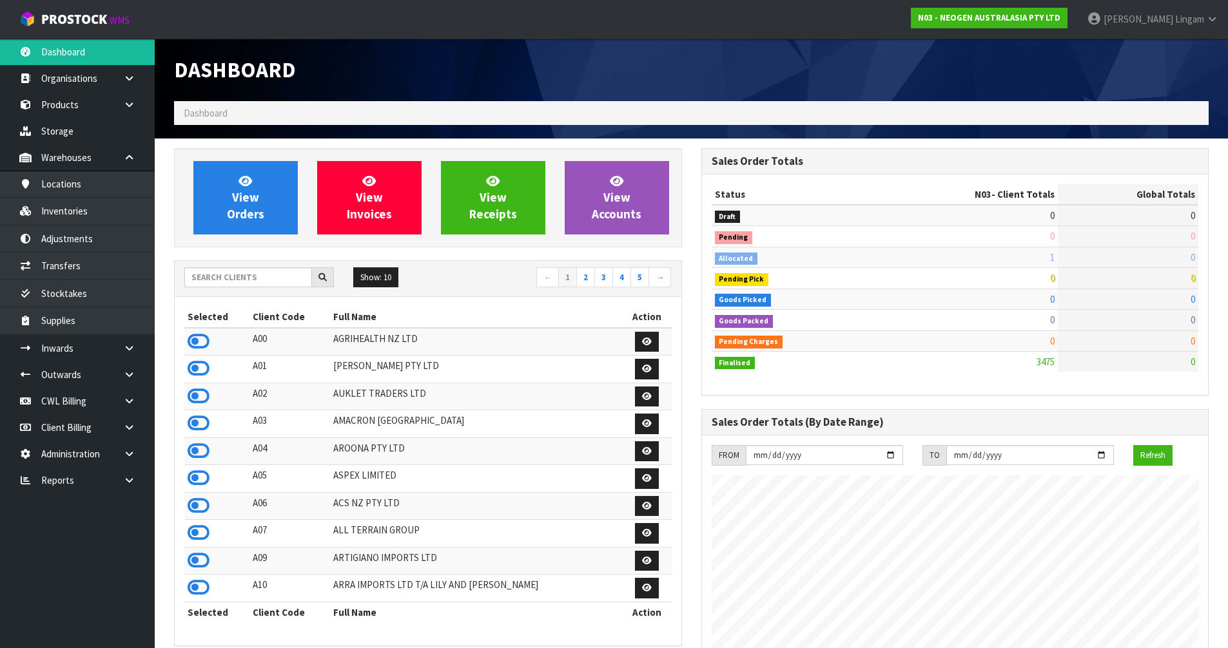
scroll to position [977, 527]
click at [245, 280] on input "text" at bounding box center [248, 278] width 128 height 20
click at [205, 340] on icon at bounding box center [199, 341] width 22 height 19
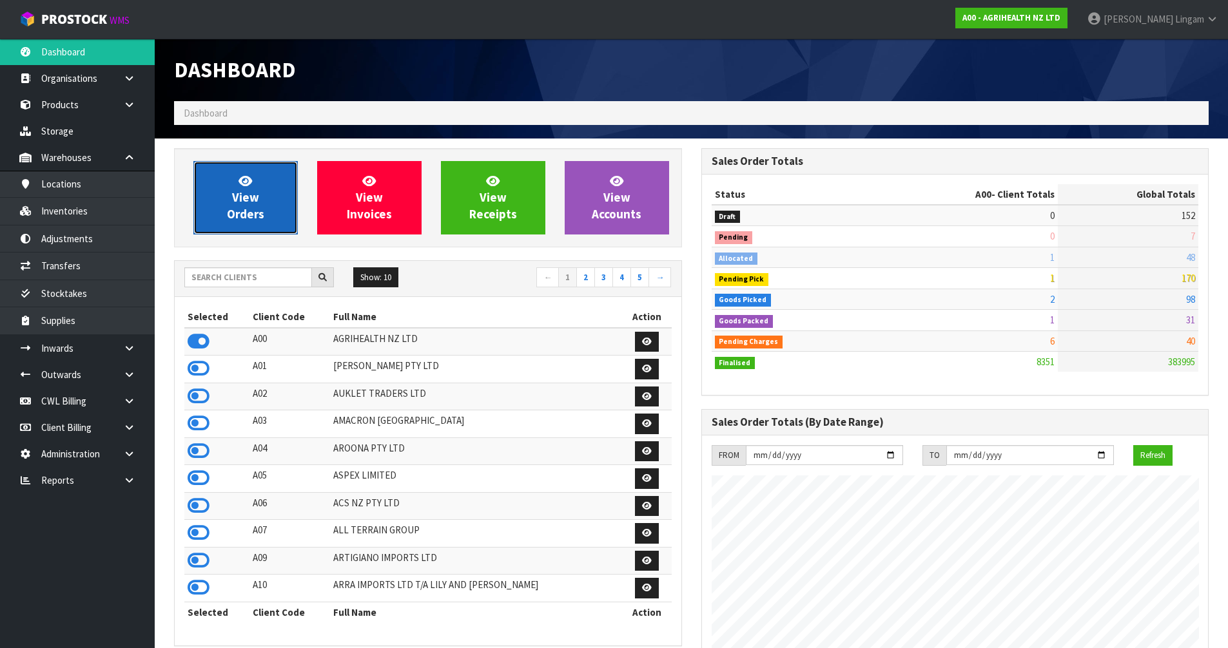
click at [249, 215] on span "View Orders" at bounding box center [245, 197] width 37 height 48
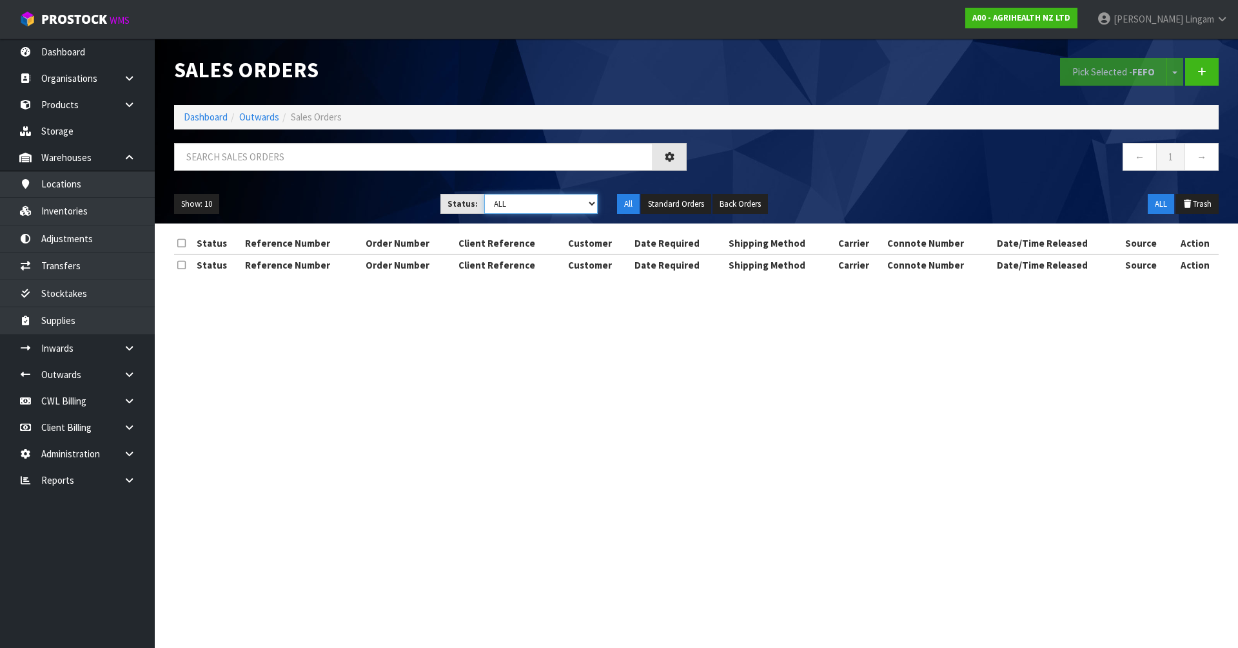
click at [583, 208] on select "Draft Pending Allocated Pending Pick Goods Picked Goods Packed Pending Charges …" at bounding box center [541, 204] width 114 height 20
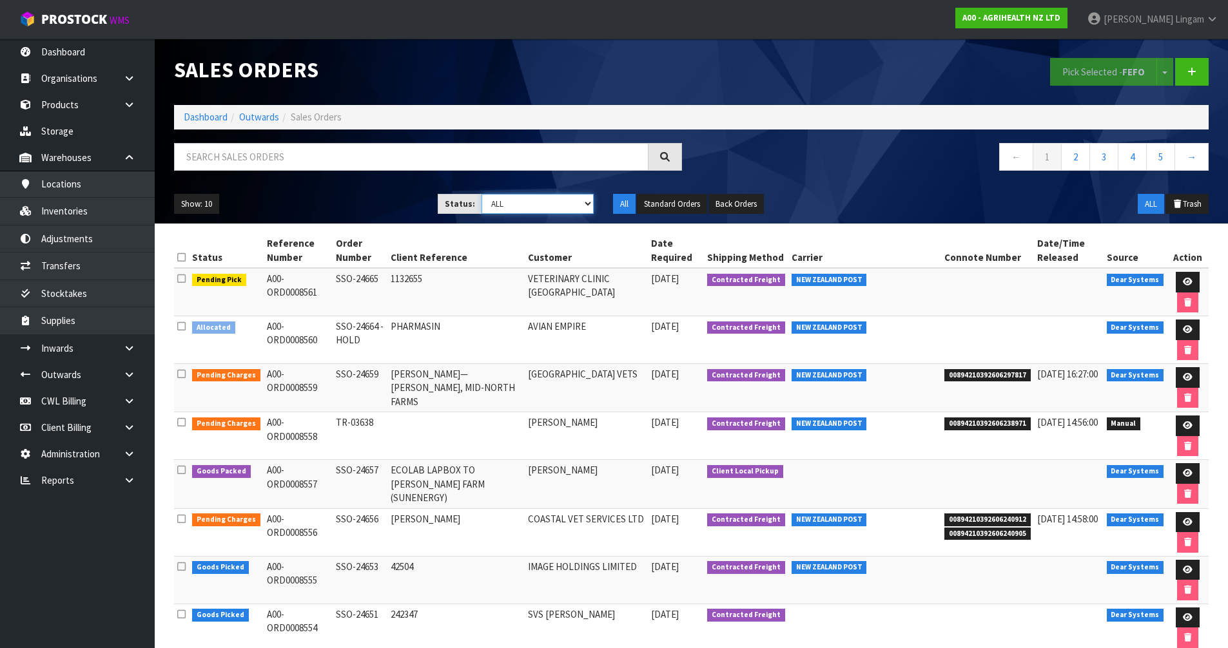
select select "string:6"
click at [482, 194] on select "Draft Pending Allocated Pending Pick Goods Picked Goods Packed Pending Charges …" at bounding box center [538, 204] width 112 height 20
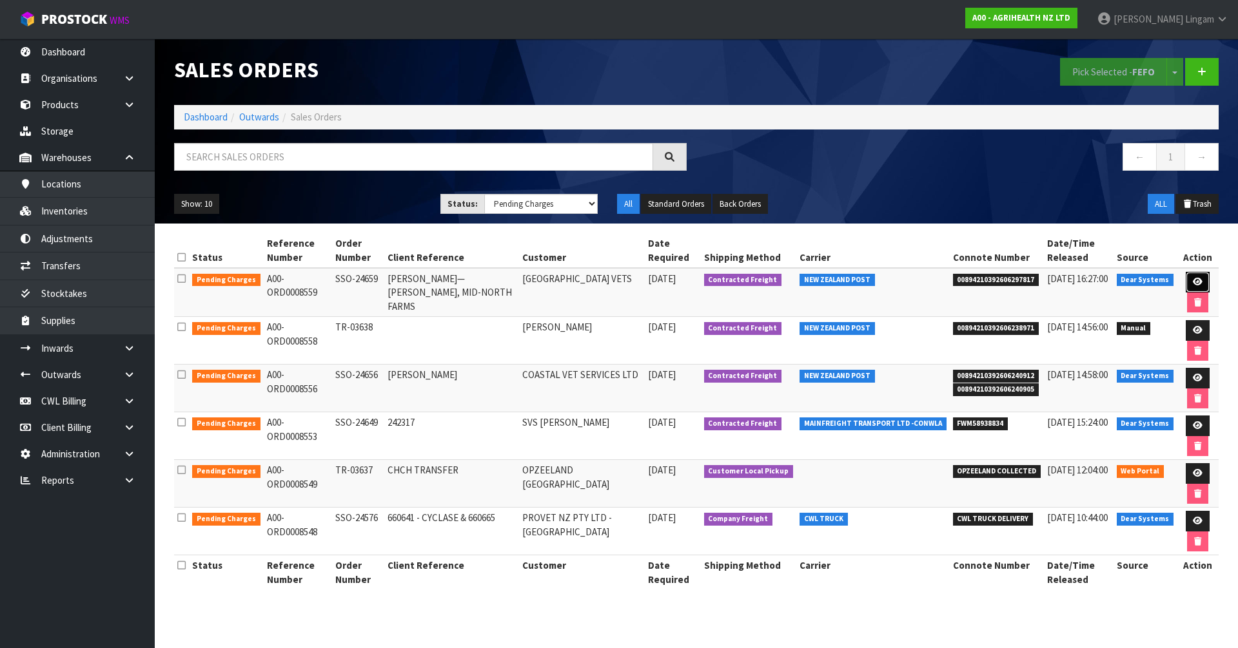
click at [1192, 278] on icon at bounding box center [1197, 282] width 10 height 8
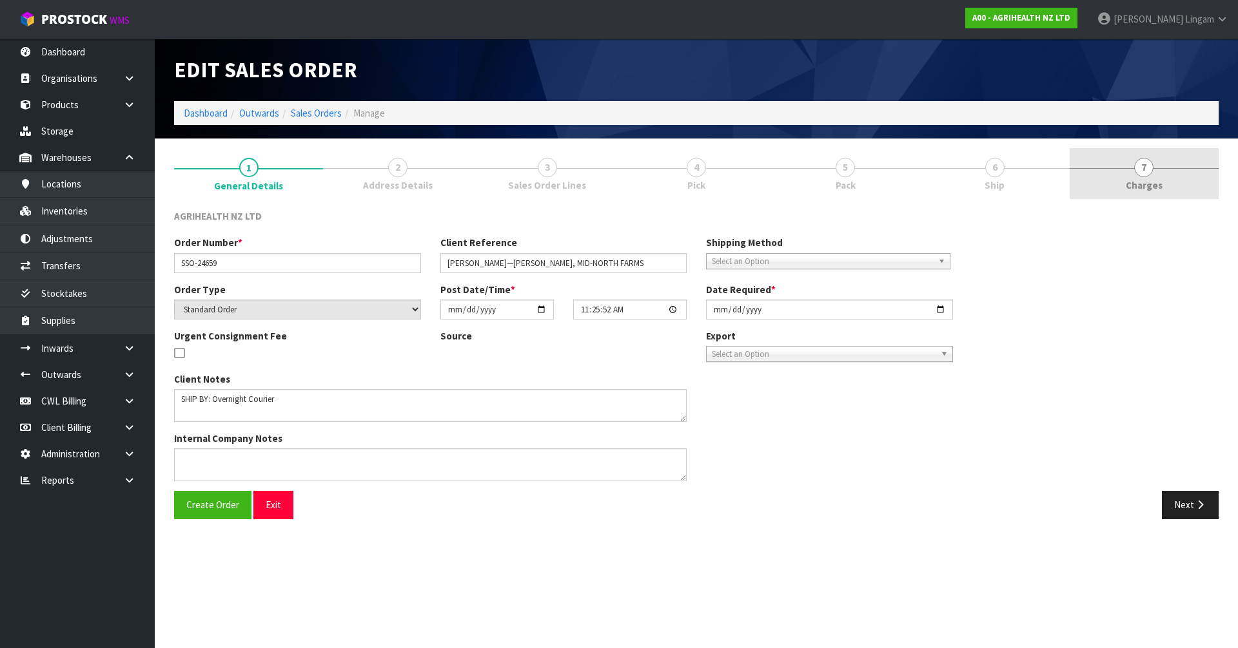
click at [1188, 175] on link "7 [GEOGRAPHIC_DATA]" at bounding box center [1143, 173] width 149 height 51
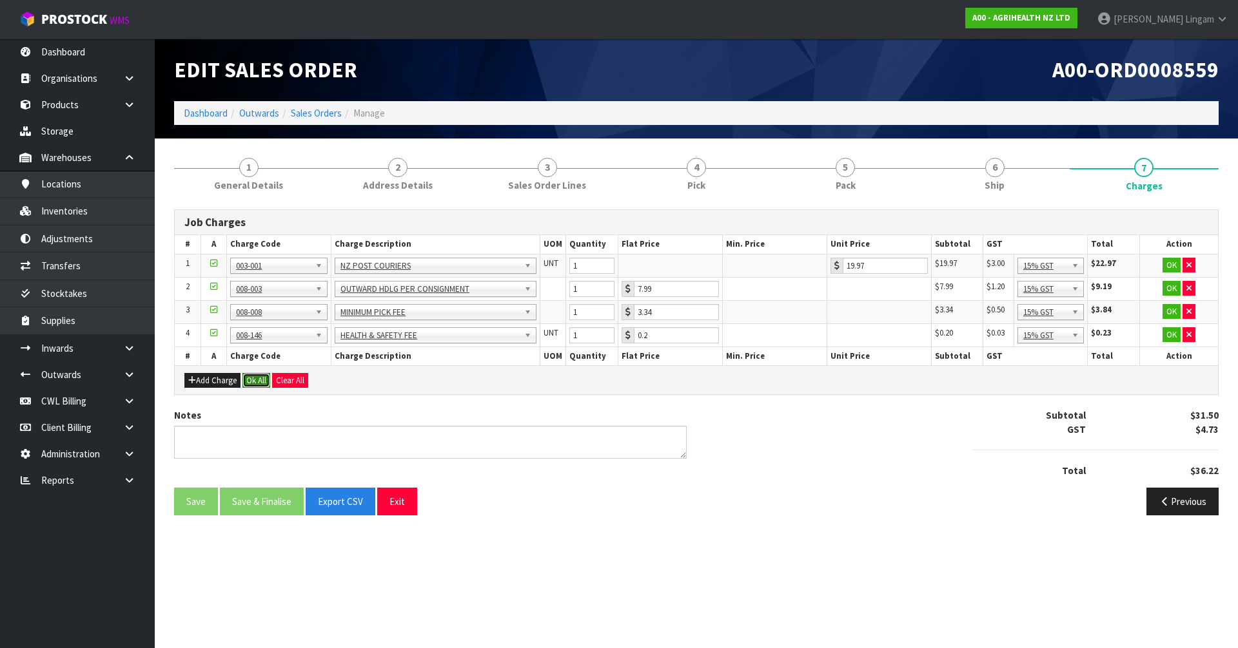
click at [256, 379] on button "Ok All" at bounding box center [256, 380] width 28 height 15
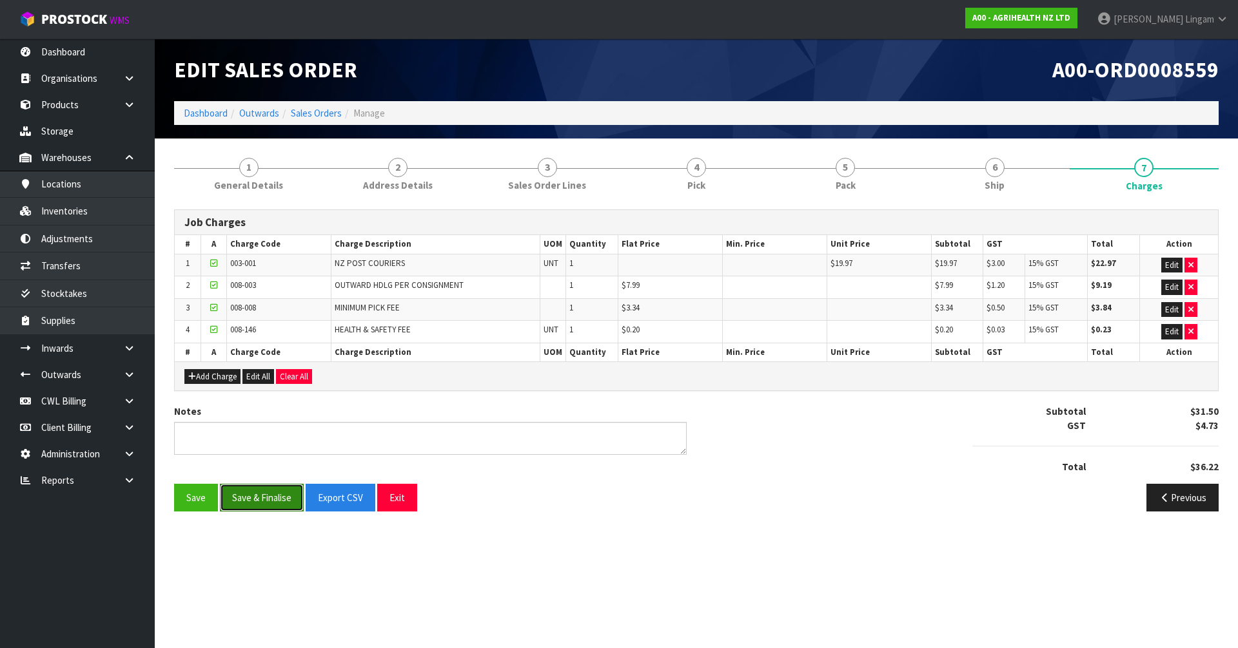
click at [277, 488] on button "Save & Finalise" at bounding box center [262, 498] width 84 height 28
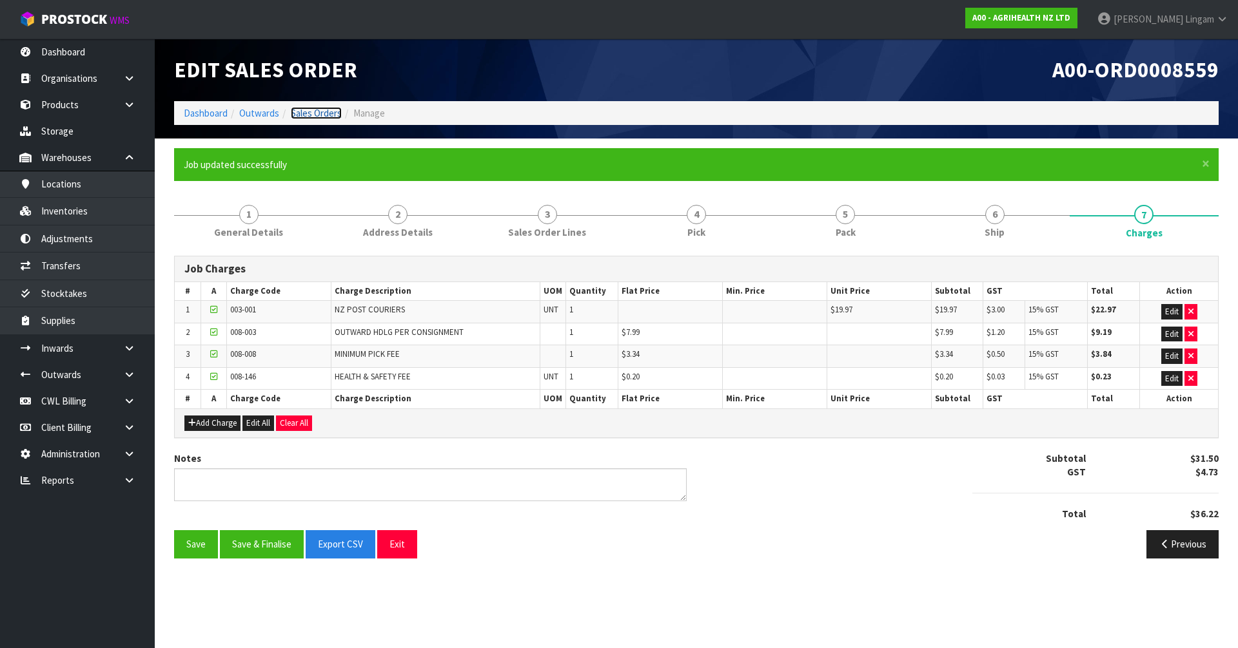
click at [327, 115] on link "Sales Orders" at bounding box center [316, 113] width 51 height 12
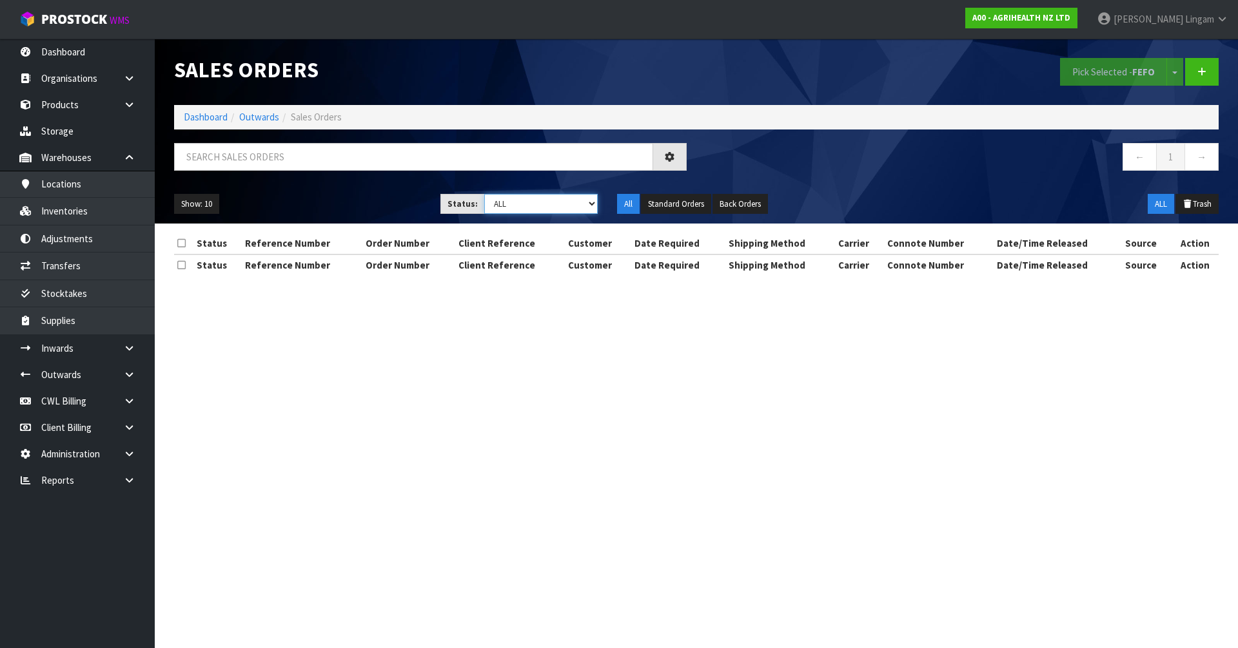
click at [569, 202] on select "Draft Pending Allocated Pending Pick Goods Picked Goods Packed Pending Charges …" at bounding box center [541, 204] width 114 height 20
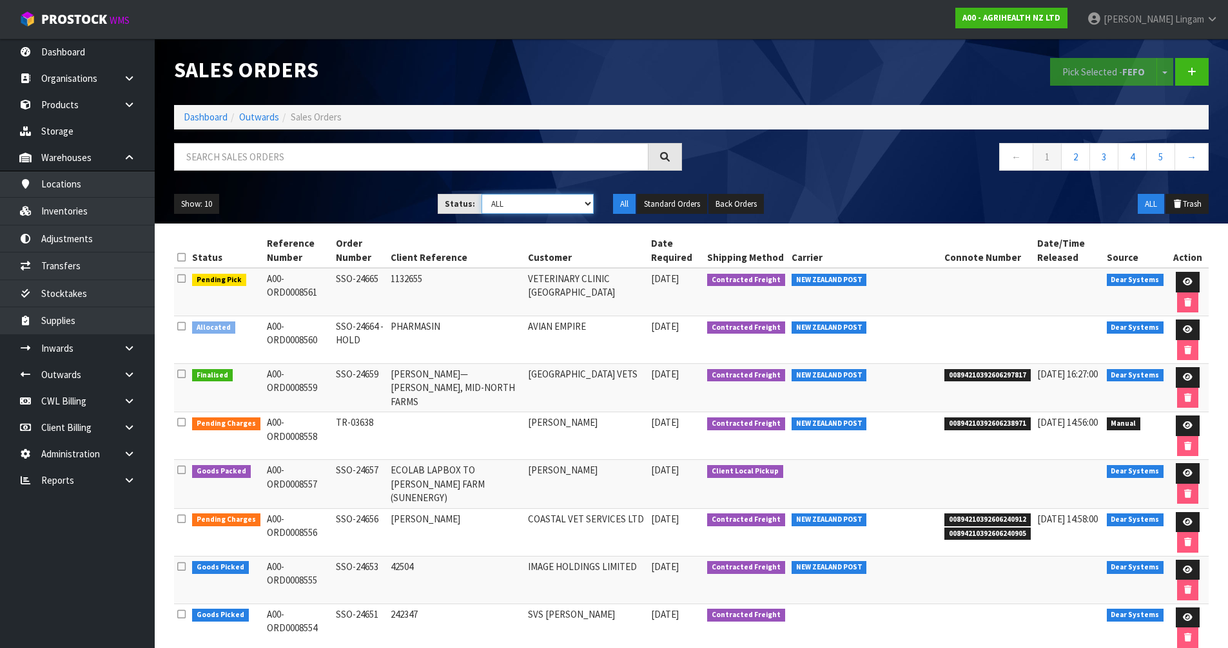
select select "string:6"
click at [482, 194] on select "Draft Pending Allocated Pending Pick Goods Picked Goods Packed Pending Charges …" at bounding box center [538, 204] width 112 height 20
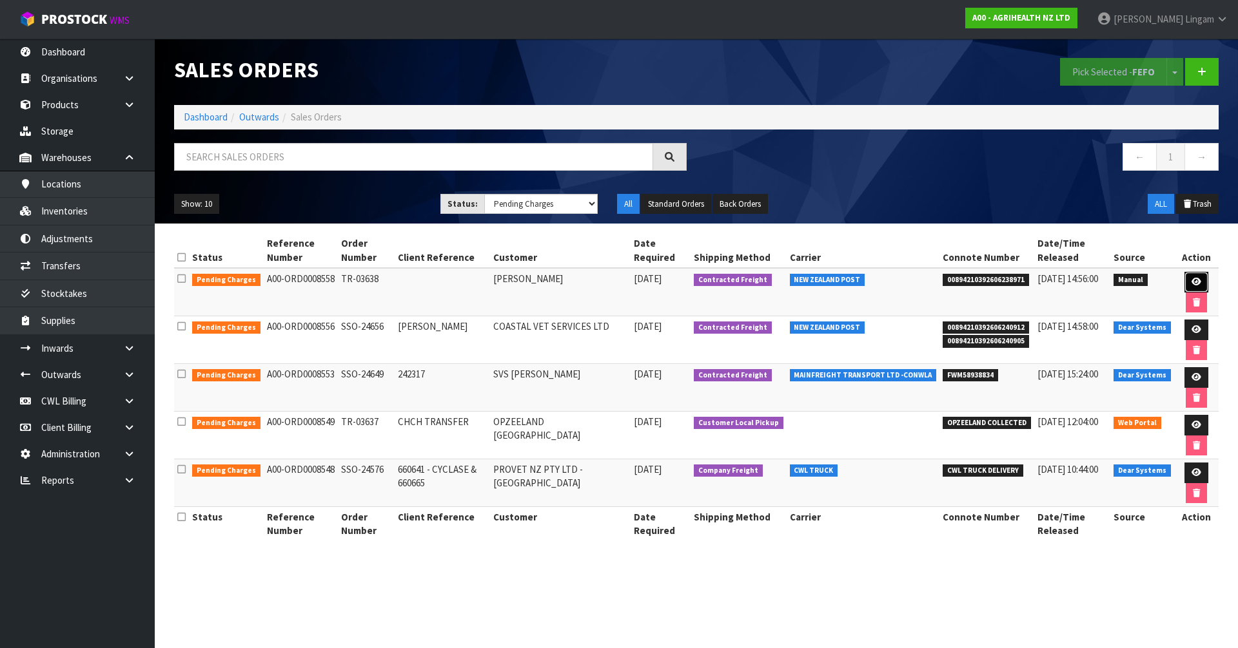
click at [1184, 280] on link at bounding box center [1196, 282] width 24 height 21
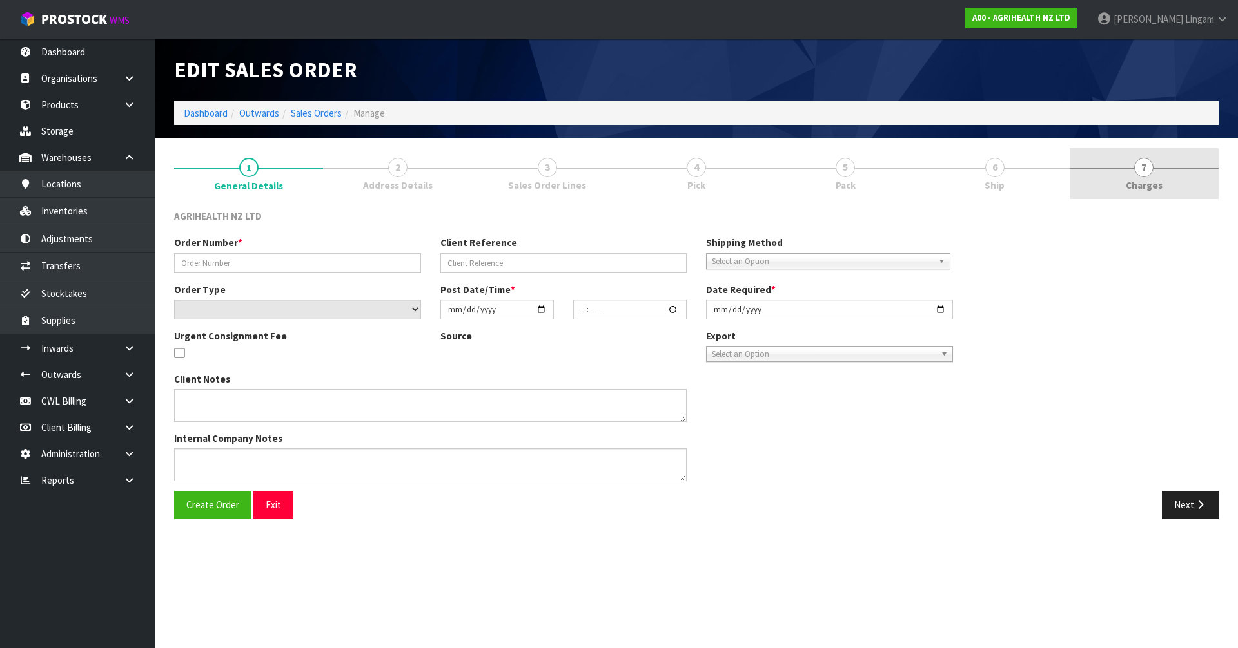
type input "TR-03638"
select select "number:0"
type input "[DATE]"
type input "10:09:00.000"
type input "[DATE]"
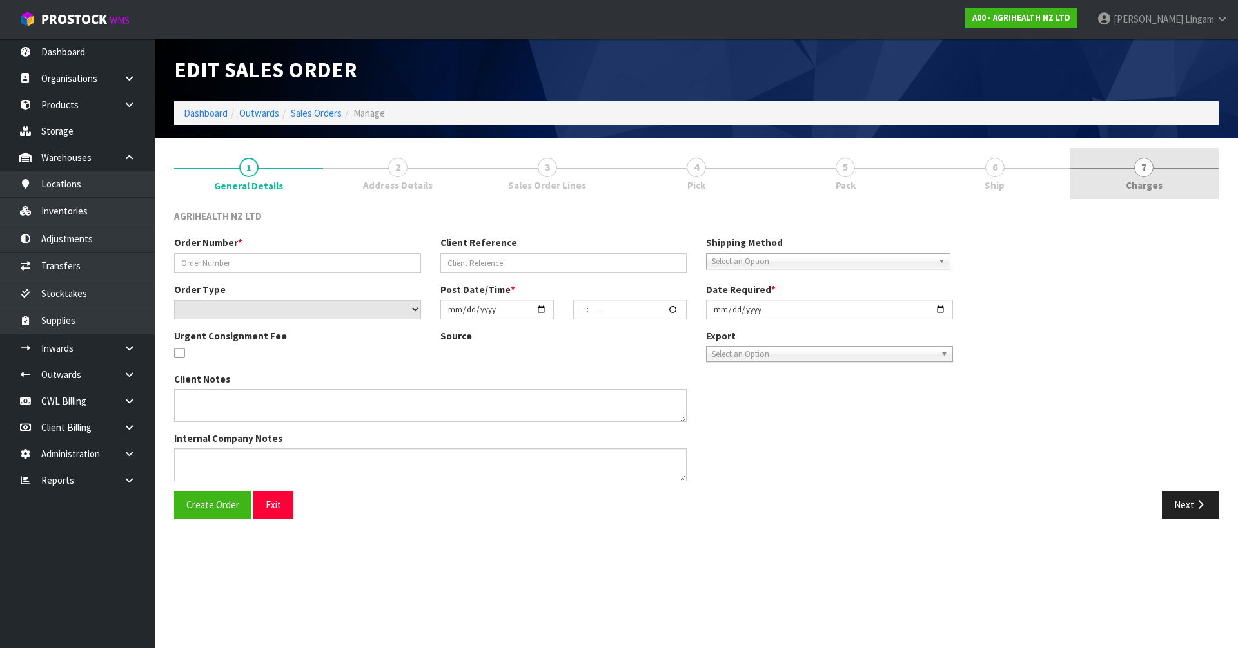
type textarea "PLEASE SEWND [DATE] VIA OVERNIGHT COURIER"
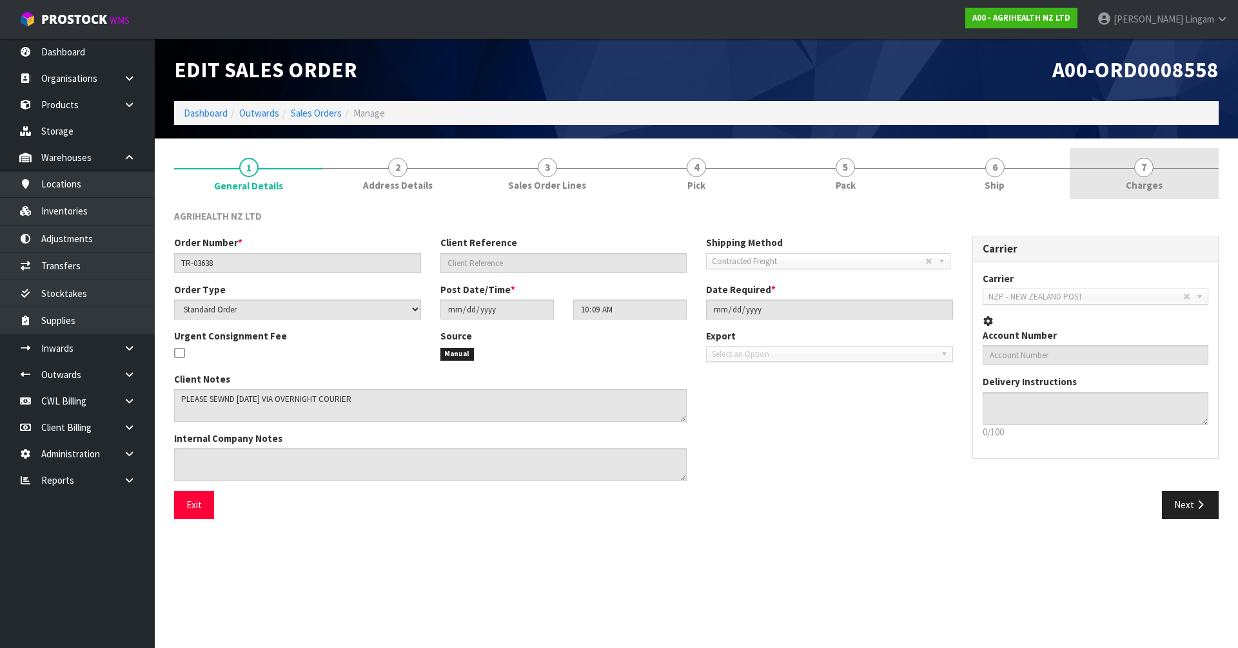
click at [1185, 186] on link "7 [GEOGRAPHIC_DATA]" at bounding box center [1143, 173] width 149 height 51
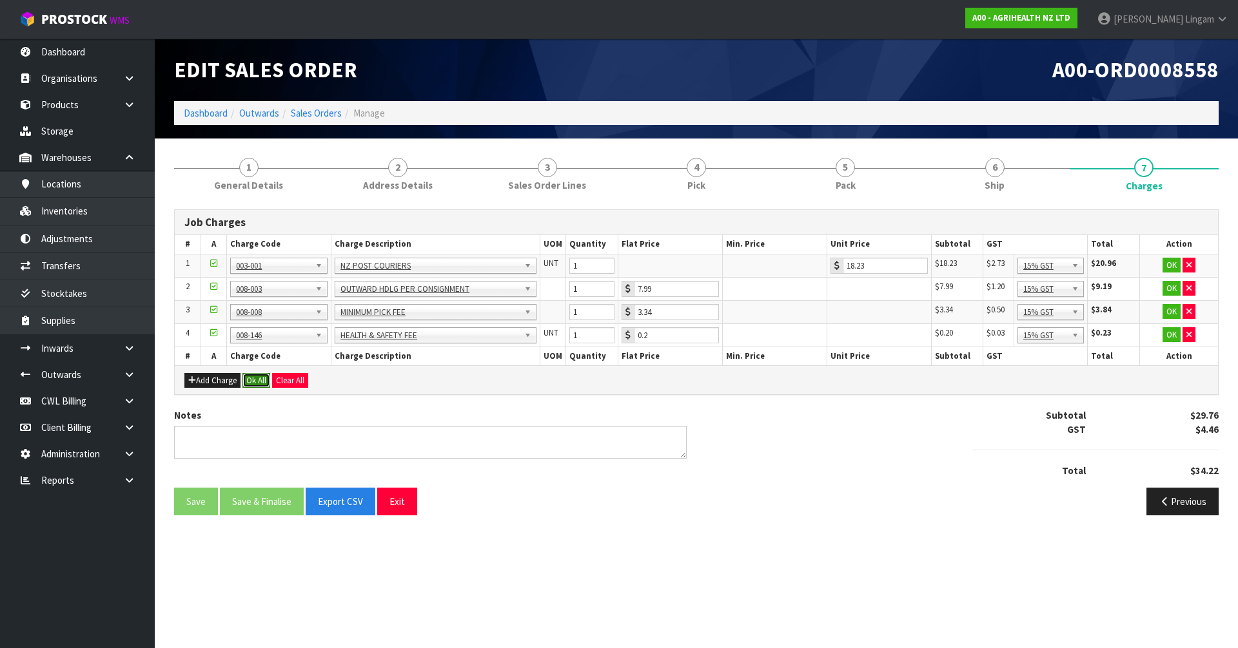
click at [264, 379] on button "Ok All" at bounding box center [256, 380] width 28 height 15
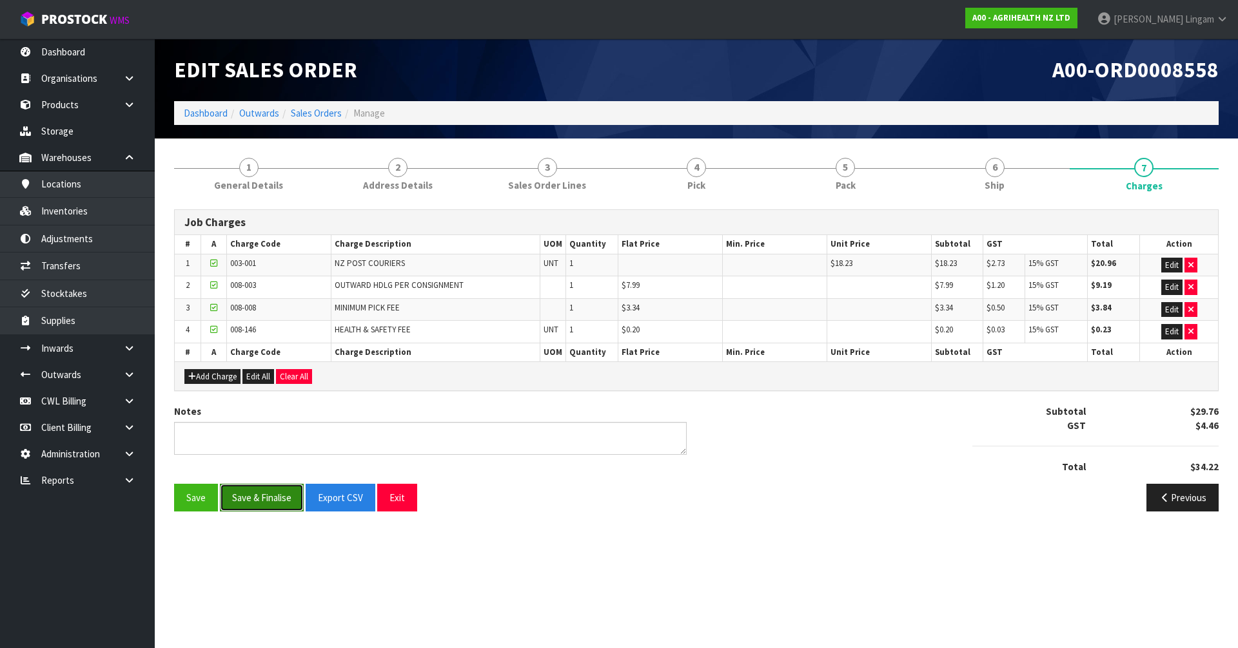
click at [273, 496] on button "Save & Finalise" at bounding box center [262, 498] width 84 height 28
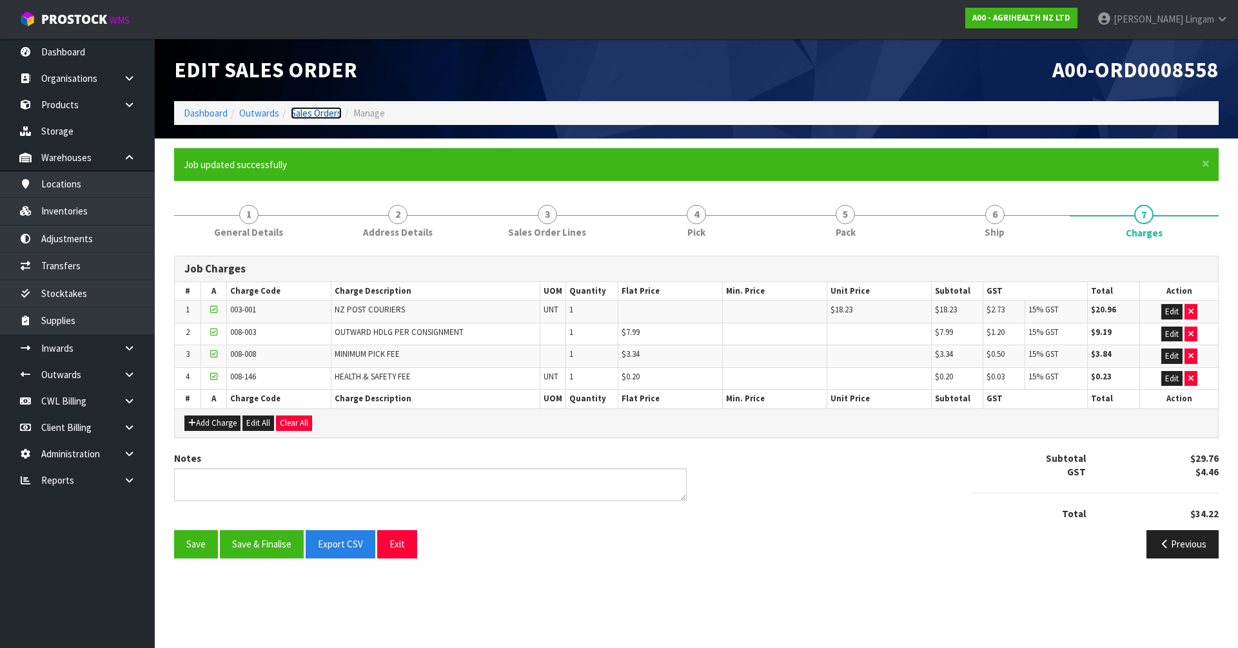
click at [317, 115] on link "Sales Orders" at bounding box center [316, 113] width 51 height 12
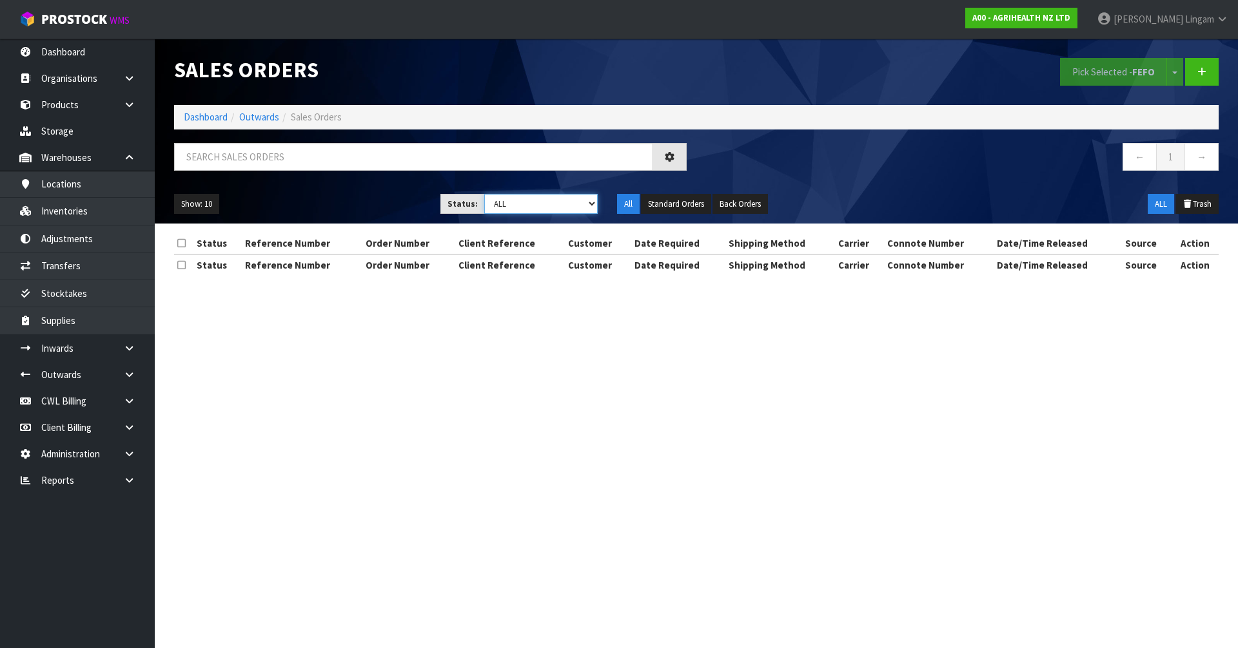
click at [587, 208] on select "Draft Pending Allocated Pending Pick Goods Picked Goods Packed Pending Charges …" at bounding box center [541, 204] width 114 height 20
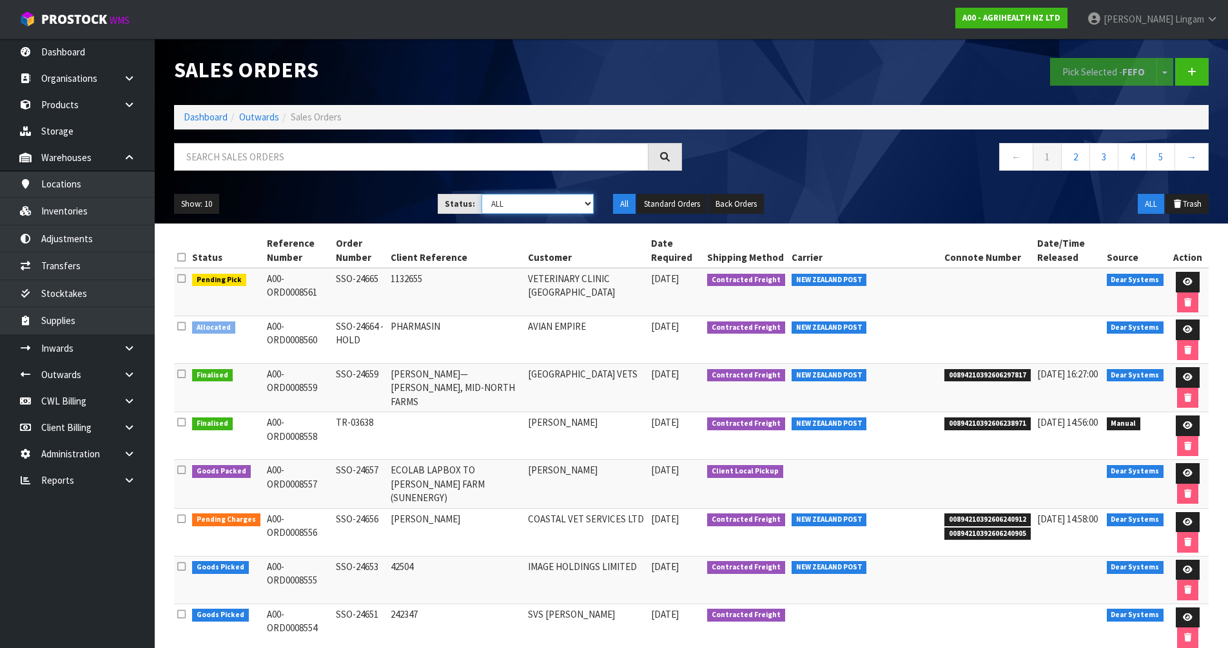
select select "string:6"
click at [482, 194] on select "Draft Pending Allocated Pending Pick Goods Picked Goods Packed Pending Charges …" at bounding box center [538, 204] width 112 height 20
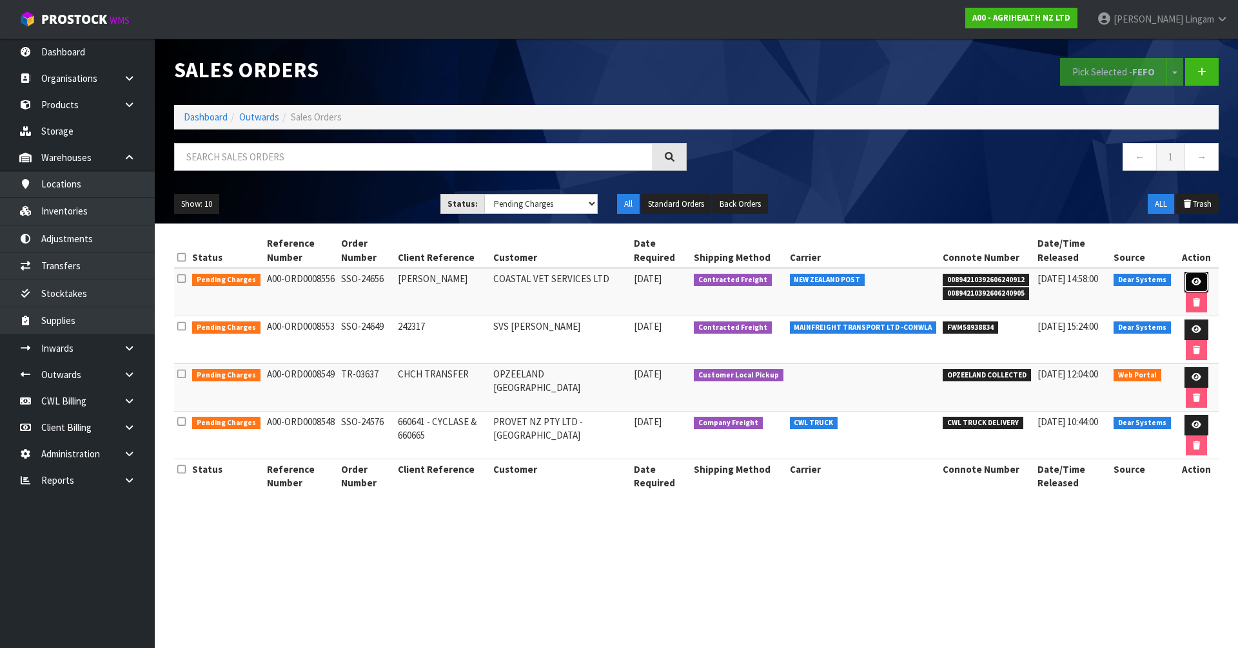
click at [1195, 284] on icon at bounding box center [1196, 282] width 10 height 8
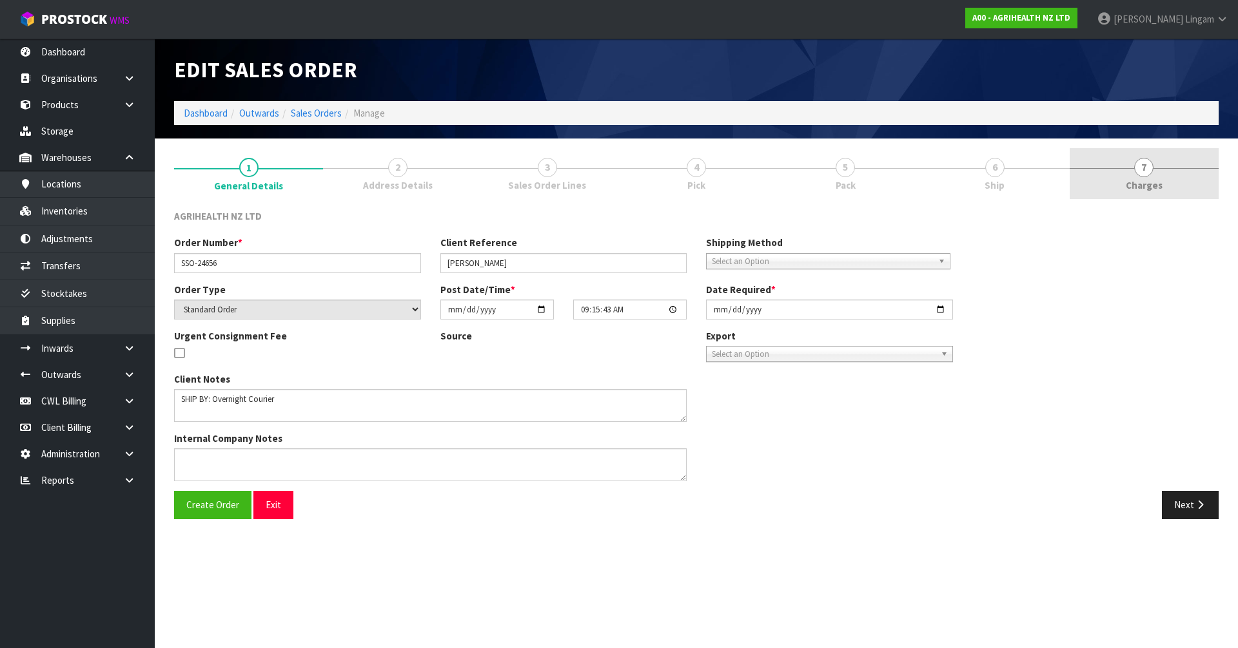
click at [1171, 183] on link "7 [GEOGRAPHIC_DATA]" at bounding box center [1143, 173] width 149 height 51
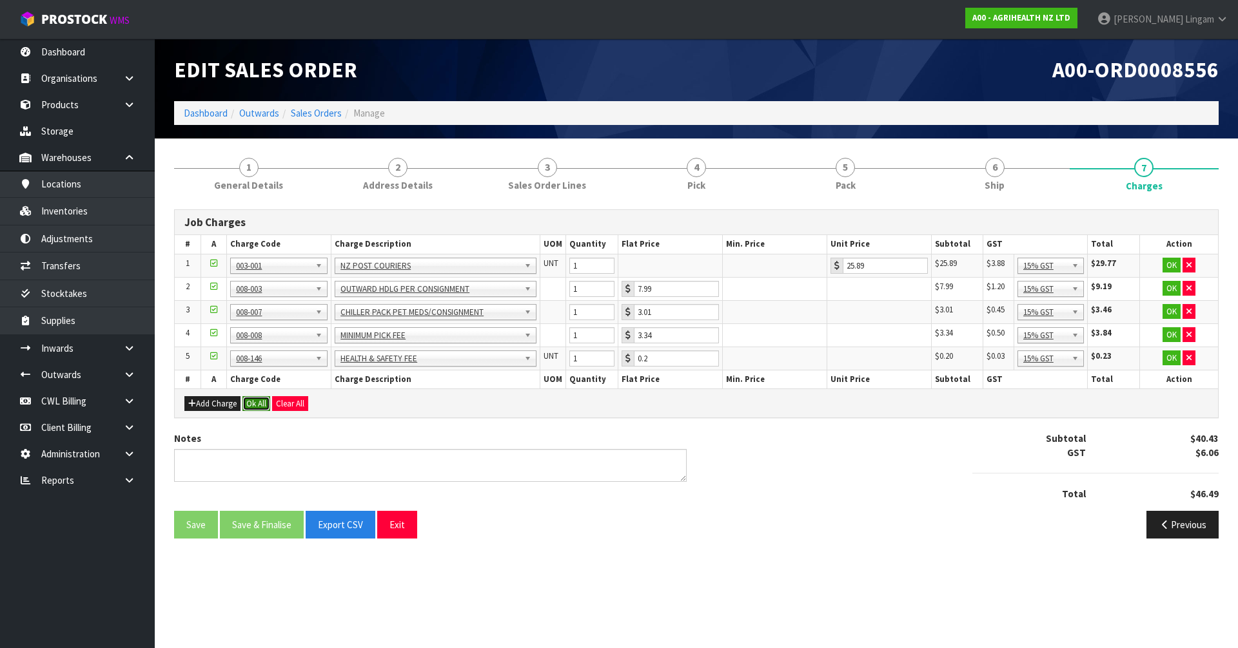
click at [255, 400] on button "Ok All" at bounding box center [256, 403] width 28 height 15
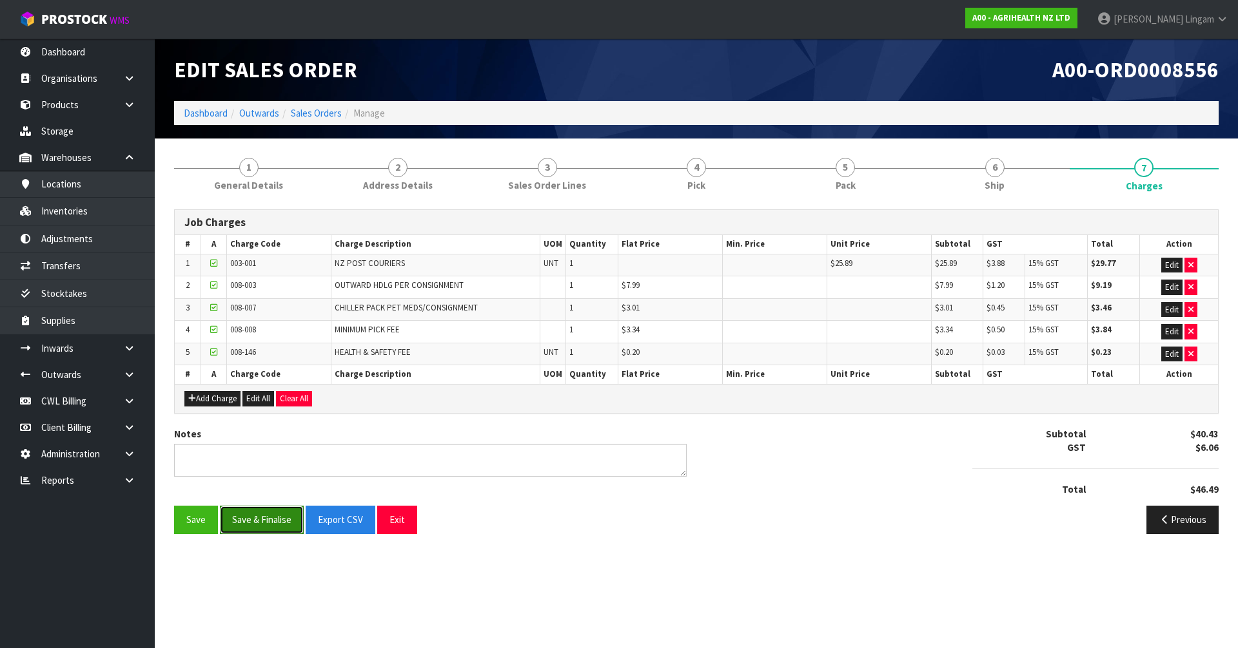
click at [263, 516] on button "Save & Finalise" at bounding box center [262, 520] width 84 height 28
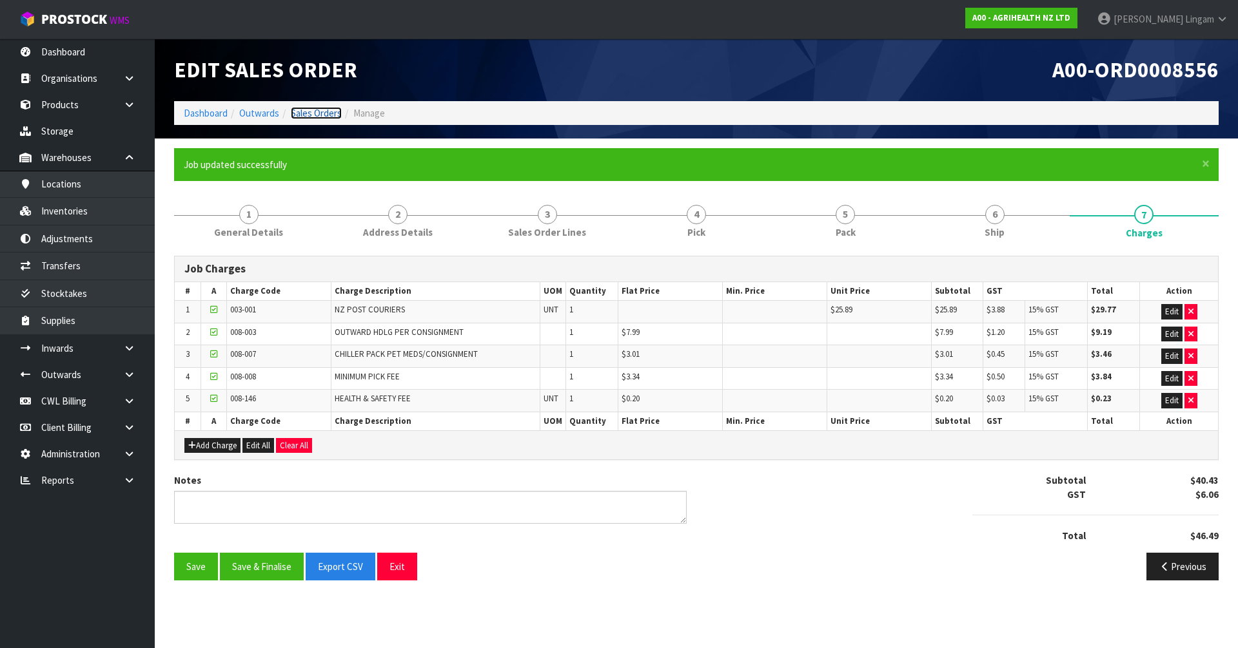
click at [318, 111] on link "Sales Orders" at bounding box center [316, 113] width 51 height 12
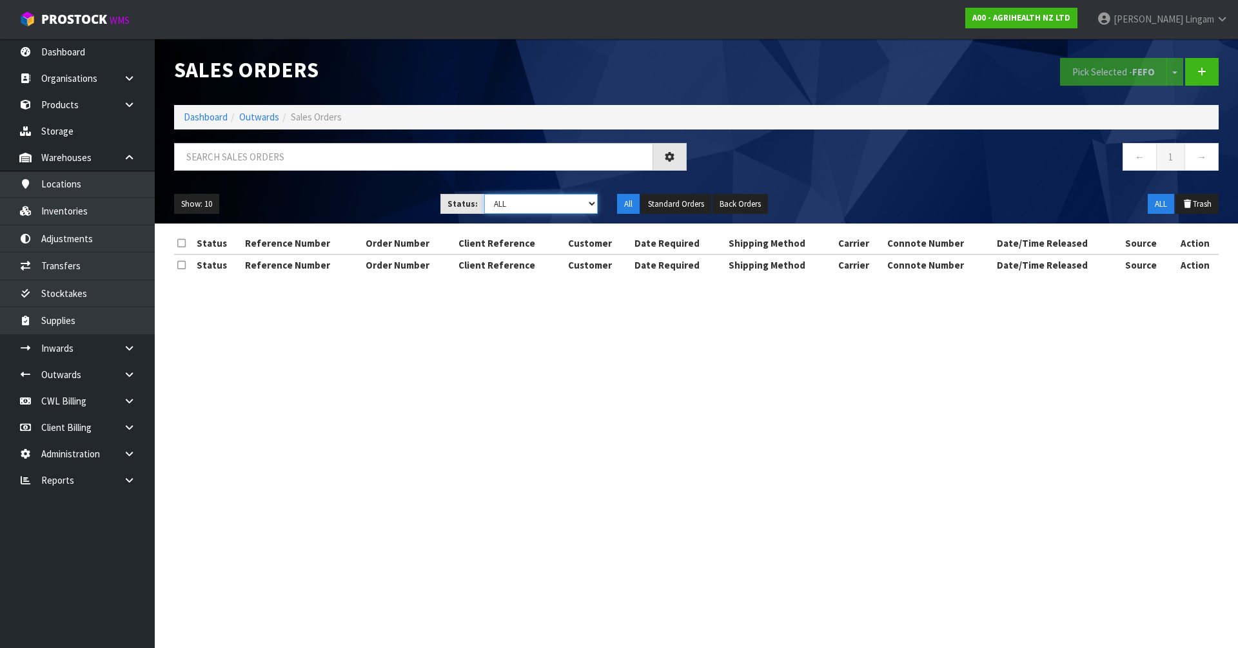
click at [592, 208] on select "Draft Pending Allocated Pending Pick Goods Picked Goods Packed Pending Charges …" at bounding box center [541, 204] width 114 height 20
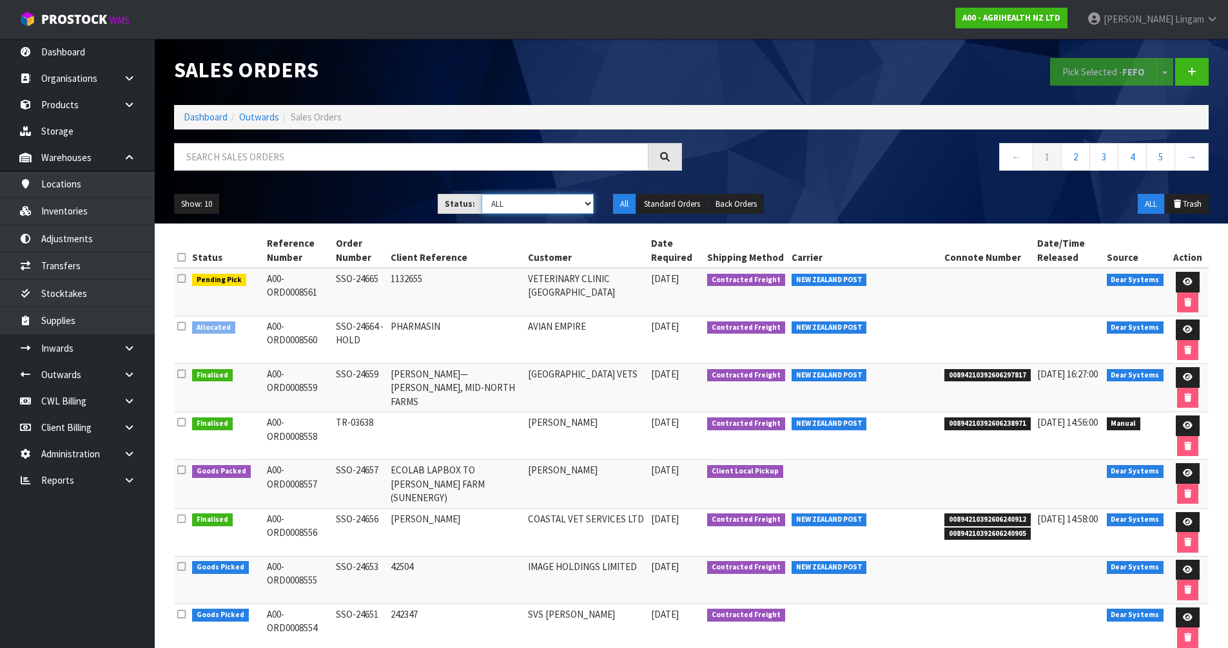
select select "string:6"
click at [482, 194] on select "Draft Pending Allocated Pending Pick Goods Picked Goods Packed Pending Charges …" at bounding box center [538, 204] width 112 height 20
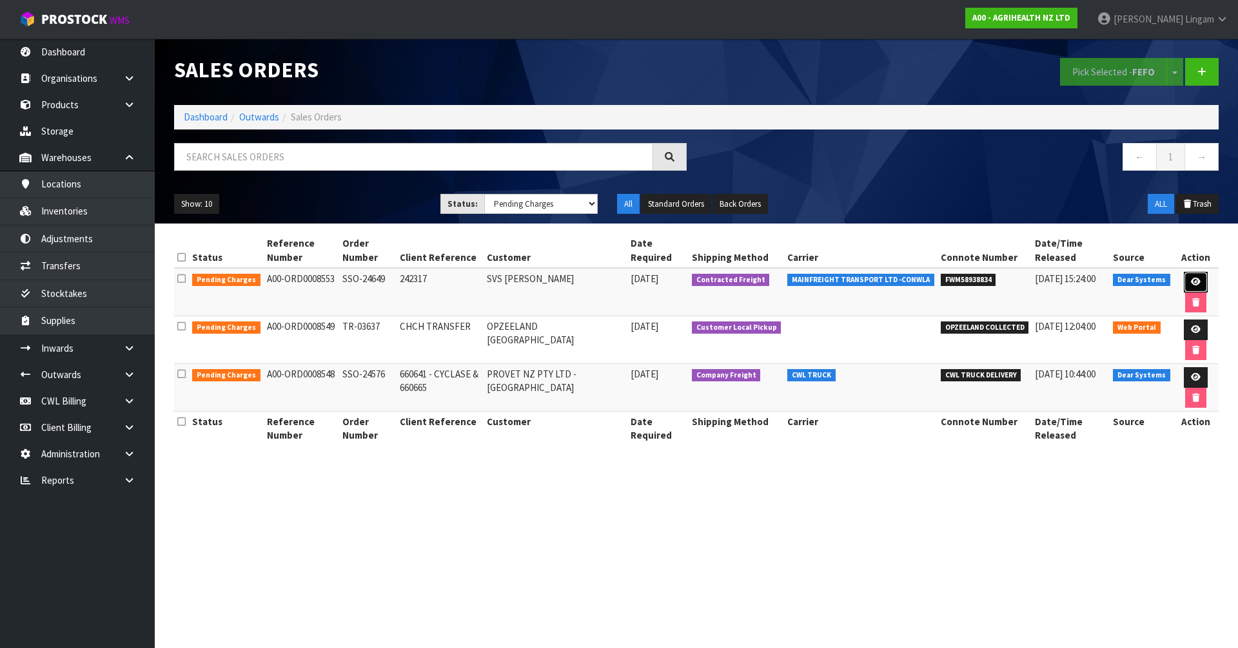
click at [1185, 280] on link at bounding box center [1195, 282] width 24 height 21
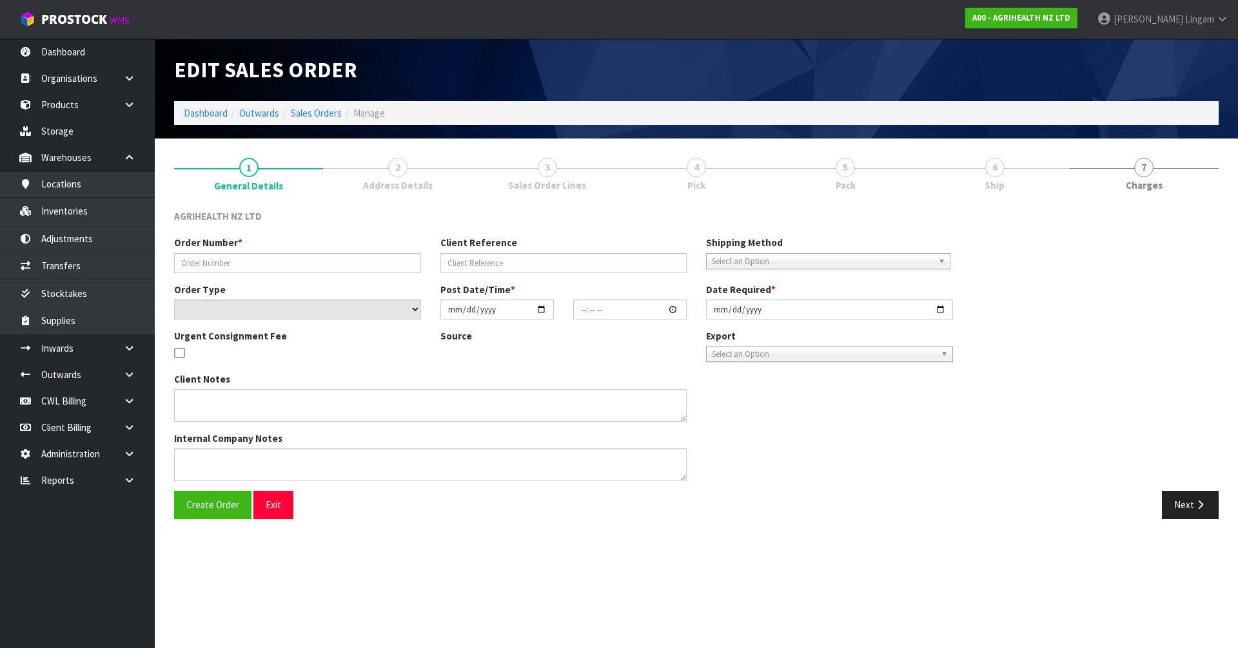
type input "SSO-24649"
type input "242317"
select select "number:0"
type input "2025-10-01"
type input "12:56:05.000"
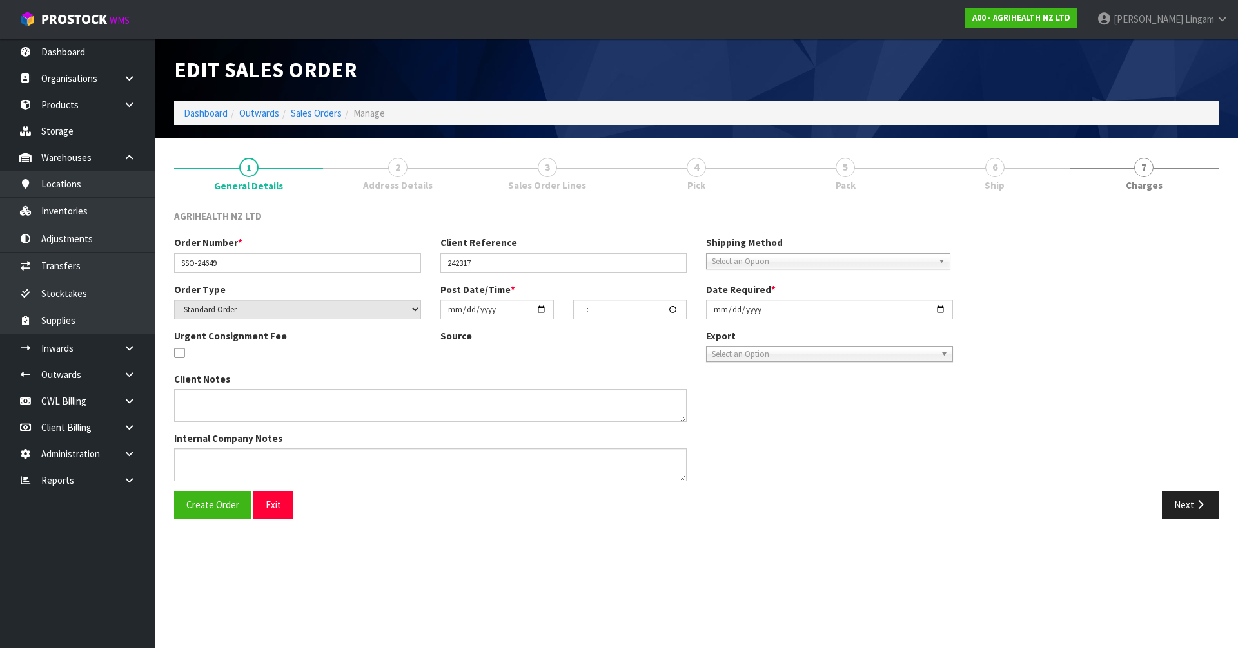
type input "2025-10-02"
type textarea "SHIP BY: Freight"
type textarea "FOR DISPATCH TODAY PLEASE, VIA FREIGHT"
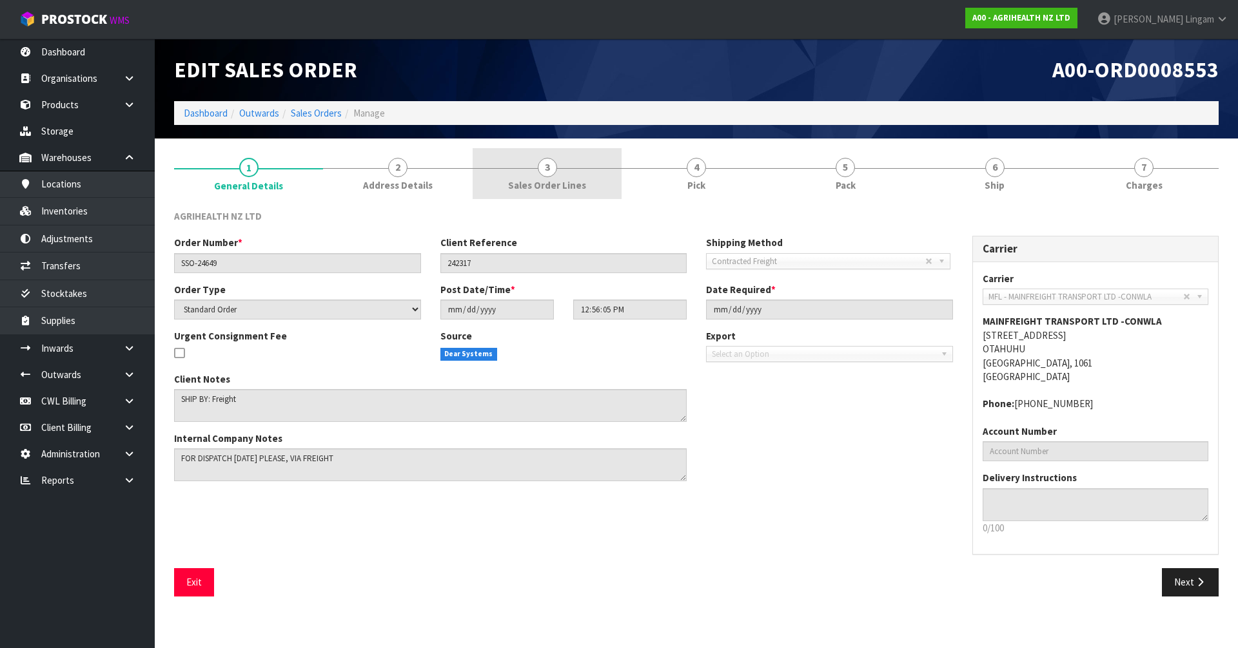
click at [585, 193] on link "3 Sales Order Lines" at bounding box center [546, 173] width 149 height 51
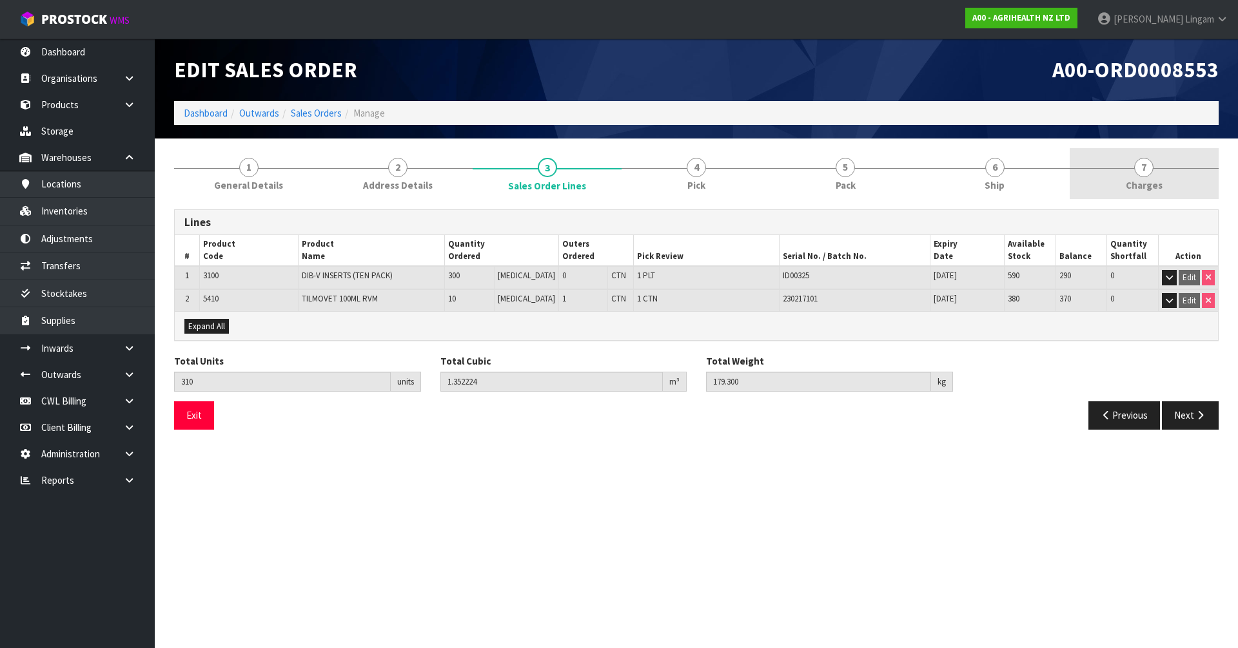
click at [1169, 182] on link "7 Charges" at bounding box center [1143, 173] width 149 height 51
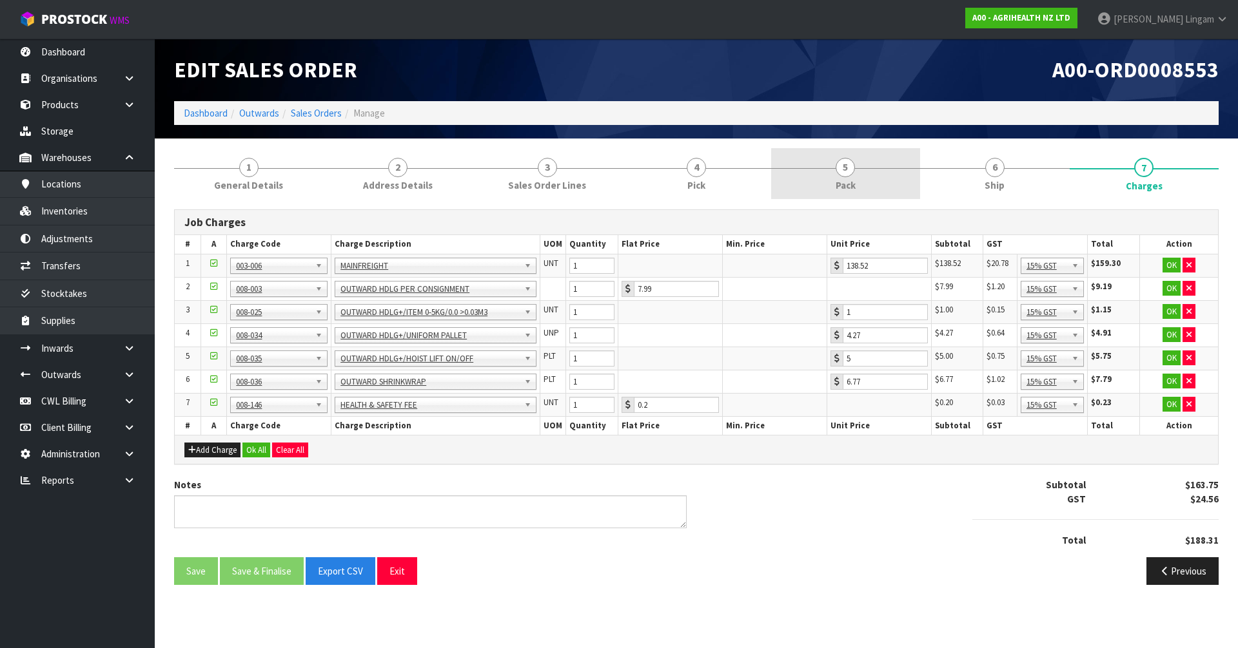
click at [837, 177] on link "5 Pack" at bounding box center [845, 173] width 149 height 51
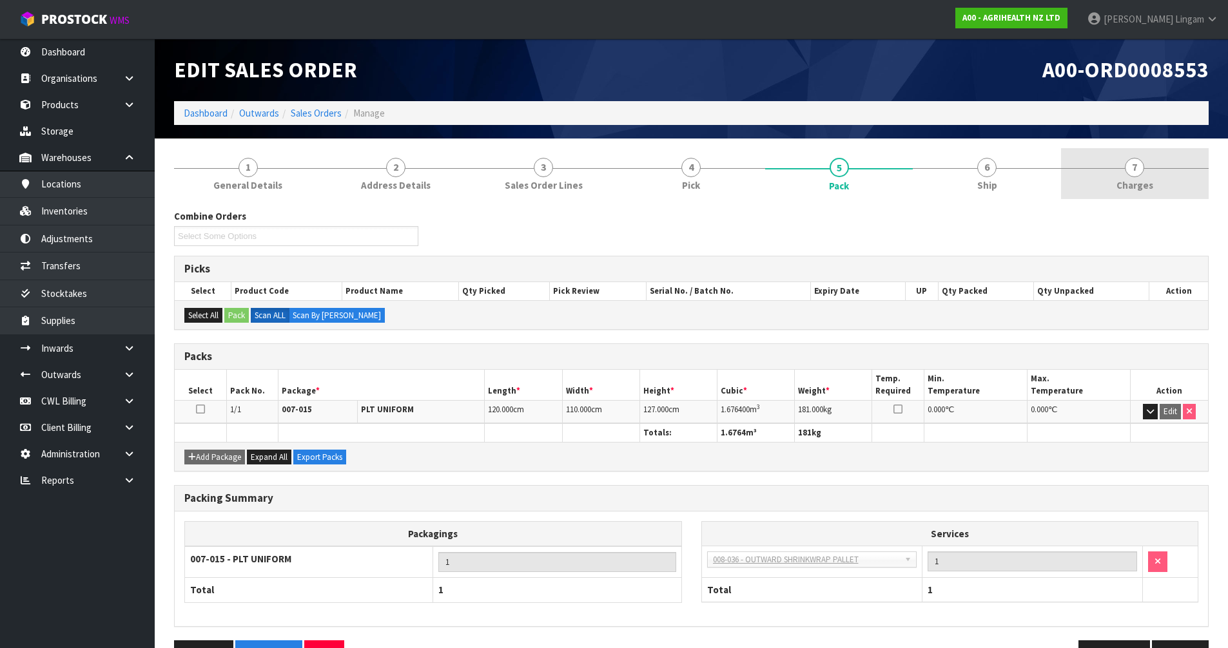
click at [1176, 179] on link "7 Charges" at bounding box center [1135, 173] width 148 height 51
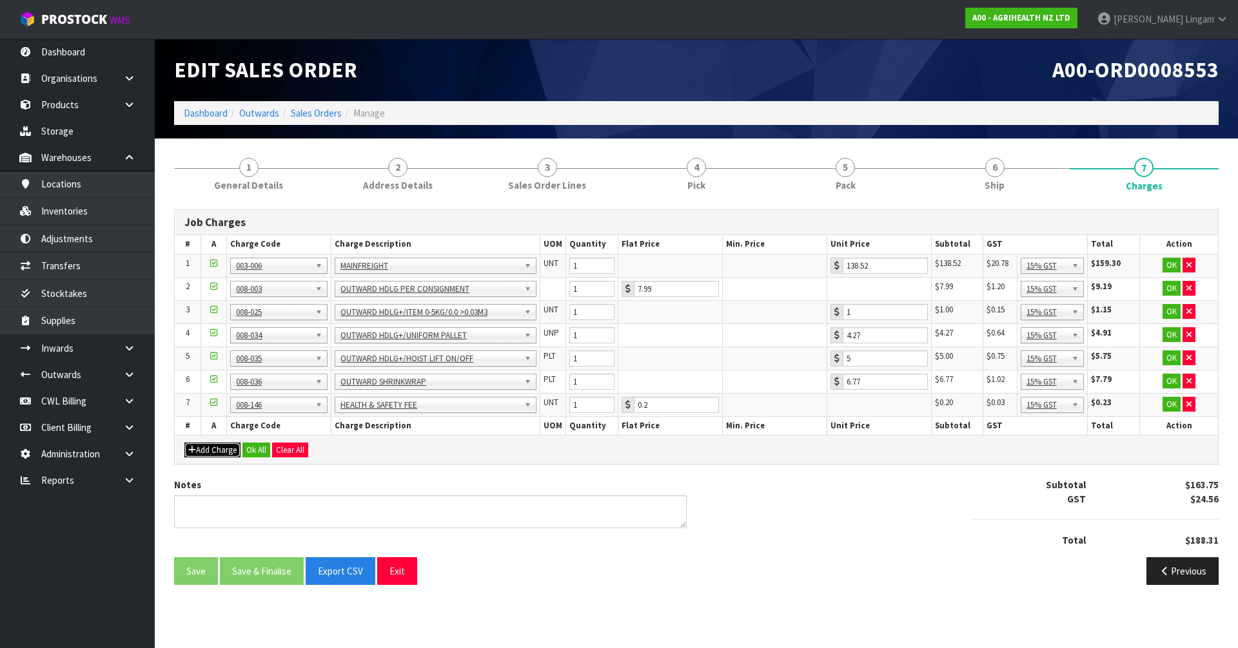
click at [217, 446] on button "Add Charge" at bounding box center [212, 450] width 56 height 15
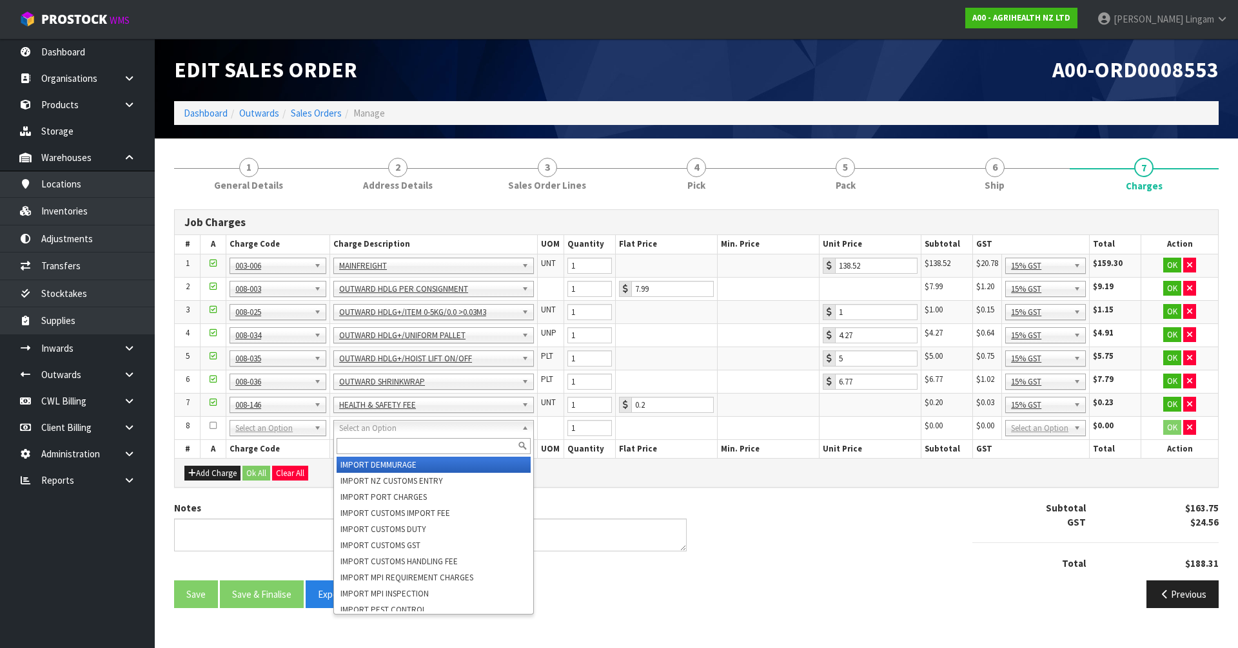
click at [357, 451] on input "text" at bounding box center [433, 446] width 194 height 16
type input "GE"
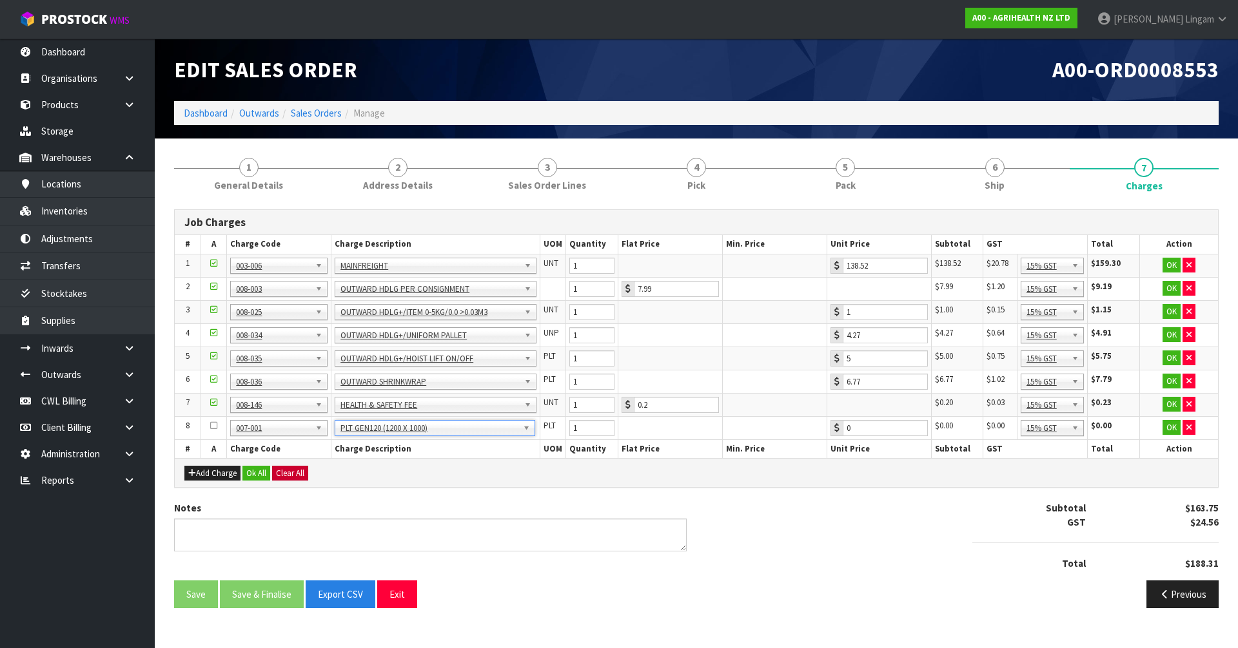
type input "23.86"
click at [257, 467] on button "Ok All" at bounding box center [256, 473] width 28 height 15
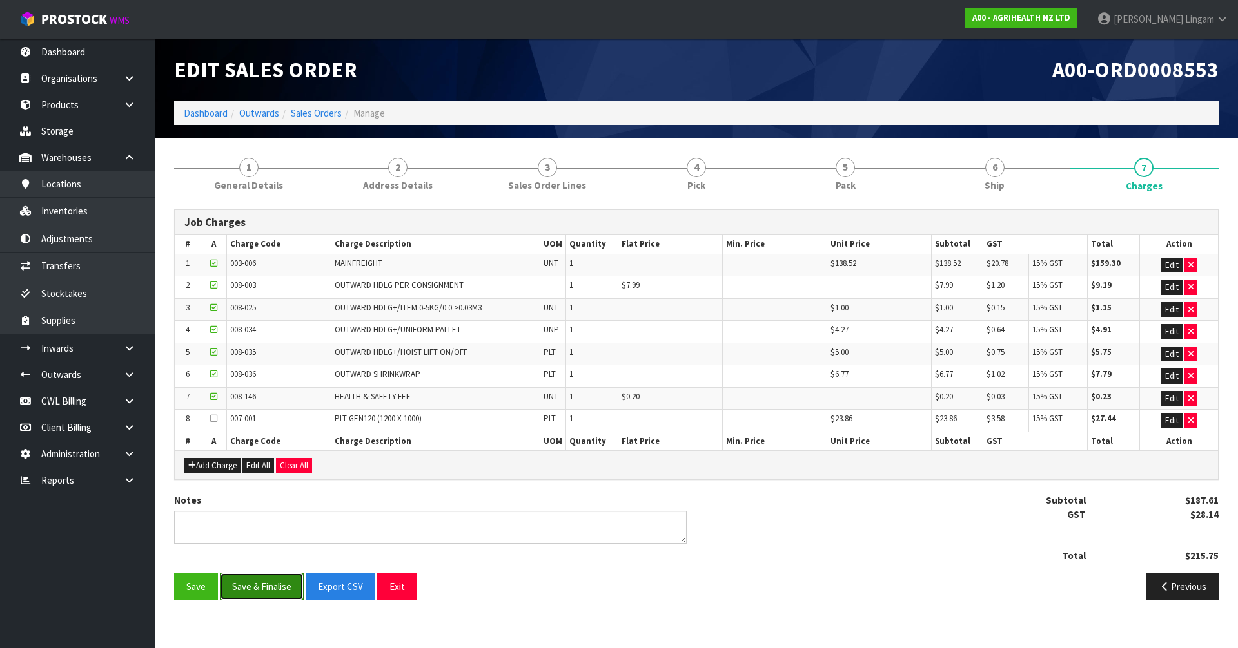
click at [261, 581] on button "Save & Finalise" at bounding box center [262, 587] width 84 height 28
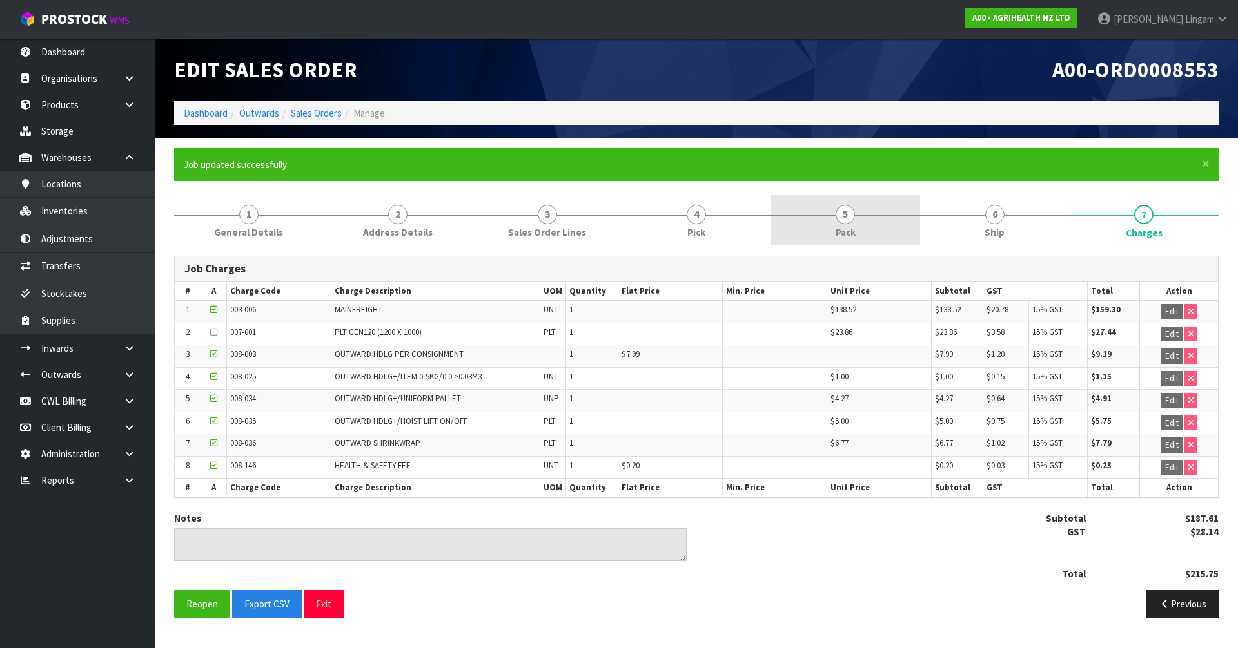
click at [848, 228] on span "Pack" at bounding box center [845, 233] width 20 height 14
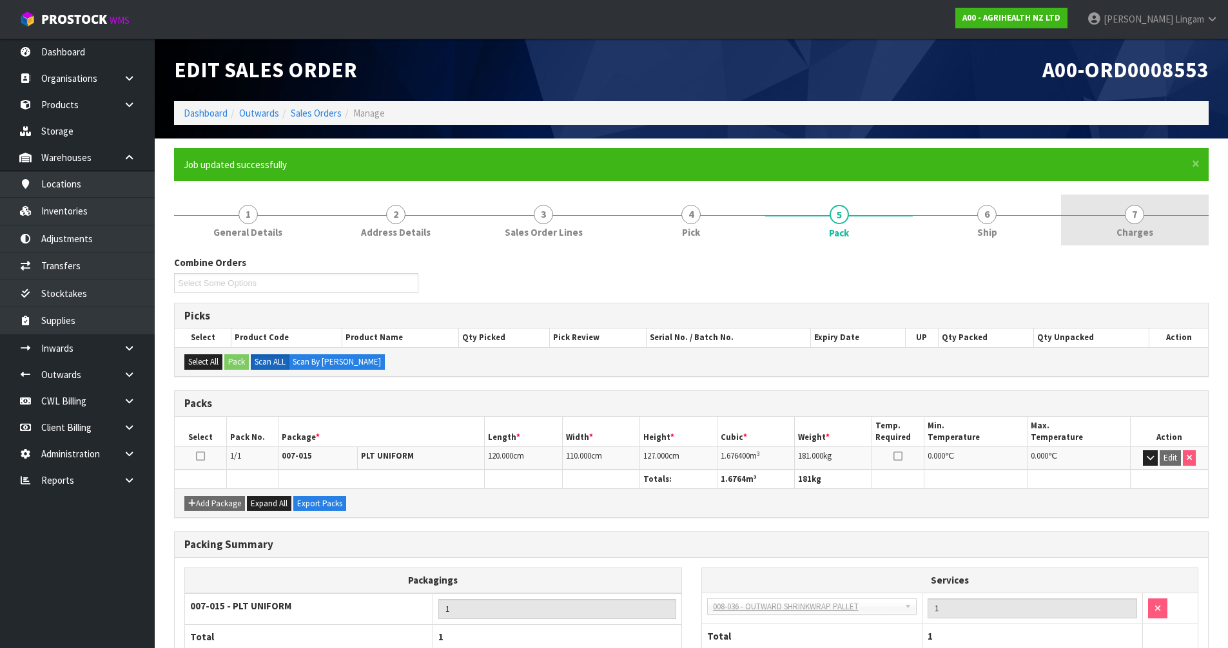
click at [1112, 240] on link "7 Charges" at bounding box center [1135, 220] width 148 height 51
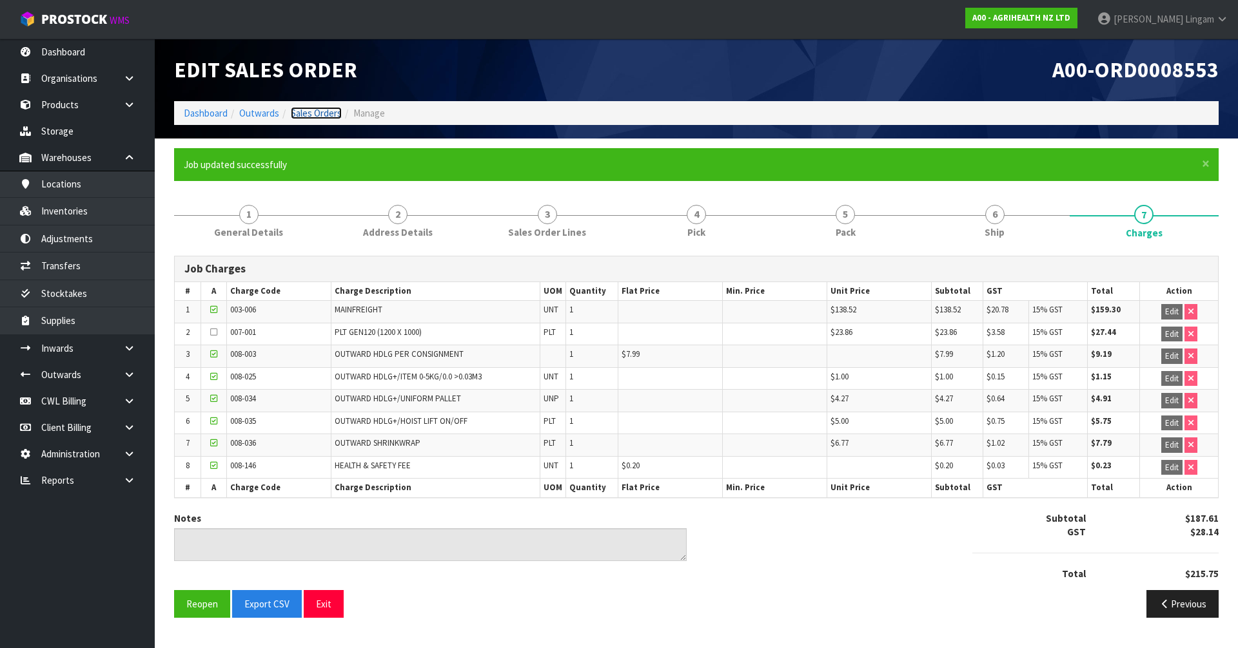
click at [314, 112] on link "Sales Orders" at bounding box center [316, 113] width 51 height 12
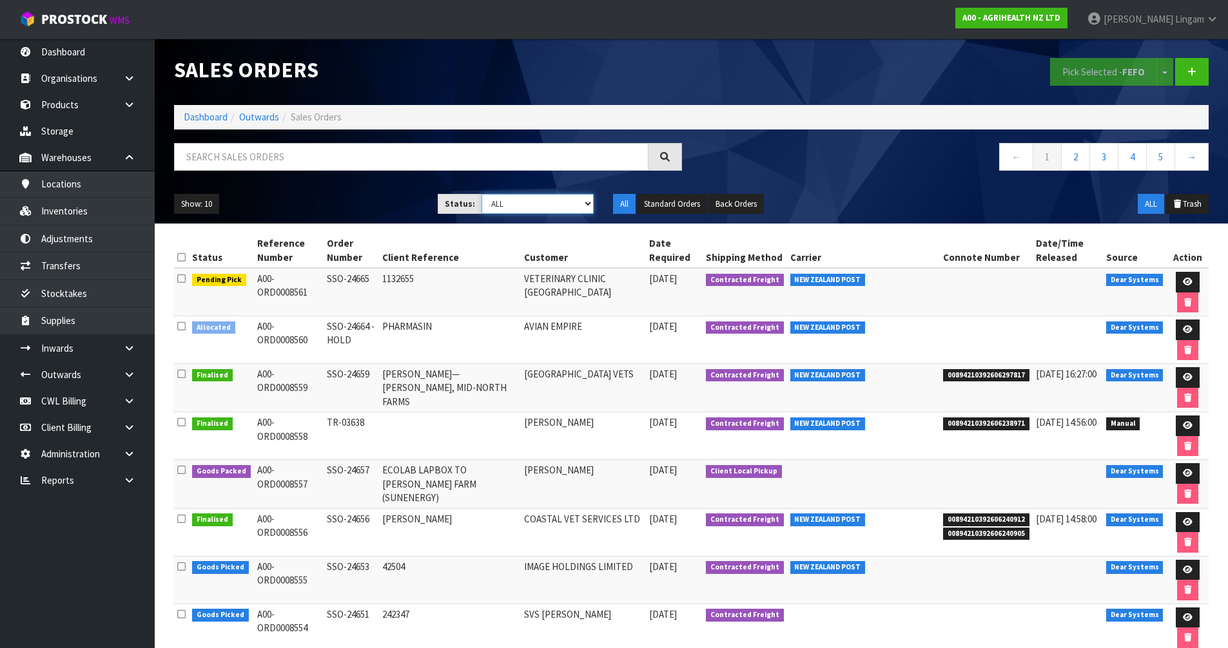
drag, startPoint x: 543, startPoint y: 200, endPoint x: 545, endPoint y: 208, distance: 8.0
click at [543, 200] on select "Draft Pending Allocated Pending Pick Goods Picked Goods Packed Pending Charges …" at bounding box center [538, 204] width 112 height 20
select select "string:6"
click at [482, 194] on select "Draft Pending Allocated Pending Pick Goods Picked Goods Packed Pending Charges …" at bounding box center [538, 204] width 112 height 20
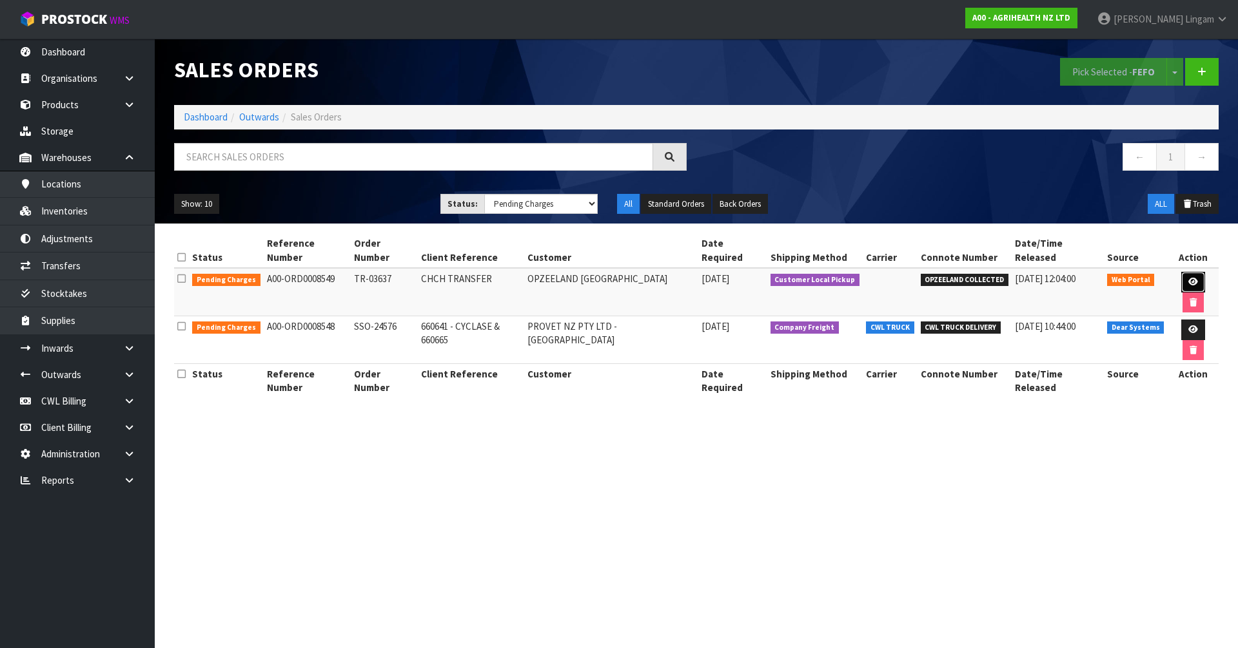
click at [1188, 278] on icon at bounding box center [1193, 282] width 10 height 8
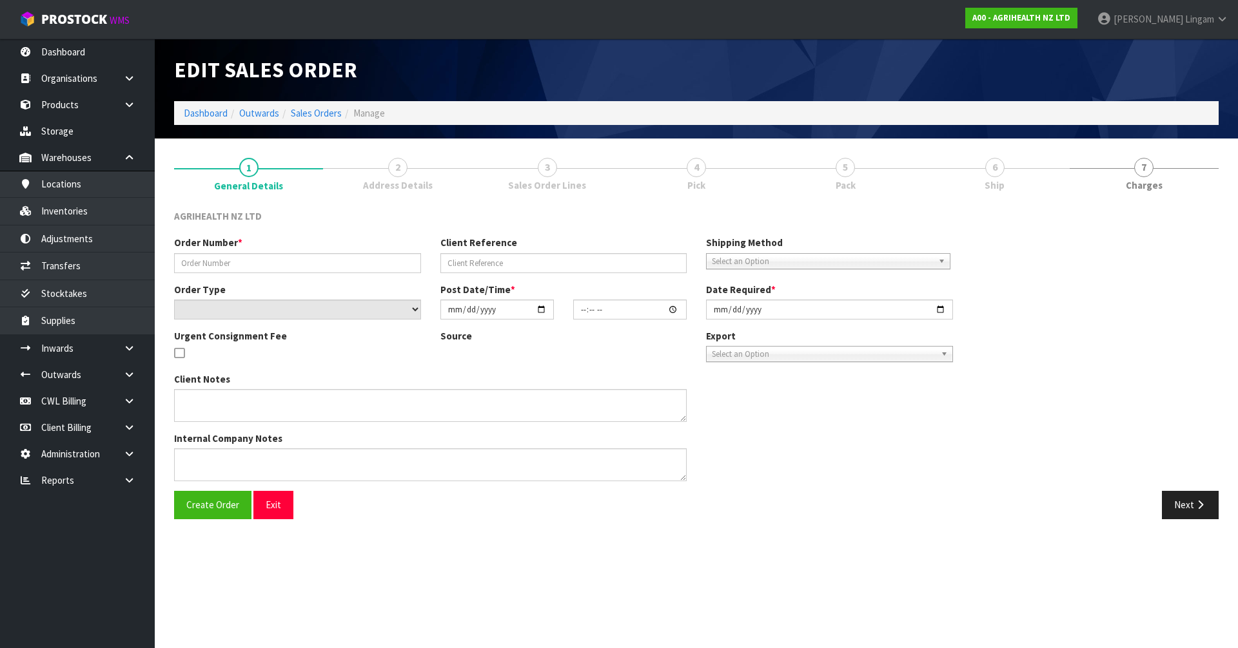
type input "TR-03637"
type input "CHCH TRANSFER"
select select "number:0"
type input "2025-10-01"
type input "09:21:00.000"
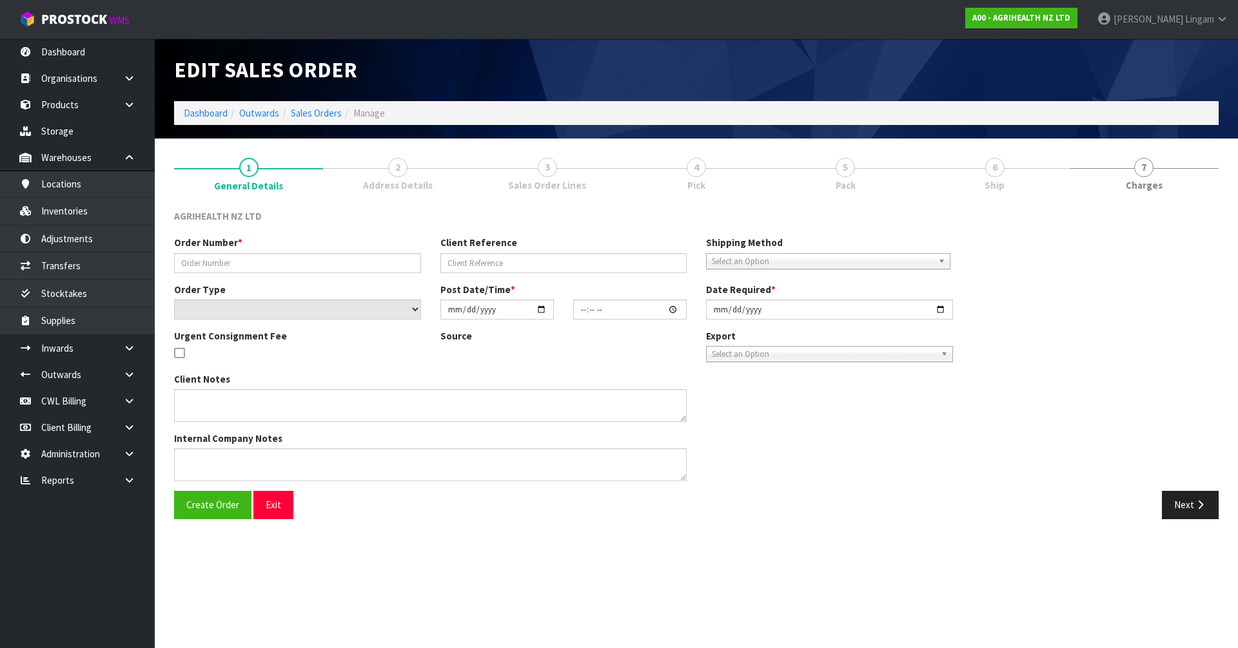
type input "2025-10-01"
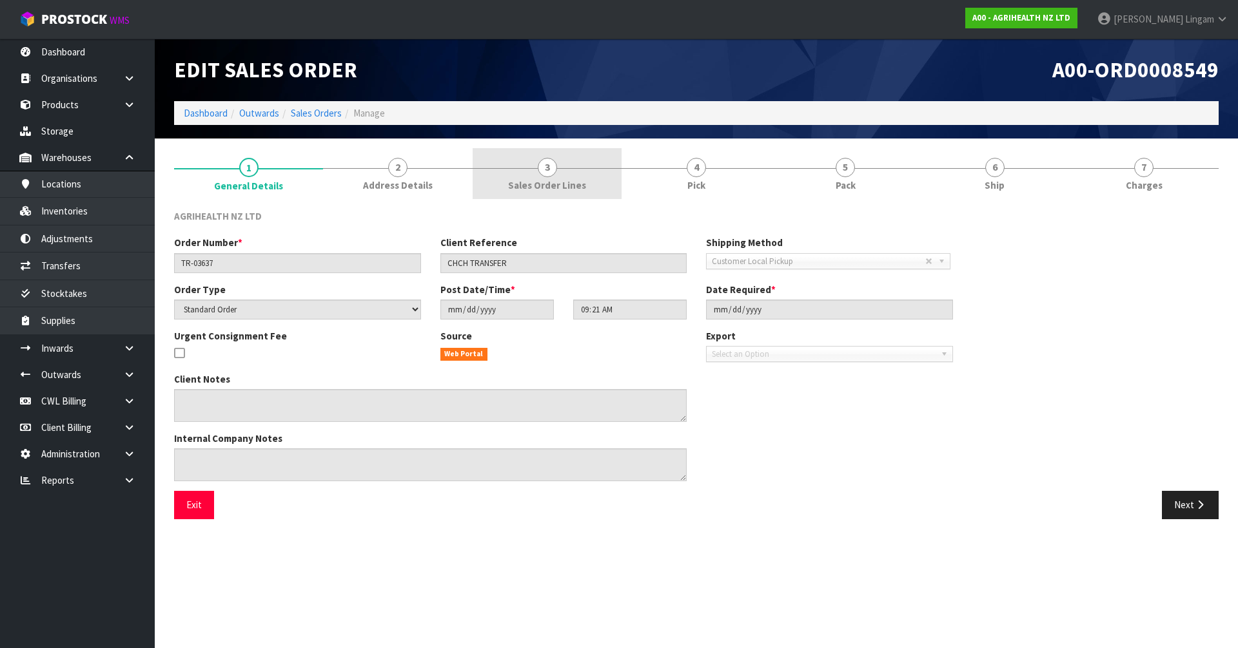
click at [591, 187] on link "3 Sales Order Lines" at bounding box center [546, 173] width 149 height 51
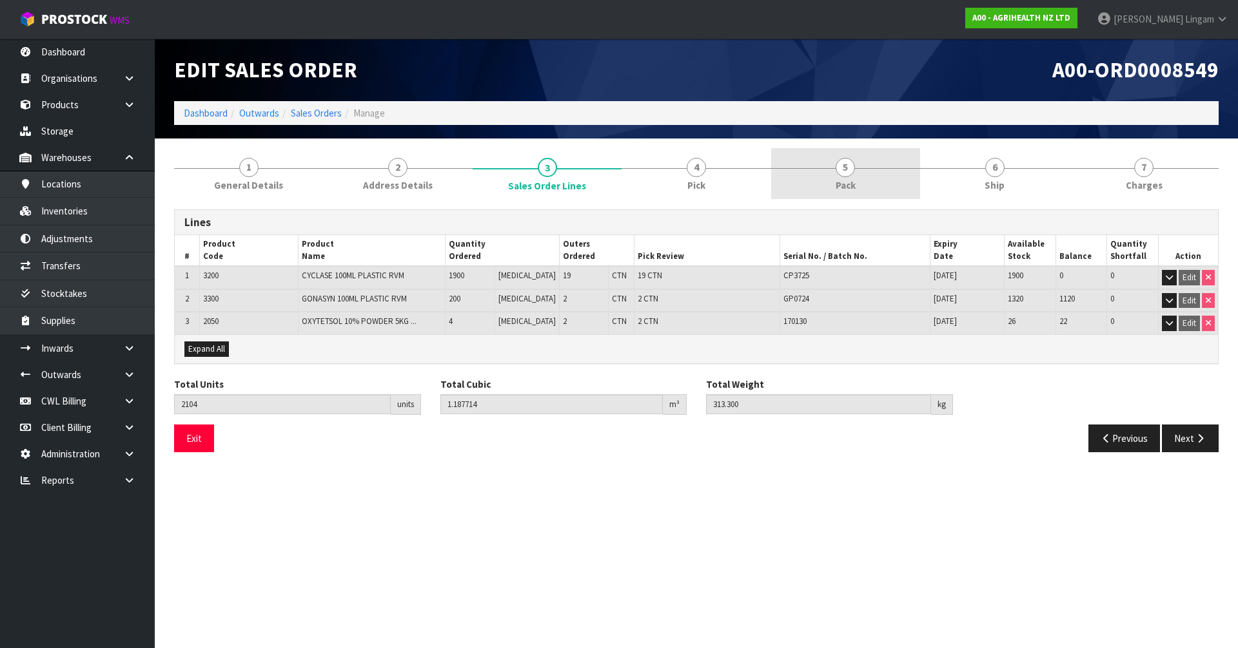
click at [862, 188] on link "5 Pack" at bounding box center [845, 173] width 149 height 51
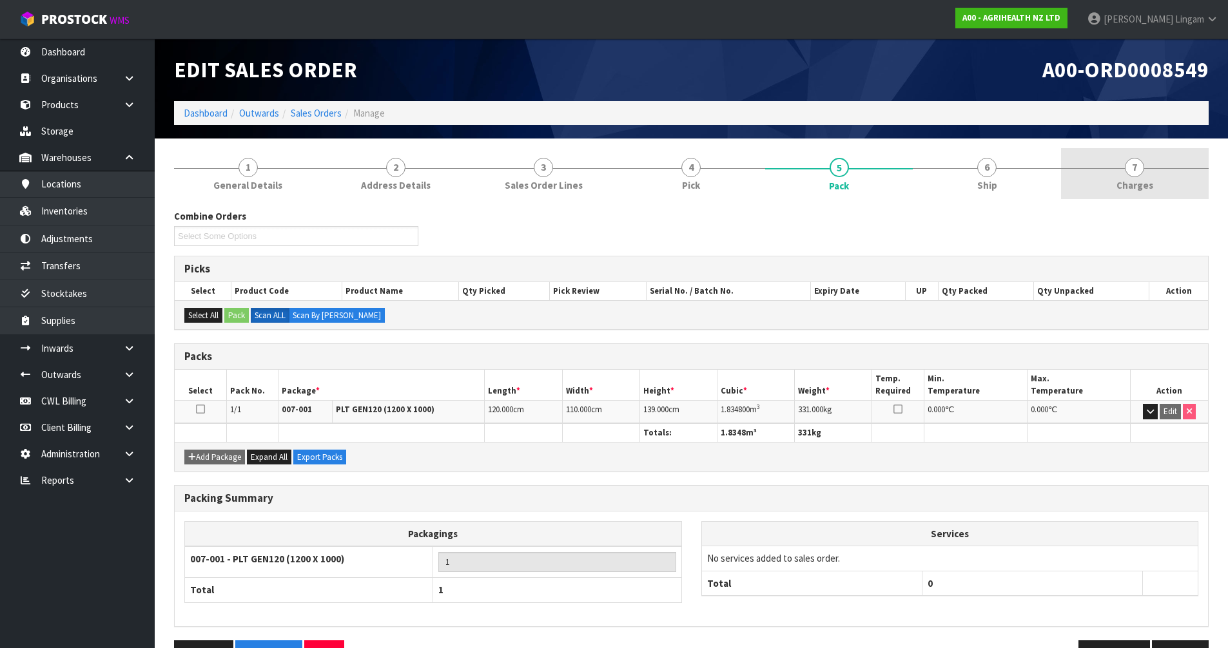
click at [1153, 179] on link "7 Charges" at bounding box center [1135, 173] width 148 height 51
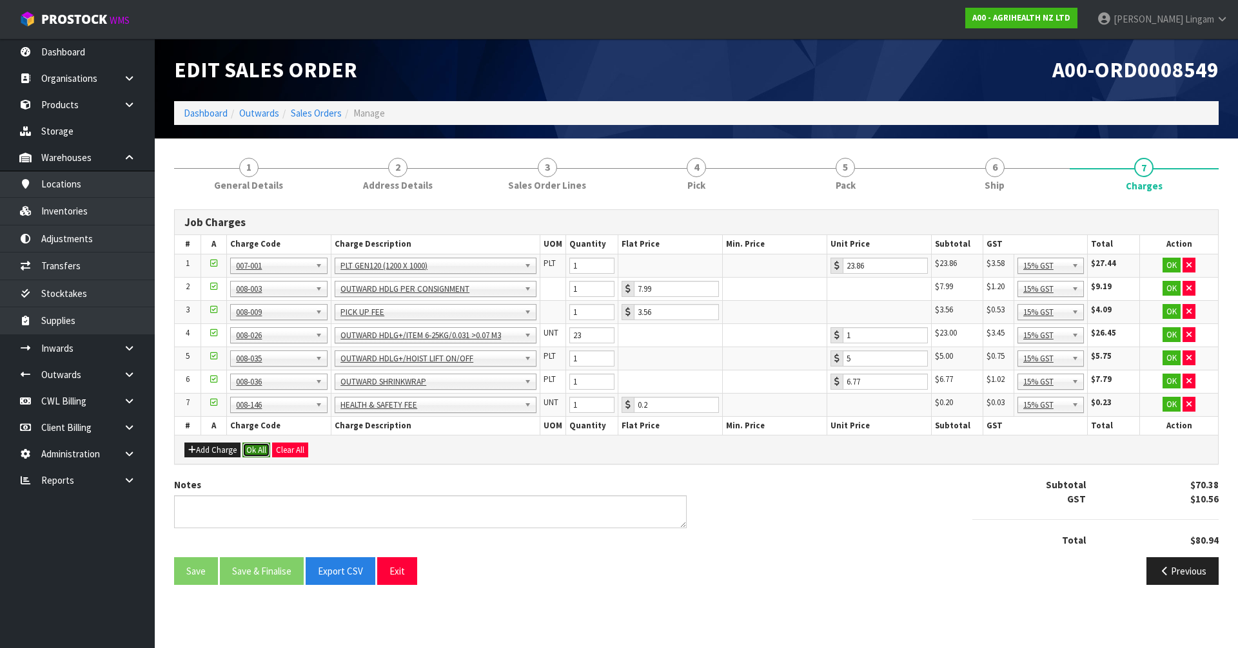
click at [250, 453] on button "Ok All" at bounding box center [256, 450] width 28 height 15
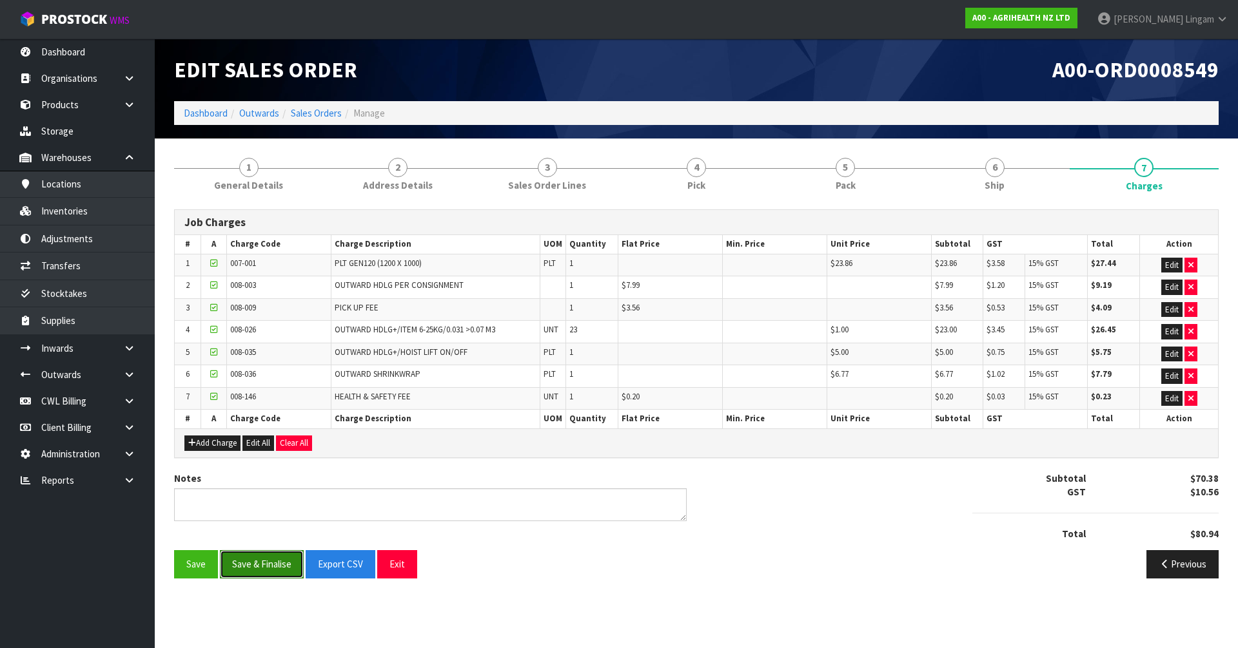
click at [268, 563] on button "Save & Finalise" at bounding box center [262, 564] width 84 height 28
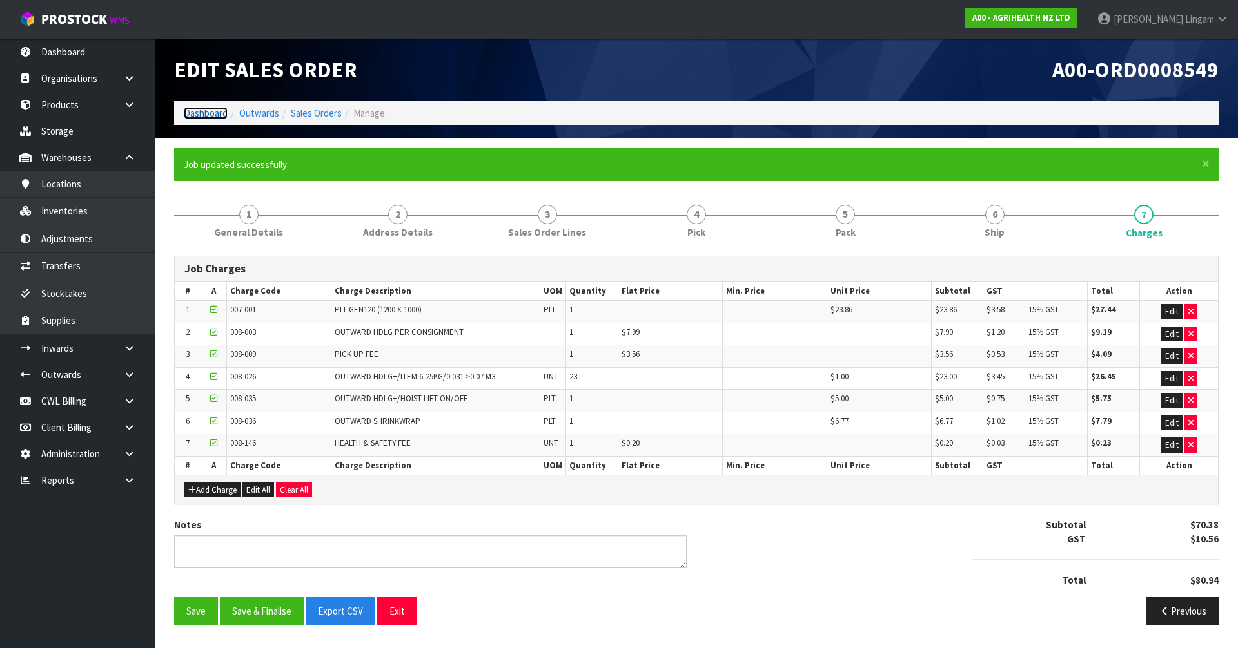
click at [191, 114] on link "Dashboard" at bounding box center [206, 113] width 44 height 12
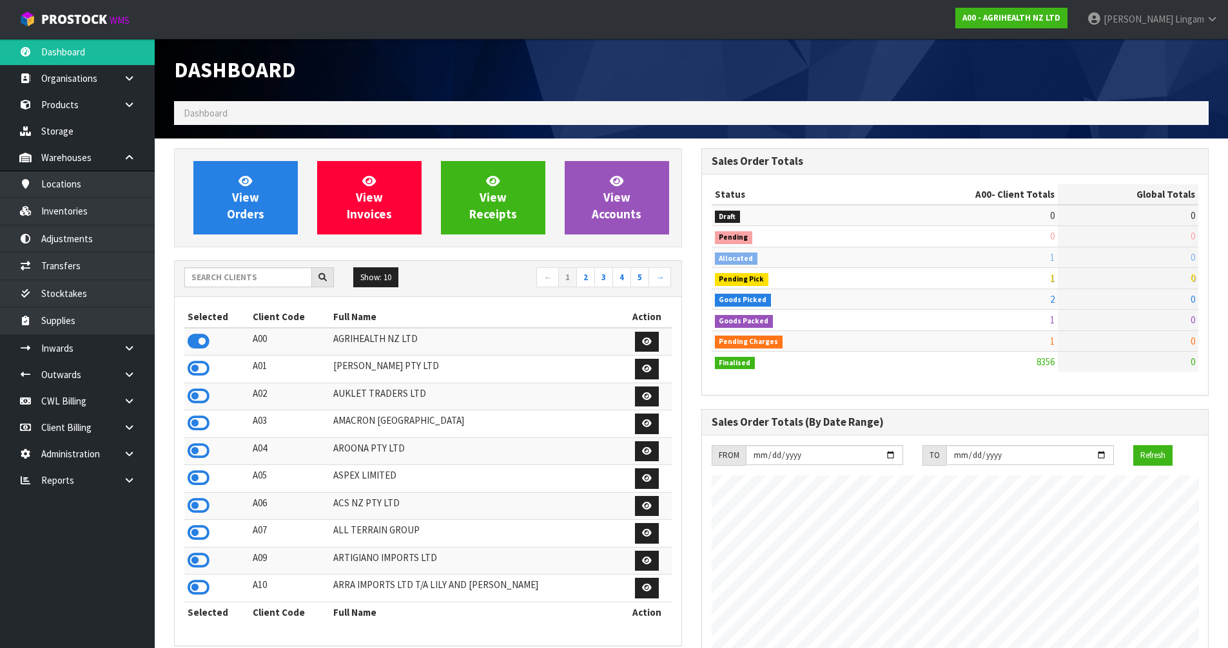
scroll to position [977, 527]
click at [235, 284] on input "text" at bounding box center [248, 278] width 128 height 20
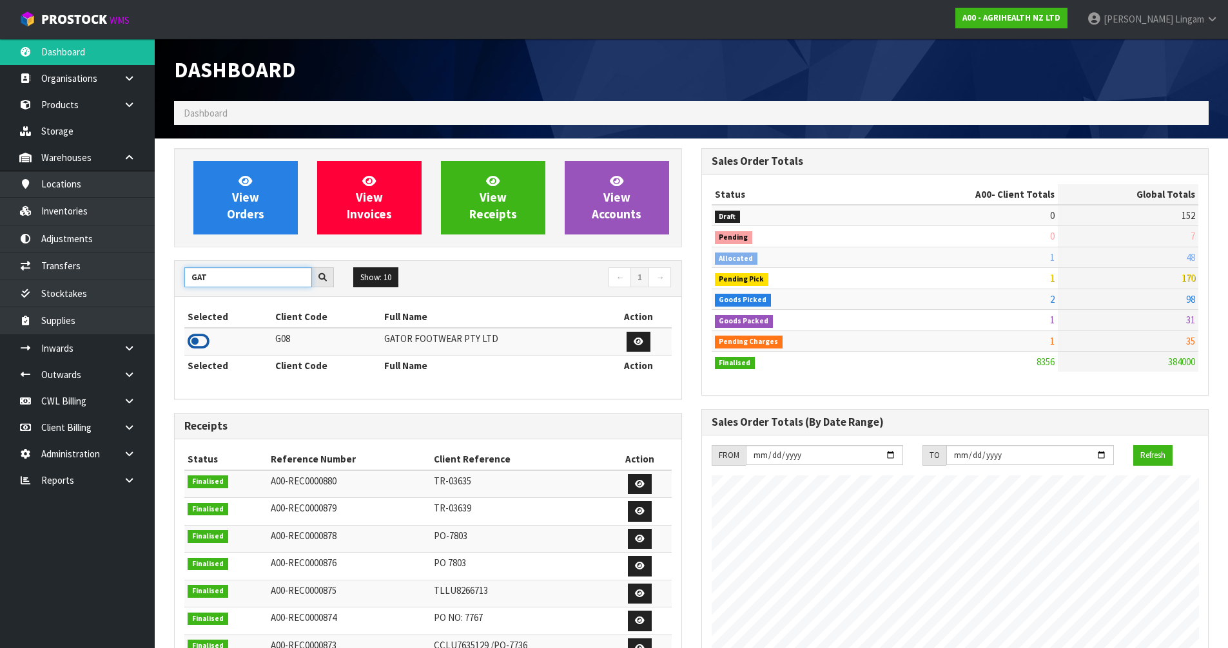
type input "GAT"
click at [194, 342] on icon at bounding box center [199, 341] width 22 height 19
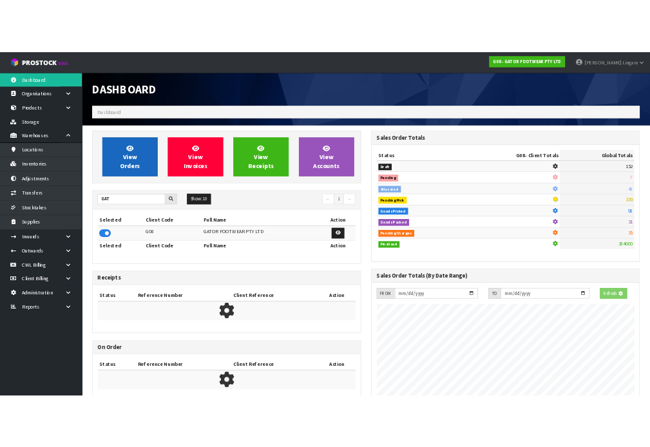
scroll to position [643789, 644066]
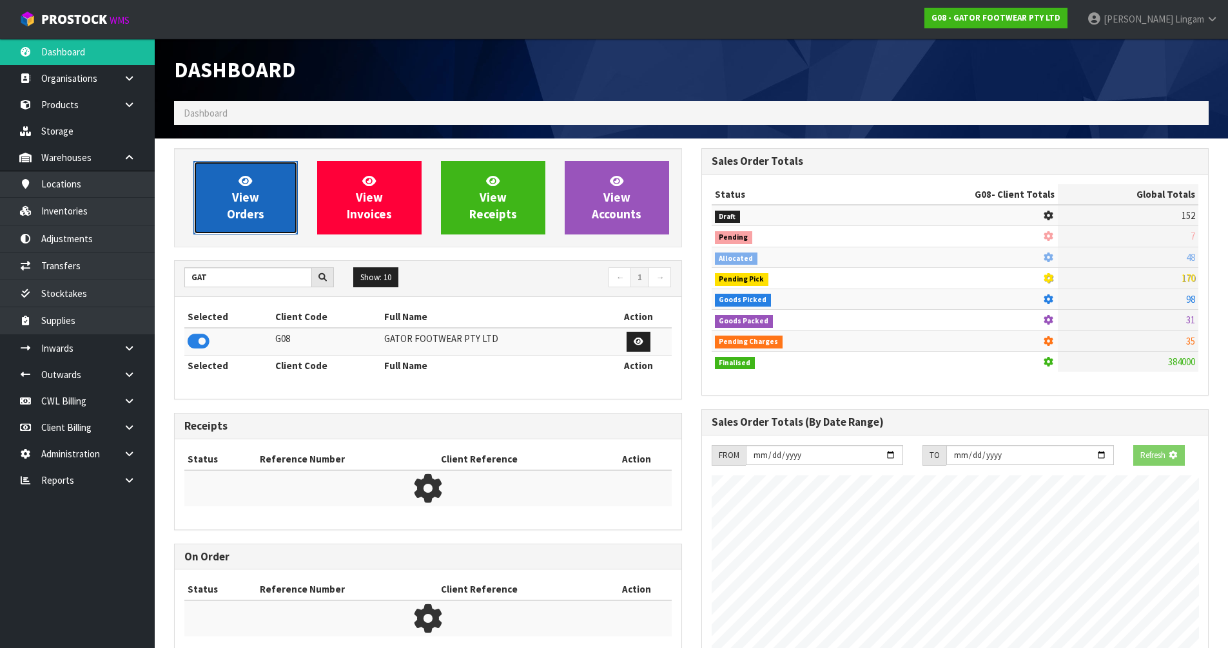
click at [282, 193] on link "View Orders" at bounding box center [245, 197] width 104 height 73
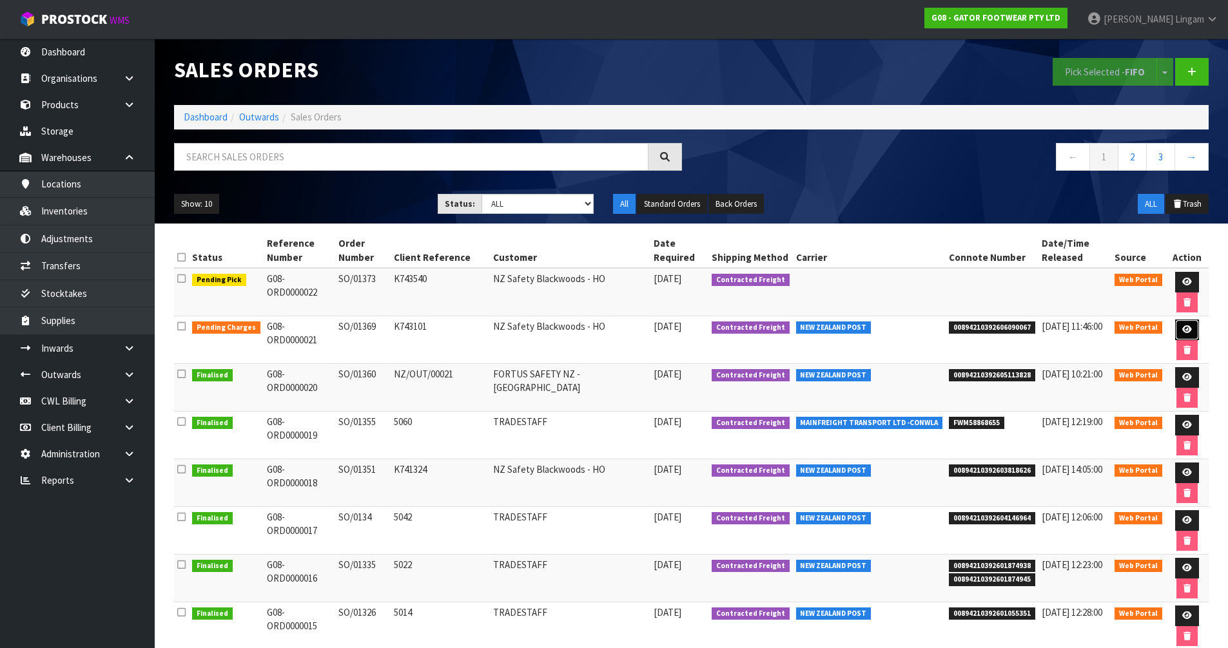
click at [1185, 331] on icon at bounding box center [1187, 330] width 10 height 8
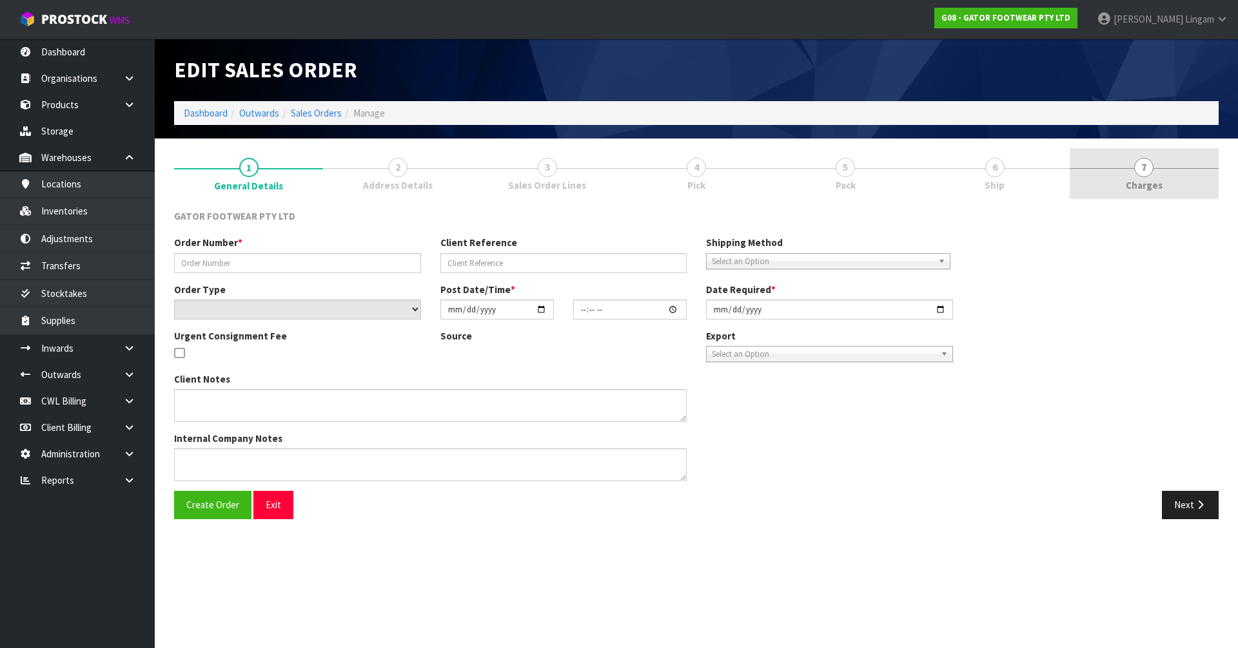
click at [1154, 188] on span "Charges" at bounding box center [1143, 186] width 37 height 14
type input "SO/01369"
type input "K743101"
select select "number:0"
type input "2025-10-01"
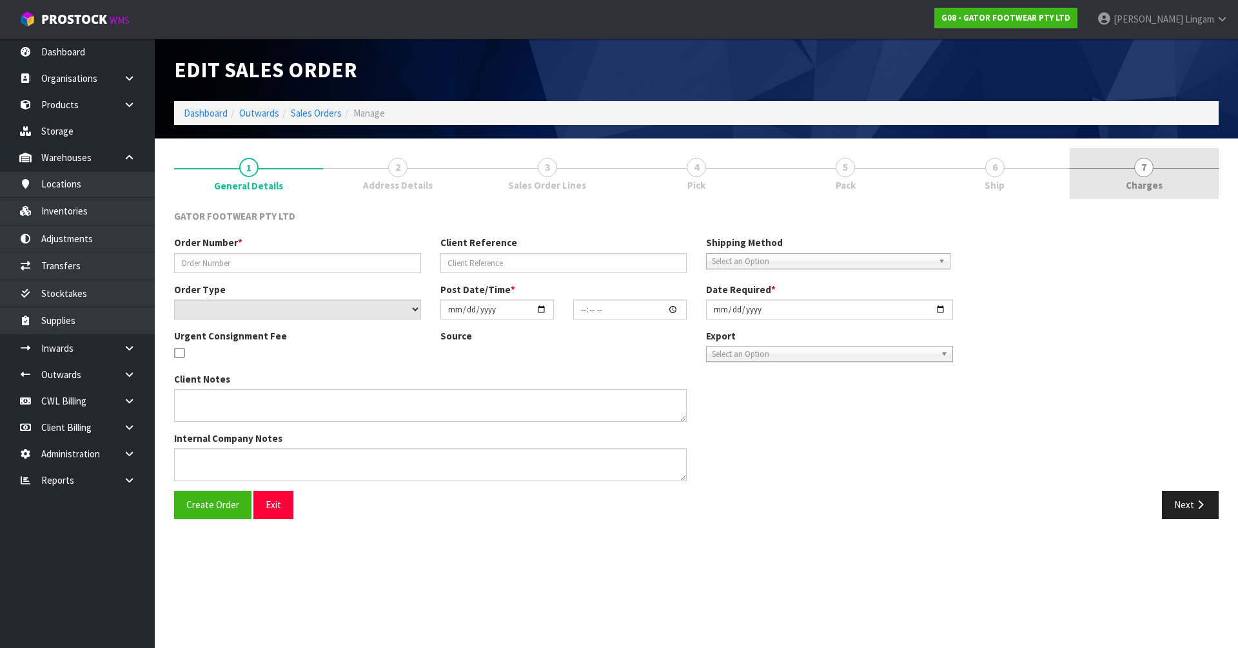
type input "19:07:00.000"
type input "2025-10-02"
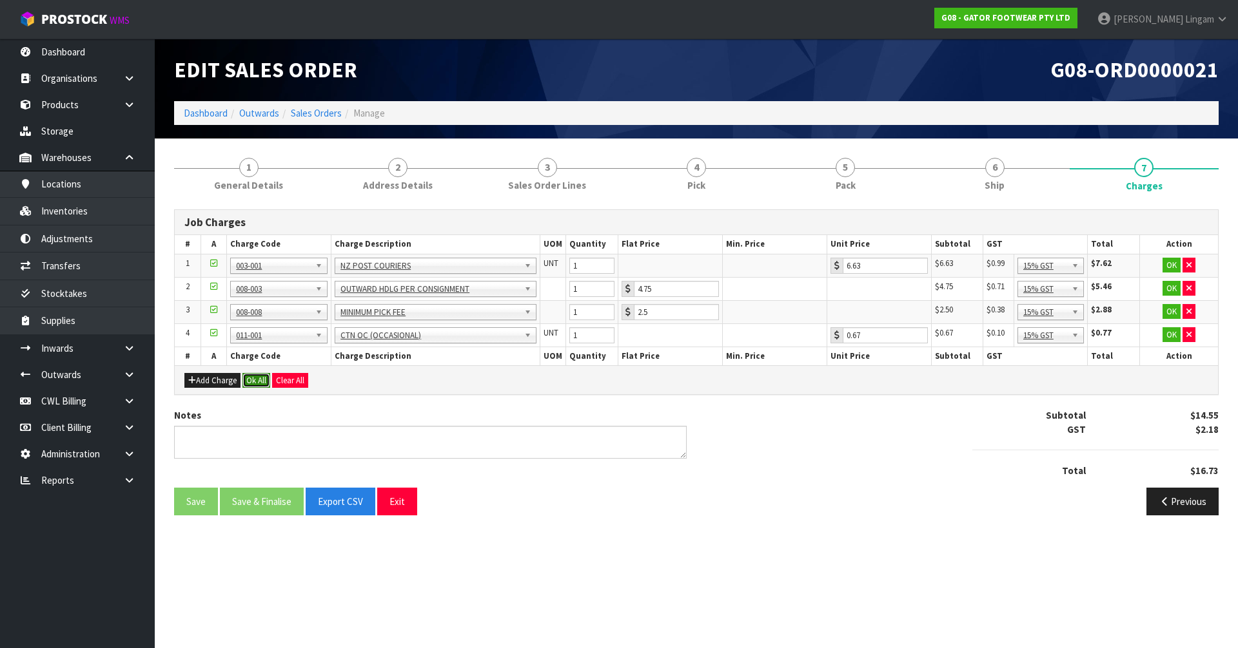
click at [253, 382] on button "Ok All" at bounding box center [256, 380] width 28 height 15
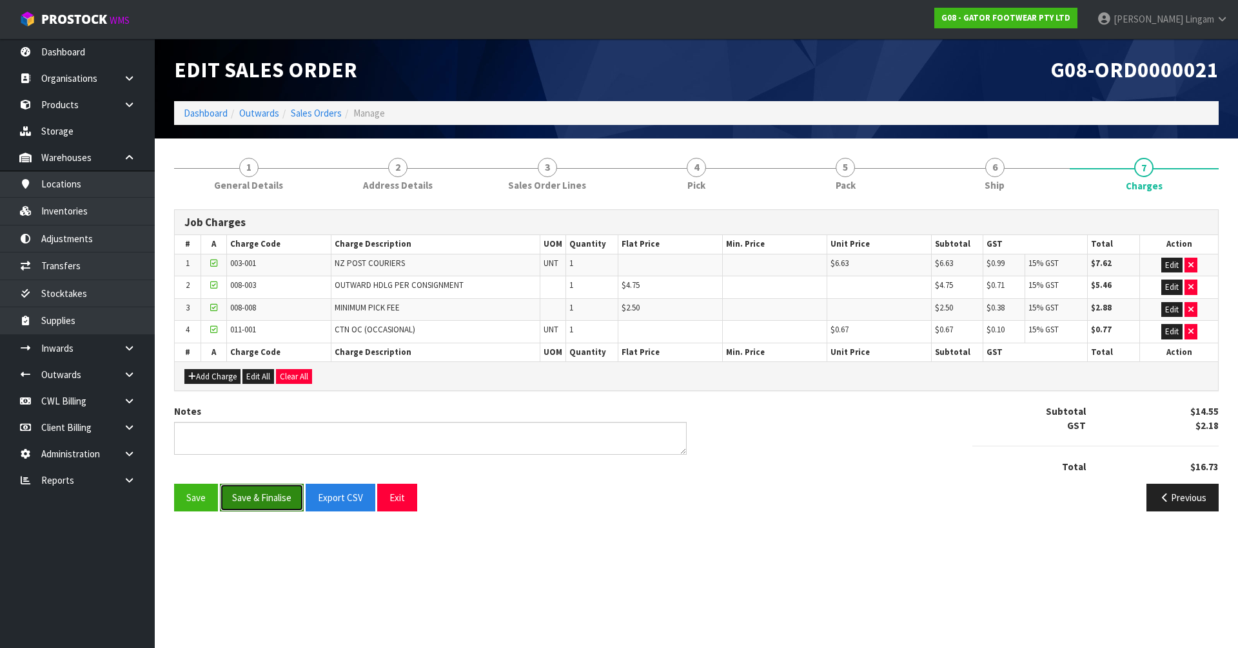
click at [271, 498] on button "Save & Finalise" at bounding box center [262, 498] width 84 height 28
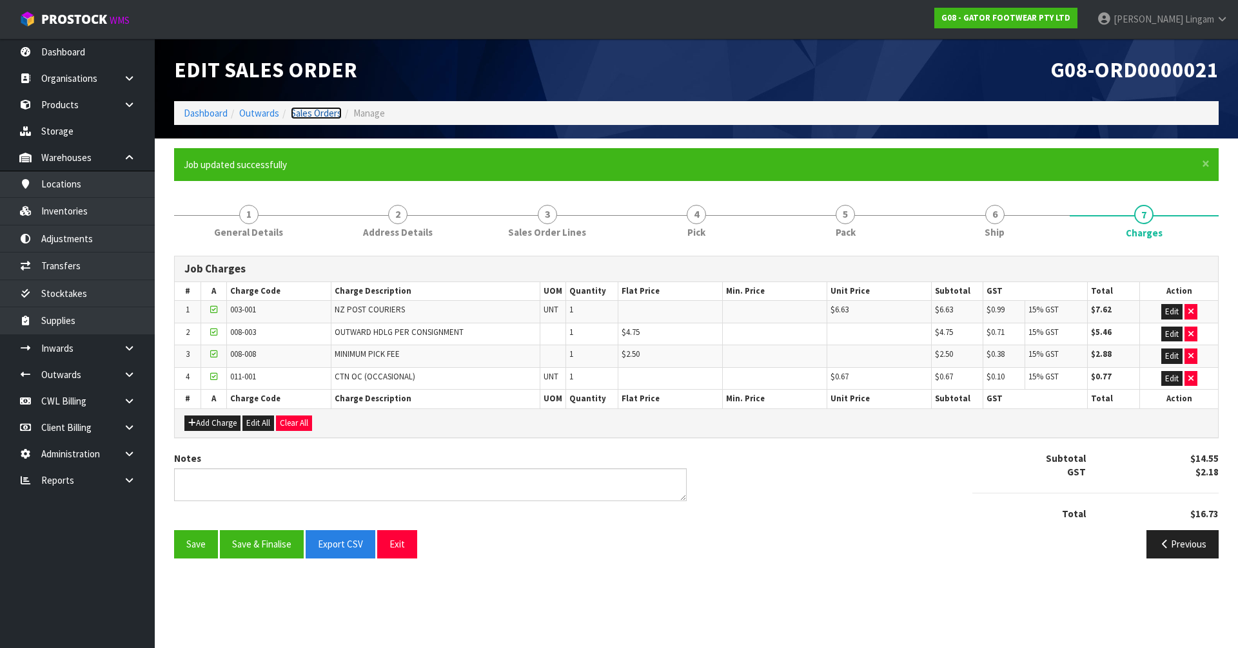
click at [316, 116] on link "Sales Orders" at bounding box center [316, 113] width 51 height 12
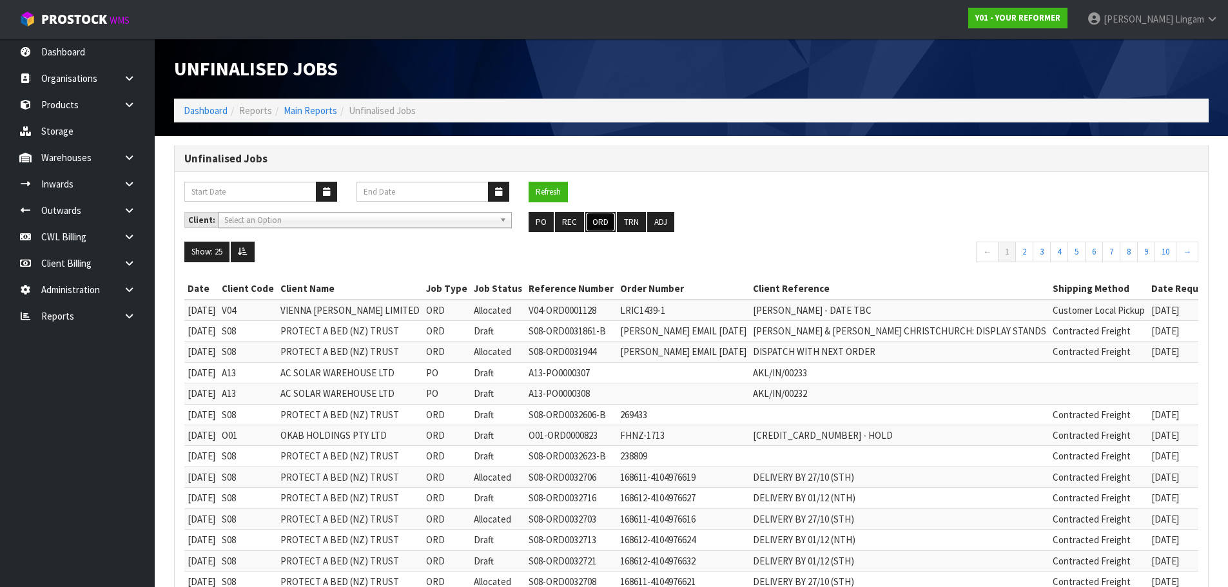
click at [601, 225] on button "ORD" at bounding box center [600, 222] width 30 height 21
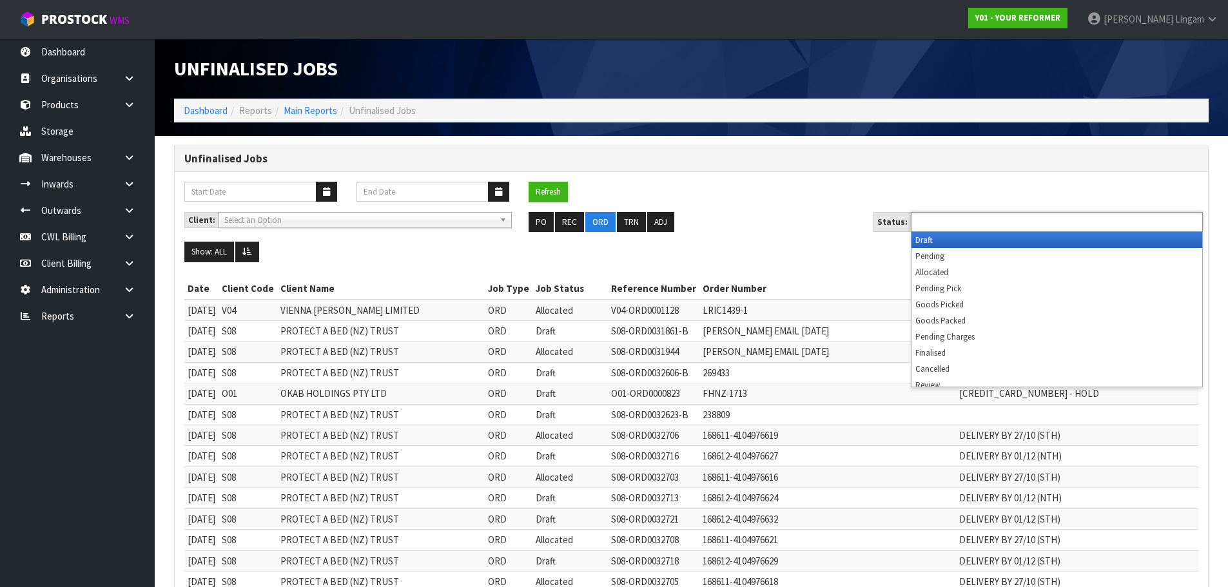
click at [1000, 224] on input "text" at bounding box center [962, 222] width 95 height 16
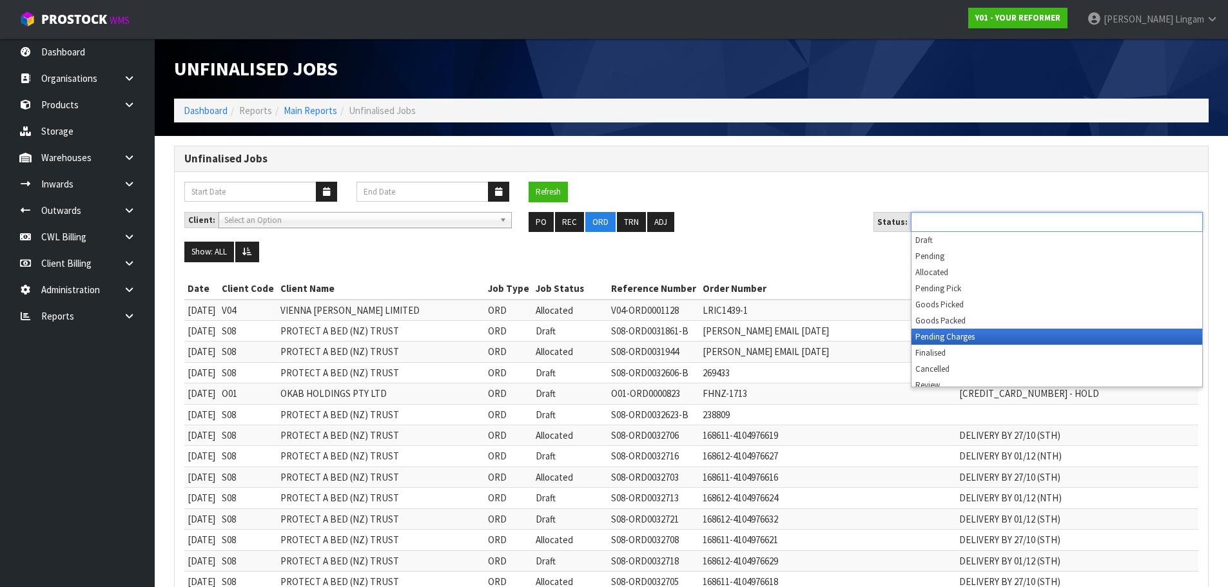
click at [977, 333] on li "Pending Charges" at bounding box center [1056, 337] width 291 height 16
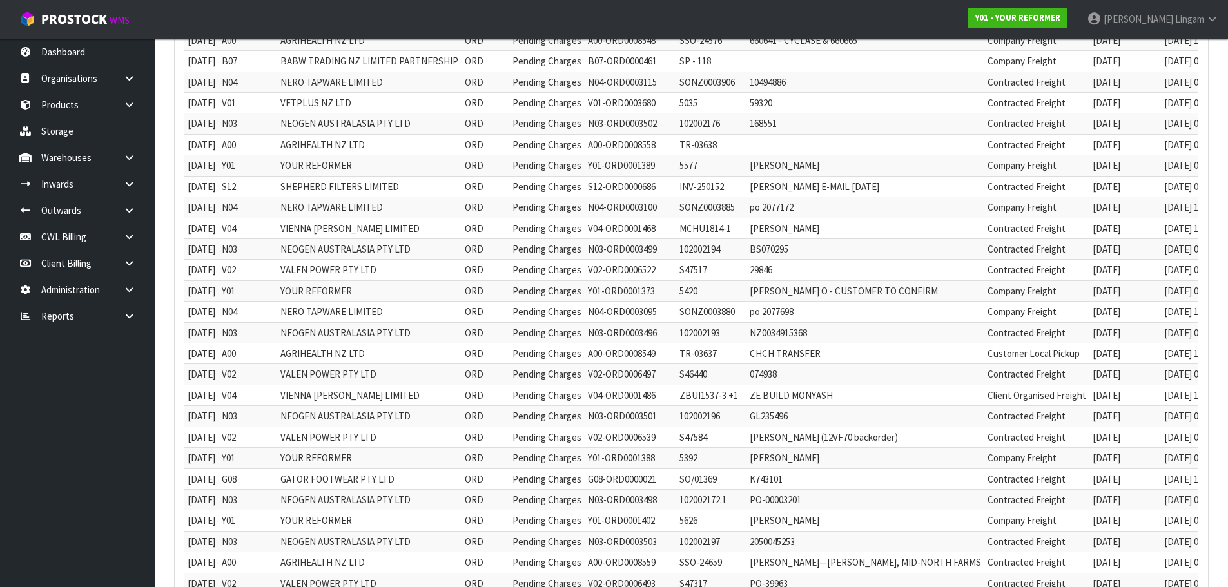
scroll to position [774, 0]
